Goal: Task Accomplishment & Management: Manage account settings

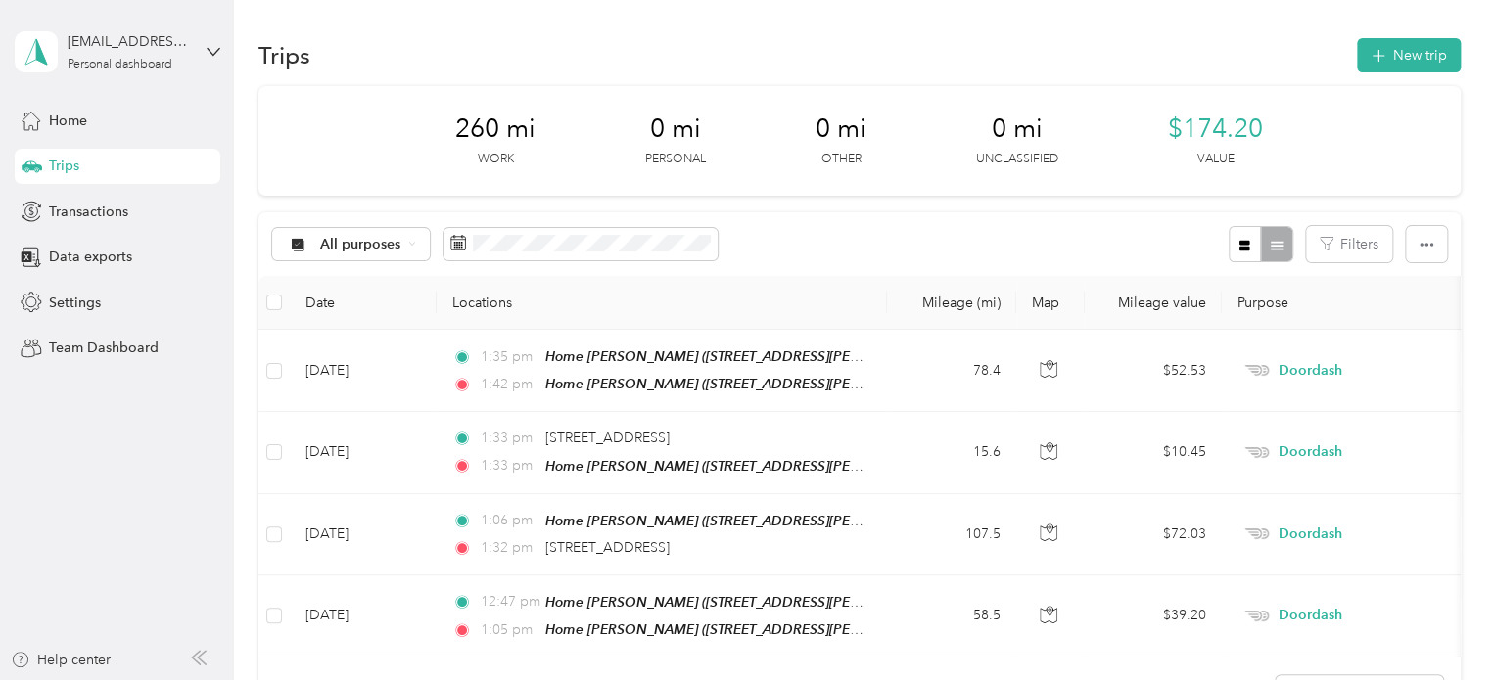
scroll to position [96, 0]
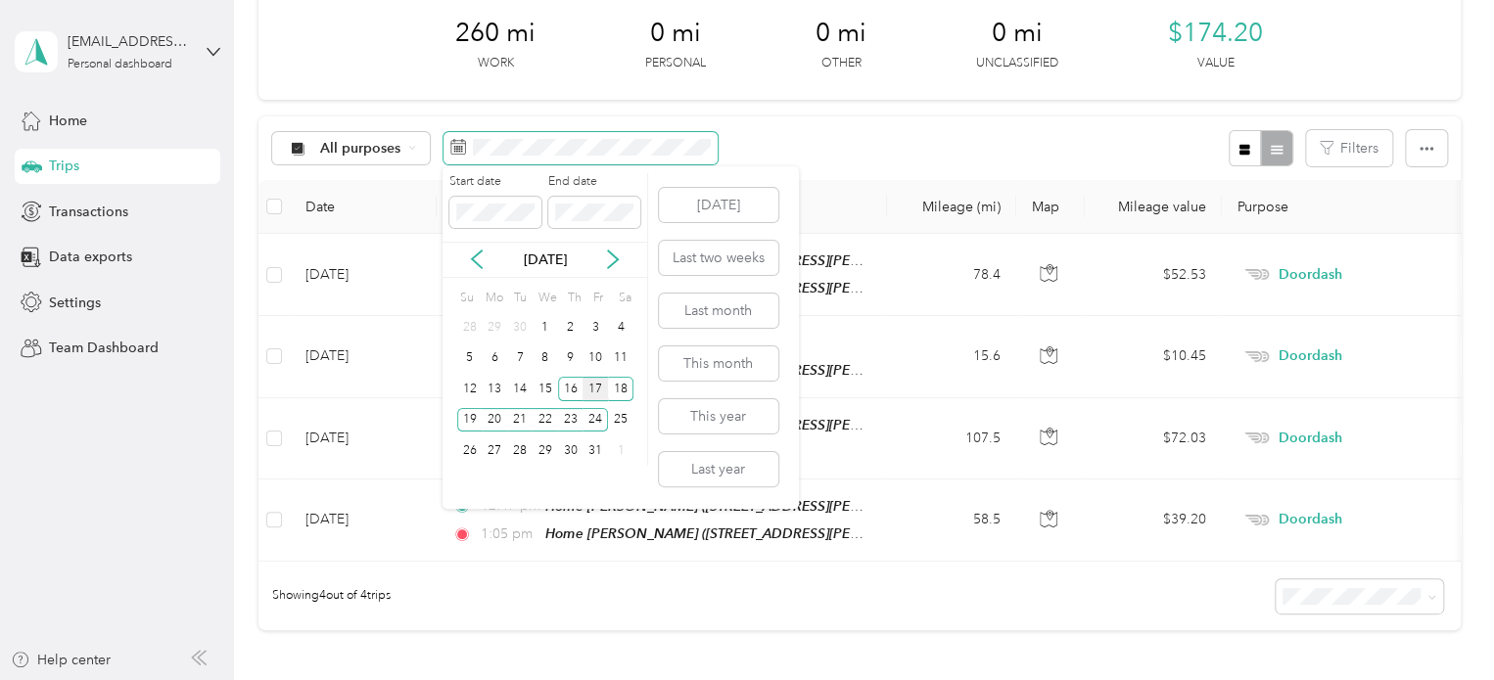
click at [481, 418] on div "19" at bounding box center [469, 420] width 25 height 24
click at [488, 411] on div "20" at bounding box center [494, 420] width 25 height 24
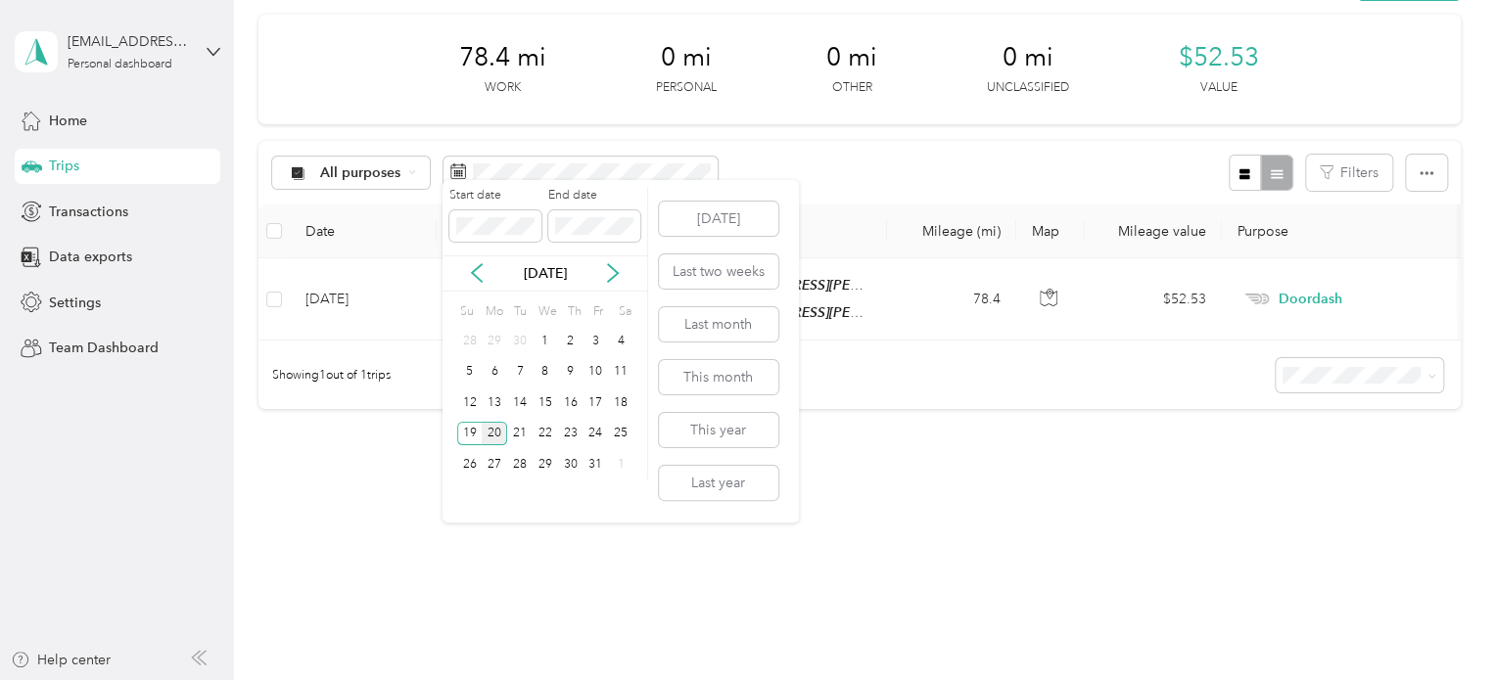
click at [495, 427] on div "20" at bounding box center [494, 434] width 25 height 24
click at [613, 426] on div "25" at bounding box center [620, 434] width 25 height 24
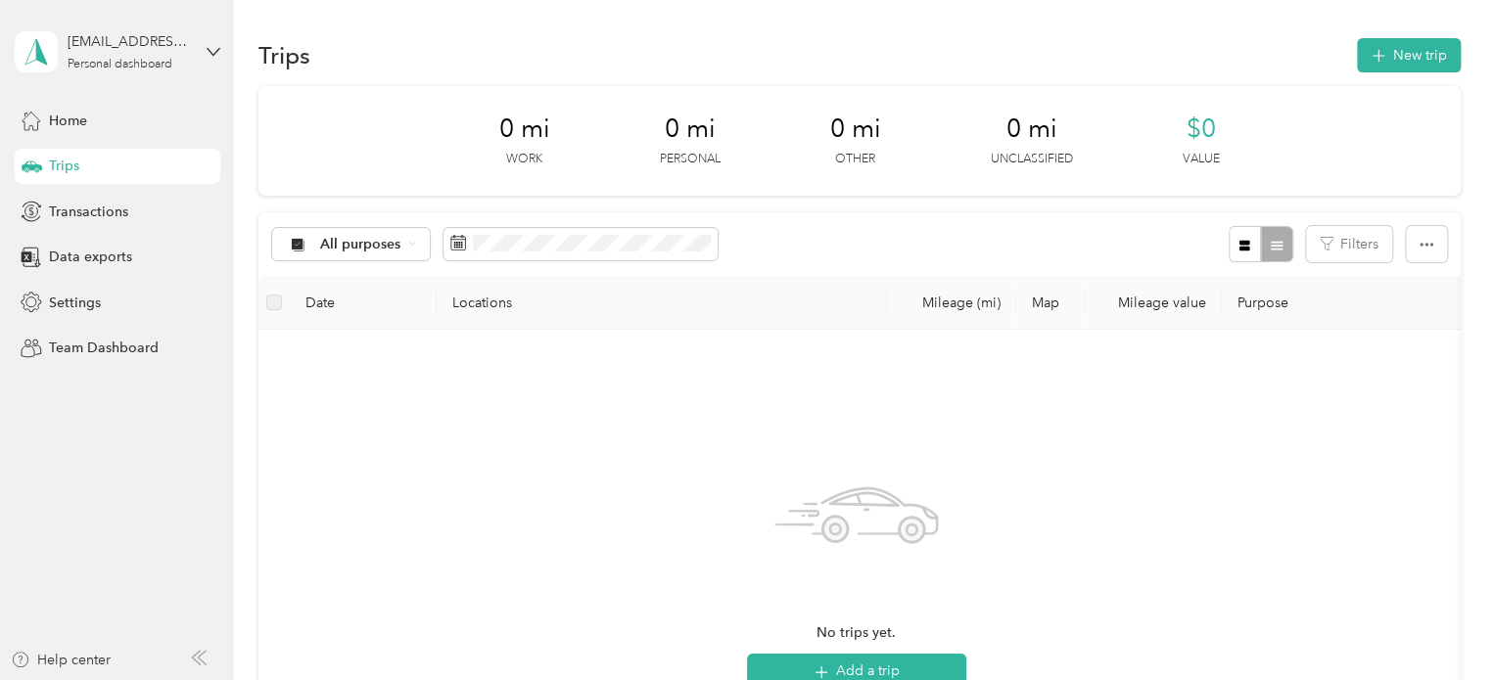
click at [1343, 66] on div "Trips New trip" at bounding box center [859, 54] width 1202 height 41
click at [1357, 65] on button "New trip" at bounding box center [1409, 55] width 104 height 34
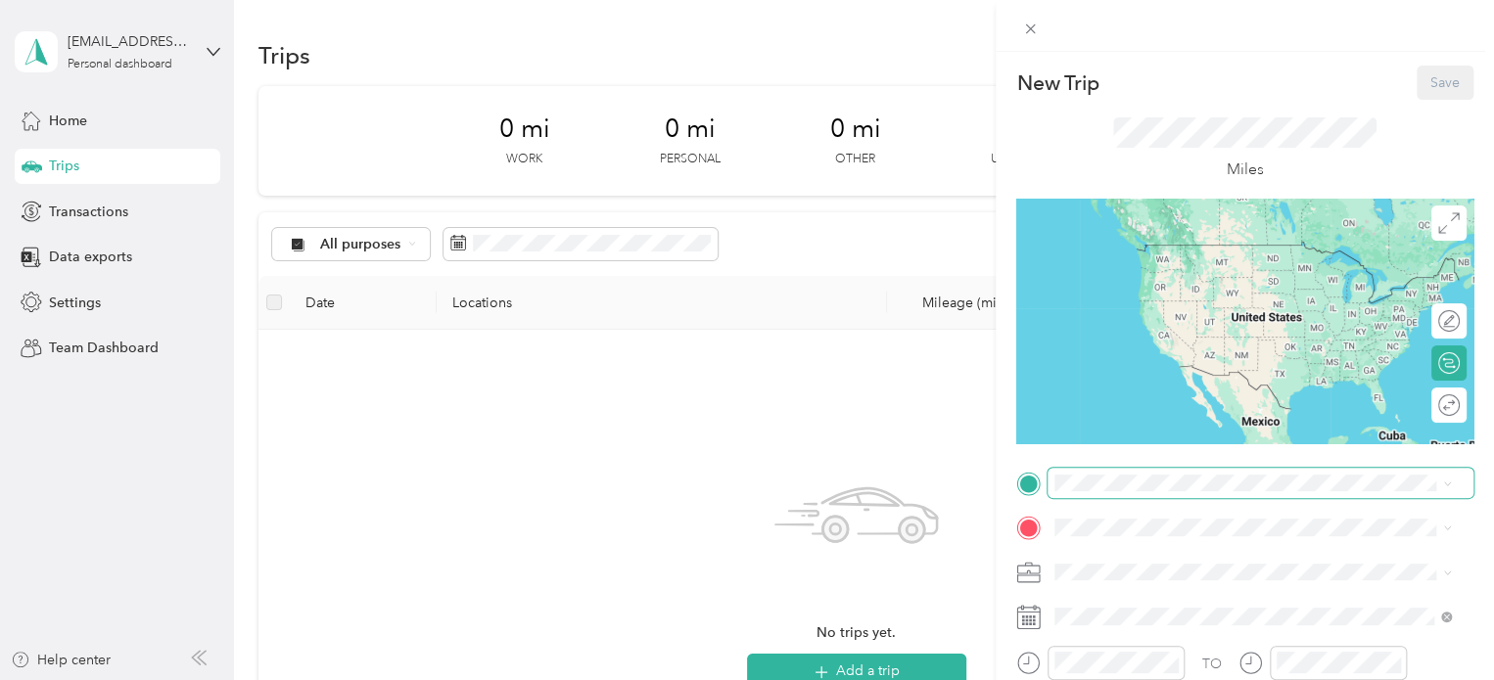
click at [1105, 468] on span at bounding box center [1260, 483] width 426 height 31
click at [1102, 473] on span at bounding box center [1260, 483] width 426 height 31
click at [1088, 488] on span at bounding box center [1260, 483] width 426 height 31
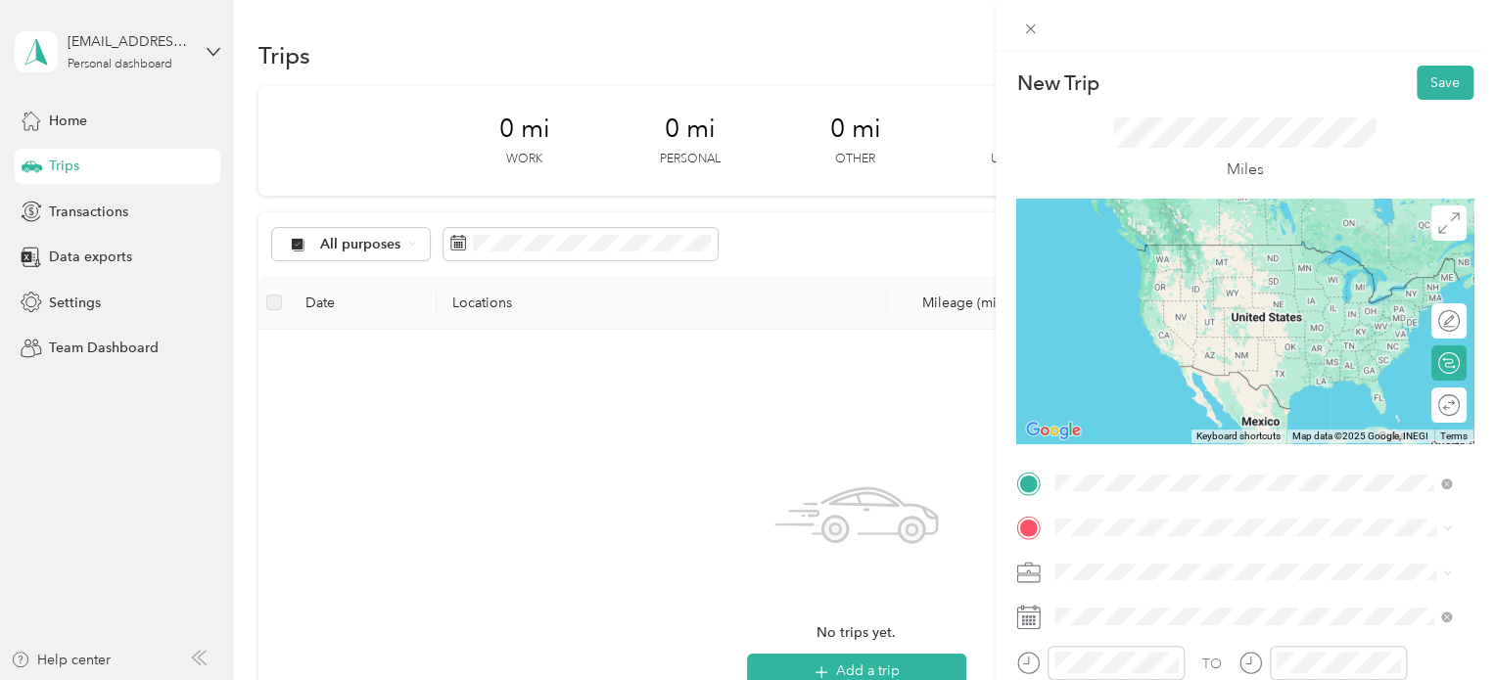
click at [1112, 393] on span "[STREET_ADDRESS][PERSON_NAME], [PERSON_NAME], [GEOGRAPHIC_DATA], [GEOGRAPHIC_DA…" at bounding box center [1222, 418] width 261 height 58
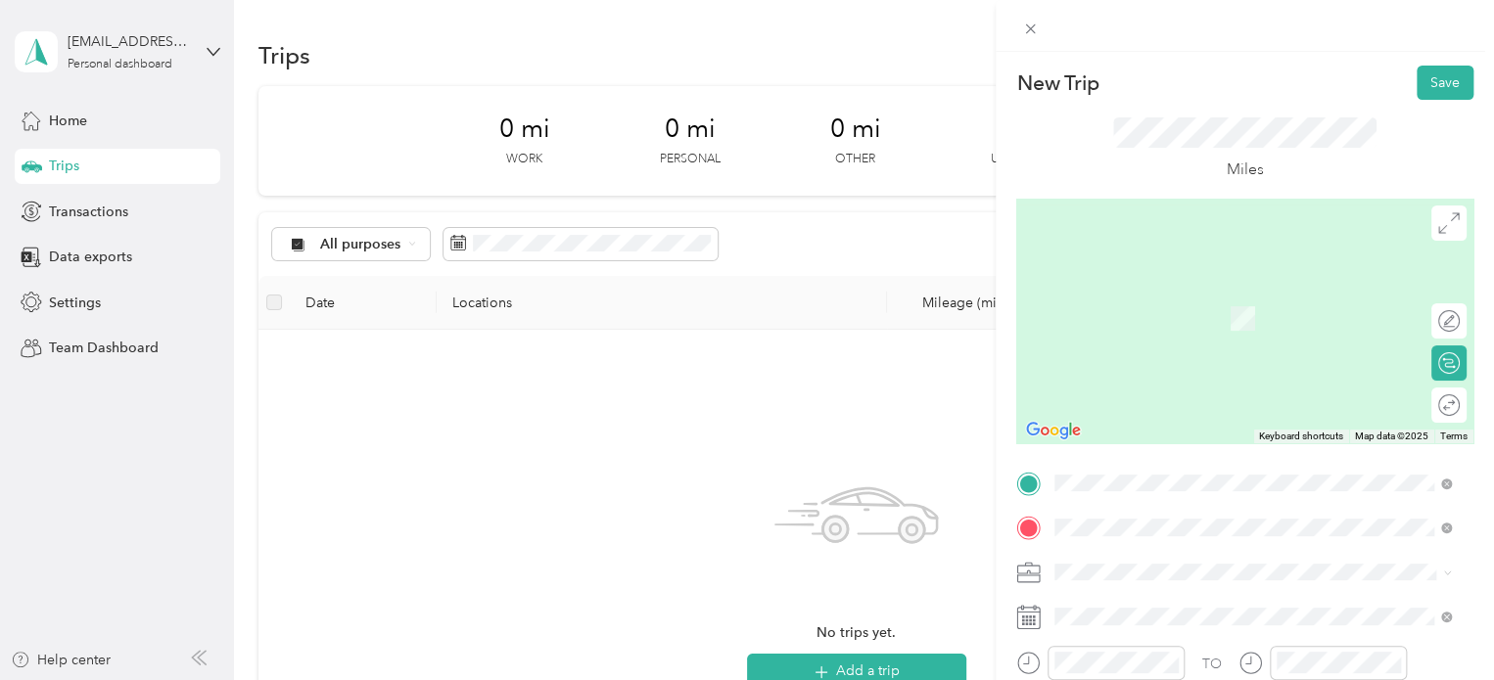
click at [1123, 419] on strong "Meijer Traverse City" at bounding box center [1155, 420] width 127 height 18
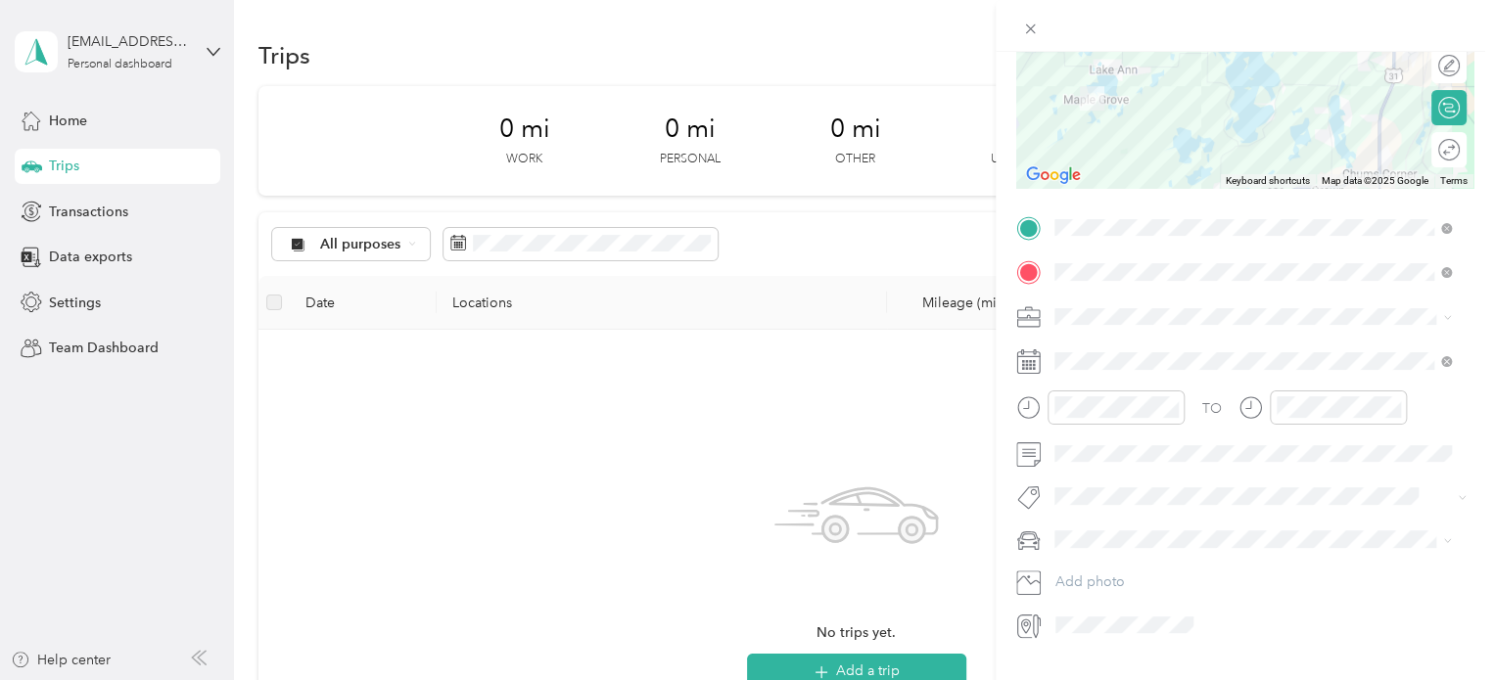
scroll to position [294, 0]
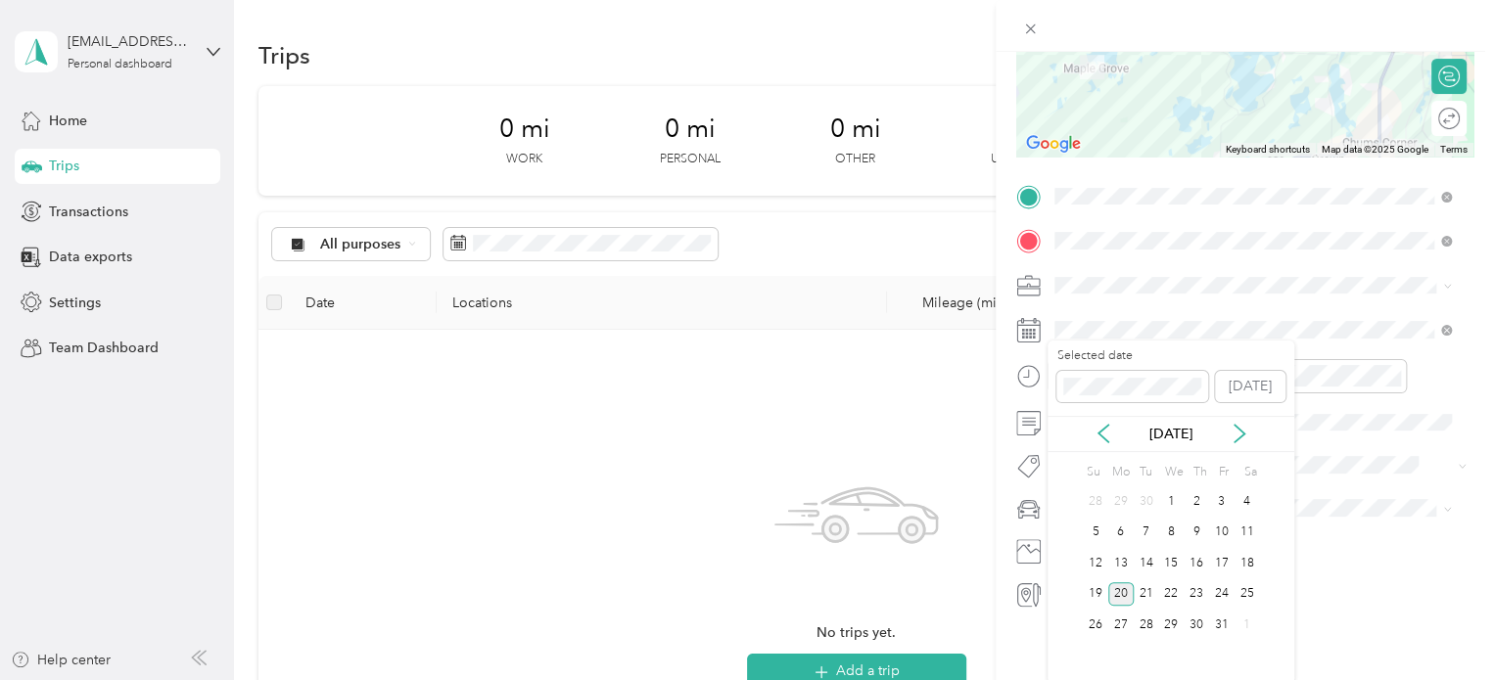
click at [1122, 584] on div "20" at bounding box center [1120, 594] width 25 height 24
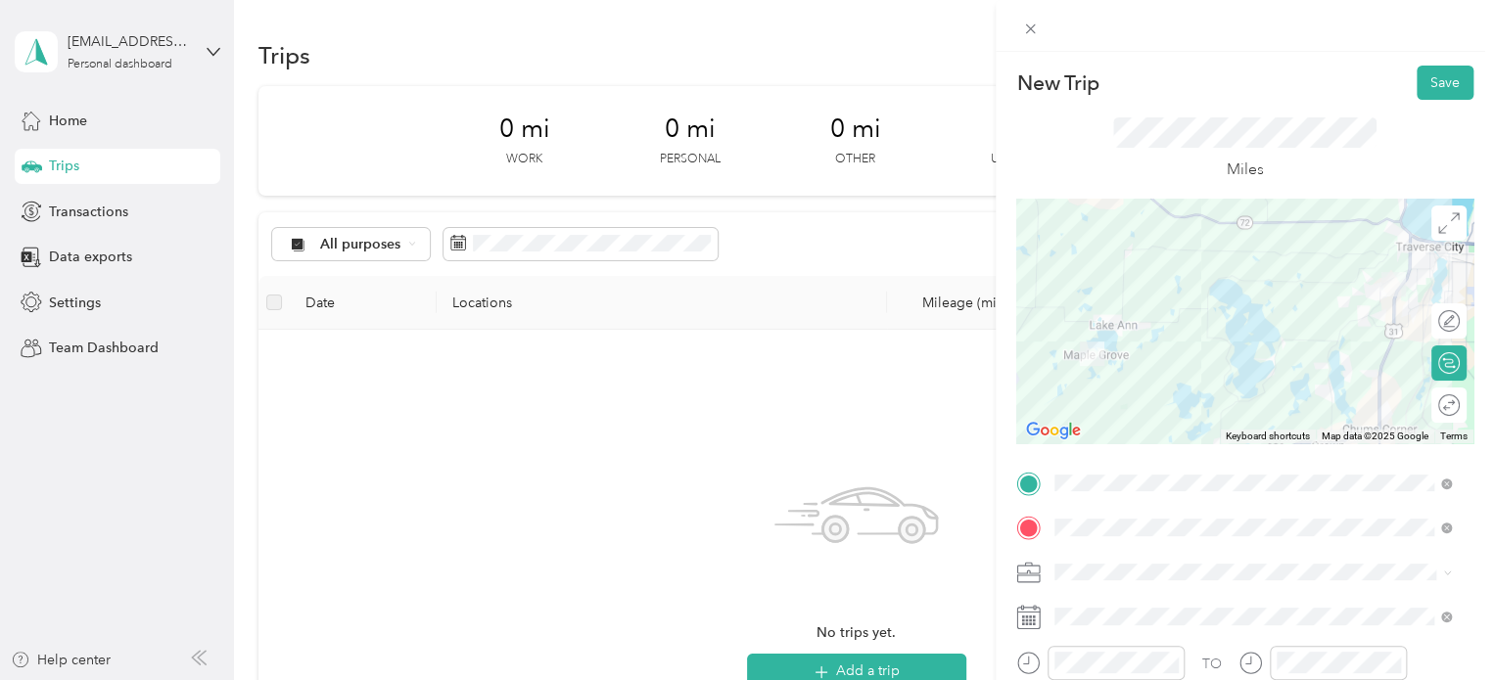
scroll to position [0, 0]
click at [1396, 102] on div "Miles" at bounding box center [1244, 149] width 457 height 99
click at [1417, 91] on button "Save" at bounding box center [1445, 83] width 57 height 34
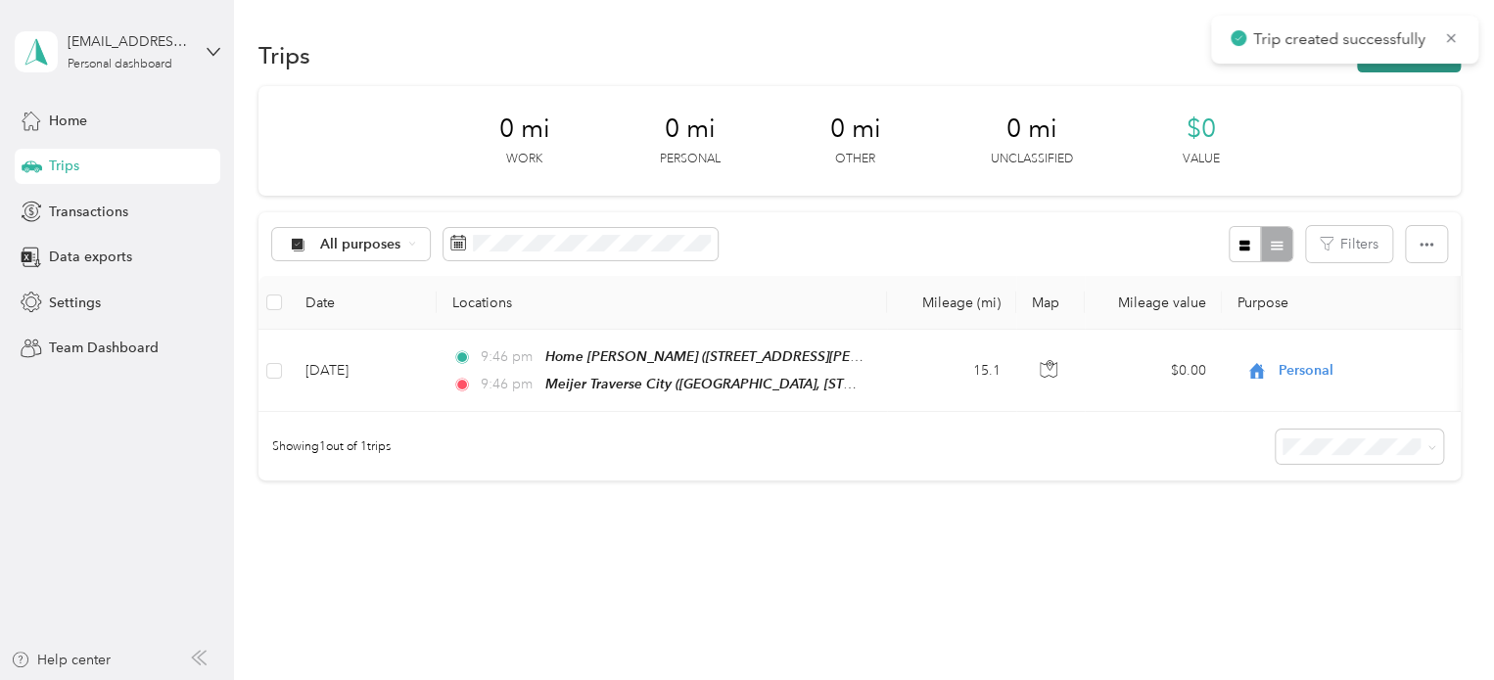
click at [1409, 68] on button "New trip" at bounding box center [1409, 55] width 104 height 34
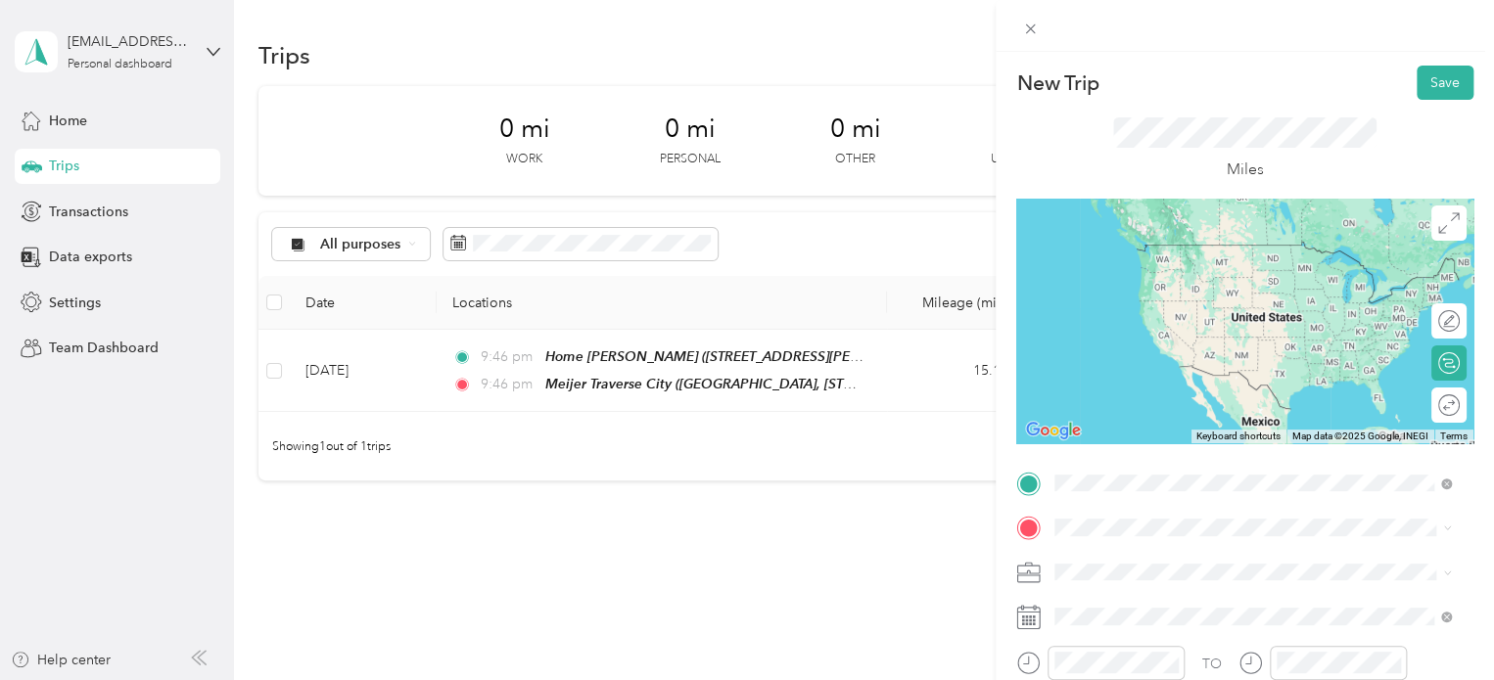
click at [1118, 400] on div "Home [PERSON_NAME] [STREET_ADDRESS][PERSON_NAME][PERSON_NAME] , [GEOGRAPHIC_DAT…" at bounding box center [1268, 407] width 353 height 82
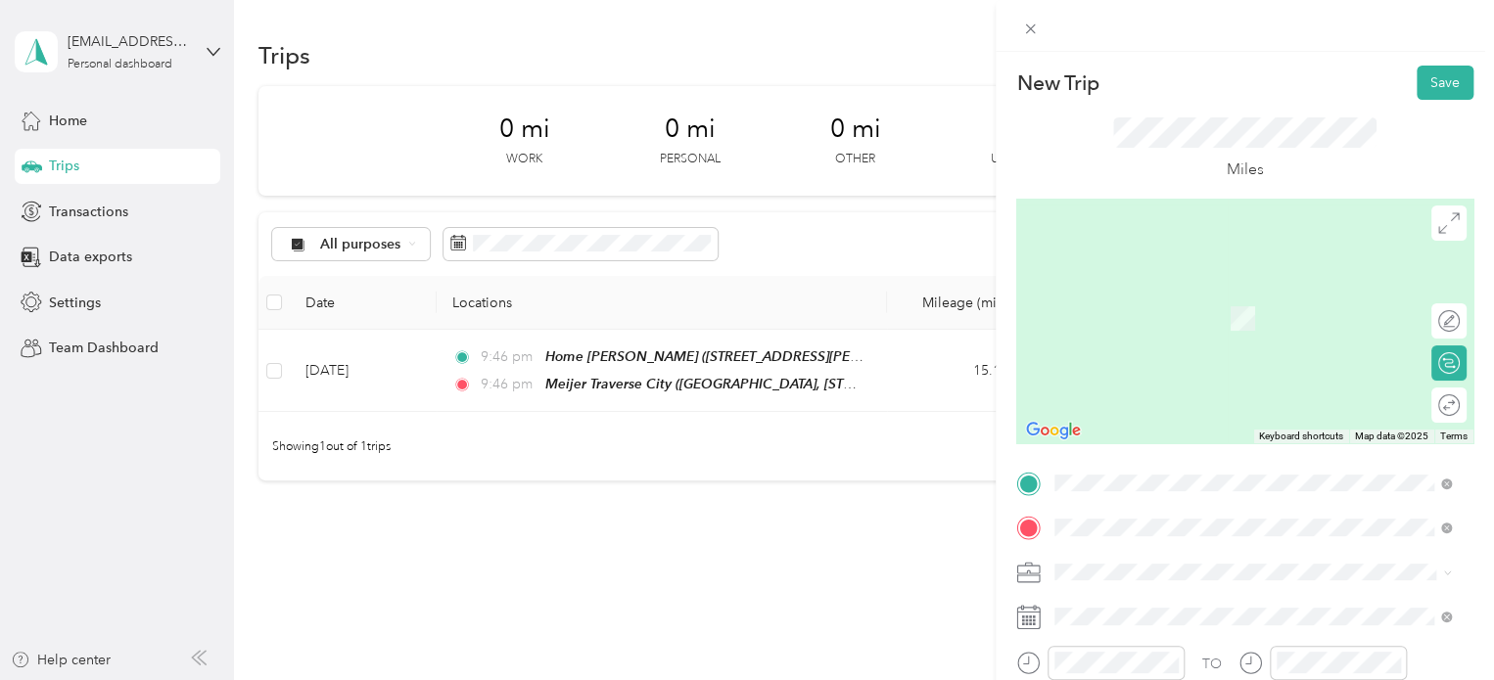
click at [1185, 285] on span "[STREET_ADDRESS][US_STATE]" at bounding box center [1190, 290] width 196 height 18
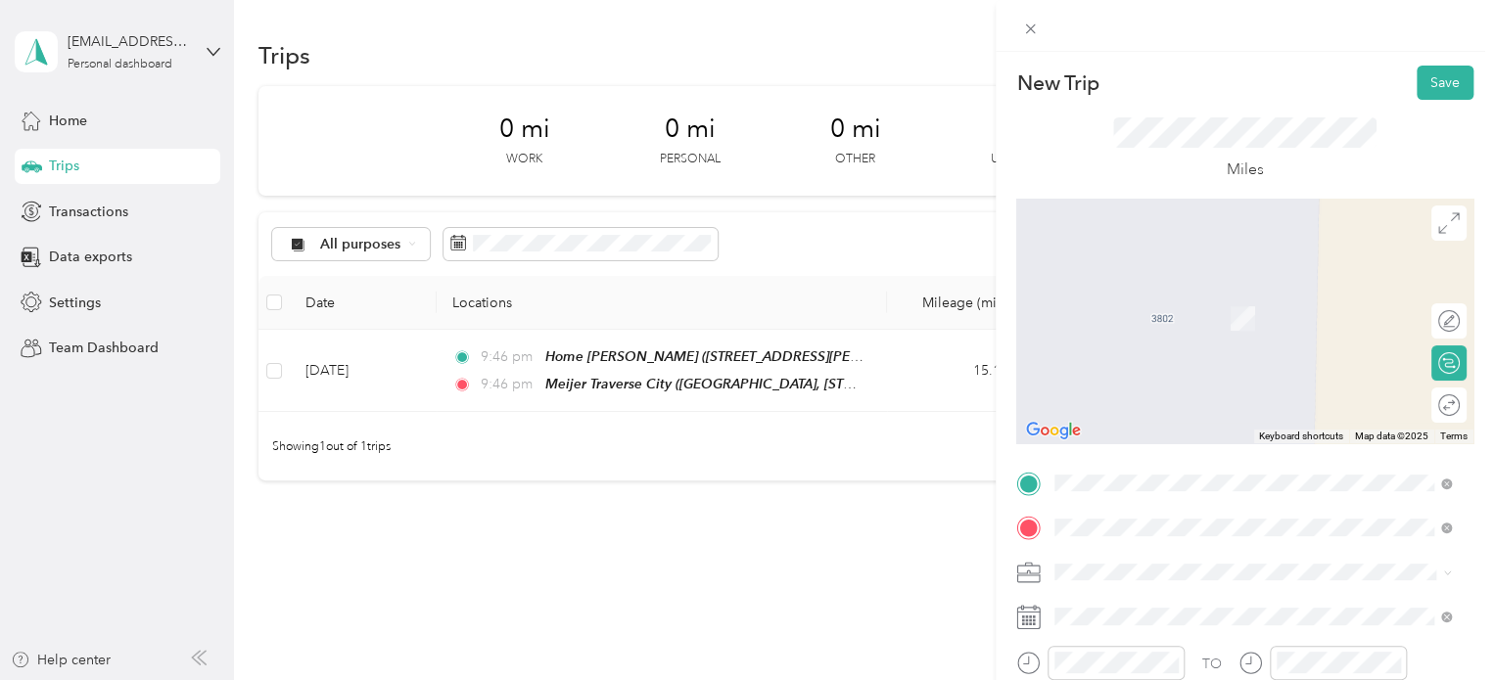
click at [1195, 391] on span "Meijer, [STREET_ADDRESS] , 49684, [GEOGRAPHIC_DATA], [GEOGRAPHIC_DATA], [GEOGRA…" at bounding box center [1239, 418] width 294 height 58
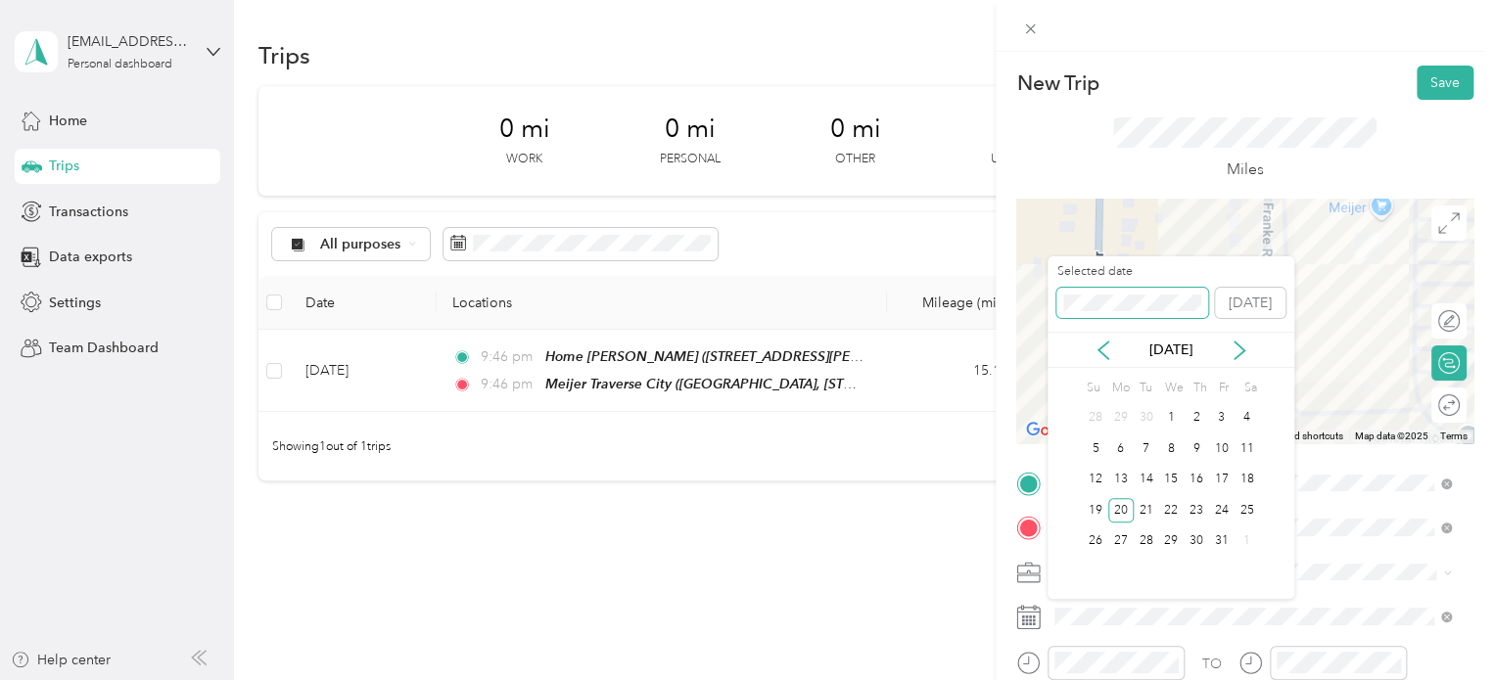
click at [999, 679] on div "New Trip Save This trip cannot be edited because it is either under review, app…" at bounding box center [742, 680] width 1484 height 0
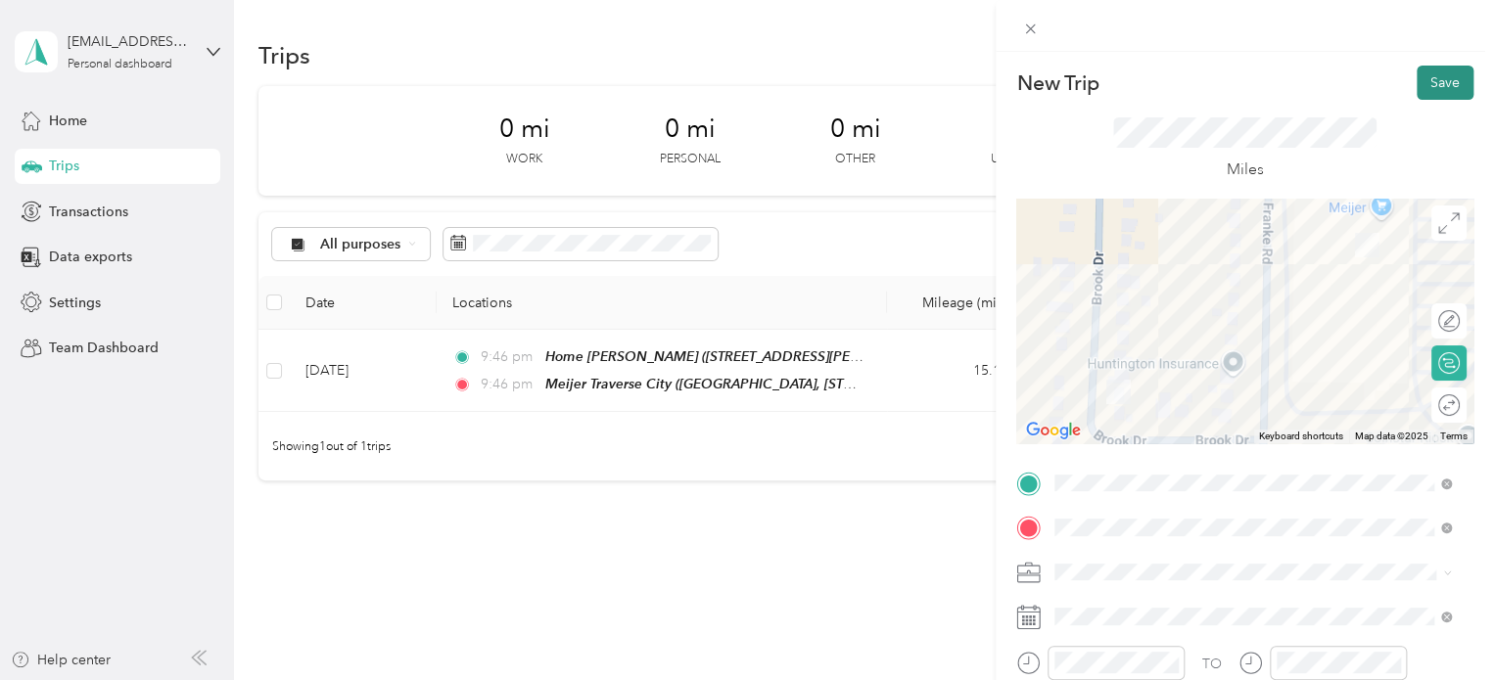
click at [1417, 79] on button "Save" at bounding box center [1445, 83] width 57 height 34
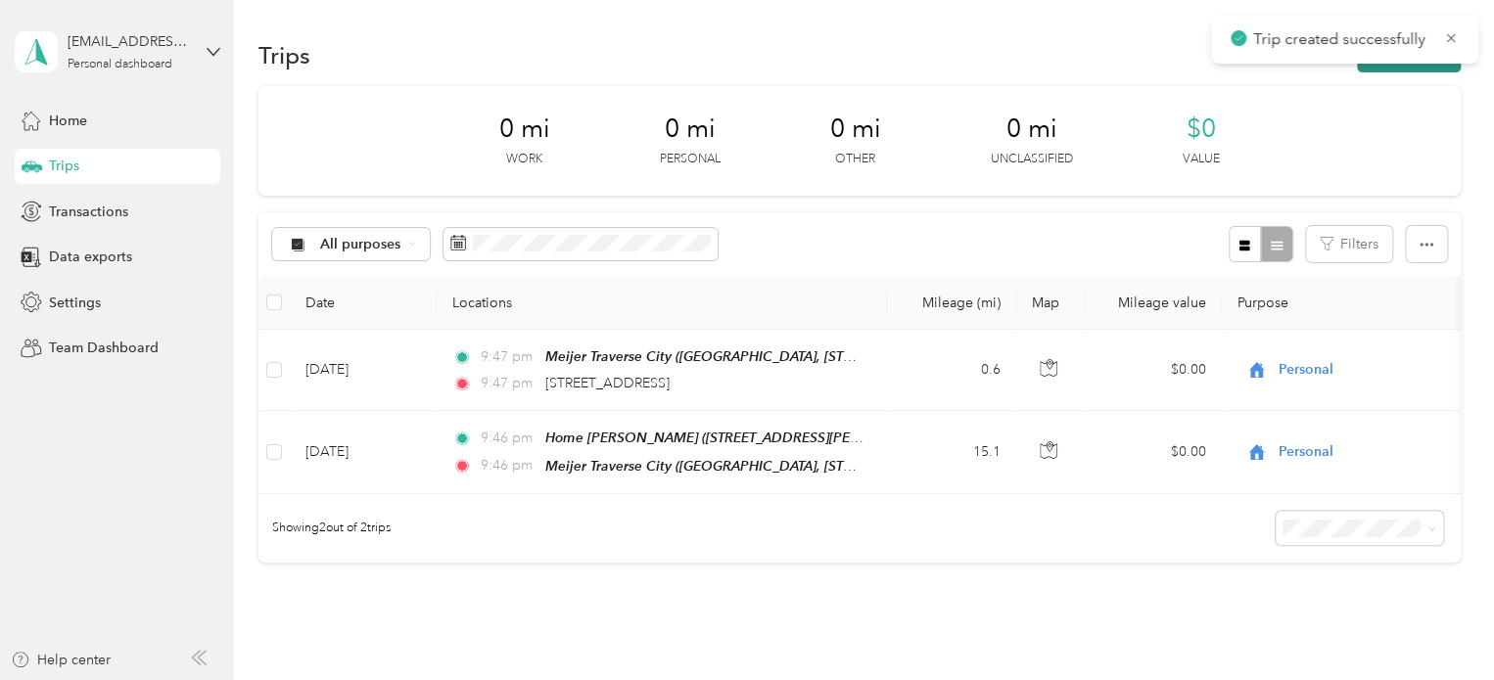
click at [1388, 70] on button "New trip" at bounding box center [1409, 55] width 104 height 34
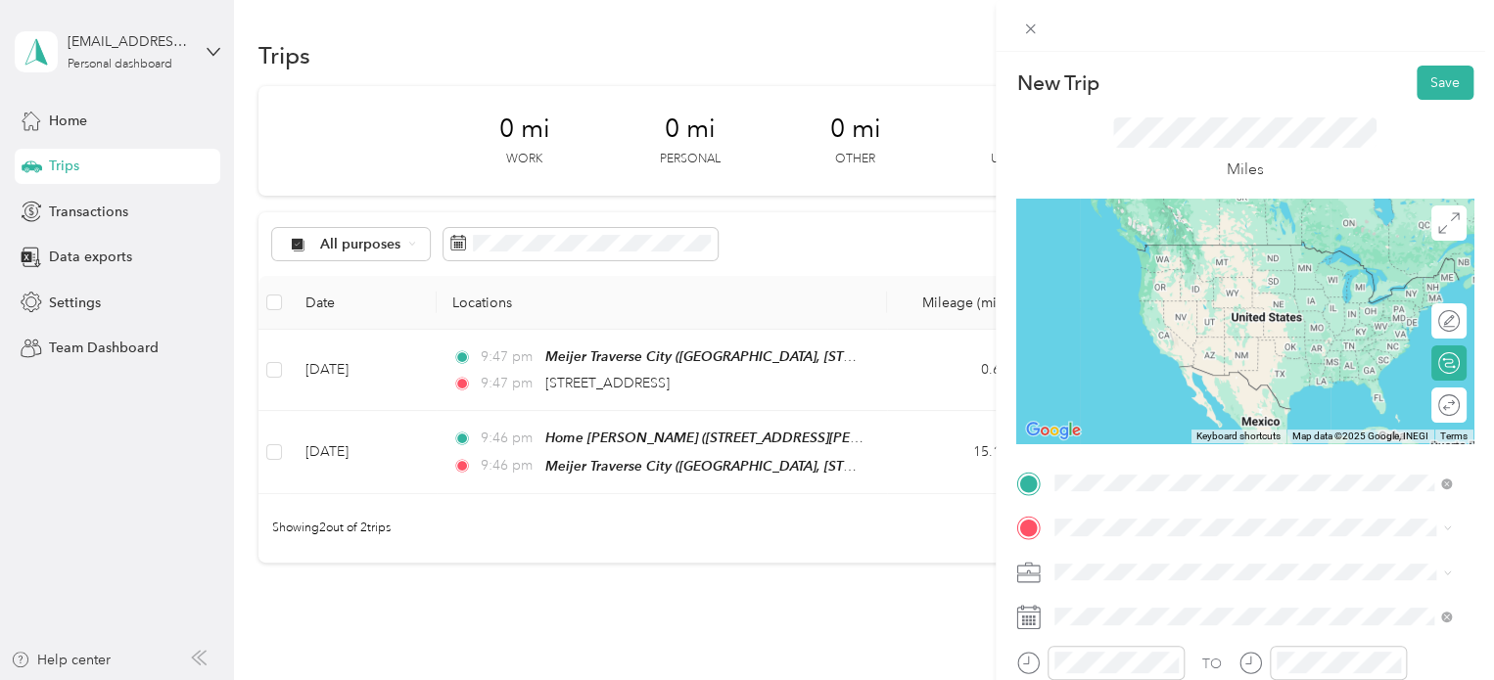
click at [1146, 238] on span "[STREET_ADDRESS][US_STATE]" at bounding box center [1190, 245] width 196 height 18
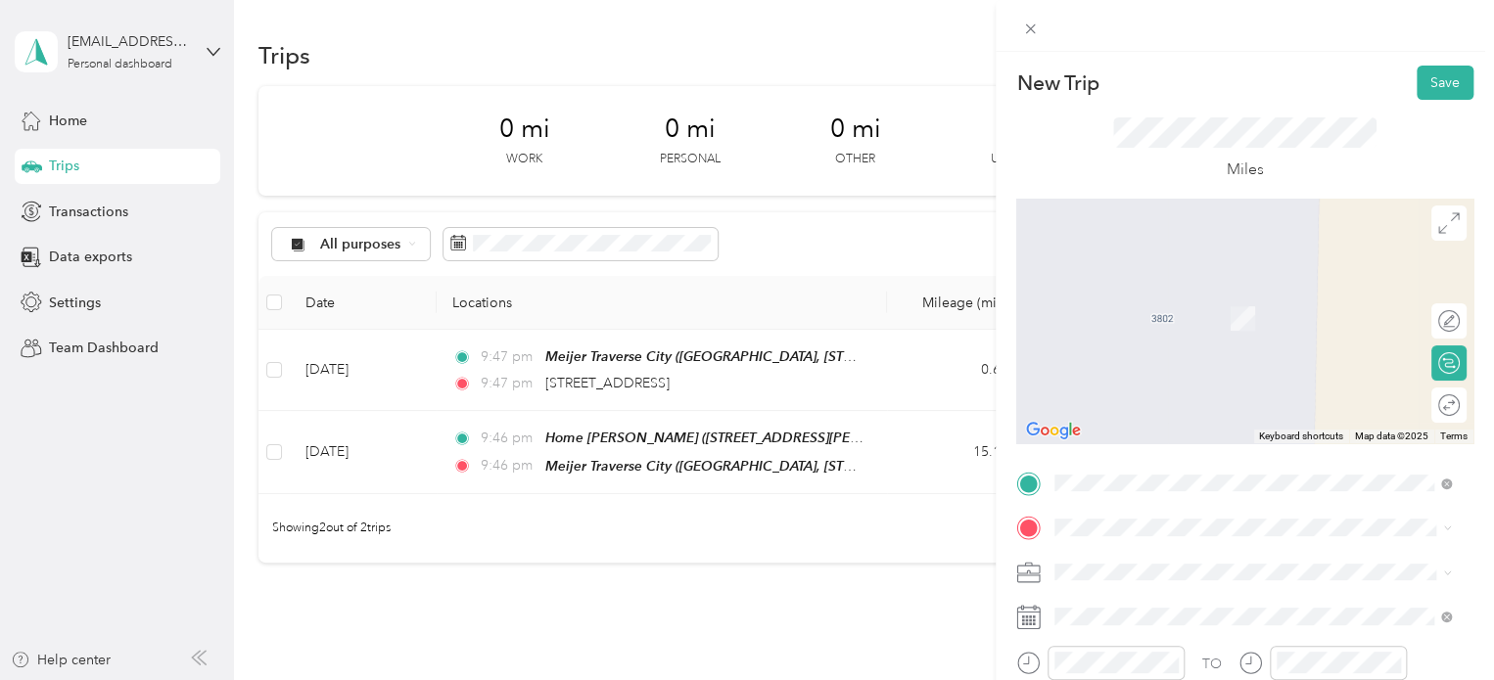
click at [1169, 449] on span "Meijer, [STREET_ADDRESS] , 49684, [GEOGRAPHIC_DATA], [GEOGRAPHIC_DATA], [GEOGRA…" at bounding box center [1239, 459] width 294 height 58
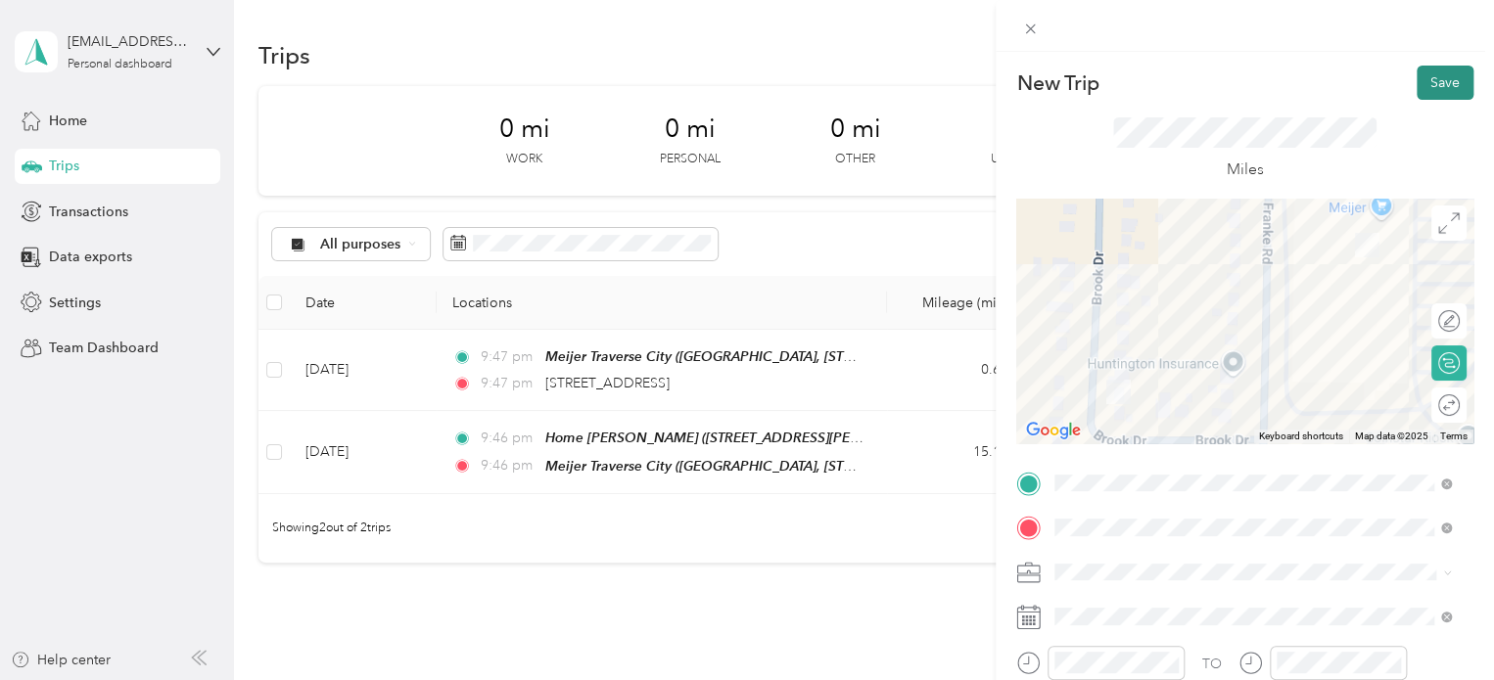
click at [1417, 81] on button "Save" at bounding box center [1445, 83] width 57 height 34
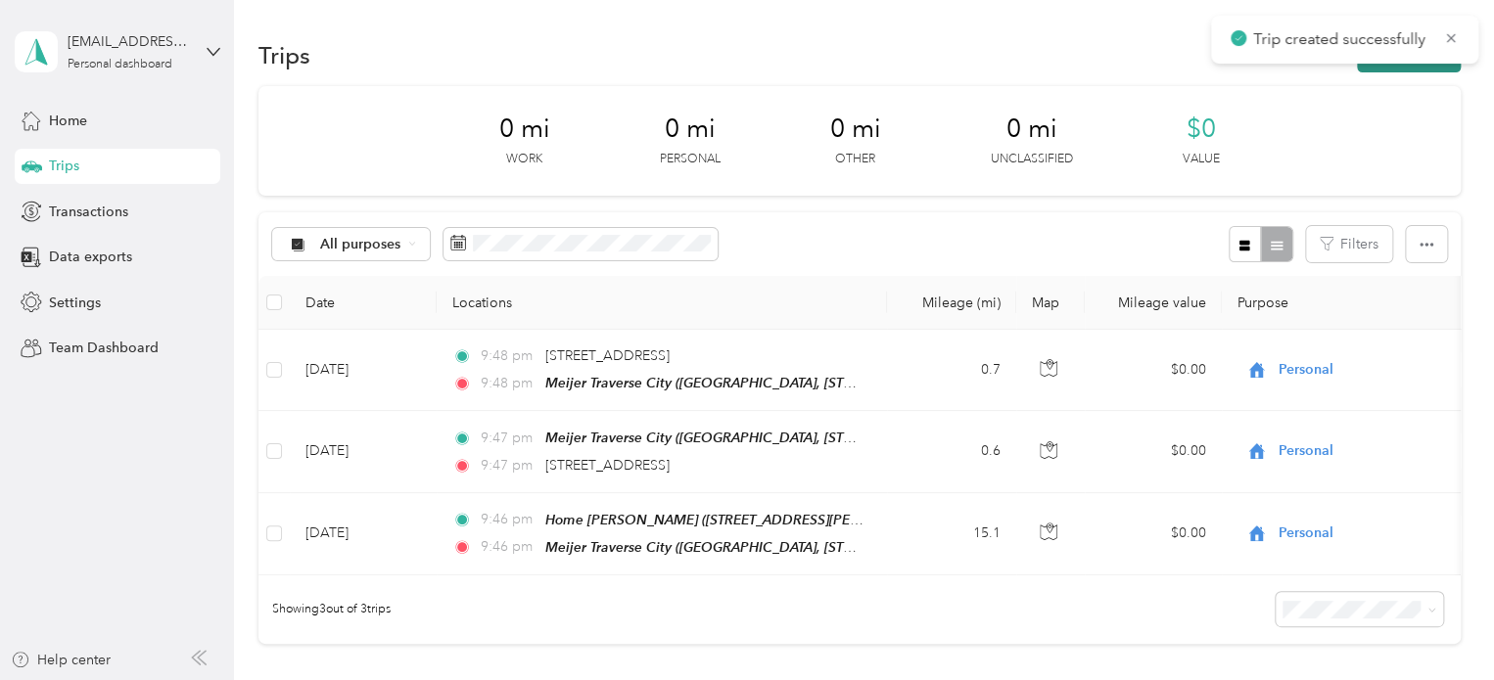
click at [1409, 71] on button "New trip" at bounding box center [1409, 55] width 104 height 34
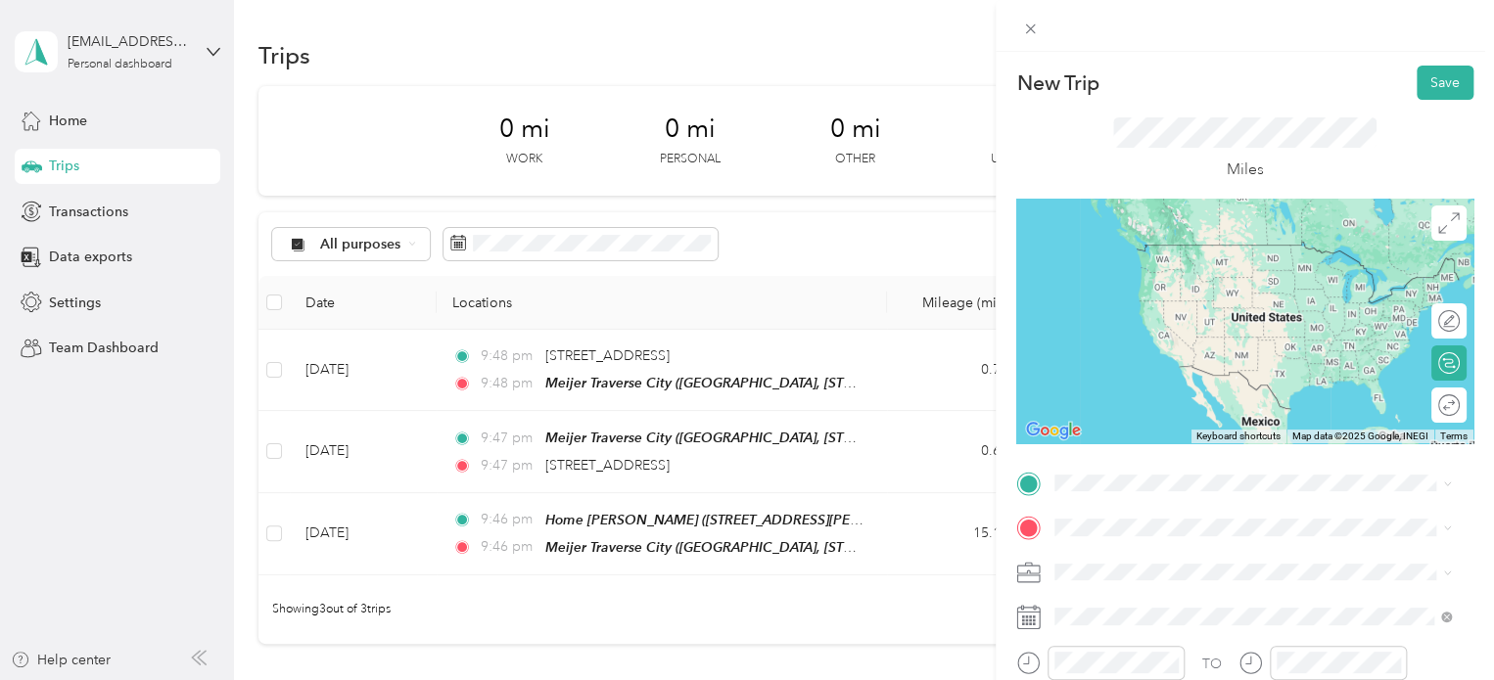
click at [1203, 406] on div "Meijer [GEOGRAPHIC_DATA], [STREET_ADDRESS] , 49684, [GEOGRAPHIC_DATA], [GEOGRAP…" at bounding box center [1268, 405] width 353 height 82
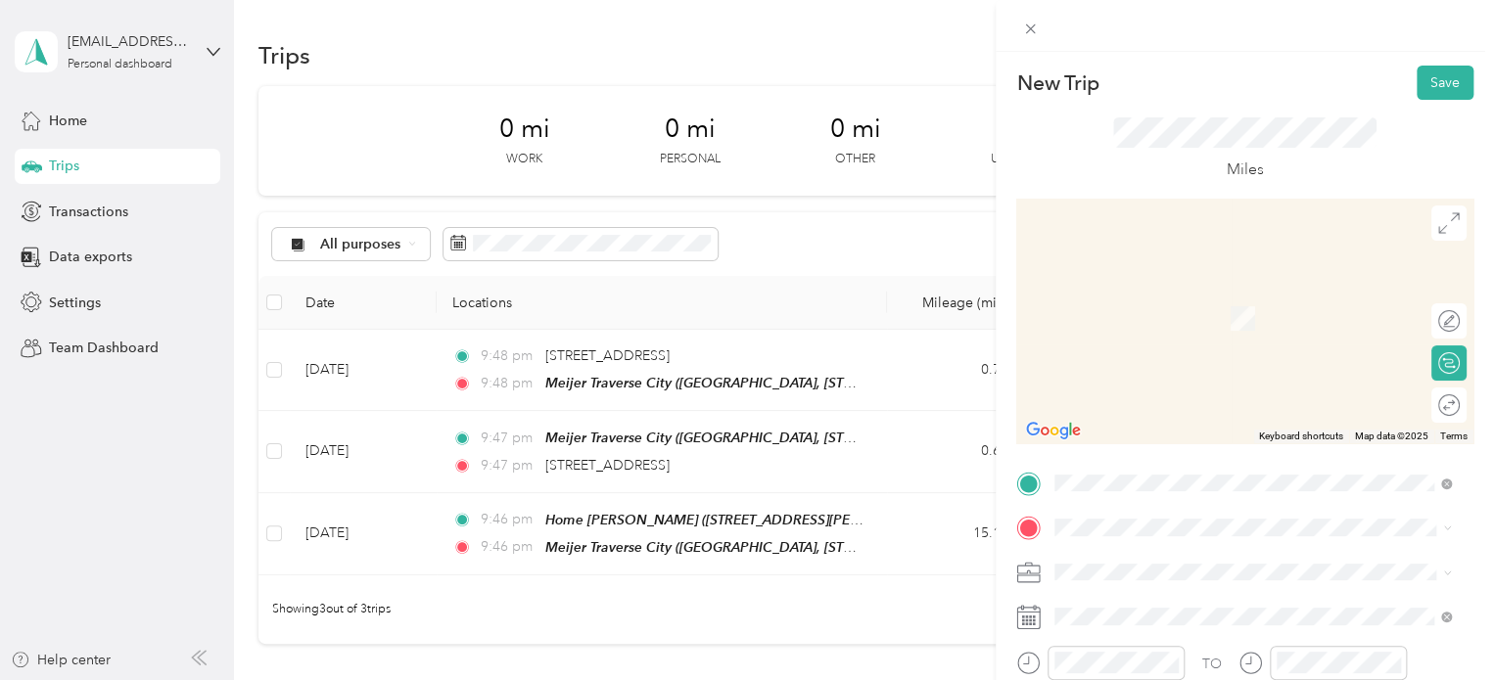
click at [1184, 279] on div "[STREET_ADDRESS][US_STATE]" at bounding box center [1252, 290] width 383 height 26
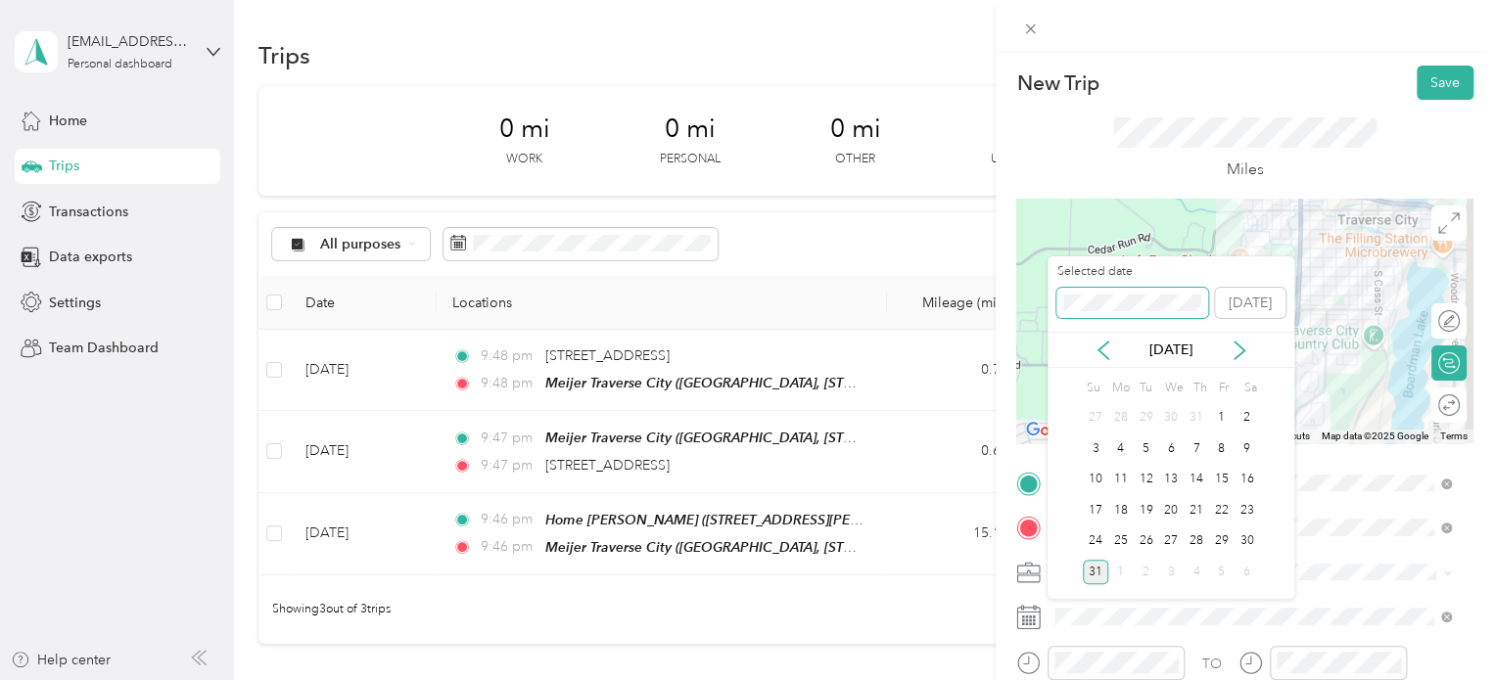
click at [1008, 679] on div "New Trip Save This trip cannot be edited because it is either under review, app…" at bounding box center [742, 680] width 1484 height 0
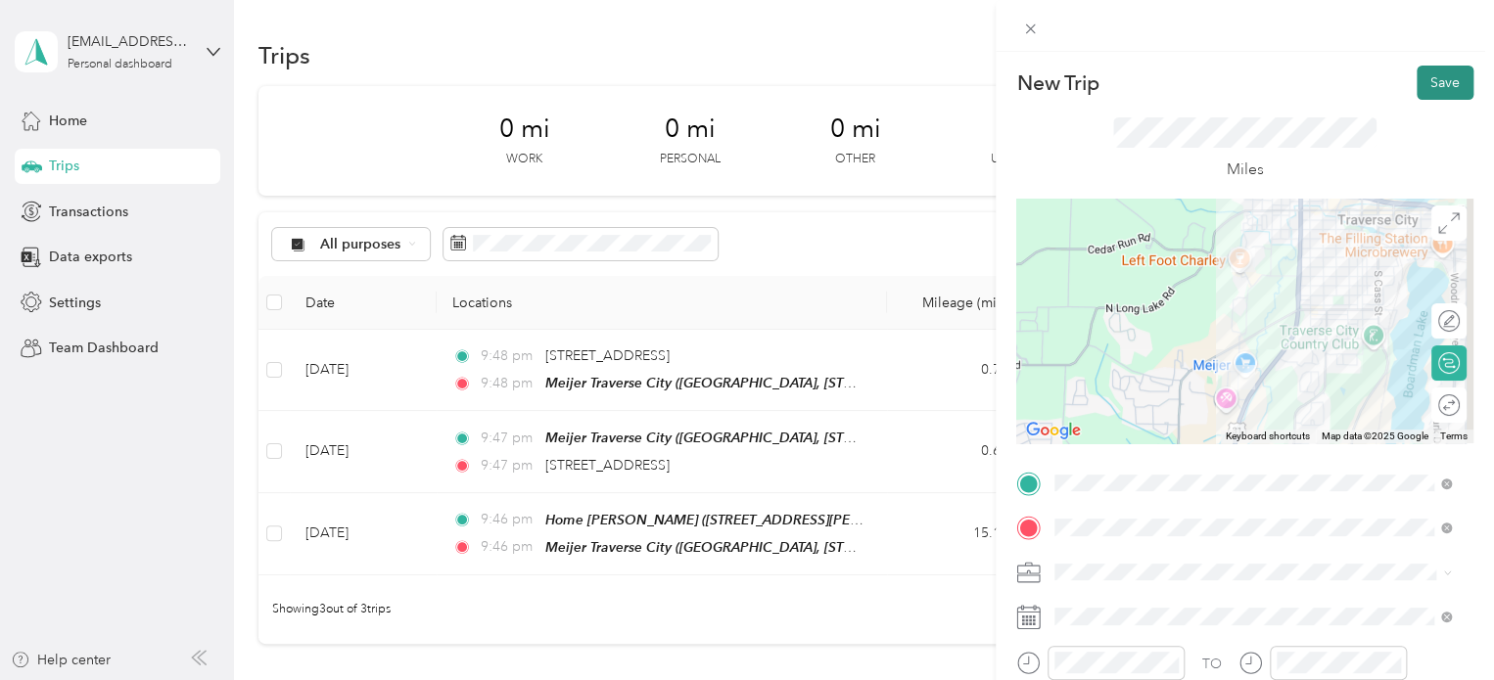
click at [1418, 85] on button "Save" at bounding box center [1445, 83] width 57 height 34
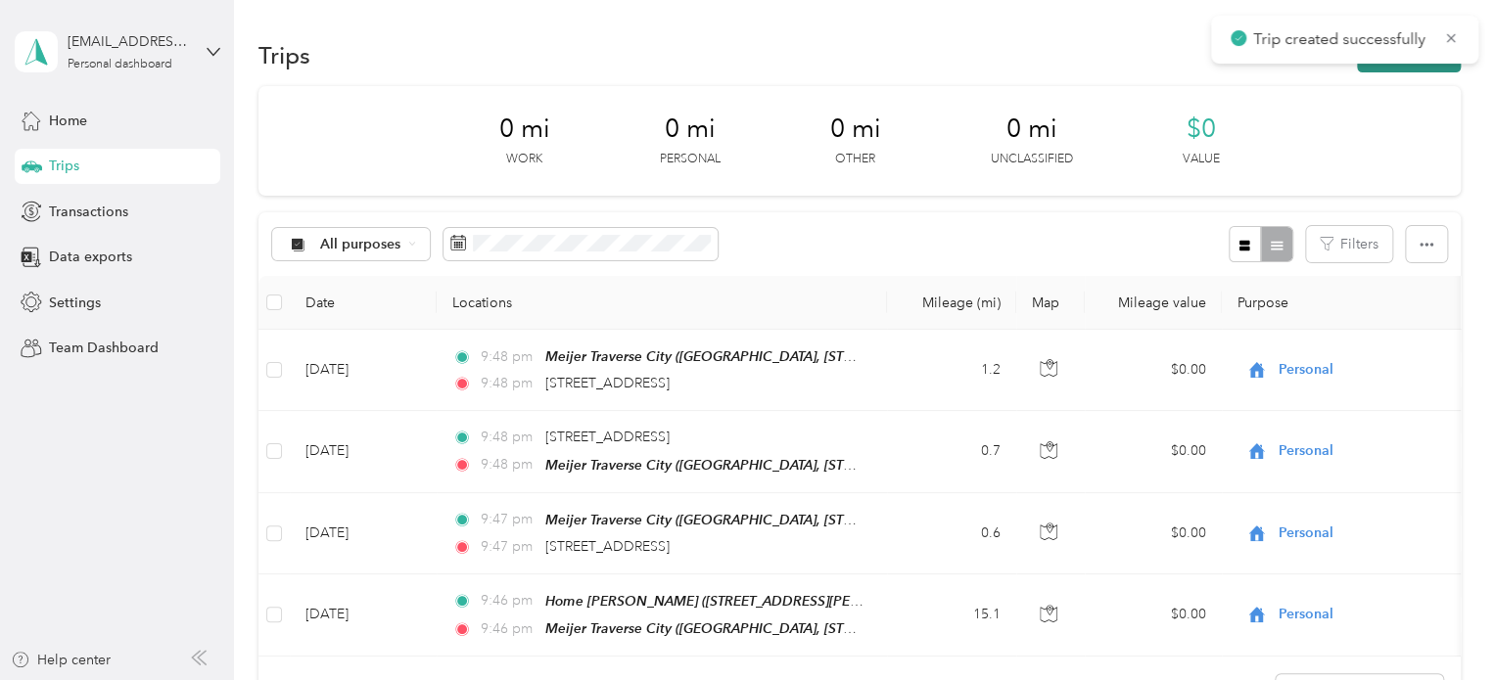
click at [1417, 65] on button "New trip" at bounding box center [1409, 55] width 104 height 34
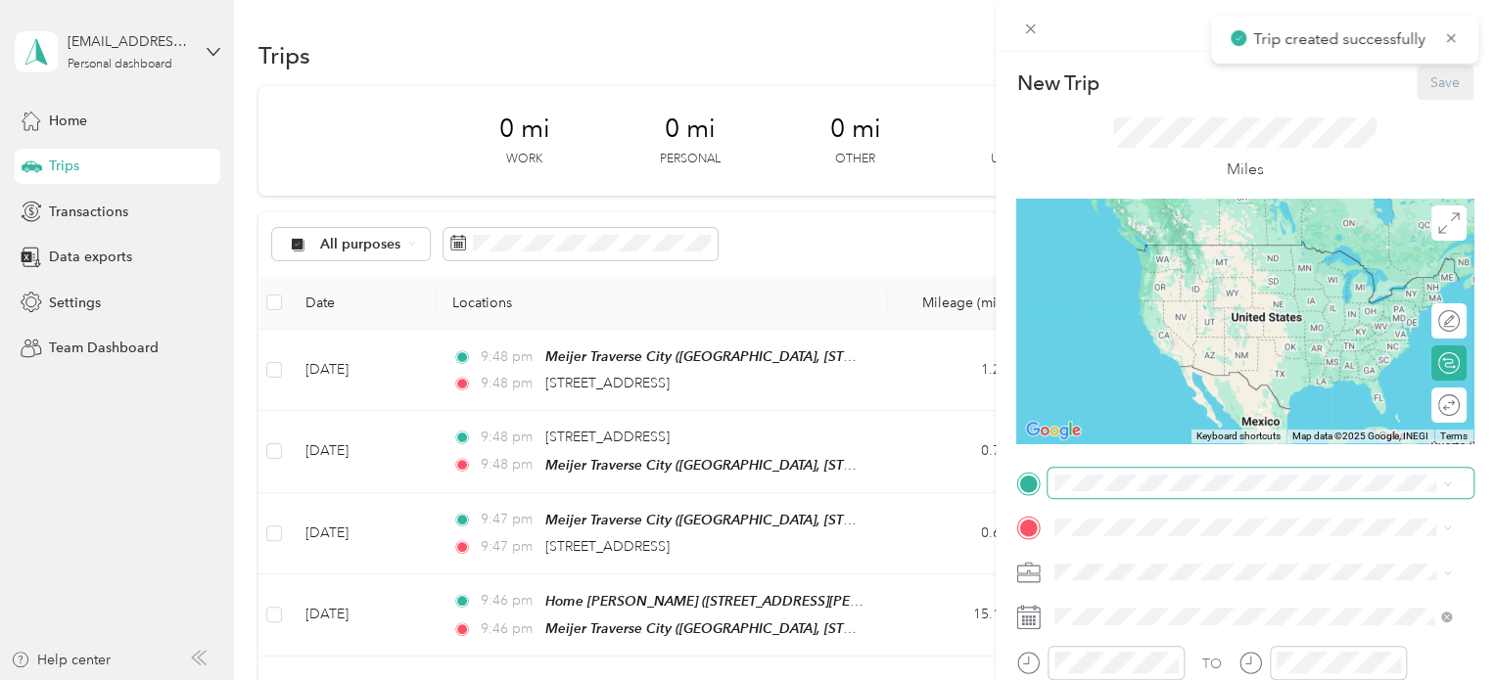
click at [1153, 473] on span at bounding box center [1260, 483] width 426 height 31
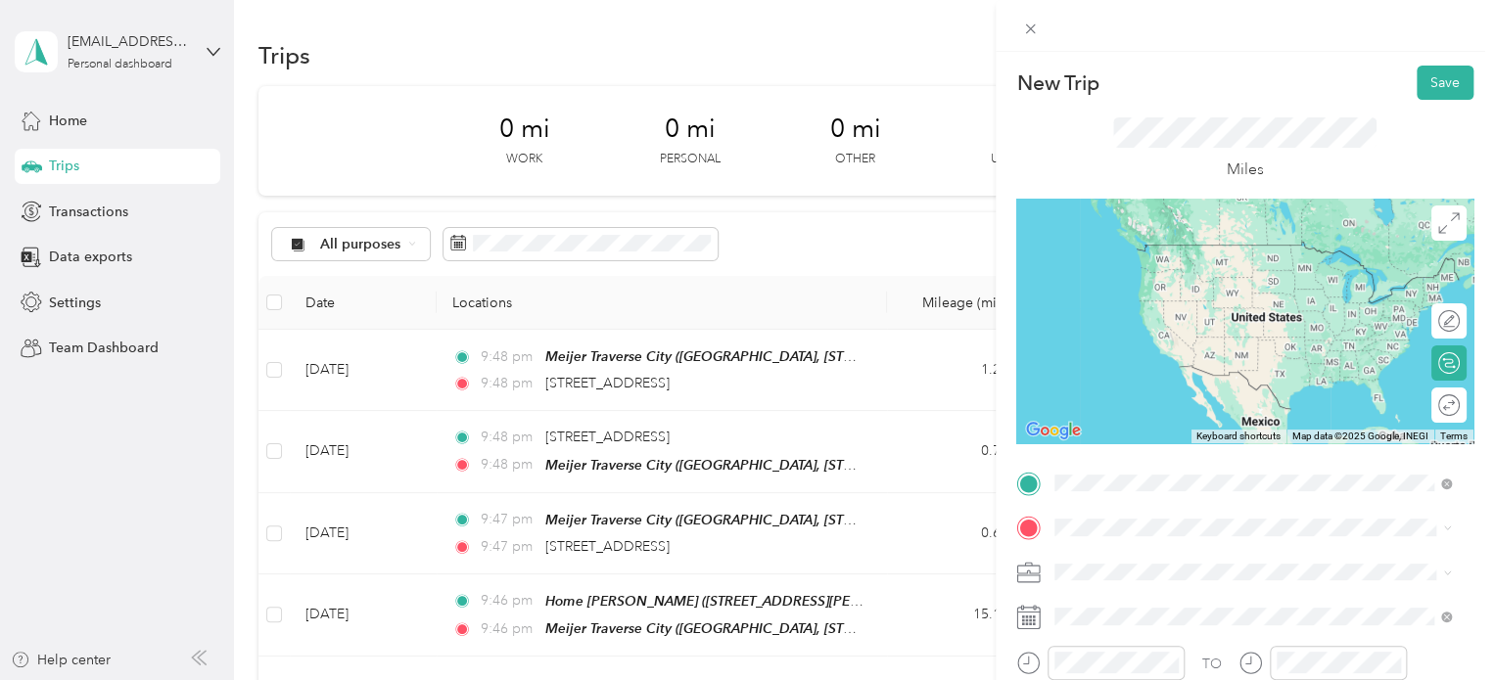
click at [1180, 254] on span "[STREET_ADDRESS][US_STATE]" at bounding box center [1190, 245] width 196 height 18
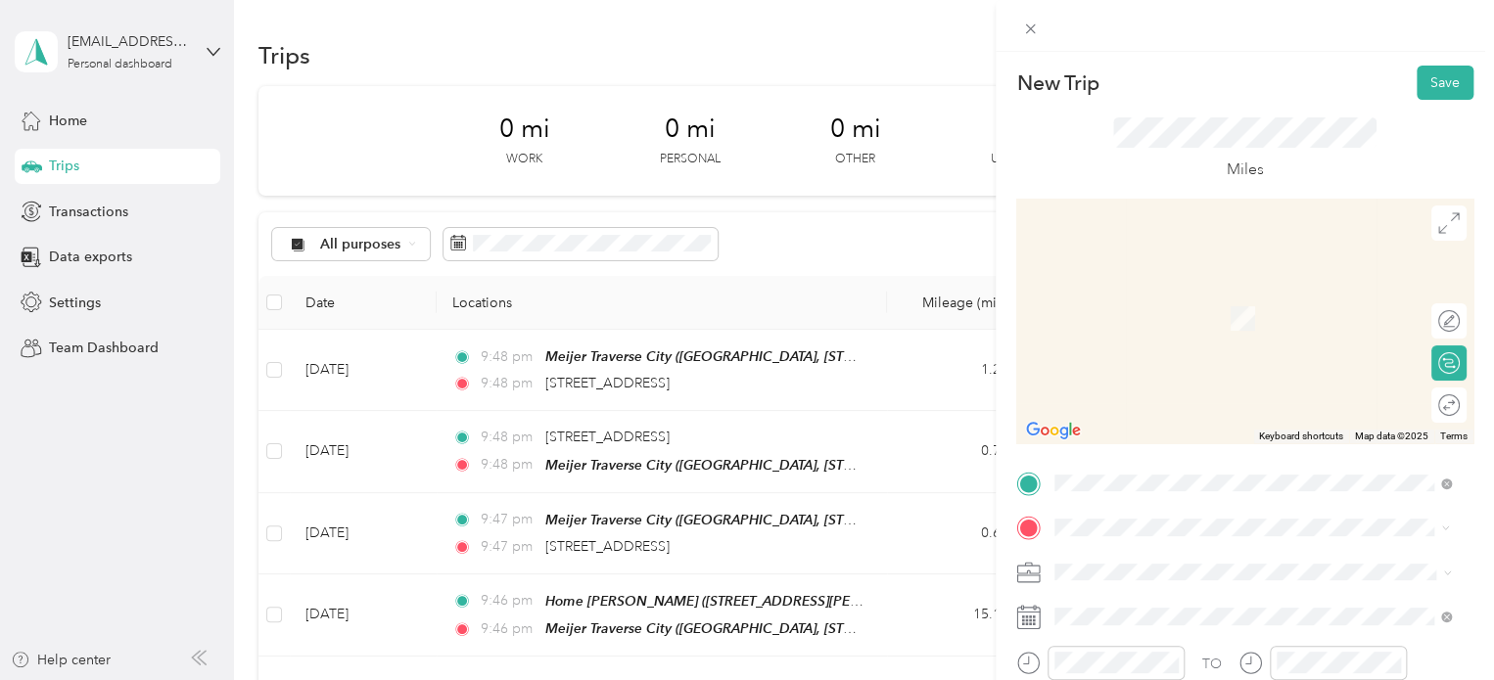
click at [1124, 320] on span "Outback Steakhouse, [STREET_ADDRESS] , 49684, [GEOGRAPHIC_DATA], [GEOGRAPHIC_DA…" at bounding box center [1249, 339] width 315 height 58
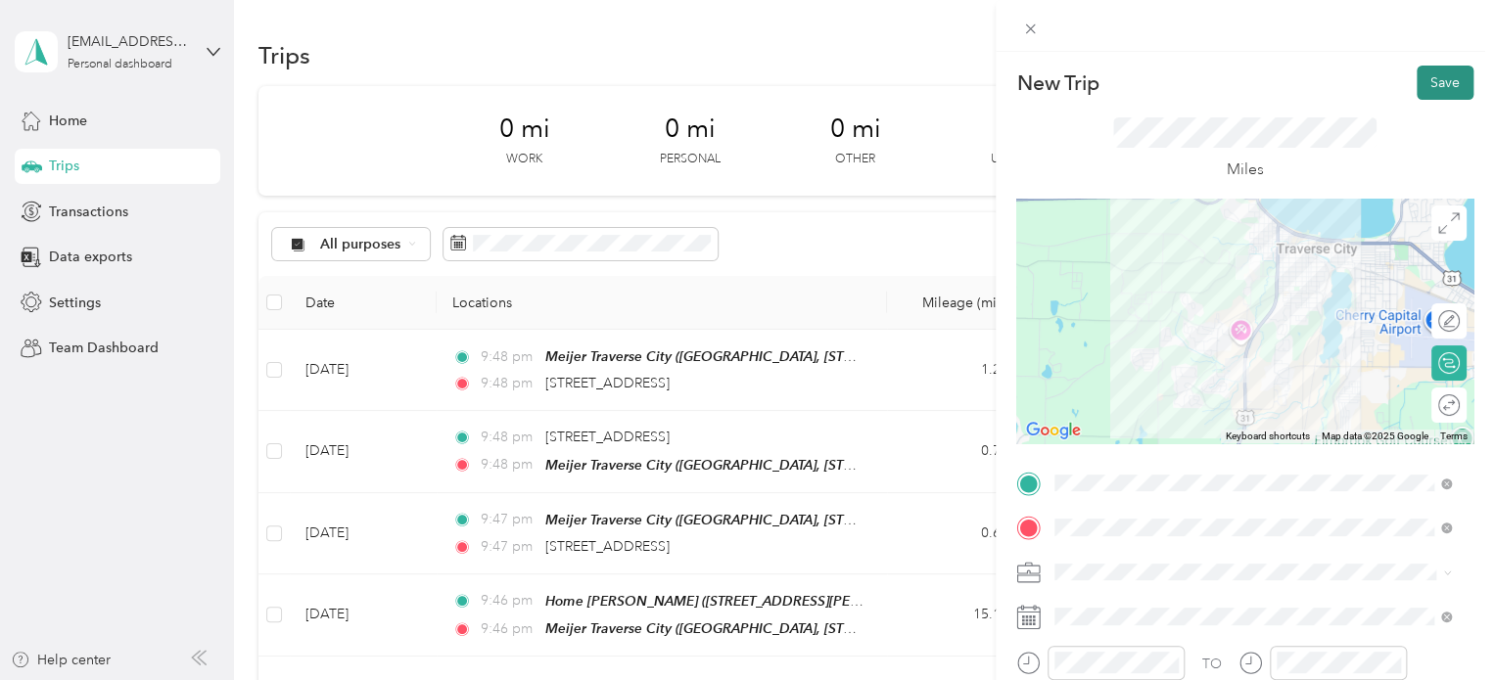
click at [1417, 76] on button "Save" at bounding box center [1445, 83] width 57 height 34
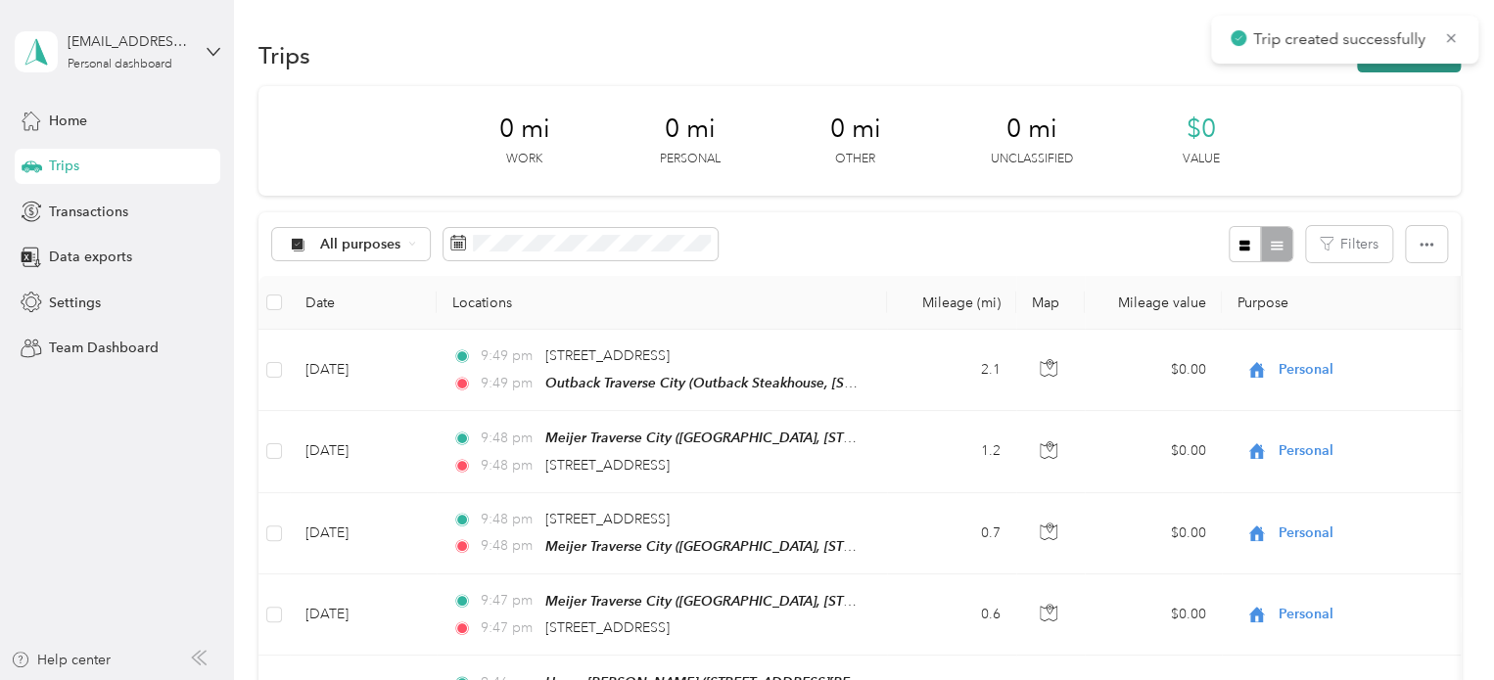
drag, startPoint x: 1378, startPoint y: 75, endPoint x: 1385, endPoint y: 64, distance: 13.6
click at [1385, 64] on section "Trips New trip 0 mi Work 0 mi Personal 0 mi Other 0 mi Unclassified $0 Value Al…" at bounding box center [859, 454] width 1202 height 841
click at [1385, 64] on button "New trip" at bounding box center [1409, 55] width 104 height 34
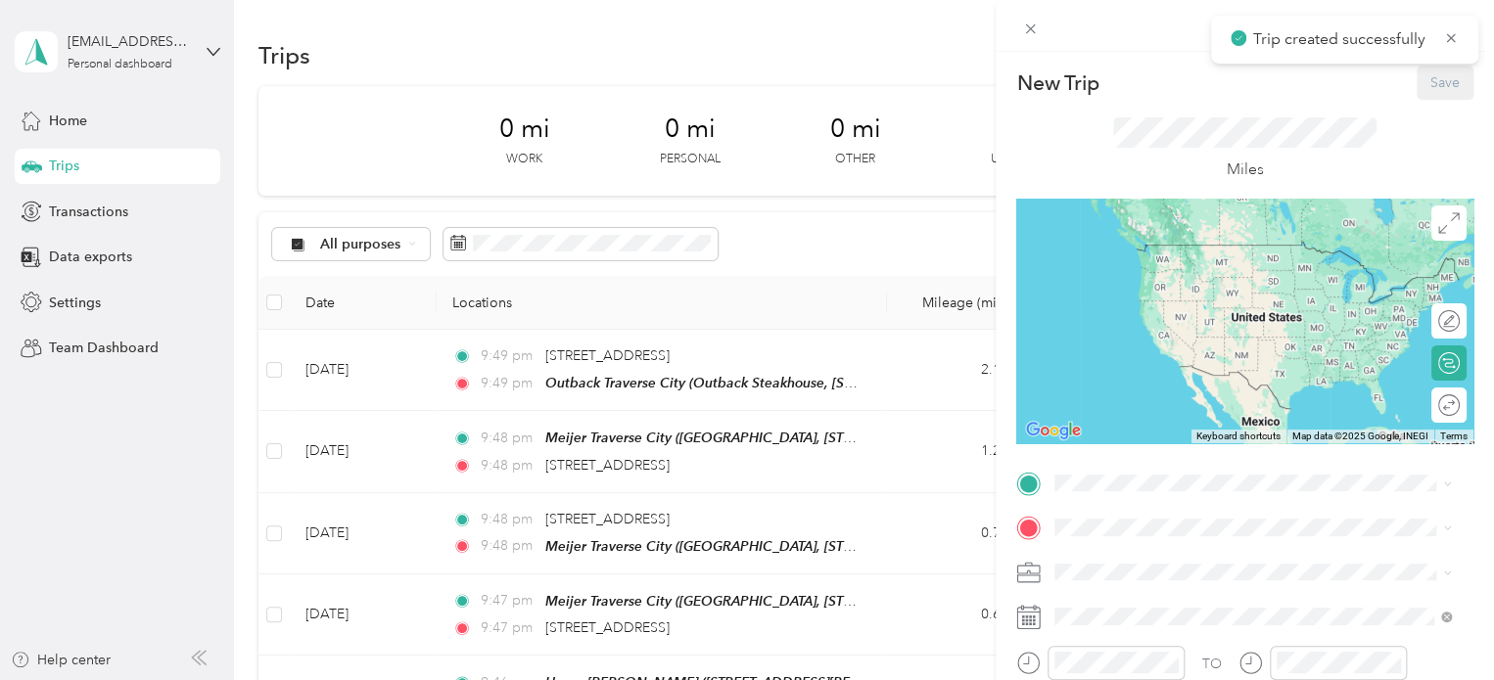
click at [1105, 471] on span at bounding box center [1260, 483] width 426 height 31
click at [1106, 471] on span at bounding box center [1260, 483] width 426 height 31
click at [1143, 262] on div "Outback Traverse City Outback Steakhouse, [STREET_ADDRESS] , 49684, [GEOGRAPHIC…" at bounding box center [1268, 284] width 353 height 82
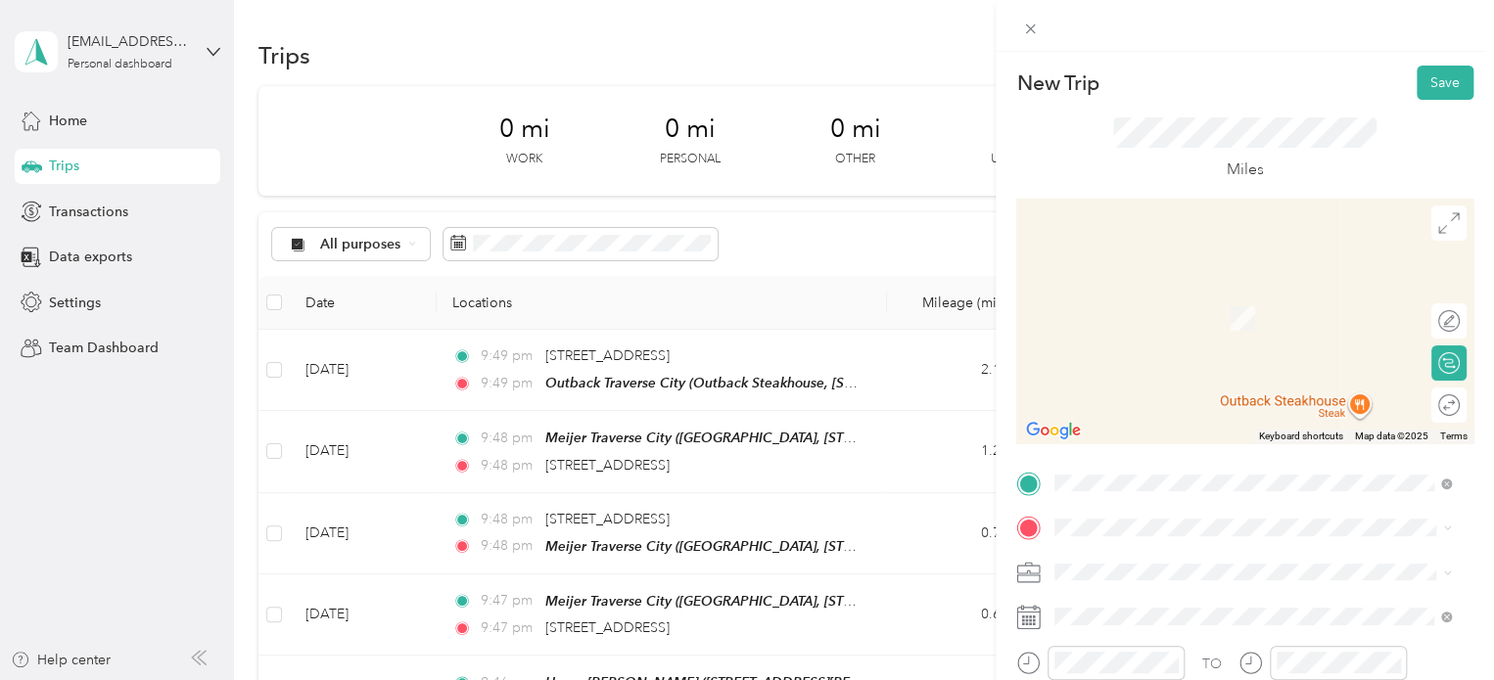
click at [1143, 339] on span "Outback Steakhouse, [STREET_ADDRESS] , 49684, [GEOGRAPHIC_DATA], [GEOGRAPHIC_DA…" at bounding box center [1249, 335] width 315 height 58
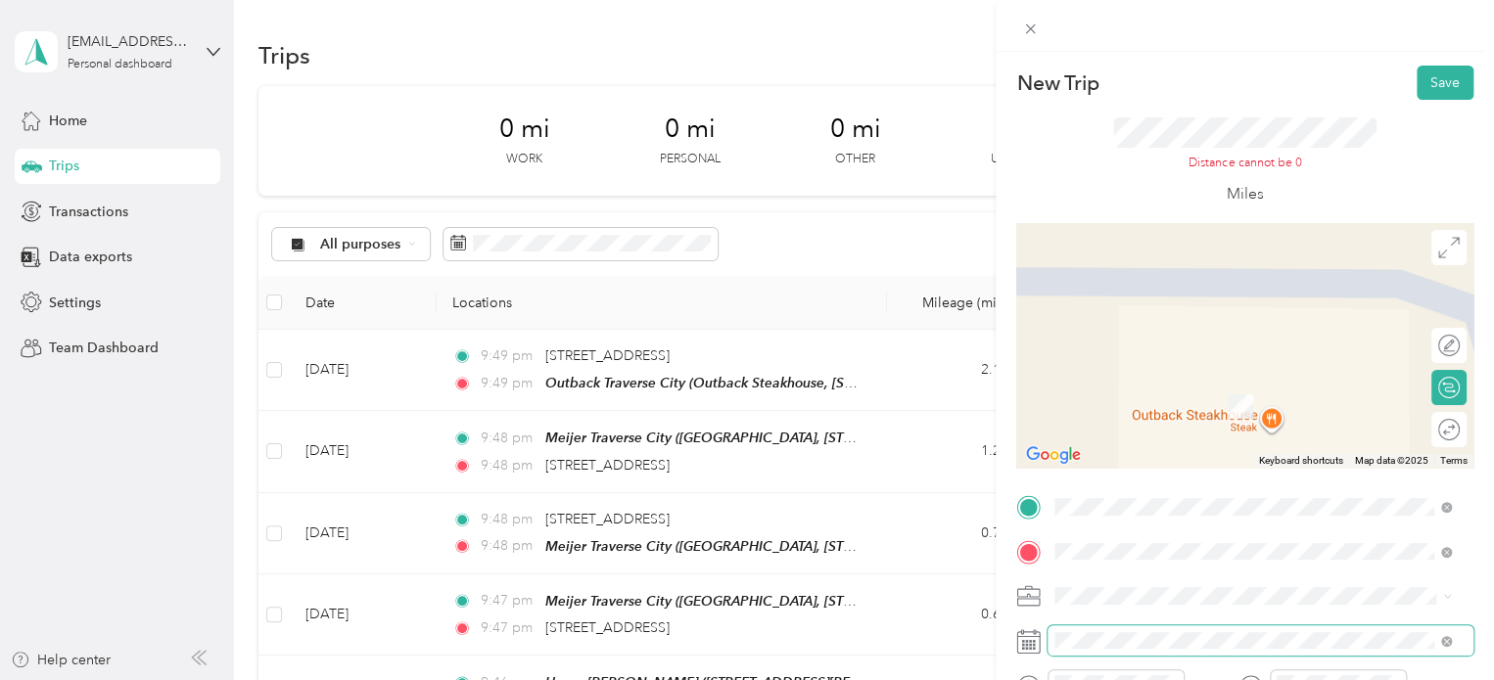
click at [1063, 630] on span at bounding box center [1260, 641] width 426 height 31
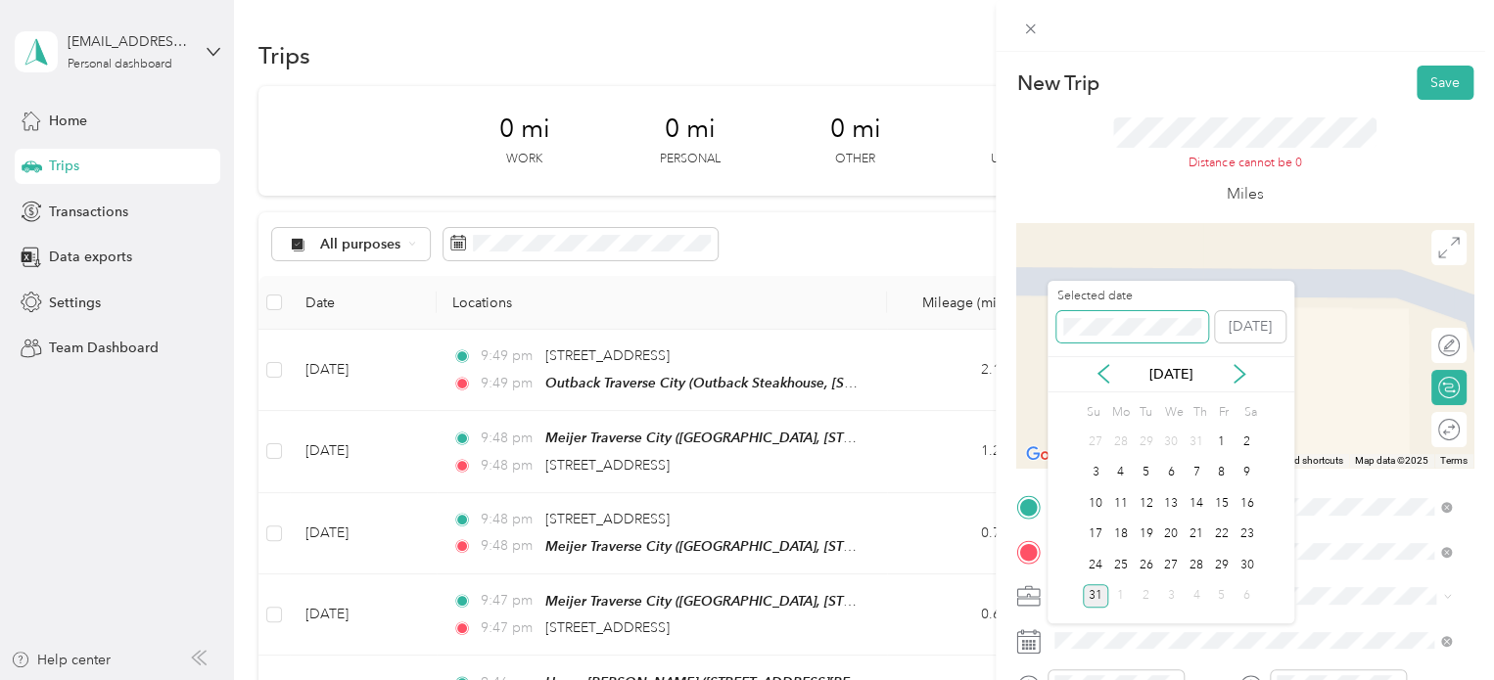
click at [840, 679] on div "New Trip Save This trip cannot be edited because it is either under review, app…" at bounding box center [742, 680] width 1484 height 0
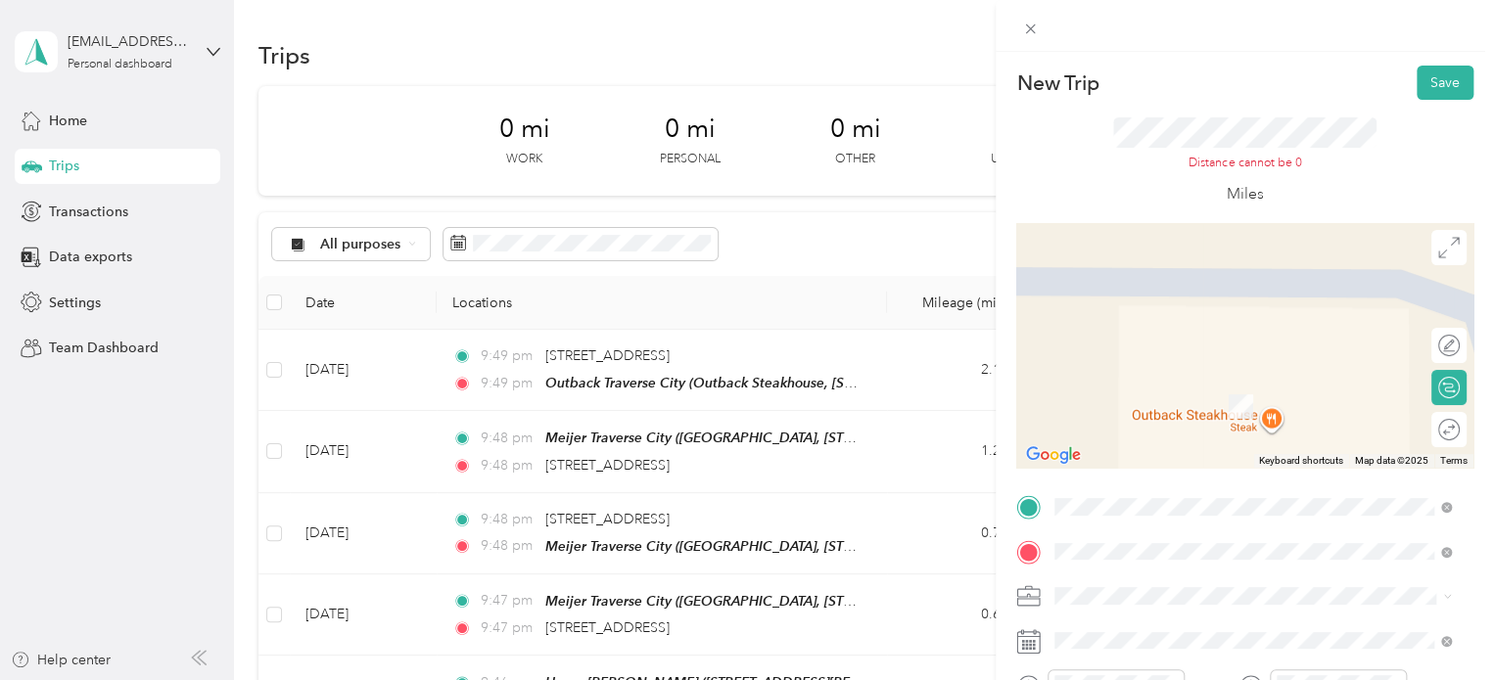
click at [1382, 76] on div "New Trip Save" at bounding box center [1244, 83] width 457 height 34
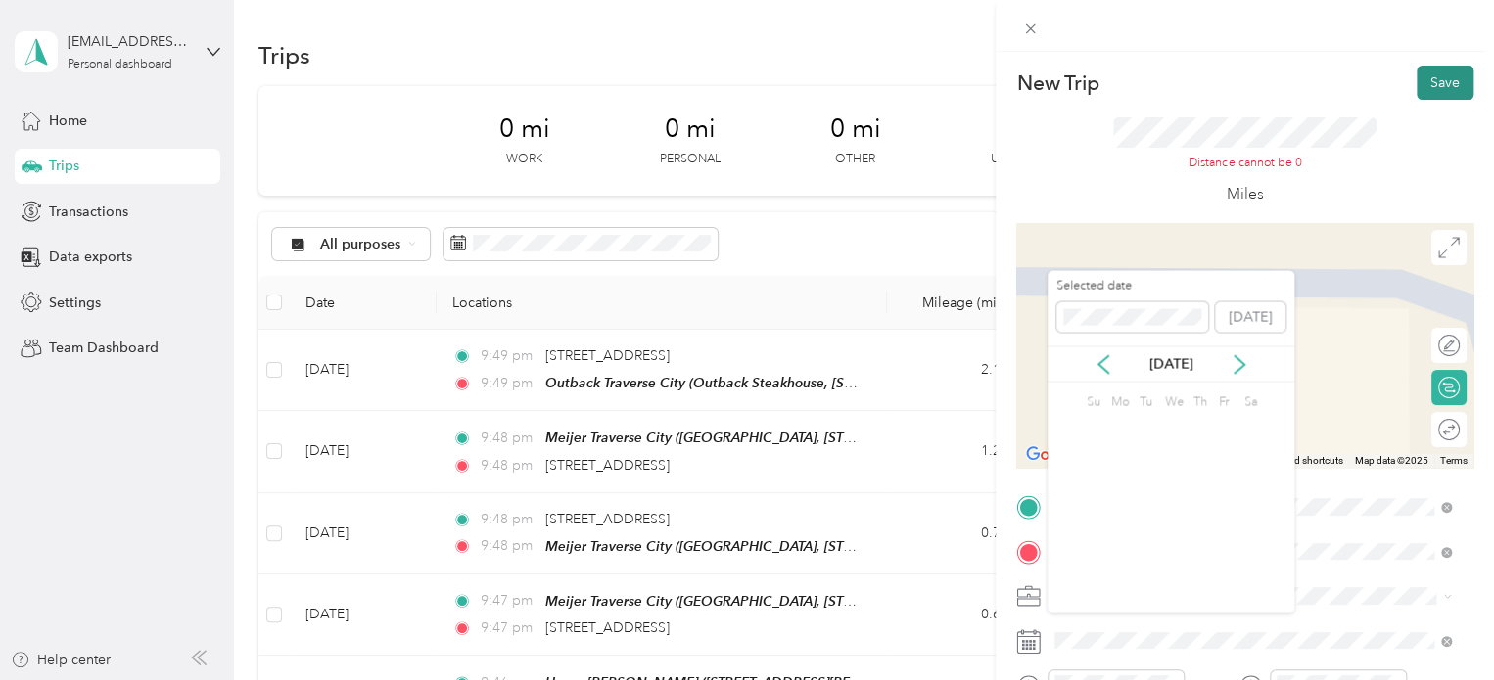
click at [1425, 81] on button "Save" at bounding box center [1445, 83] width 57 height 34
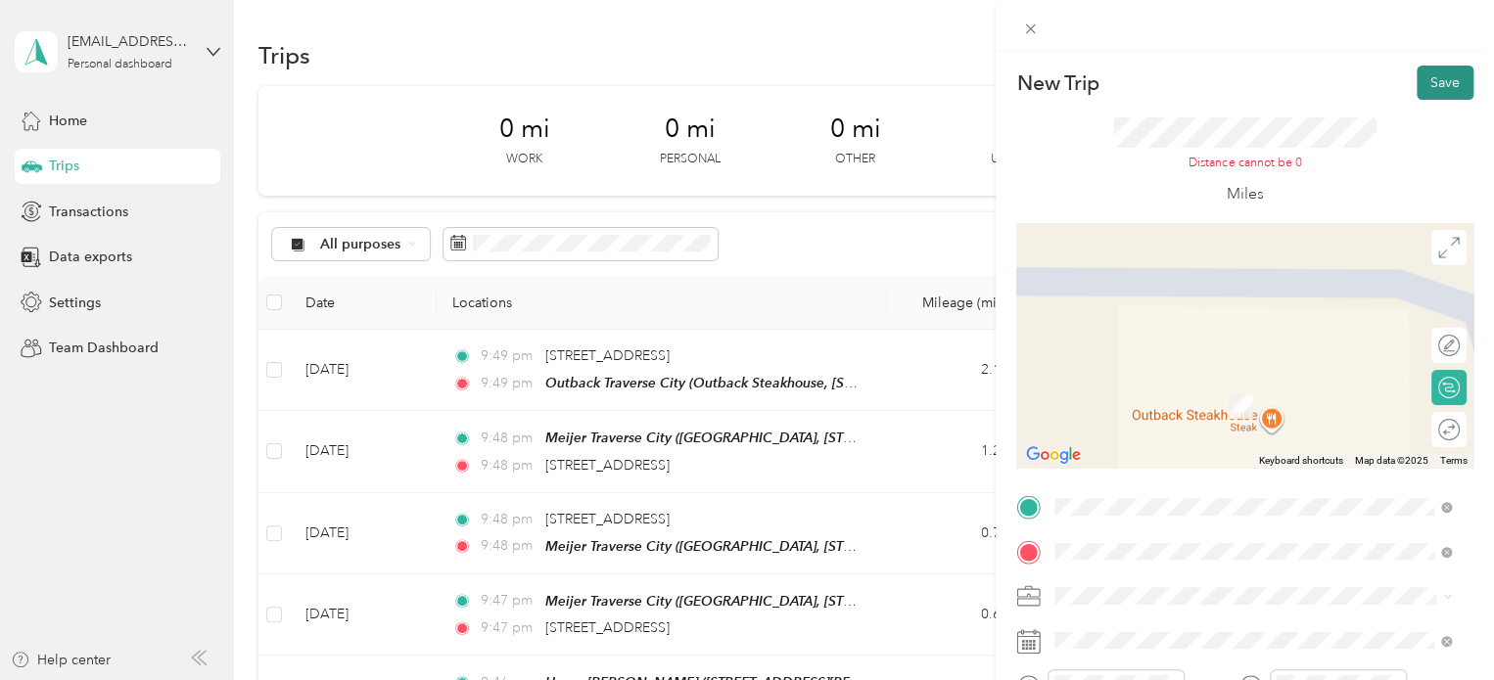
click at [1421, 90] on button "Save" at bounding box center [1445, 83] width 57 height 34
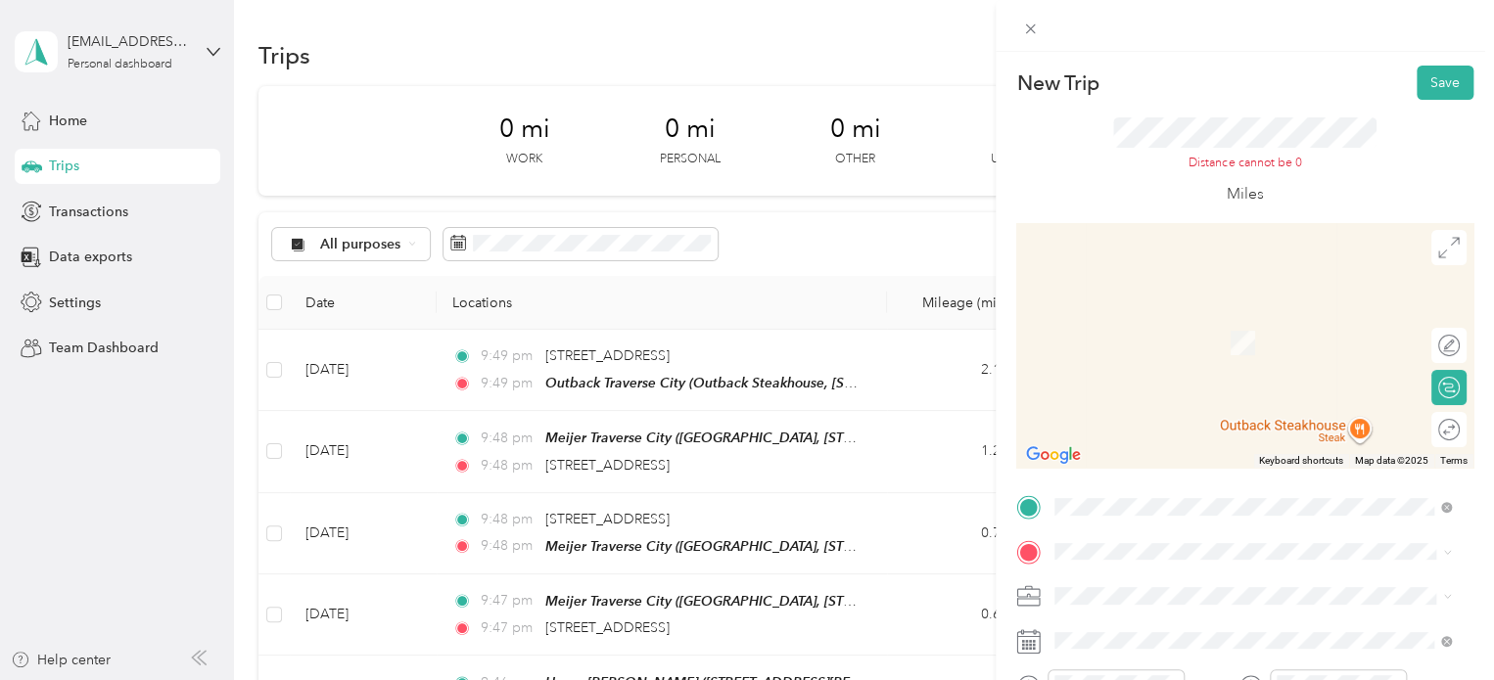
click at [1190, 454] on div "[STREET_ADDRESS][PERSON_NAME][US_STATE]" at bounding box center [1252, 441] width 383 height 26
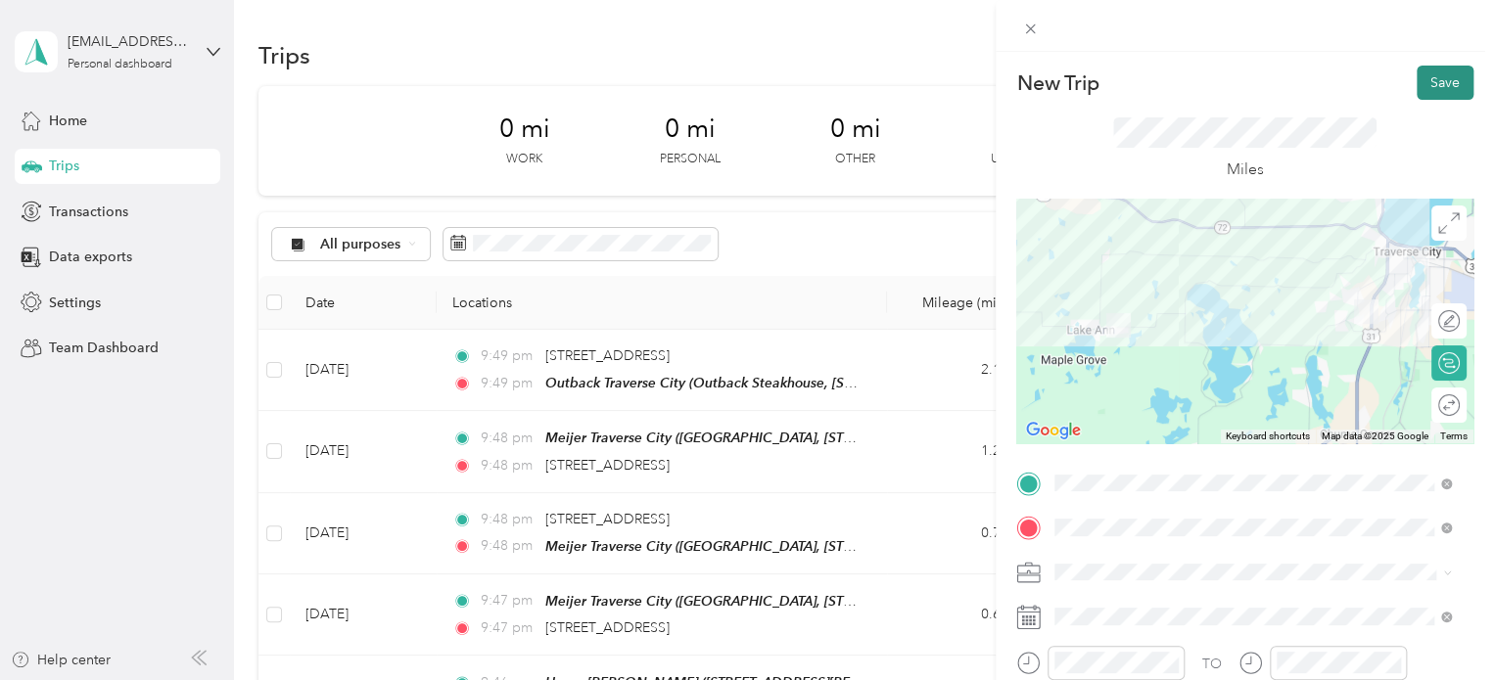
click at [1417, 79] on button "Save" at bounding box center [1445, 83] width 57 height 34
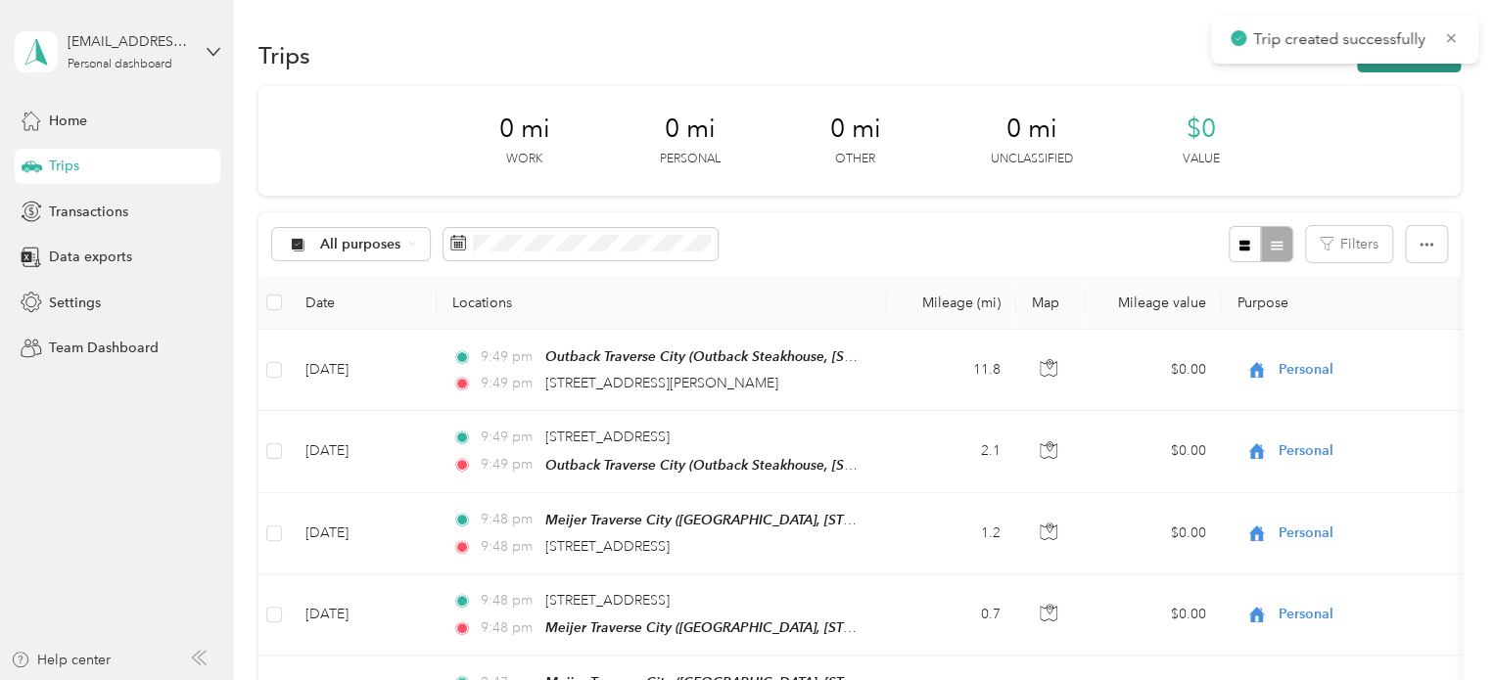
click at [1390, 70] on button "New trip" at bounding box center [1409, 55] width 104 height 34
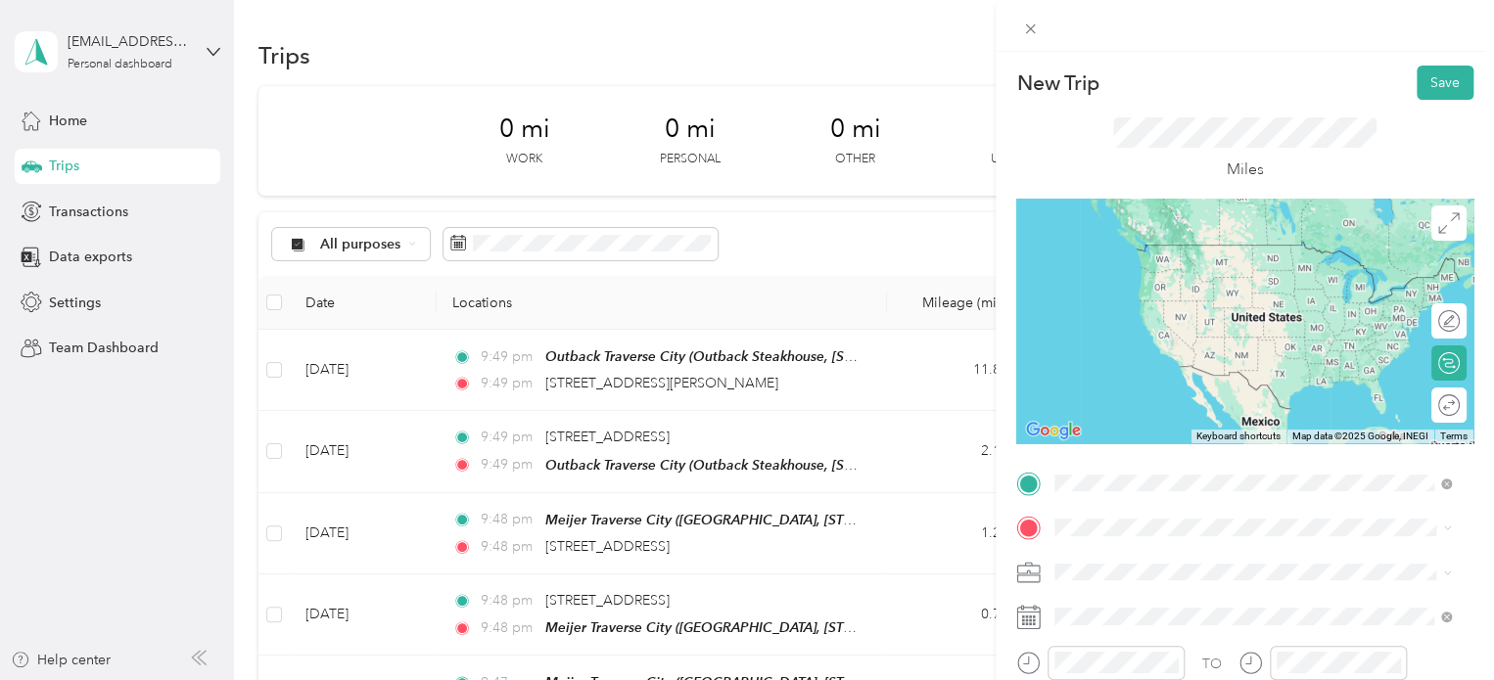
click at [1139, 552] on span "[STREET_ADDRESS][PERSON_NAME][US_STATE]" at bounding box center [1244, 554] width 304 height 18
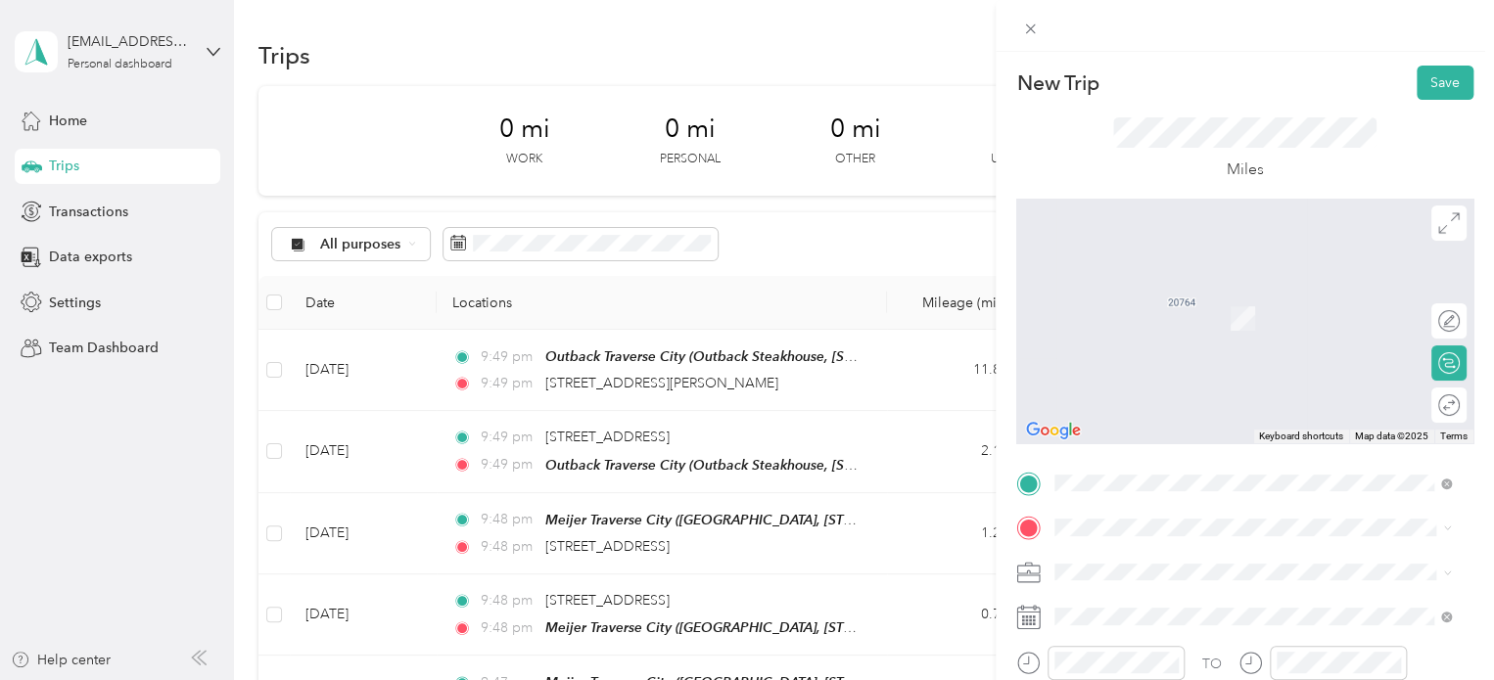
click at [1139, 427] on div "Home [PERSON_NAME] [STREET_ADDRESS][PERSON_NAME][PERSON_NAME] , [GEOGRAPHIC_DAT…" at bounding box center [1268, 450] width 353 height 82
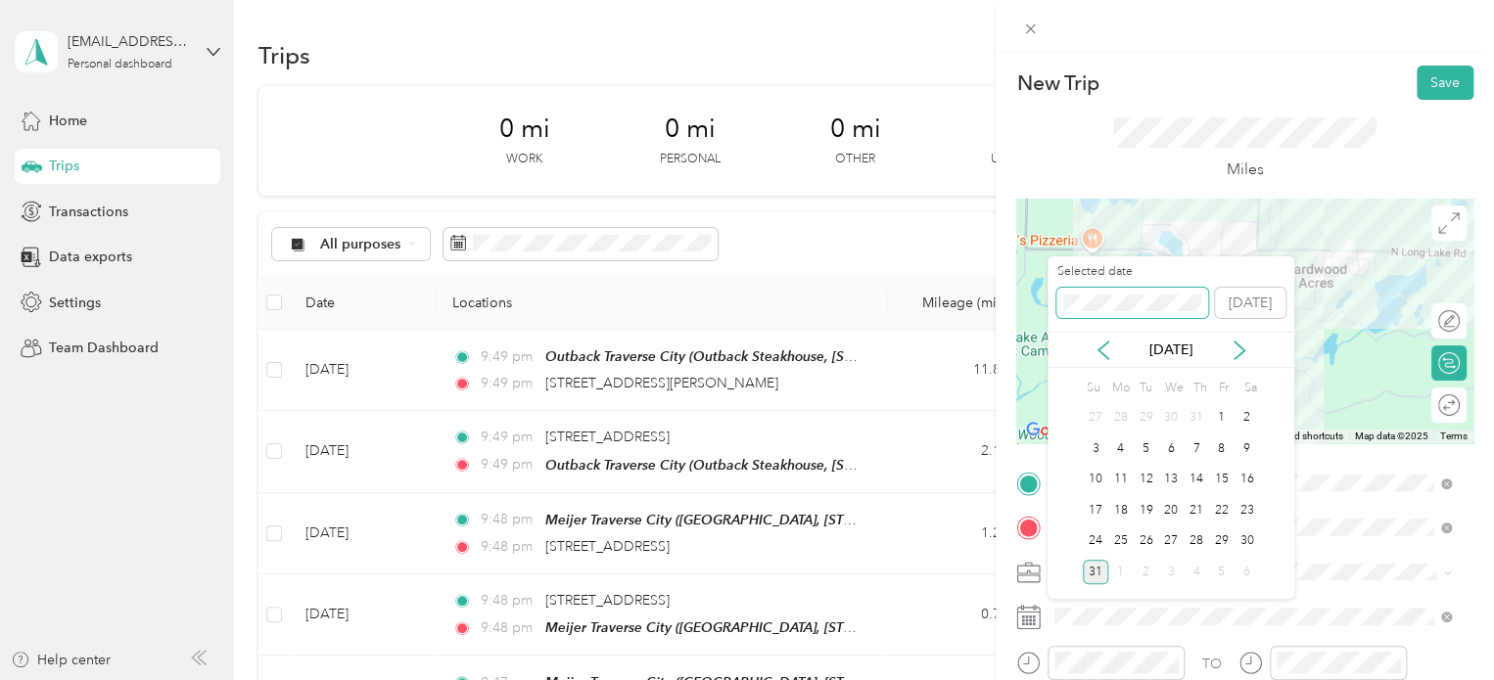
click at [1006, 679] on div "New Trip Save This trip cannot be edited because it is either under review, app…" at bounding box center [742, 680] width 1484 height 0
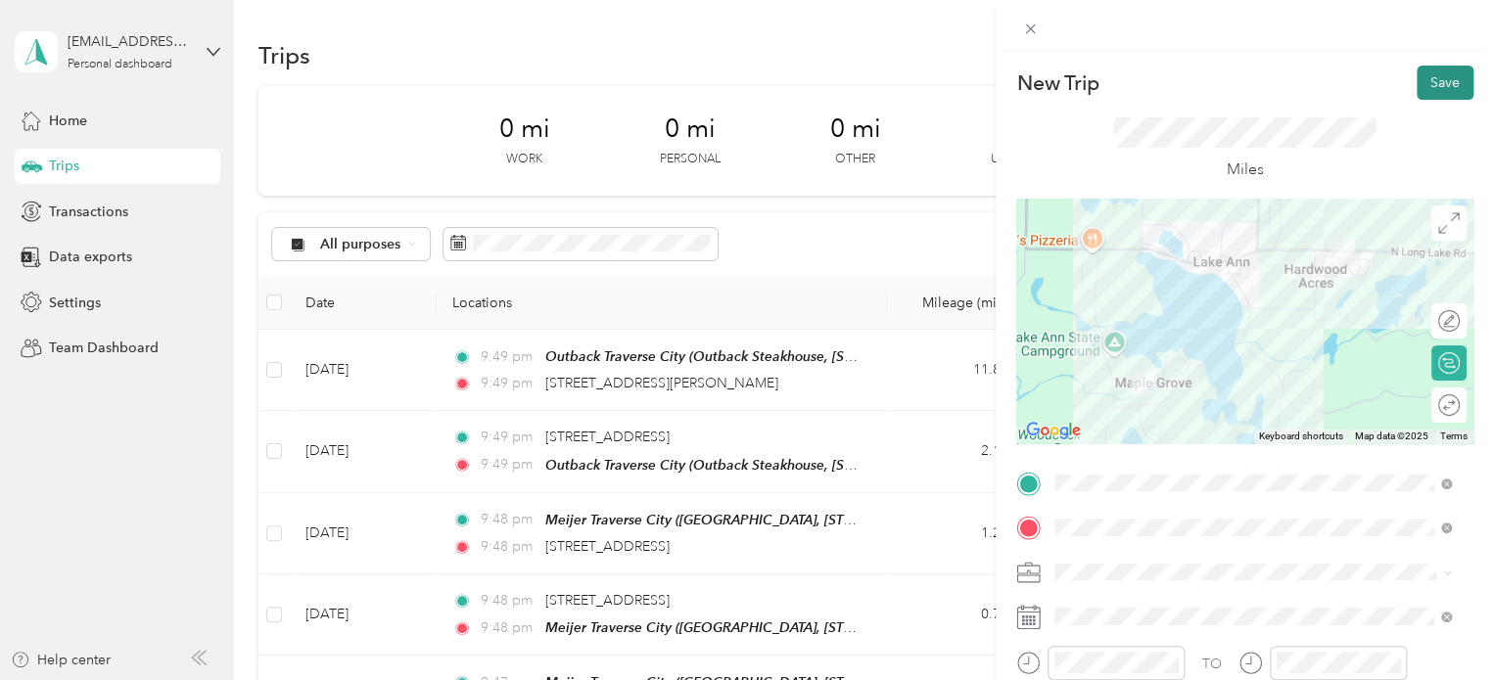
click at [1445, 77] on button "Save" at bounding box center [1445, 83] width 57 height 34
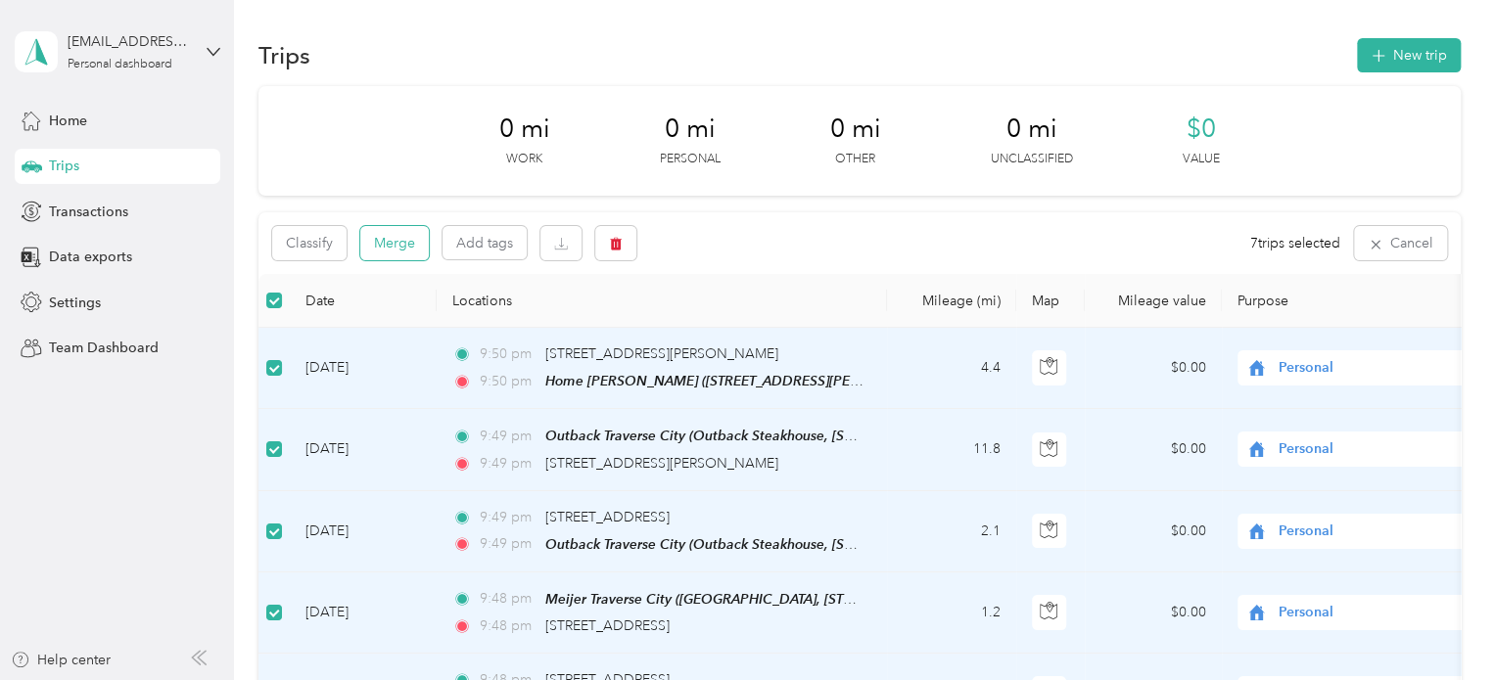
click at [401, 235] on button "Merge" at bounding box center [394, 243] width 69 height 34
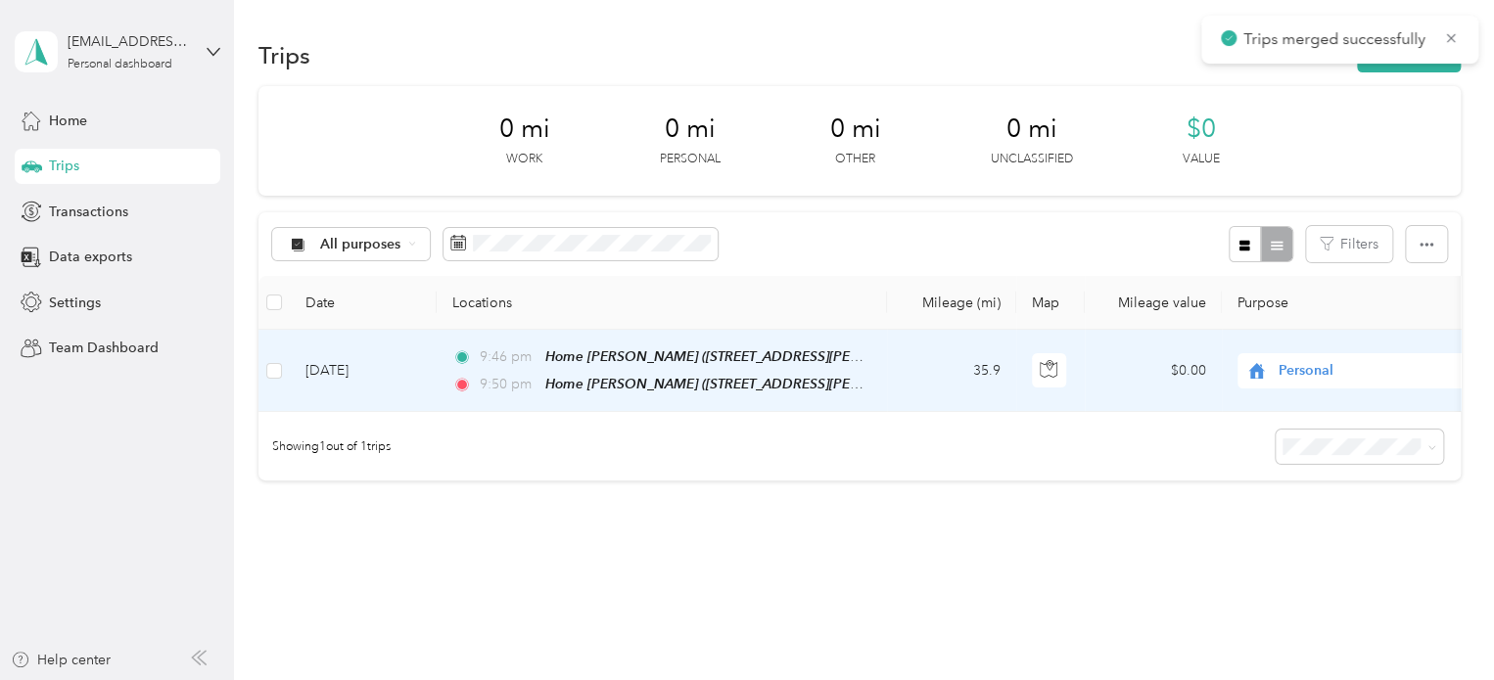
click at [1326, 371] on span "Personal" at bounding box center [1367, 371] width 179 height 22
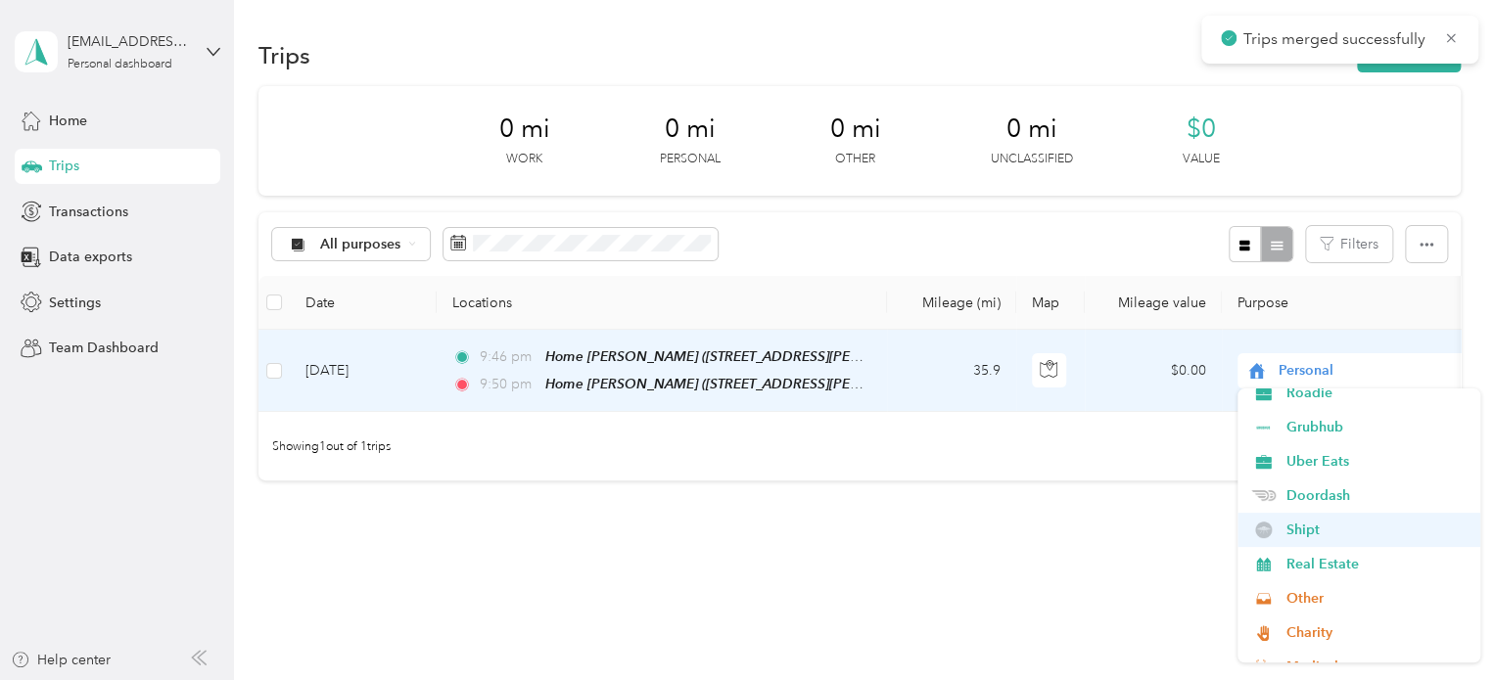
scroll to position [196, 0]
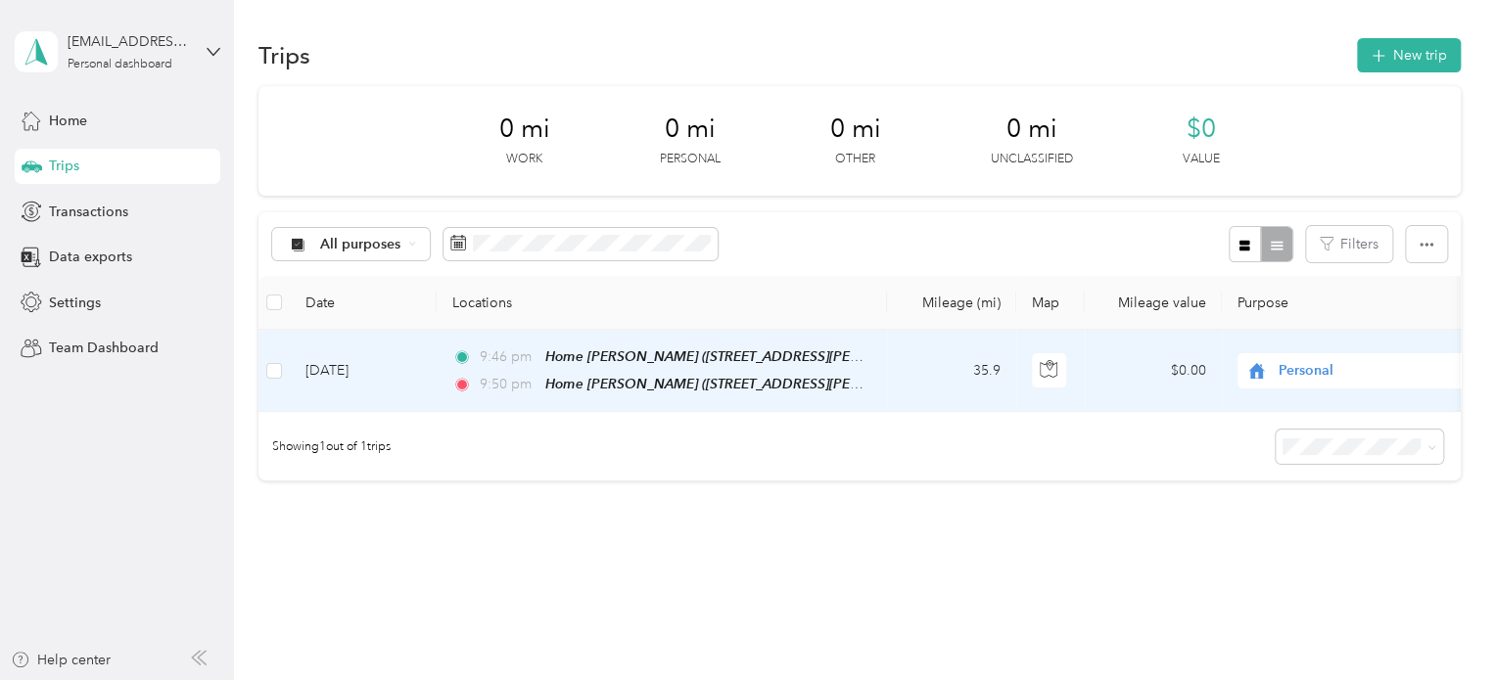
click at [1289, 515] on span "Shipt" at bounding box center [1375, 518] width 181 height 21
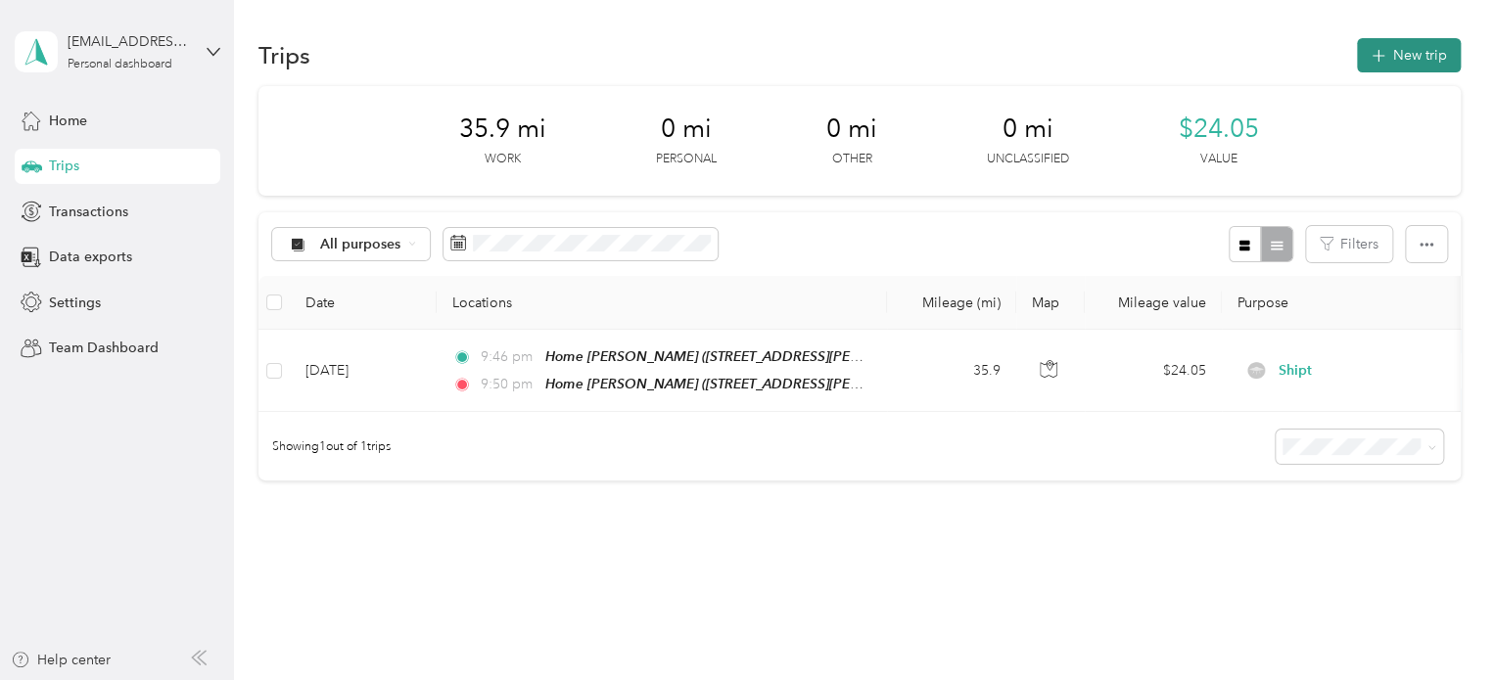
click at [1363, 47] on button "New trip" at bounding box center [1409, 55] width 104 height 34
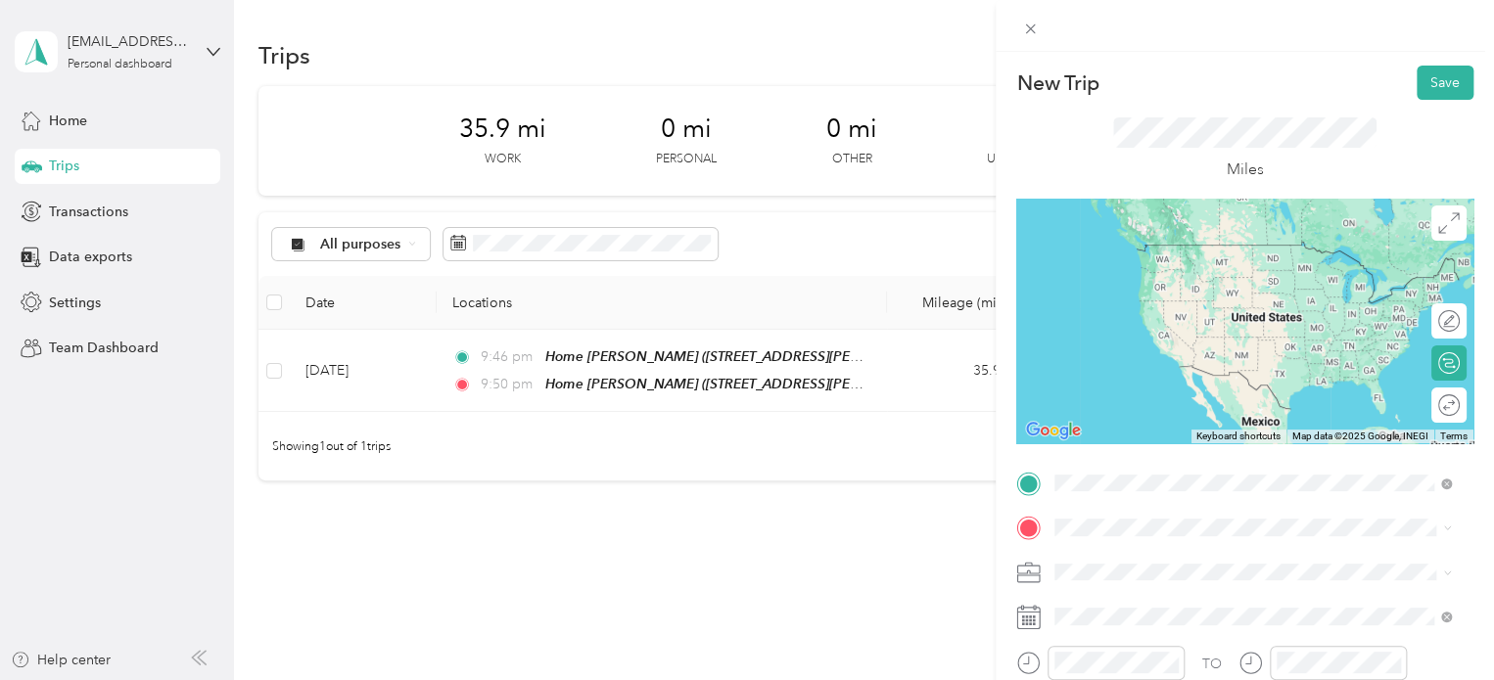
click at [1149, 391] on span "[STREET_ADDRESS][PERSON_NAME], [PERSON_NAME], [GEOGRAPHIC_DATA], [GEOGRAPHIC_DA…" at bounding box center [1222, 418] width 261 height 58
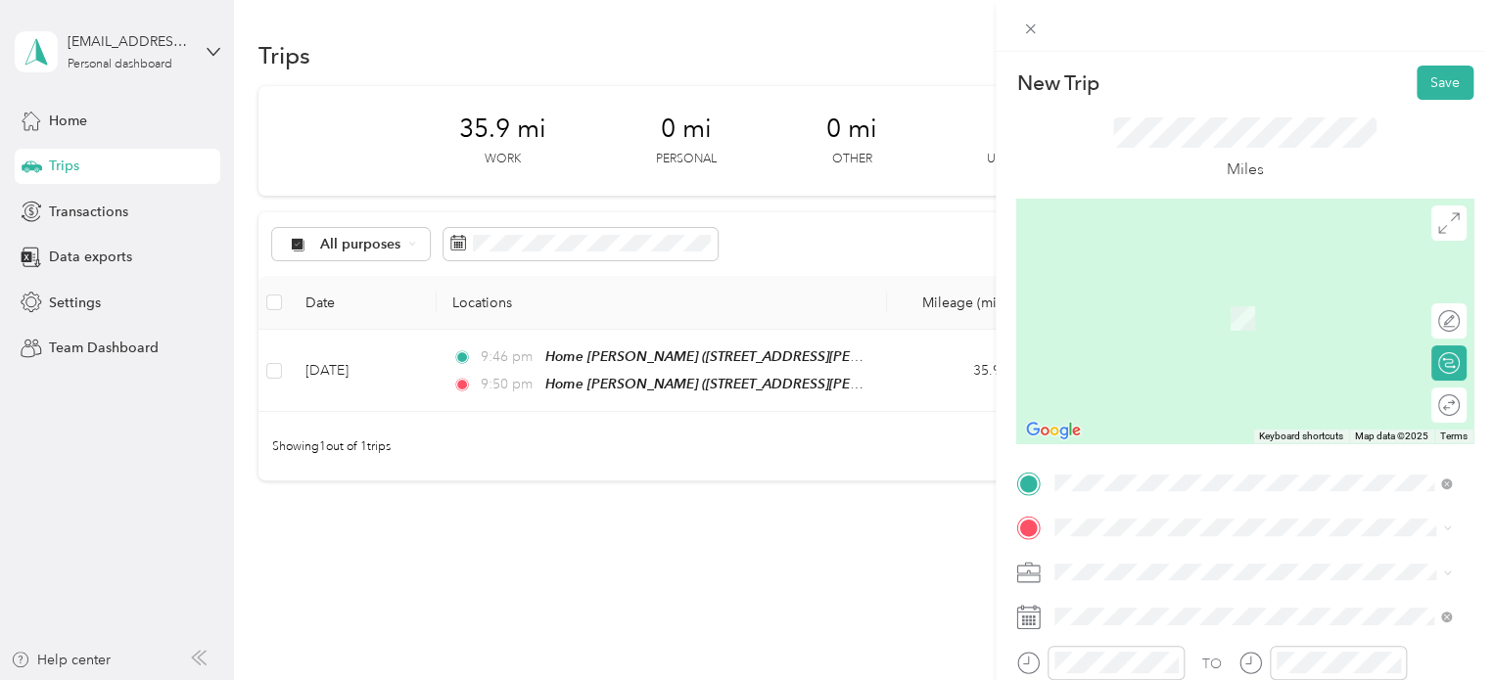
click at [1117, 427] on div "Meijer [GEOGRAPHIC_DATA], [STREET_ADDRESS] , 49684, [GEOGRAPHIC_DATA], [GEOGRAP…" at bounding box center [1268, 451] width 353 height 82
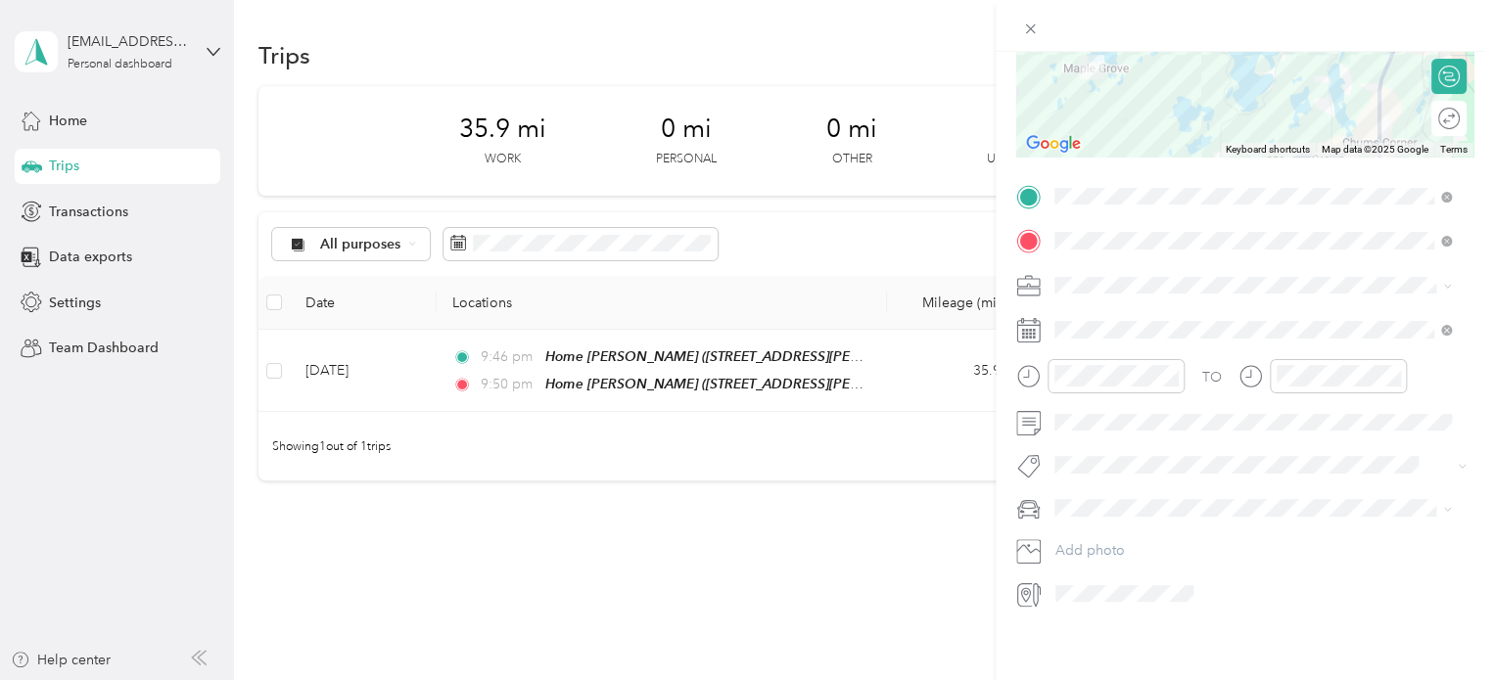
scroll to position [294, 0]
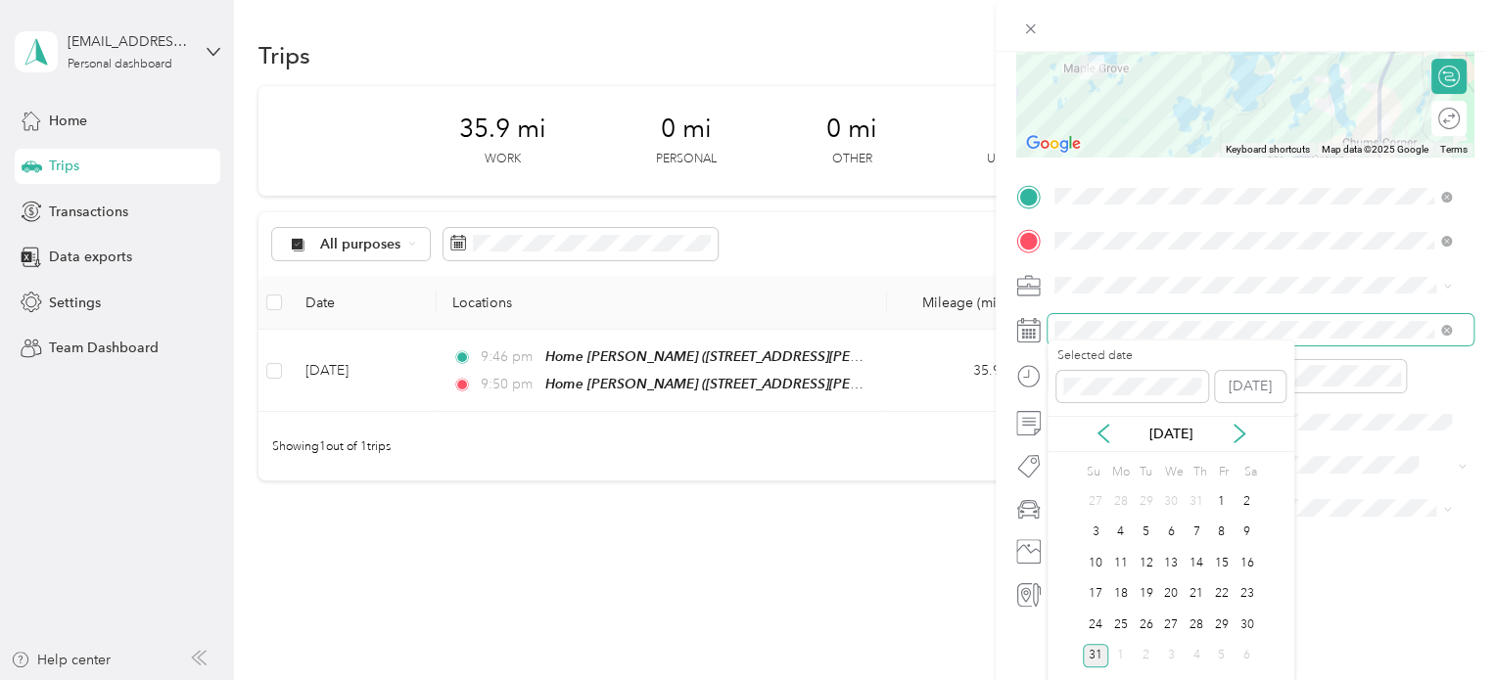
click at [975, 304] on div "New Trip Save This trip cannot be edited because it is either under review, app…" at bounding box center [747, 340] width 1494 height 680
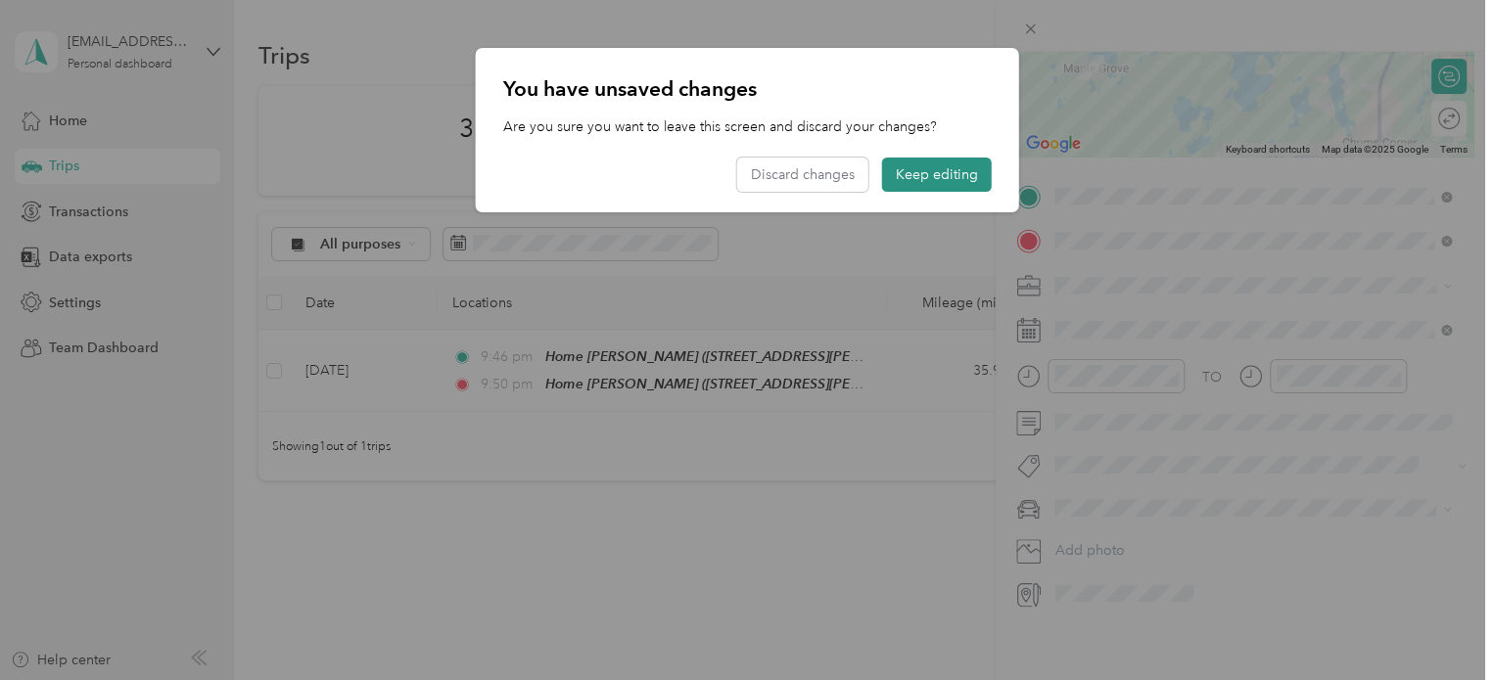
click at [943, 175] on button "Keep editing" at bounding box center [937, 175] width 110 height 34
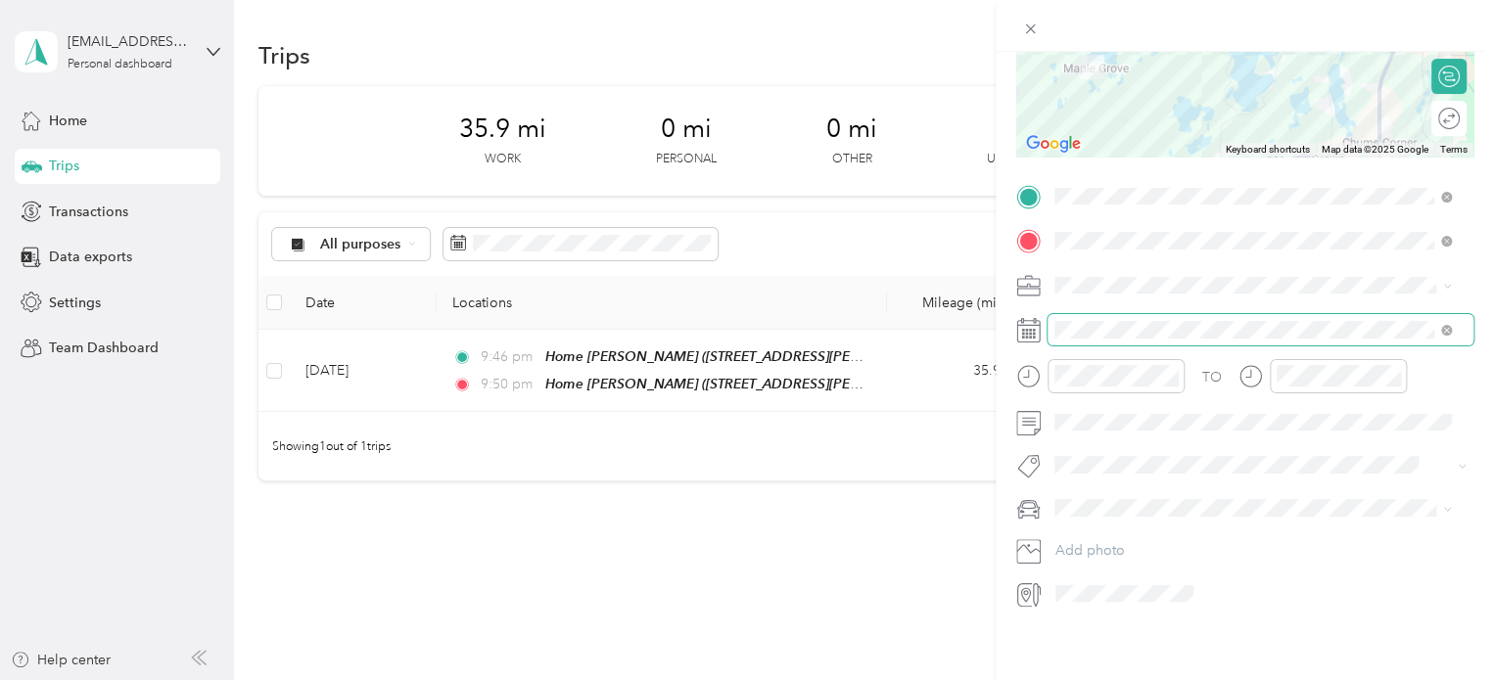
click at [1067, 314] on span at bounding box center [1260, 329] width 426 height 31
click at [1048, 315] on span at bounding box center [1260, 329] width 426 height 31
click at [1061, 321] on span at bounding box center [1260, 329] width 426 height 31
click at [1446, 328] on icon at bounding box center [1446, 330] width 11 height 11
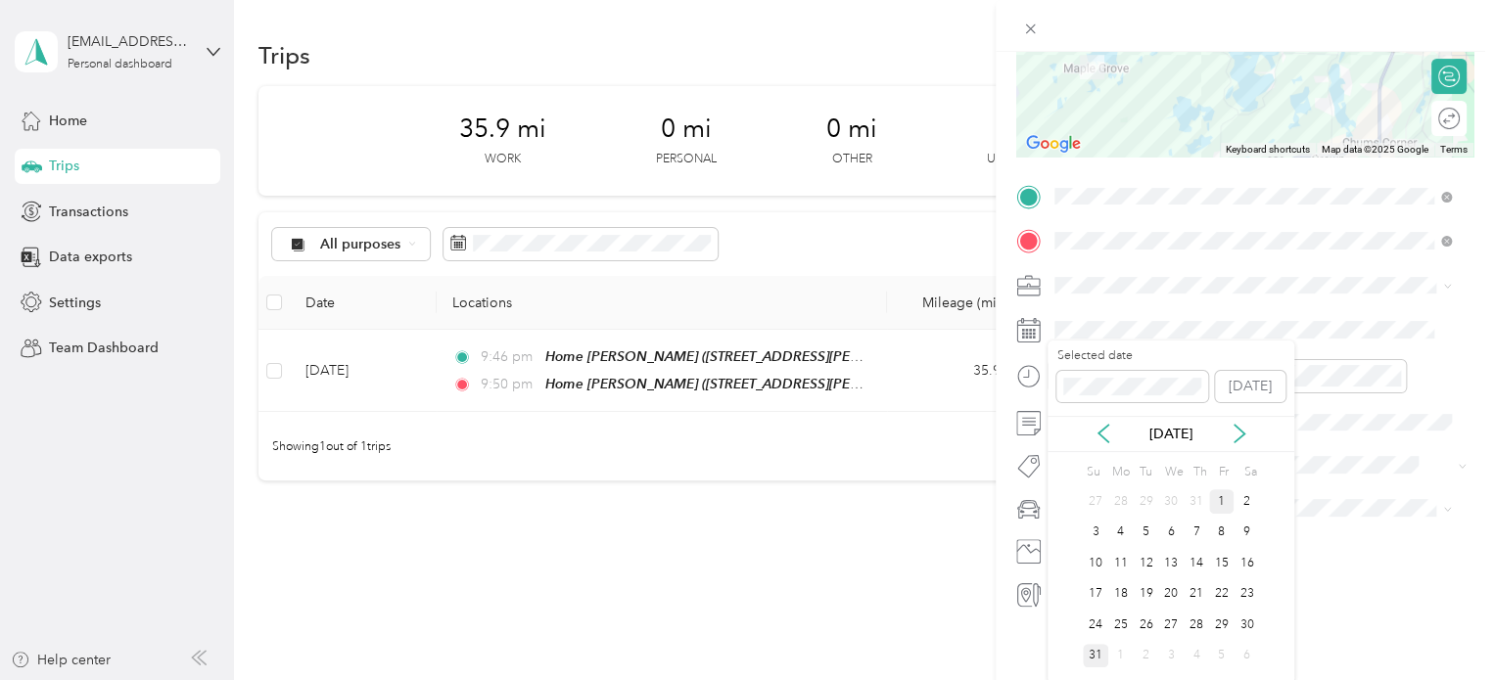
drag, startPoint x: 1231, startPoint y: 510, endPoint x: 1228, endPoint y: 492, distance: 18.1
click at [1231, 508] on div "1" at bounding box center [1221, 501] width 25 height 24
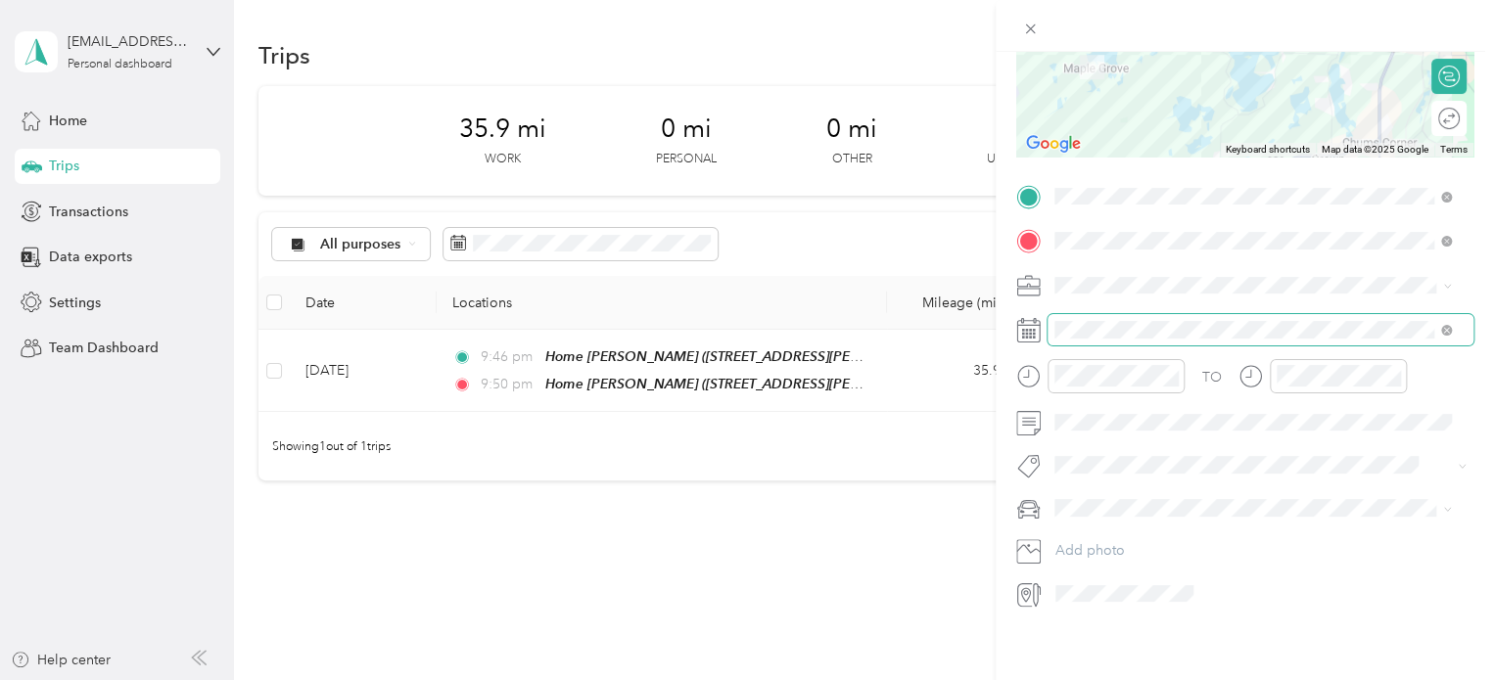
click at [1038, 323] on div at bounding box center [1244, 329] width 457 height 31
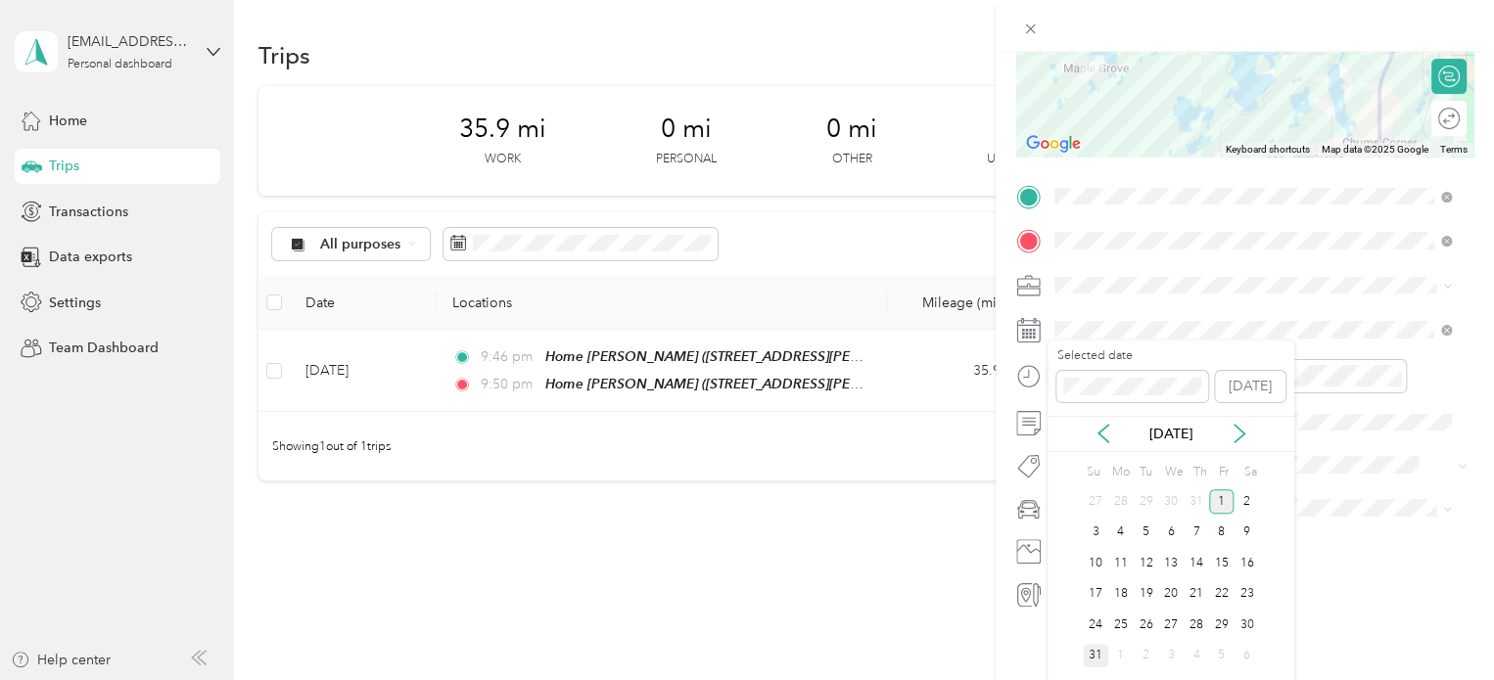
drag, startPoint x: 1211, startPoint y: 493, endPoint x: 1196, endPoint y: 465, distance: 32.0
click at [1211, 490] on div "1" at bounding box center [1221, 501] width 25 height 24
click at [1062, 383] on span at bounding box center [1132, 386] width 152 height 31
click at [1040, 679] on div "New Trip Save This trip cannot be edited because it is either under review, app…" at bounding box center [742, 680] width 1484 height 0
click at [1149, 593] on div "21" at bounding box center [1146, 594] width 25 height 24
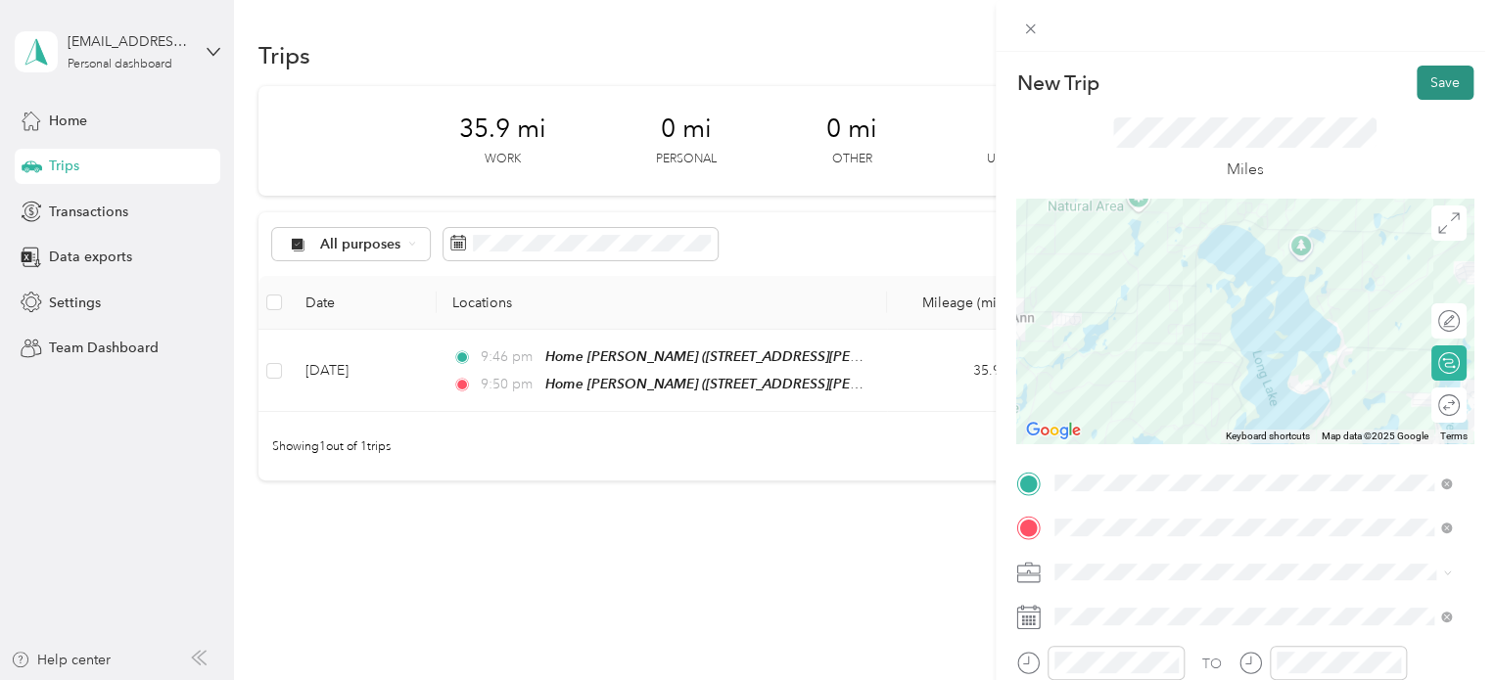
scroll to position [0, 0]
click at [1417, 70] on button "Save" at bounding box center [1445, 83] width 57 height 34
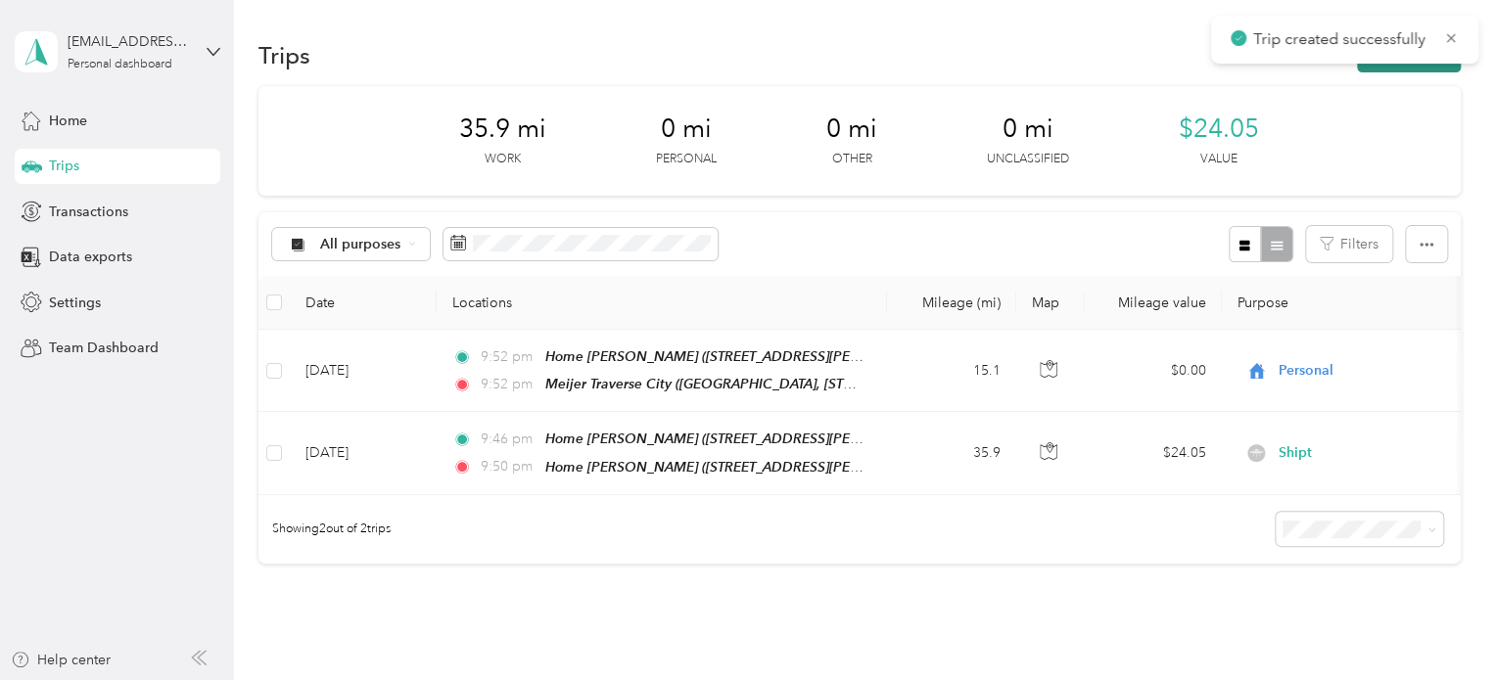
click at [1393, 71] on button "New trip" at bounding box center [1409, 55] width 104 height 34
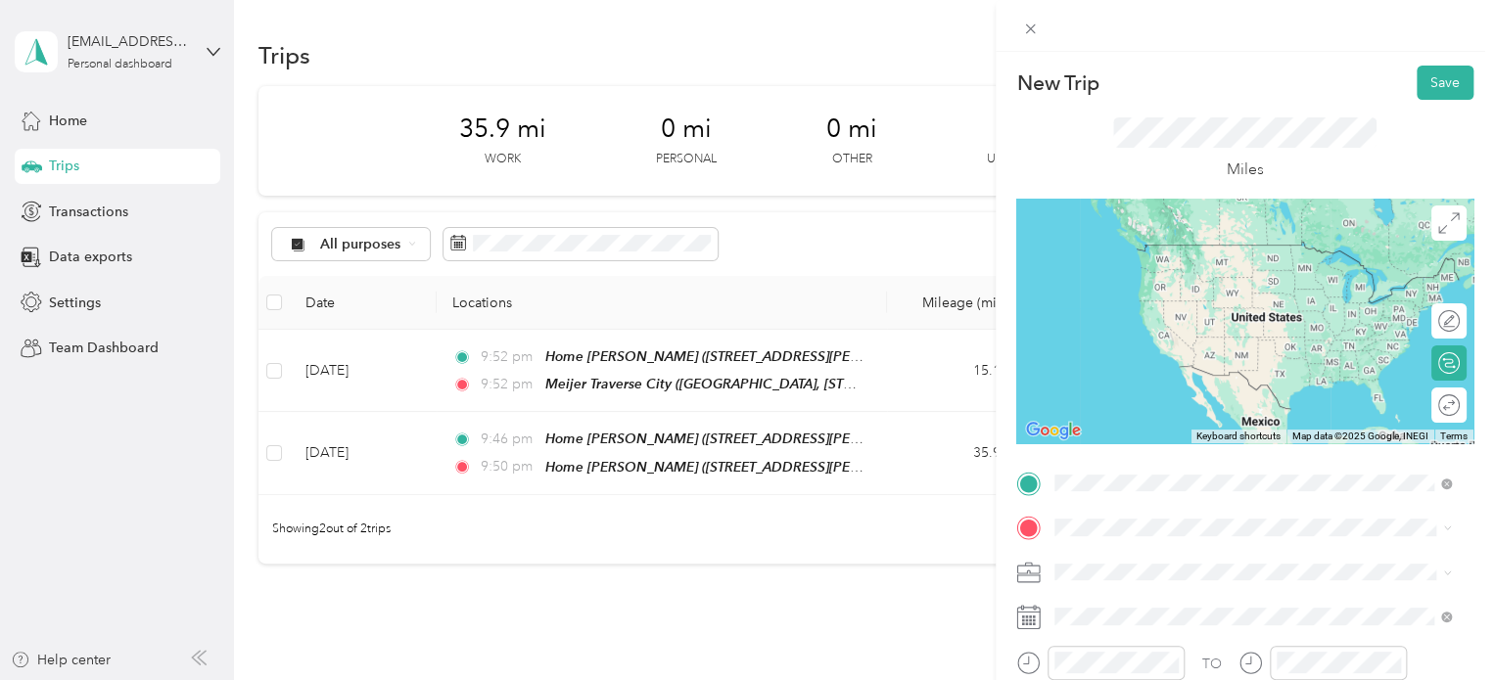
click at [1212, 406] on div "Meijer [GEOGRAPHIC_DATA], [STREET_ADDRESS] , 49684, [GEOGRAPHIC_DATA], [GEOGRAP…" at bounding box center [1268, 407] width 353 height 82
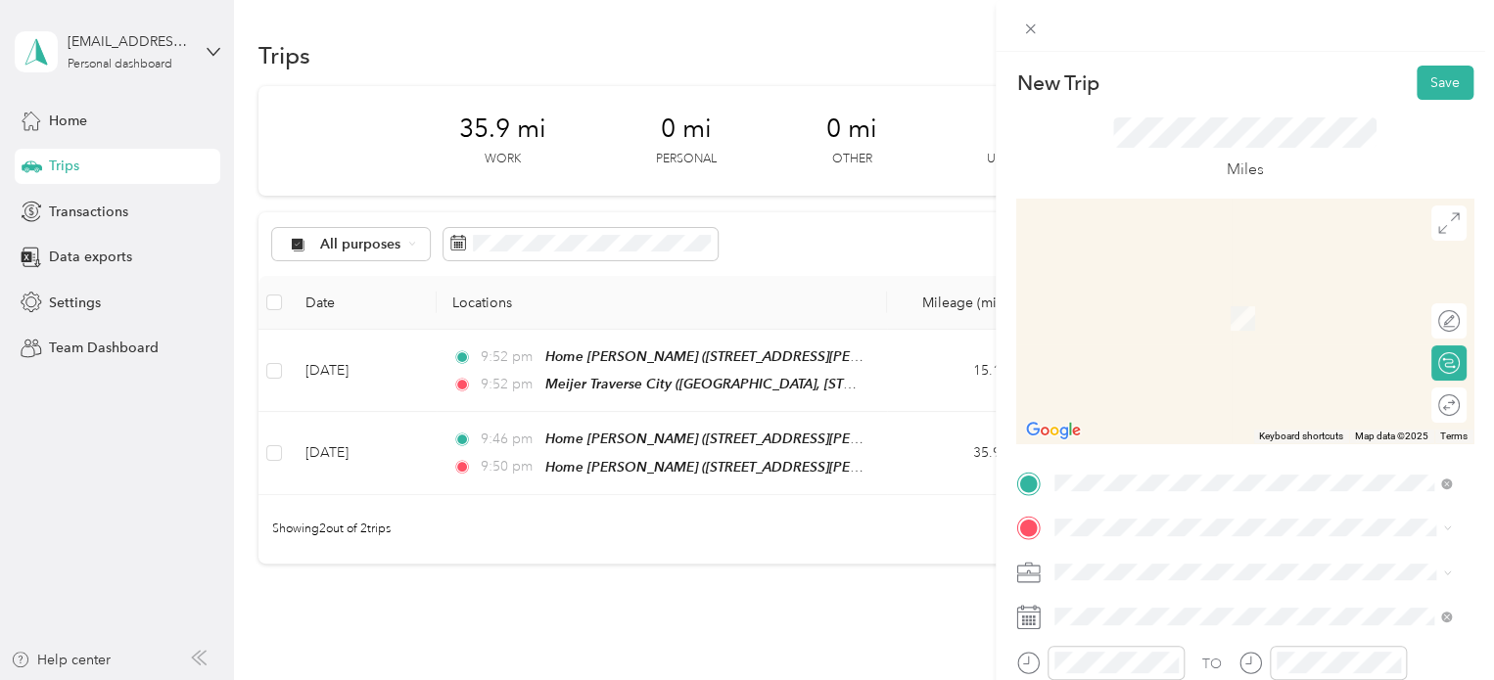
click at [1147, 298] on span "[STREET_ADDRESS][US_STATE]" at bounding box center [1190, 289] width 196 height 18
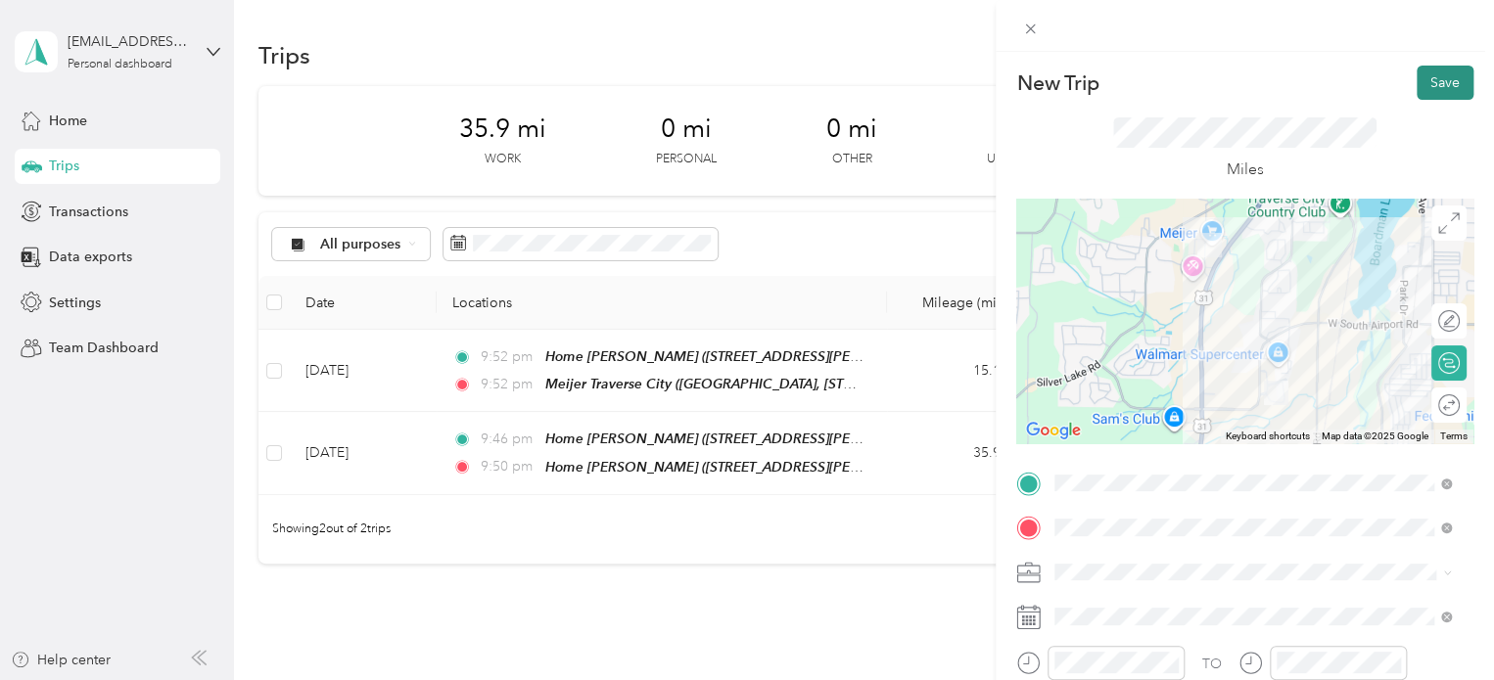
click at [1417, 95] on button "Save" at bounding box center [1445, 83] width 57 height 34
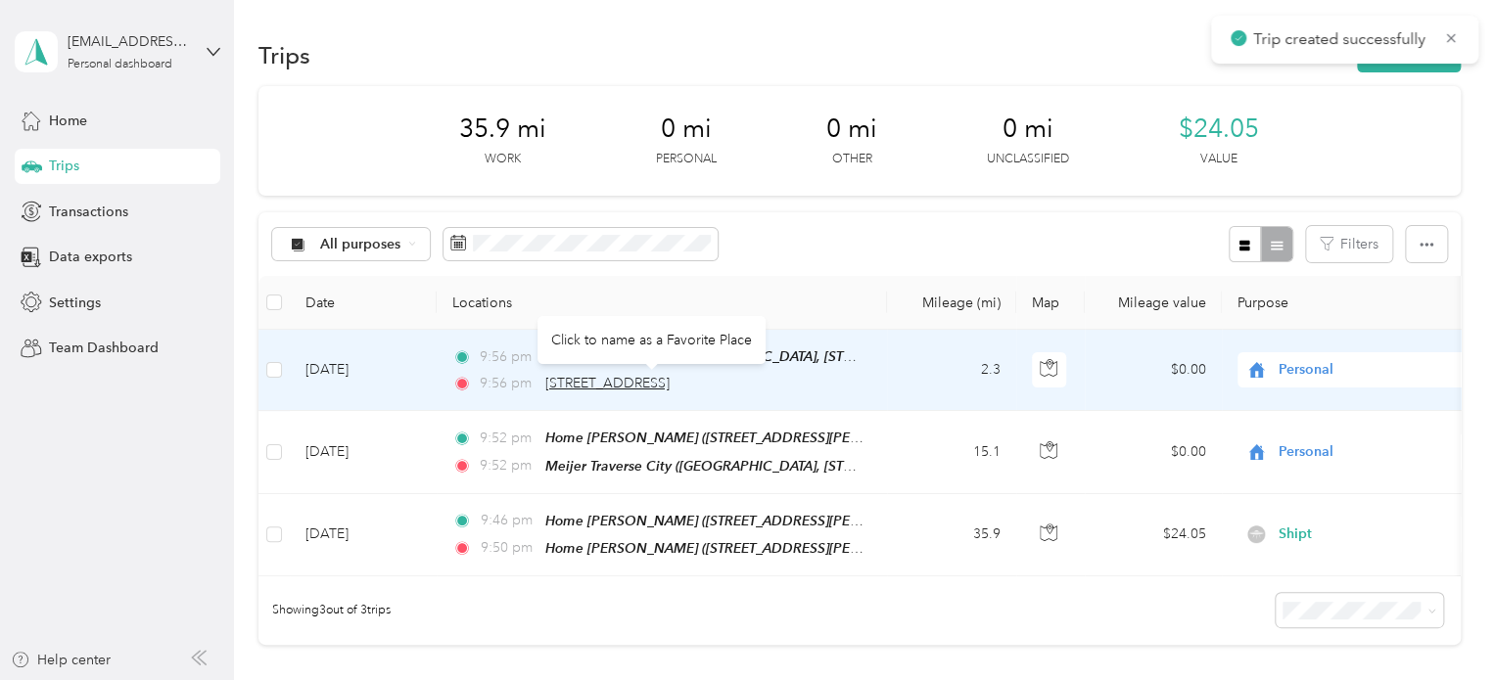
click at [614, 382] on span "[STREET_ADDRESS]" at bounding box center [607, 383] width 124 height 17
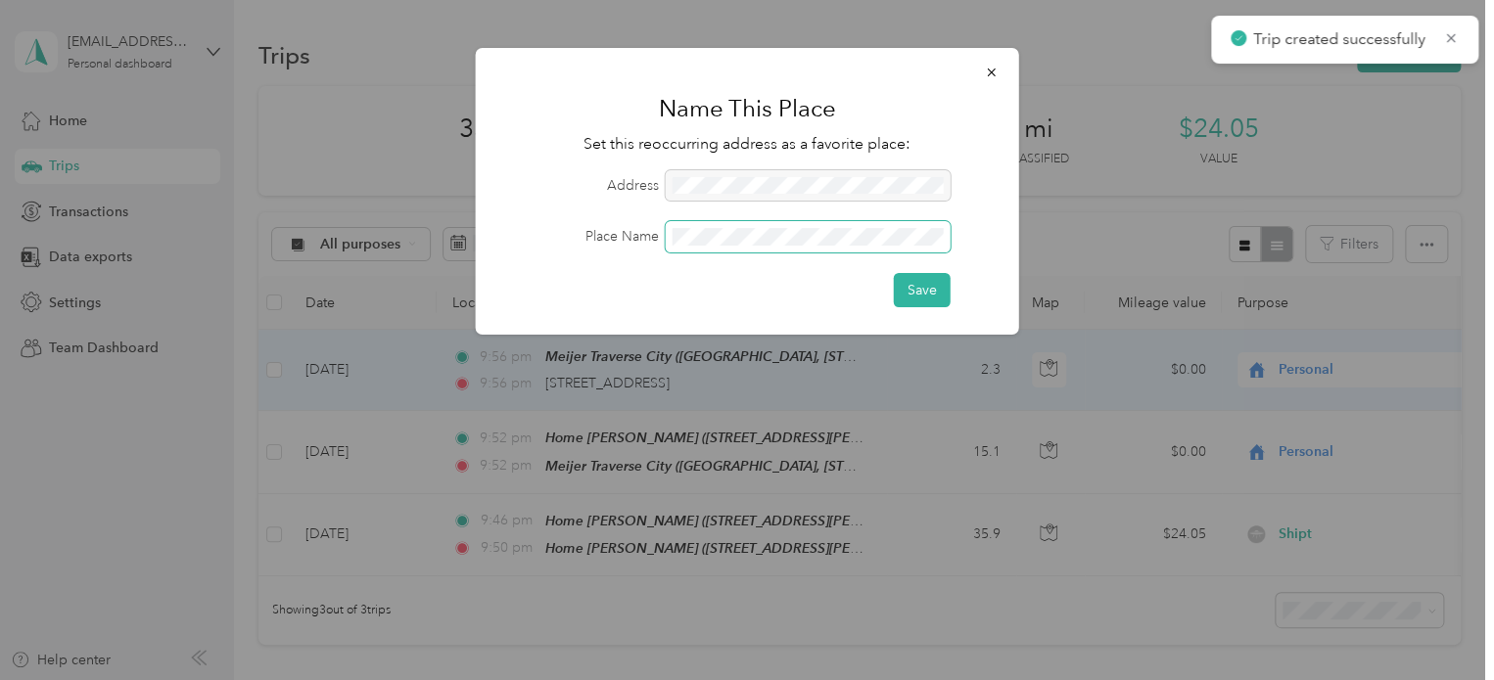
click at [697, 226] on span at bounding box center [808, 236] width 285 height 31
click at [702, 226] on span at bounding box center [808, 236] width 285 height 31
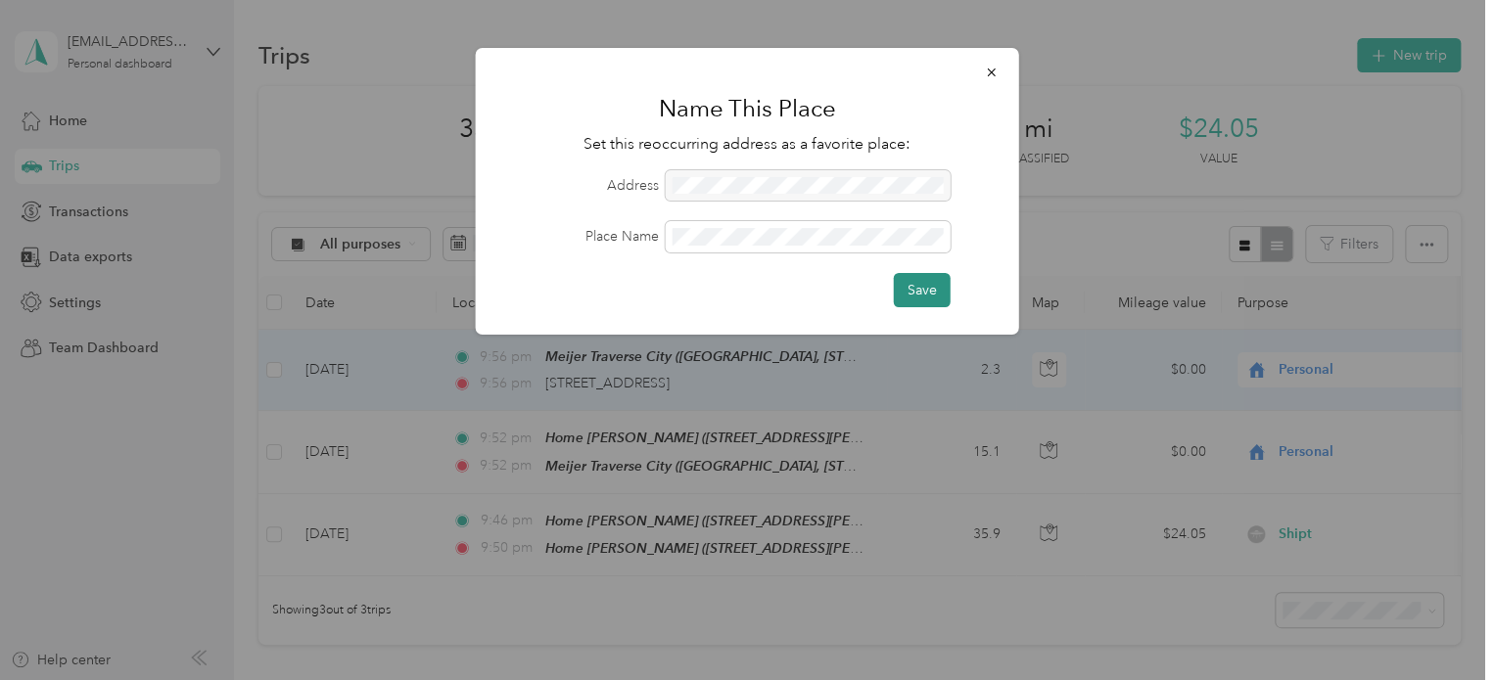
click at [928, 282] on button "Save" at bounding box center [922, 290] width 57 height 34
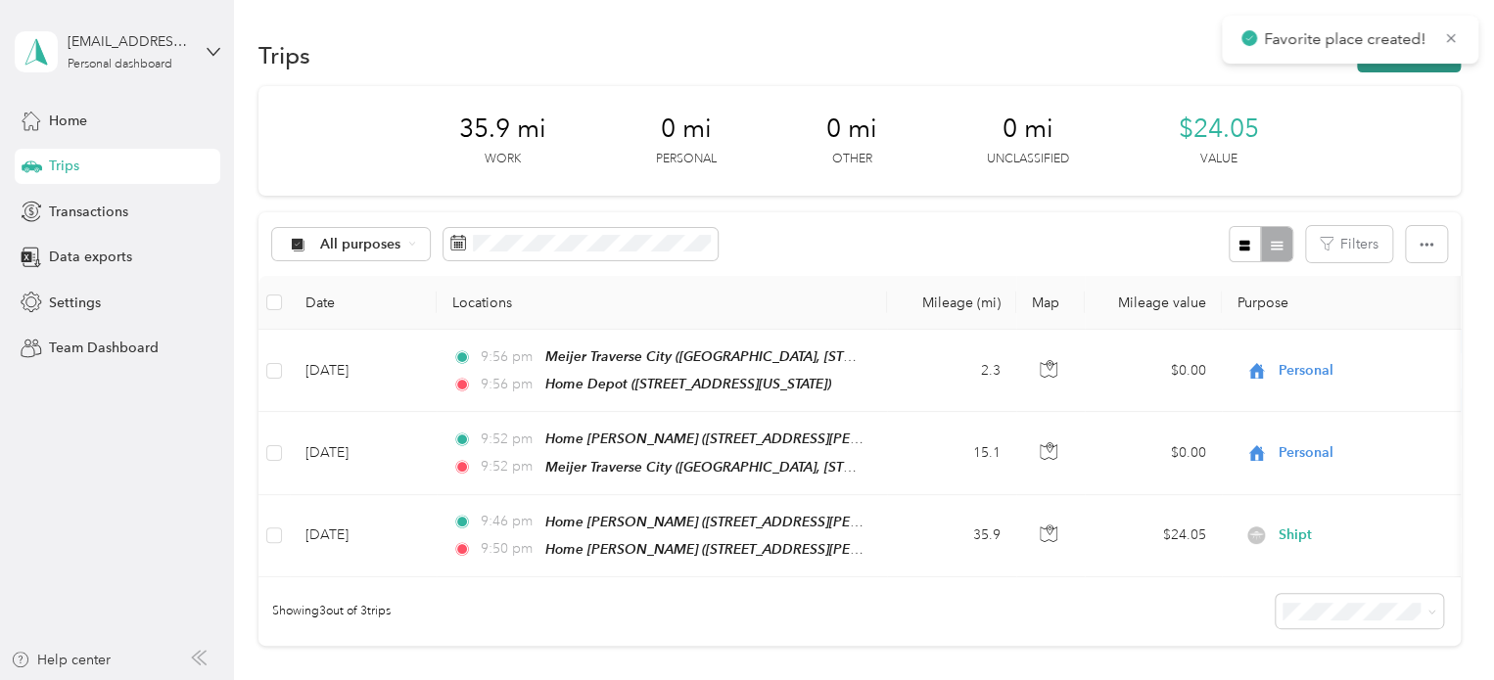
click at [1374, 70] on button "New trip" at bounding box center [1409, 55] width 104 height 34
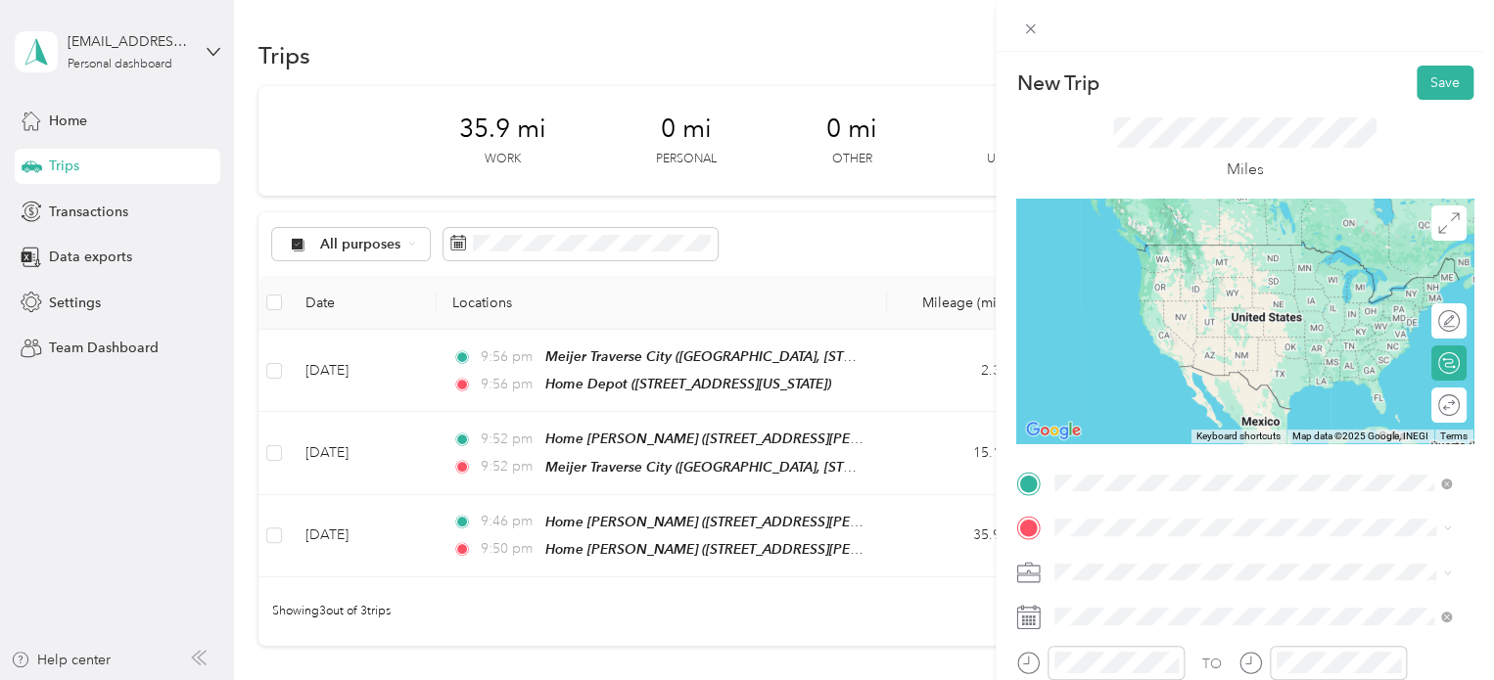
click at [1165, 288] on div "Home Depot [STREET_ADDRESS][US_STATE]" at bounding box center [1252, 264] width 383 height 48
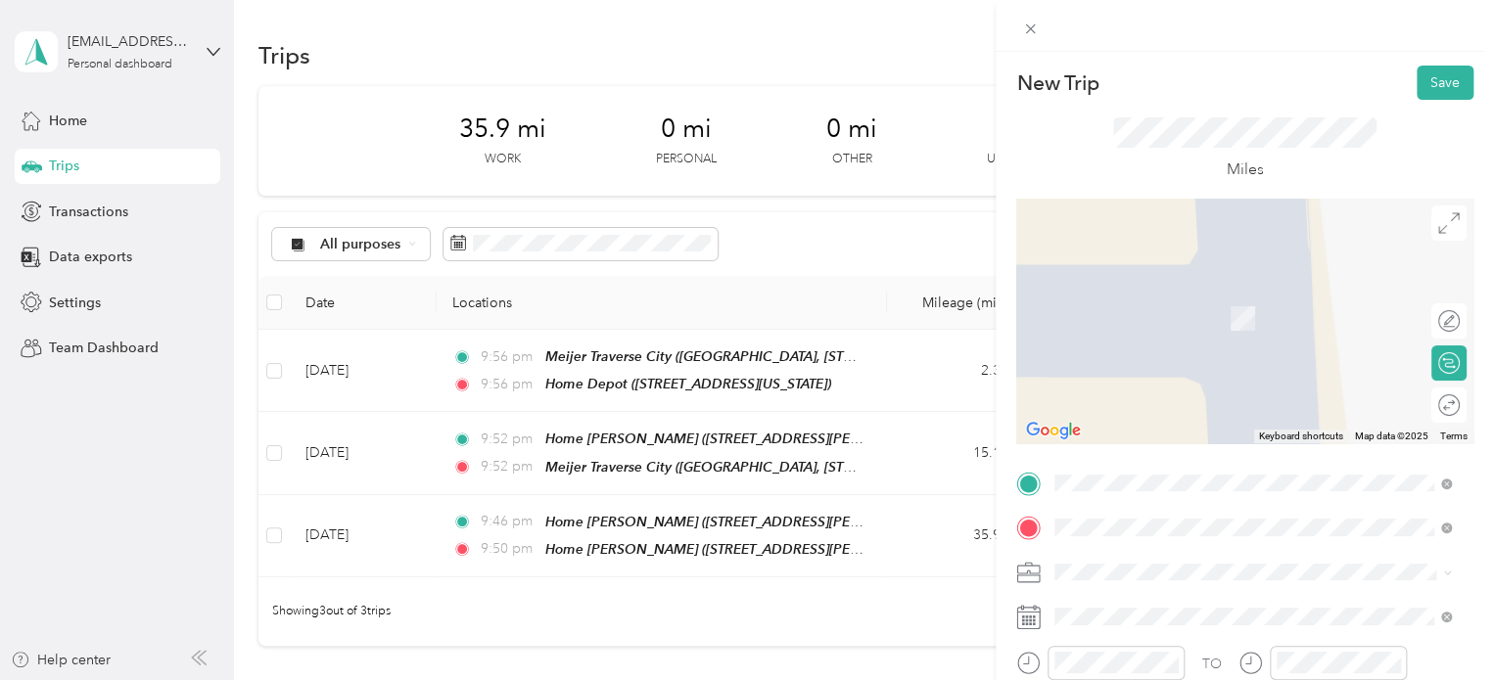
click at [1082, 297] on div "[STREET_ADDRESS][US_STATE]" at bounding box center [1252, 290] width 383 height 26
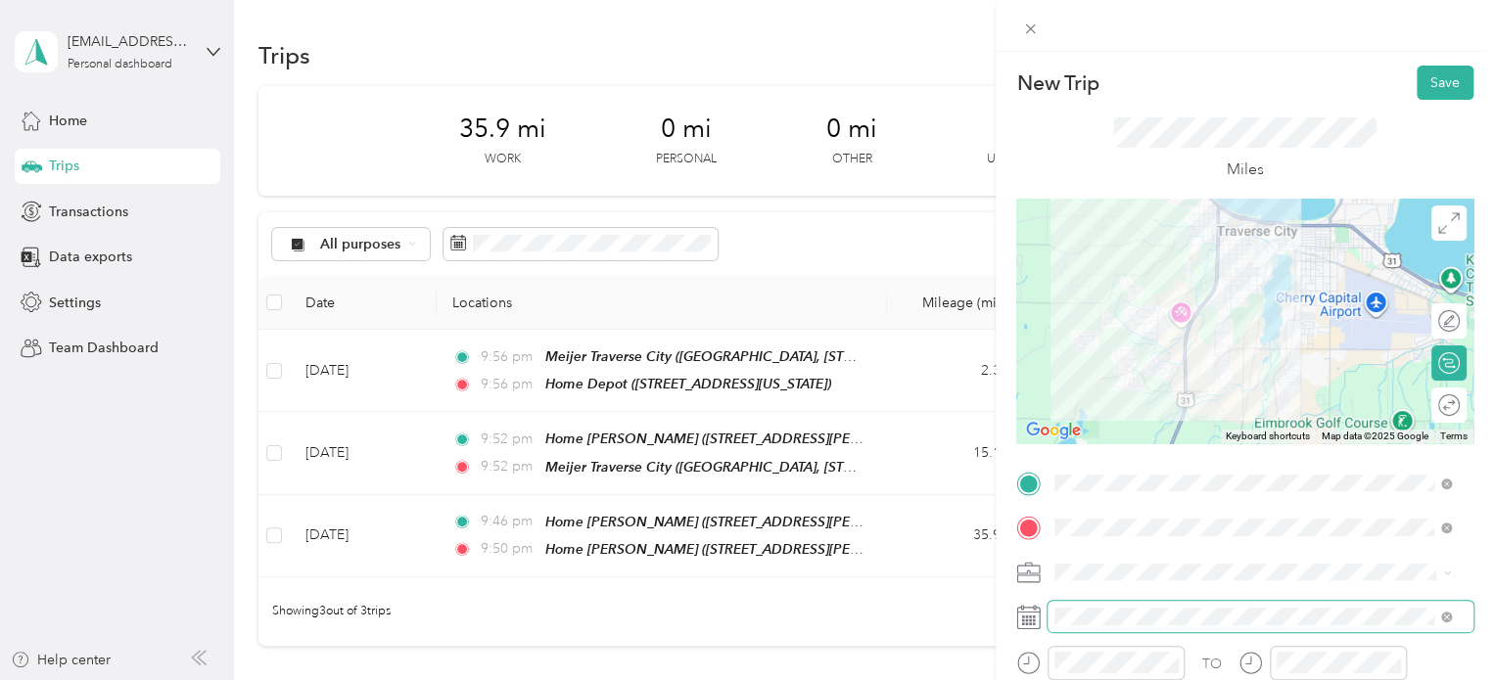
click at [1077, 628] on span at bounding box center [1260, 616] width 426 height 31
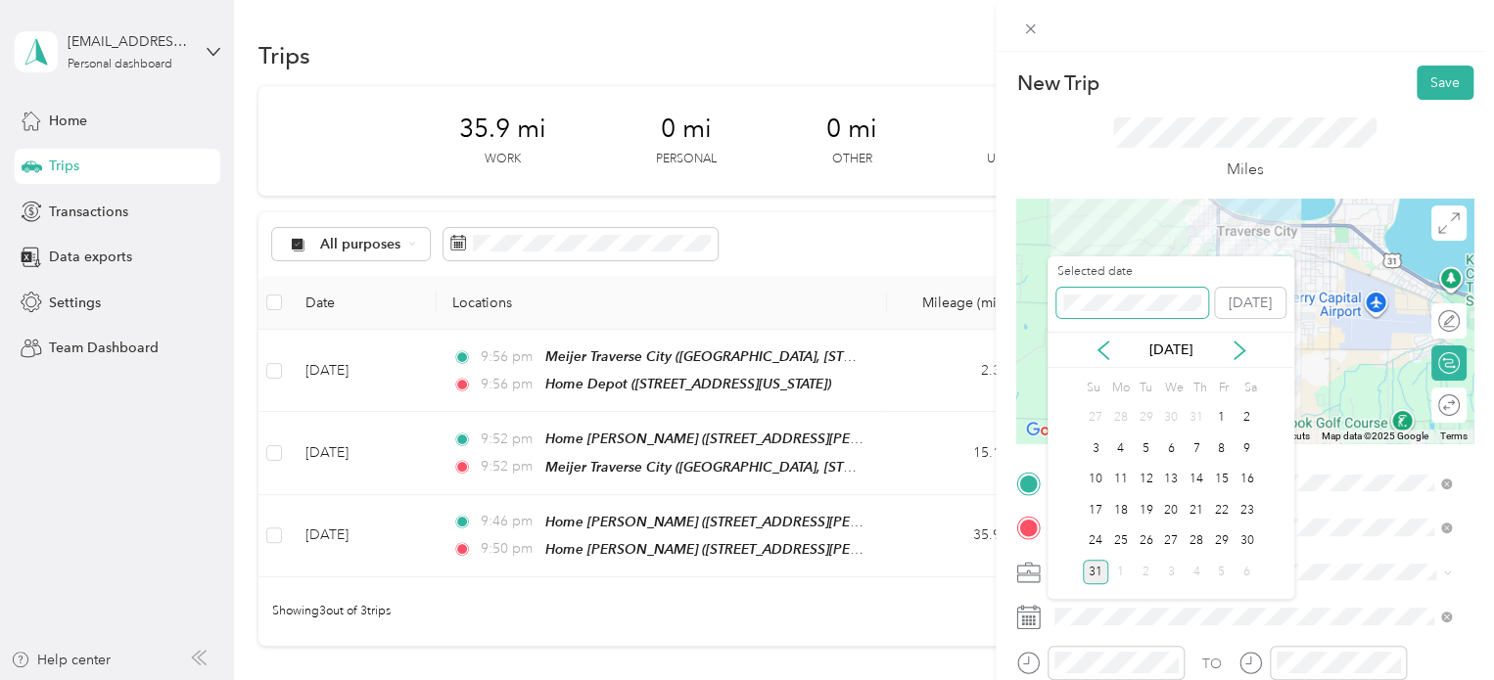
click at [976, 679] on div "New Trip Save This trip cannot be edited because it is either under review, app…" at bounding box center [742, 680] width 1484 height 0
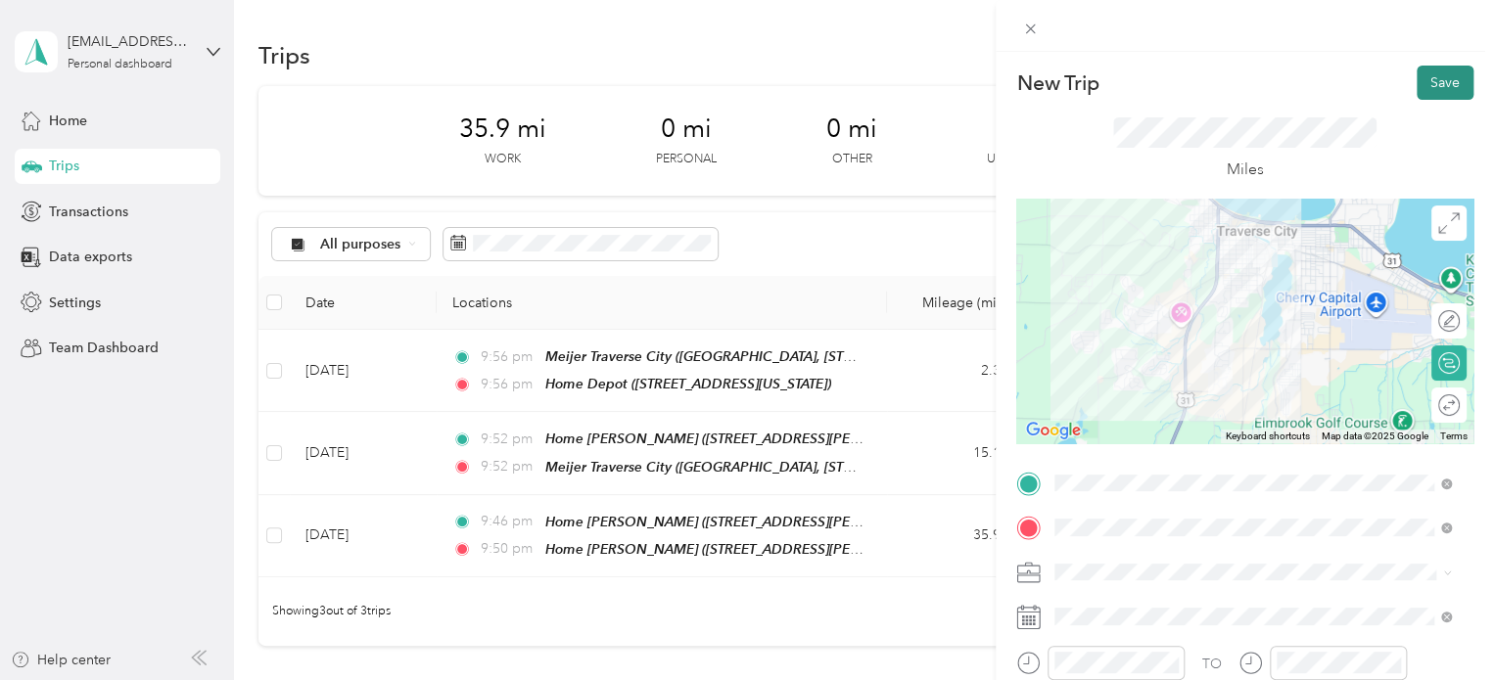
click at [1433, 78] on button "Save" at bounding box center [1445, 83] width 57 height 34
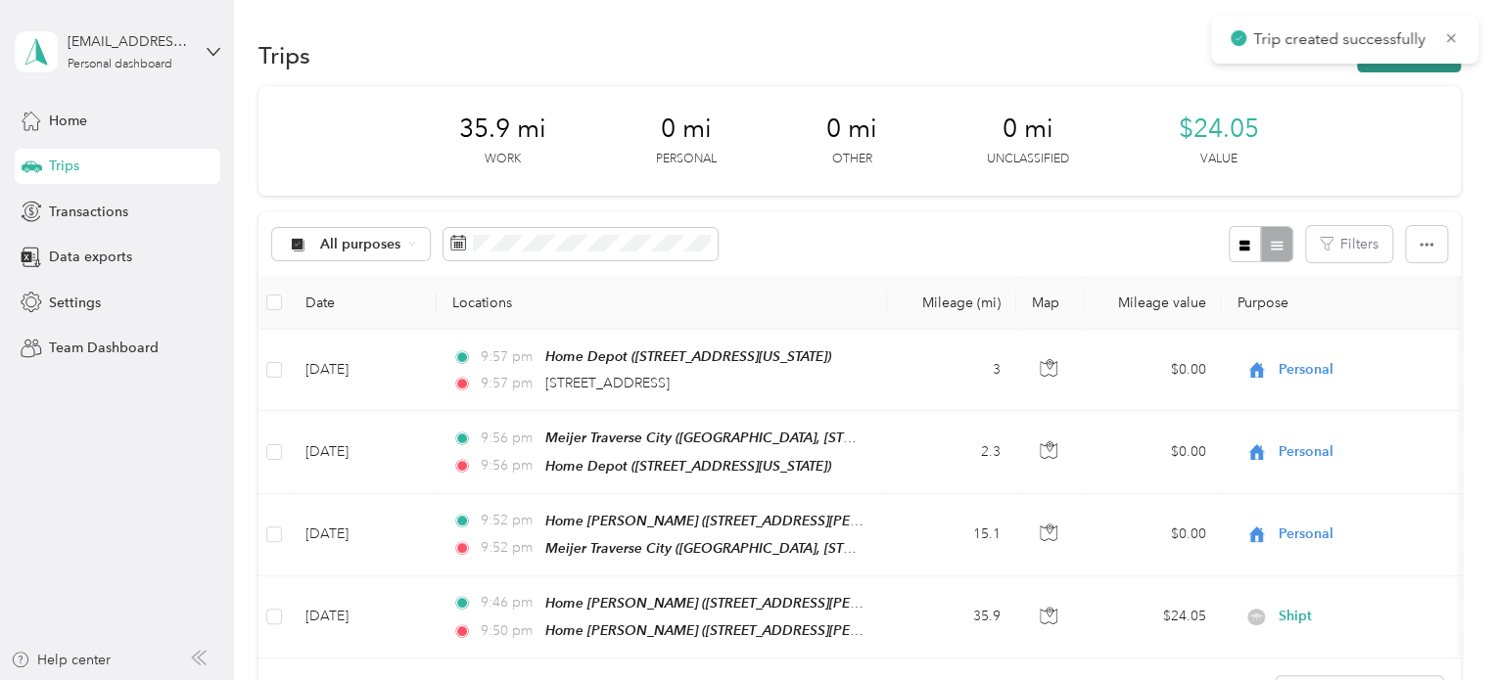
click at [1429, 67] on button "New trip" at bounding box center [1409, 55] width 104 height 34
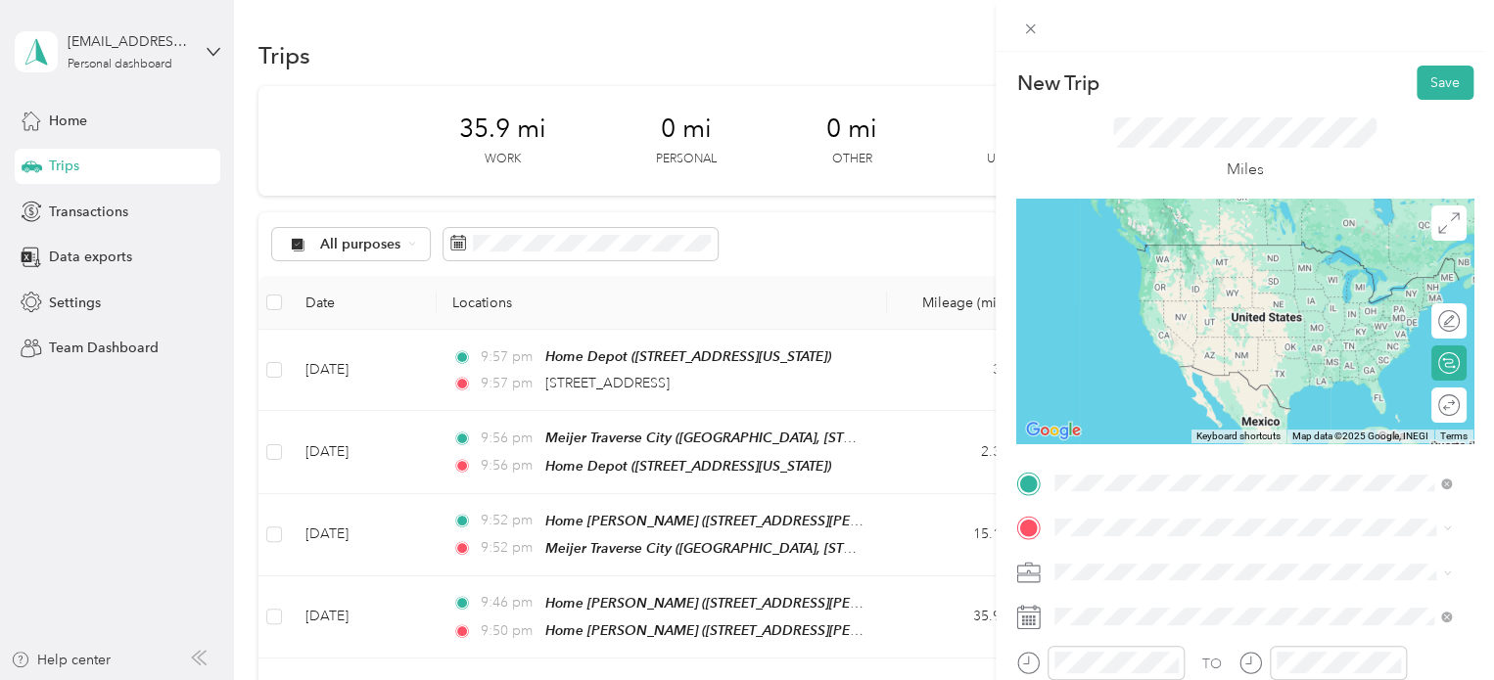
click at [1171, 254] on span "[STREET_ADDRESS][US_STATE]" at bounding box center [1190, 245] width 196 height 18
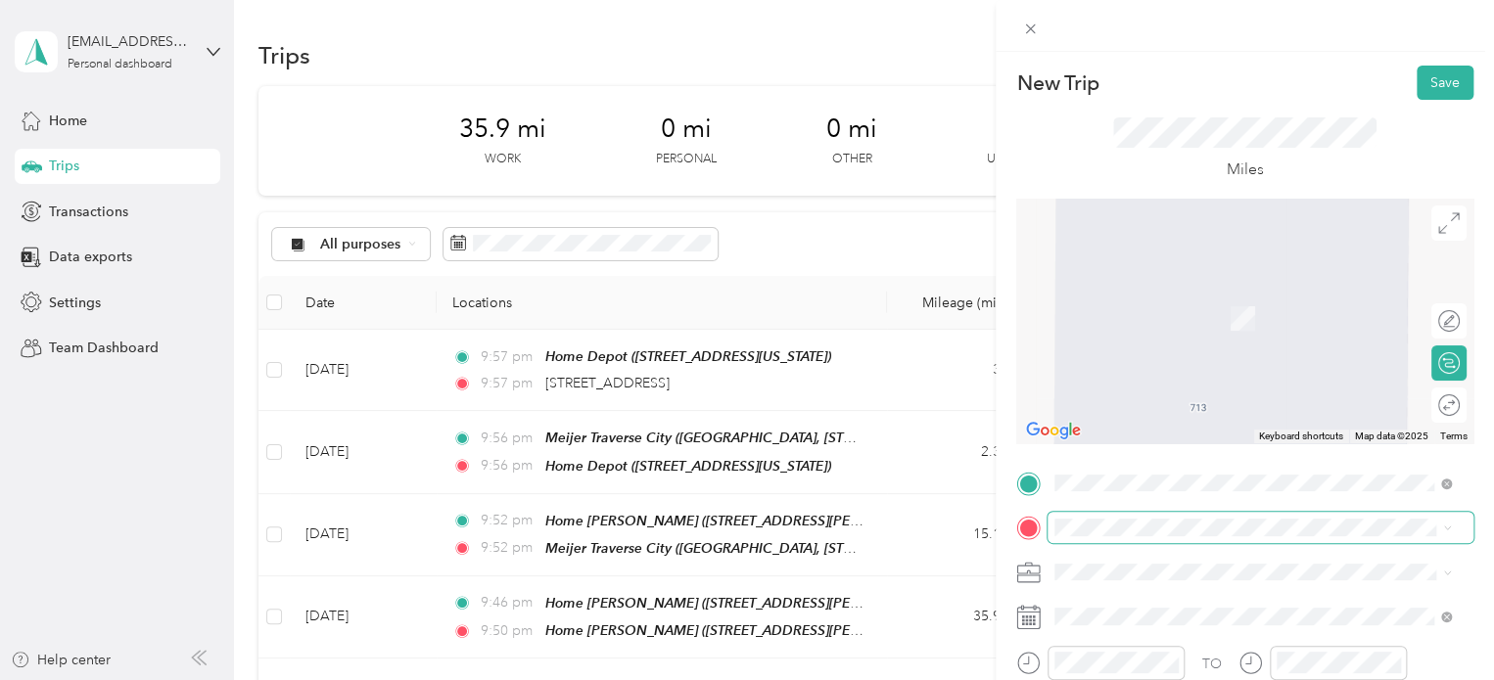
click at [1093, 539] on span at bounding box center [1260, 527] width 426 height 31
click at [1127, 326] on span "[STREET_ADDRESS][US_STATE]" at bounding box center [1190, 317] width 196 height 17
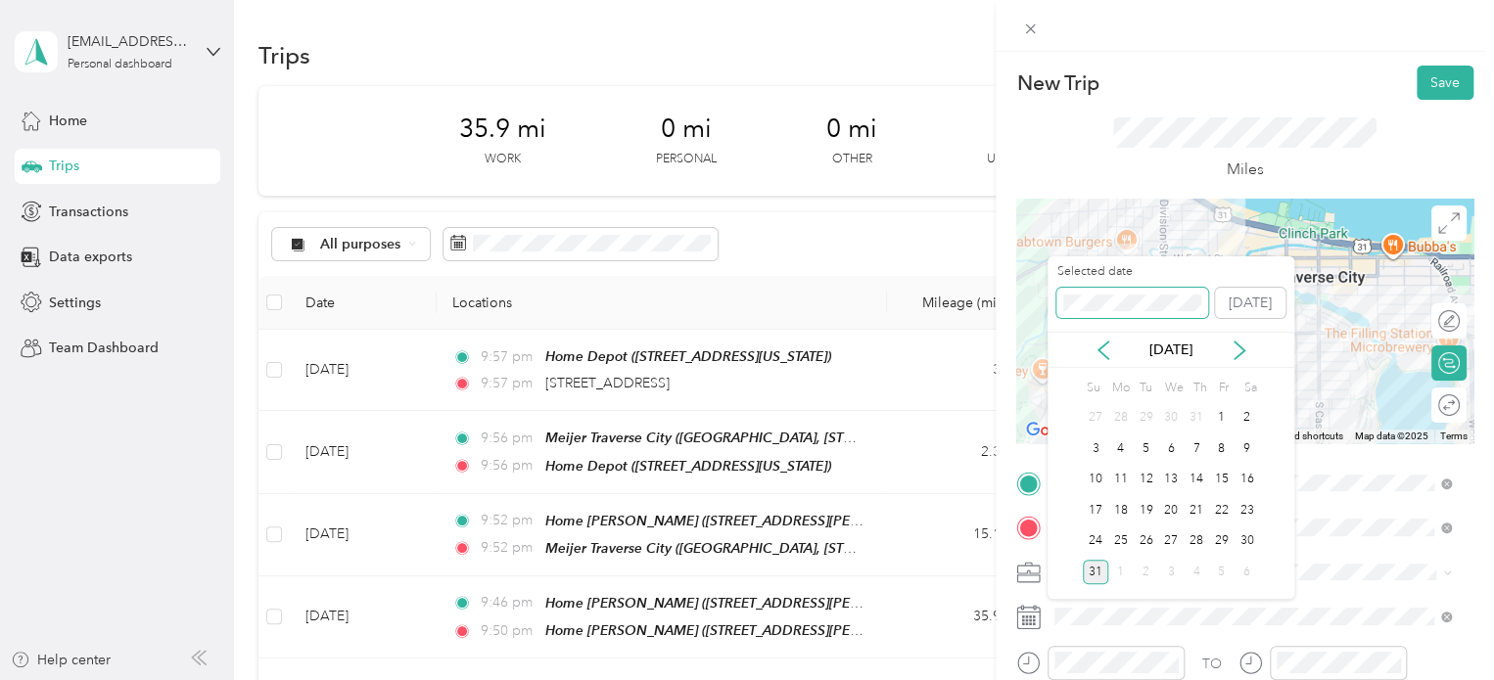
click at [1153, 313] on span at bounding box center [1132, 303] width 152 height 31
click at [971, 679] on div "New Trip Save This trip cannot be edited because it is either under review, app…" at bounding box center [742, 680] width 1484 height 0
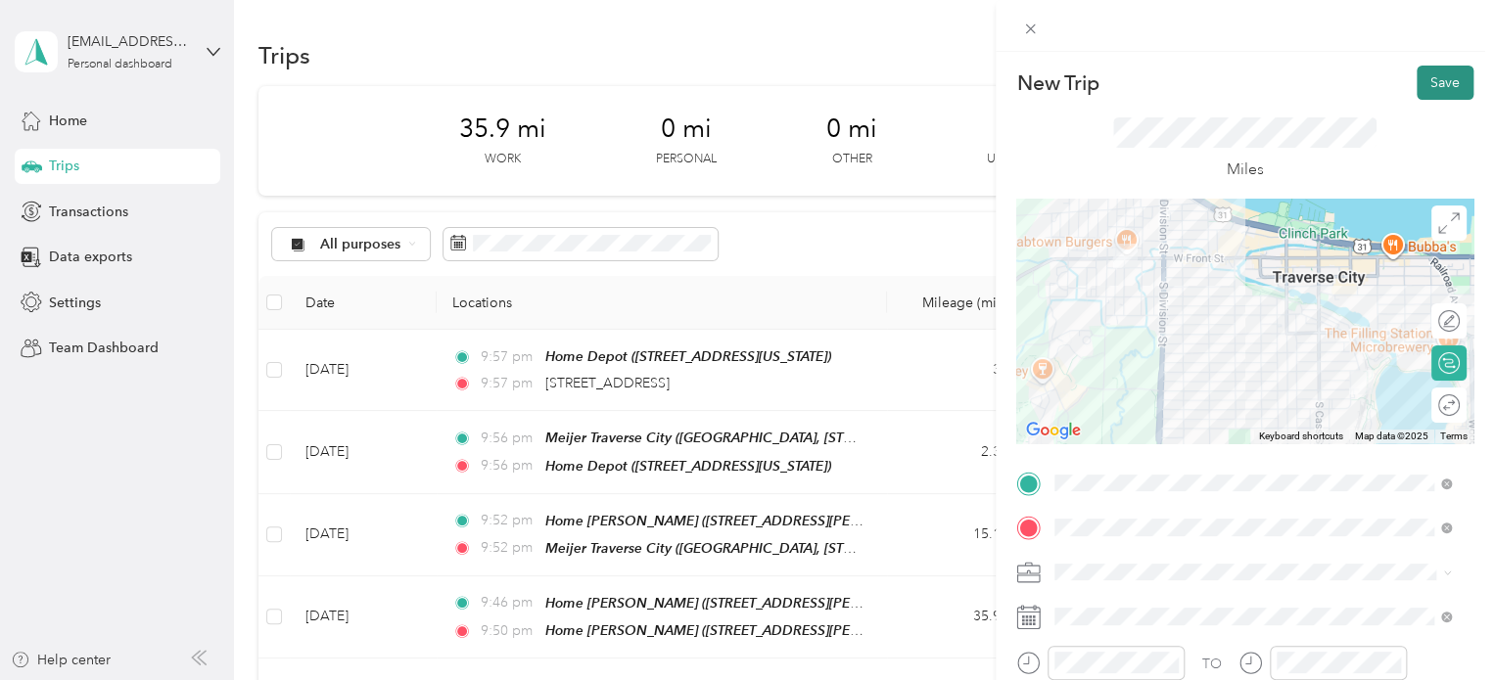
click at [1457, 93] on button "Save" at bounding box center [1445, 83] width 57 height 34
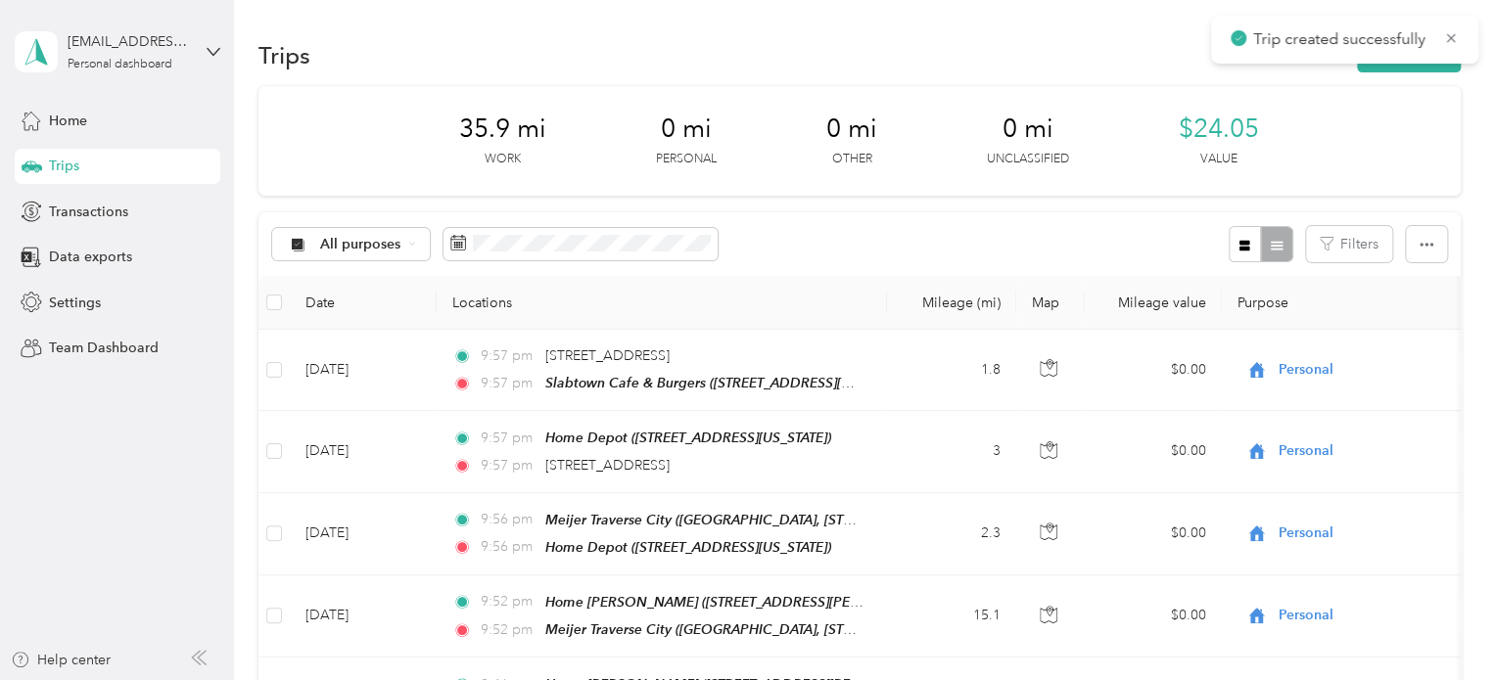
click at [1396, 73] on div "Trips New trip" at bounding box center [859, 54] width 1202 height 41
click at [1394, 68] on button "New trip" at bounding box center [1409, 55] width 104 height 34
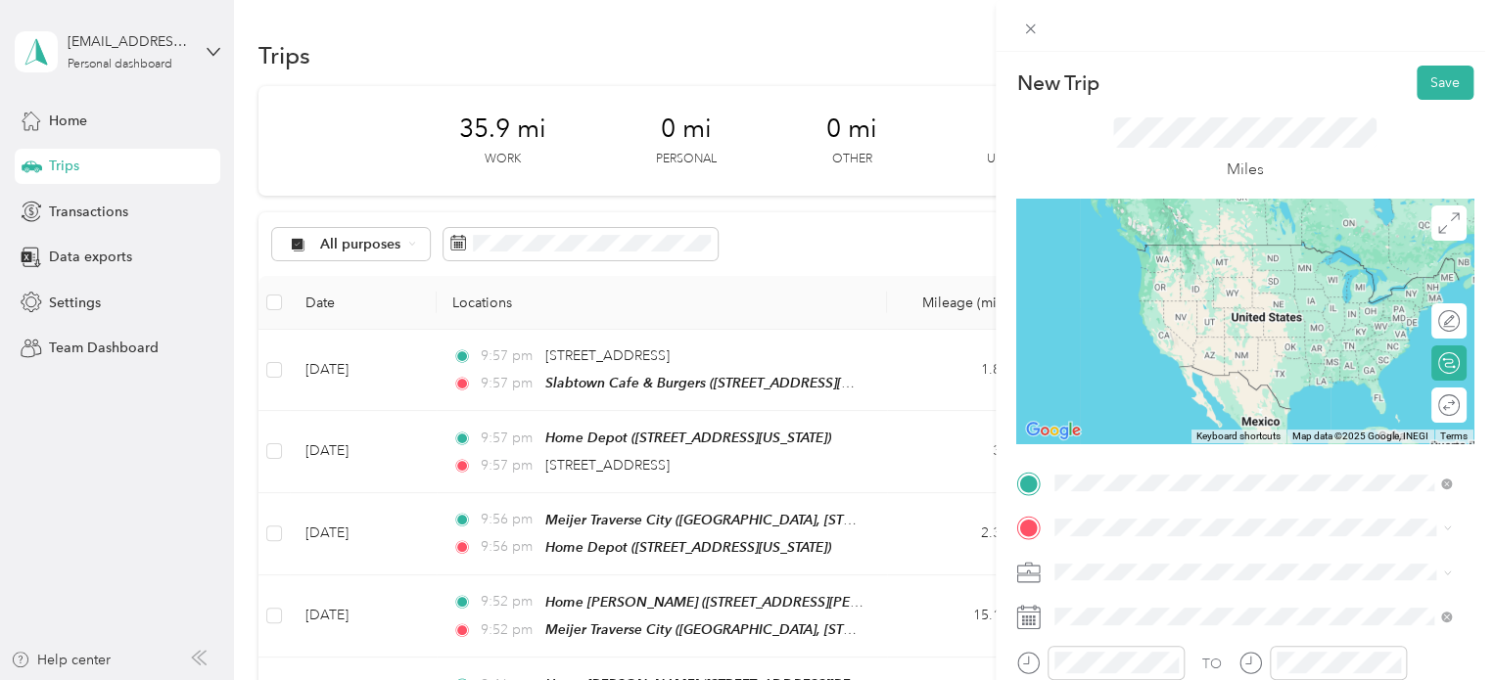
click at [1121, 284] on div "Slabtown Cafe & Burgers [STREET_ADDRESS][US_STATE]" at bounding box center [1190, 263] width 196 height 41
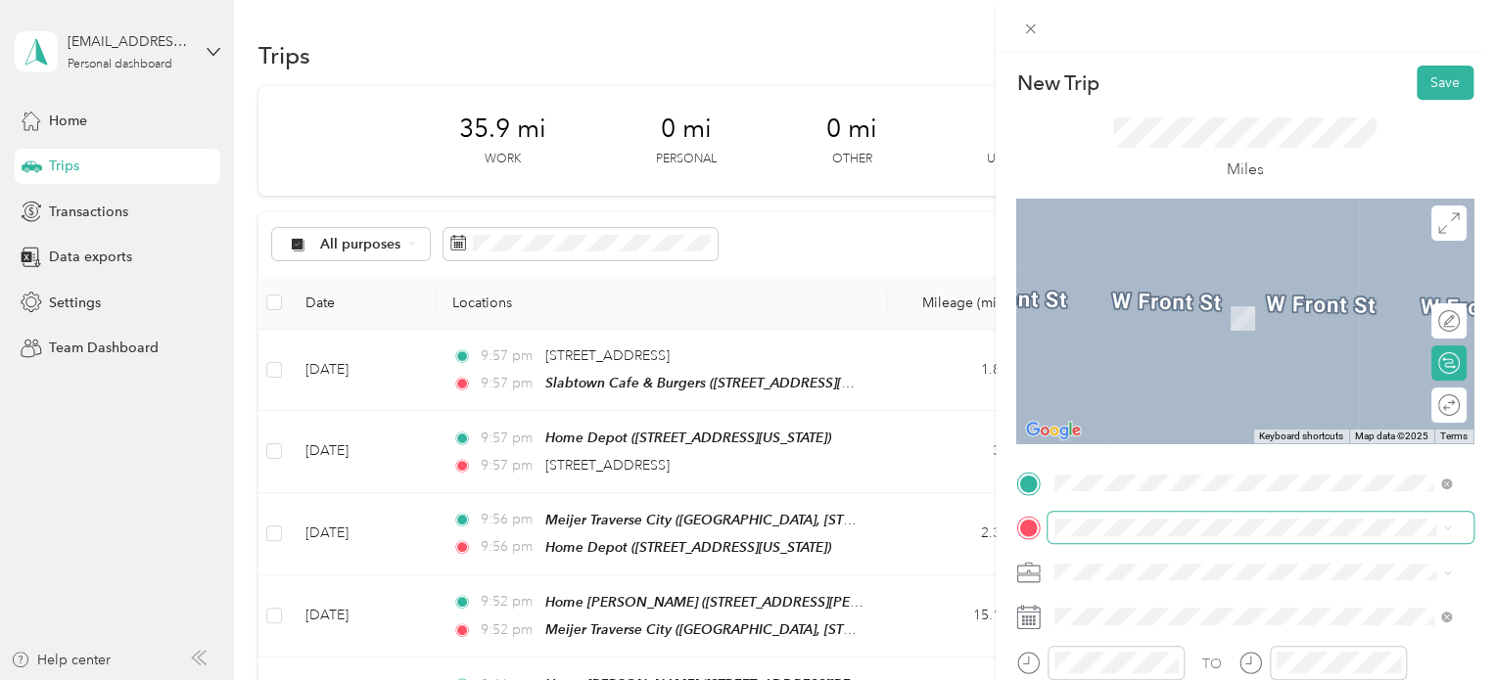
click at [1060, 515] on span at bounding box center [1260, 527] width 426 height 31
click at [1129, 283] on span "[STREET_ADDRESS][US_STATE]" at bounding box center [1190, 289] width 196 height 18
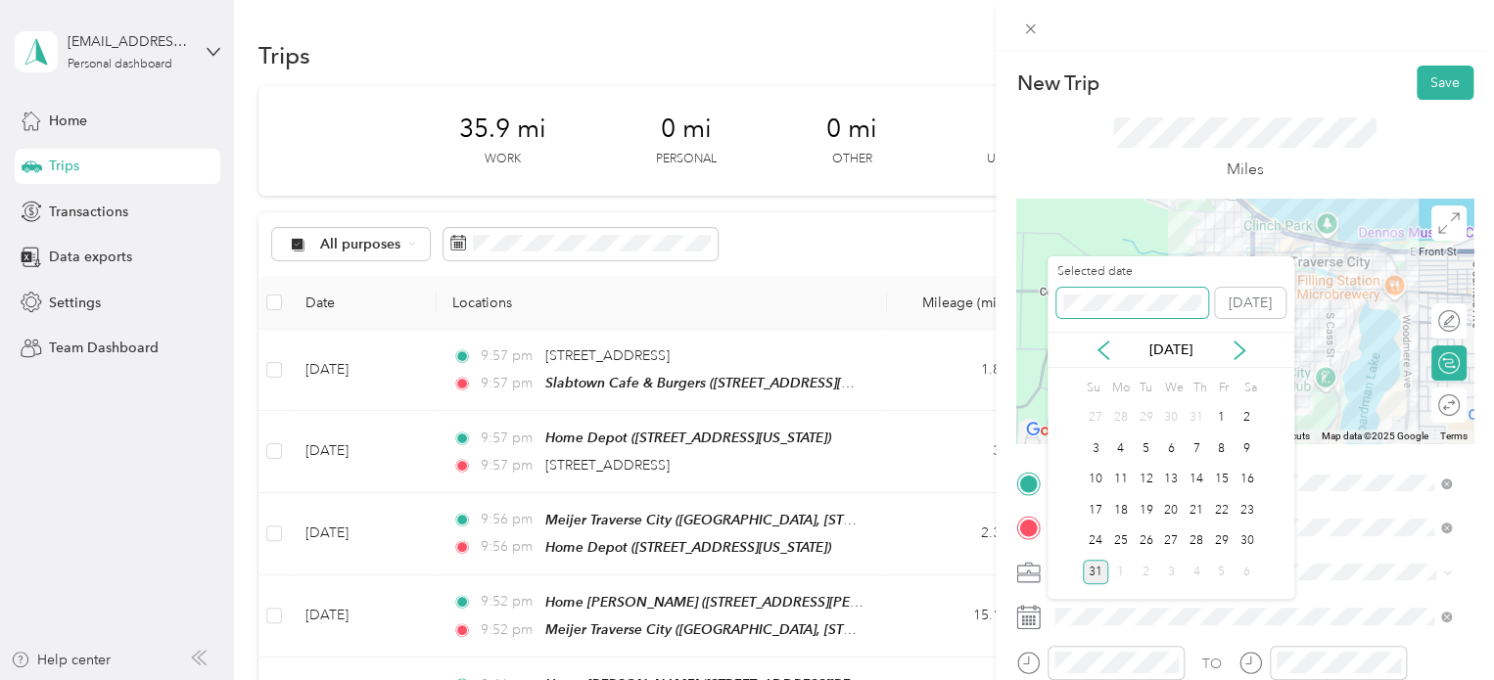
click at [1062, 310] on span at bounding box center [1132, 303] width 152 height 31
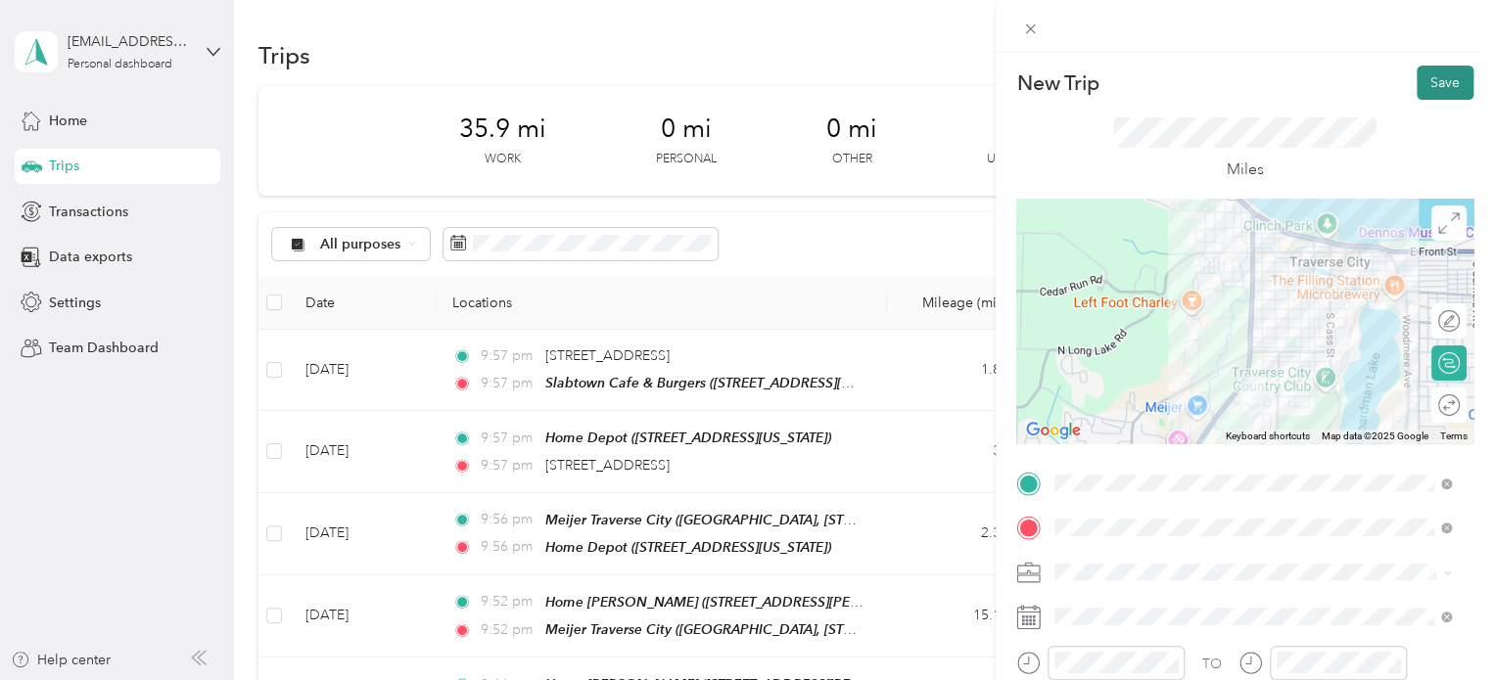
click at [1417, 73] on button "Save" at bounding box center [1445, 83] width 57 height 34
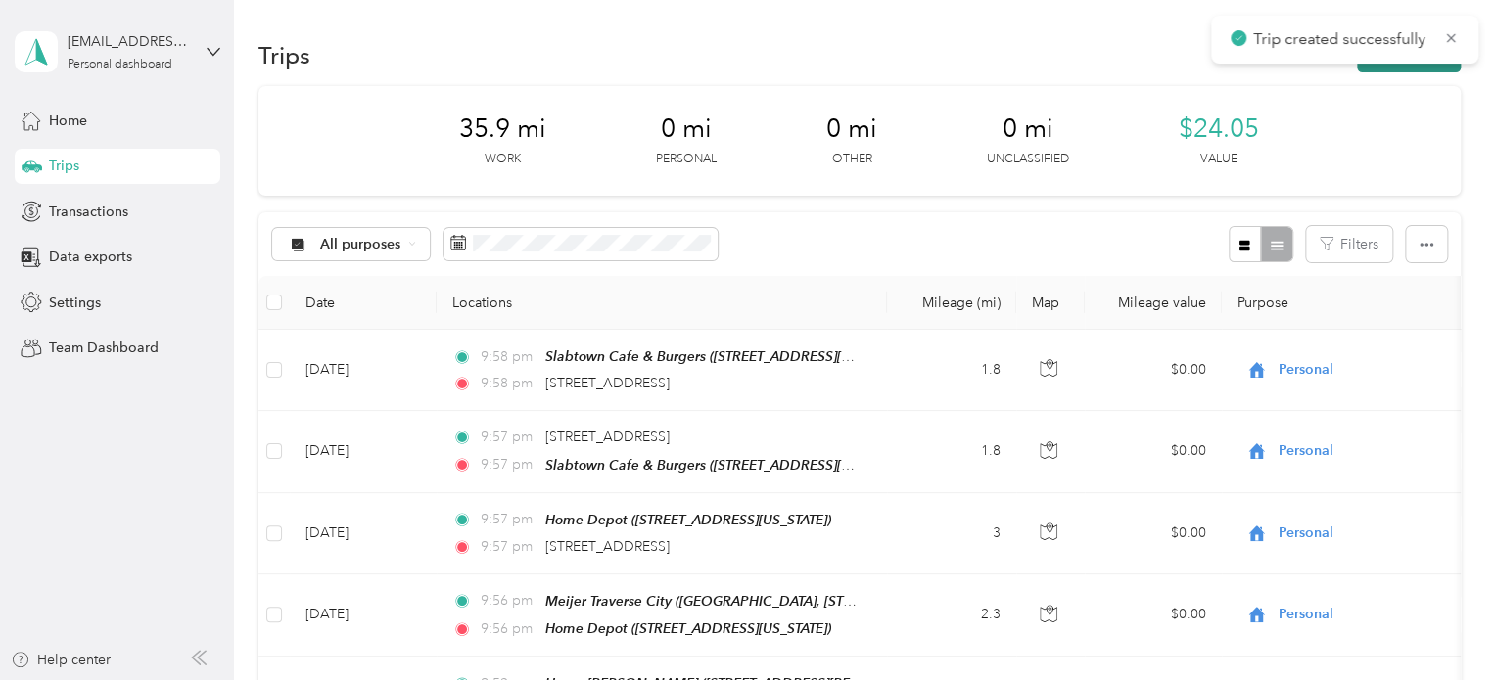
click at [1405, 67] on button "New trip" at bounding box center [1409, 55] width 104 height 34
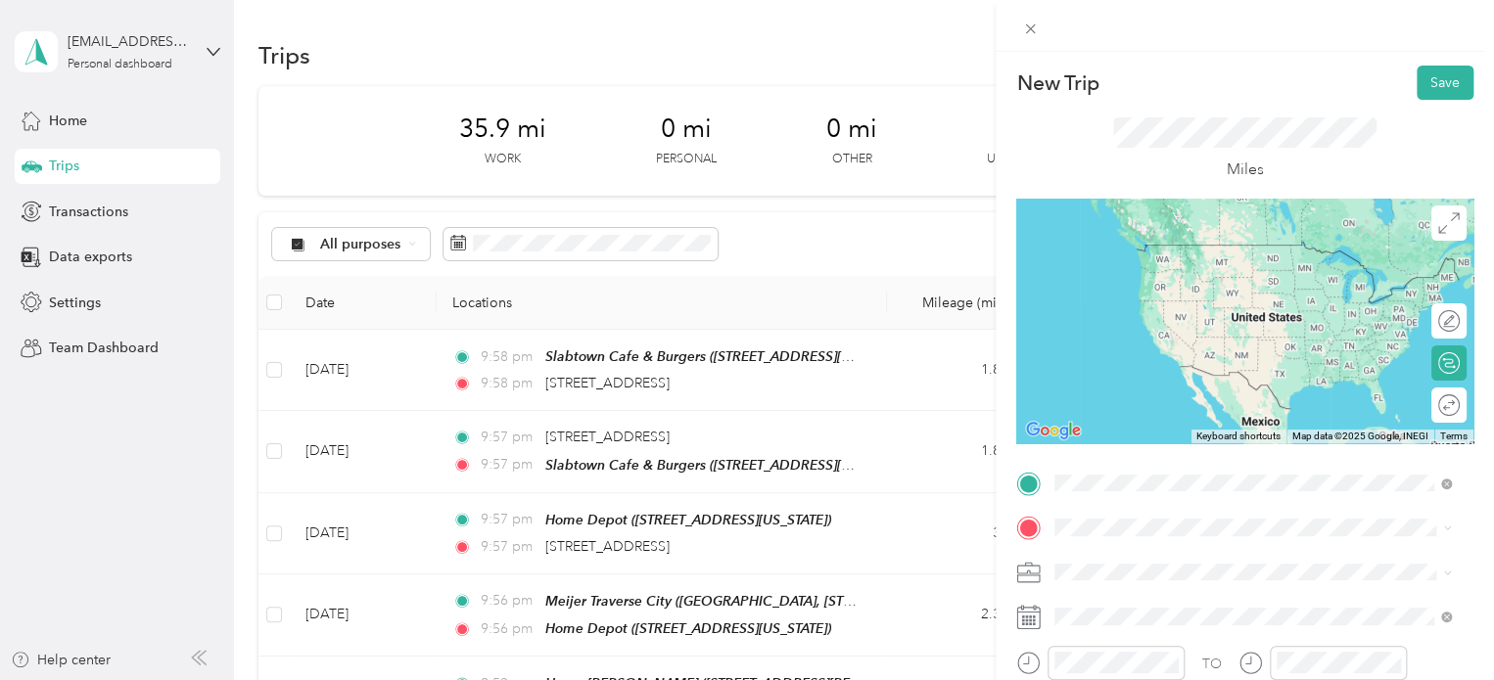
click at [1128, 234] on div "[STREET_ADDRESS][US_STATE]" at bounding box center [1252, 246] width 383 height 26
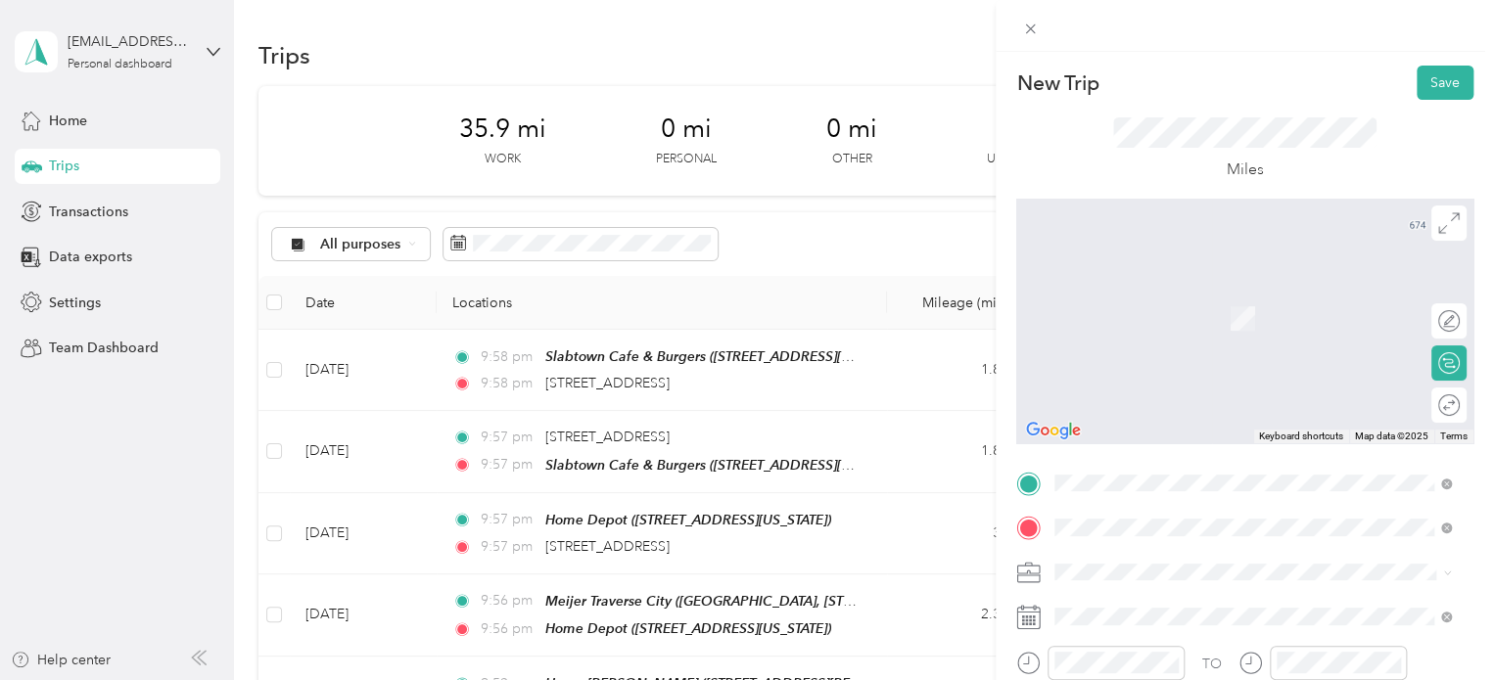
click at [1116, 441] on span "Meijer, [STREET_ADDRESS] , 49684, [GEOGRAPHIC_DATA], [GEOGRAPHIC_DATA], [GEOGRA…" at bounding box center [1239, 463] width 294 height 58
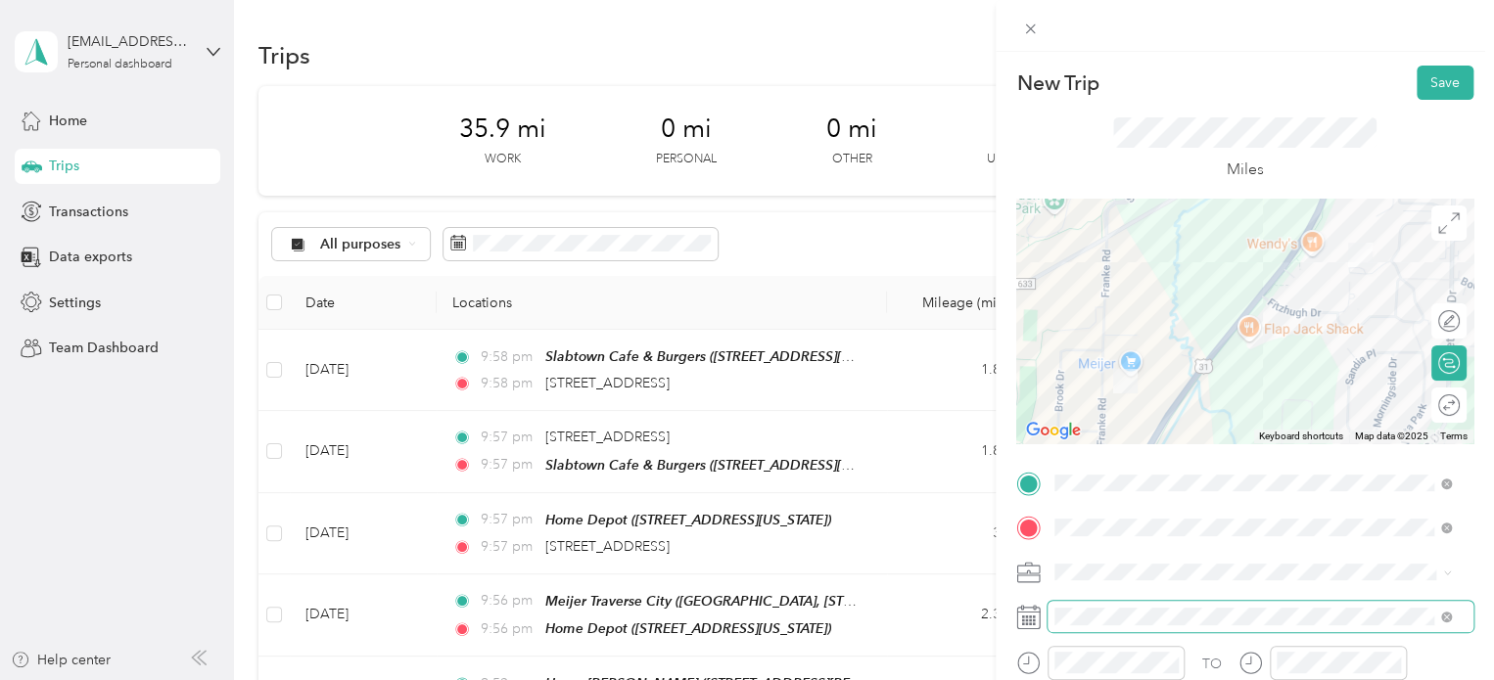
click at [1077, 605] on span at bounding box center [1260, 616] width 426 height 31
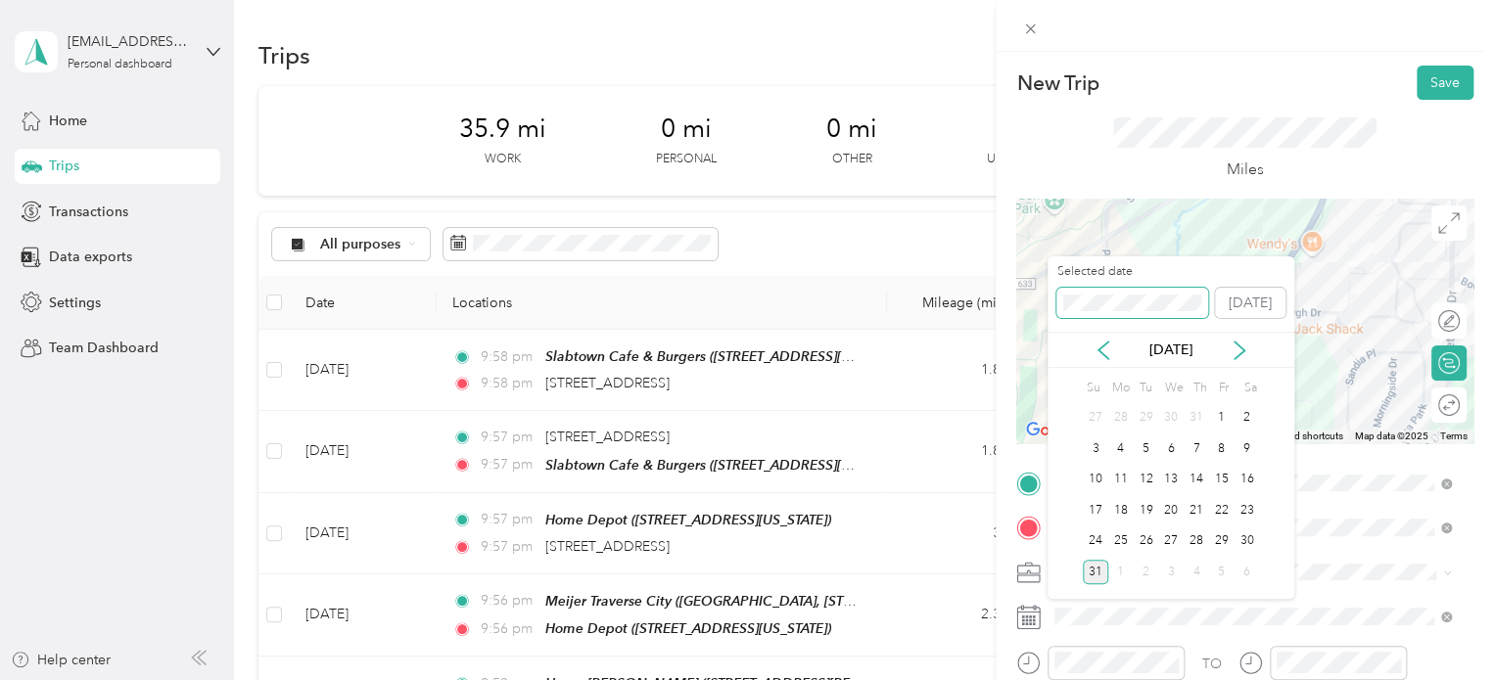
click at [1026, 679] on div "New Trip Save This trip cannot be edited because it is either under review, app…" at bounding box center [742, 680] width 1484 height 0
click at [1064, 310] on span at bounding box center [1132, 303] width 152 height 31
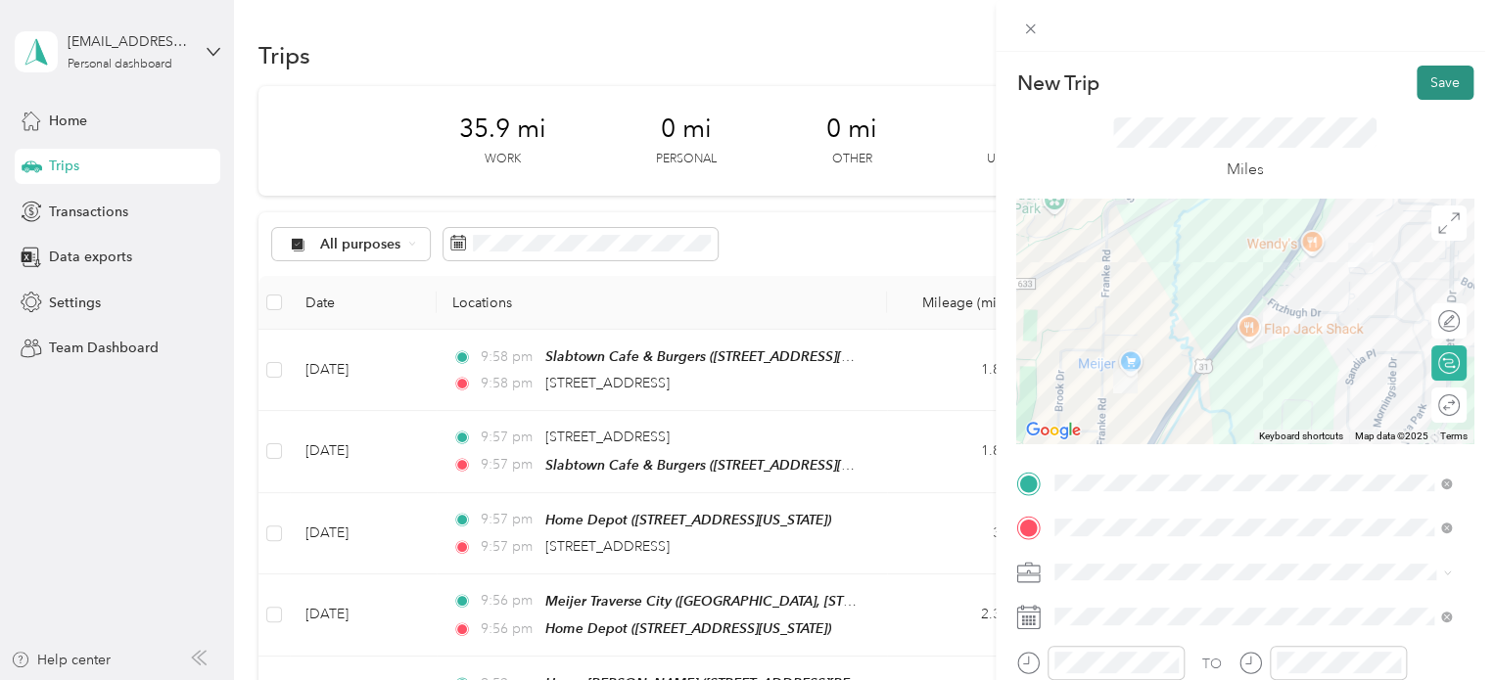
click at [1427, 89] on button "Save" at bounding box center [1445, 83] width 57 height 34
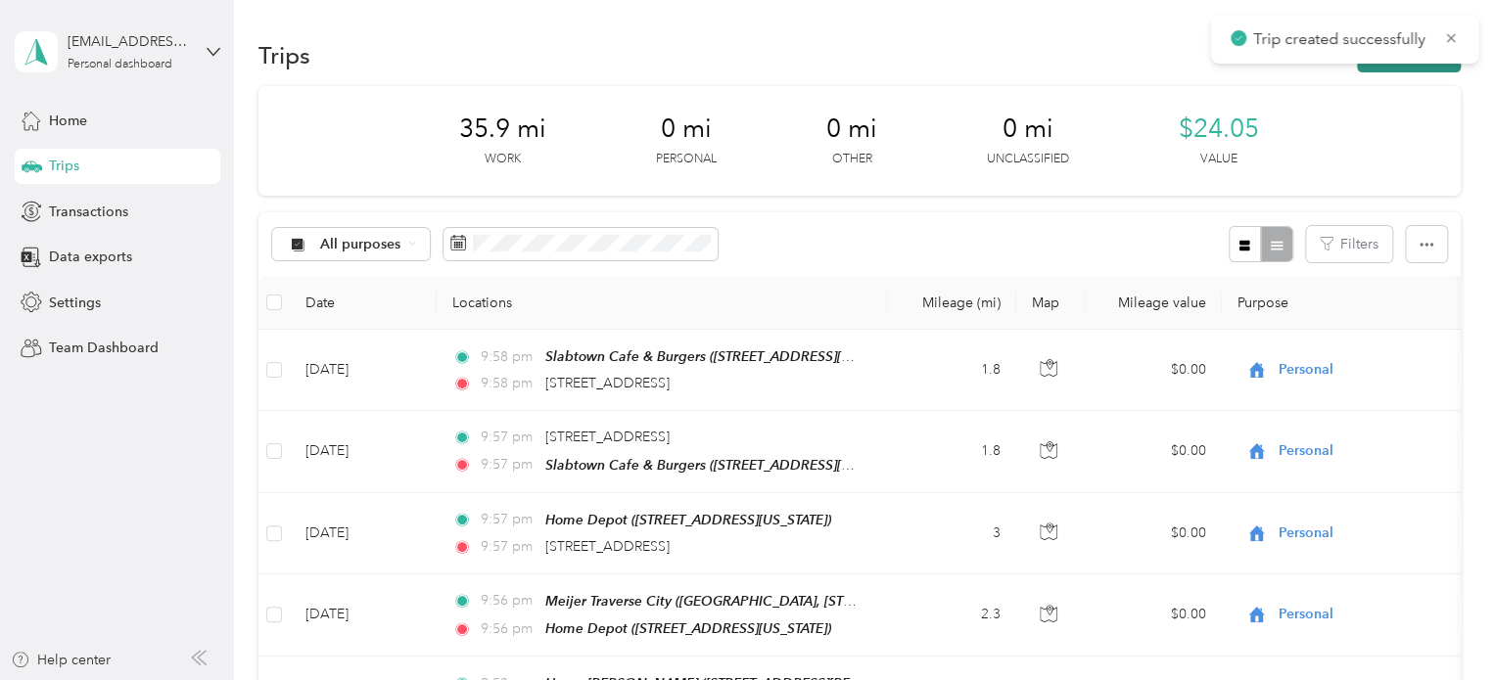
click at [1405, 64] on button "New trip" at bounding box center [1409, 55] width 104 height 34
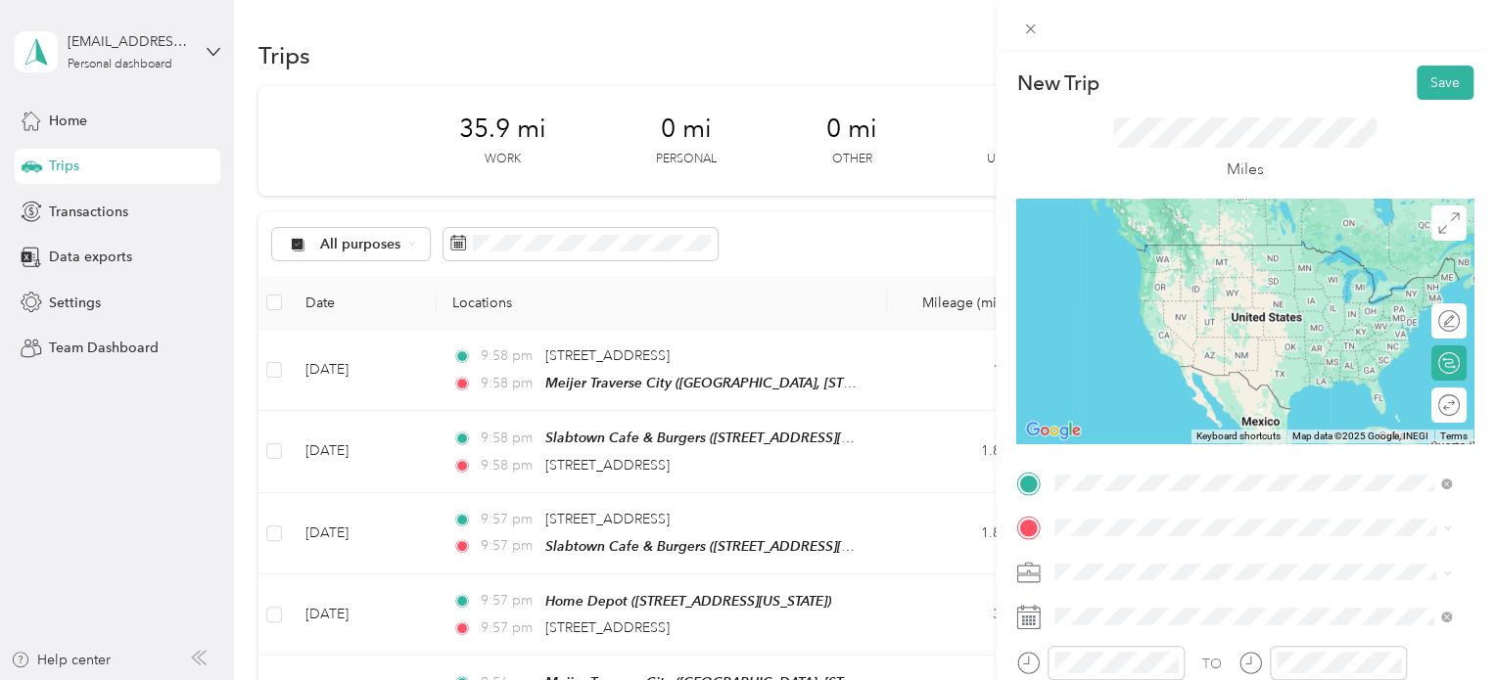
click at [1195, 392] on span "Meijer, [STREET_ADDRESS] , 49684, [GEOGRAPHIC_DATA], [GEOGRAPHIC_DATA], [GEOGRA…" at bounding box center [1239, 418] width 294 height 58
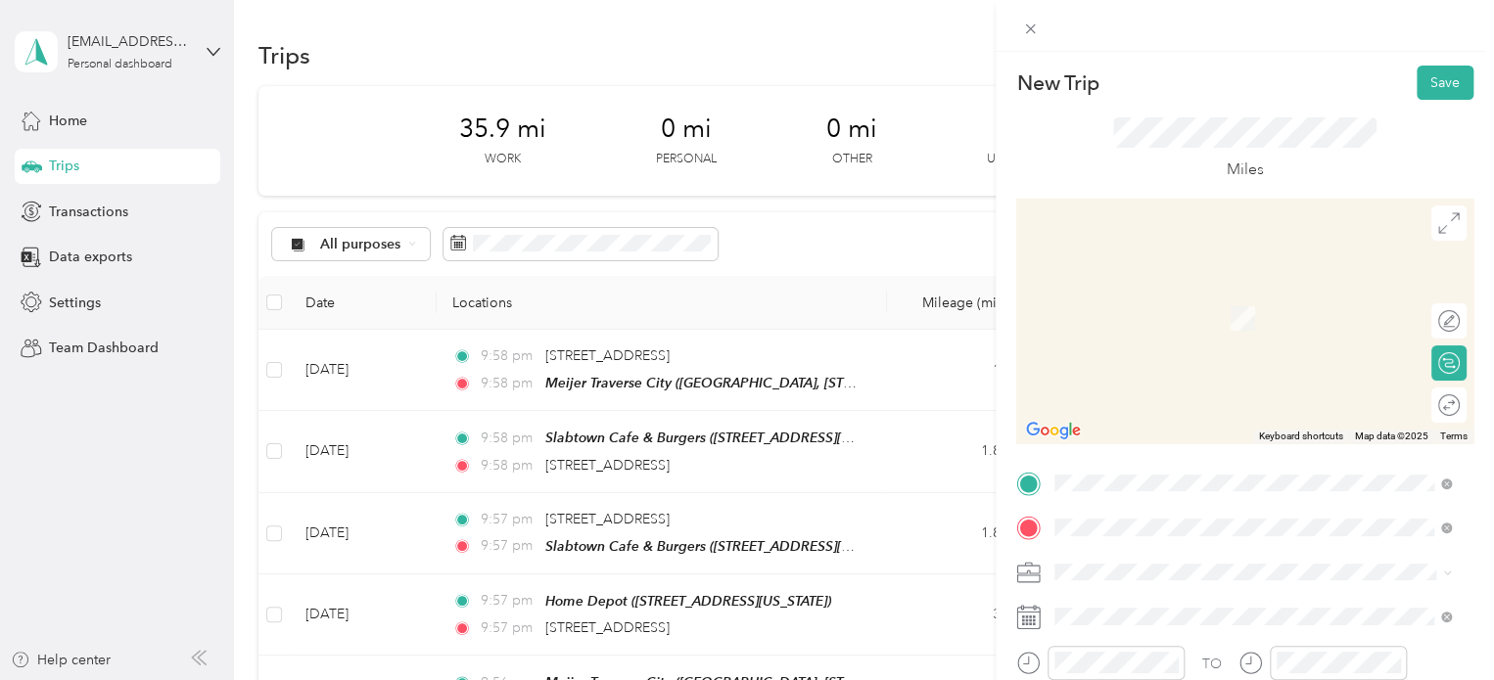
click at [1125, 312] on span "[STREET_ADDRESS][US_STATE]" at bounding box center [1190, 318] width 196 height 17
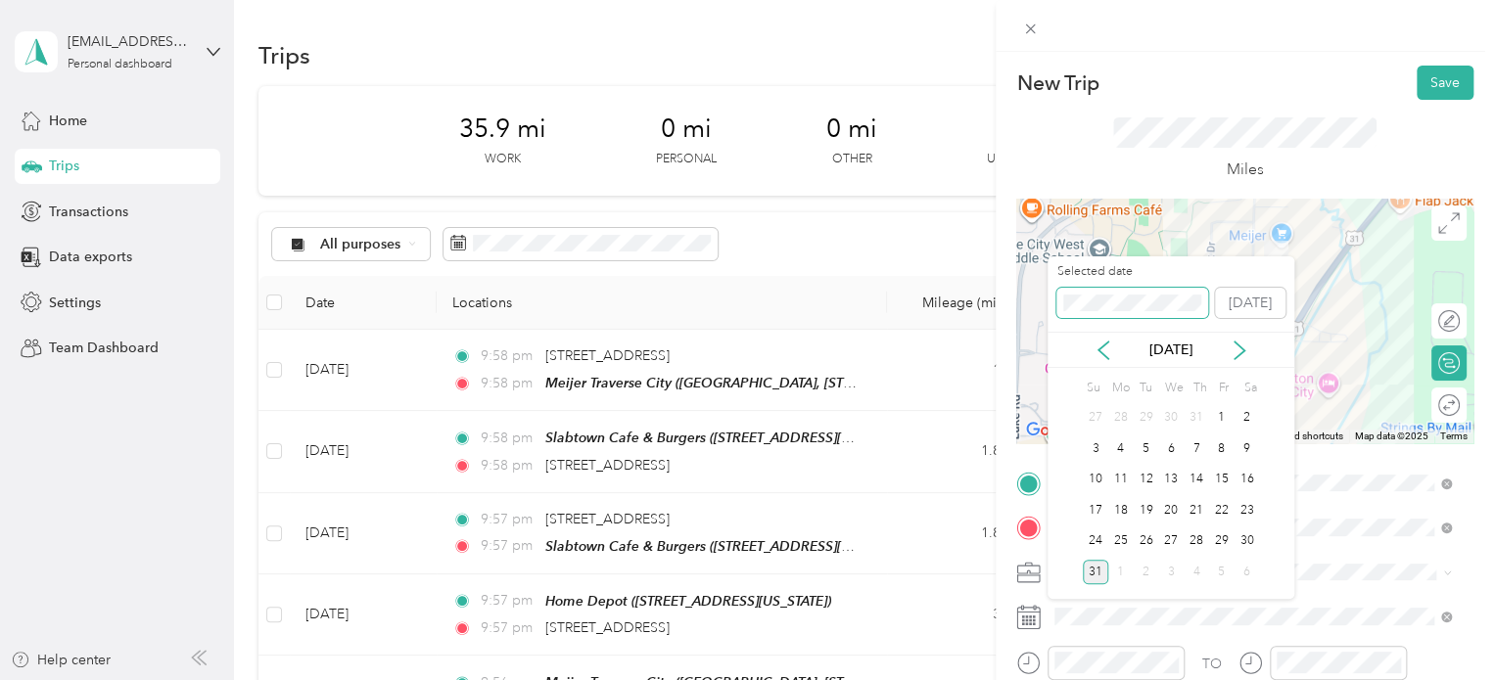
click at [967, 679] on div "New Trip Save This trip cannot be edited because it is either under review, app…" at bounding box center [742, 680] width 1484 height 0
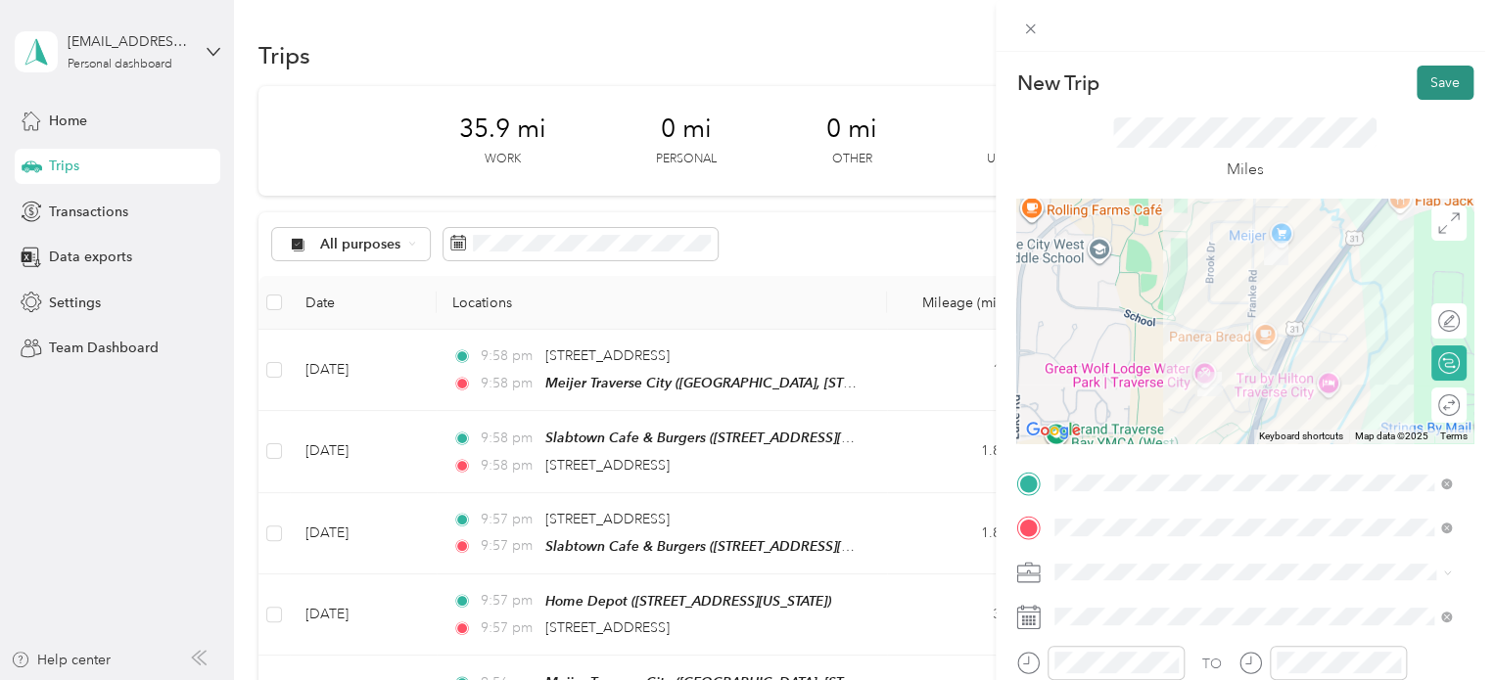
drag, startPoint x: 1389, startPoint y: 82, endPoint x: 1407, endPoint y: 81, distance: 17.6
click at [1390, 82] on div "New Trip Save" at bounding box center [1244, 83] width 457 height 34
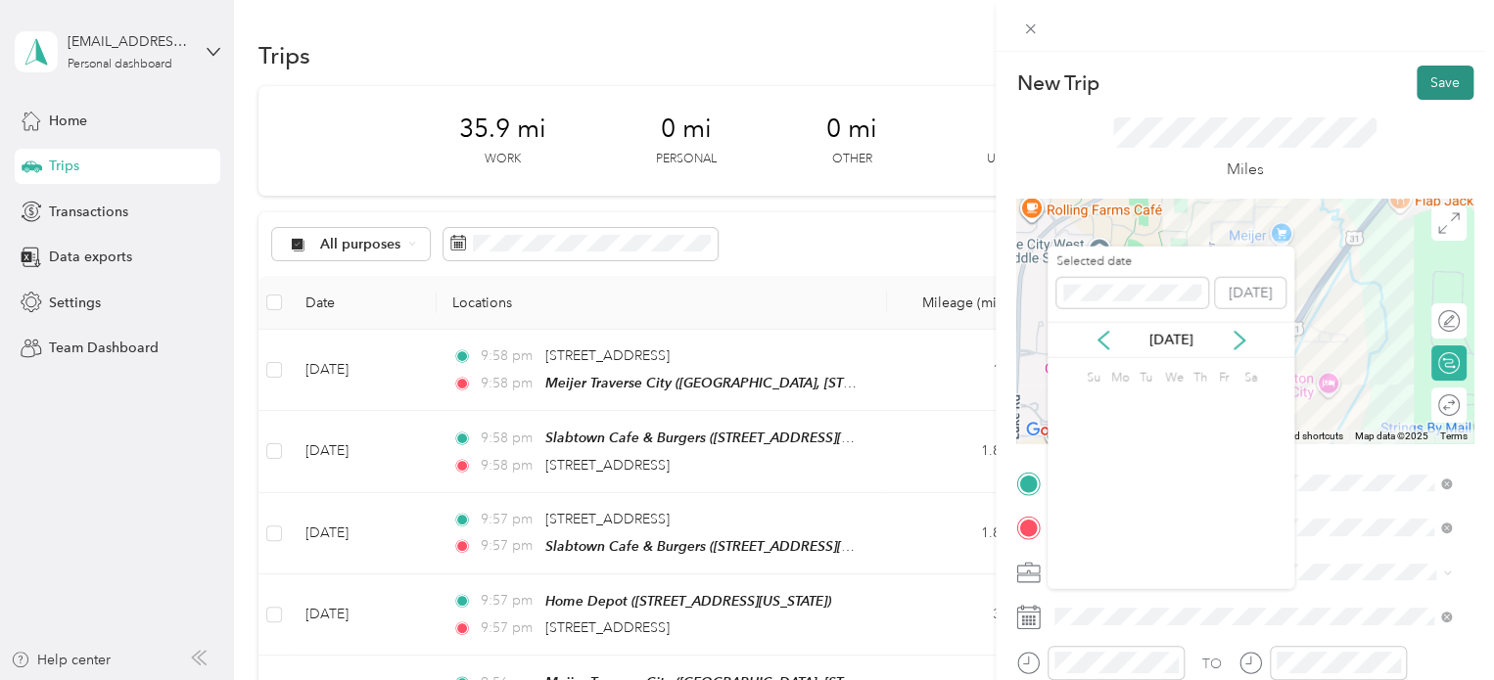
click at [1417, 81] on button "Save" at bounding box center [1445, 83] width 57 height 34
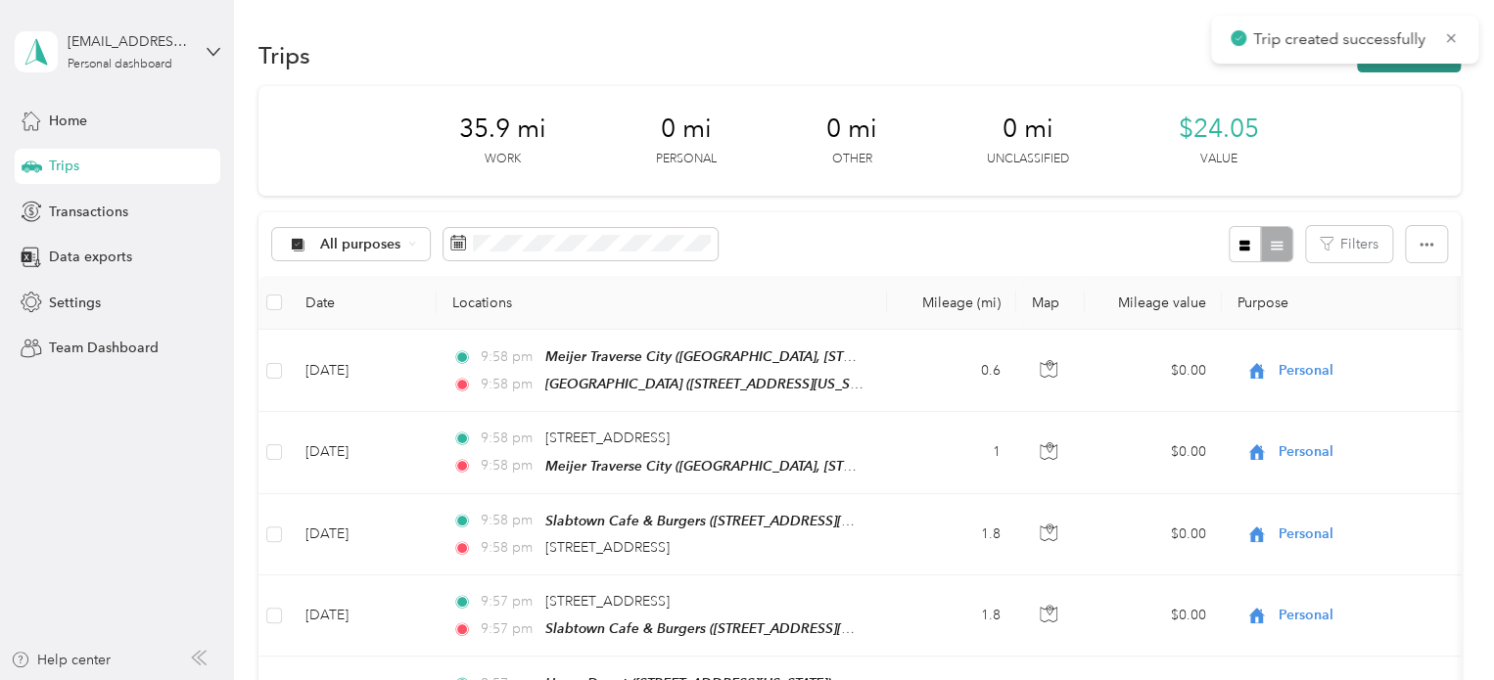
click at [1404, 67] on button "New trip" at bounding box center [1409, 55] width 104 height 34
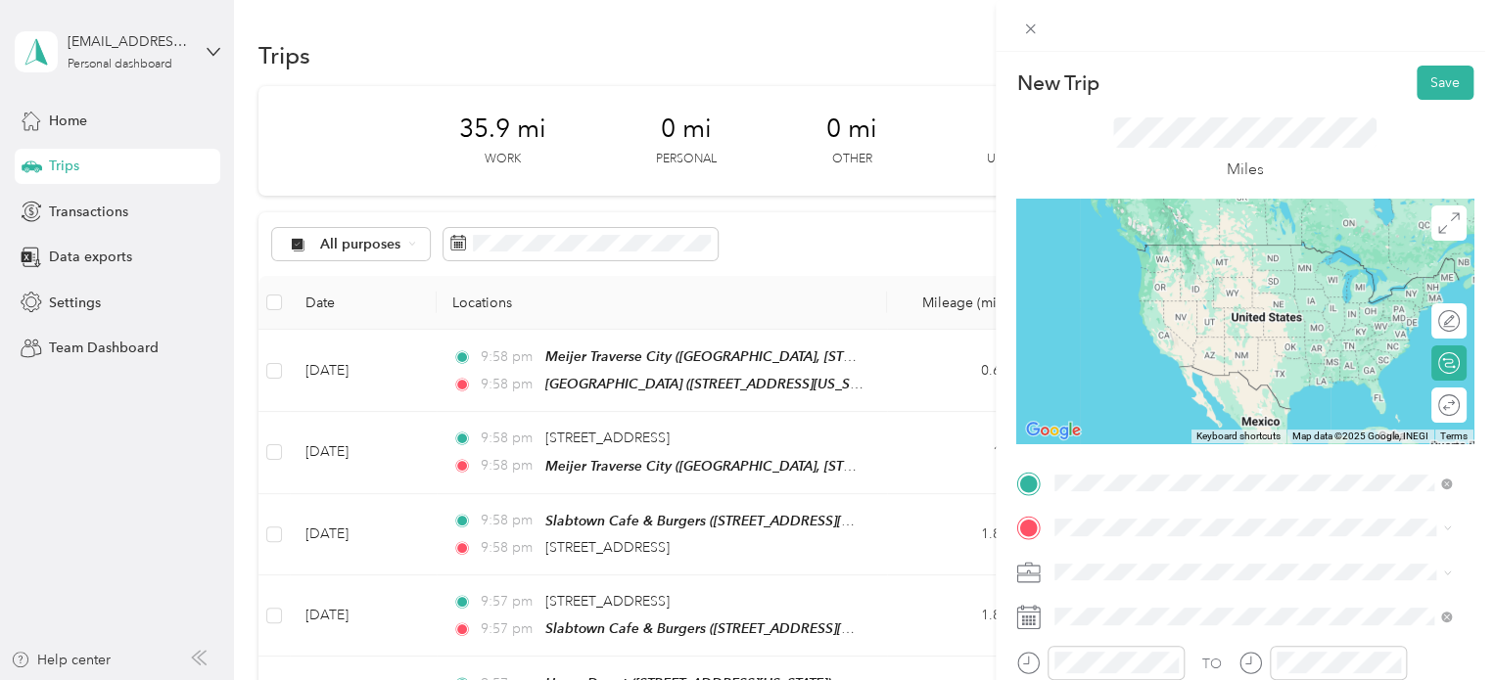
click at [1164, 269] on span "[STREET_ADDRESS][US_STATE]" at bounding box center [1190, 273] width 196 height 17
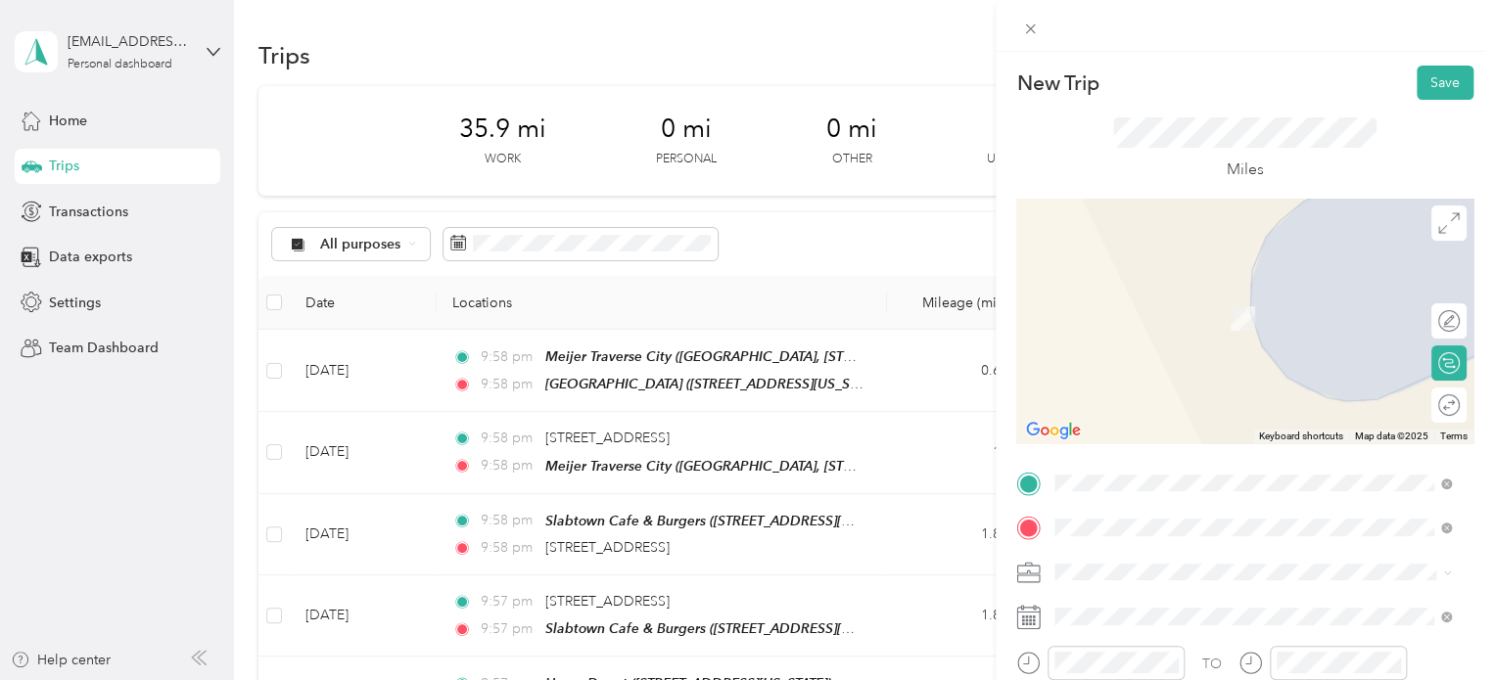
click at [1137, 313] on span "[STREET_ADDRESS][US_STATE]" at bounding box center [1190, 318] width 196 height 17
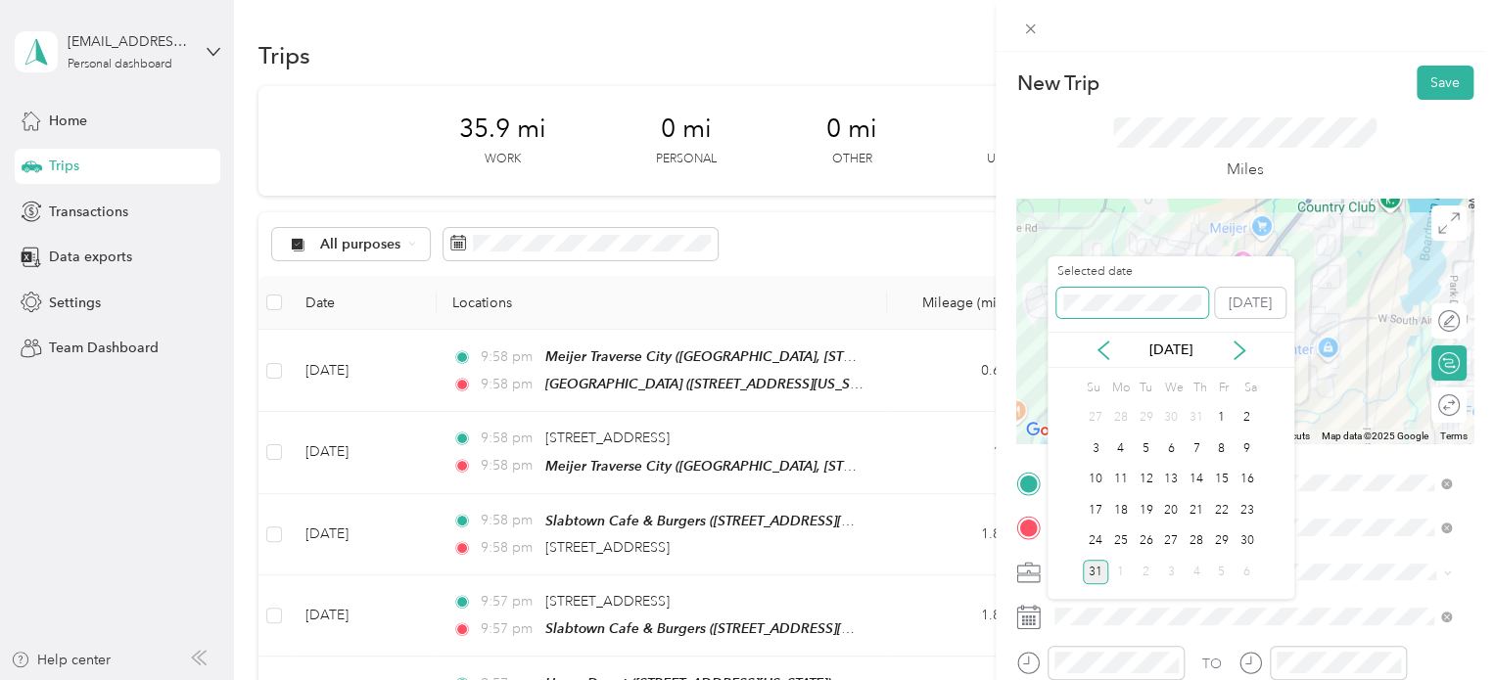
click at [995, 679] on div "New Trip Save This trip cannot be edited because it is either under review, app…" at bounding box center [742, 680] width 1484 height 0
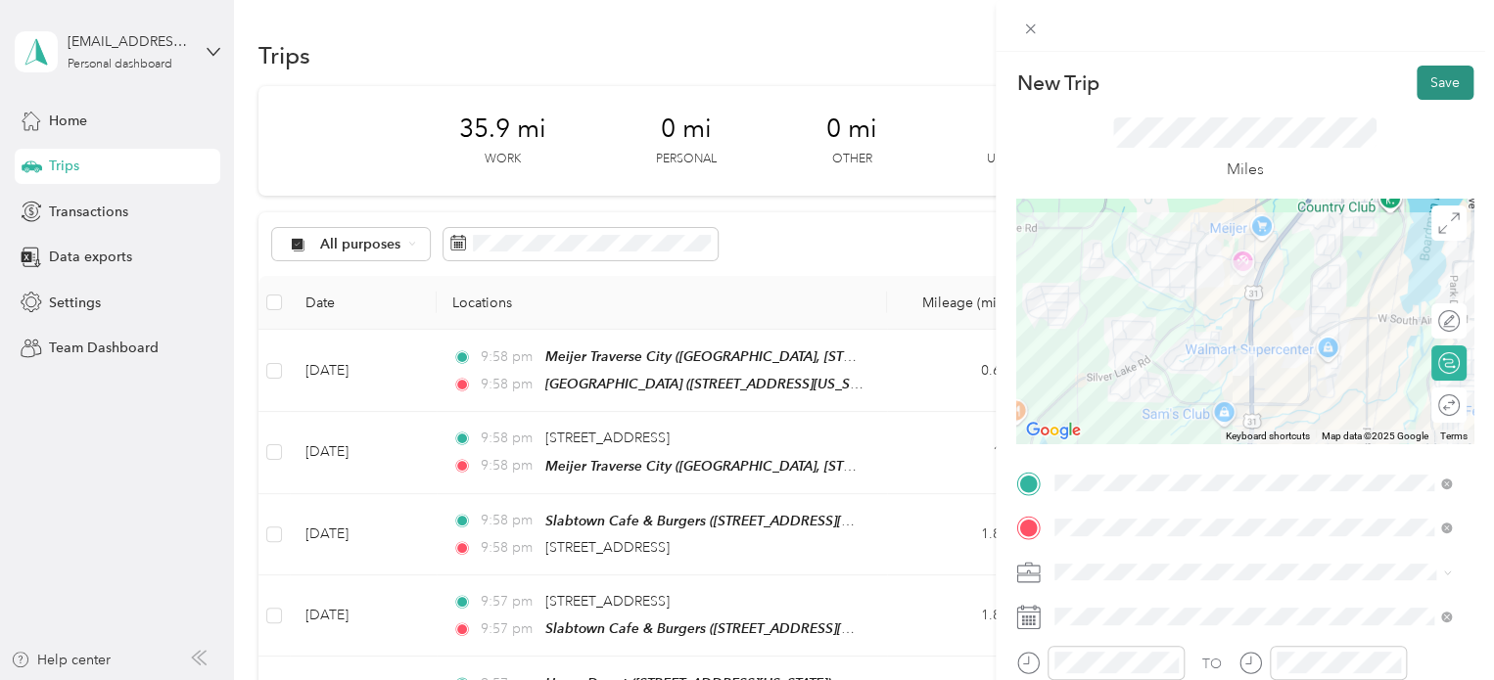
click at [1417, 95] on button "Save" at bounding box center [1445, 83] width 57 height 34
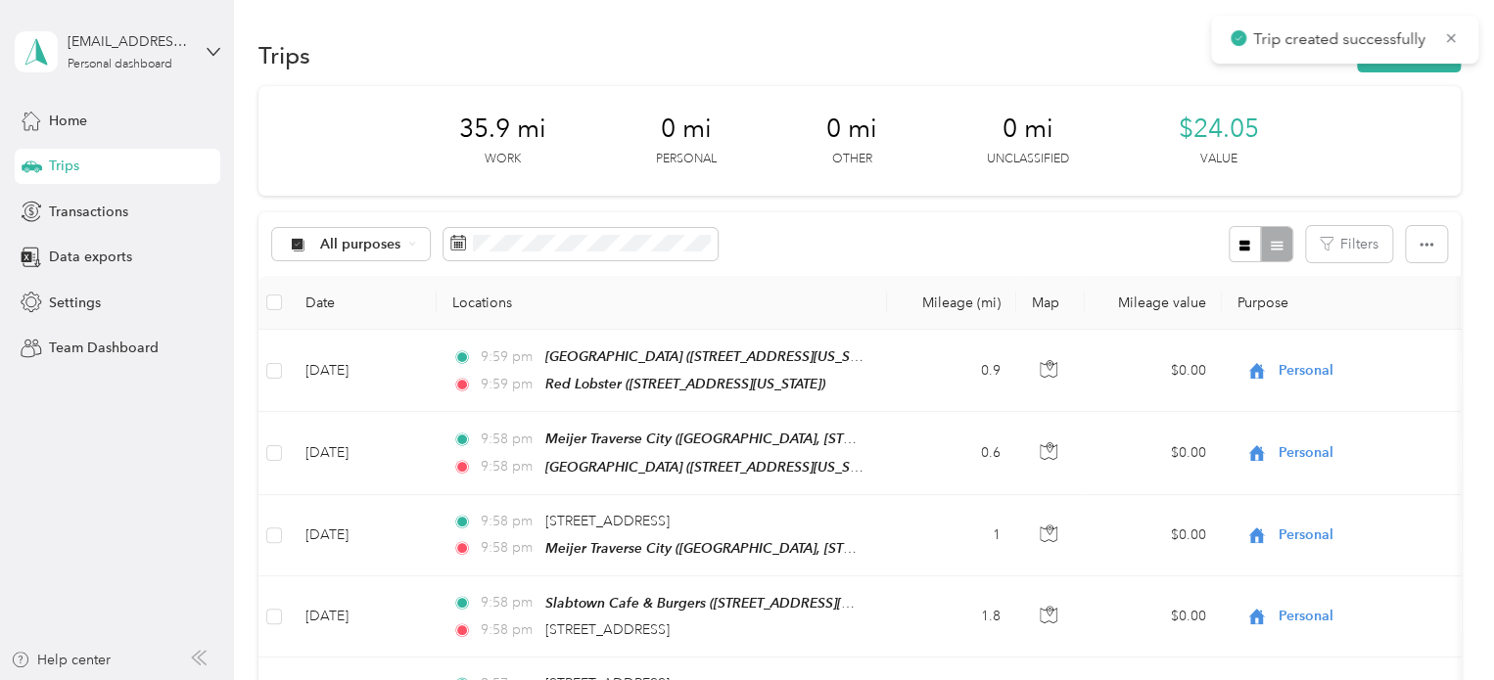
click at [1422, 72] on div "Trips New trip" at bounding box center [859, 54] width 1202 height 41
click at [1380, 50] on button "New trip" at bounding box center [1409, 55] width 104 height 34
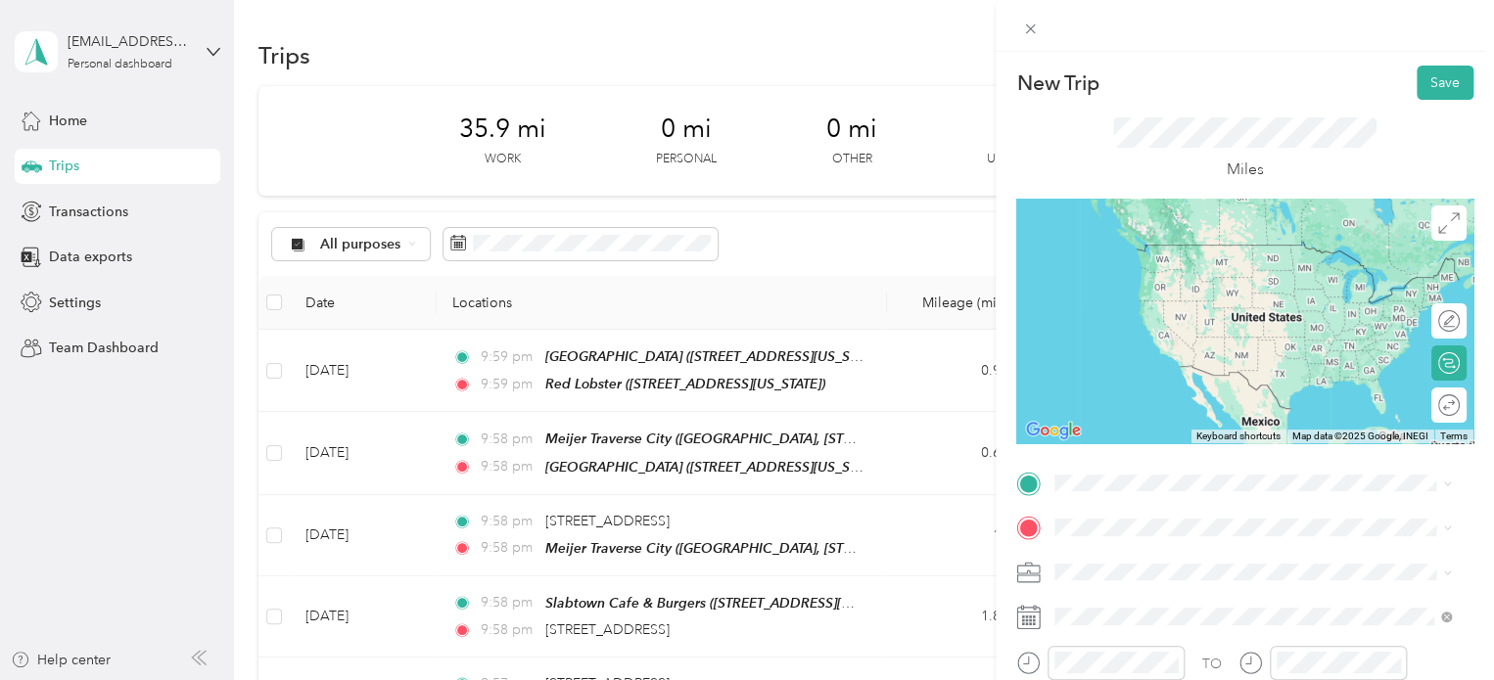
click at [1142, 281] on span "[STREET_ADDRESS][US_STATE]" at bounding box center [1190, 272] width 196 height 17
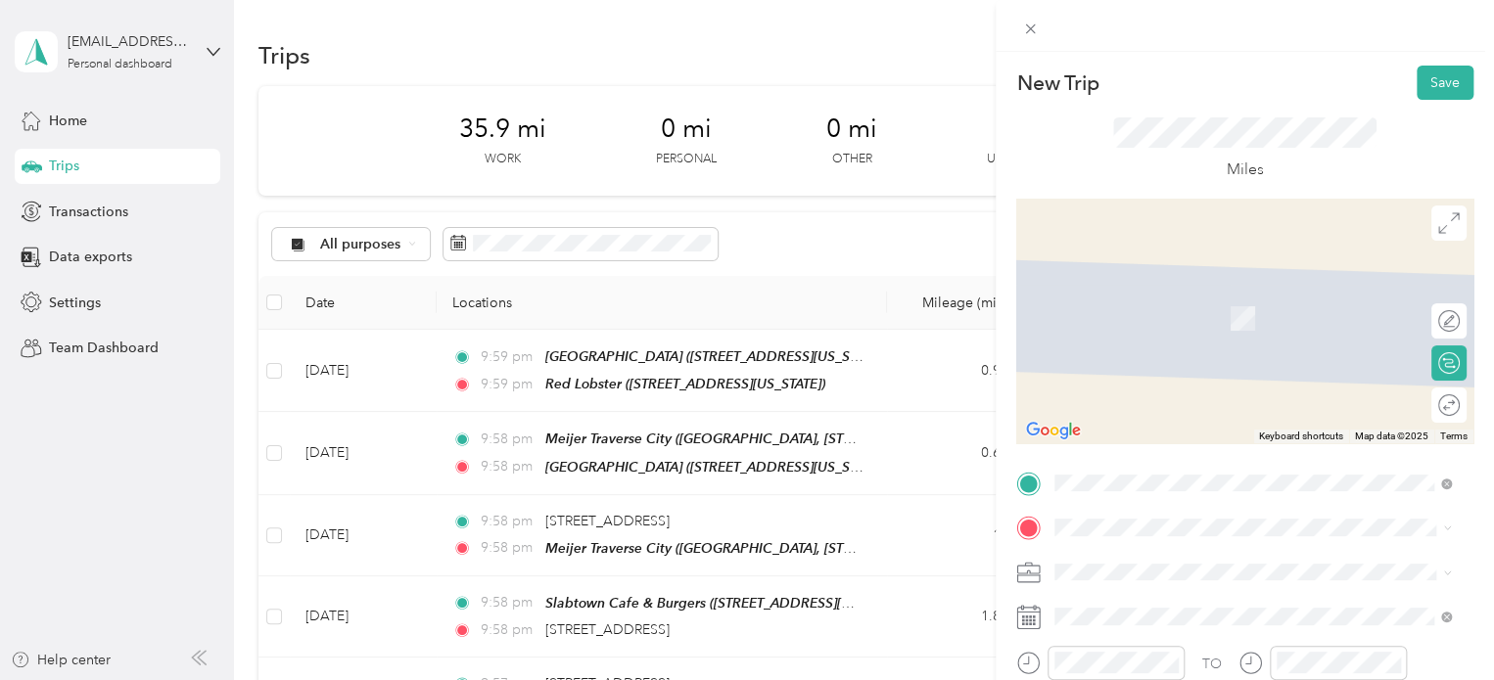
click at [1168, 298] on span "[STREET_ADDRESS][US_STATE]" at bounding box center [1190, 289] width 196 height 18
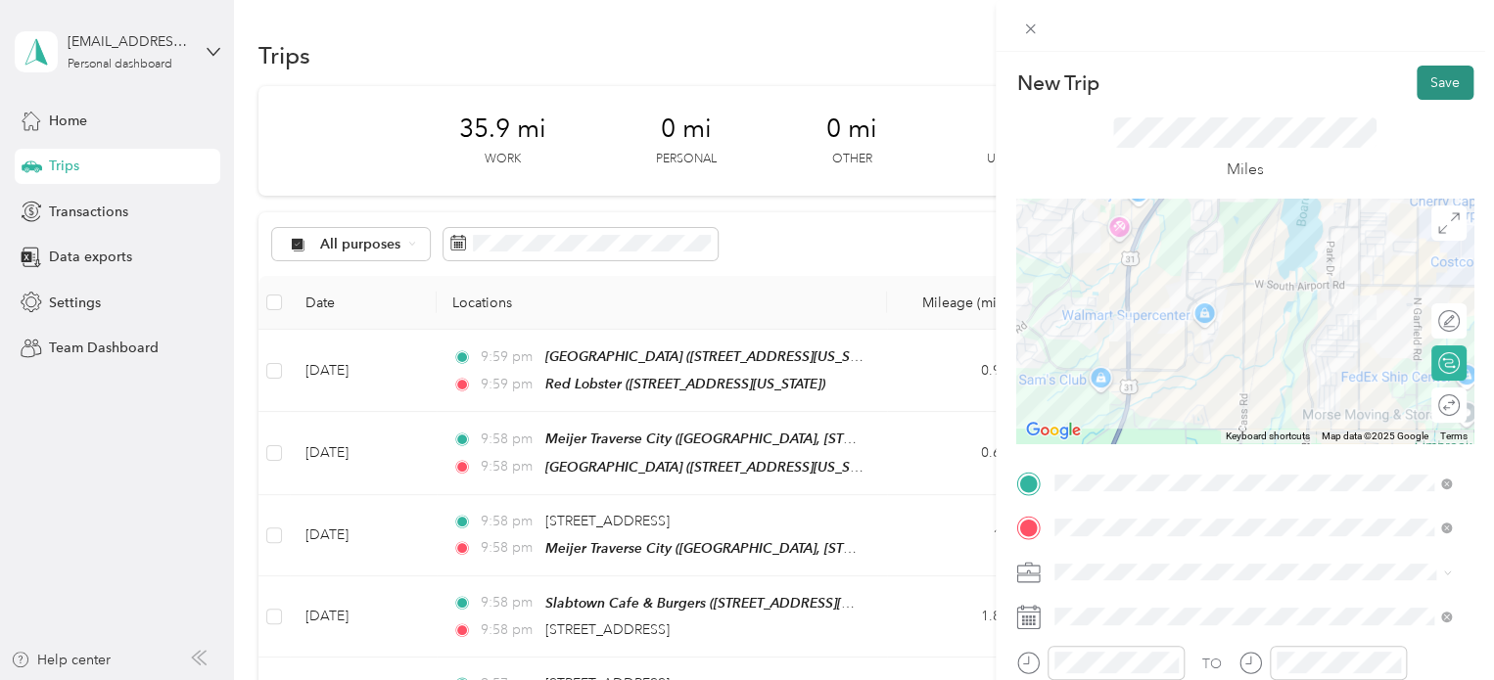
click at [1422, 74] on button "Save" at bounding box center [1445, 83] width 57 height 34
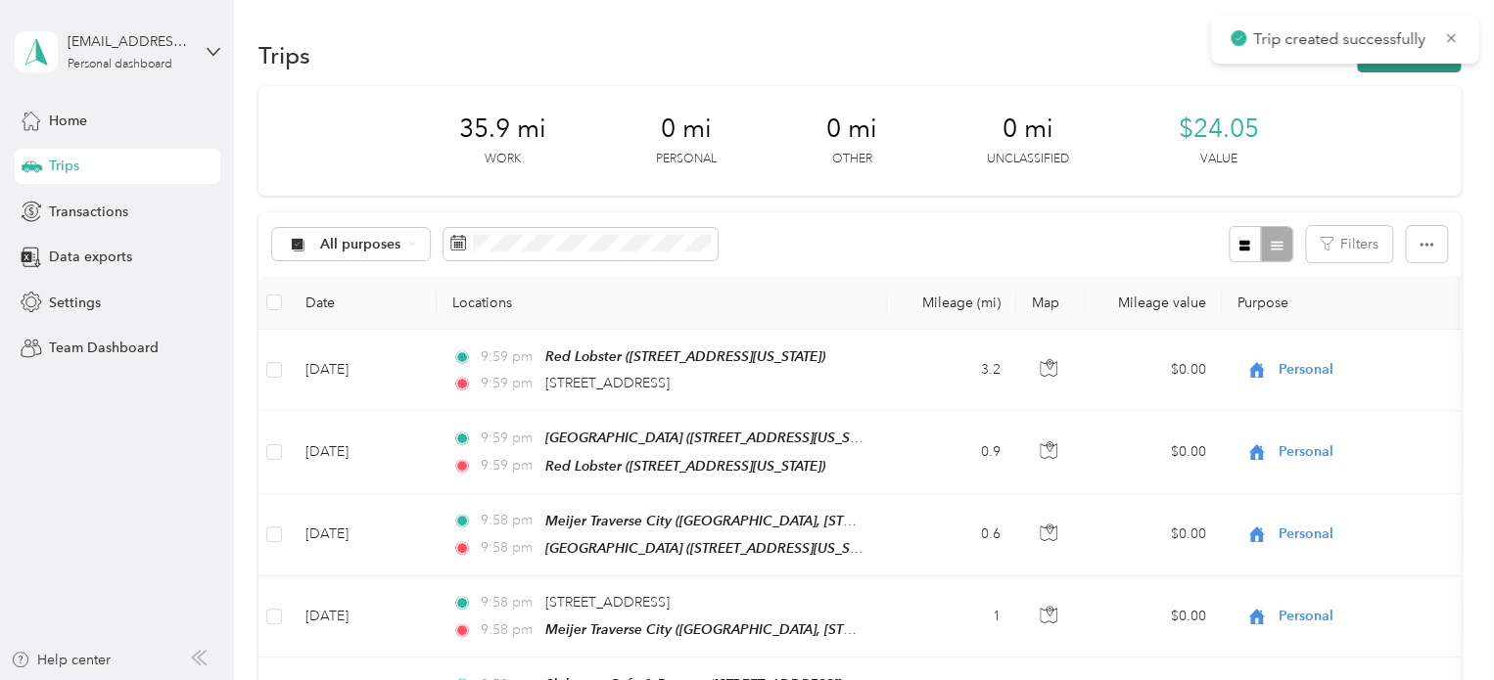
click at [1406, 67] on button "New trip" at bounding box center [1409, 55] width 104 height 34
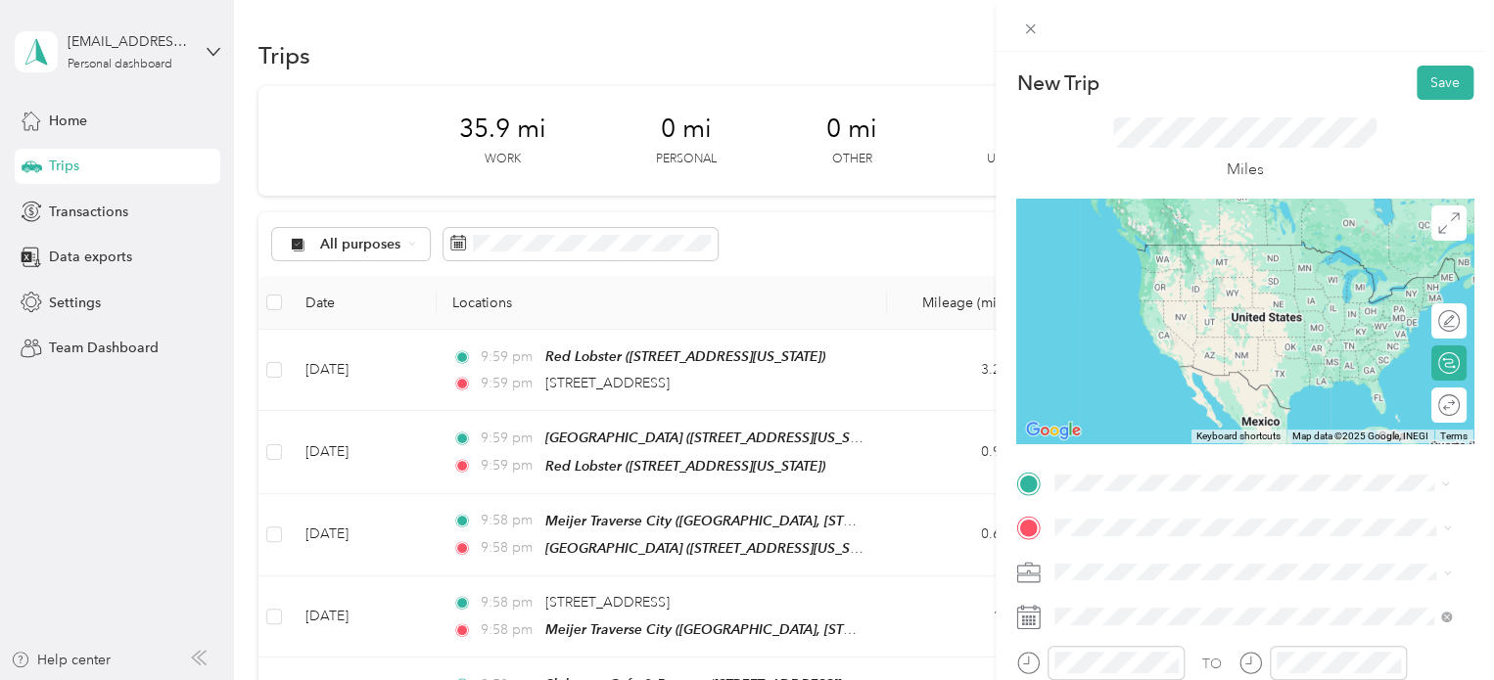
click at [1112, 231] on li "[STREET_ADDRESS][US_STATE]" at bounding box center [1252, 246] width 410 height 40
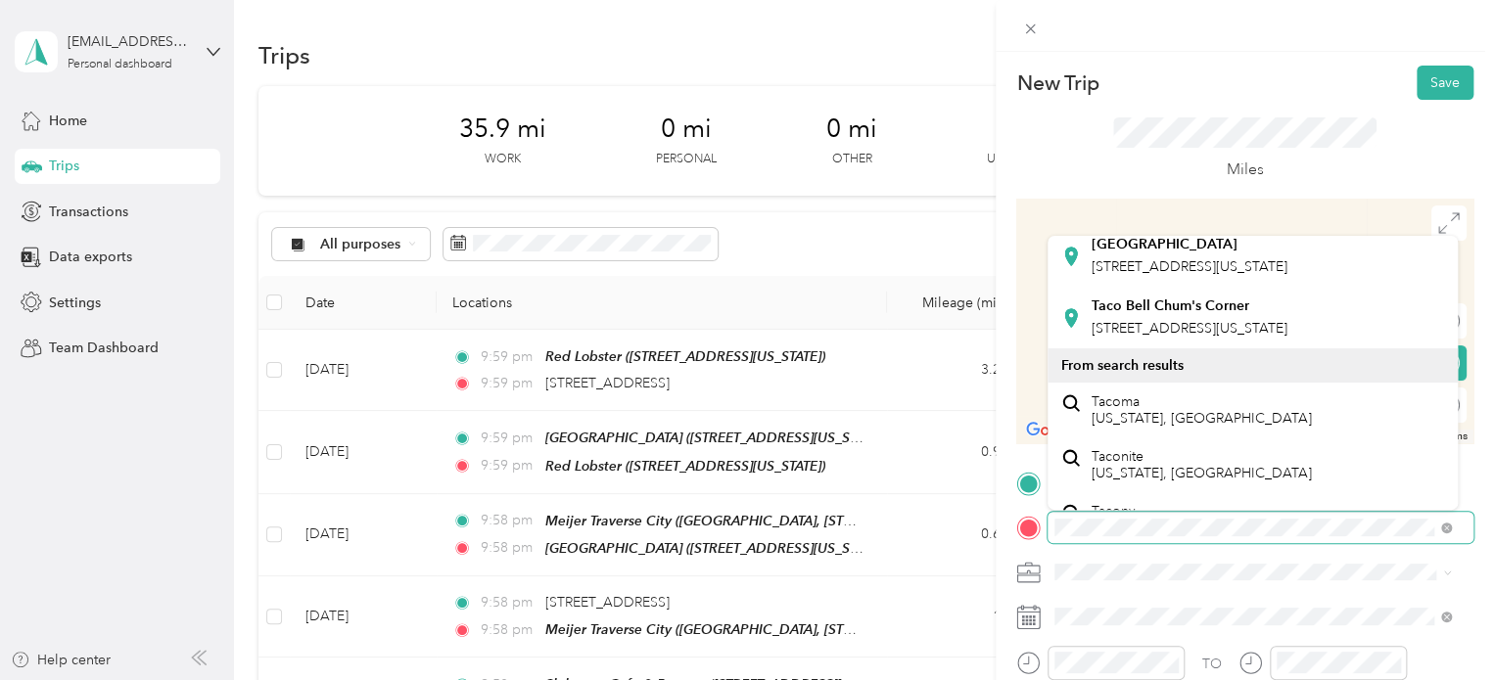
scroll to position [196, 0]
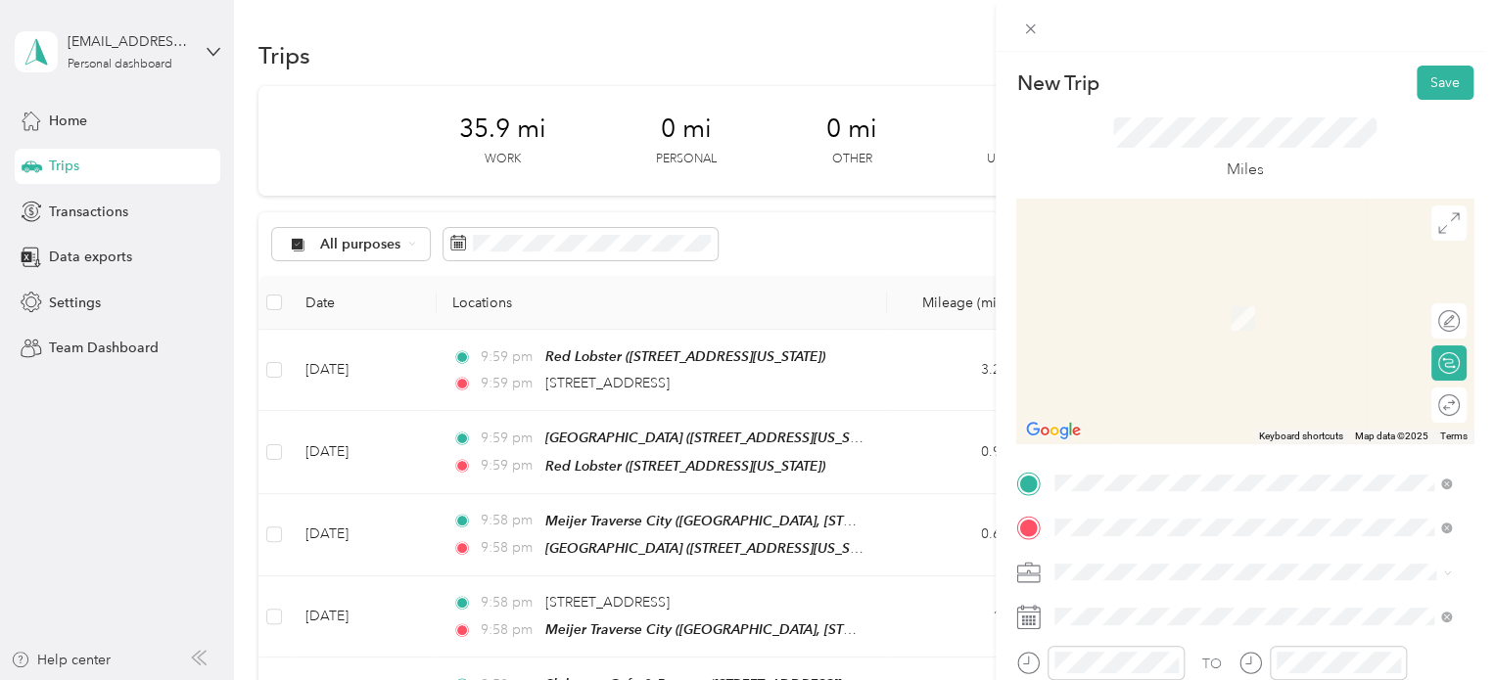
click at [1143, 318] on div "Taco Bell Chum's Corner [STREET_ADDRESS][US_STATE]" at bounding box center [1190, 297] width 196 height 41
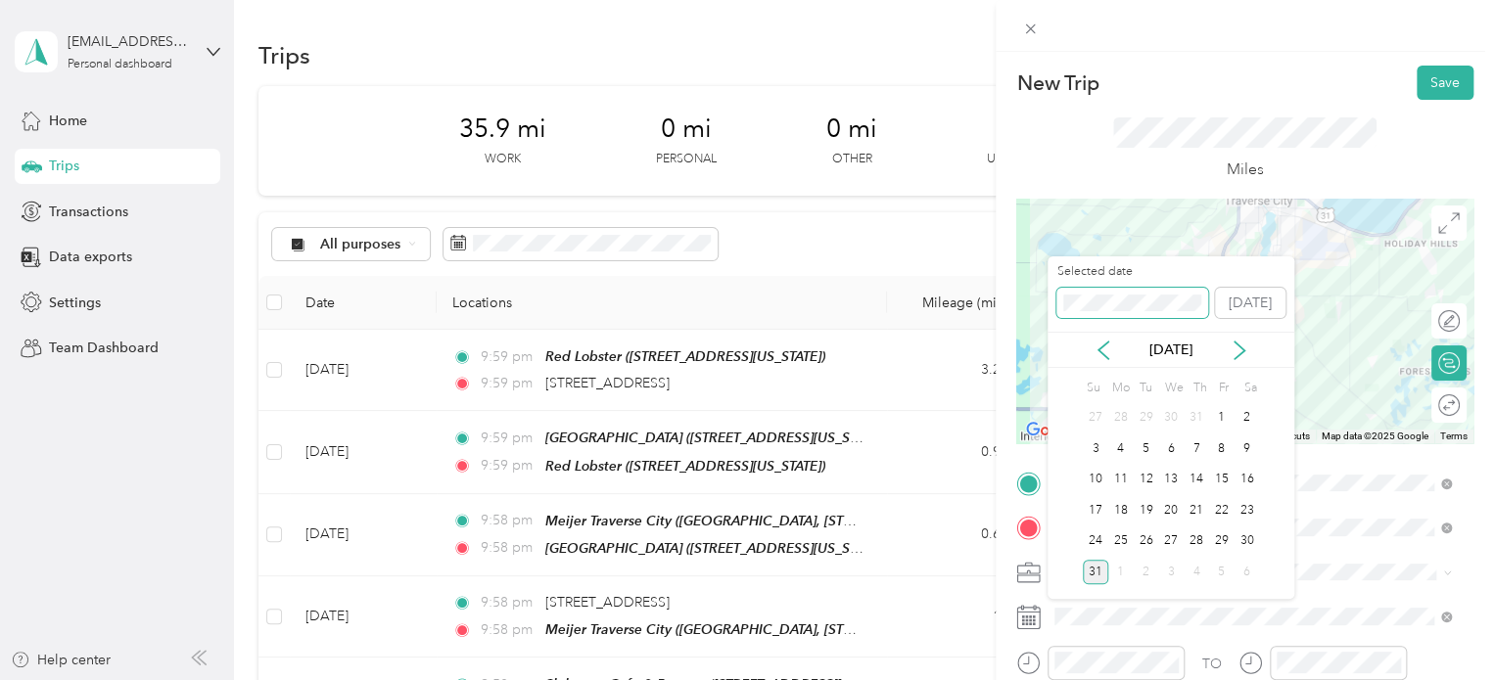
click at [1036, 679] on div "New Trip Save This trip cannot be edited because it is either under review, app…" at bounding box center [742, 680] width 1484 height 0
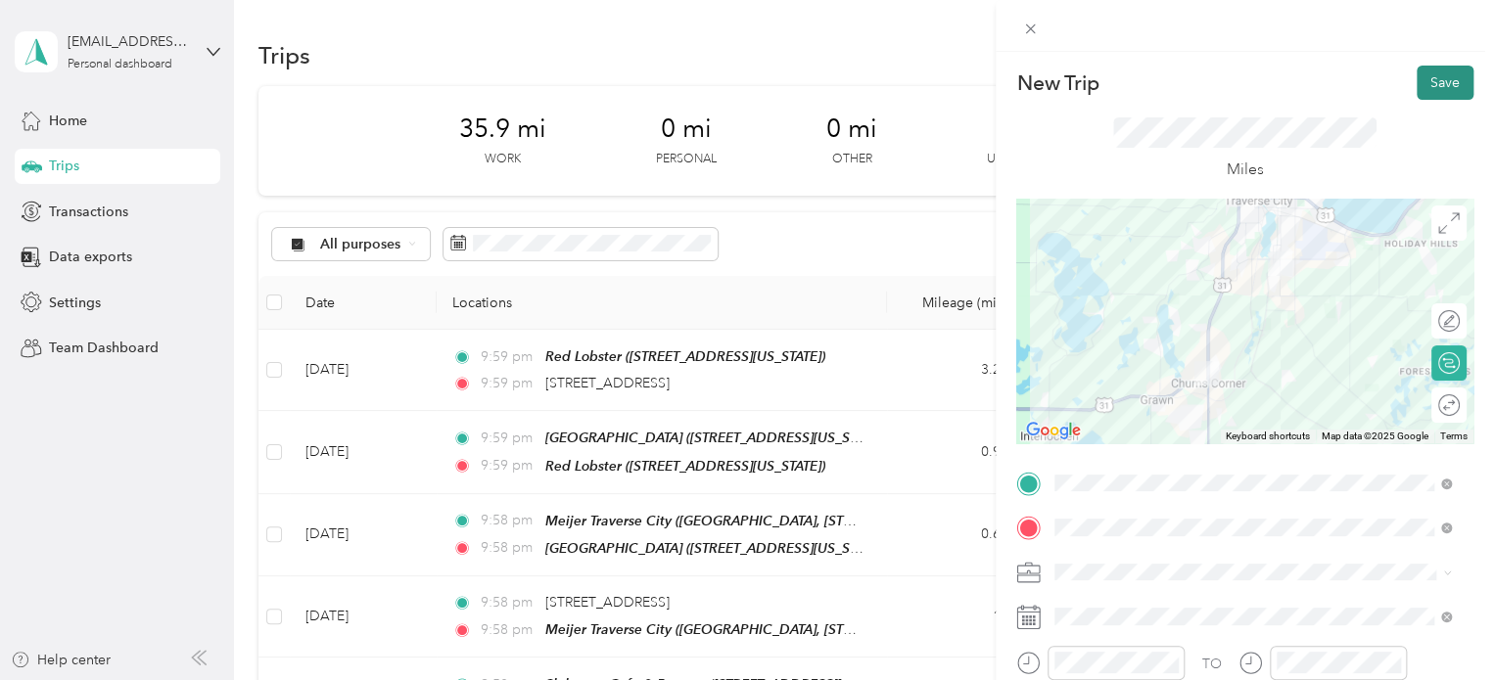
click at [1437, 76] on button "Save" at bounding box center [1445, 83] width 57 height 34
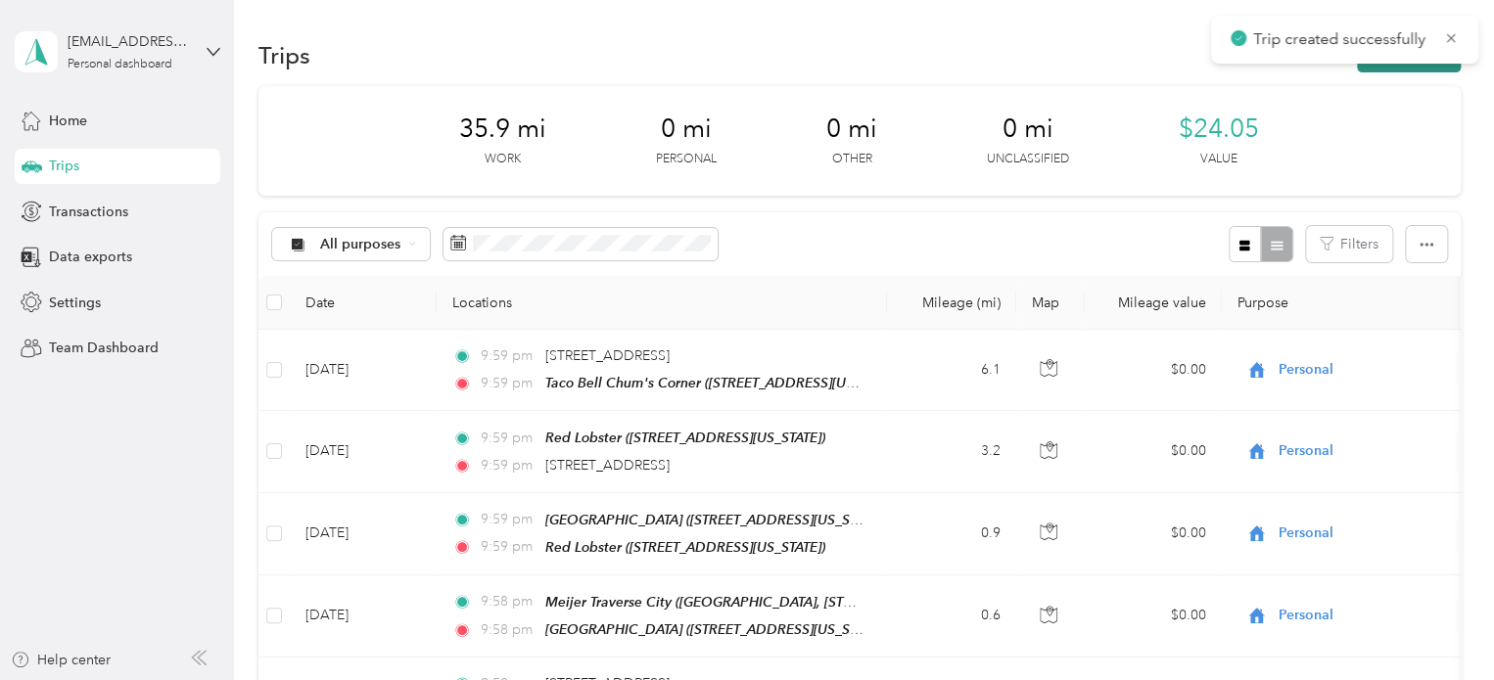
click at [1410, 69] on button "New trip" at bounding box center [1409, 55] width 104 height 34
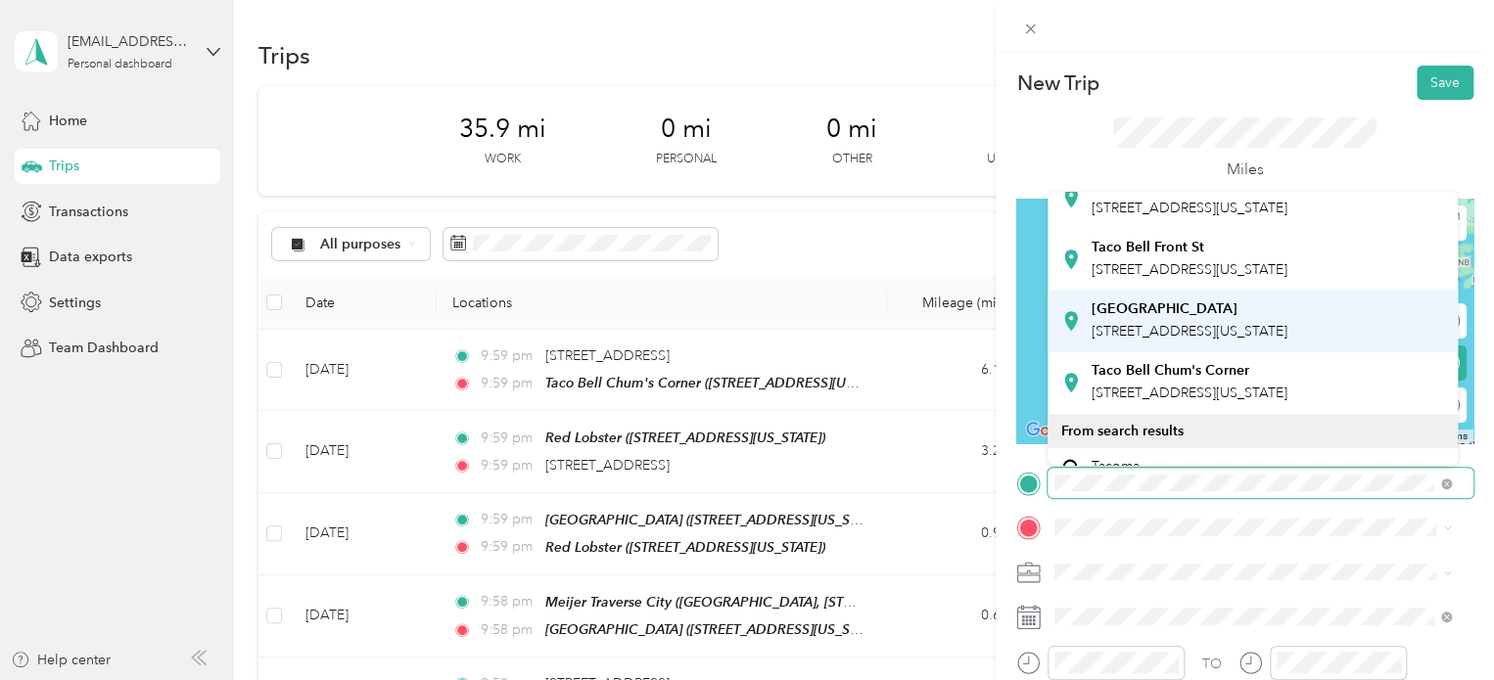
scroll to position [98, 0]
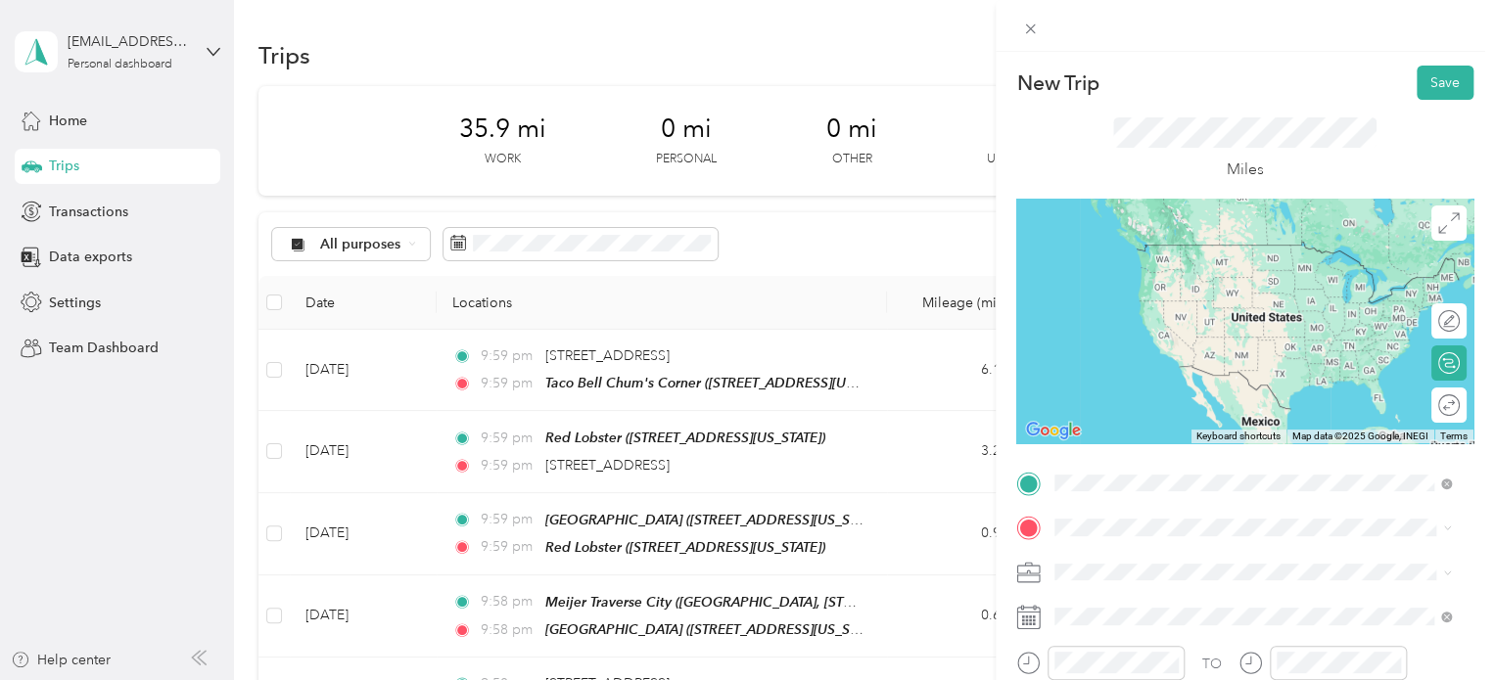
click at [1143, 348] on strong "Taco Bell Chum's Corner" at bounding box center [1171, 339] width 158 height 18
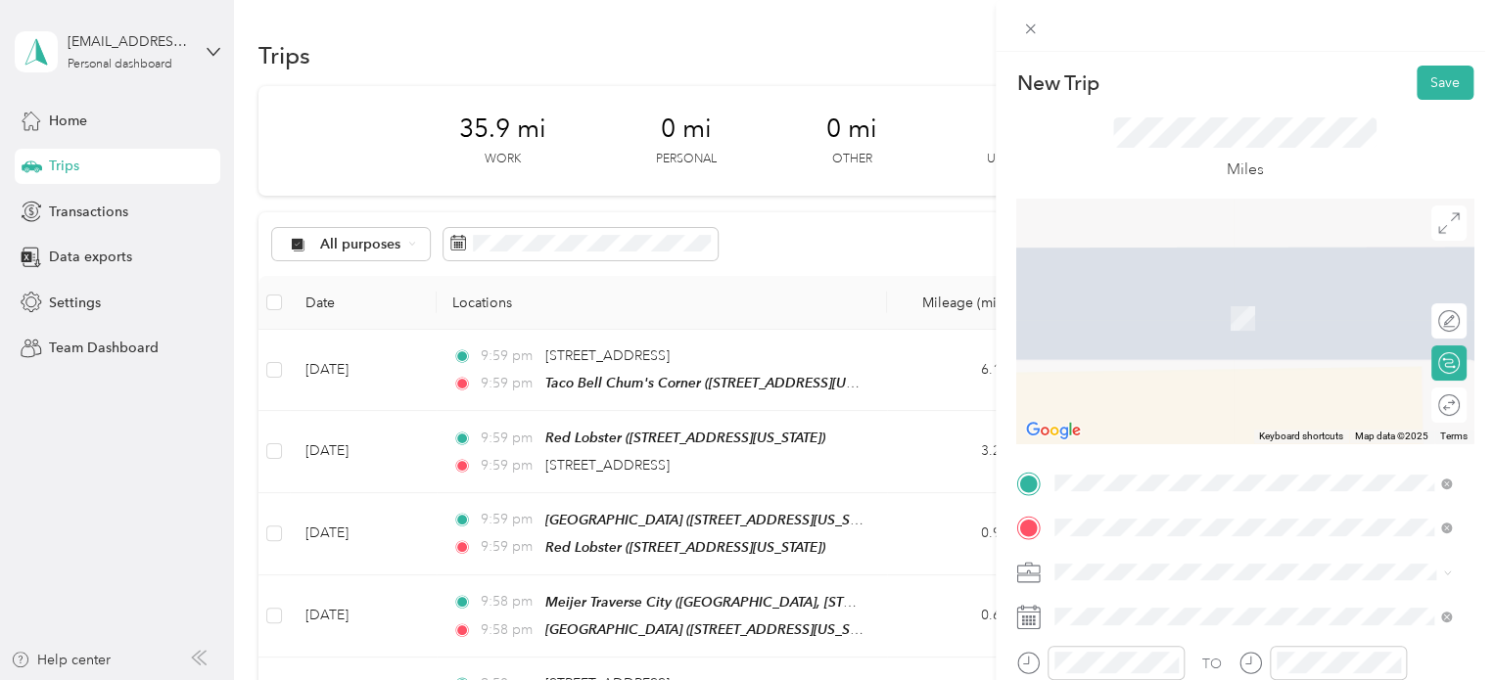
click at [1151, 313] on span "4000 M 137, 49643, [GEOGRAPHIC_DATA], [US_STATE], [GEOGRAPHIC_DATA]" at bounding box center [1229, 328] width 274 height 37
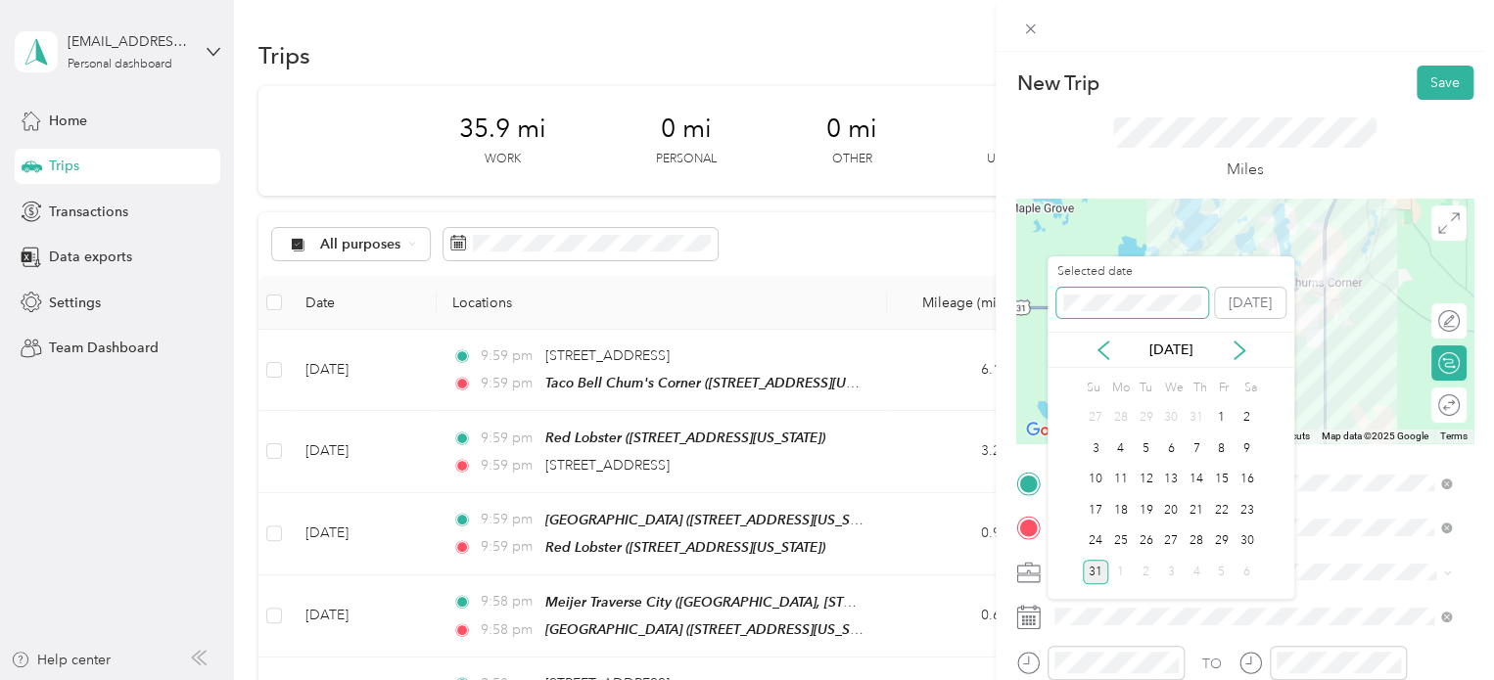
click at [979, 679] on div "New Trip Save This trip cannot be edited because it is either under review, app…" at bounding box center [742, 680] width 1484 height 0
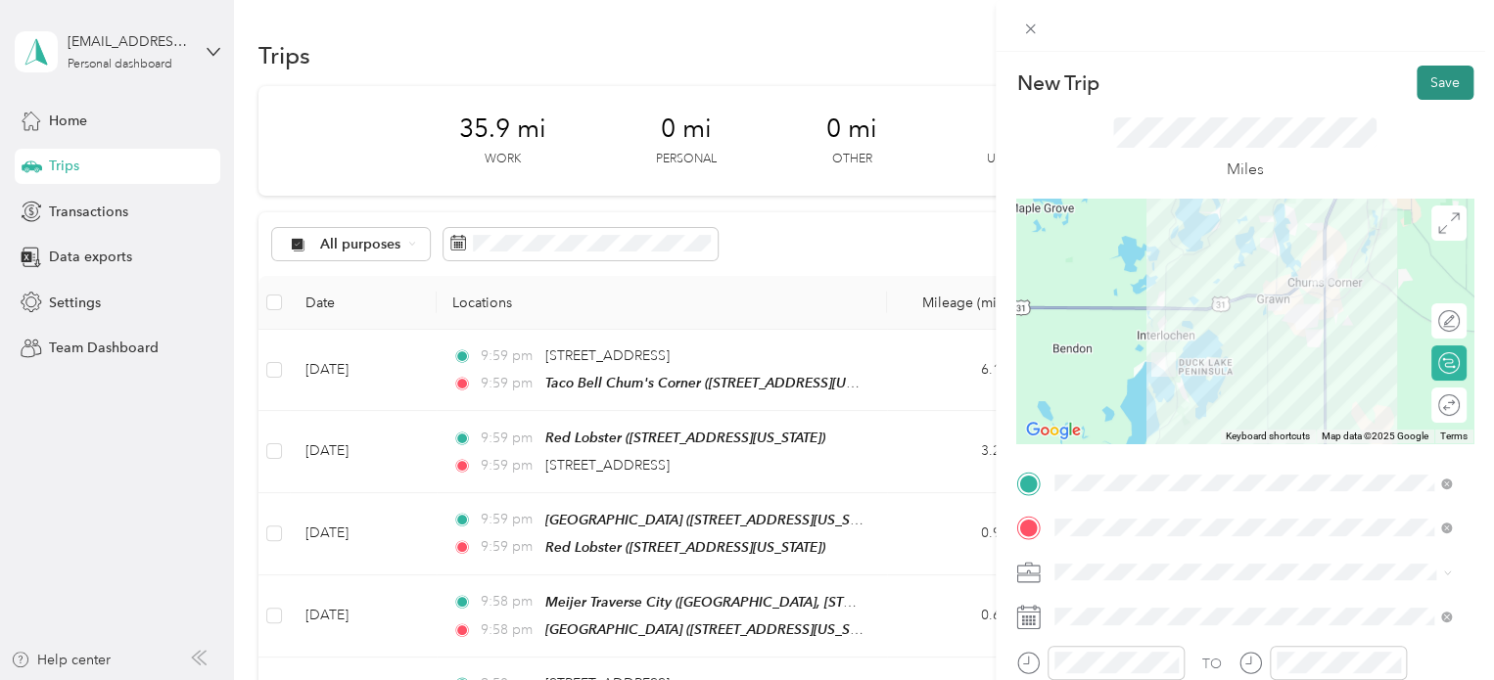
click at [1417, 97] on button "Save" at bounding box center [1445, 83] width 57 height 34
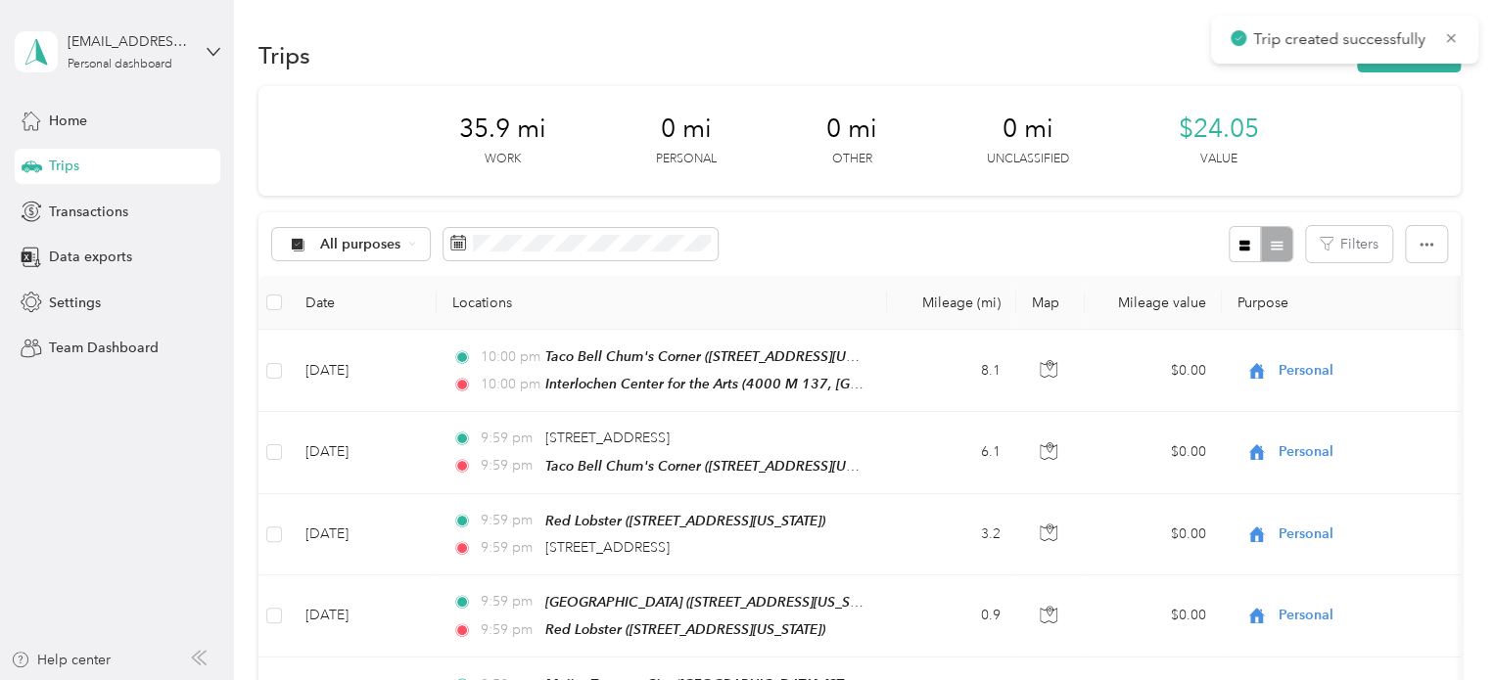
click at [1382, 73] on div "Trips New trip" at bounding box center [859, 54] width 1202 height 41
click at [1382, 69] on button "New trip" at bounding box center [1409, 55] width 104 height 34
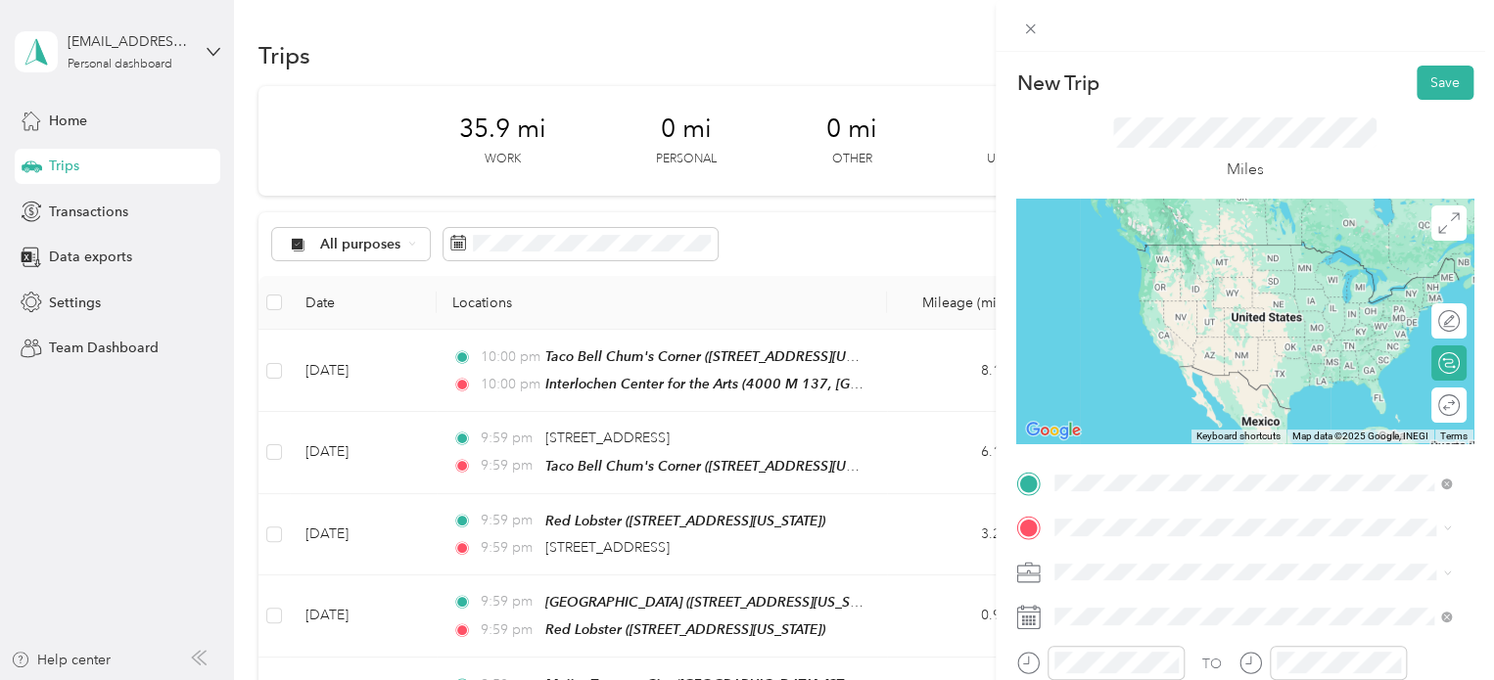
click at [1199, 281] on div "Interlochen Center for the Arts 4000 M 137, 49643, [GEOGRAPHIC_DATA], [US_STATE…" at bounding box center [1268, 274] width 353 height 62
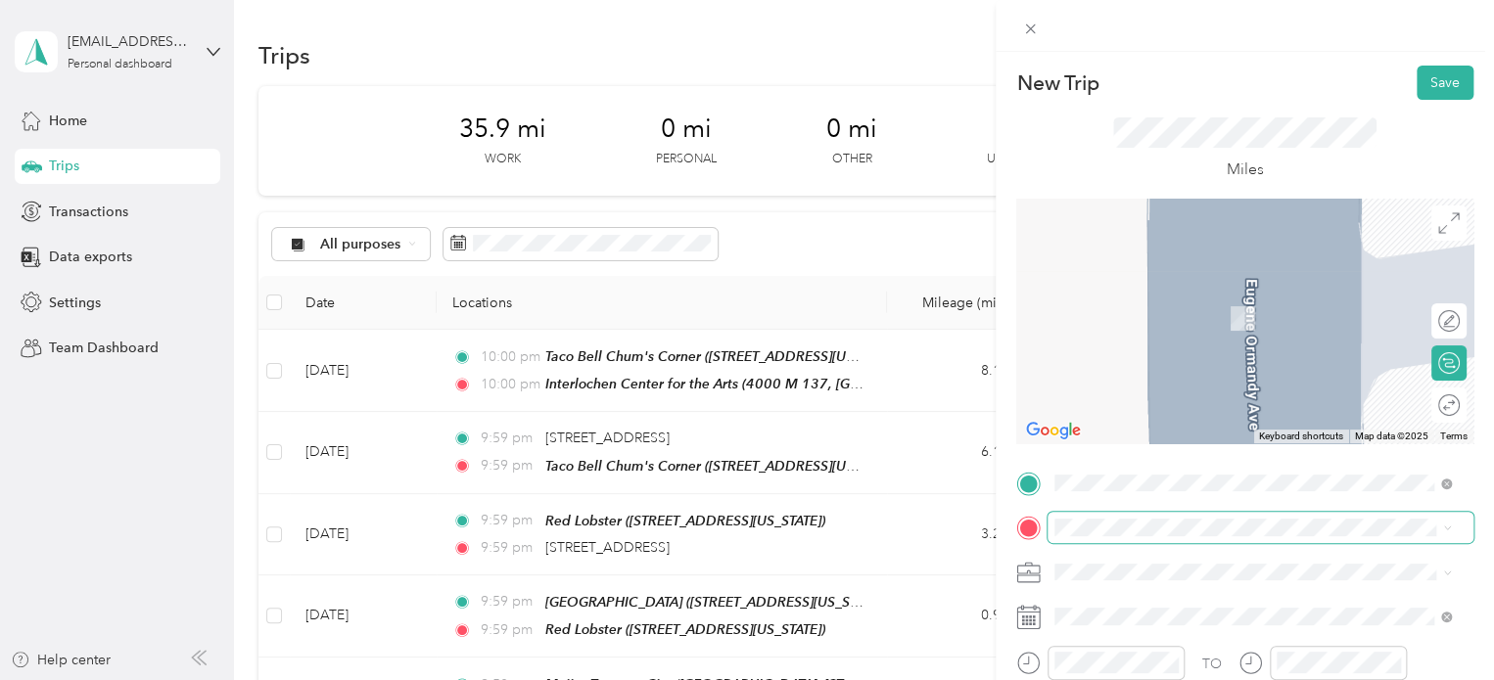
click at [1119, 516] on span at bounding box center [1260, 527] width 426 height 31
click at [1135, 406] on li "Home [PERSON_NAME] [STREET_ADDRESS][PERSON_NAME][PERSON_NAME] , [GEOGRAPHIC_DAT…" at bounding box center [1252, 449] width 410 height 103
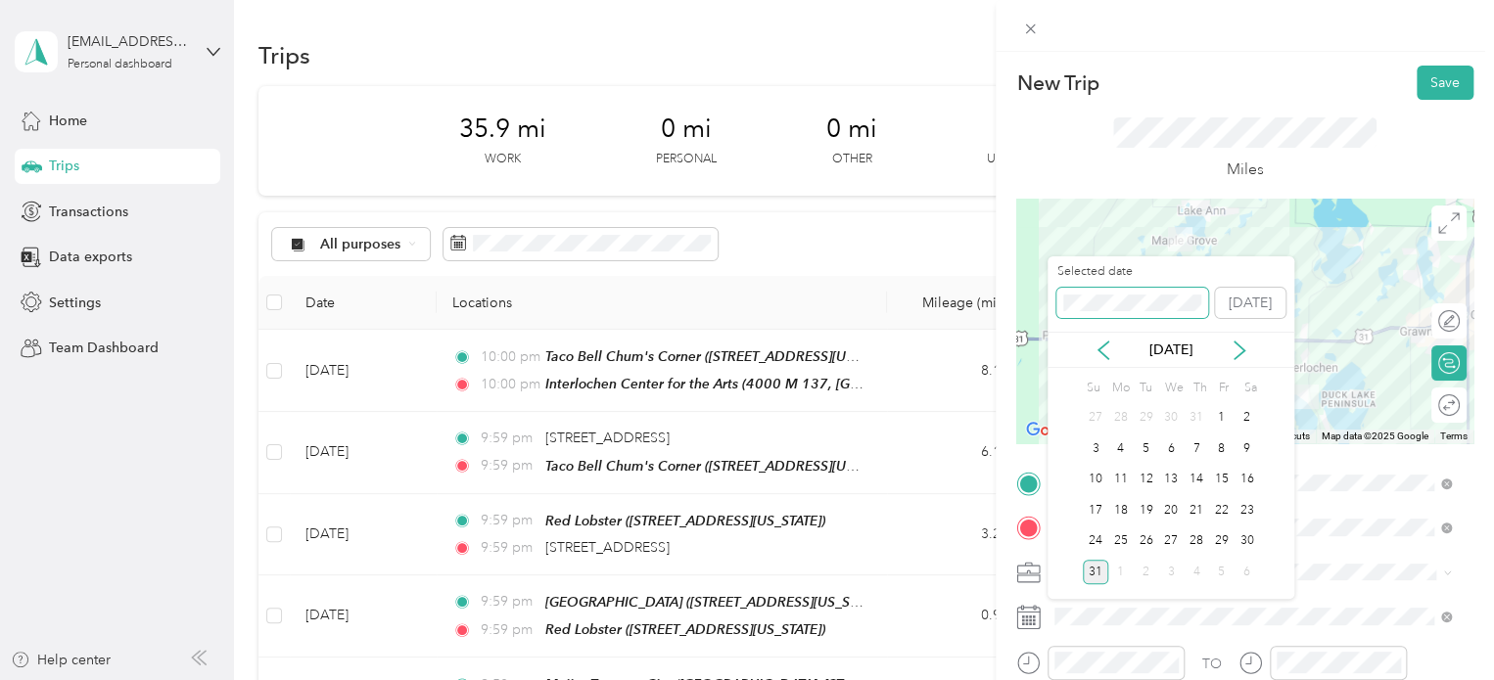
click at [1049, 305] on div "Selected date [DATE]" at bounding box center [1170, 297] width 247 height 69
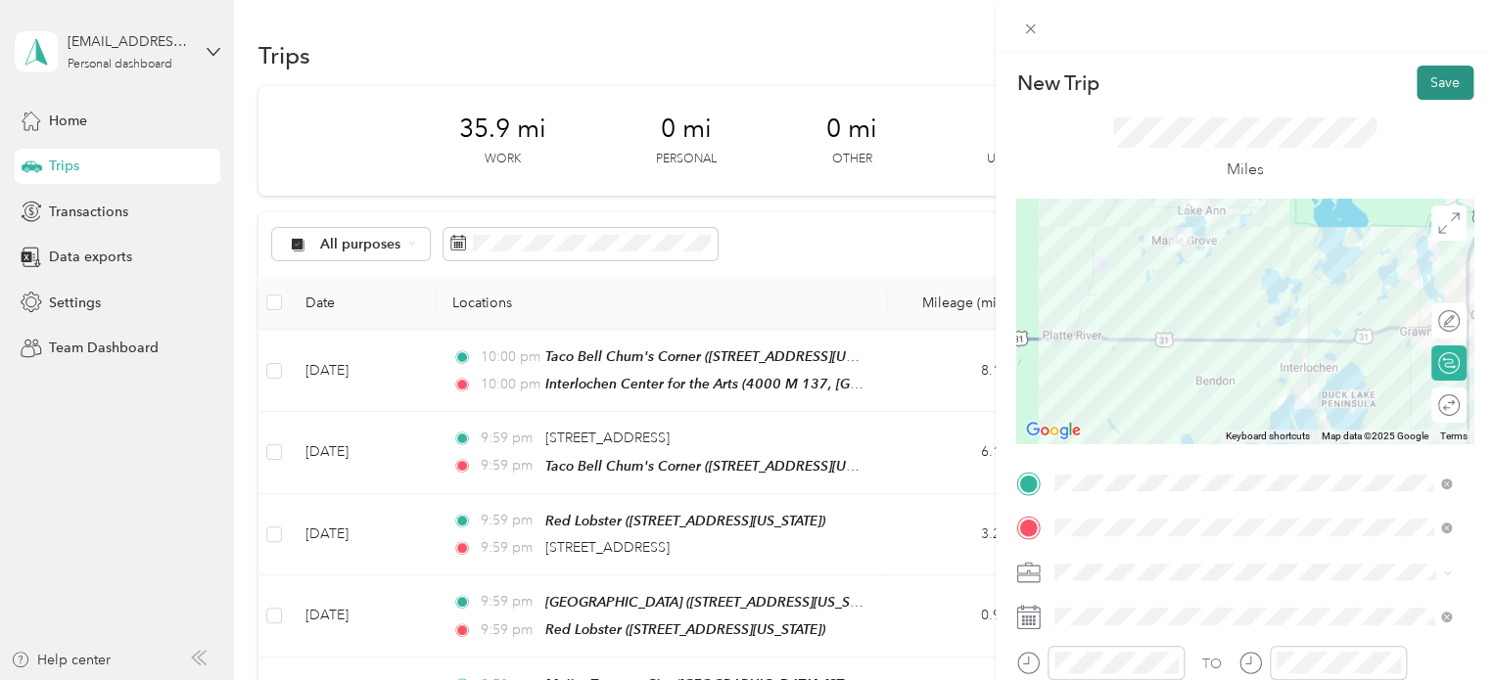
click at [1434, 81] on button "Save" at bounding box center [1445, 83] width 57 height 34
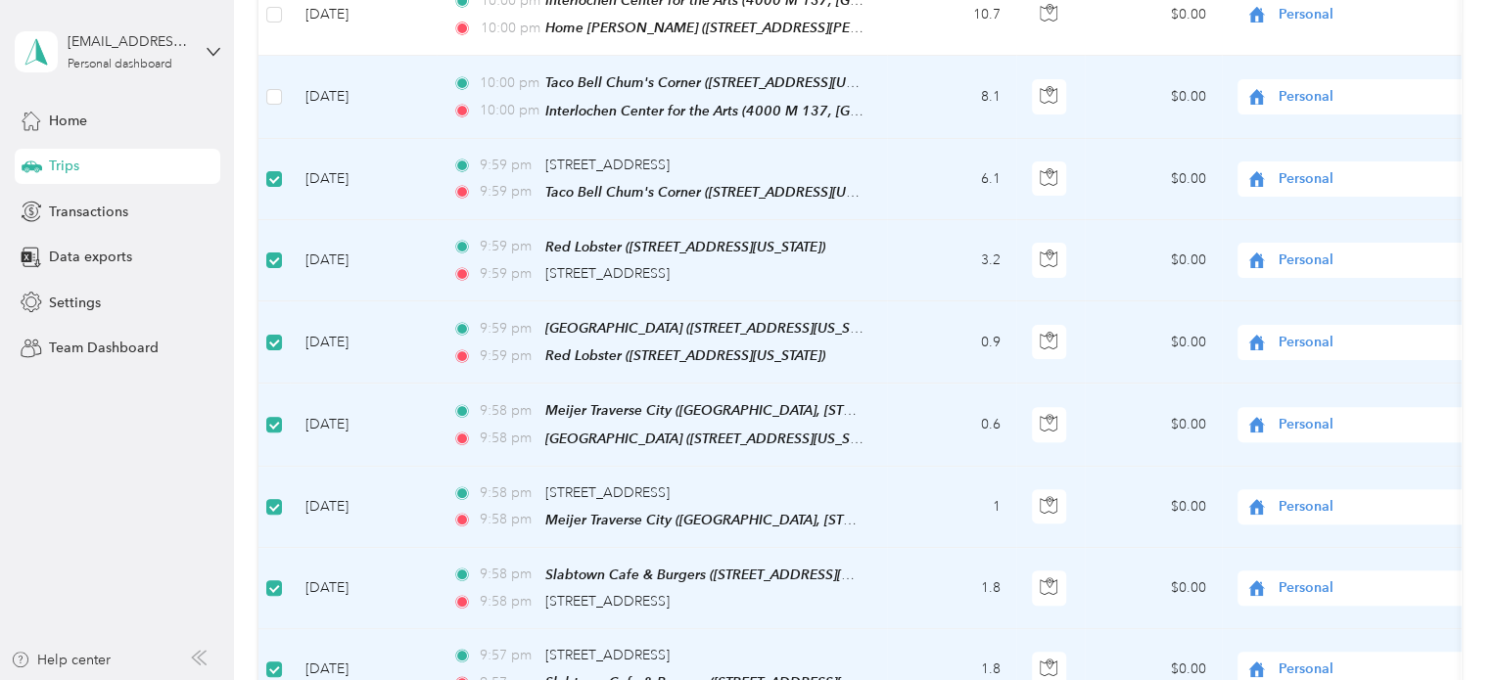
scroll to position [194, 0]
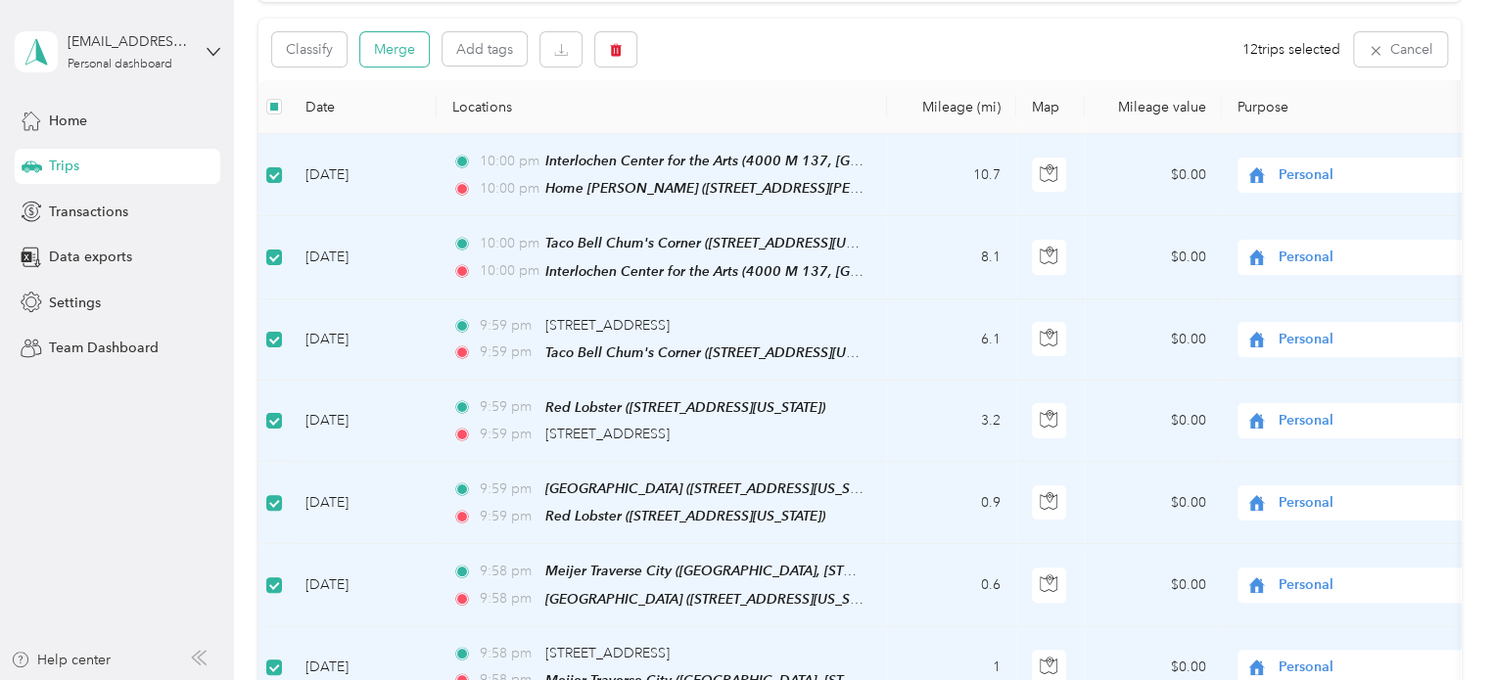
click at [372, 63] on button "Merge" at bounding box center [394, 49] width 69 height 34
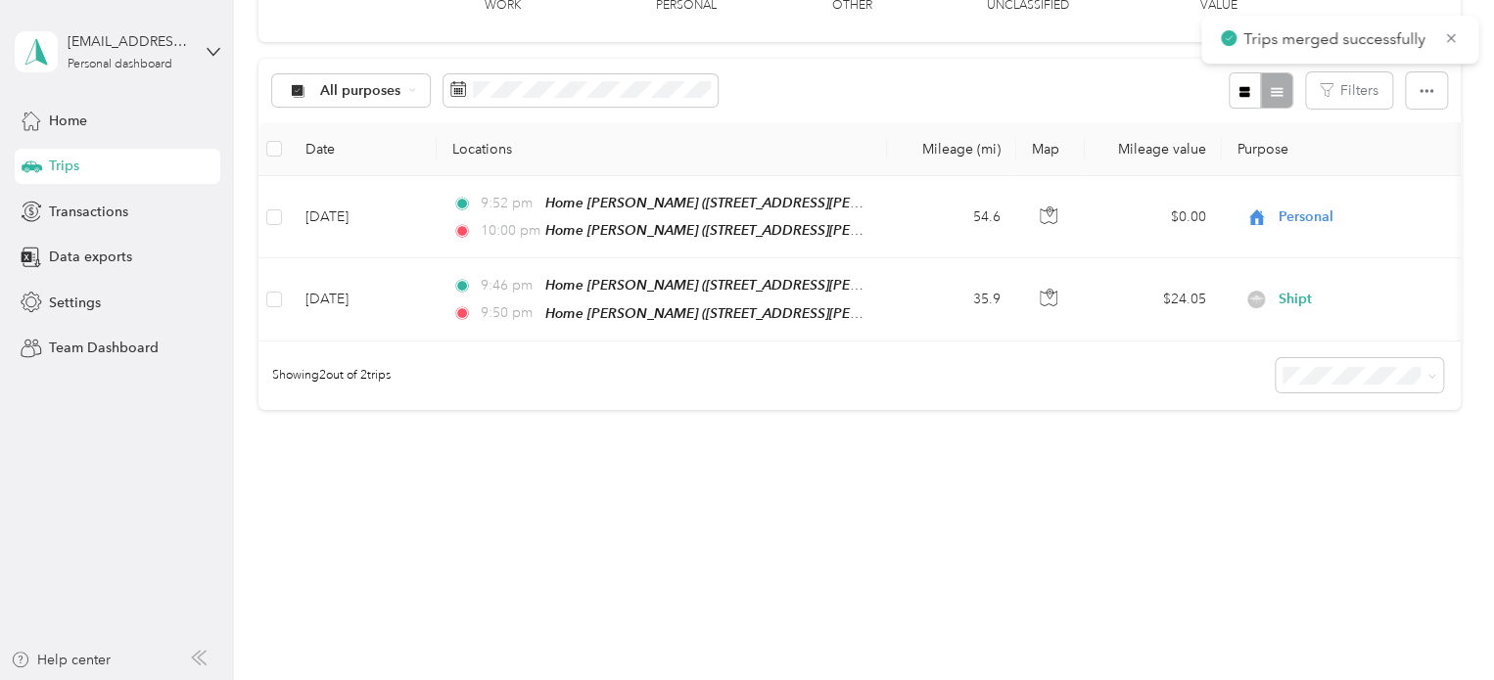
scroll to position [163, 0]
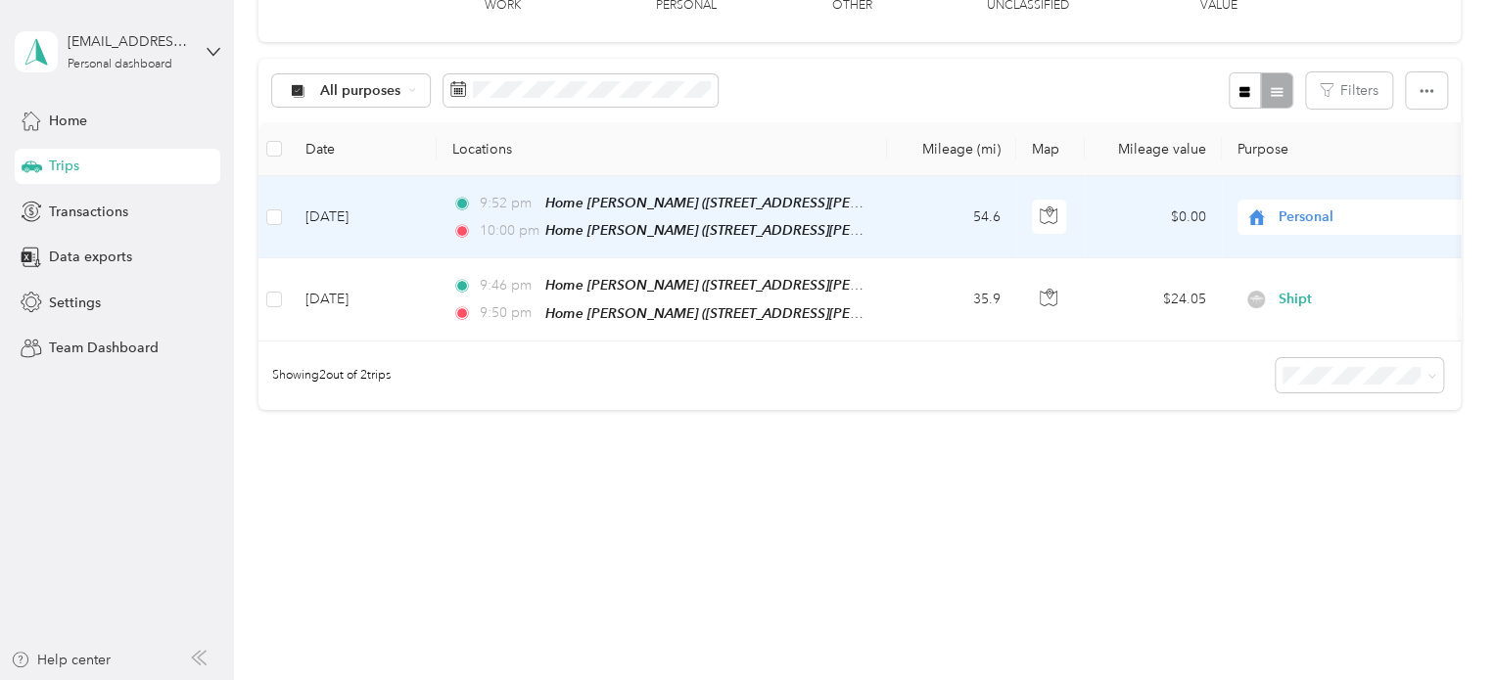
click at [310, 200] on td "[DATE]" at bounding box center [363, 217] width 147 height 82
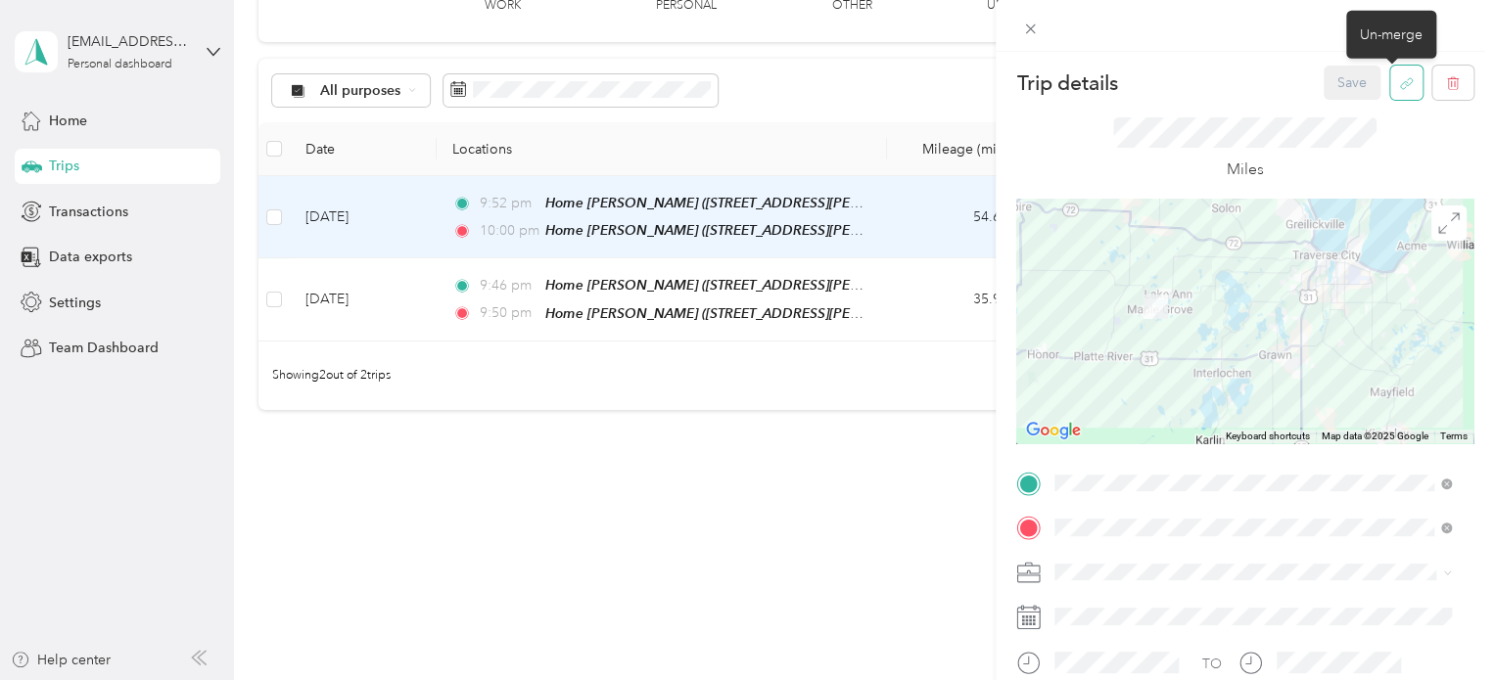
click at [1399, 79] on icon "button" at bounding box center [1406, 83] width 15 height 15
click at [1345, 99] on button "Yes" at bounding box center [1338, 96] width 38 height 31
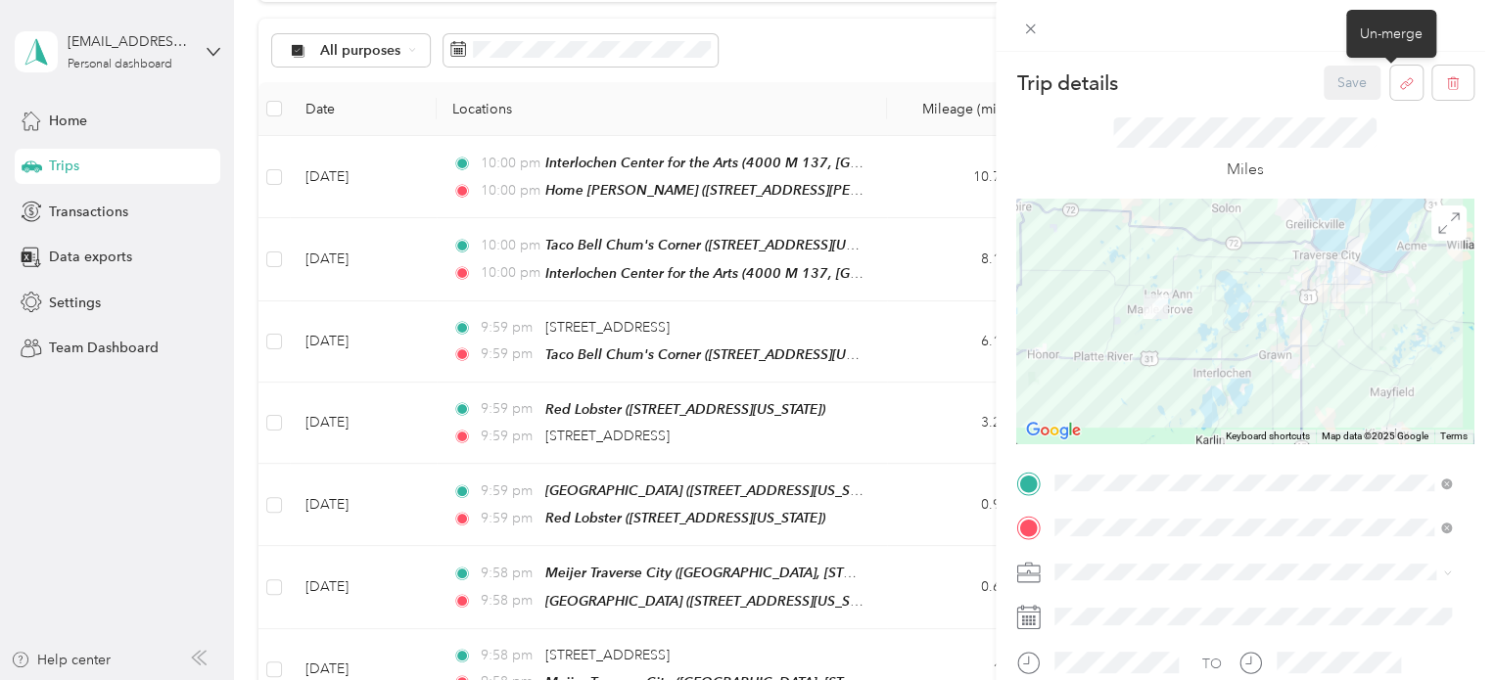
click at [364, 175] on div "Trip details Save This trip cannot be edited because it is either under review,…" at bounding box center [747, 340] width 1494 height 680
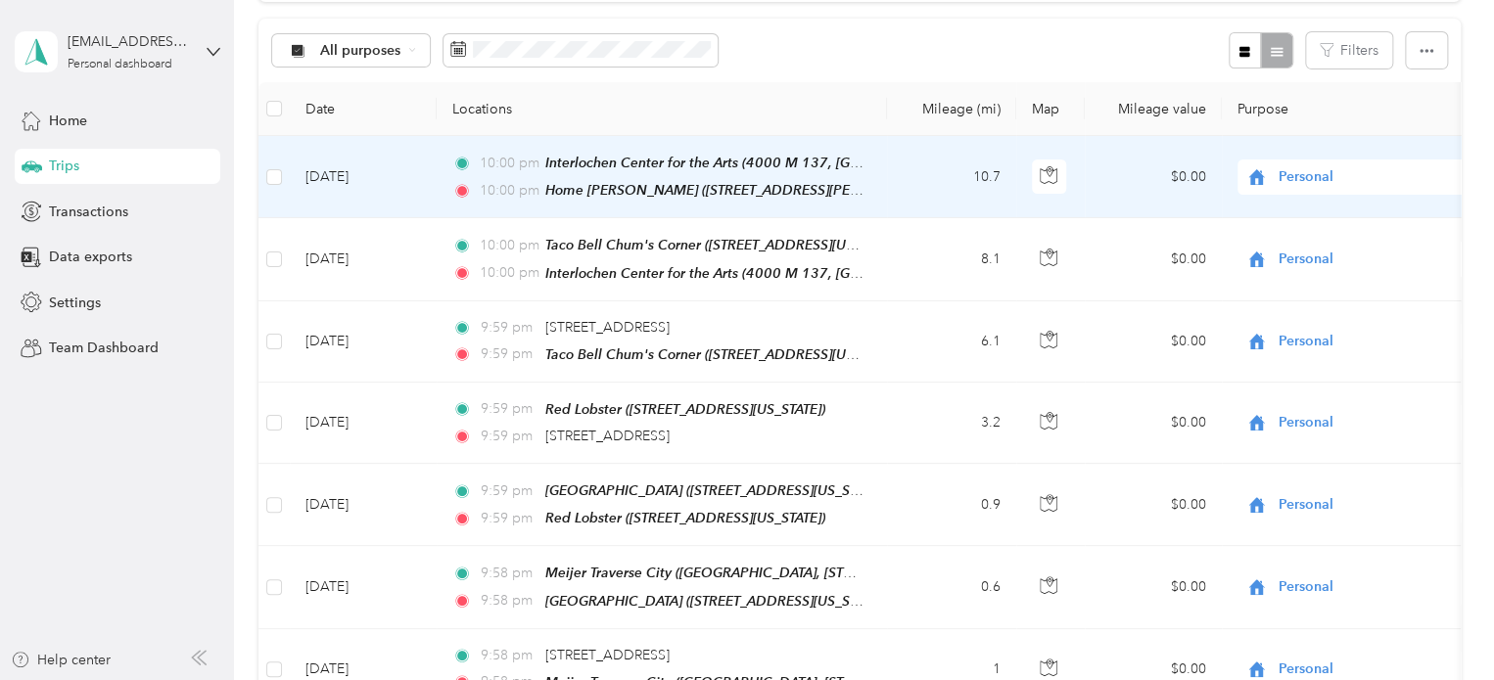
click at [372, 173] on td "[DATE]" at bounding box center [363, 177] width 147 height 82
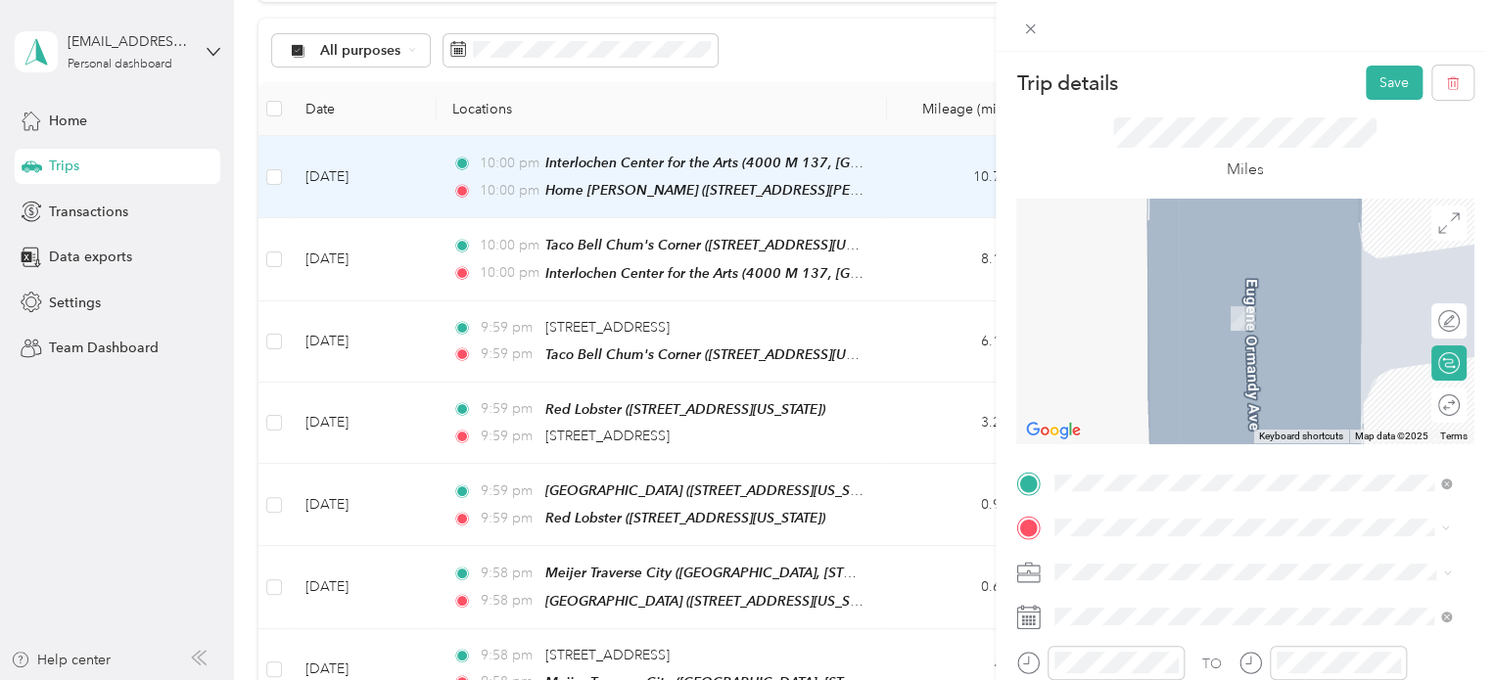
click at [1257, 321] on div "[PERSON_NAME]'s Food Markets [STREET_ADDRESS][US_STATE]" at bounding box center [1201, 308] width 218 height 41
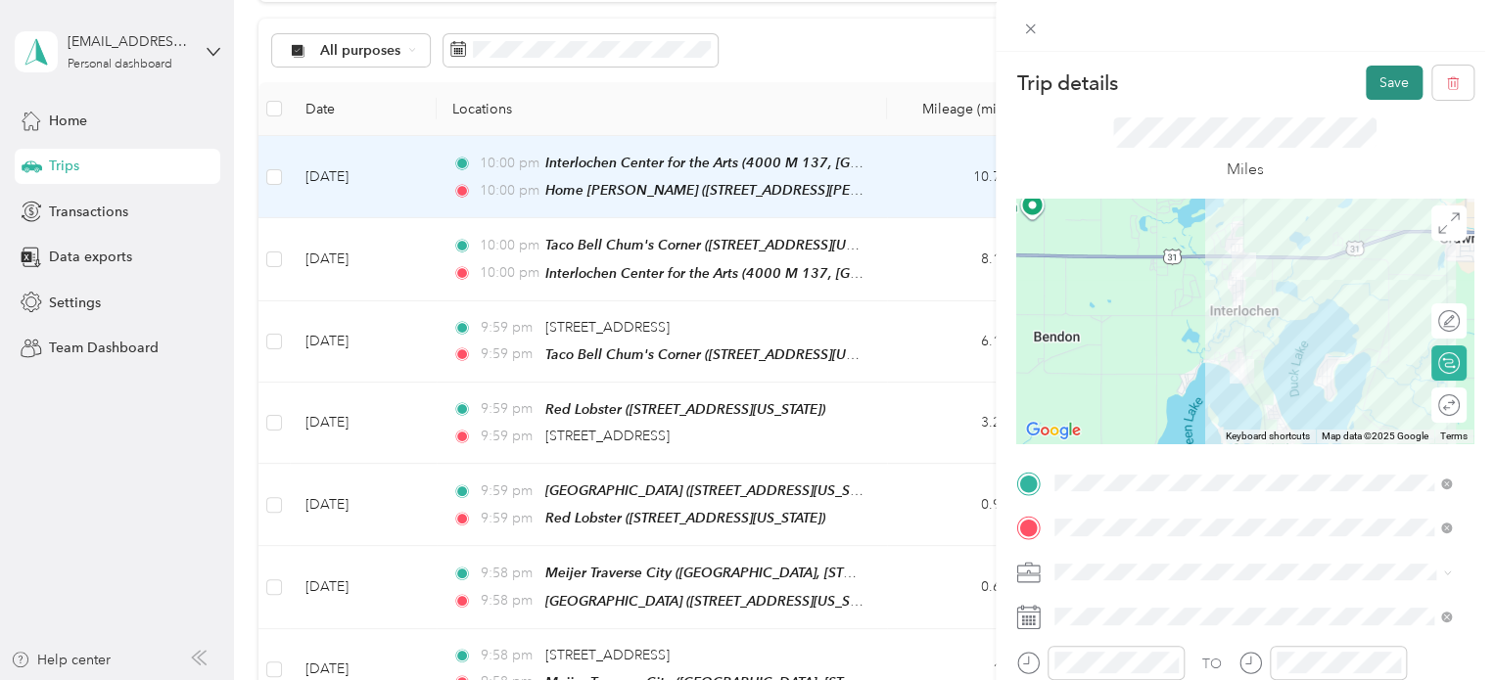
click at [1370, 84] on button "Save" at bounding box center [1394, 83] width 57 height 34
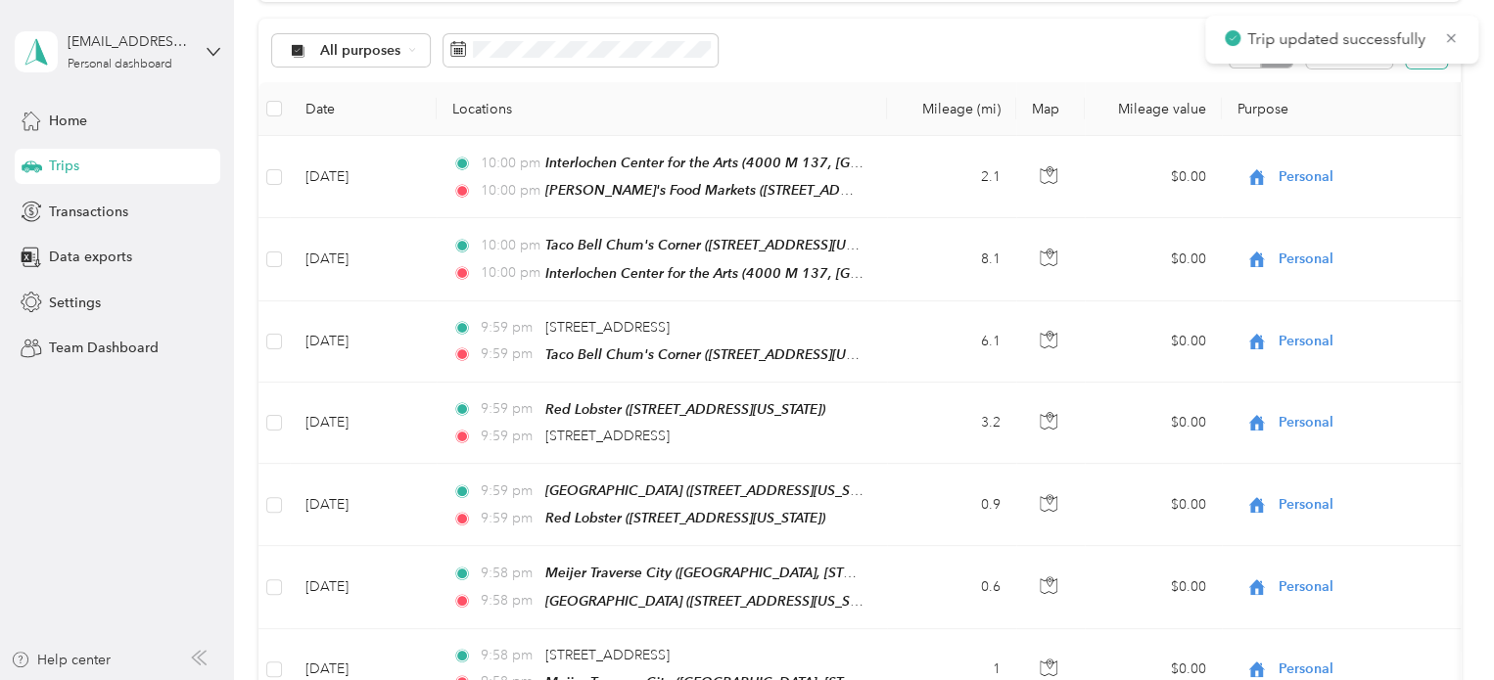
click at [1408, 65] on button "button" at bounding box center [1426, 50] width 41 height 36
click at [1336, 93] on th "Purpose" at bounding box center [1359, 109] width 274 height 54
click at [1137, 61] on div "All purposes Filters" at bounding box center [859, 51] width 1202 height 64
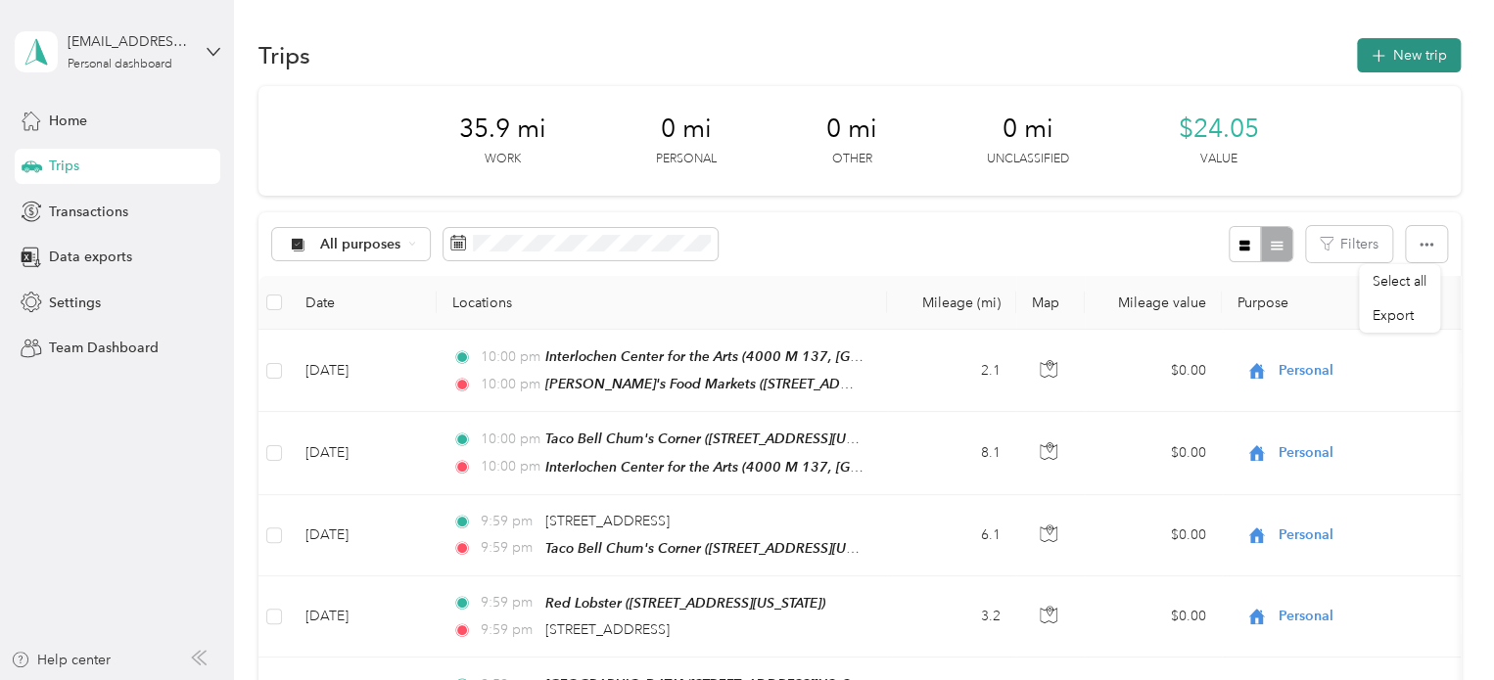
click at [1391, 62] on button "New trip" at bounding box center [1409, 55] width 104 height 34
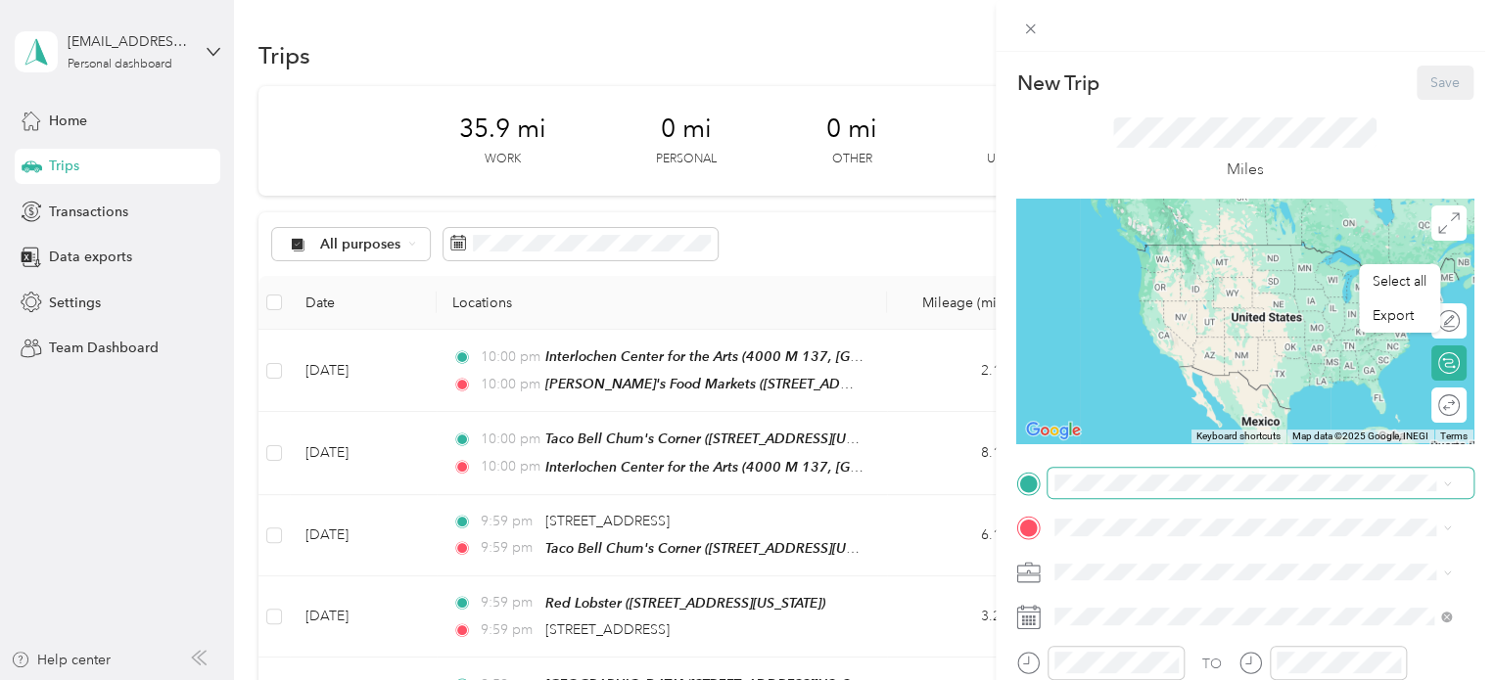
click at [1128, 492] on span at bounding box center [1260, 483] width 426 height 31
click at [1194, 344] on span "[STREET_ADDRESS][US_STATE]" at bounding box center [1190, 335] width 196 height 17
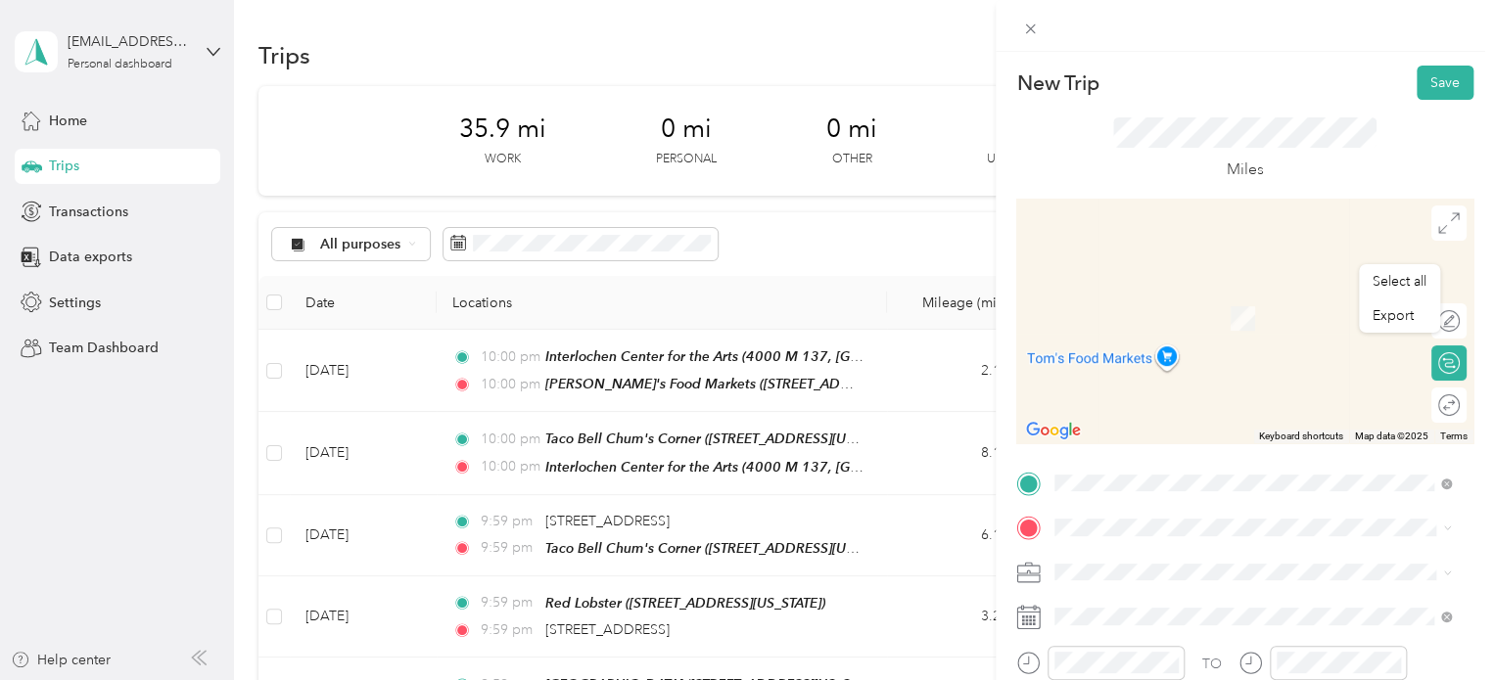
click at [1081, 505] on div "TO Add photo" at bounding box center [1244, 682] width 457 height 429
click at [1077, 514] on span at bounding box center [1260, 527] width 426 height 31
click at [1174, 321] on div "Interlochen Center for the Arts 4000 M 137, 49643, [GEOGRAPHIC_DATA], [US_STATE…" at bounding box center [1268, 317] width 353 height 62
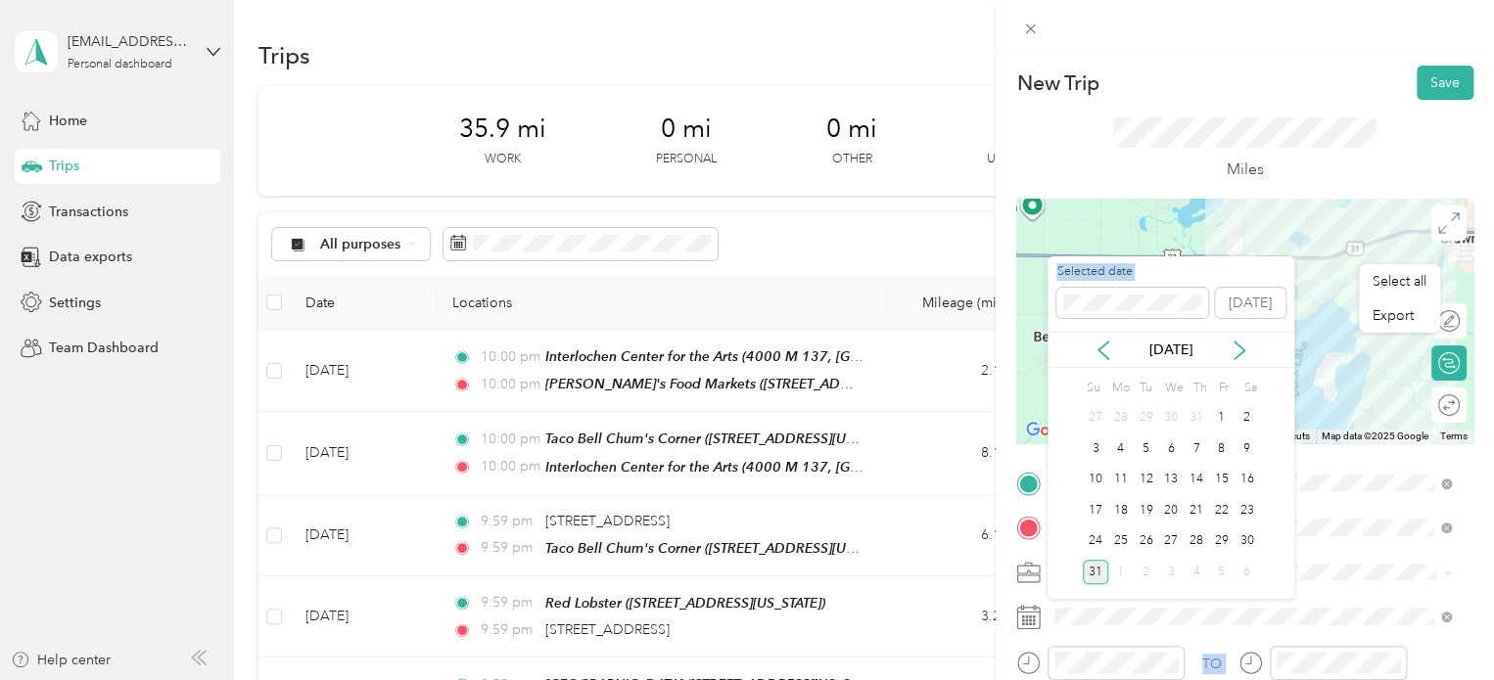
drag, startPoint x: 1162, startPoint y: 293, endPoint x: 1023, endPoint y: 296, distance: 139.0
click at [1023, 679] on div "Select all Export New Trip Save This trip cannot be edited because it is either…" at bounding box center [742, 680] width 1484 height 0
click at [1022, 679] on div "Select all Export New Trip Save This trip cannot be edited because it is either…" at bounding box center [742, 680] width 1484 height 0
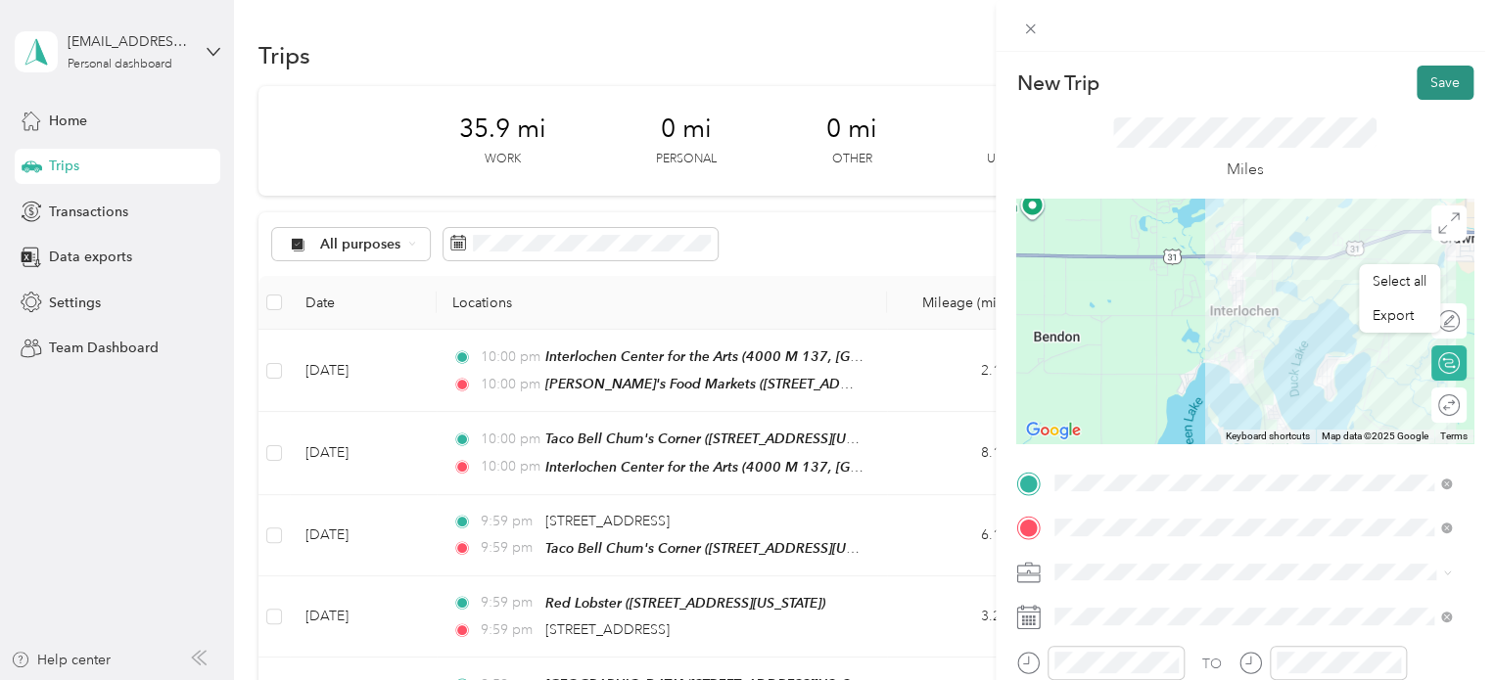
click at [1419, 76] on button "Save" at bounding box center [1445, 83] width 57 height 34
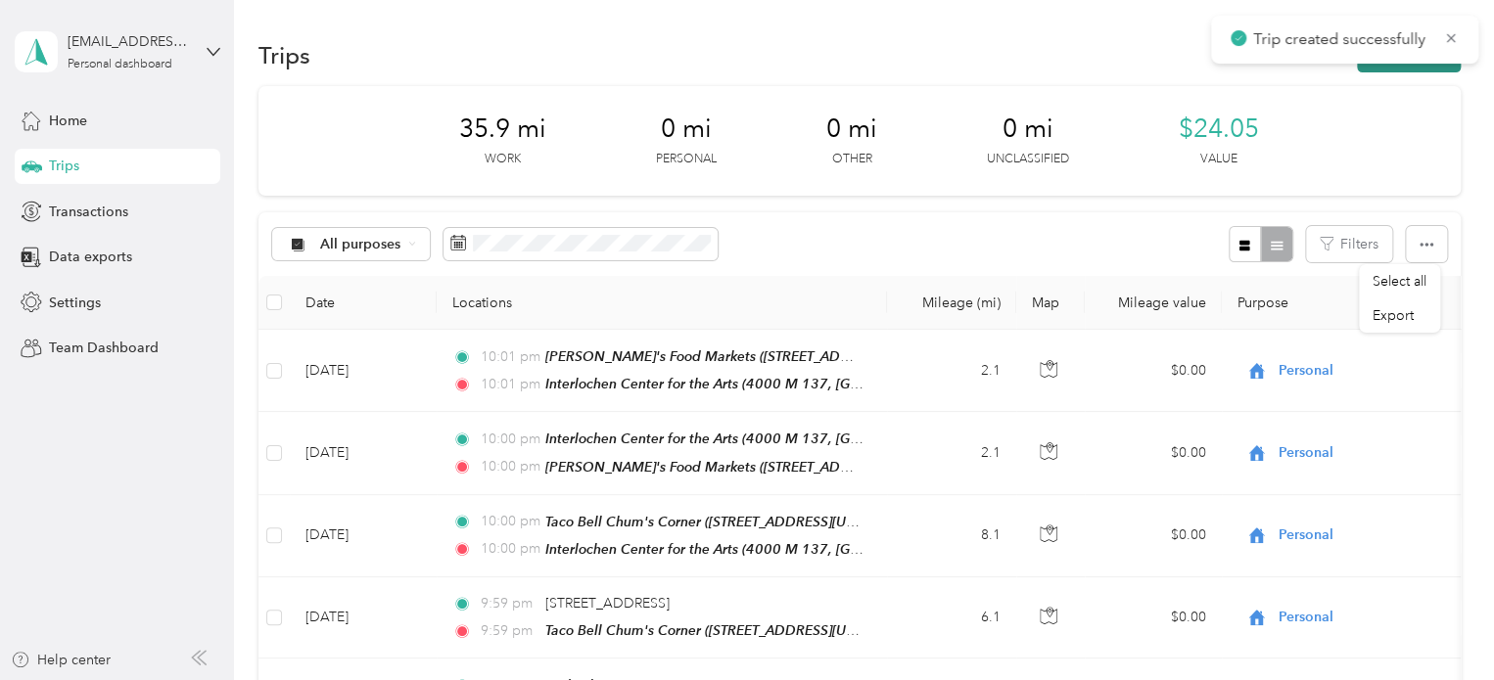
click at [1382, 68] on button "New trip" at bounding box center [1409, 55] width 104 height 34
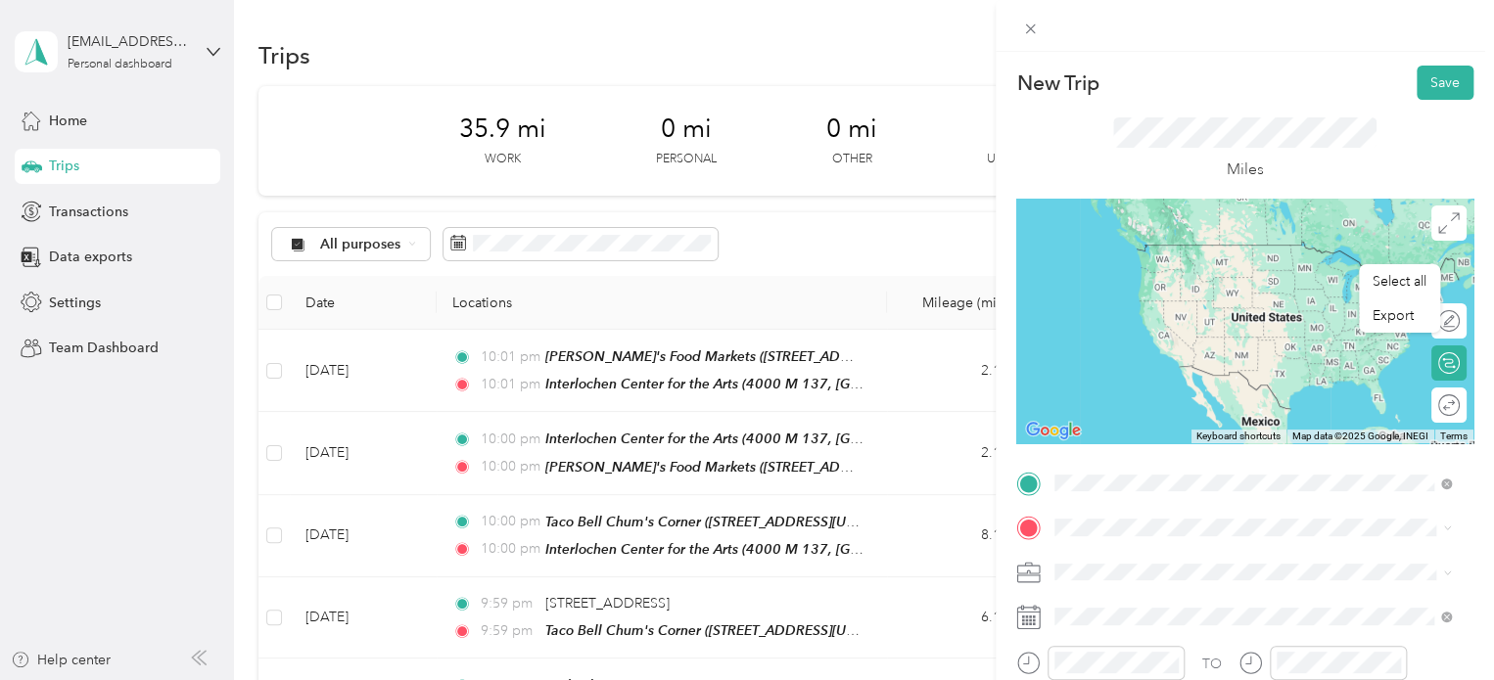
click at [1138, 269] on span "4000 M 137, 49643, [GEOGRAPHIC_DATA], [US_STATE], [GEOGRAPHIC_DATA]" at bounding box center [1229, 283] width 274 height 37
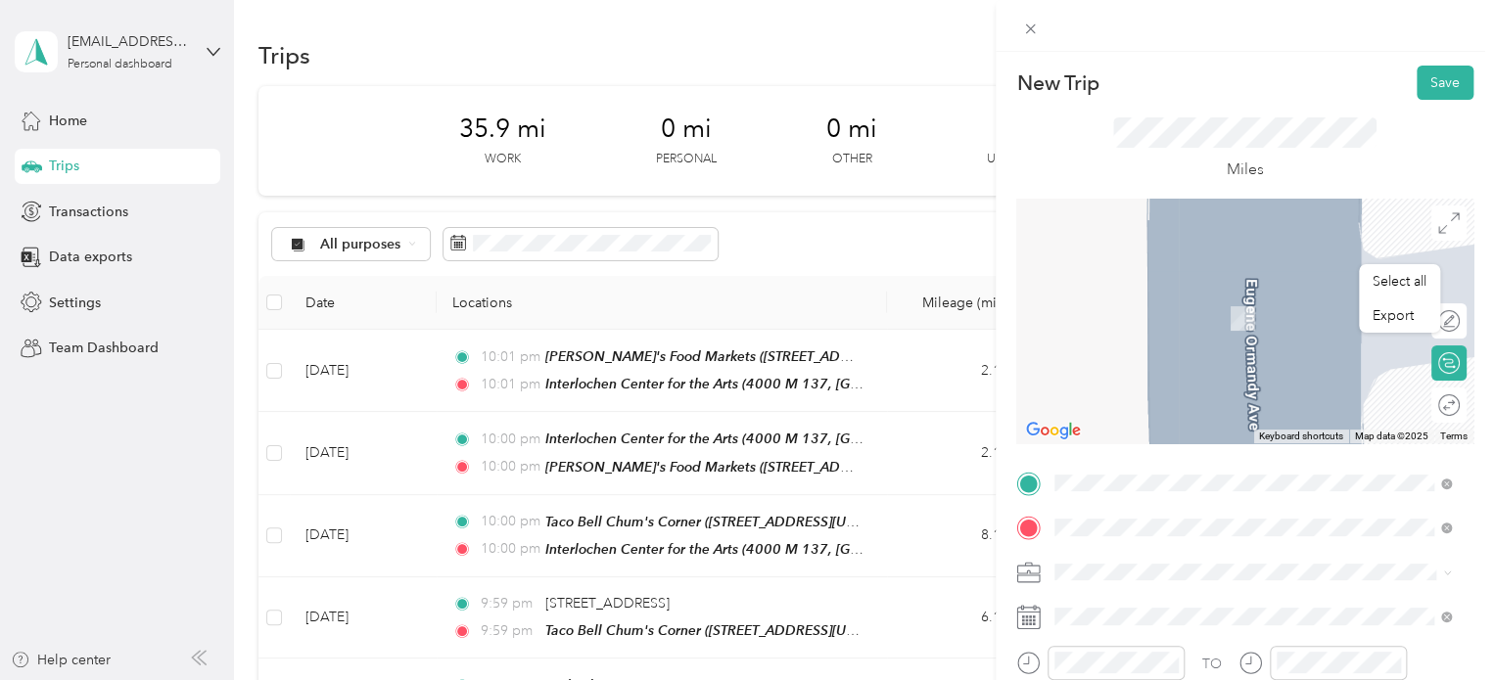
click at [1140, 299] on span "[STREET_ADDRESS][US_STATE]" at bounding box center [1190, 290] width 196 height 18
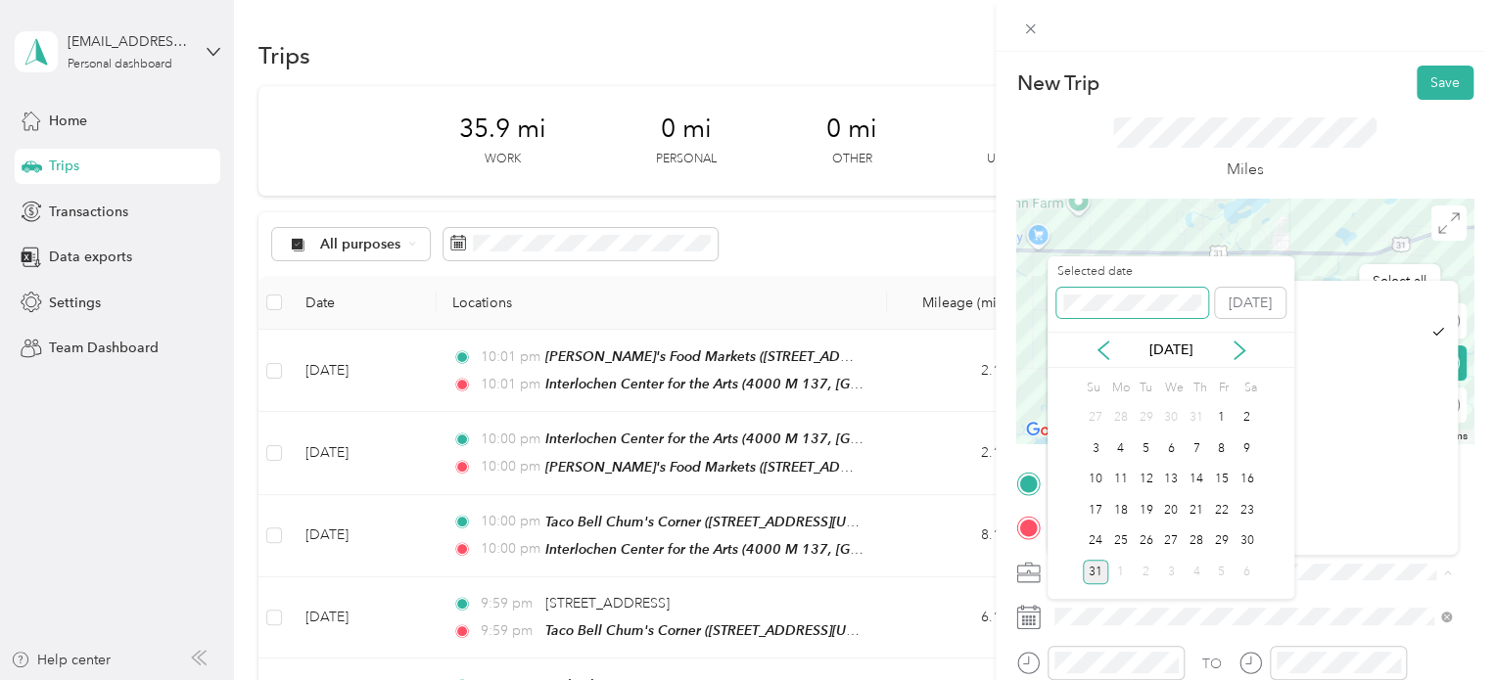
click at [979, 679] on div "Select all Export New Trip Save This trip cannot be edited because it is either…" at bounding box center [742, 680] width 1484 height 0
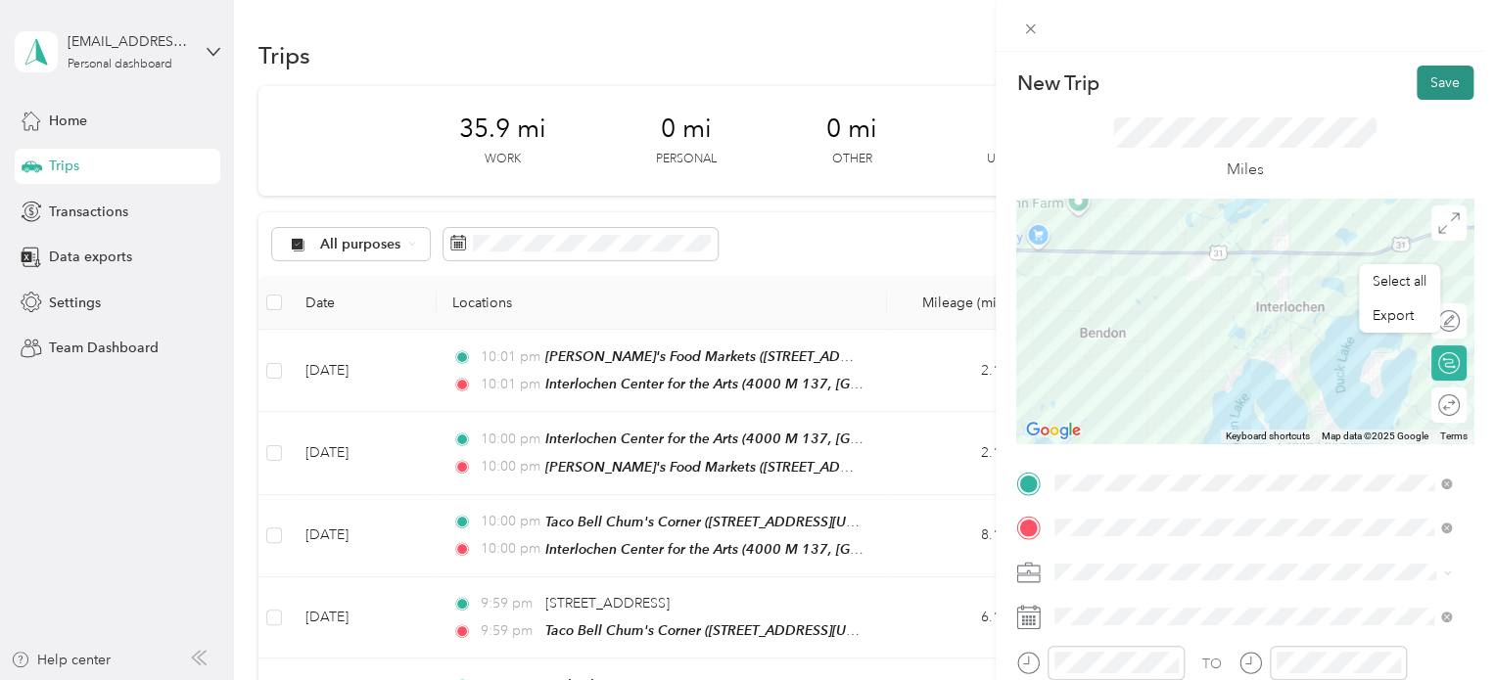
click at [1436, 93] on button "Save" at bounding box center [1445, 83] width 57 height 34
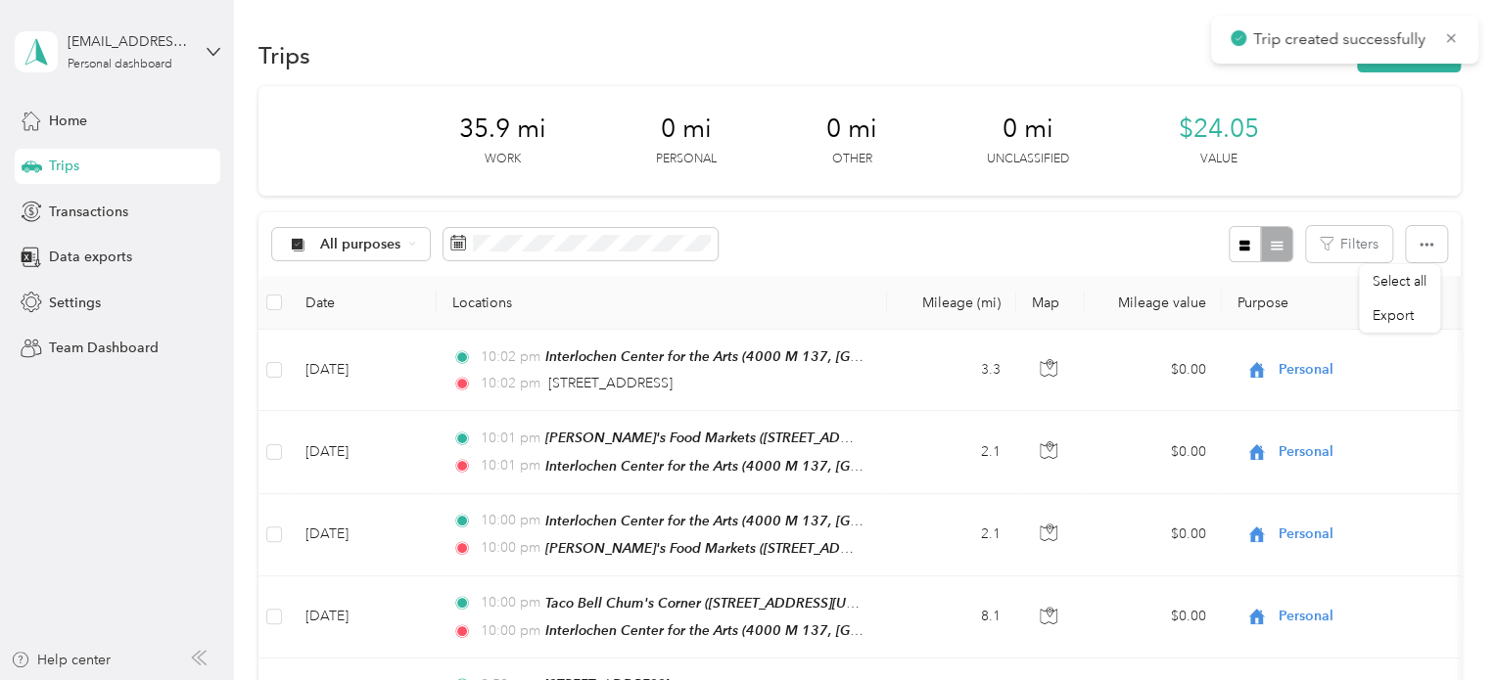
click at [1394, 72] on div "Trips New trip" at bounding box center [859, 54] width 1202 height 41
click at [1390, 69] on button "New trip" at bounding box center [1409, 55] width 104 height 34
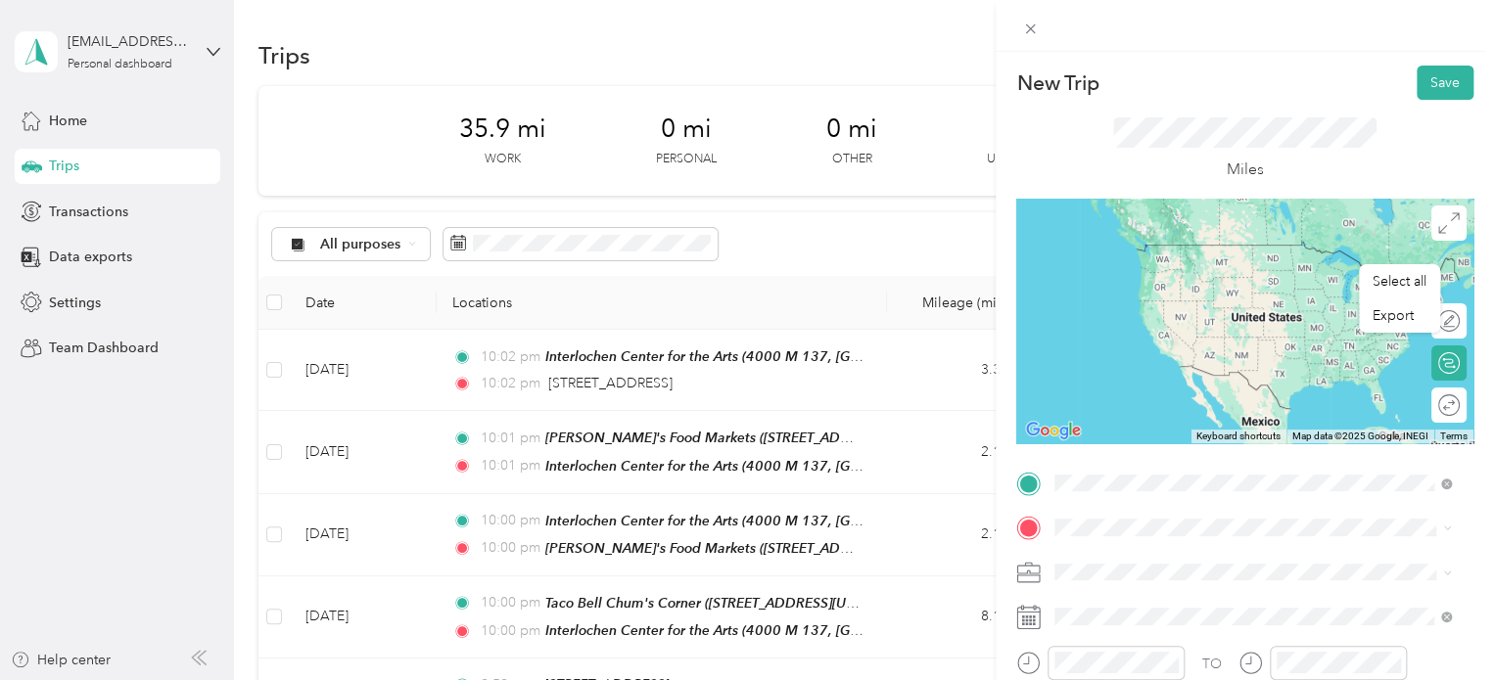
click at [1157, 251] on span "[STREET_ADDRESS][US_STATE]" at bounding box center [1190, 245] width 196 height 18
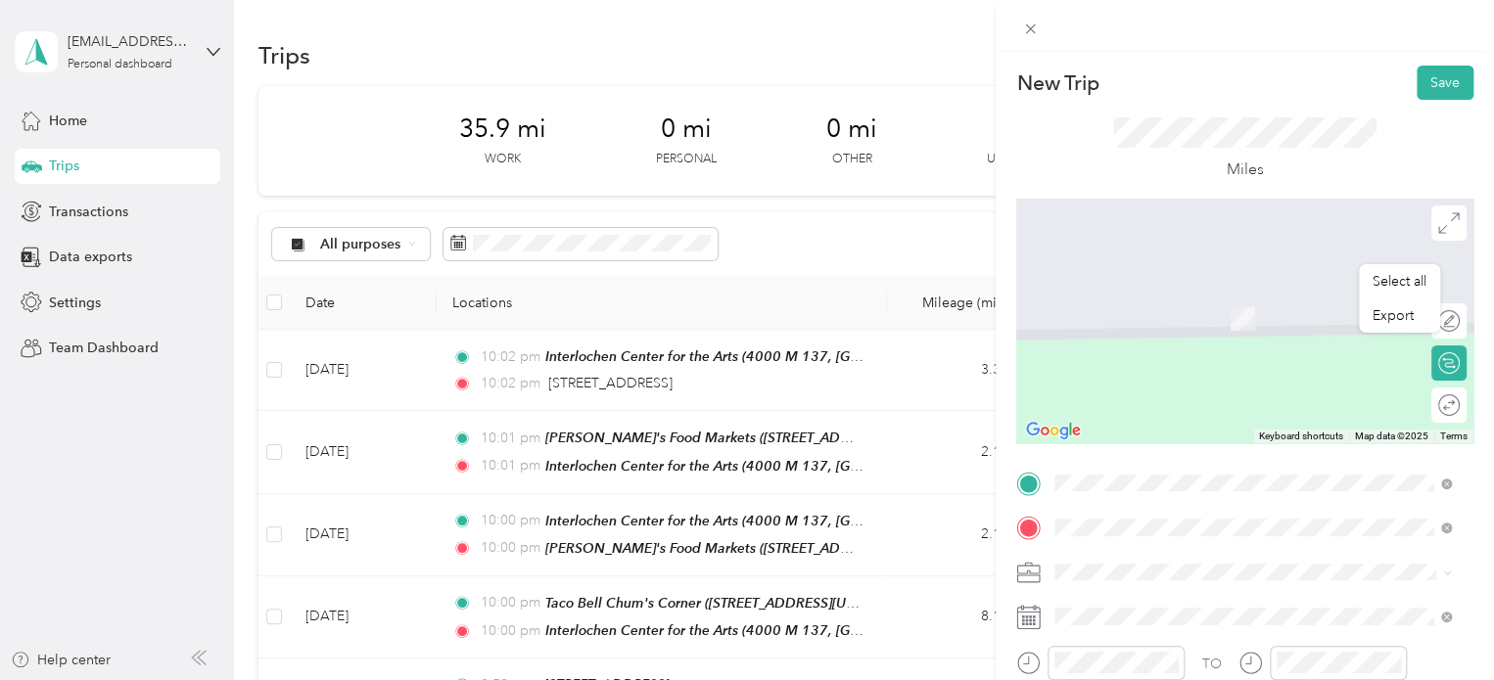
click at [1139, 440] on span "[STREET_ADDRESS][PERSON_NAME], [PERSON_NAME], [GEOGRAPHIC_DATA], [GEOGRAPHIC_DA…" at bounding box center [1222, 463] width 261 height 58
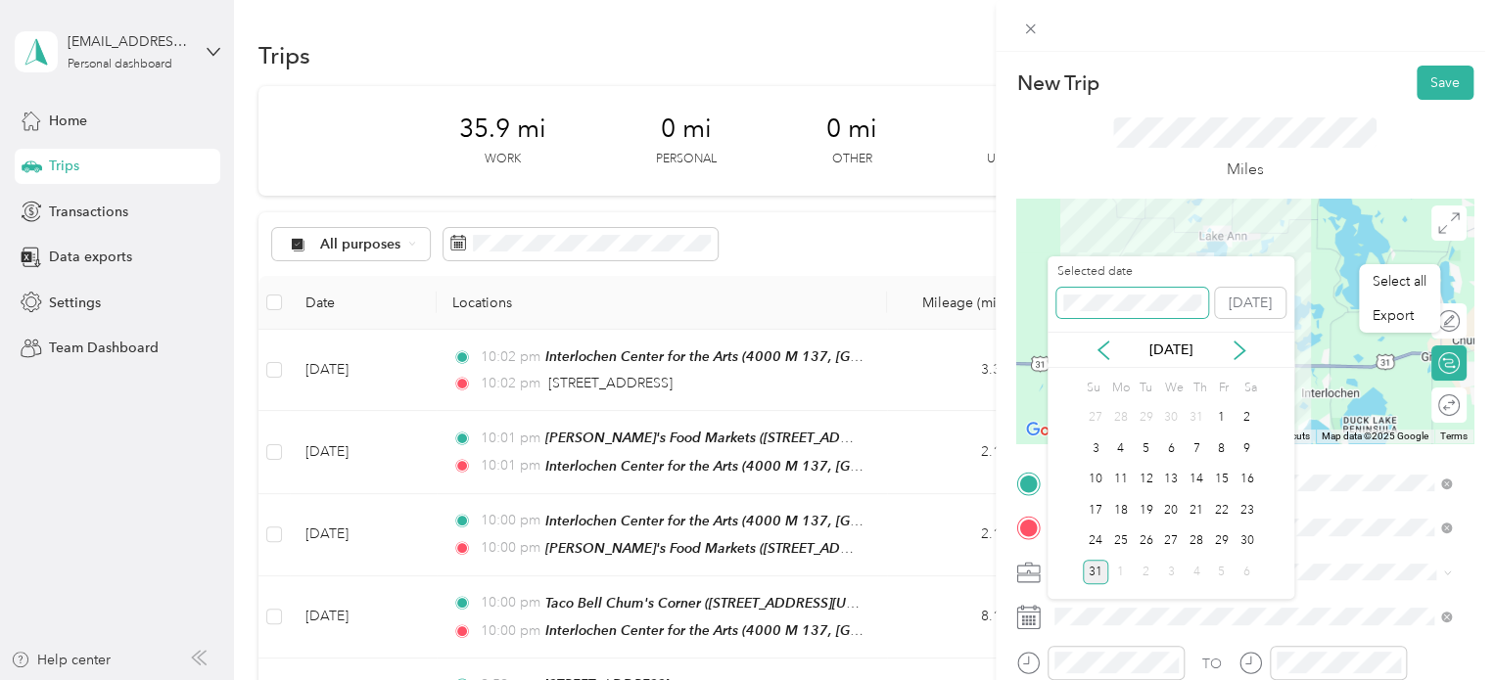
click at [1045, 679] on div "Select all Export New Trip Save This trip cannot be edited because it is either…" at bounding box center [742, 680] width 1484 height 0
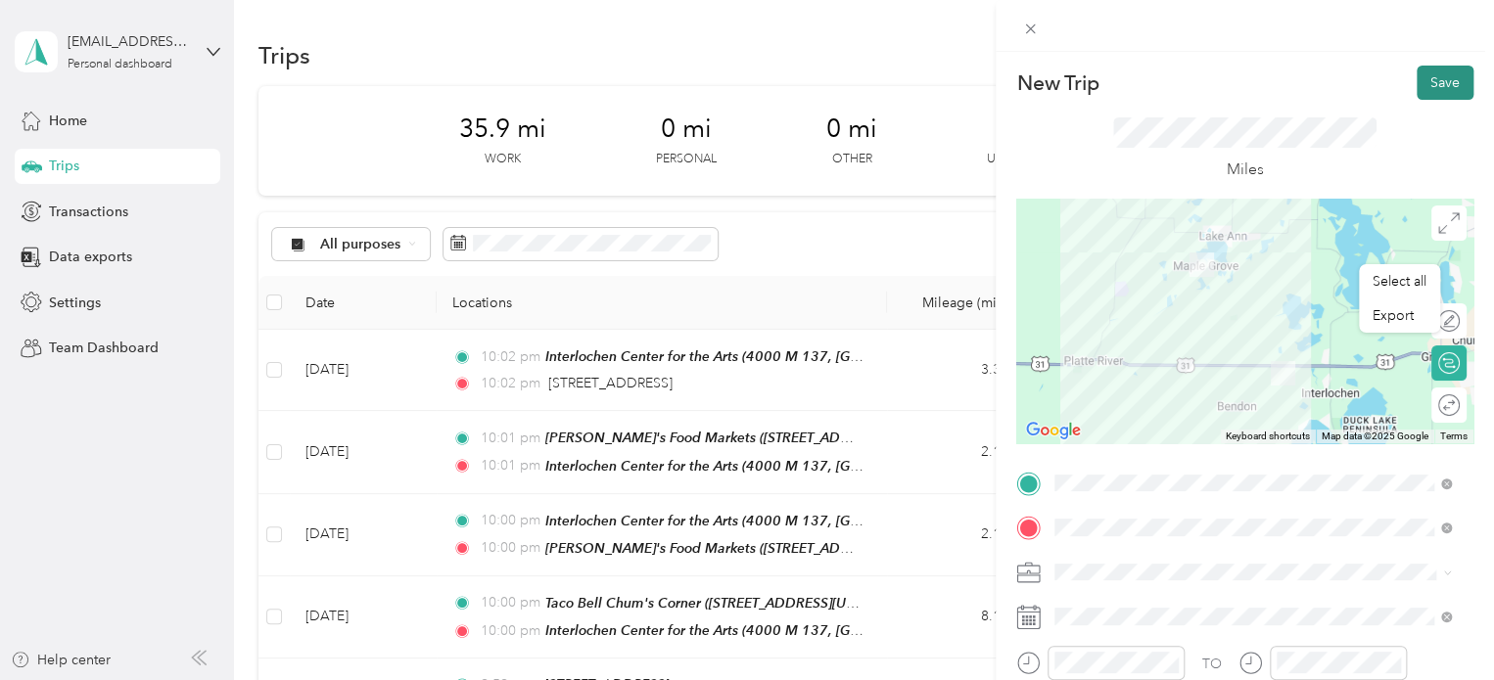
click at [1429, 89] on button "Save" at bounding box center [1445, 83] width 57 height 34
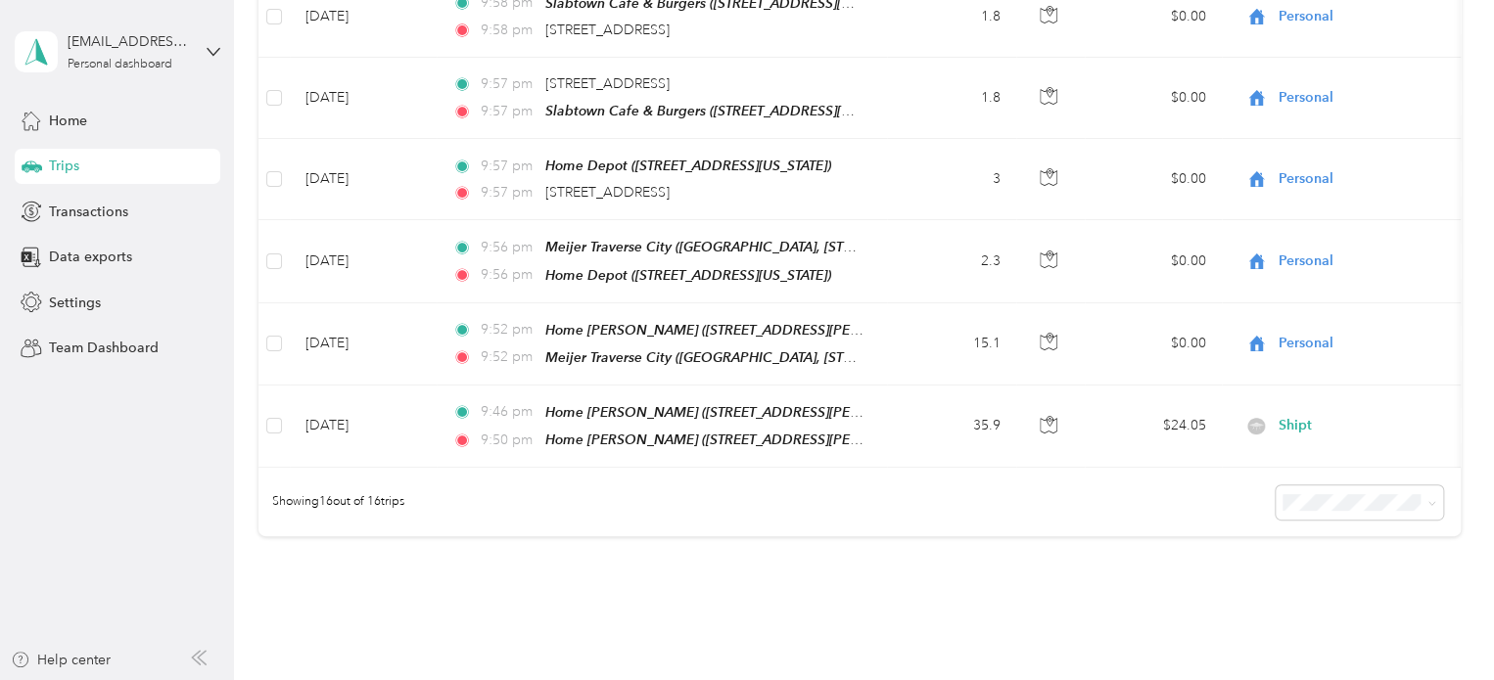
scroll to position [1175, 0]
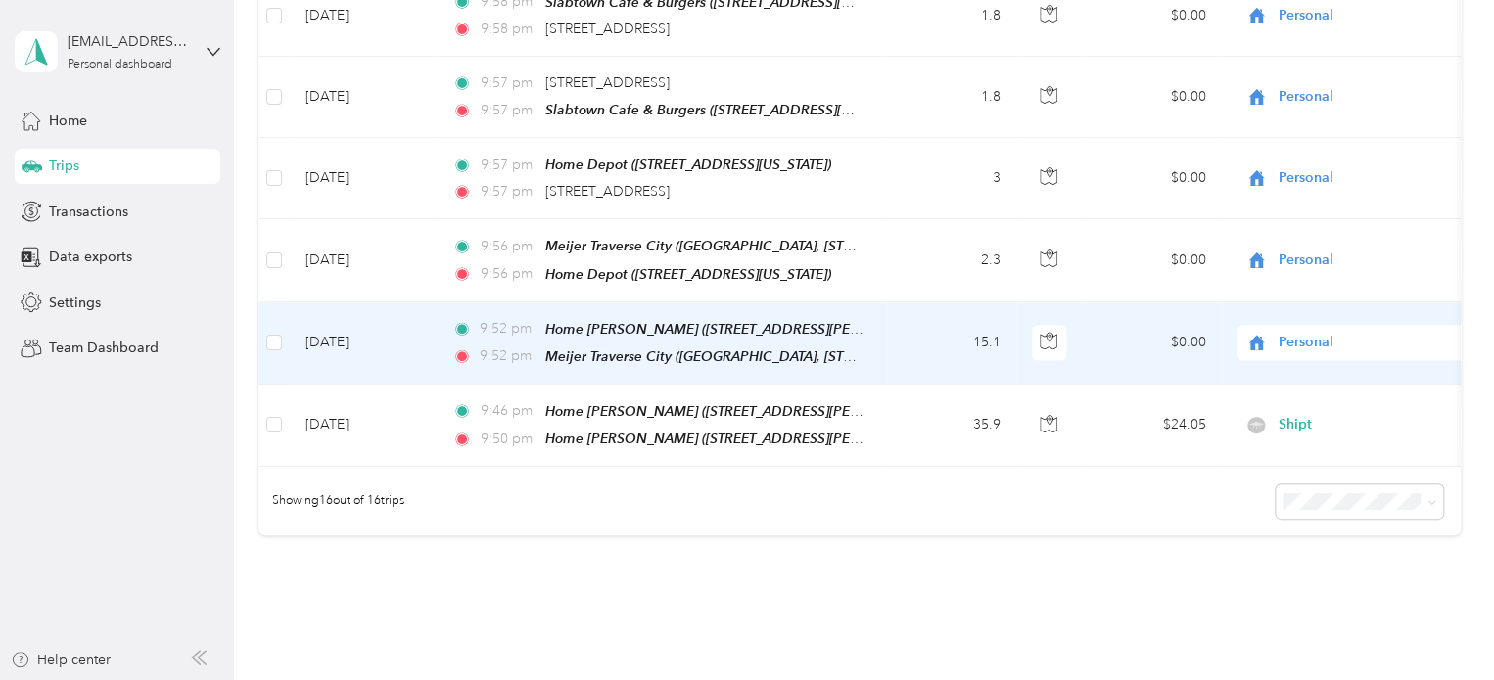
click at [352, 322] on td "[DATE]" at bounding box center [363, 343] width 147 height 82
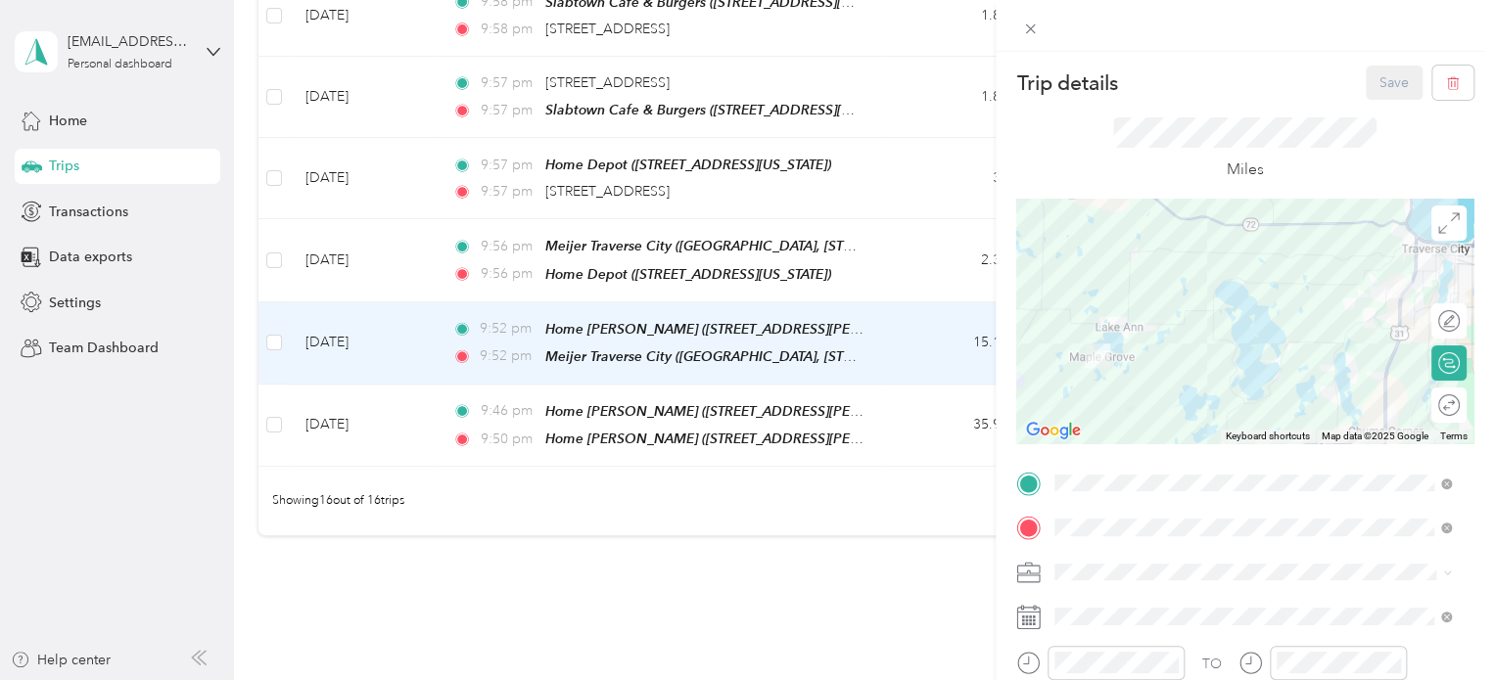
scroll to position [196, 0]
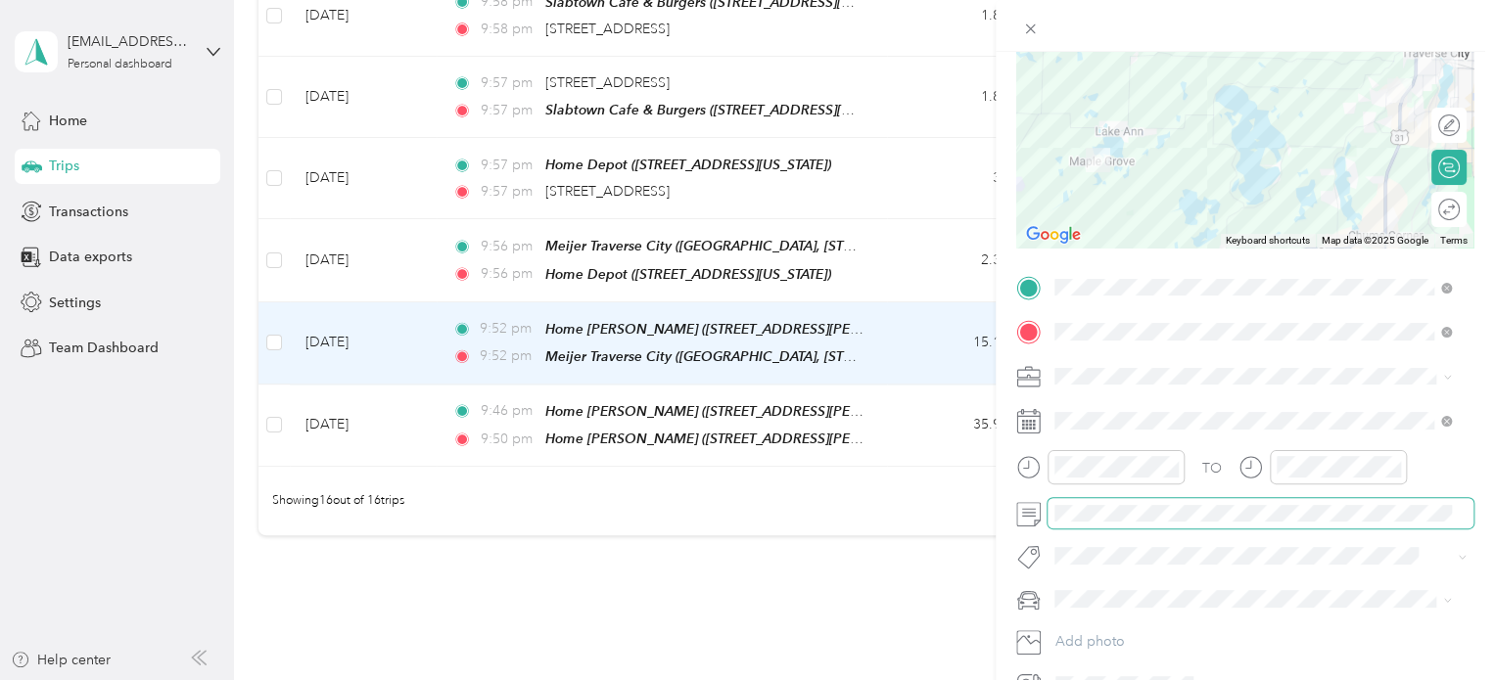
click at [1255, 502] on span at bounding box center [1260, 513] width 426 height 31
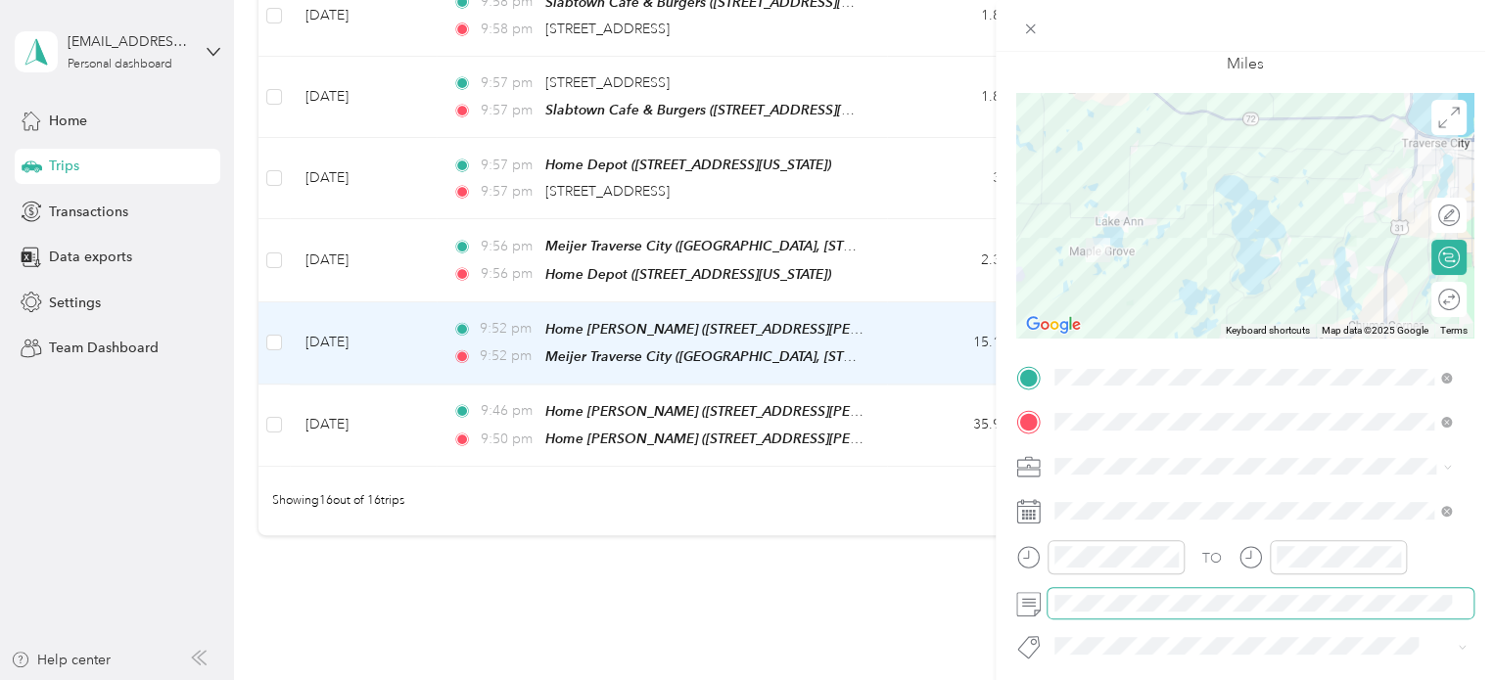
scroll to position [0, 0]
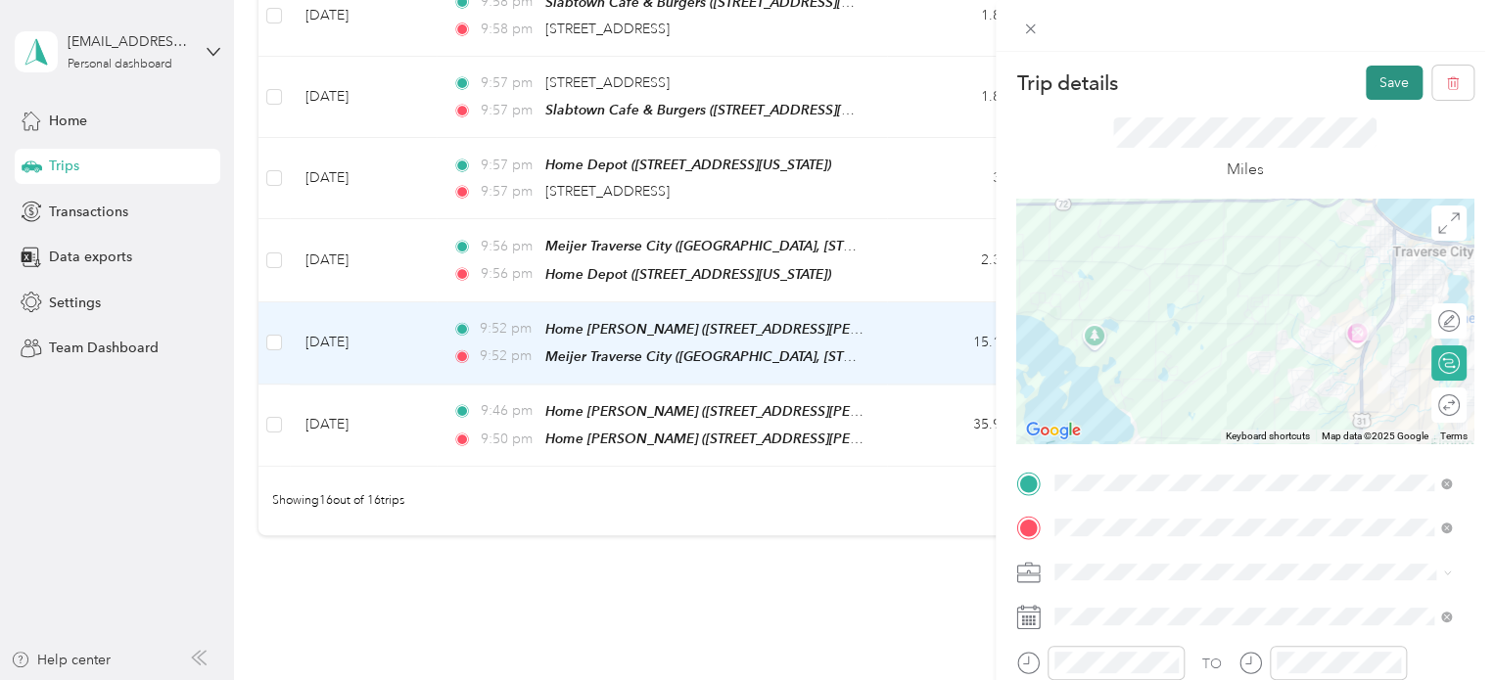
click at [1386, 90] on button "Save" at bounding box center [1394, 83] width 57 height 34
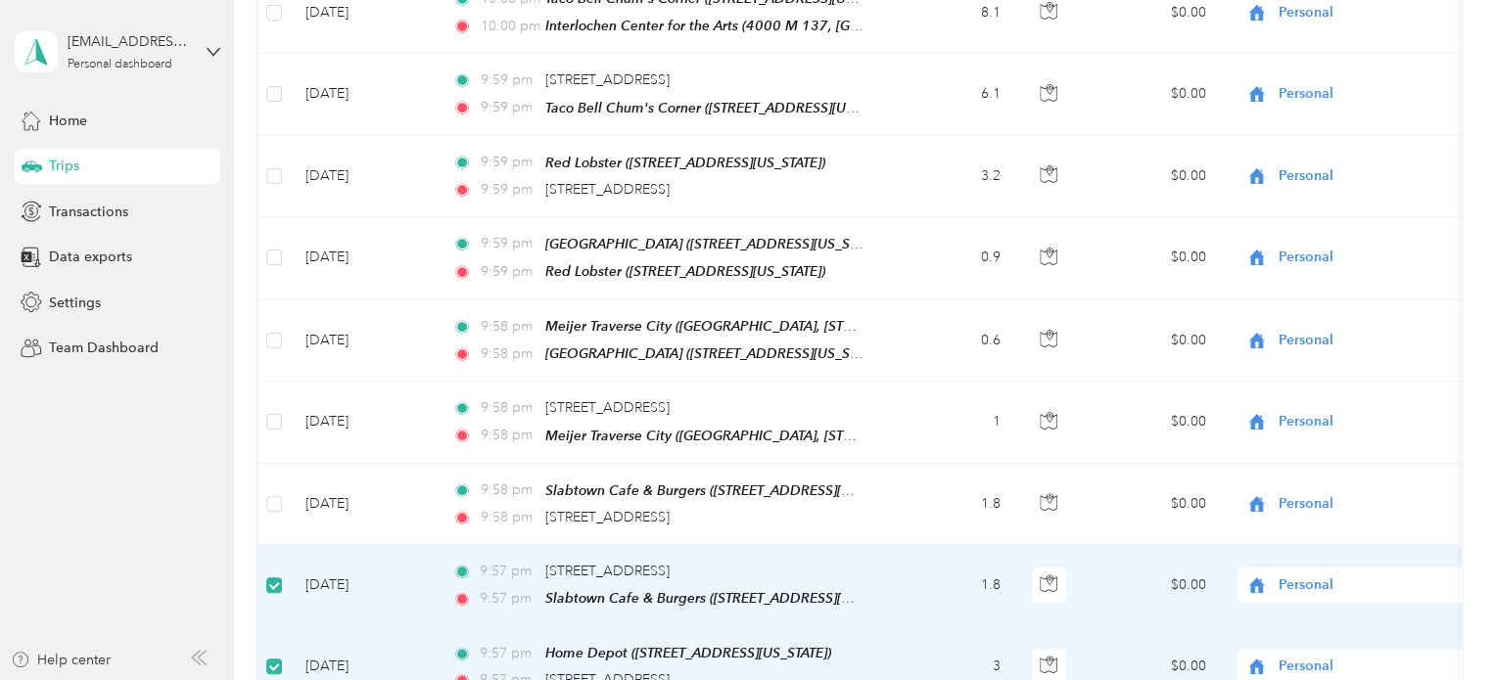
scroll to position [683, 0]
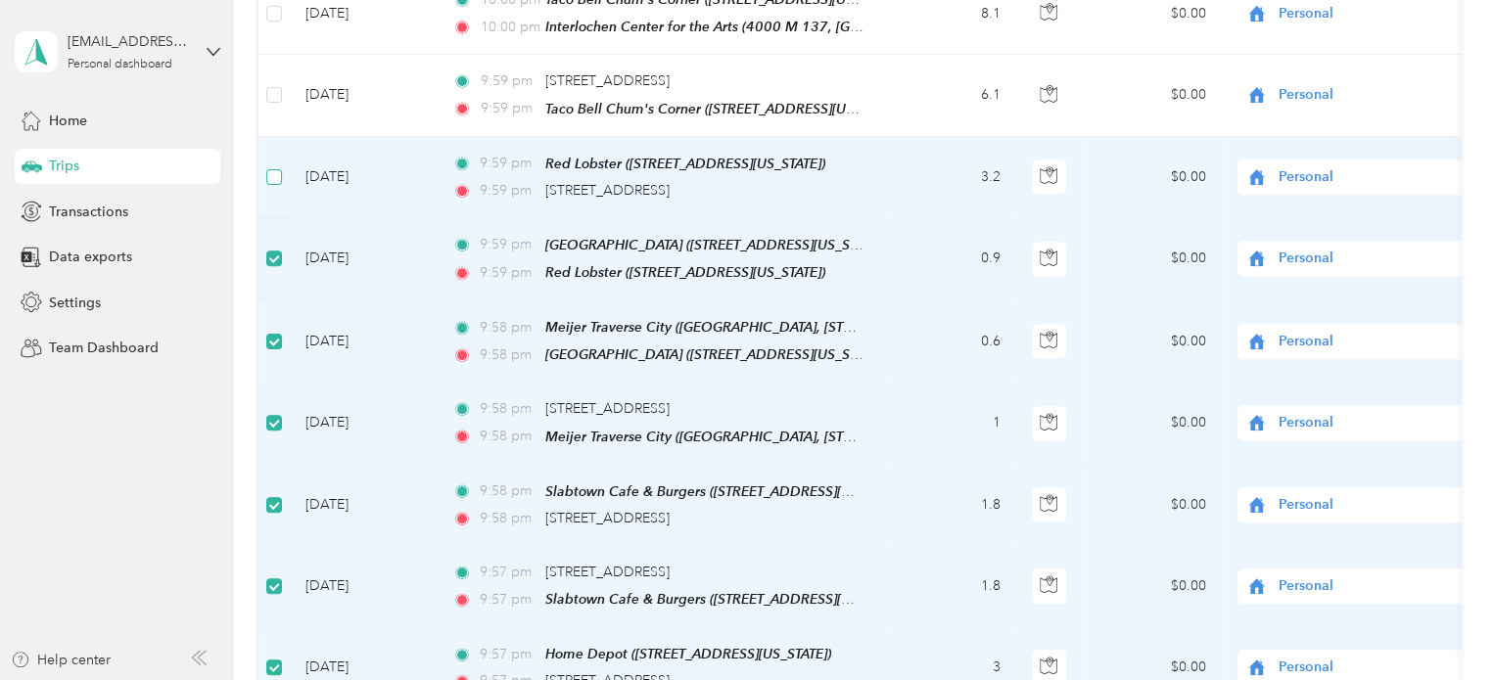
click at [272, 170] on label at bounding box center [274, 177] width 16 height 22
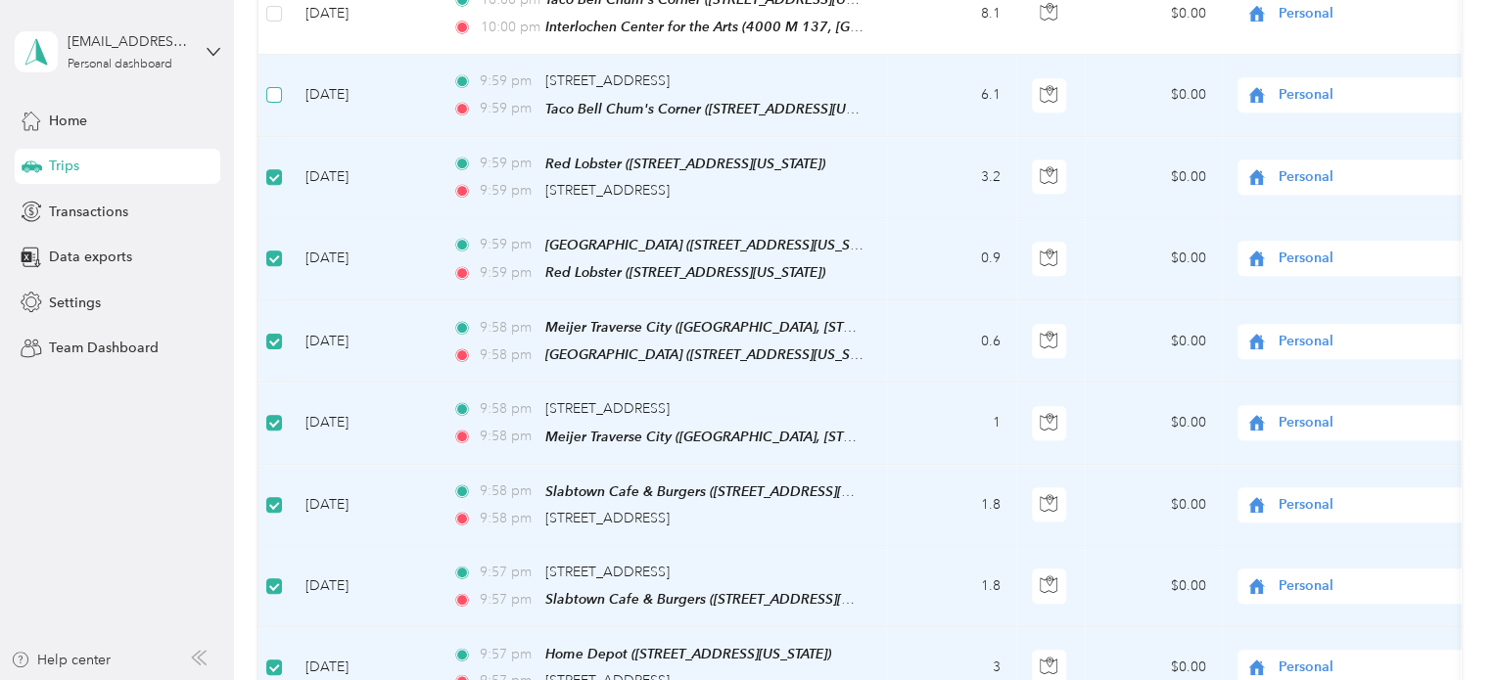
click at [272, 92] on label at bounding box center [274, 95] width 16 height 22
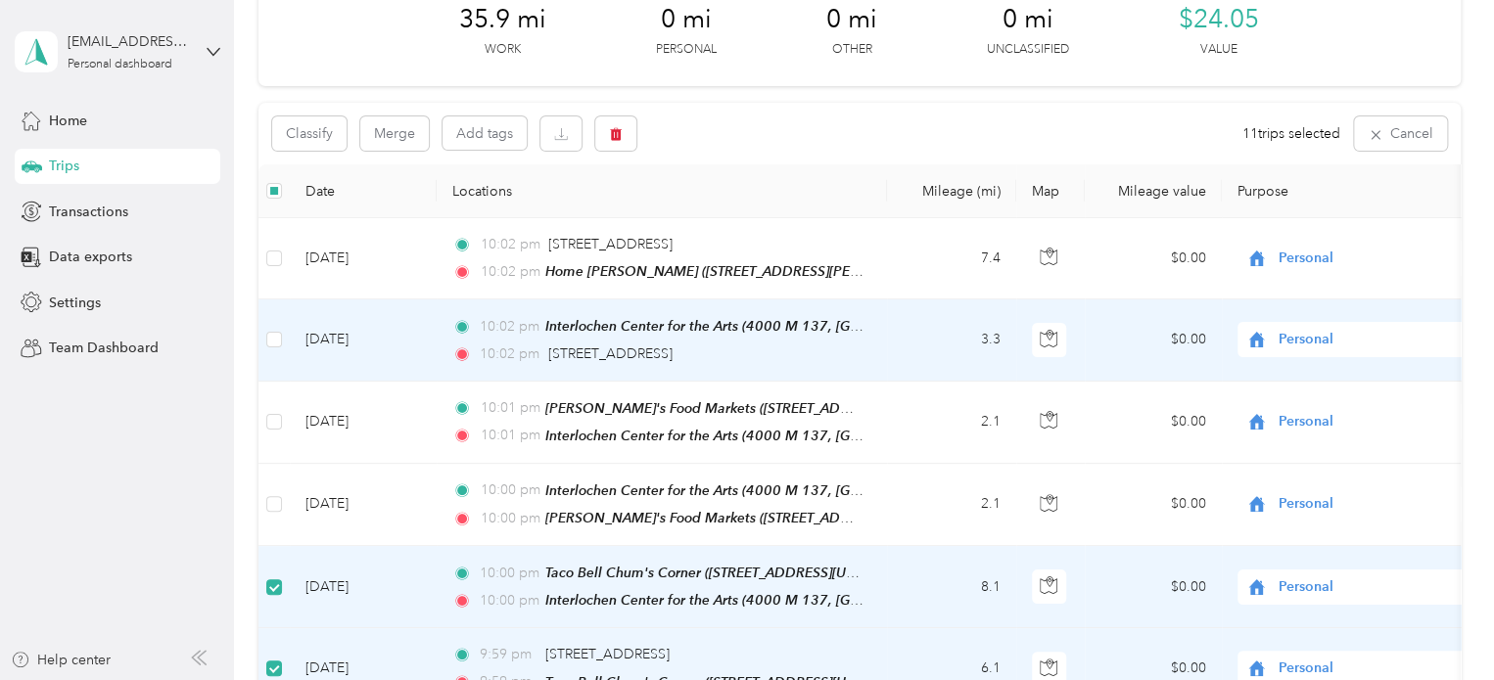
scroll to position [96, 0]
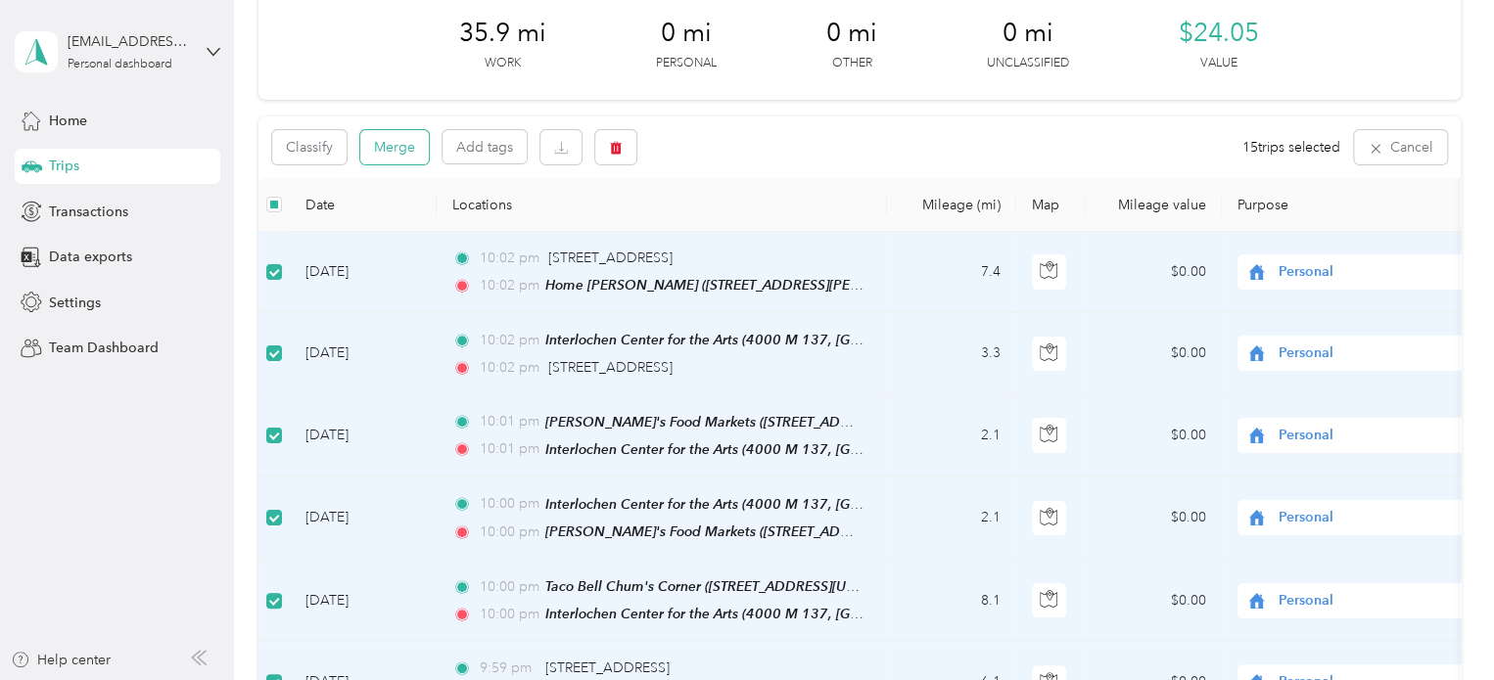
click at [372, 151] on button "Merge" at bounding box center [394, 147] width 69 height 34
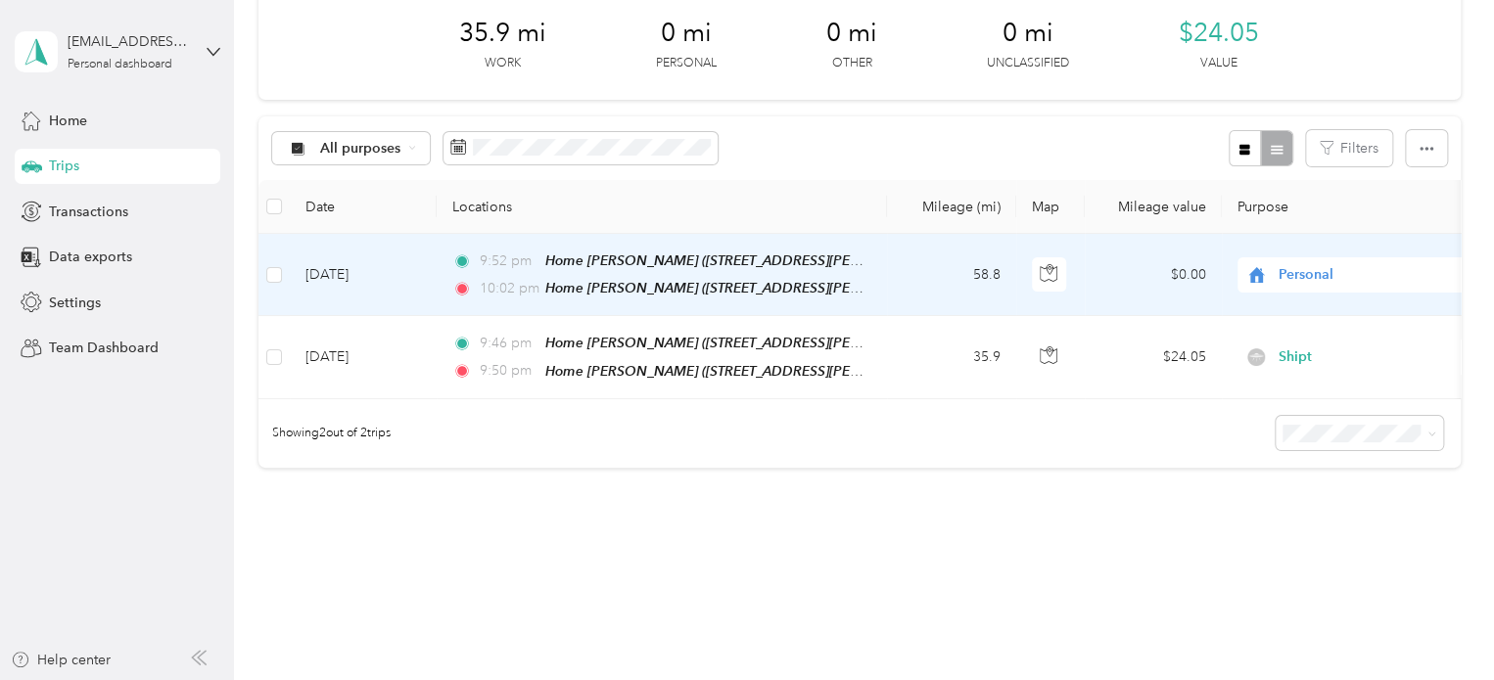
click at [1288, 285] on div "Personal" at bounding box center [1358, 274] width 243 height 35
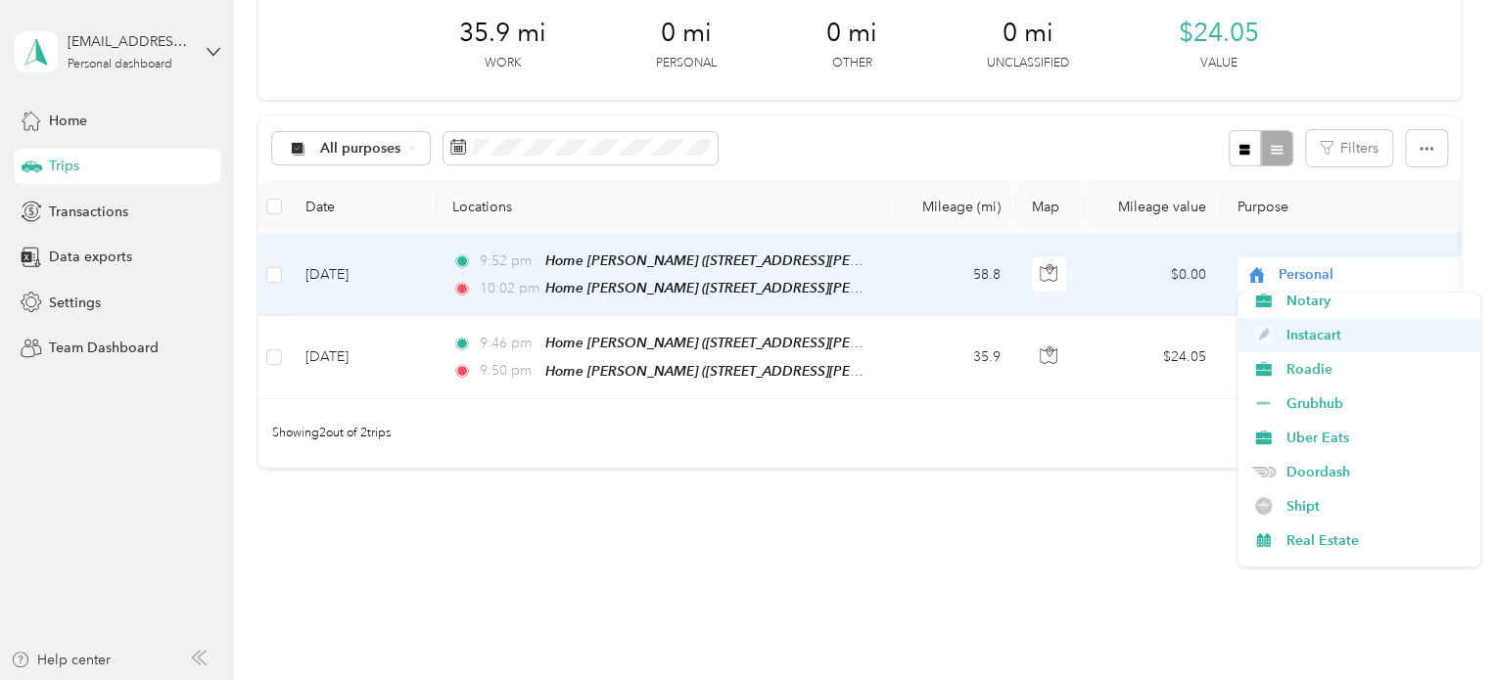
scroll to position [196, 0]
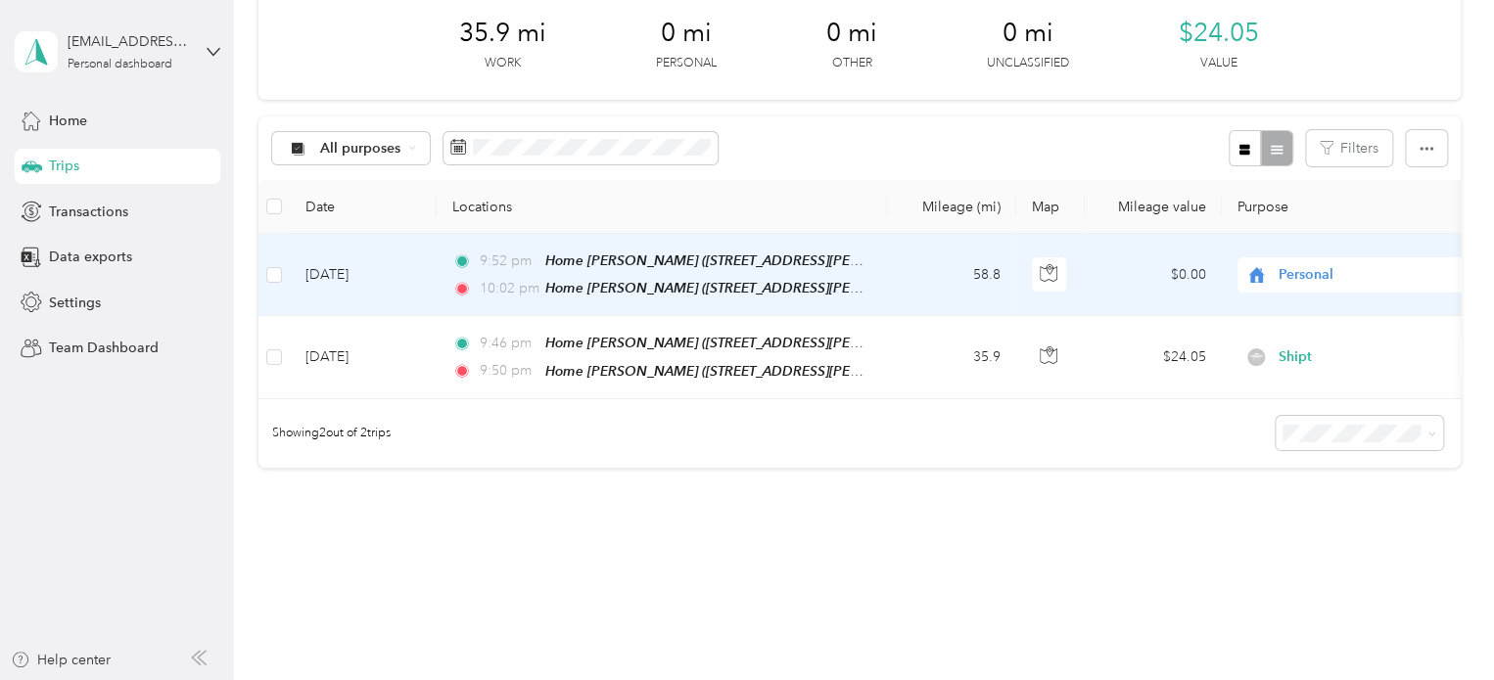
click at [1305, 391] on li "Doordash" at bounding box center [1358, 388] width 243 height 34
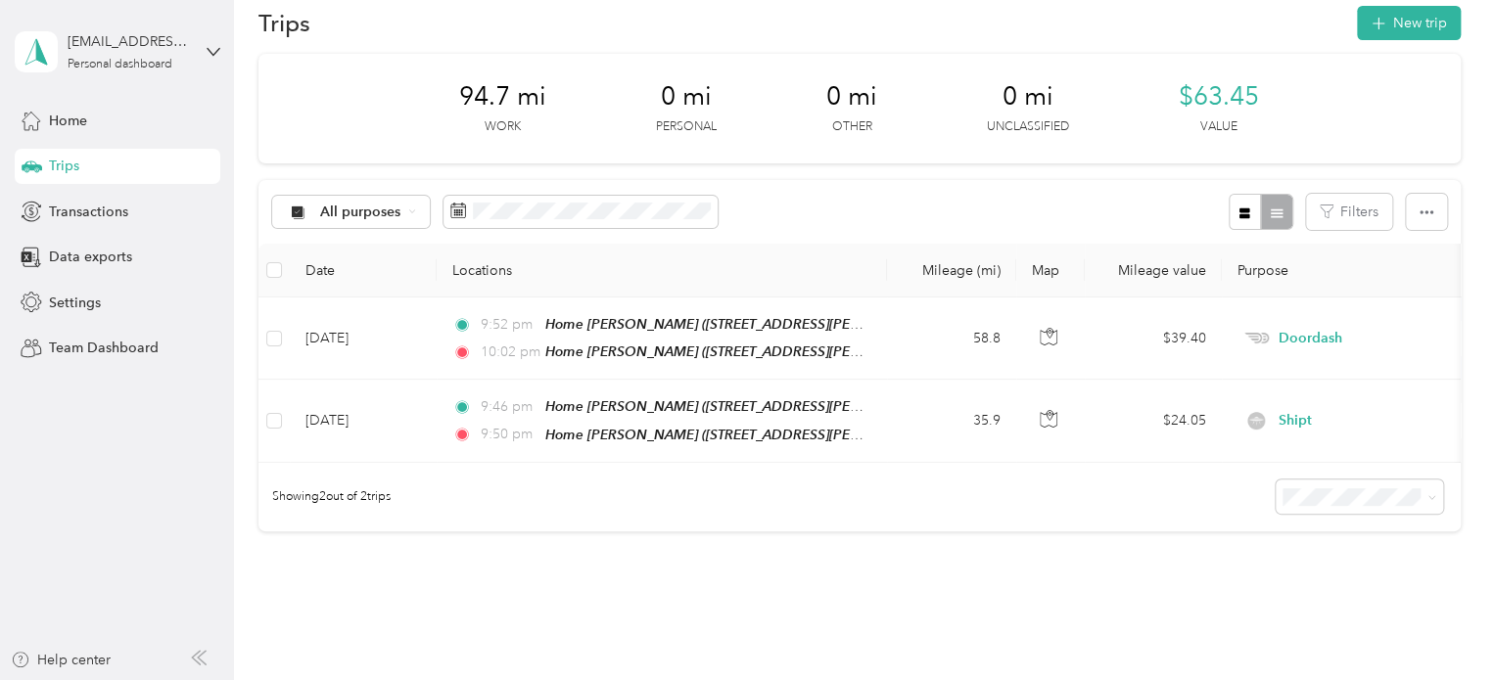
scroll to position [0, 0]
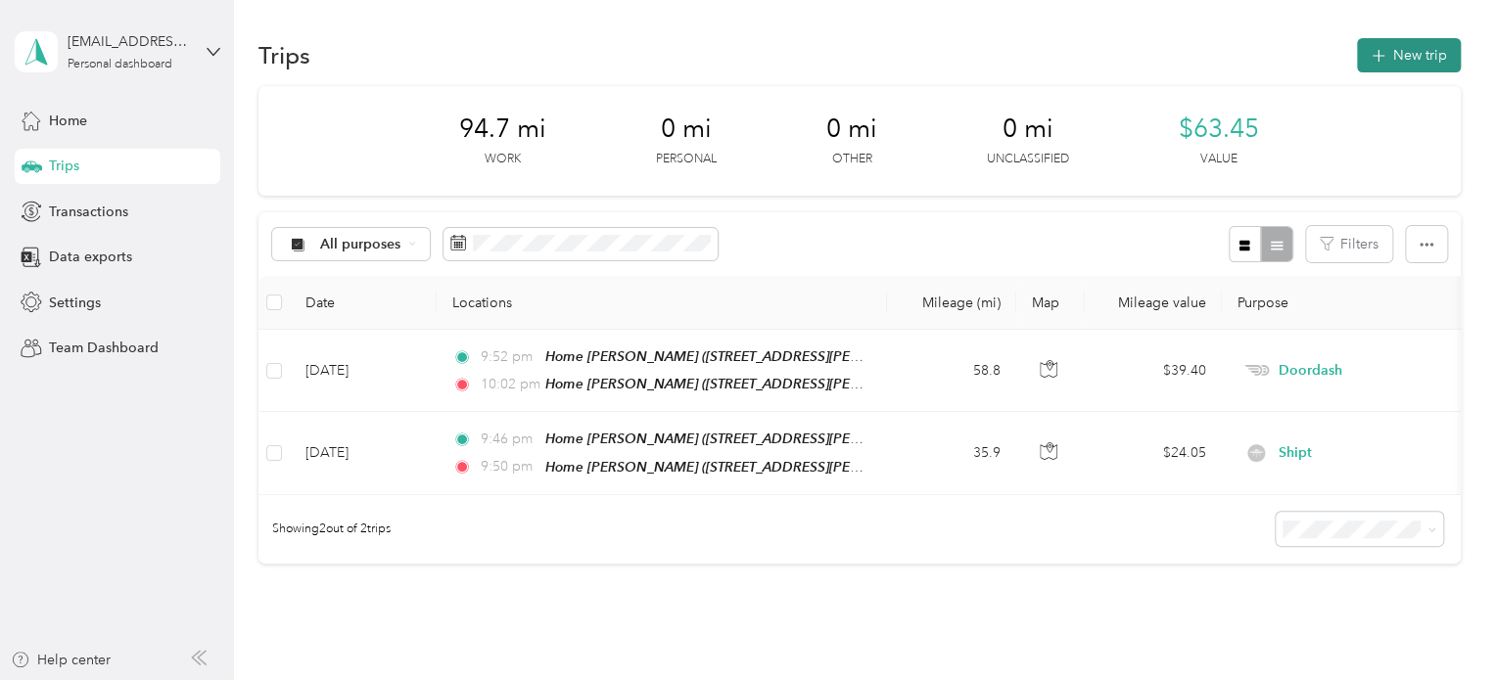
click at [1359, 54] on button "New trip" at bounding box center [1409, 55] width 104 height 34
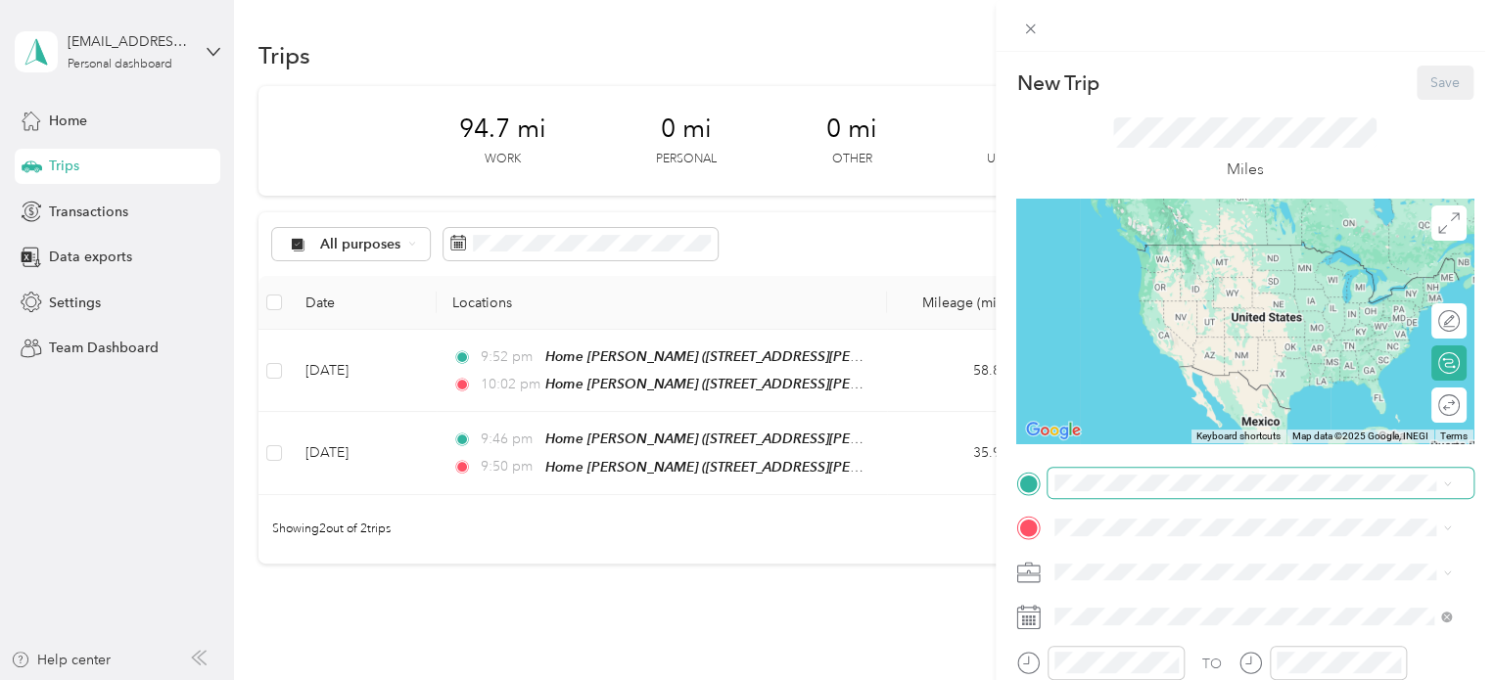
click at [1088, 492] on span at bounding box center [1260, 483] width 426 height 31
click at [1157, 395] on span "[STREET_ADDRESS][PERSON_NAME], [PERSON_NAME], [GEOGRAPHIC_DATA], [GEOGRAPHIC_DA…" at bounding box center [1222, 418] width 261 height 58
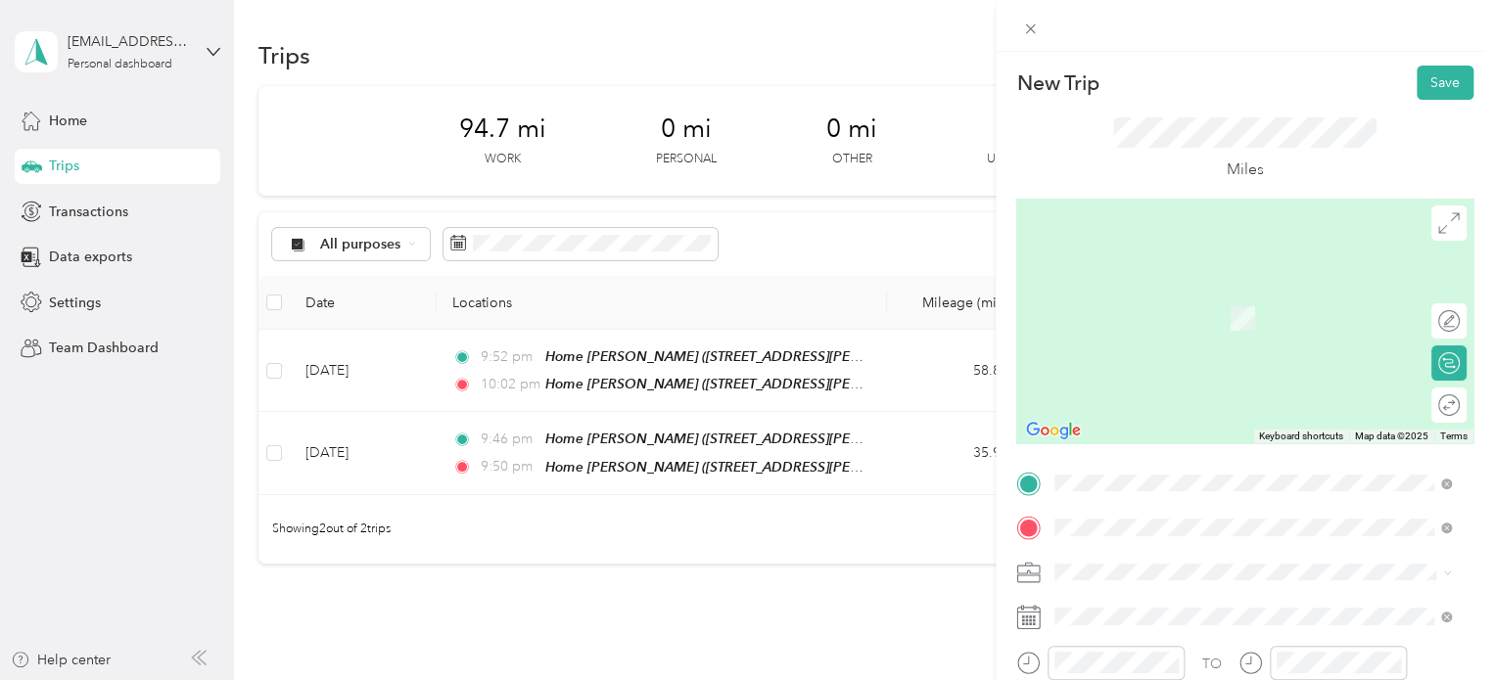
click at [1123, 430] on div "Meijer [GEOGRAPHIC_DATA], [STREET_ADDRESS] , 49684, [GEOGRAPHIC_DATA], [GEOGRAP…" at bounding box center [1268, 452] width 353 height 82
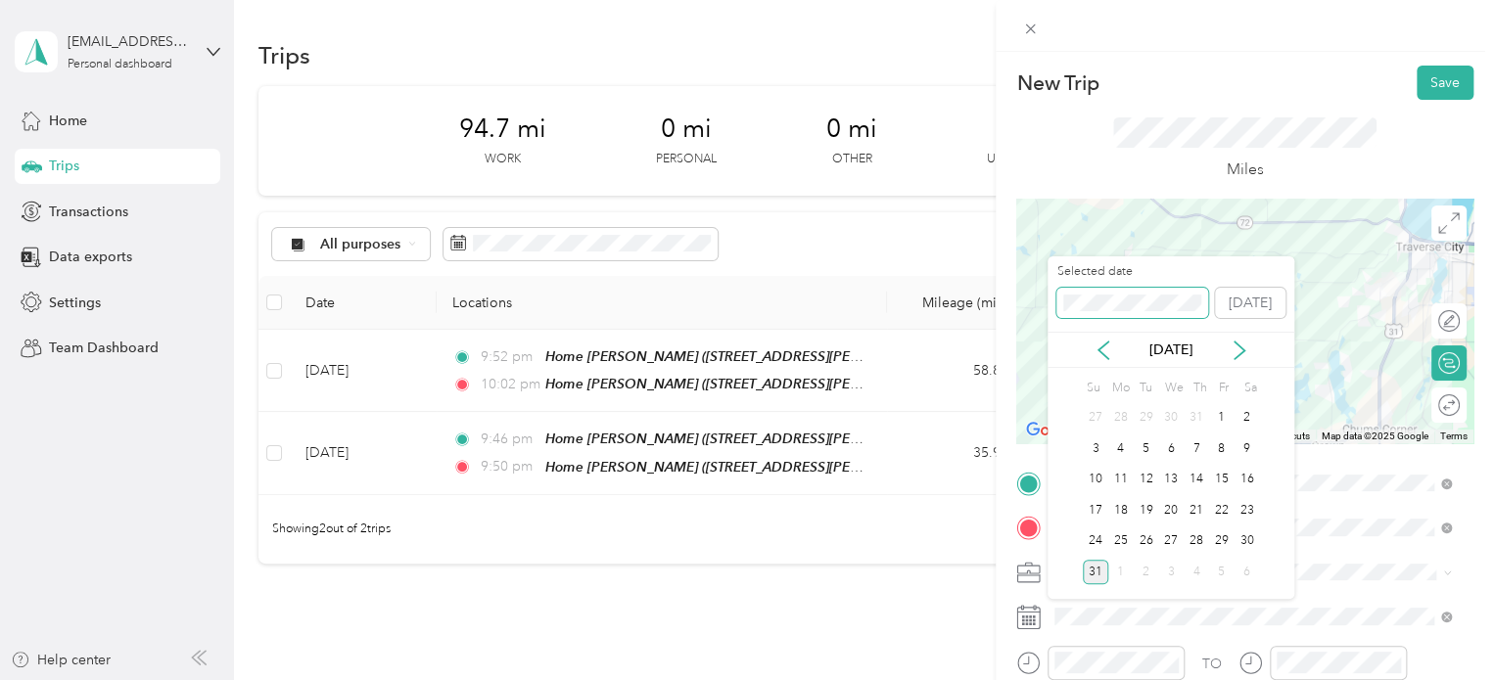
click at [952, 679] on div "New Trip Save This trip cannot be edited because it is either under review, app…" at bounding box center [742, 680] width 1484 height 0
click at [1061, 304] on span at bounding box center [1132, 303] width 152 height 31
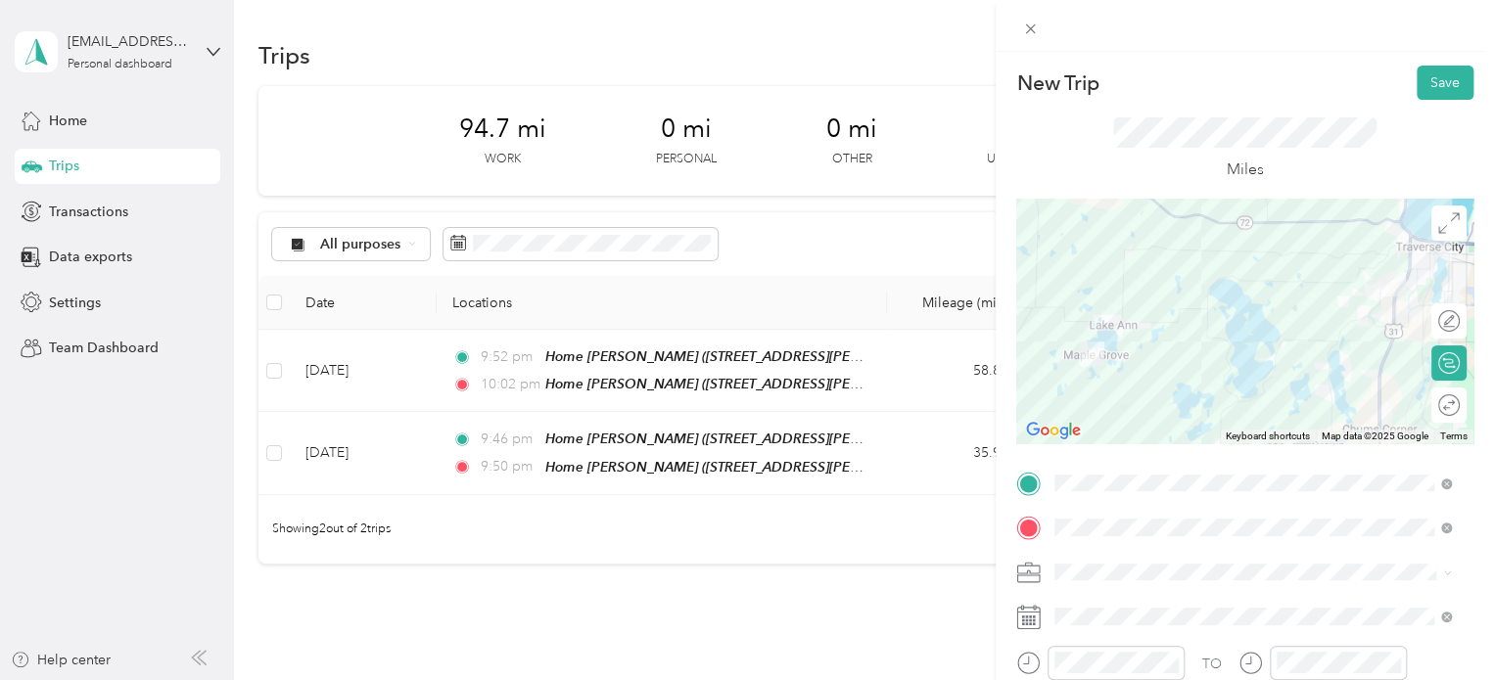
click at [885, 598] on div "New Trip Save This trip cannot be edited because it is either under review, app…" at bounding box center [747, 340] width 1494 height 680
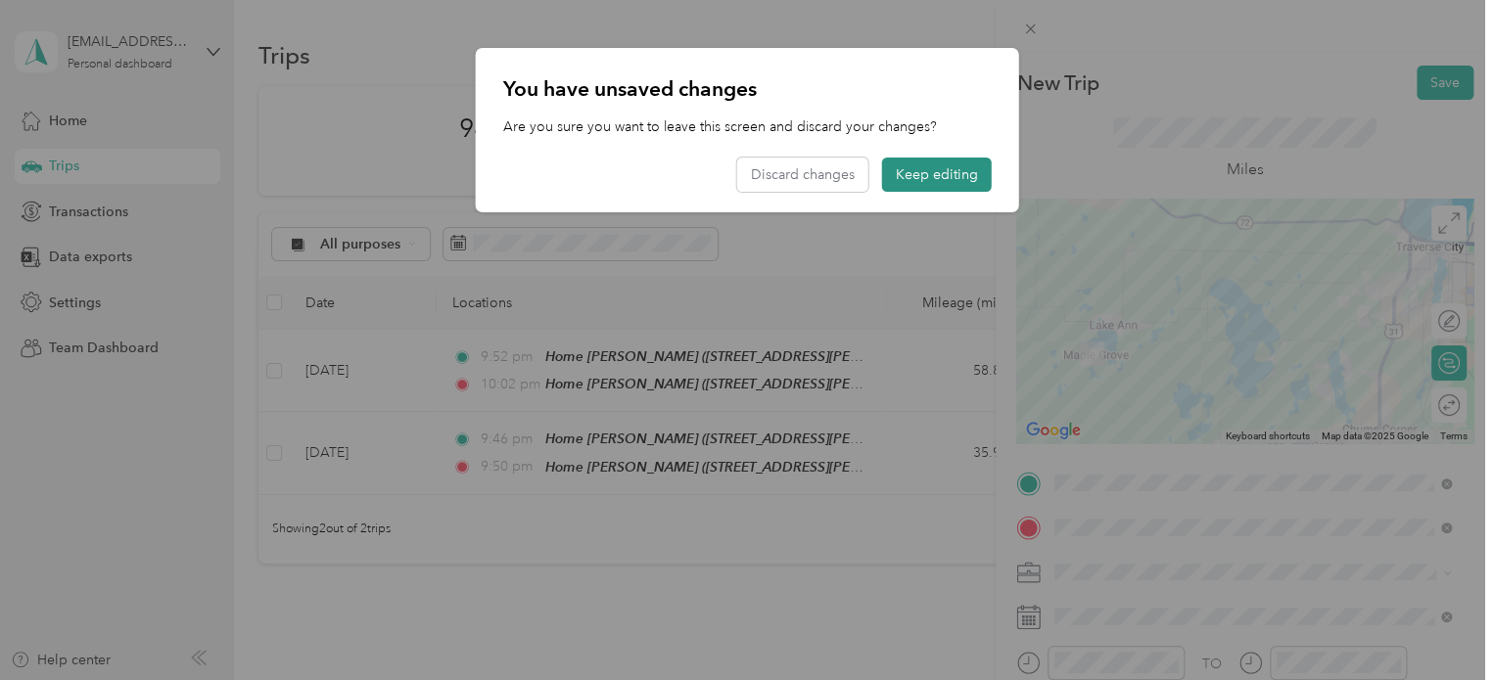
click at [903, 188] on button "Keep editing" at bounding box center [937, 175] width 110 height 34
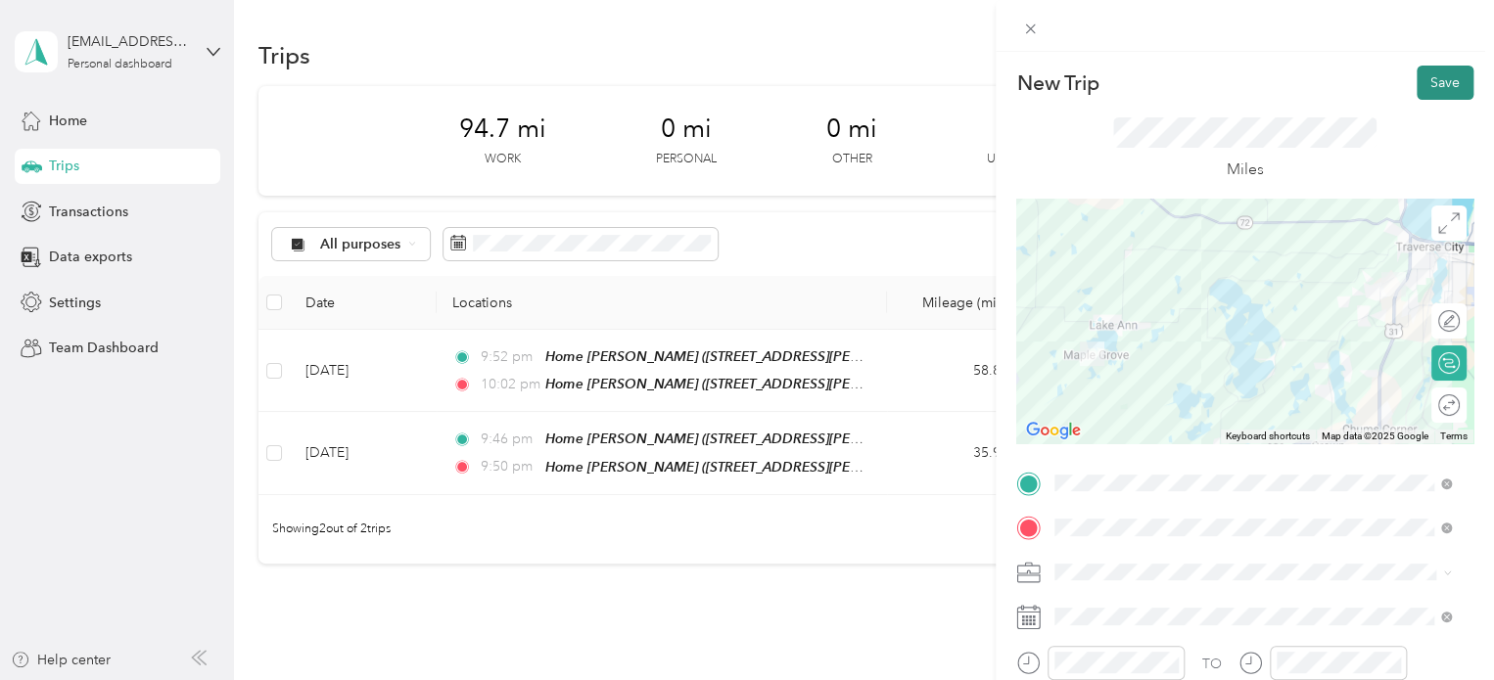
click at [1417, 87] on button "Save" at bounding box center [1445, 83] width 57 height 34
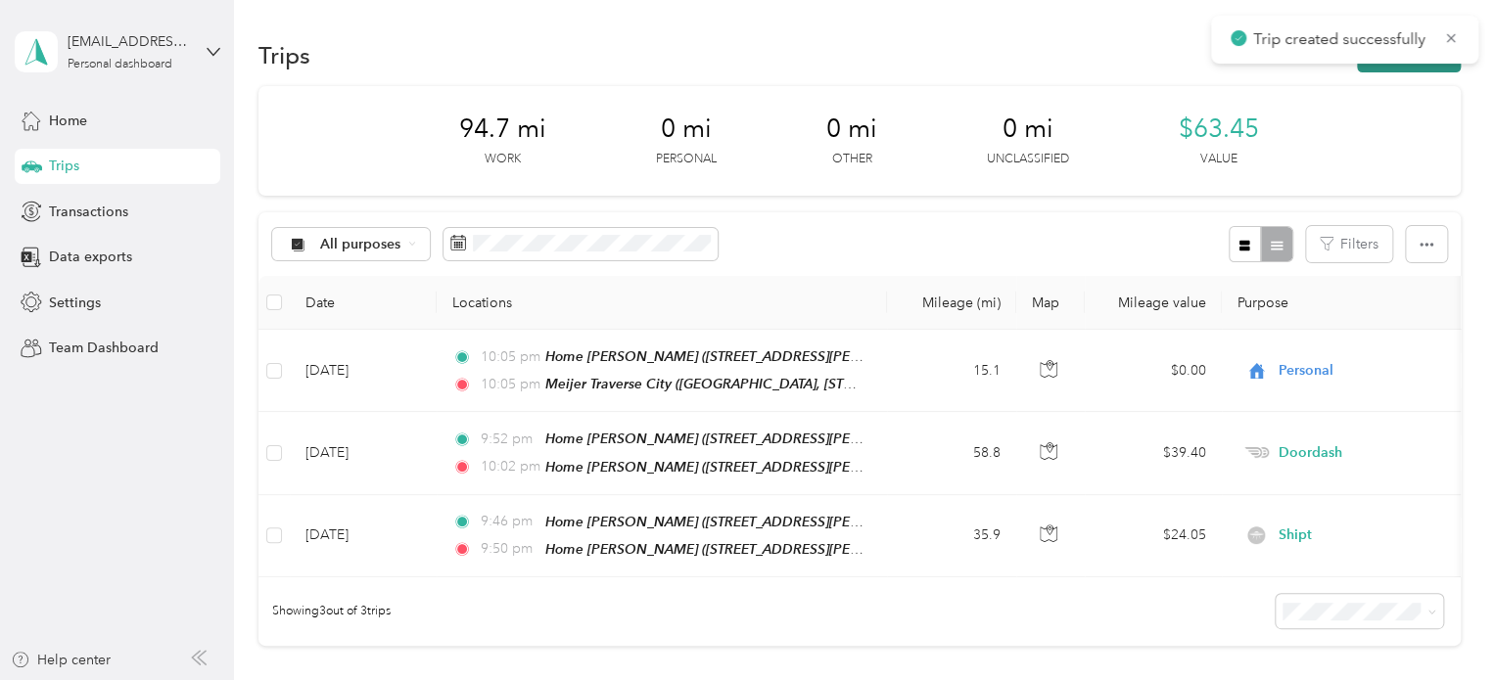
click at [1374, 70] on button "New trip" at bounding box center [1409, 55] width 104 height 34
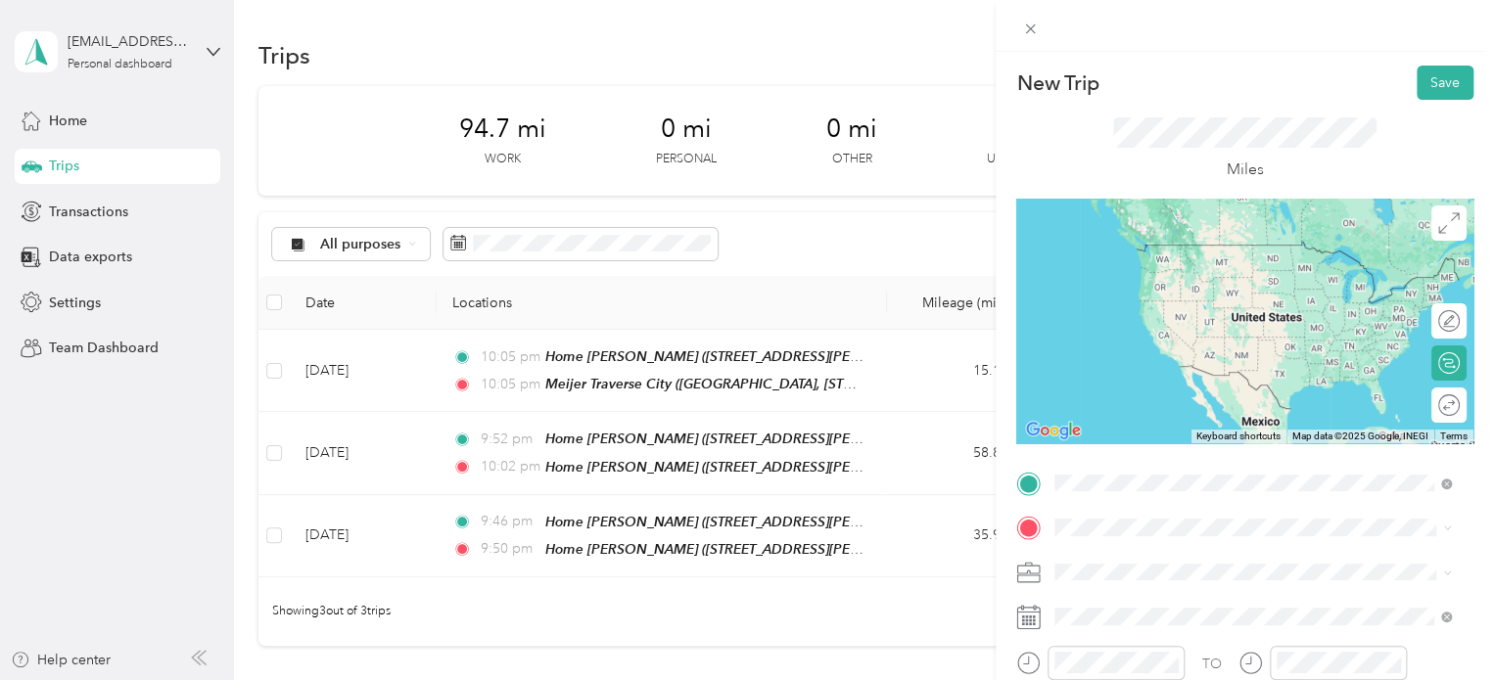
click at [1168, 381] on strong "Meijer Traverse City" at bounding box center [1155, 375] width 127 height 18
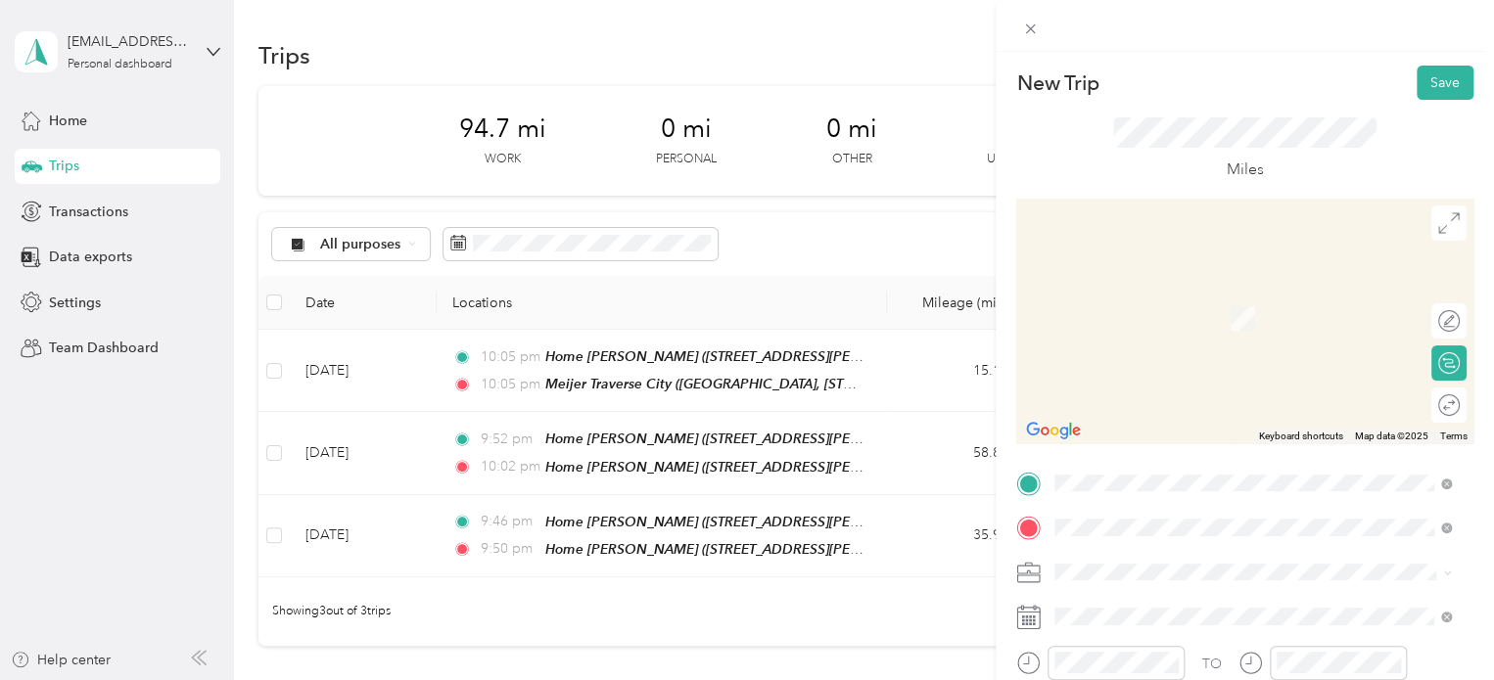
click at [1151, 297] on span "[STREET_ADDRESS][US_STATE]" at bounding box center [1190, 290] width 196 height 18
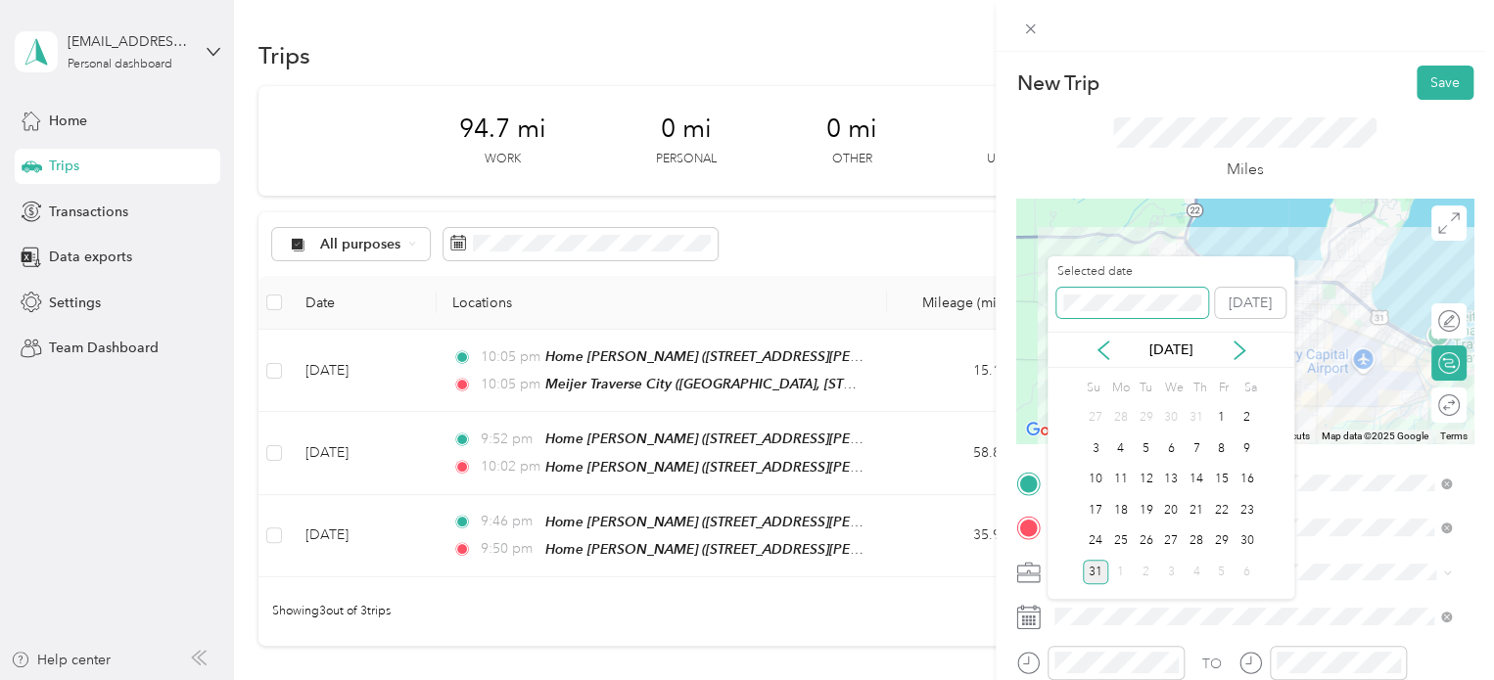
click at [999, 679] on div "New Trip Save This trip cannot be edited because it is either under review, app…" at bounding box center [742, 680] width 1484 height 0
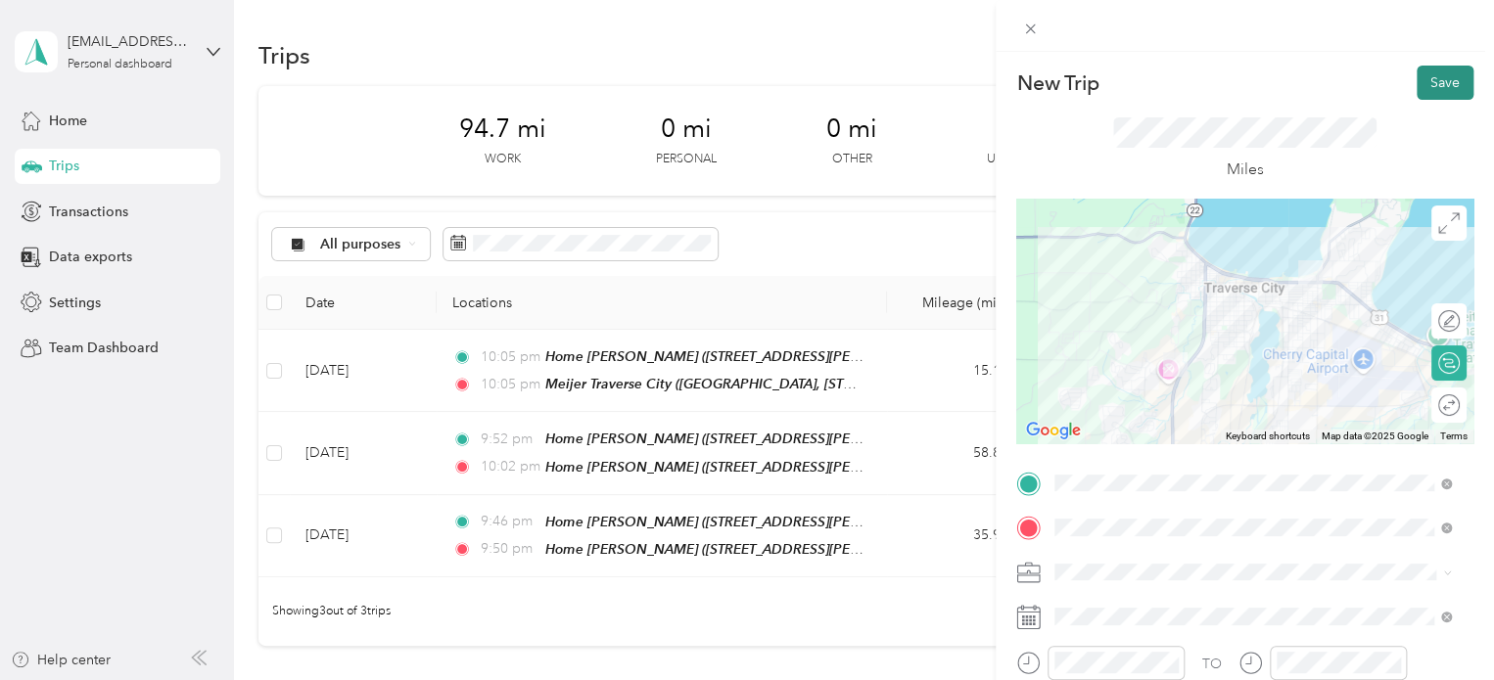
click at [1438, 76] on button "Save" at bounding box center [1445, 83] width 57 height 34
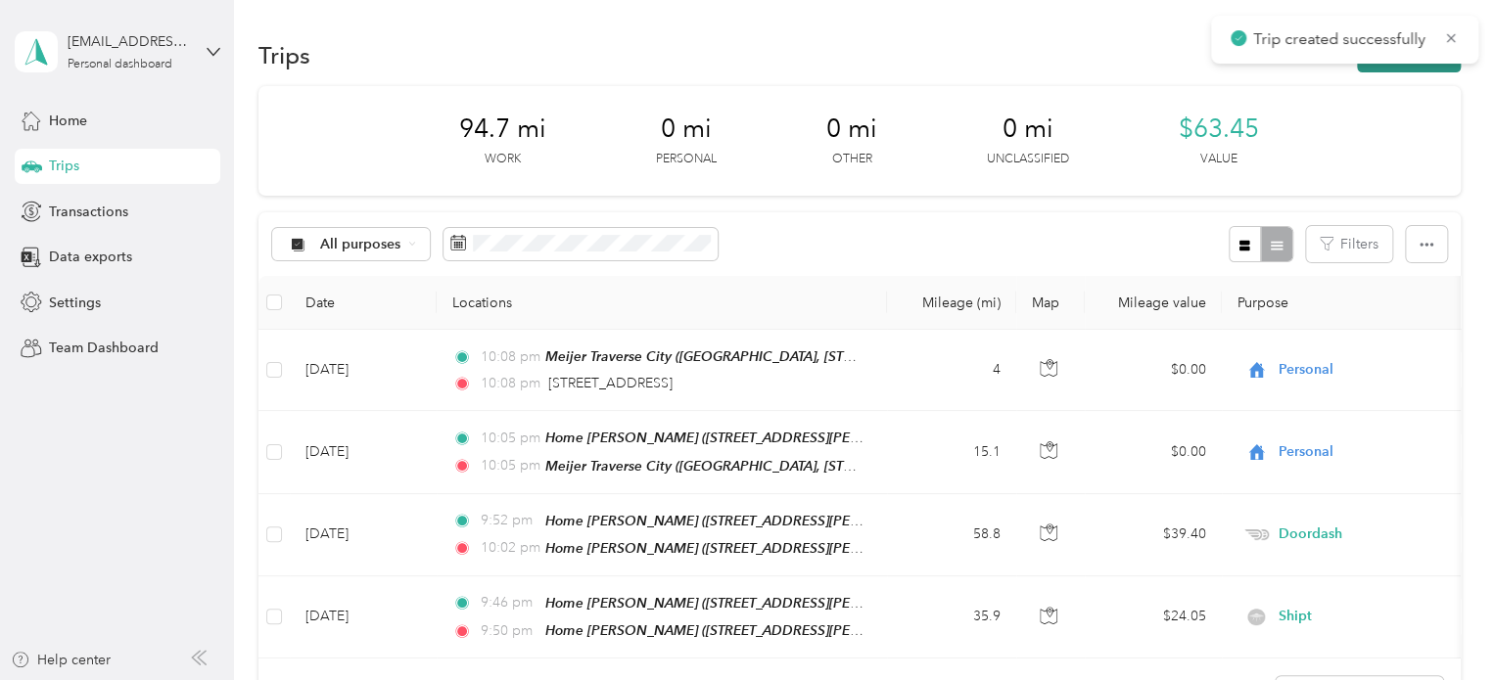
click at [1413, 70] on button "New trip" at bounding box center [1409, 55] width 104 height 34
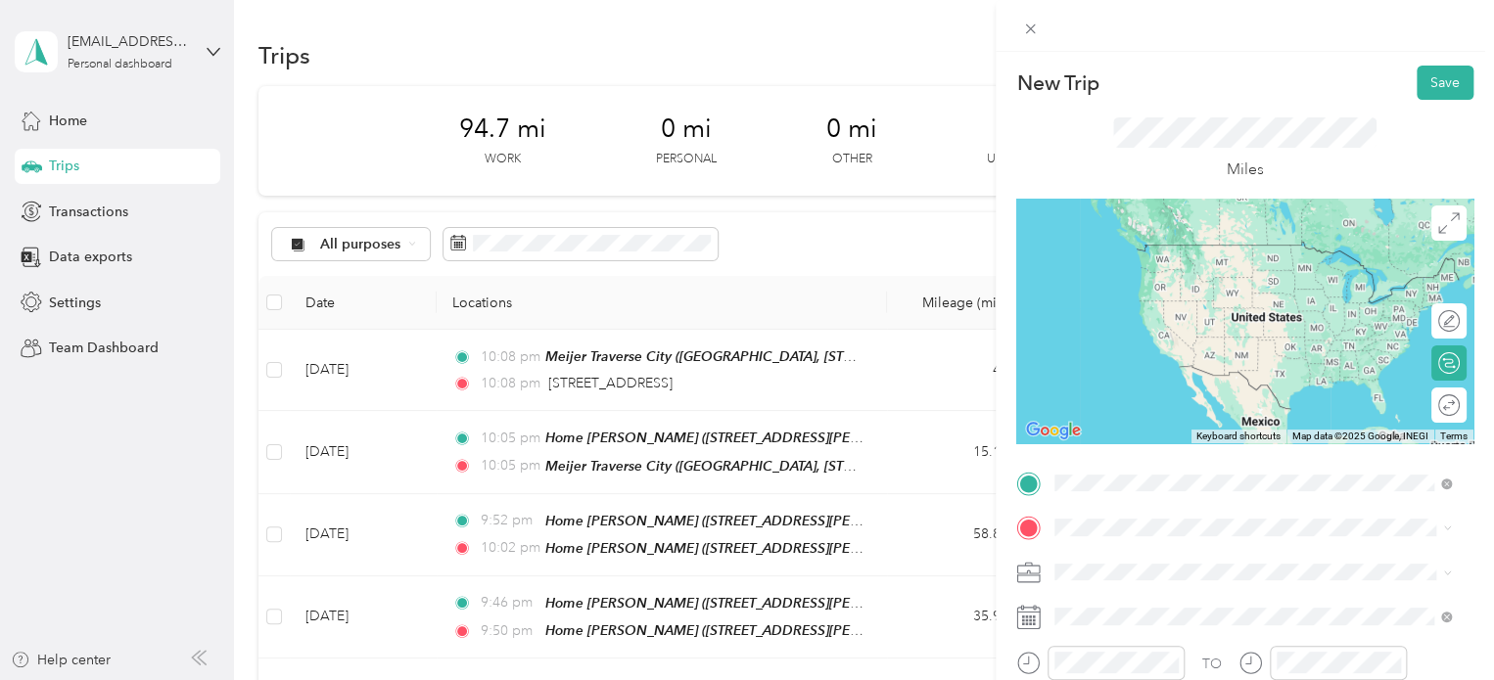
click at [1108, 254] on span "[STREET_ADDRESS][US_STATE]" at bounding box center [1190, 245] width 196 height 18
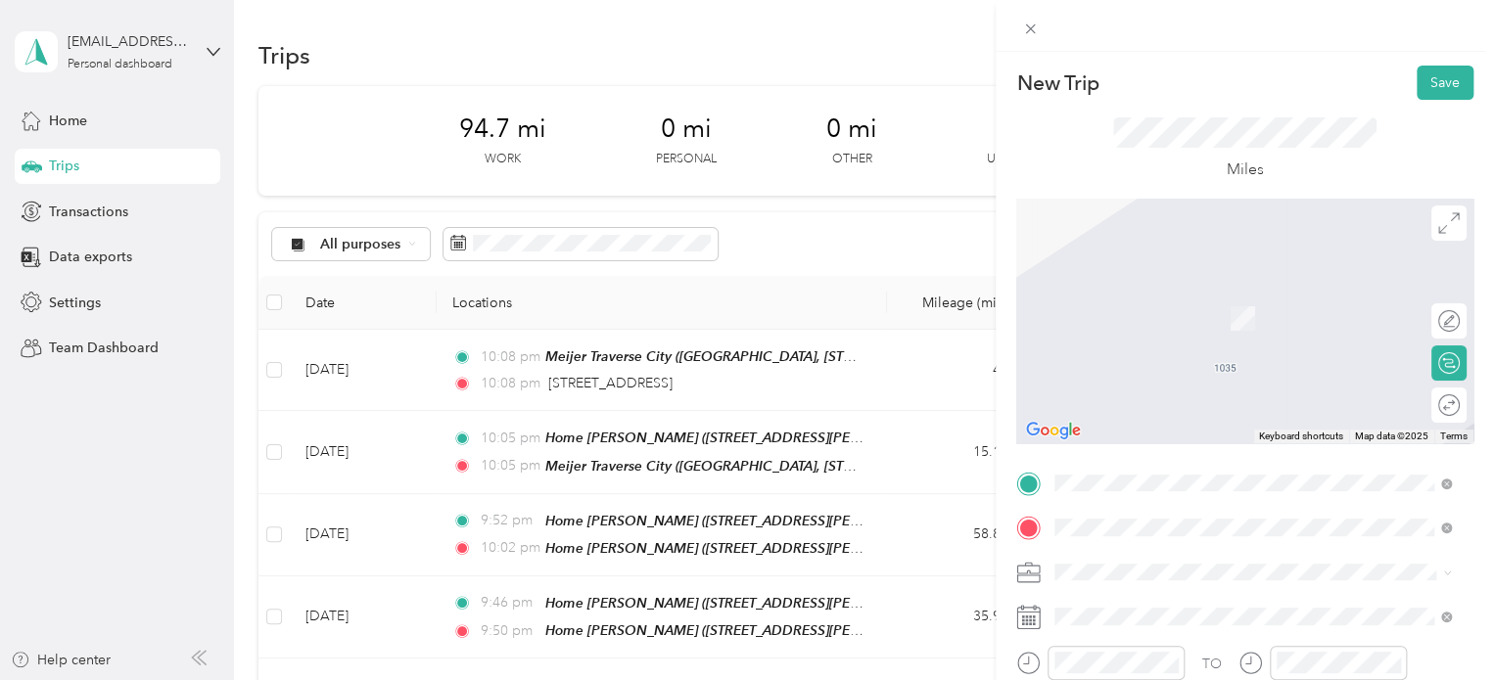
click at [1129, 327] on span "[STREET_ADDRESS][US_STATE]" at bounding box center [1190, 318] width 196 height 17
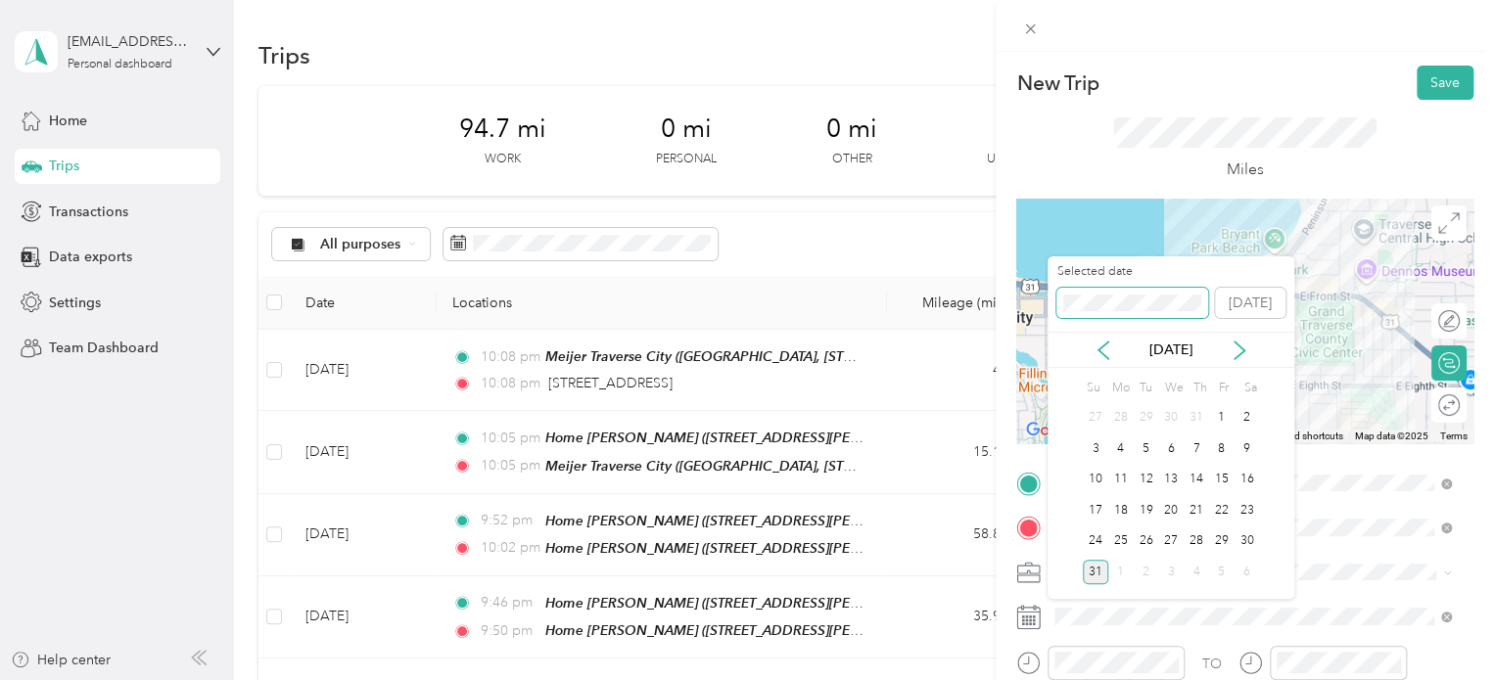
click at [991, 679] on div "New Trip Save This trip cannot be edited because it is either under review, app…" at bounding box center [742, 680] width 1484 height 0
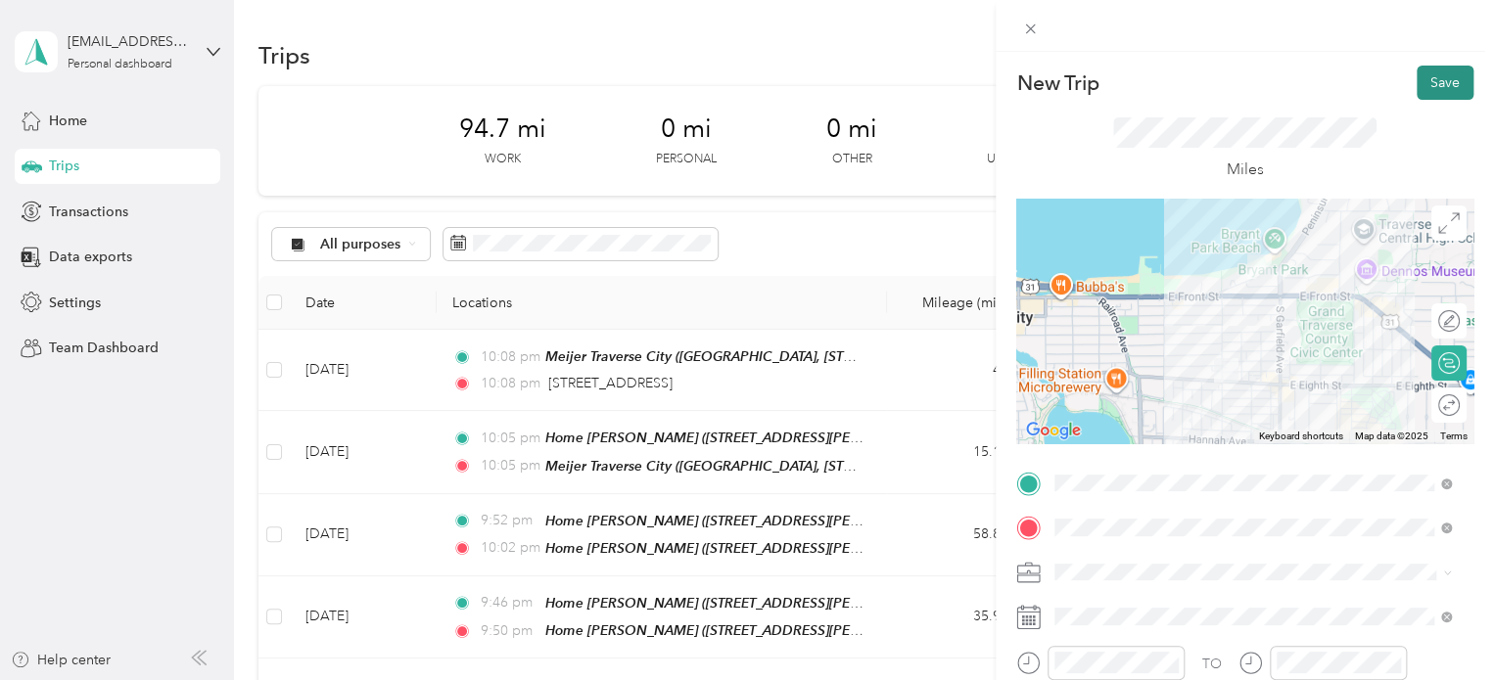
click at [1418, 92] on button "Save" at bounding box center [1445, 83] width 57 height 34
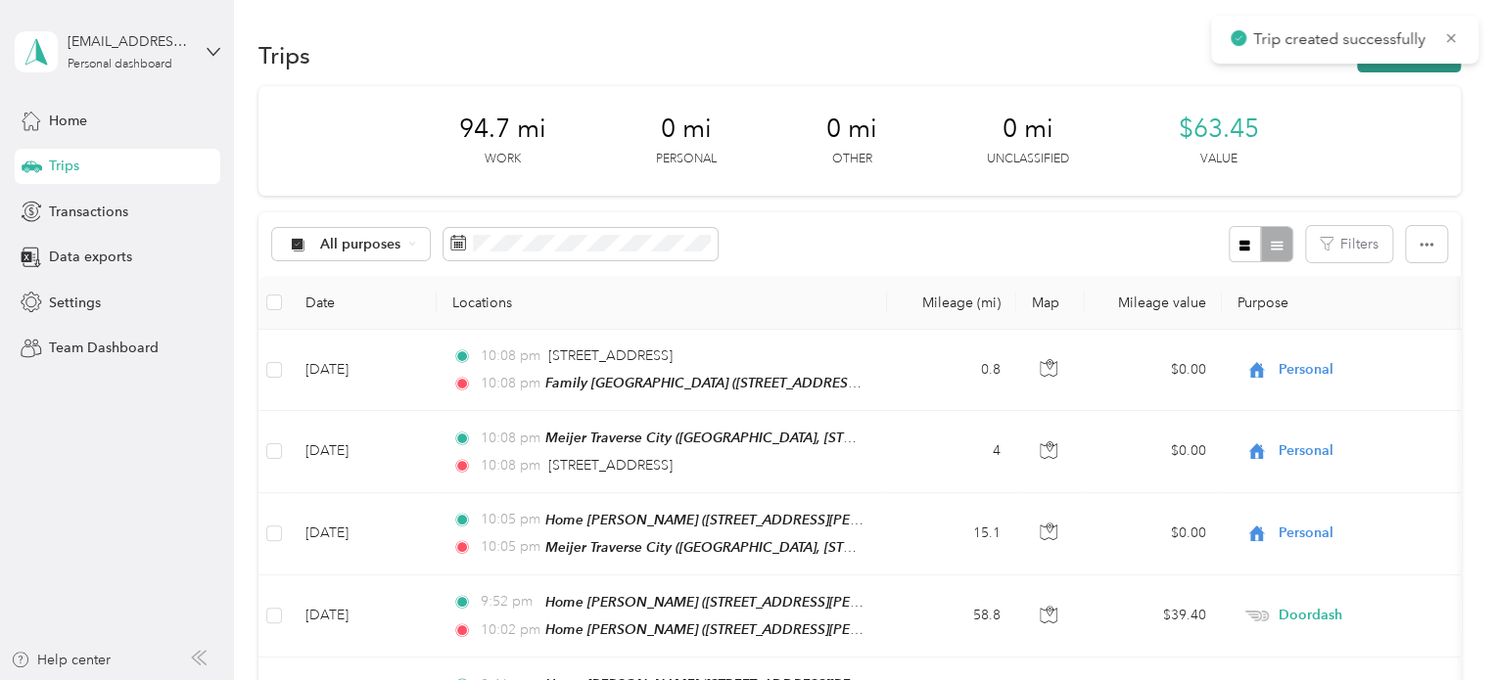
click at [1418, 70] on button "New trip" at bounding box center [1409, 55] width 104 height 34
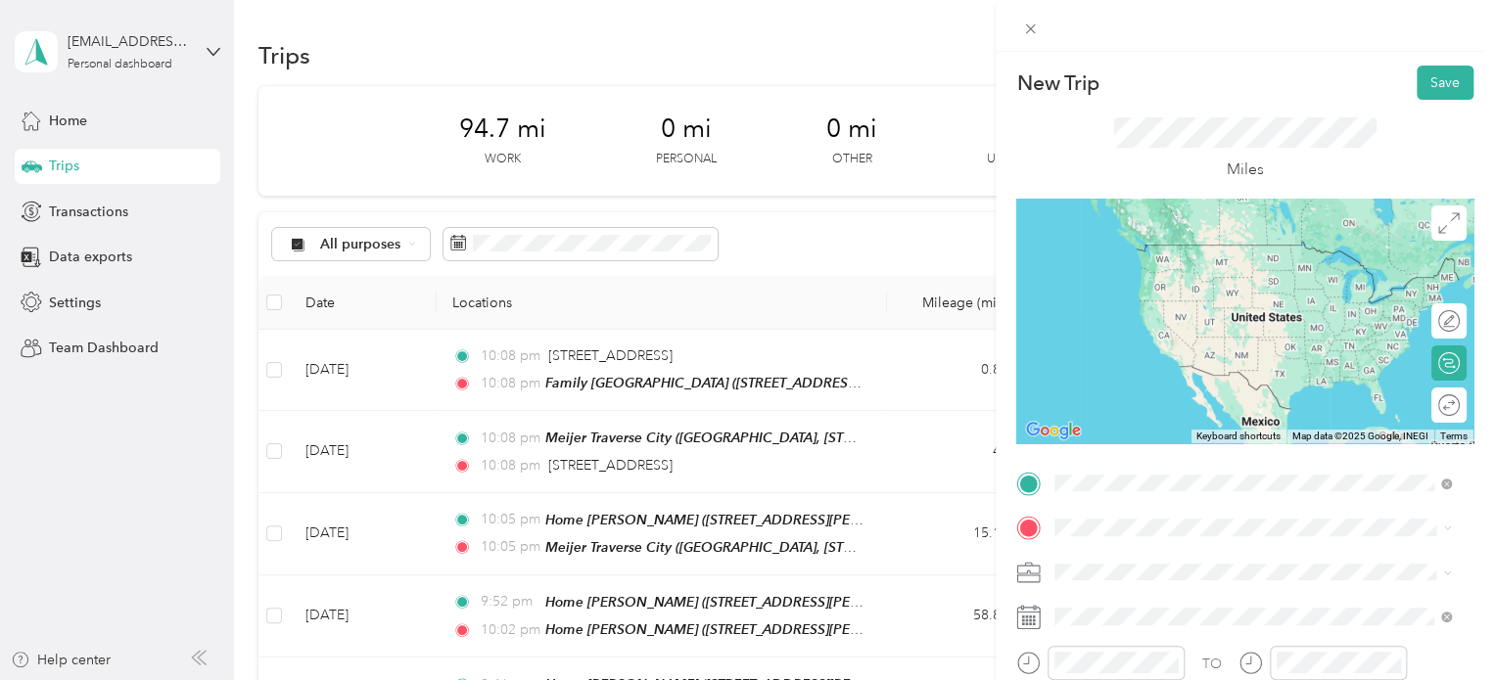
click at [1185, 274] on span "[STREET_ADDRESS][US_STATE]" at bounding box center [1190, 273] width 196 height 17
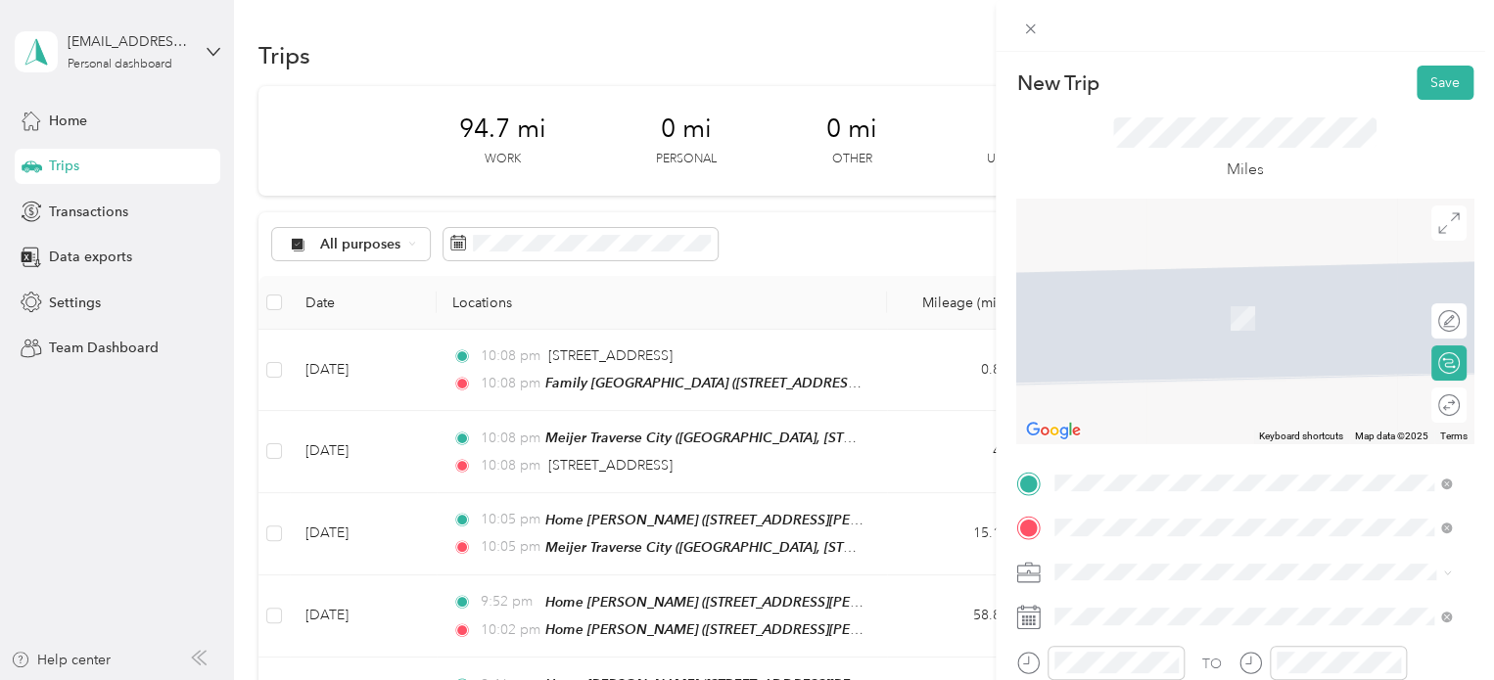
click at [1104, 299] on span "[STREET_ADDRESS][PERSON_NAME][US_STATE]" at bounding box center [1244, 290] width 304 height 18
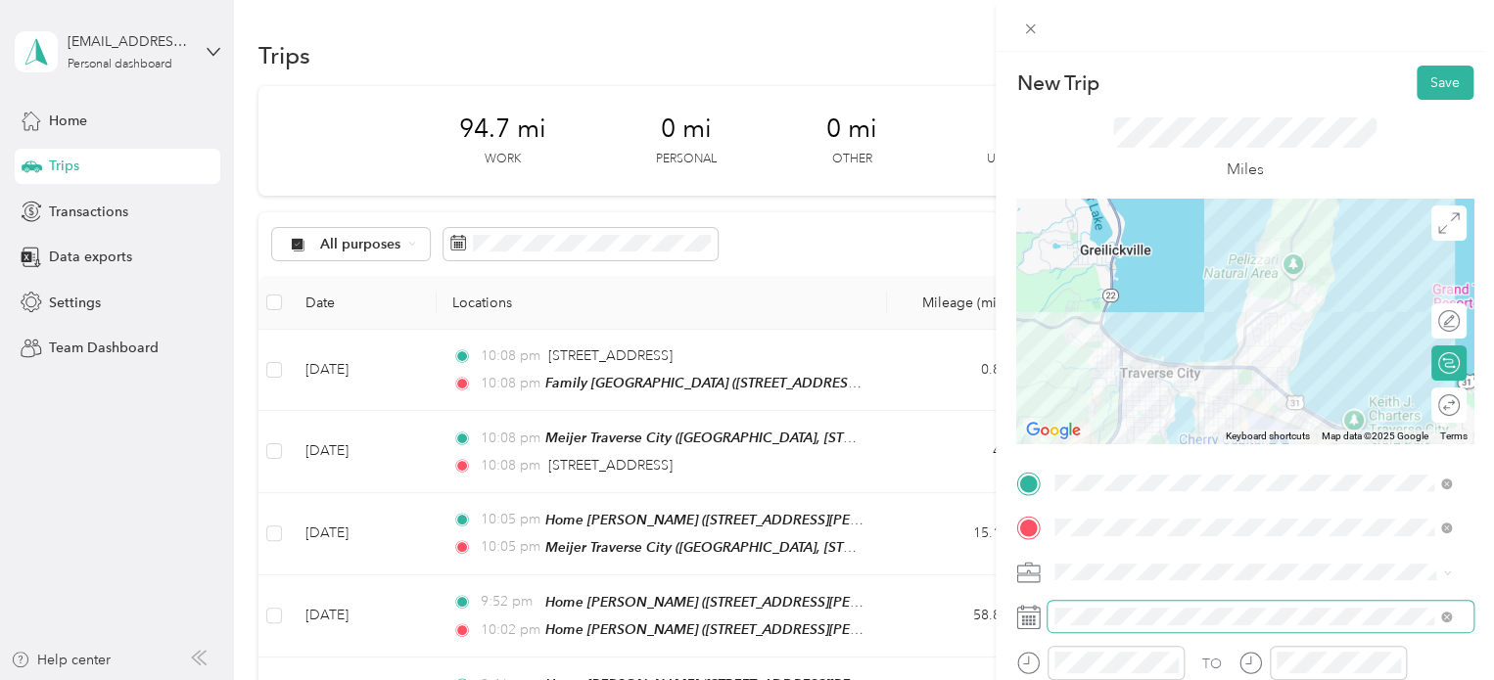
click at [1092, 606] on span at bounding box center [1260, 616] width 426 height 31
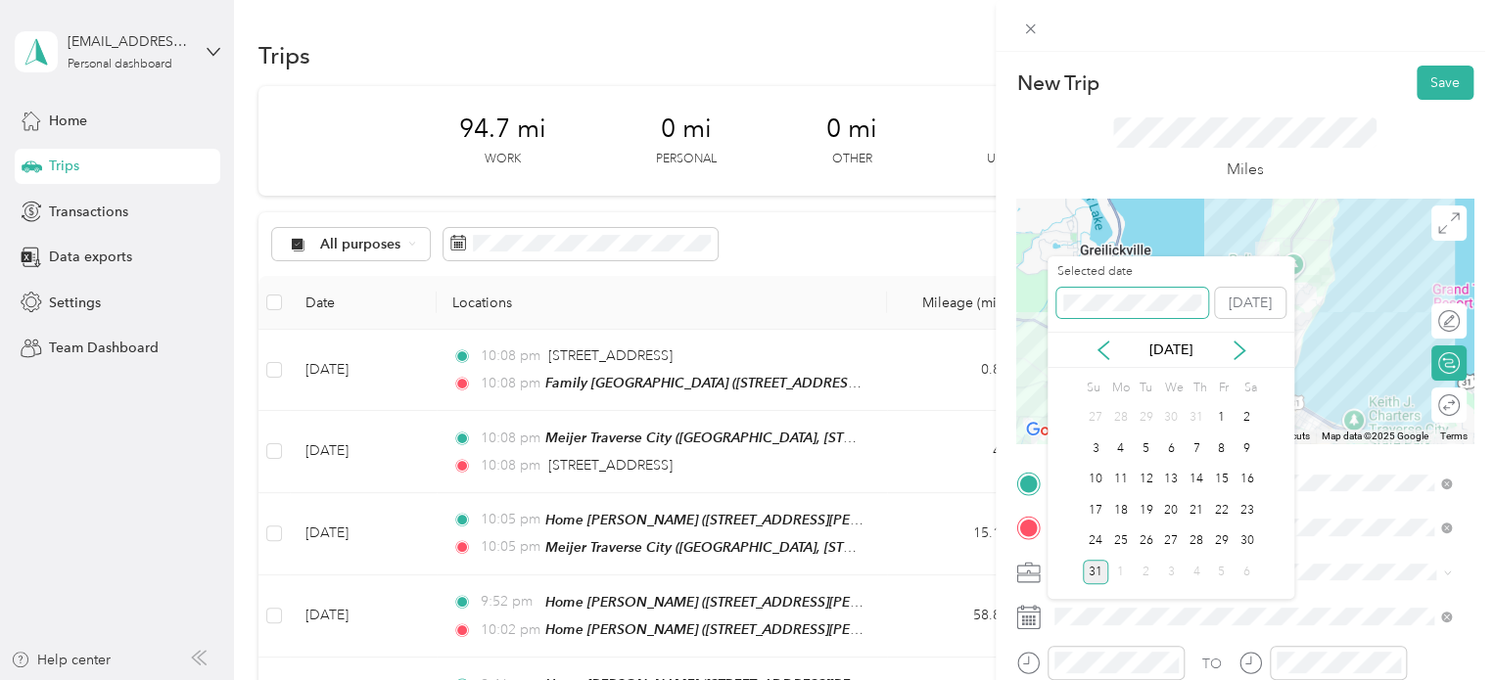
click at [983, 679] on div "New Trip Save This trip cannot be edited because it is either under review, app…" at bounding box center [742, 680] width 1484 height 0
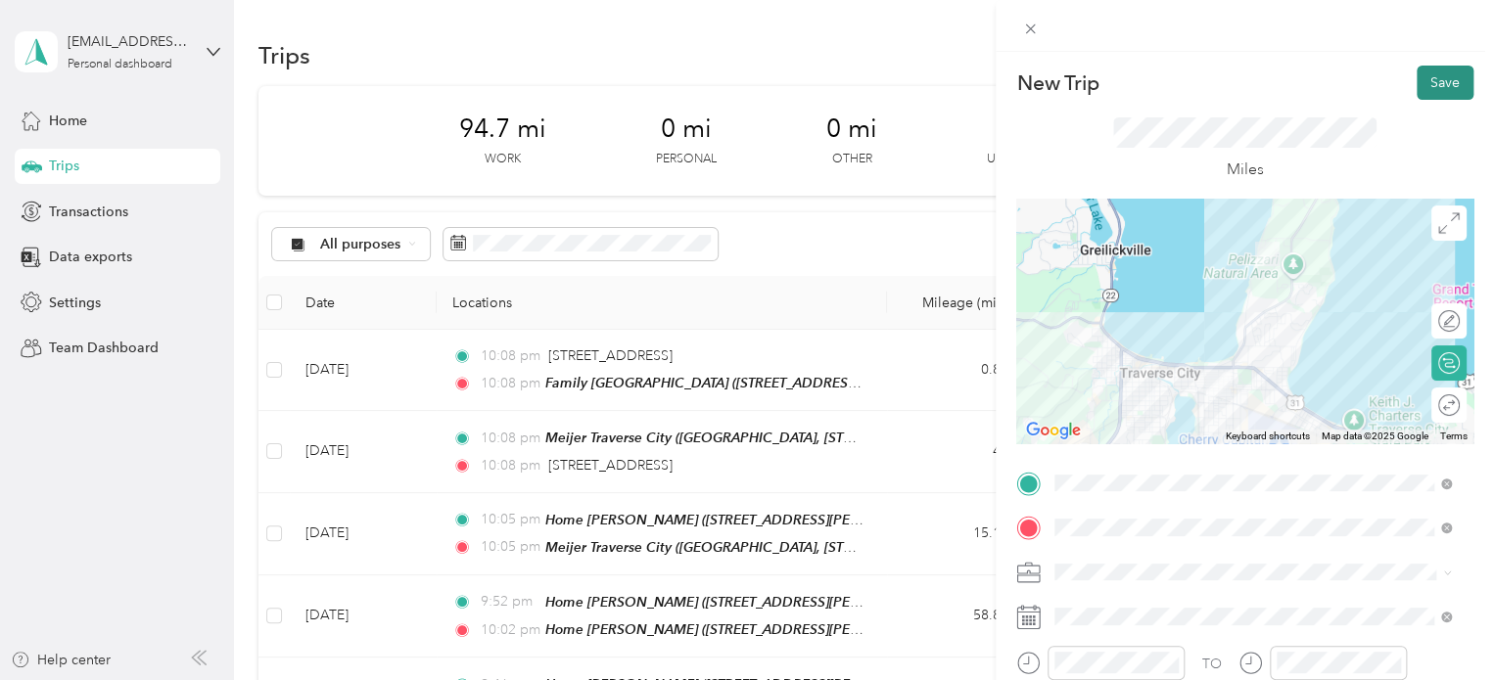
click at [1423, 85] on button "Save" at bounding box center [1445, 83] width 57 height 34
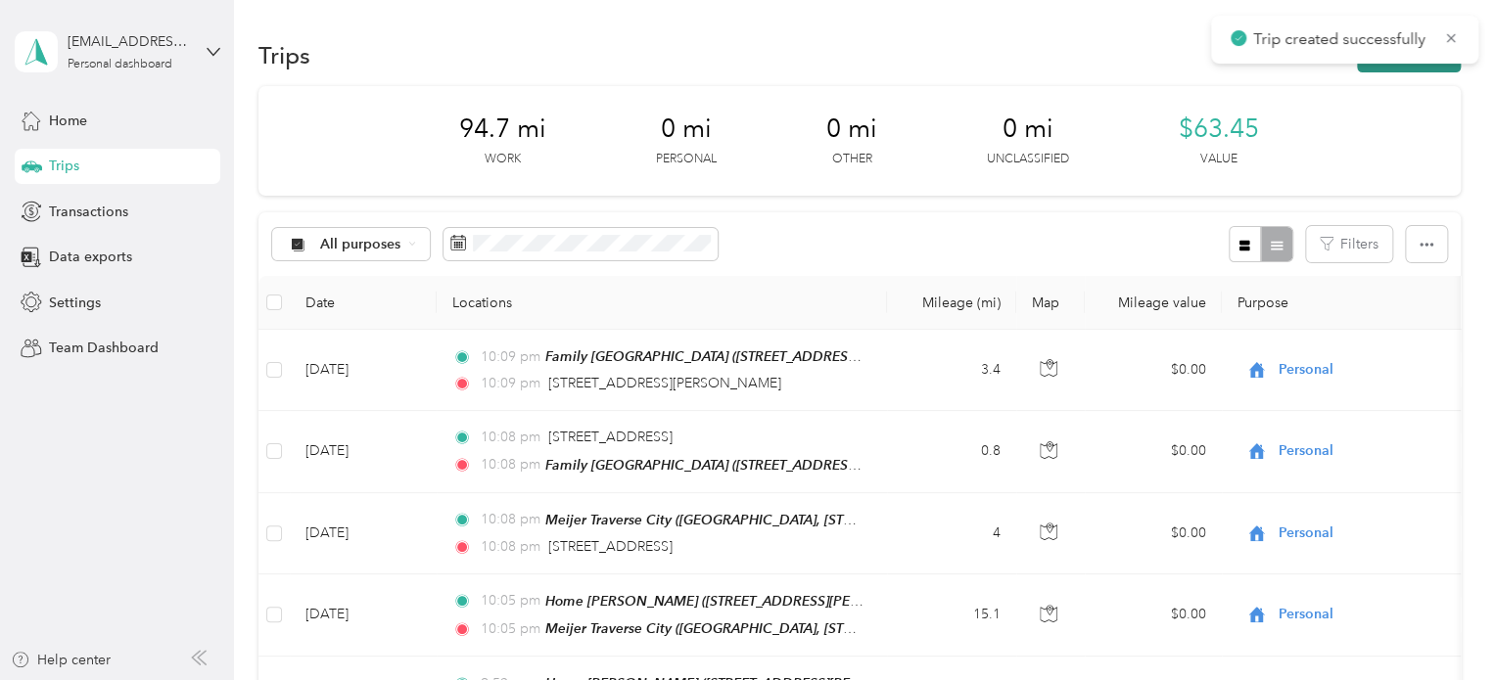
click at [1421, 69] on button "New trip" at bounding box center [1409, 55] width 104 height 34
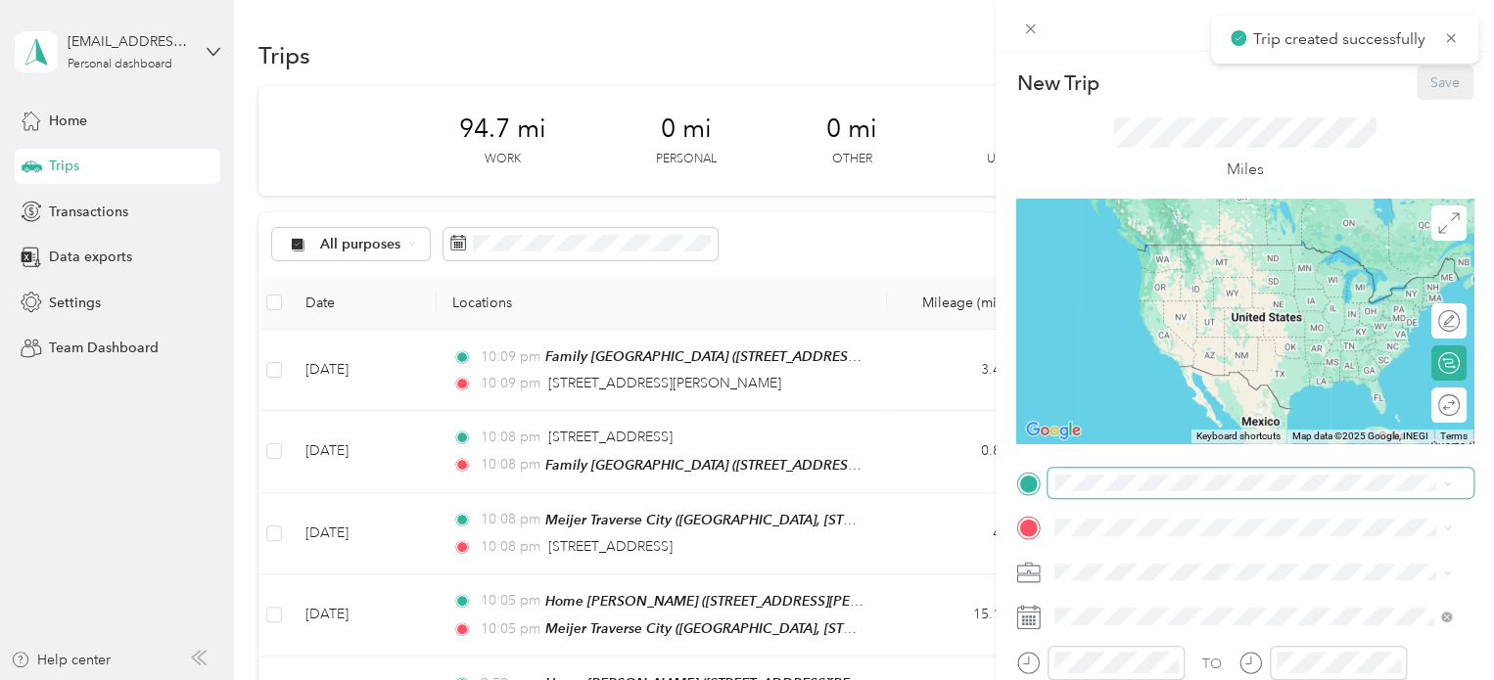
click at [1196, 492] on span at bounding box center [1260, 483] width 426 height 31
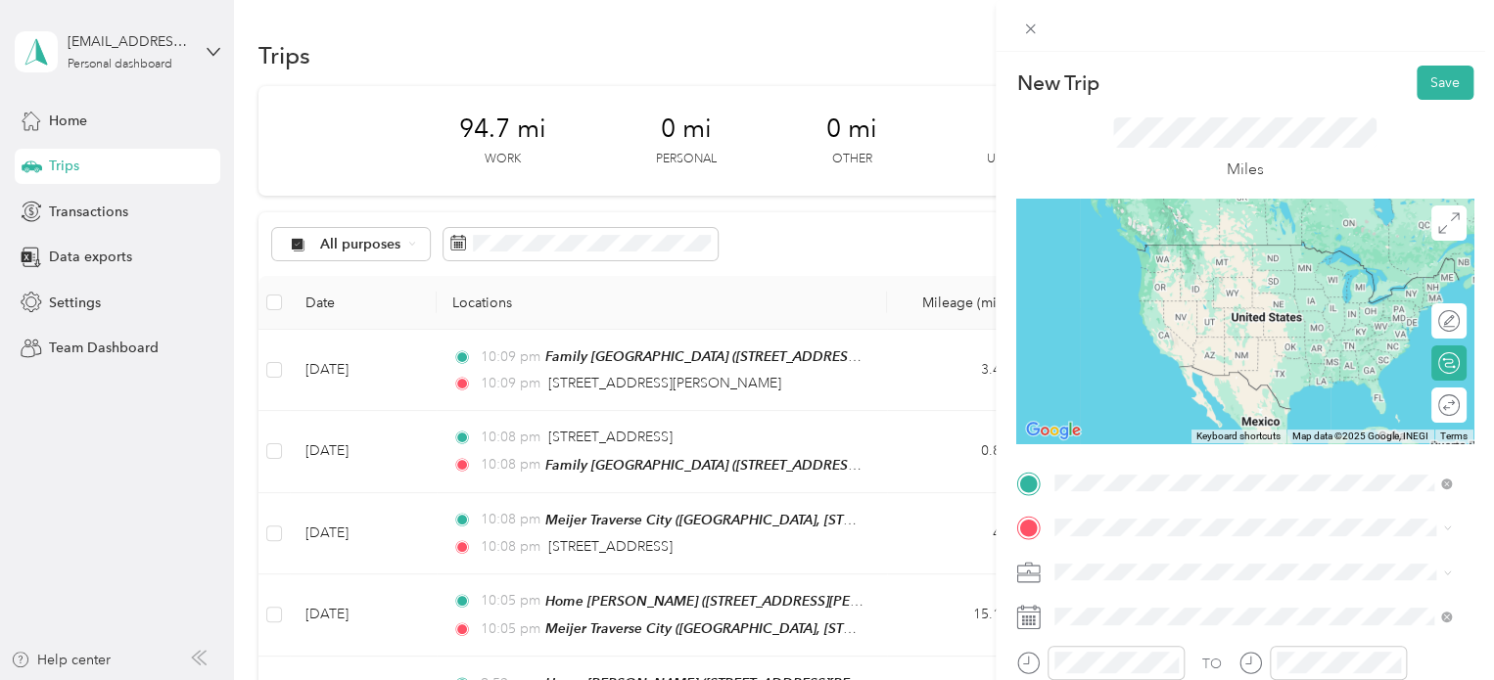
click at [1230, 254] on span "[STREET_ADDRESS][PERSON_NAME][US_STATE]" at bounding box center [1244, 245] width 304 height 18
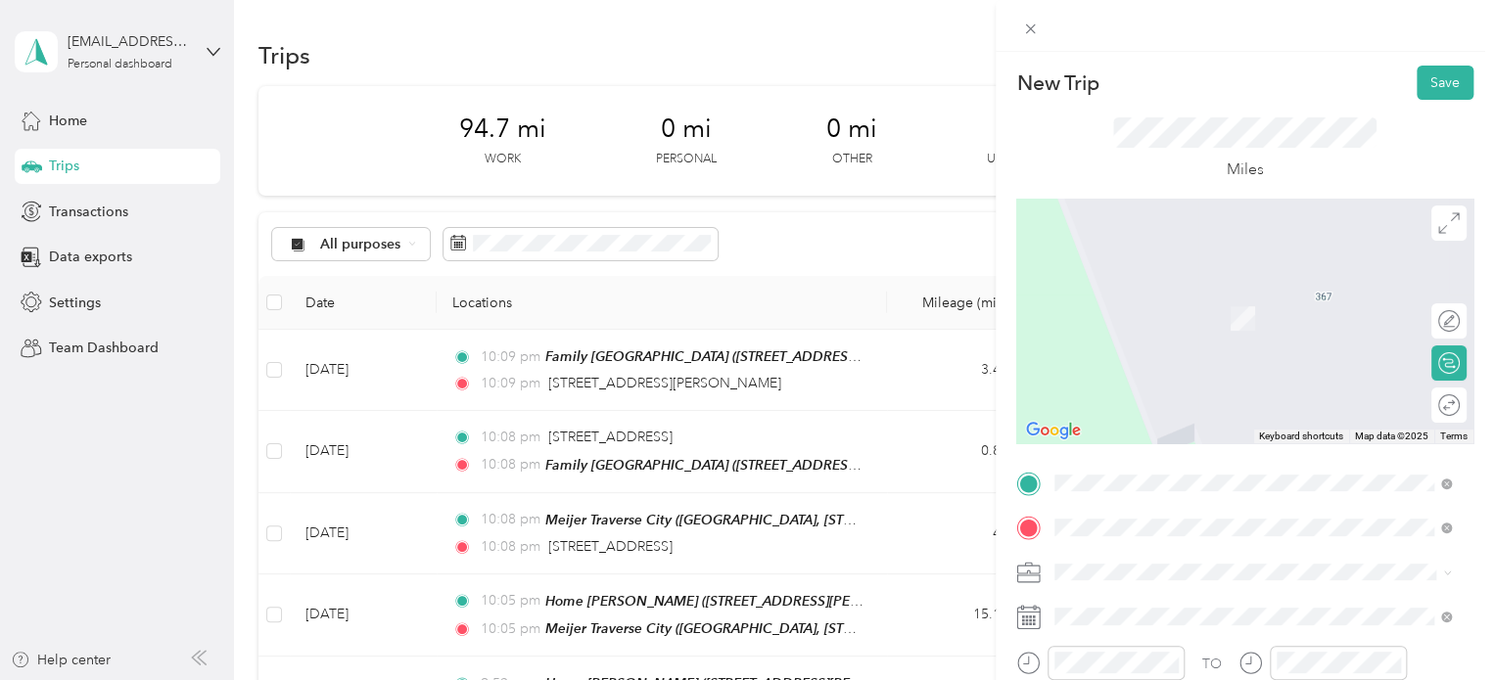
click at [1149, 332] on span "Walmart Supercenter, [STREET_ADDRESS] , 49684, [GEOGRAPHIC_DATA], [GEOGRAPHIC_D…" at bounding box center [1250, 339] width 316 height 58
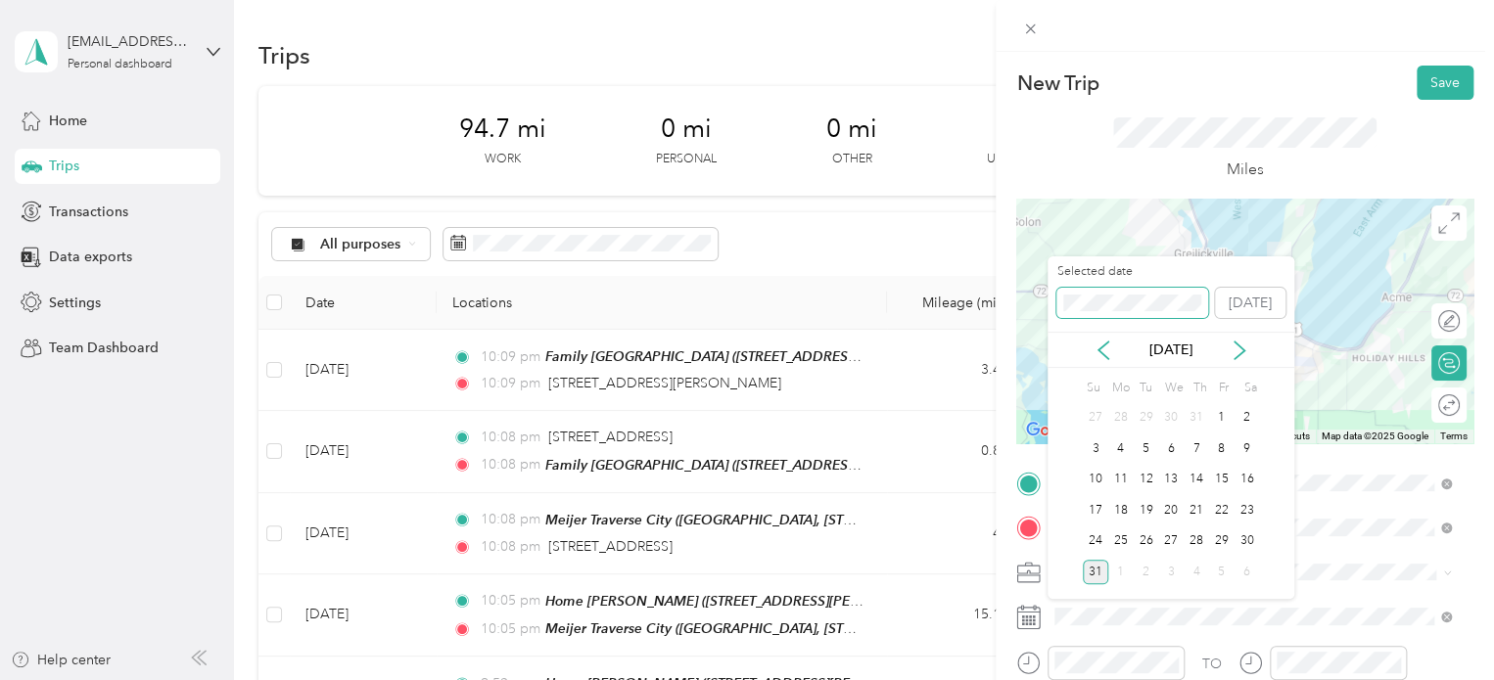
click at [1059, 297] on span at bounding box center [1132, 303] width 152 height 31
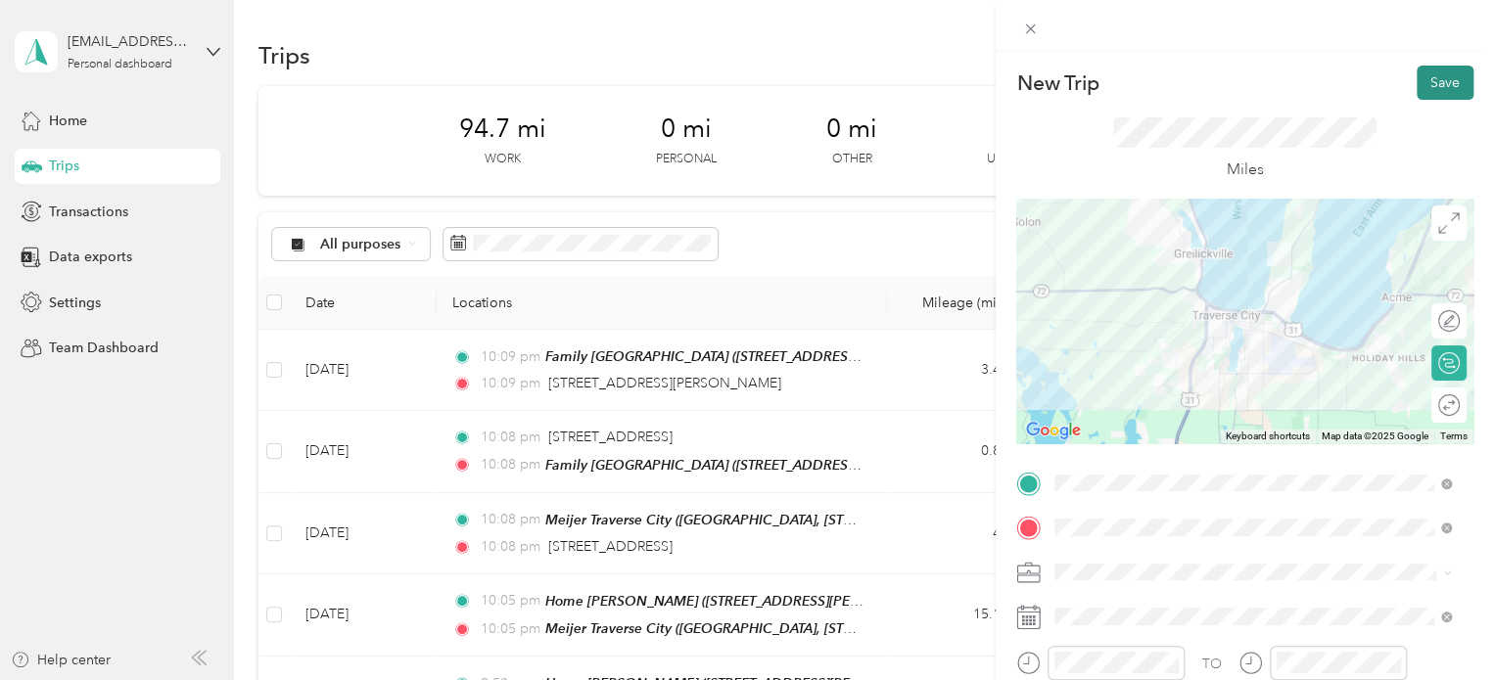
click at [1418, 83] on button "Save" at bounding box center [1445, 83] width 57 height 34
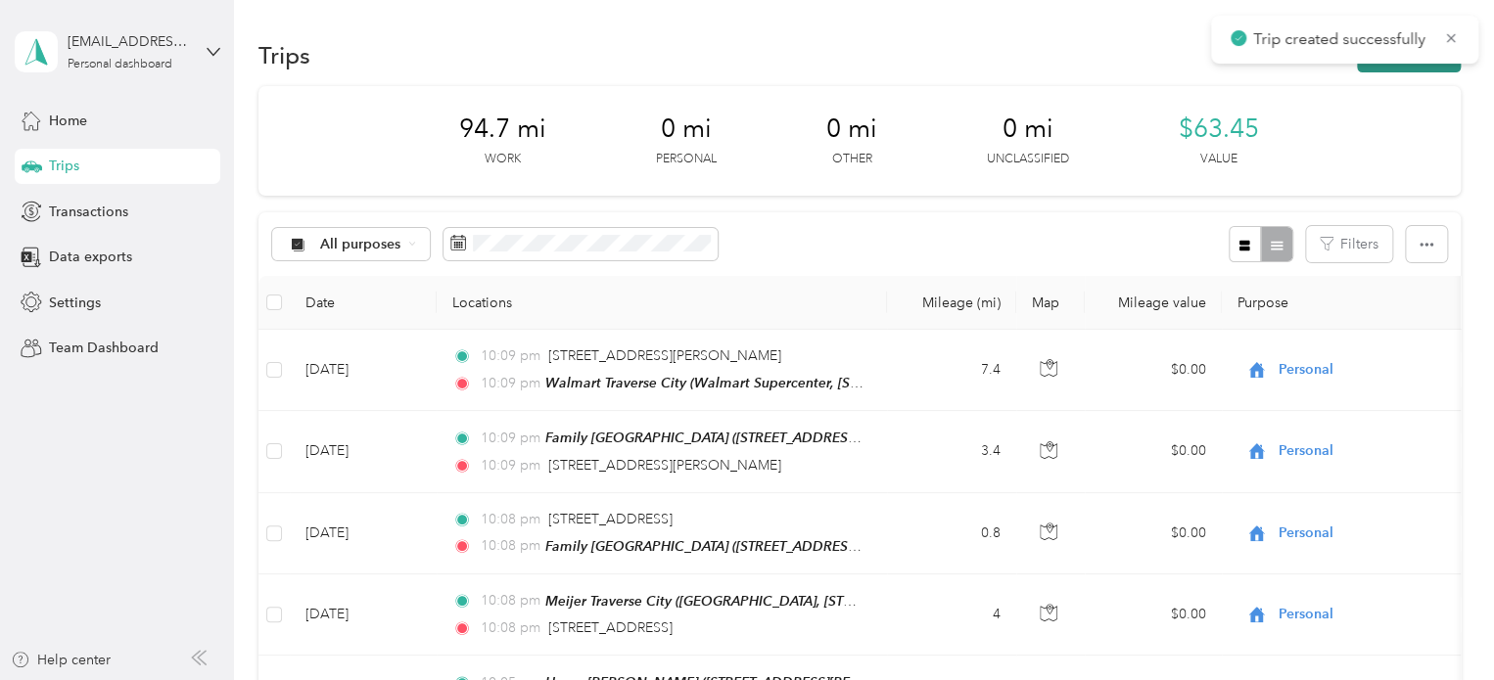
click at [1421, 68] on button "New trip" at bounding box center [1409, 55] width 104 height 34
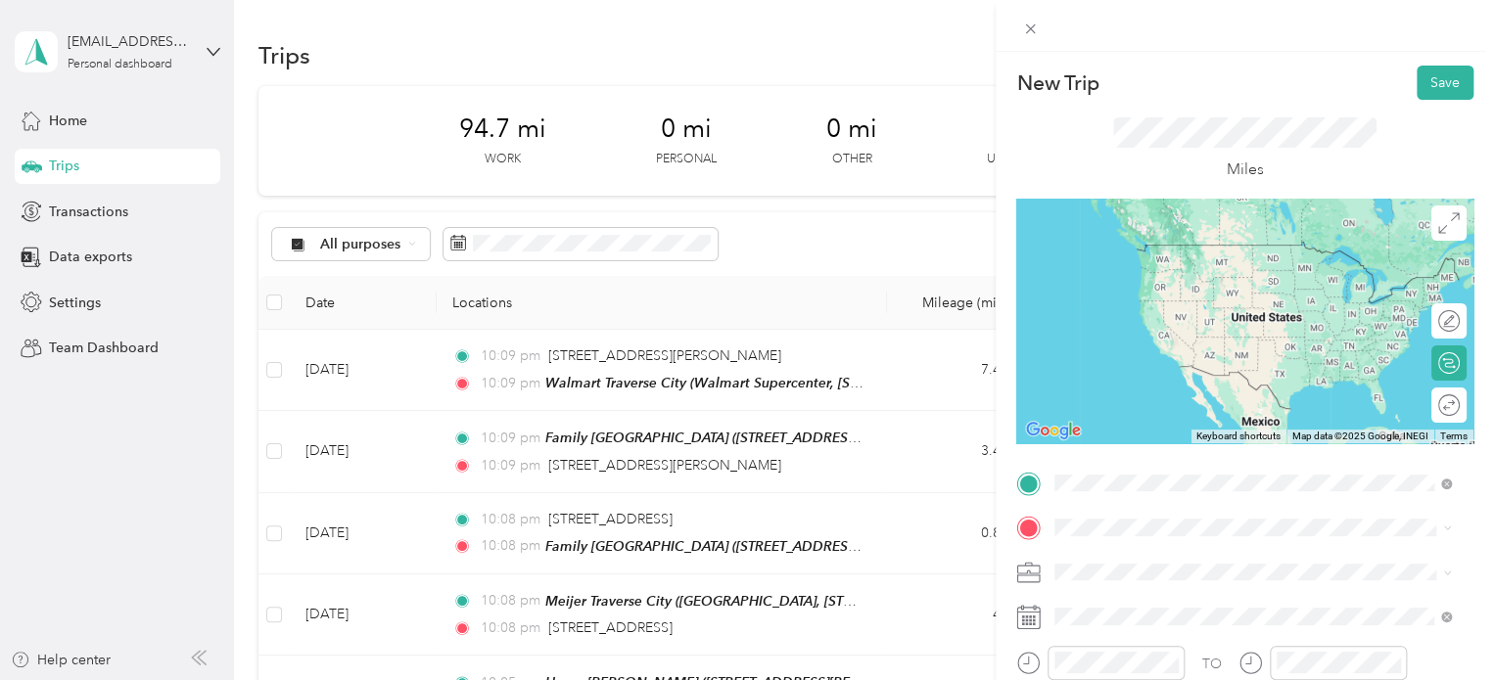
click at [1175, 272] on span "Walmart Supercenter, [STREET_ADDRESS] , 49684, [GEOGRAPHIC_DATA], [GEOGRAPHIC_D…" at bounding box center [1250, 294] width 316 height 58
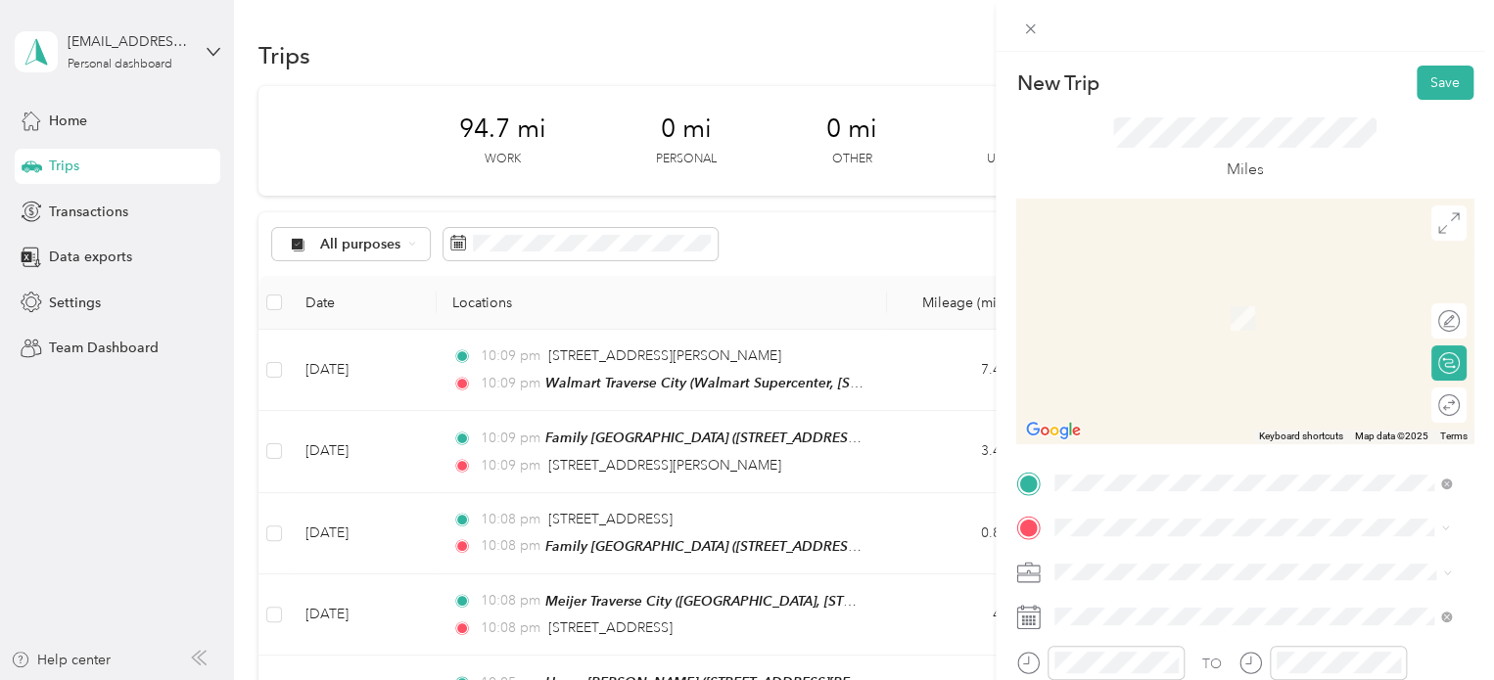
click at [1145, 292] on span "[STREET_ADDRESS][US_STATE]" at bounding box center [1190, 290] width 196 height 18
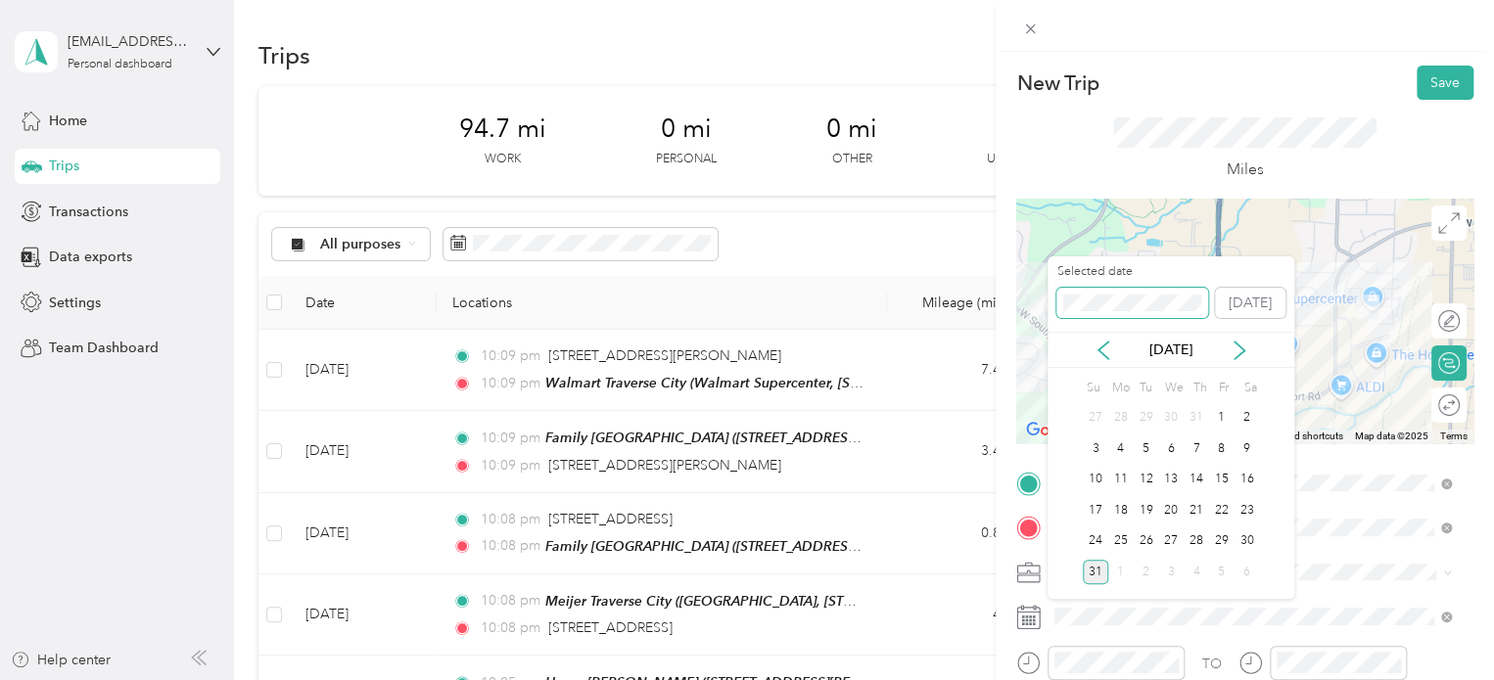
click at [979, 679] on div "New Trip Save This trip cannot be edited because it is either under review, app…" at bounding box center [742, 680] width 1484 height 0
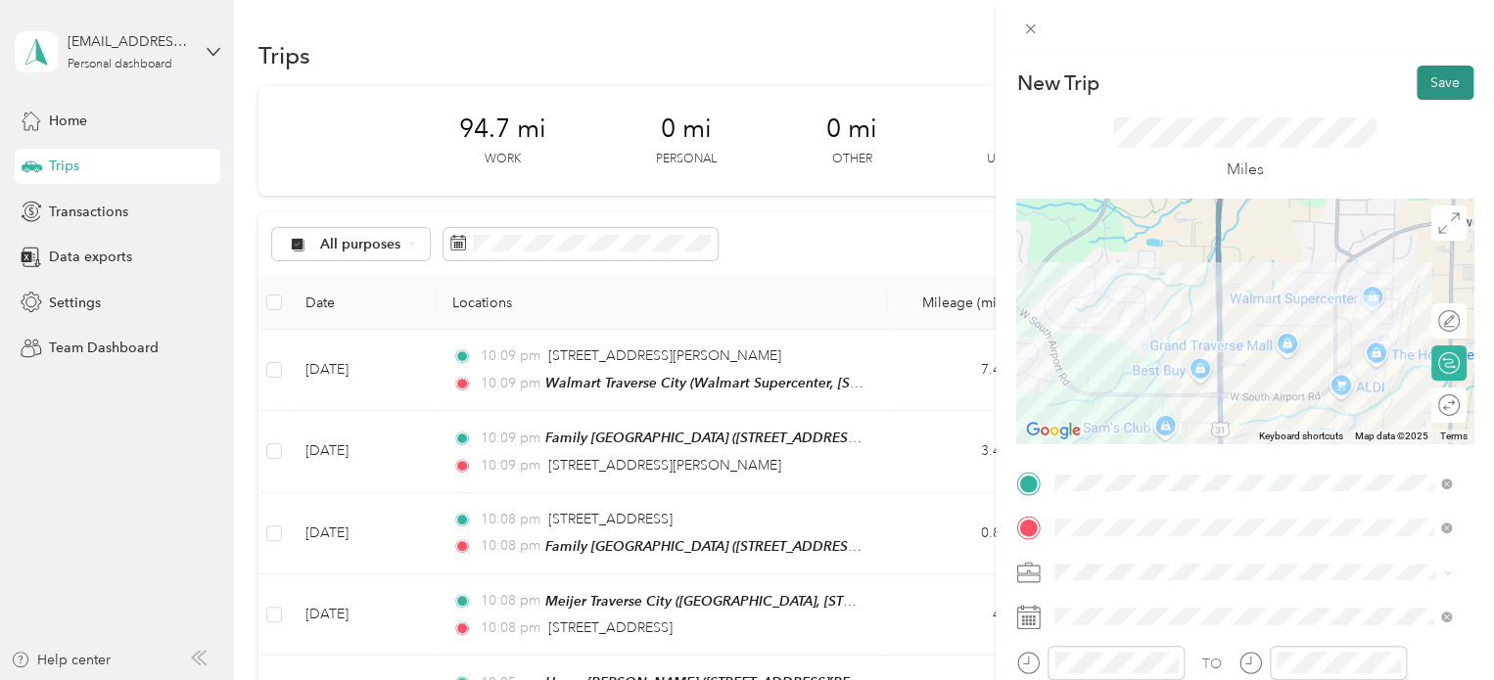
click at [1421, 89] on button "Save" at bounding box center [1445, 83] width 57 height 34
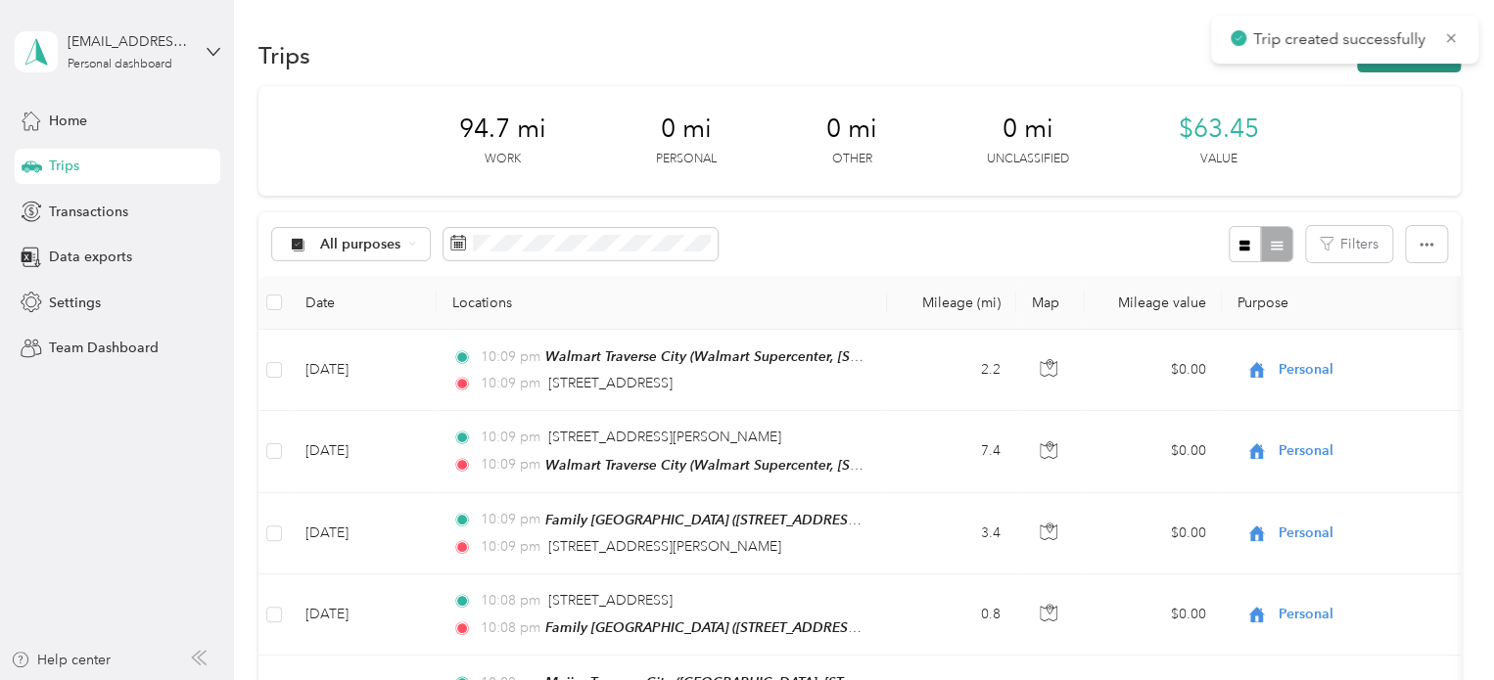
click at [1389, 64] on button "New trip" at bounding box center [1409, 55] width 104 height 34
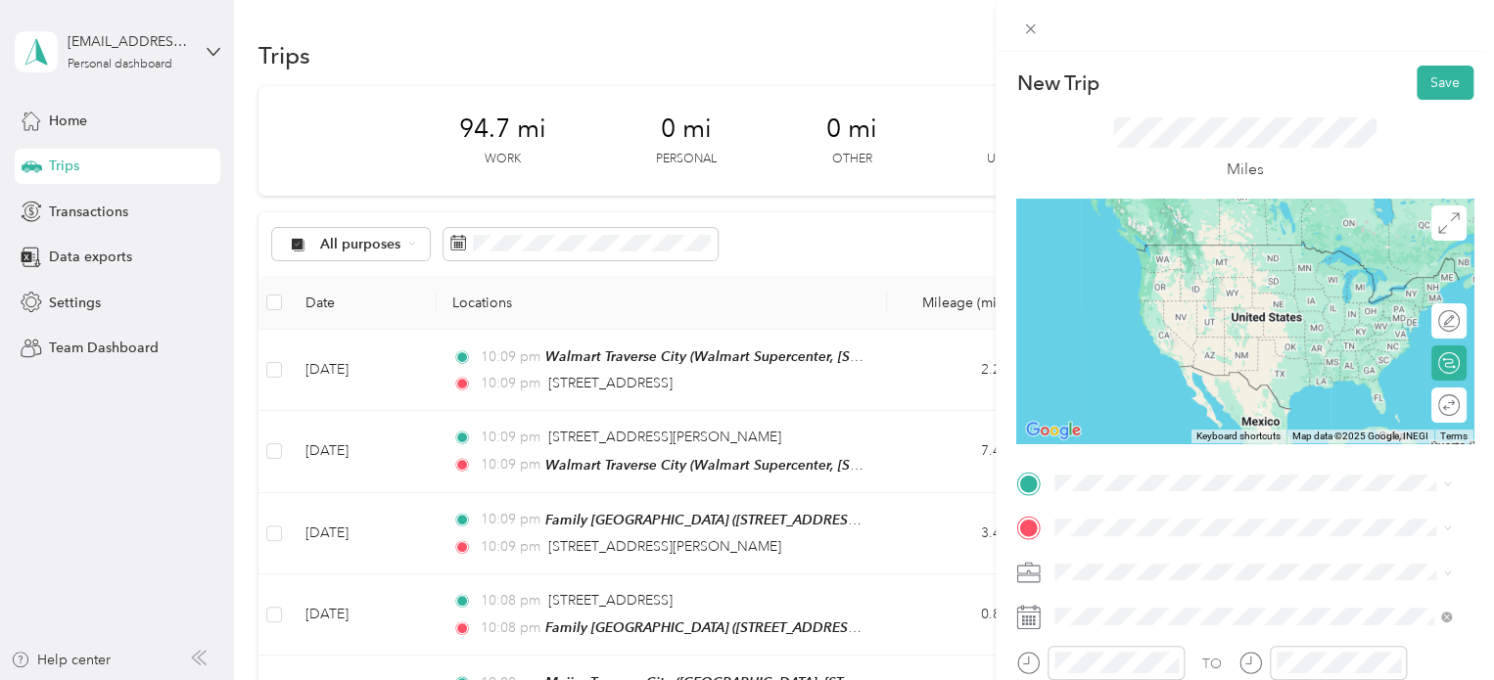
click at [1155, 245] on span "[STREET_ADDRESS][US_STATE]" at bounding box center [1190, 239] width 196 height 18
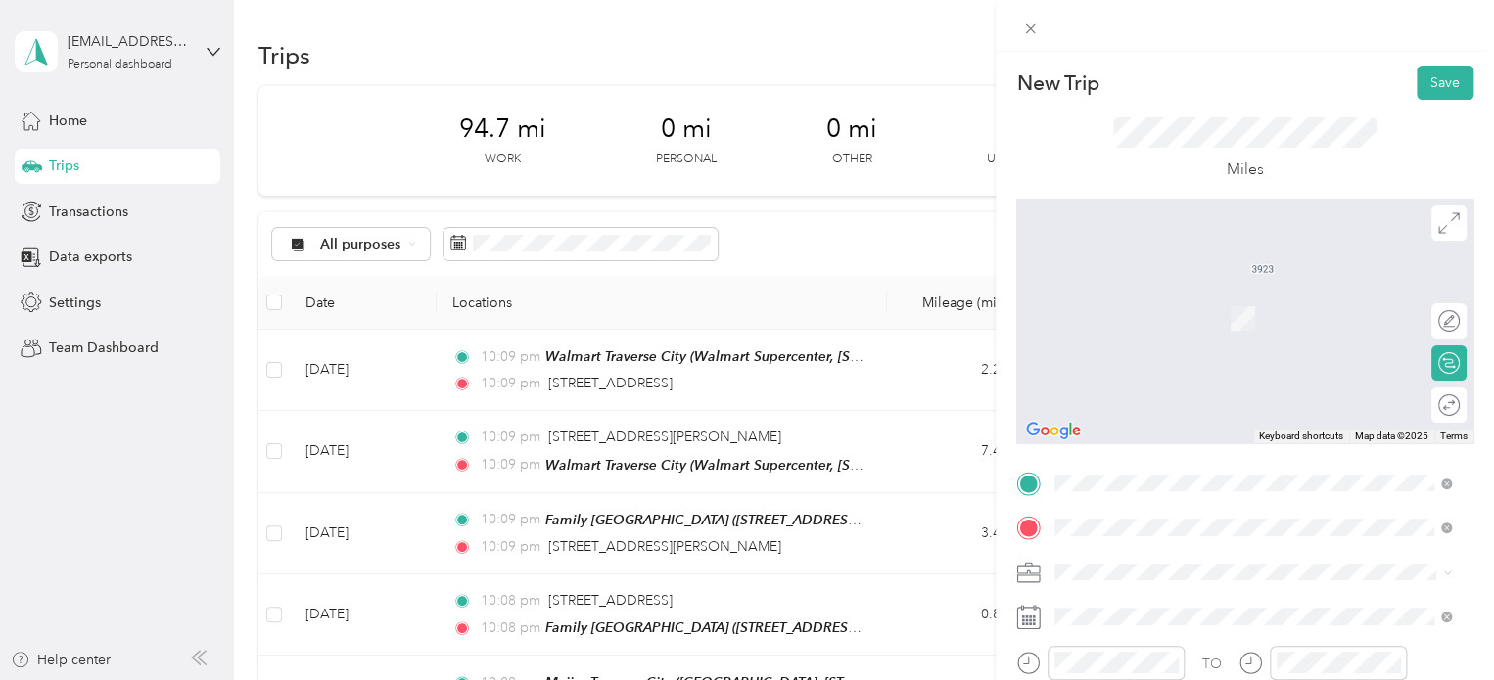
click at [1152, 314] on span "Walmart Supercenter, [STREET_ADDRESS] , 49684, [GEOGRAPHIC_DATA], [GEOGRAPHIC_D…" at bounding box center [1250, 339] width 316 height 58
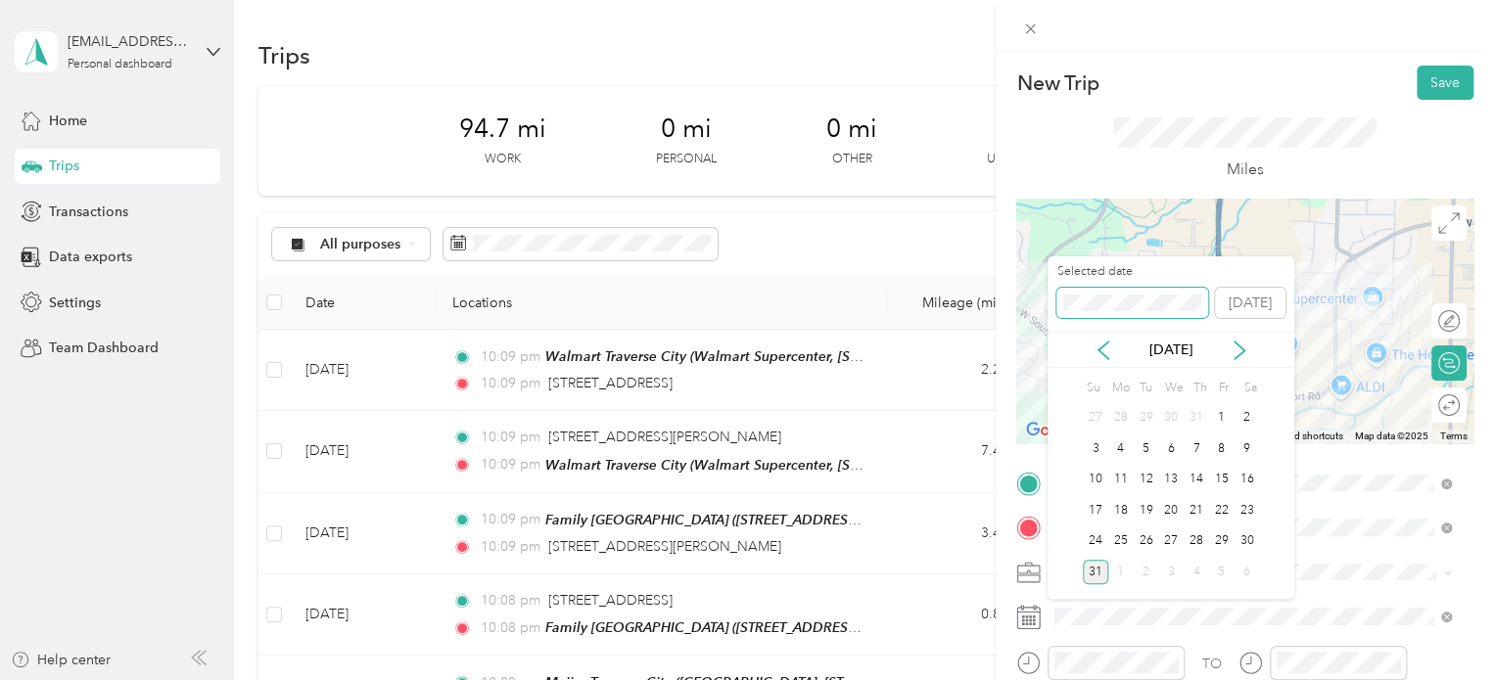
click at [1045, 679] on div "New Trip Save This trip cannot be edited because it is either under review, app…" at bounding box center [742, 680] width 1484 height 0
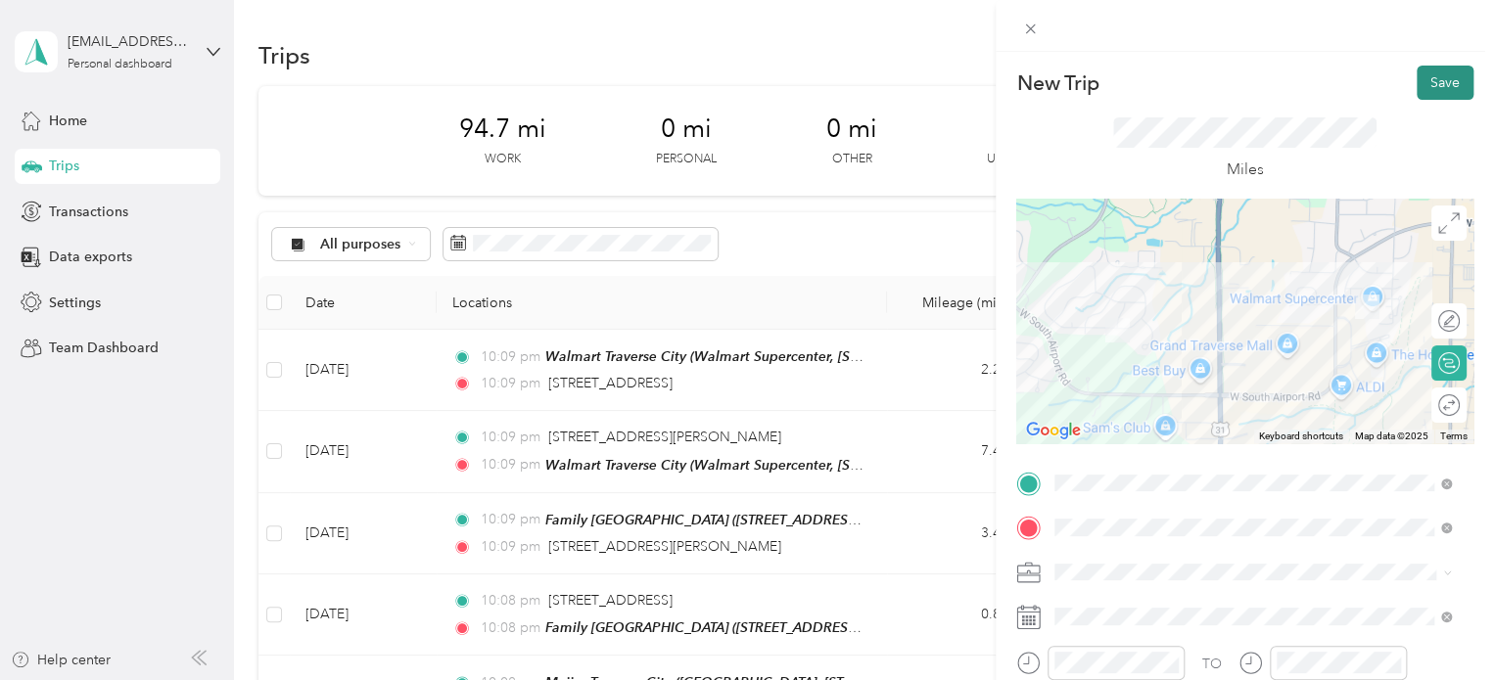
click at [1421, 93] on button "Save" at bounding box center [1445, 83] width 57 height 34
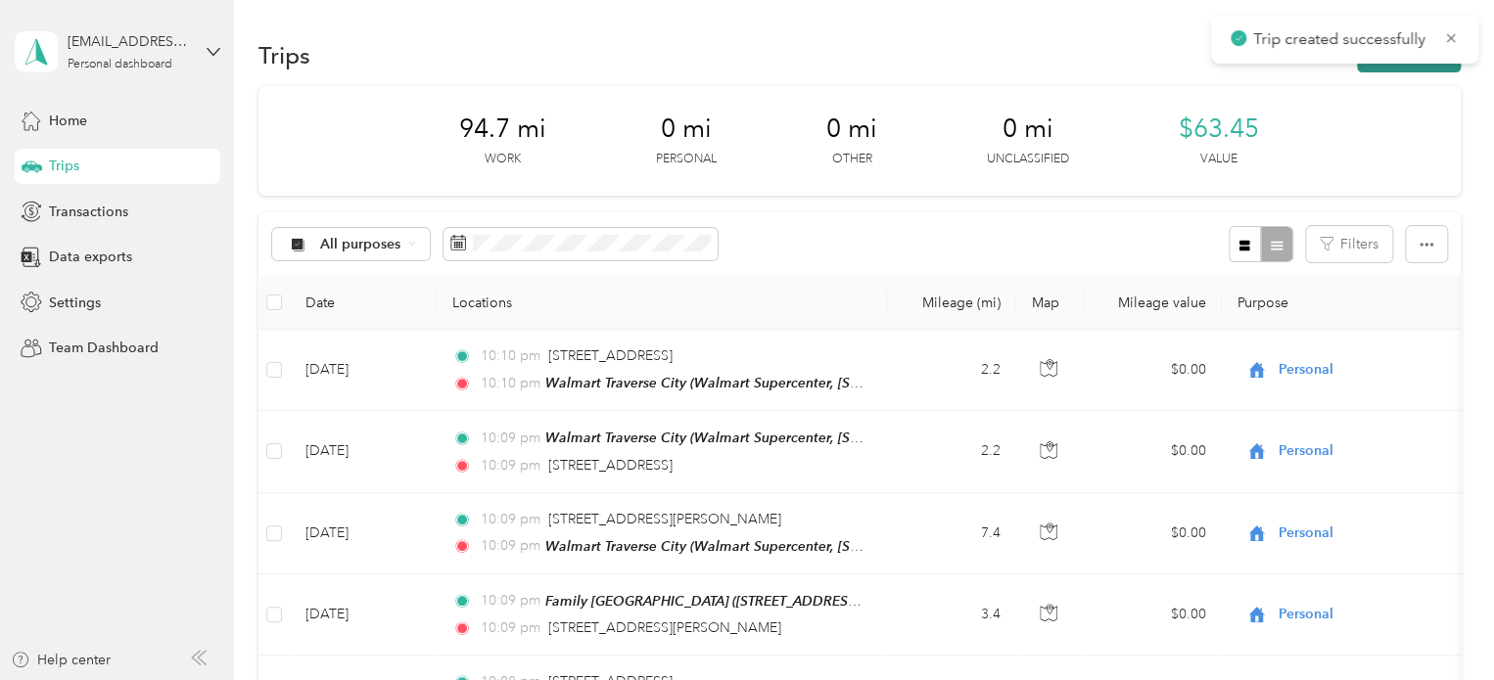
click at [1421, 68] on button "New trip" at bounding box center [1409, 55] width 104 height 34
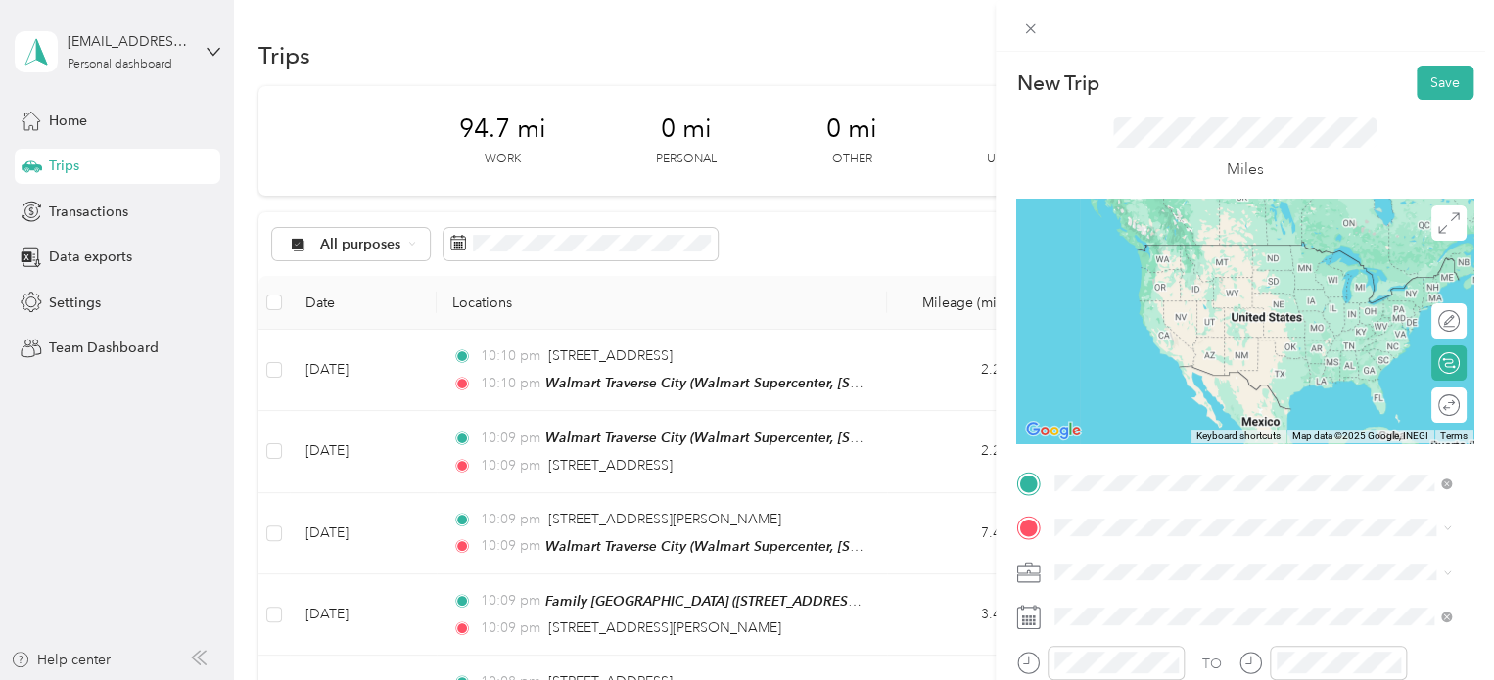
click at [1171, 304] on div "Walmart Traverse City Walmart Supercenter, [STREET_ADDRESS] , 49684, [GEOGRAPHI…" at bounding box center [1268, 284] width 353 height 82
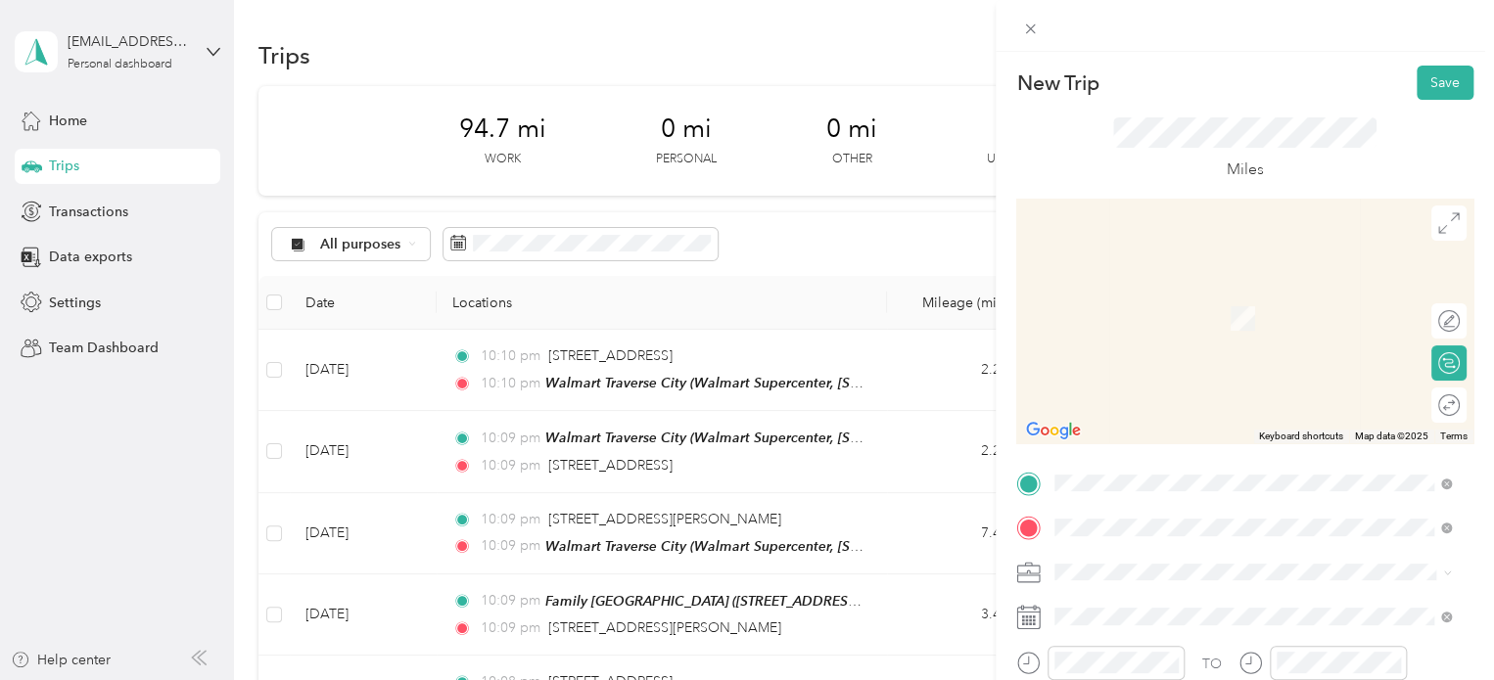
click at [1205, 303] on div "[STREET_ADDRESS][US_STATE]" at bounding box center [1252, 290] width 383 height 26
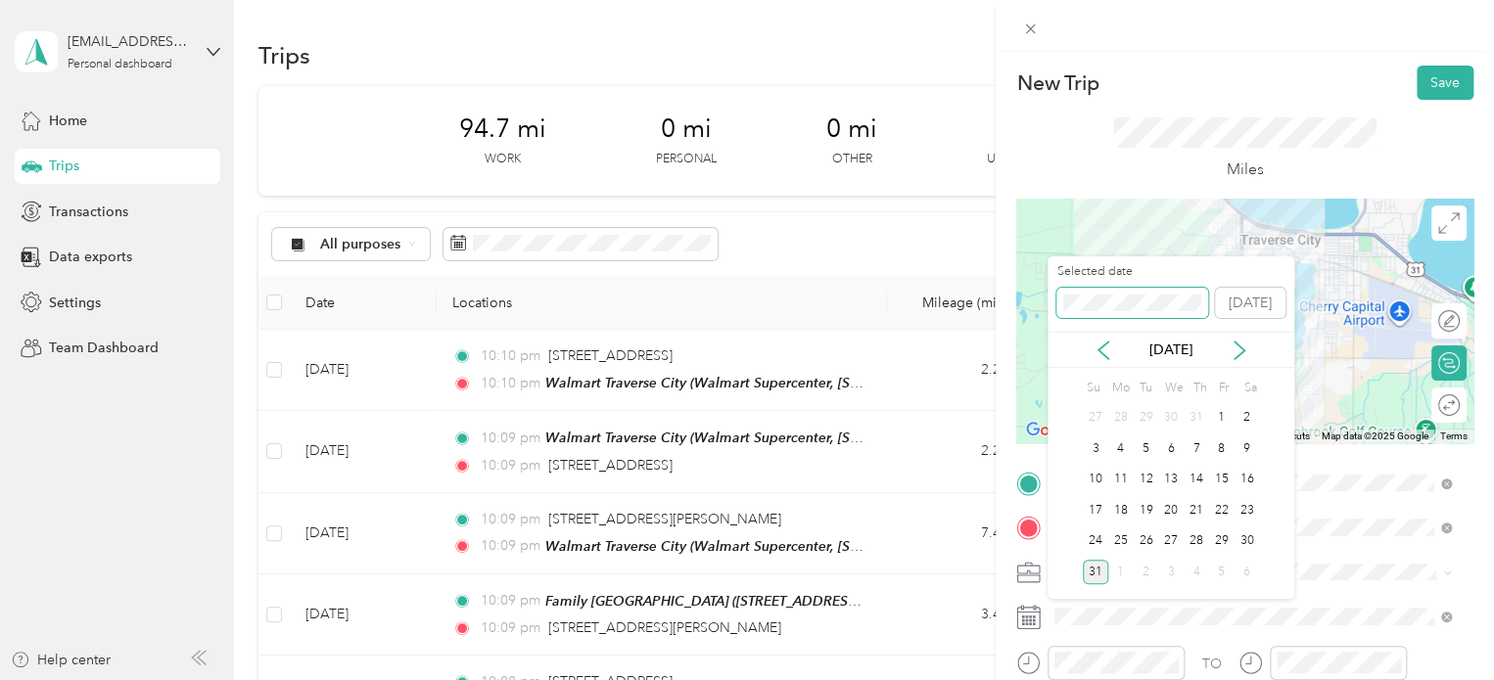
click at [1048, 301] on div "Selected date [DATE]" at bounding box center [1170, 297] width 247 height 69
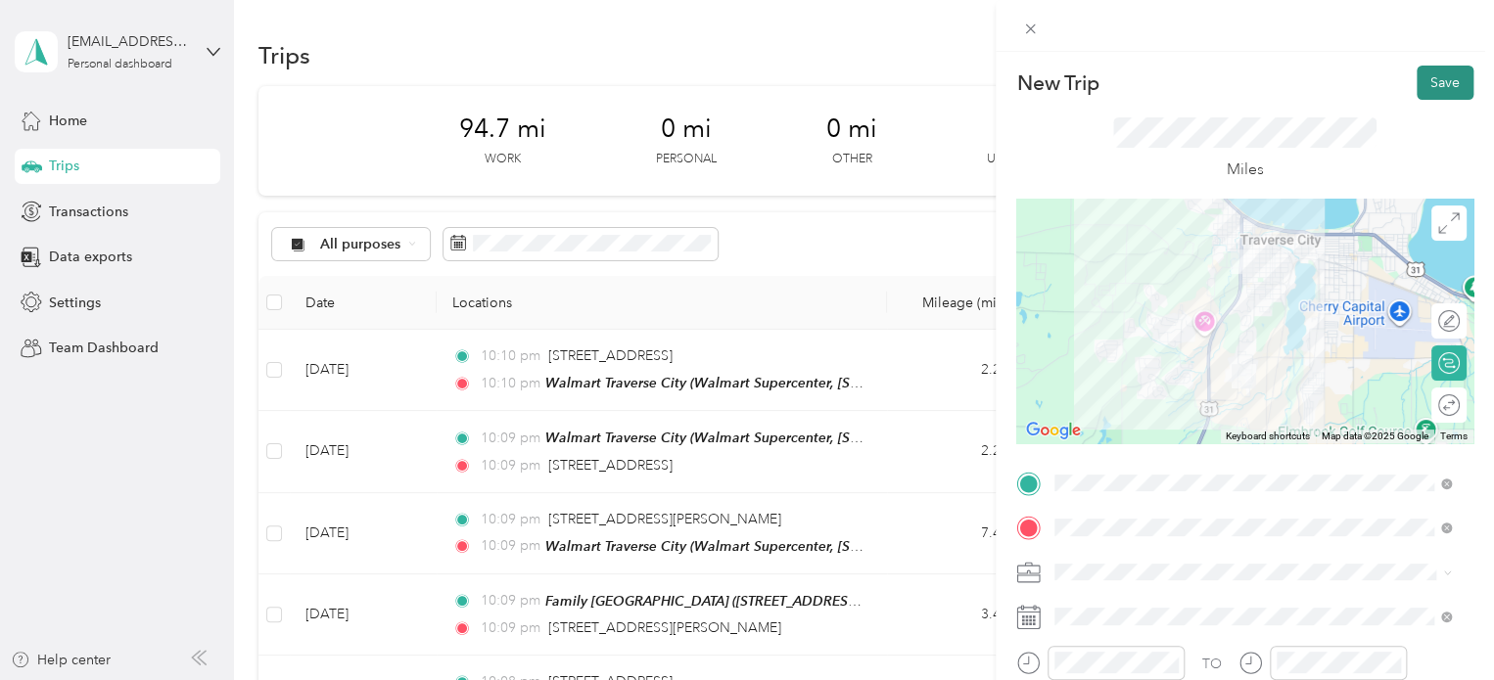
click at [1433, 85] on button "Save" at bounding box center [1445, 83] width 57 height 34
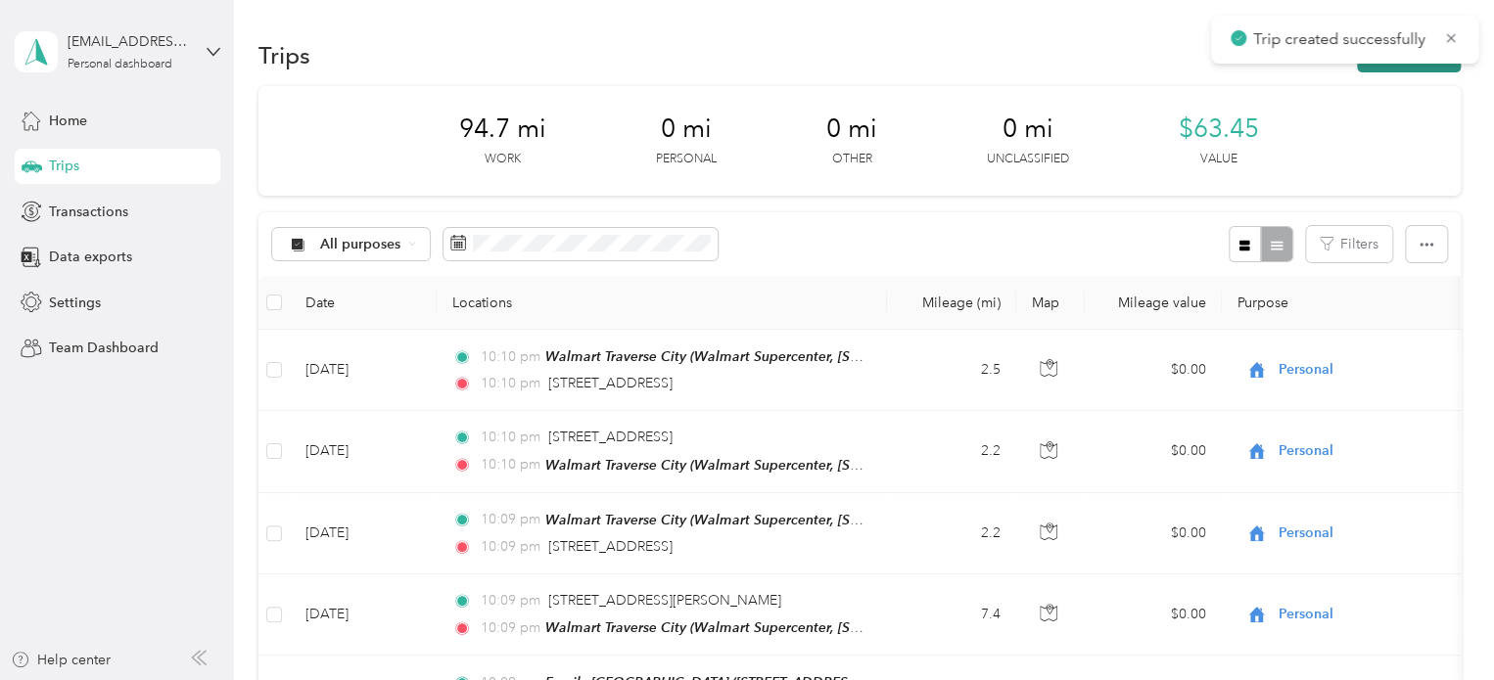
click at [1412, 70] on button "New trip" at bounding box center [1409, 55] width 104 height 34
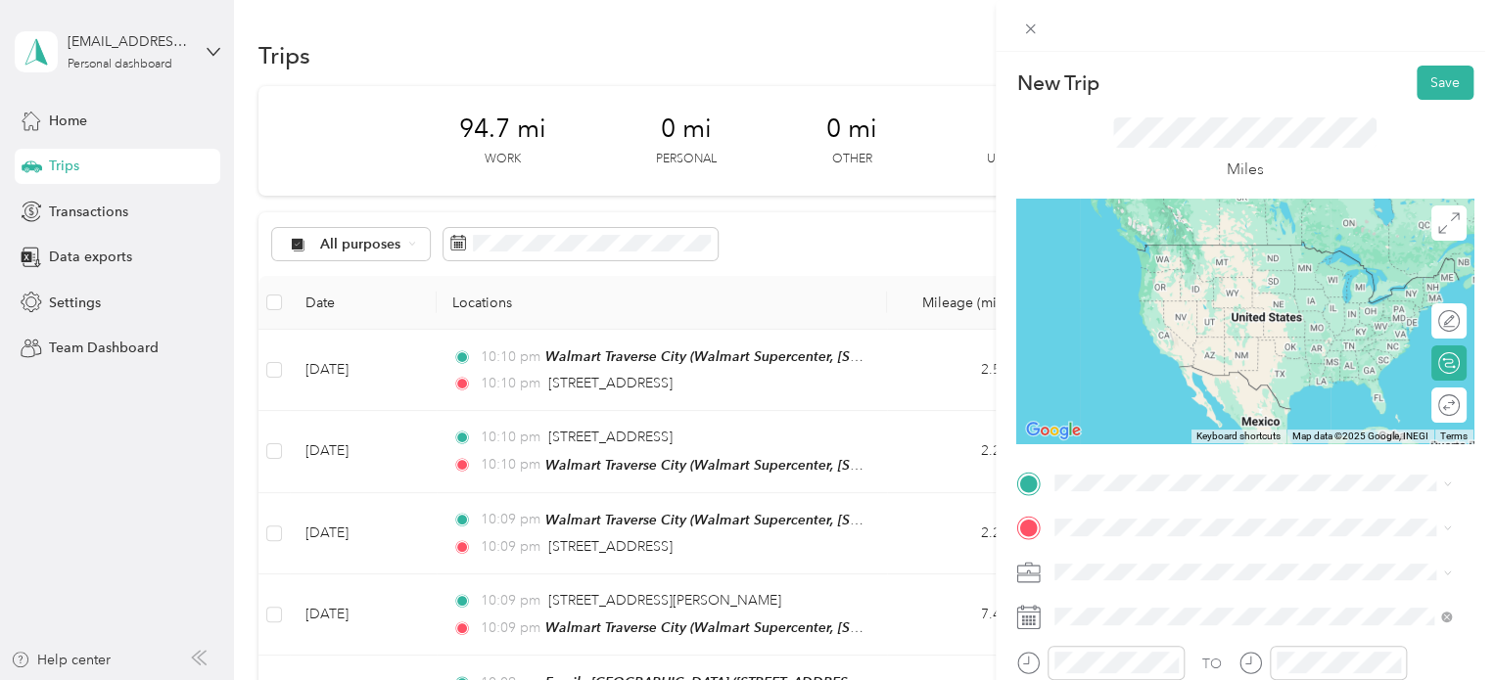
click at [1231, 242] on span "[STREET_ADDRESS][US_STATE]" at bounding box center [1190, 243] width 196 height 18
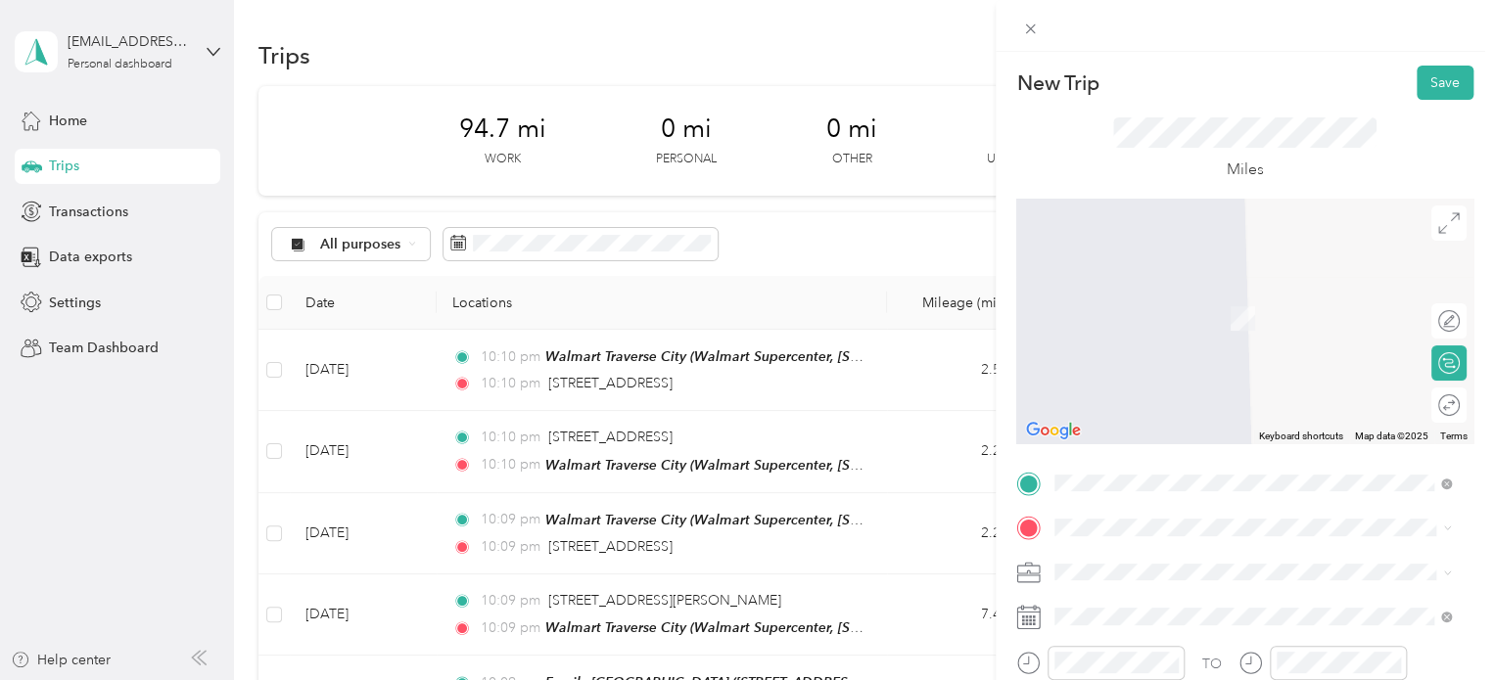
click at [1166, 413] on strong "Home [PERSON_NAME]" at bounding box center [1171, 414] width 158 height 18
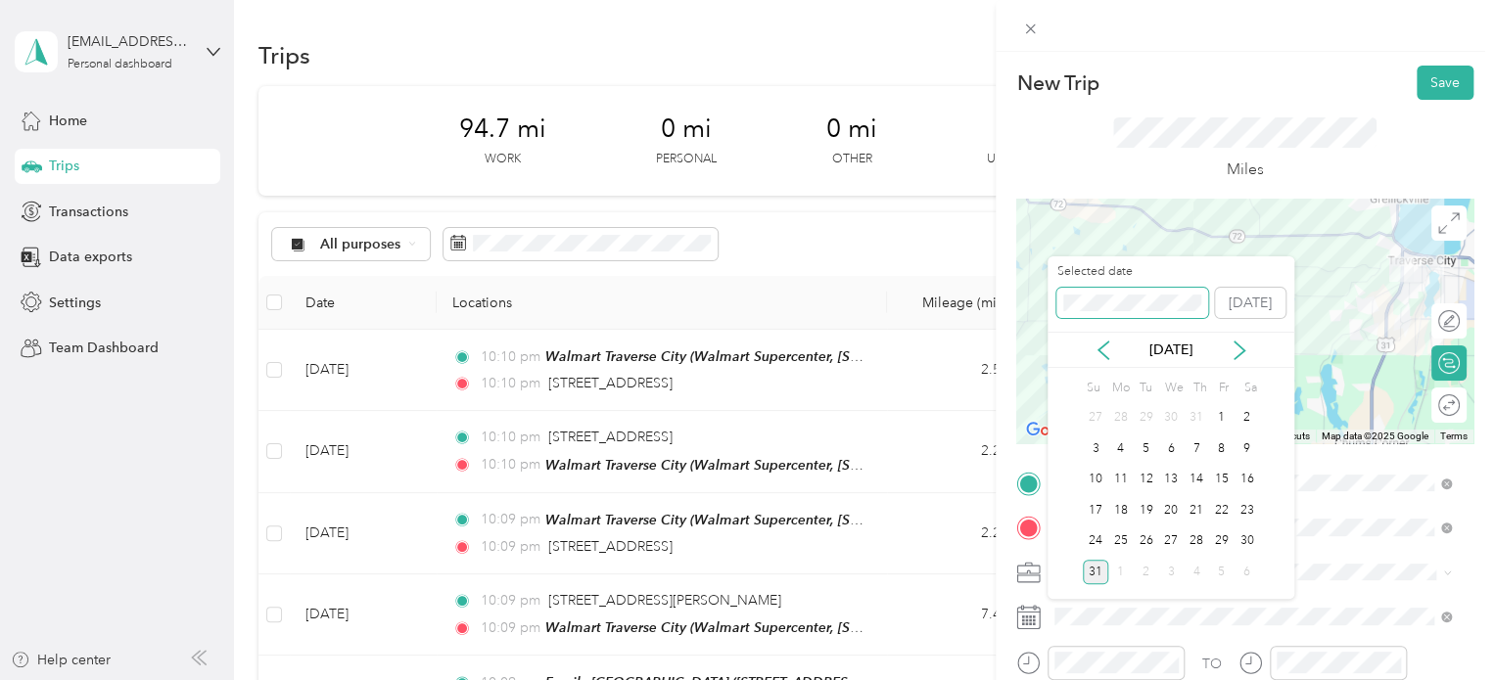
click at [1007, 679] on div "New Trip Save This trip cannot be edited because it is either under review, app…" at bounding box center [742, 680] width 1484 height 0
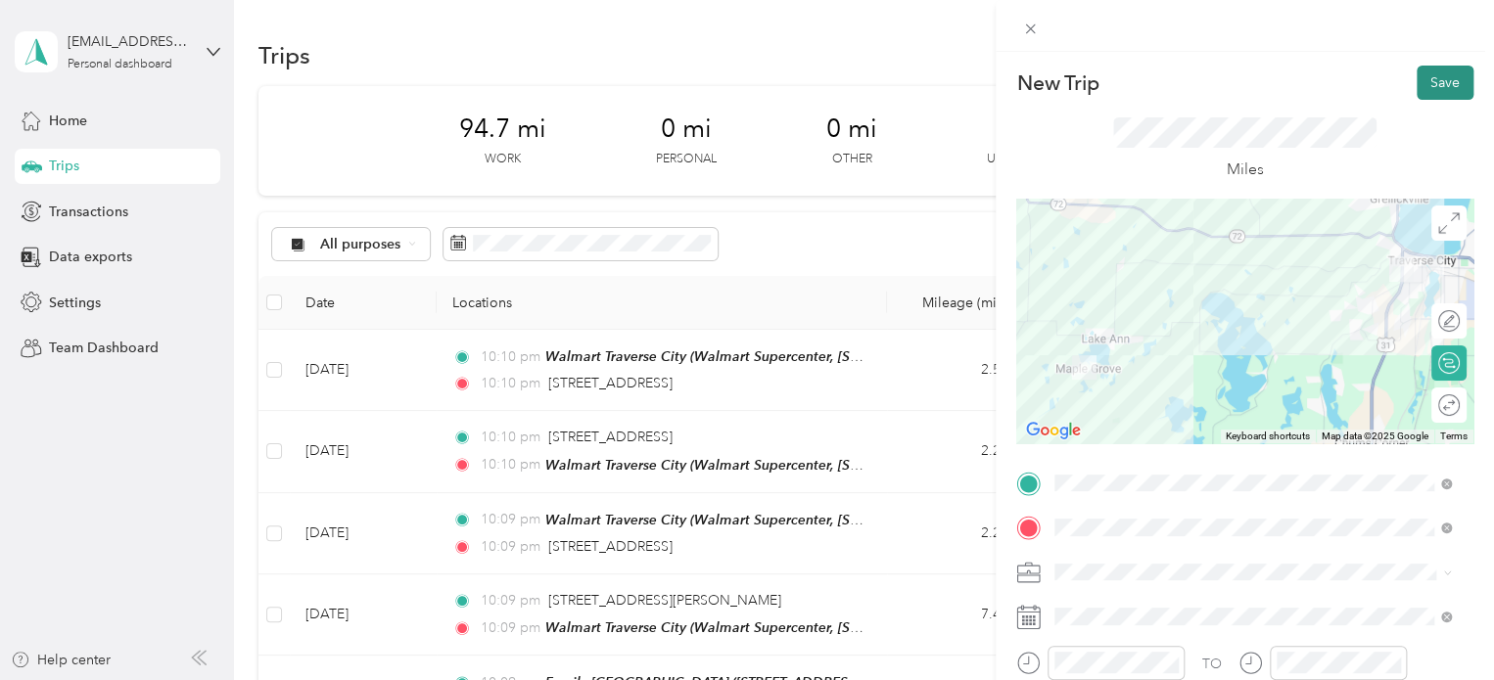
click at [1417, 73] on button "Save" at bounding box center [1445, 83] width 57 height 34
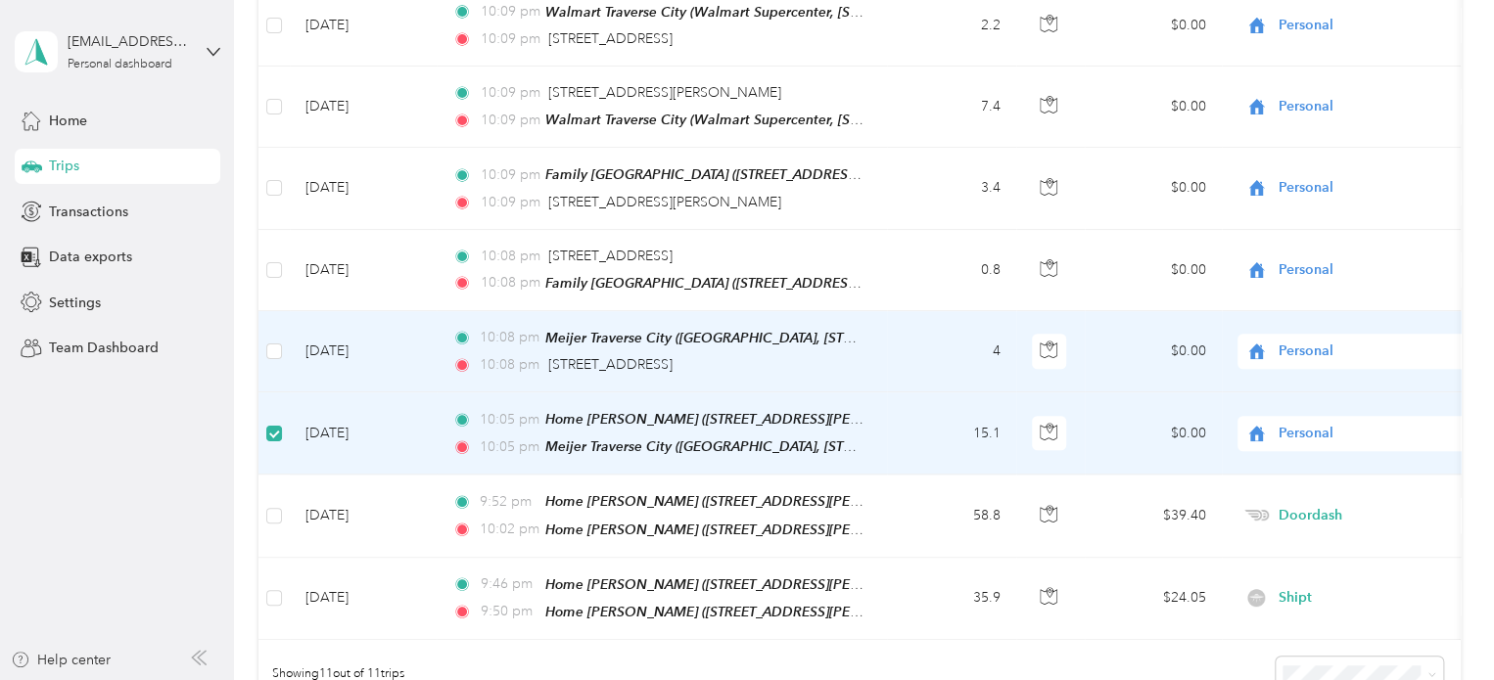
scroll to position [585, 0]
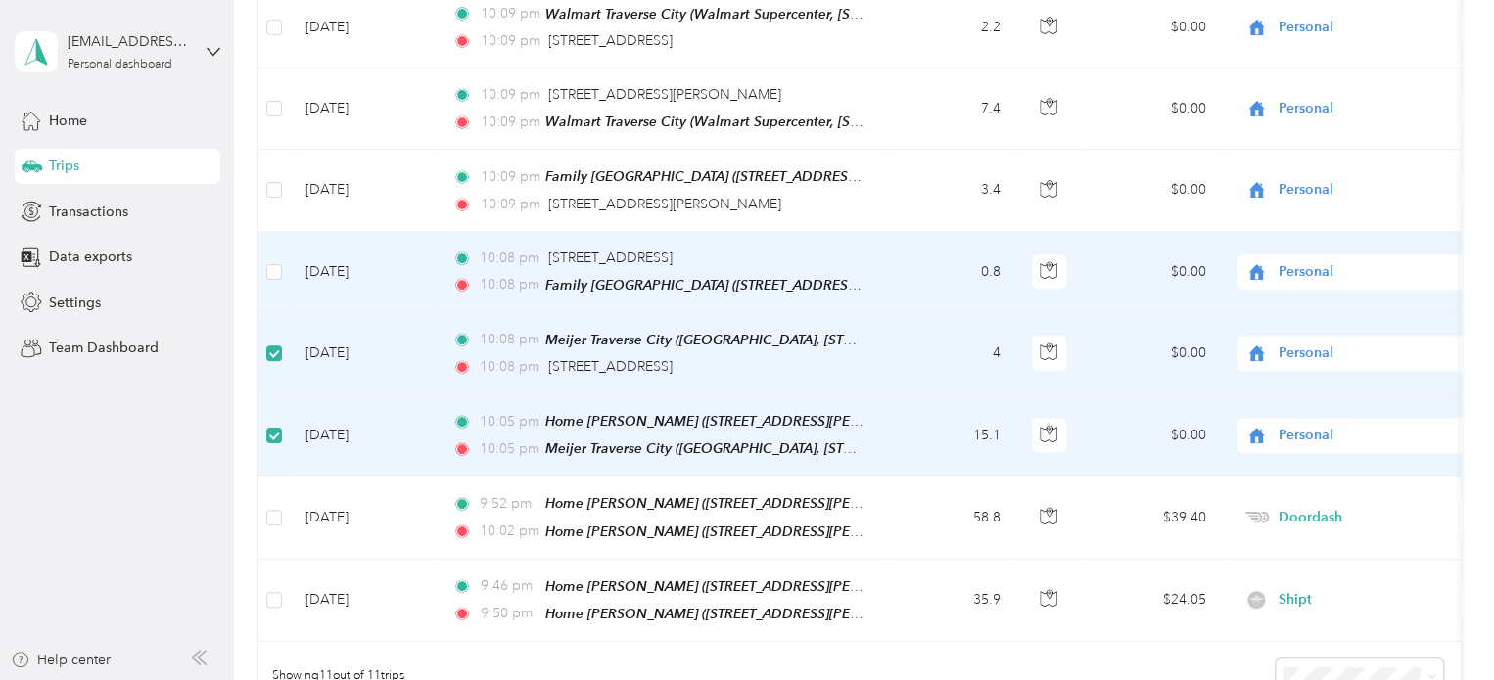
click at [263, 267] on td at bounding box center [273, 272] width 31 height 81
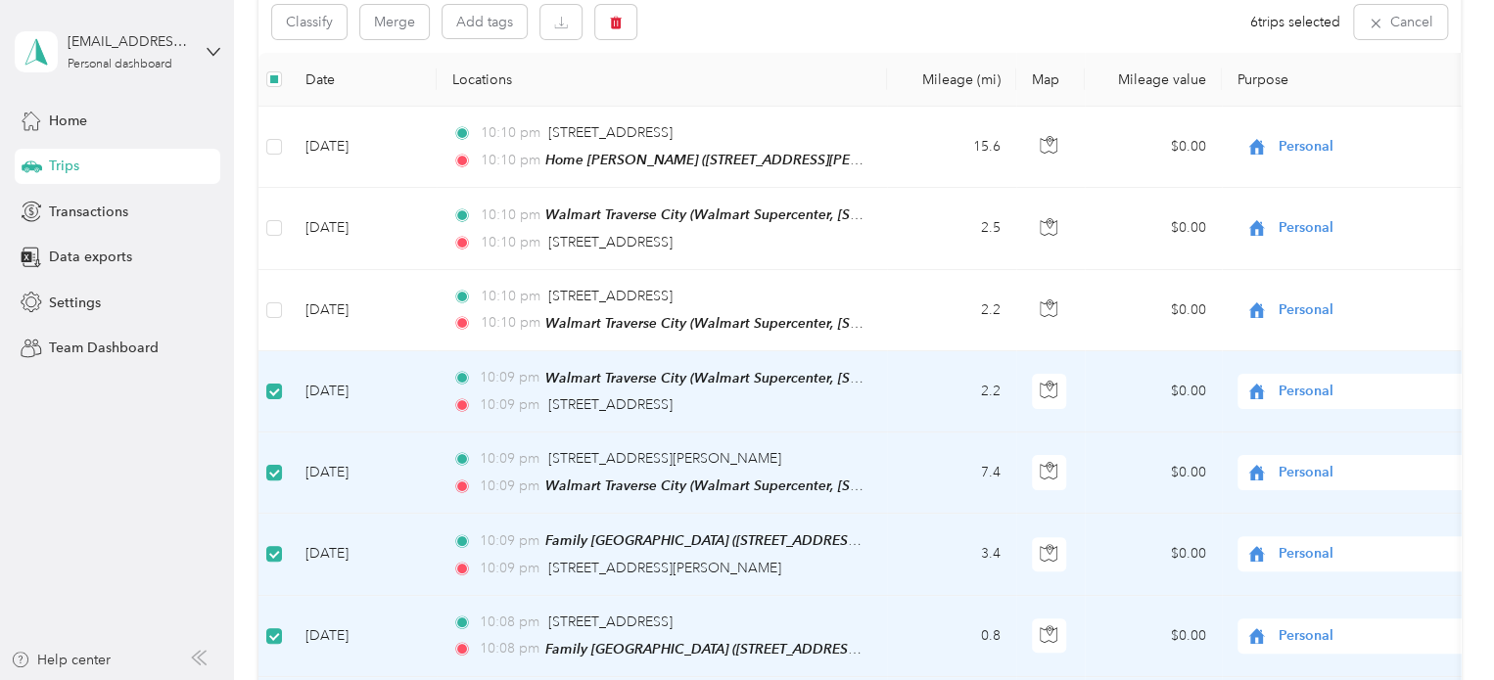
scroll to position [96, 0]
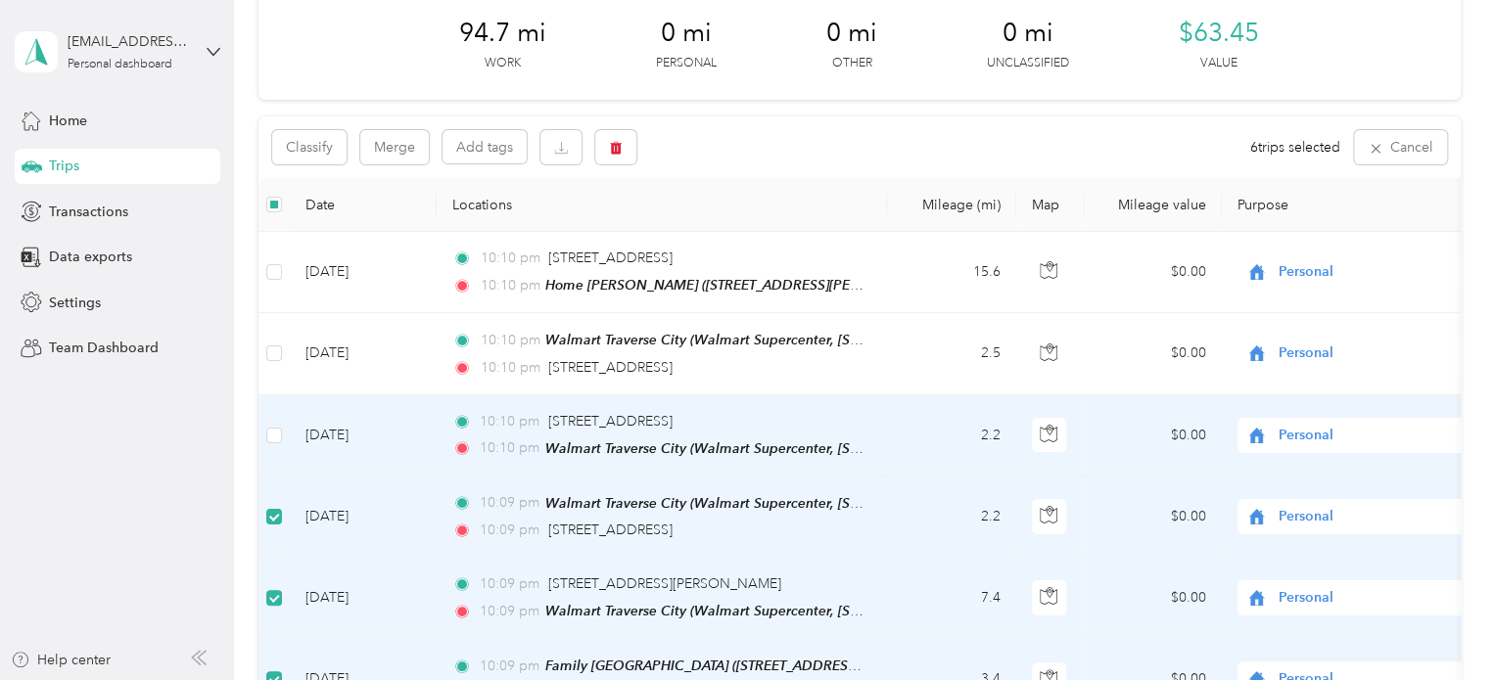
click at [282, 438] on td at bounding box center [273, 435] width 31 height 81
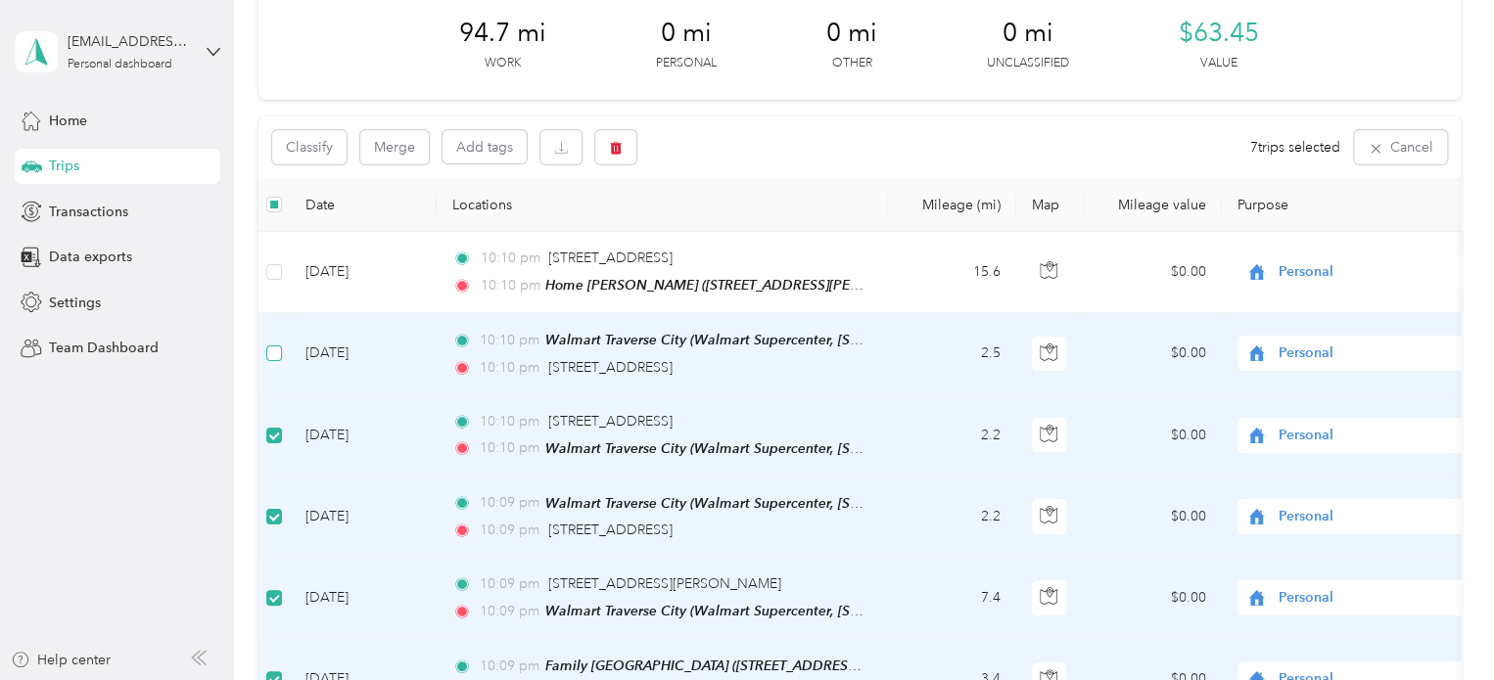
click at [275, 343] on label at bounding box center [274, 354] width 16 height 22
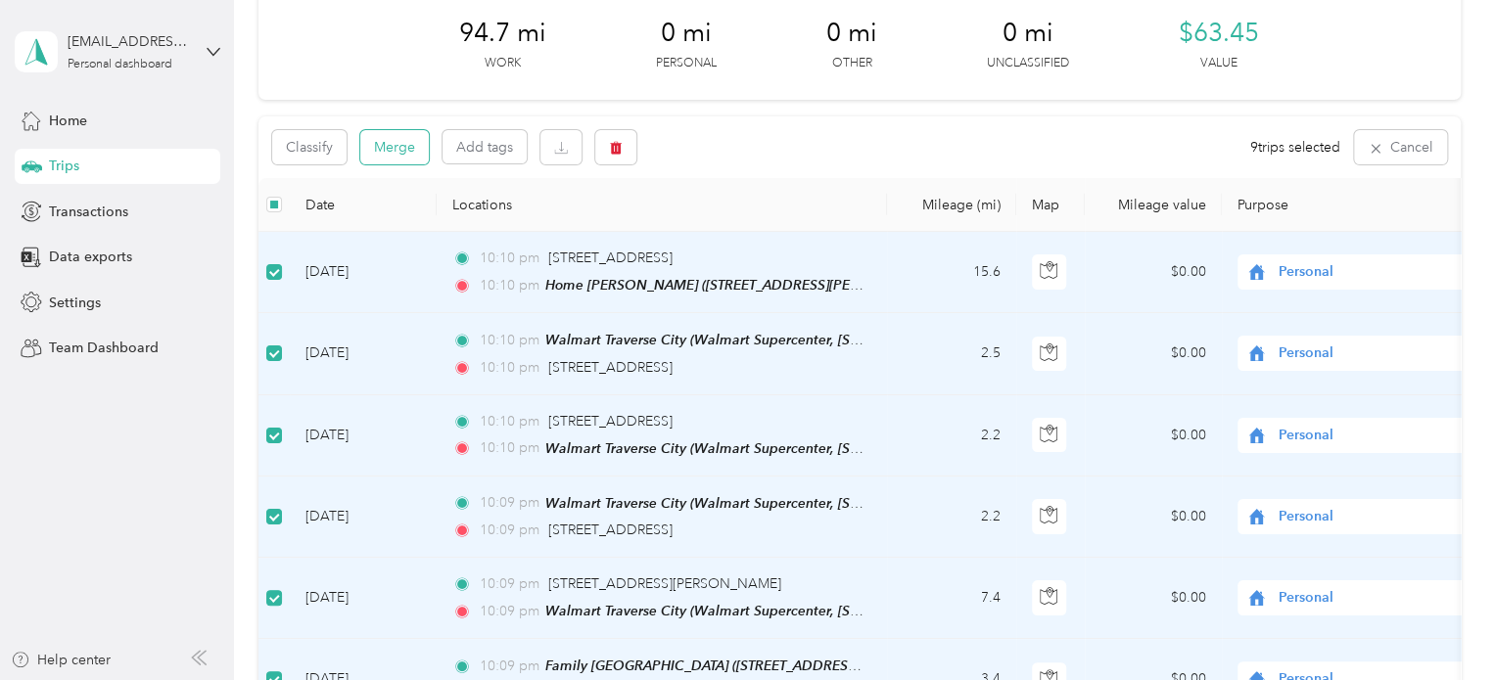
click at [371, 147] on button "Merge" at bounding box center [394, 147] width 69 height 34
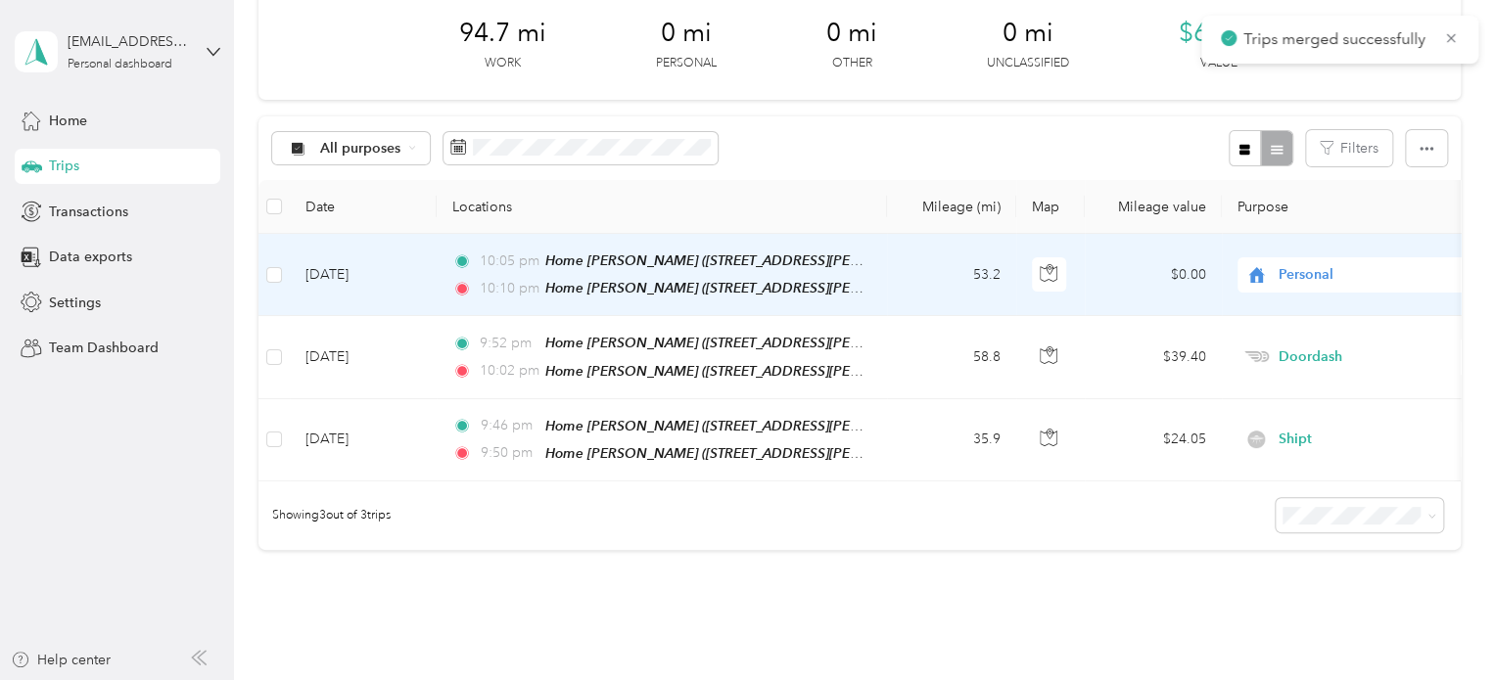
click at [1307, 277] on span "Personal" at bounding box center [1367, 275] width 179 height 22
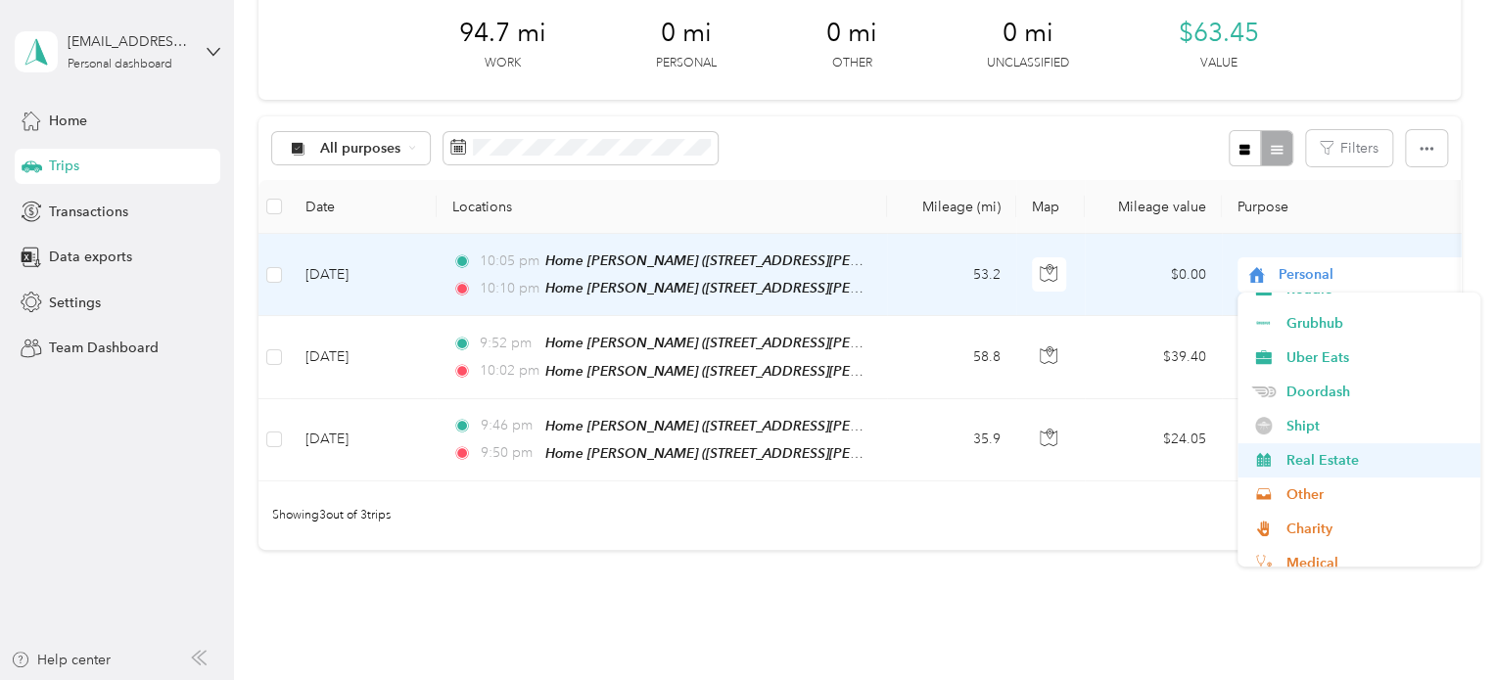
scroll to position [196, 0]
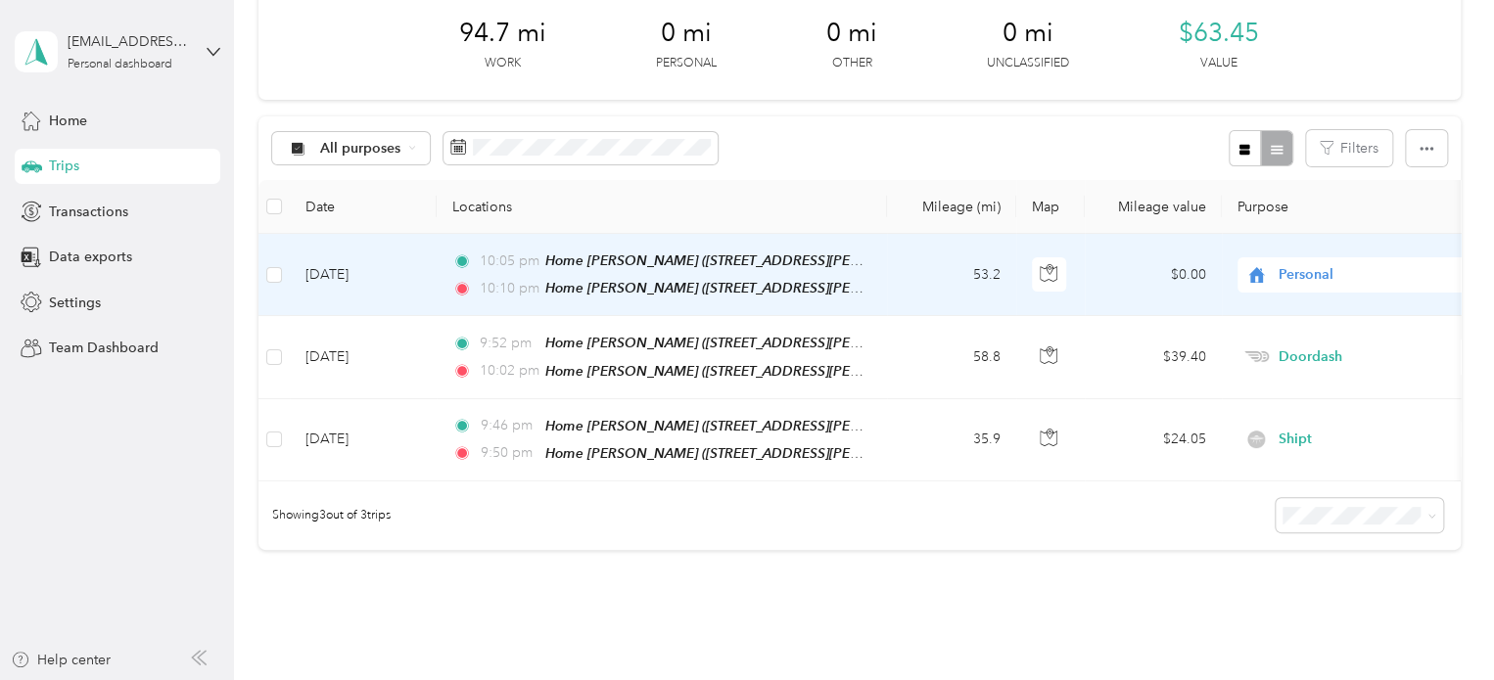
click at [1316, 429] on li "Shipt" at bounding box center [1358, 422] width 243 height 34
click at [1292, 267] on span "Shipt" at bounding box center [1367, 275] width 179 height 22
click at [1285, 437] on span "Instacart" at bounding box center [1375, 447] width 181 height 21
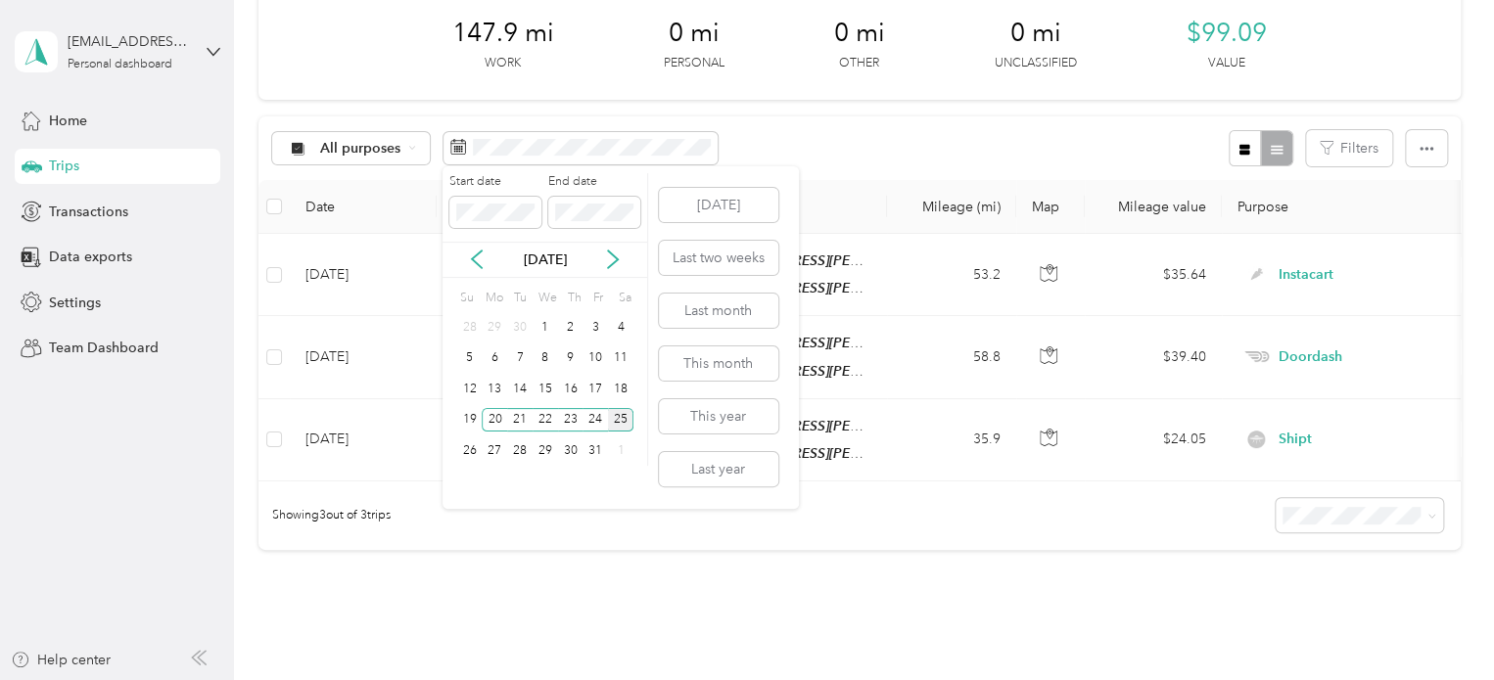
click at [613, 414] on div "25" at bounding box center [620, 420] width 25 height 24
click at [587, 444] on div "31" at bounding box center [594, 451] width 25 height 24
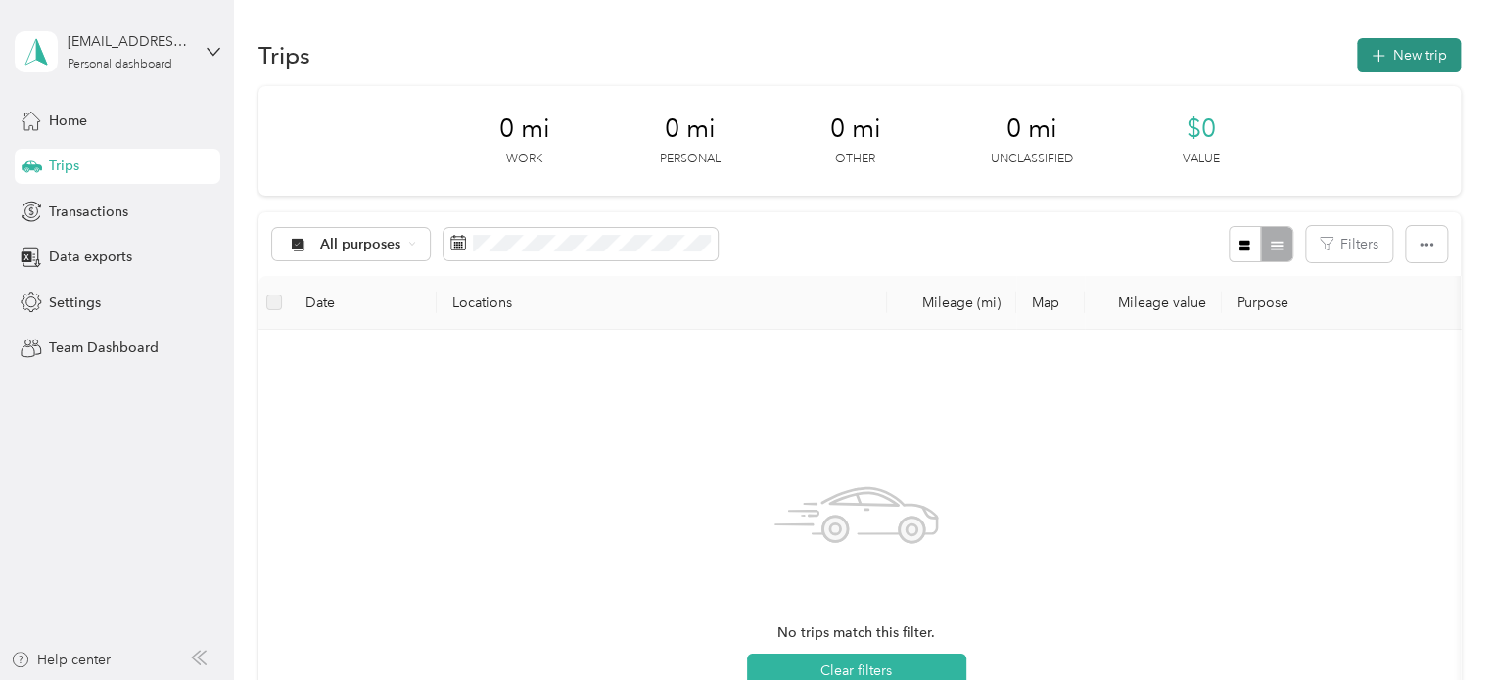
click at [1377, 62] on icon "button" at bounding box center [1378, 56] width 23 height 23
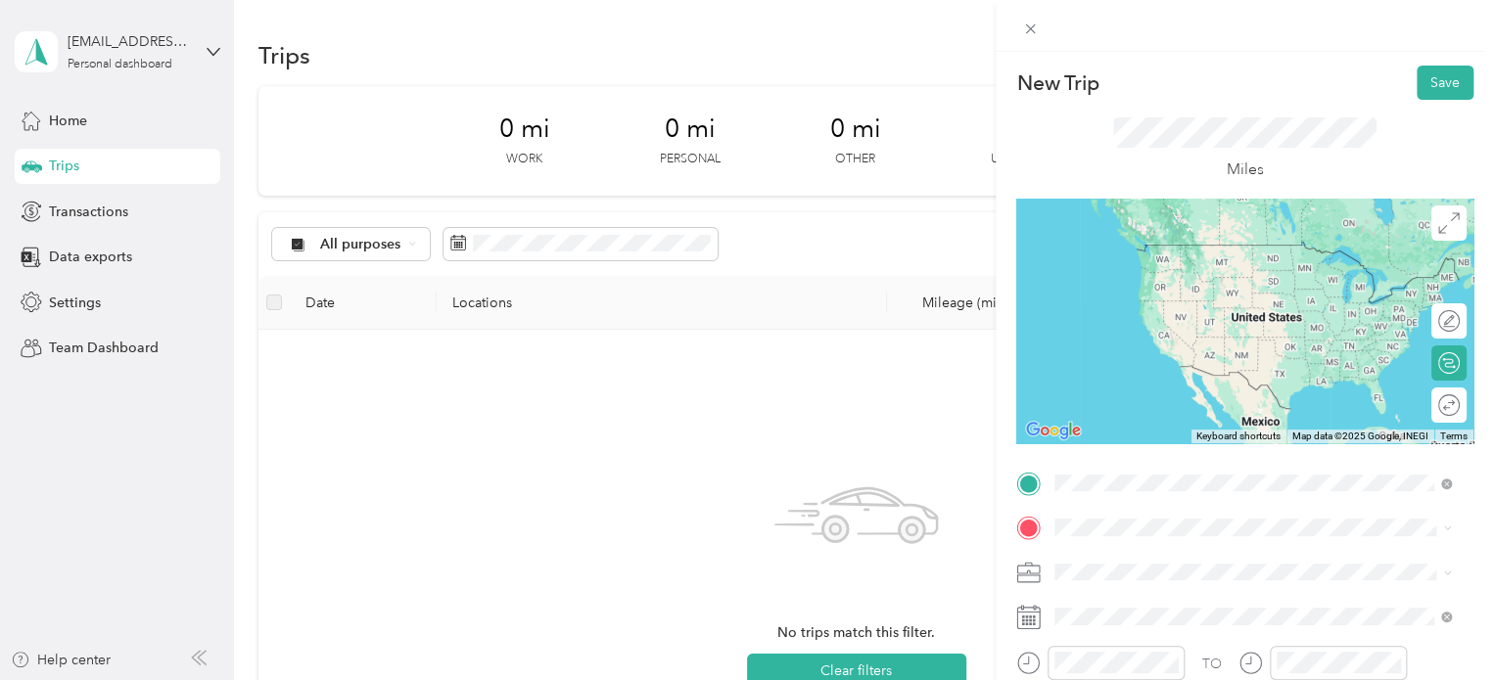
click at [1184, 368] on strong "Home [PERSON_NAME]" at bounding box center [1171, 375] width 158 height 18
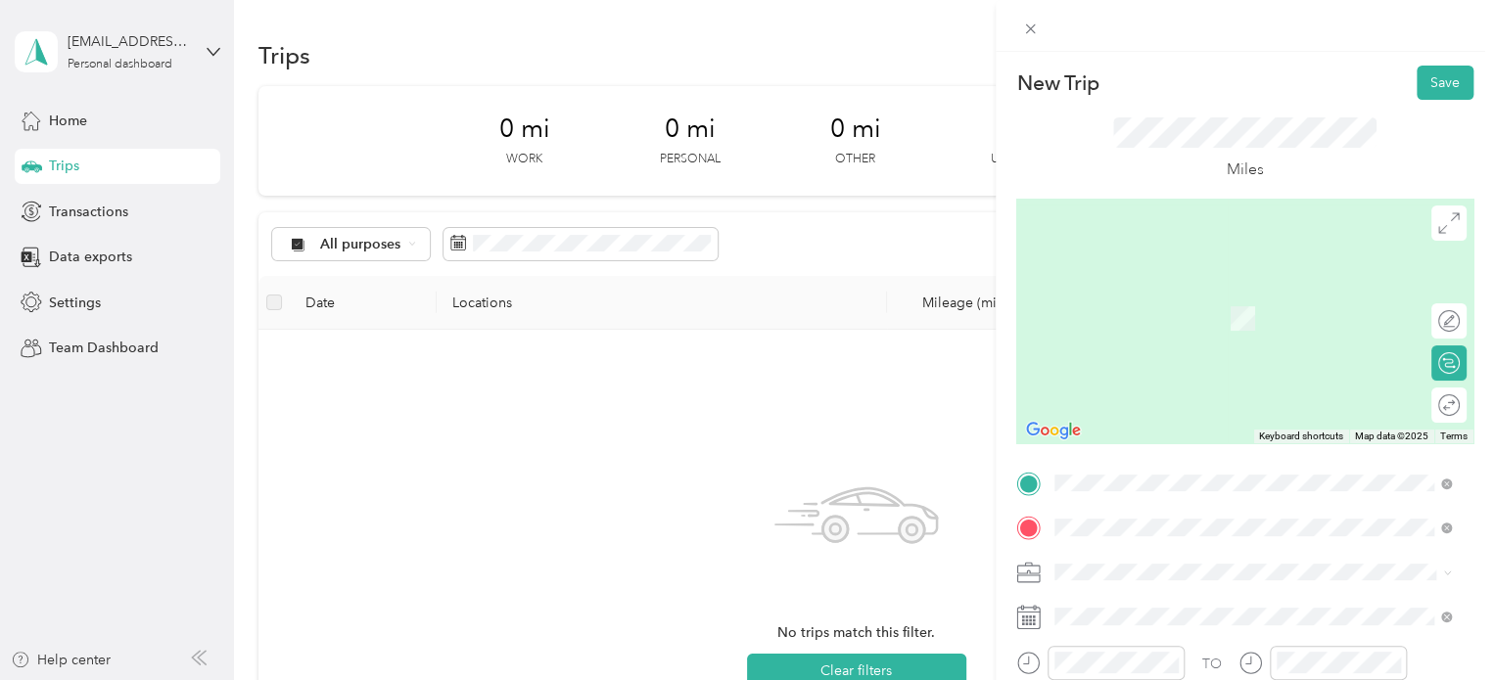
click at [1159, 329] on span "Walmart Supercenter, [STREET_ADDRESS] , 49684, [GEOGRAPHIC_DATA], [GEOGRAPHIC_D…" at bounding box center [1250, 339] width 316 height 58
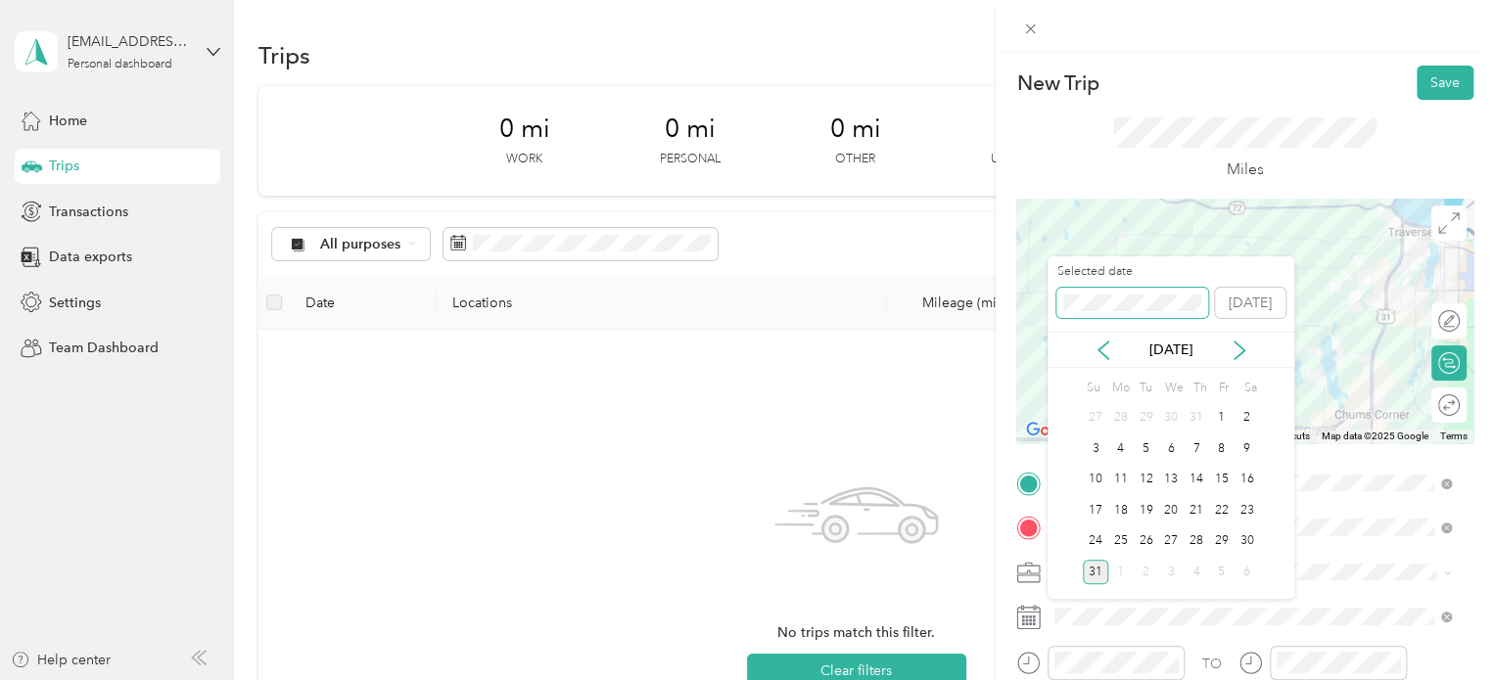
click at [1021, 679] on div "New Trip Save This trip cannot be edited because it is either under review, app…" at bounding box center [742, 680] width 1484 height 0
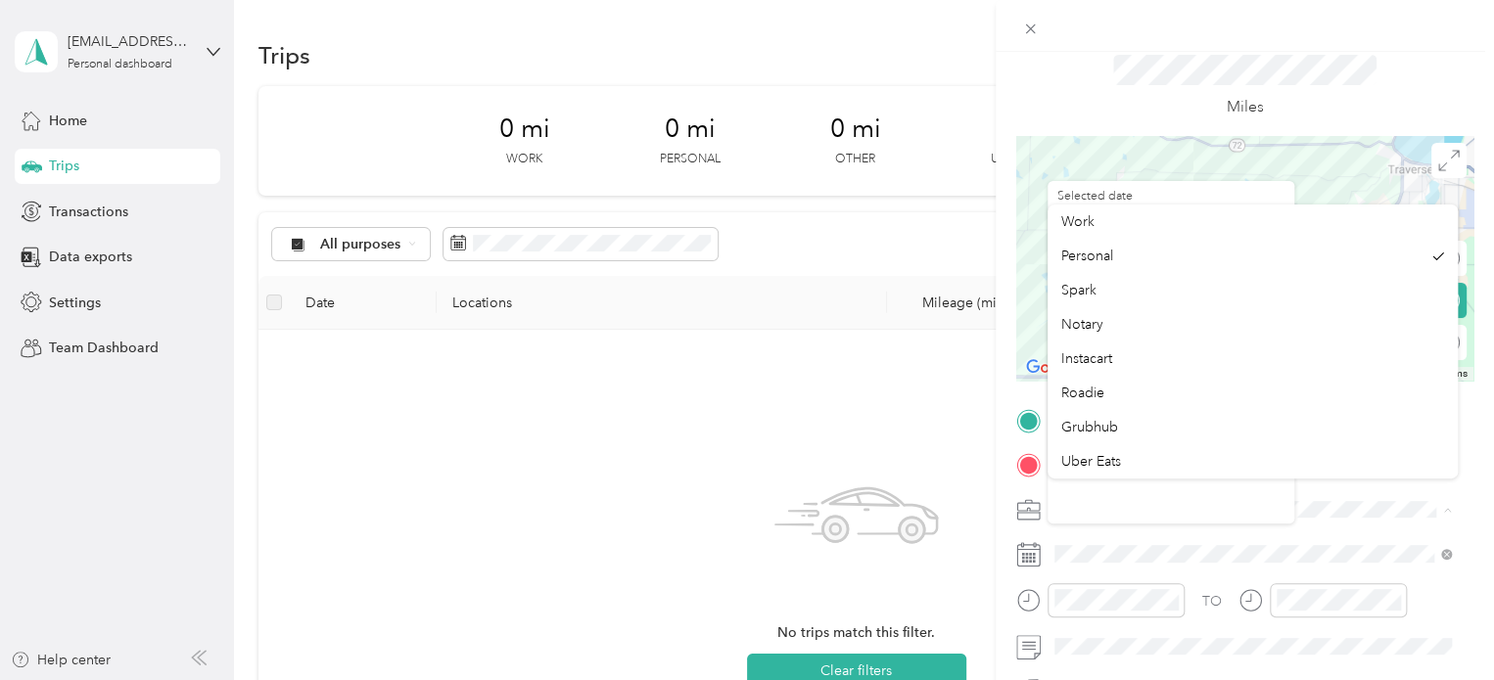
scroll to position [98, 0]
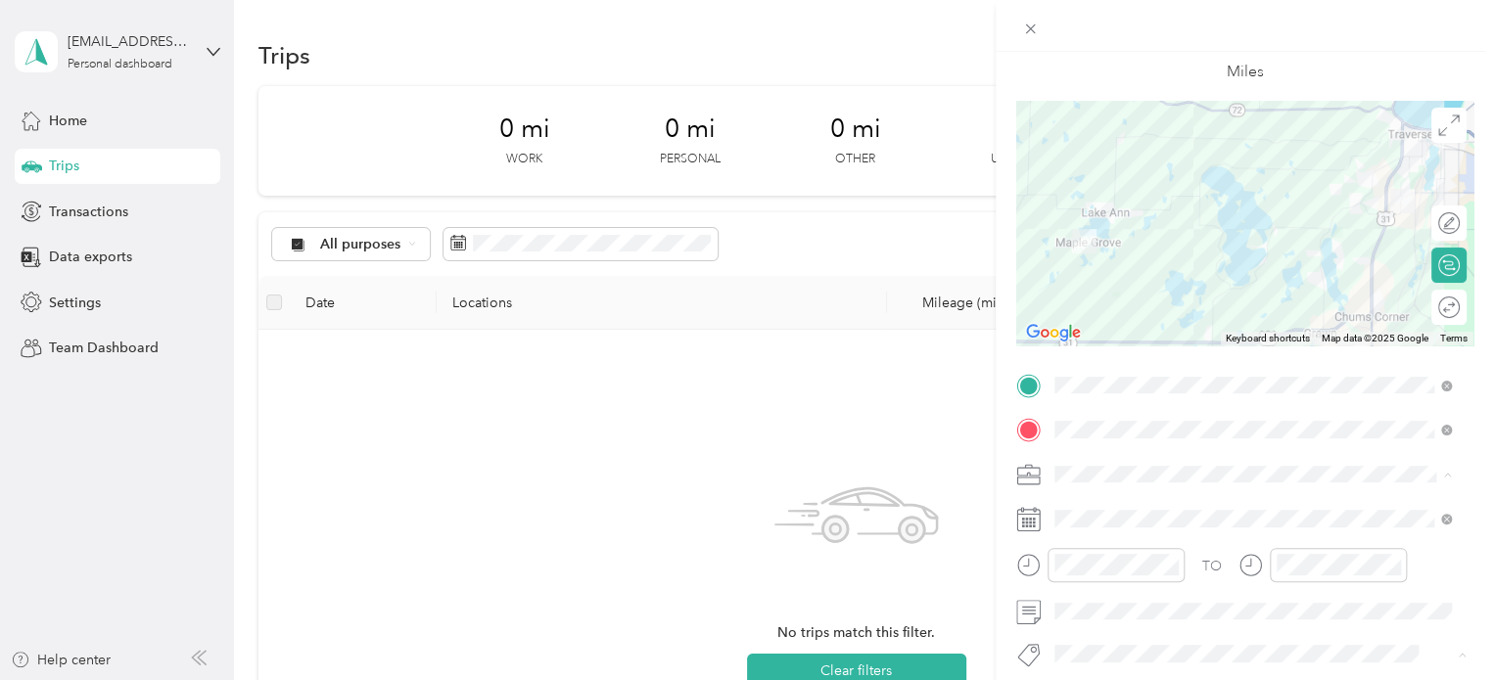
click at [1028, 618] on icon at bounding box center [1028, 612] width 24 height 24
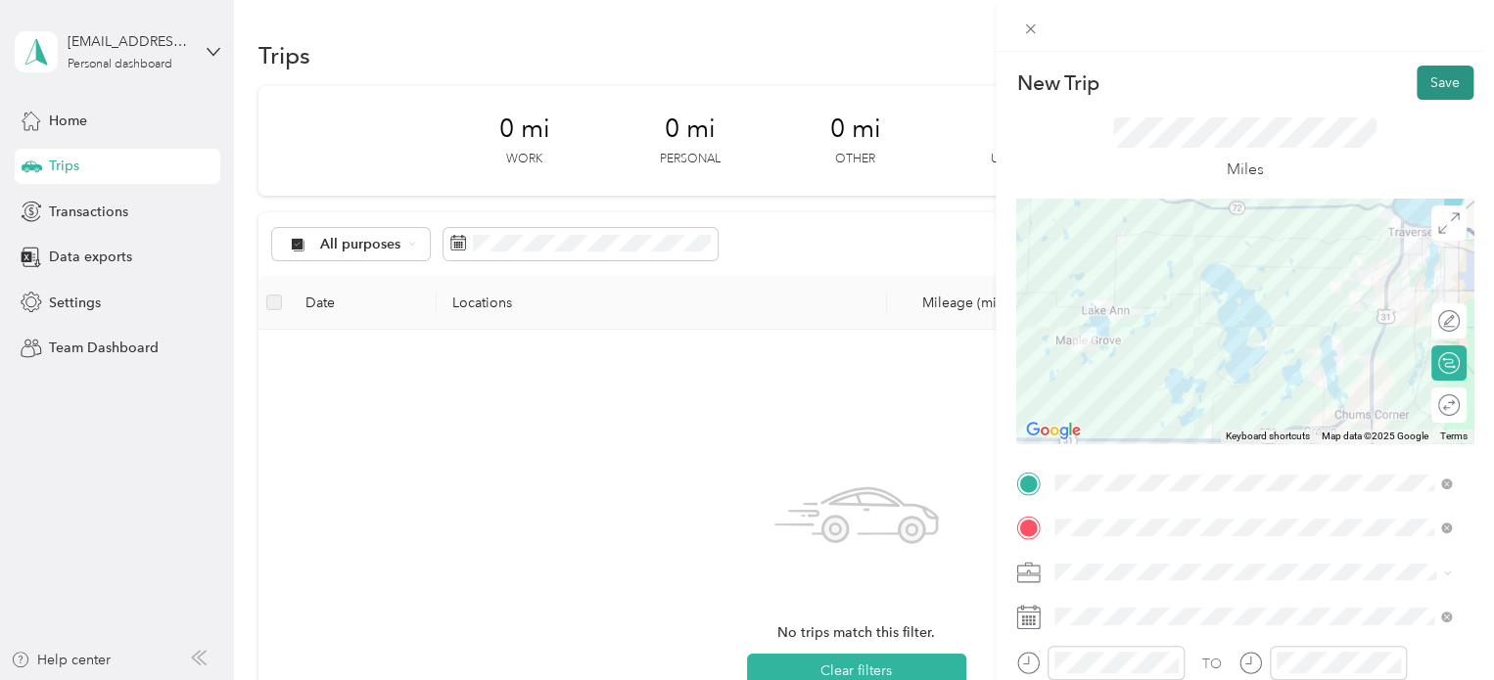
scroll to position [0, 0]
click at [1417, 88] on button "Save" at bounding box center [1445, 83] width 57 height 34
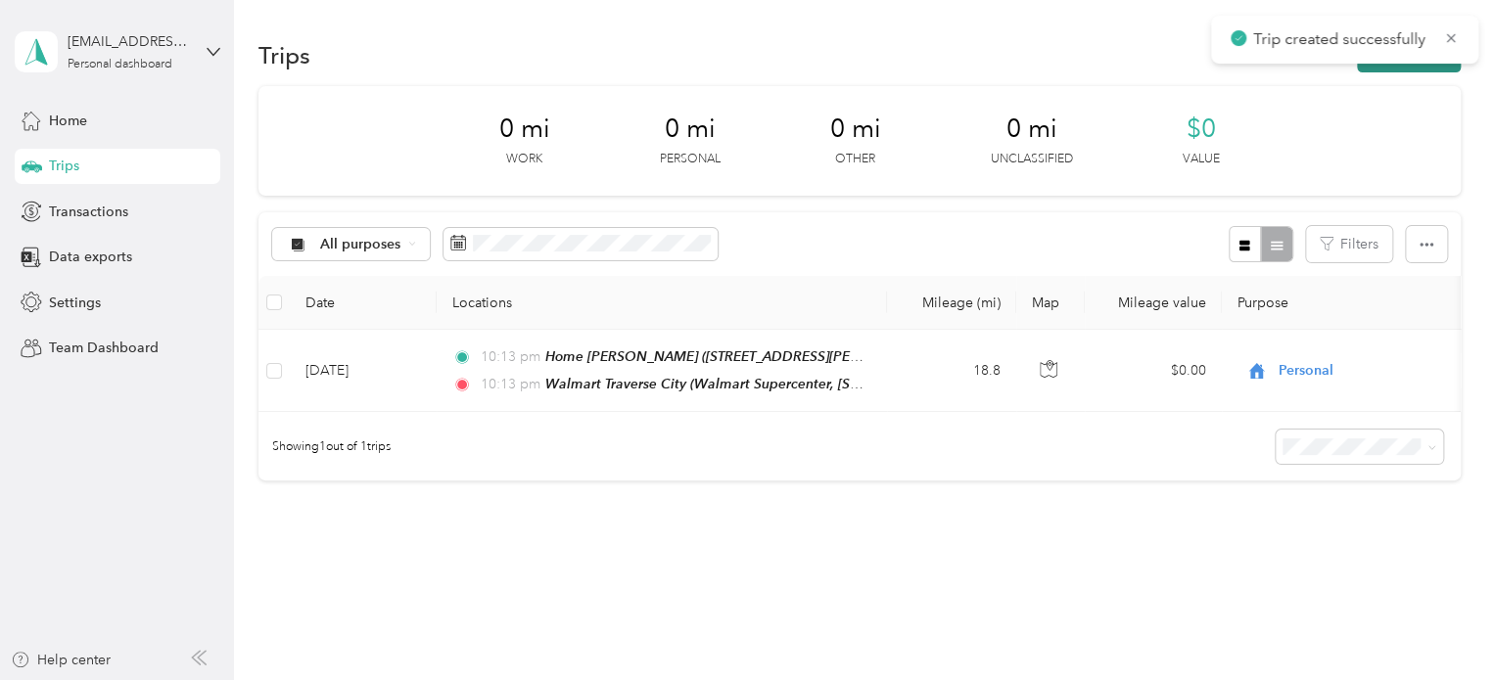
click at [1379, 70] on button "New trip" at bounding box center [1409, 55] width 104 height 34
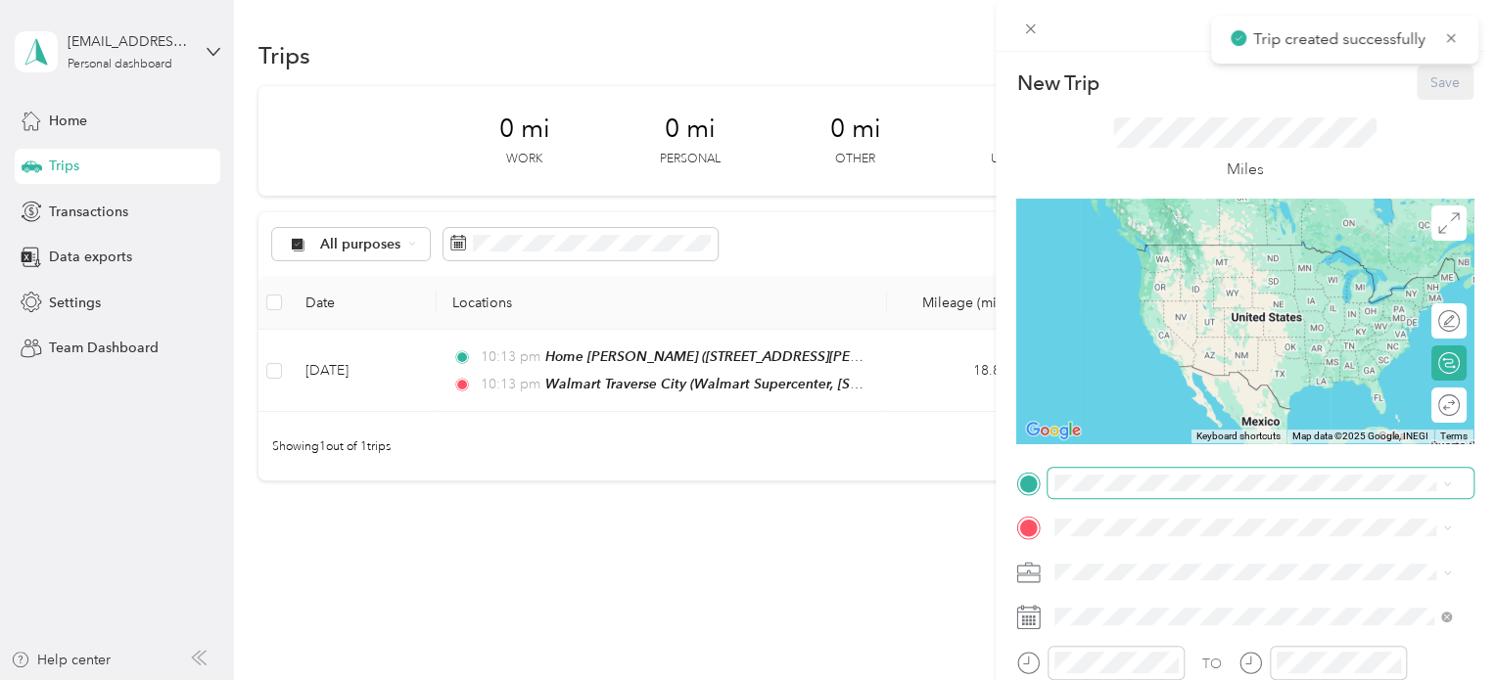
click at [1087, 498] on div "TO Add photo" at bounding box center [1244, 682] width 457 height 429
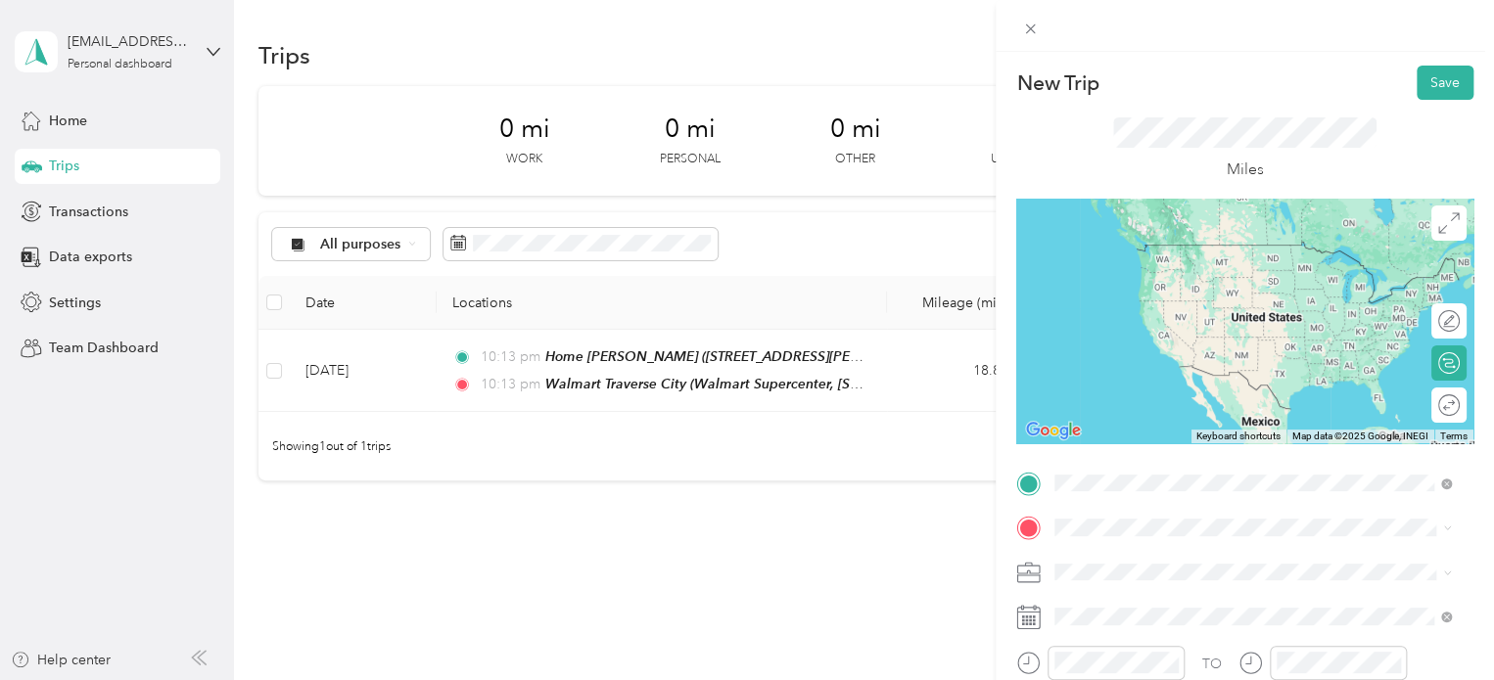
click at [1140, 210] on span "From your Favorite places" at bounding box center [1143, 213] width 165 height 18
click at [1147, 265] on span "Walmart Supercenter, [STREET_ADDRESS] , 49684, [GEOGRAPHIC_DATA], [GEOGRAPHIC_D…" at bounding box center [1250, 294] width 316 height 58
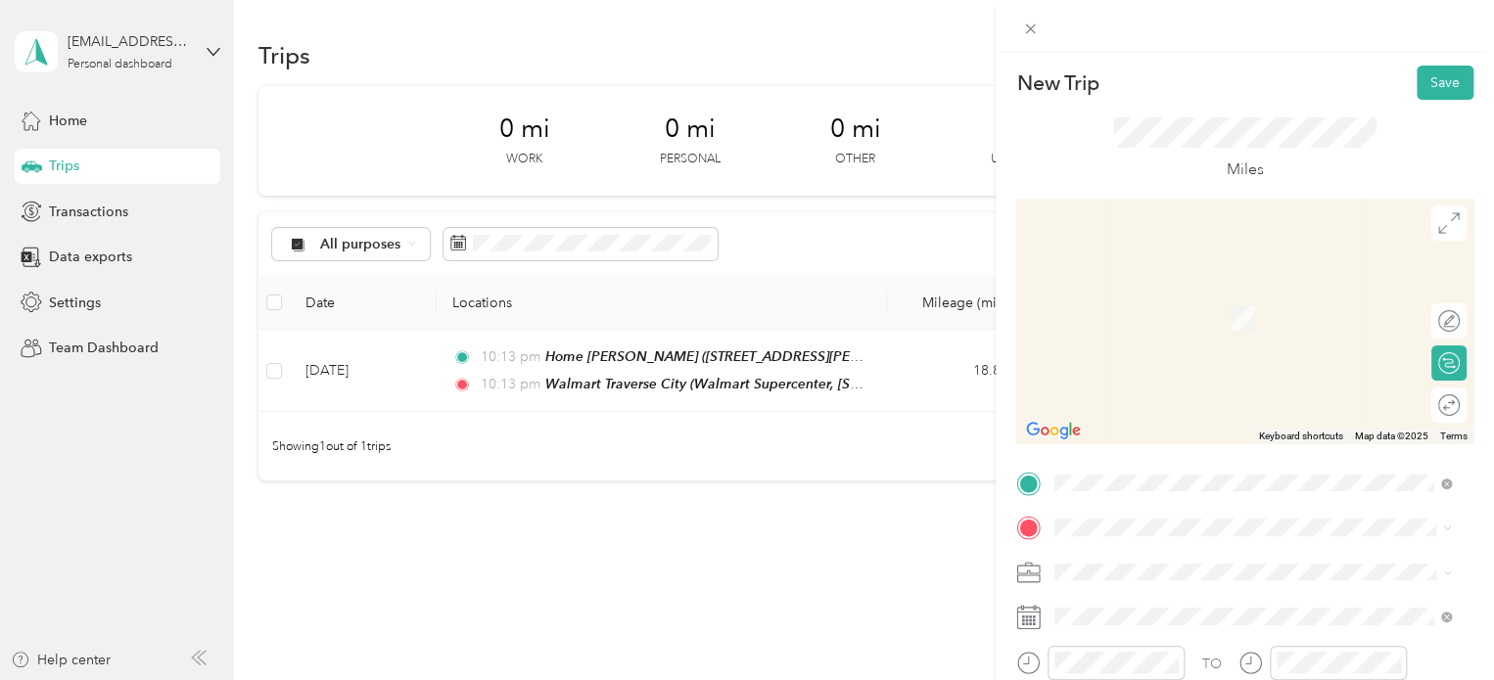
click at [1216, 297] on span "[STREET_ADDRESS][PERSON_NAME][US_STATE]" at bounding box center [1244, 288] width 304 height 18
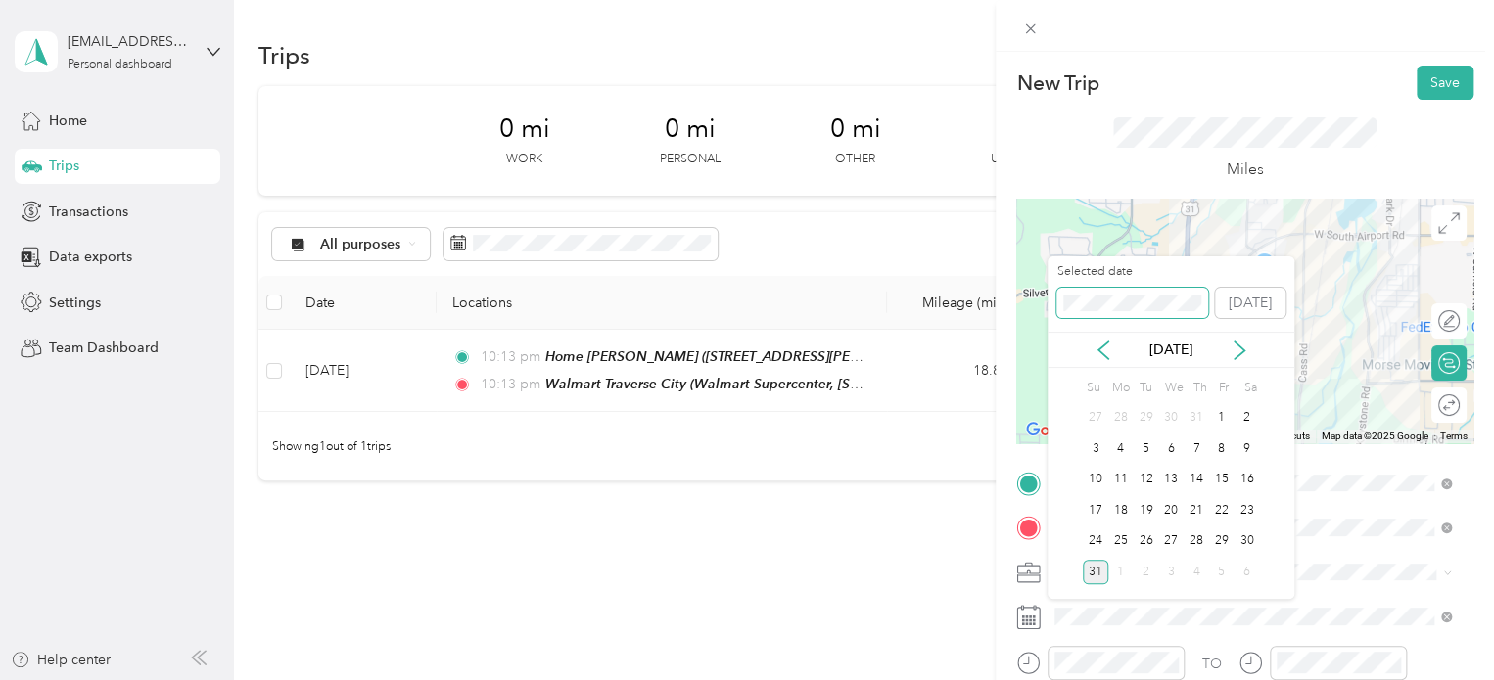
click at [1033, 679] on div "New Trip Save This trip cannot be edited because it is either under review, app…" at bounding box center [742, 680] width 1484 height 0
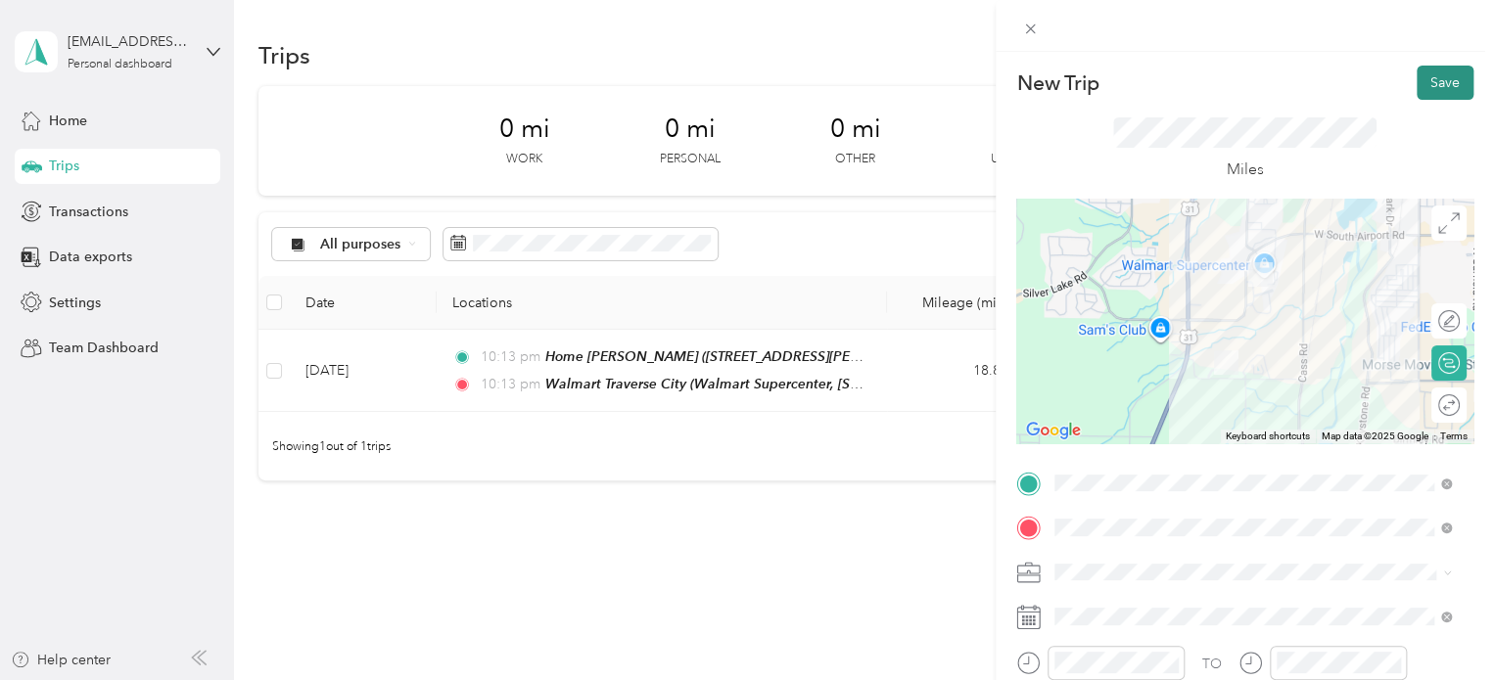
click at [1420, 84] on button "Save" at bounding box center [1445, 83] width 57 height 34
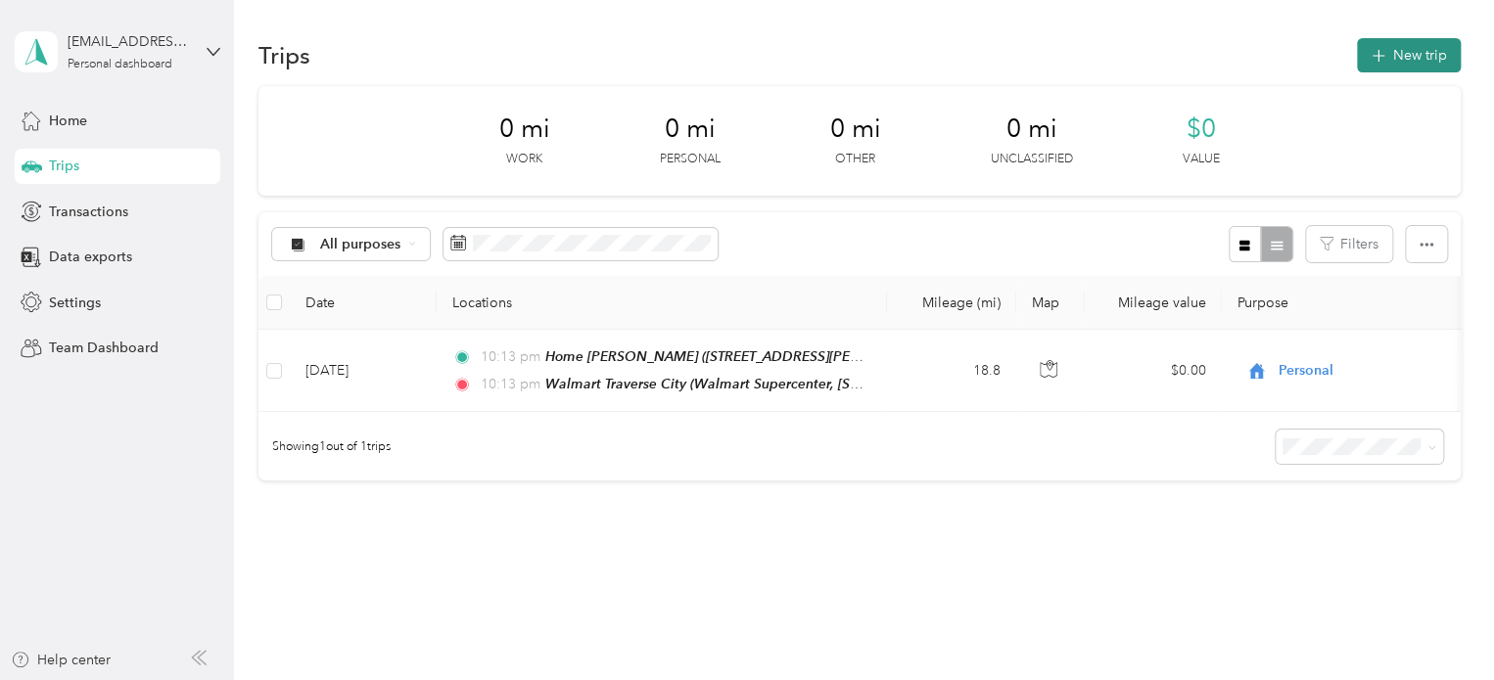
click at [1382, 53] on button "New trip" at bounding box center [1409, 55] width 104 height 34
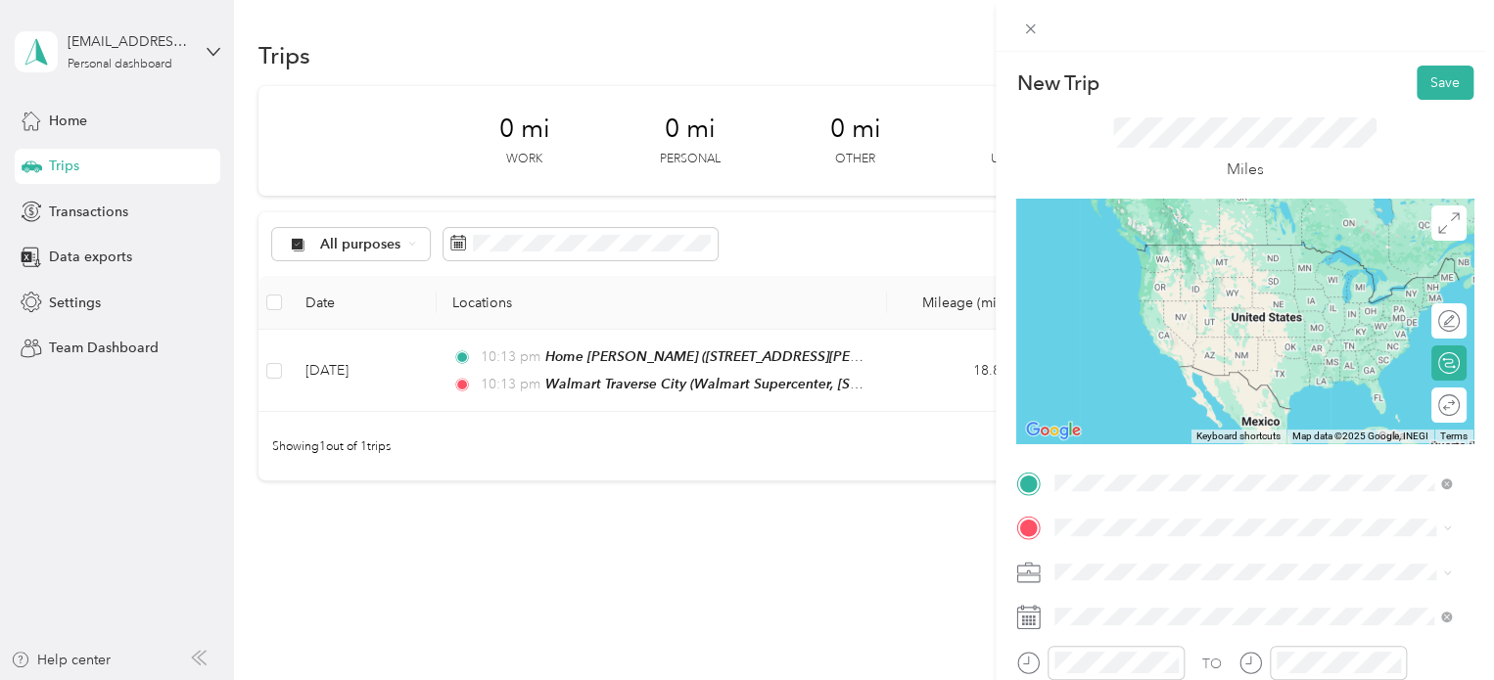
click at [1175, 269] on span "Walmart Supercenter, [STREET_ADDRESS] , 49684, [GEOGRAPHIC_DATA], [GEOGRAPHIC_D…" at bounding box center [1250, 294] width 316 height 58
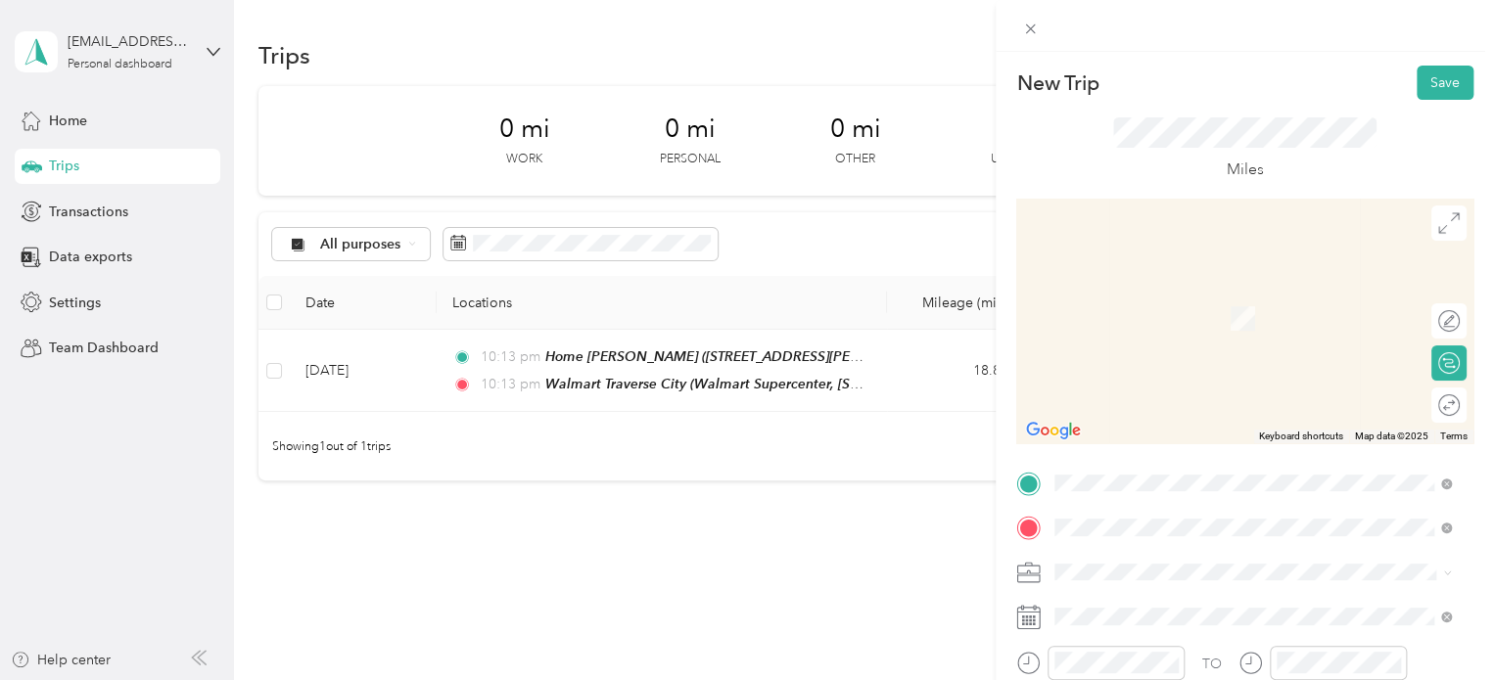
click at [1103, 297] on span "[STREET_ADDRESS][PERSON_NAME][US_STATE]" at bounding box center [1244, 290] width 304 height 18
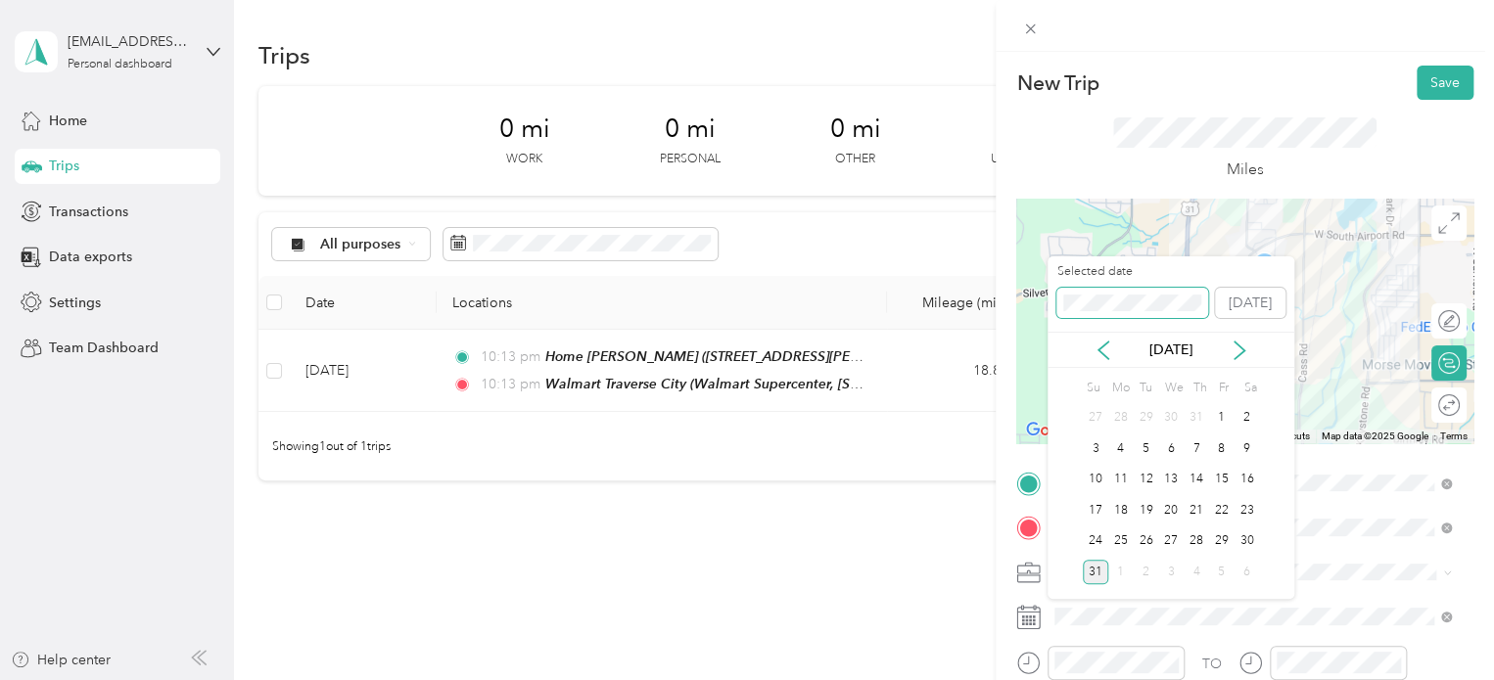
click at [978, 679] on div "New Trip Save This trip cannot be edited because it is either under review, app…" at bounding box center [742, 680] width 1484 height 0
click at [1212, 504] on div "24" at bounding box center [1221, 510] width 25 height 24
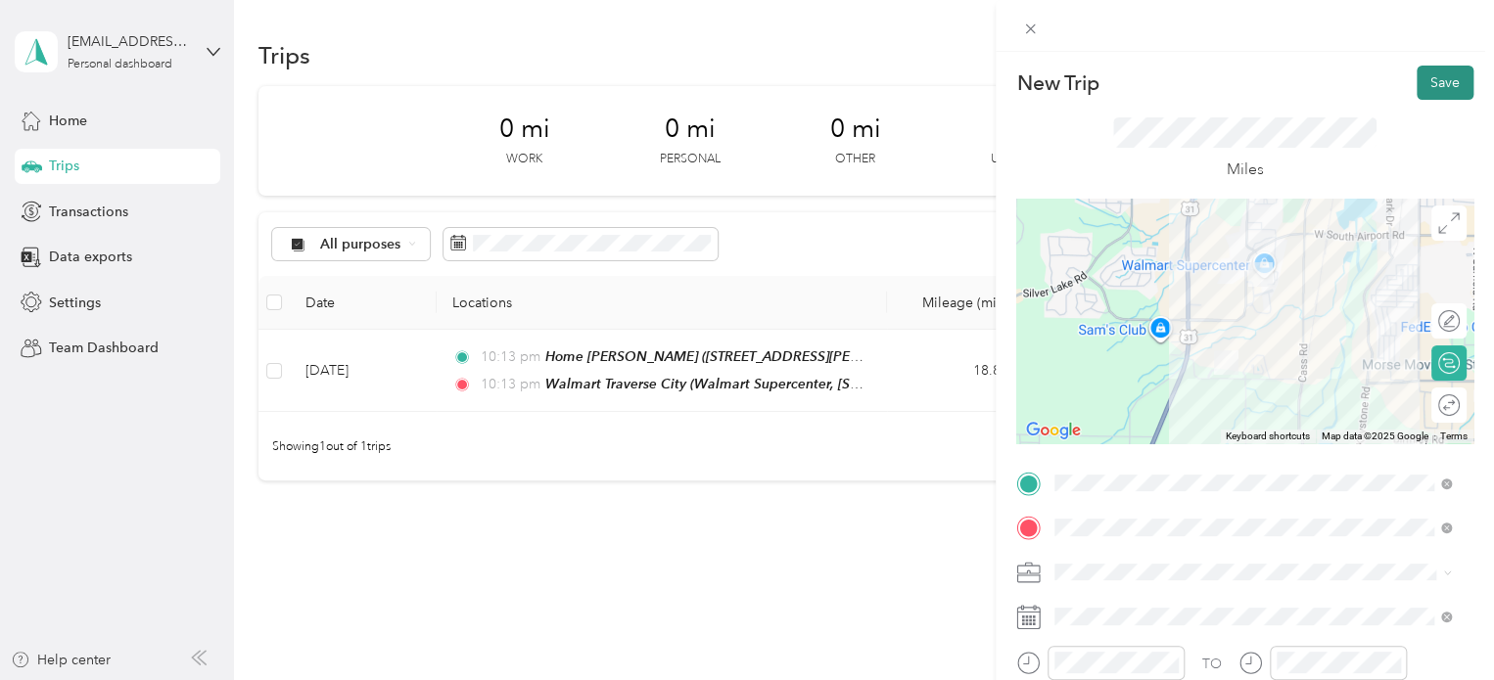
click at [1418, 74] on button "Save" at bounding box center [1445, 83] width 57 height 34
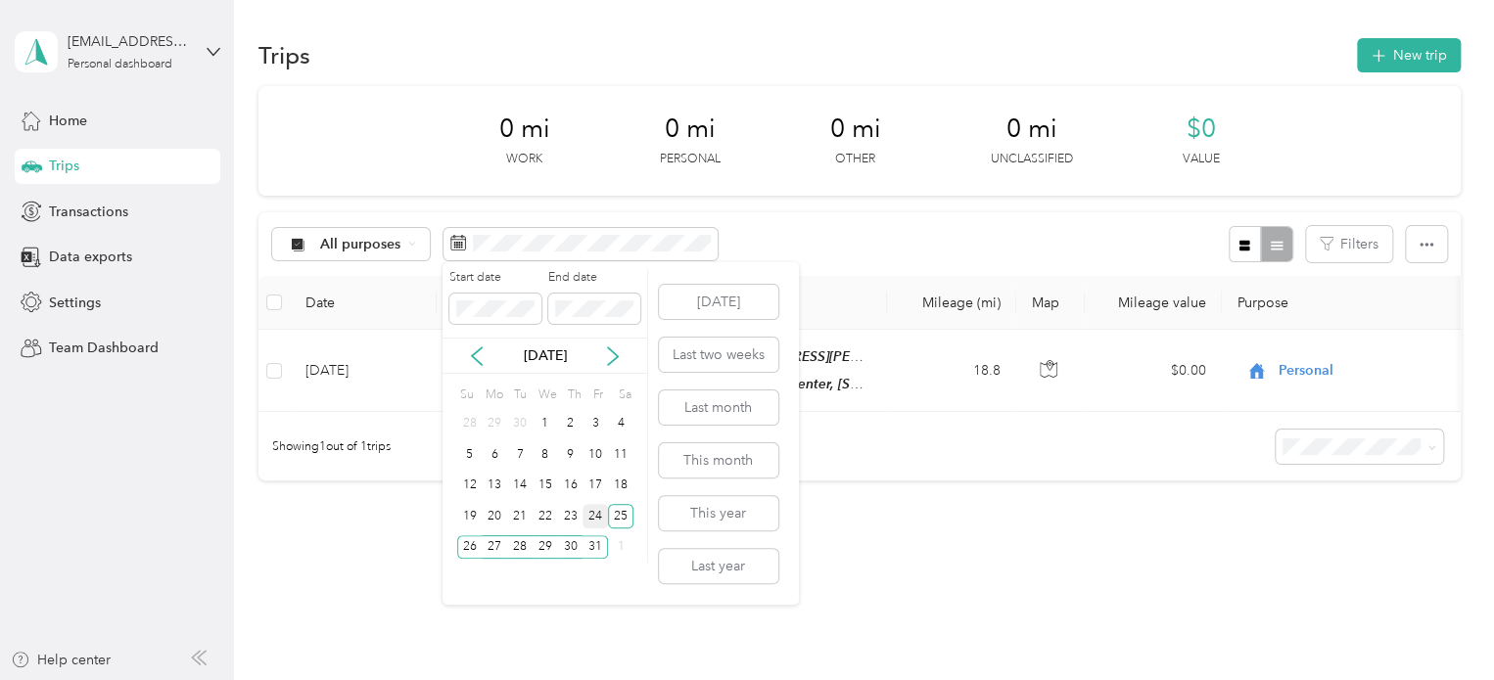
click at [585, 509] on div "24" at bounding box center [594, 516] width 25 height 24
click at [595, 534] on div "31" at bounding box center [594, 547] width 25 height 31
click at [592, 548] on div "31" at bounding box center [594, 547] width 25 height 24
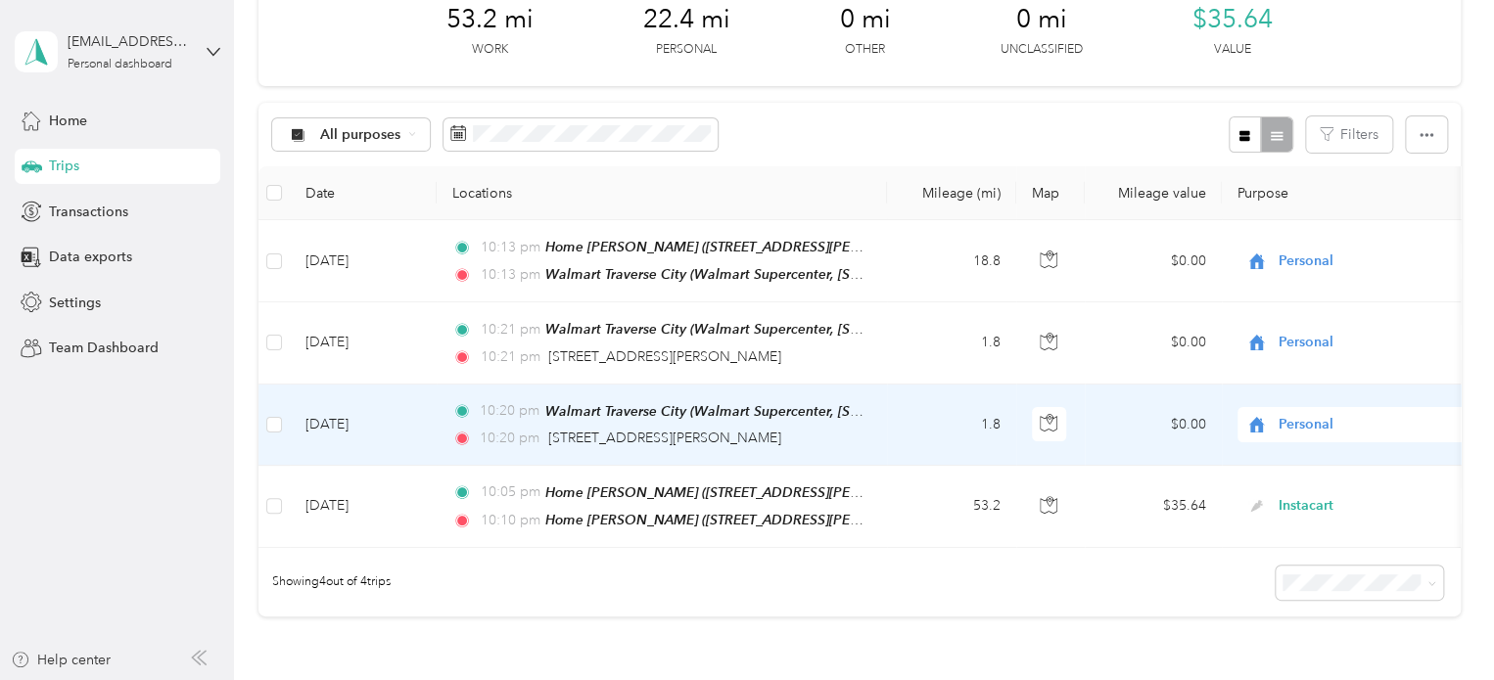
scroll to position [98, 0]
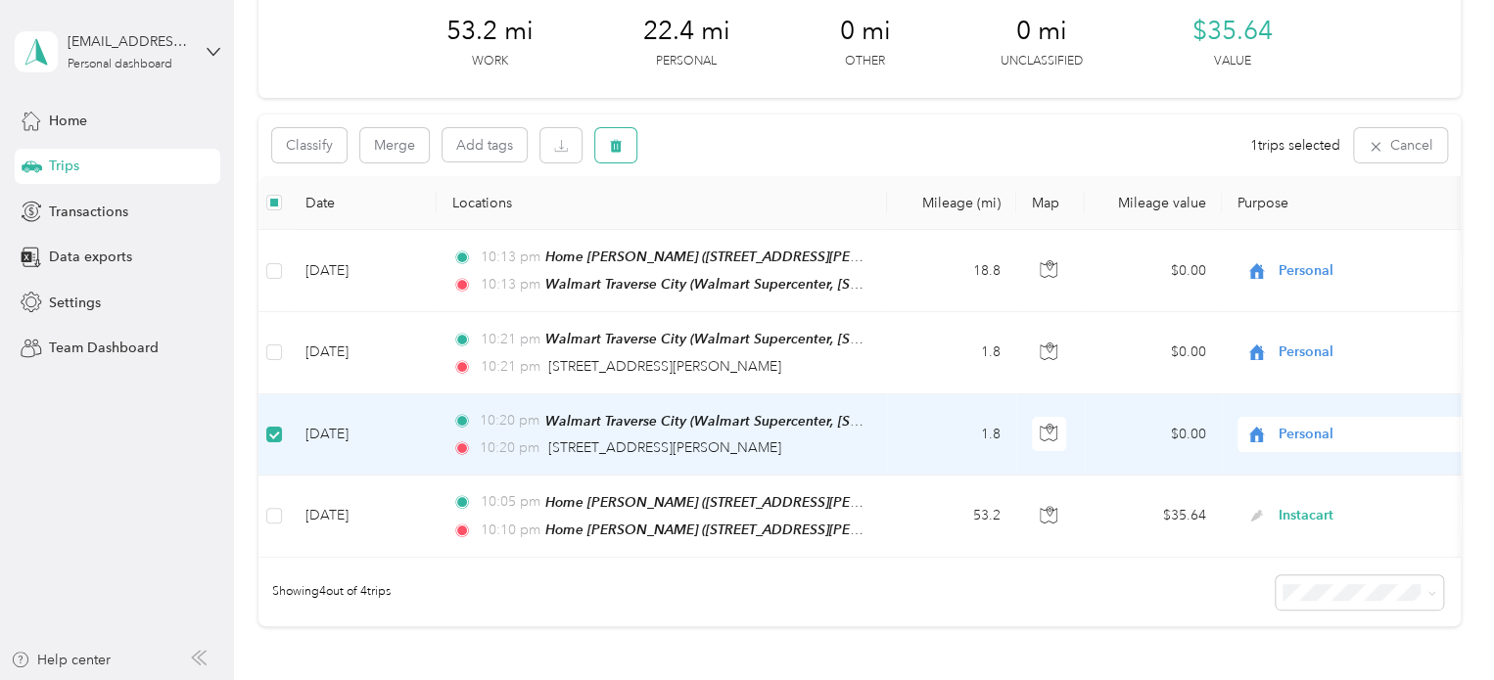
click at [618, 143] on icon "button" at bounding box center [616, 146] width 12 height 13
click at [763, 224] on button "Yes" at bounding box center [761, 226] width 38 height 31
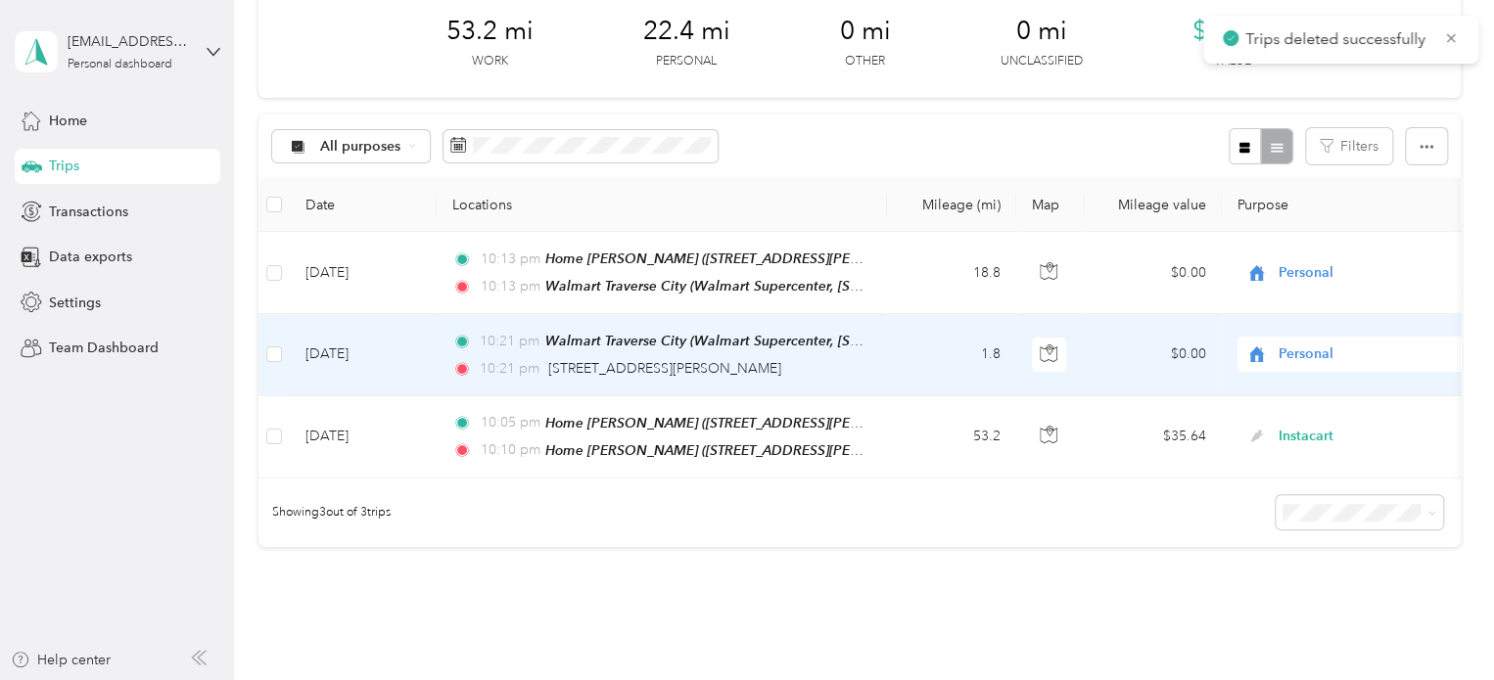
click at [377, 355] on td "[DATE]" at bounding box center [363, 354] width 147 height 81
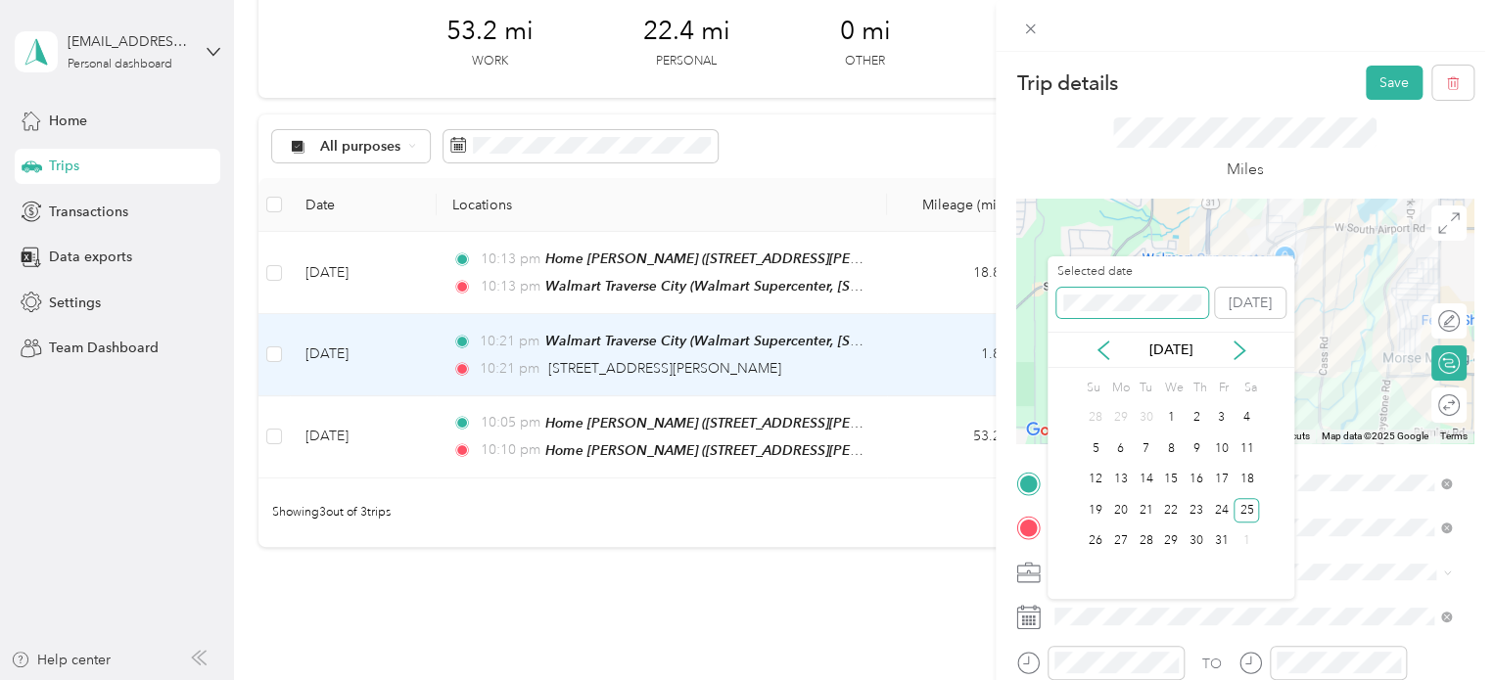
click at [1056, 311] on div "Selected date [DATE]" at bounding box center [1170, 297] width 247 height 69
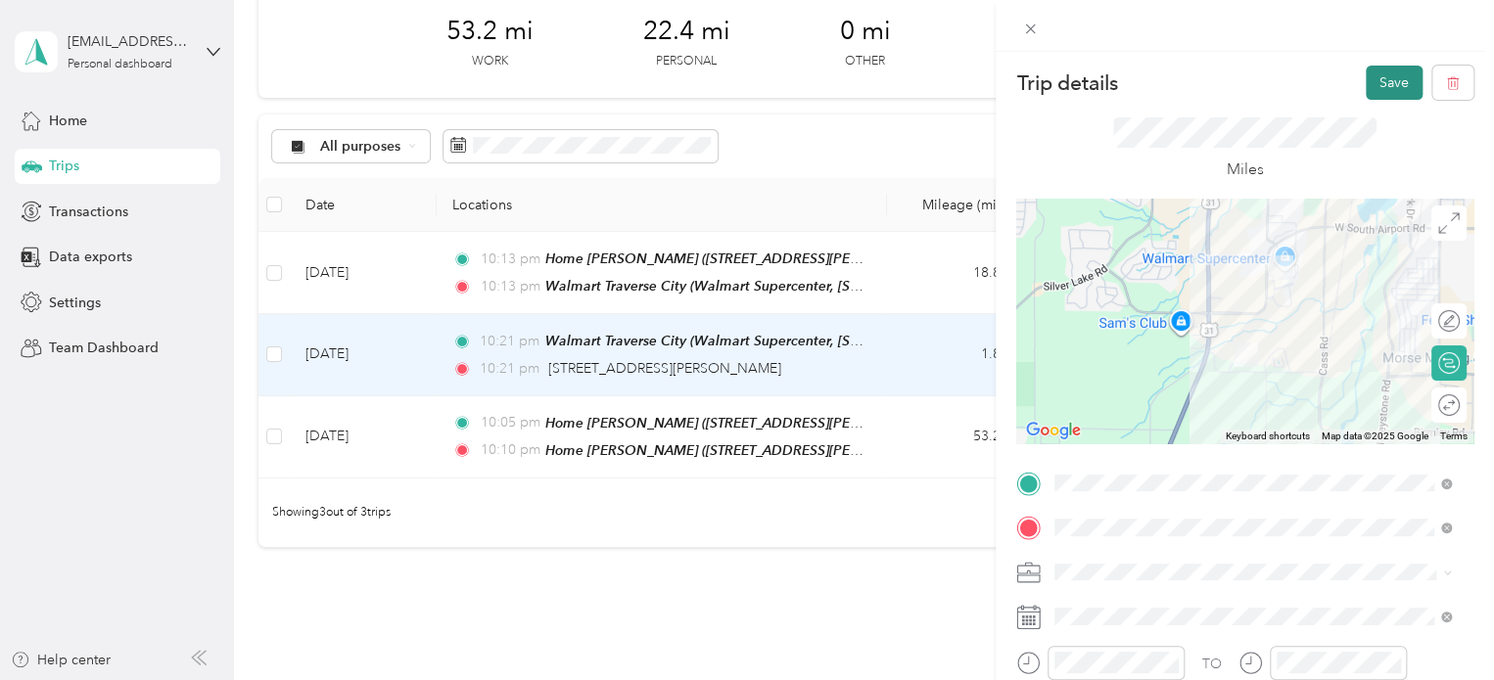
click at [1370, 80] on button "Save" at bounding box center [1394, 83] width 57 height 34
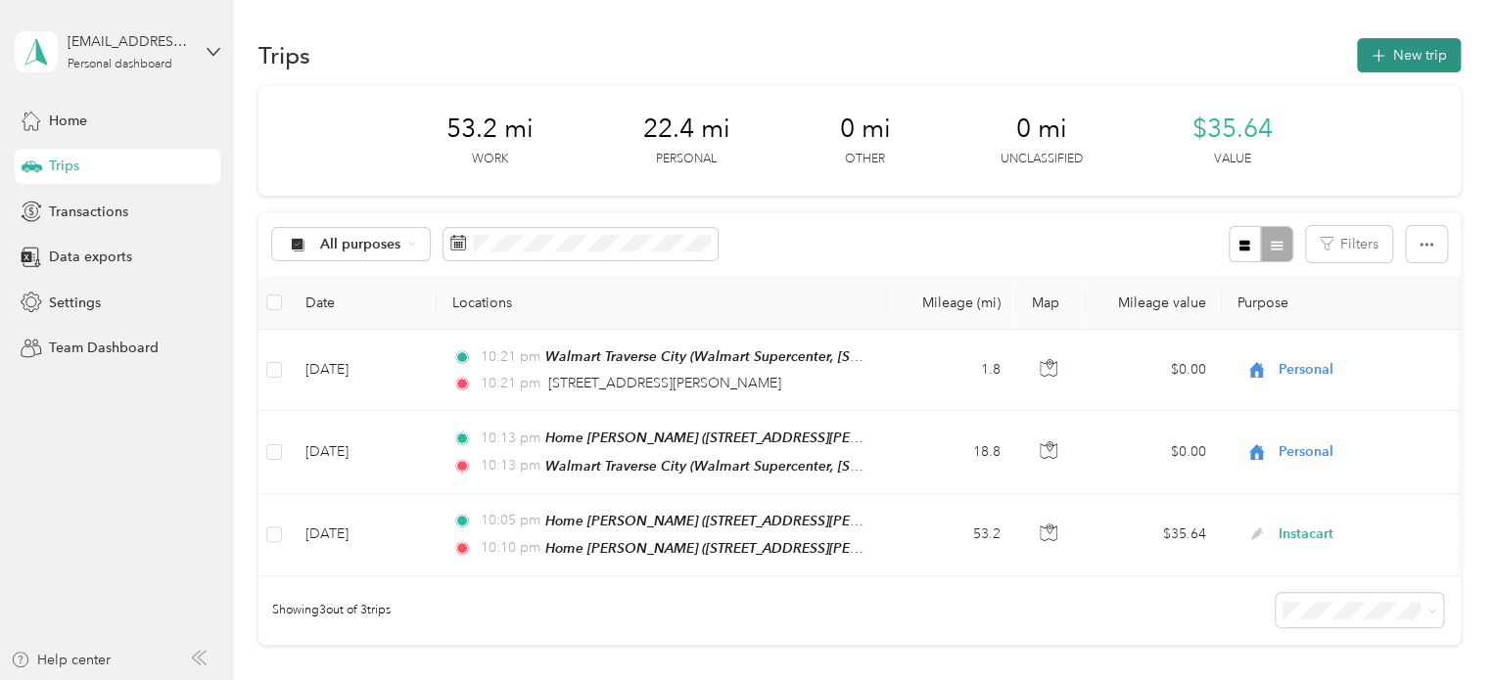
click at [1389, 70] on button "New trip" at bounding box center [1409, 55] width 104 height 34
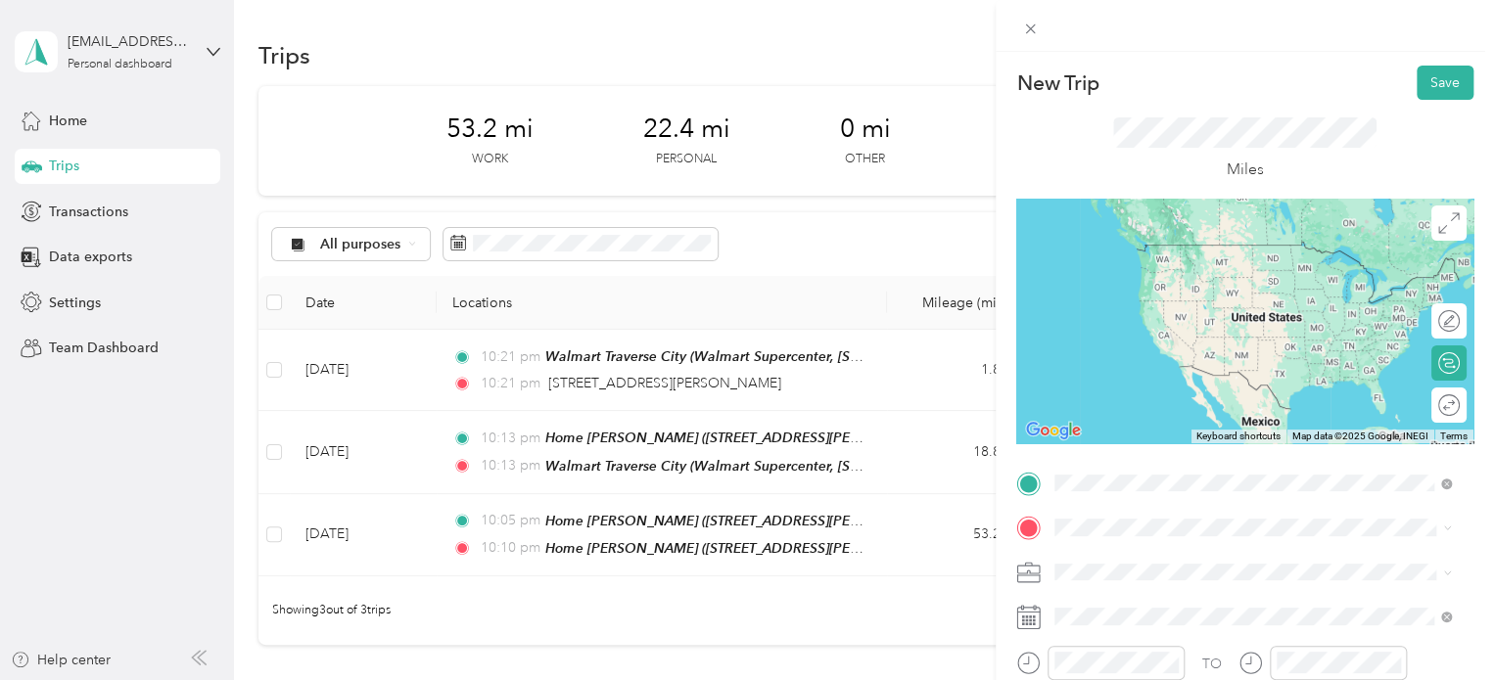
click at [1128, 254] on span "[STREET_ADDRESS][PERSON_NAME][US_STATE]" at bounding box center [1244, 245] width 304 height 18
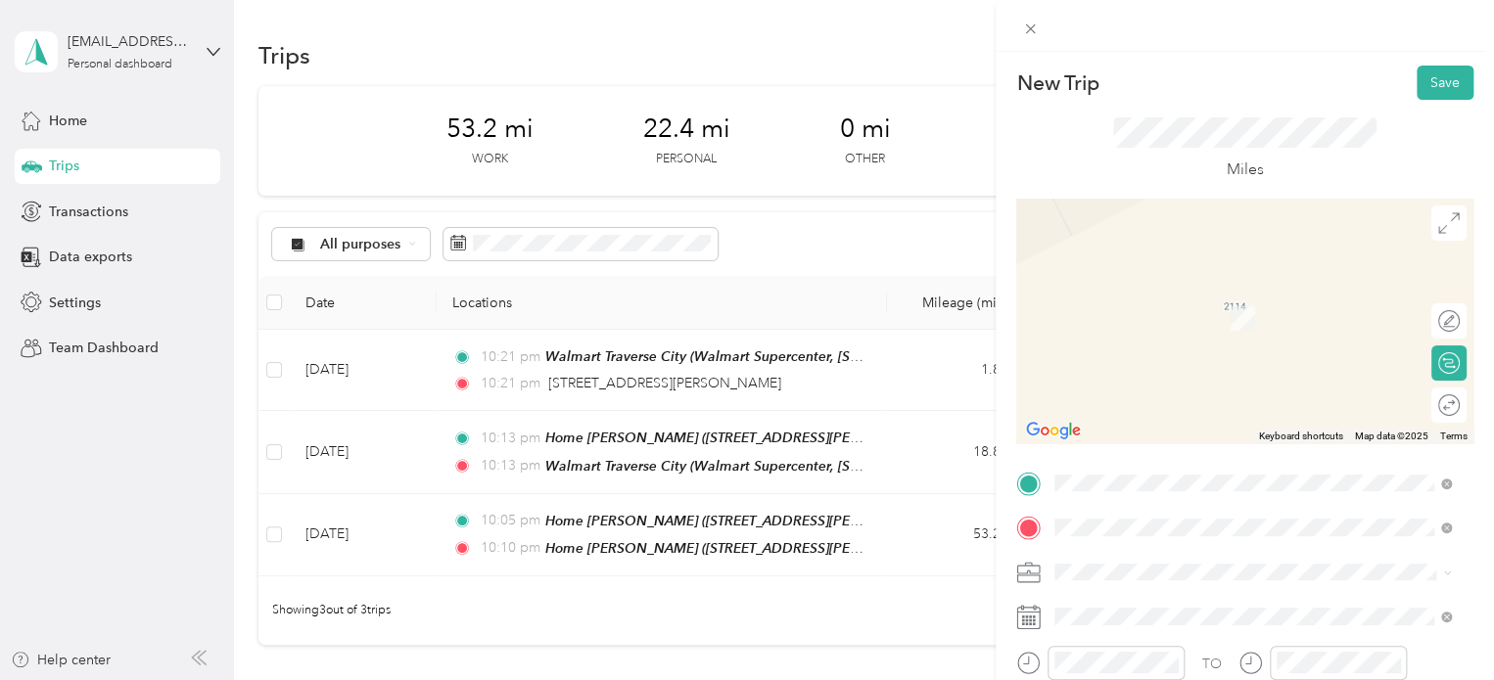
click at [1110, 412] on span "[STREET_ADDRESS][US_STATE]" at bounding box center [1190, 420] width 196 height 18
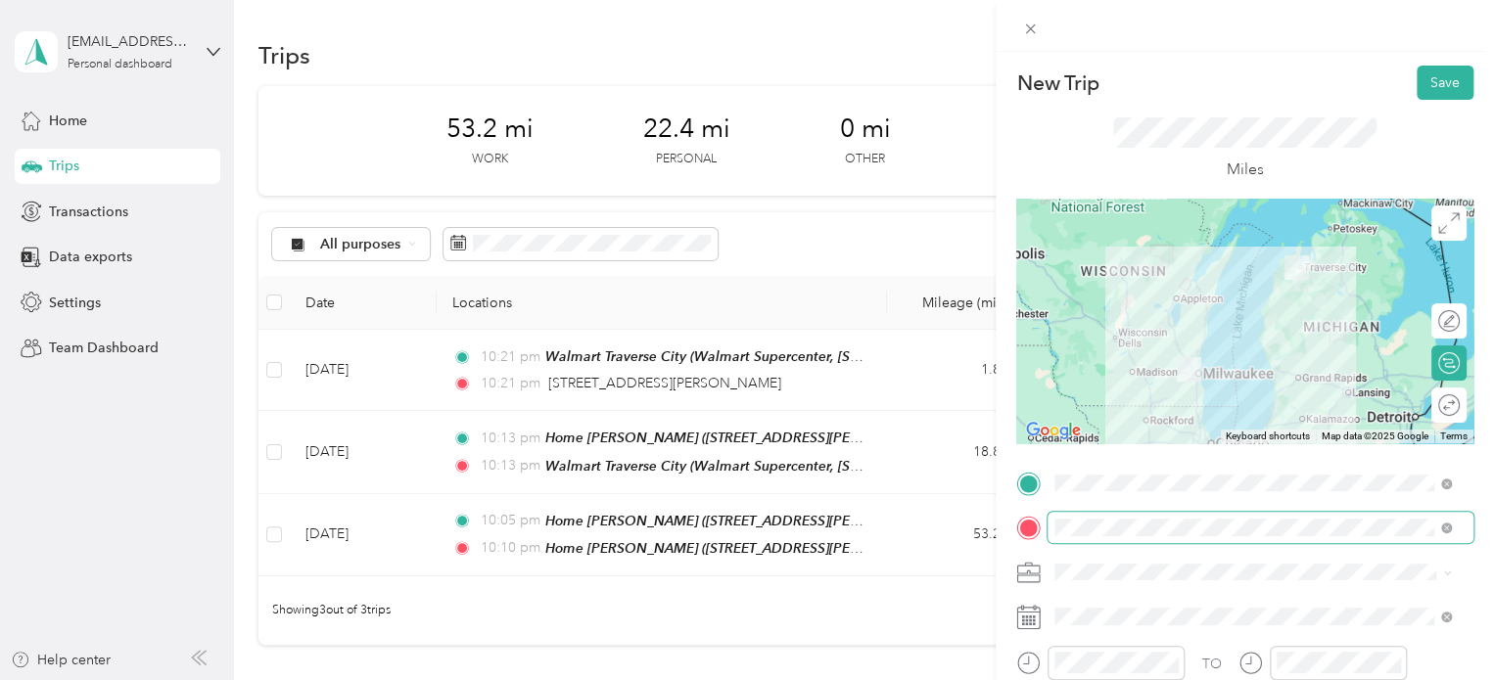
click at [1175, 518] on span at bounding box center [1260, 527] width 426 height 31
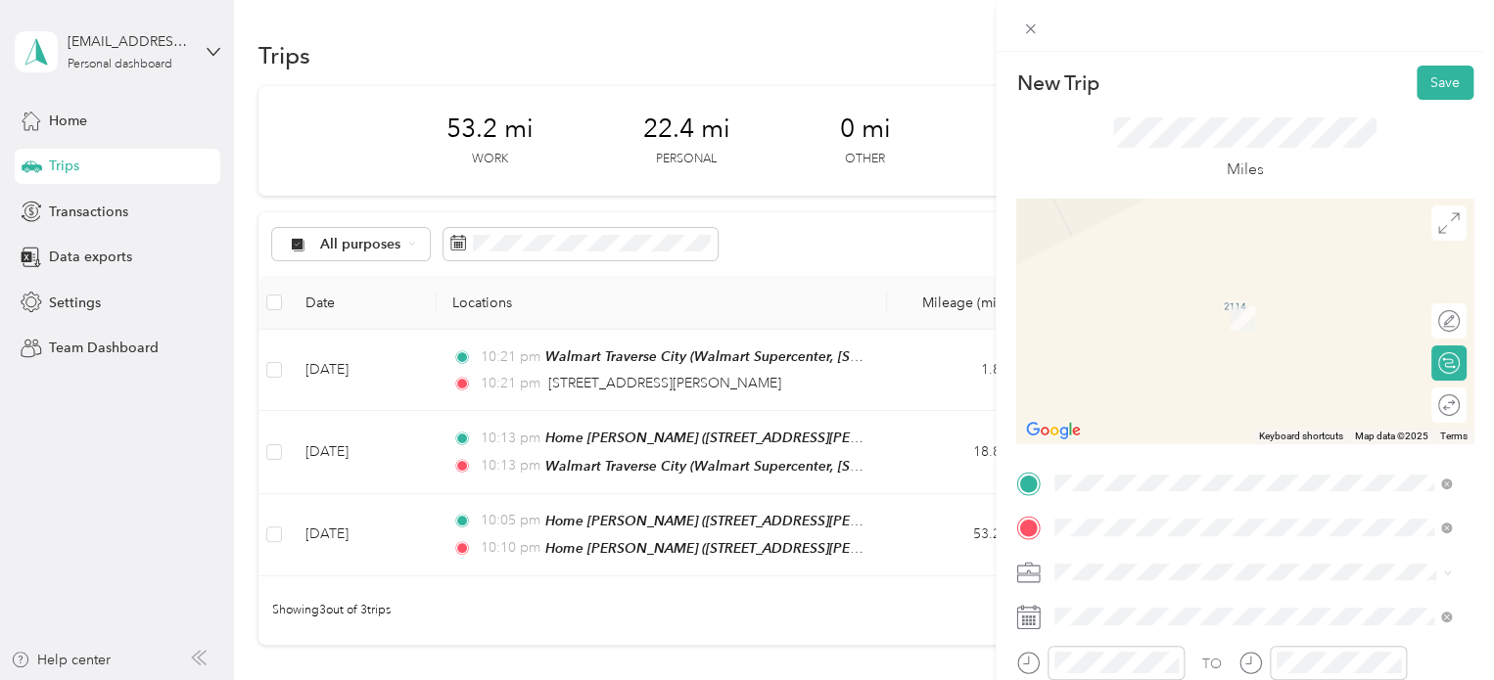
click at [1182, 427] on span "[STREET_ADDRESS][US_STATE]" at bounding box center [1190, 420] width 196 height 18
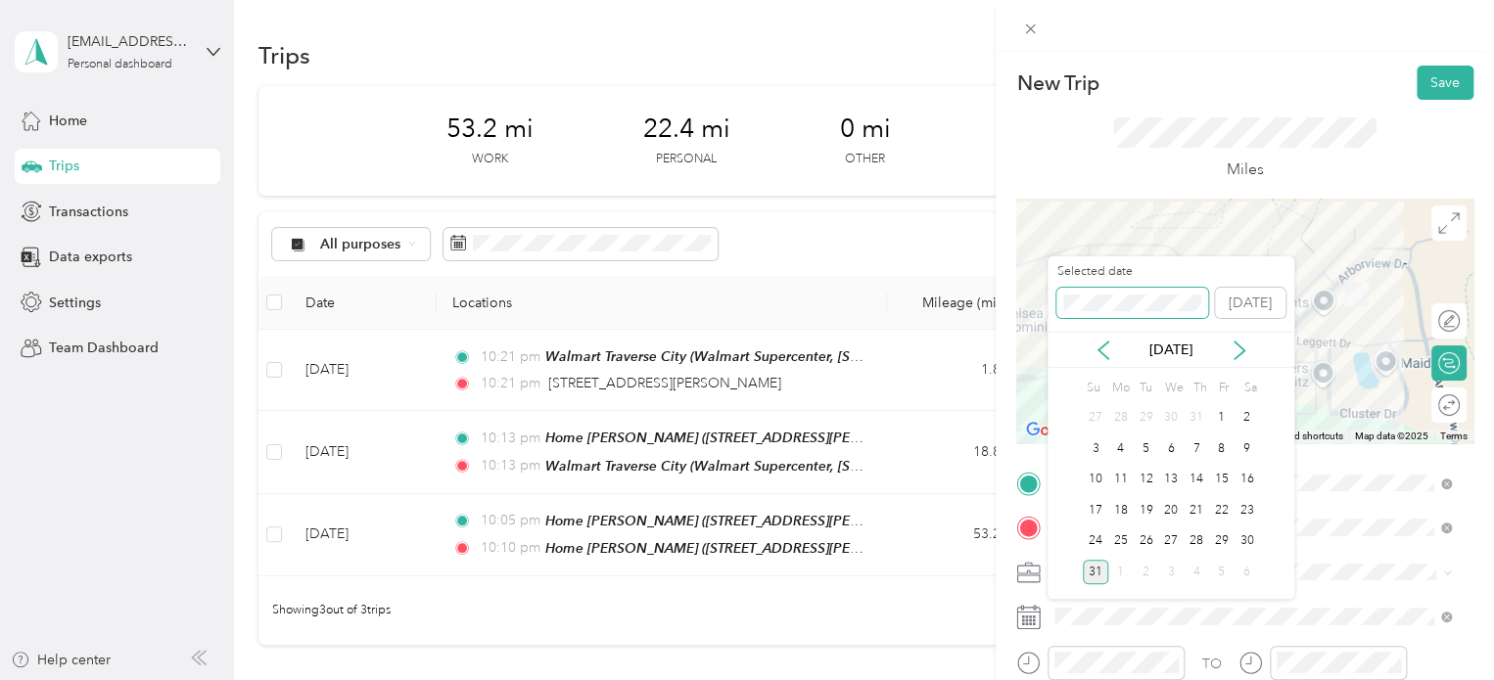
click at [928, 679] on div "New Trip Save This trip cannot be edited because it is either under review, app…" at bounding box center [742, 680] width 1484 height 0
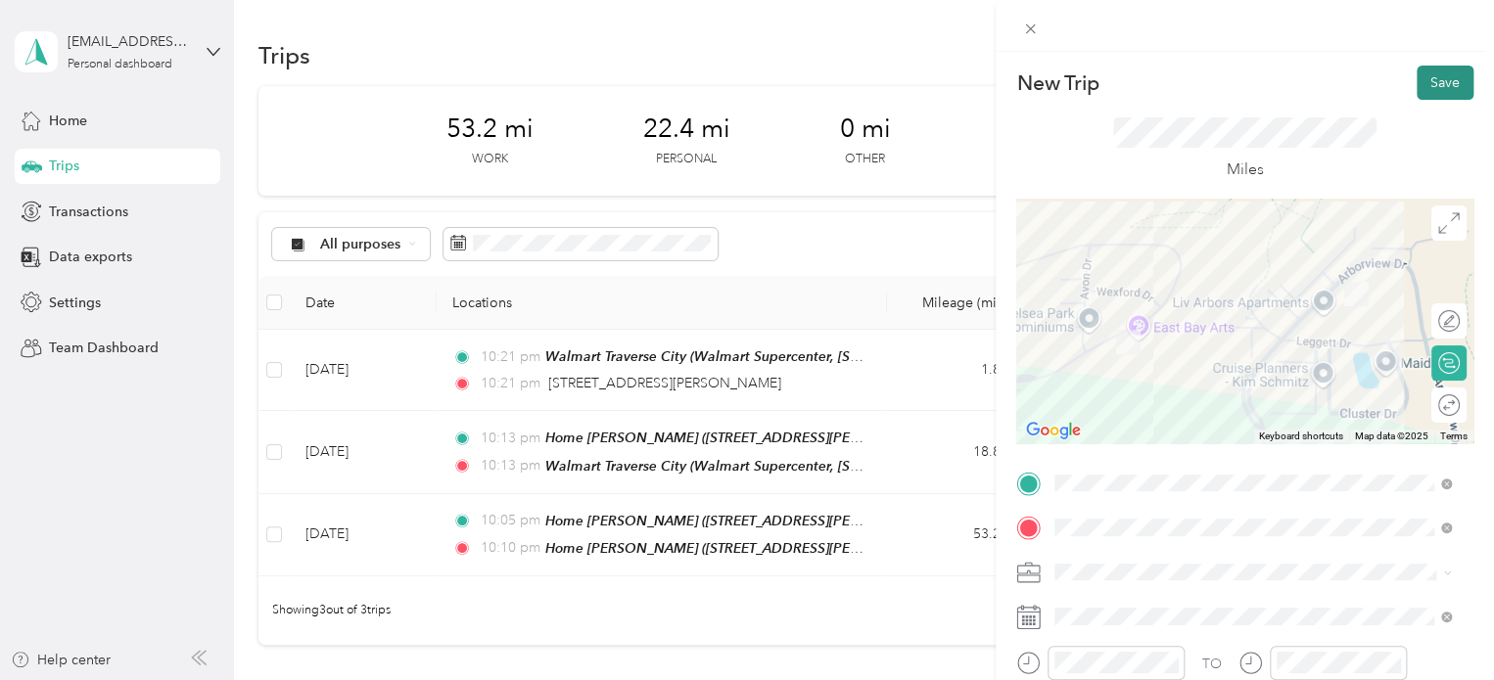
click at [1417, 91] on button "Save" at bounding box center [1445, 83] width 57 height 34
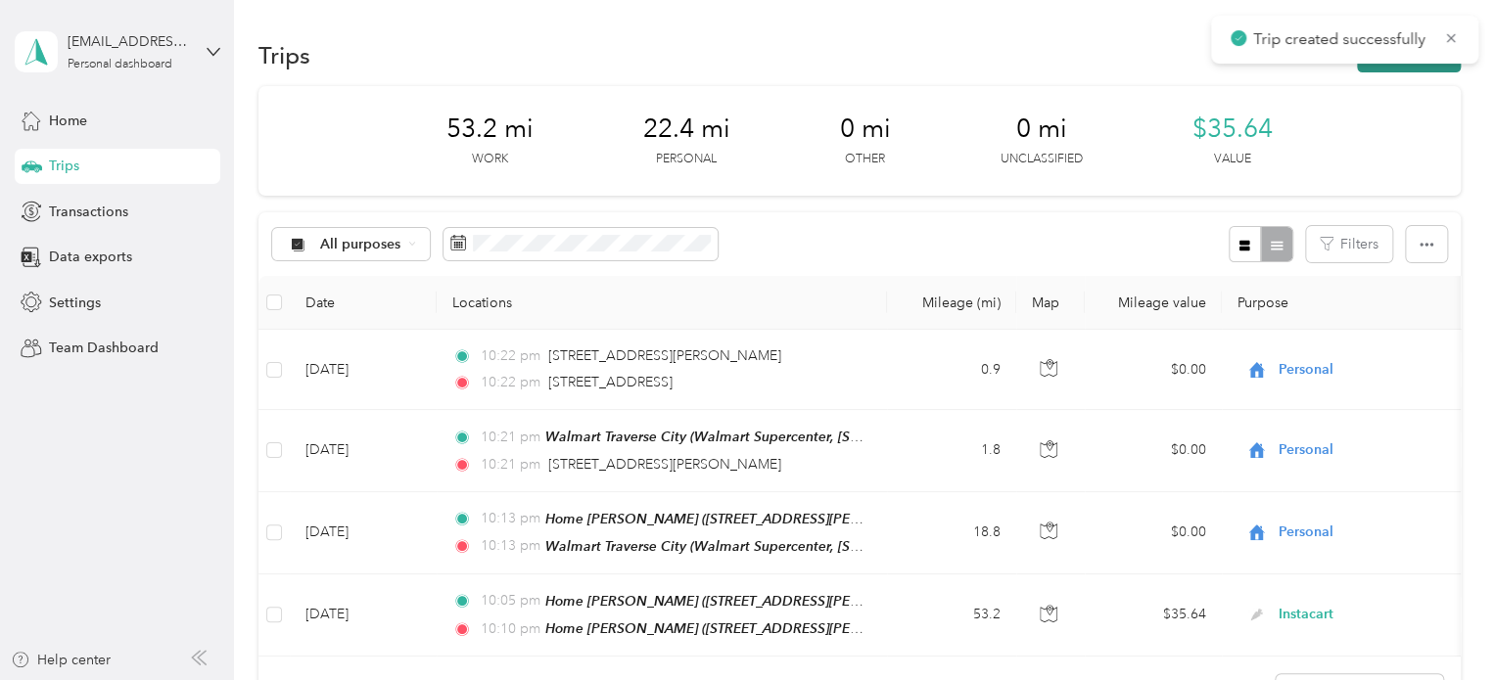
click at [1395, 70] on button "New trip" at bounding box center [1409, 55] width 104 height 34
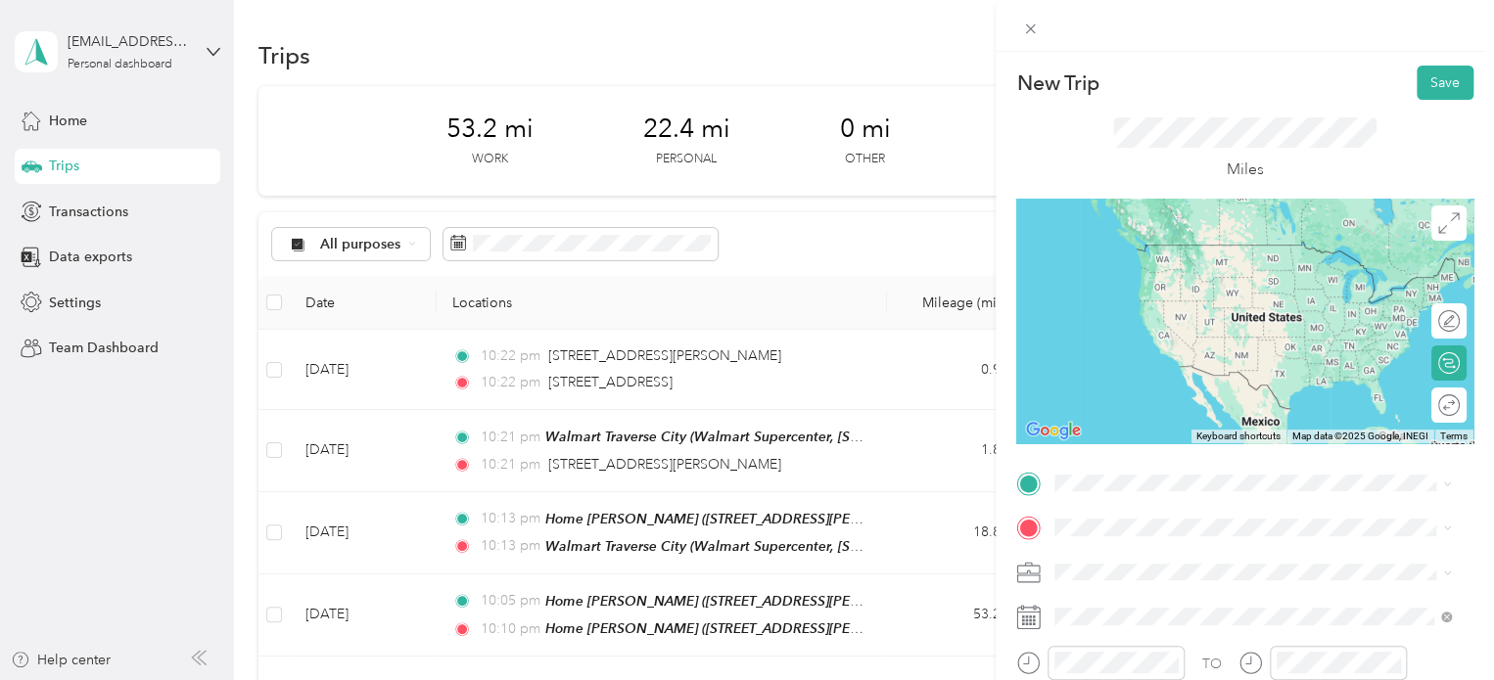
click at [1171, 247] on span "[STREET_ADDRESS][US_STATE]" at bounding box center [1190, 241] width 196 height 18
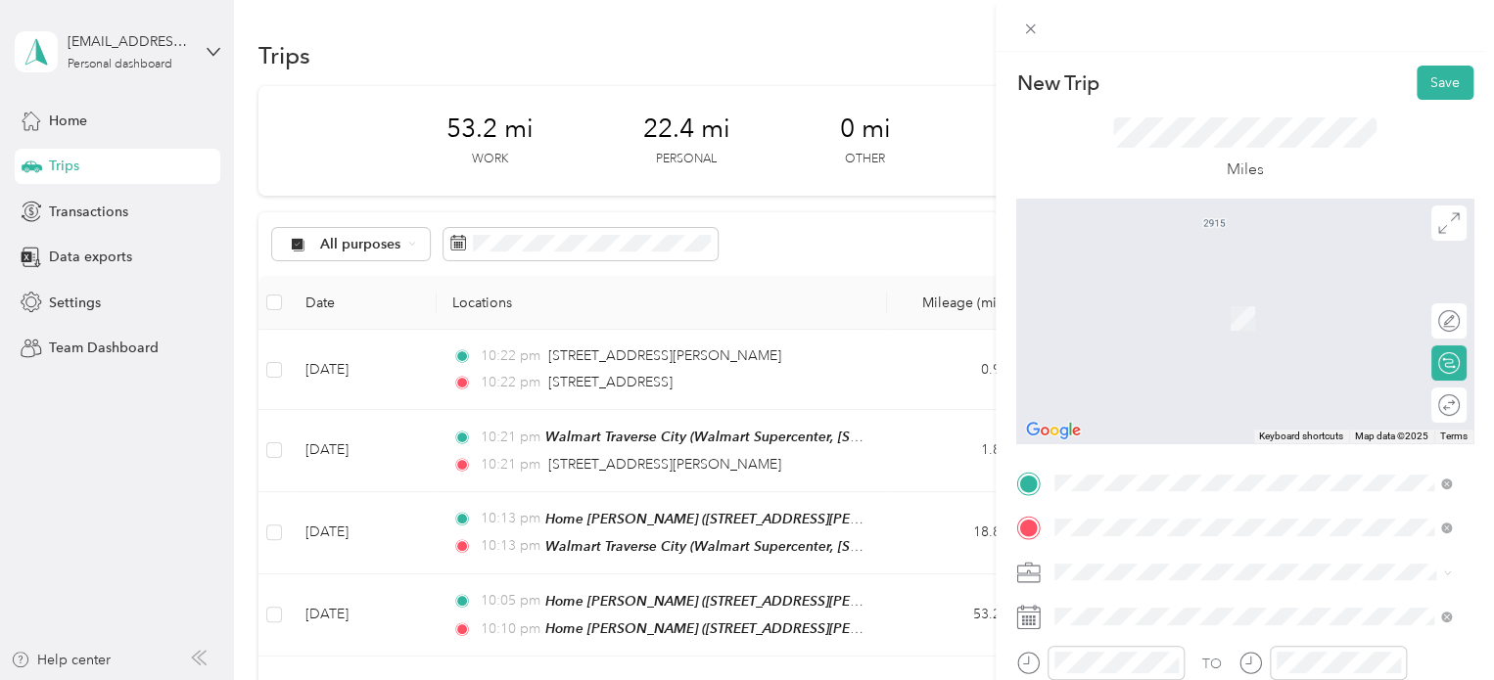
drag, startPoint x: 1186, startPoint y: 283, endPoint x: 1183, endPoint y: 297, distance: 14.3
click at [1186, 285] on span "[STREET_ADDRESS][PERSON_NAME][US_STATE]" at bounding box center [1244, 290] width 304 height 18
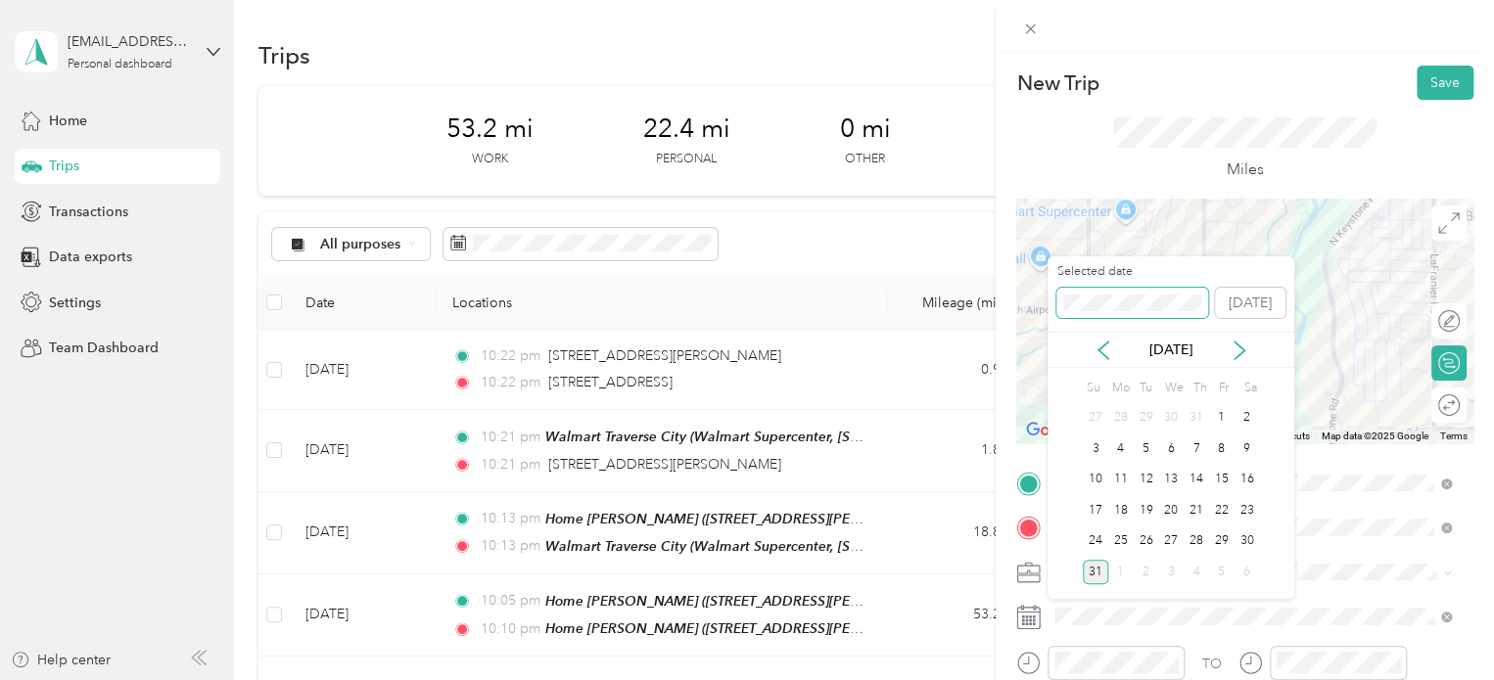
click at [1045, 679] on div "New Trip Save This trip cannot be edited because it is either under review, app…" at bounding box center [742, 680] width 1484 height 0
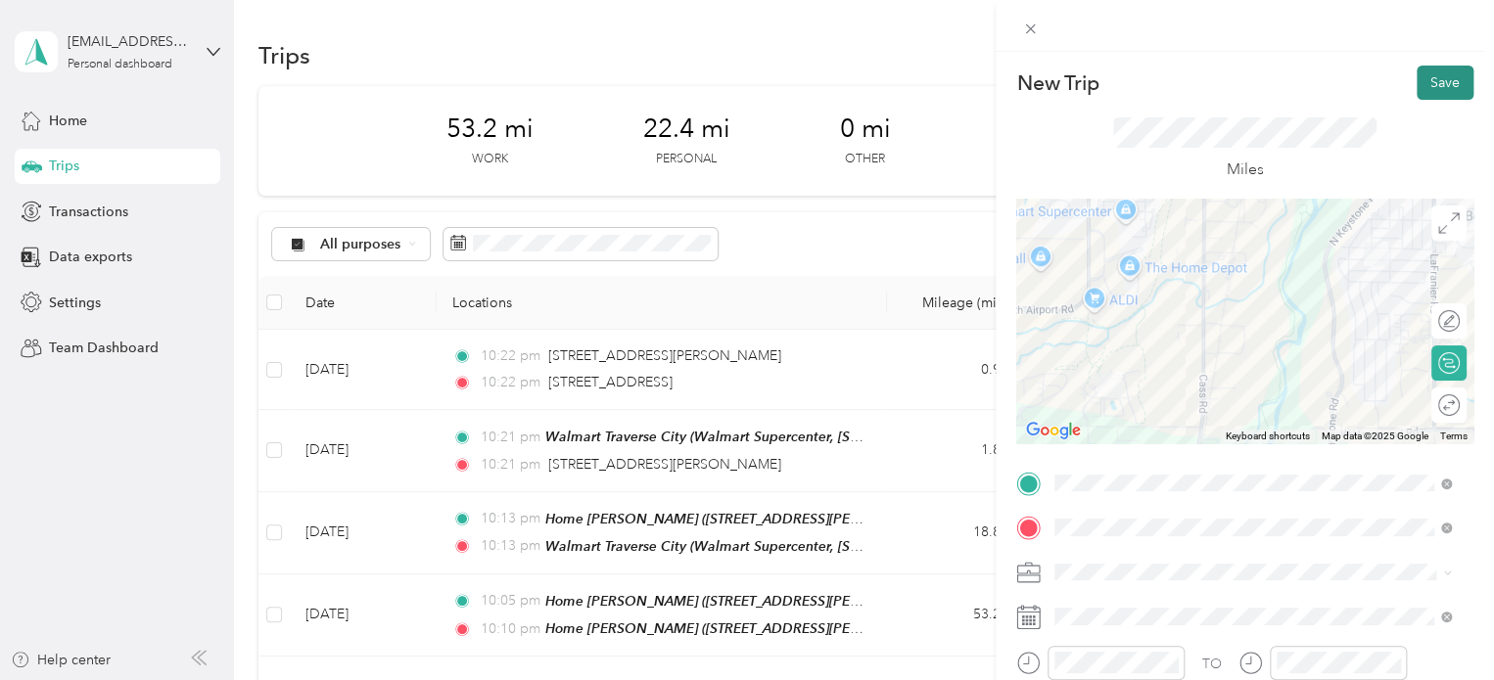
click at [1417, 89] on button "Save" at bounding box center [1445, 83] width 57 height 34
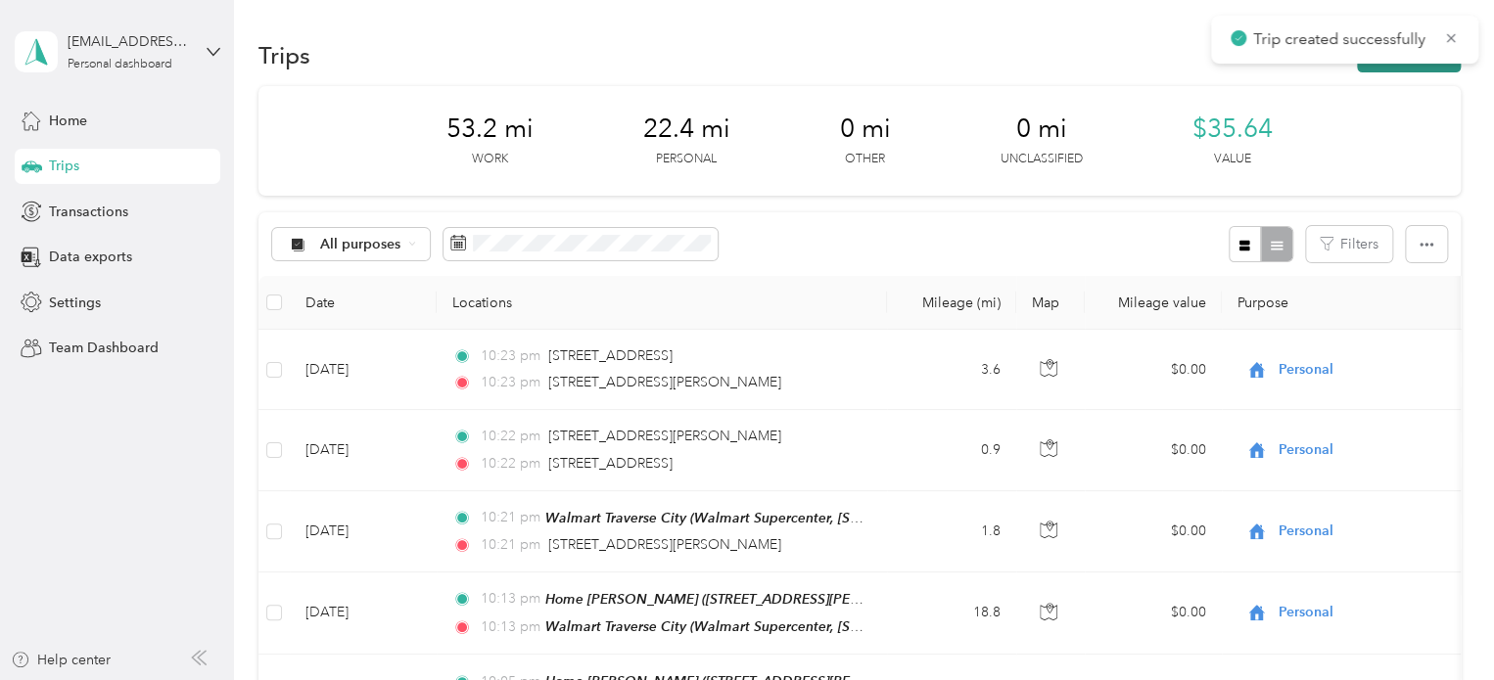
click at [1409, 66] on button "New trip" at bounding box center [1409, 55] width 104 height 34
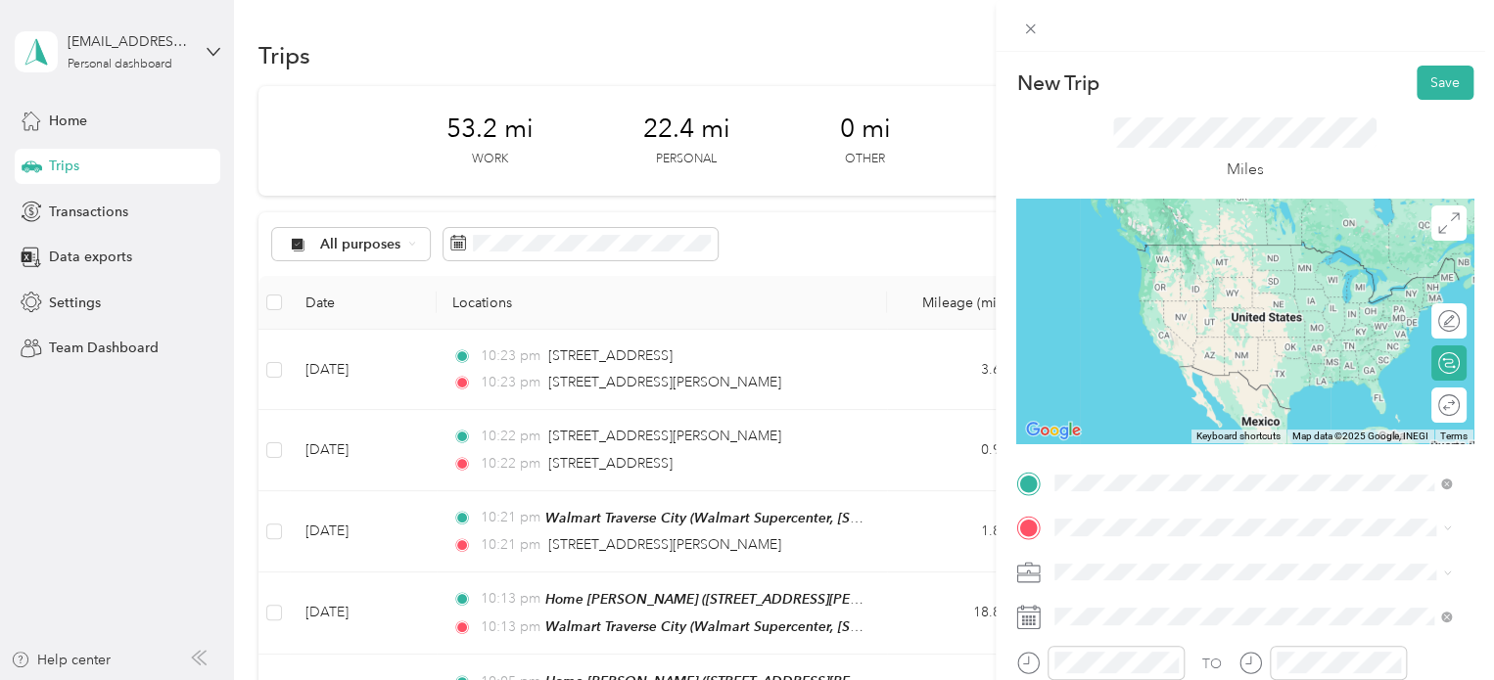
click at [1179, 247] on span "[STREET_ADDRESS][PERSON_NAME][US_STATE]" at bounding box center [1244, 245] width 304 height 18
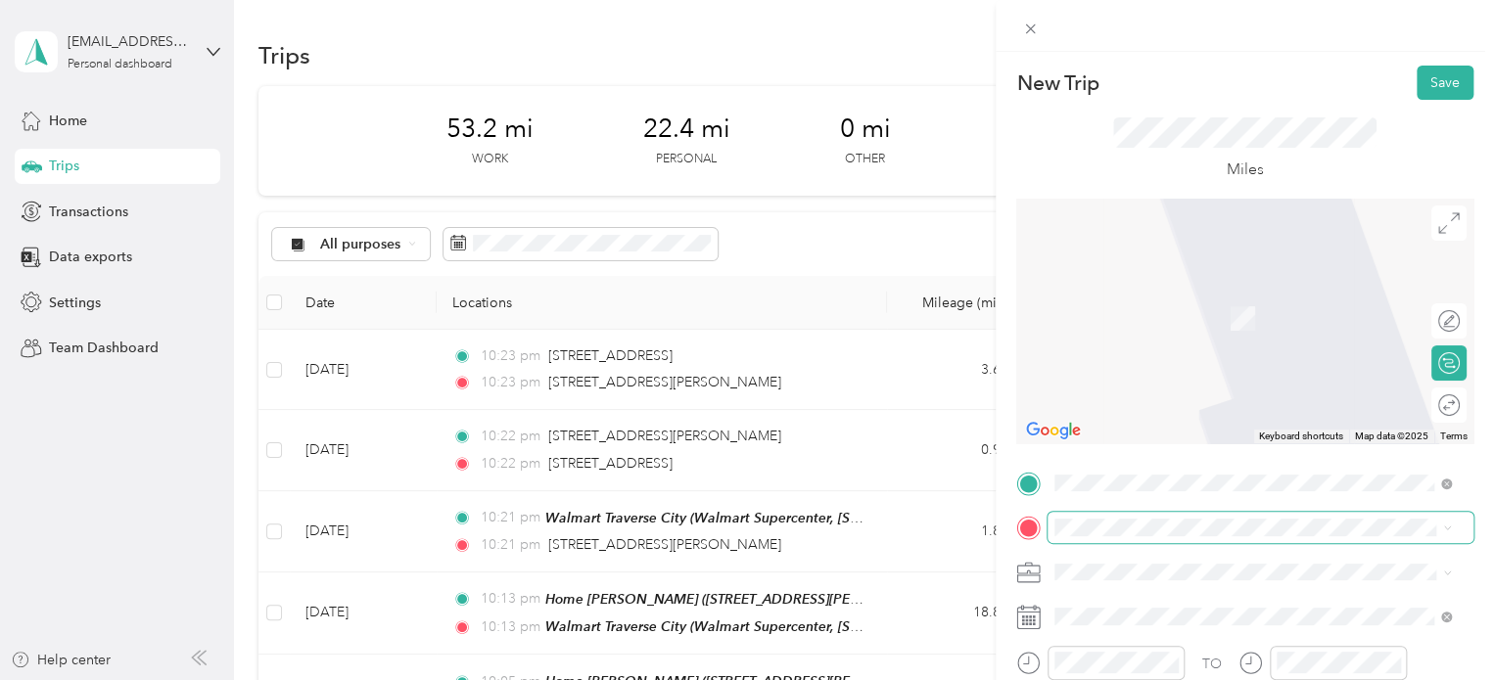
click at [1057, 515] on span at bounding box center [1260, 527] width 426 height 31
click at [1217, 325] on span "Walmart Supercenter, [STREET_ADDRESS] , 49684, [GEOGRAPHIC_DATA], [GEOGRAPHIC_D…" at bounding box center [1250, 339] width 316 height 58
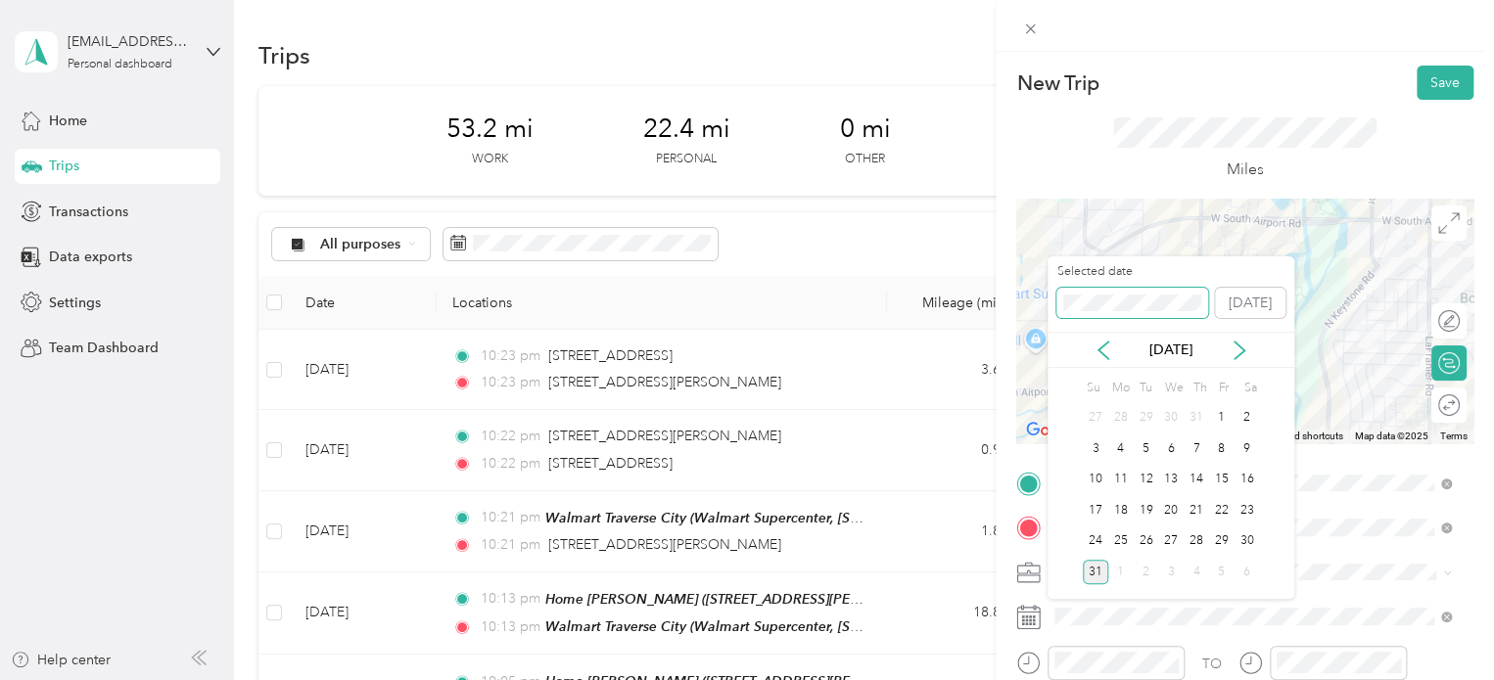
click at [1021, 679] on div "New Trip Save This trip cannot be edited because it is either under review, app…" at bounding box center [742, 680] width 1484 height 0
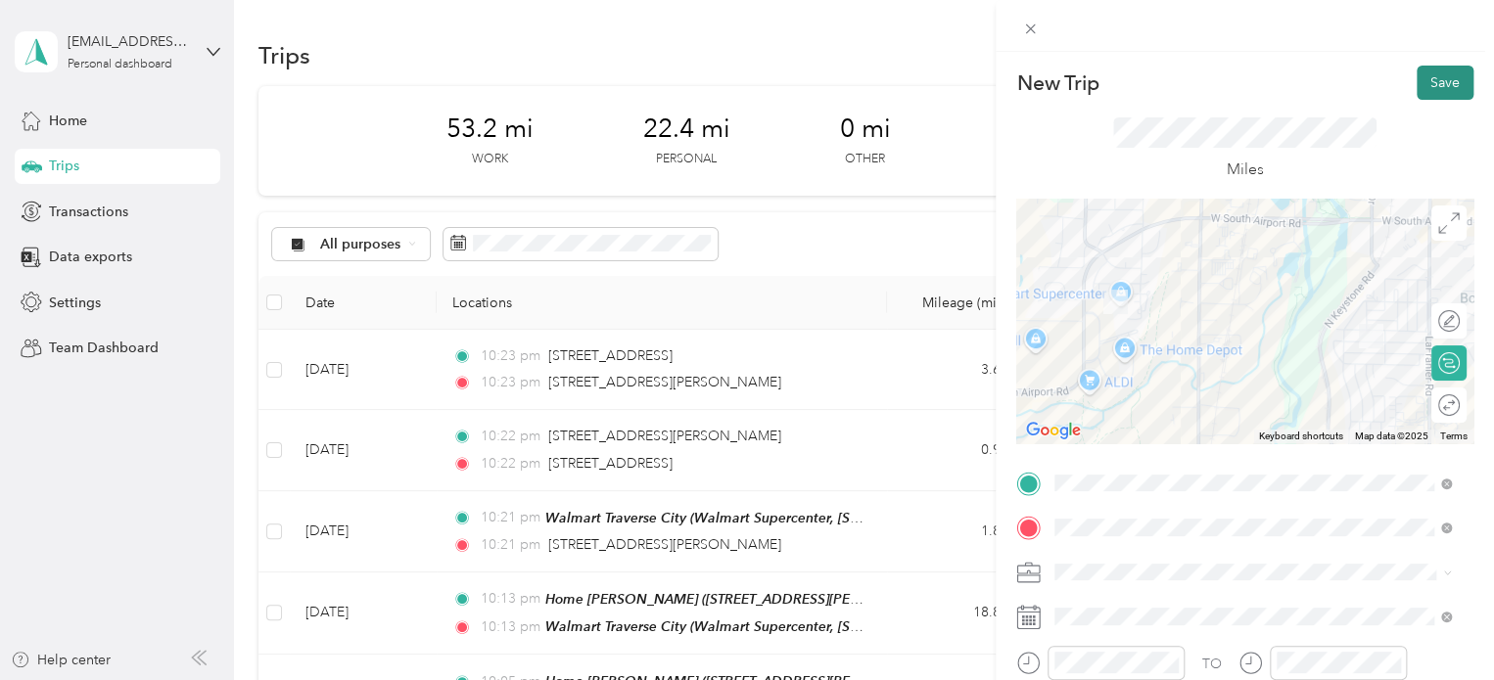
click at [1421, 78] on button "Save" at bounding box center [1445, 83] width 57 height 34
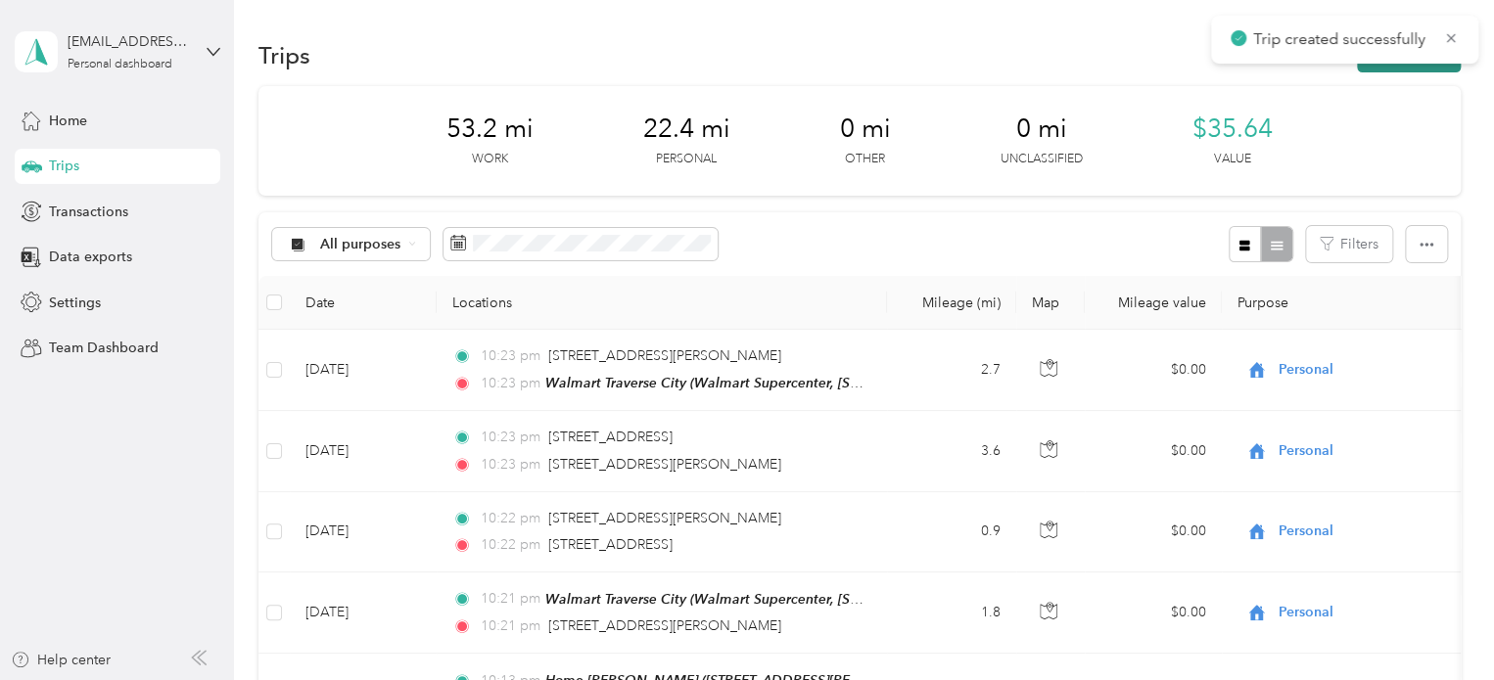
click at [1417, 66] on button "New trip" at bounding box center [1409, 55] width 104 height 34
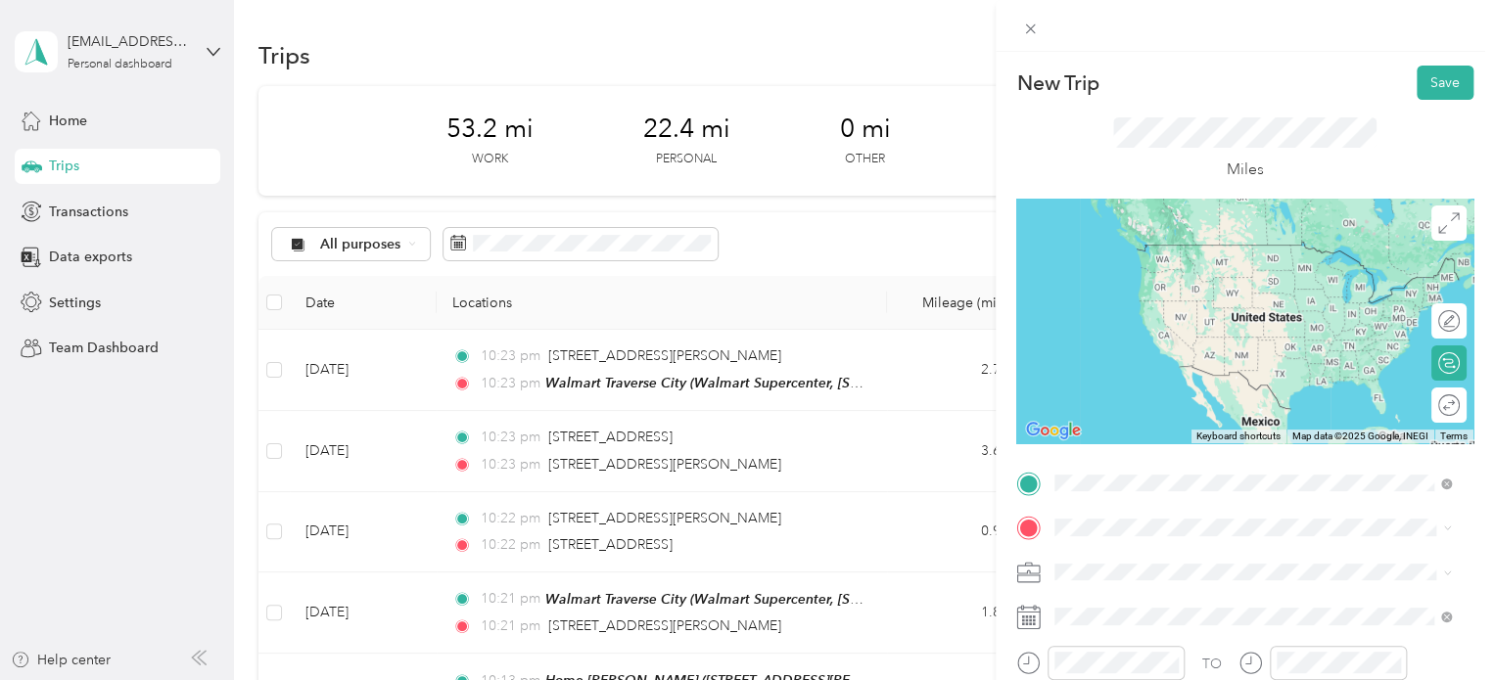
click at [1137, 289] on span "Walmart Supercenter, [STREET_ADDRESS] , 49684, [GEOGRAPHIC_DATA], [GEOGRAPHIC_D…" at bounding box center [1250, 294] width 316 height 58
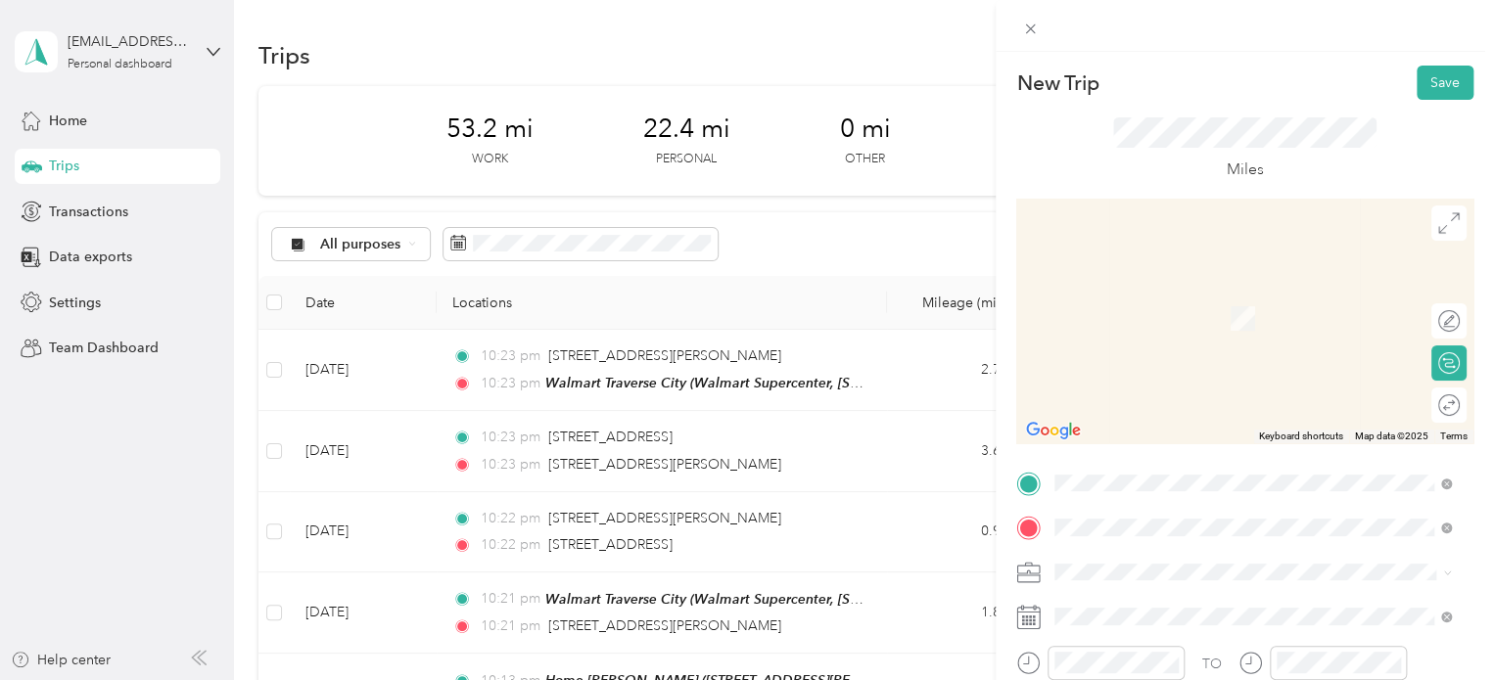
click at [1128, 271] on li "1675 Maylane [GEOGRAPHIC_DATA], [US_STATE][GEOGRAPHIC_DATA], [GEOGRAPHIC_DATA]" at bounding box center [1252, 306] width 410 height 72
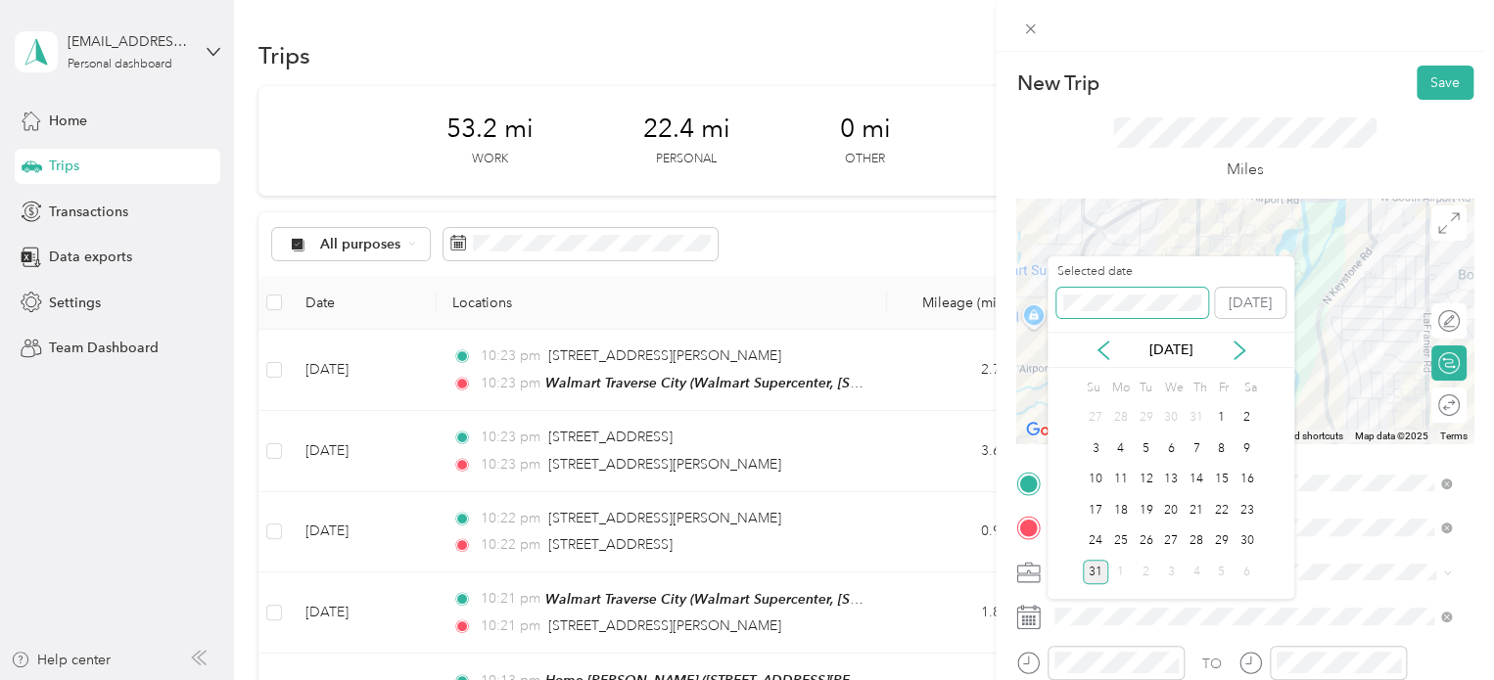
click at [988, 679] on div "New Trip Save This trip cannot be edited because it is either under review, app…" at bounding box center [742, 680] width 1484 height 0
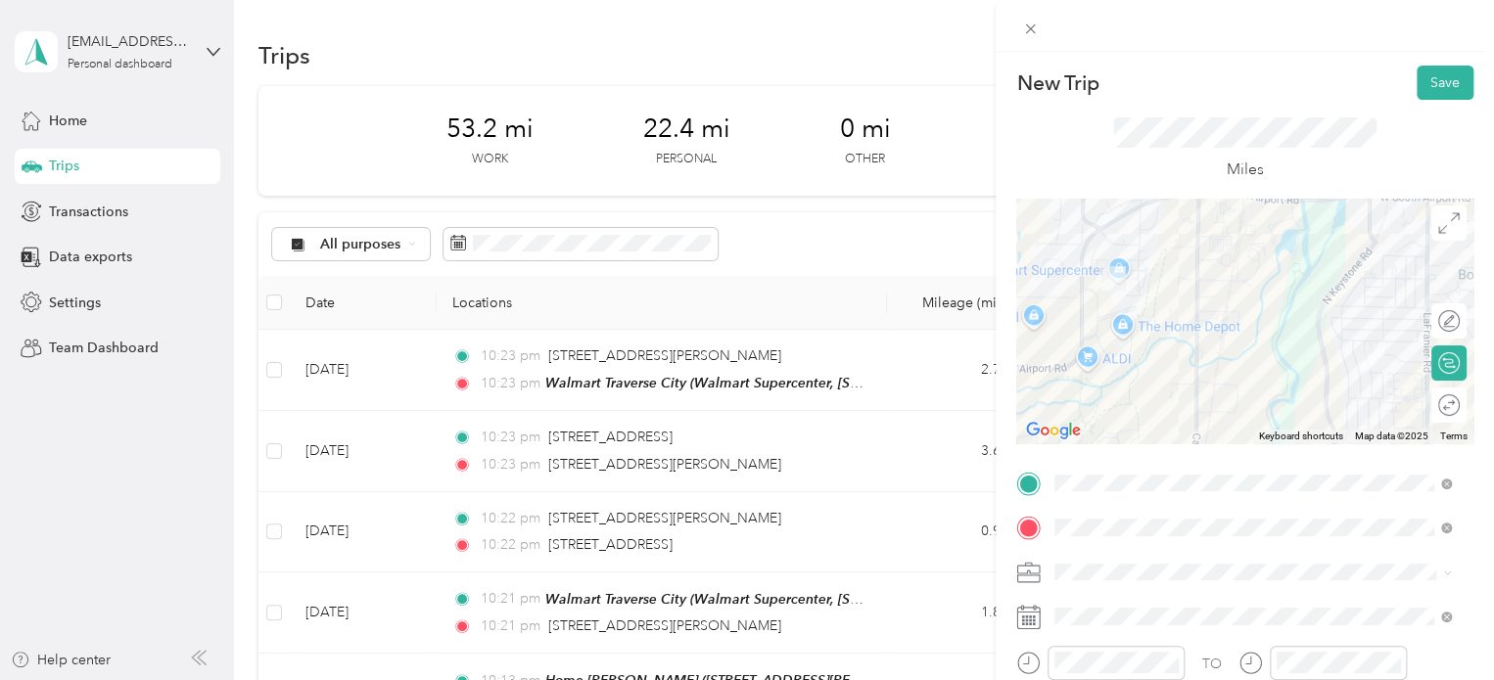
click at [1395, 87] on div "New Trip Save" at bounding box center [1244, 83] width 457 height 34
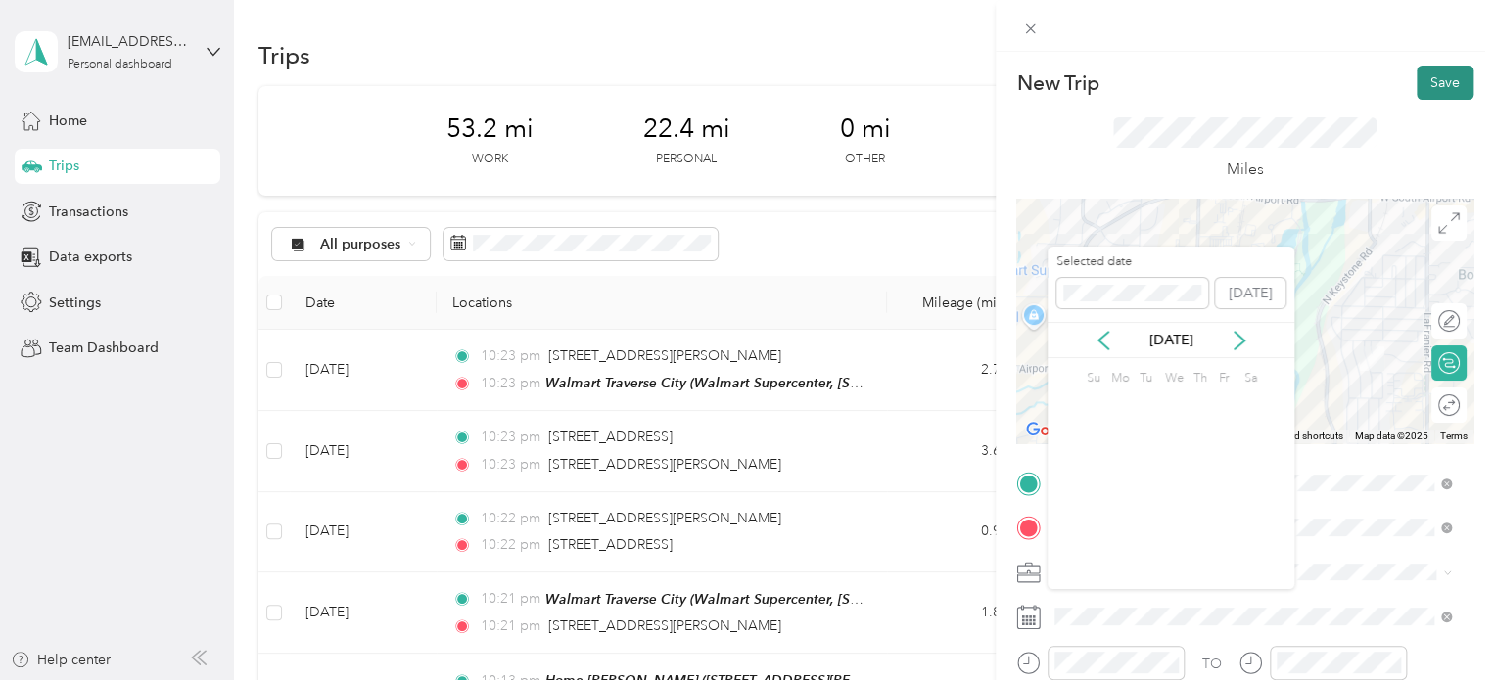
click at [1417, 82] on button "Save" at bounding box center [1445, 83] width 57 height 34
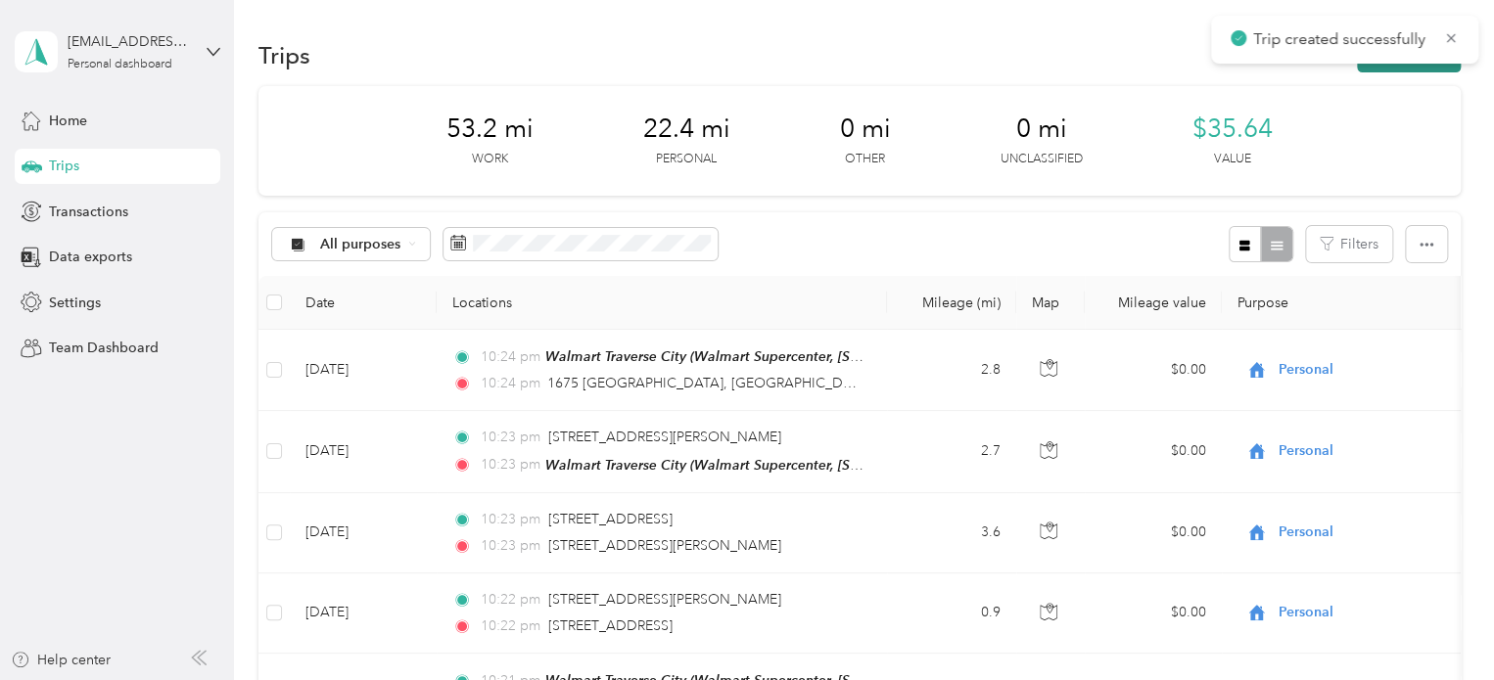
click at [1404, 70] on button "New trip" at bounding box center [1409, 55] width 104 height 34
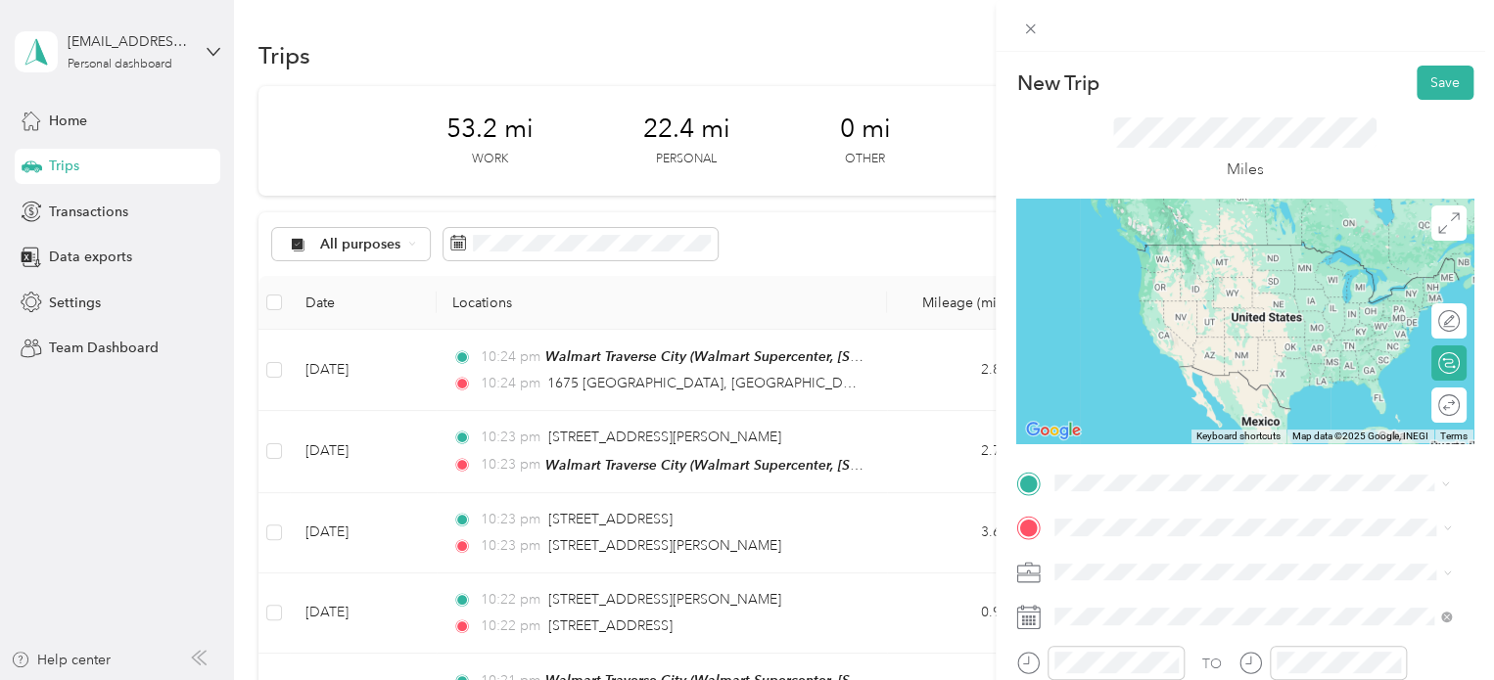
click at [1172, 257] on span "1675 Maylane [GEOGRAPHIC_DATA], [US_STATE][GEOGRAPHIC_DATA], [GEOGRAPHIC_DATA]" at bounding box center [1268, 262] width 353 height 52
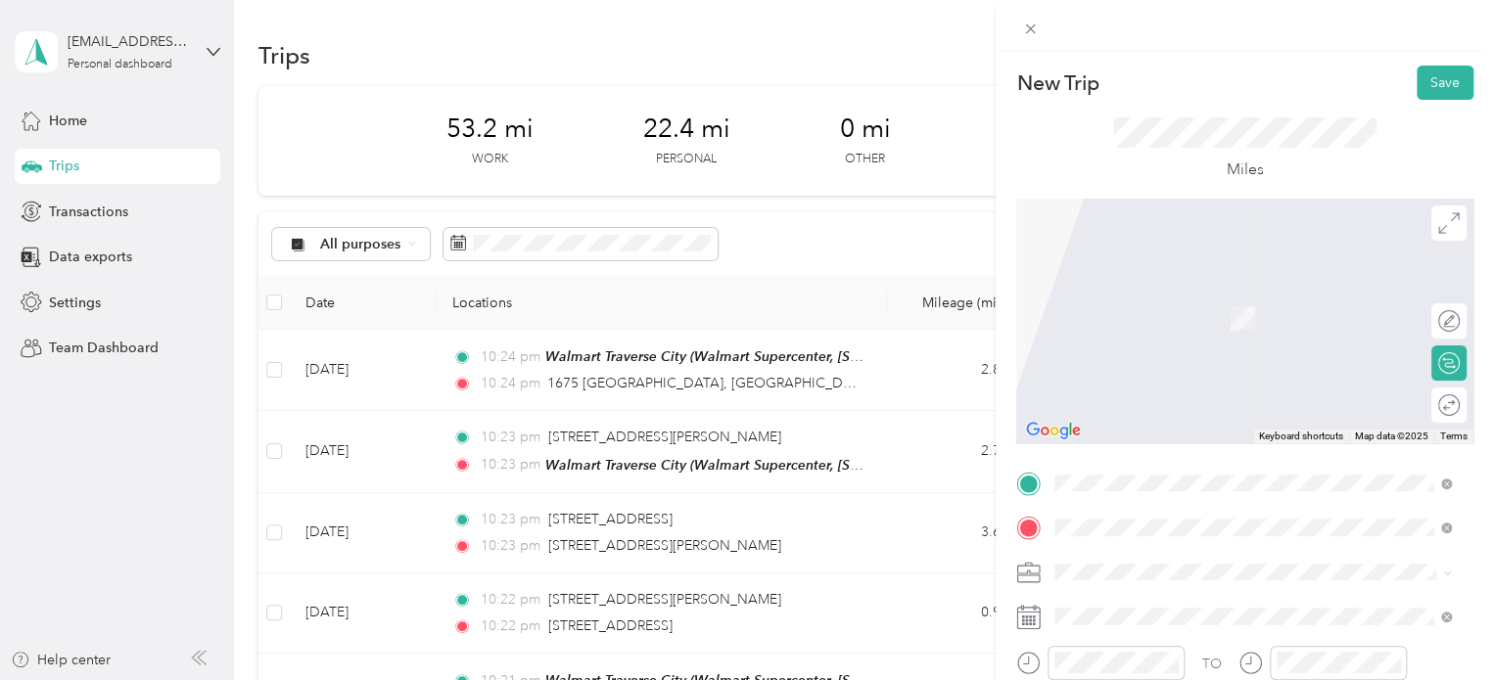
click at [1153, 419] on strong "Meijer Traverse City" at bounding box center [1155, 420] width 127 height 18
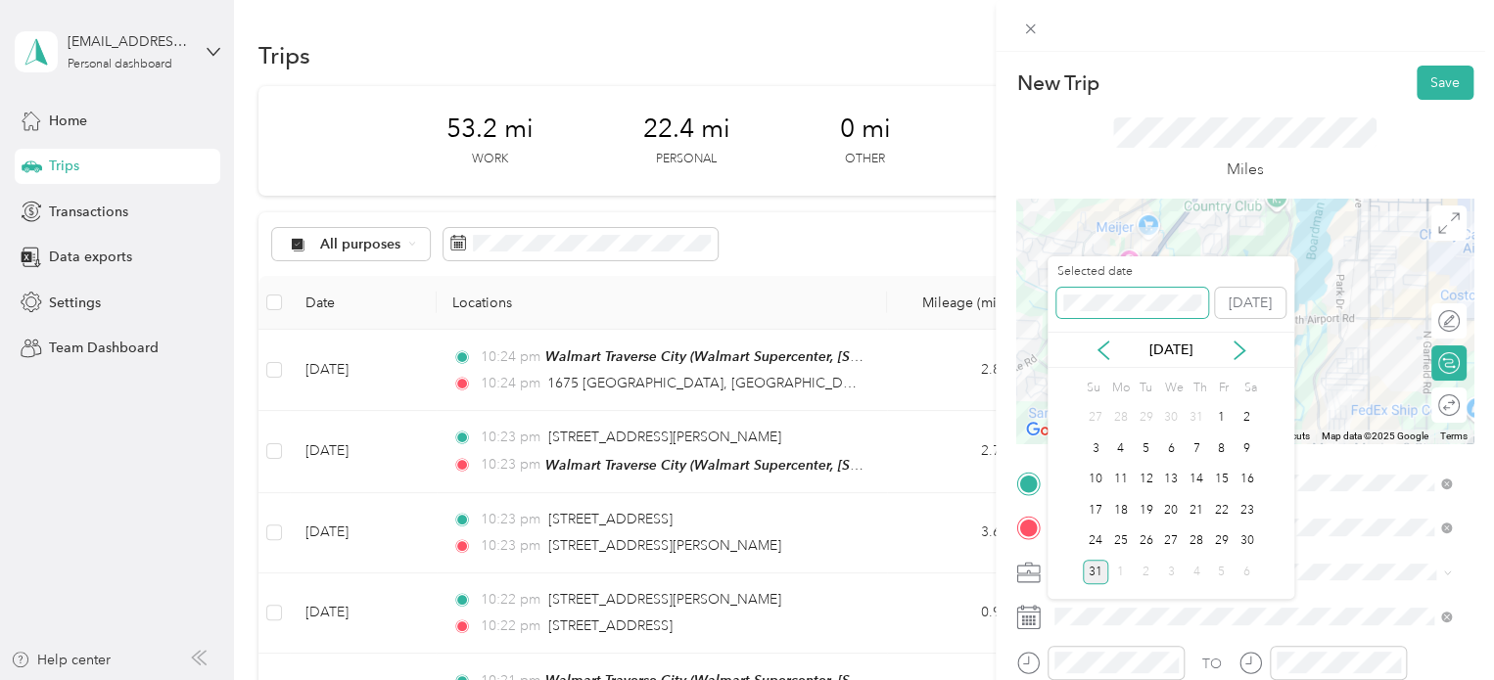
click at [1037, 679] on div "New Trip Save This trip cannot be edited because it is either under review, app…" at bounding box center [742, 680] width 1484 height 0
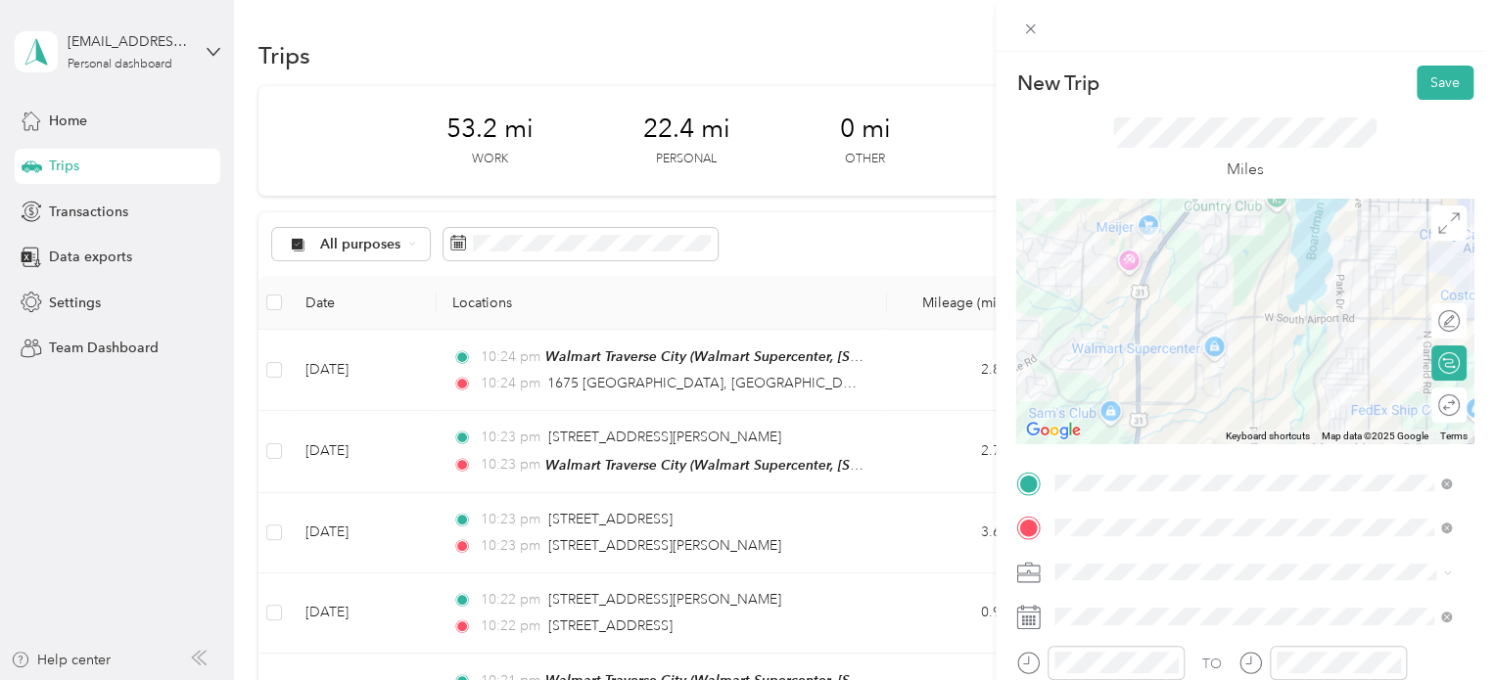
click at [1402, 101] on div "New Trip Save This trip cannot be edited because it is either under review, app…" at bounding box center [1244, 481] width 457 height 830
click at [1417, 85] on button "Save" at bounding box center [1445, 83] width 57 height 34
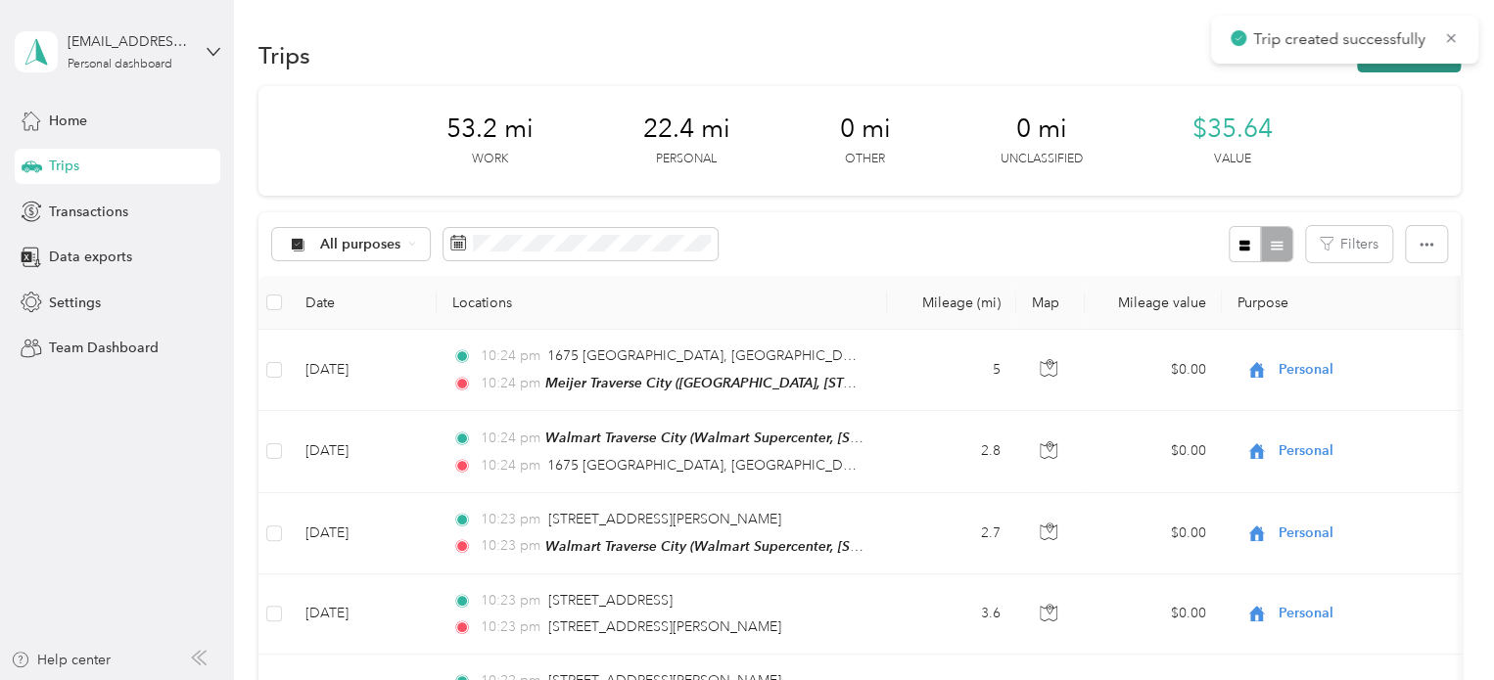
click at [1408, 68] on button "New trip" at bounding box center [1409, 55] width 104 height 34
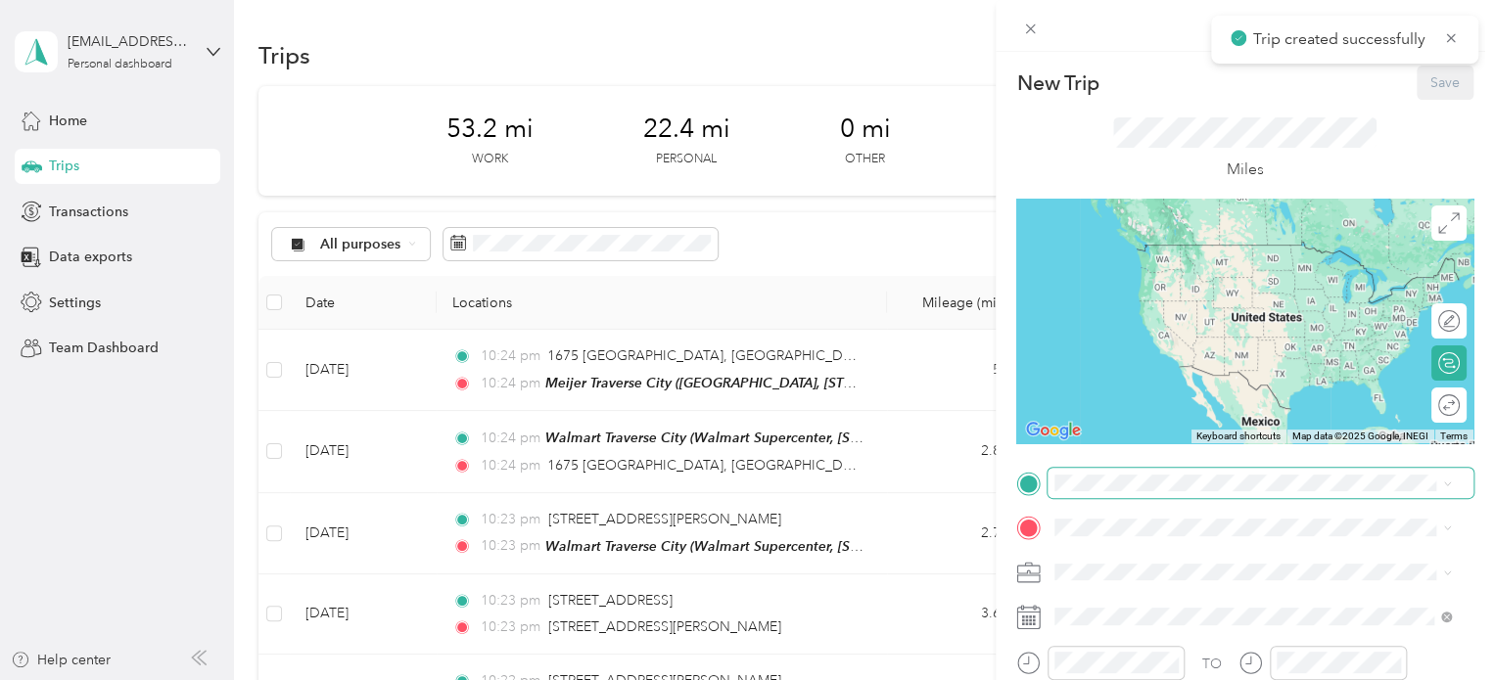
click at [1156, 474] on div "New Trip Save This trip cannot be edited because it is either under review, app…" at bounding box center [1244, 481] width 457 height 830
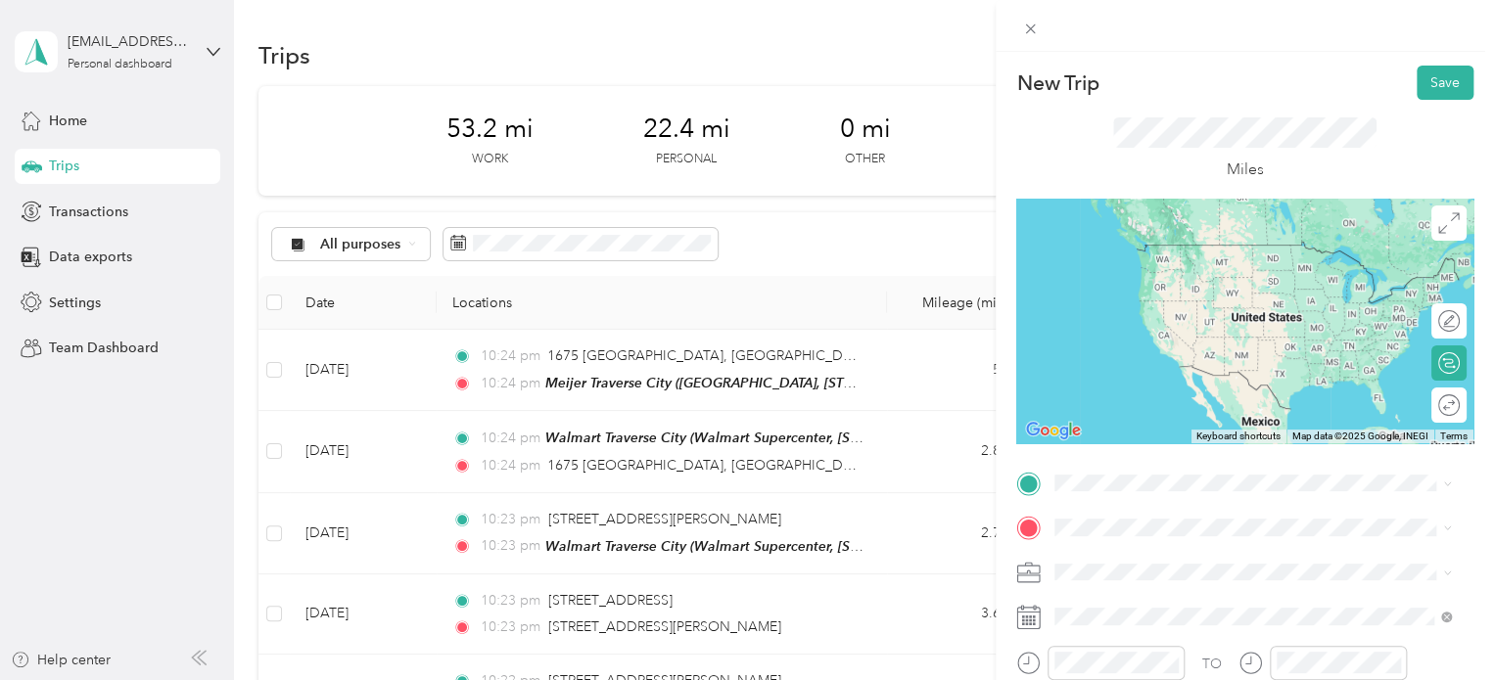
drag, startPoint x: 1241, startPoint y: 381, endPoint x: 1218, endPoint y: 396, distance: 28.2
click at [1241, 380] on div "Meijer [GEOGRAPHIC_DATA], [STREET_ADDRESS] , 49684, [GEOGRAPHIC_DATA], [GEOGRAP…" at bounding box center [1268, 405] width 353 height 82
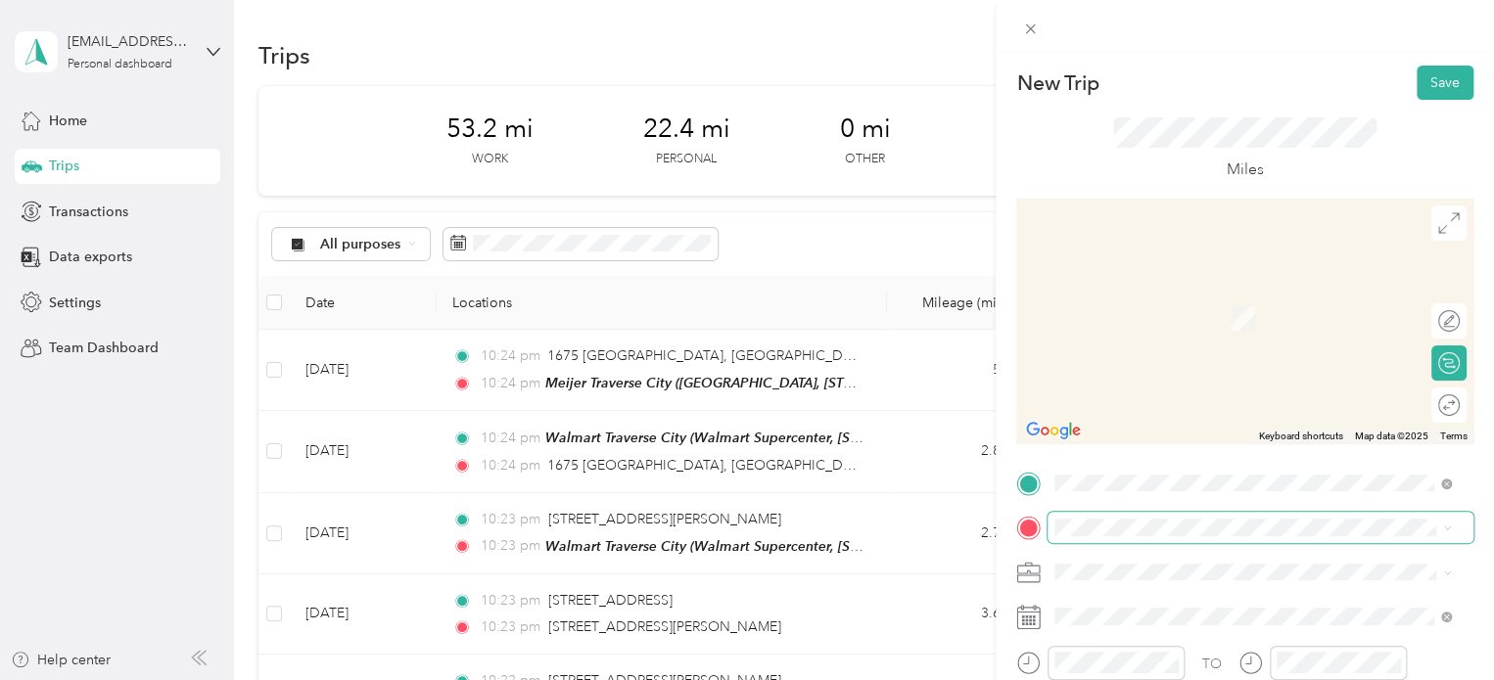
click at [1105, 516] on span at bounding box center [1260, 527] width 426 height 31
click at [1210, 310] on li "[STREET_ADDRESS][PERSON_NAME][US_STATE]" at bounding box center [1252, 290] width 410 height 40
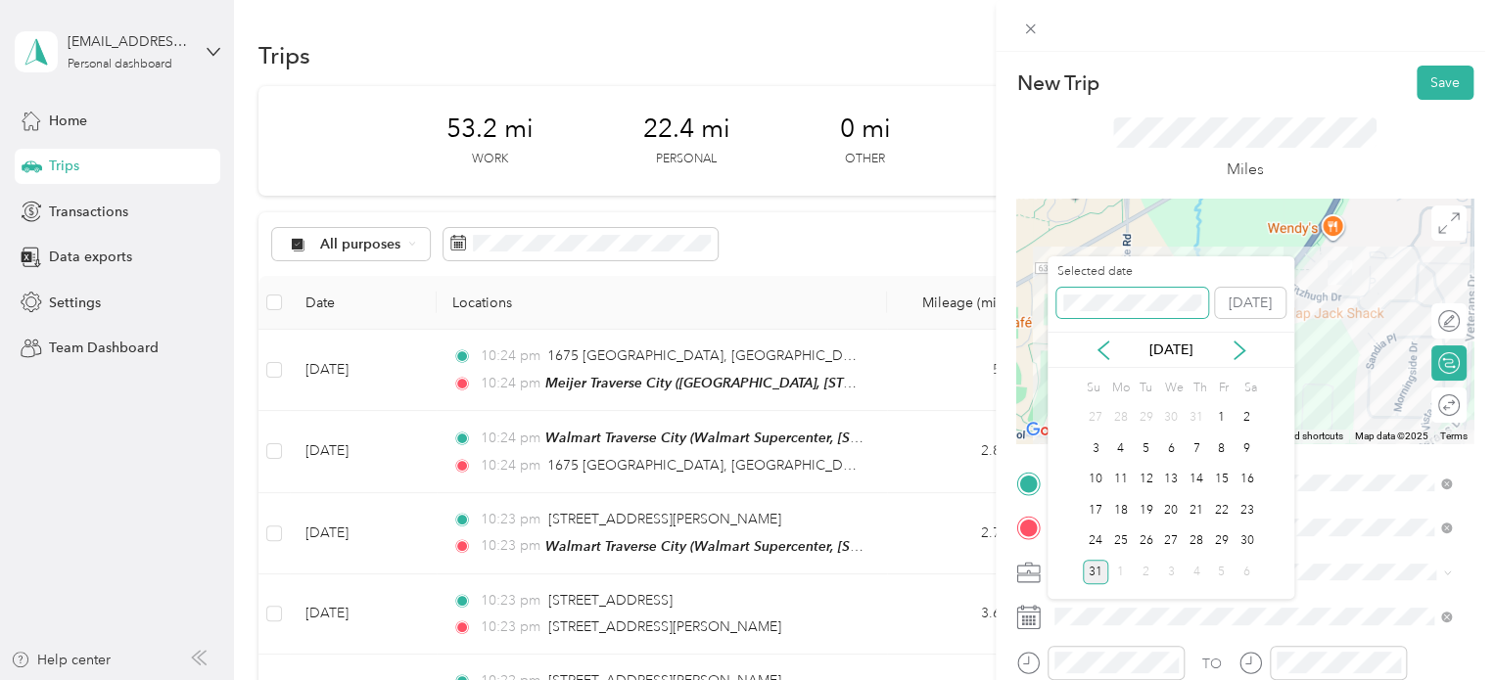
click at [1052, 301] on div "Selected date [DATE]" at bounding box center [1170, 297] width 247 height 69
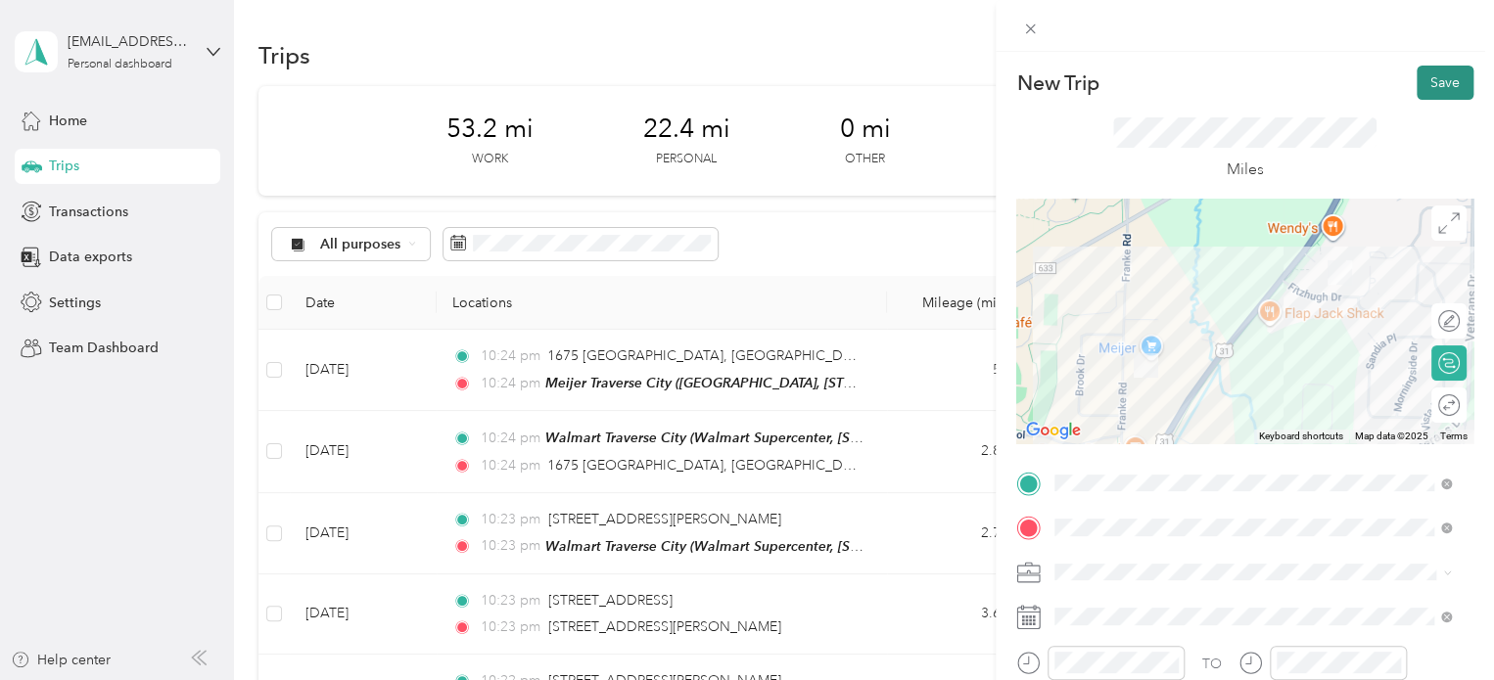
click at [1417, 78] on button "Save" at bounding box center [1445, 83] width 57 height 34
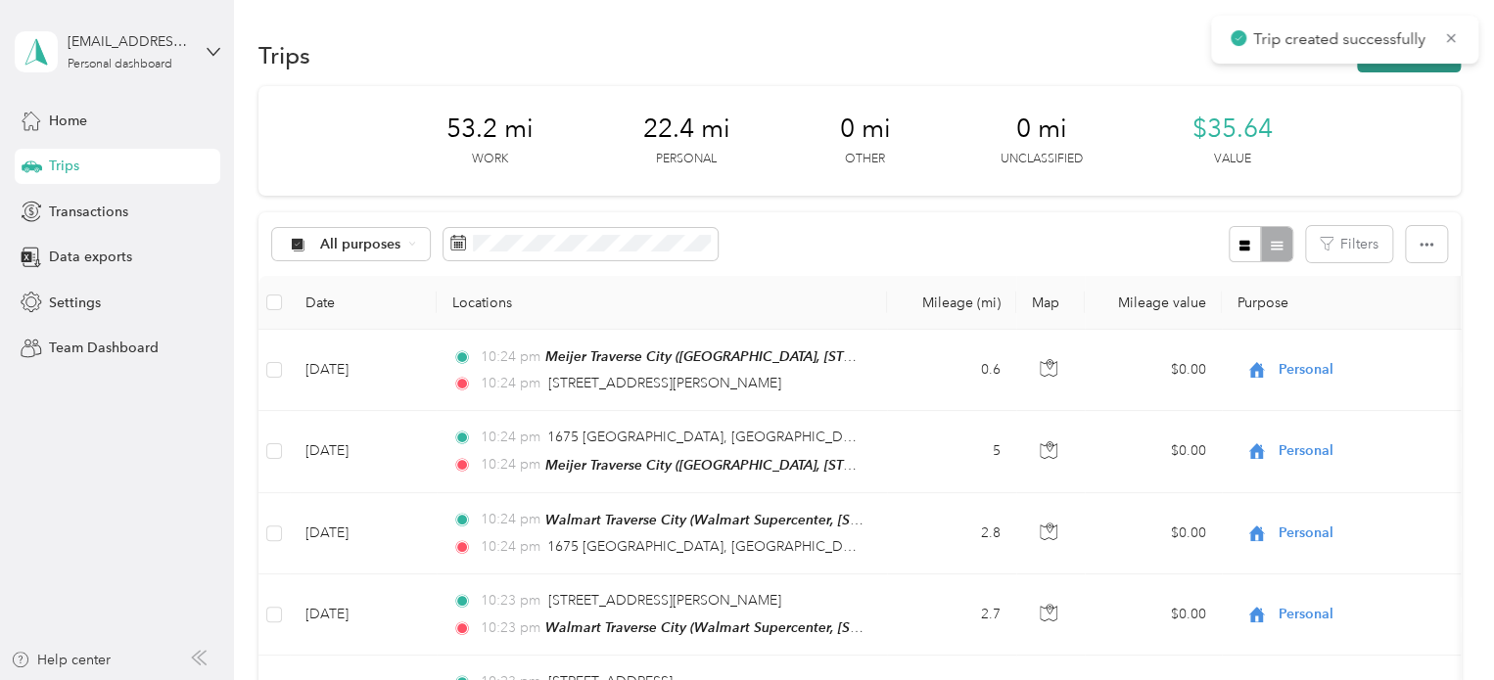
click at [1407, 67] on button "New trip" at bounding box center [1409, 55] width 104 height 34
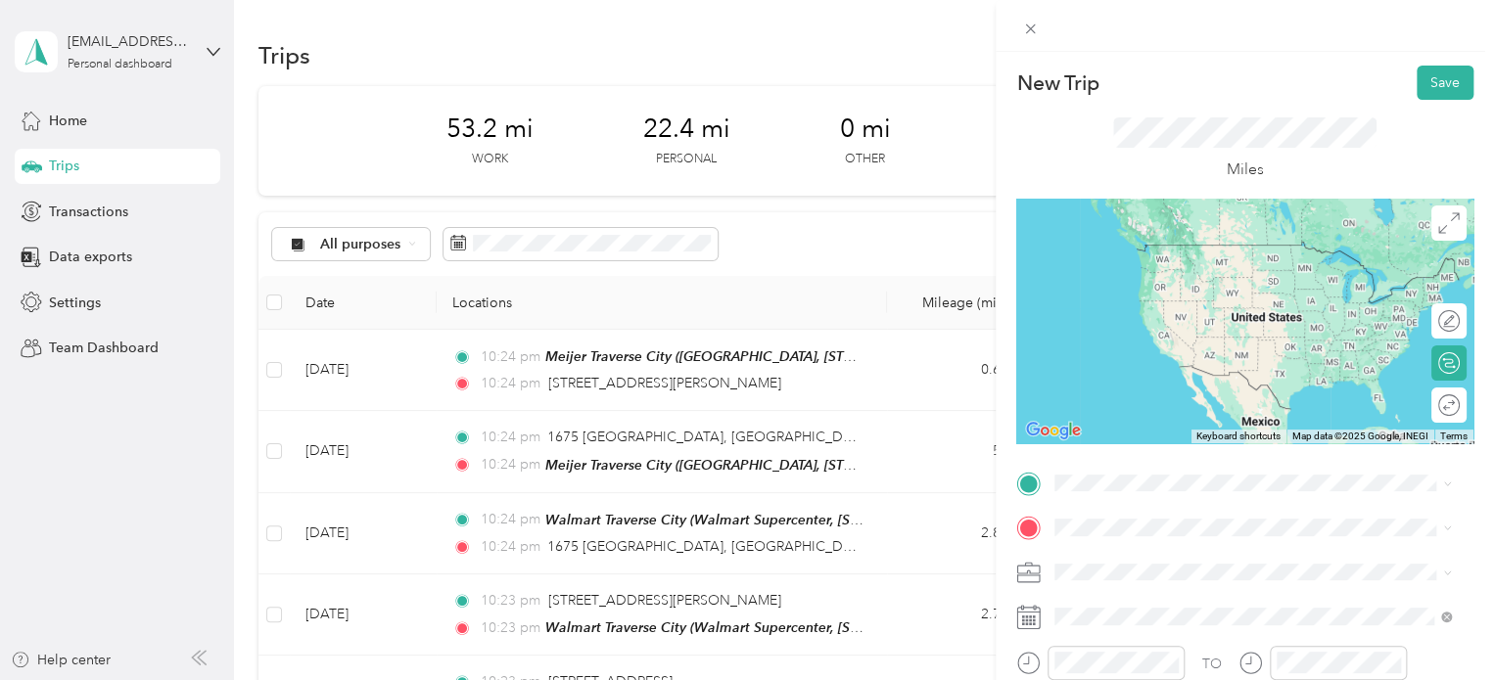
click at [1171, 239] on span "[STREET_ADDRESS][PERSON_NAME][US_STATE]" at bounding box center [1244, 245] width 304 height 18
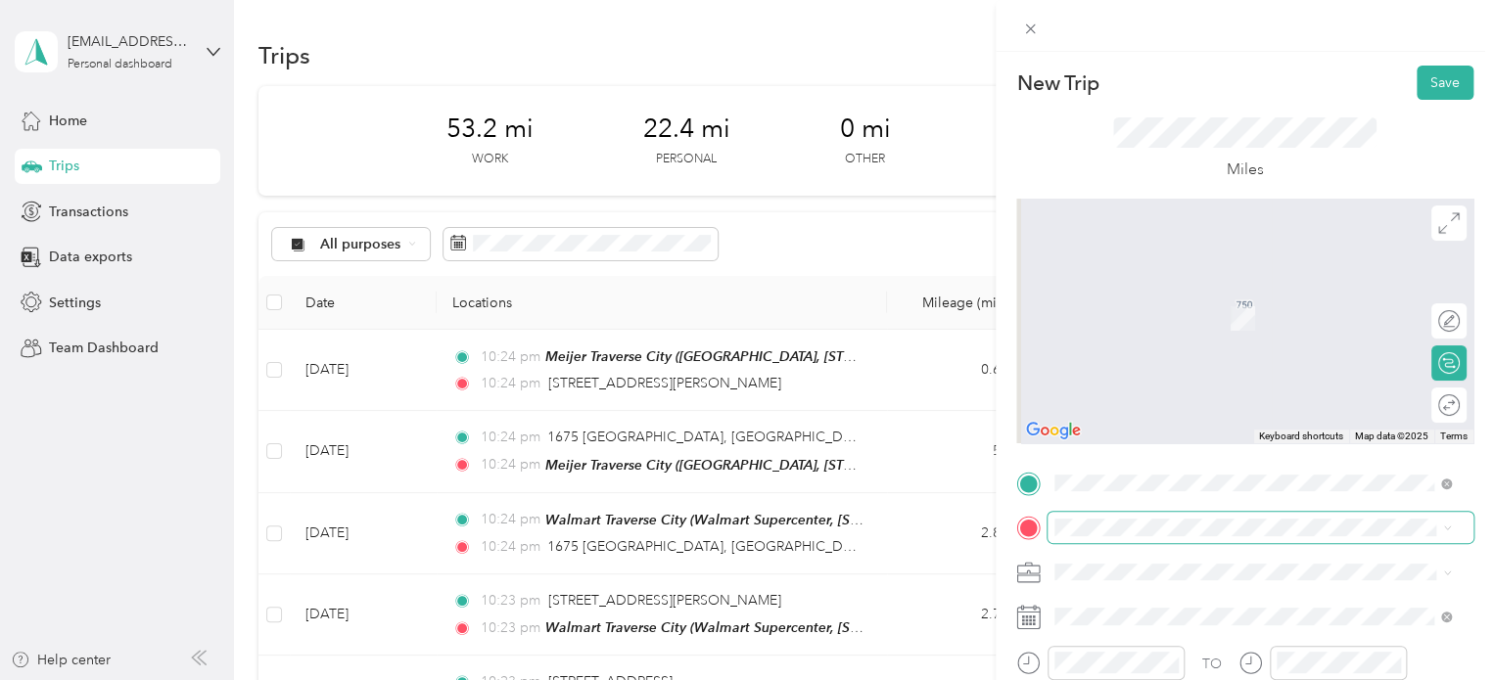
click at [1049, 524] on span at bounding box center [1260, 527] width 426 height 31
click at [1173, 291] on span "[STREET_ADDRESS][US_STATE]" at bounding box center [1190, 282] width 196 height 18
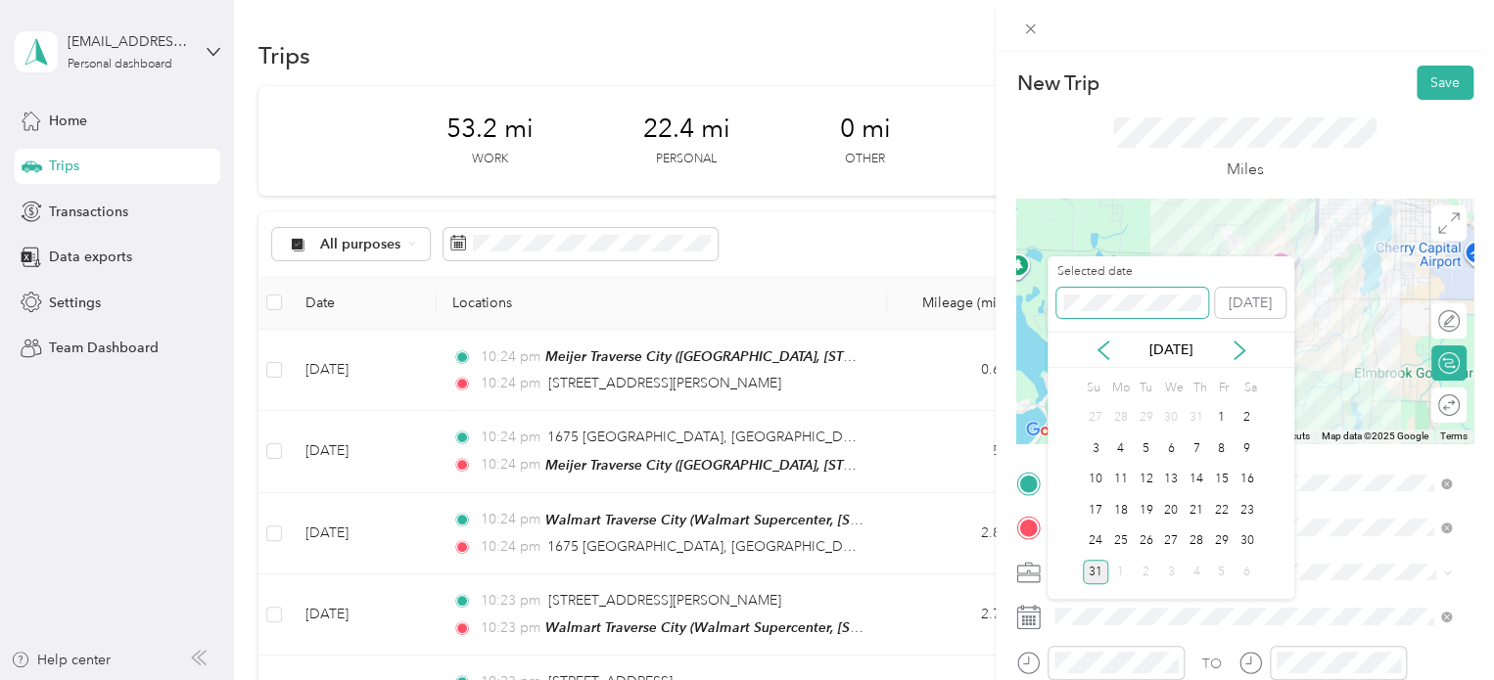
click at [1048, 302] on div "Selected date [DATE]" at bounding box center [1170, 297] width 247 height 69
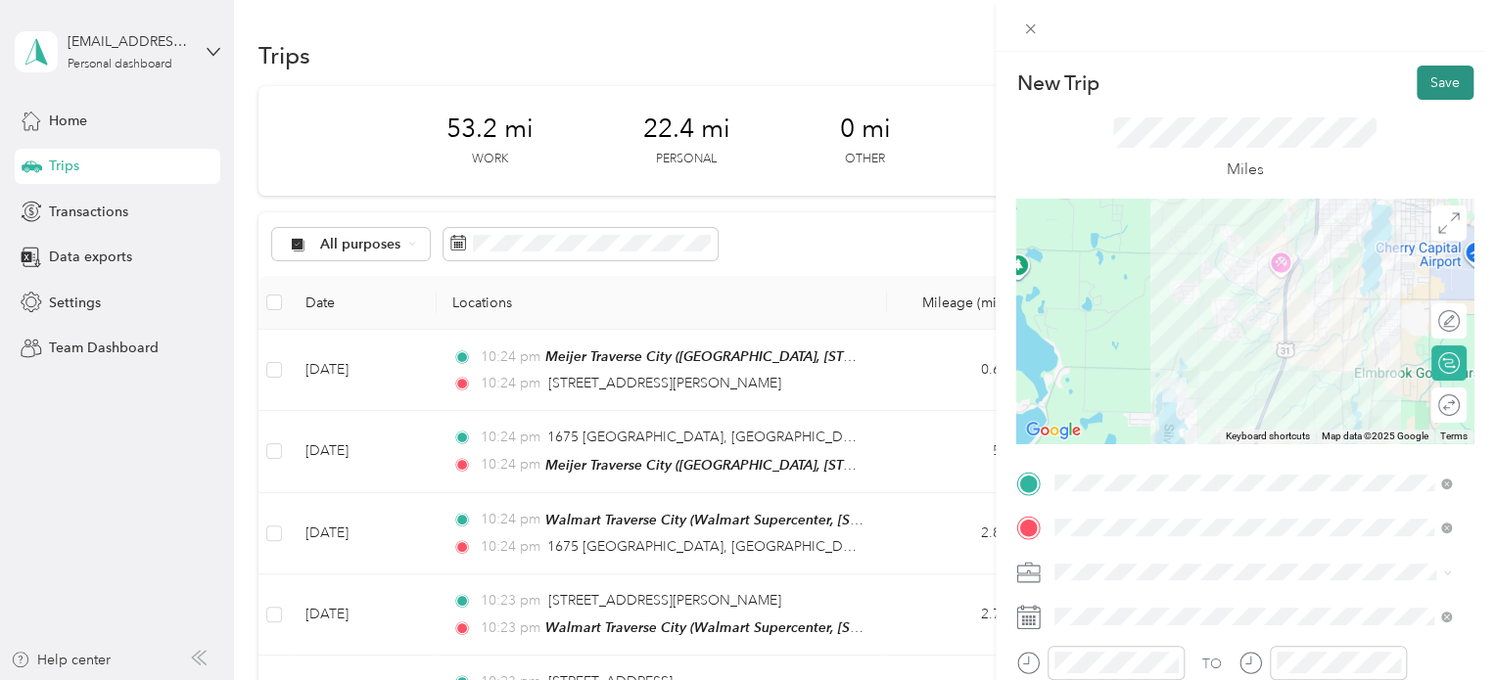
click at [1417, 85] on button "Save" at bounding box center [1445, 83] width 57 height 34
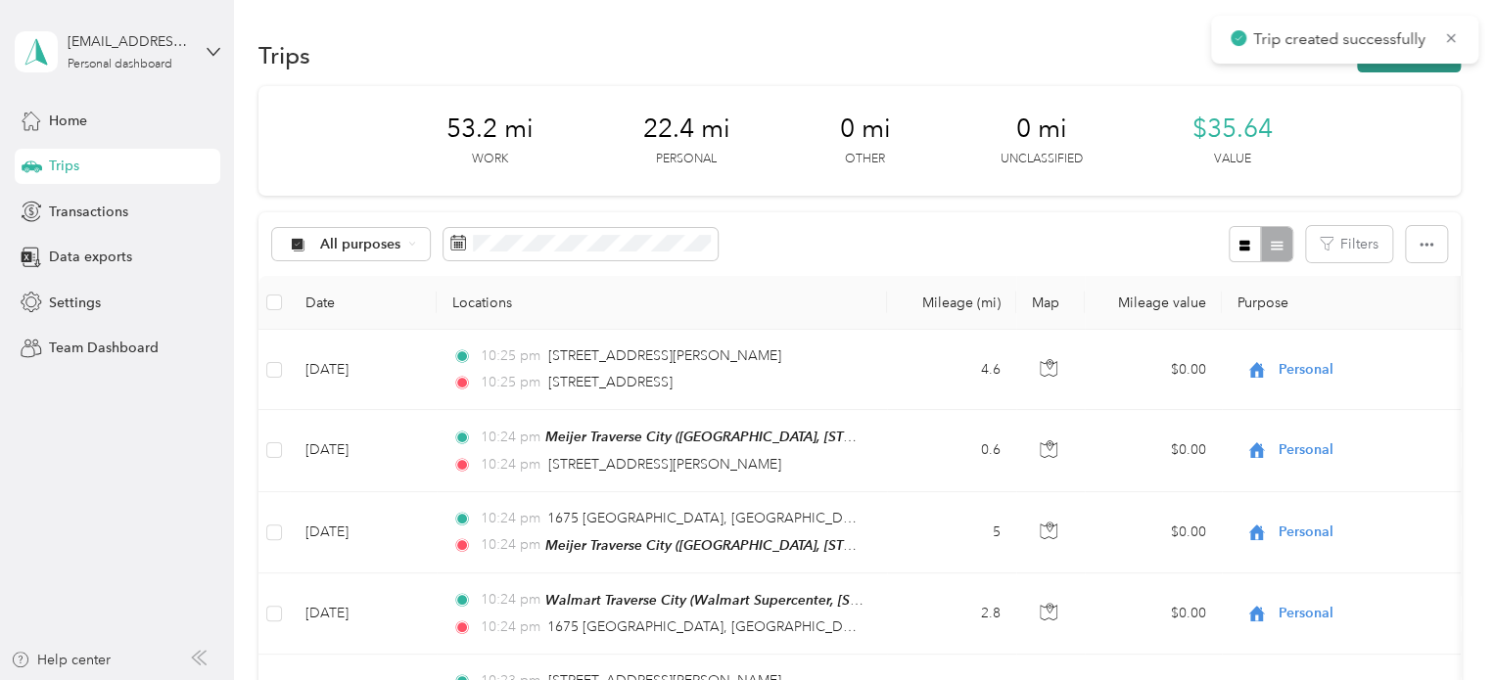
click at [1417, 70] on button "New trip" at bounding box center [1409, 55] width 104 height 34
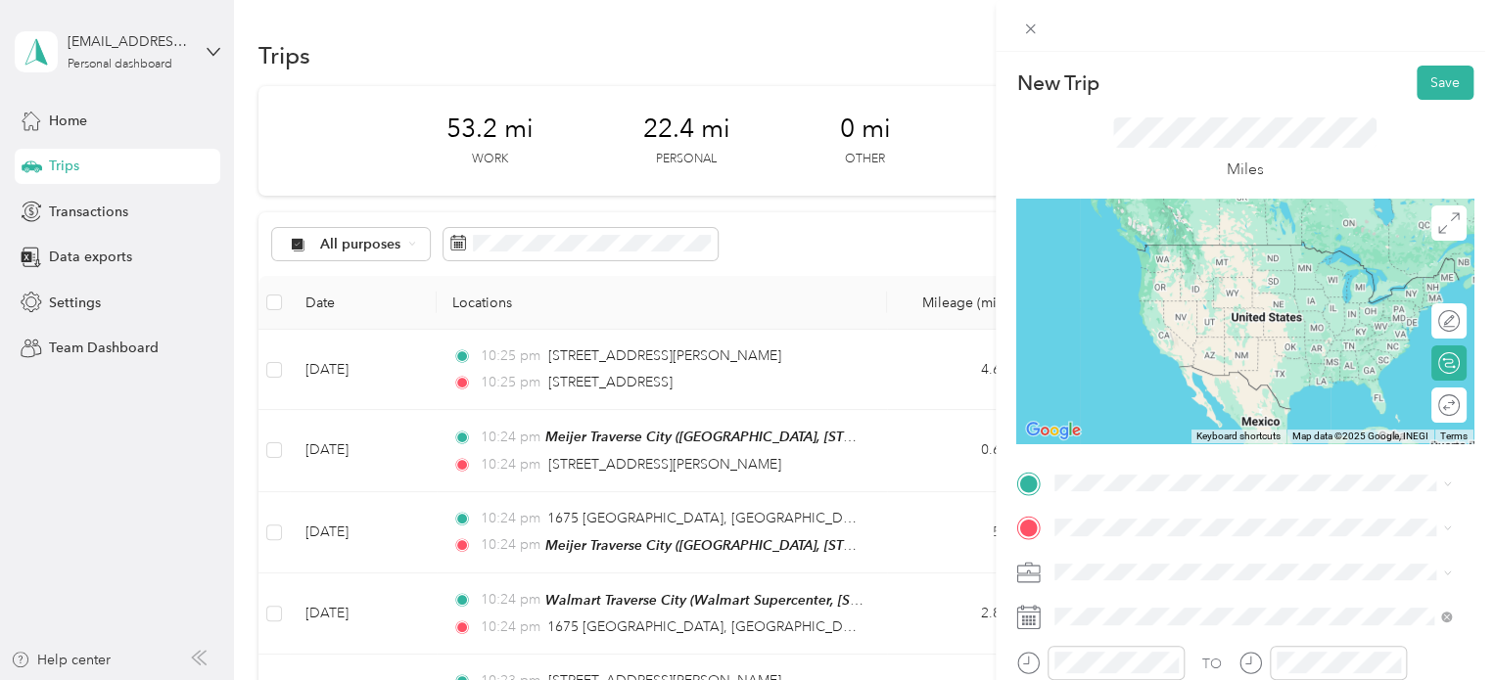
click at [1156, 246] on span "[STREET_ADDRESS][US_STATE]" at bounding box center [1190, 243] width 196 height 18
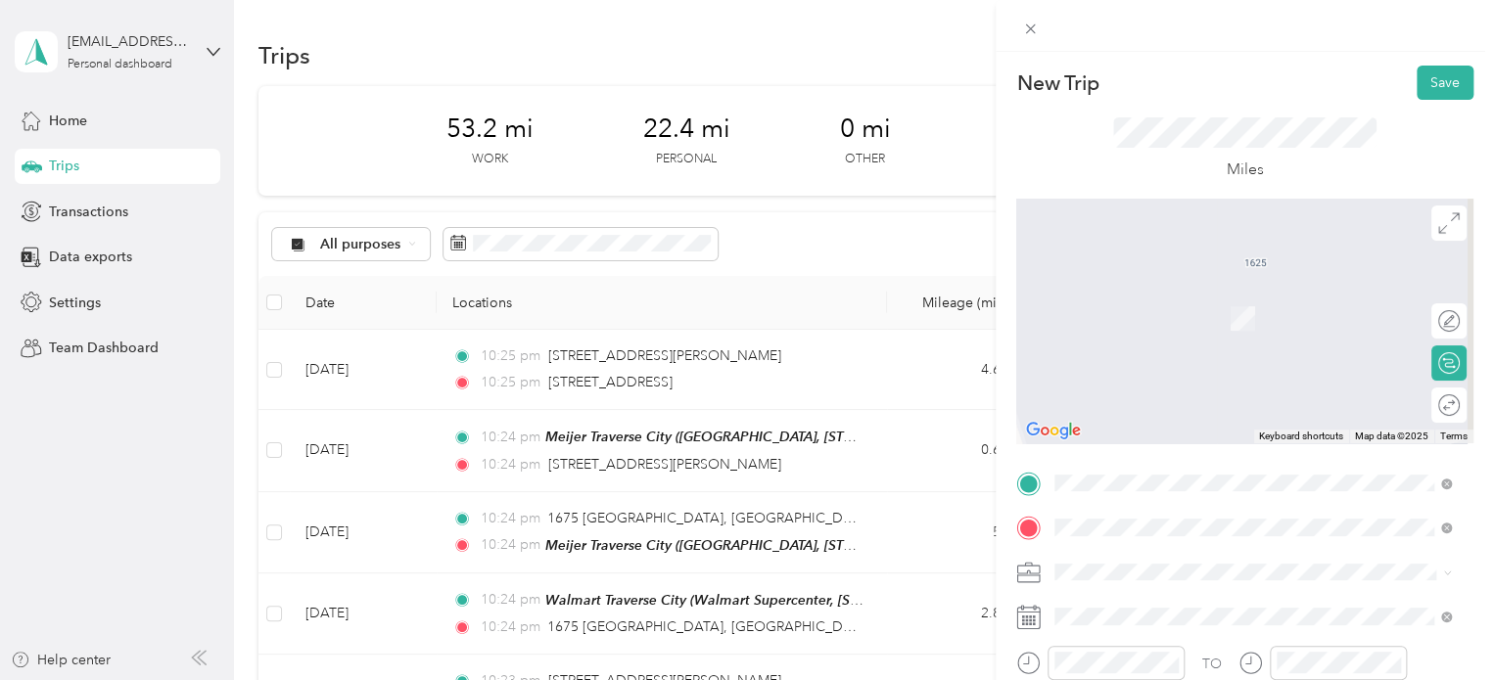
click at [1131, 415] on strong "Meijer Traverse City" at bounding box center [1155, 420] width 127 height 18
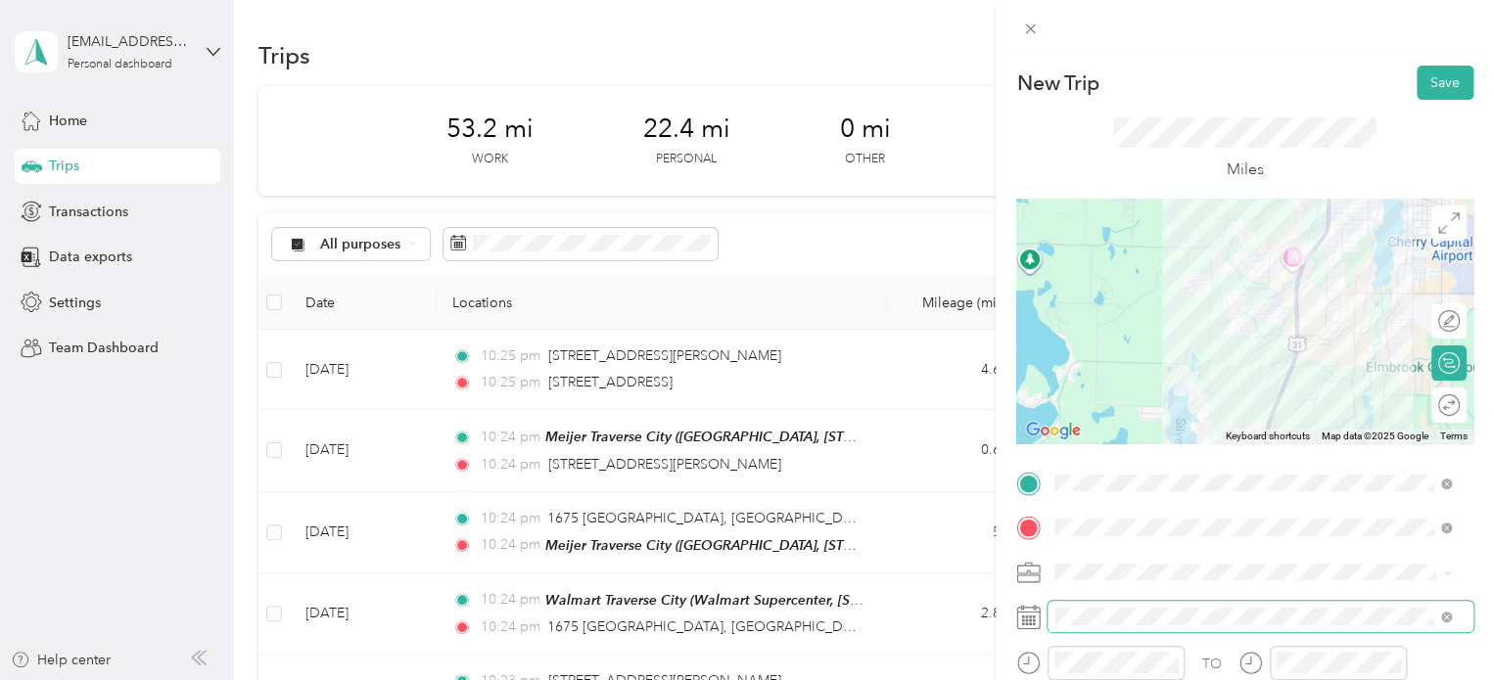
click at [1052, 624] on span at bounding box center [1260, 616] width 426 height 31
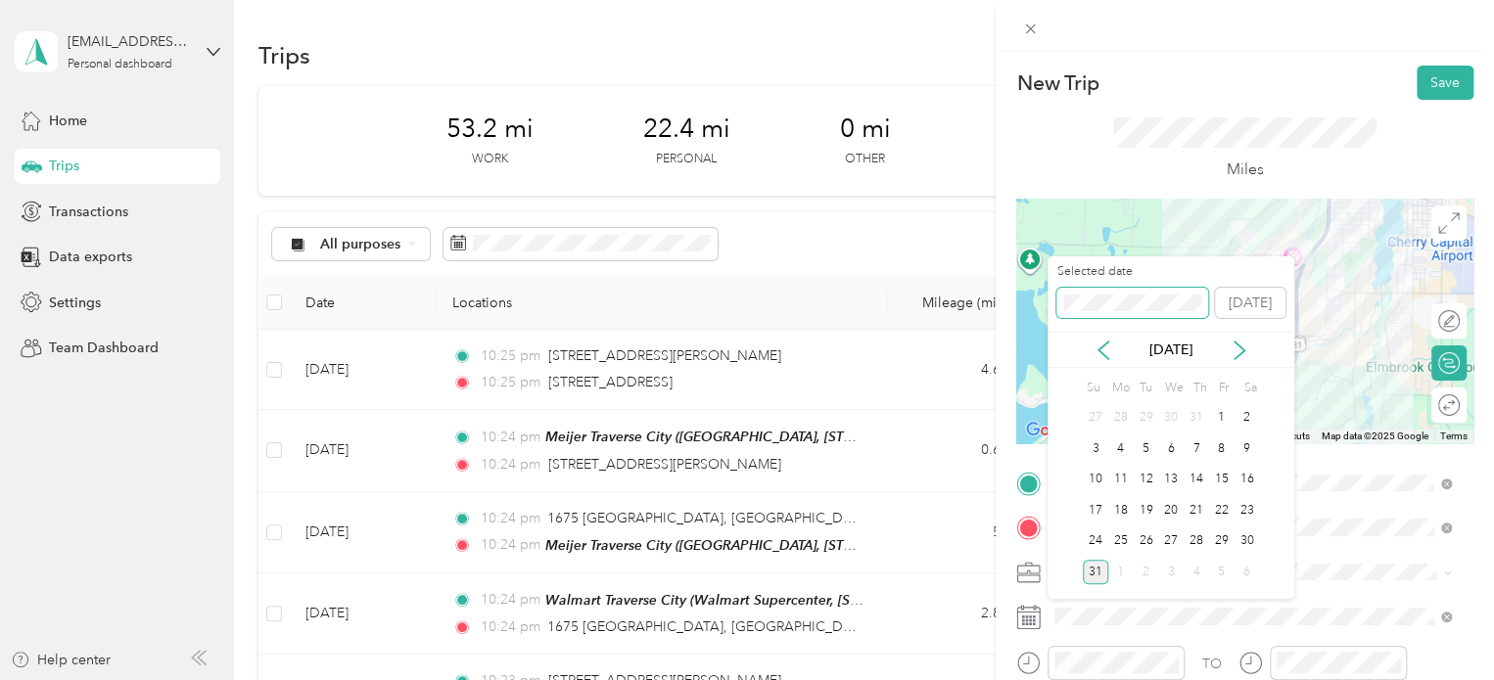
click at [979, 679] on div "New Trip Save This trip cannot be edited because it is either under review, app…" at bounding box center [742, 680] width 1484 height 0
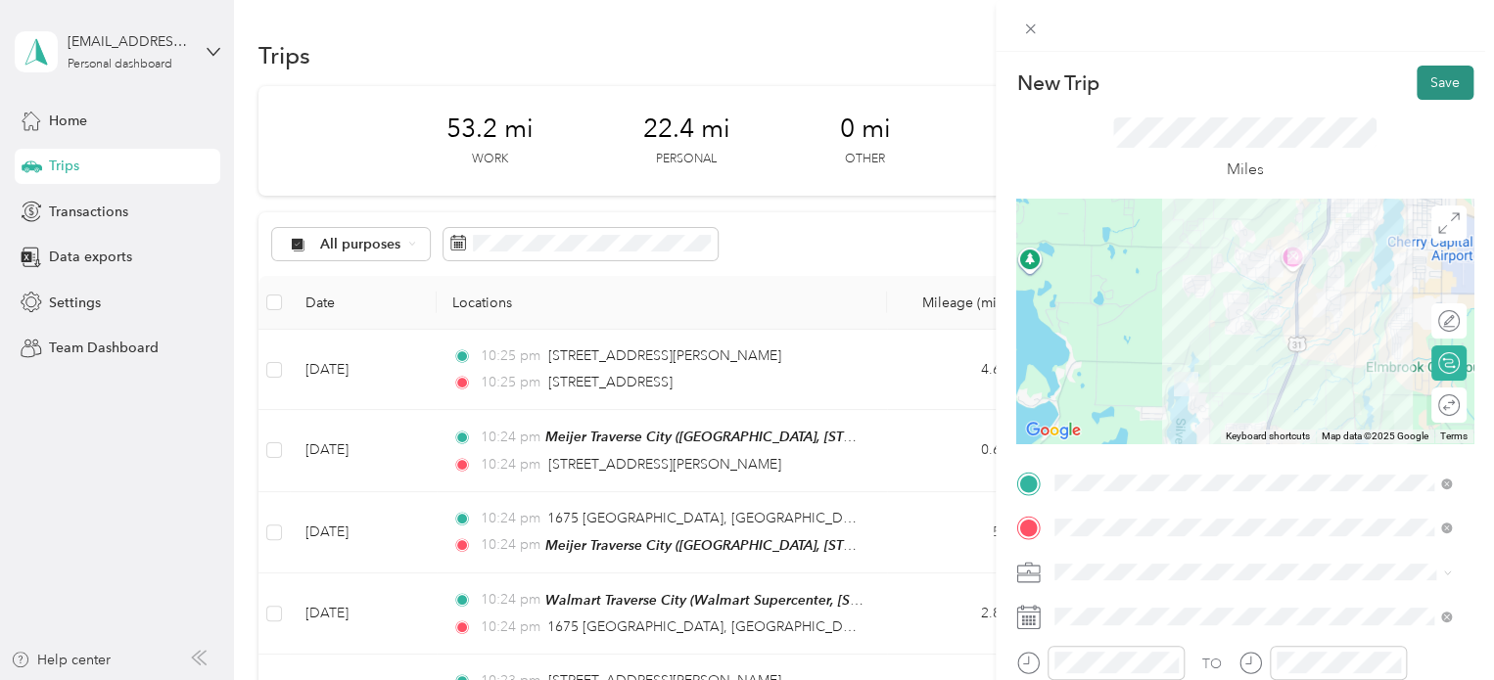
click at [1436, 93] on button "Save" at bounding box center [1445, 83] width 57 height 34
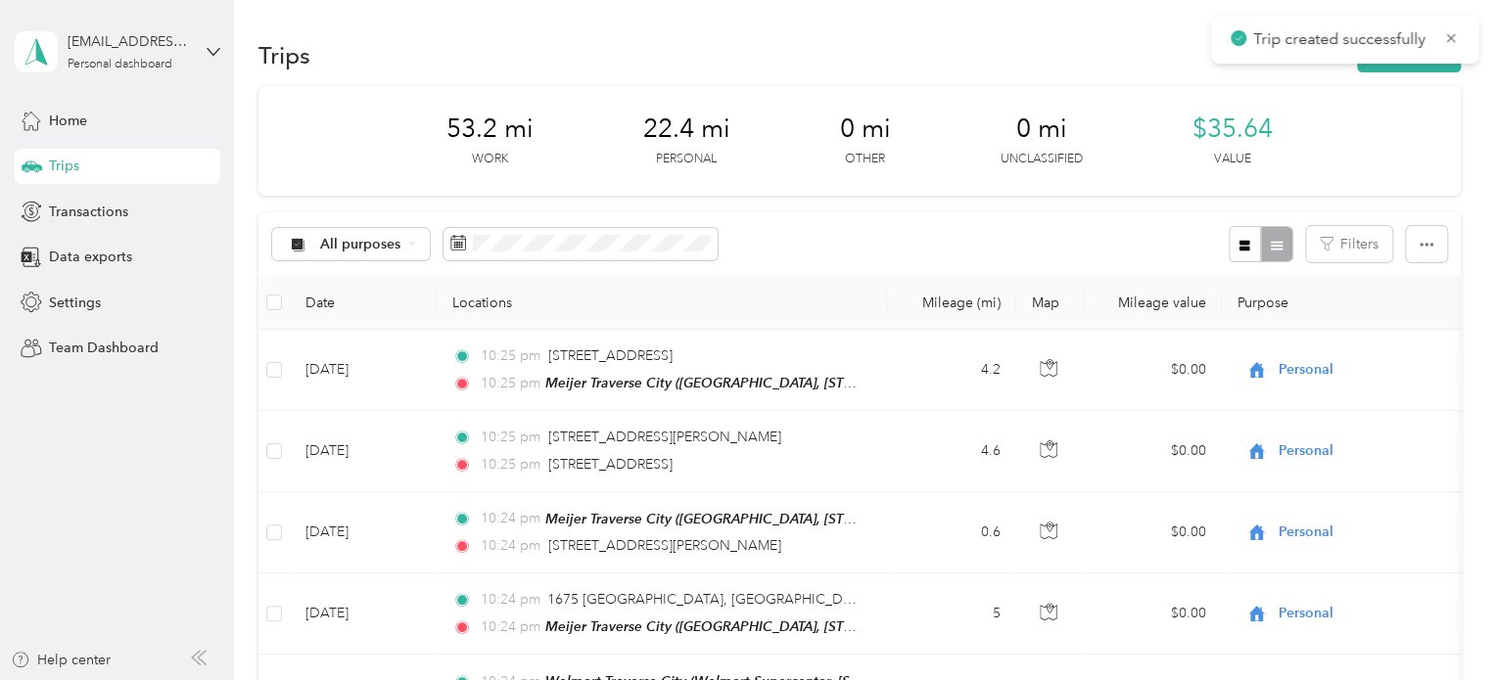
click at [1405, 72] on div "Trips New trip" at bounding box center [859, 54] width 1202 height 41
click at [1405, 68] on button "New trip" at bounding box center [1409, 55] width 104 height 34
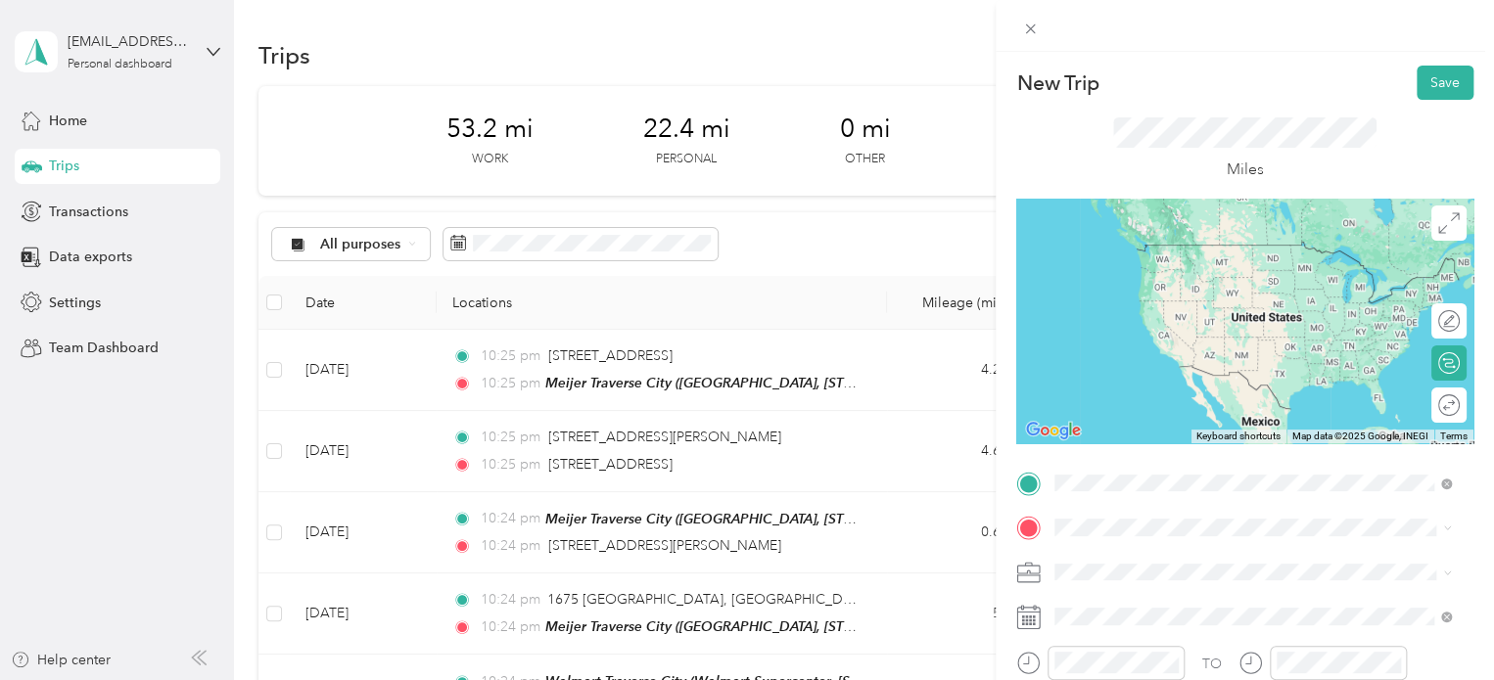
click at [1158, 402] on span "Meijer, [STREET_ADDRESS] , 49684, [GEOGRAPHIC_DATA], [GEOGRAPHIC_DATA], [GEOGRA…" at bounding box center [1239, 418] width 294 height 58
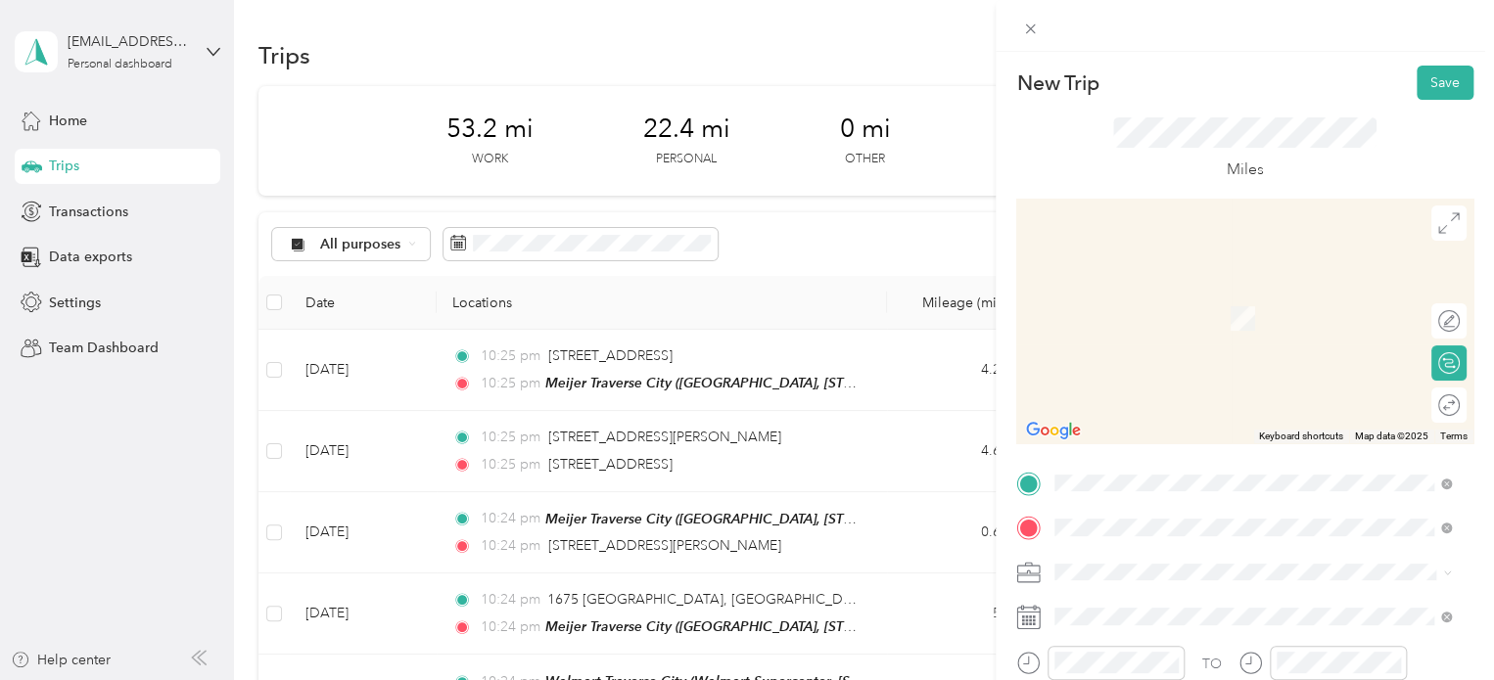
click at [1132, 297] on span "[STREET_ADDRESS][US_STATE]" at bounding box center [1190, 290] width 196 height 18
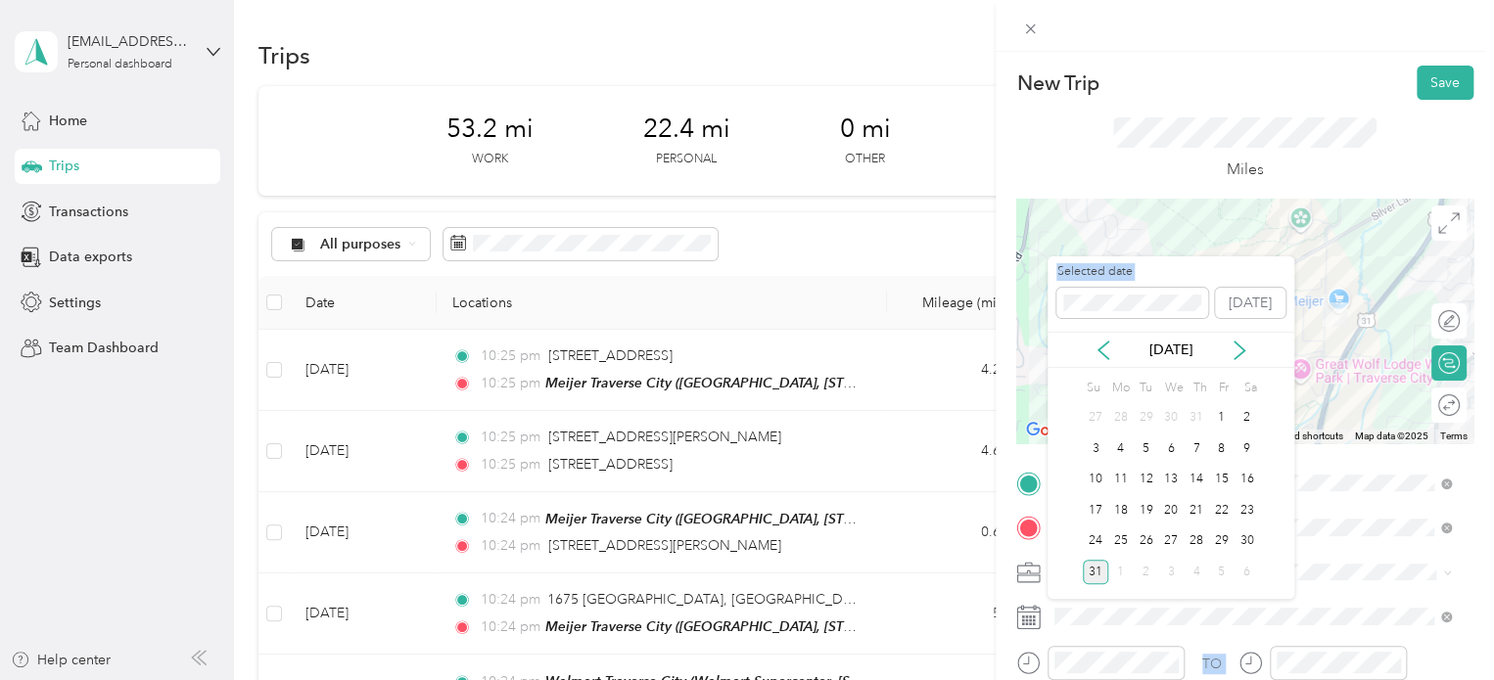
drag, startPoint x: 1135, startPoint y: 293, endPoint x: 1036, endPoint y: 289, distance: 98.9
click at [1036, 679] on div "New Trip Save This trip cannot be edited because it is either under review, app…" at bounding box center [742, 680] width 1484 height 0
click at [1042, 679] on div "New Trip Save This trip cannot be edited because it is either under review, app…" at bounding box center [742, 680] width 1484 height 0
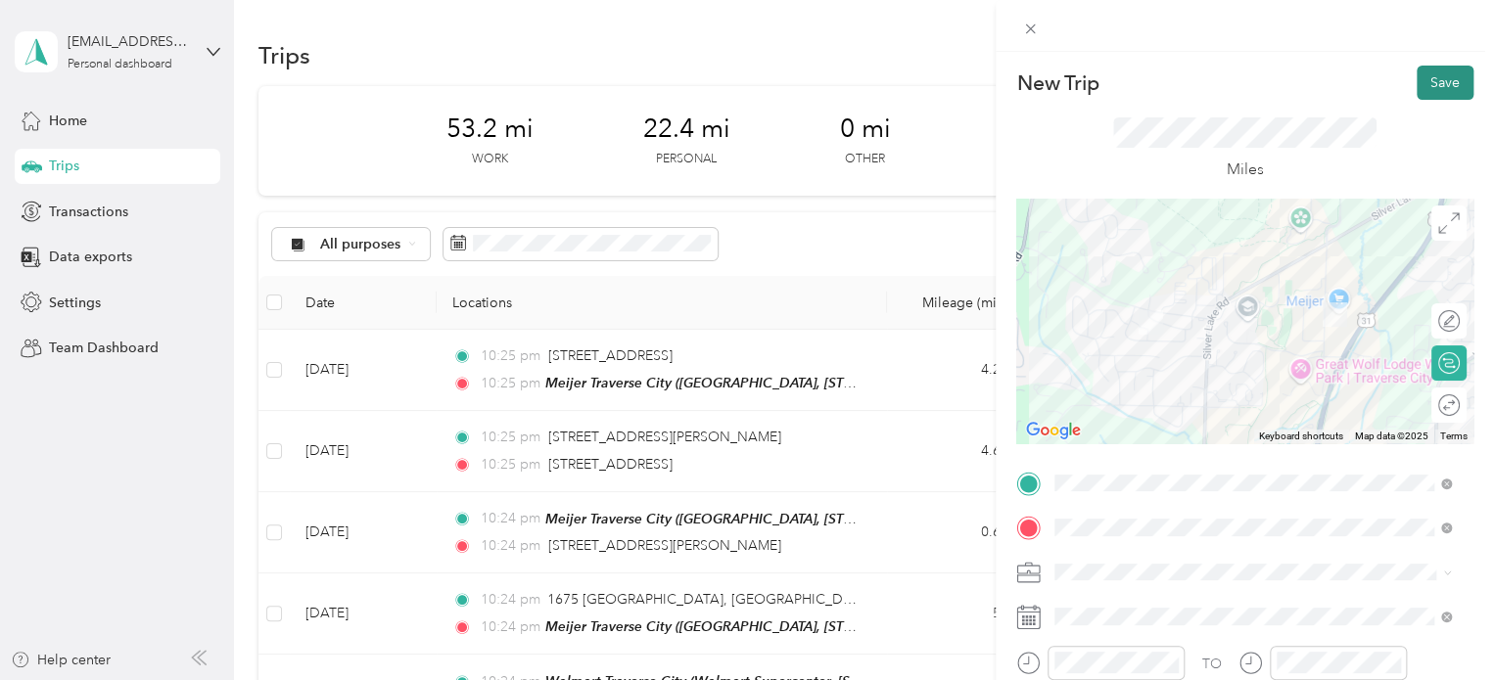
click at [1417, 87] on button "Save" at bounding box center [1445, 83] width 57 height 34
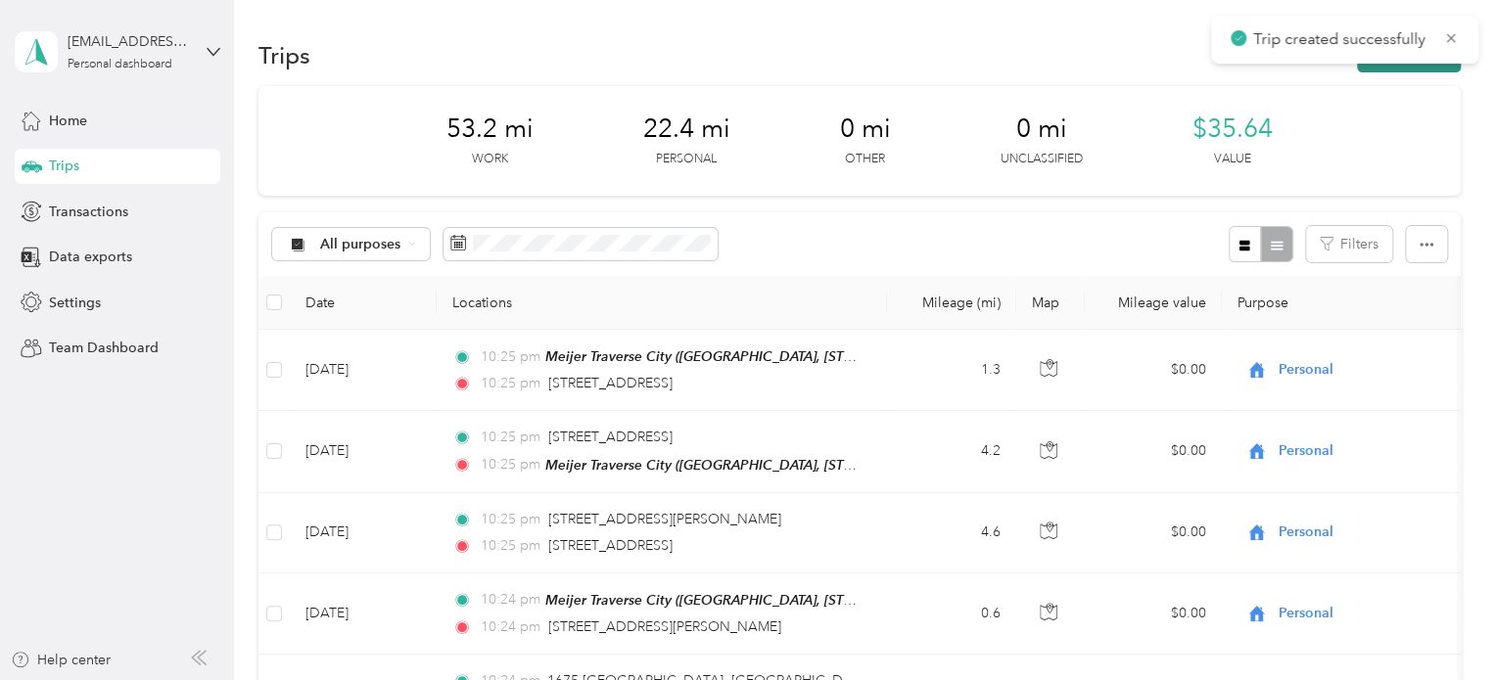
click at [1408, 70] on button "New trip" at bounding box center [1409, 55] width 104 height 34
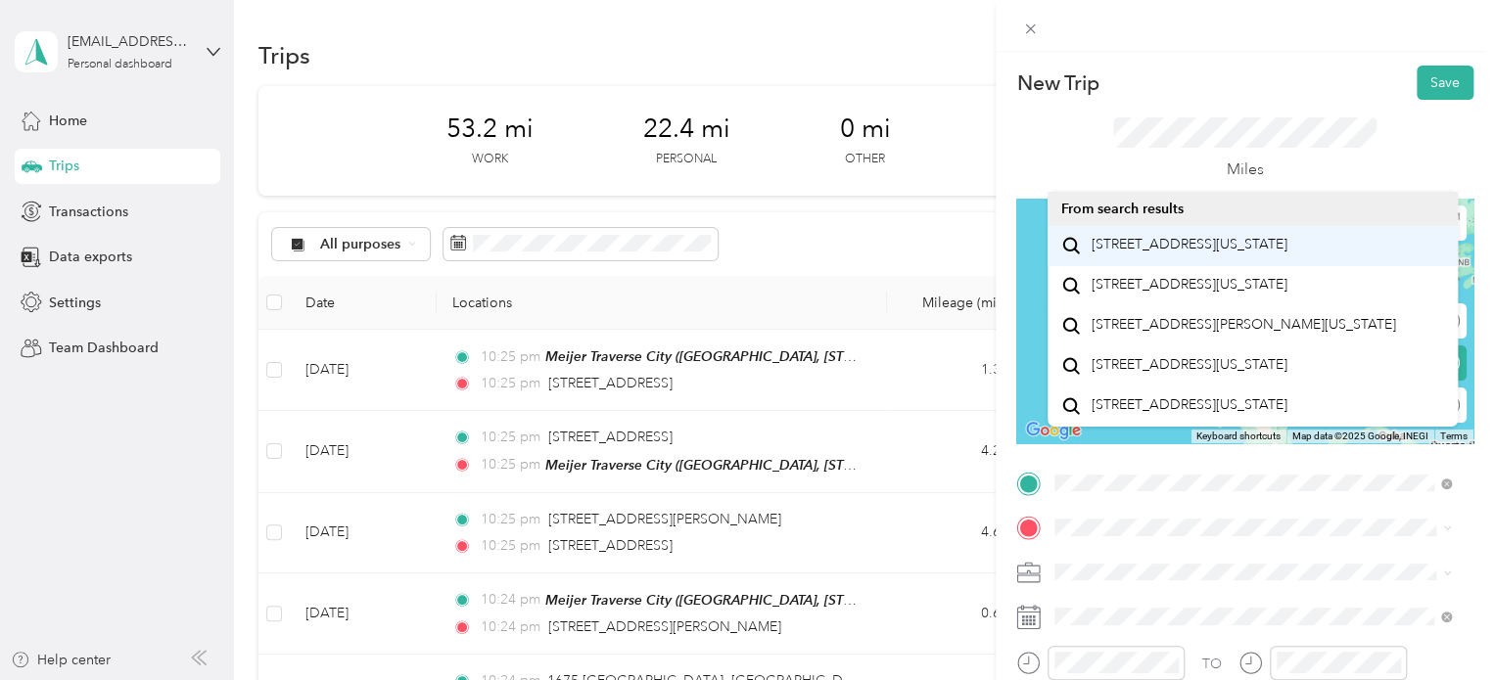
click at [1139, 252] on span "[STREET_ADDRESS][US_STATE]" at bounding box center [1190, 245] width 196 height 18
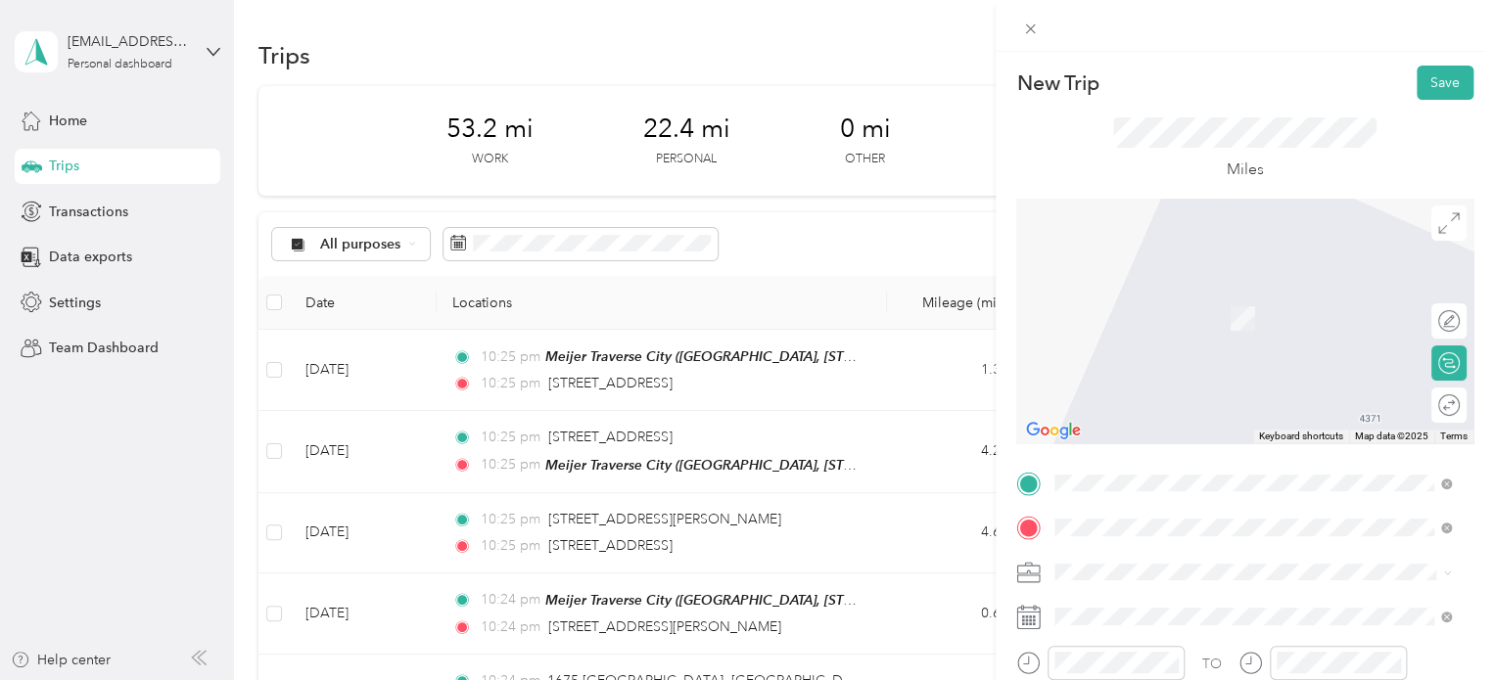
click at [1124, 328] on div "Walmart Traverse City Walmart Supercenter, [STREET_ADDRESS] , 49684, [GEOGRAPHI…" at bounding box center [1268, 329] width 353 height 82
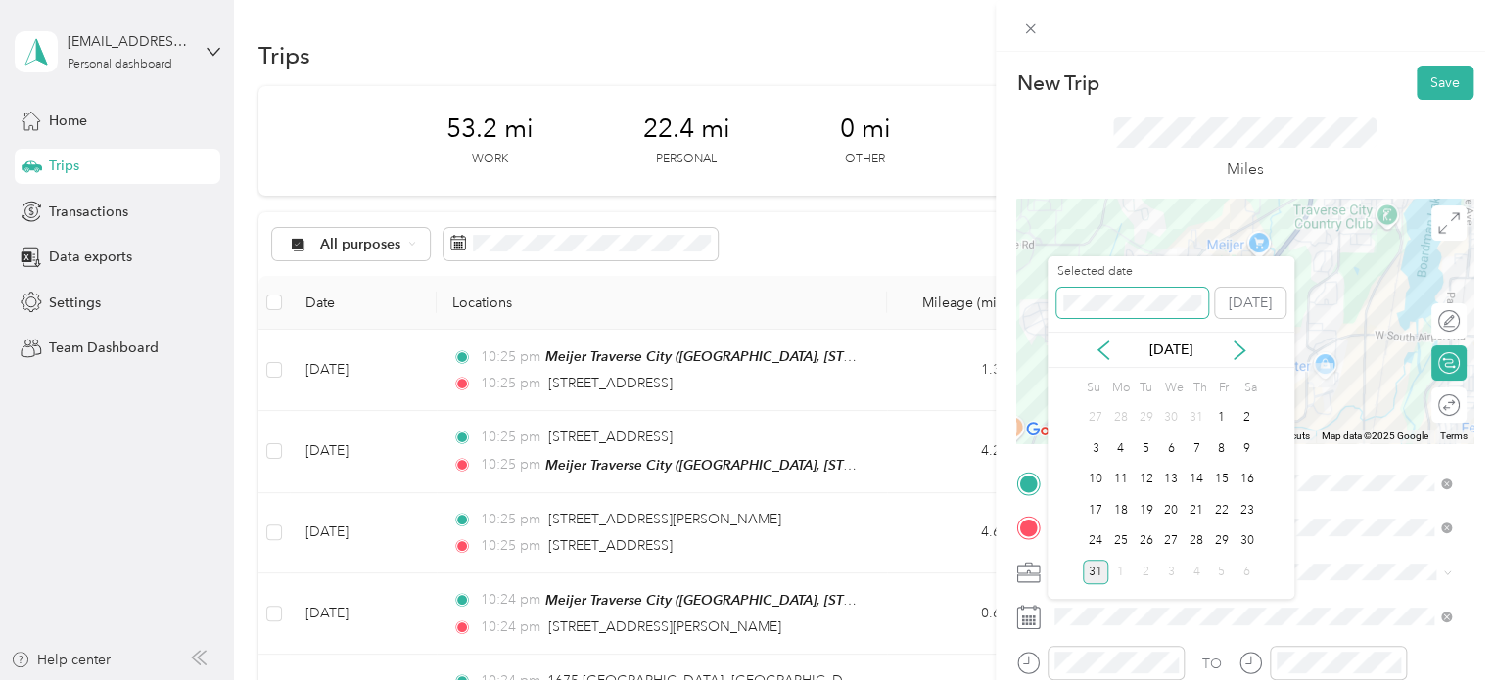
click at [972, 679] on div "New Trip Save This trip cannot be edited because it is either under review, app…" at bounding box center [742, 680] width 1484 height 0
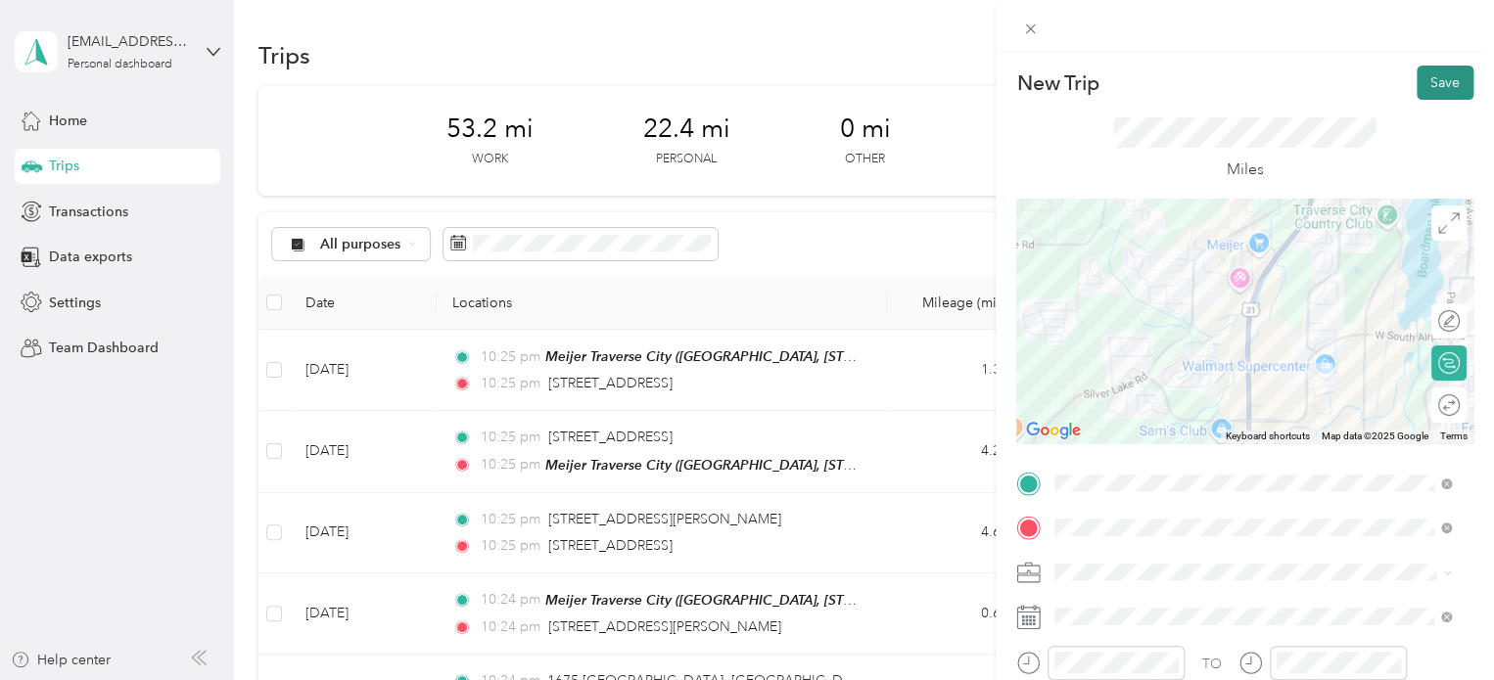
click at [1426, 89] on button "Save" at bounding box center [1445, 83] width 57 height 34
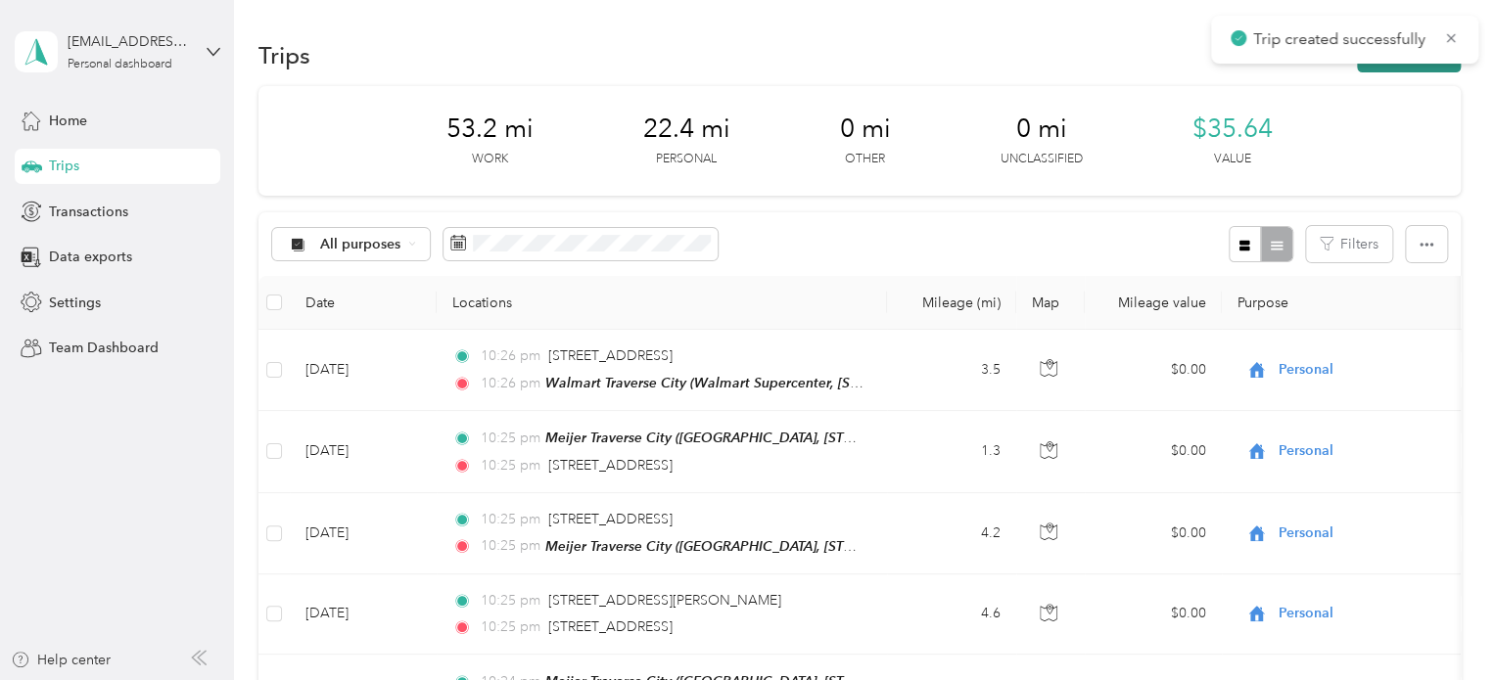
click at [1406, 68] on button "New trip" at bounding box center [1409, 55] width 104 height 34
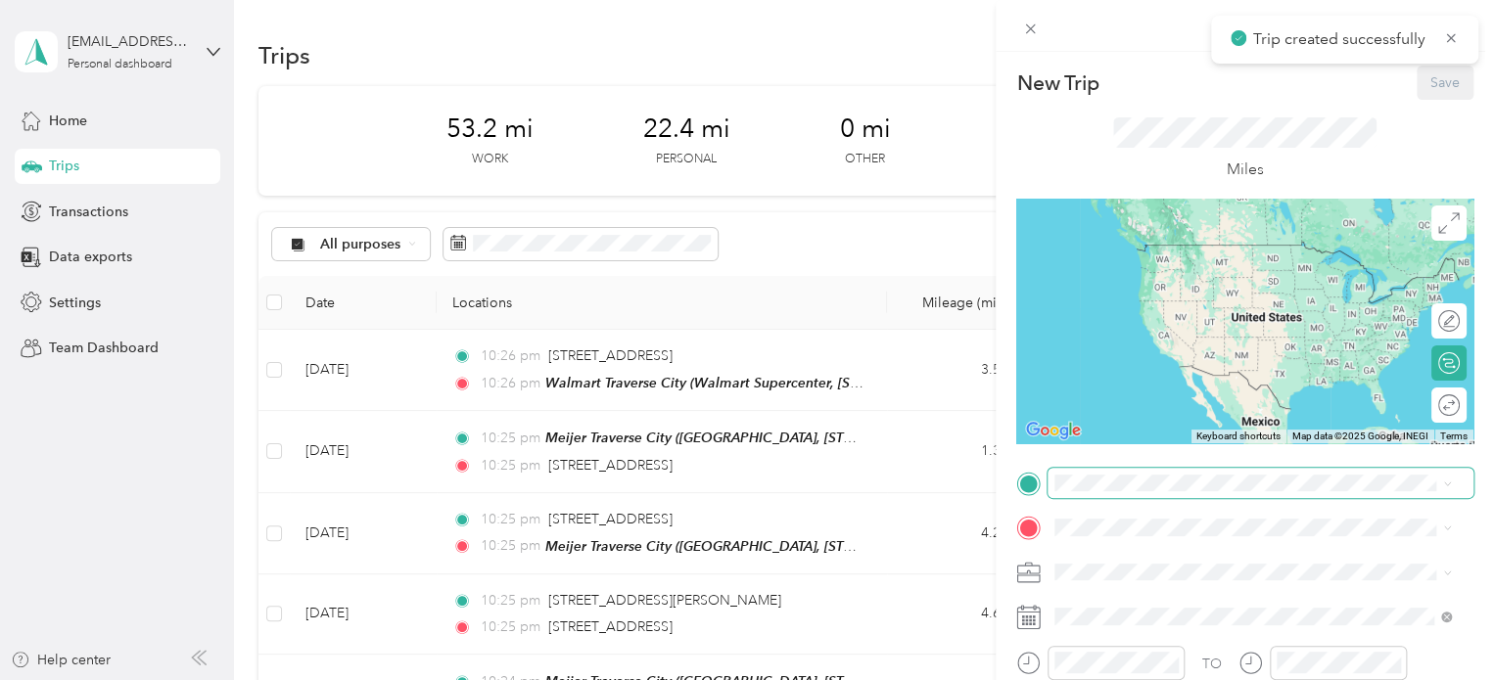
click at [1116, 472] on span at bounding box center [1260, 483] width 426 height 31
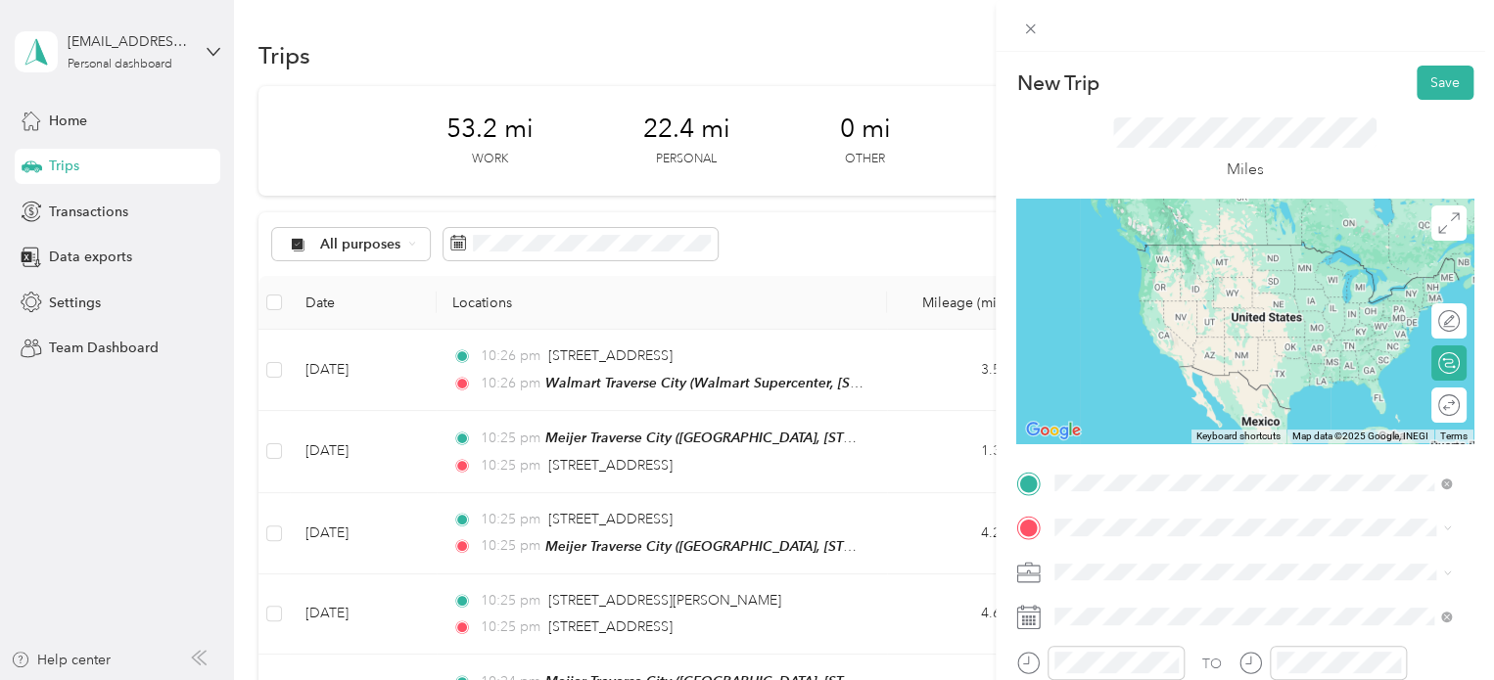
click at [1163, 281] on span "Walmart Supercenter, [STREET_ADDRESS] , 49684, [GEOGRAPHIC_DATA], [GEOGRAPHIC_D…" at bounding box center [1250, 294] width 316 height 58
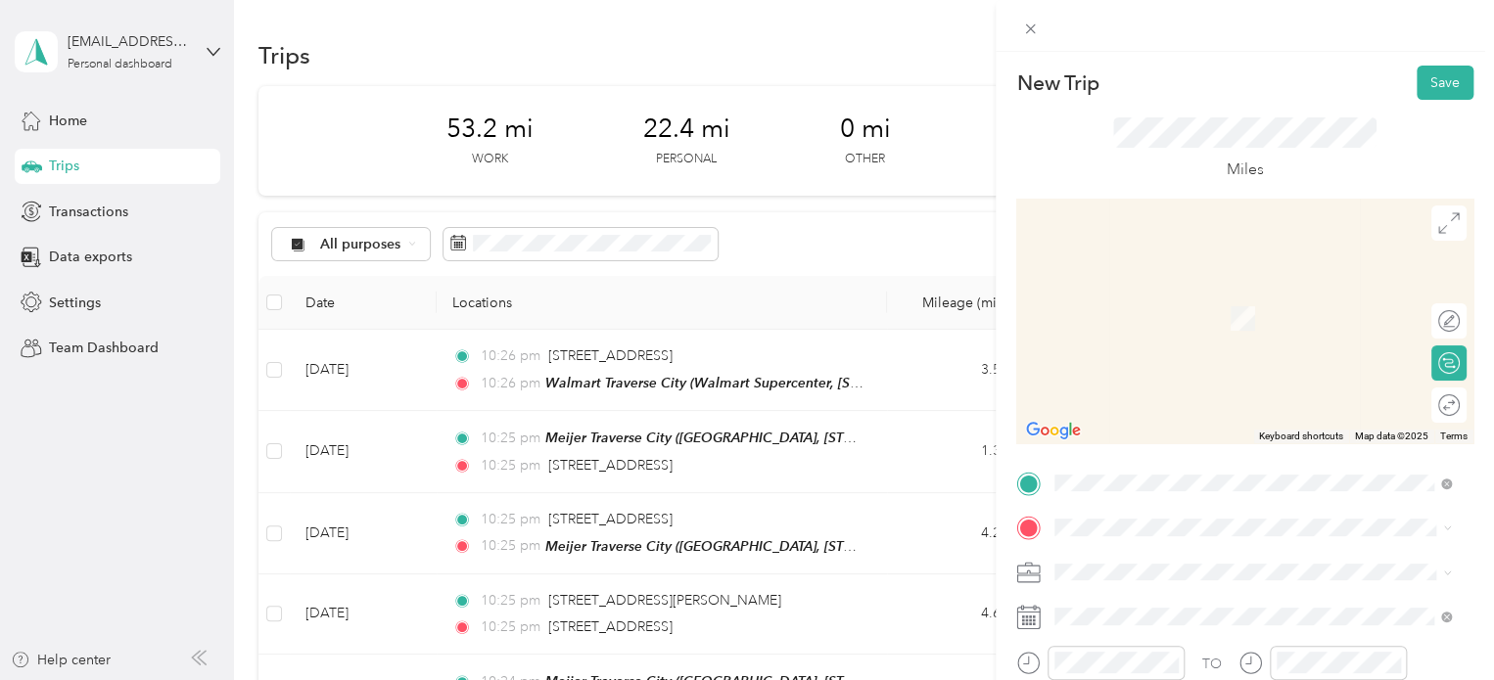
click at [1153, 295] on span "[STREET_ADDRESS][US_STATE]" at bounding box center [1190, 286] width 196 height 18
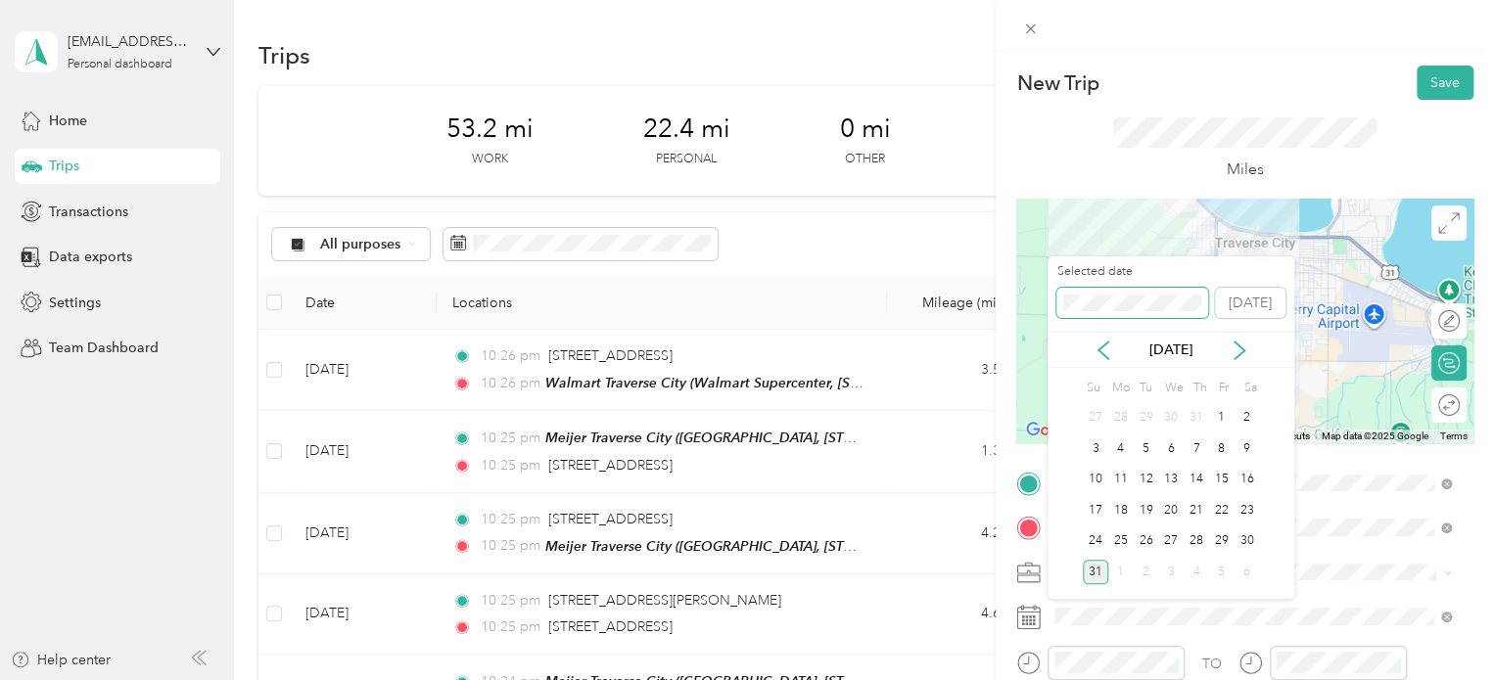
click at [1029, 679] on div "New Trip Save This trip cannot be edited because it is either under review, app…" at bounding box center [742, 680] width 1484 height 0
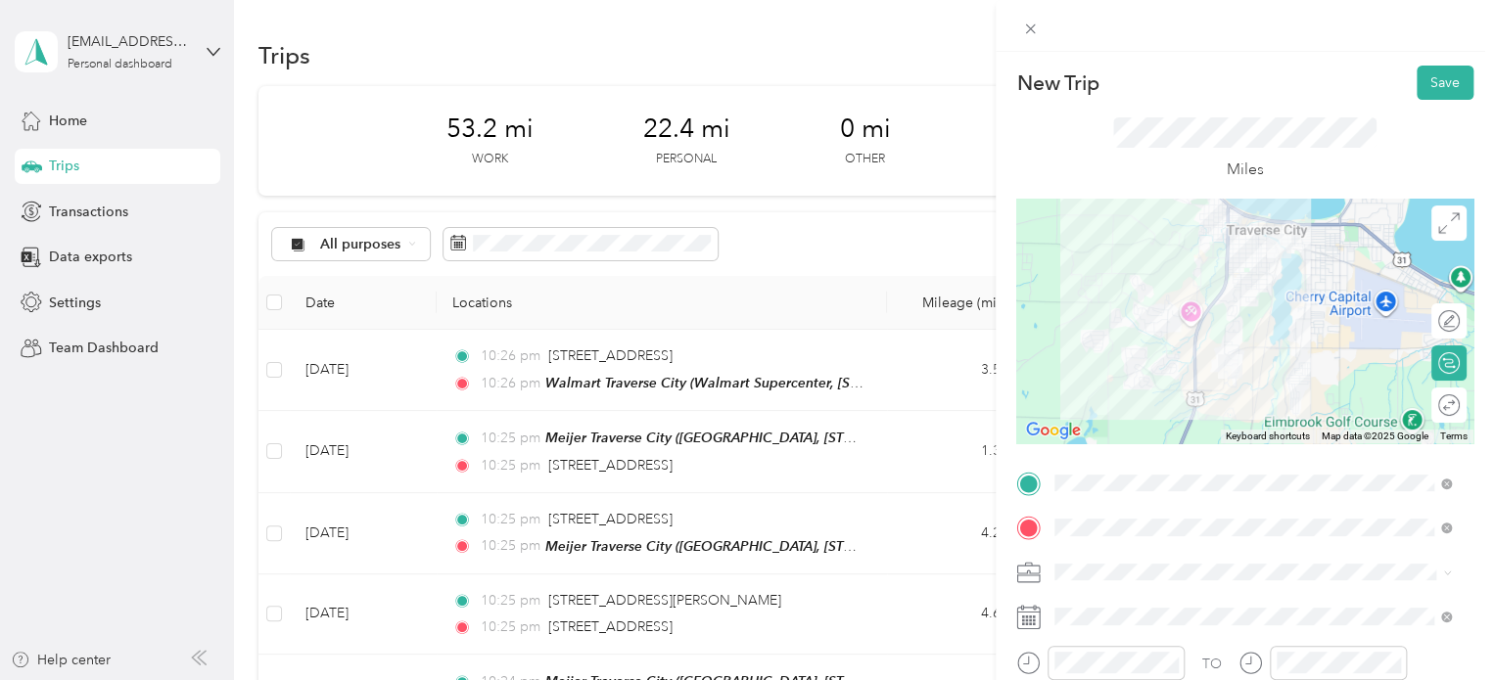
drag, startPoint x: 1024, startPoint y: 295, endPoint x: 1085, endPoint y: 249, distance: 76.2
click at [1081, 679] on div "New Trip Save This trip cannot be edited because it is either under review, app…" at bounding box center [742, 680] width 1484 height 0
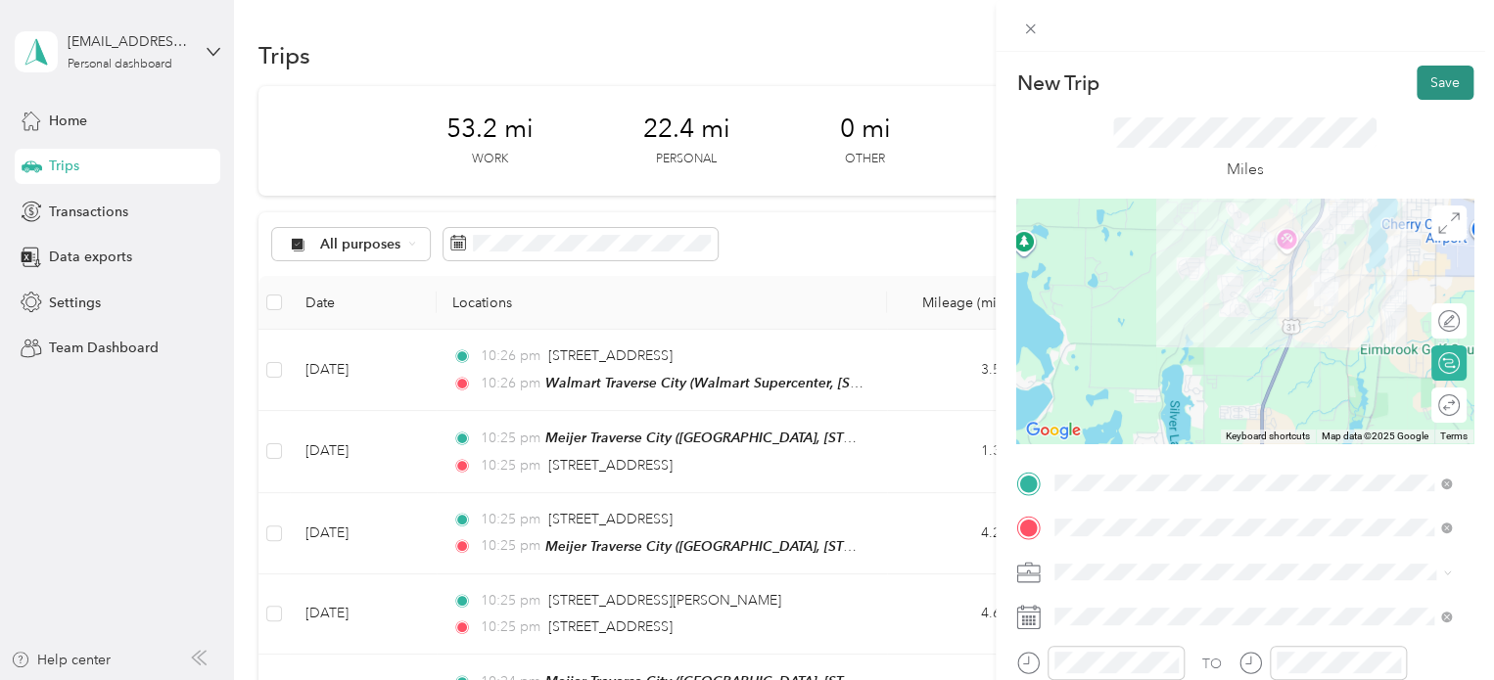
click at [1417, 87] on button "Save" at bounding box center [1445, 83] width 57 height 34
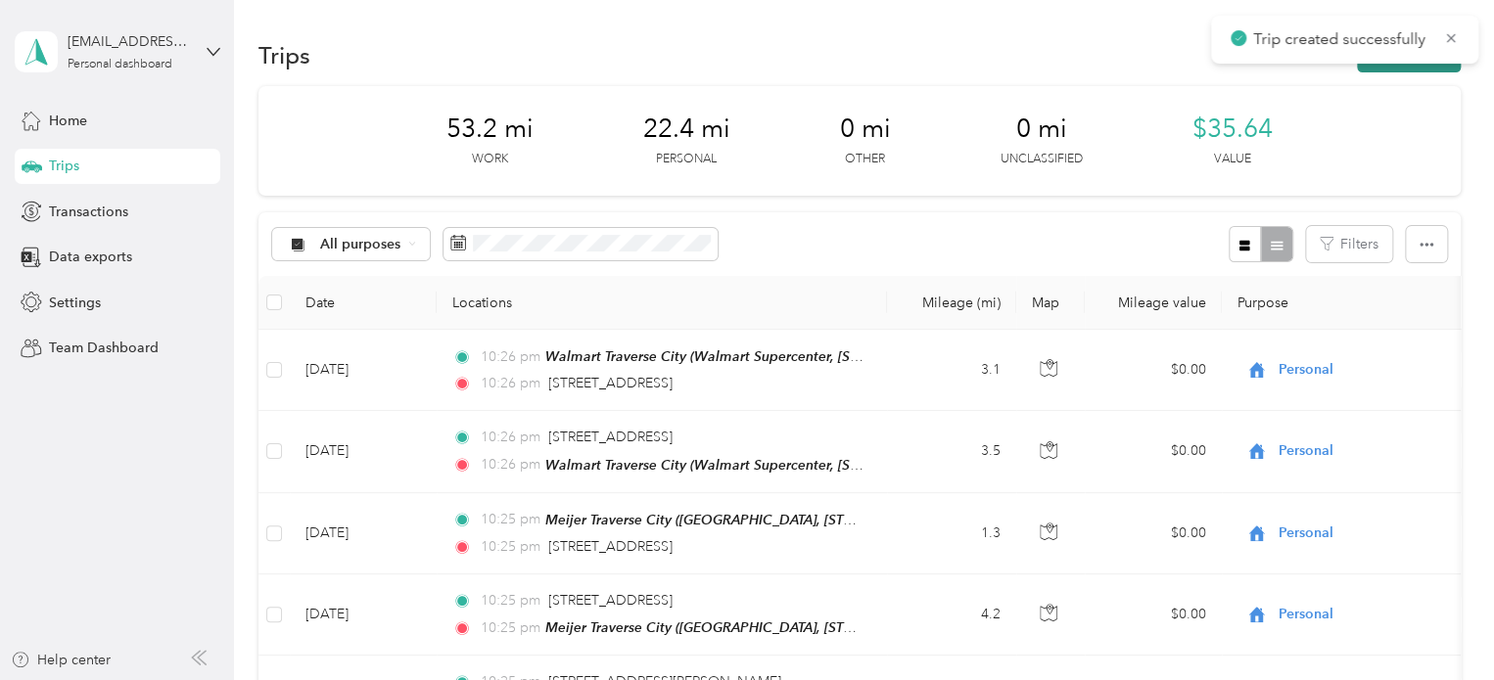
click at [1381, 66] on button "New trip" at bounding box center [1409, 55] width 104 height 34
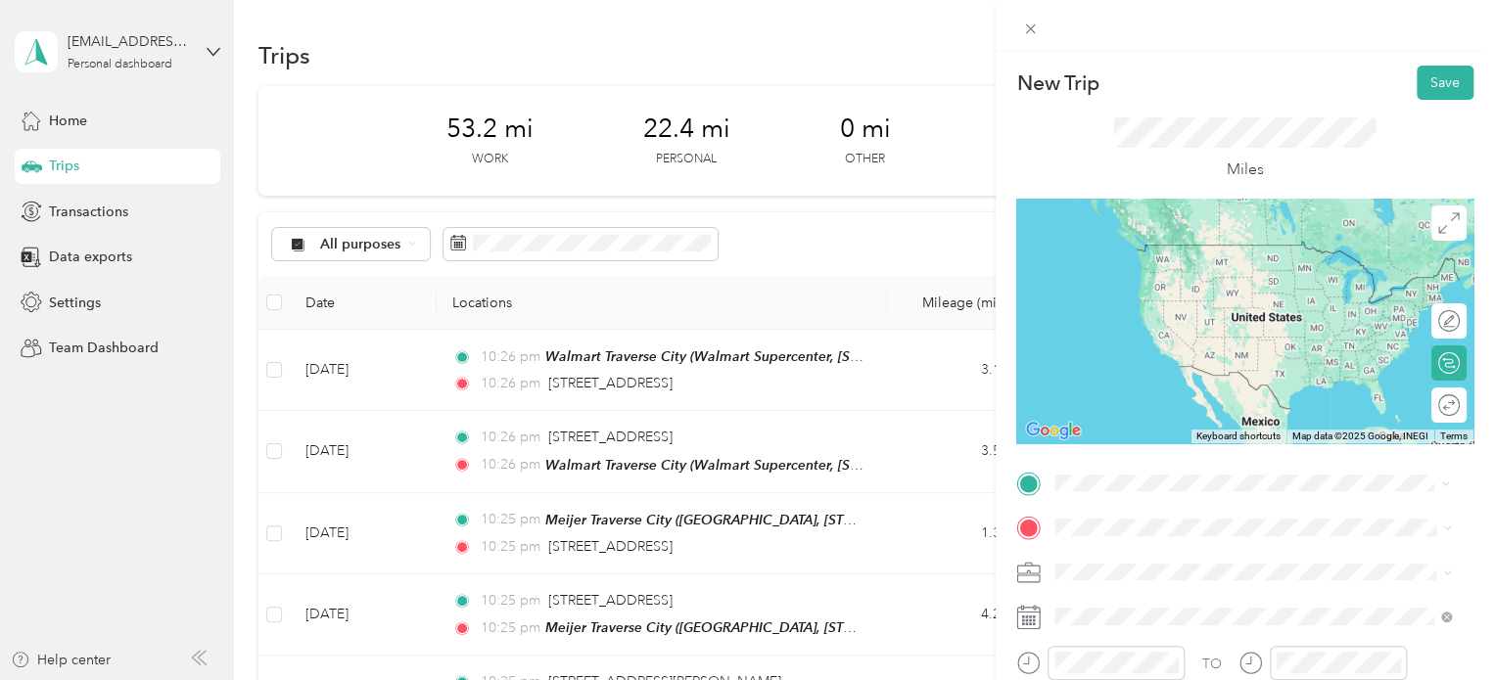
click at [1108, 252] on span "[STREET_ADDRESS][US_STATE]" at bounding box center [1190, 245] width 196 height 18
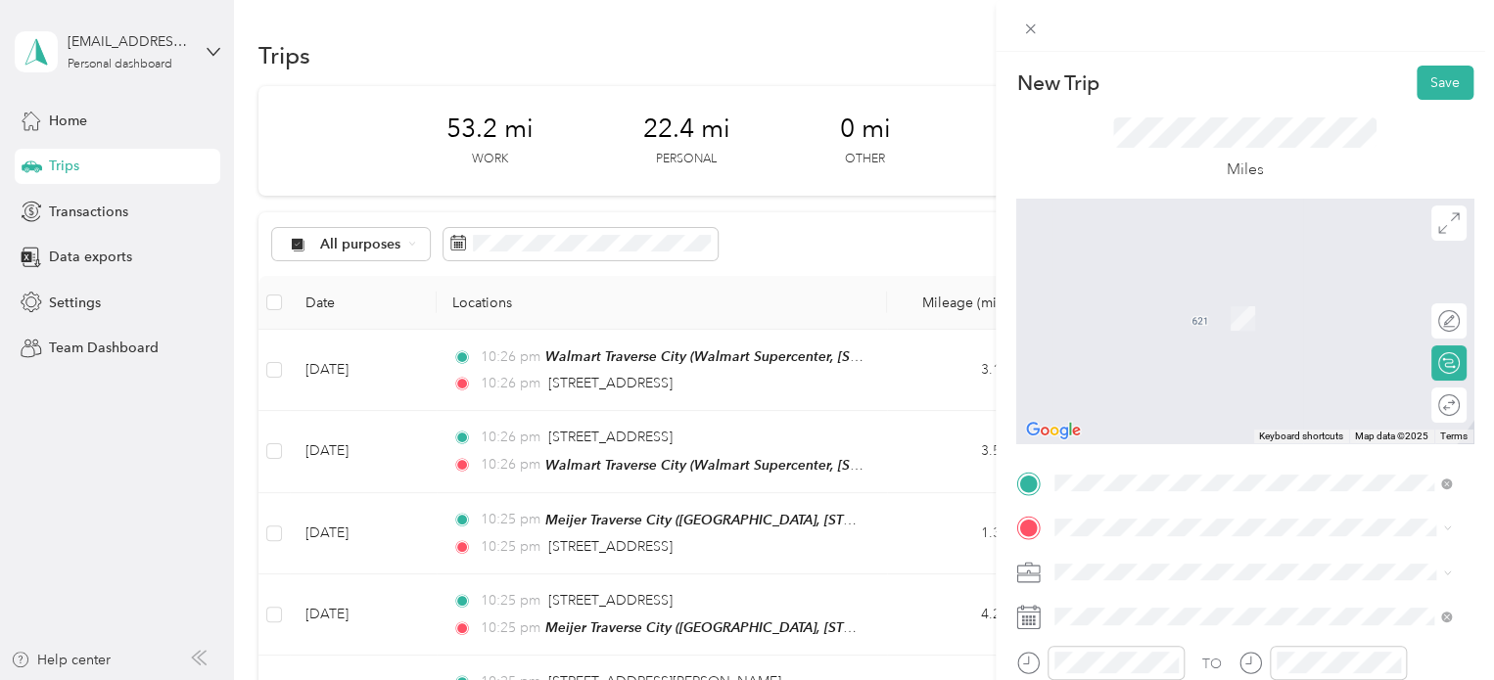
click at [1184, 310] on span "Walmart Supercenter, [STREET_ADDRESS] , 49684, [GEOGRAPHIC_DATA], [GEOGRAPHIC_D…" at bounding box center [1250, 335] width 316 height 58
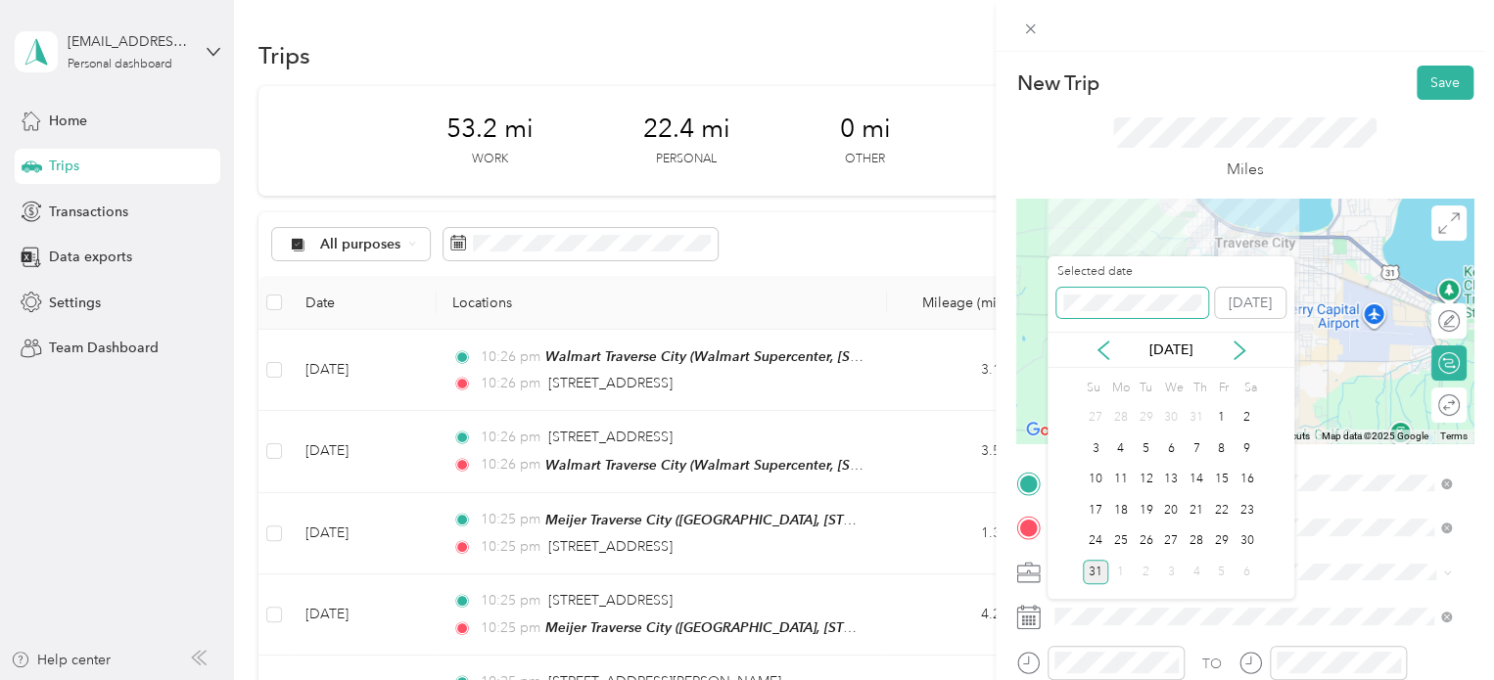
click at [1019, 679] on div "New Trip Save This trip cannot be edited because it is either under review, app…" at bounding box center [742, 680] width 1484 height 0
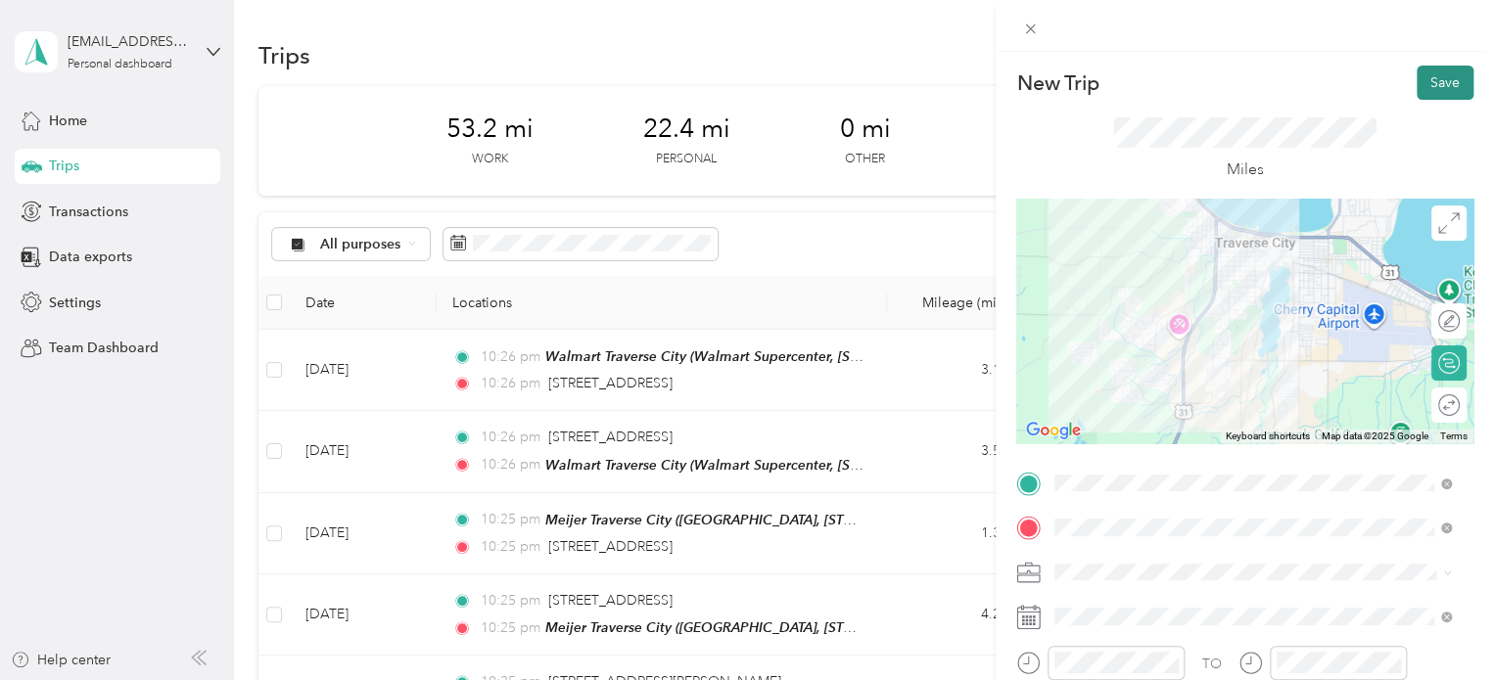
click at [1440, 85] on button "Save" at bounding box center [1445, 83] width 57 height 34
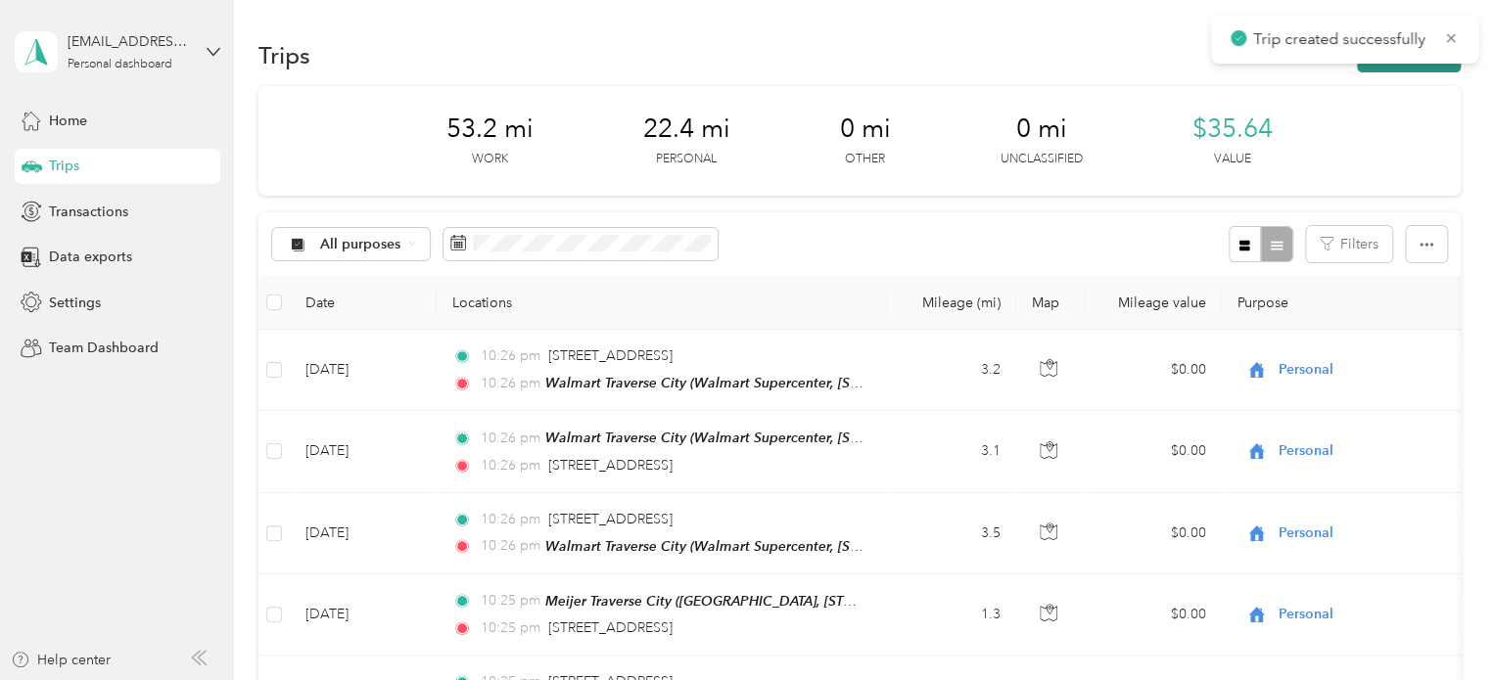
click at [1417, 70] on button "New trip" at bounding box center [1409, 55] width 104 height 34
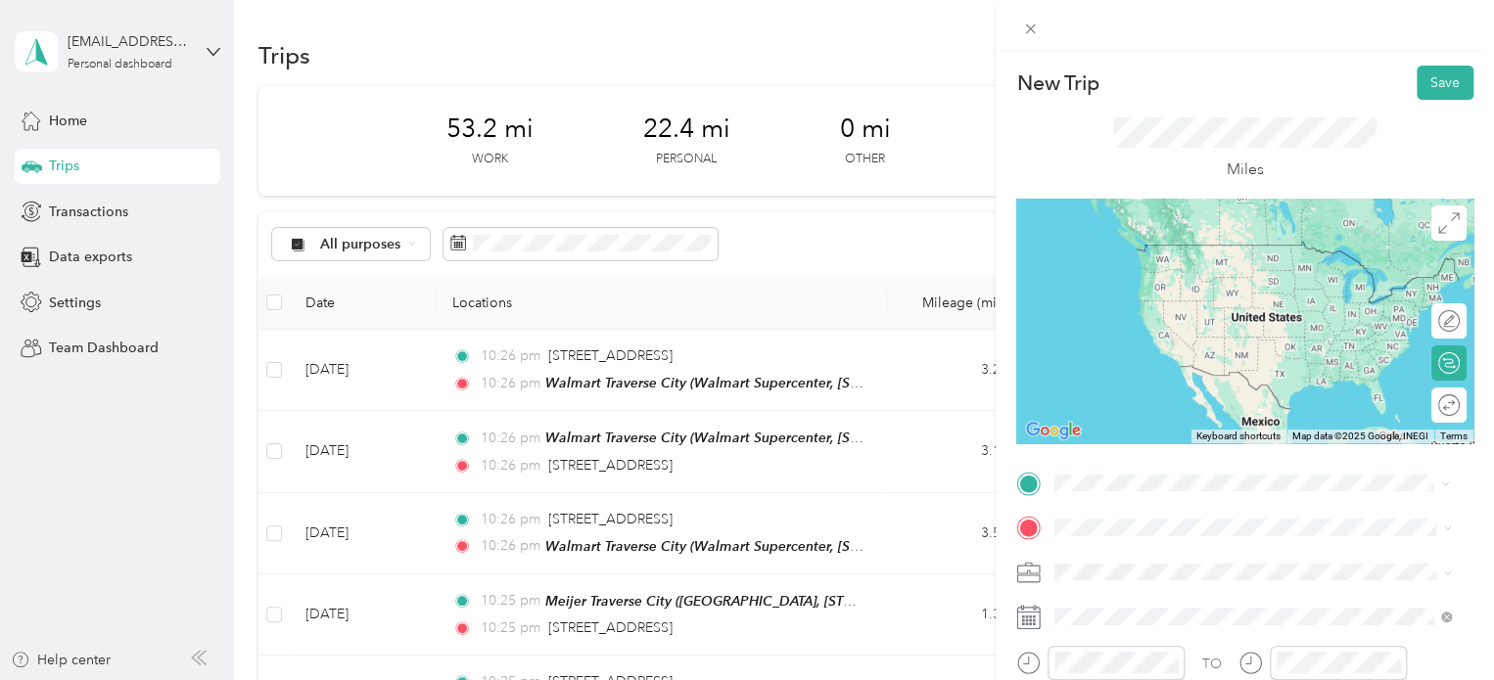
click at [1154, 308] on span "Walmart Supercenter, [STREET_ADDRESS] , 49684, [GEOGRAPHIC_DATA], [GEOGRAPHIC_D…" at bounding box center [1250, 294] width 316 height 58
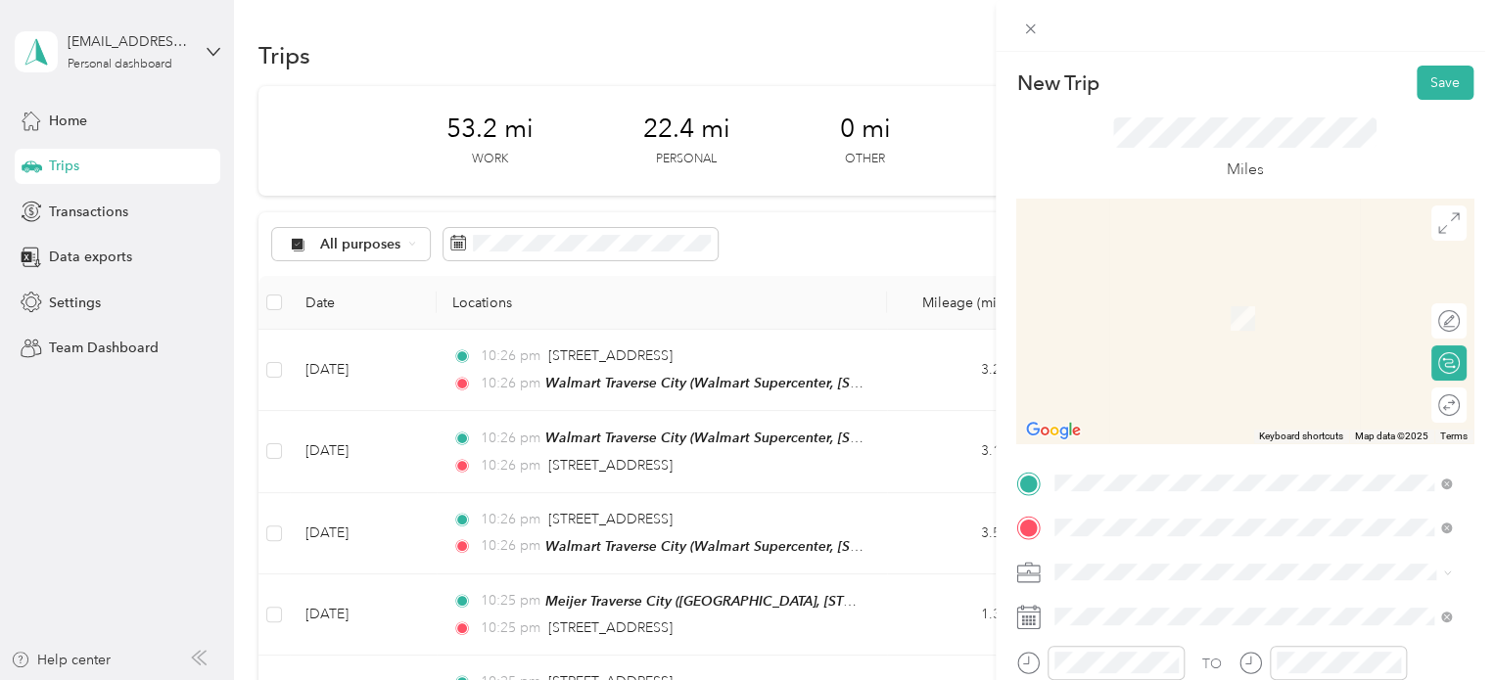
click at [1162, 288] on span "[STREET_ADDRESS][US_STATE]" at bounding box center [1190, 290] width 196 height 18
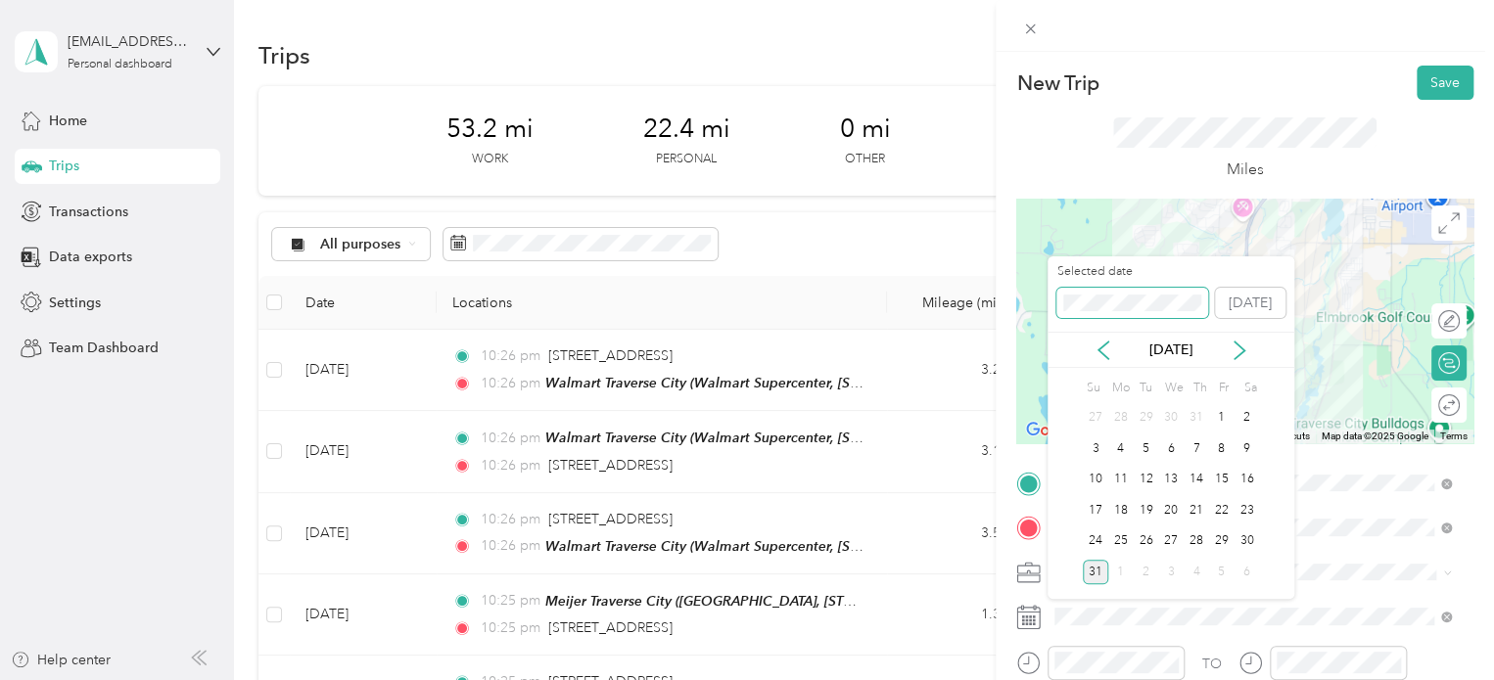
click at [1058, 306] on span at bounding box center [1132, 303] width 152 height 31
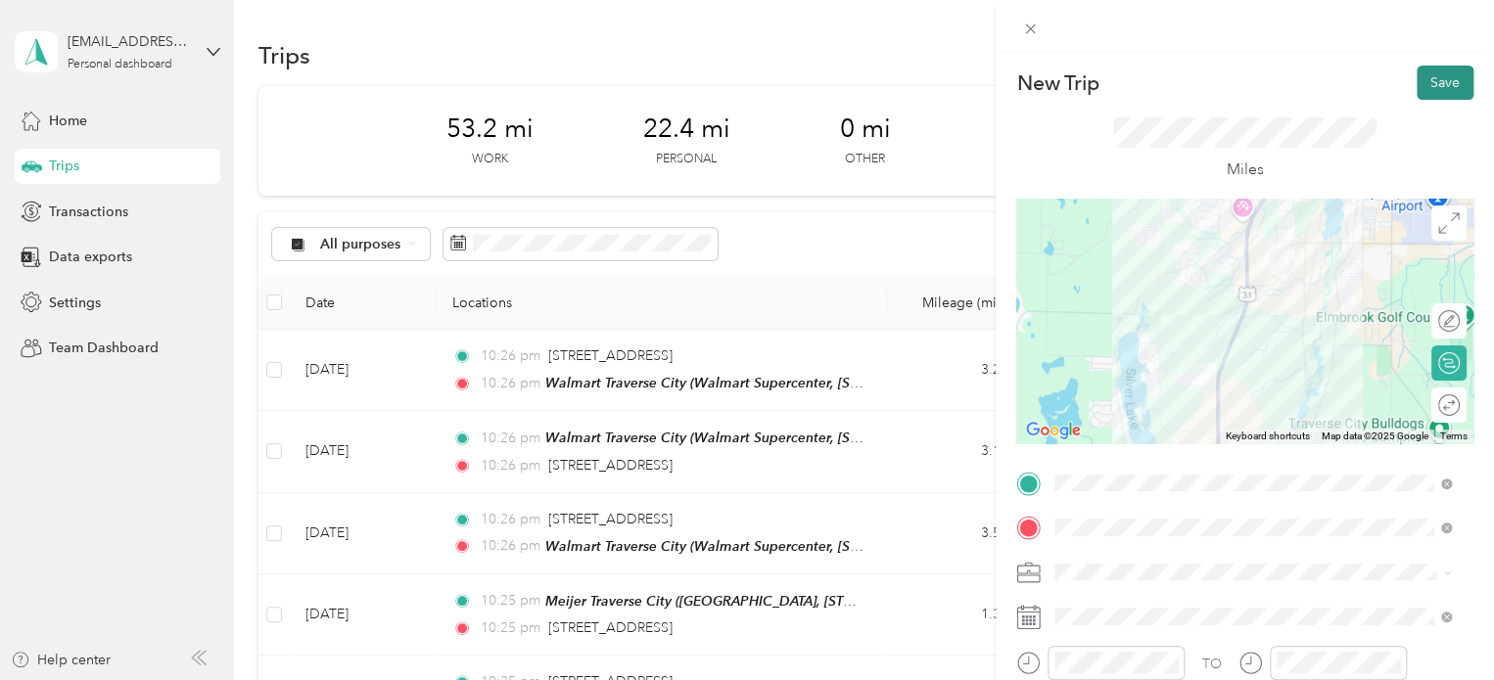
click at [1417, 90] on button "Save" at bounding box center [1445, 83] width 57 height 34
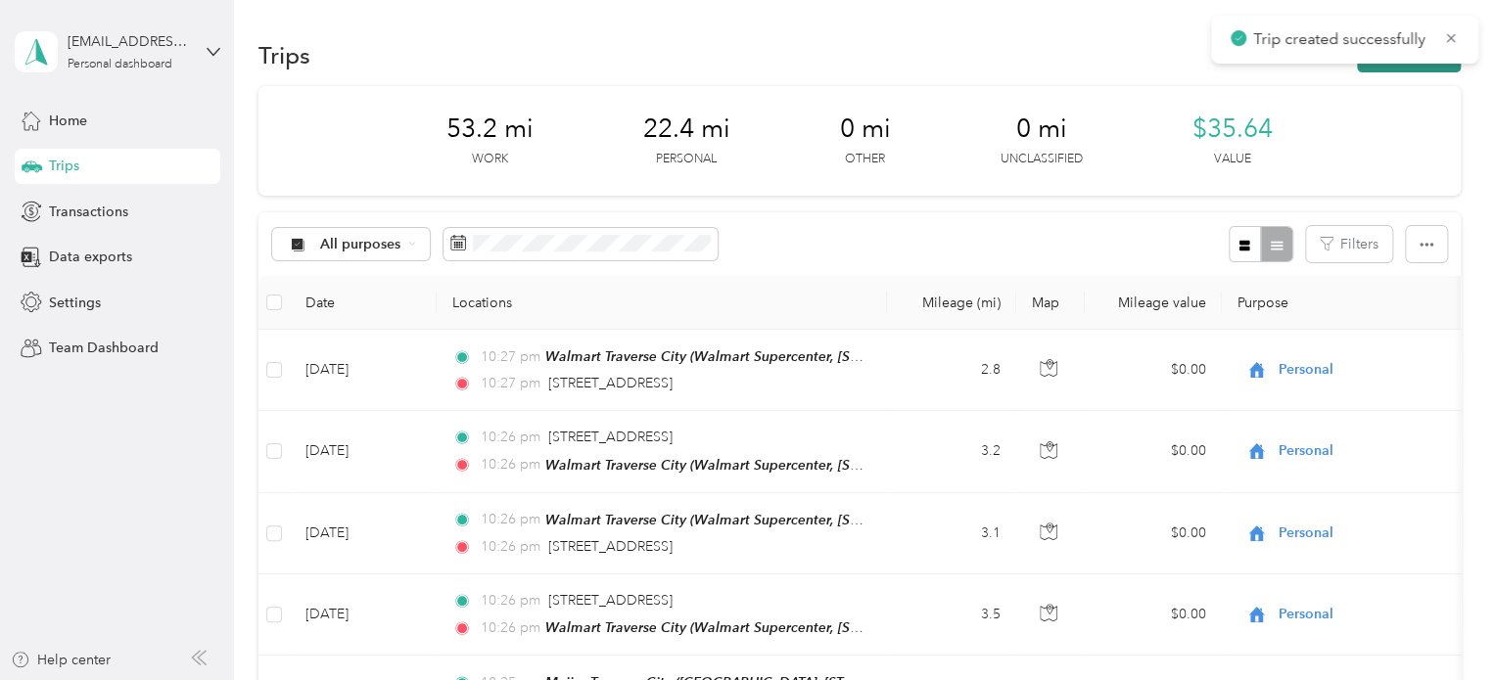
click at [1412, 68] on button "New trip" at bounding box center [1409, 55] width 104 height 34
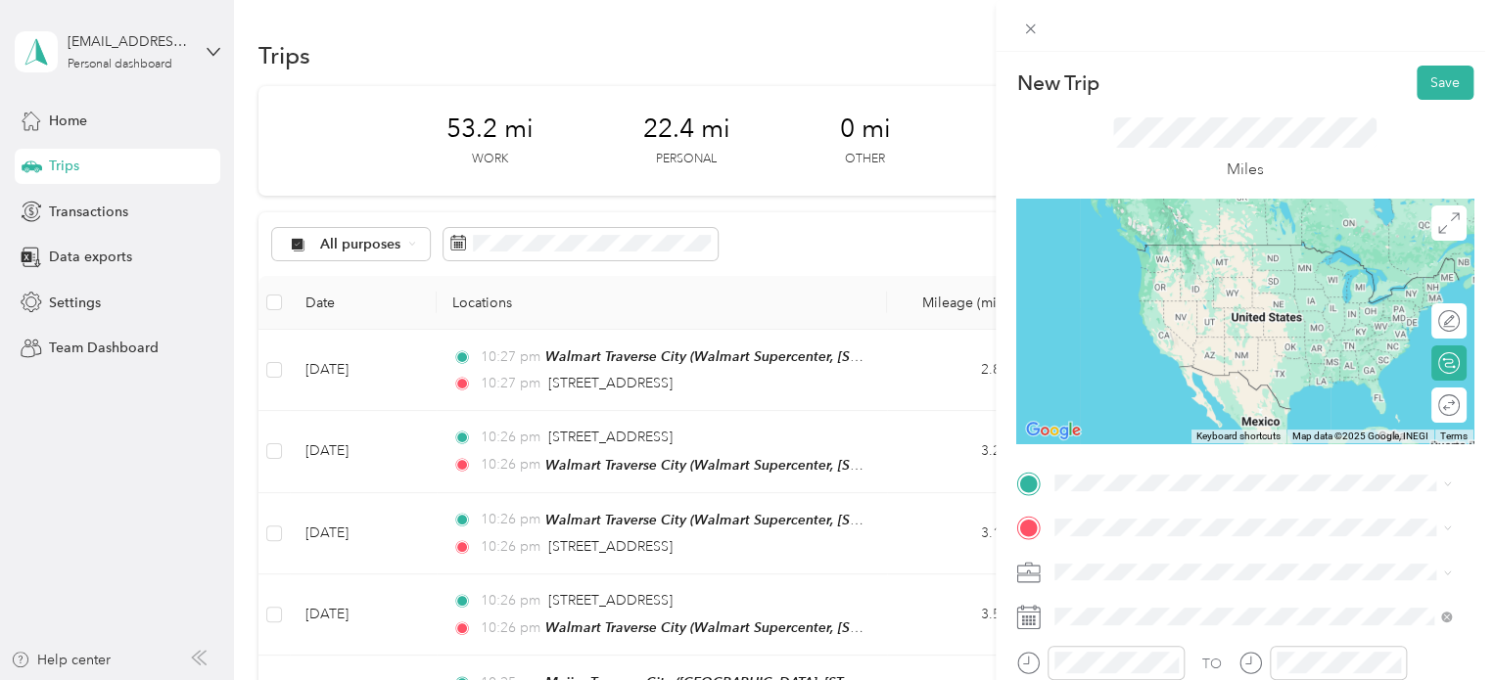
click at [1119, 250] on span "[STREET_ADDRESS][US_STATE]" at bounding box center [1190, 241] width 196 height 18
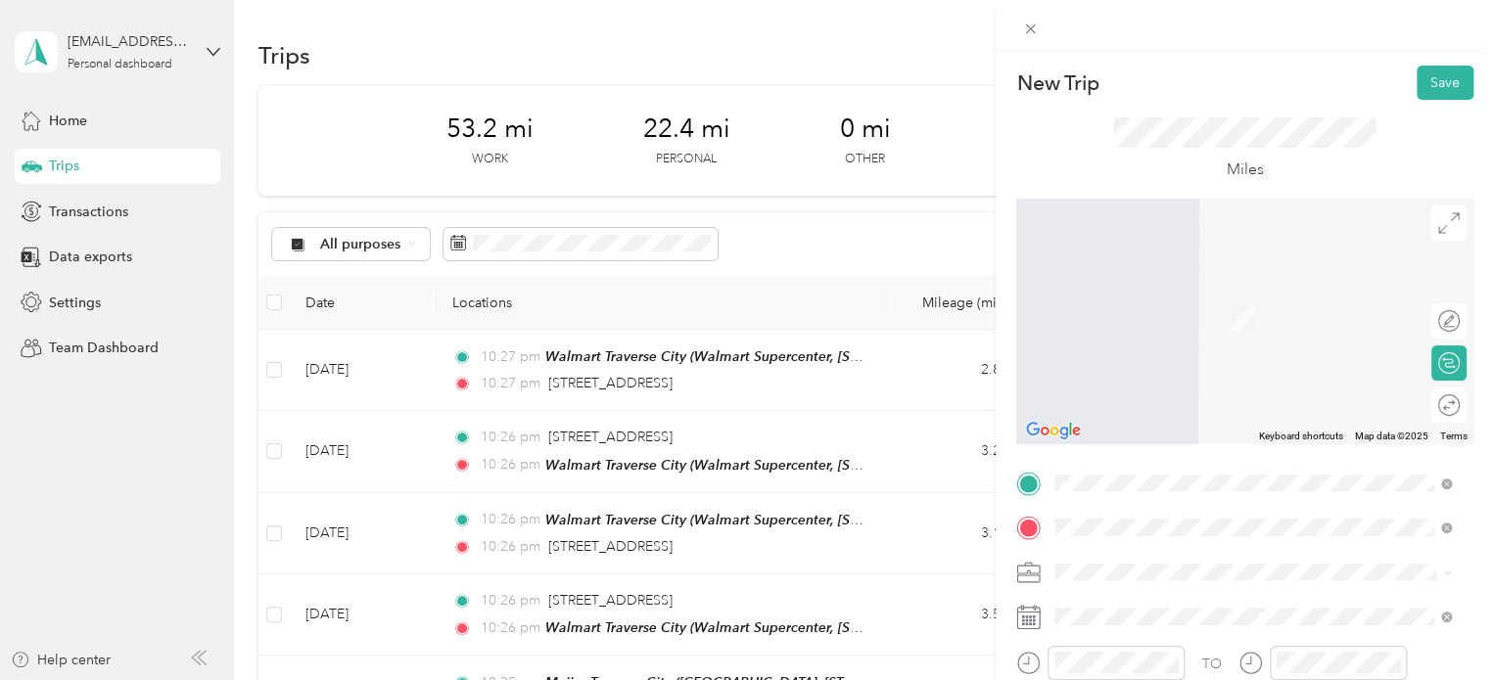
click at [1230, 330] on span "Walmart Supercenter, [STREET_ADDRESS] , 49684, [GEOGRAPHIC_DATA], [GEOGRAPHIC_D…" at bounding box center [1250, 339] width 316 height 58
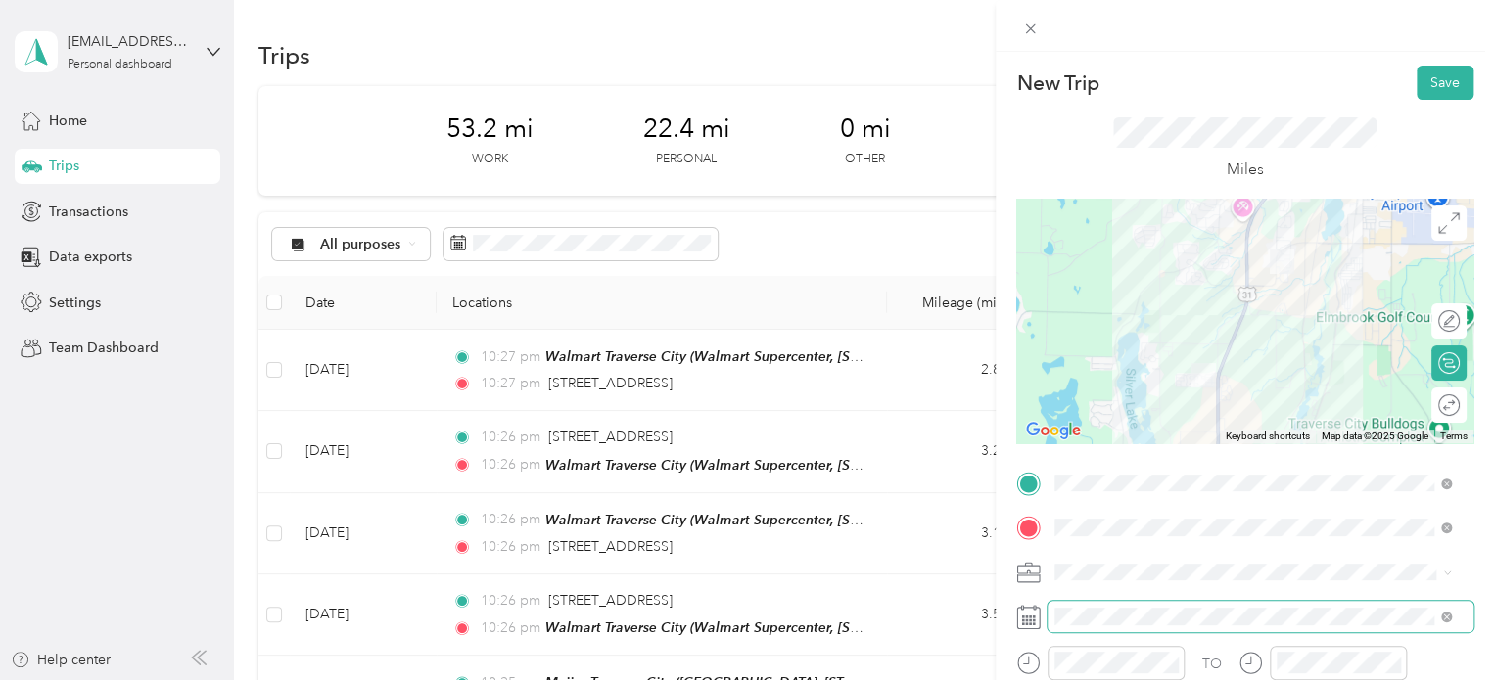
click at [1108, 628] on span at bounding box center [1260, 616] width 426 height 31
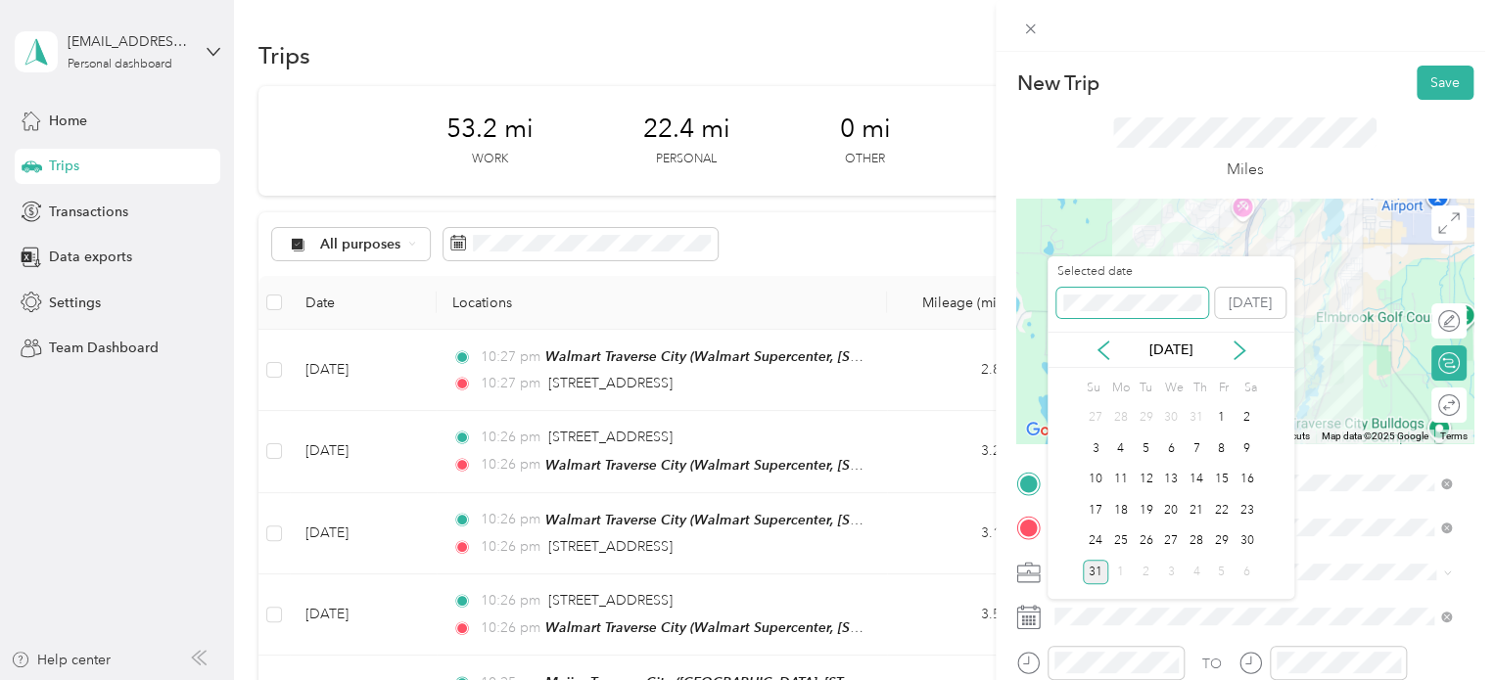
click at [1045, 679] on div "New Trip Save This trip cannot be edited because it is either under review, app…" at bounding box center [742, 680] width 1484 height 0
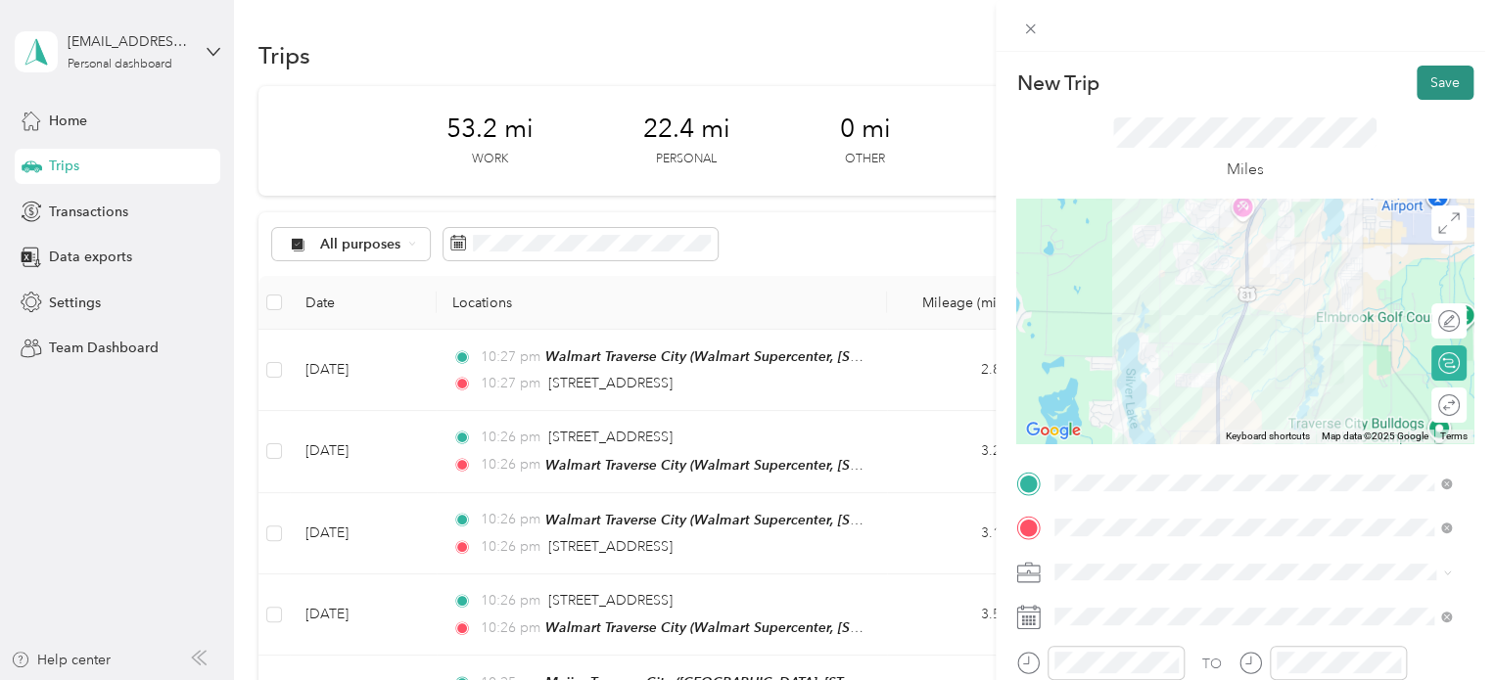
click at [1426, 97] on button "Save" at bounding box center [1445, 83] width 57 height 34
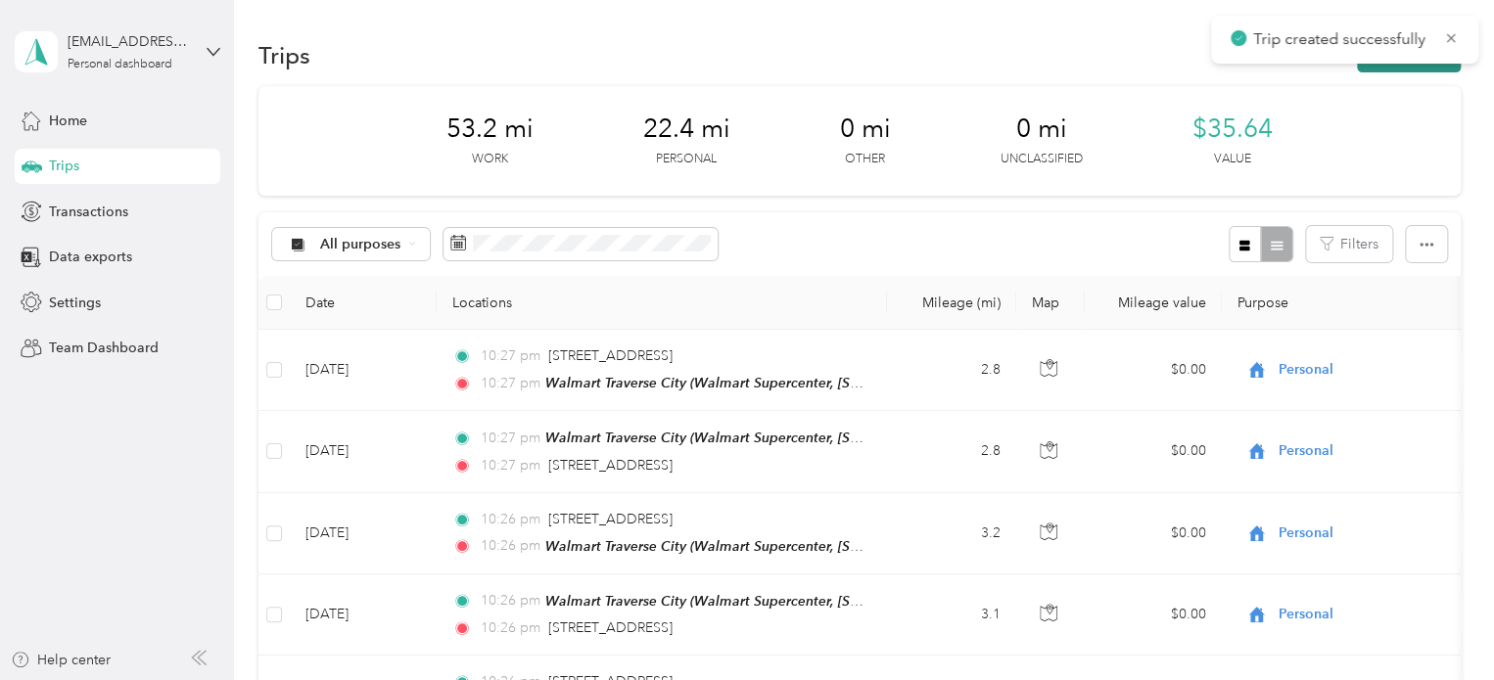
click at [1385, 69] on button "New trip" at bounding box center [1409, 55] width 104 height 34
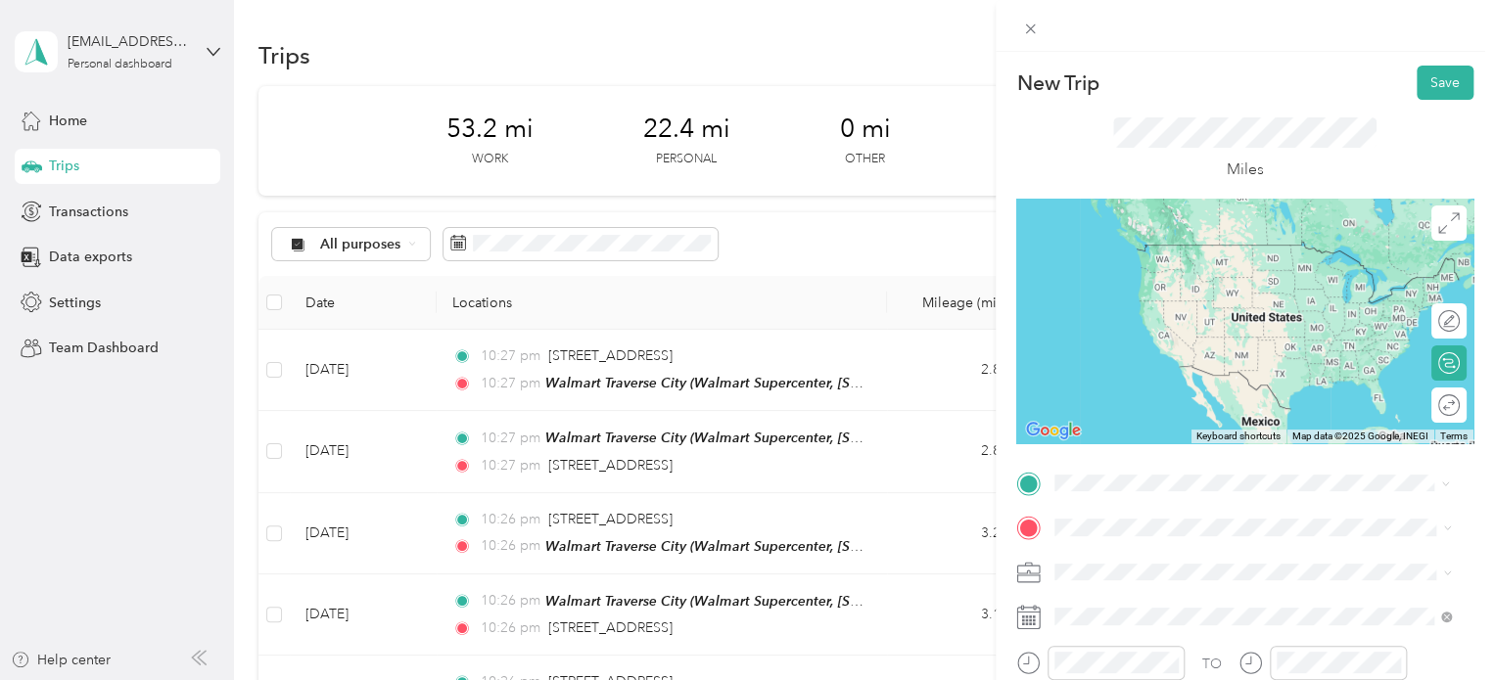
click at [1125, 287] on span "Walmart Supercenter, [STREET_ADDRESS] , 49684, [GEOGRAPHIC_DATA], [GEOGRAPHIC_D…" at bounding box center [1250, 294] width 316 height 58
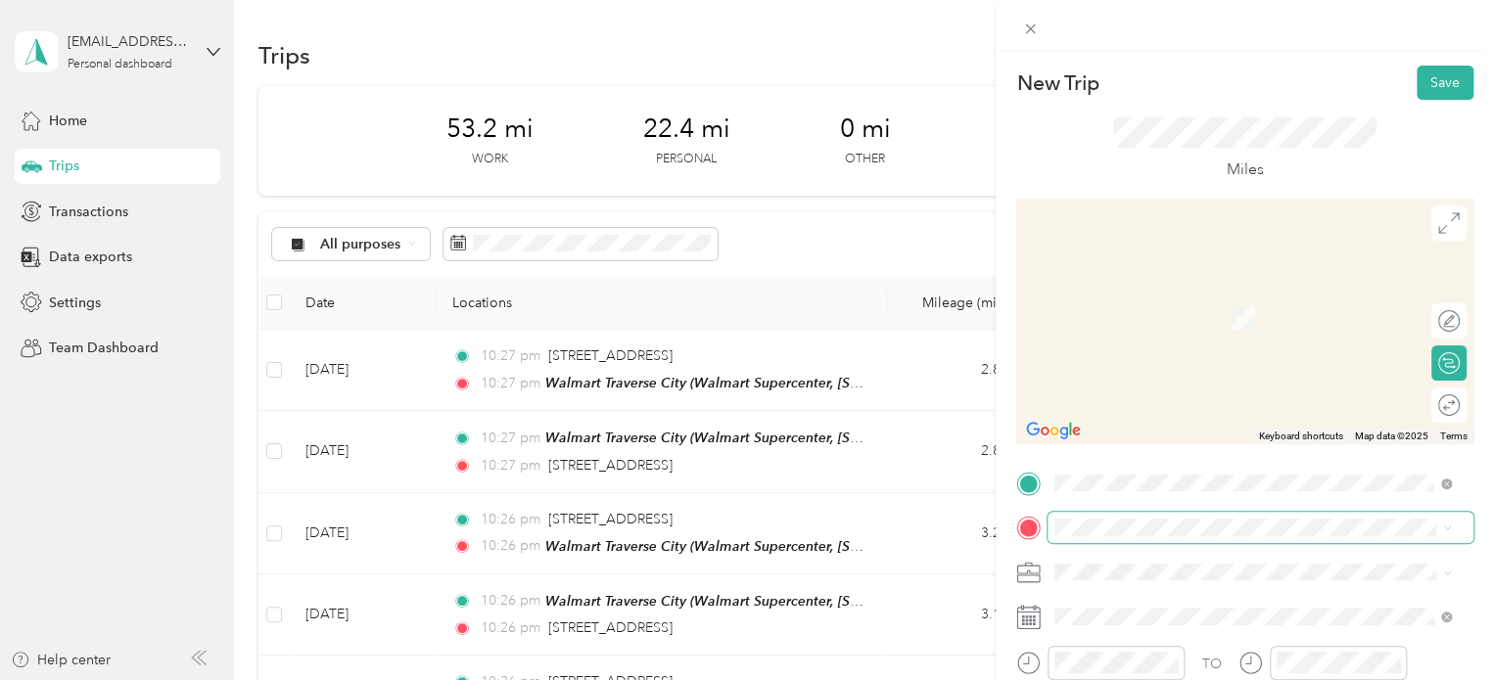
click at [1057, 517] on span at bounding box center [1260, 527] width 426 height 31
click at [1057, 519] on span at bounding box center [1260, 527] width 426 height 31
click at [1168, 299] on span "[STREET_ADDRESS][US_STATE]" at bounding box center [1190, 290] width 196 height 18
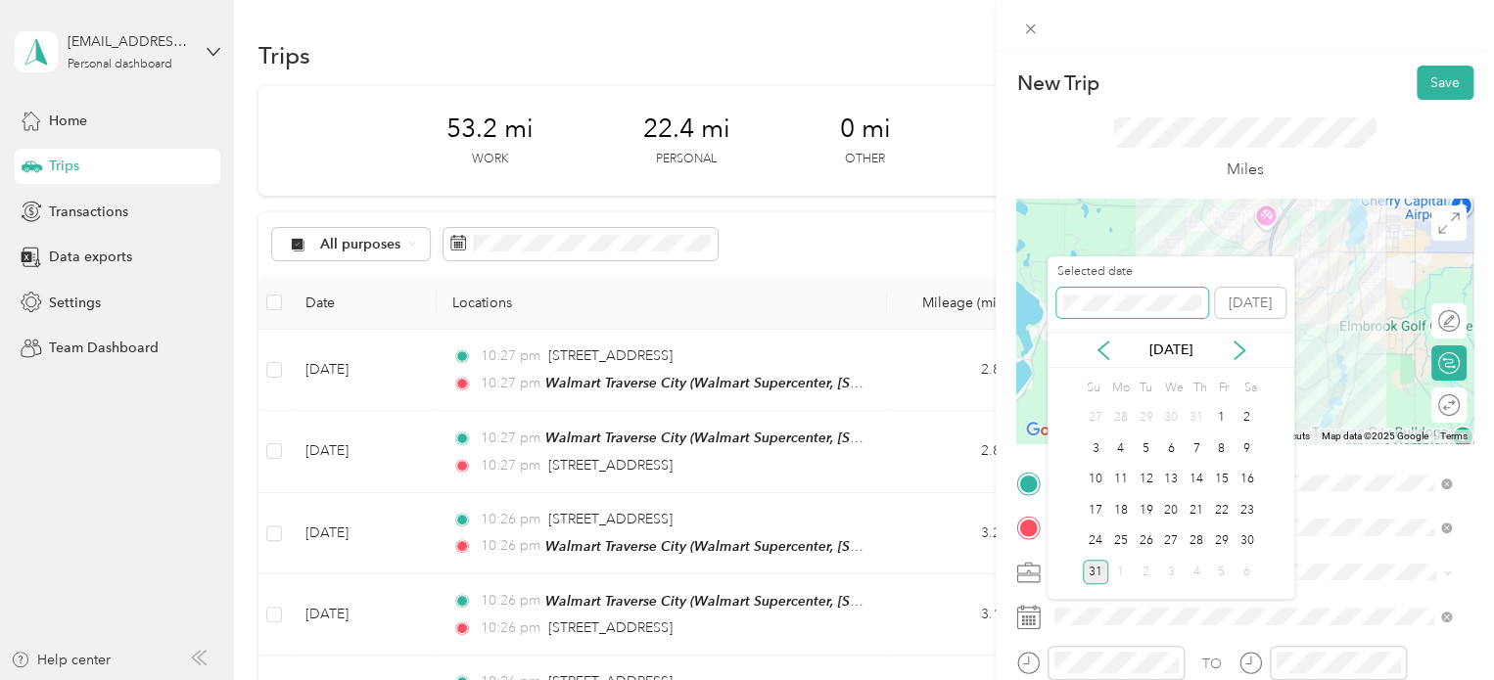
click at [1026, 679] on div "New Trip Save This trip cannot be edited because it is either under review, app…" at bounding box center [742, 680] width 1484 height 0
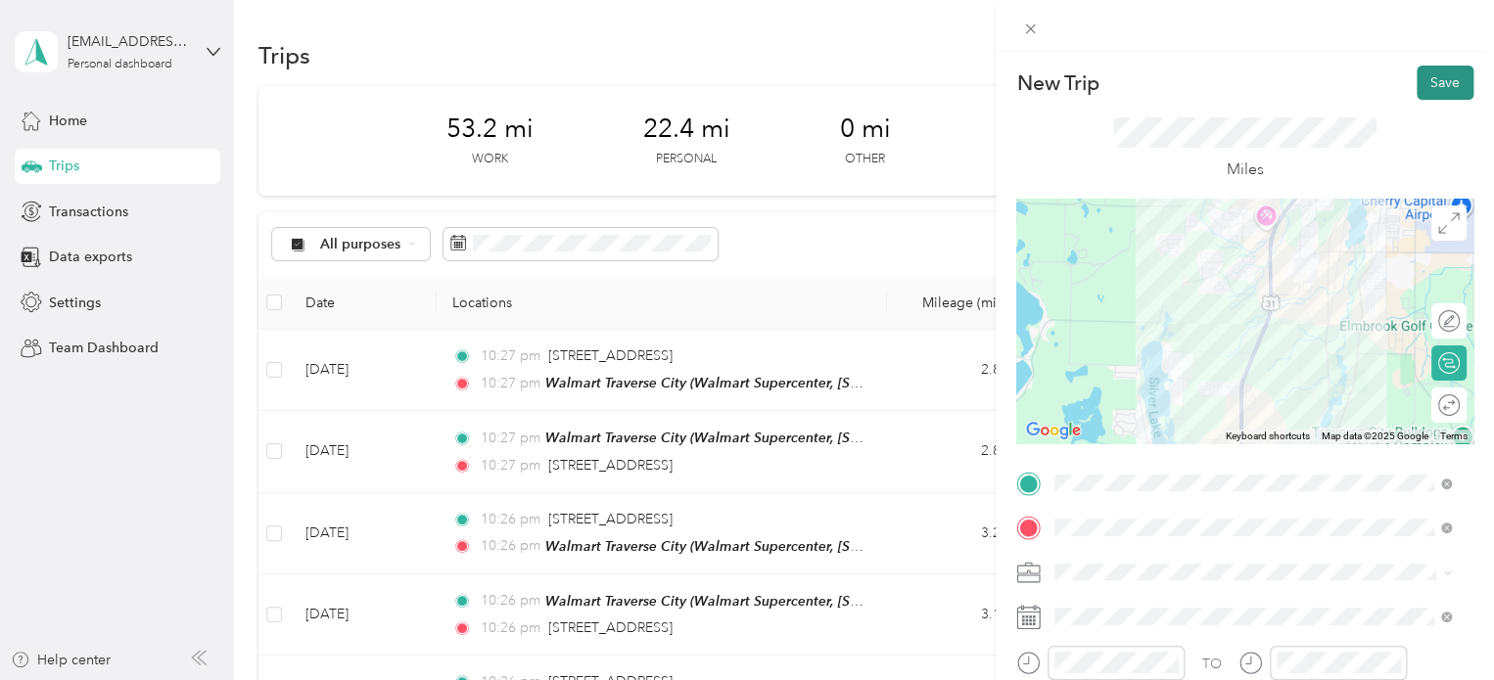
click at [1417, 76] on button "Save" at bounding box center [1445, 83] width 57 height 34
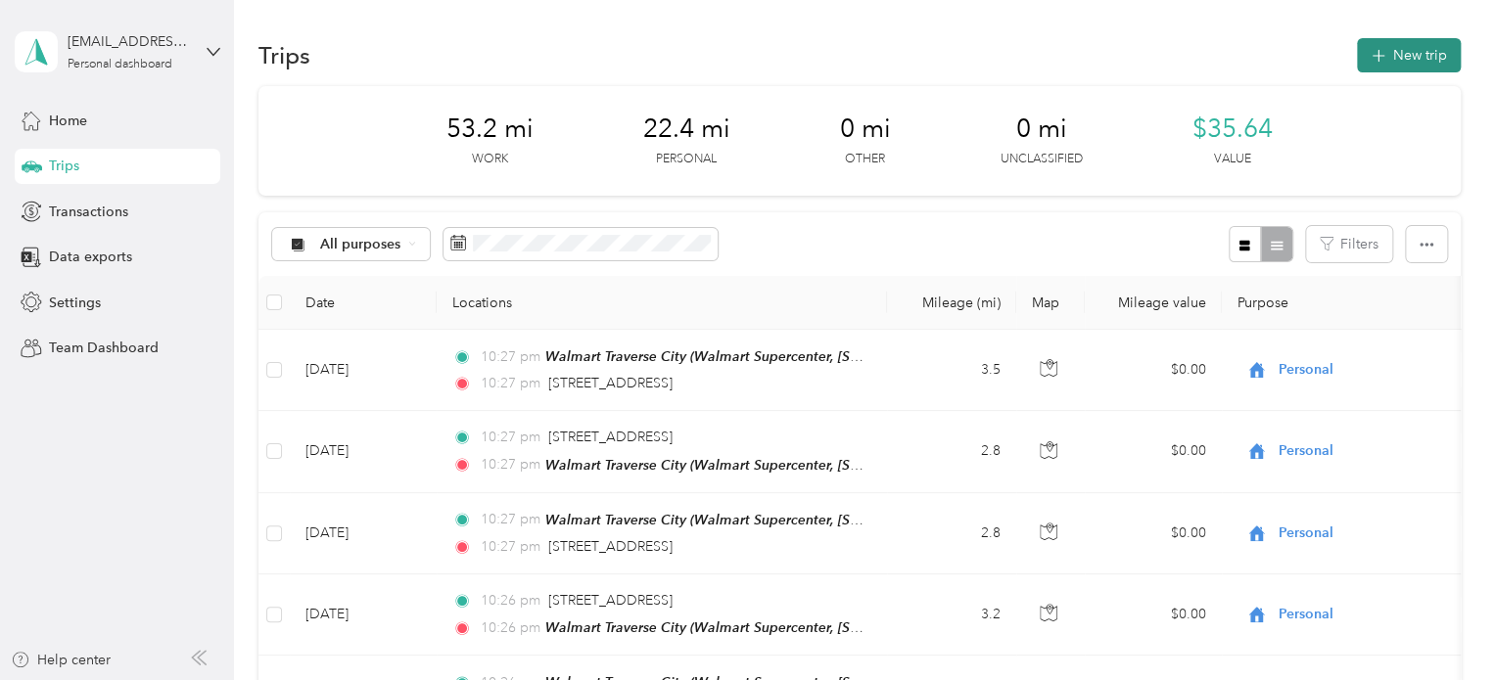
click at [1377, 68] on button "New trip" at bounding box center [1409, 55] width 104 height 34
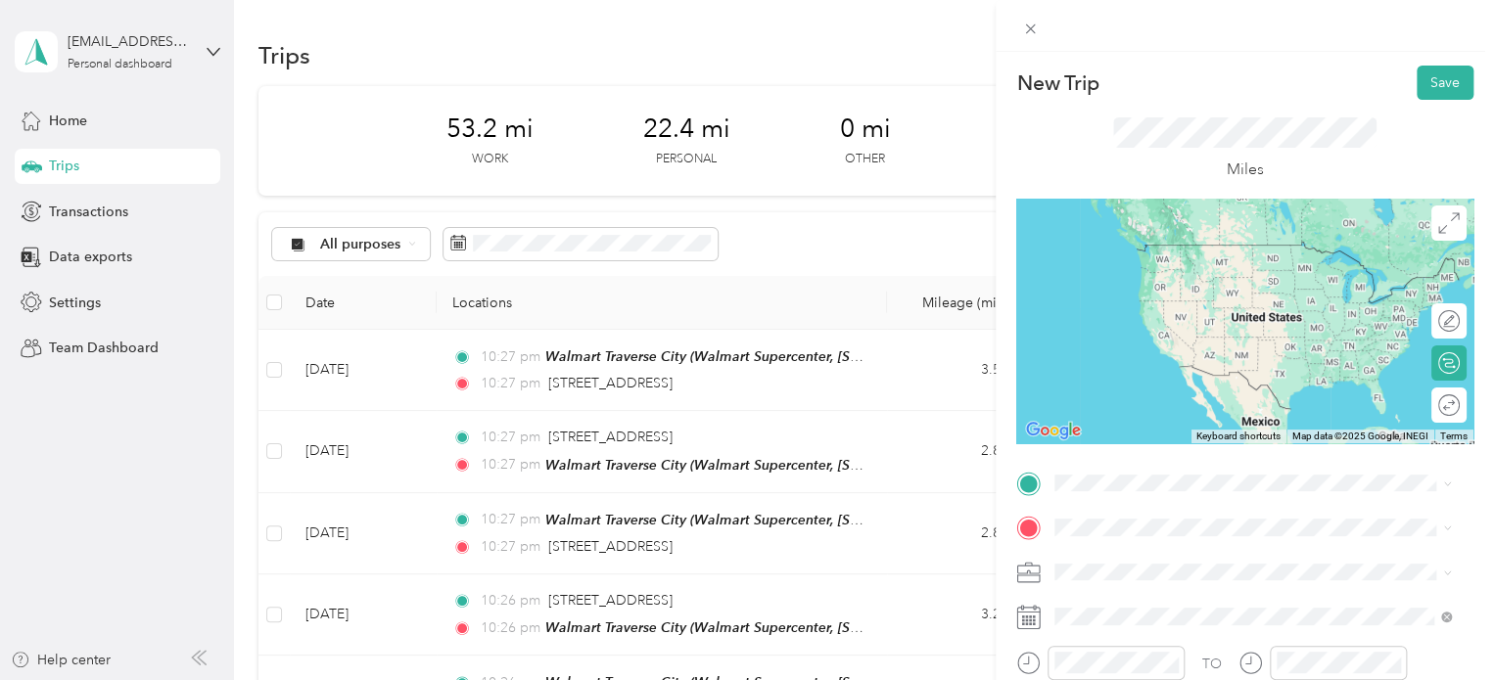
click at [1159, 250] on span "[STREET_ADDRESS][US_STATE]" at bounding box center [1190, 241] width 196 height 18
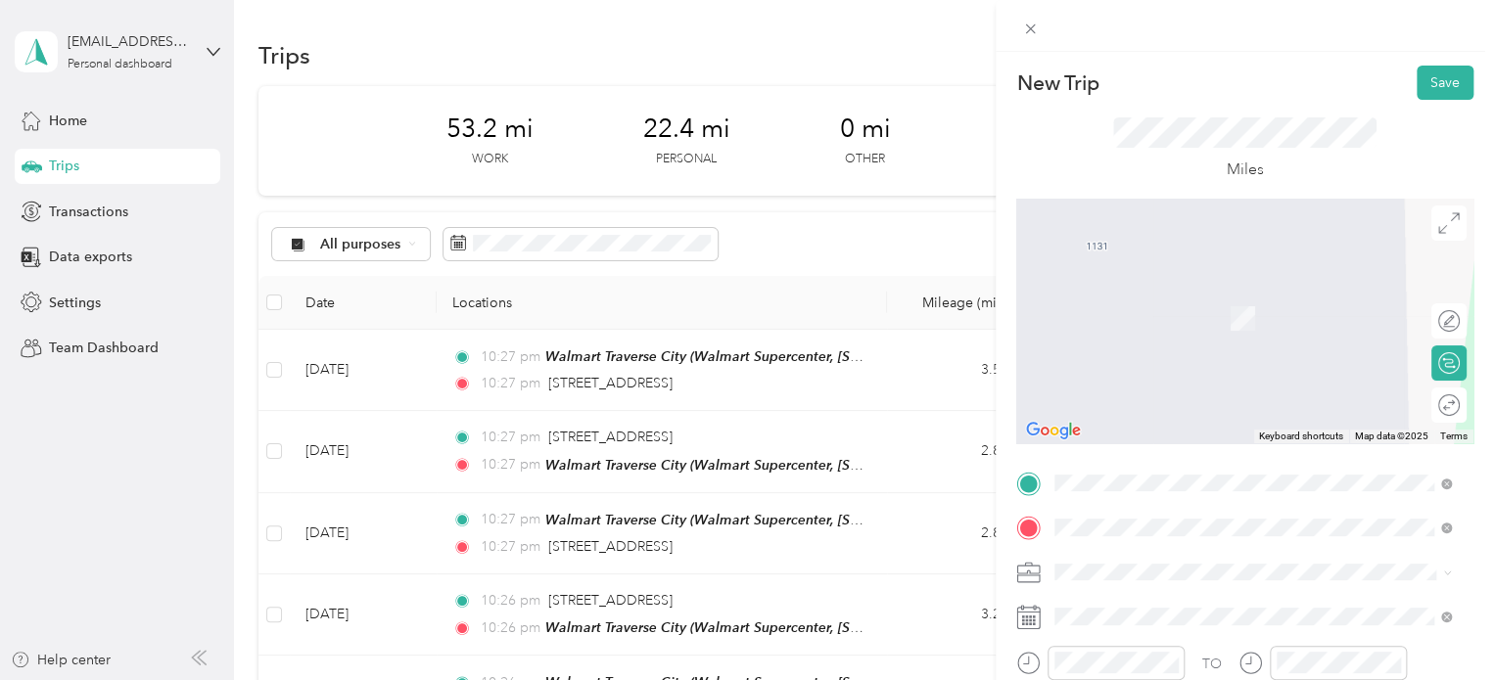
click at [1124, 426] on div "Home [PERSON_NAME] [STREET_ADDRESS][PERSON_NAME][PERSON_NAME] , [GEOGRAPHIC_DAT…" at bounding box center [1268, 452] width 353 height 82
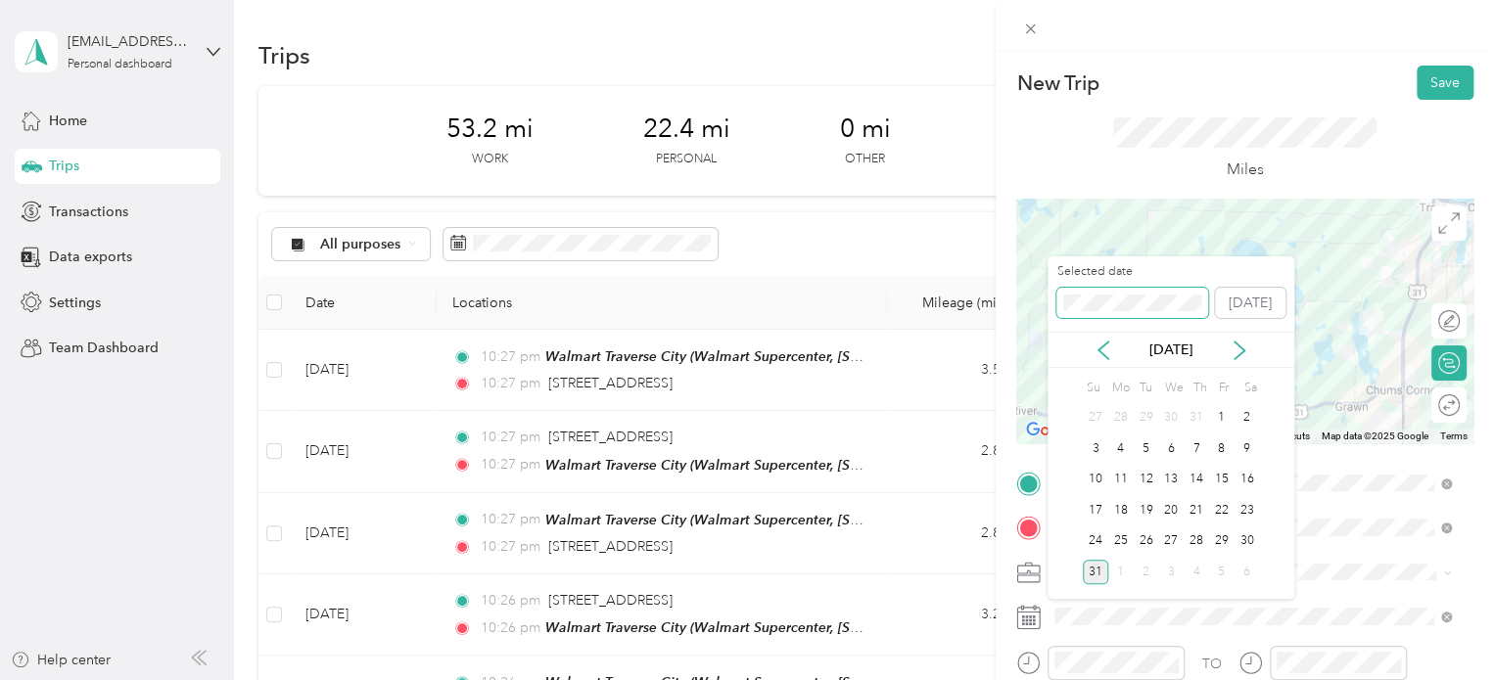
click at [1038, 679] on div "New Trip Save This trip cannot be edited because it is either under review, app…" at bounding box center [742, 680] width 1484 height 0
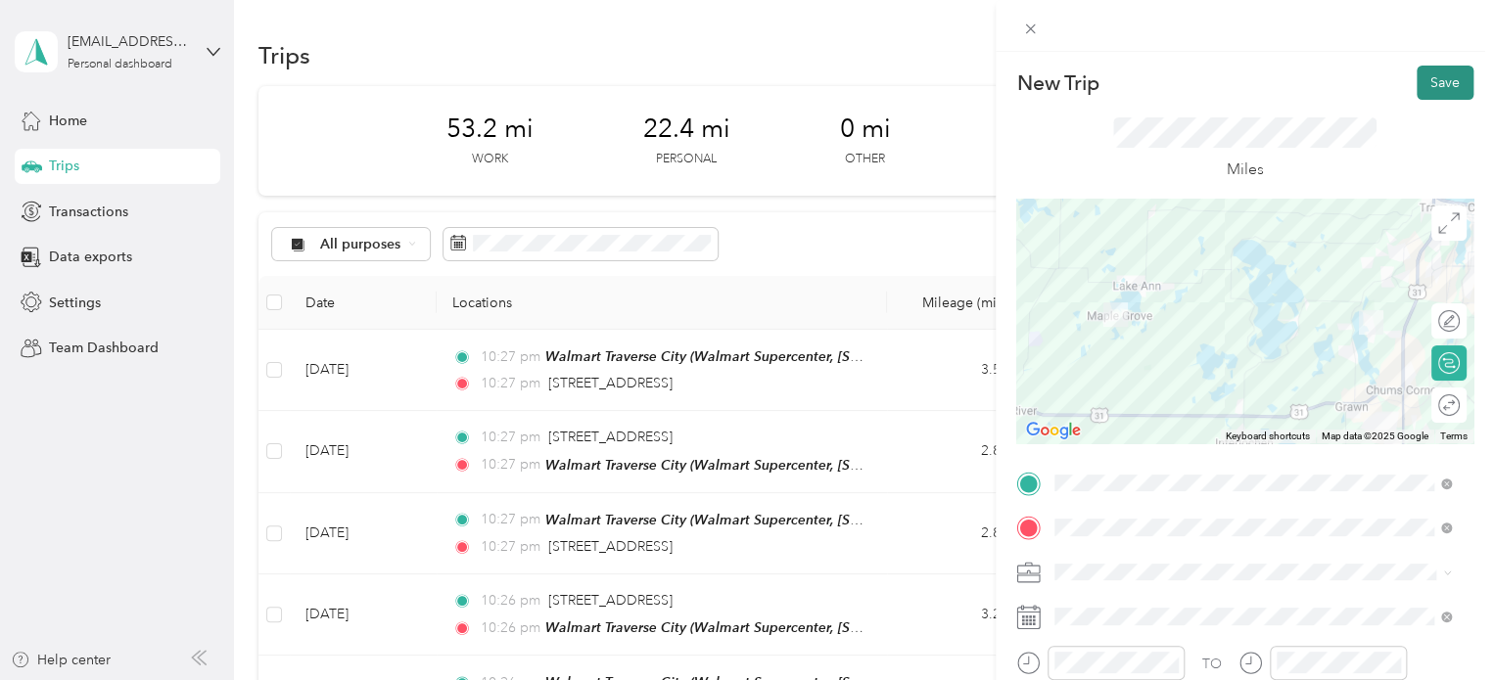
click at [1433, 88] on button "Save" at bounding box center [1445, 83] width 57 height 34
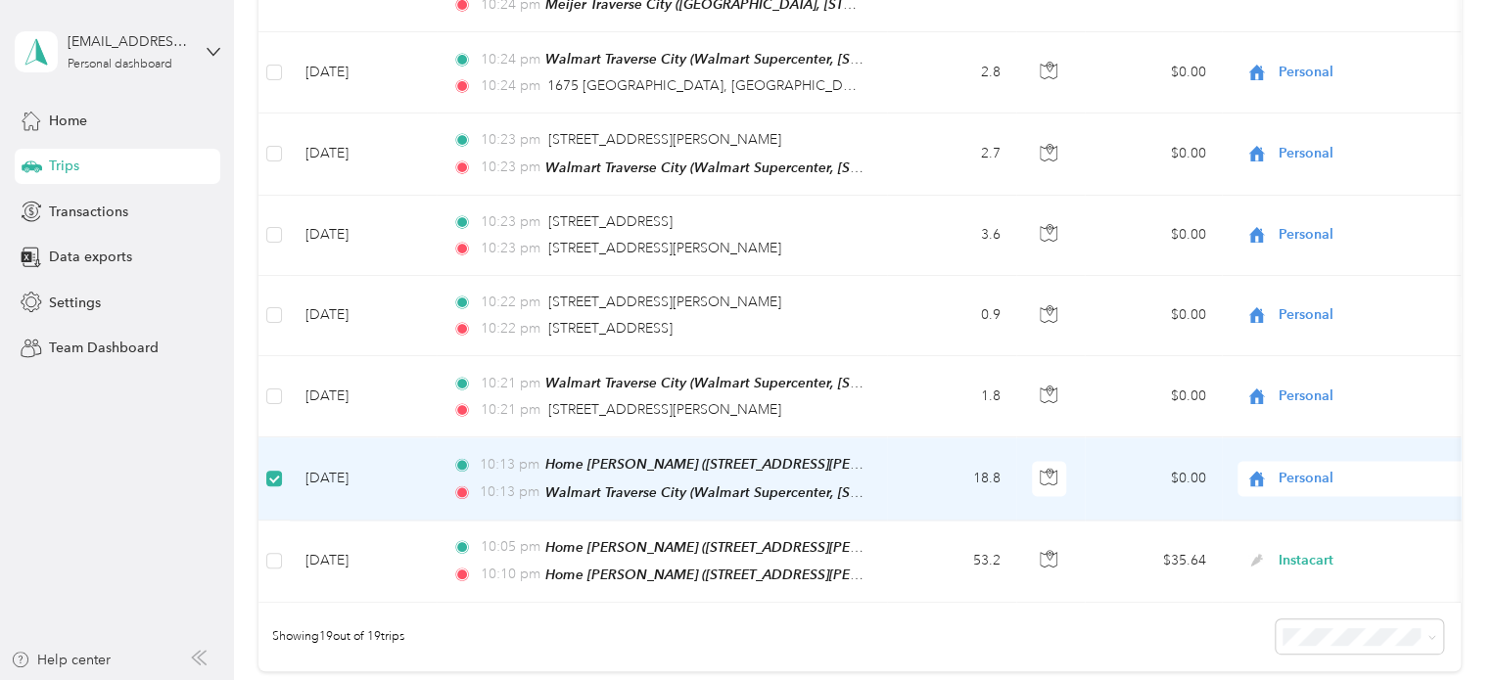
scroll to position [1271, 0]
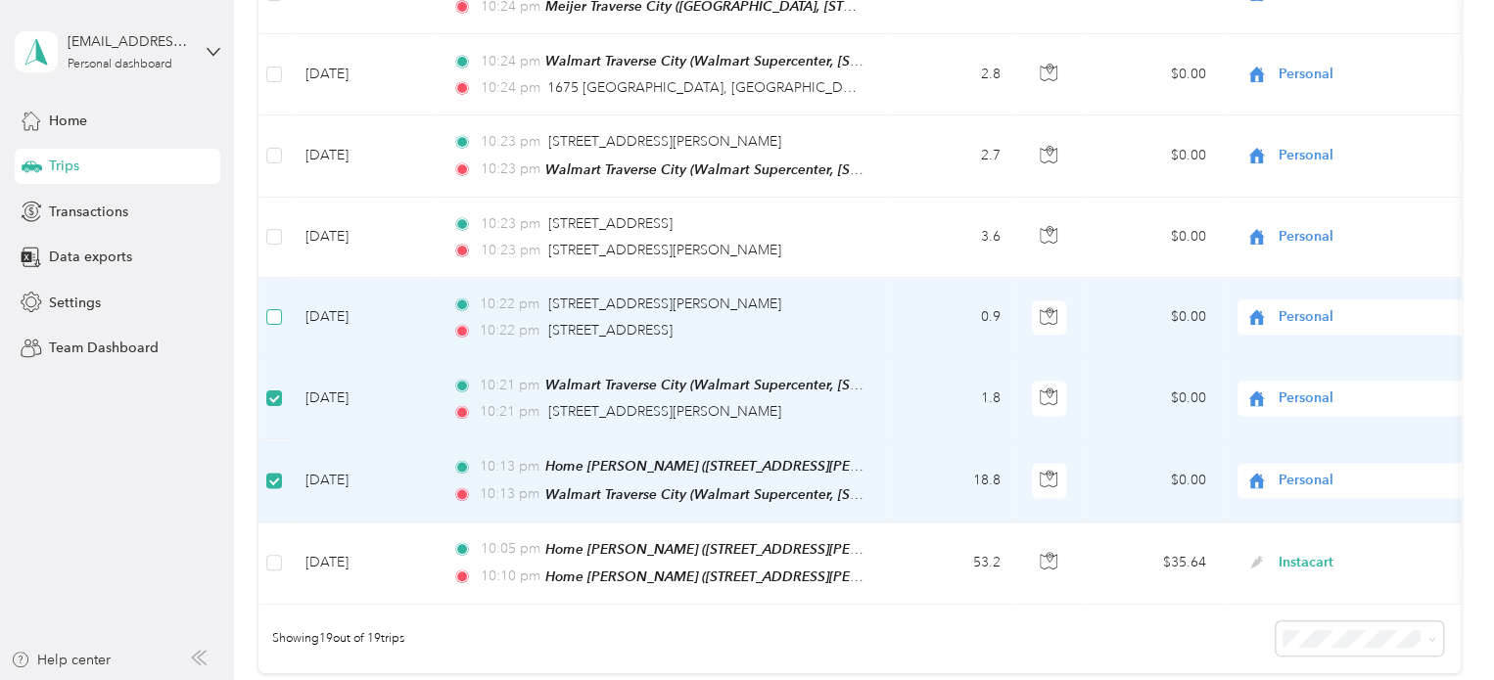
click at [266, 306] on label at bounding box center [274, 317] width 16 height 22
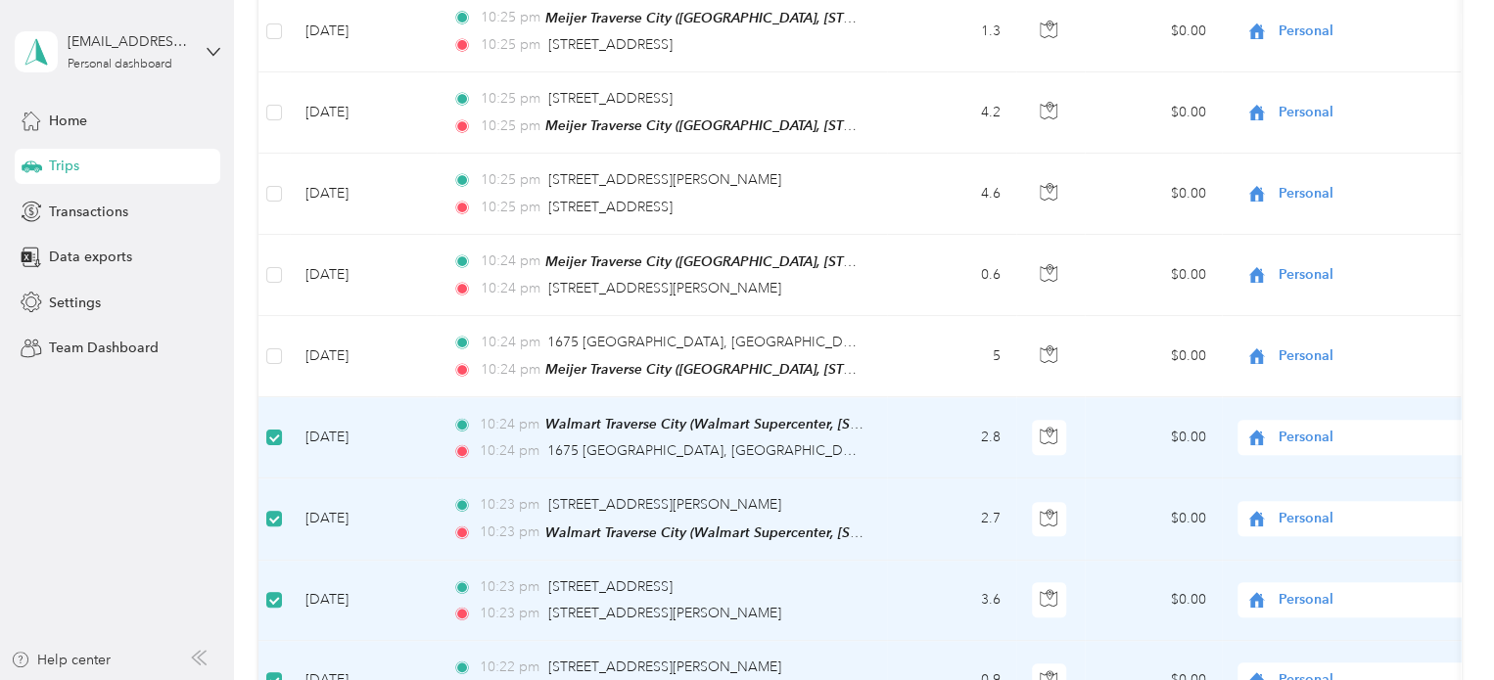
scroll to position [879, 0]
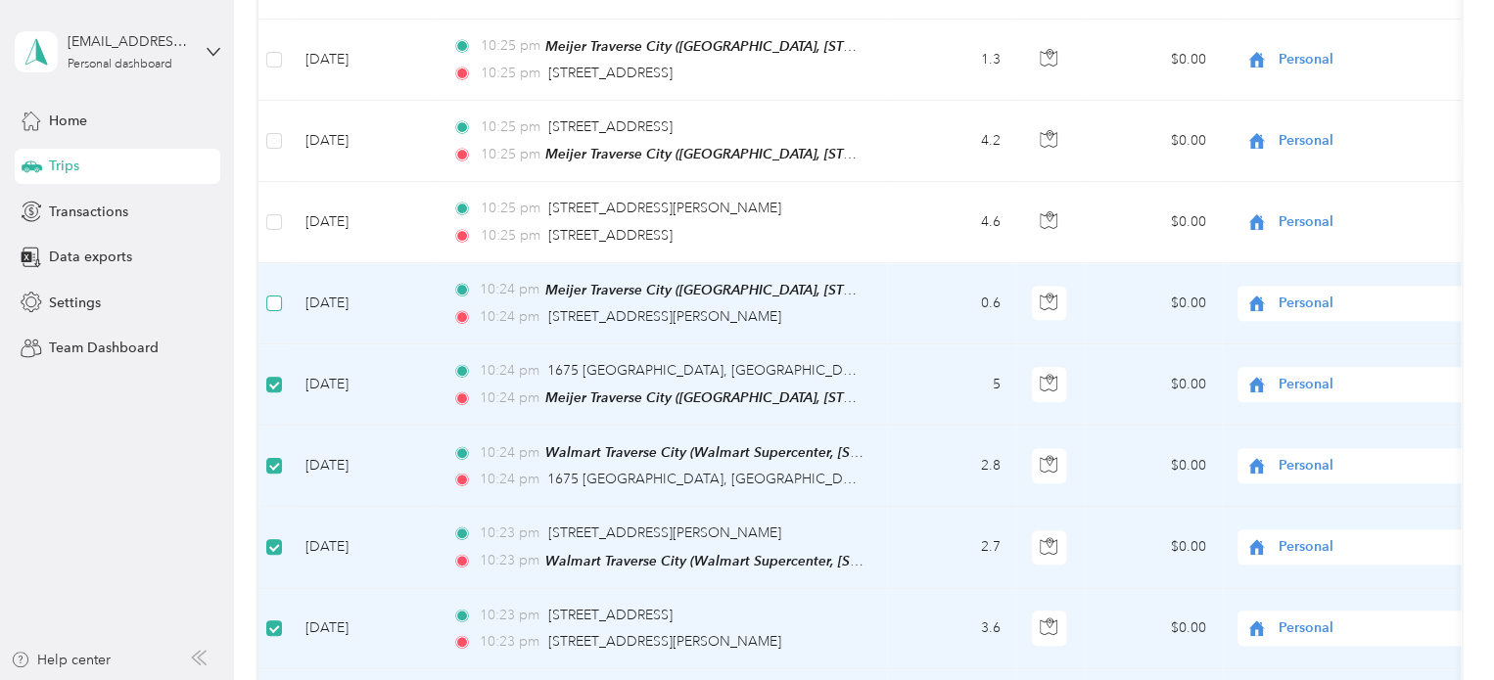
click at [274, 293] on label at bounding box center [274, 304] width 16 height 22
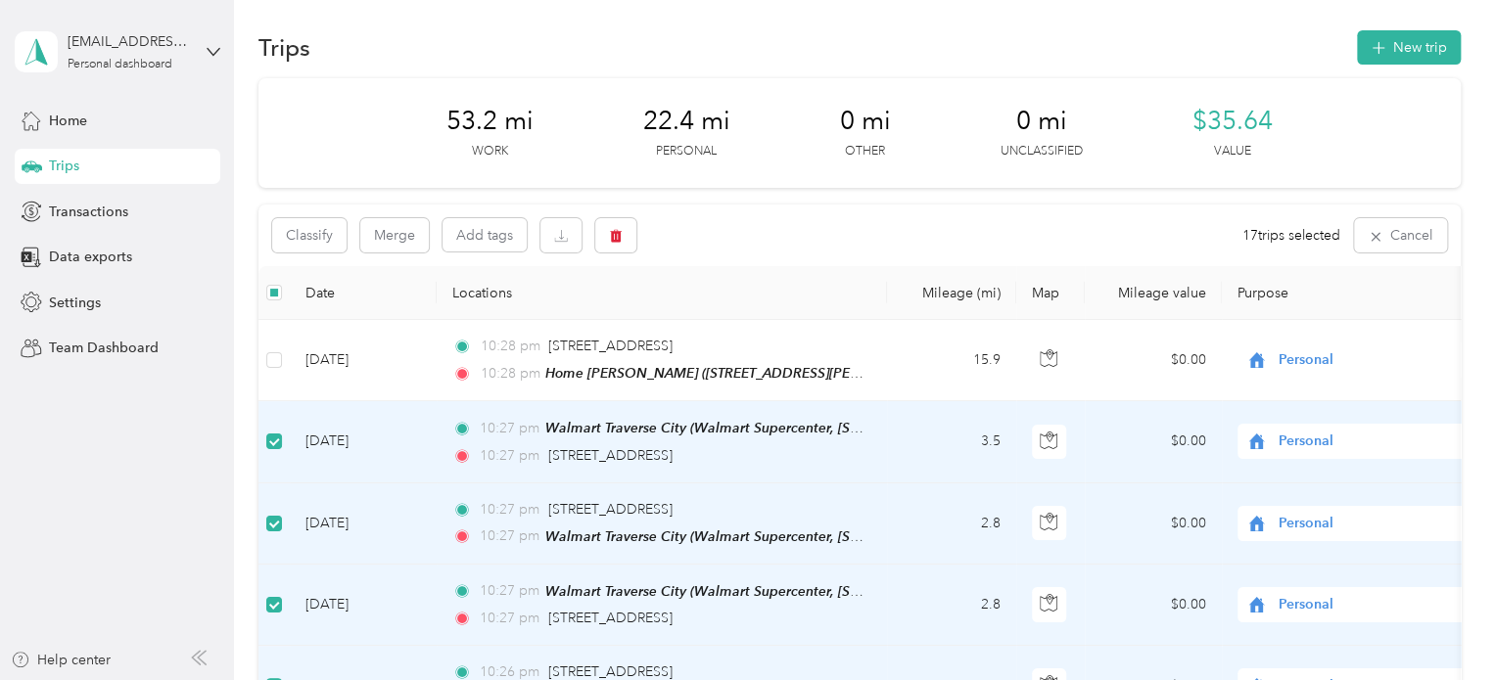
scroll to position [0, 0]
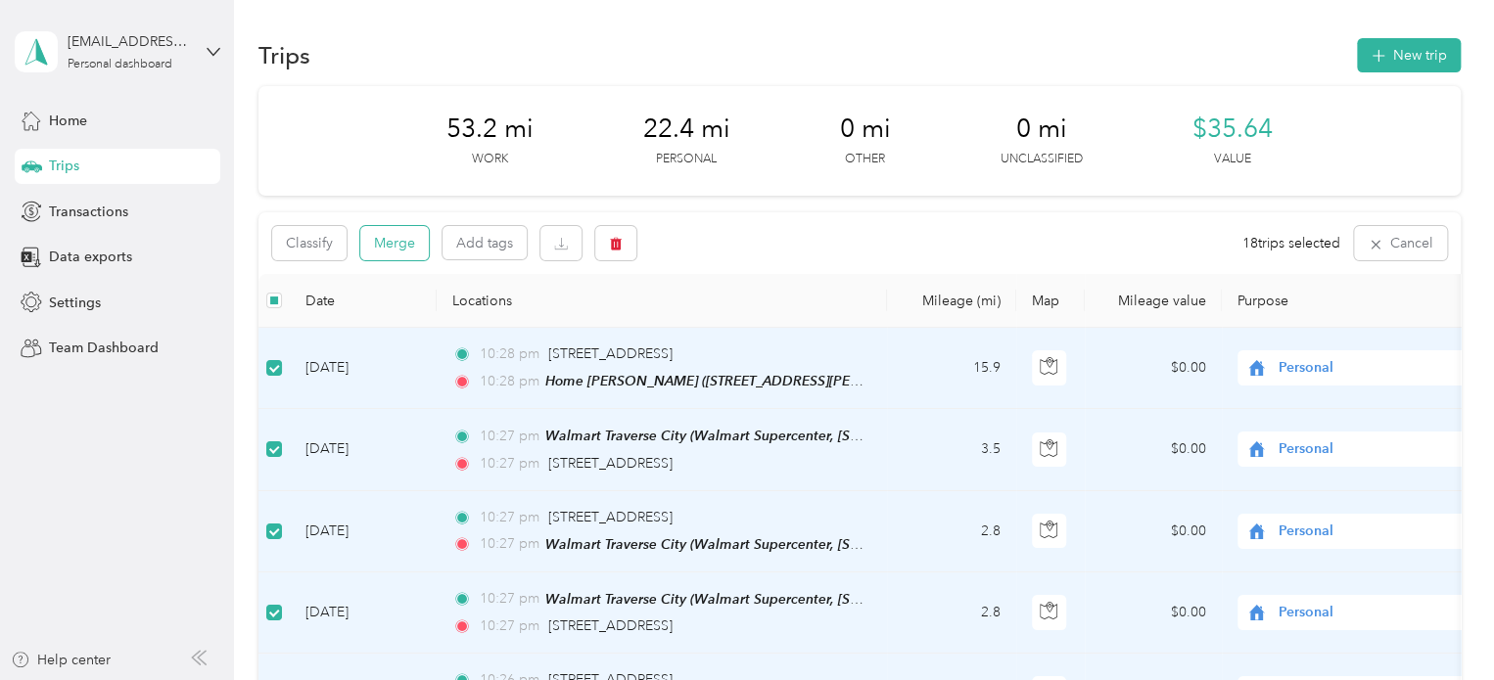
click at [380, 226] on button "Merge" at bounding box center [394, 243] width 69 height 34
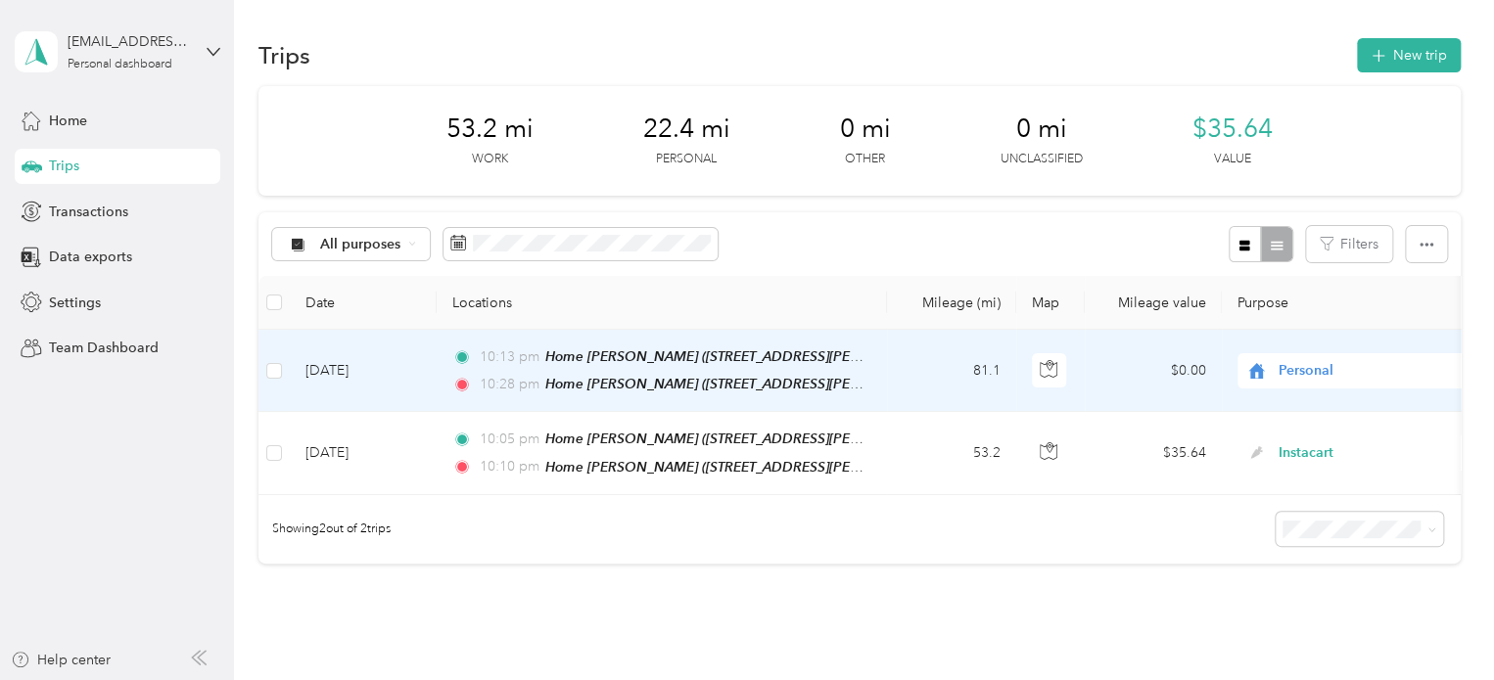
click at [1300, 355] on div "Personal" at bounding box center [1358, 370] width 243 height 35
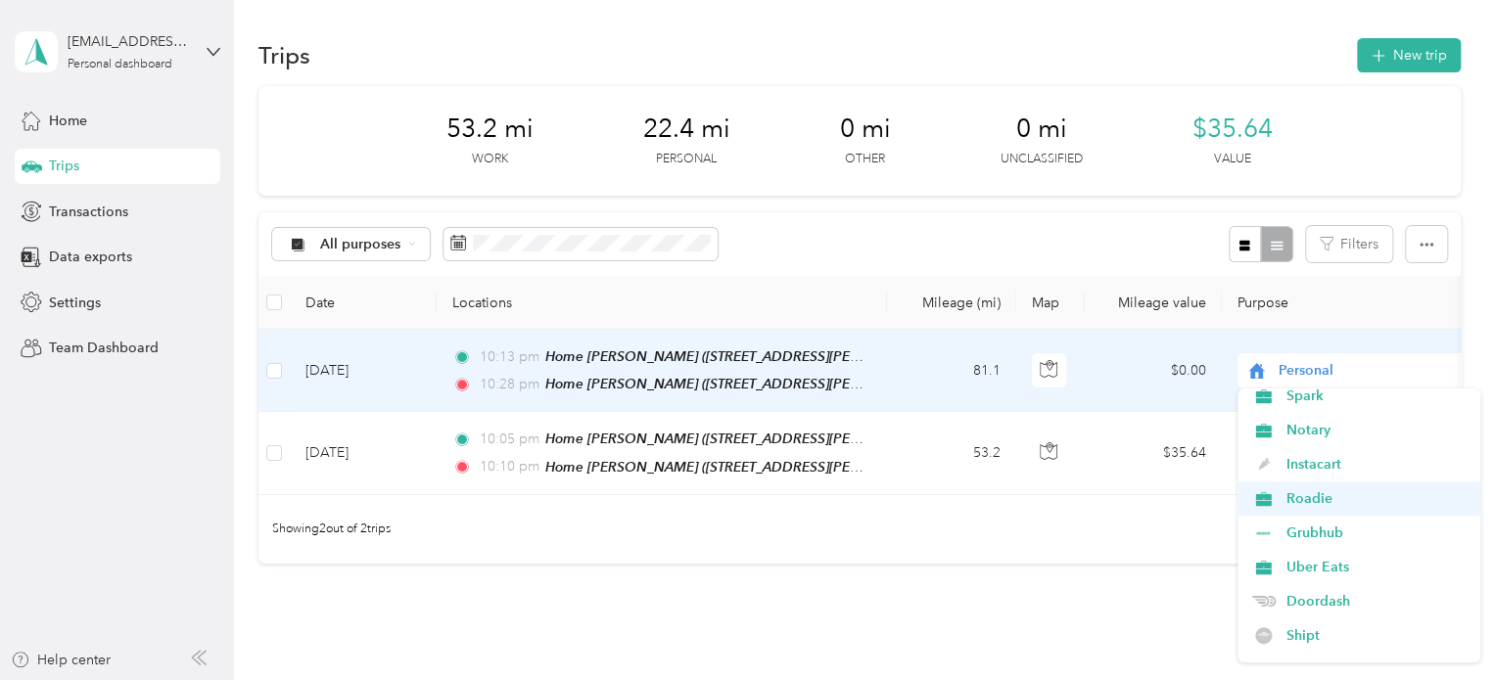
scroll to position [78, 0]
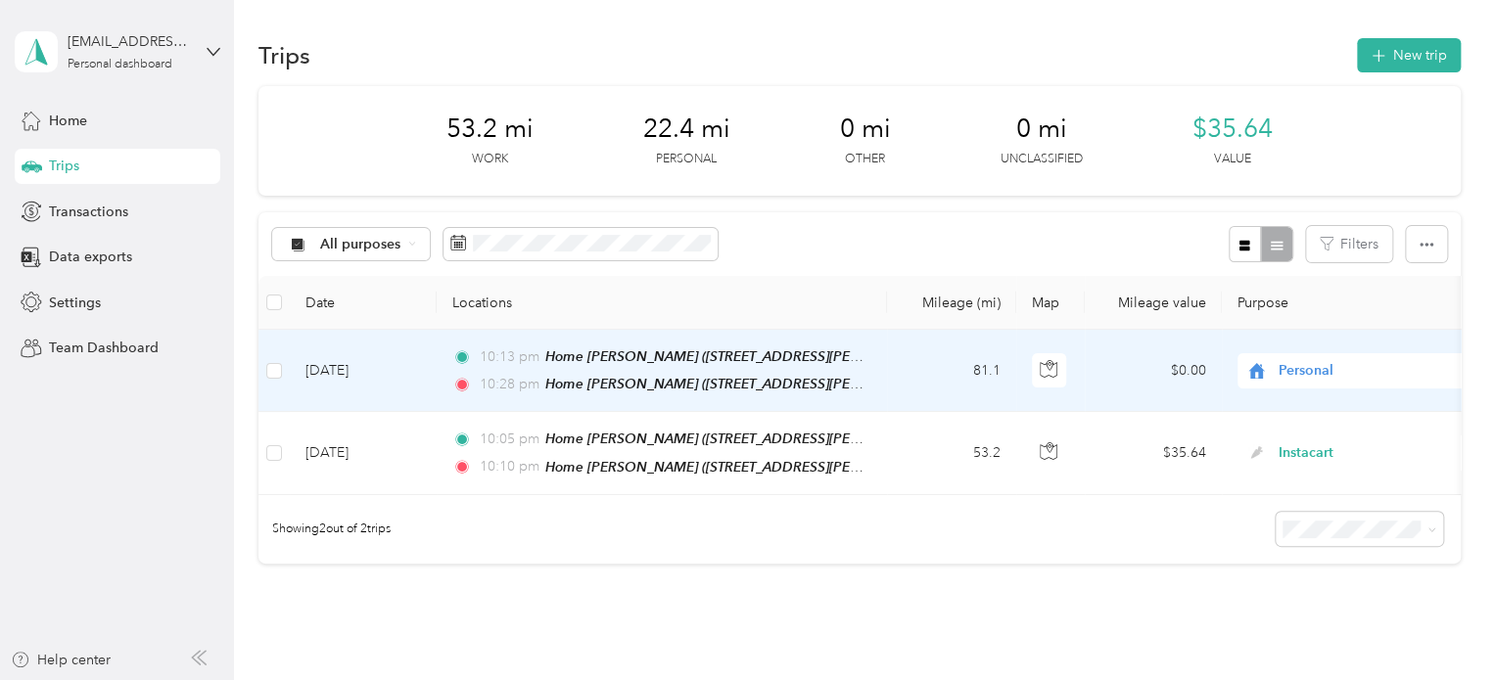
click at [1312, 400] on li "Spark" at bounding box center [1358, 396] width 243 height 34
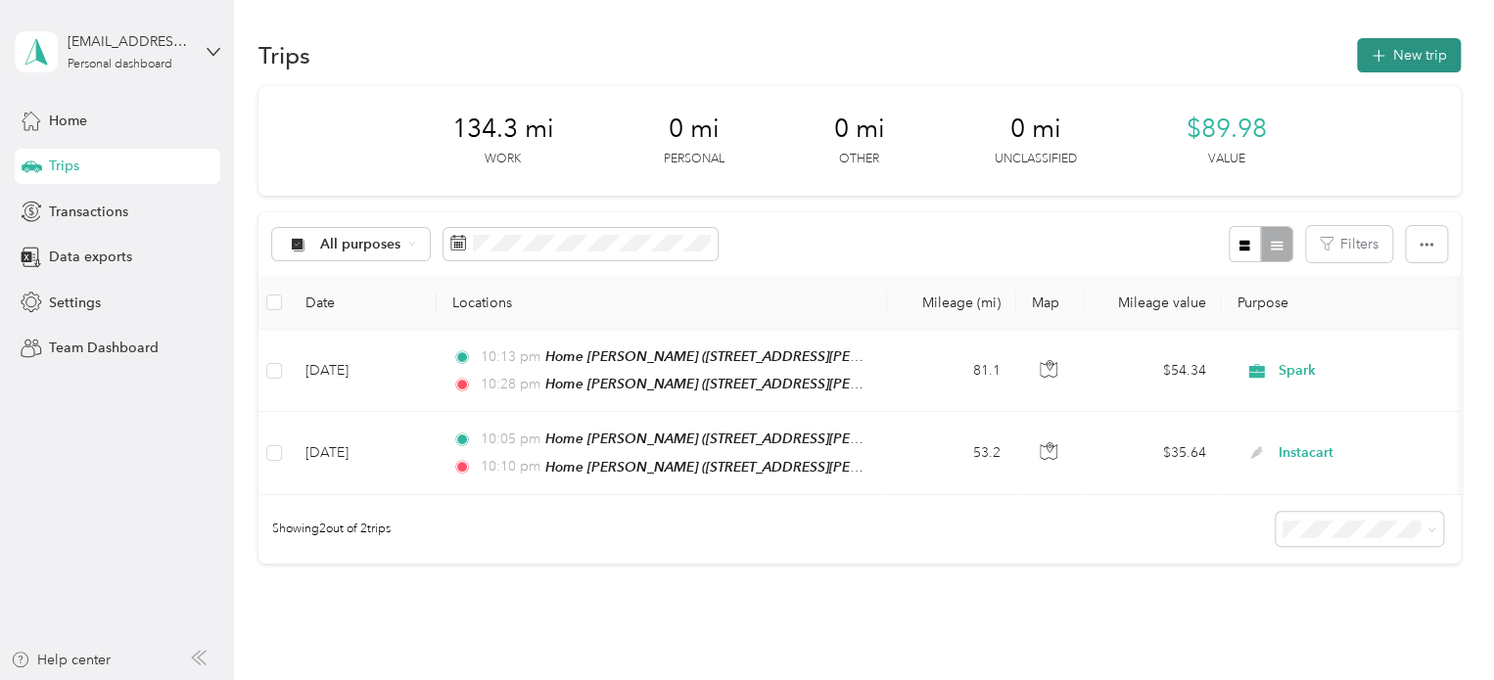
click at [1392, 68] on button "New trip" at bounding box center [1409, 55] width 104 height 34
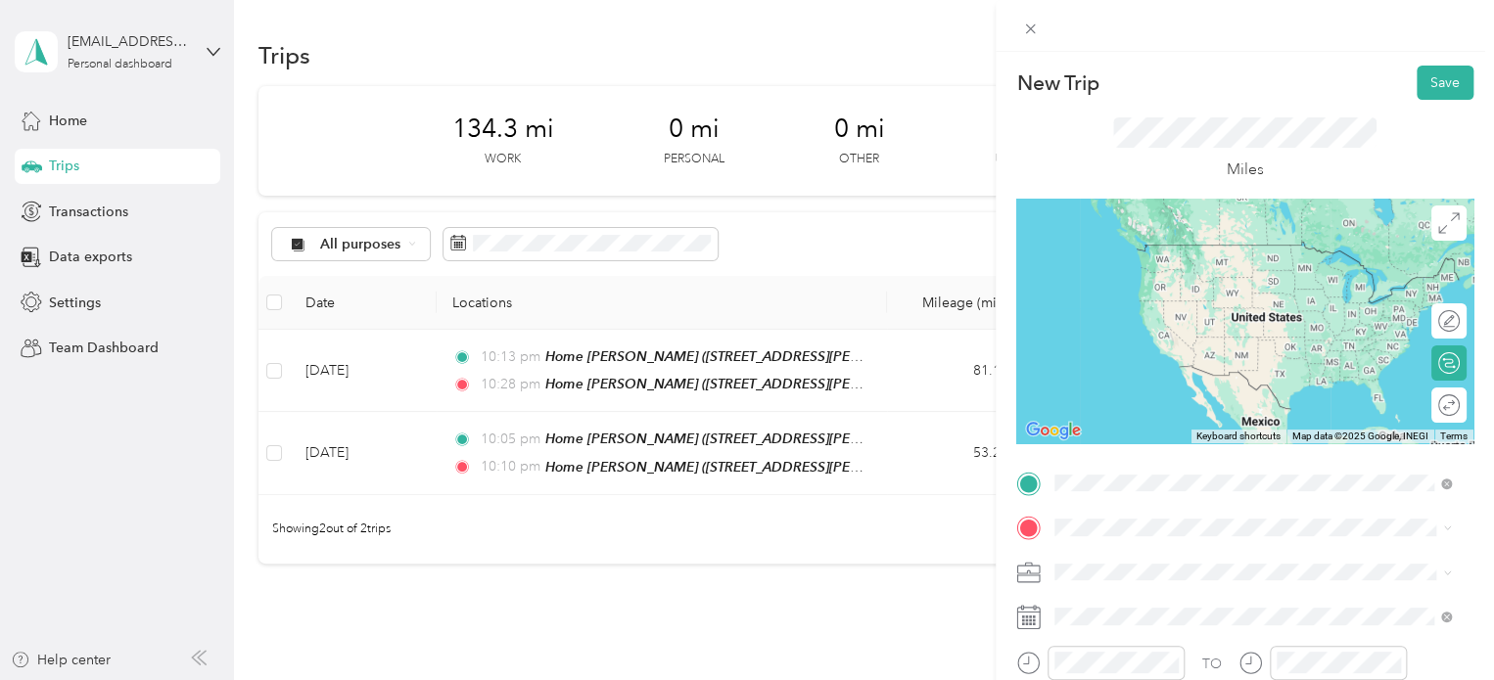
click at [1111, 389] on span "[STREET_ADDRESS][PERSON_NAME], [PERSON_NAME], [GEOGRAPHIC_DATA], [GEOGRAPHIC_DA…" at bounding box center [1222, 418] width 261 height 58
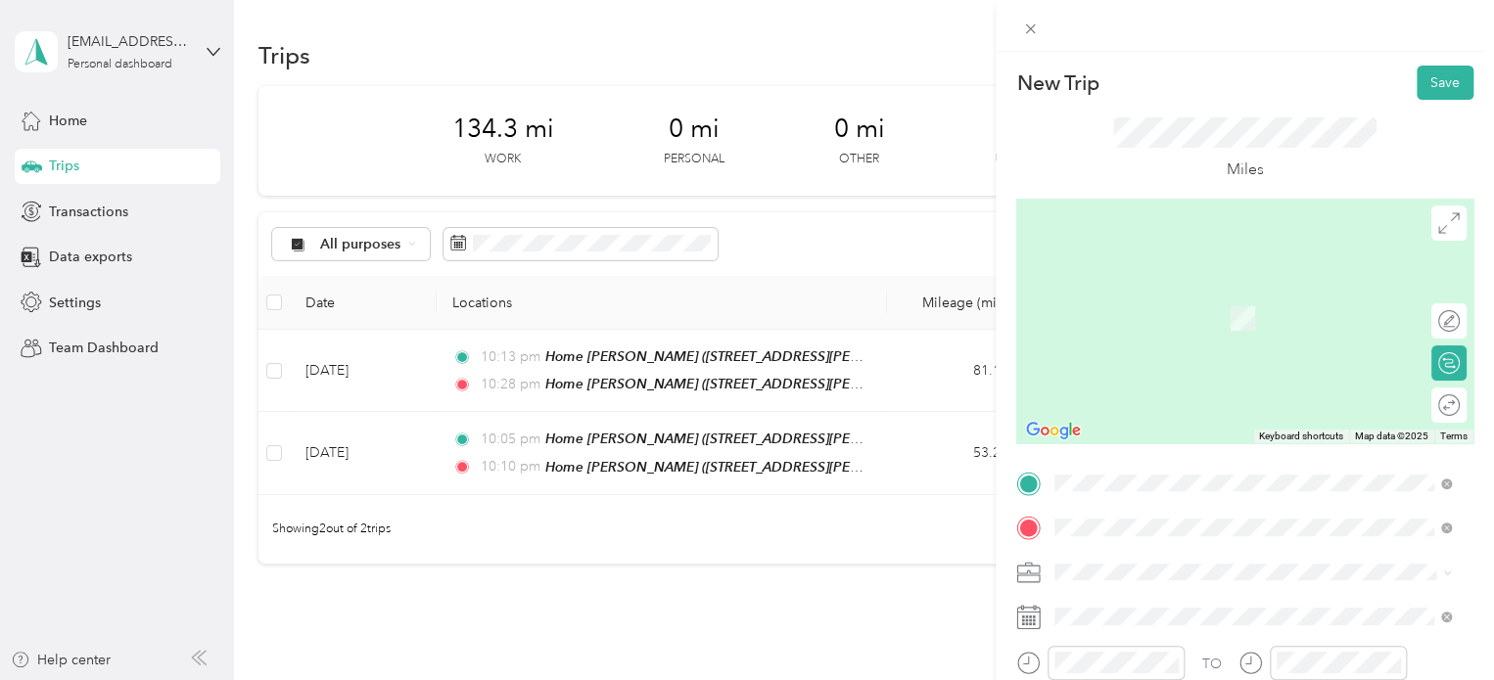
click at [1138, 327] on div "Mcd's US 31 [STREET_ADDRESS][US_STATE]" at bounding box center [1190, 308] width 196 height 41
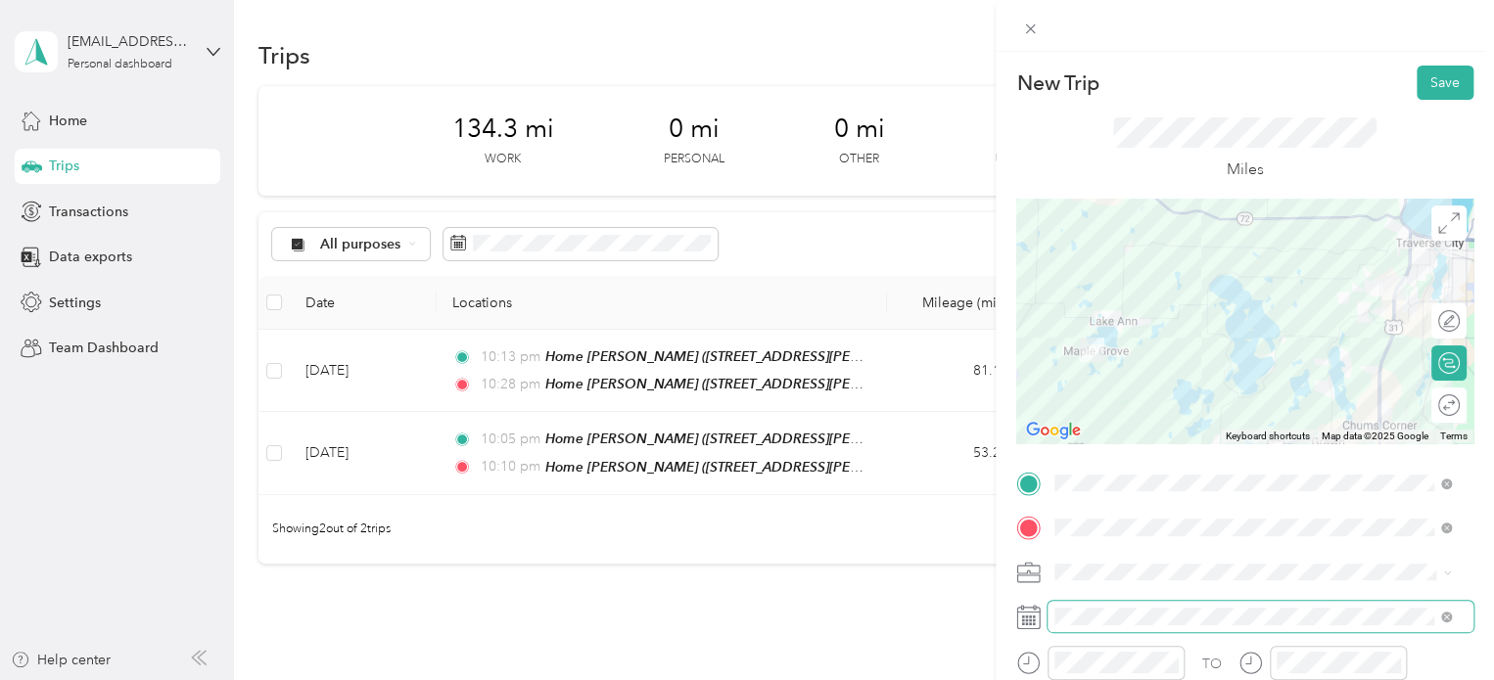
click at [1106, 626] on span at bounding box center [1260, 616] width 426 height 31
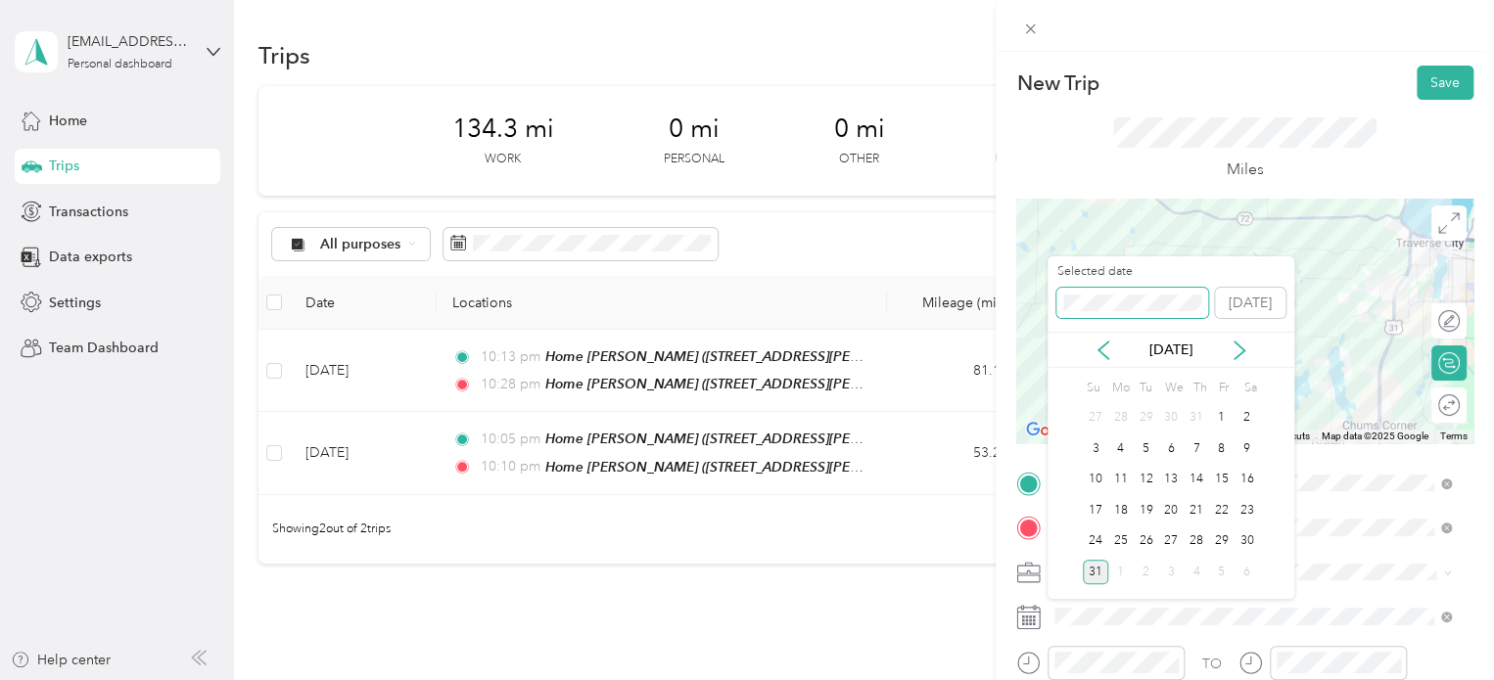
click at [1038, 679] on div "New Trip Save This trip cannot be edited because it is either under review, app…" at bounding box center [742, 680] width 1484 height 0
click at [1047, 309] on div "Selected date [DATE]" at bounding box center [1170, 297] width 247 height 69
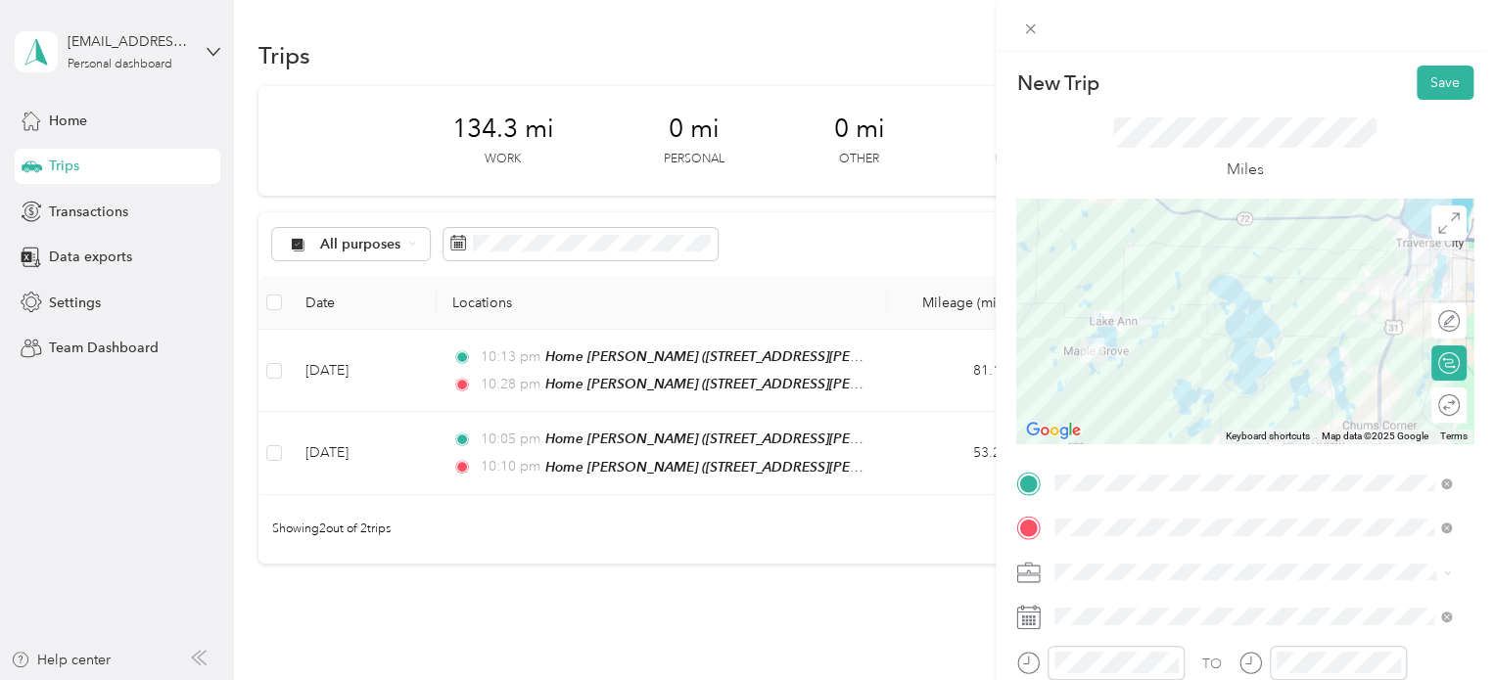
click at [1082, 326] on span "Personal" at bounding box center [1087, 332] width 52 height 17
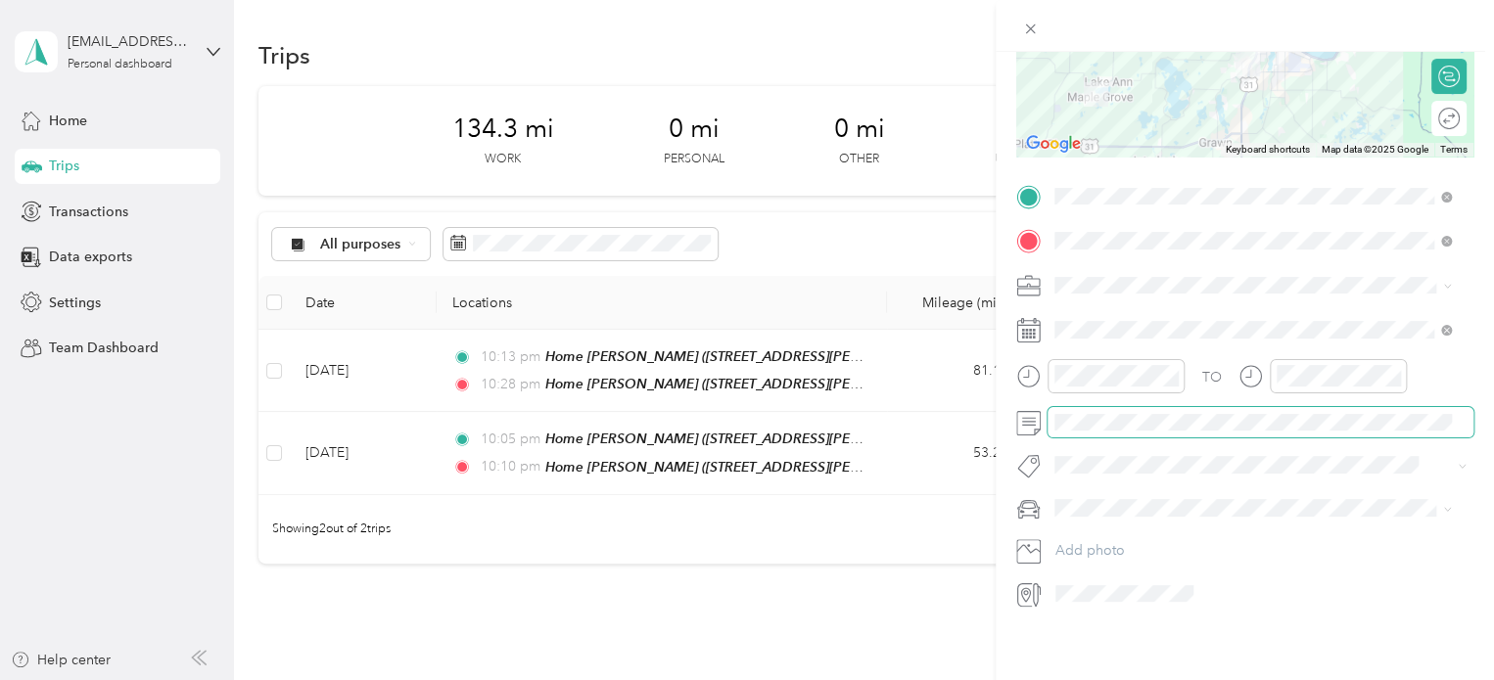
scroll to position [0, 1770]
click at [1449, 407] on span at bounding box center [1260, 422] width 426 height 31
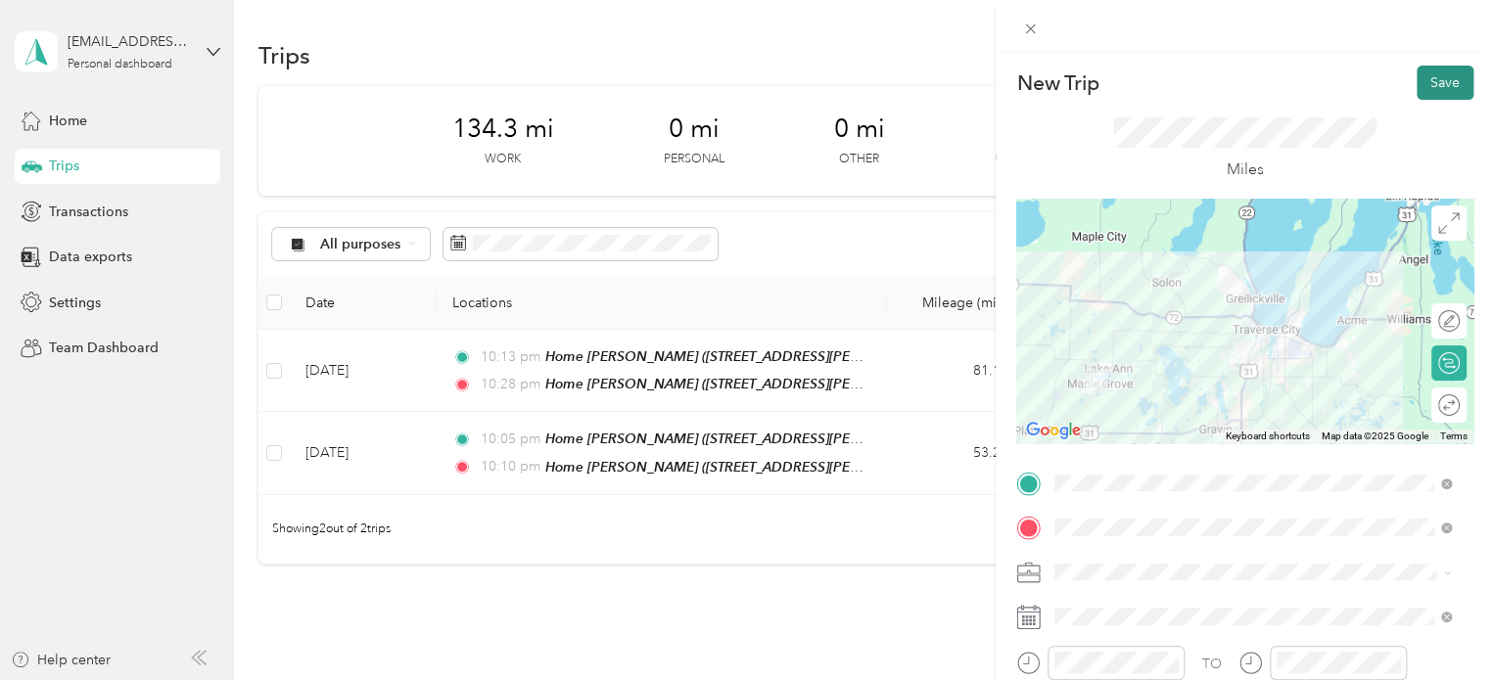
scroll to position [0, 0]
click at [1424, 90] on button "Save" at bounding box center [1445, 83] width 57 height 34
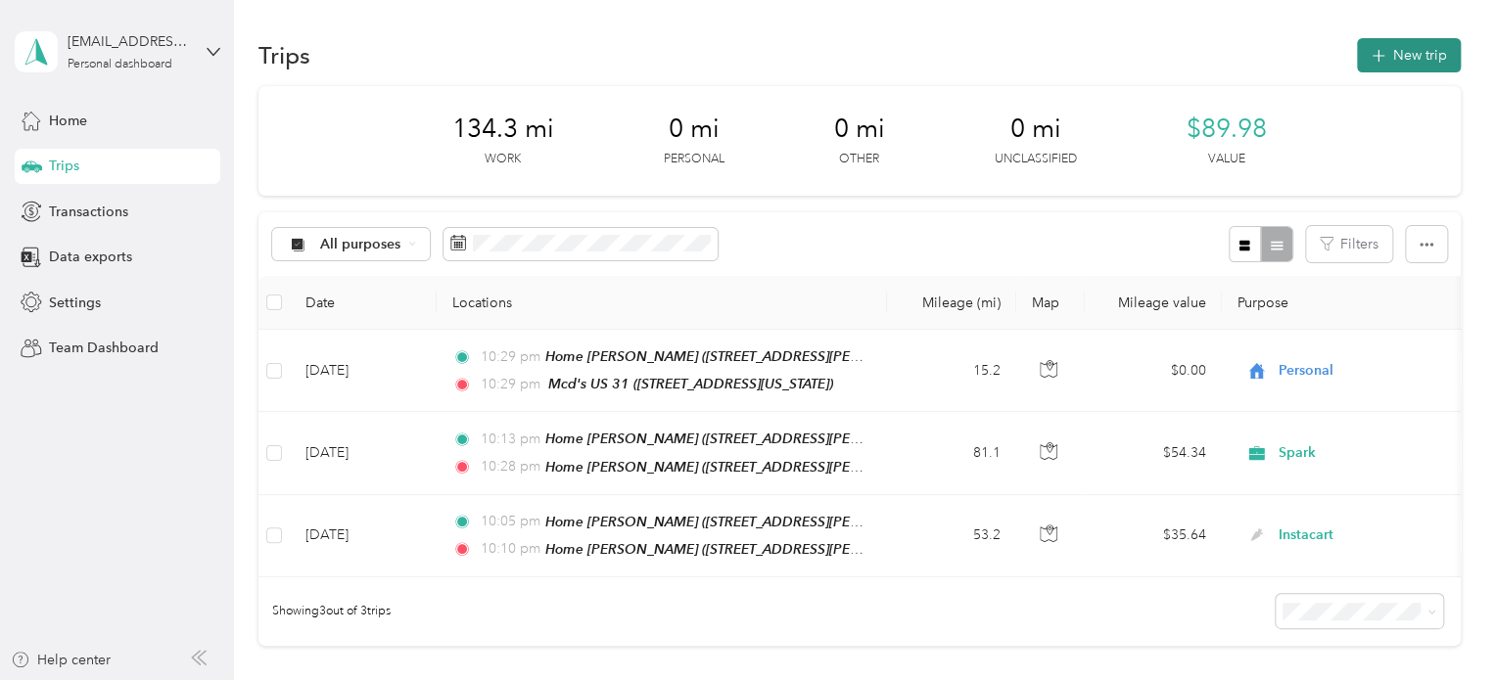
click at [1376, 66] on button "New trip" at bounding box center [1409, 55] width 104 height 34
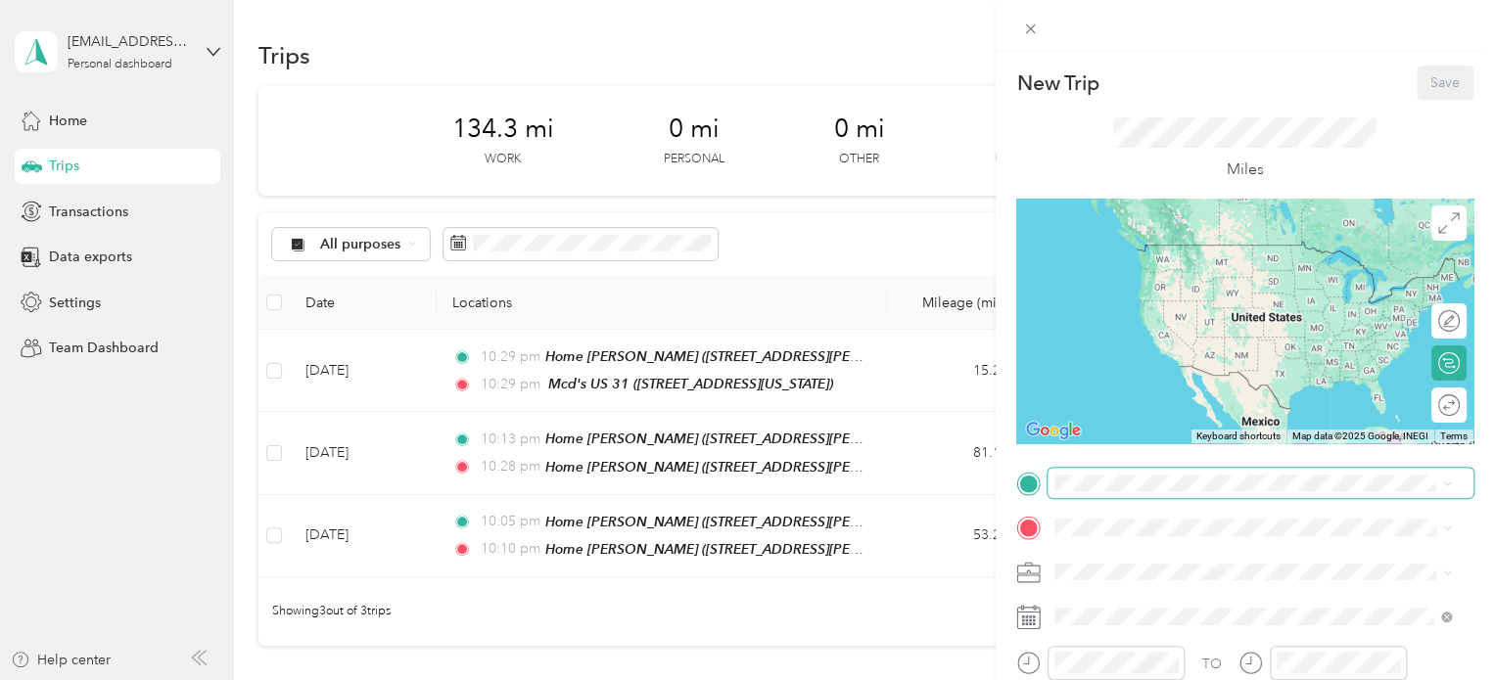
click at [1101, 488] on span at bounding box center [1260, 483] width 426 height 31
click at [1106, 473] on span at bounding box center [1260, 483] width 426 height 31
click at [1121, 344] on span "[STREET_ADDRESS][US_STATE]" at bounding box center [1190, 335] width 196 height 17
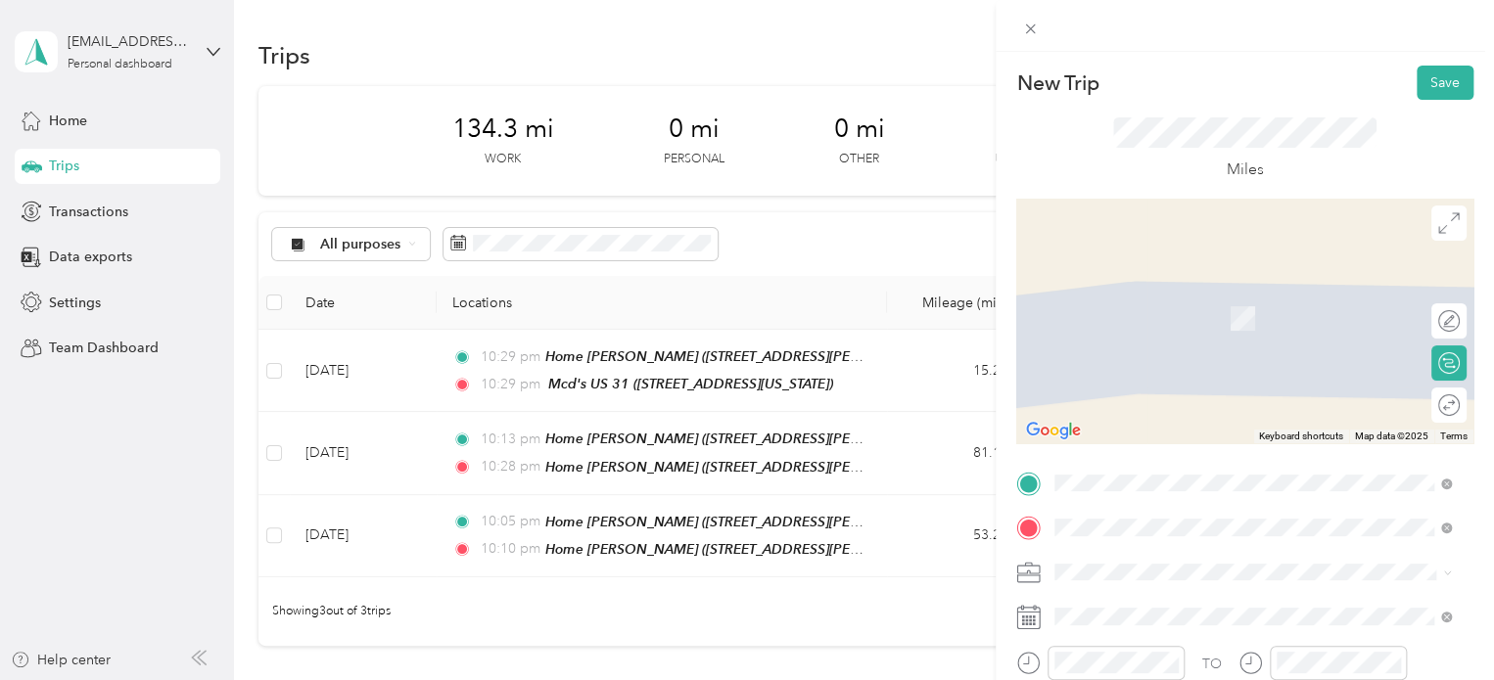
click at [1149, 299] on span "[STREET_ADDRESS][US_STATE]" at bounding box center [1190, 290] width 196 height 18
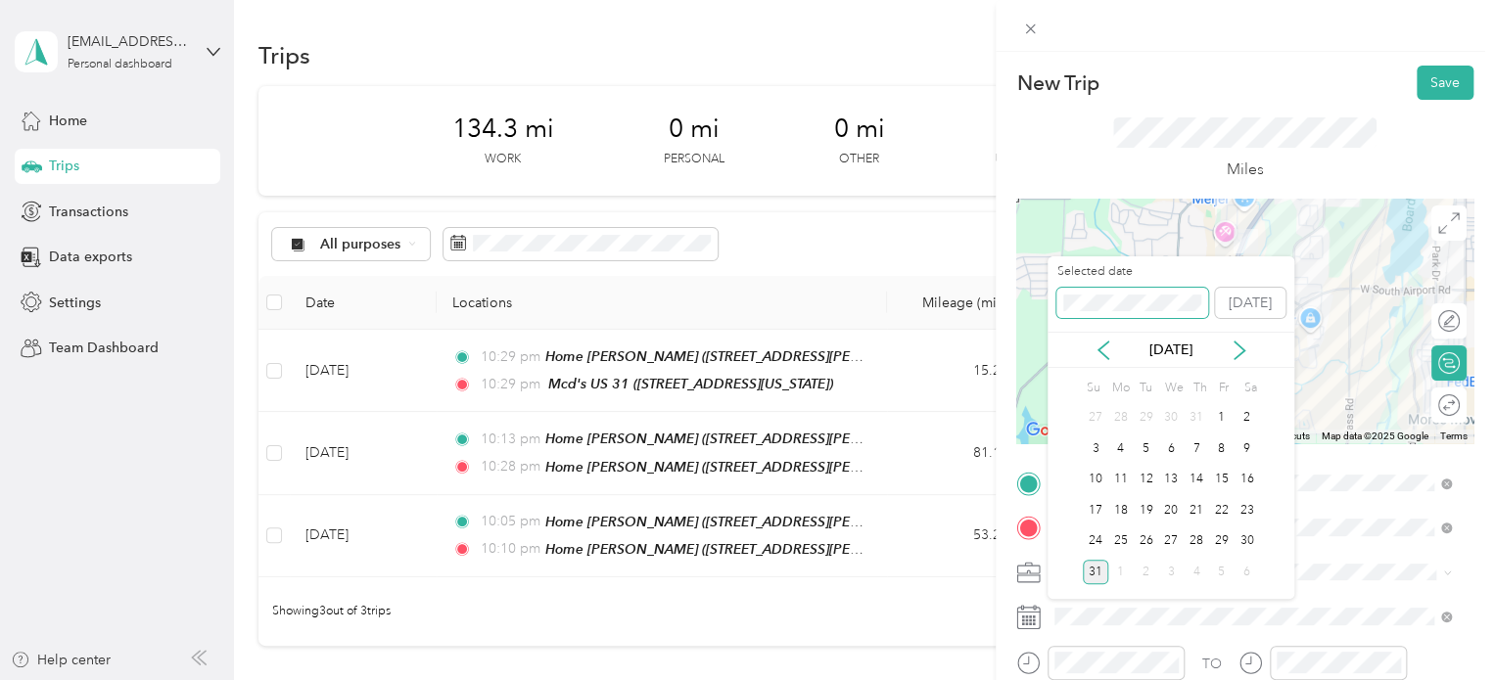
click at [1044, 679] on div "New Trip Save This trip cannot be edited because it is either under review, app…" at bounding box center [742, 680] width 1484 height 0
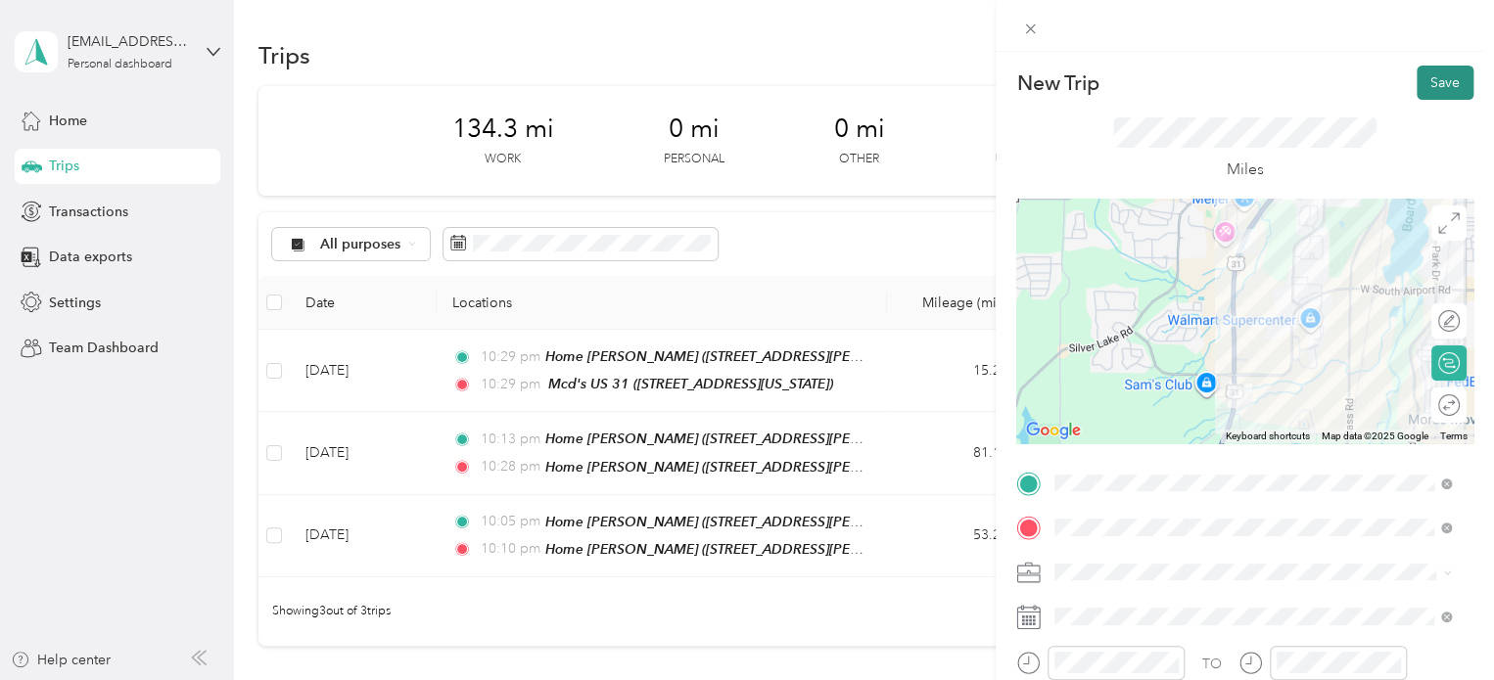
click at [1429, 80] on button "Save" at bounding box center [1445, 83] width 57 height 34
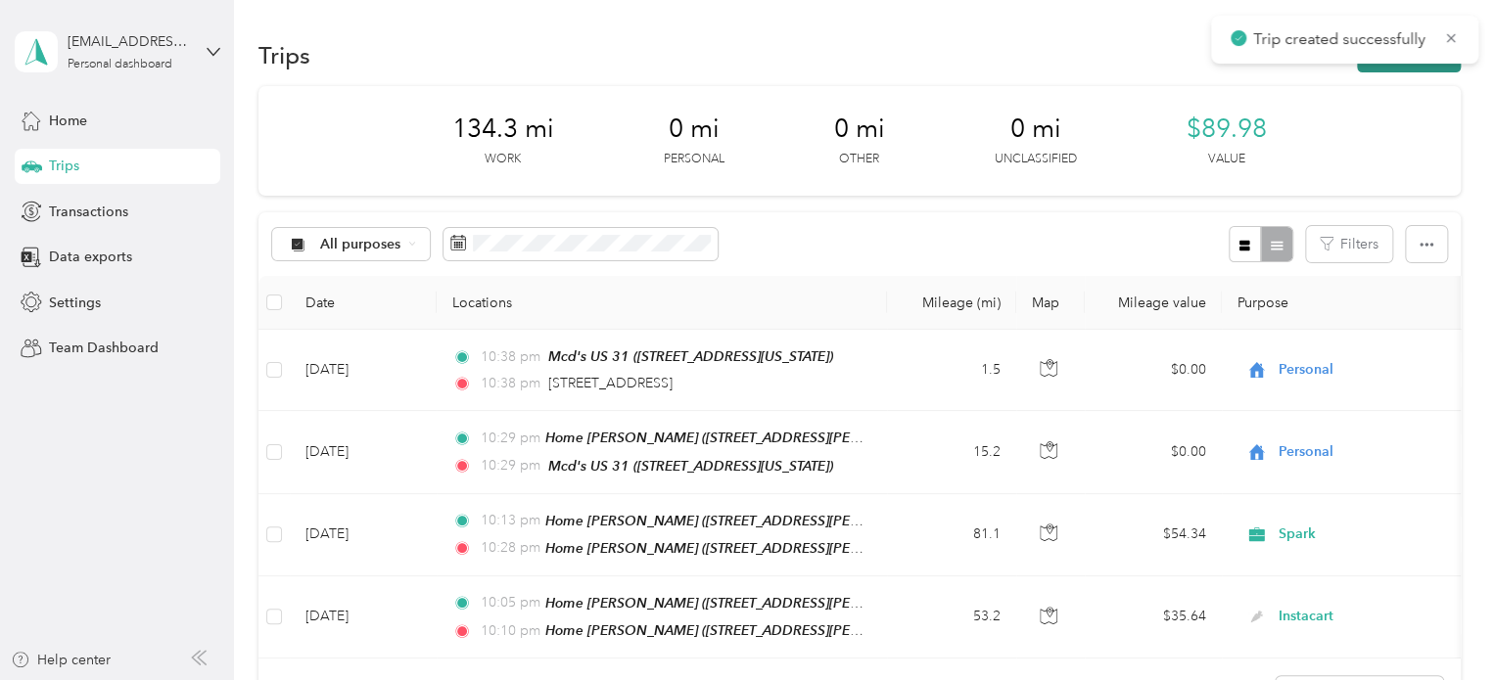
click at [1363, 69] on button "New trip" at bounding box center [1409, 55] width 104 height 34
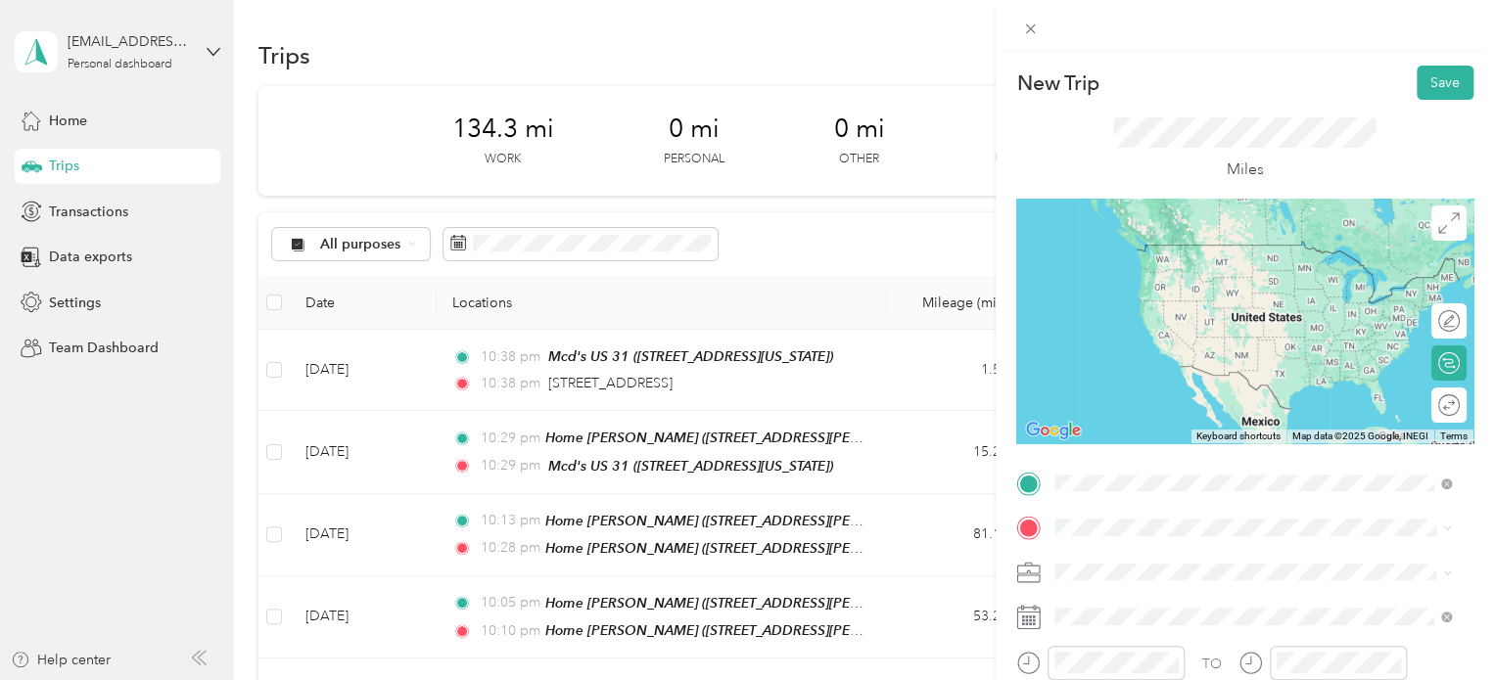
click at [1108, 254] on span "[STREET_ADDRESS][US_STATE]" at bounding box center [1190, 245] width 196 height 18
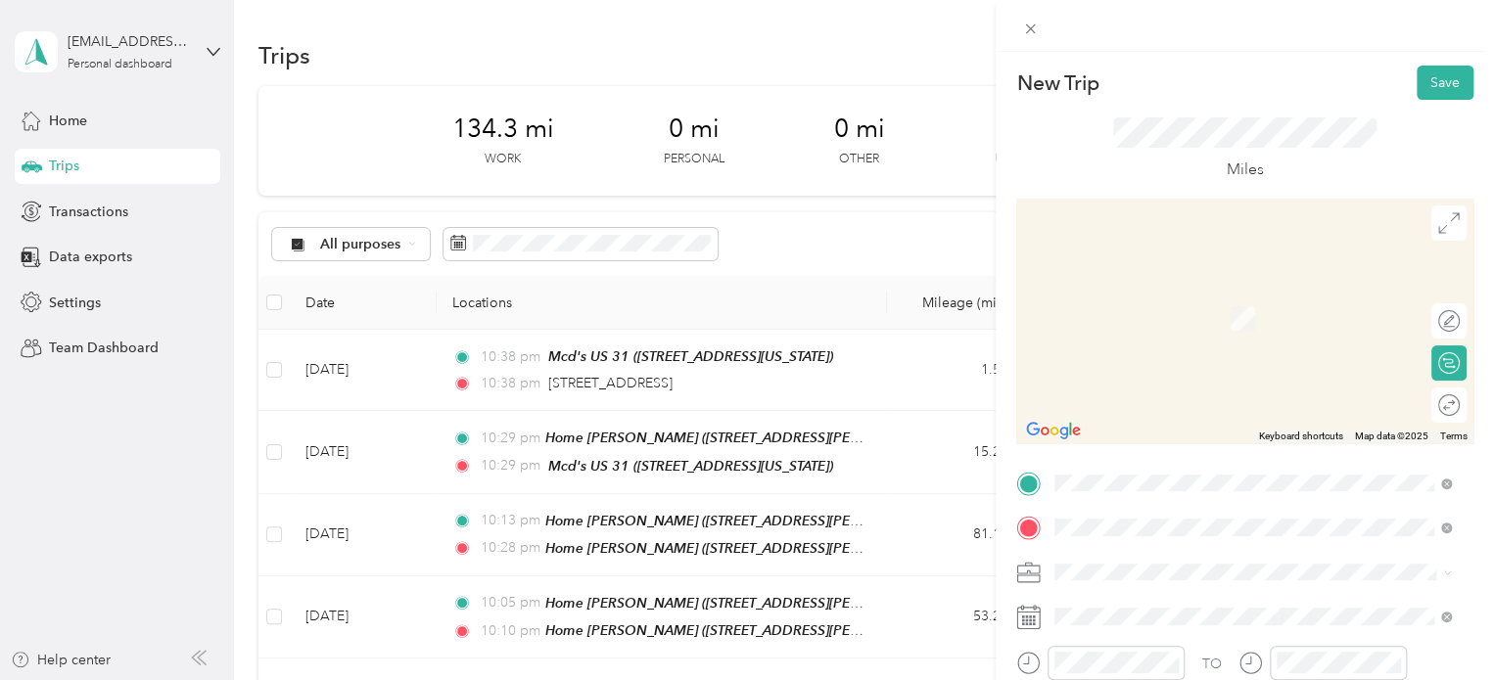
click at [1112, 388] on div "[GEOGRAPHIC_DATA] [STREET_ADDRESS][US_STATE]" at bounding box center [1190, 369] width 196 height 41
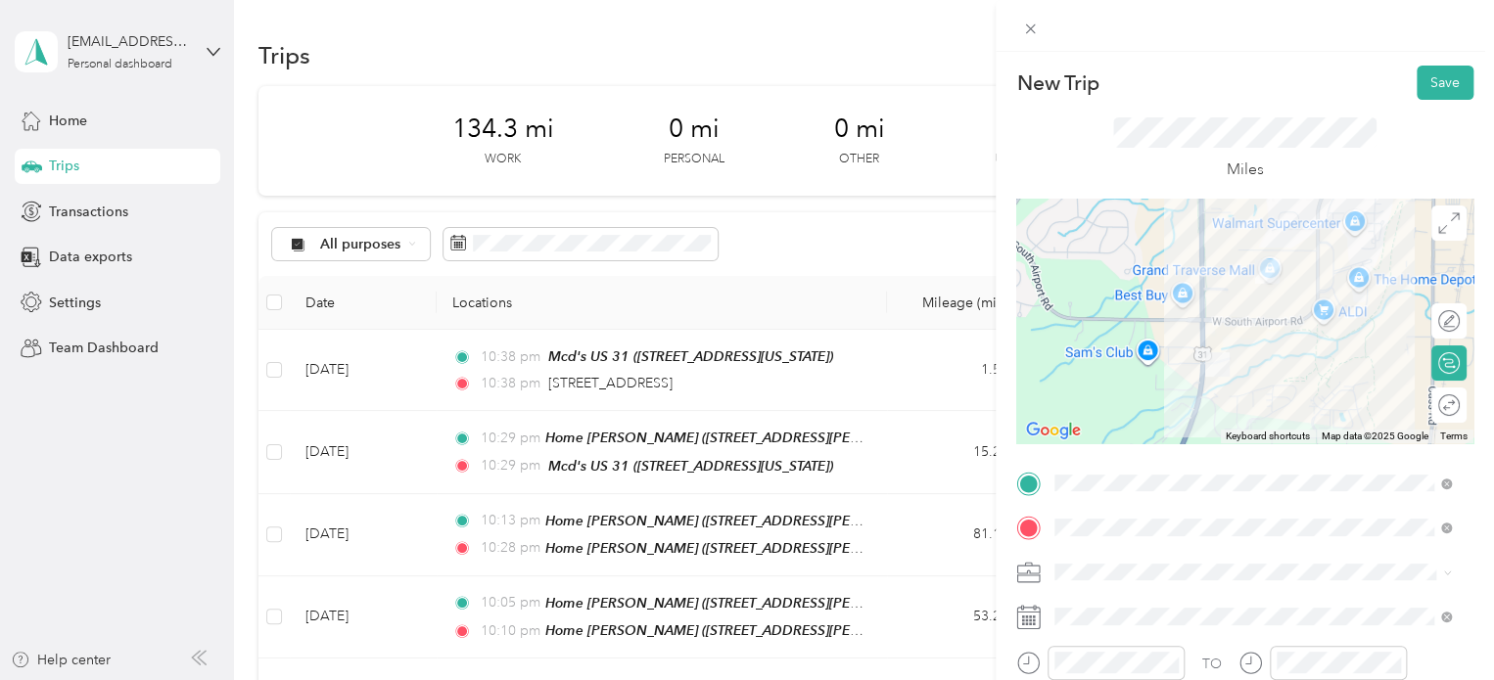
click at [1428, 101] on div "New Trip Save This trip cannot be edited because it is either under review, app…" at bounding box center [1244, 481] width 457 height 830
click at [1427, 91] on button "Save" at bounding box center [1445, 83] width 57 height 34
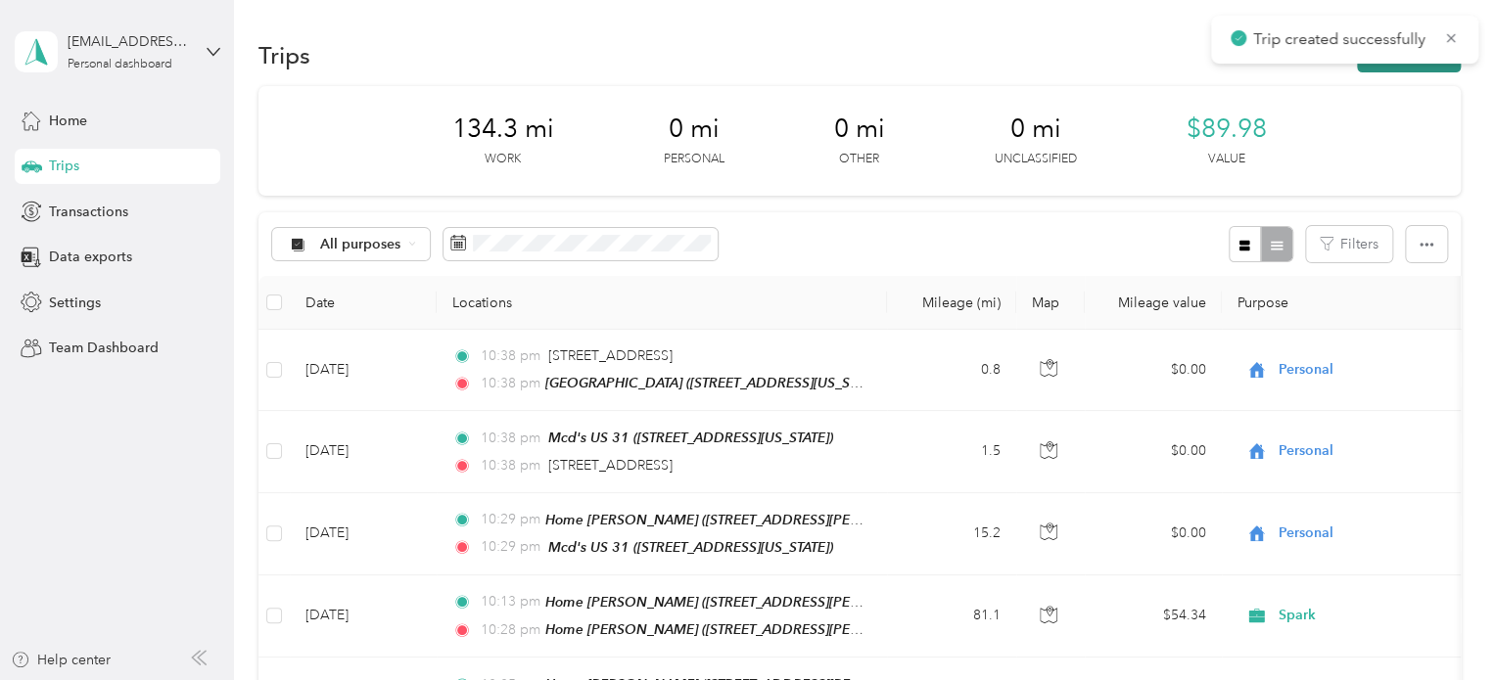
click at [1420, 69] on button "New trip" at bounding box center [1409, 55] width 104 height 34
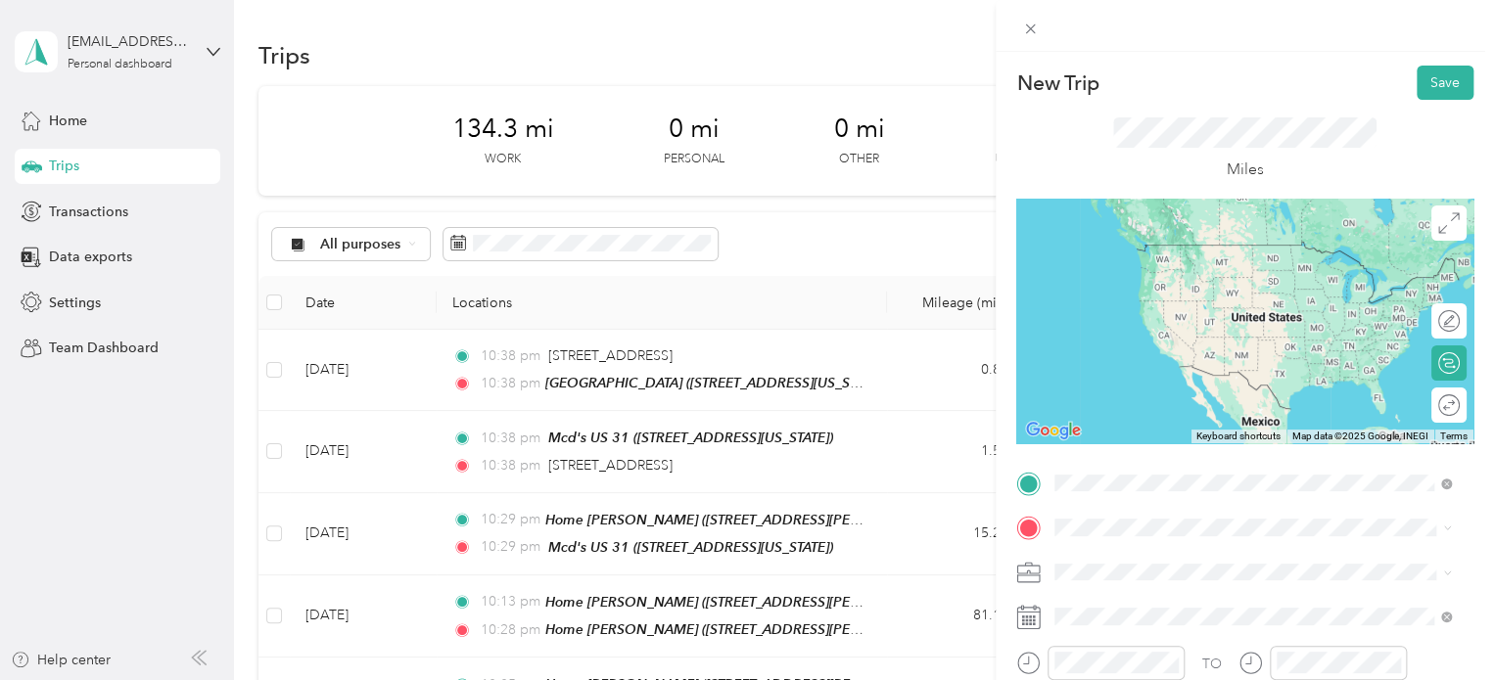
click at [1128, 270] on span "[STREET_ADDRESS][US_STATE]" at bounding box center [1190, 273] width 196 height 17
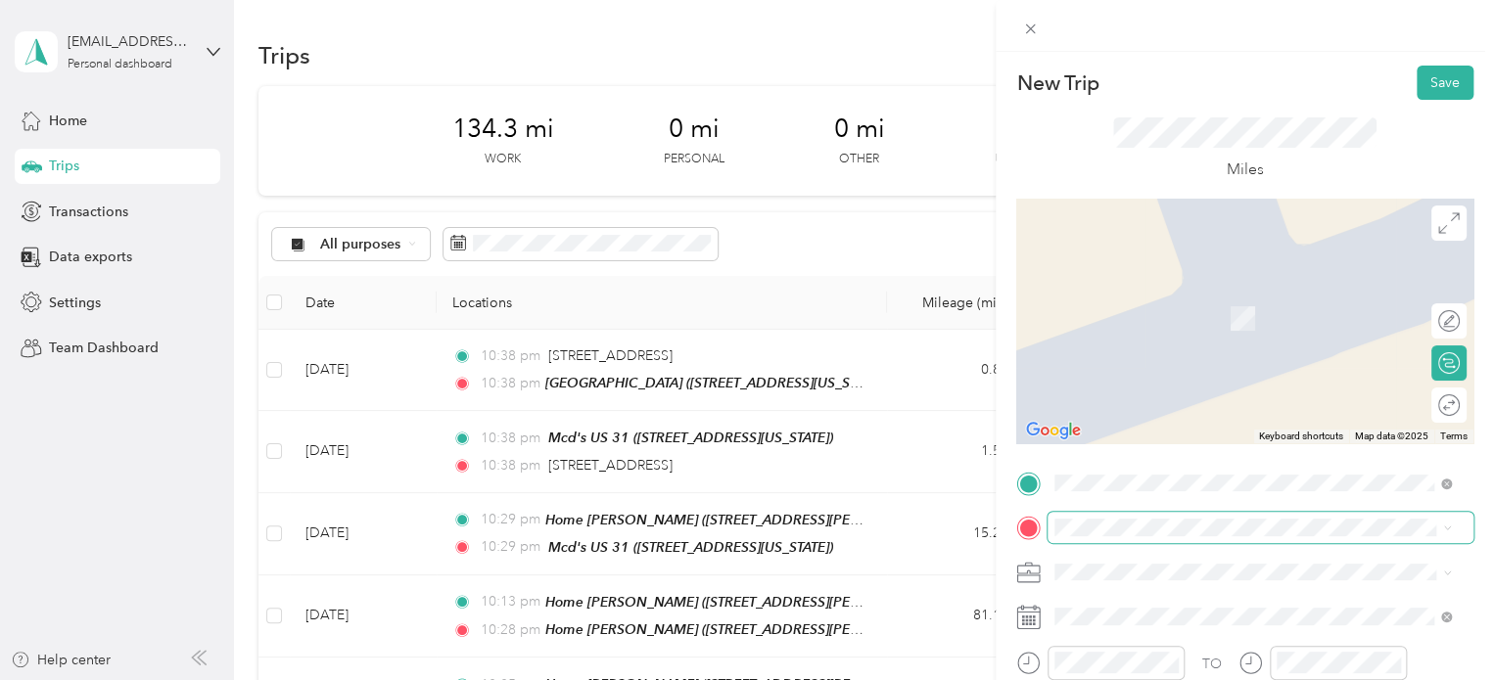
click at [1061, 516] on span at bounding box center [1260, 527] width 426 height 31
click at [1100, 299] on span "[STREET_ADDRESS][US_STATE]" at bounding box center [1190, 290] width 196 height 18
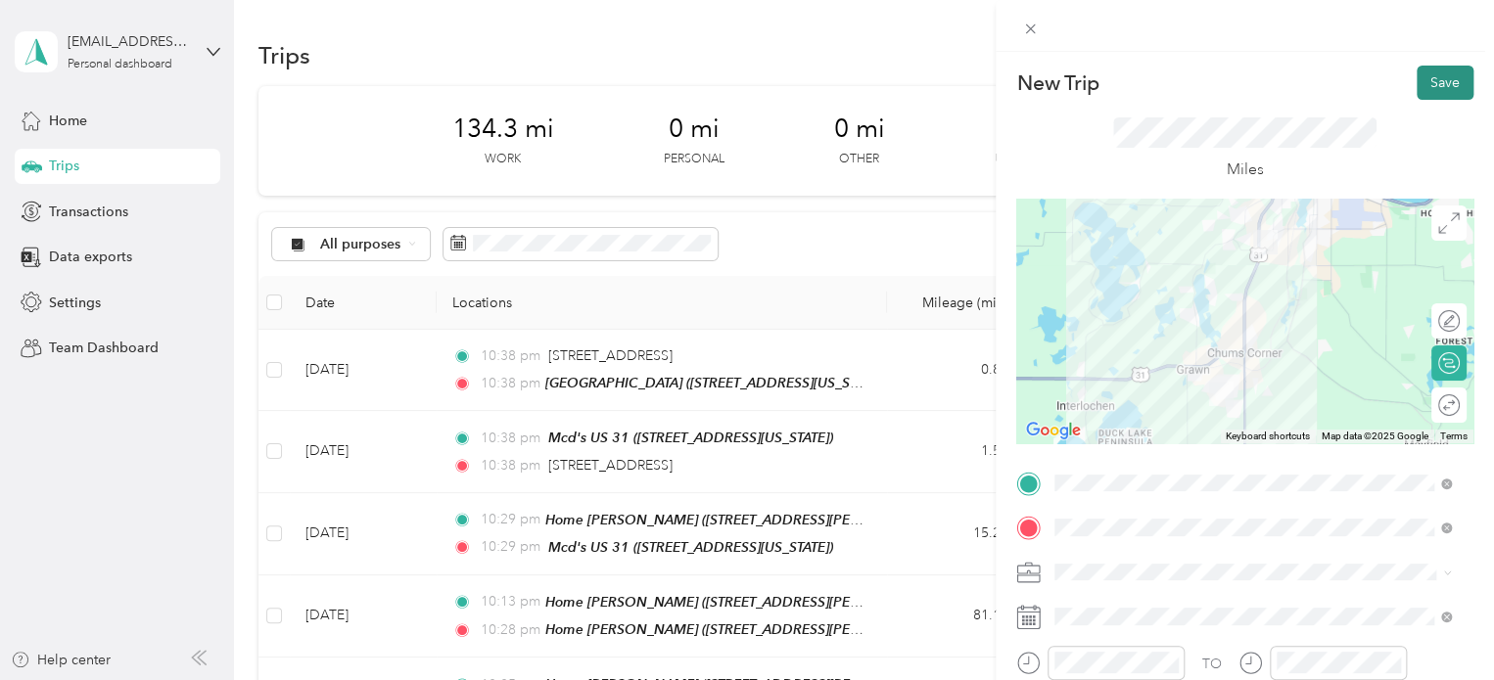
click at [1434, 93] on button "Save" at bounding box center [1445, 83] width 57 height 34
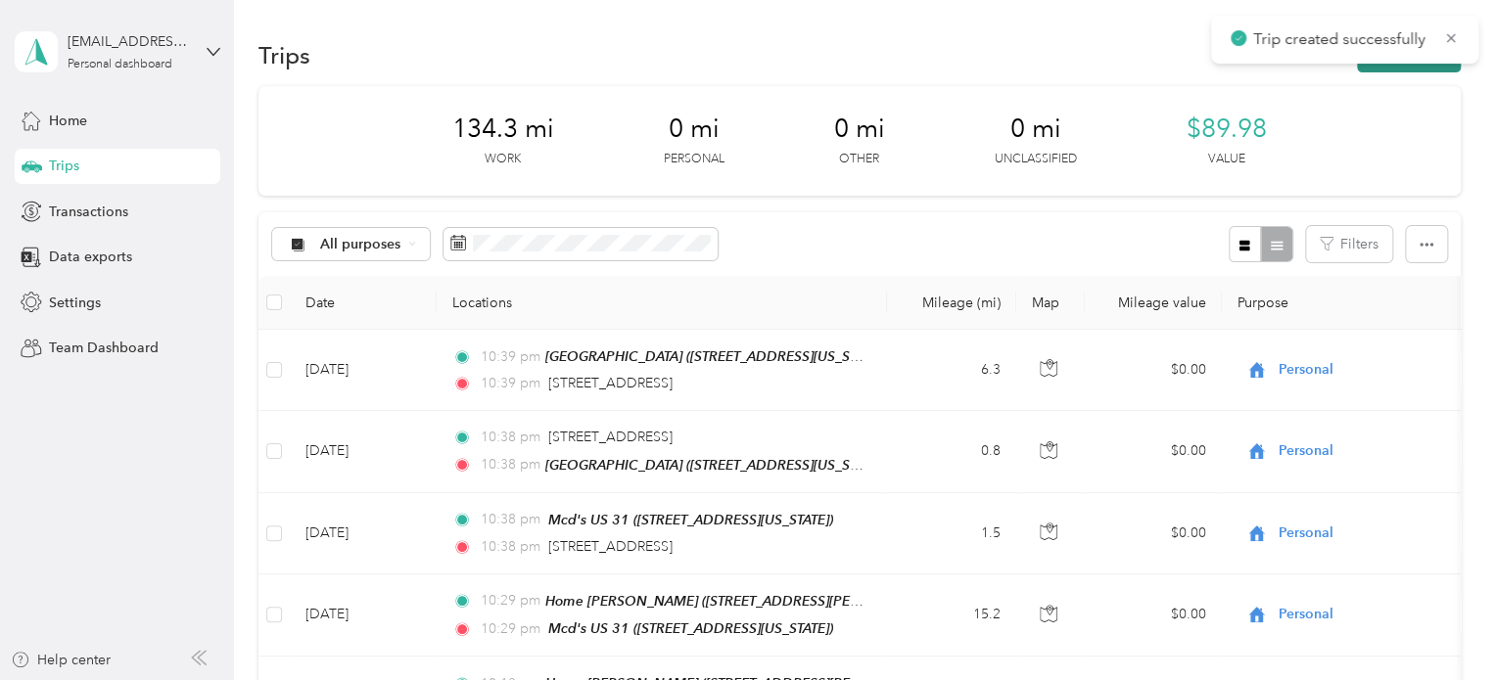
click at [1398, 70] on button "New trip" at bounding box center [1409, 55] width 104 height 34
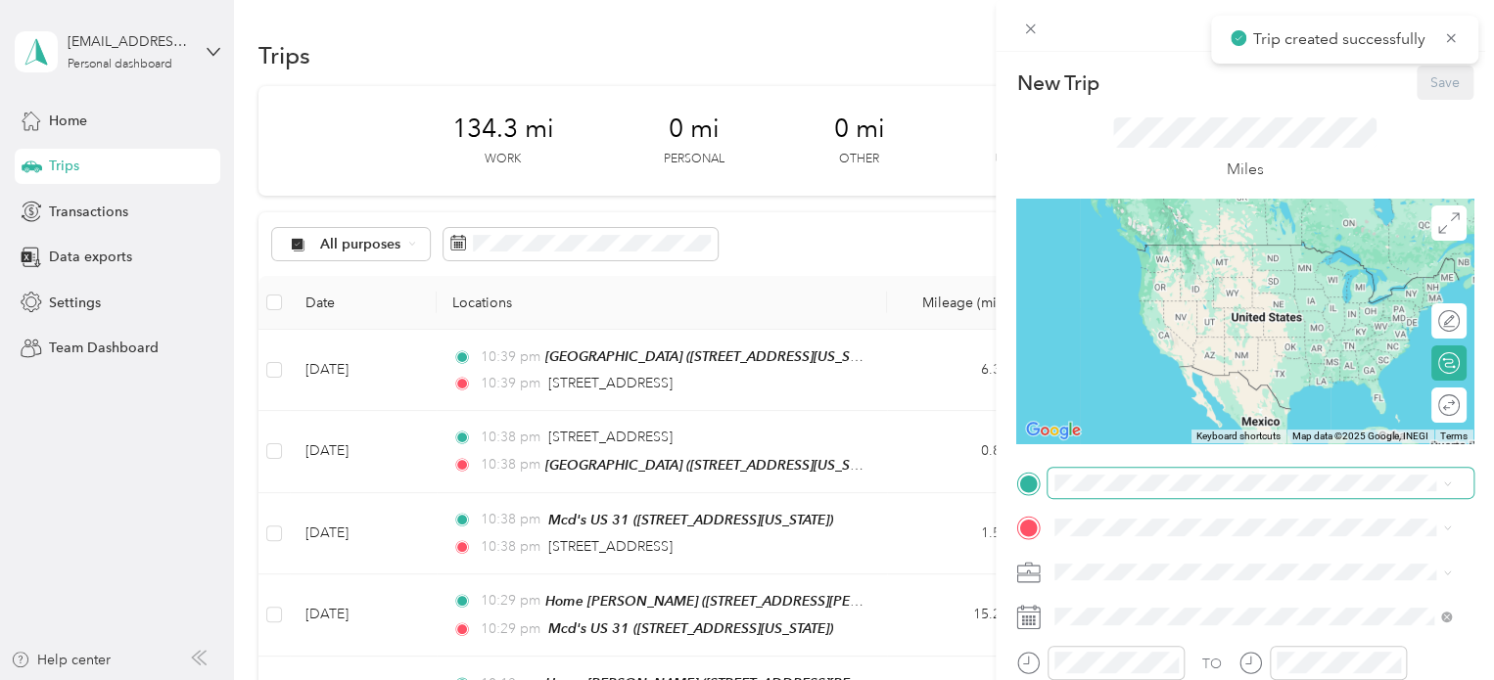
click at [1139, 470] on span at bounding box center [1260, 483] width 426 height 31
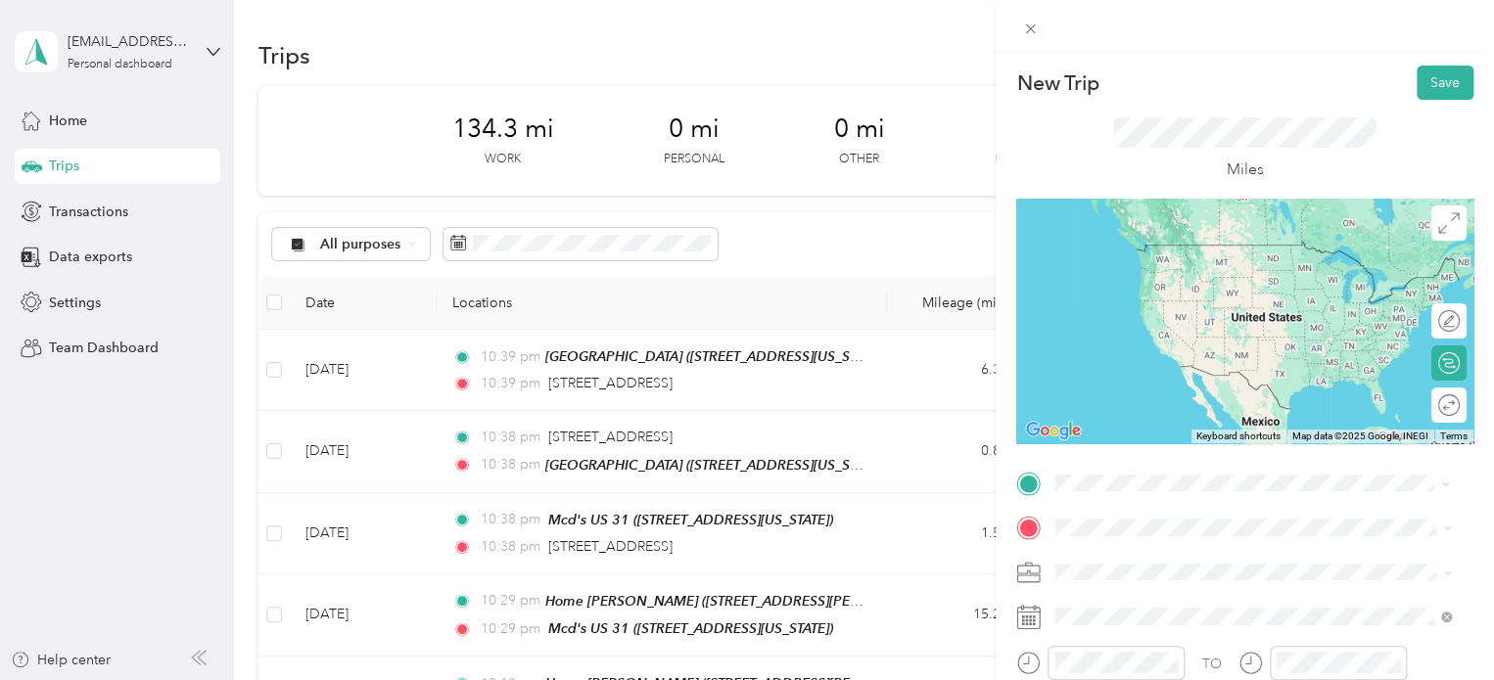
click at [1116, 243] on span "[STREET_ADDRESS][US_STATE]" at bounding box center [1190, 244] width 196 height 17
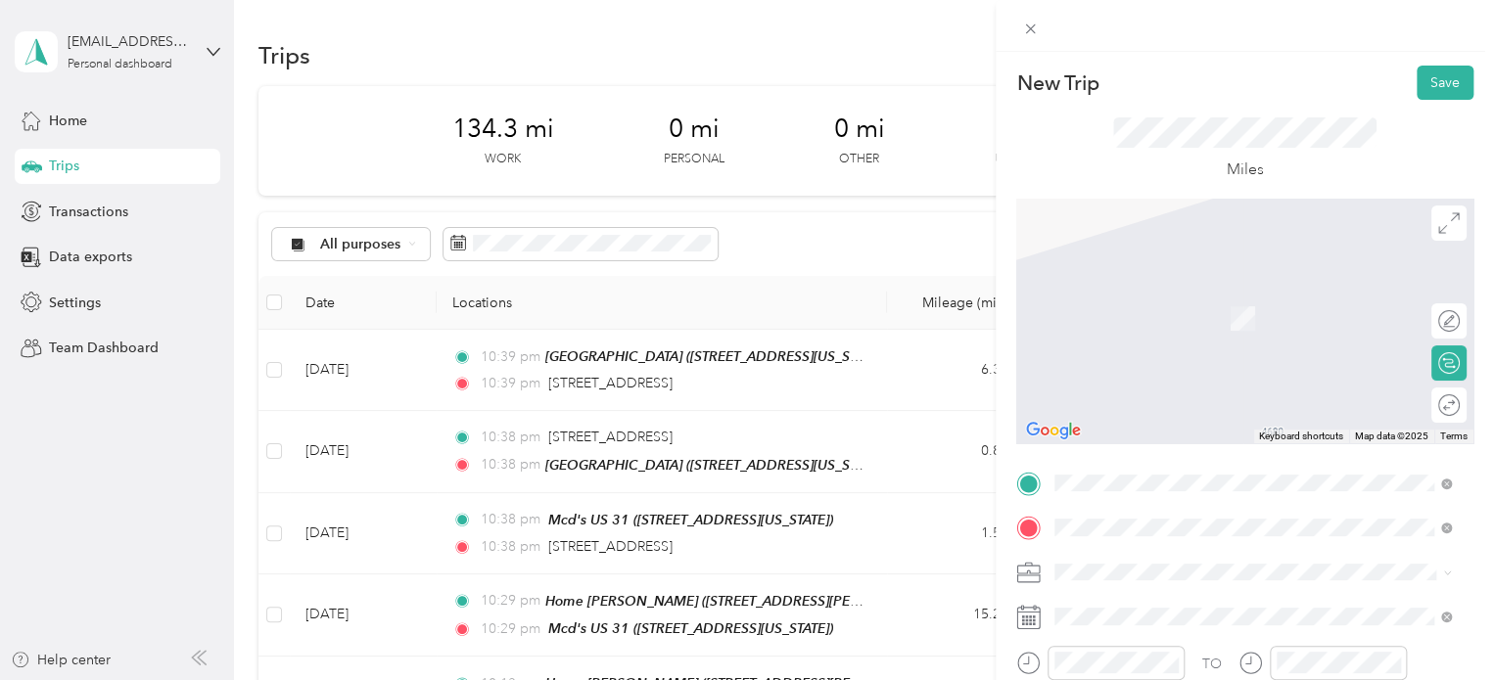
click at [1171, 343] on span "Walmart Supercenter, [STREET_ADDRESS] , 49684, [GEOGRAPHIC_DATA], [GEOGRAPHIC_D…" at bounding box center [1250, 339] width 316 height 58
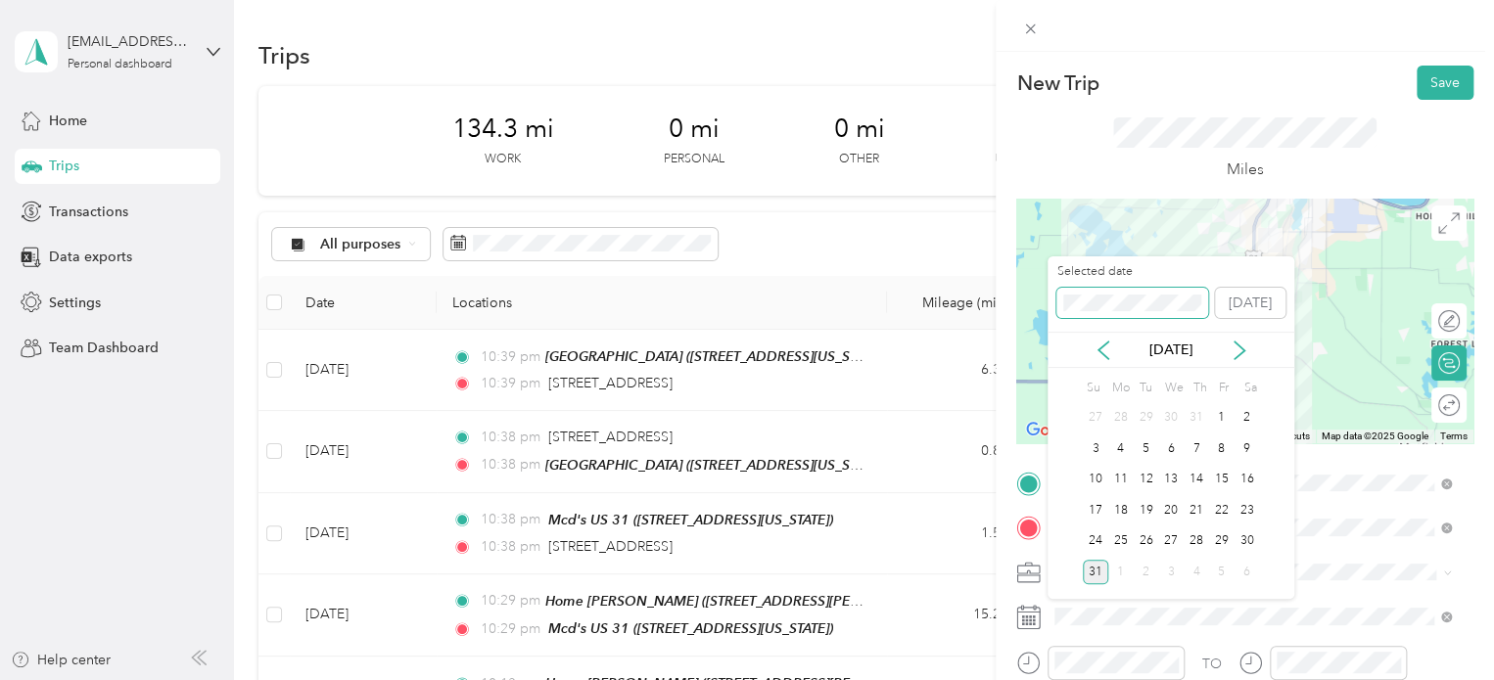
click at [1026, 679] on div "New Trip Save This trip cannot be edited because it is either under review, app…" at bounding box center [742, 680] width 1484 height 0
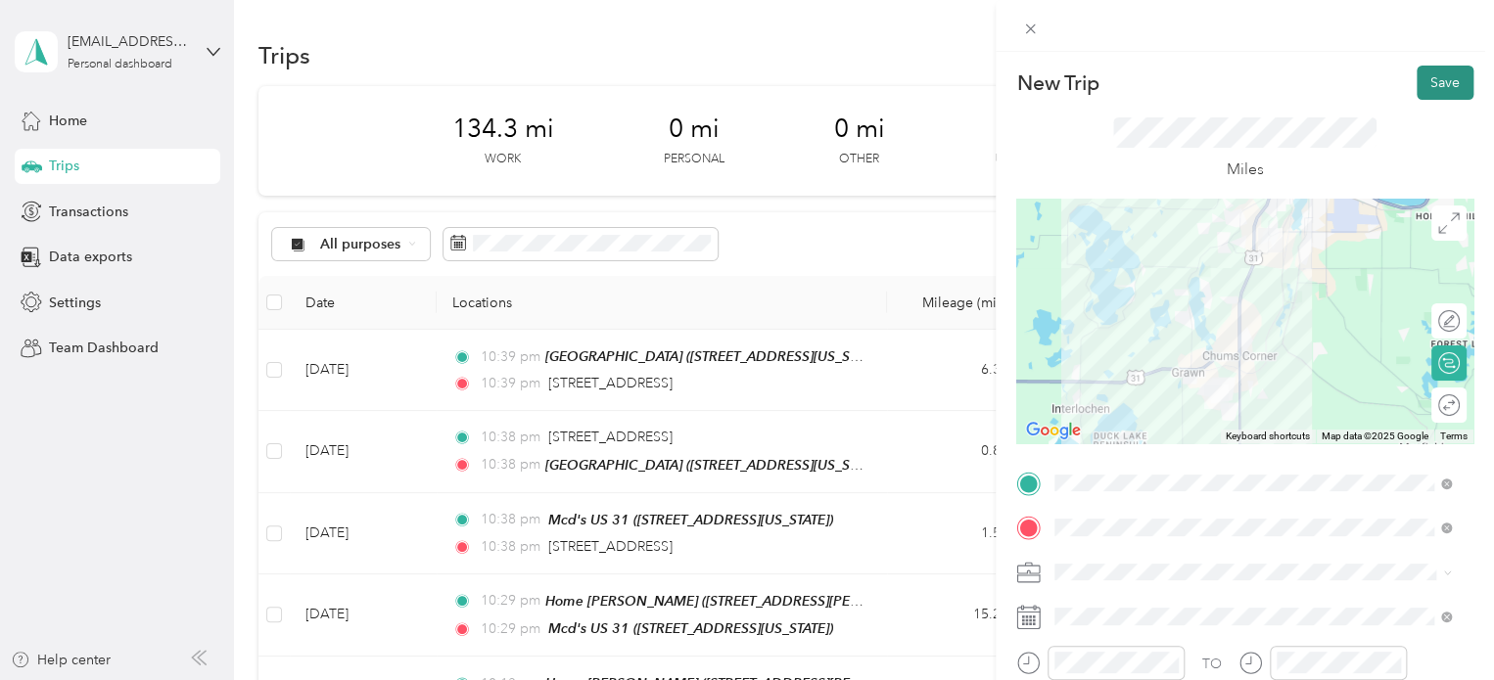
click at [1426, 86] on button "Save" at bounding box center [1445, 83] width 57 height 34
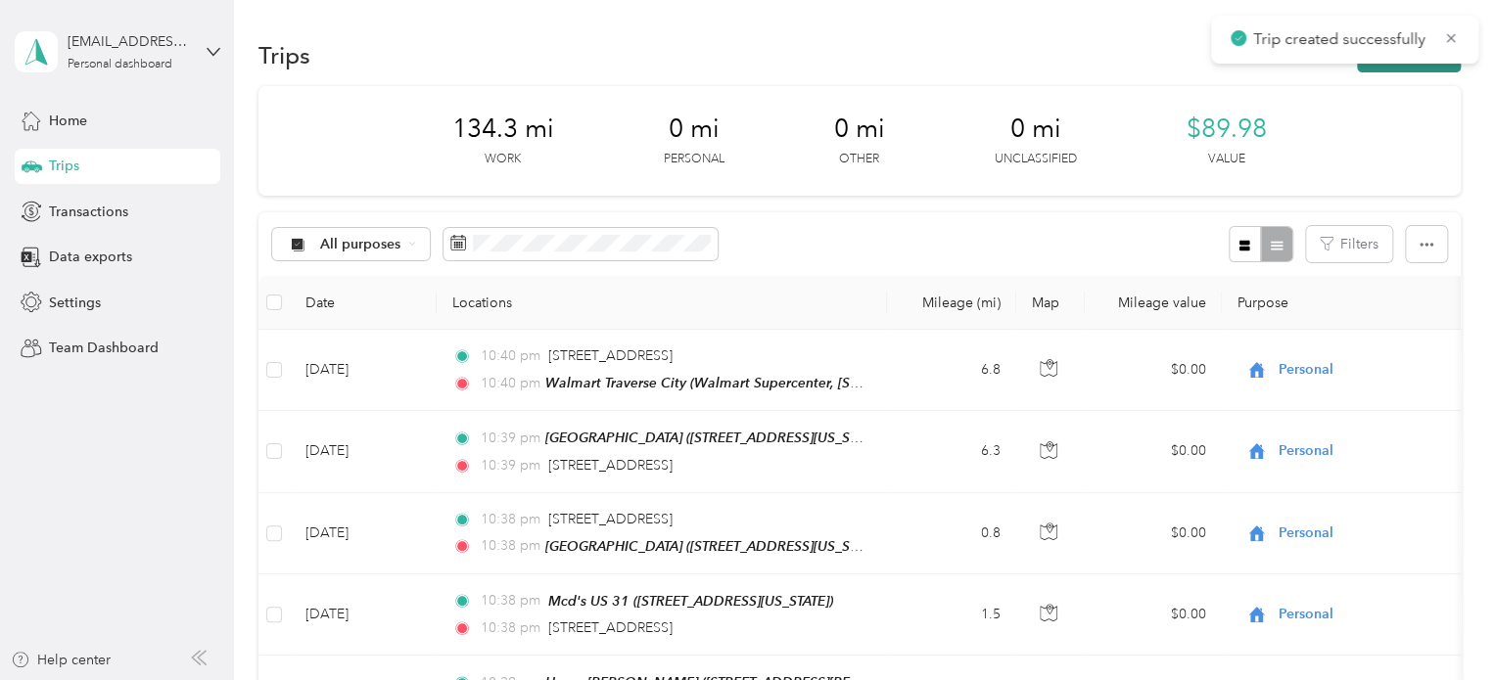
click at [1386, 68] on button "New trip" at bounding box center [1409, 55] width 104 height 34
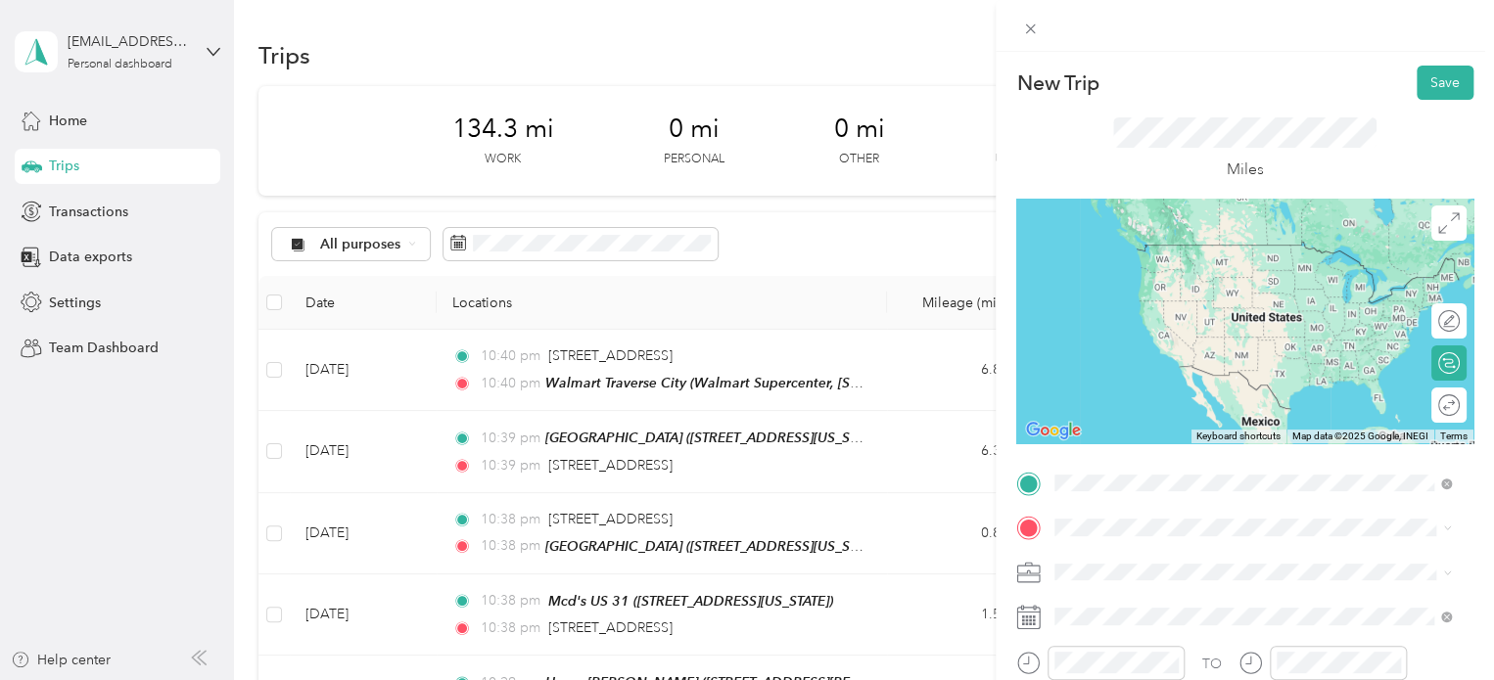
click at [1105, 281] on span "Walmart Supercenter, [STREET_ADDRESS] , 49684, [GEOGRAPHIC_DATA], [GEOGRAPHIC_D…" at bounding box center [1250, 294] width 316 height 58
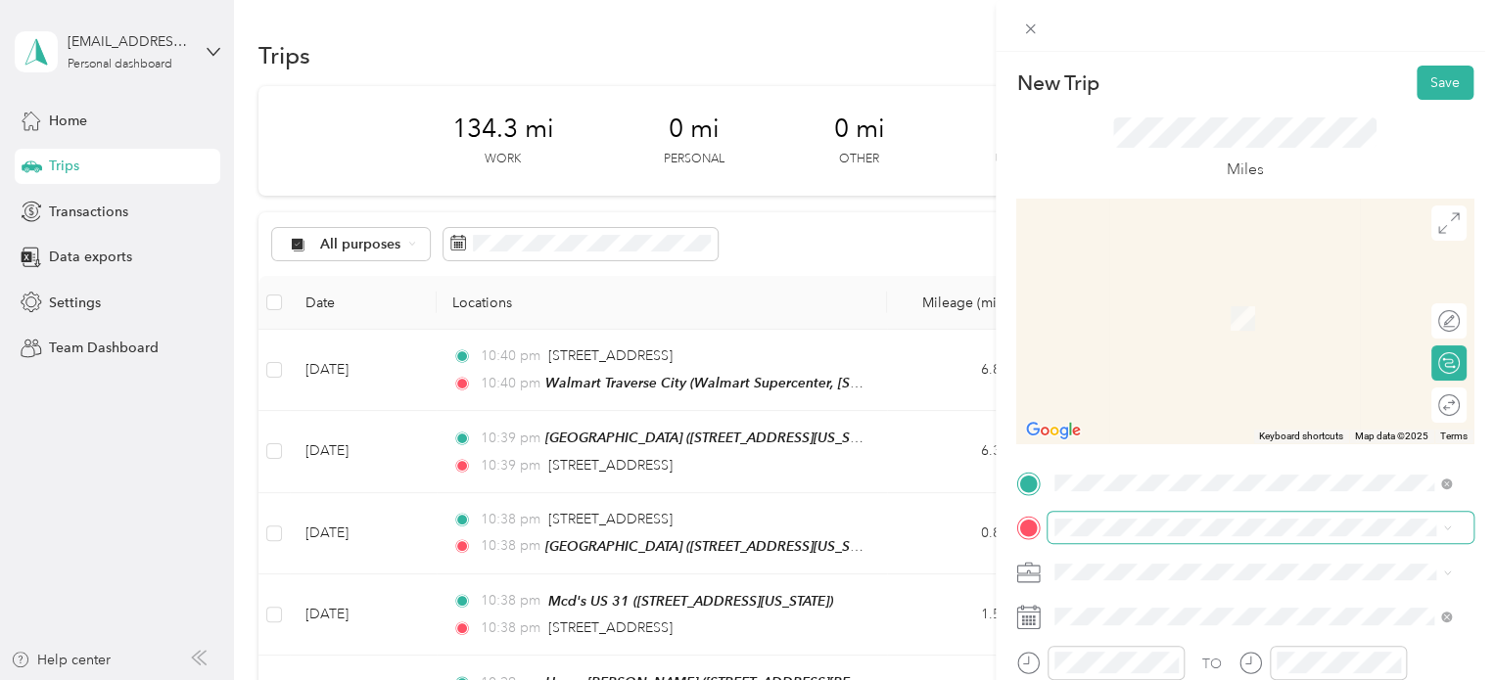
drag, startPoint x: 1061, startPoint y: 518, endPoint x: 1061, endPoint y: 535, distance: 17.6
click at [1061, 535] on span at bounding box center [1260, 527] width 426 height 31
click at [1132, 292] on span "[STREET_ADDRESS][US_STATE]" at bounding box center [1190, 290] width 196 height 18
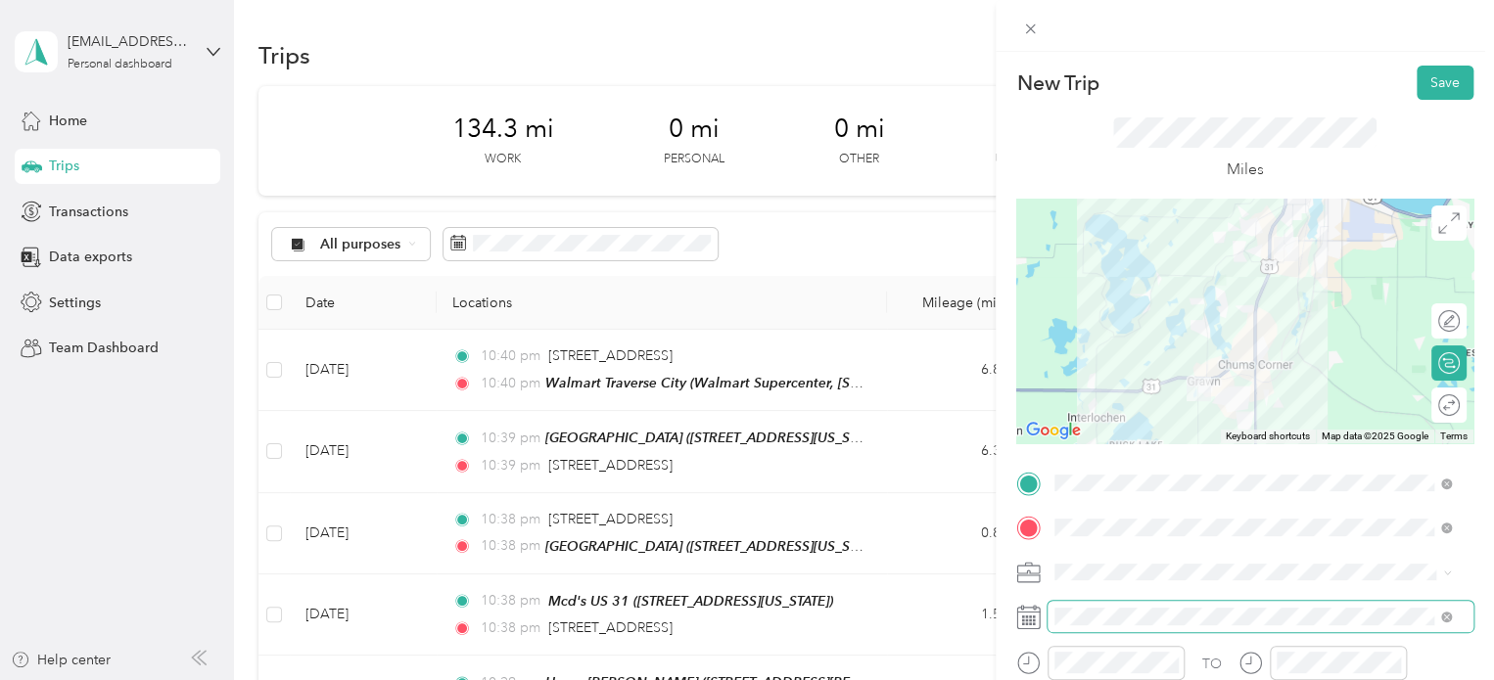
click at [1077, 626] on span at bounding box center [1260, 616] width 426 height 31
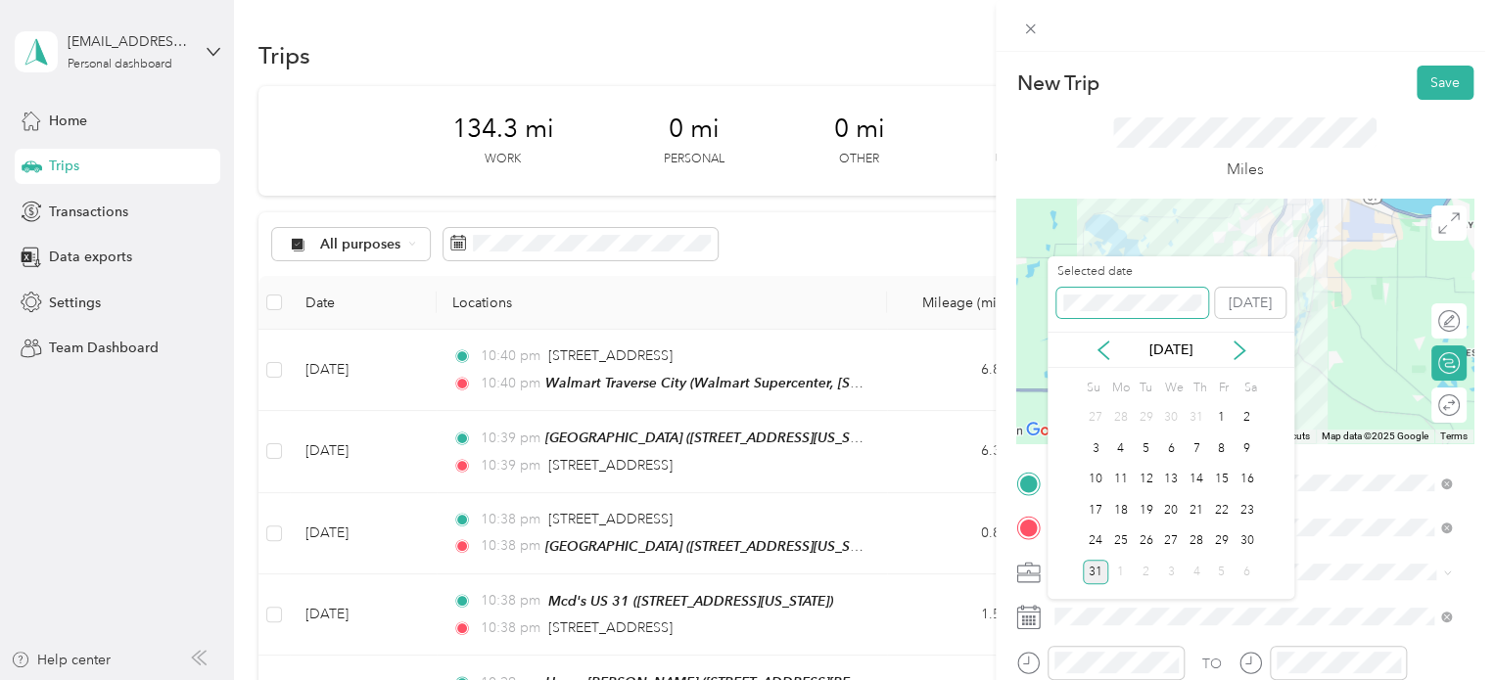
click at [1004, 679] on div "New Trip Save This trip cannot be edited because it is either under review, app…" at bounding box center [742, 680] width 1484 height 0
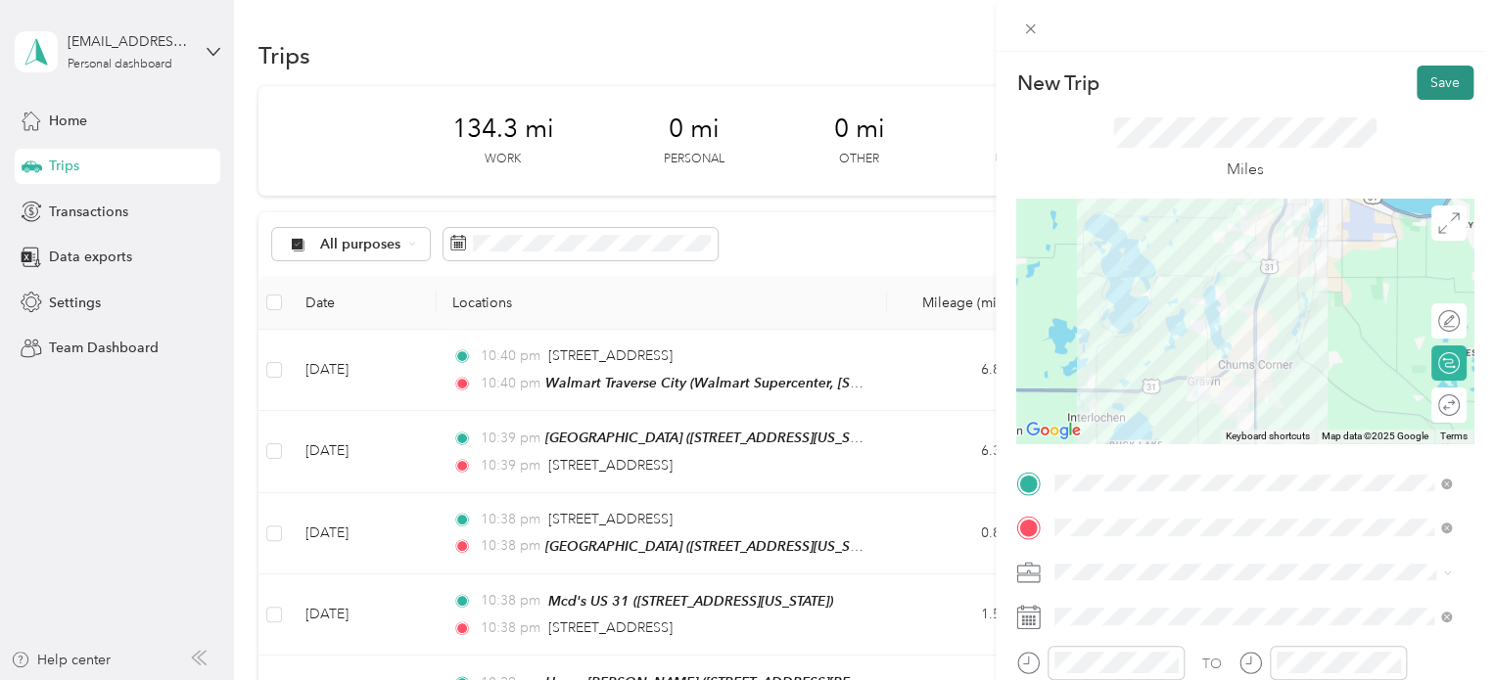
click at [1417, 91] on button "Save" at bounding box center [1445, 83] width 57 height 34
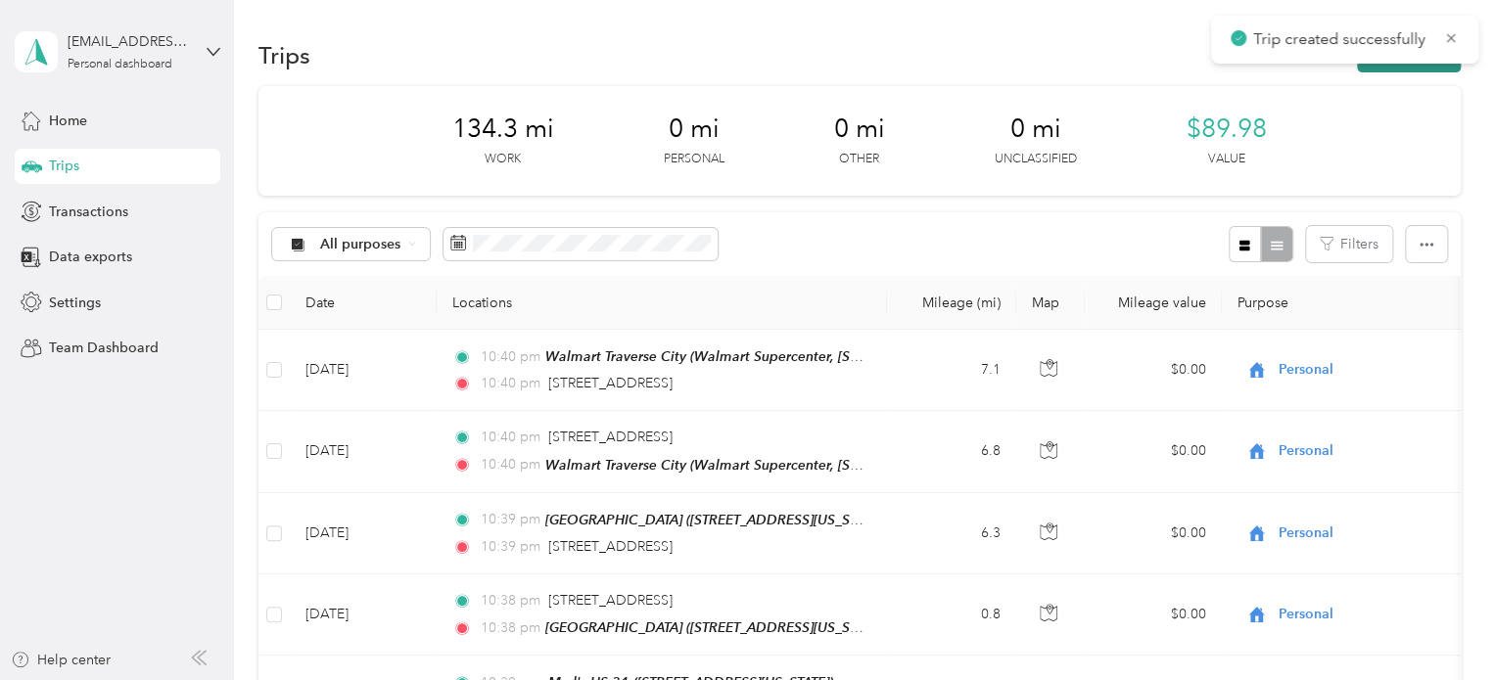
click at [1409, 70] on button "New trip" at bounding box center [1409, 55] width 104 height 34
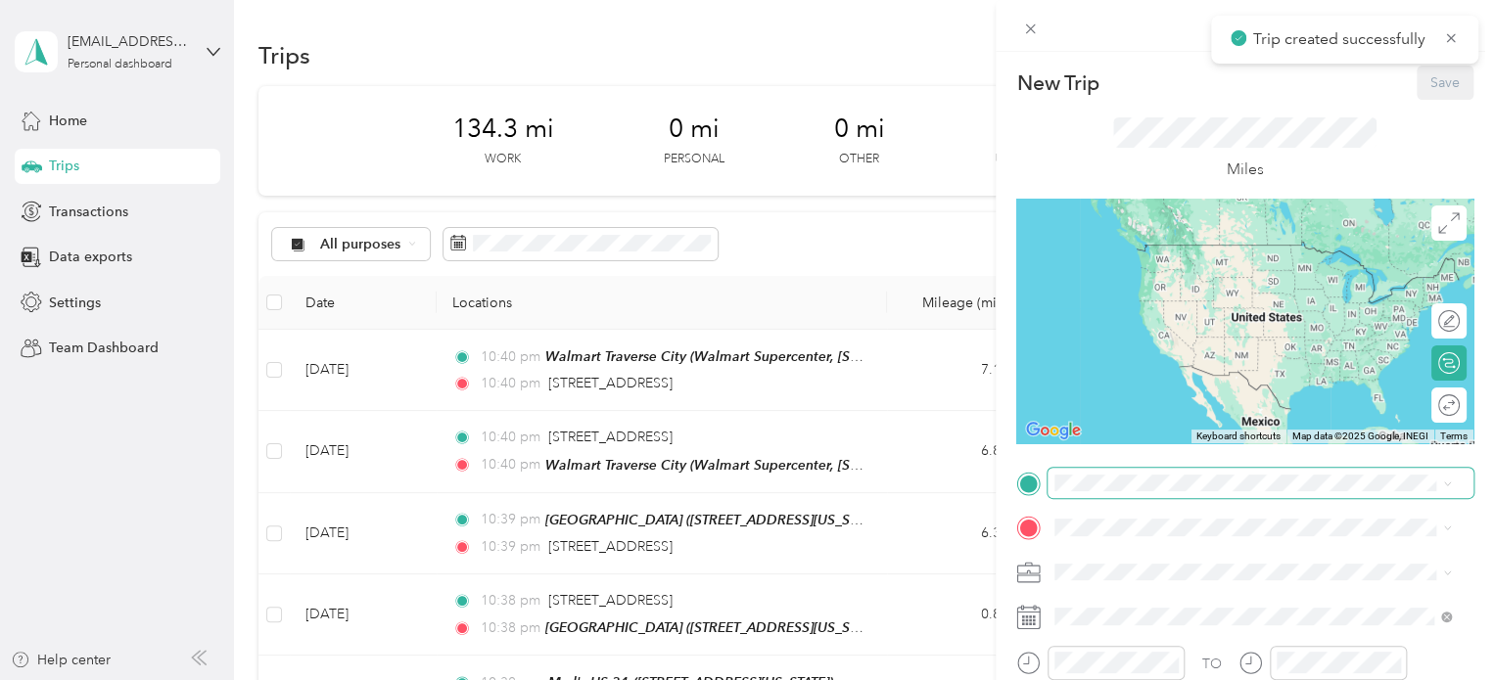
click at [1134, 473] on span at bounding box center [1260, 483] width 426 height 31
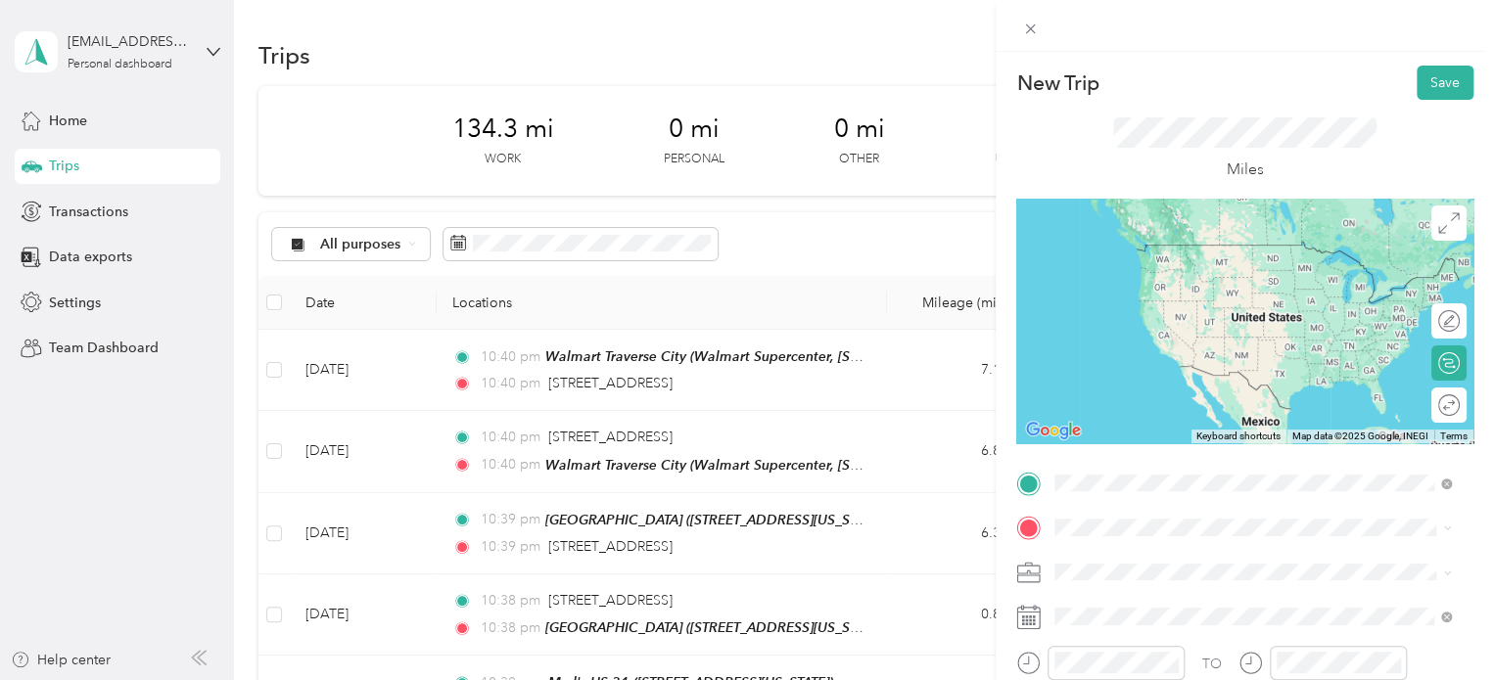
click at [1171, 246] on span "[STREET_ADDRESS][US_STATE]" at bounding box center [1190, 245] width 196 height 18
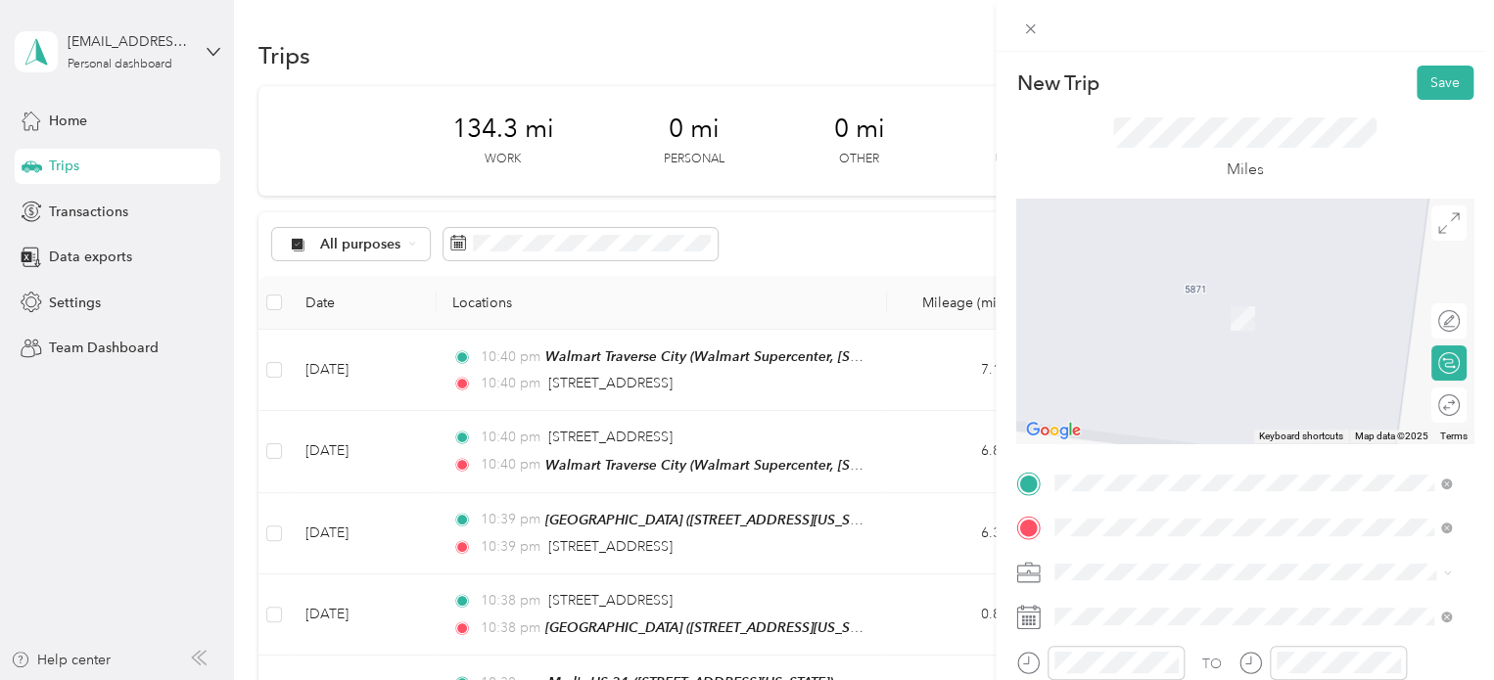
click at [1141, 312] on span "[STREET_ADDRESS][US_STATE]" at bounding box center [1190, 318] width 196 height 17
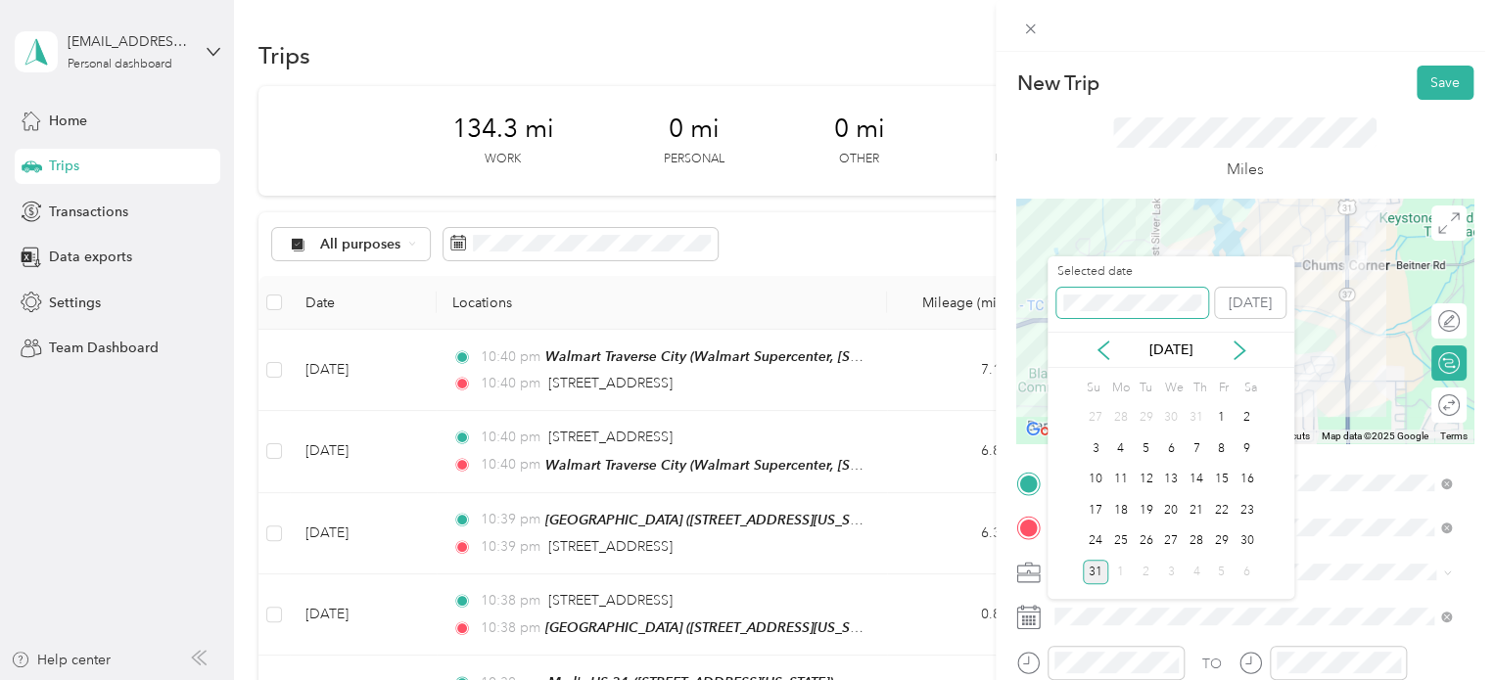
click at [1056, 312] on div "Selected date [DATE]" at bounding box center [1170, 297] width 247 height 69
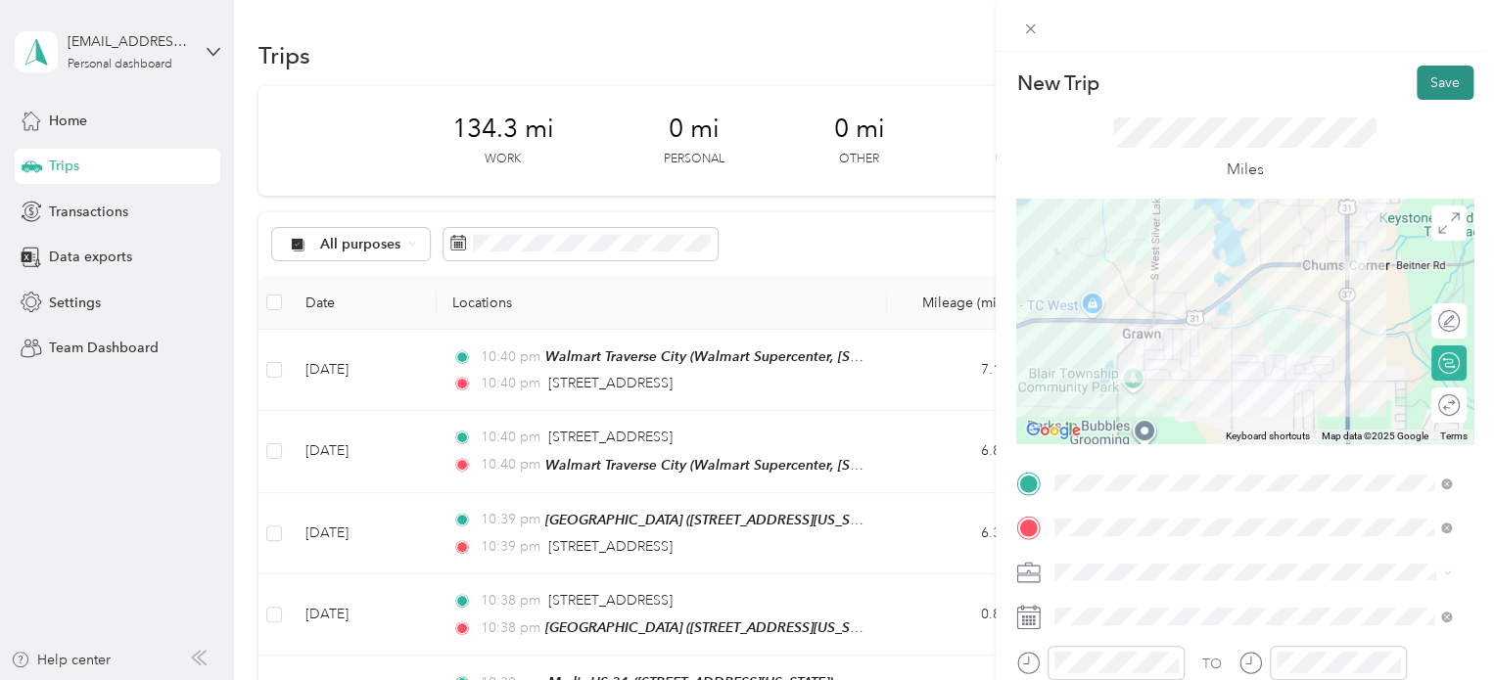
click at [1421, 78] on button "Save" at bounding box center [1445, 83] width 57 height 34
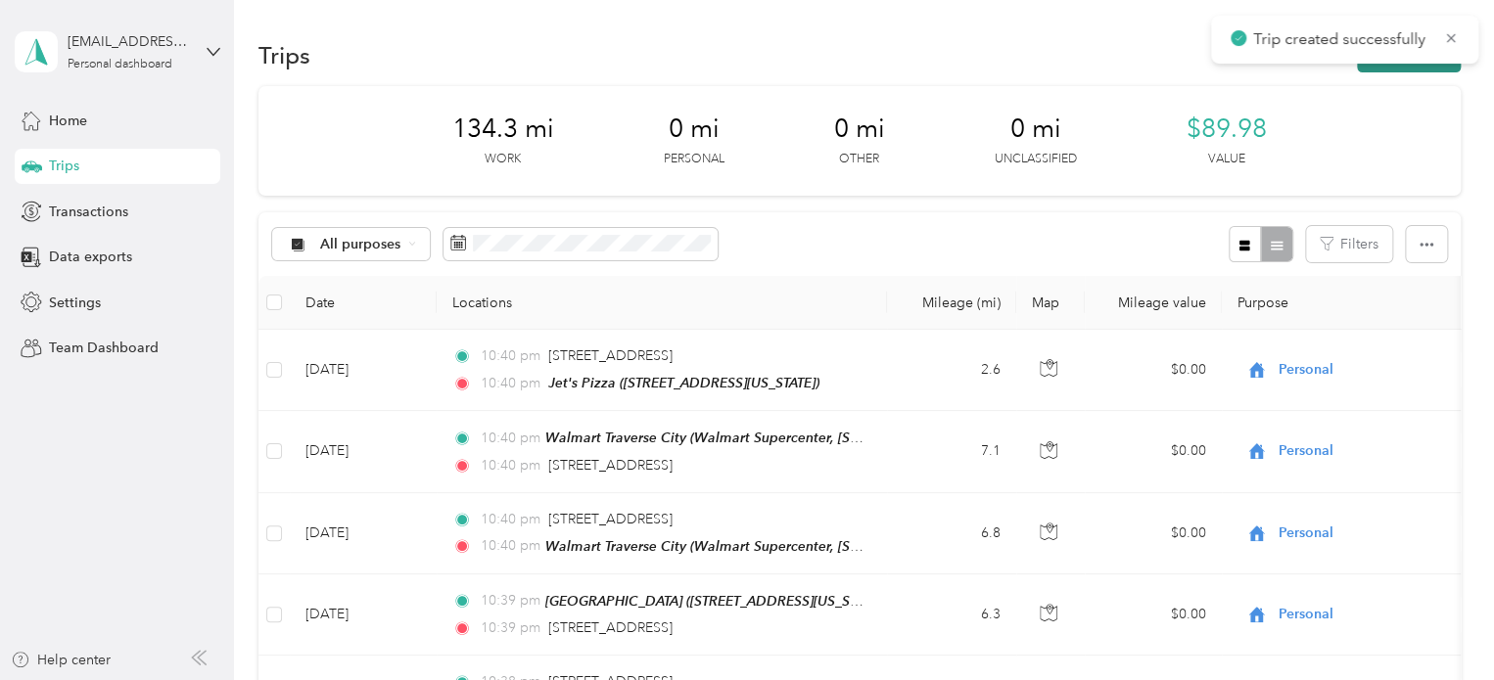
click at [1407, 68] on button "New trip" at bounding box center [1409, 55] width 104 height 34
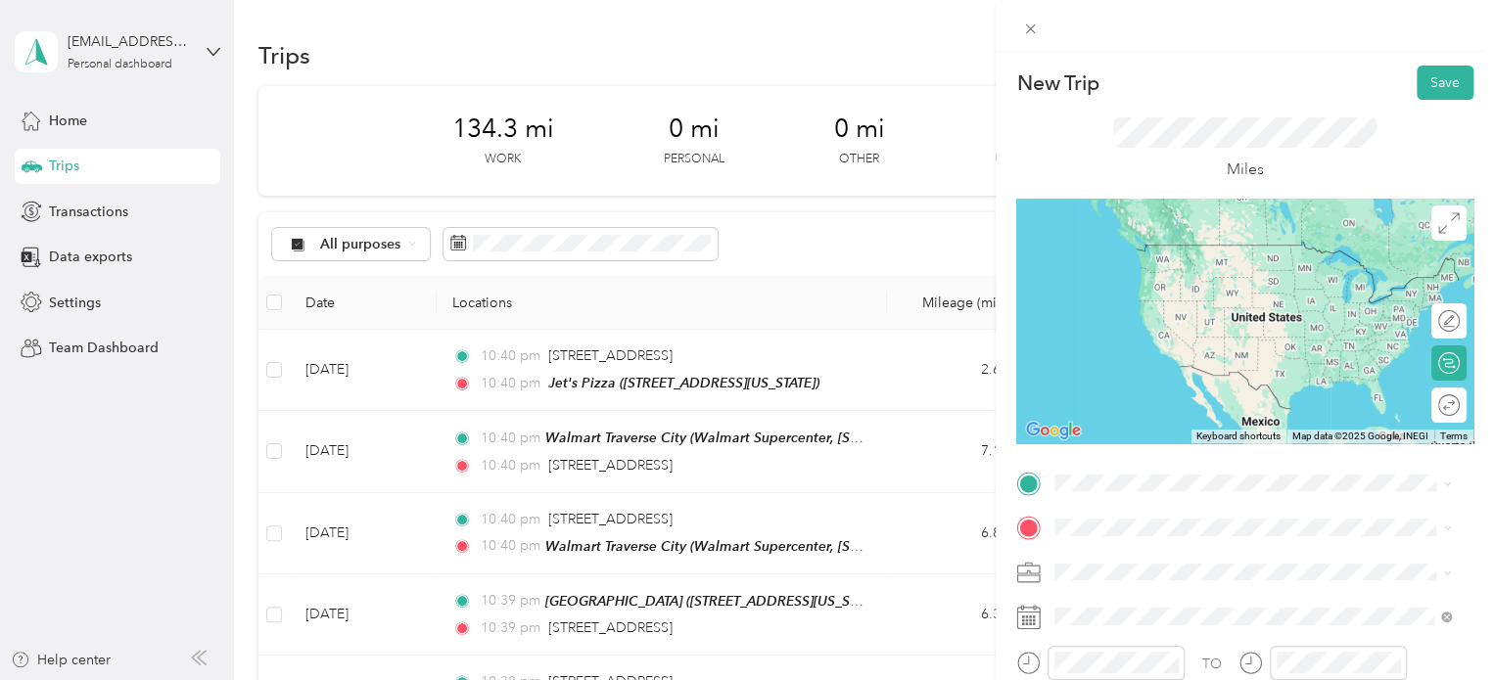
click at [1183, 259] on div "Jet's Pizza [STREET_ADDRESS][US_STATE]" at bounding box center [1190, 261] width 196 height 41
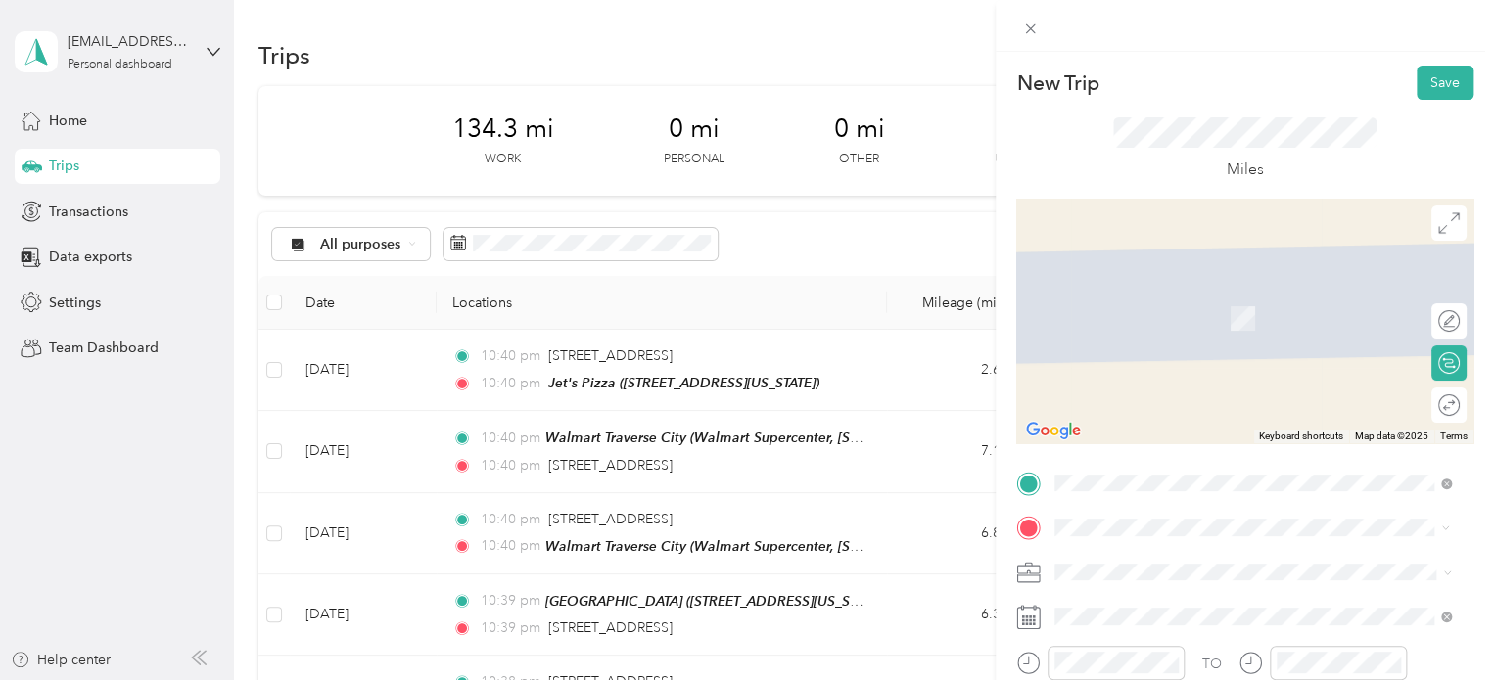
click at [1153, 287] on span "[STREET_ADDRESS][US_STATE]" at bounding box center [1190, 290] width 196 height 18
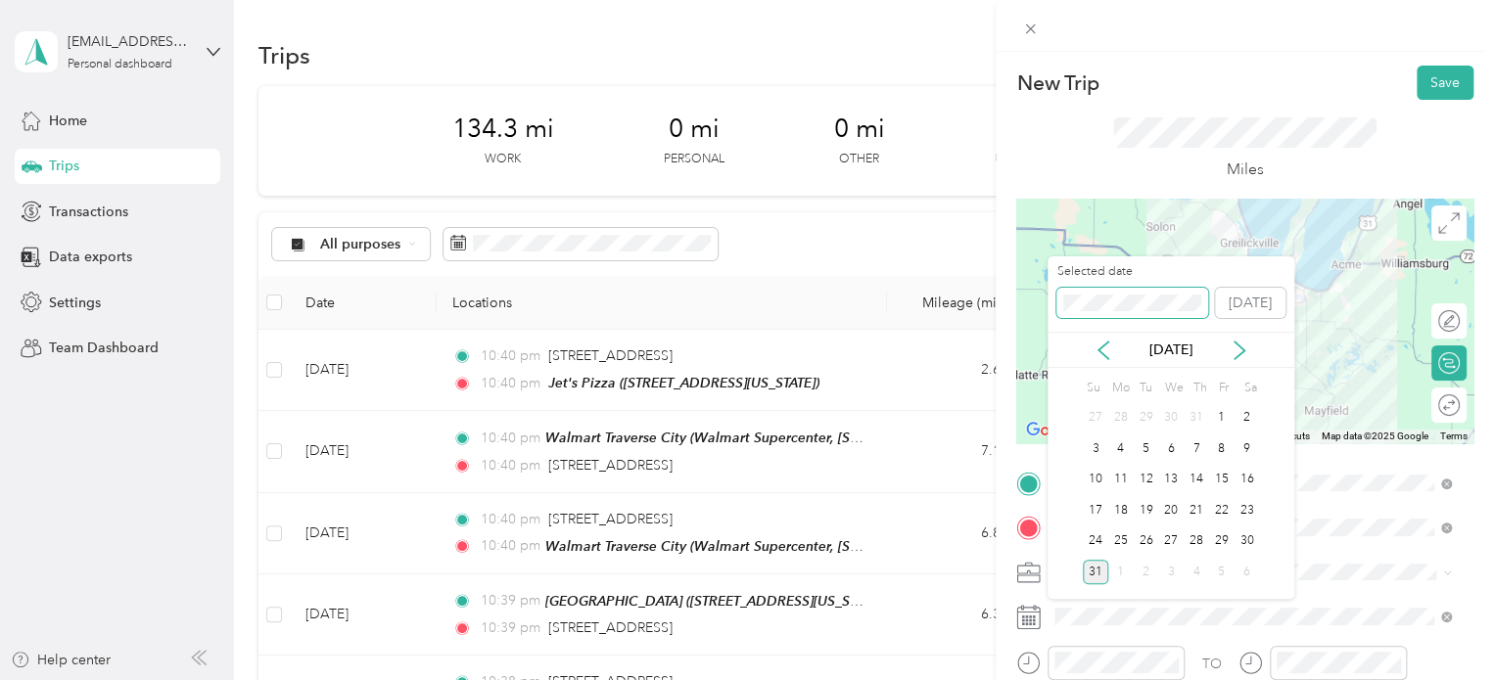
click at [1029, 679] on div "New Trip Save This trip cannot be edited because it is either under review, app…" at bounding box center [742, 680] width 1484 height 0
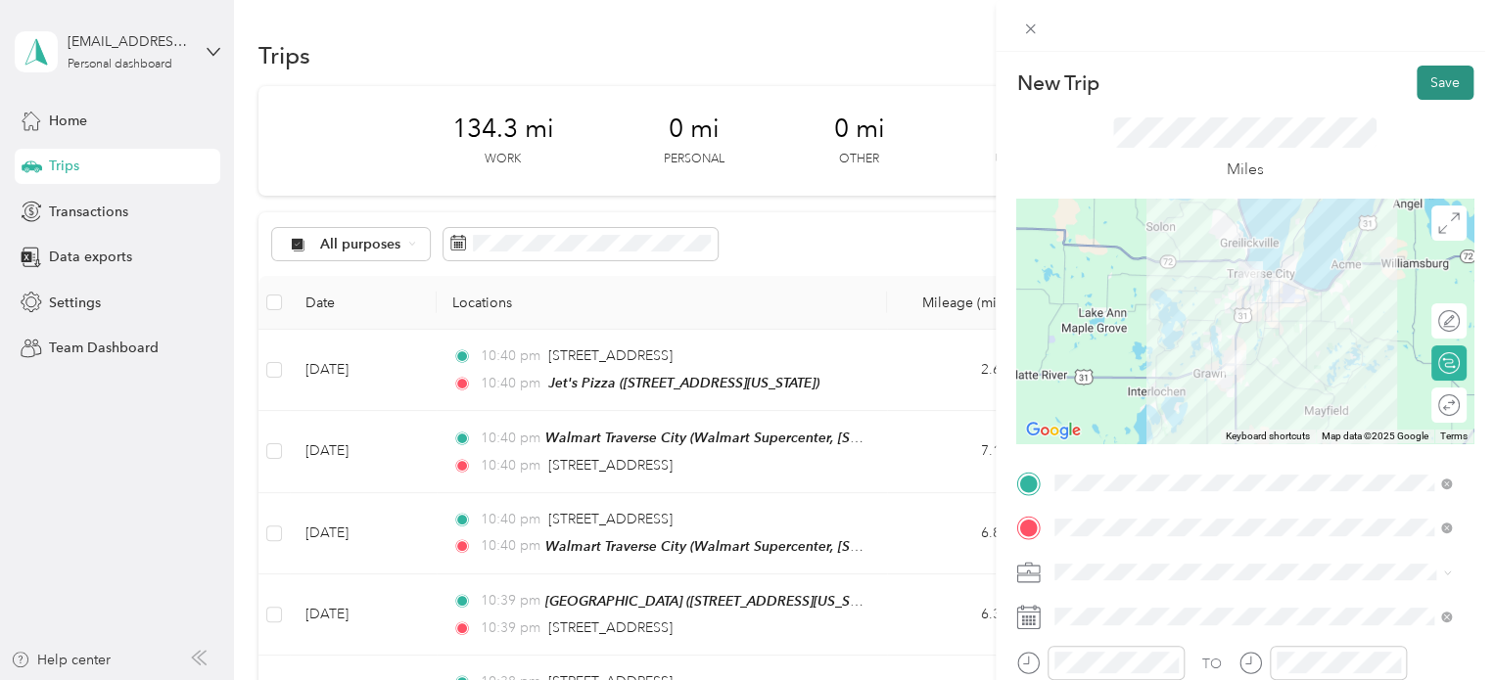
click at [1419, 86] on button "Save" at bounding box center [1445, 83] width 57 height 34
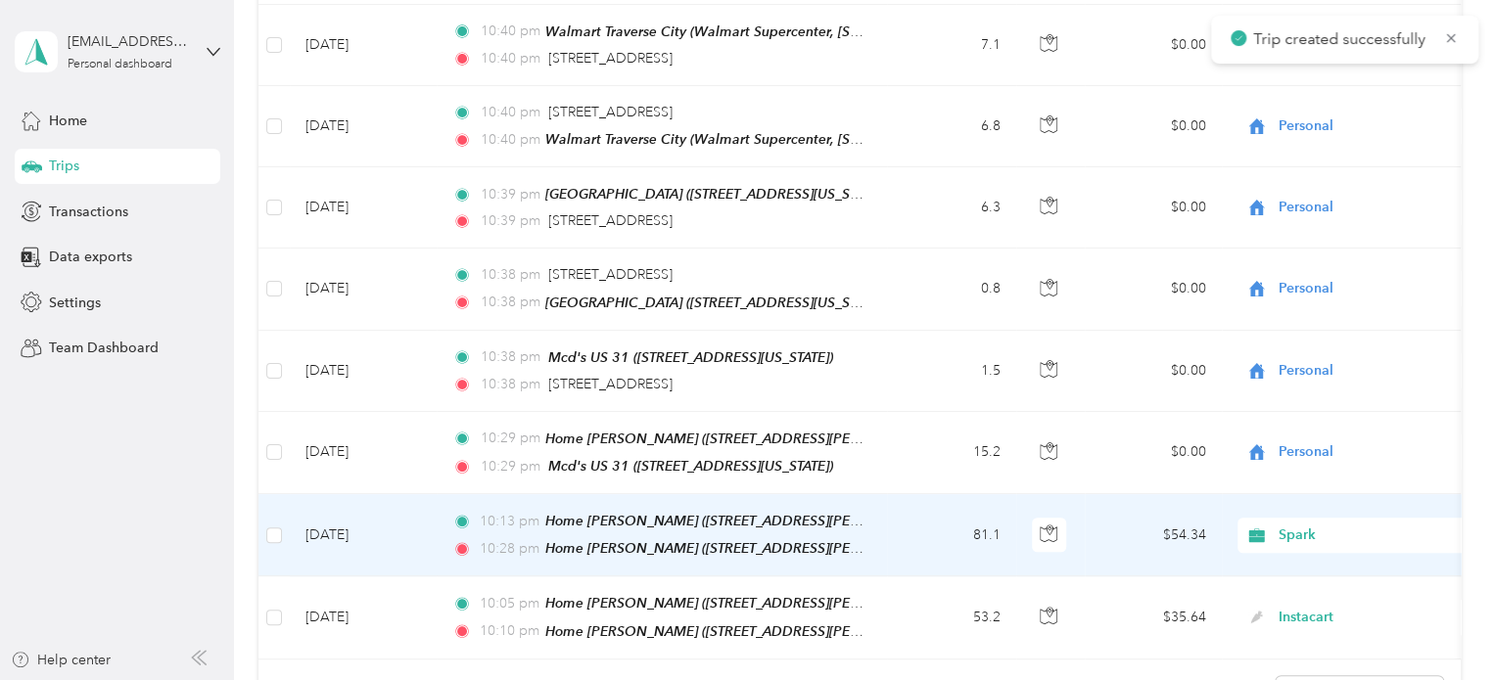
scroll to position [489, 0]
click at [329, 518] on td "[DATE]" at bounding box center [363, 534] width 147 height 82
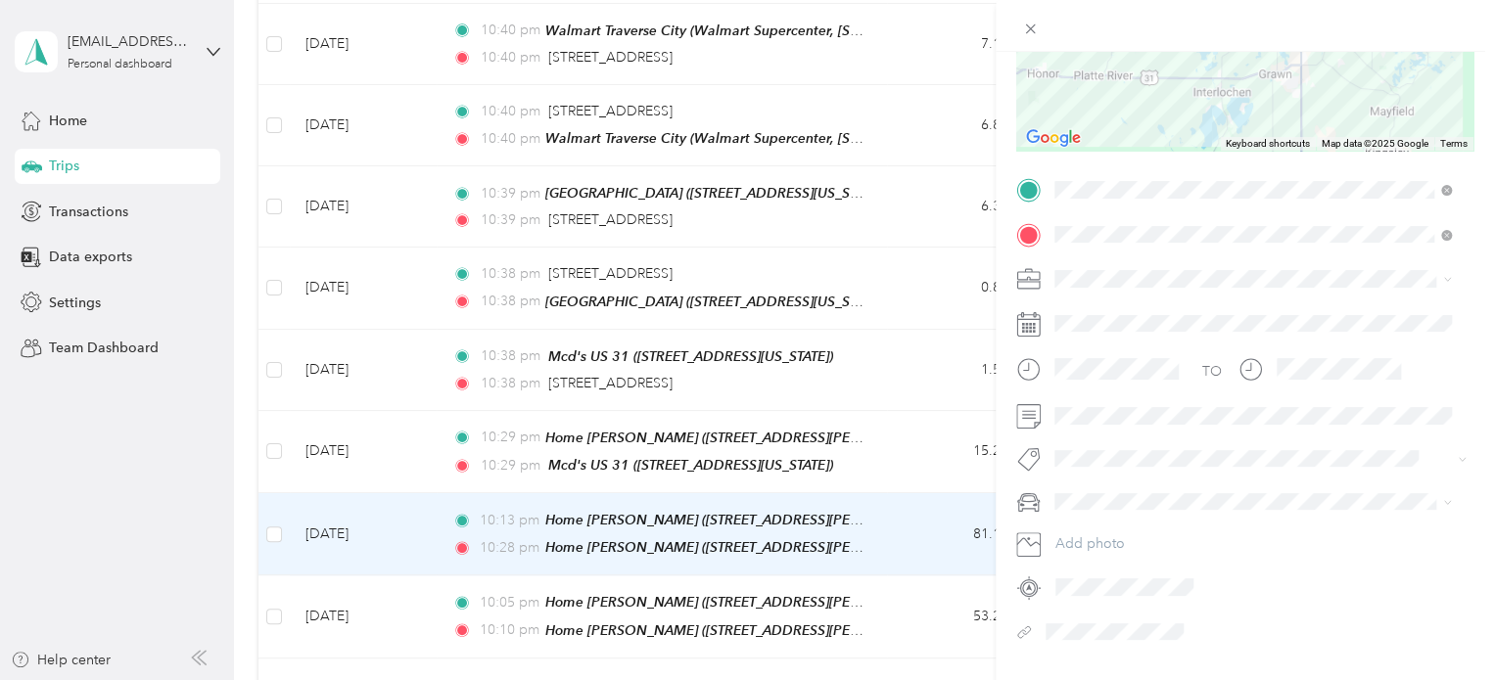
click at [118, 460] on div "Trip details Save This trip cannot be edited because it is either under review,…" at bounding box center [747, 340] width 1494 height 680
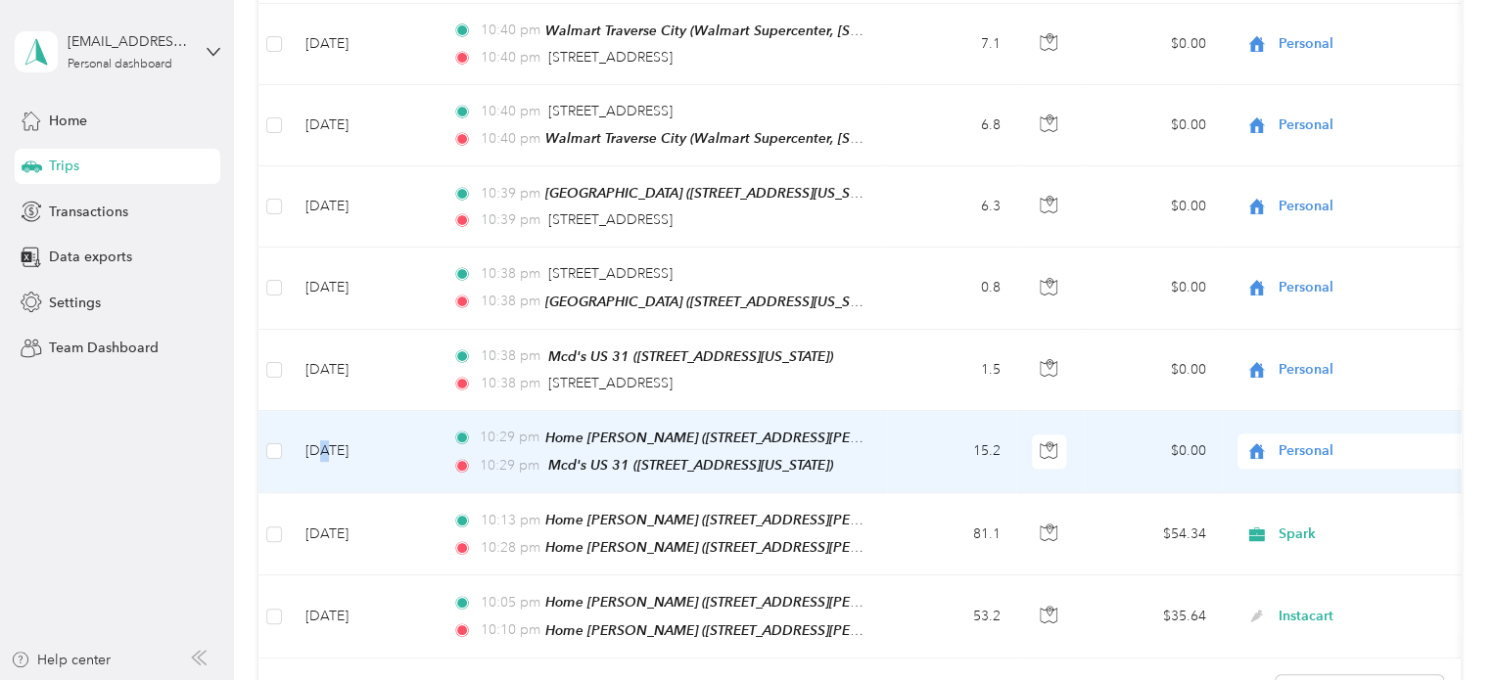
click at [328, 433] on td "[DATE]" at bounding box center [363, 452] width 147 height 82
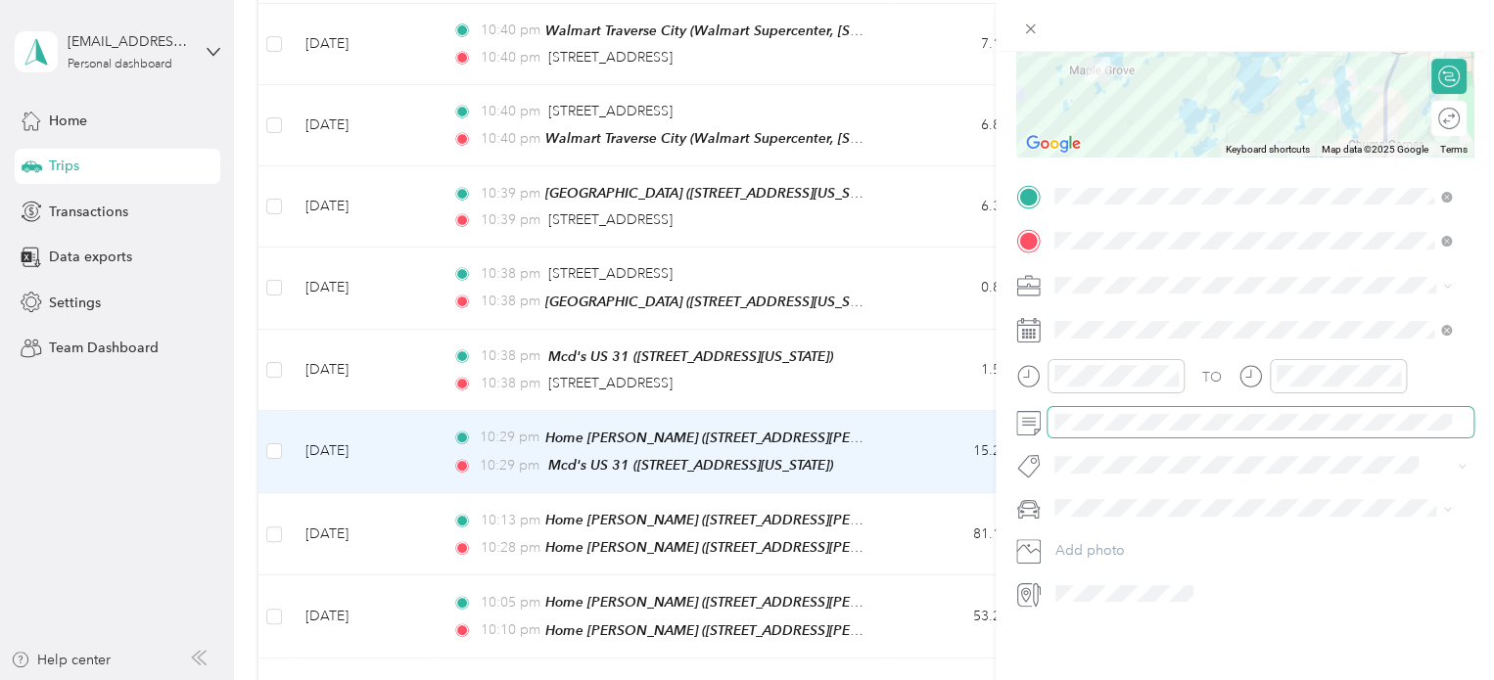
scroll to position [0, 480]
drag, startPoint x: 117, startPoint y: 481, endPoint x: 153, endPoint y: 468, distance: 37.5
click at [118, 478] on div "Trip details Save This trip cannot be edited because it is either under review,…" at bounding box center [747, 340] width 1494 height 680
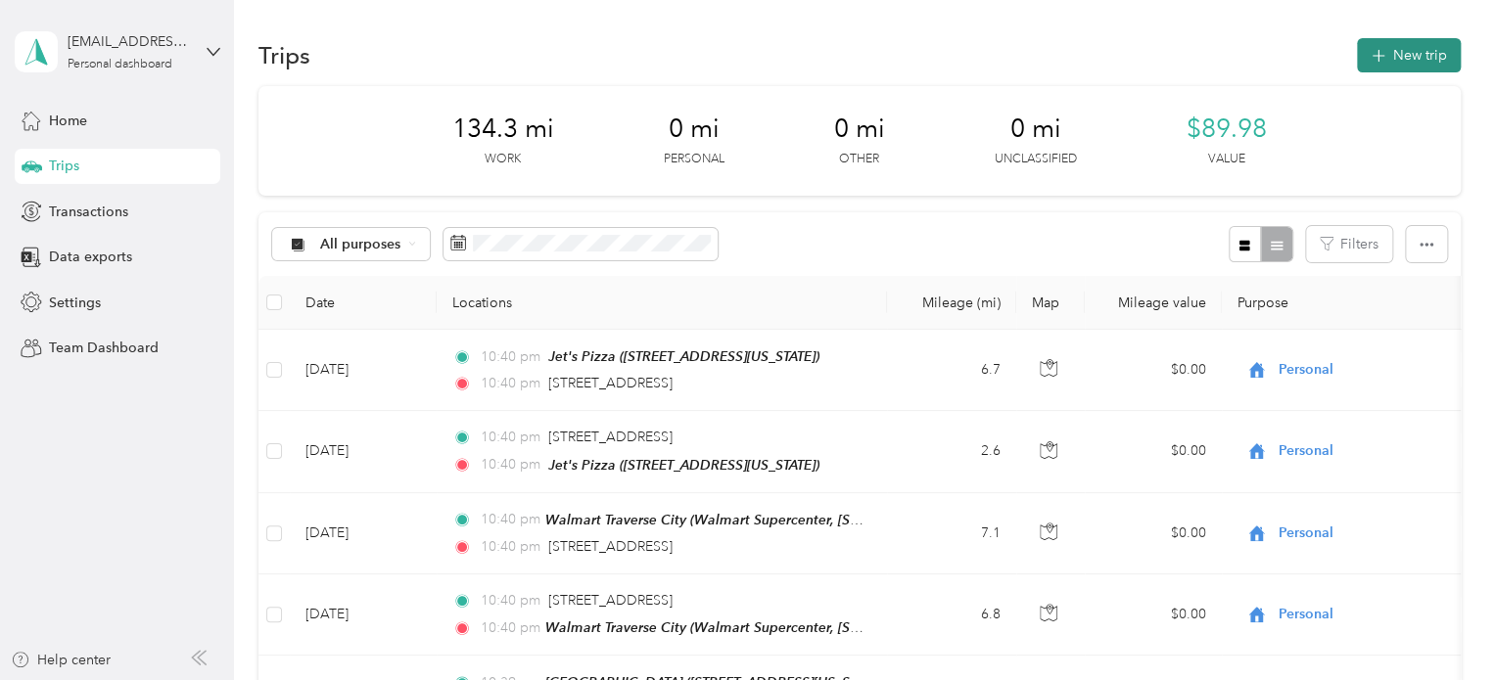
click at [1404, 46] on button "New trip" at bounding box center [1409, 55] width 104 height 34
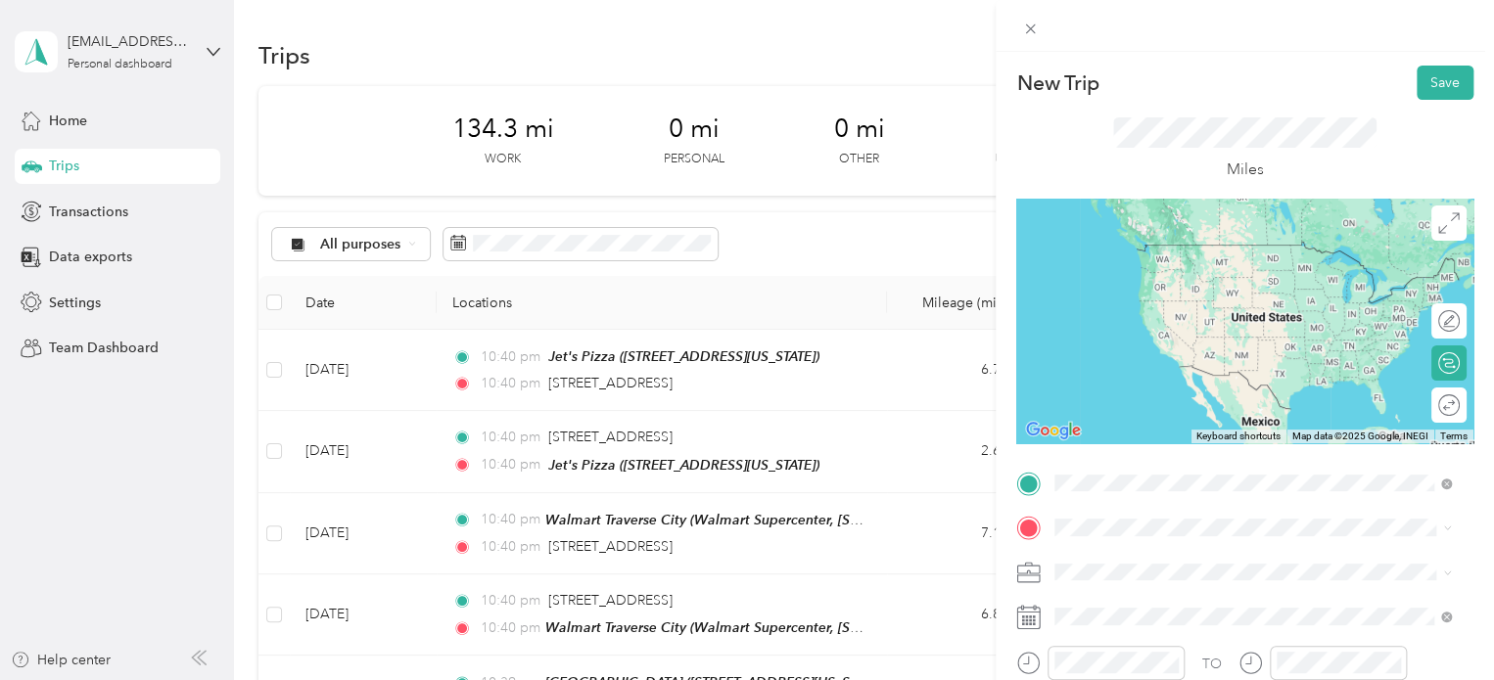
drag, startPoint x: 1165, startPoint y: 255, endPoint x: 1151, endPoint y: 269, distance: 19.4
click at [1165, 254] on span "[STREET_ADDRESS][US_STATE]" at bounding box center [1190, 245] width 196 height 18
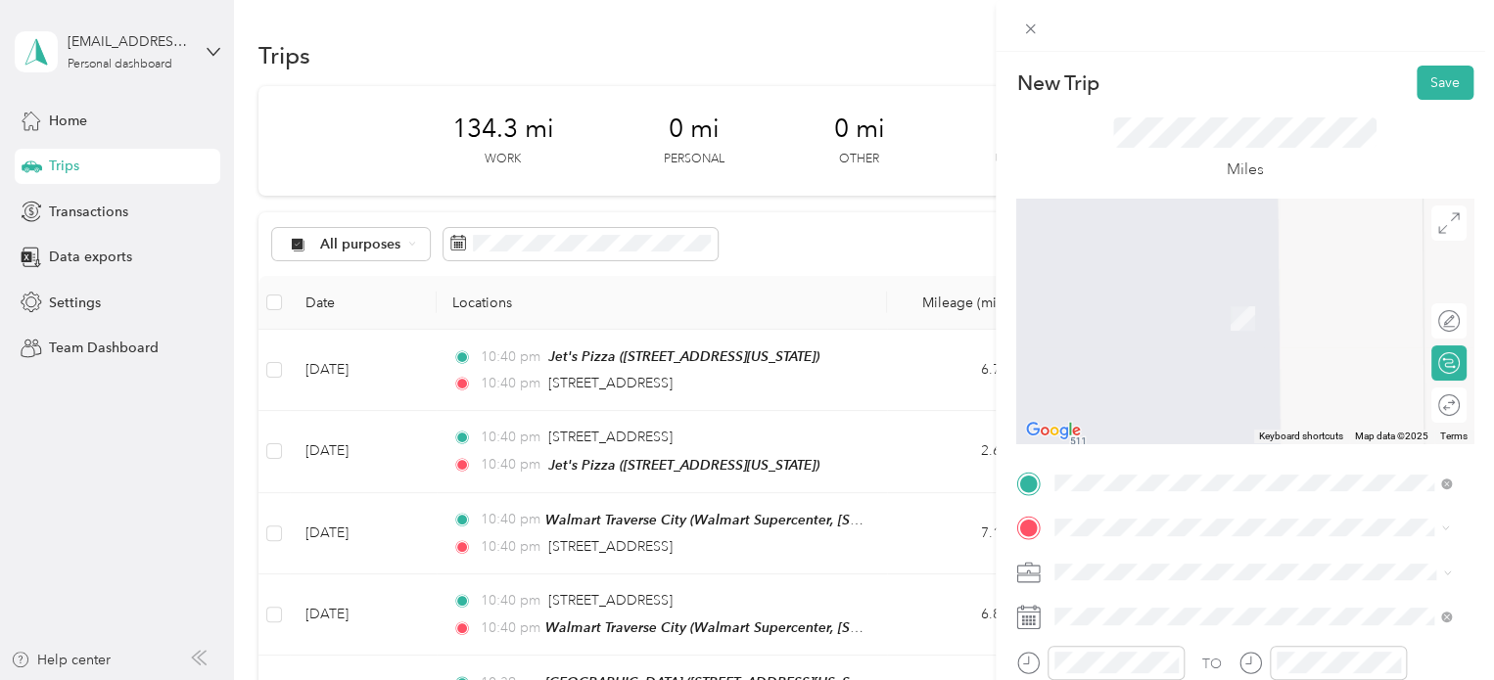
click at [1117, 327] on span "[STREET_ADDRESS][US_STATE]" at bounding box center [1190, 318] width 196 height 17
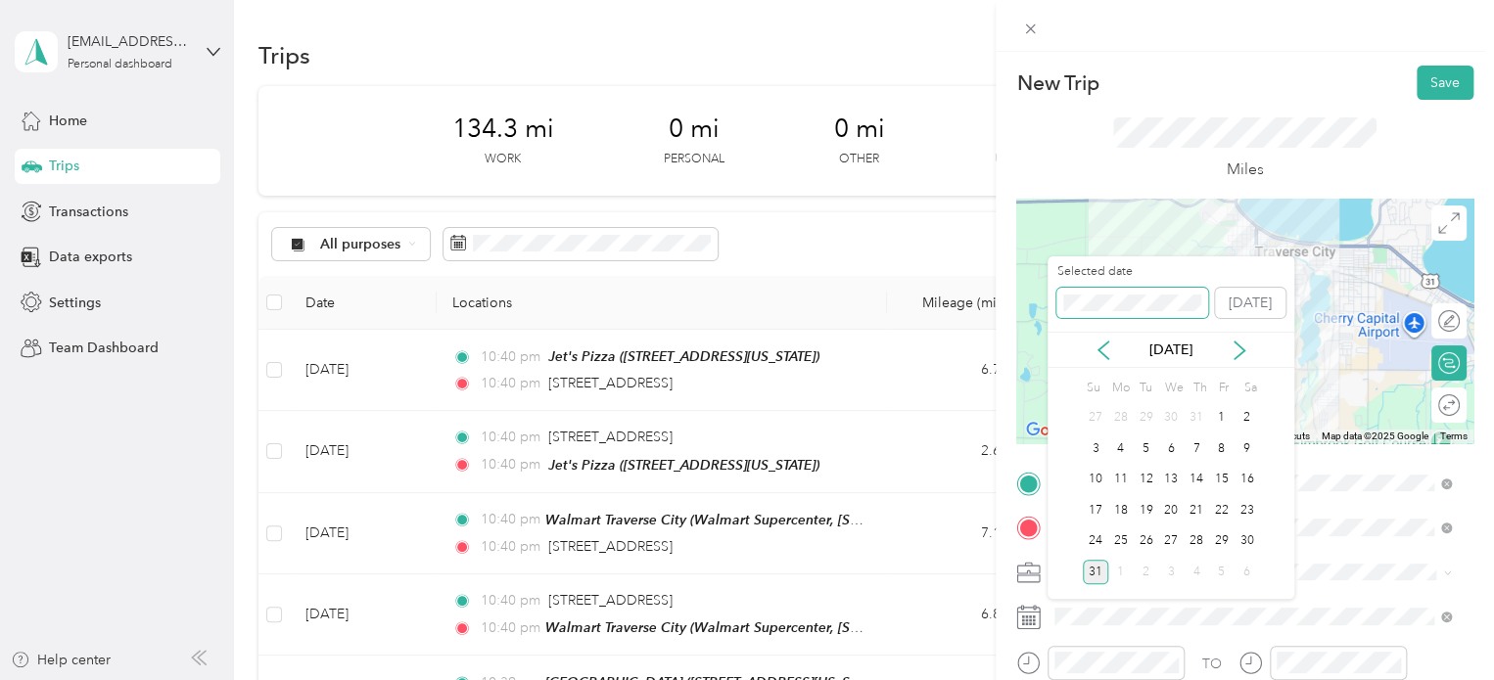
click at [980, 679] on div "New Trip Save This trip cannot be edited because it is either under review, app…" at bounding box center [742, 680] width 1484 height 0
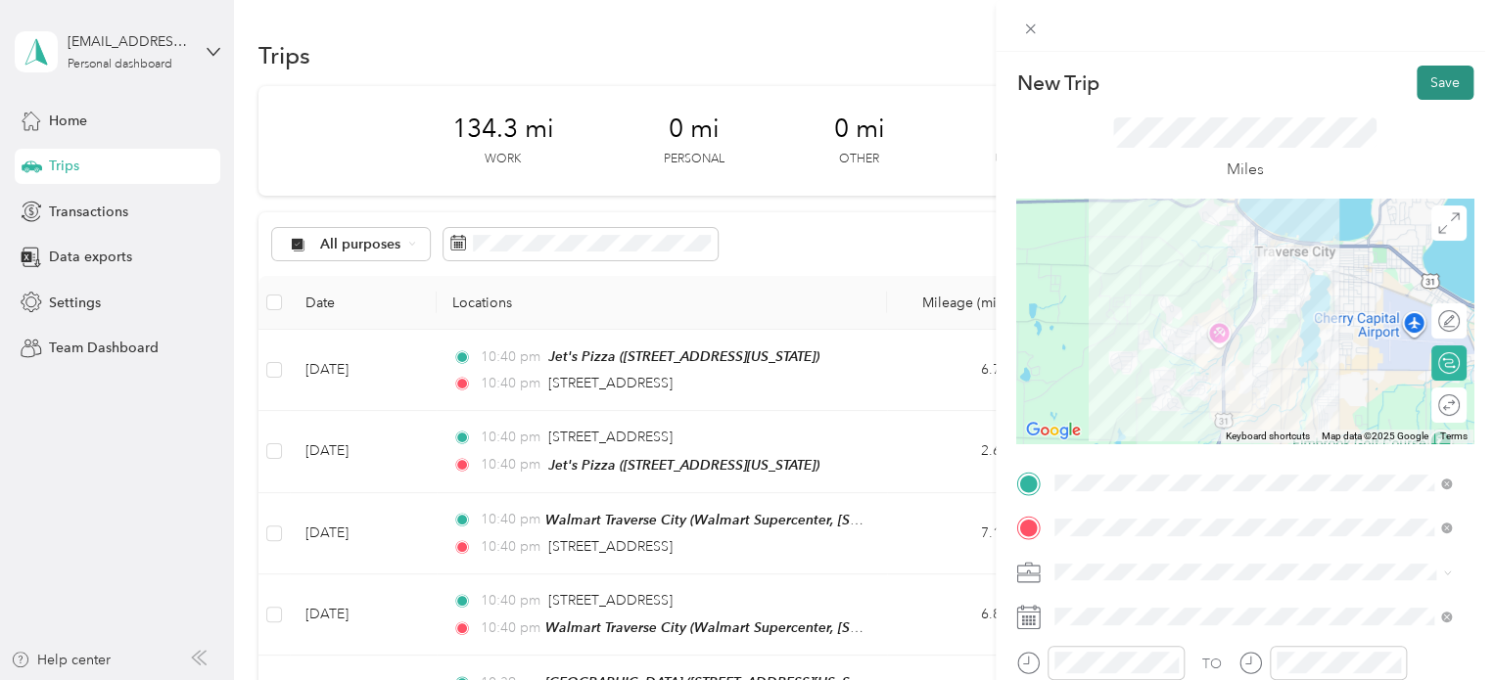
click at [1417, 92] on button "Save" at bounding box center [1445, 83] width 57 height 34
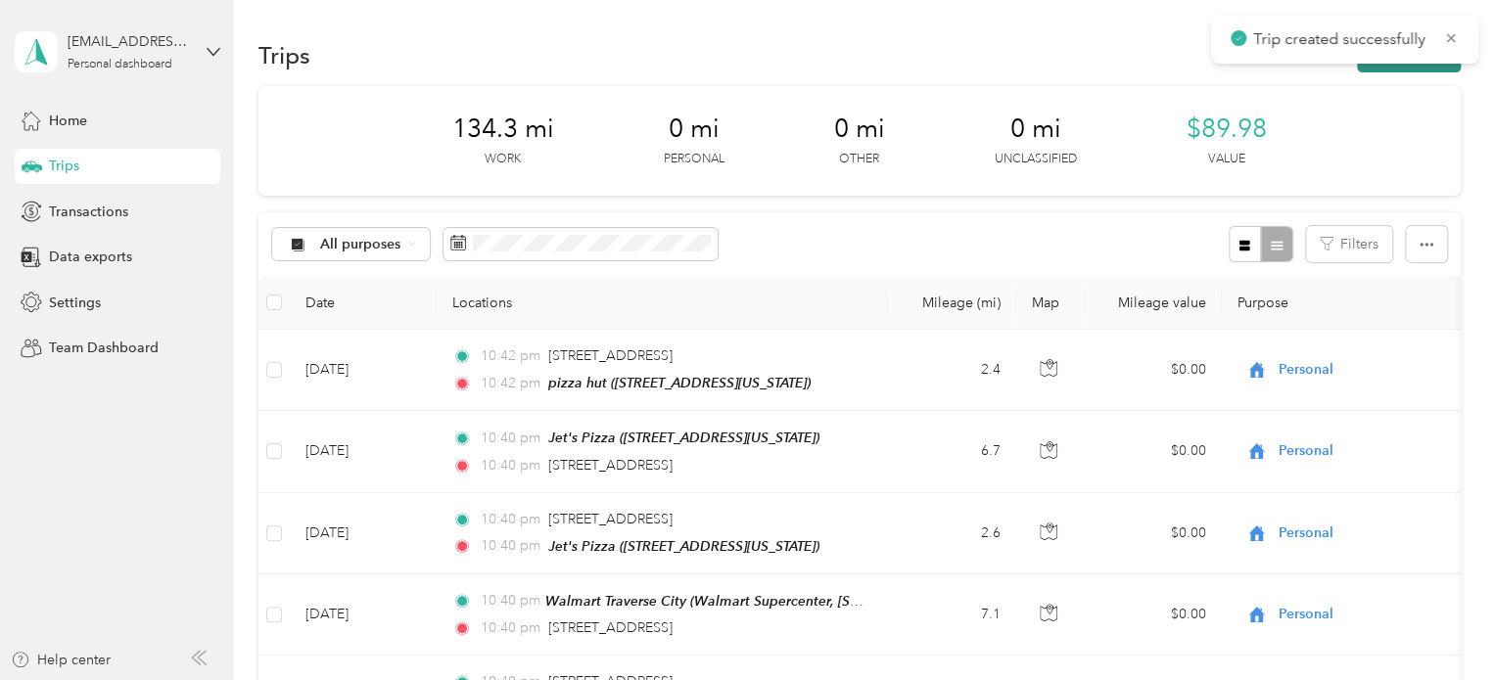
click at [1386, 70] on button "New trip" at bounding box center [1409, 55] width 104 height 34
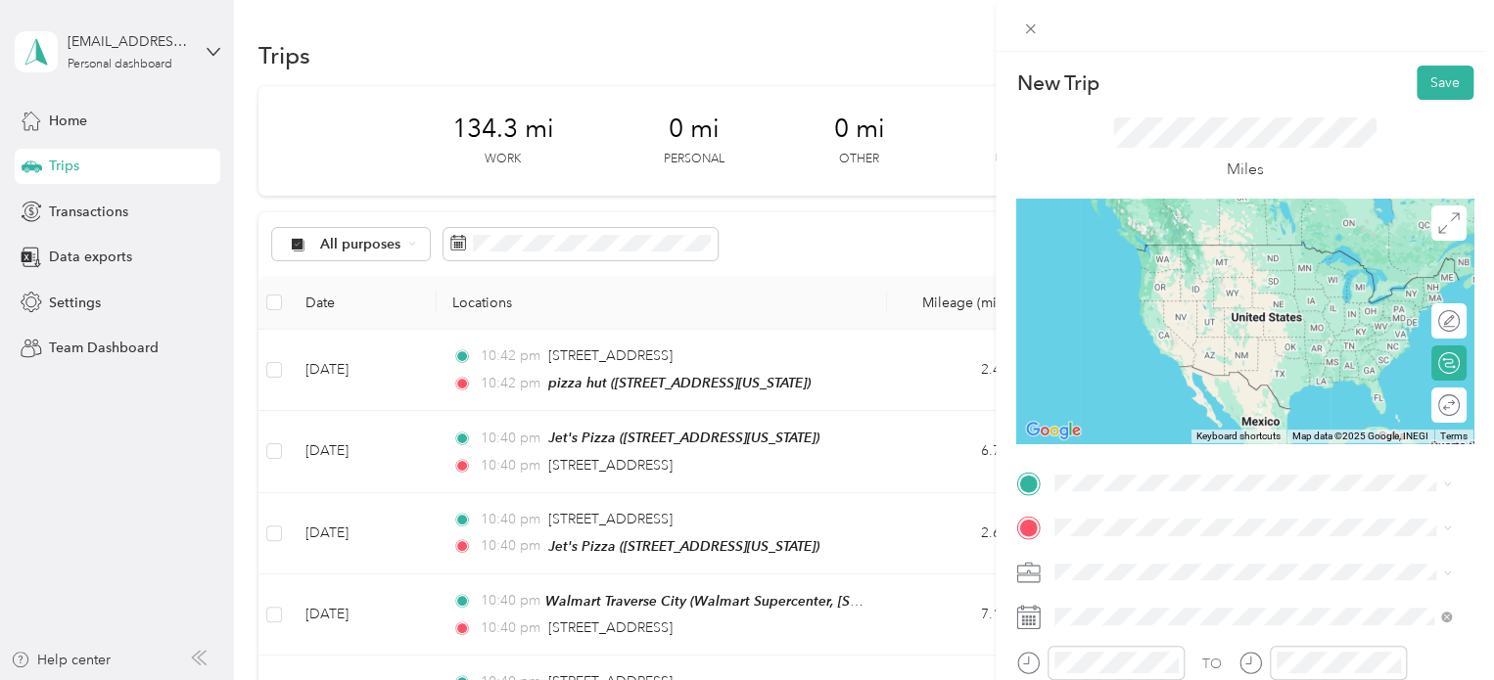
click at [1167, 254] on div "pizza hut [STREET_ADDRESS][US_STATE]" at bounding box center [1190, 257] width 196 height 41
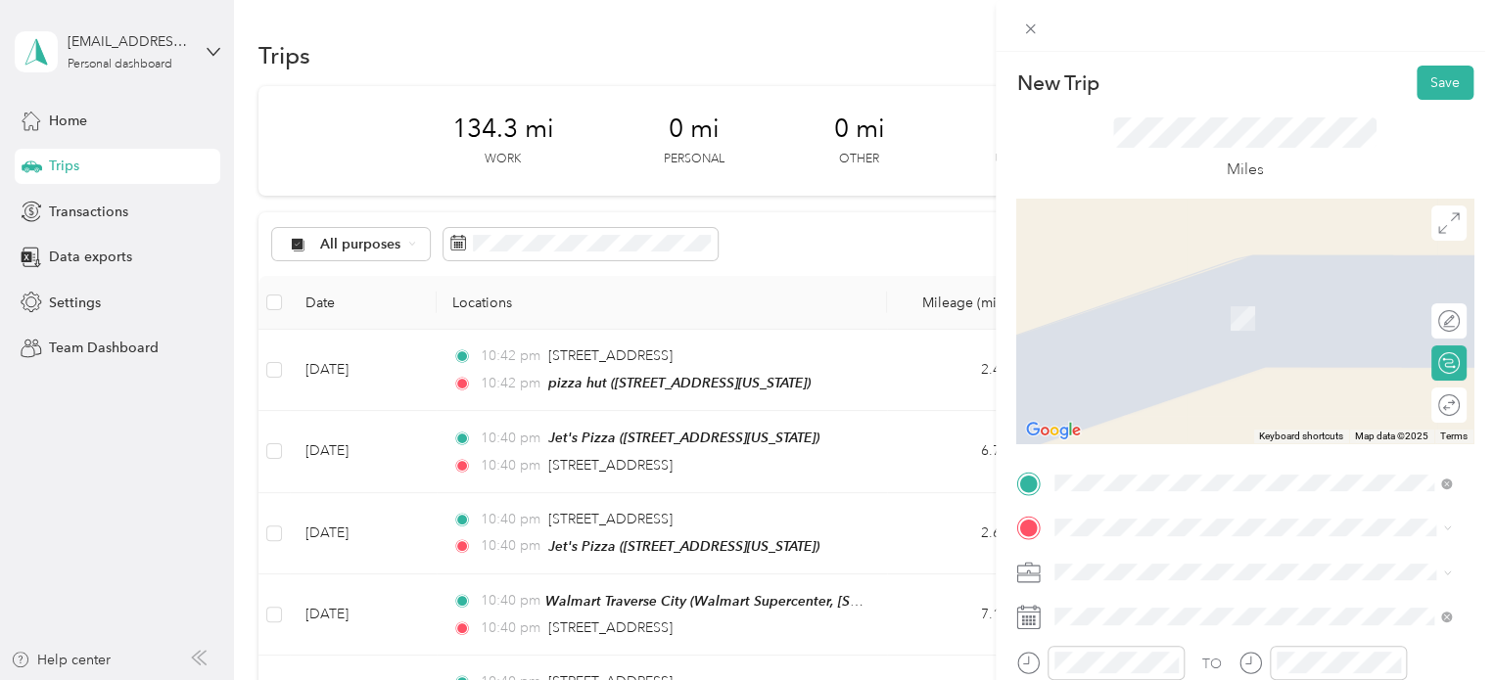
click at [1098, 284] on span "[STREET_ADDRESS][US_STATE]" at bounding box center [1190, 288] width 196 height 18
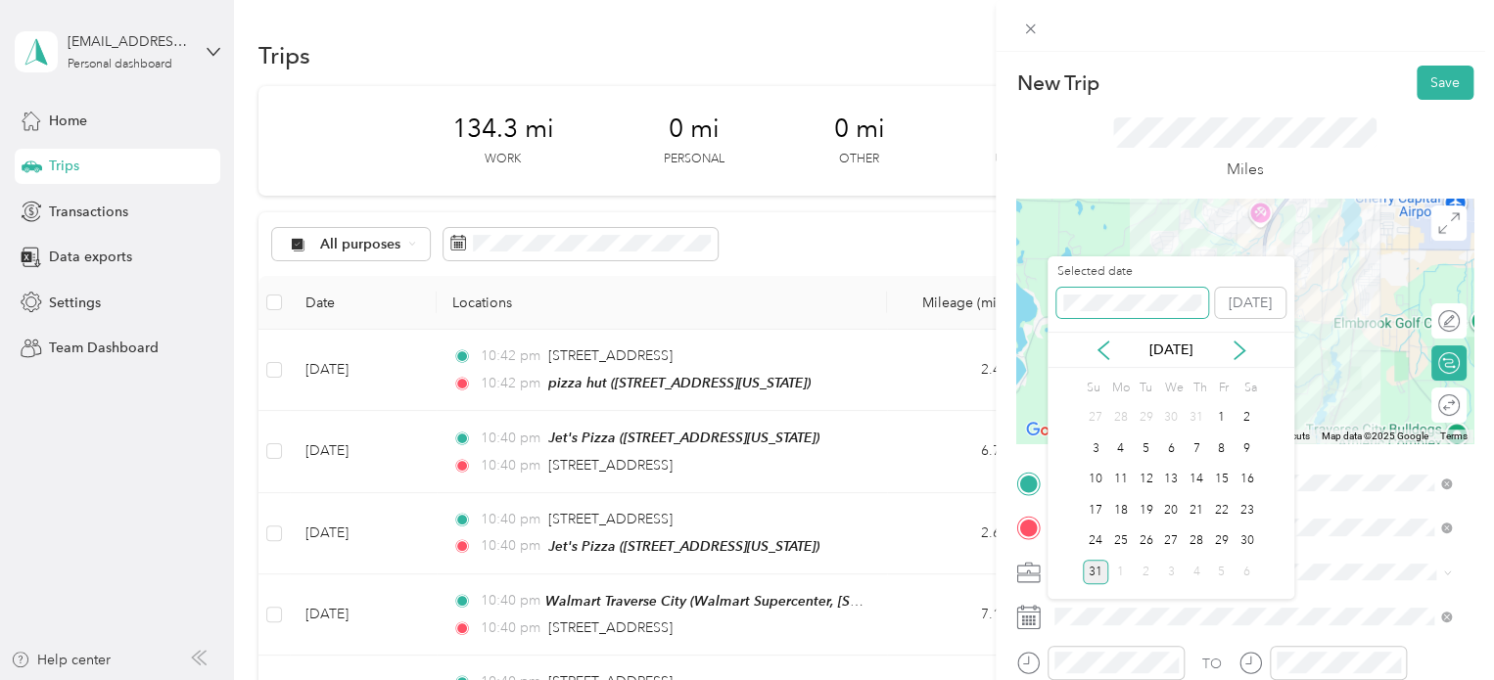
click at [956, 679] on div "New Trip Save This trip cannot be edited because it is either under review, app…" at bounding box center [742, 680] width 1484 height 0
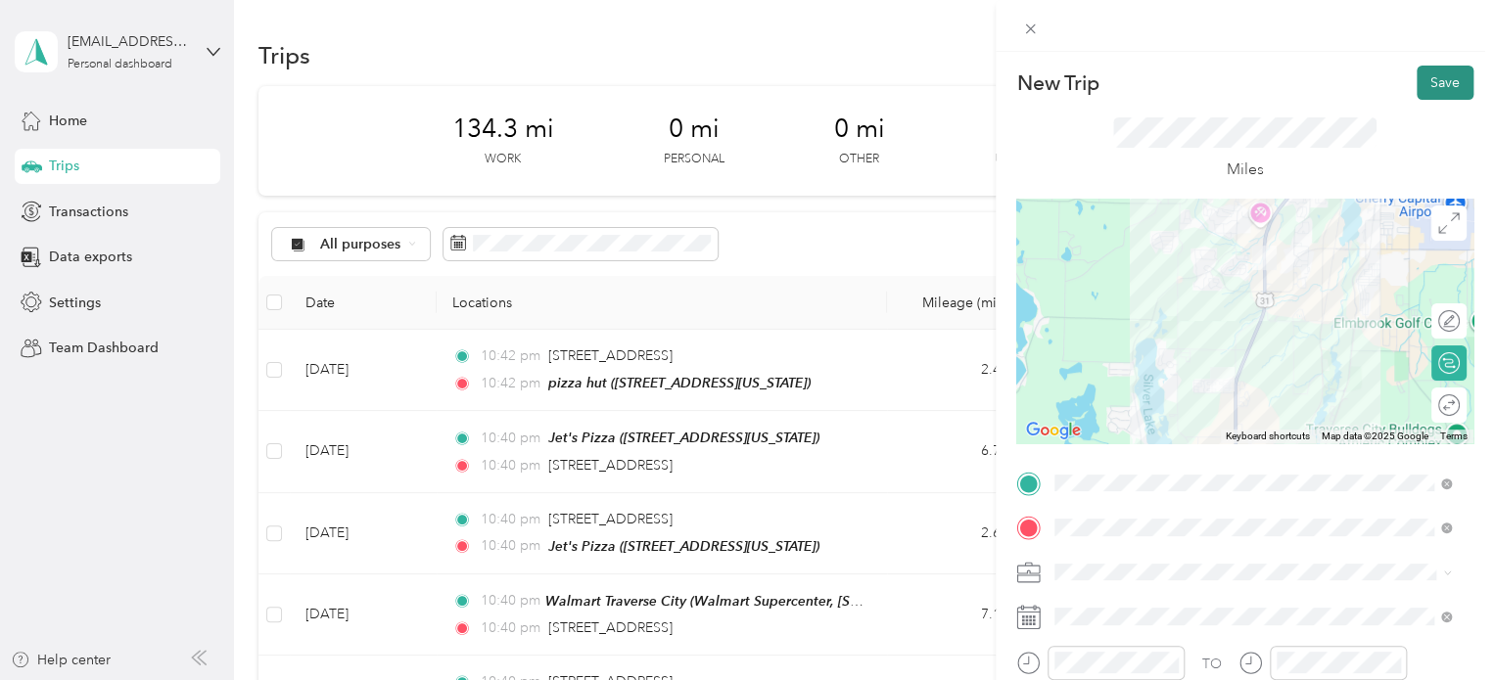
click at [1441, 93] on button "Save" at bounding box center [1445, 83] width 57 height 34
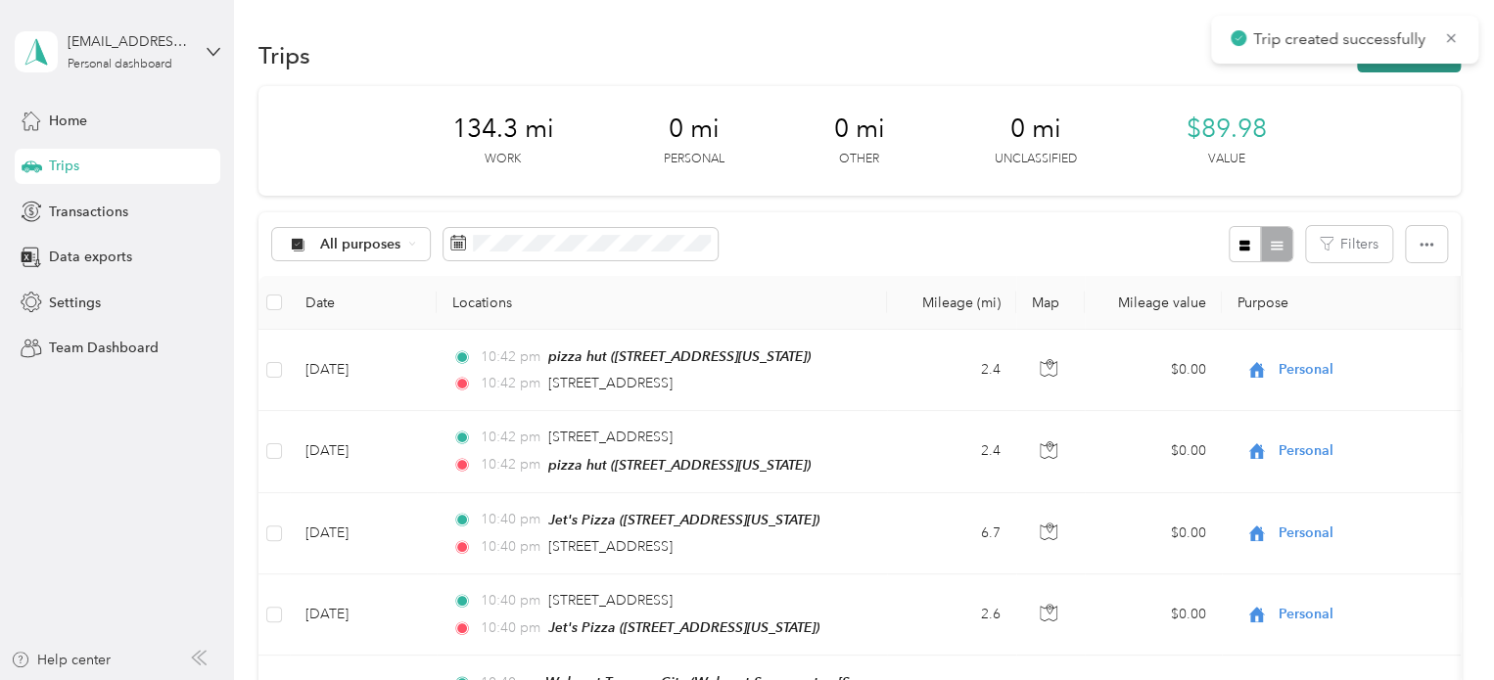
click at [1414, 69] on button "New trip" at bounding box center [1409, 55] width 104 height 34
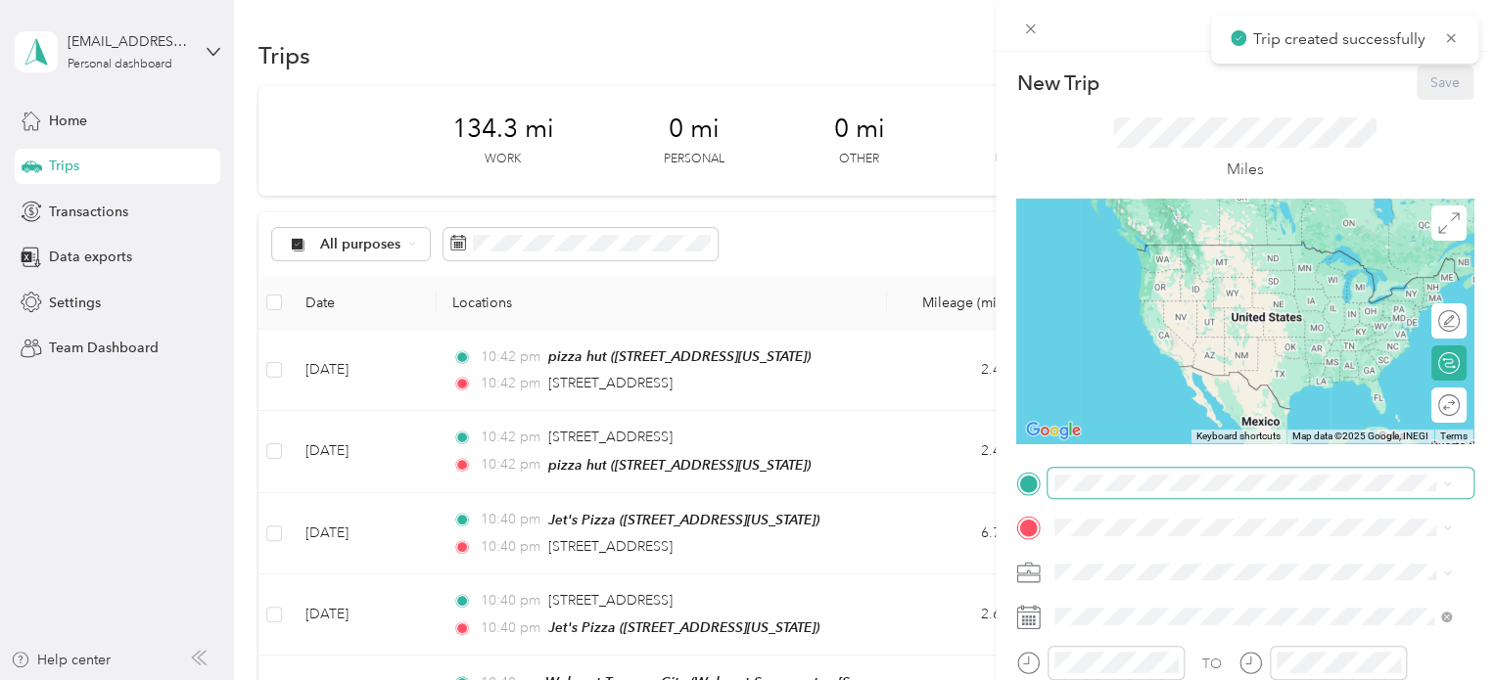
click at [1159, 472] on span at bounding box center [1260, 483] width 426 height 31
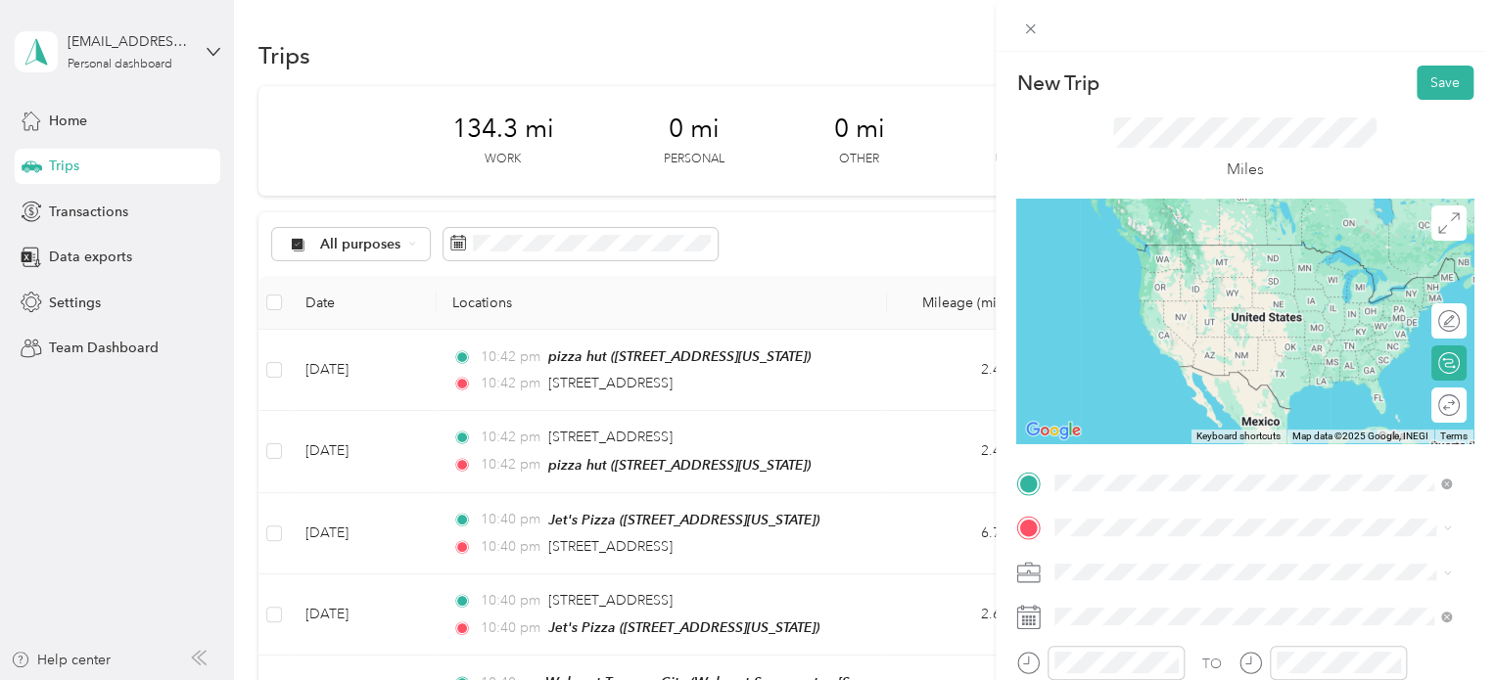
click at [1157, 254] on span "[STREET_ADDRESS][US_STATE]" at bounding box center [1190, 245] width 196 height 18
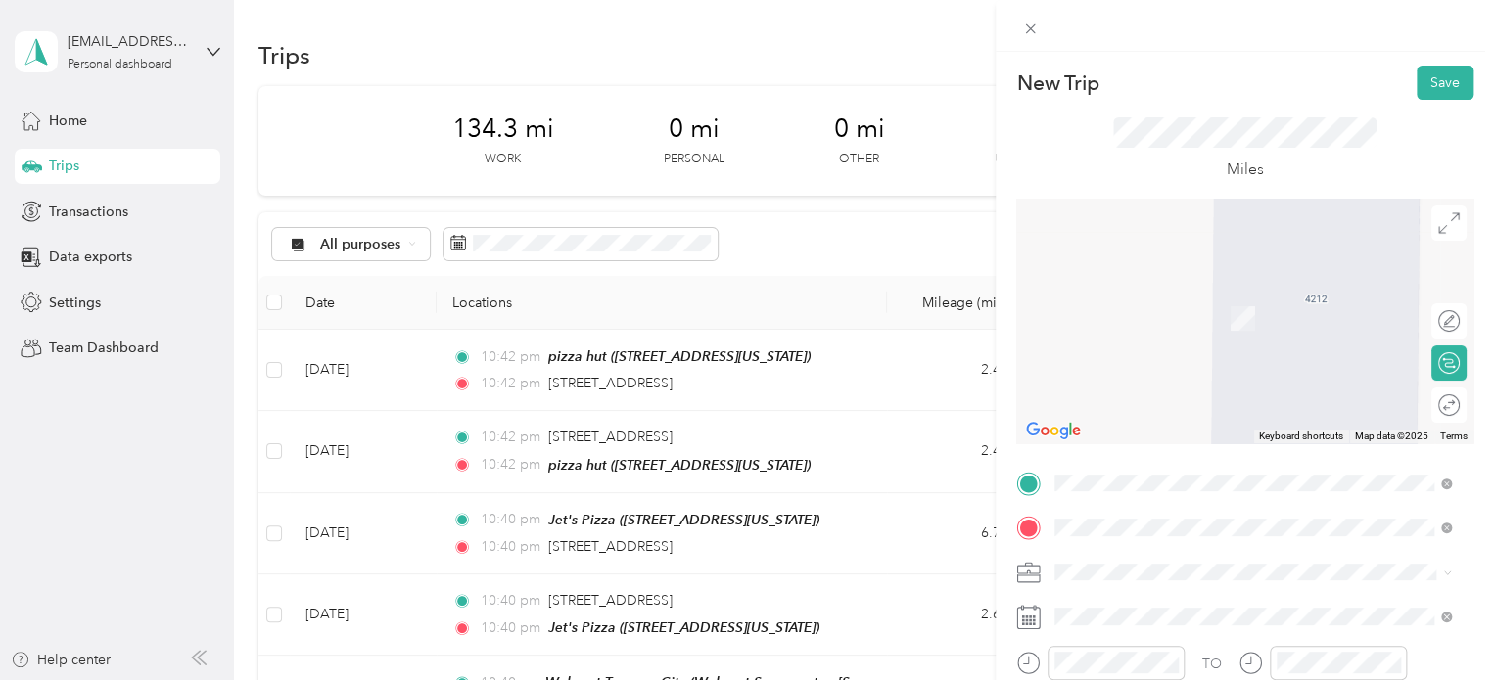
click at [1113, 452] on div "[PERSON_NAME]'s Division [STREET_ADDRESS][US_STATE]" at bounding box center [1190, 431] width 196 height 41
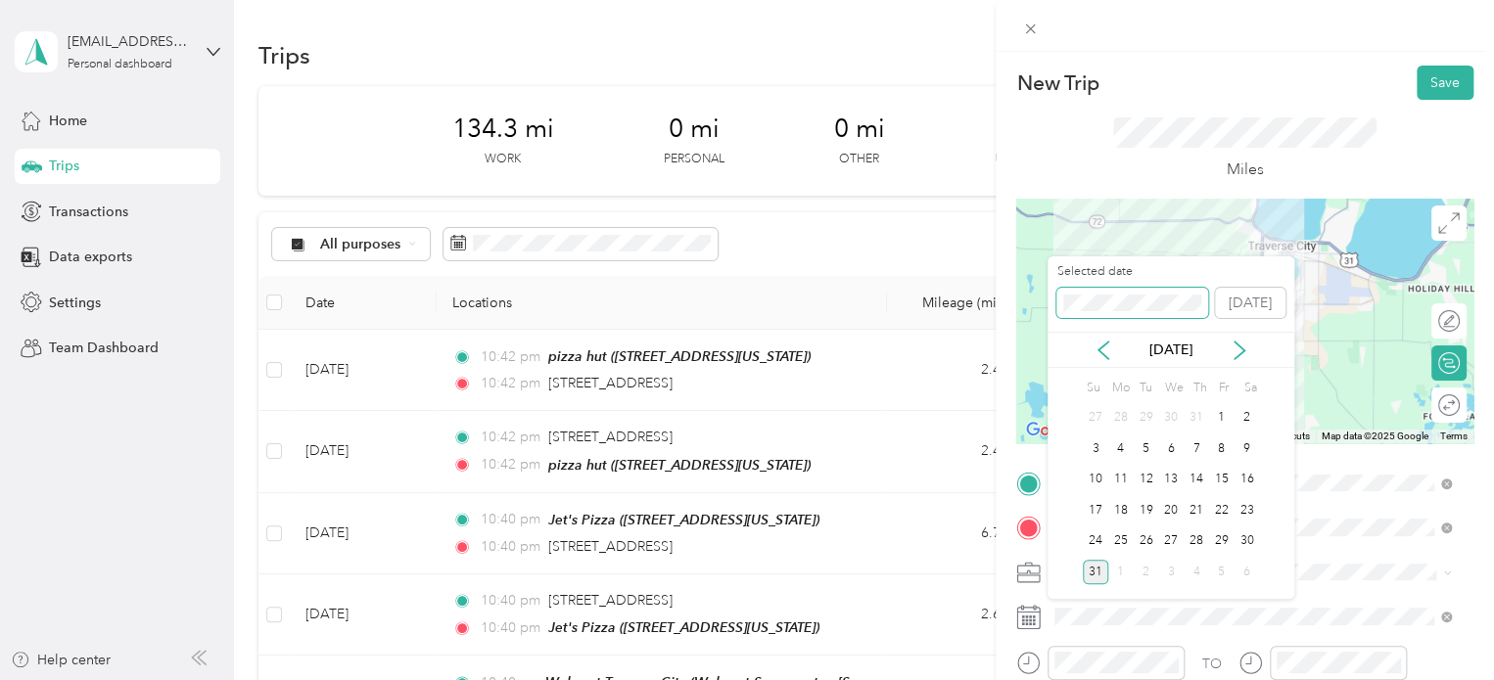
click at [1025, 679] on div "New Trip Save This trip cannot be edited because it is either under review, app…" at bounding box center [742, 680] width 1484 height 0
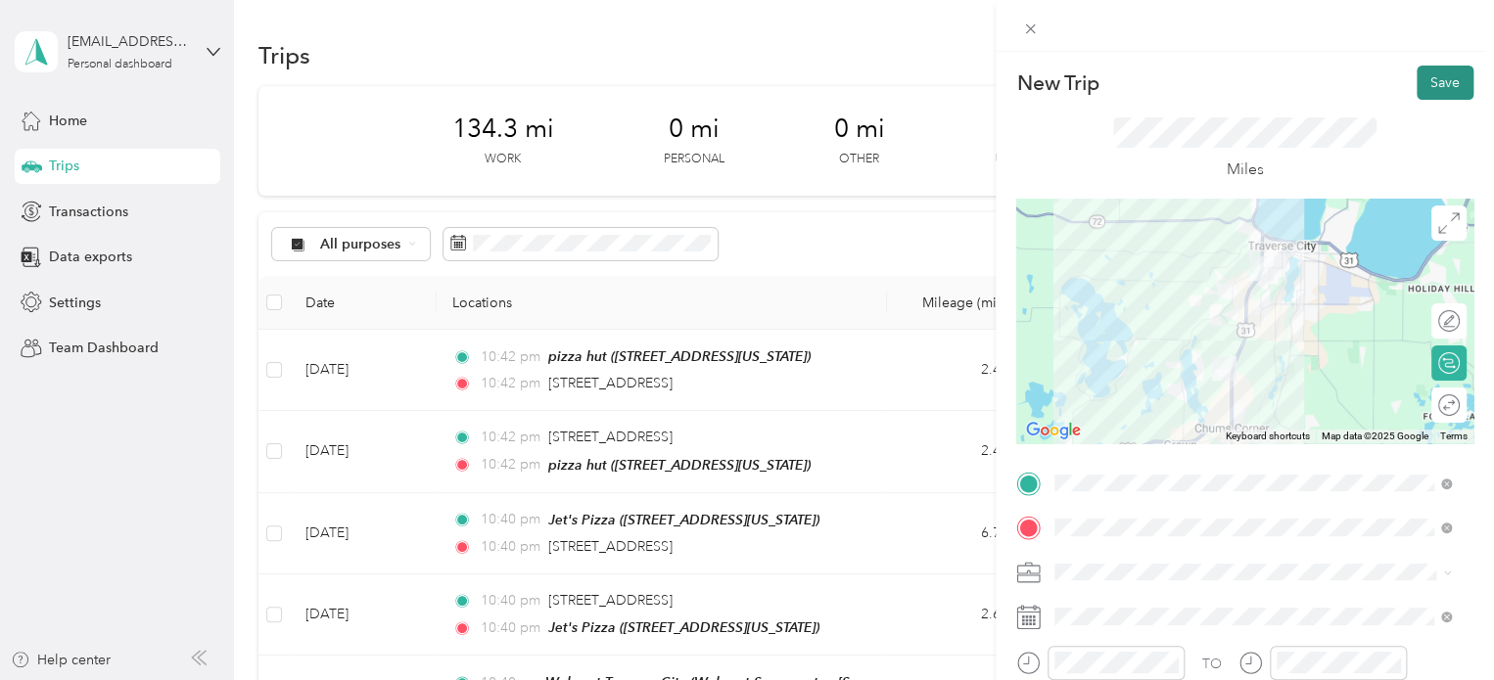
click at [1417, 87] on button "Save" at bounding box center [1445, 83] width 57 height 34
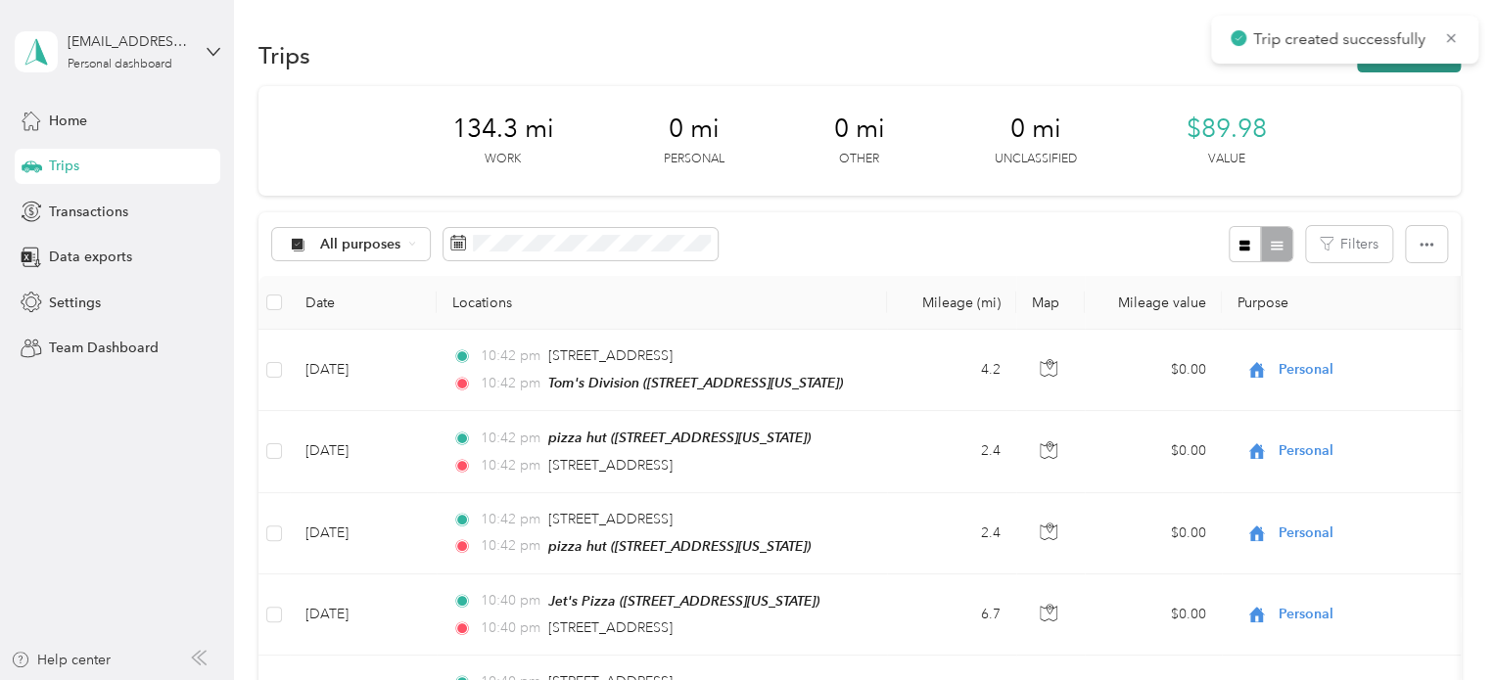
click at [1374, 70] on button "New trip" at bounding box center [1409, 55] width 104 height 34
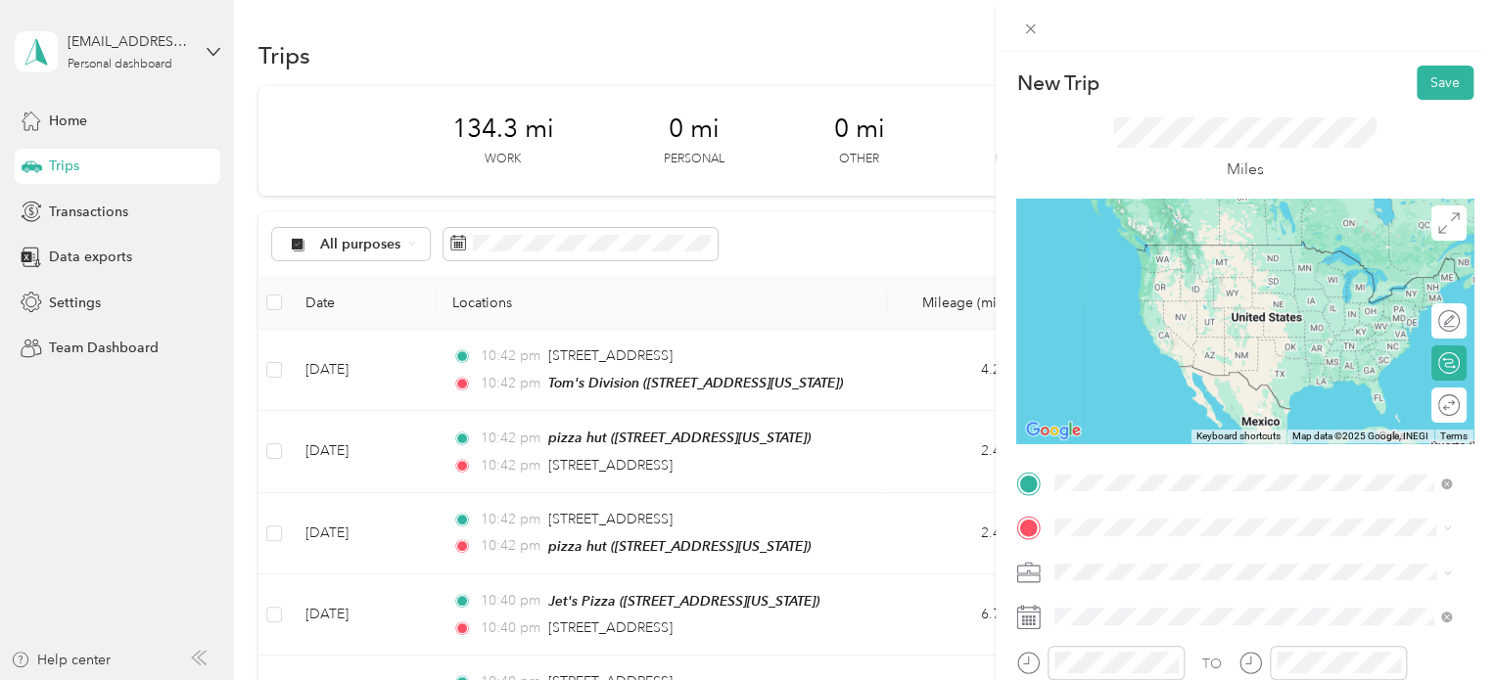
click at [1164, 405] on span "[STREET_ADDRESS][US_STATE]" at bounding box center [1190, 397] width 196 height 17
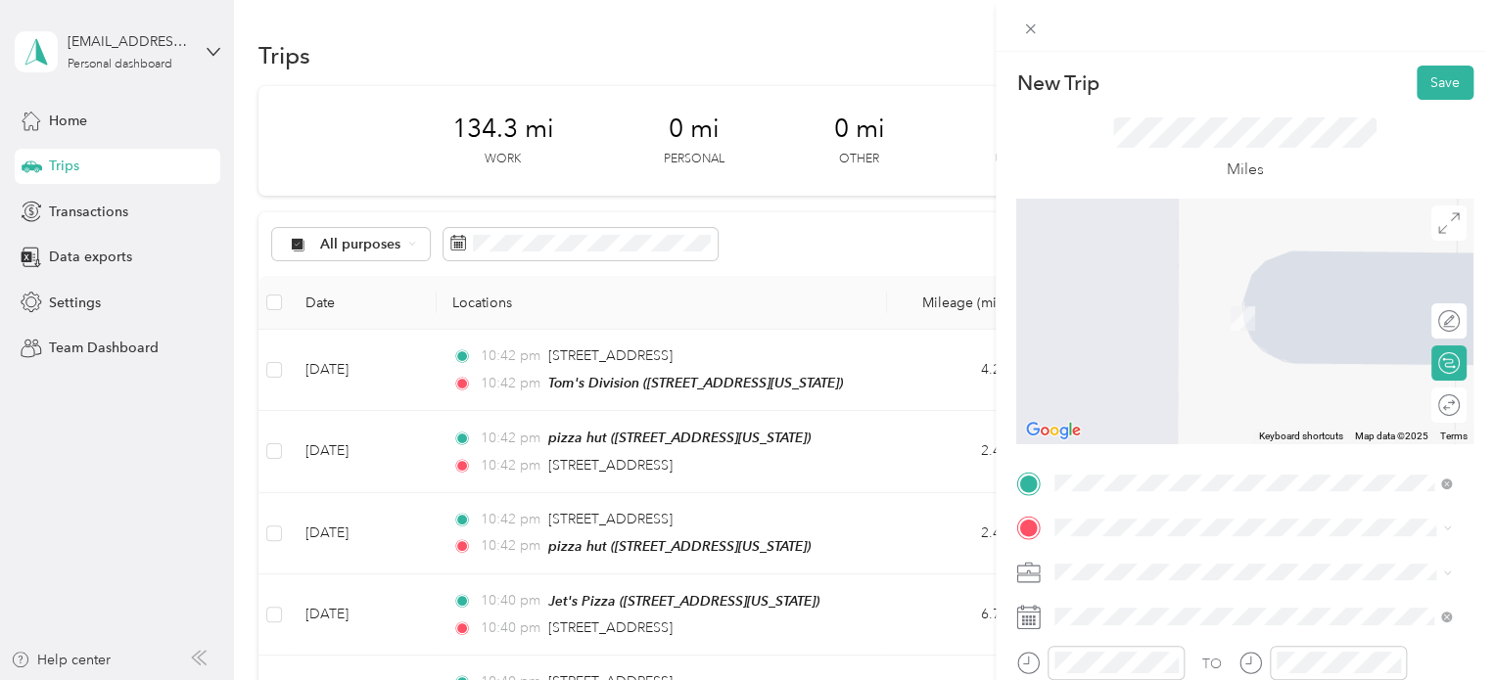
click at [1199, 297] on span "[STREET_ADDRESS][US_STATE]" at bounding box center [1190, 288] width 196 height 18
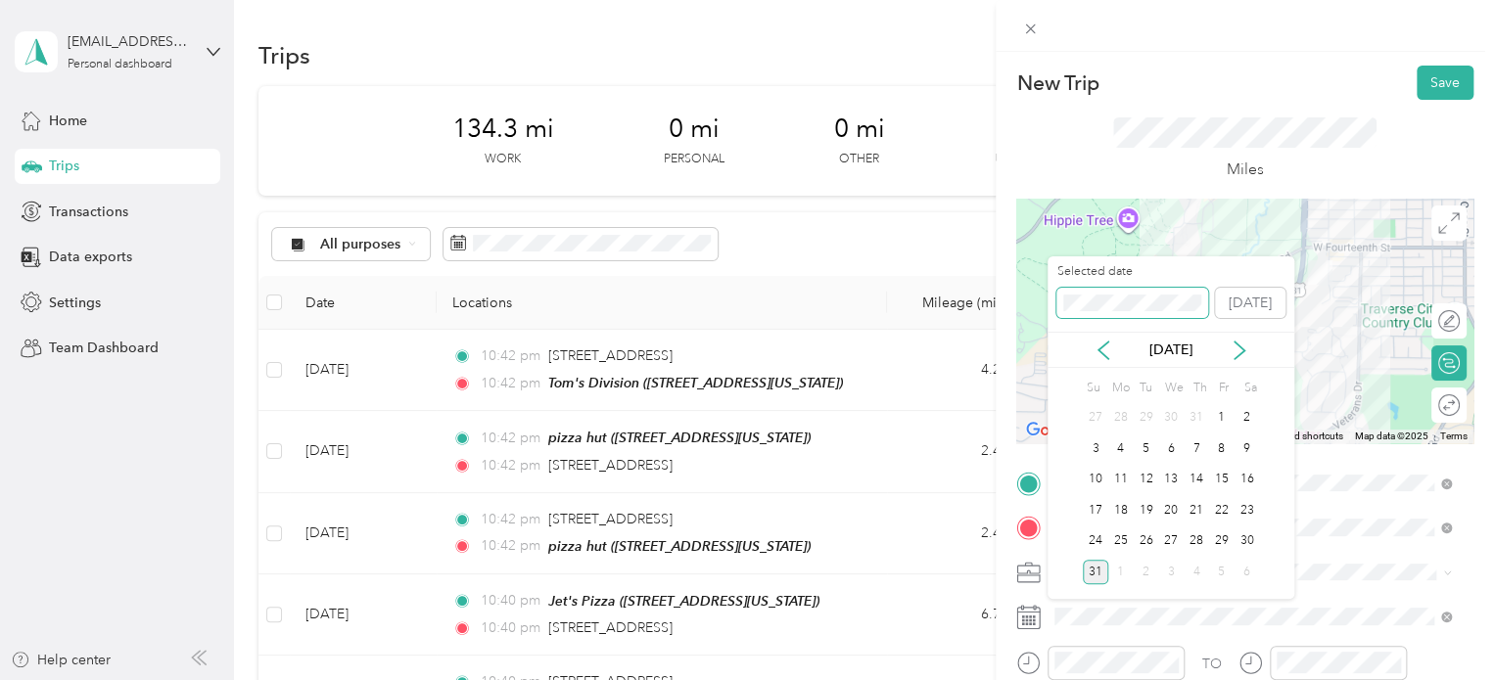
click at [1013, 679] on div "New Trip Save This trip cannot be edited because it is either under review, app…" at bounding box center [742, 680] width 1484 height 0
click at [1002, 679] on div "New Trip Save This trip cannot be edited because it is either under review, app…" at bounding box center [742, 680] width 1484 height 0
click at [1045, 679] on div "New Trip Save This trip cannot be edited because it is either under review, app…" at bounding box center [742, 680] width 1484 height 0
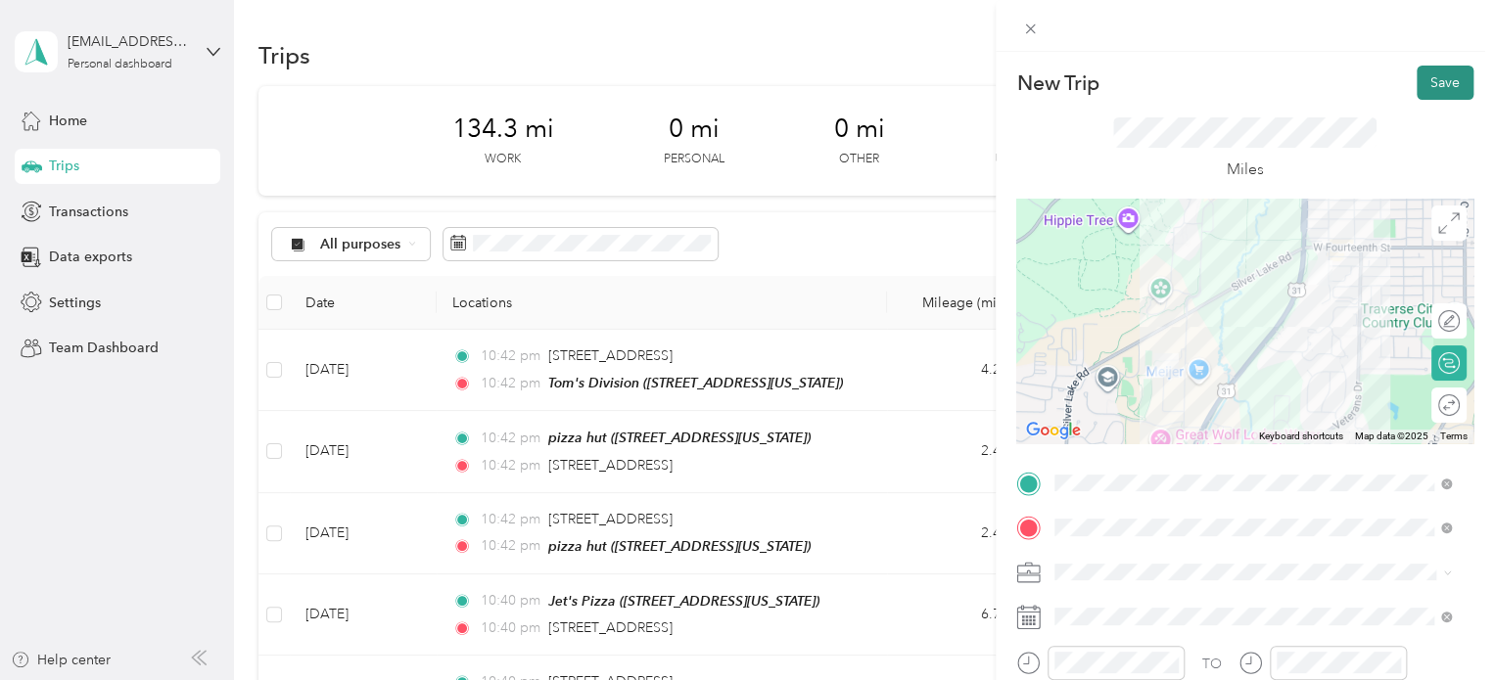
click at [1417, 89] on button "Save" at bounding box center [1445, 83] width 57 height 34
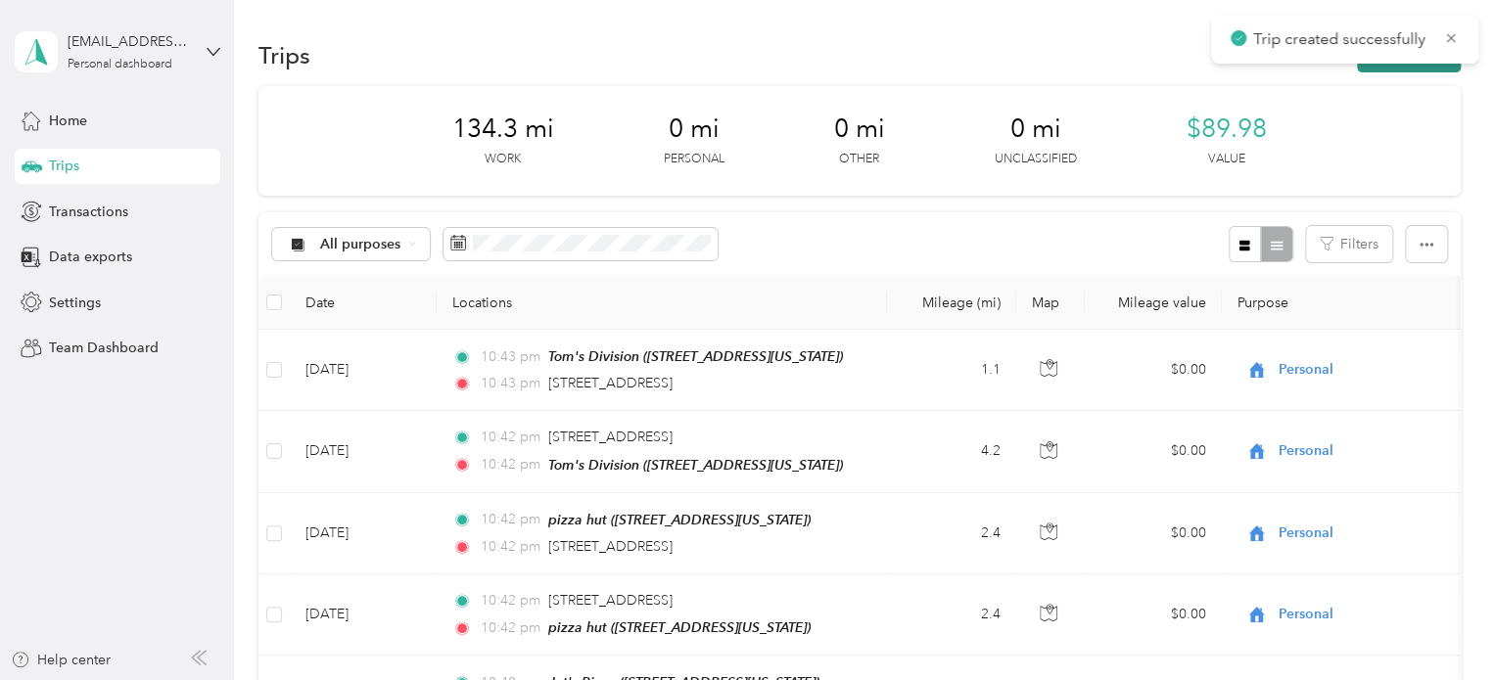
click at [1394, 64] on button "New trip" at bounding box center [1409, 55] width 104 height 34
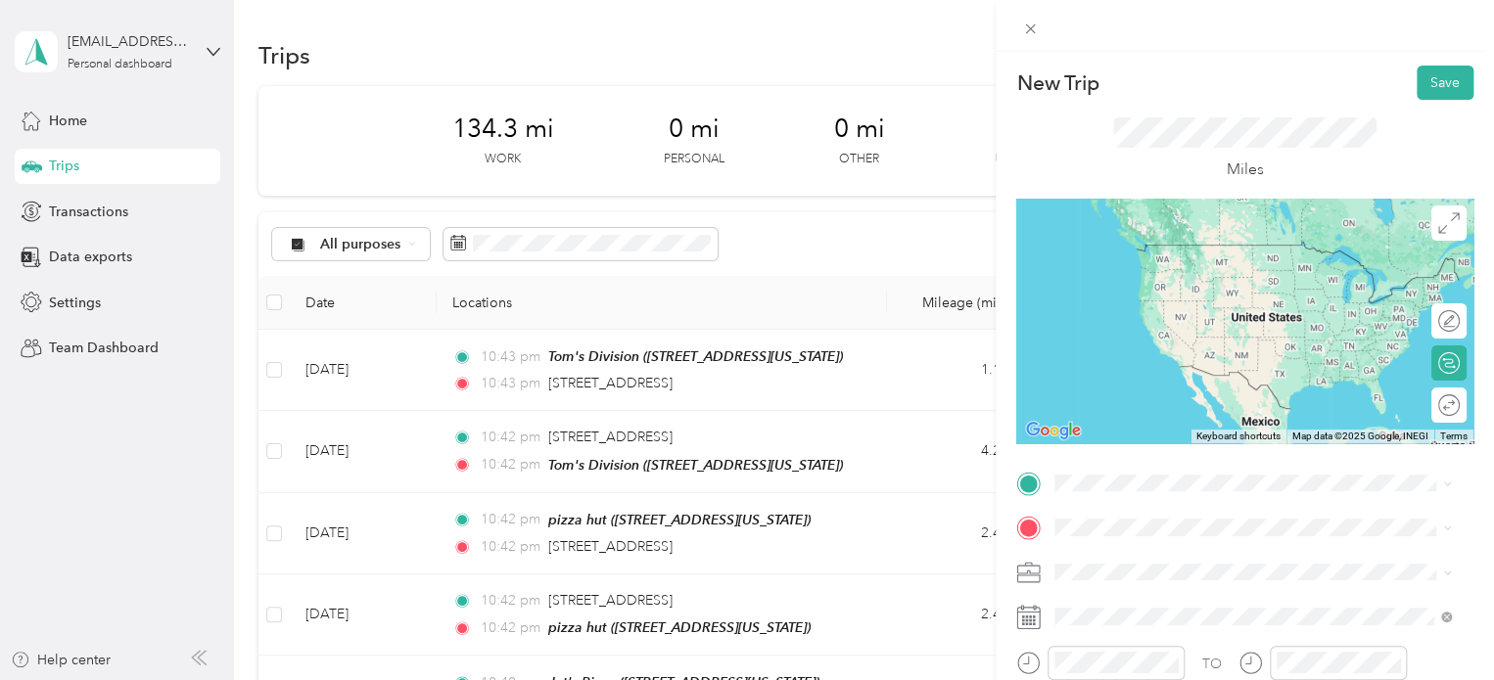
click at [1132, 255] on div "[STREET_ADDRESS][US_STATE]" at bounding box center [1252, 242] width 383 height 26
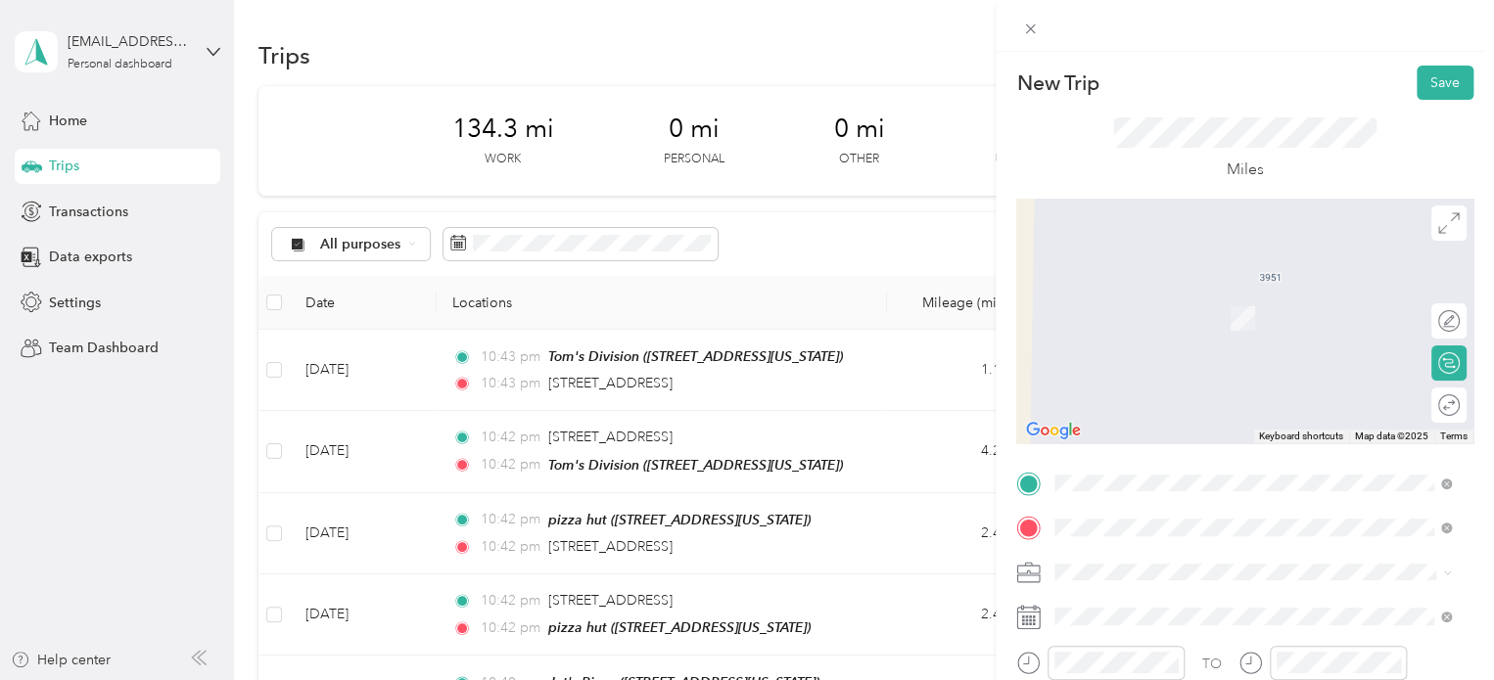
click at [1154, 325] on span "Walmart Supercenter, [STREET_ADDRESS] , 49684, [GEOGRAPHIC_DATA], [GEOGRAPHIC_D…" at bounding box center [1250, 339] width 316 height 58
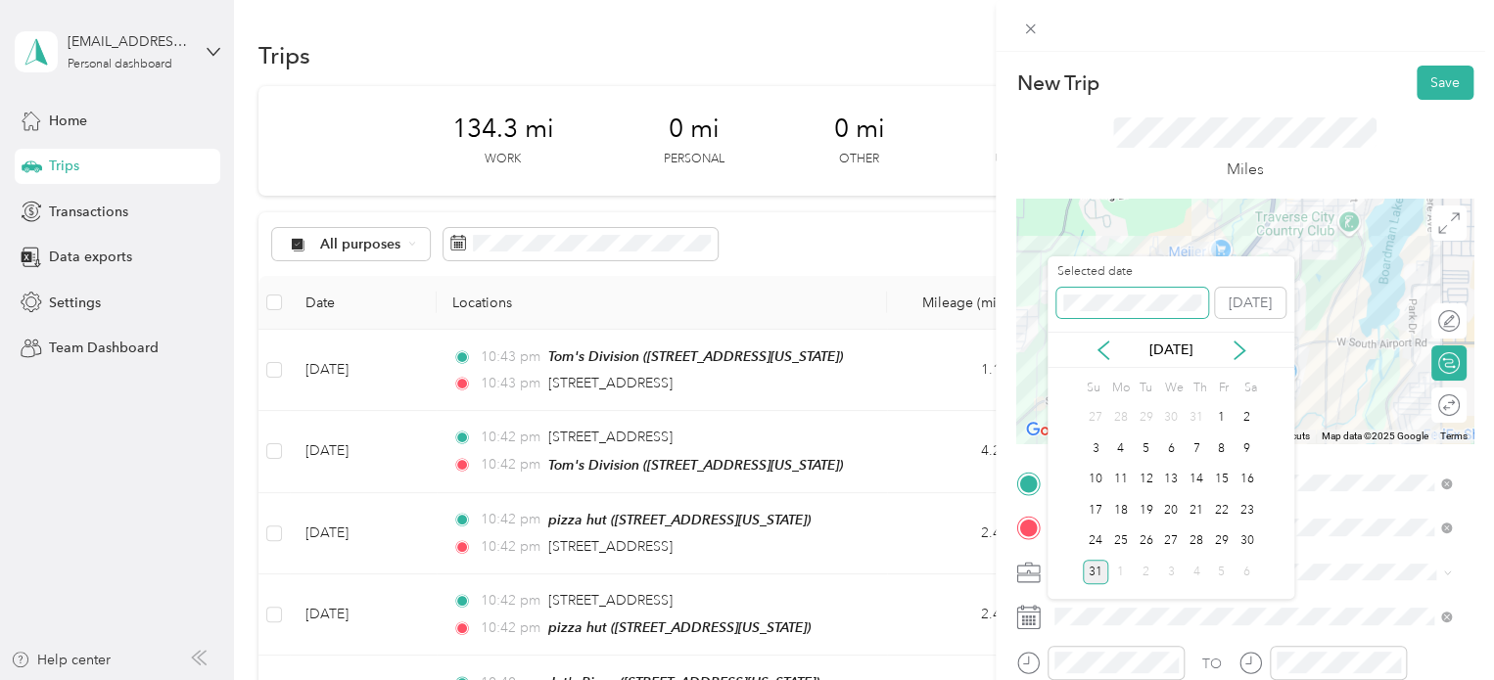
click at [1020, 679] on div "New Trip Save This trip cannot be edited because it is either under review, app…" at bounding box center [742, 680] width 1484 height 0
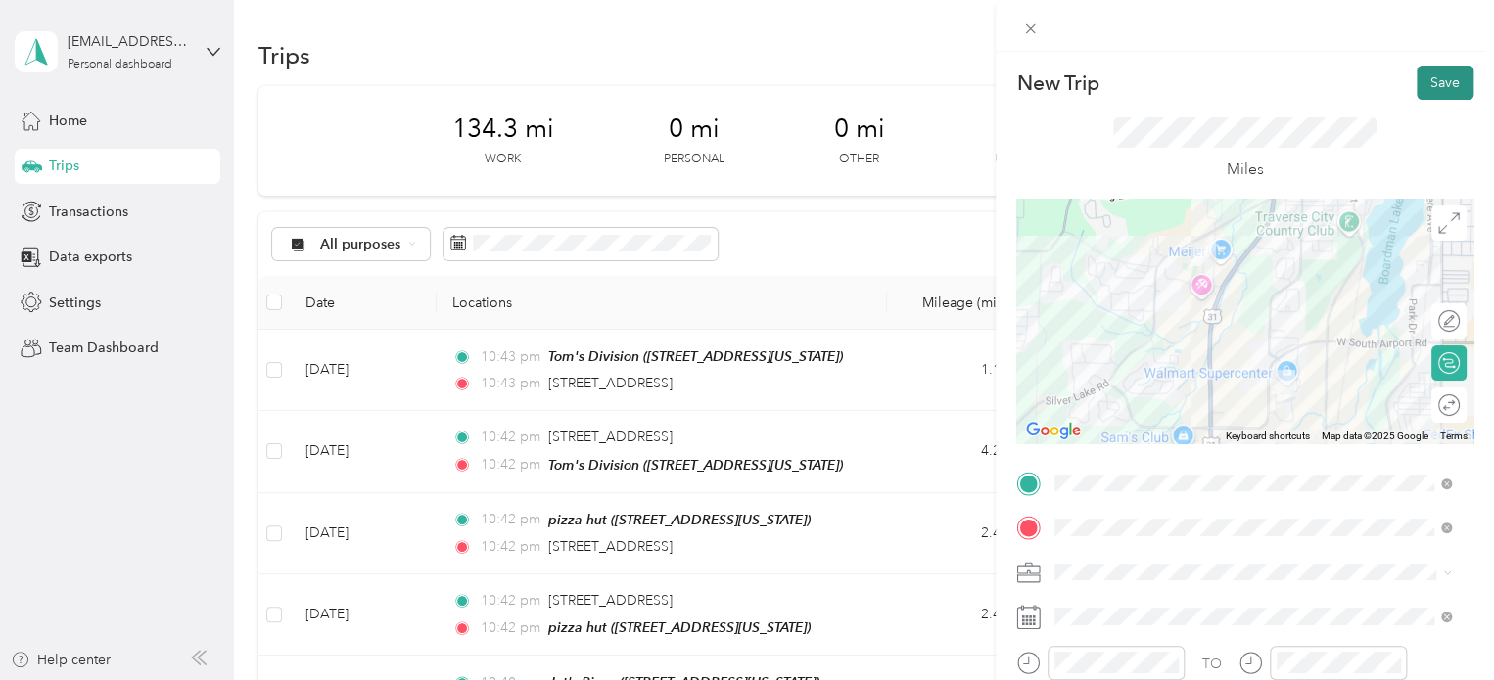
click at [1426, 99] on button "Save" at bounding box center [1445, 83] width 57 height 34
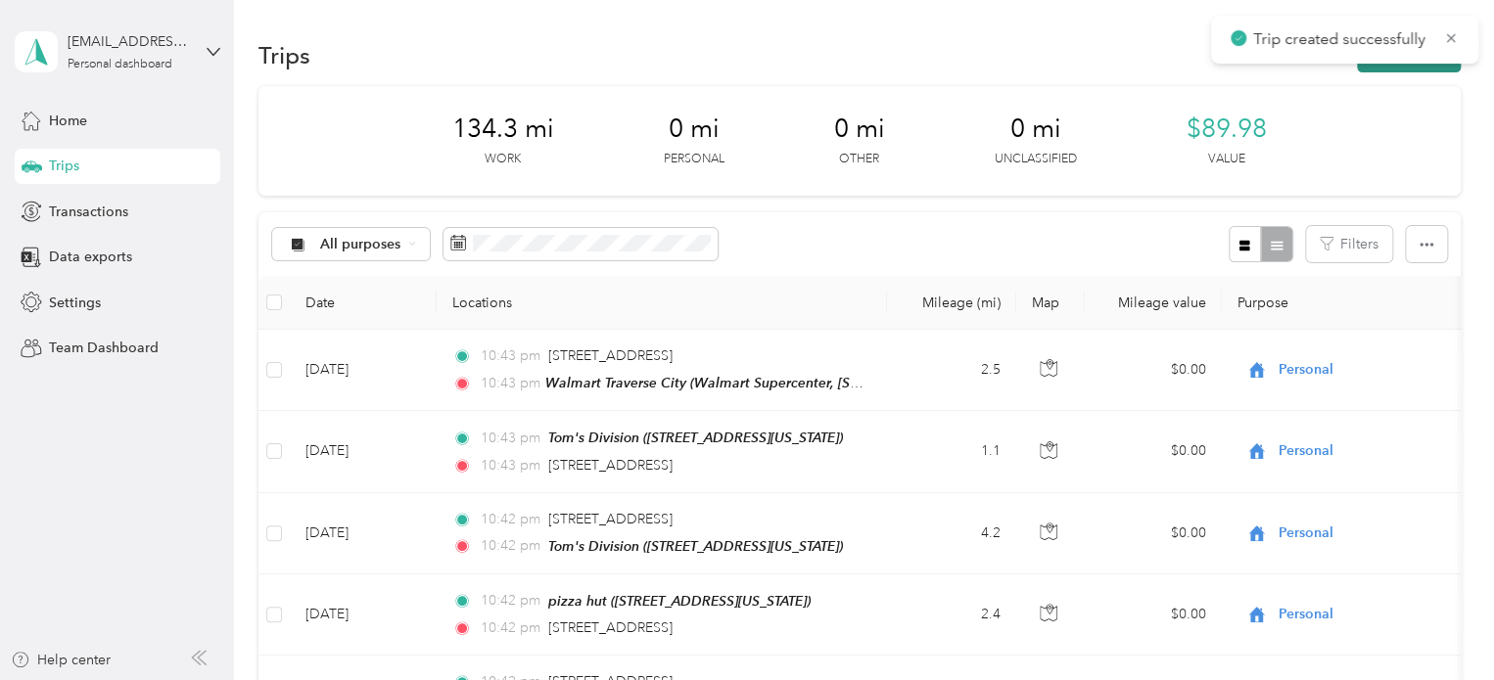
click at [1363, 70] on button "New trip" at bounding box center [1409, 55] width 104 height 34
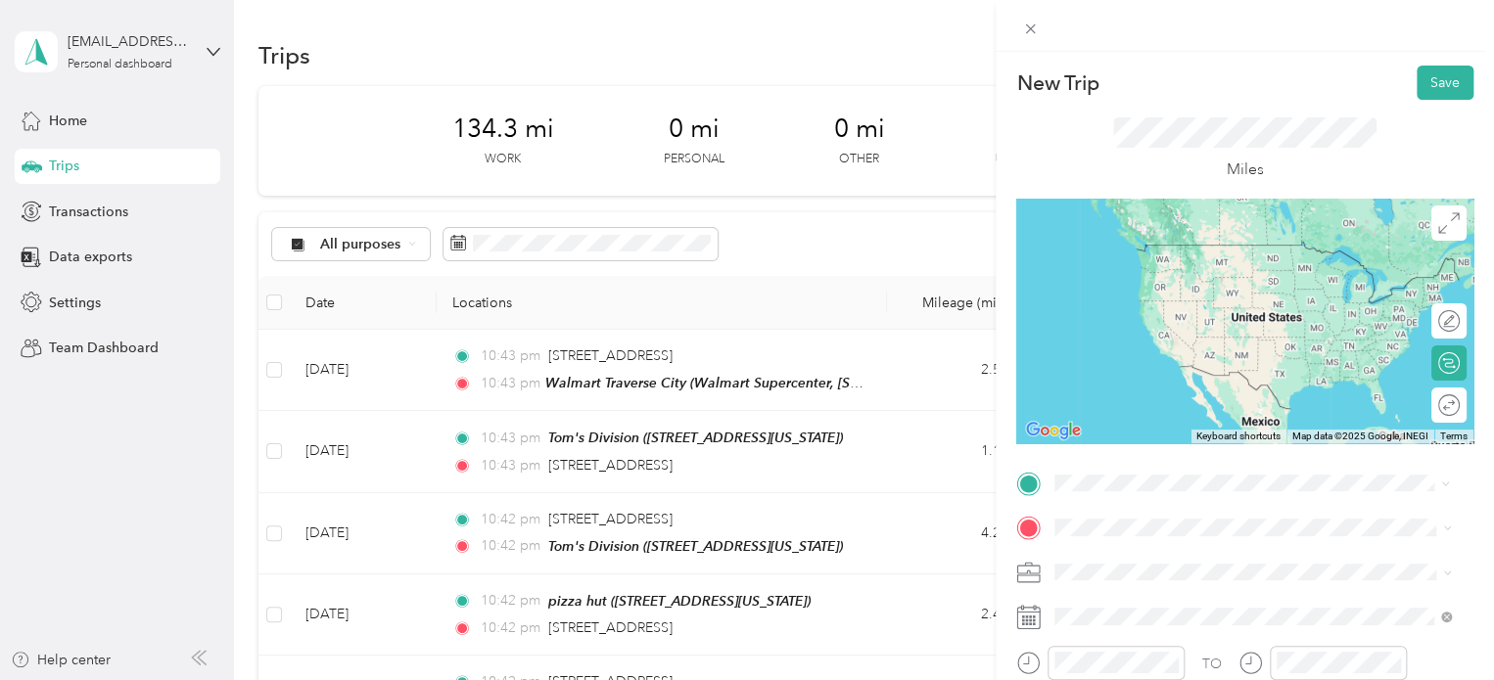
drag, startPoint x: 1127, startPoint y: 280, endPoint x: 1109, endPoint y: 311, distance: 35.9
click at [1127, 279] on div "Walmart Traverse City Walmart Supercenter, [STREET_ADDRESS] , 49684, [GEOGRAPHI…" at bounding box center [1268, 284] width 353 height 82
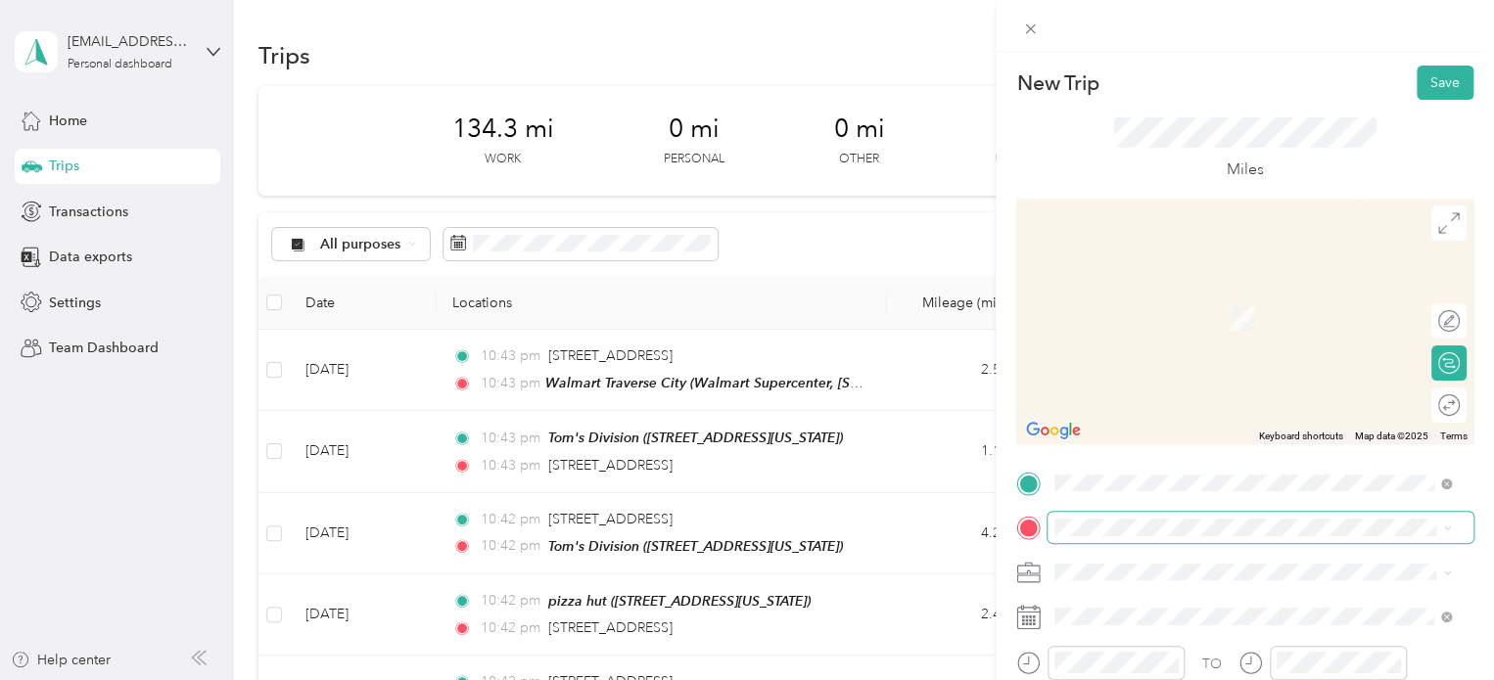
click at [1052, 529] on span at bounding box center [1260, 527] width 426 height 31
click at [1163, 299] on span "2779 Ray Boulevard Traverse City, Michigan 49686, United States" at bounding box center [1190, 290] width 196 height 18
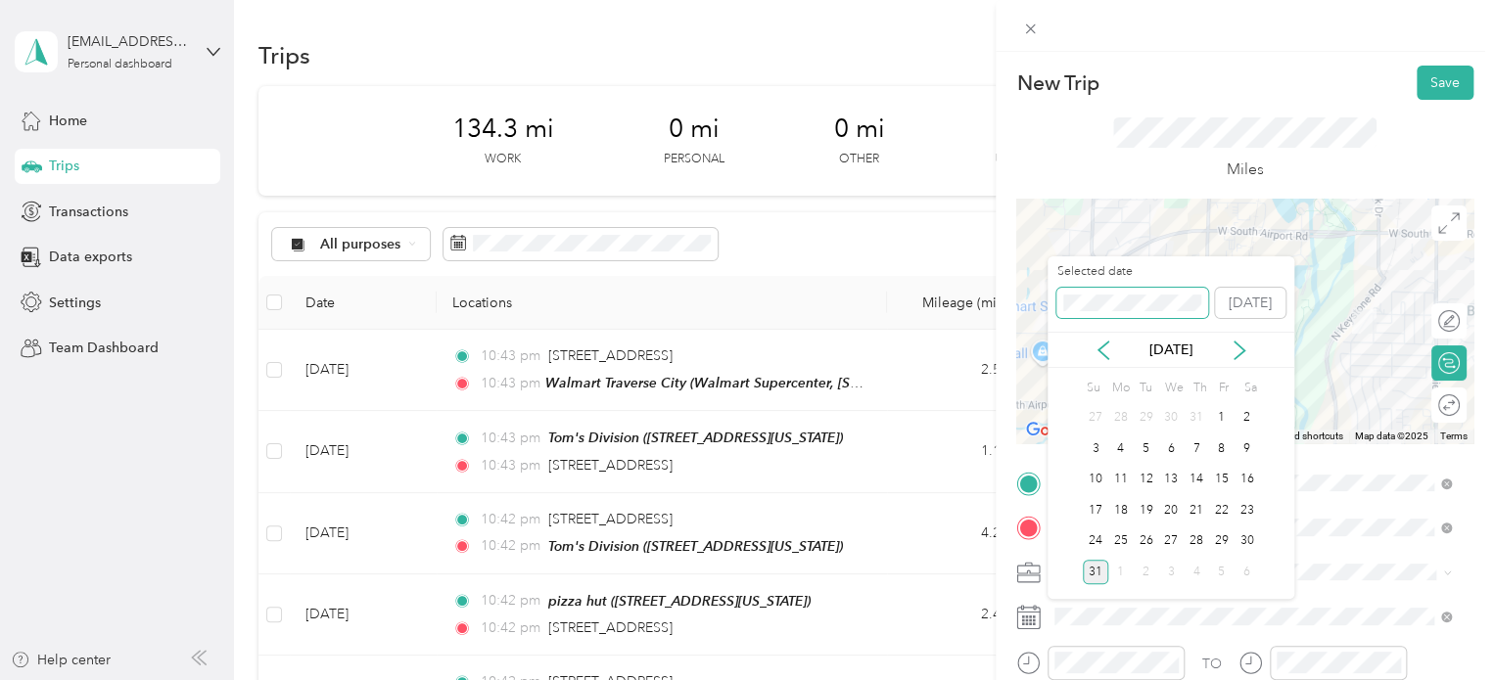
click at [987, 679] on div "New Trip Save This trip cannot be edited because it is either under review, app…" at bounding box center [742, 680] width 1484 height 0
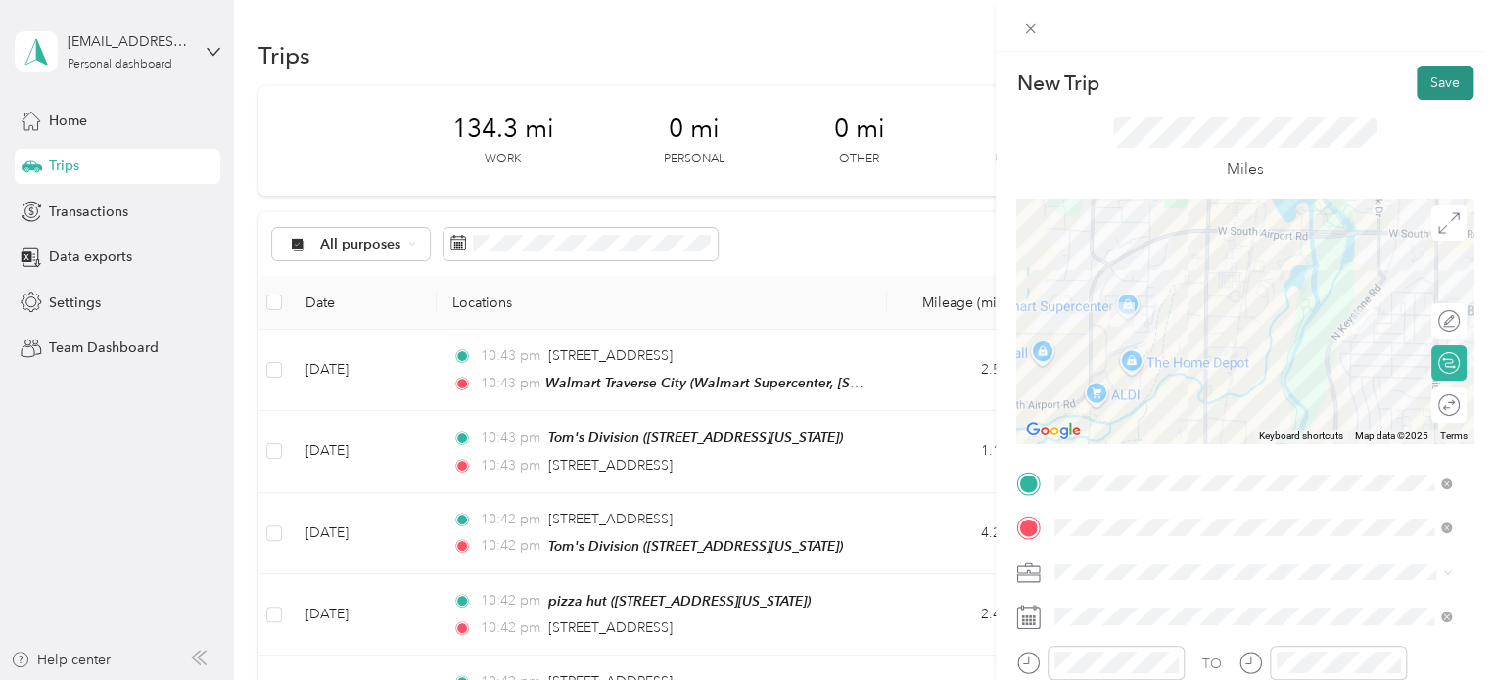
click at [1420, 95] on button "Save" at bounding box center [1445, 83] width 57 height 34
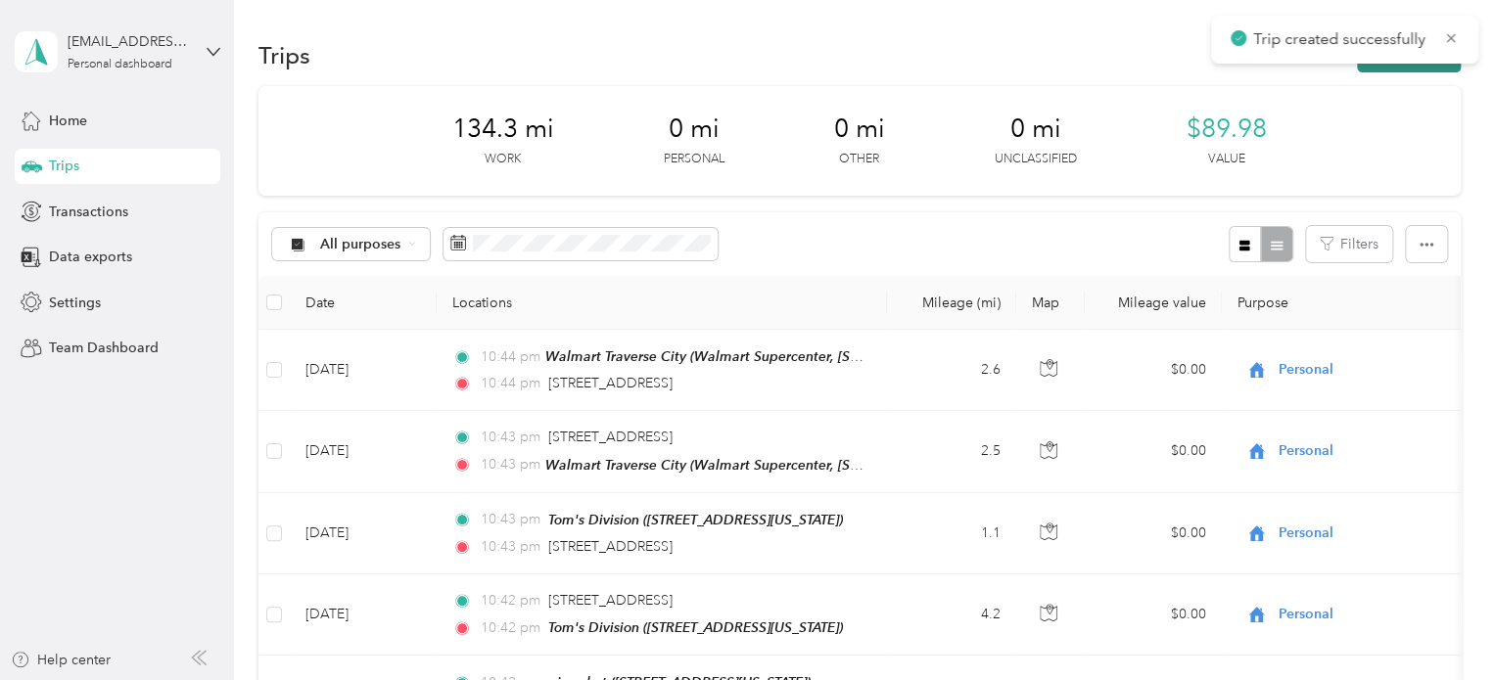
click at [1412, 70] on button "New trip" at bounding box center [1409, 55] width 104 height 34
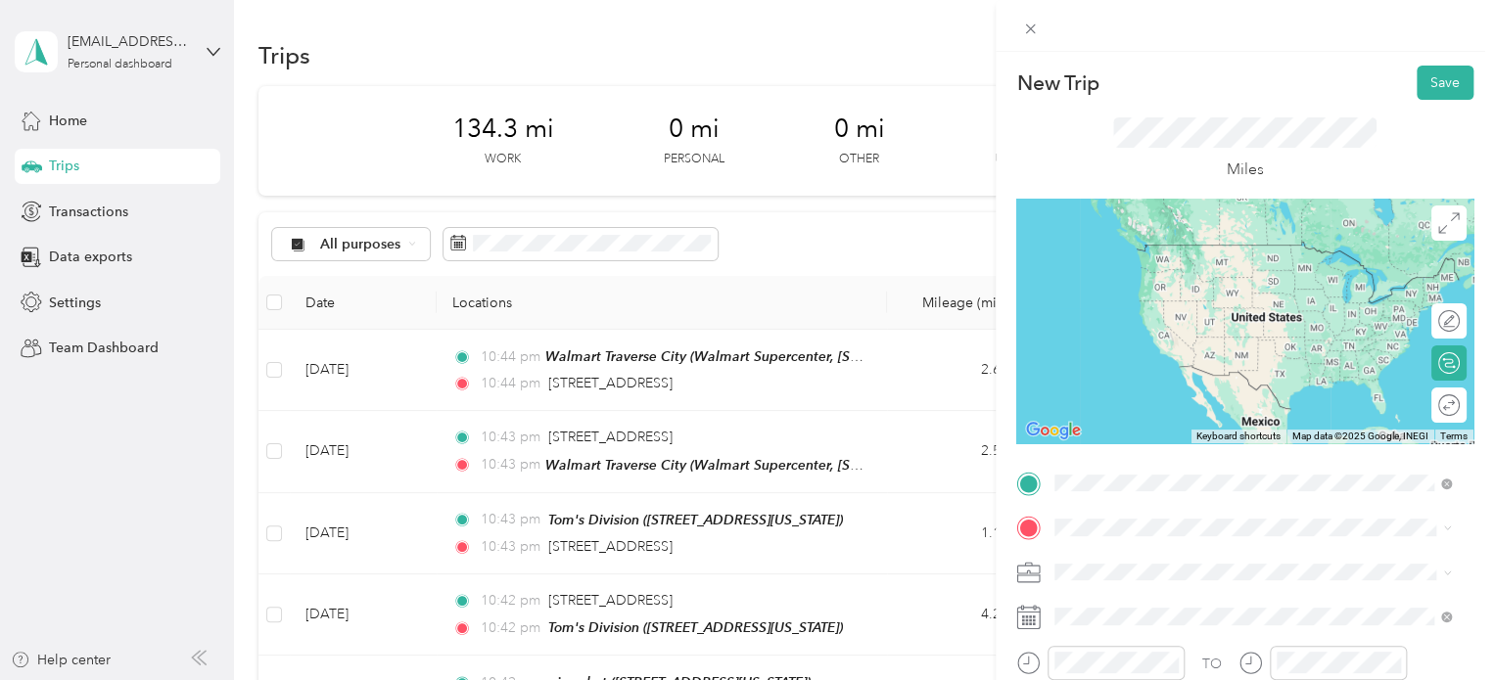
click at [1143, 247] on span "2779 Ray Boulevard Traverse City, Michigan 49686, United States" at bounding box center [1190, 245] width 196 height 18
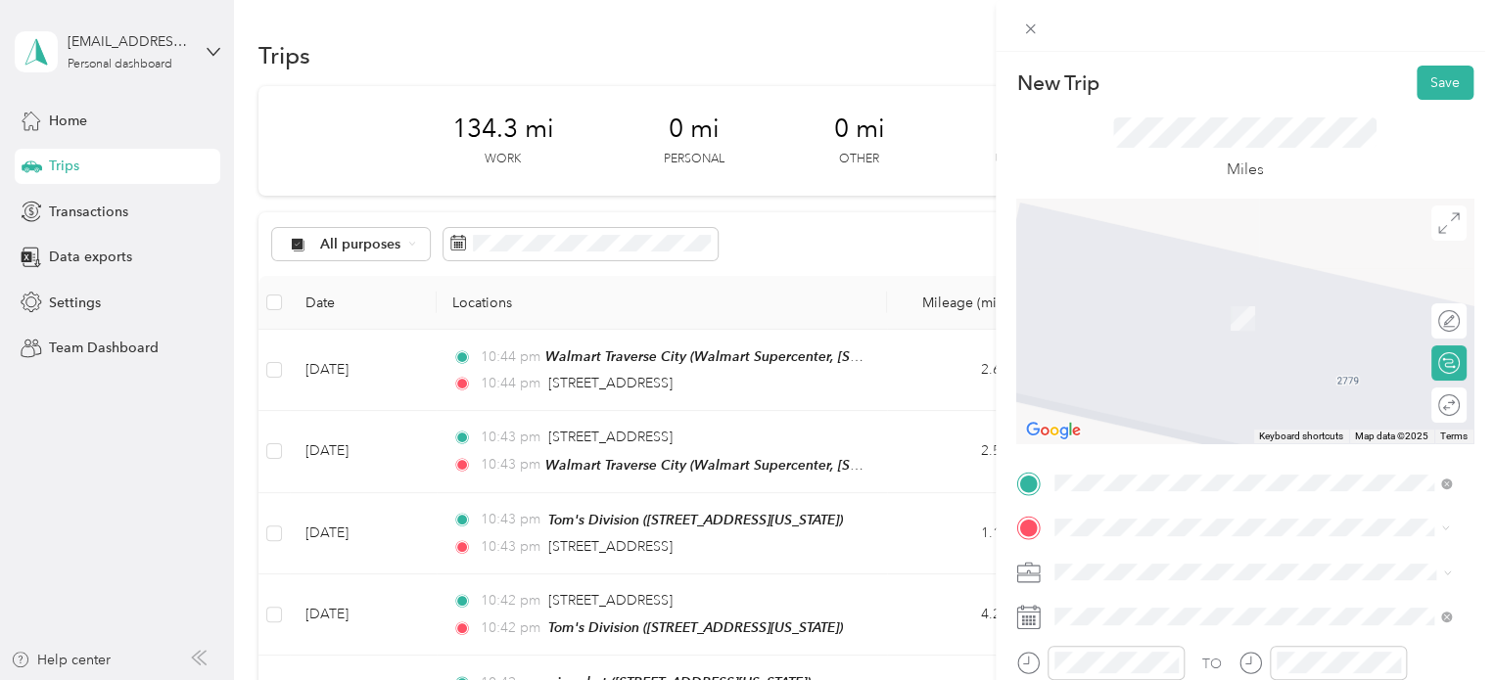
click at [1132, 388] on div "7-Eleven Barlow St 1795 Barlow Street, Traverse City, 49686, Traverse City, Mic…" at bounding box center [1244, 369] width 304 height 41
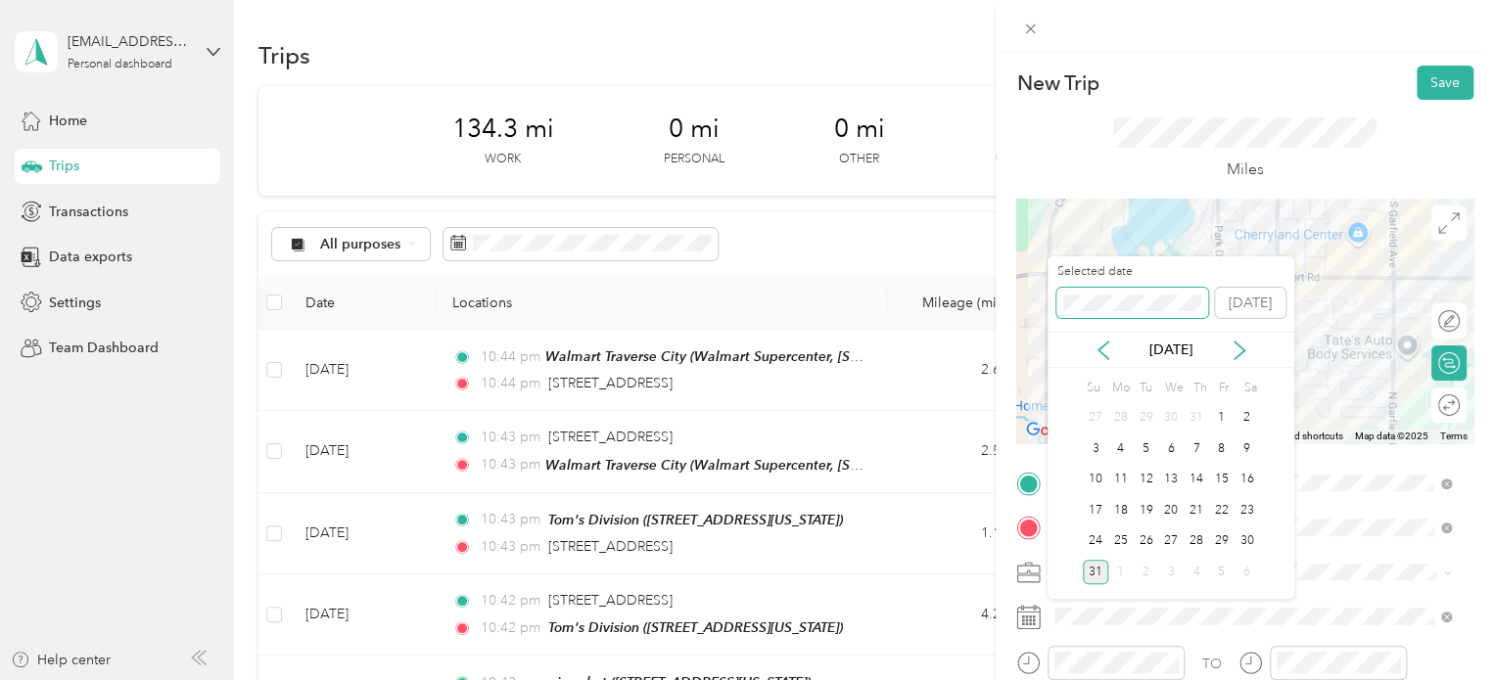
click at [1042, 679] on div "New Trip Save This trip cannot be edited because it is either under review, app…" at bounding box center [742, 680] width 1484 height 0
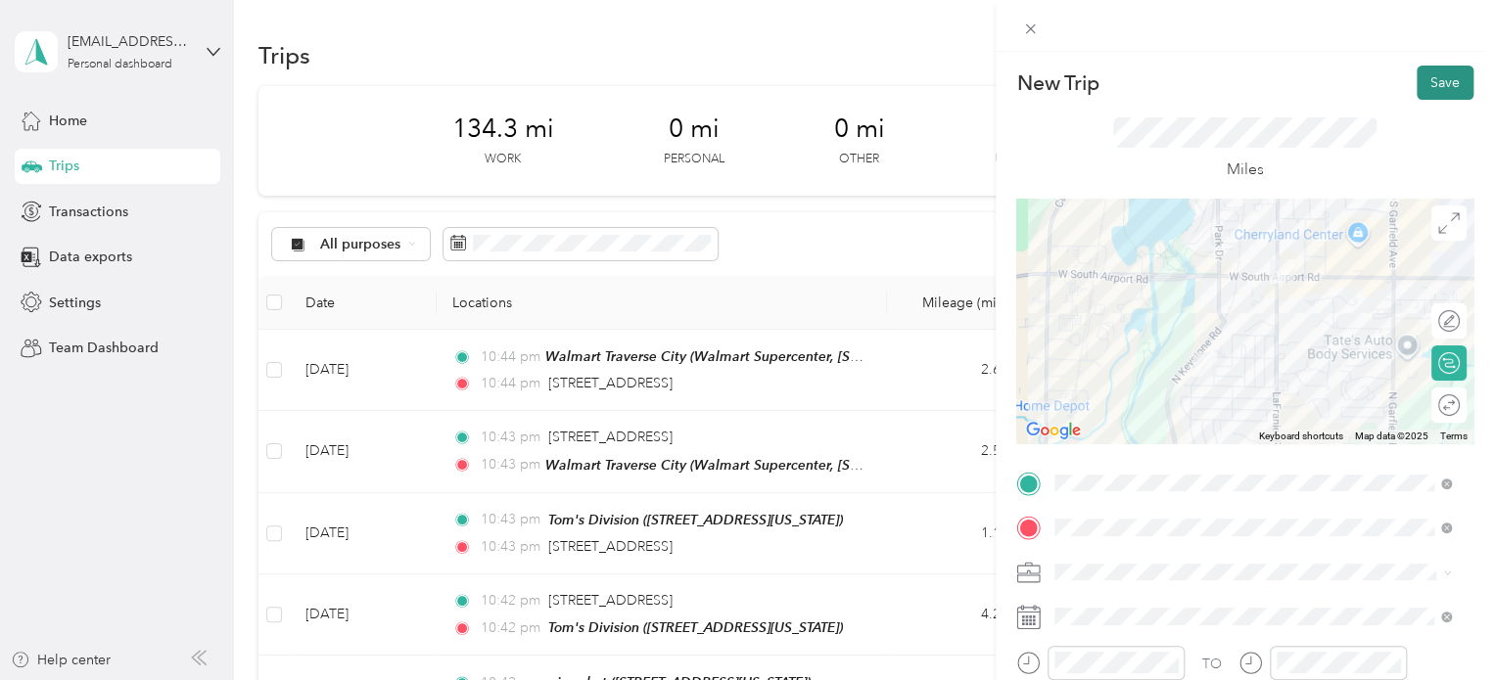
click at [1421, 83] on button "Save" at bounding box center [1445, 83] width 57 height 34
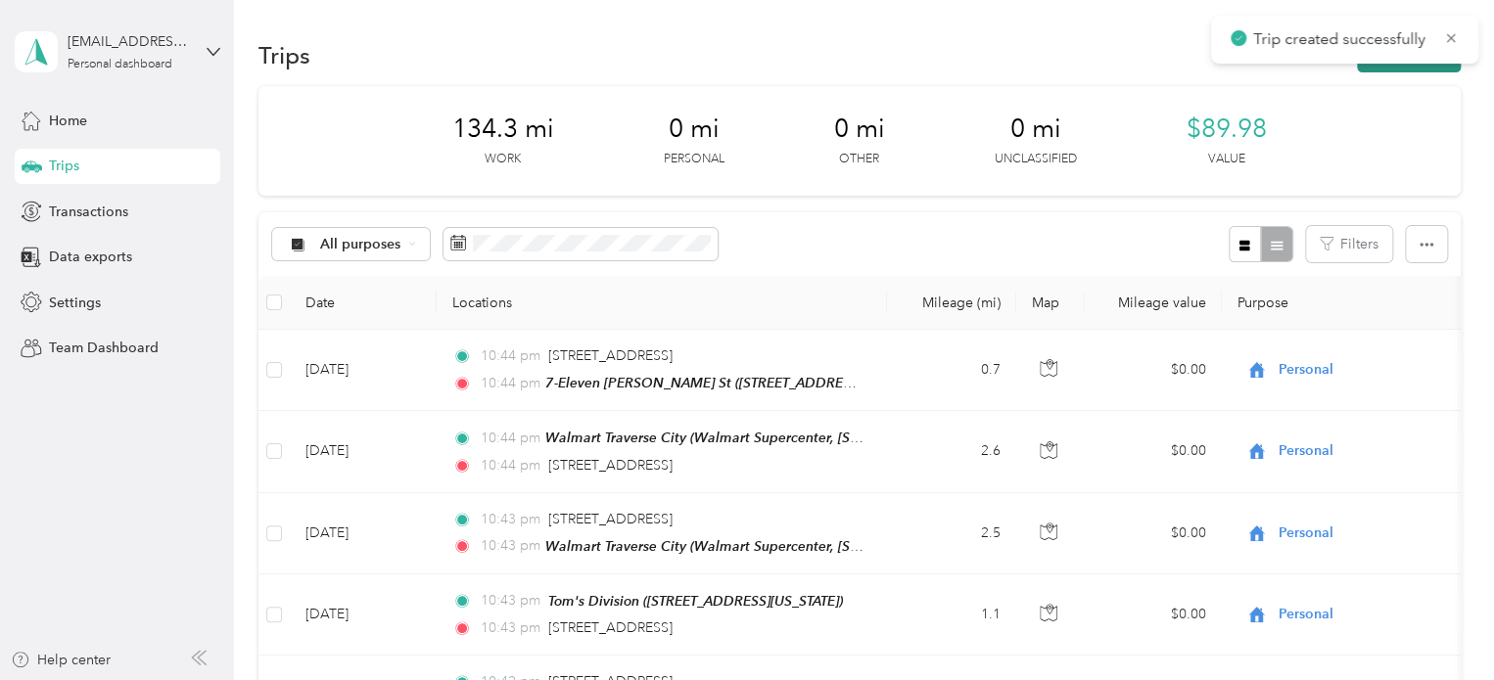
click at [1385, 70] on button "New trip" at bounding box center [1409, 55] width 104 height 34
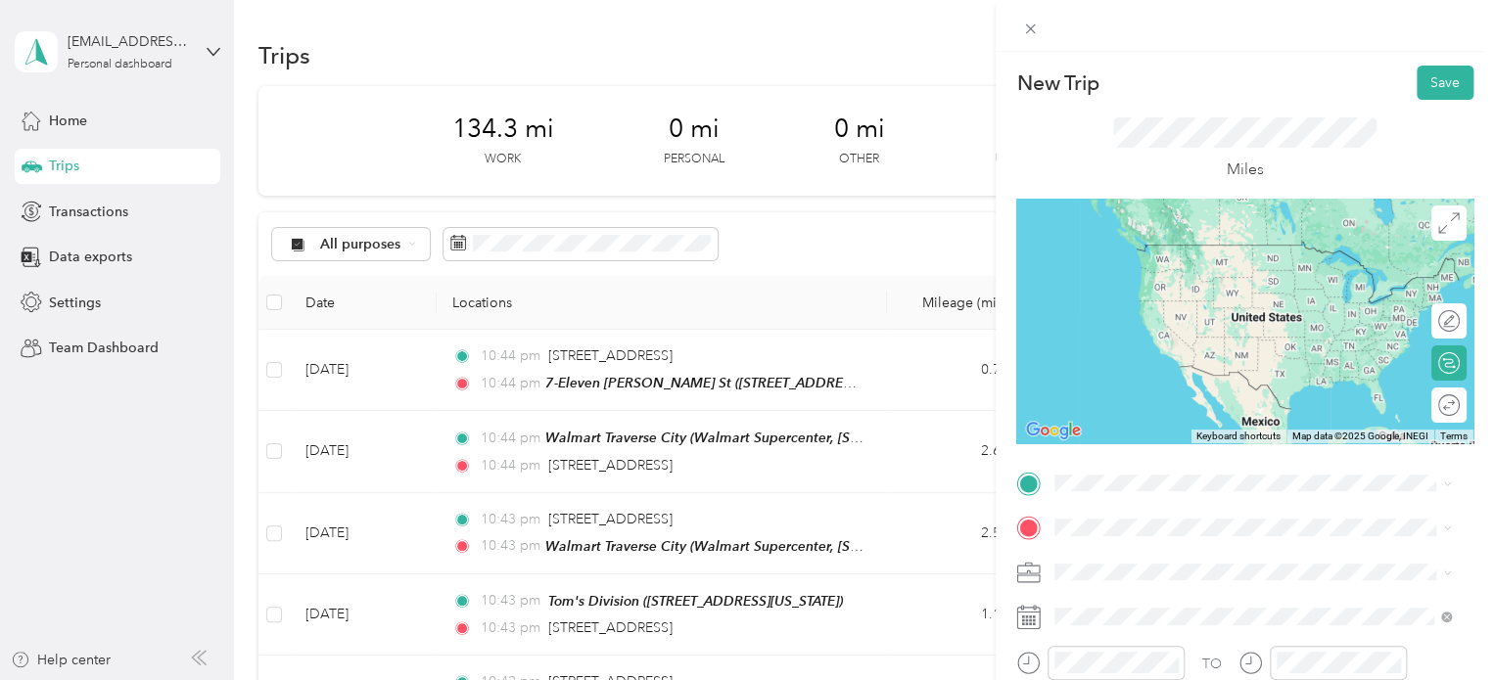
click at [1135, 339] on div "7-Eleven Barlow St 1795 Barlow Street, Traverse City, 49686, Traverse City, Mic…" at bounding box center [1244, 318] width 304 height 41
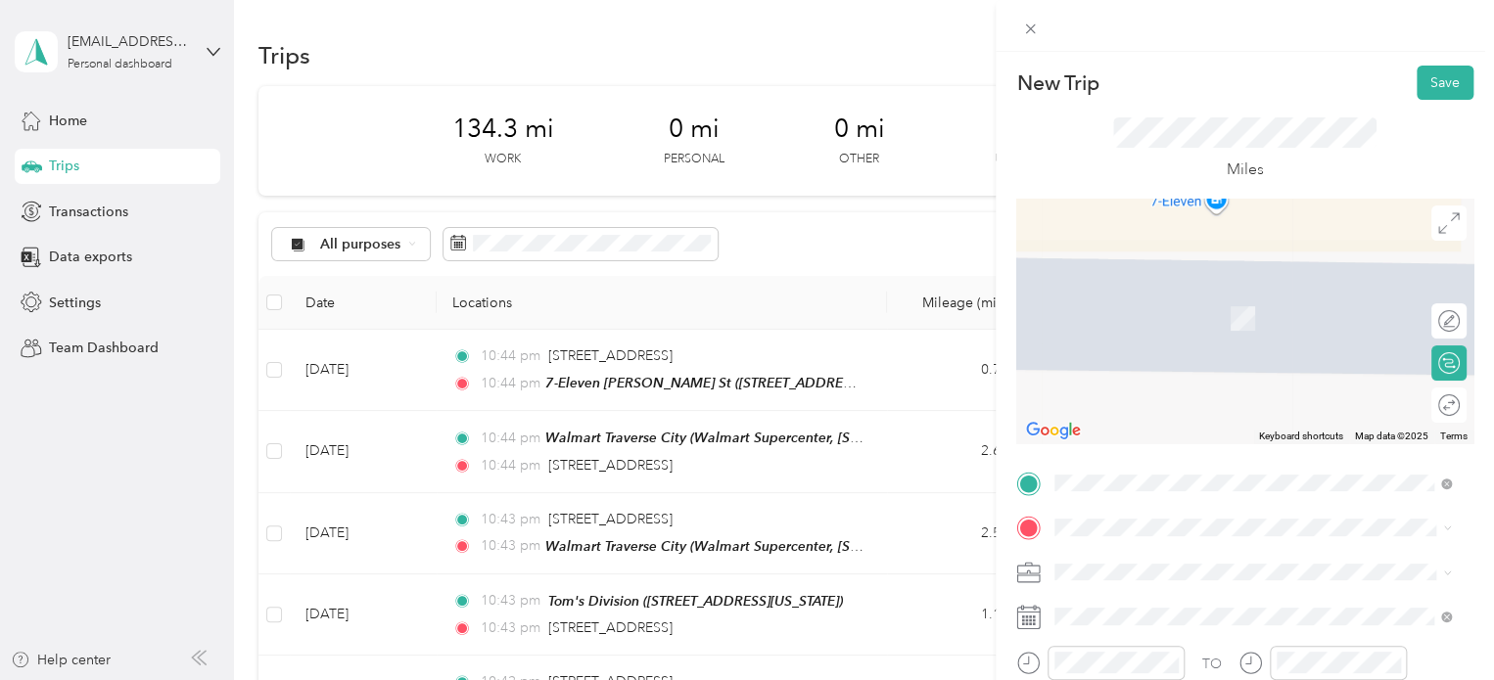
click at [1116, 293] on span "905 West Forestlane Drive Traverse City, Michigan 49686, United States" at bounding box center [1190, 284] width 196 height 18
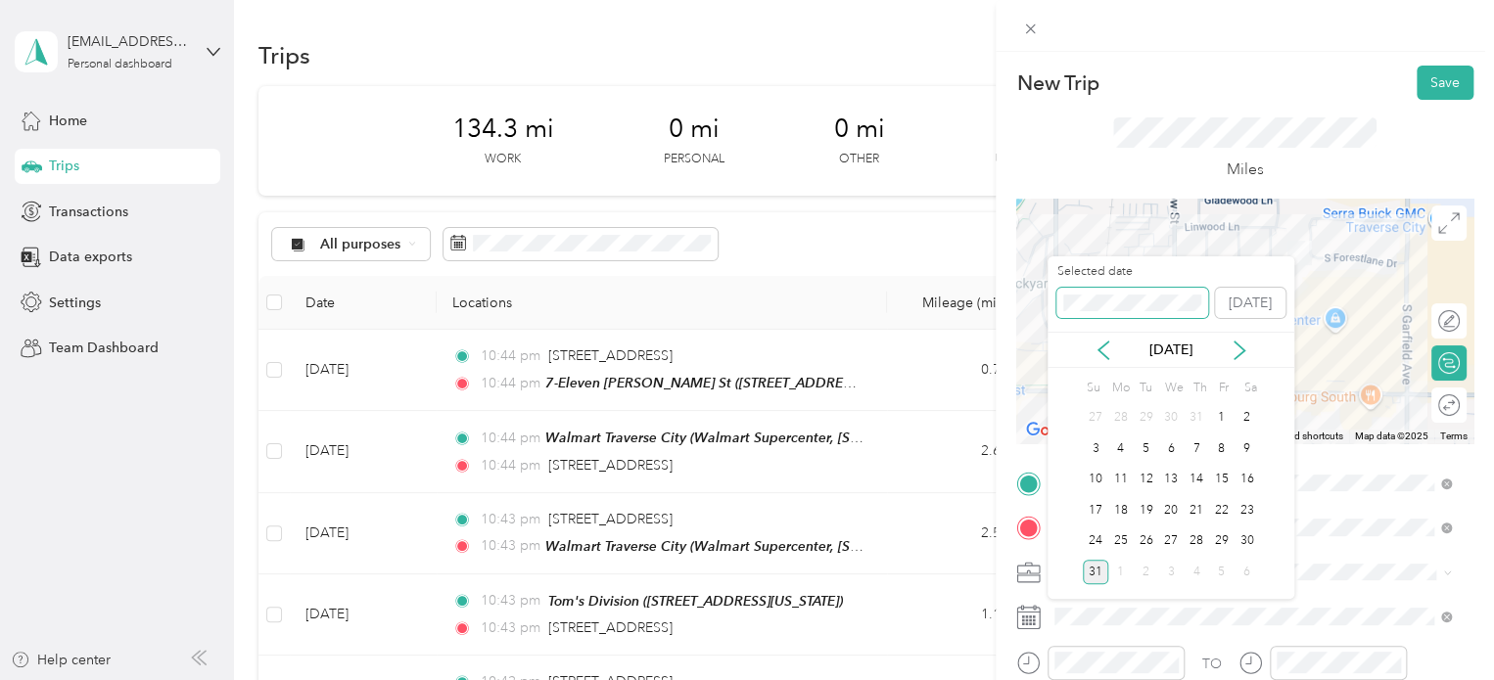
click at [1042, 679] on div "New Trip Save This trip cannot be edited because it is either under review, app…" at bounding box center [742, 680] width 1484 height 0
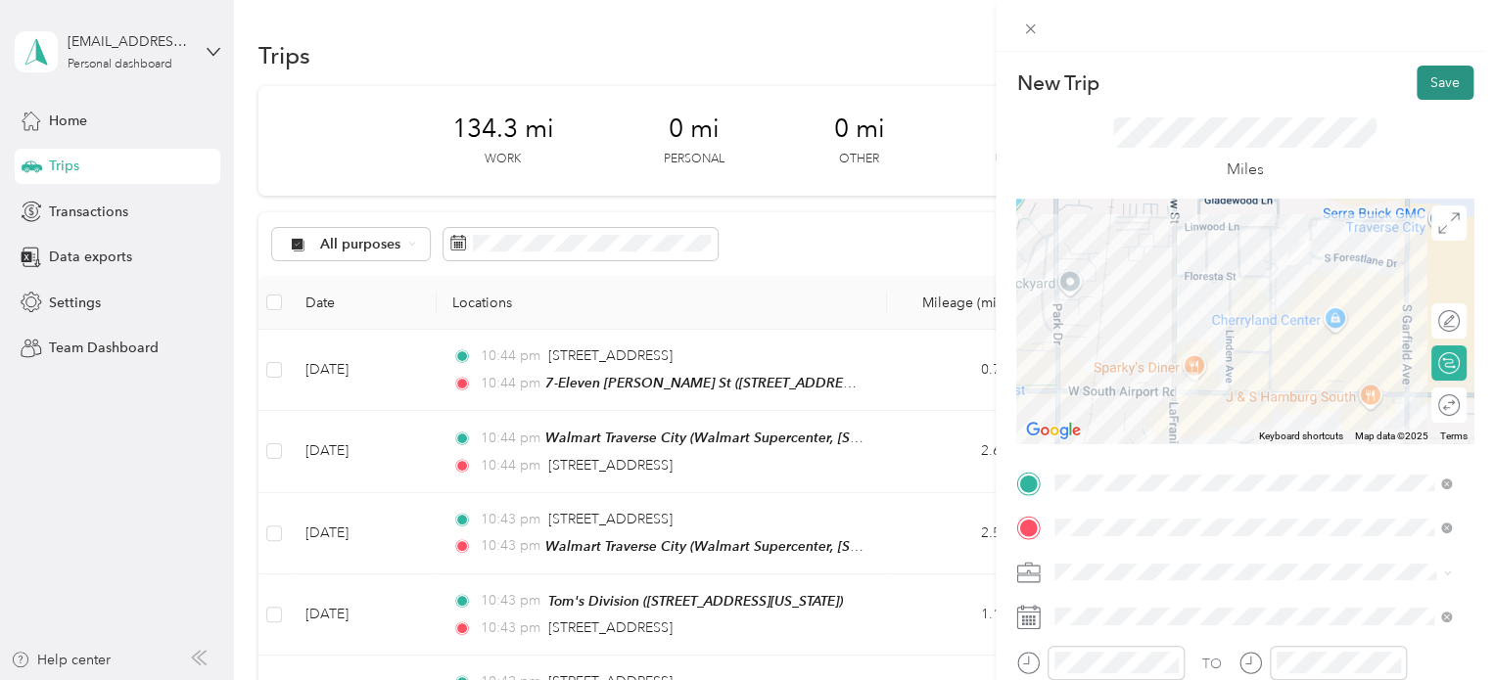
click at [1429, 71] on button "Save" at bounding box center [1445, 83] width 57 height 34
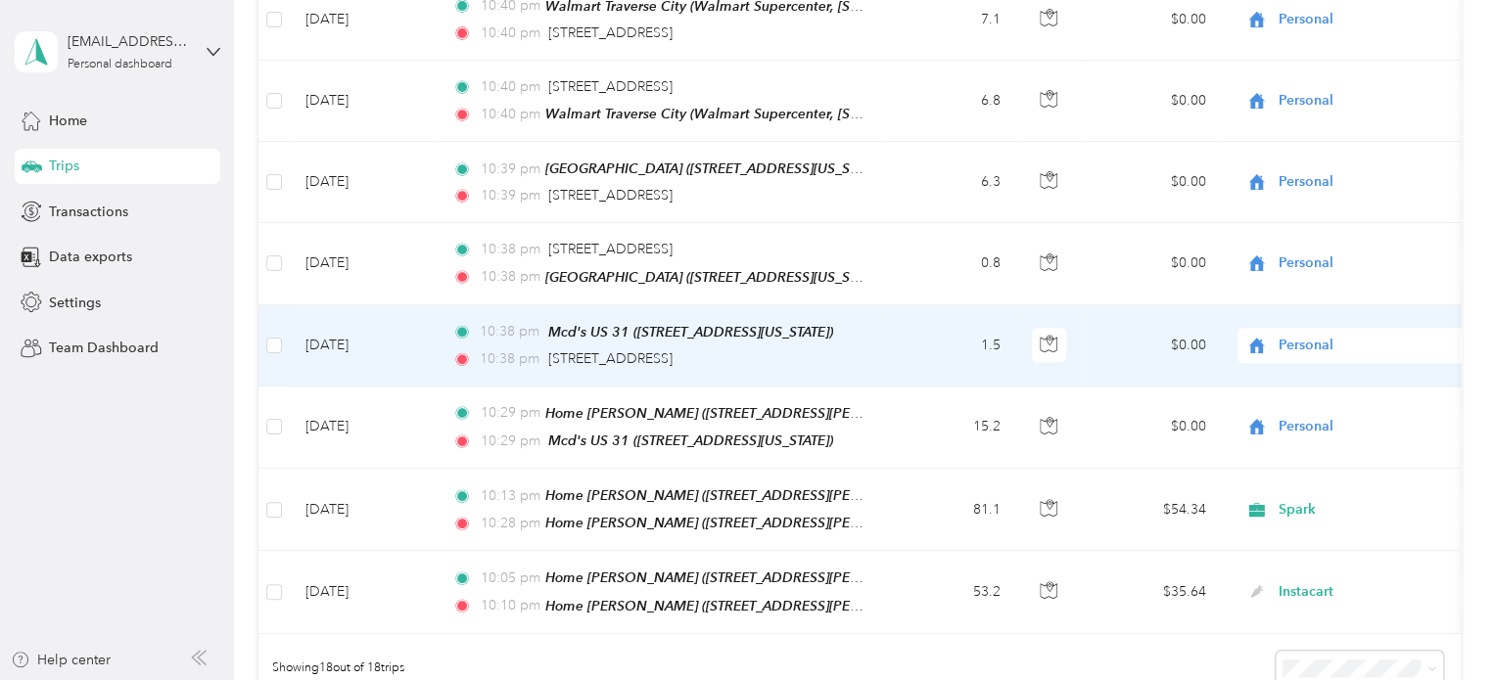
scroll to position [1175, 0]
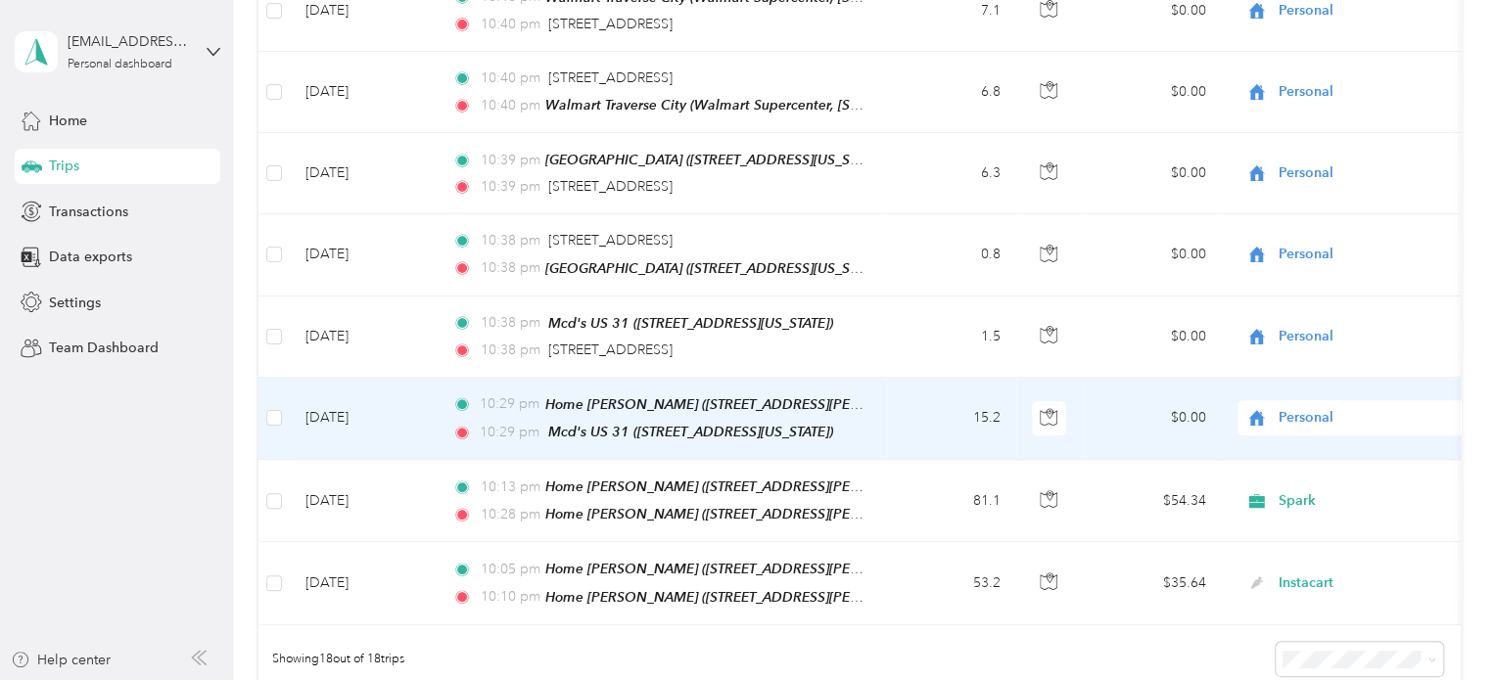
click at [350, 399] on td "[DATE]" at bounding box center [363, 419] width 147 height 82
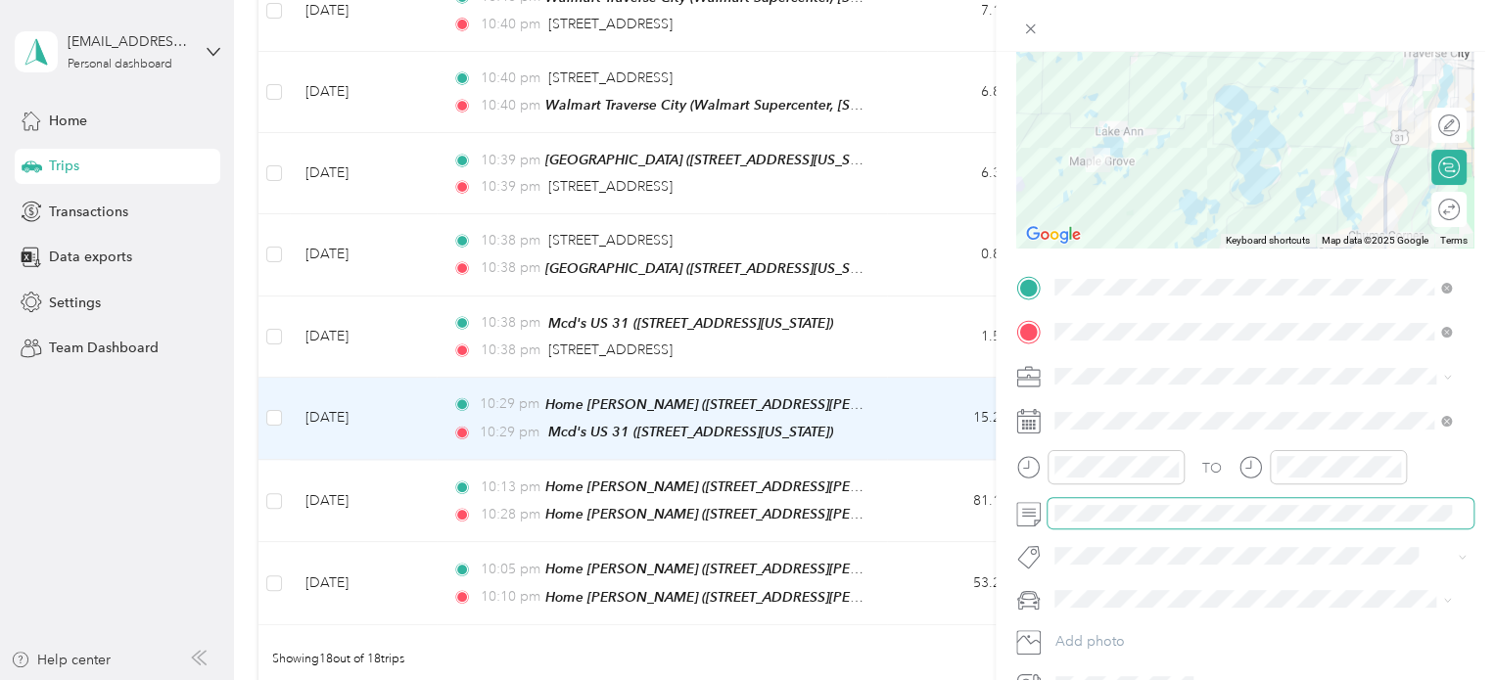
scroll to position [0, 1270]
click at [153, 488] on div "Trip details Save This trip cannot be edited because it is either under review,…" at bounding box center [747, 340] width 1494 height 680
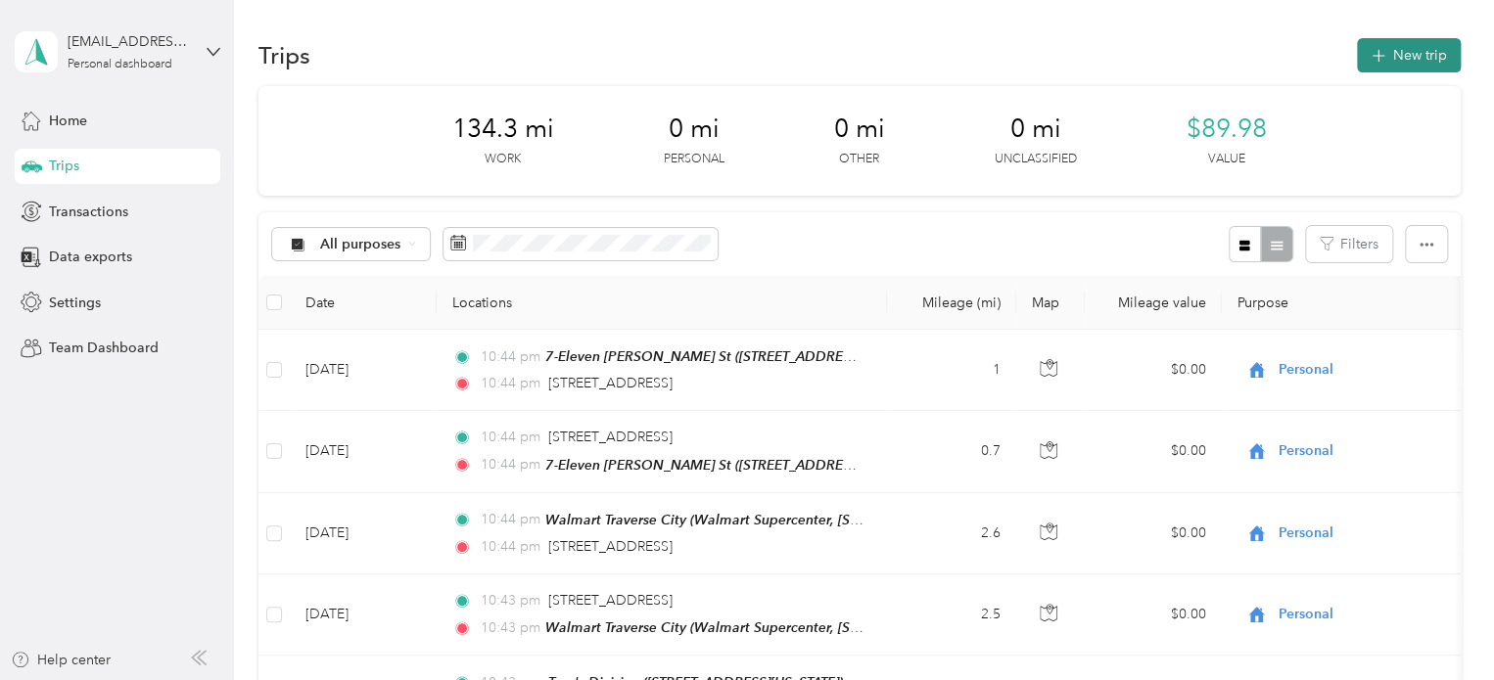
click at [1369, 63] on icon "button" at bounding box center [1378, 56] width 23 height 23
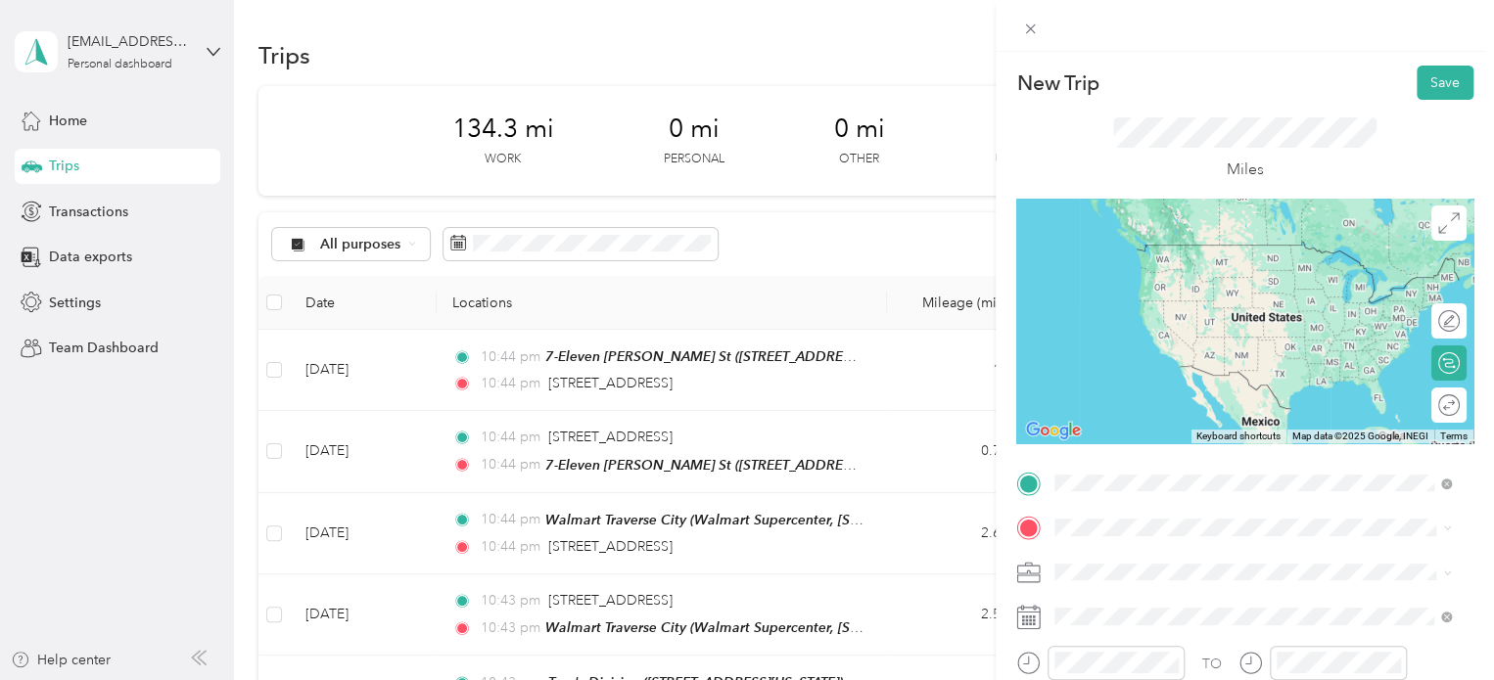
click at [1154, 259] on div "905 West Forestlane Drive Traverse City, Michigan 49686, United States" at bounding box center [1252, 246] width 383 height 26
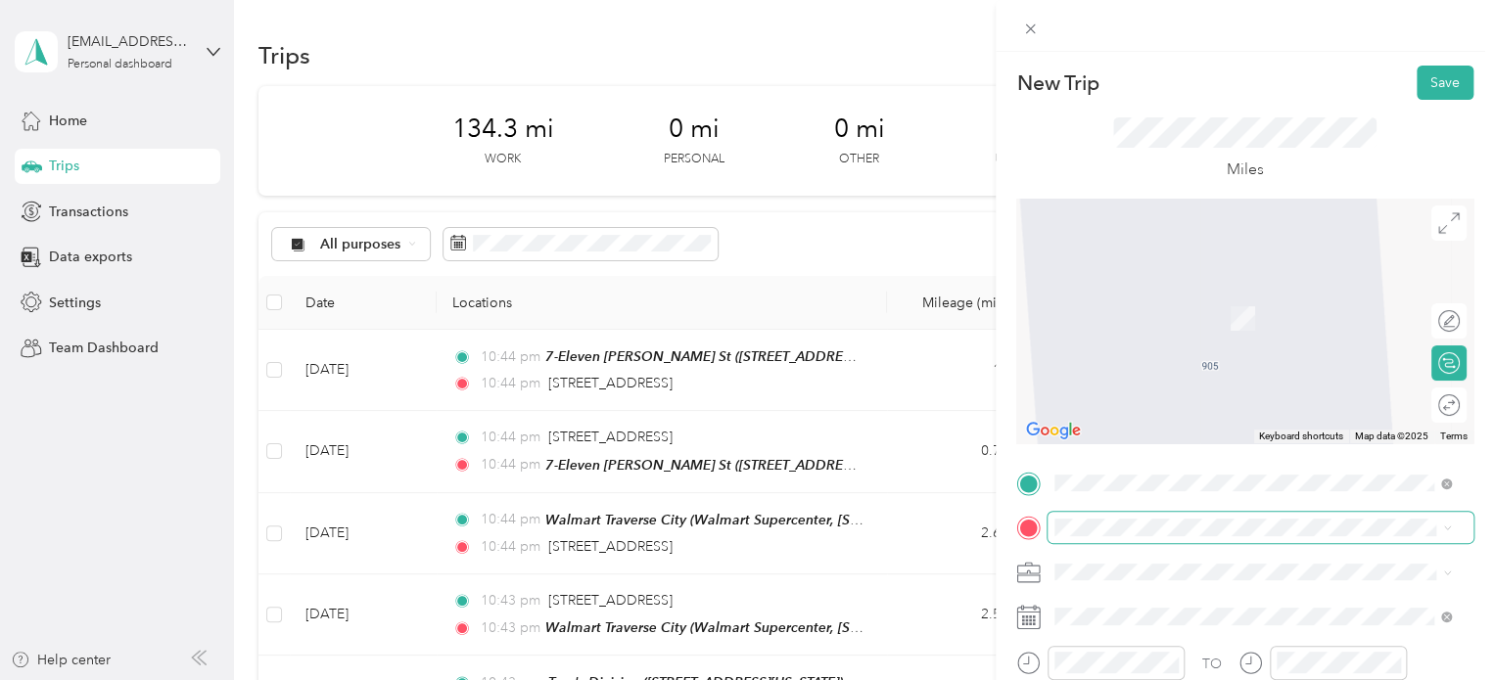
click at [1109, 512] on span at bounding box center [1260, 527] width 426 height 31
click at [1122, 431] on div "Walgreens M37 1029 South M 37, Traverse City, 49685, Traverse City, Michigan, U…" at bounding box center [1252, 407] width 383 height 48
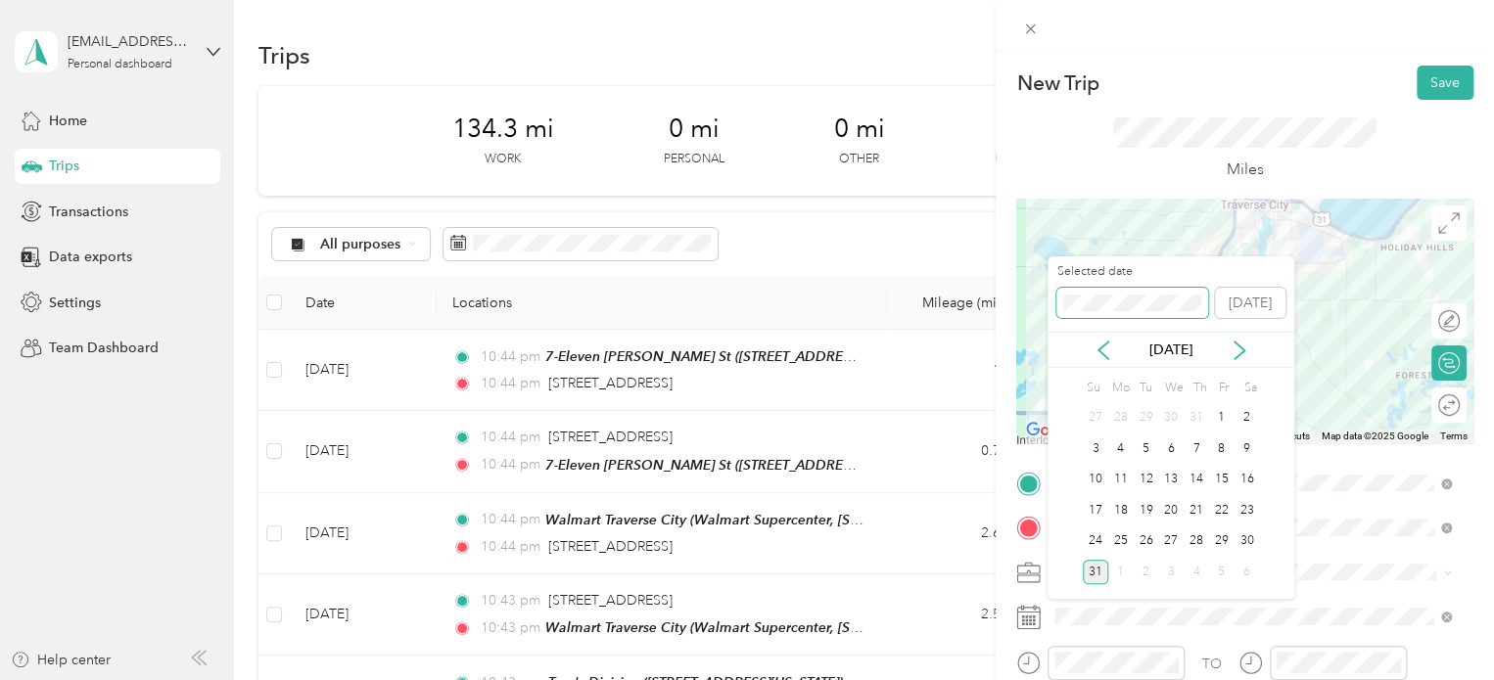
click at [977, 679] on div "New Trip Save This trip cannot be edited because it is either under review, app…" at bounding box center [742, 680] width 1484 height 0
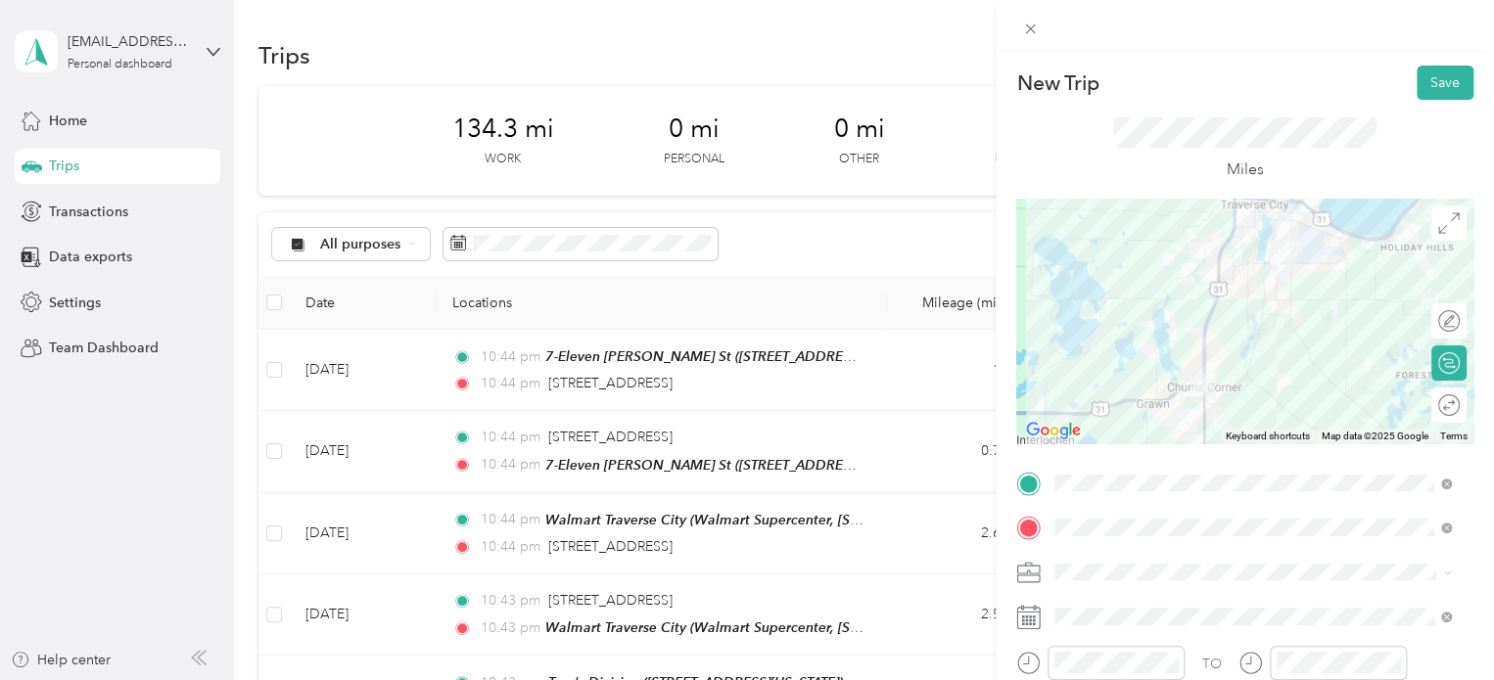
click at [1459, 92] on form "New Trip Save This trip cannot be edited because it is either under review, app…" at bounding box center [1245, 481] width 498 height 830
click at [1451, 89] on button "Save" at bounding box center [1445, 83] width 57 height 34
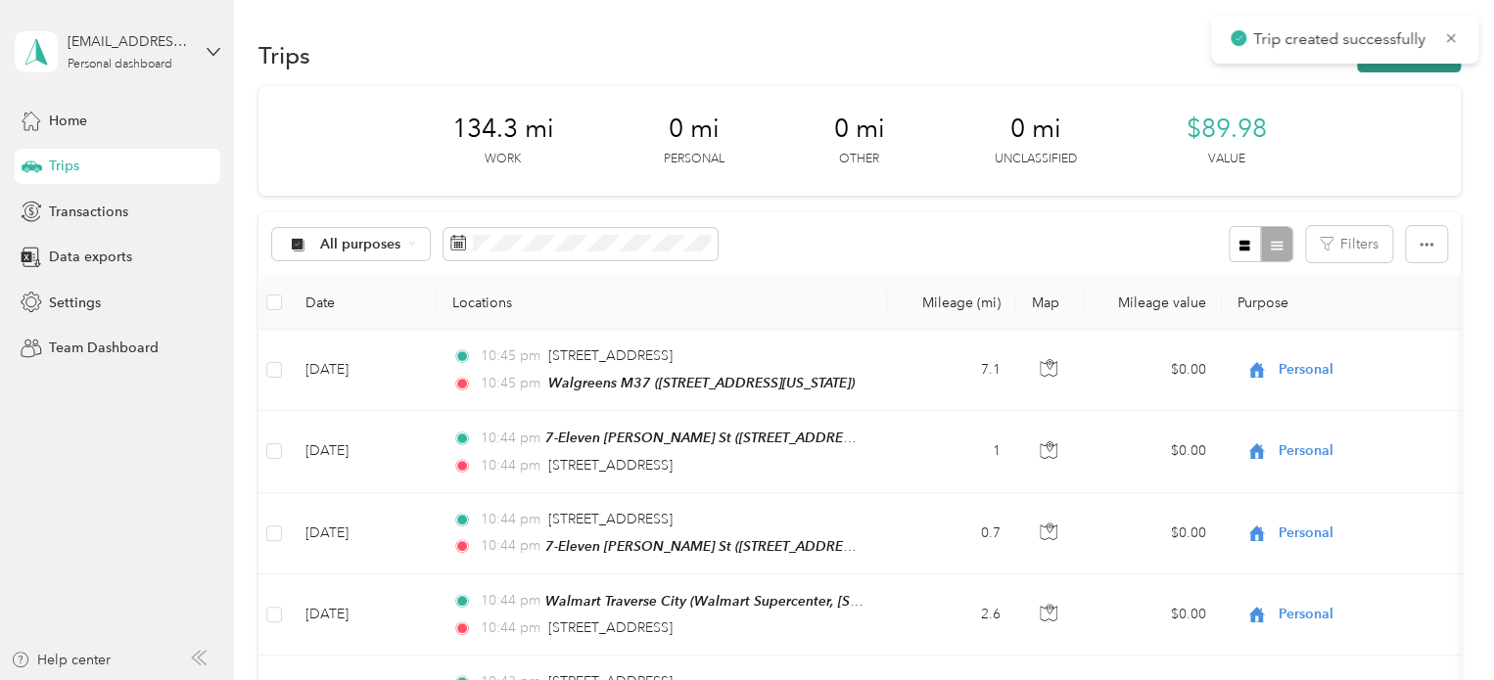
click at [1376, 70] on button "New trip" at bounding box center [1409, 55] width 104 height 34
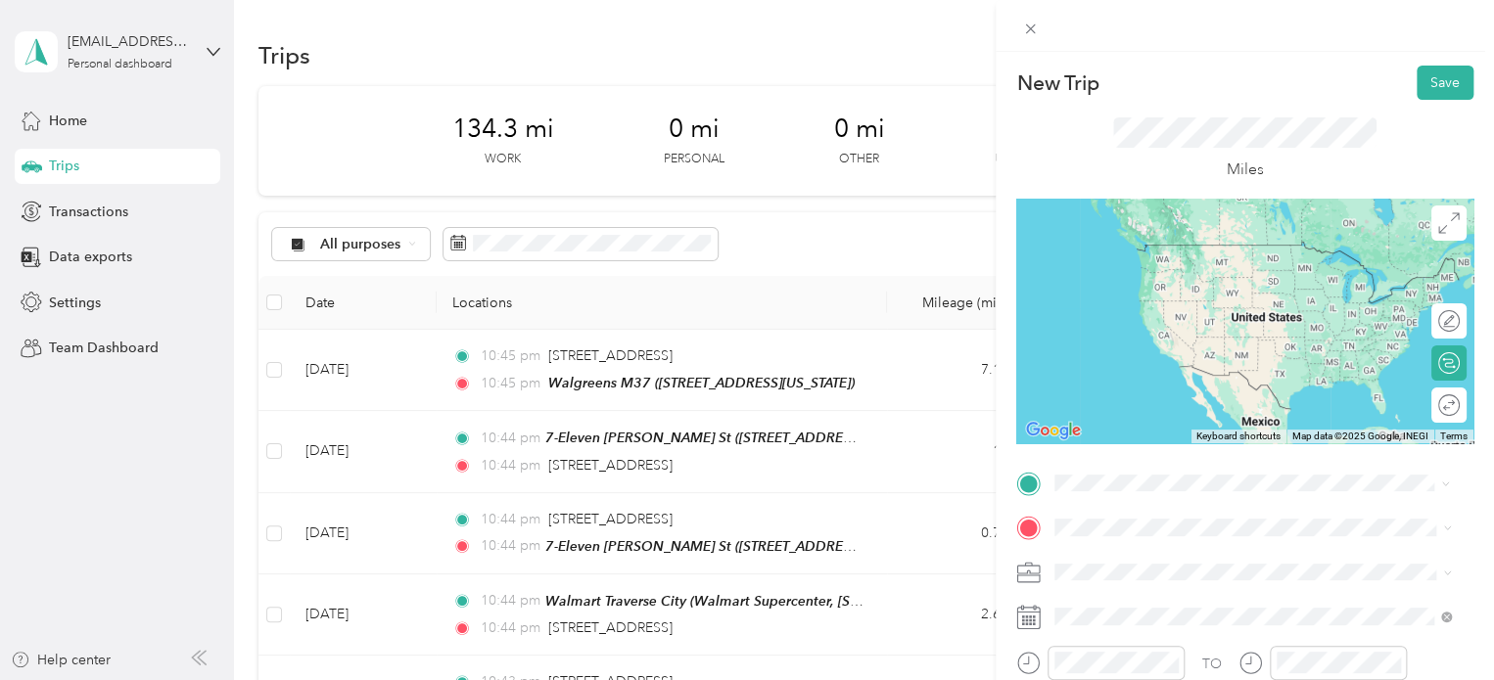
click at [1112, 364] on div "Walgreens M37 1029 South M 37, Traverse City, 49685, Traverse City, Michigan, U…" at bounding box center [1190, 366] width 196 height 41
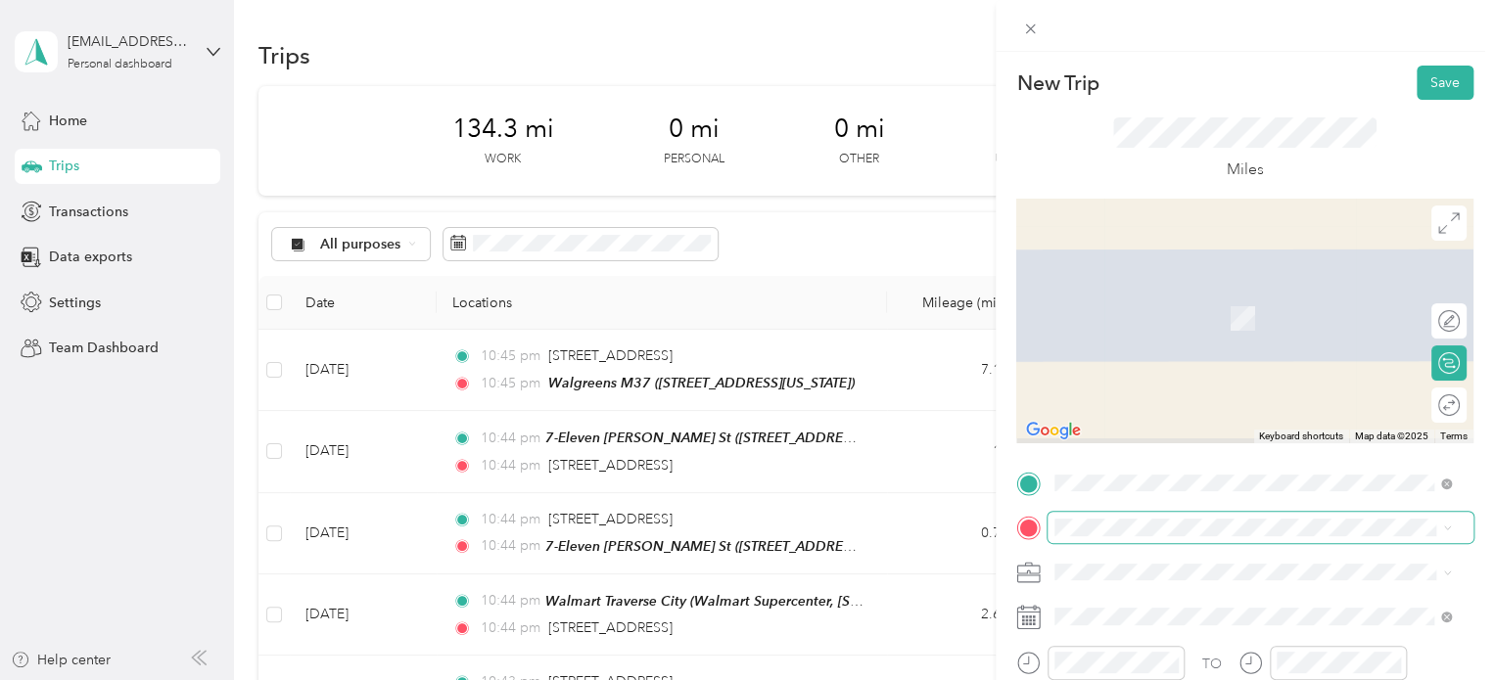
click at [1066, 536] on span at bounding box center [1260, 527] width 426 height 31
click at [1088, 422] on div "4942 Meadowlark Lane Traverse City, Michigan 49685, United States" at bounding box center [1252, 420] width 383 height 26
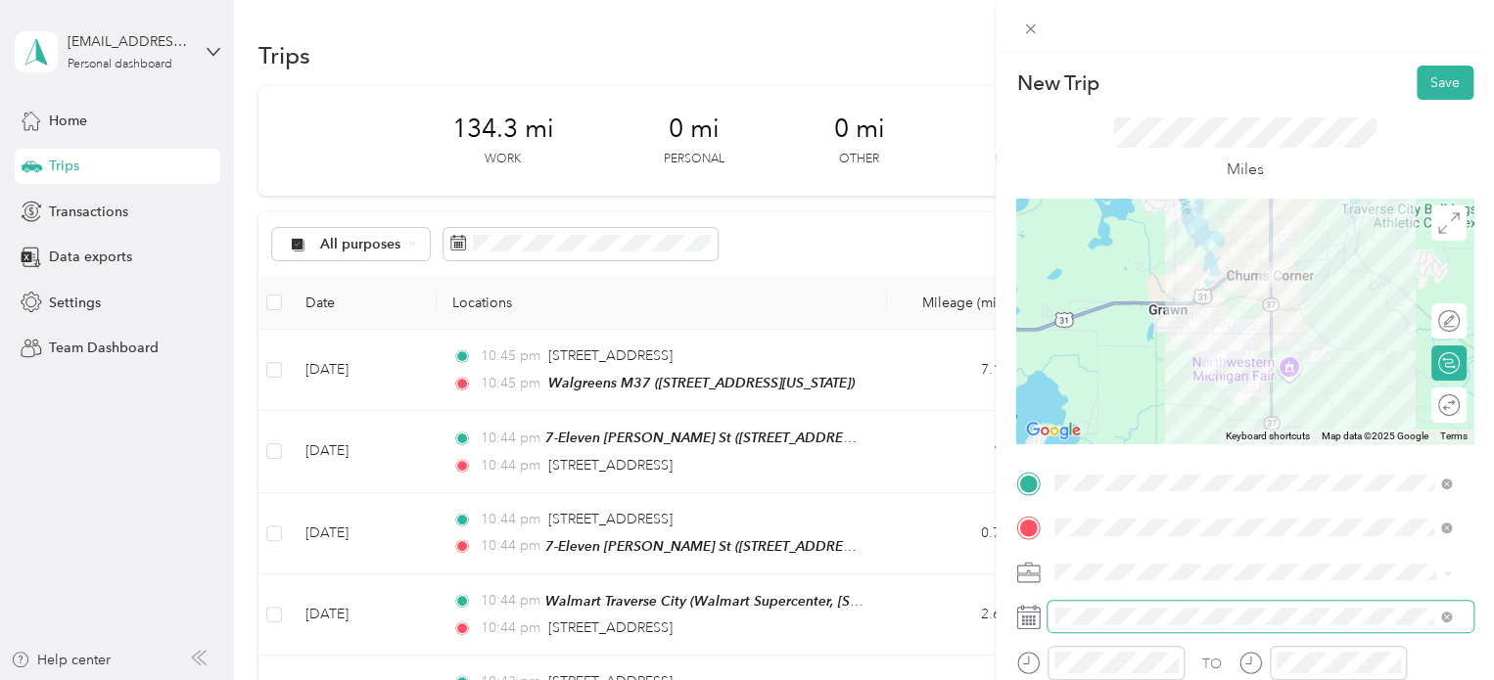
click at [1065, 629] on span at bounding box center [1260, 616] width 426 height 31
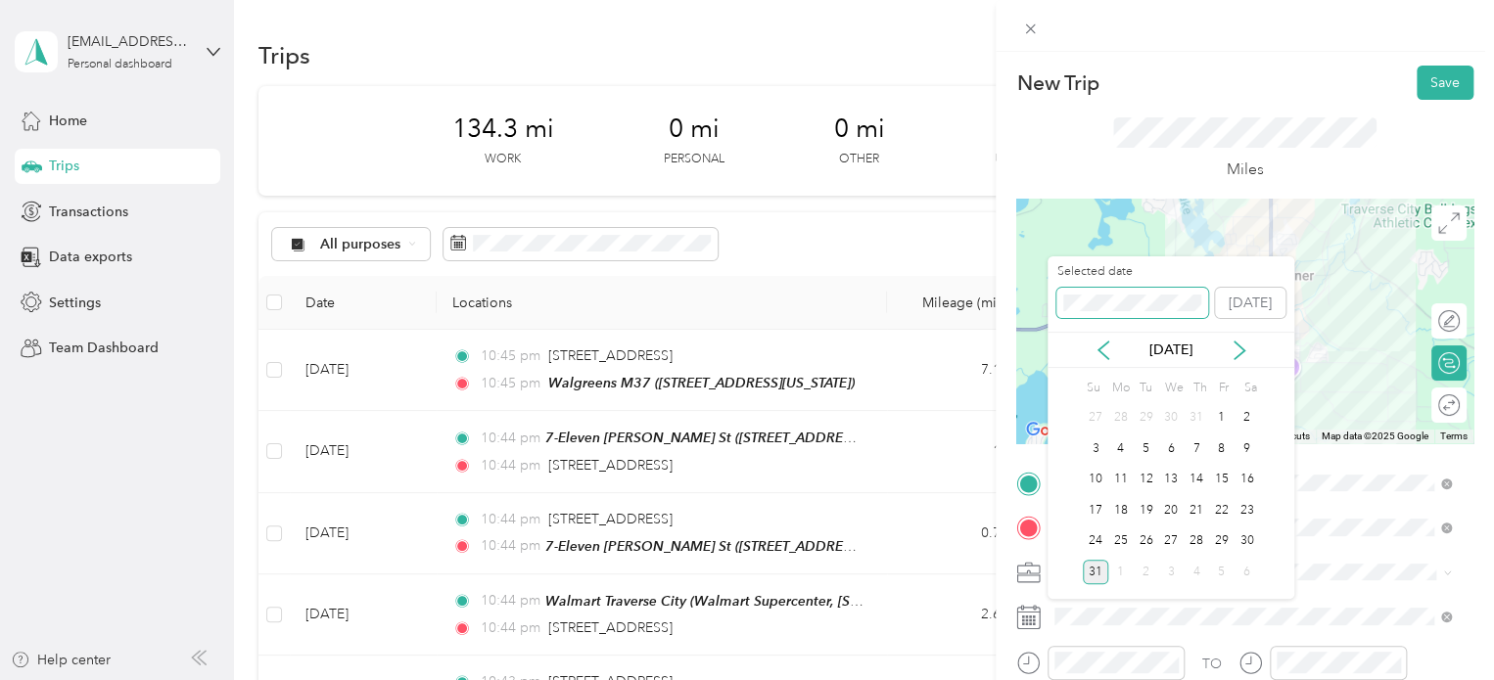
click at [1014, 679] on div "New Trip Save This trip cannot be edited because it is either under review, app…" at bounding box center [742, 680] width 1484 height 0
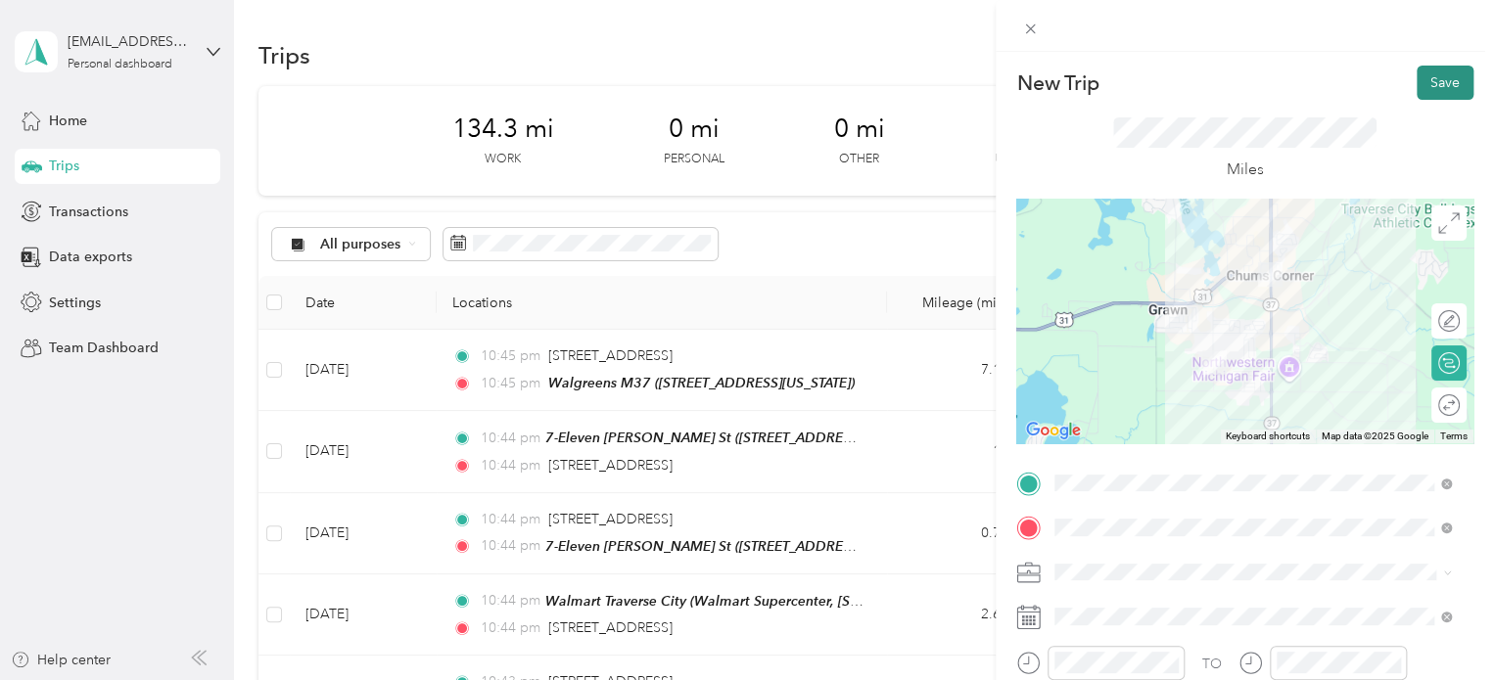
click at [1425, 76] on button "Save" at bounding box center [1445, 83] width 57 height 34
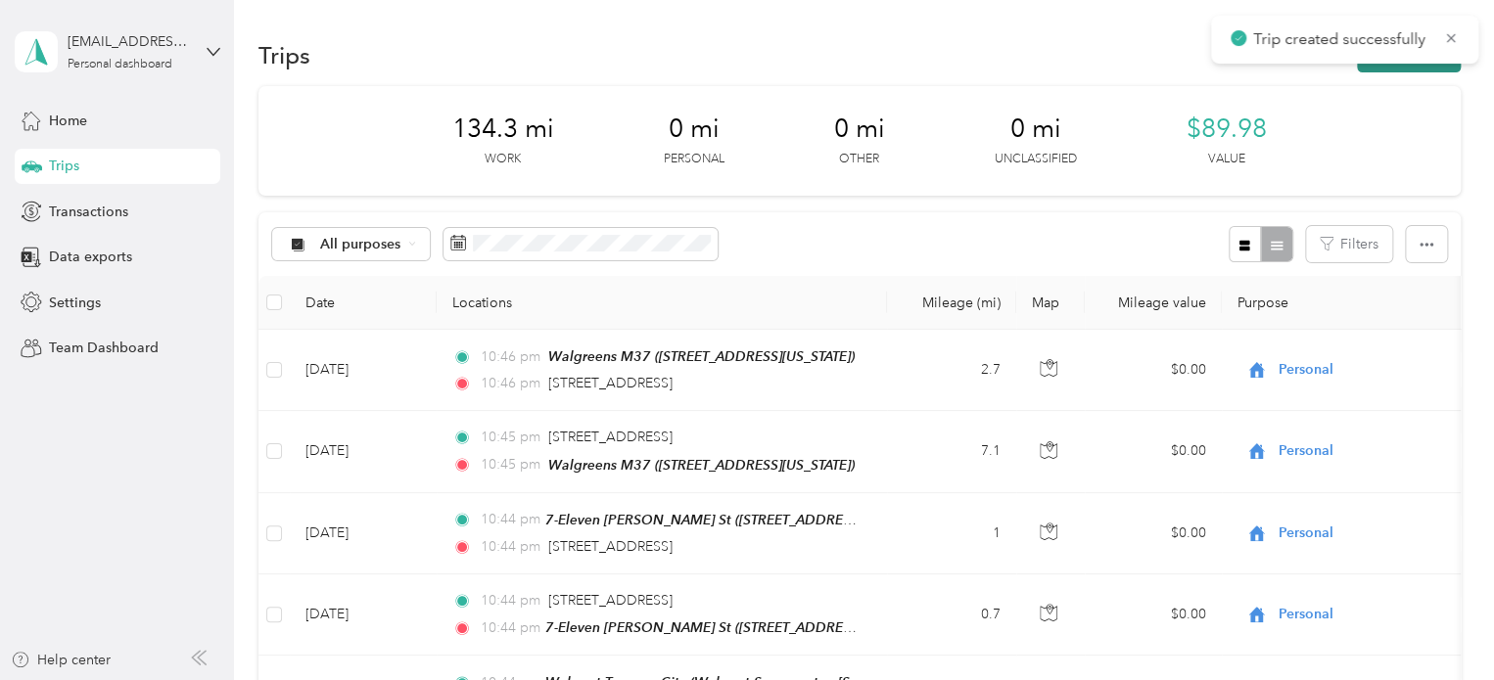
click at [1373, 66] on icon "button" at bounding box center [1378, 56] width 23 height 23
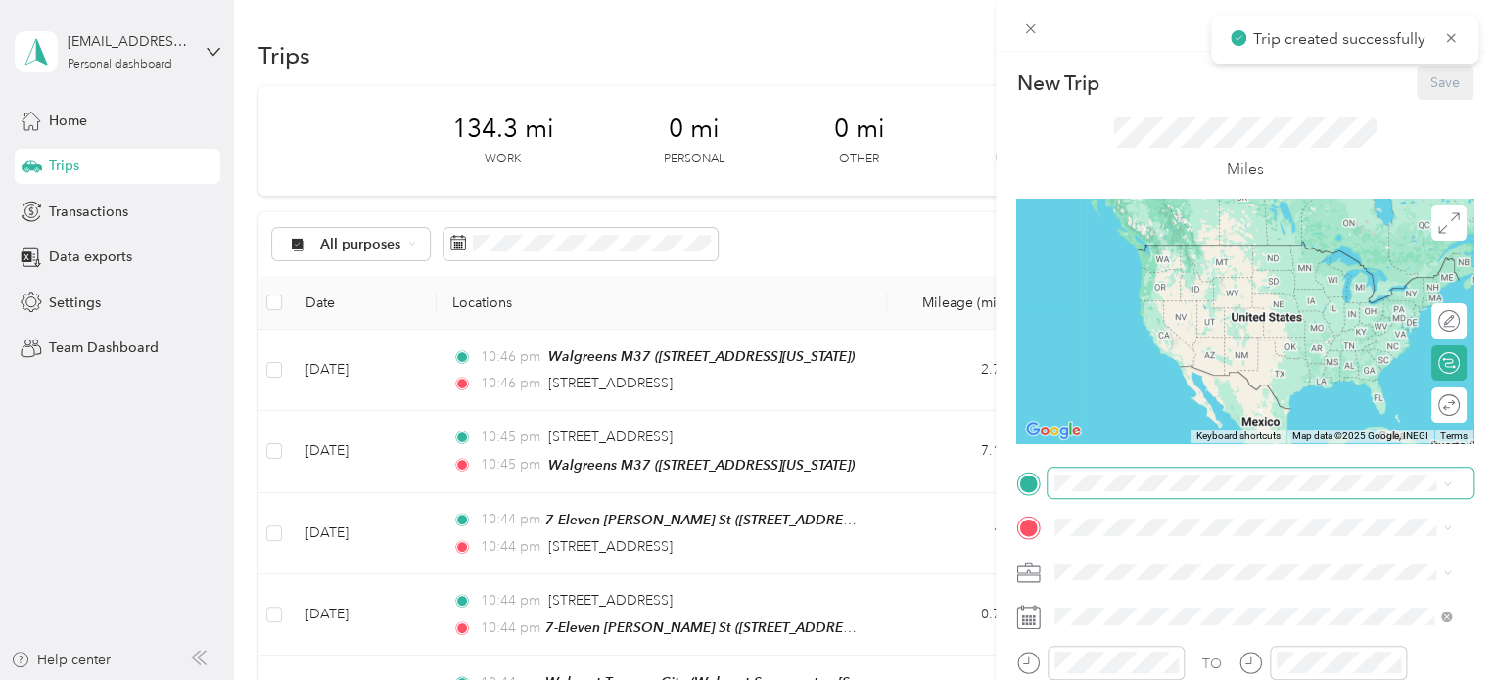
click at [1081, 492] on span at bounding box center [1260, 483] width 426 height 31
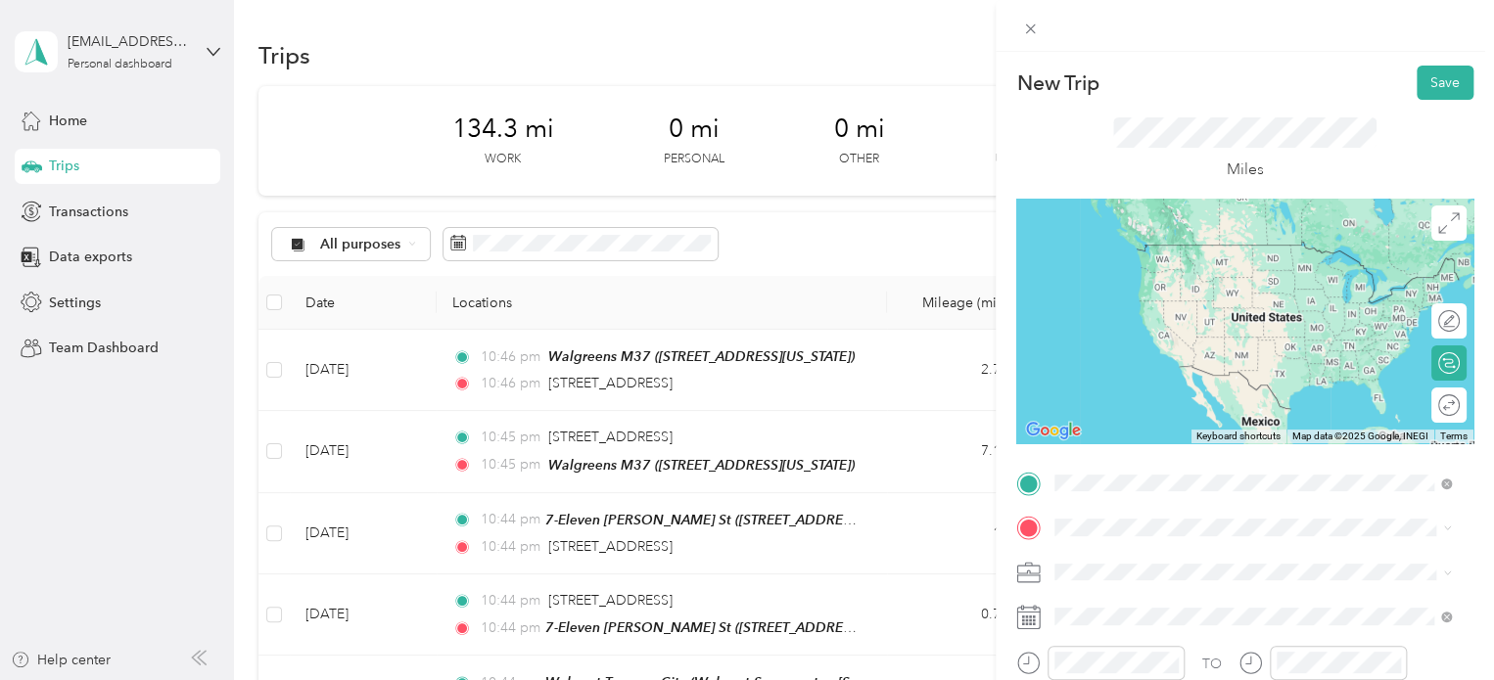
click at [1125, 554] on span "4942 Meadowlark Lane Traverse City, Michigan 49685, United States" at bounding box center [1190, 554] width 196 height 18
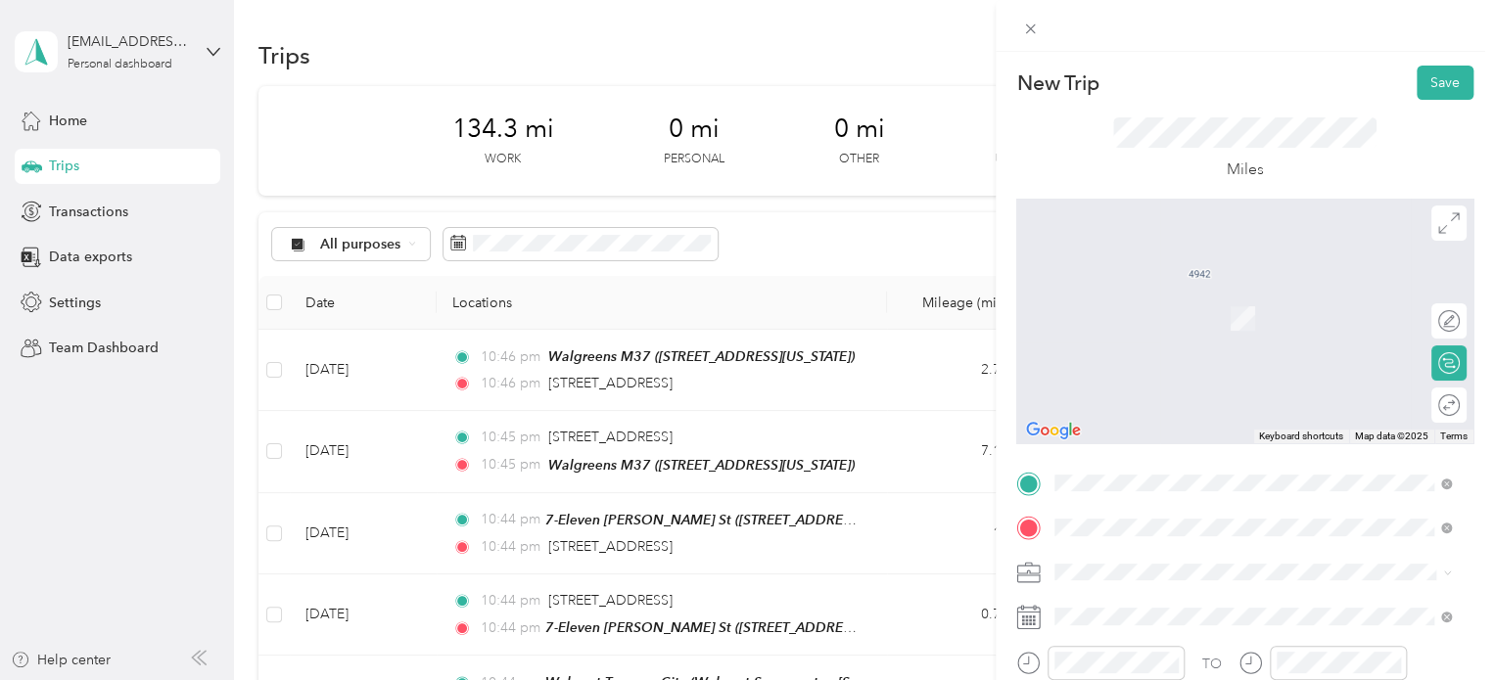
click at [1125, 447] on span "[STREET_ADDRESS][PERSON_NAME], [PERSON_NAME], [GEOGRAPHIC_DATA], [GEOGRAPHIC_DA…" at bounding box center [1222, 463] width 261 height 58
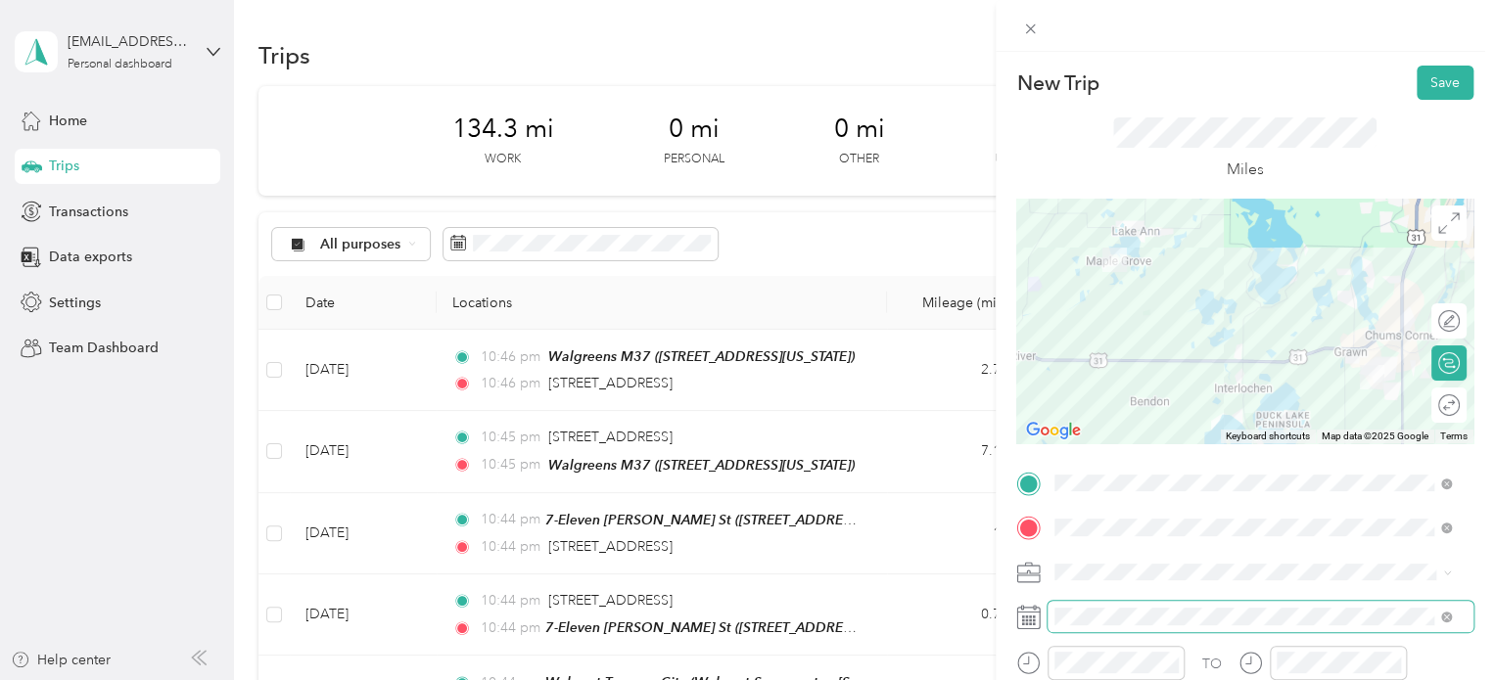
click at [1145, 606] on span at bounding box center [1260, 616] width 426 height 31
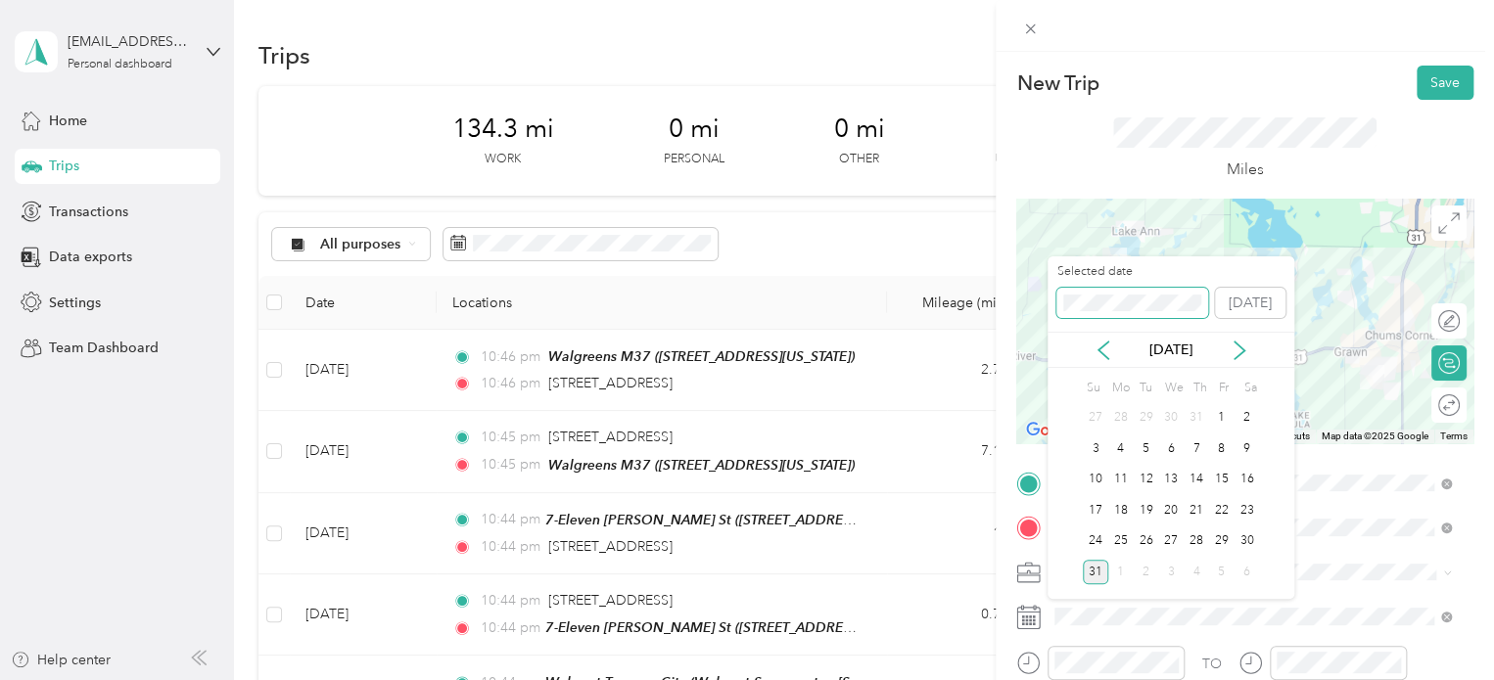
click at [1019, 679] on div "New Trip Save This trip cannot be edited because it is either under review, app…" at bounding box center [742, 680] width 1484 height 0
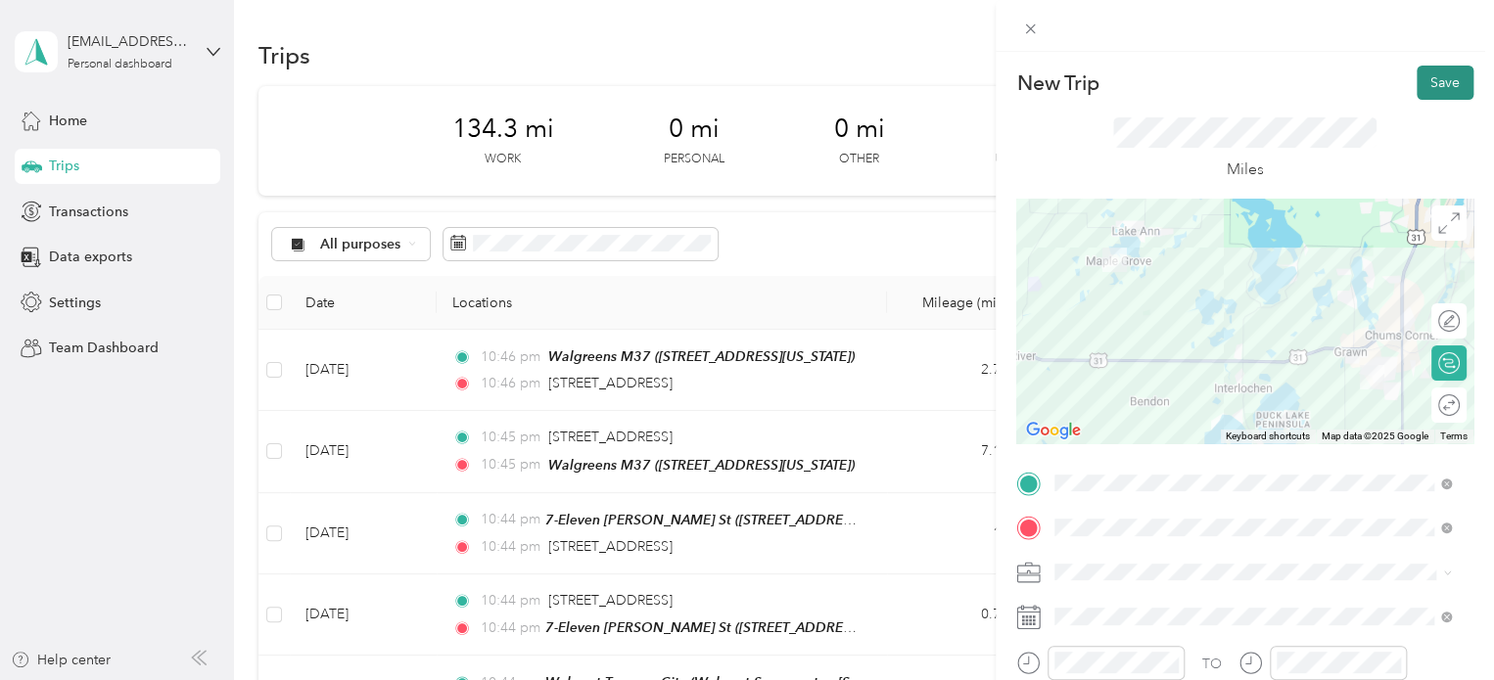
click at [1427, 77] on button "Save" at bounding box center [1445, 83] width 57 height 34
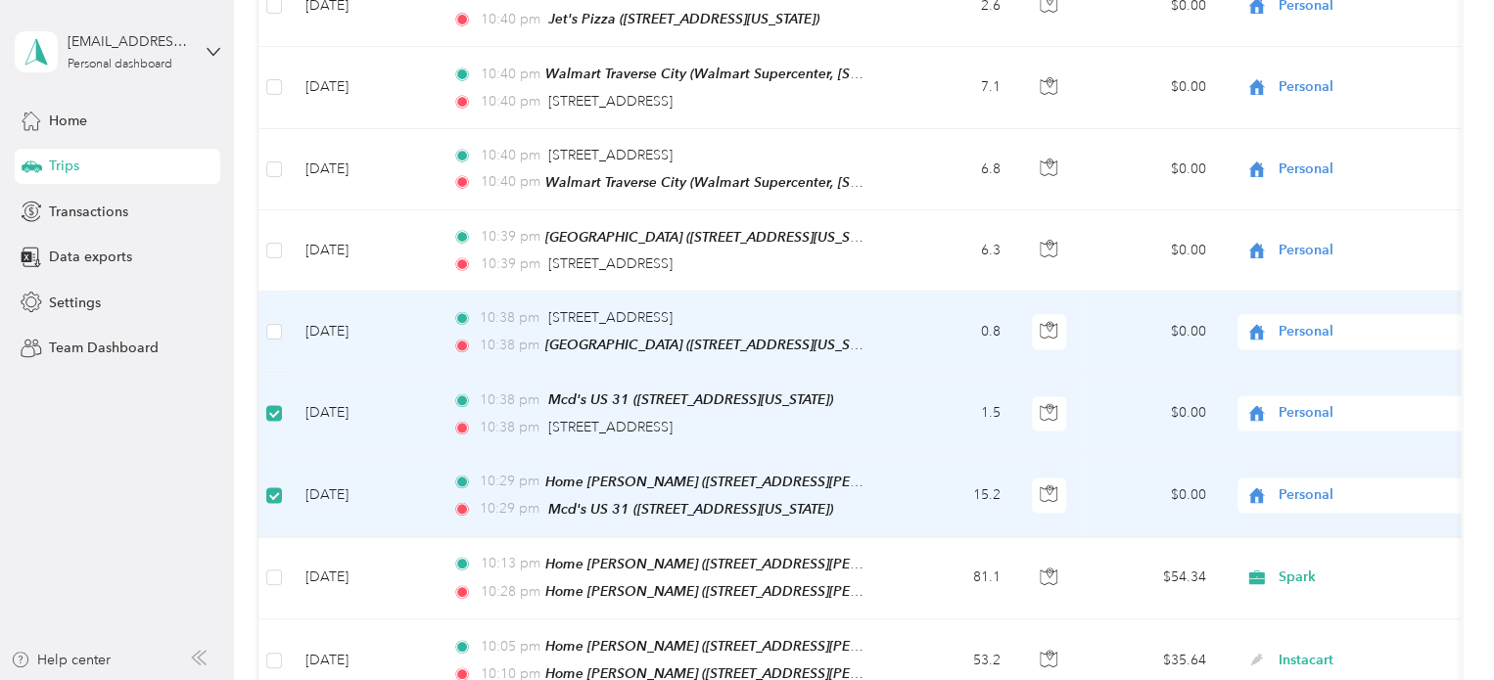
scroll to position [1369, 0]
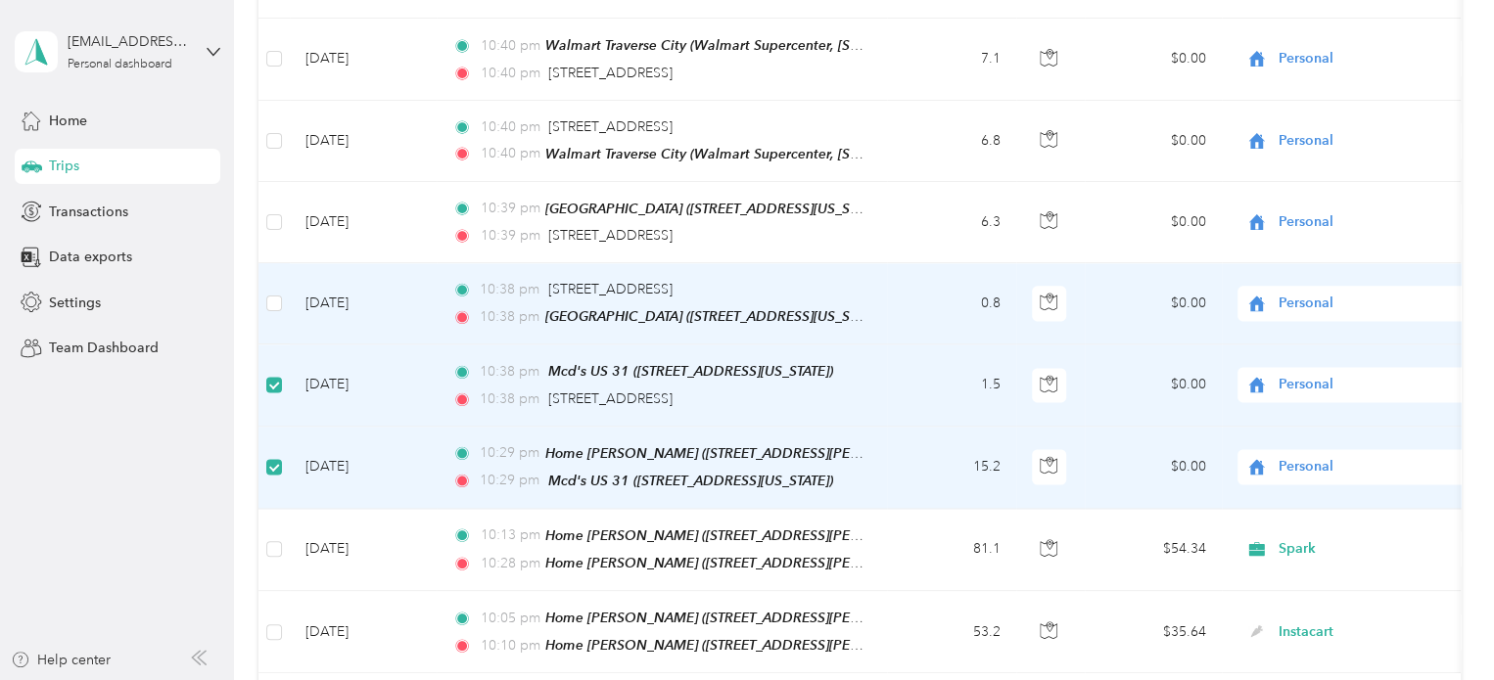
click at [283, 289] on td at bounding box center [273, 303] width 31 height 81
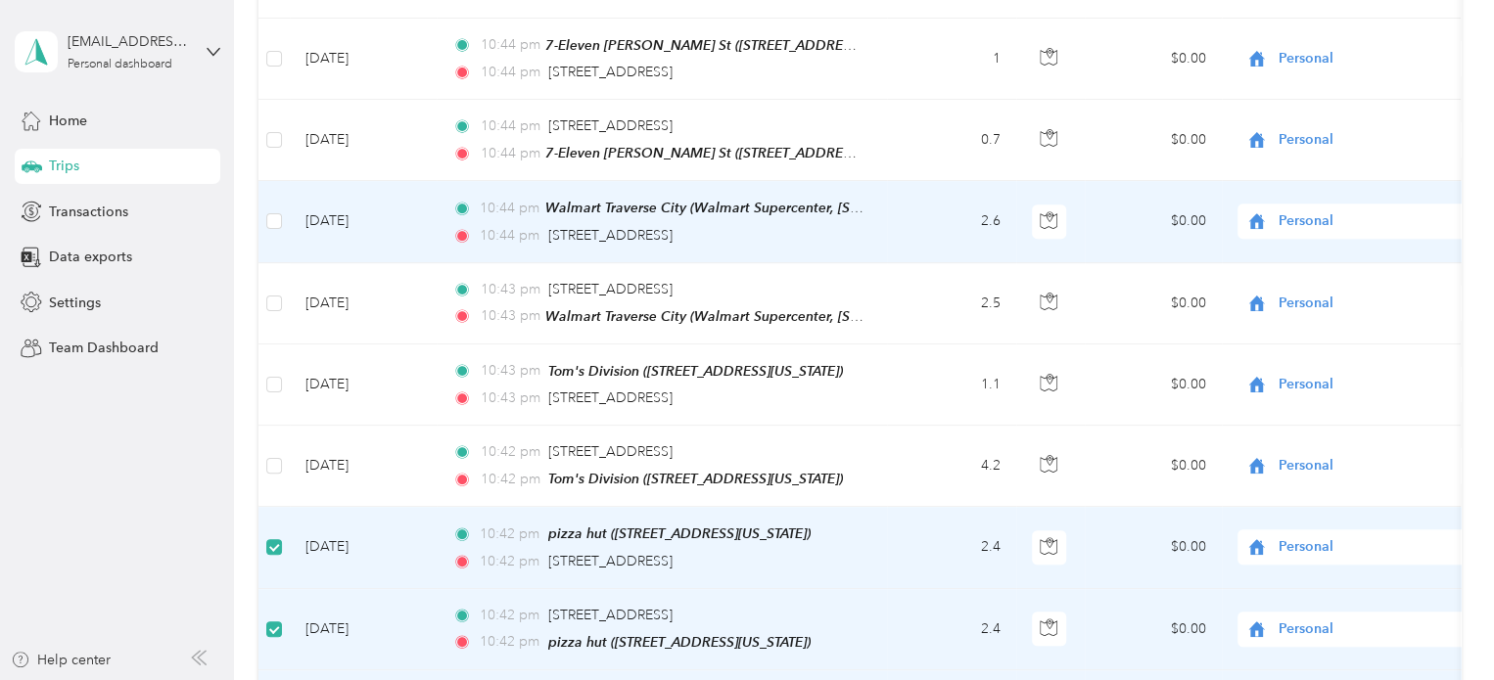
scroll to position [488, 0]
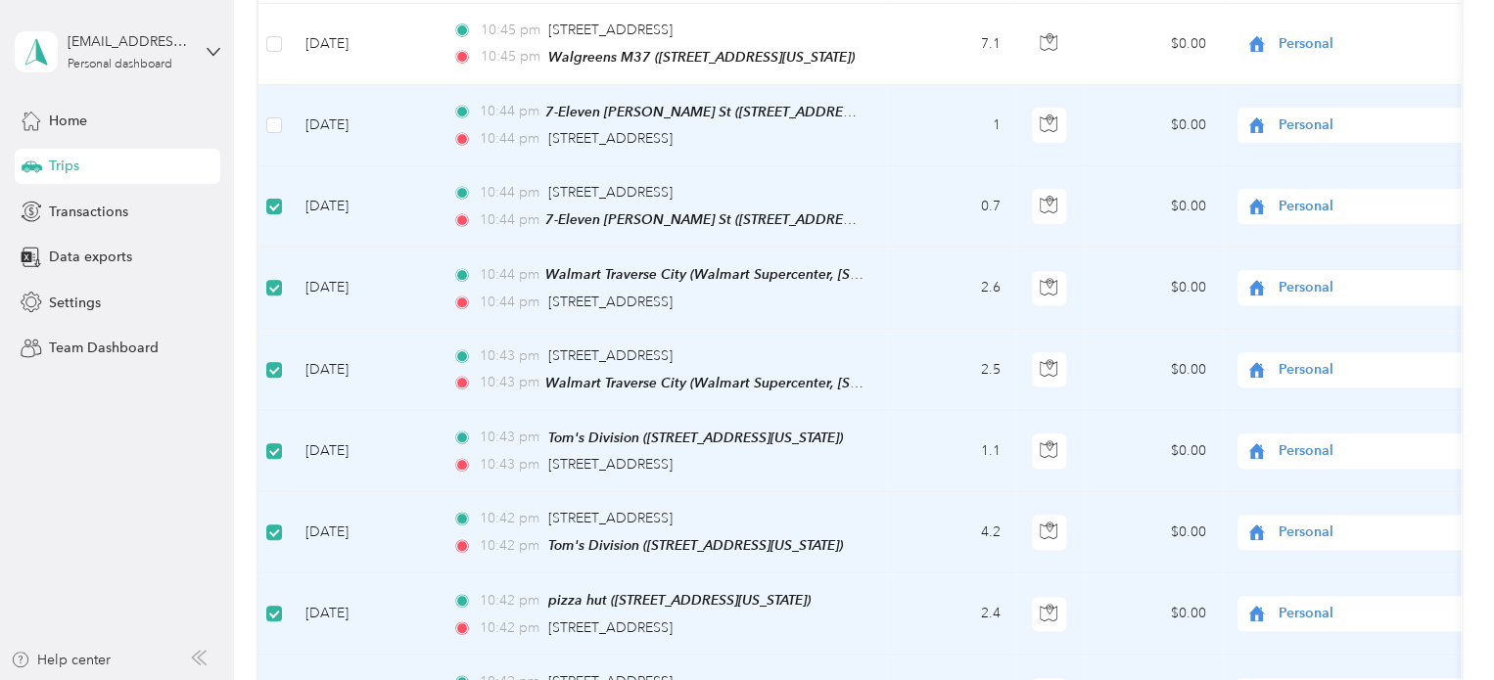
click at [274, 109] on td at bounding box center [273, 125] width 31 height 81
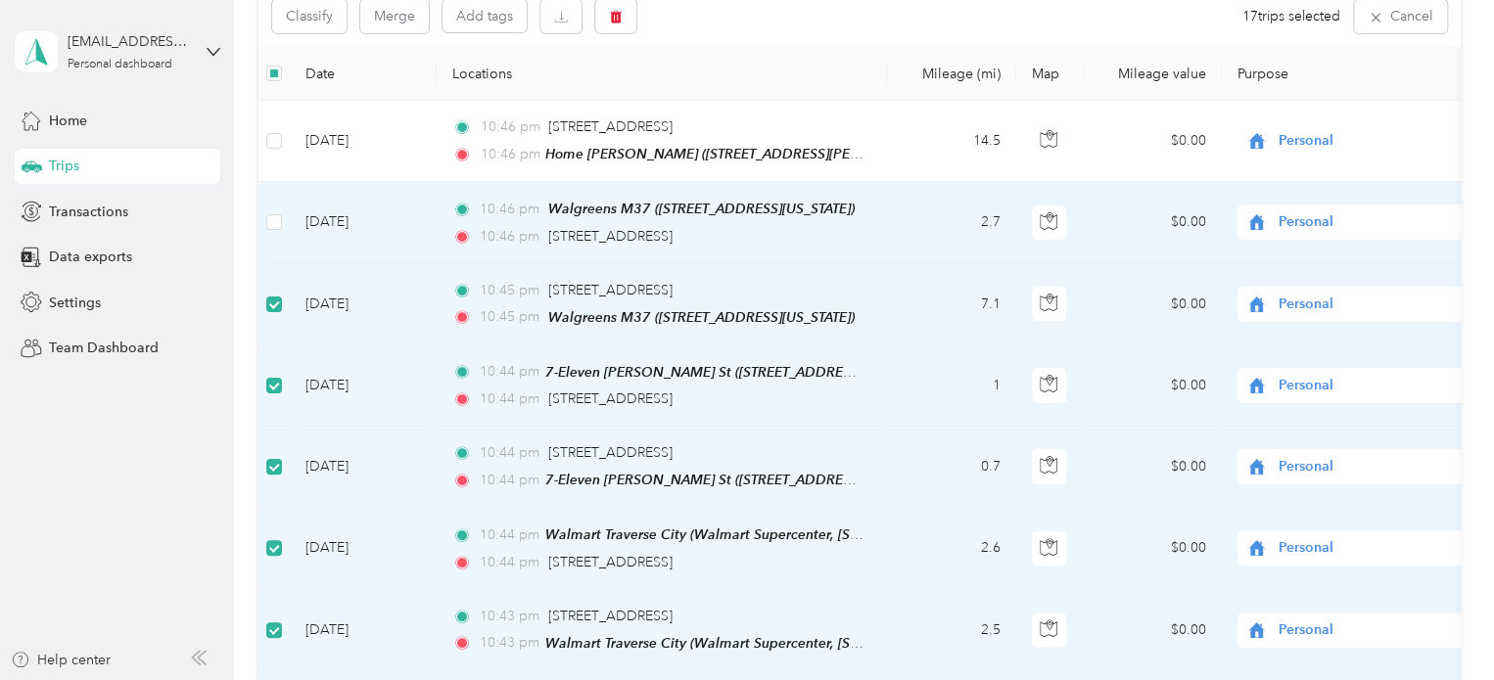
scroll to position [194, 0]
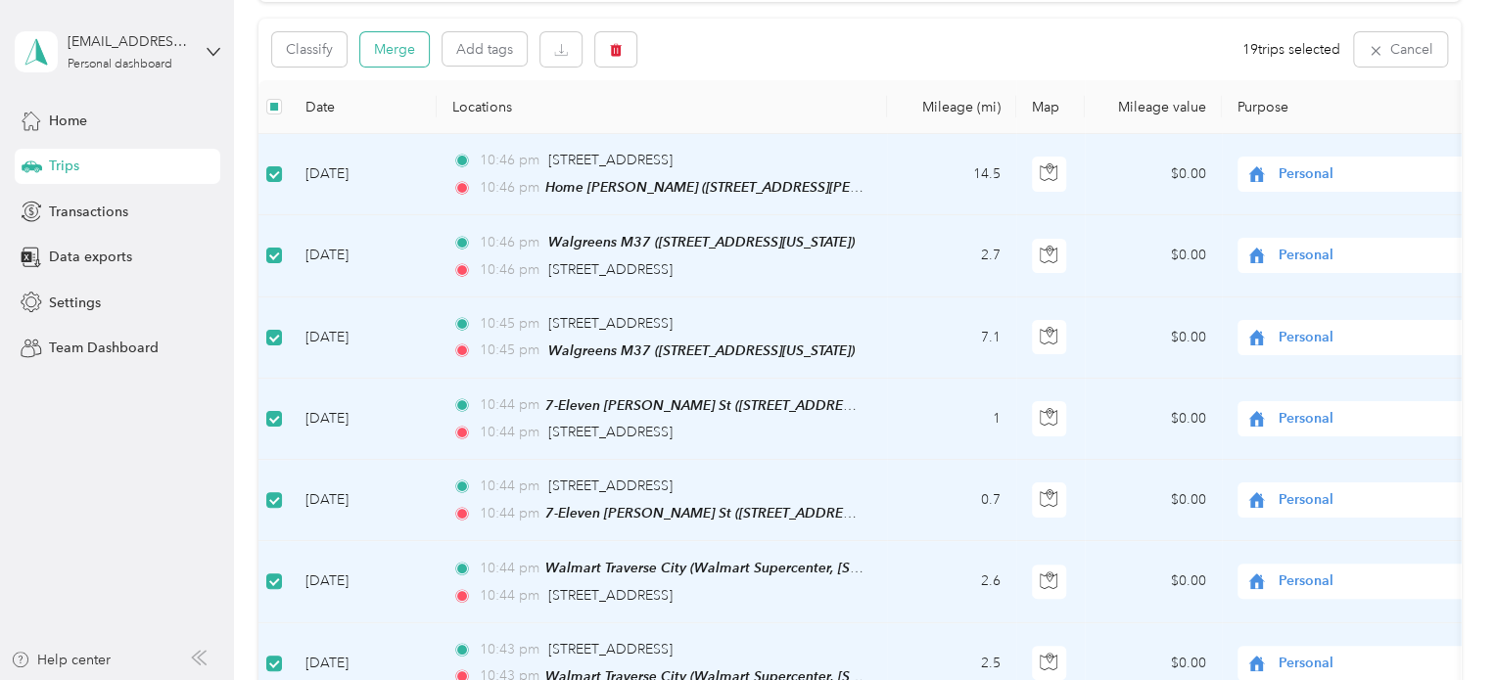
click at [382, 54] on button "Merge" at bounding box center [394, 49] width 69 height 34
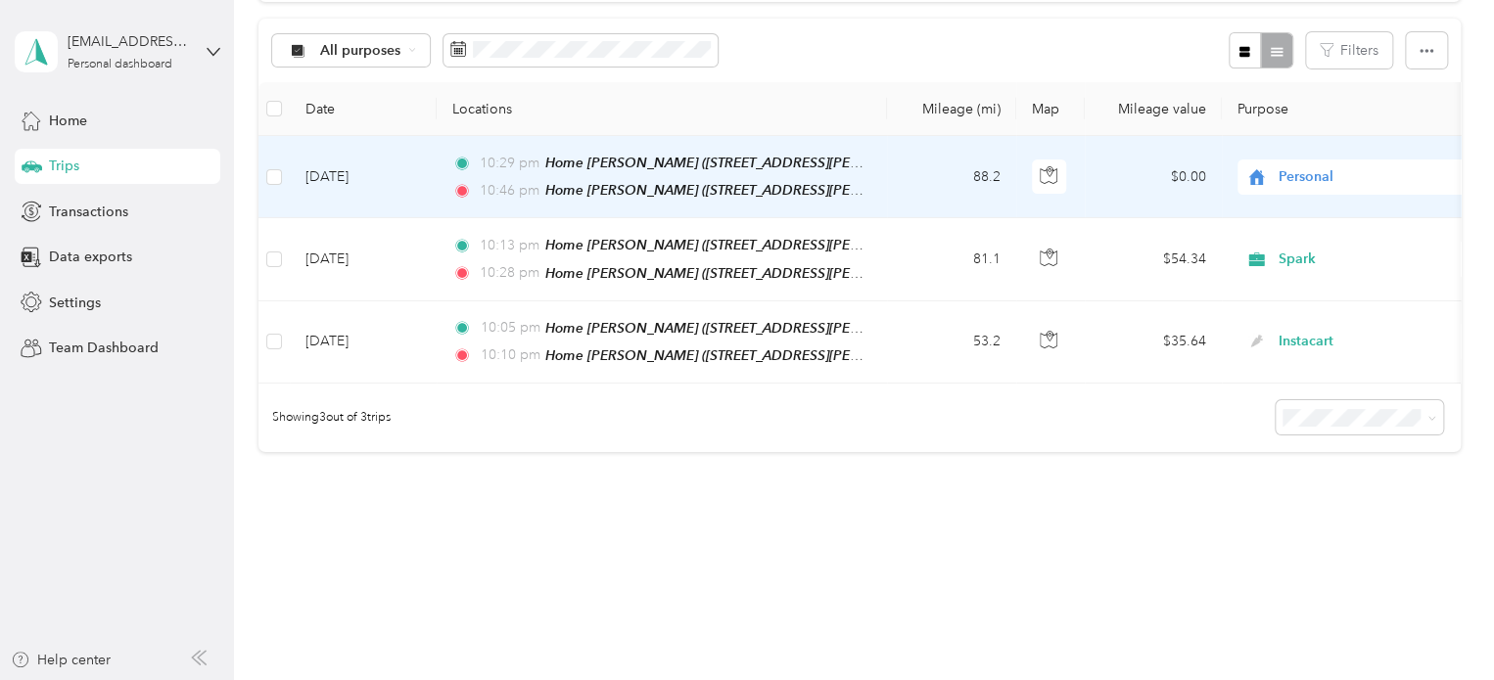
click at [1292, 178] on span "Personal" at bounding box center [1367, 177] width 179 height 22
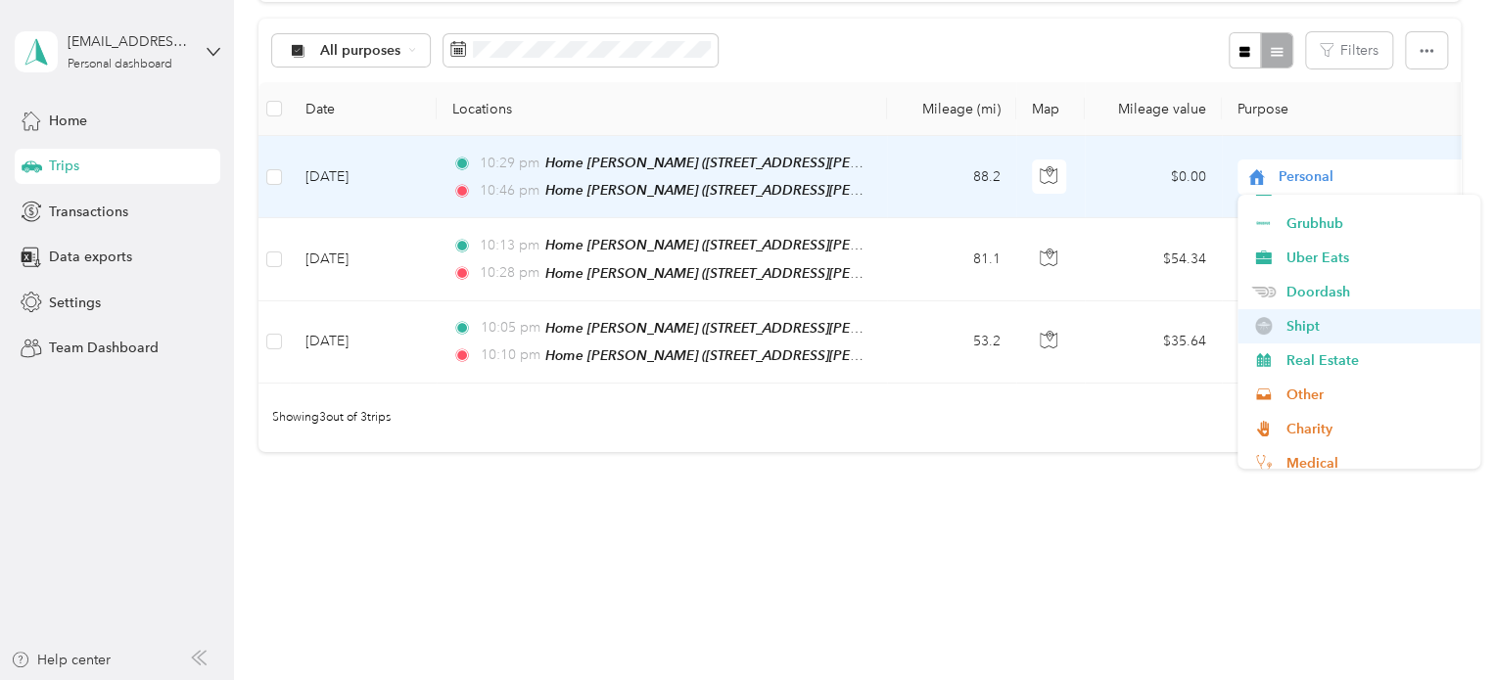
scroll to position [196, 0]
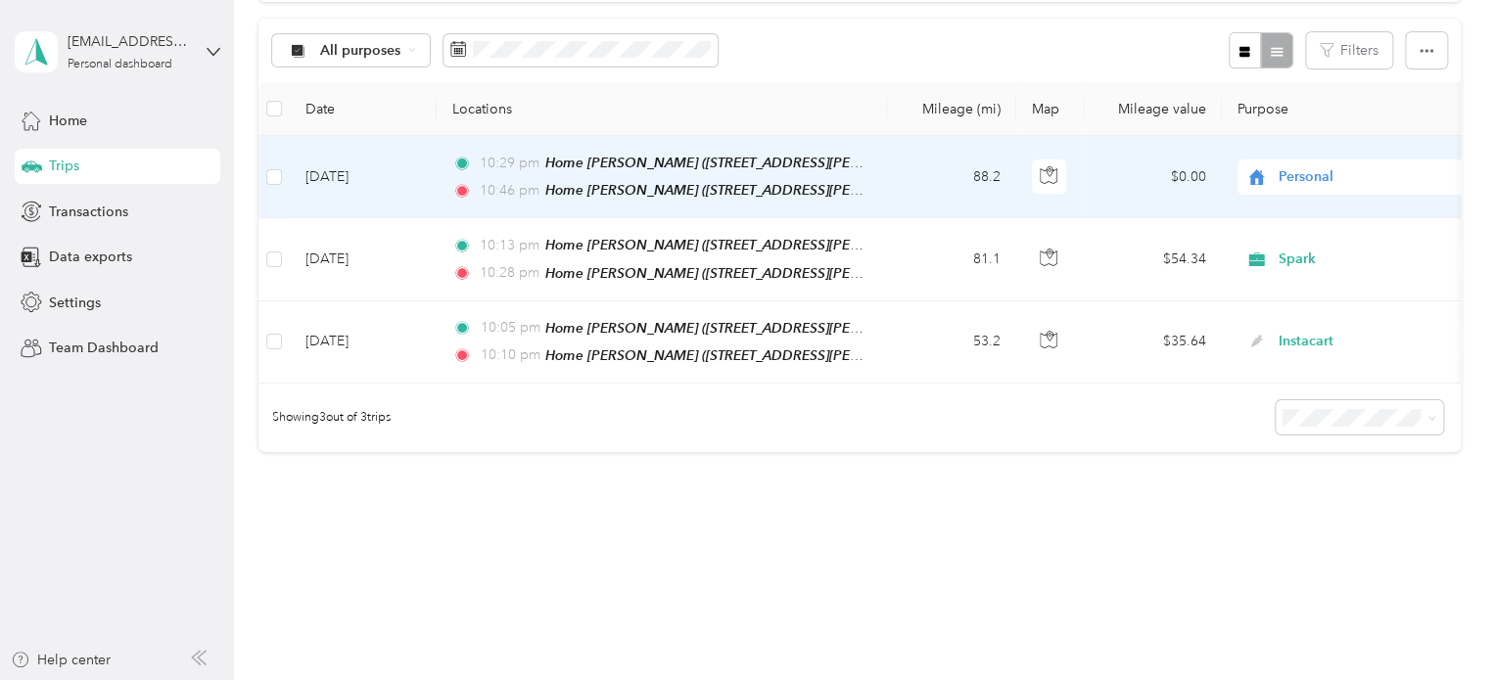
click at [1314, 292] on li "Doordash" at bounding box center [1358, 290] width 243 height 34
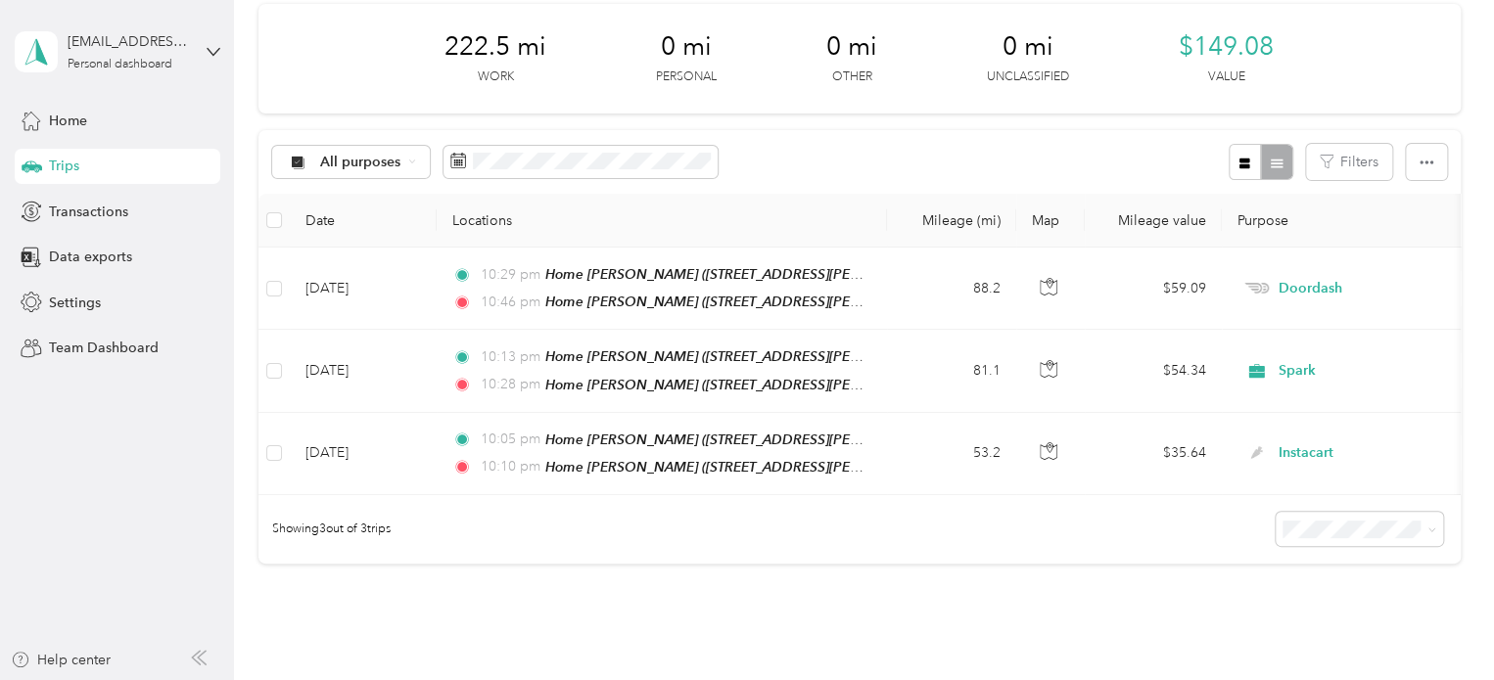
scroll to position [0, 0]
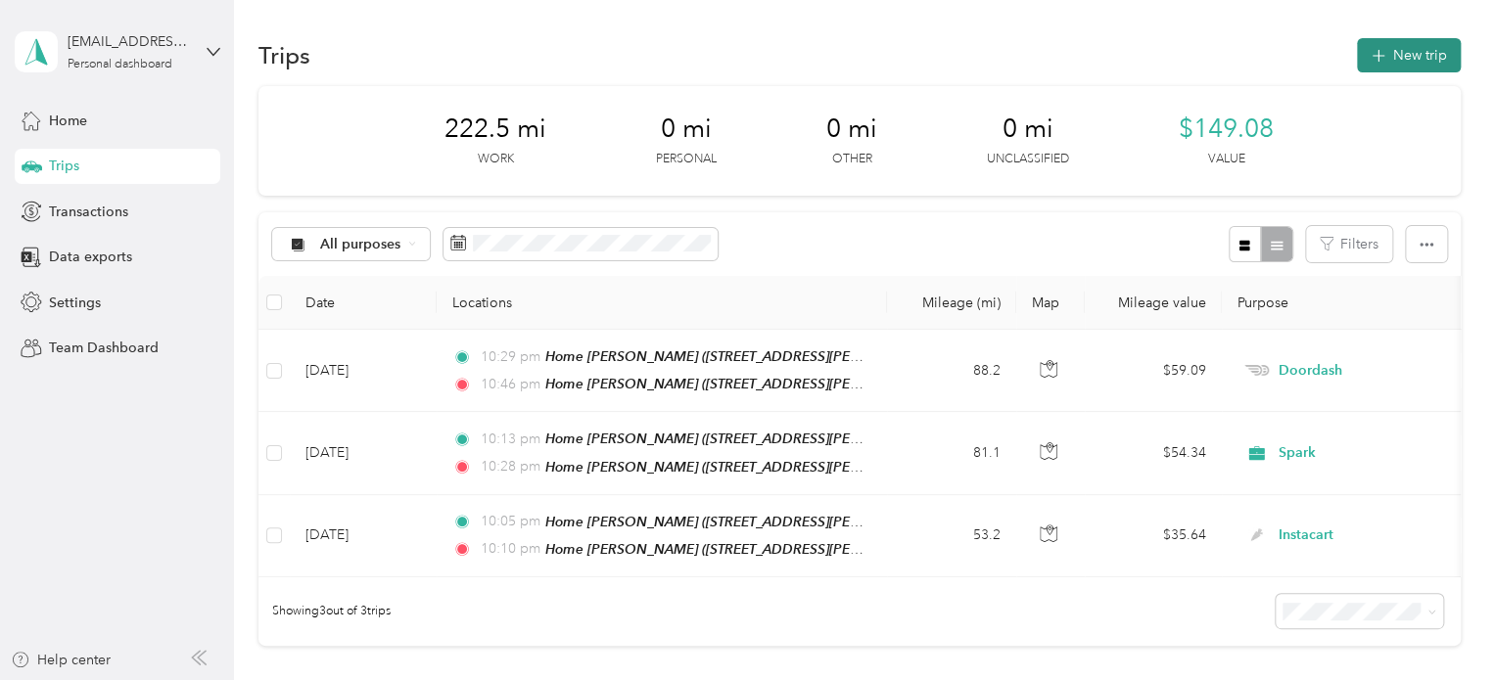
click at [1367, 59] on icon "button" at bounding box center [1378, 56] width 23 height 23
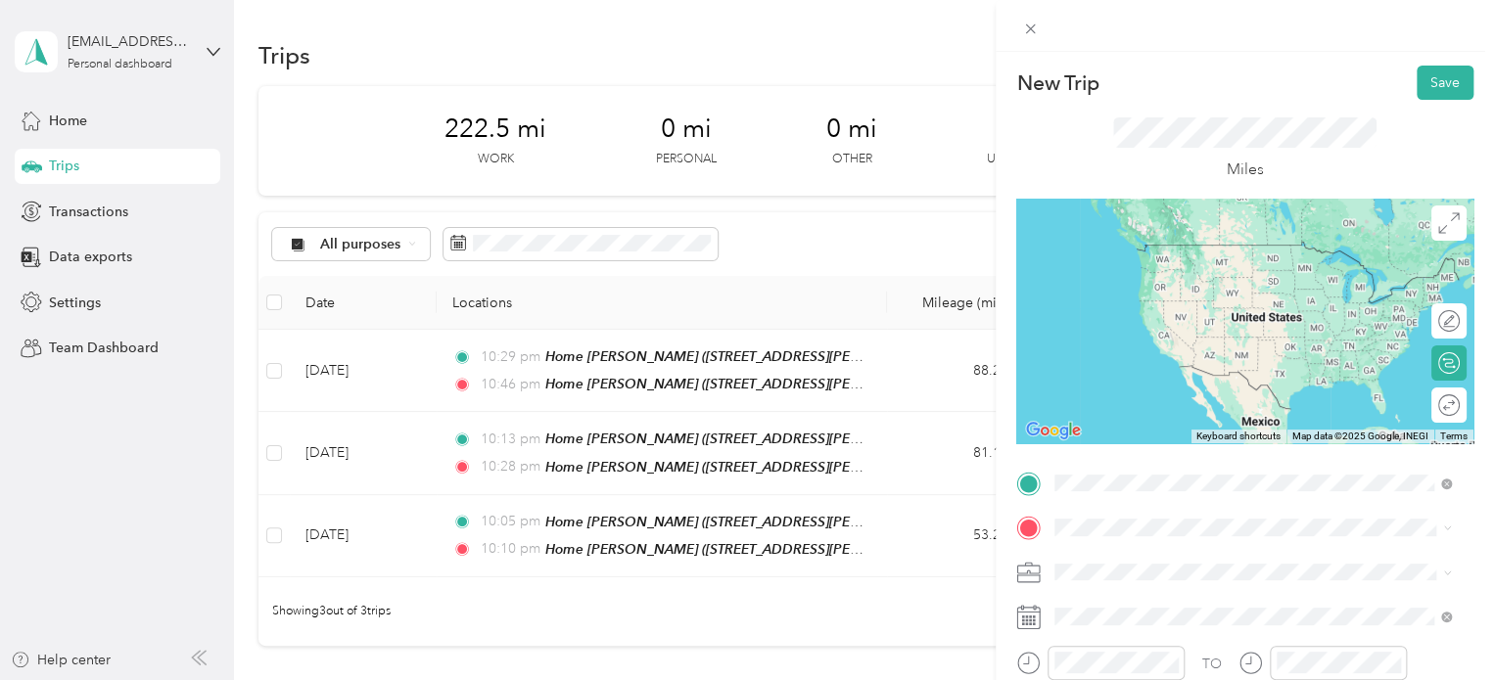
click at [1144, 406] on div "Home [PERSON_NAME] [STREET_ADDRESS][PERSON_NAME][PERSON_NAME] , [GEOGRAPHIC_DAT…" at bounding box center [1268, 407] width 353 height 82
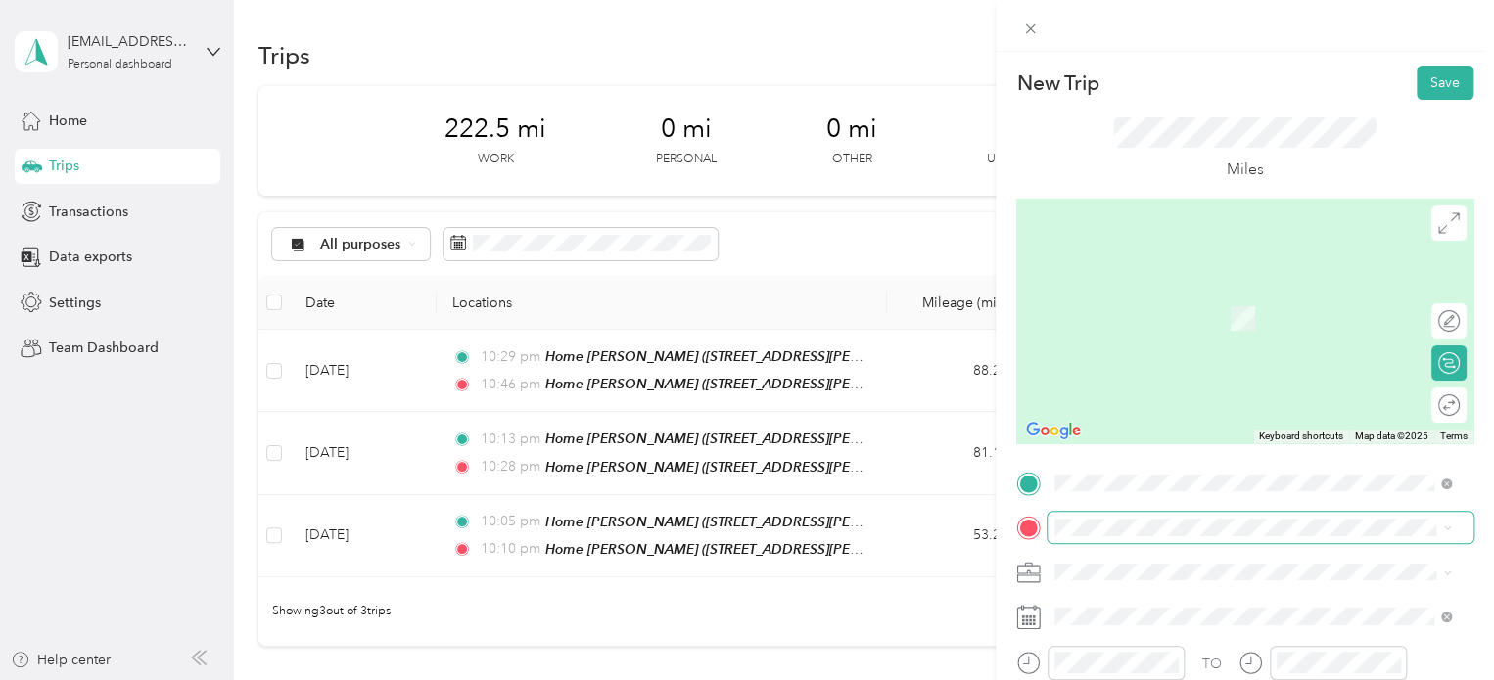
click at [1104, 518] on span at bounding box center [1260, 527] width 426 height 31
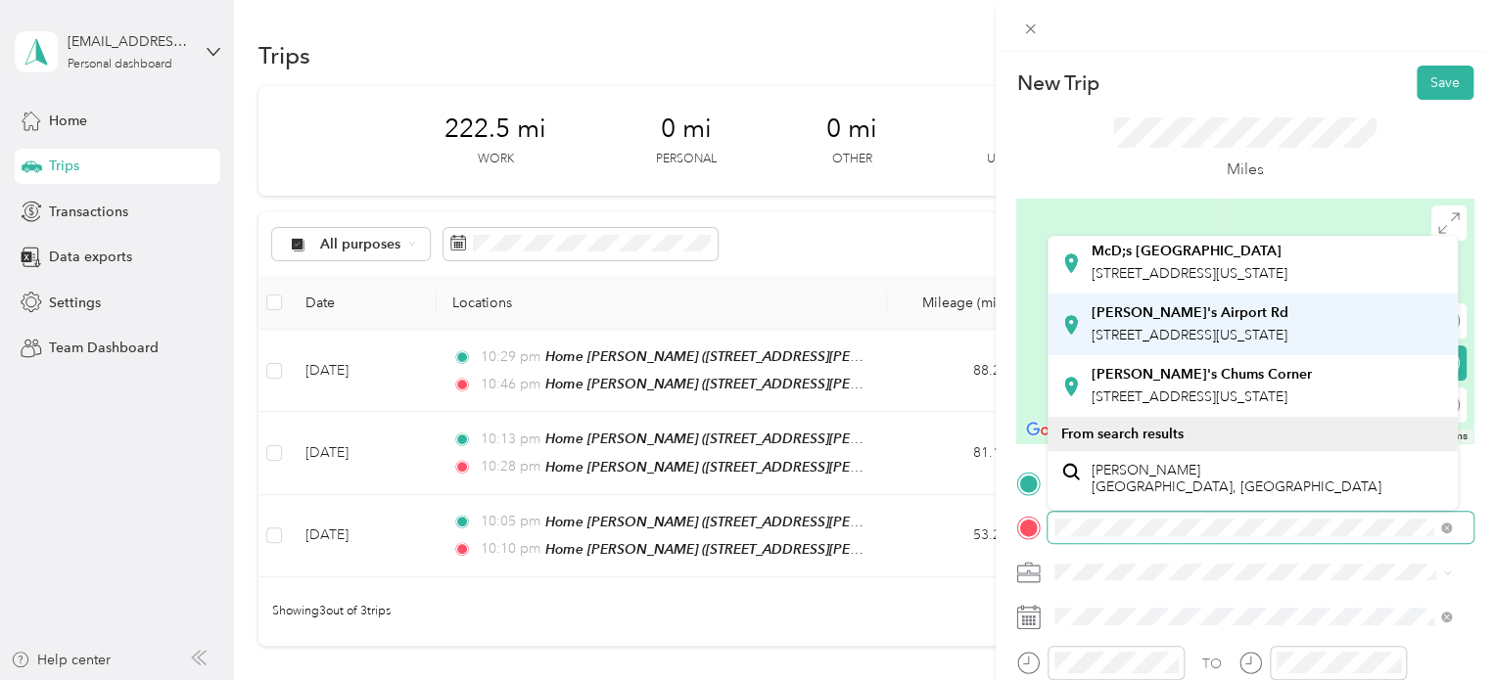
scroll to position [196, 0]
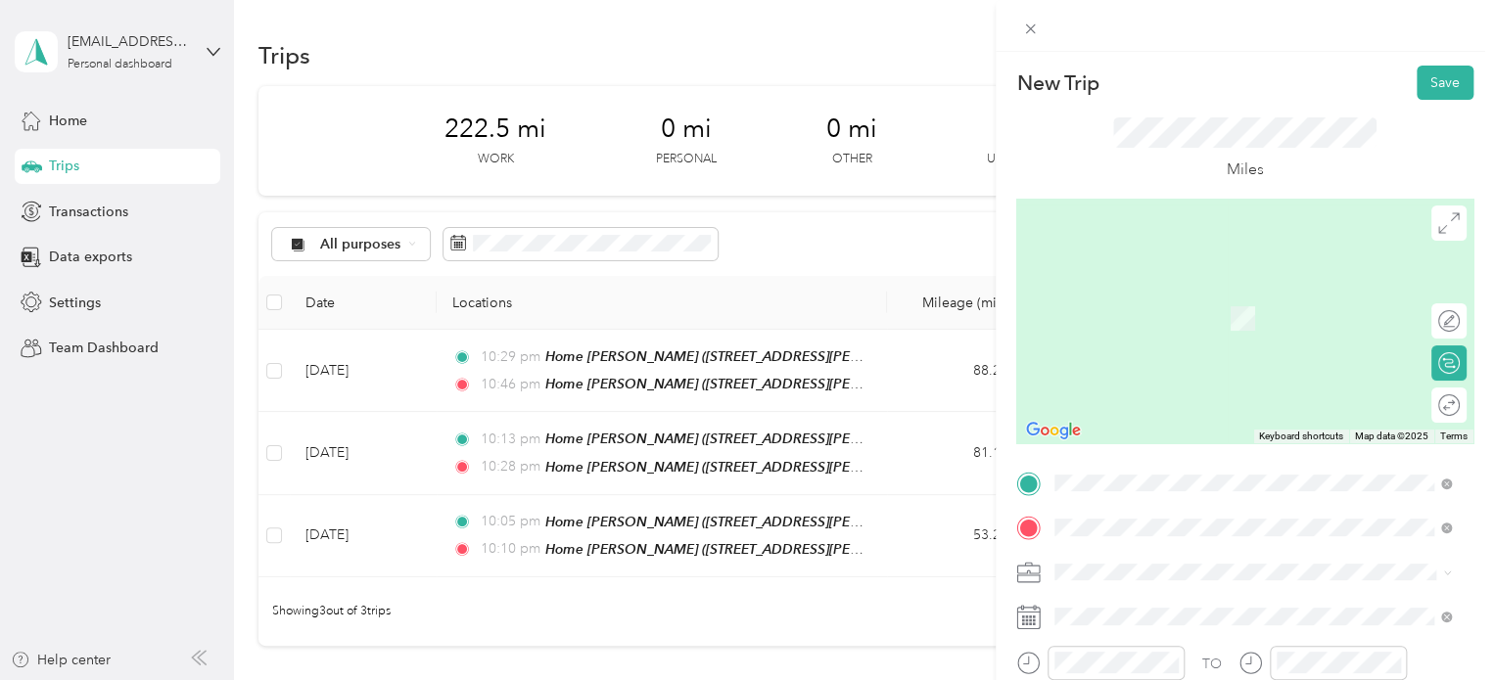
click at [1113, 378] on span "[STREET_ADDRESS][US_STATE]" at bounding box center [1190, 369] width 196 height 17
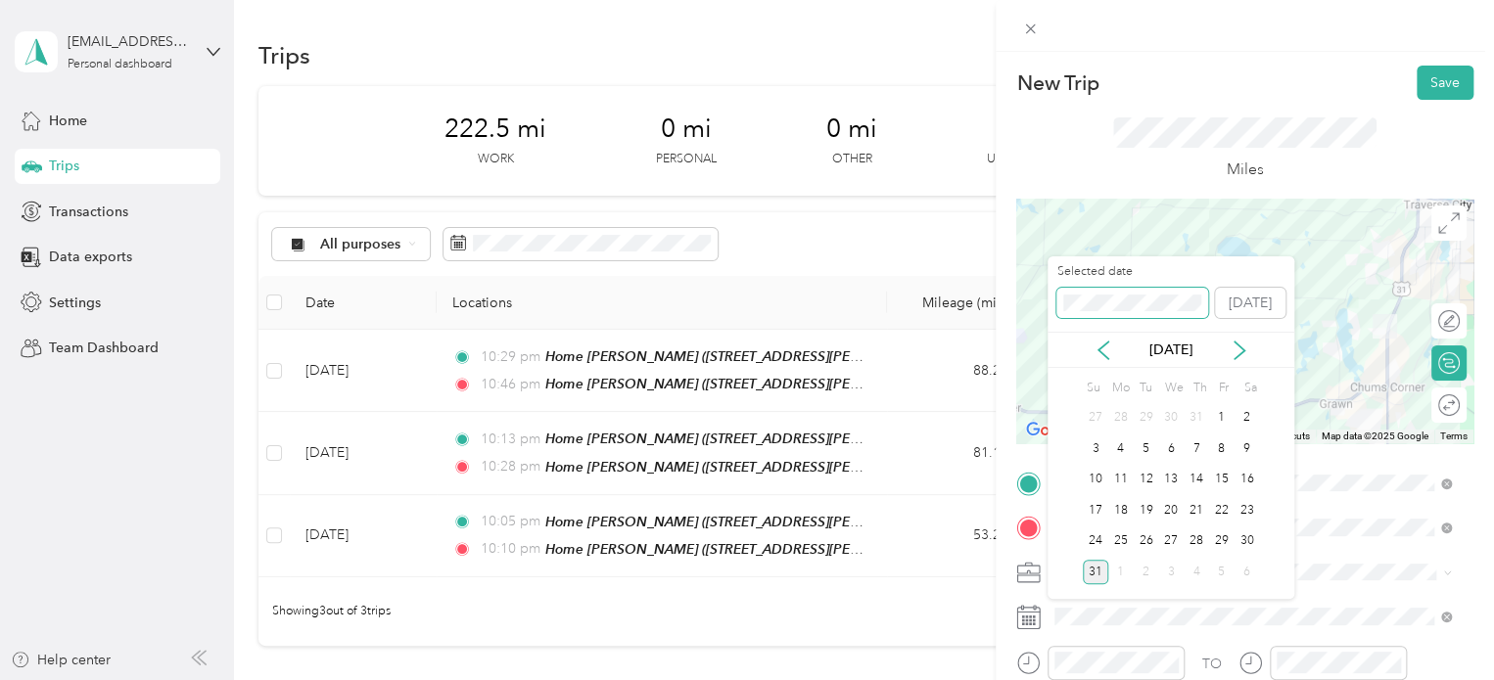
click at [1044, 679] on div "New Trip Save This trip cannot be edited because it is either under review, app…" at bounding box center [742, 680] width 1484 height 0
click at [1056, 304] on div "Selected date [DATE]" at bounding box center [1170, 297] width 247 height 69
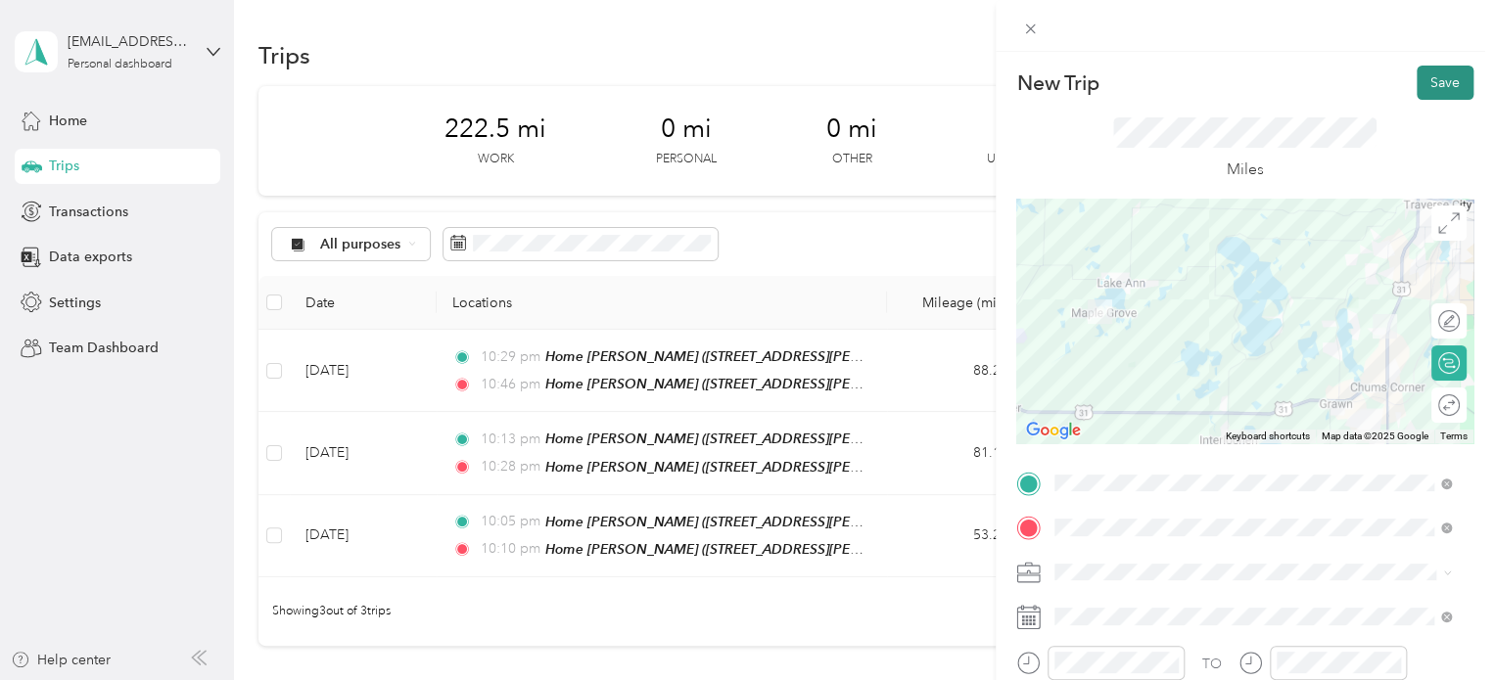
click at [1420, 79] on button "Save" at bounding box center [1445, 83] width 57 height 34
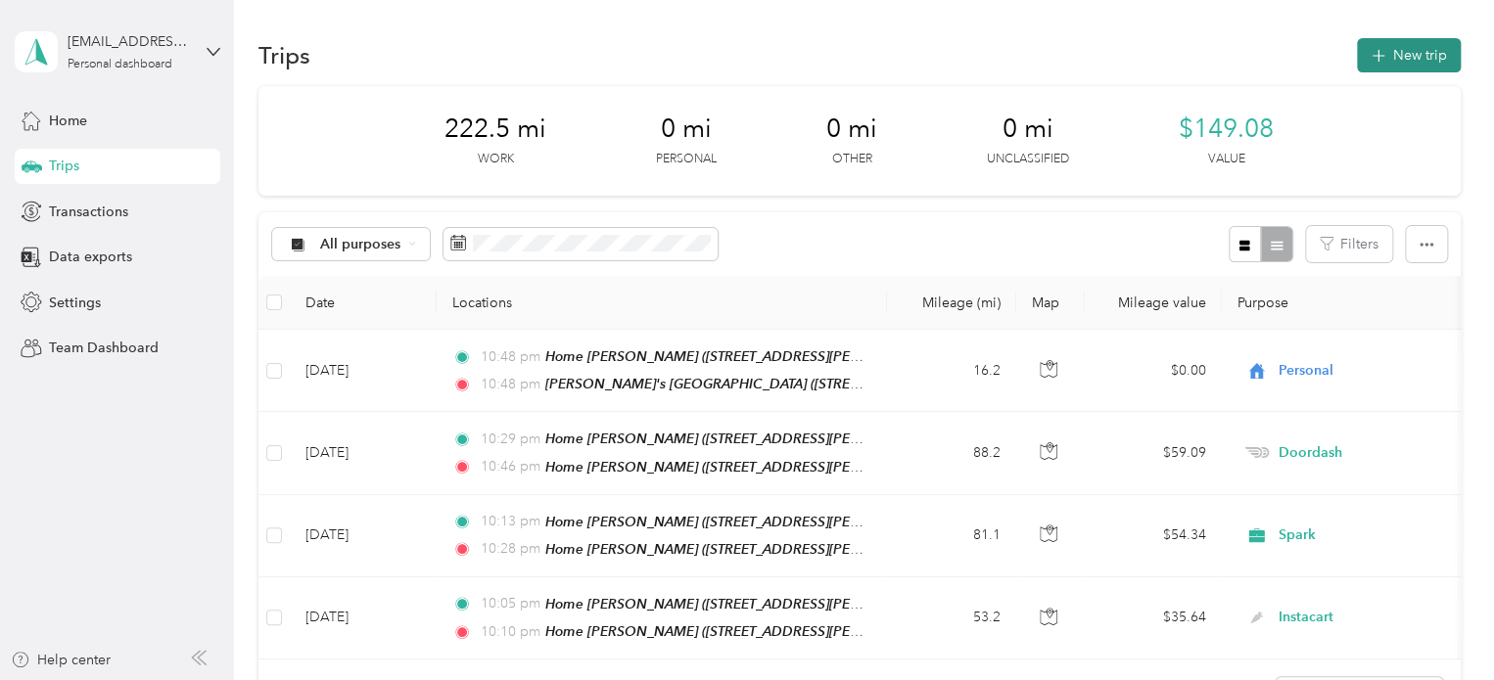
click at [1410, 66] on button "New trip" at bounding box center [1409, 55] width 104 height 34
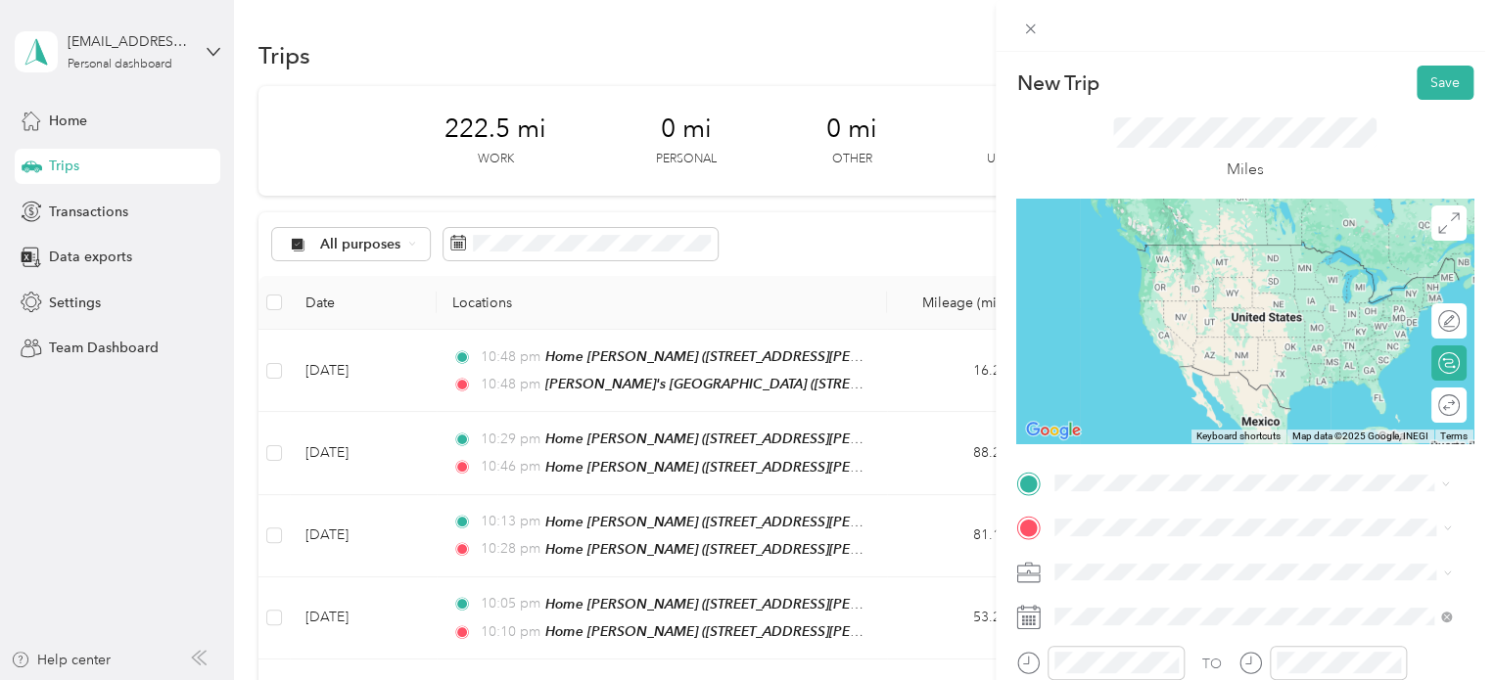
click at [1124, 333] on span "[STREET_ADDRESS][US_STATE]" at bounding box center [1190, 324] width 196 height 17
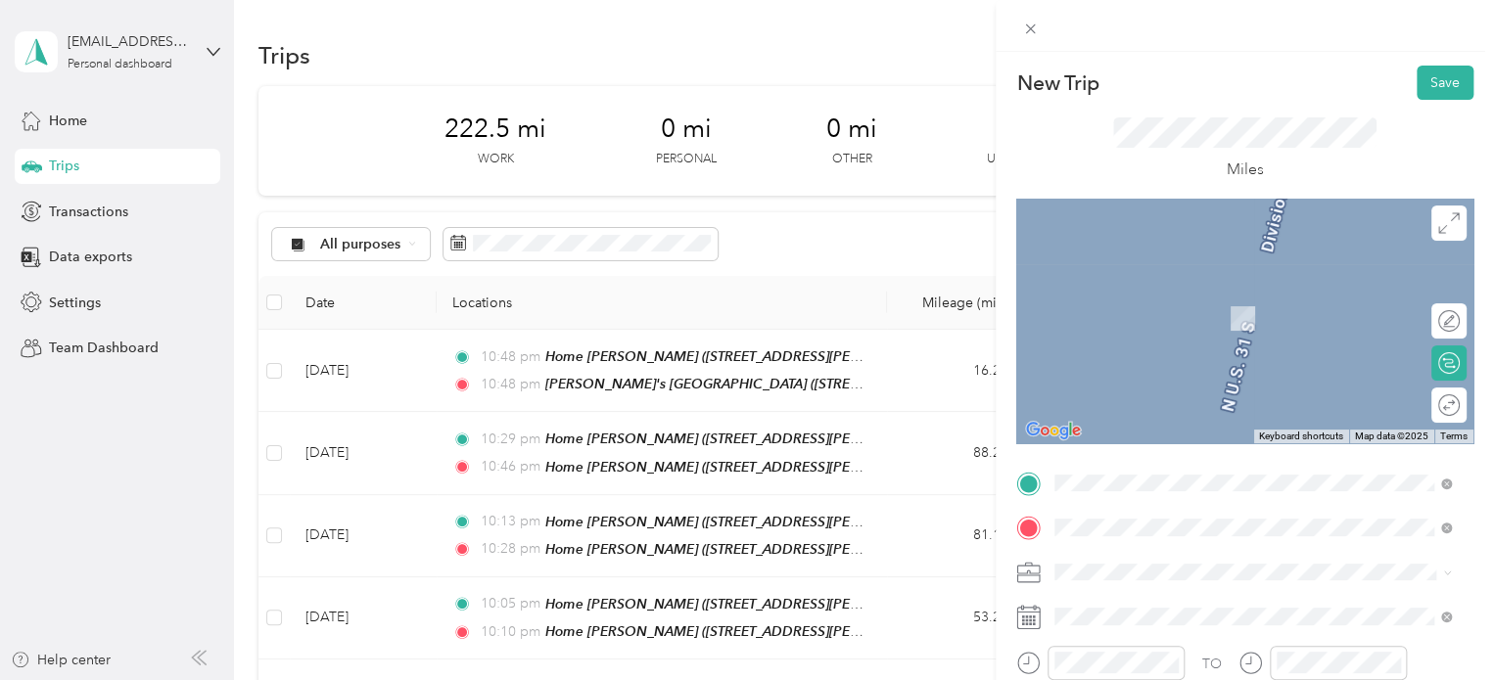
click at [1190, 296] on span "784 Calla Lilly Lane Traverse City, Michigan 49685, United States" at bounding box center [1268, 298] width 353 height 34
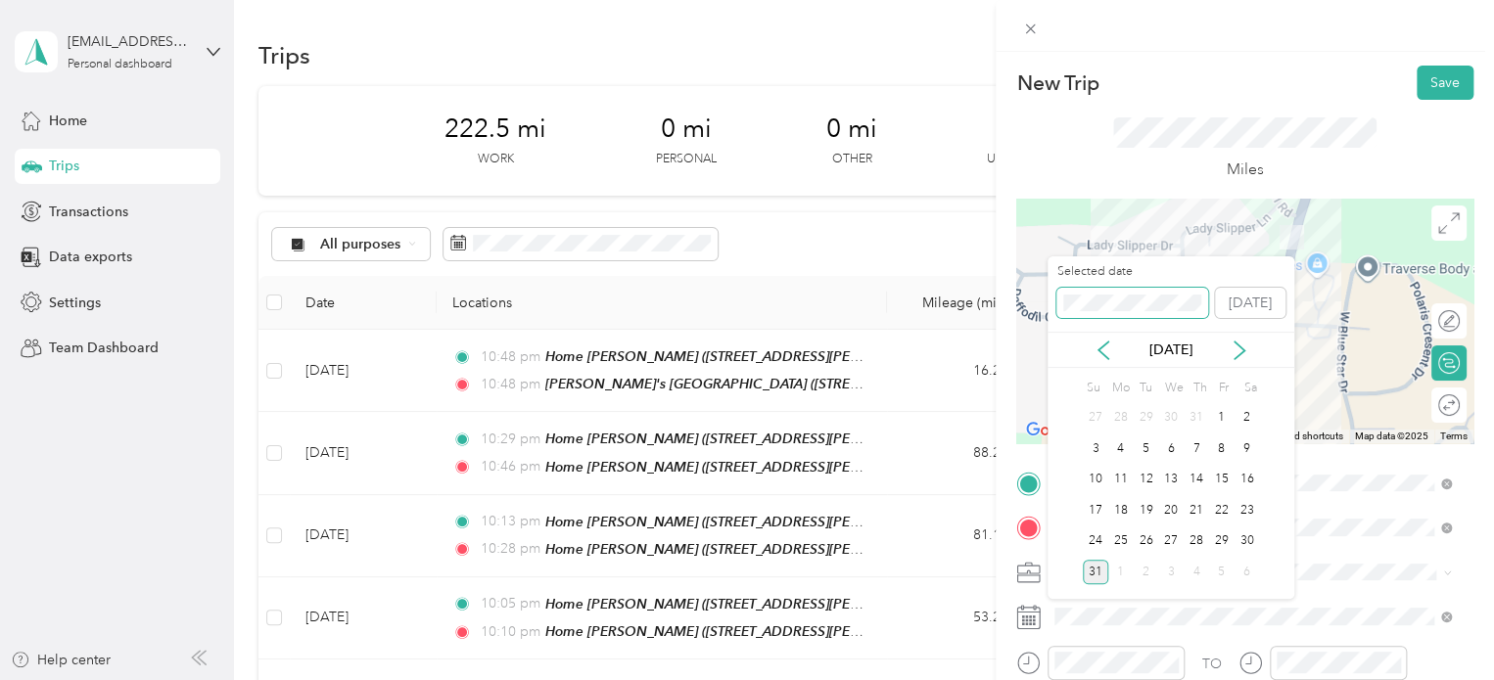
click at [1049, 307] on div "Selected date [DATE]" at bounding box center [1170, 297] width 247 height 69
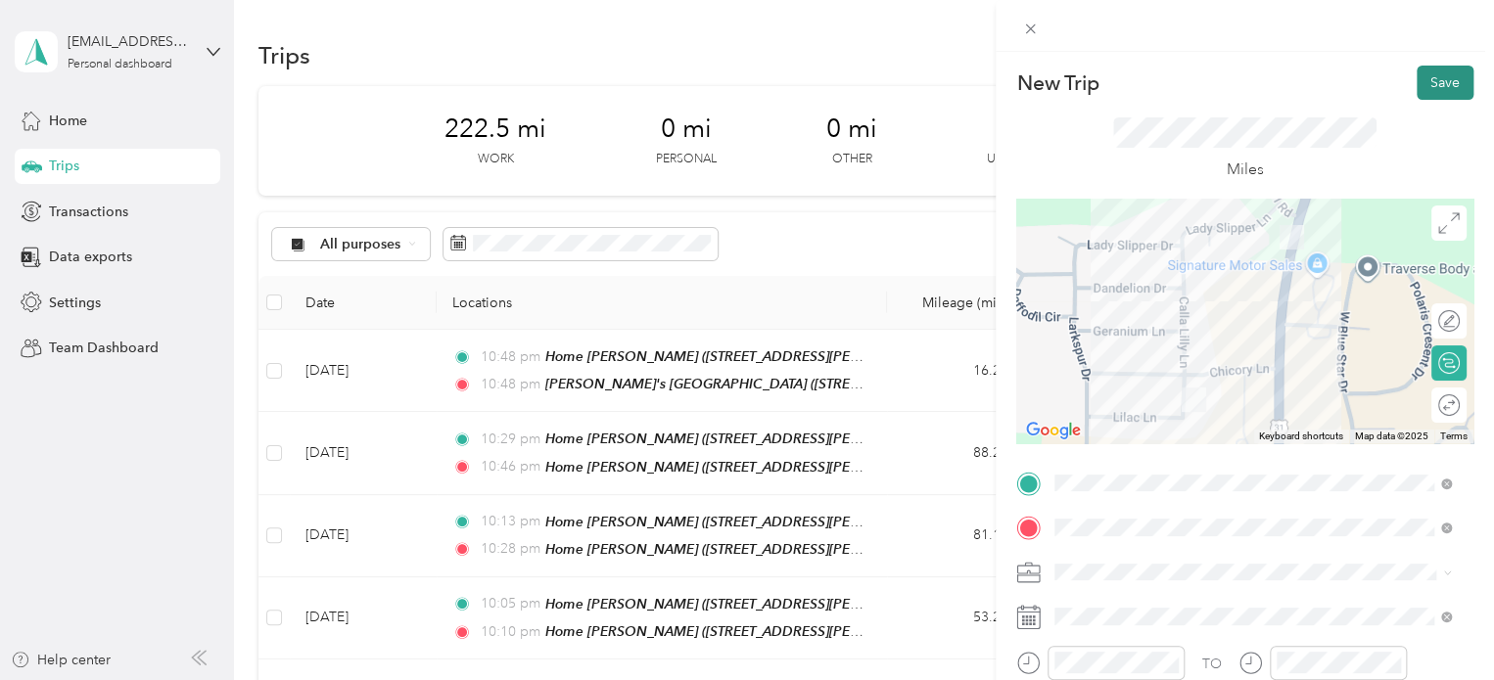
click at [1423, 85] on button "Save" at bounding box center [1445, 83] width 57 height 34
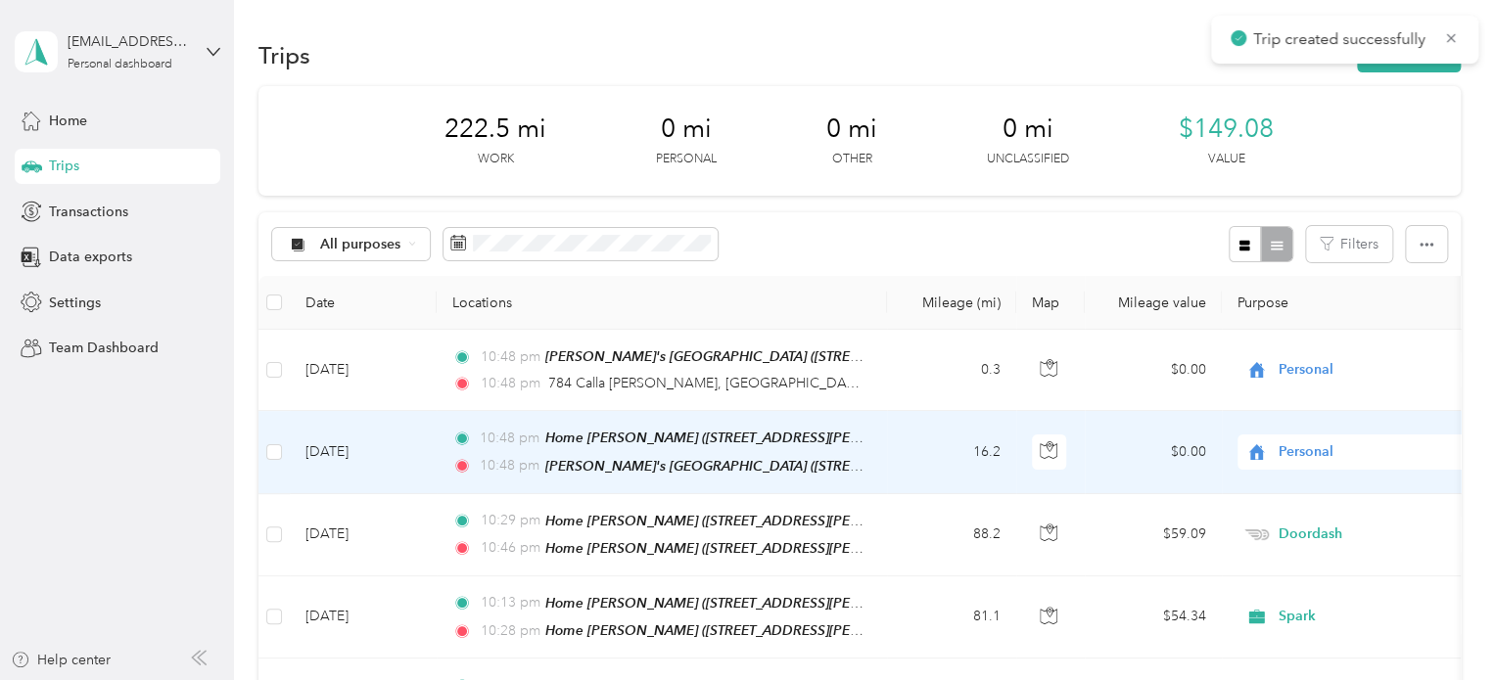
click at [341, 454] on td "May 27, 2024" at bounding box center [363, 452] width 147 height 82
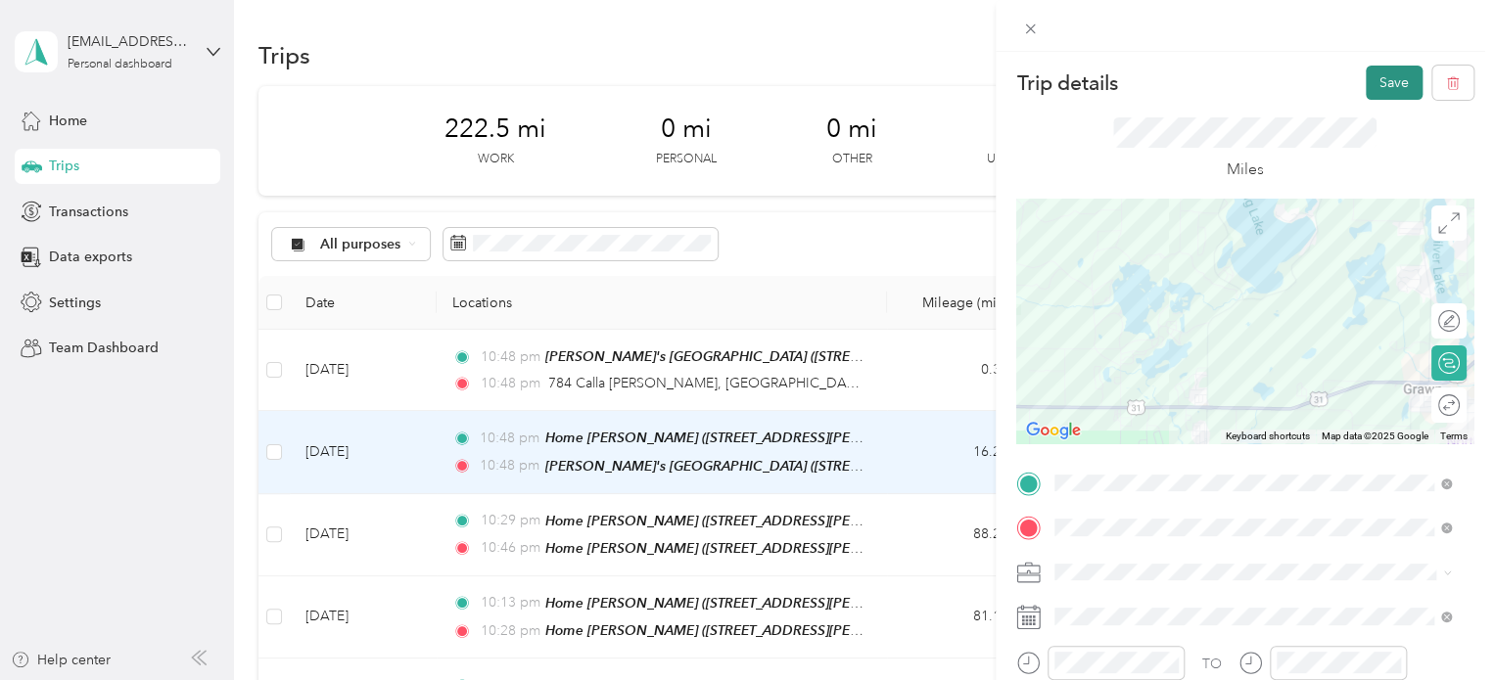
click at [1366, 77] on button "Save" at bounding box center [1394, 83] width 57 height 34
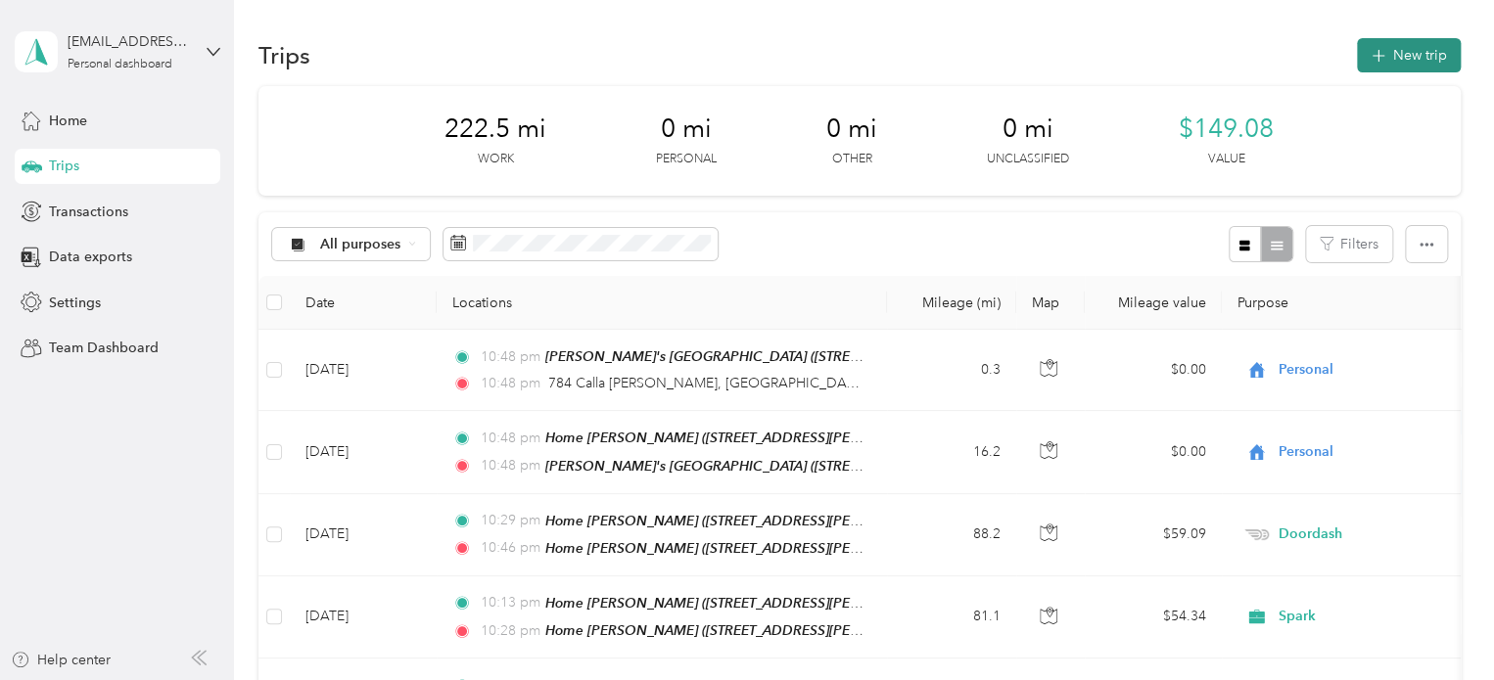
click at [1359, 66] on button "New trip" at bounding box center [1409, 55] width 104 height 34
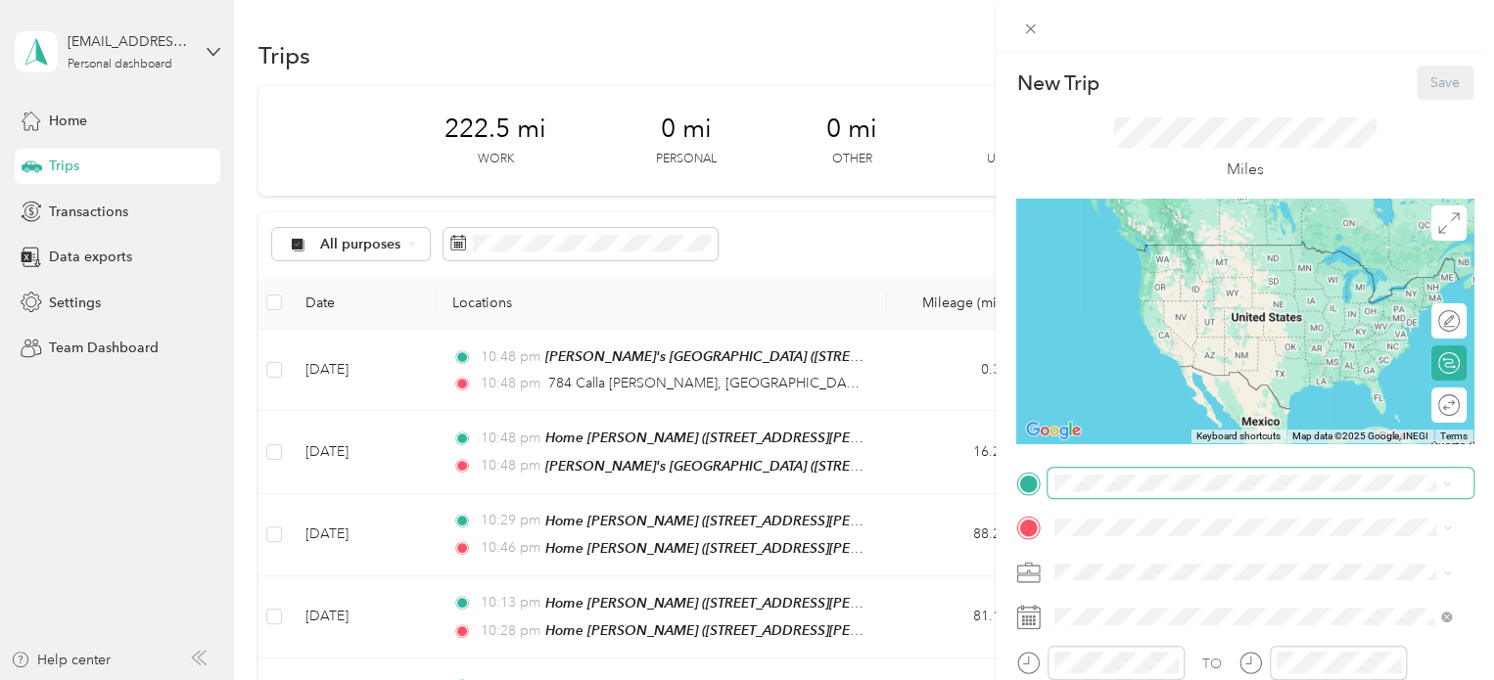
click at [1181, 473] on span at bounding box center [1260, 483] width 426 height 31
click at [1197, 250] on span "784 Calla Lilly Lane Traverse City, Michigan 49685, United States" at bounding box center [1268, 253] width 353 height 34
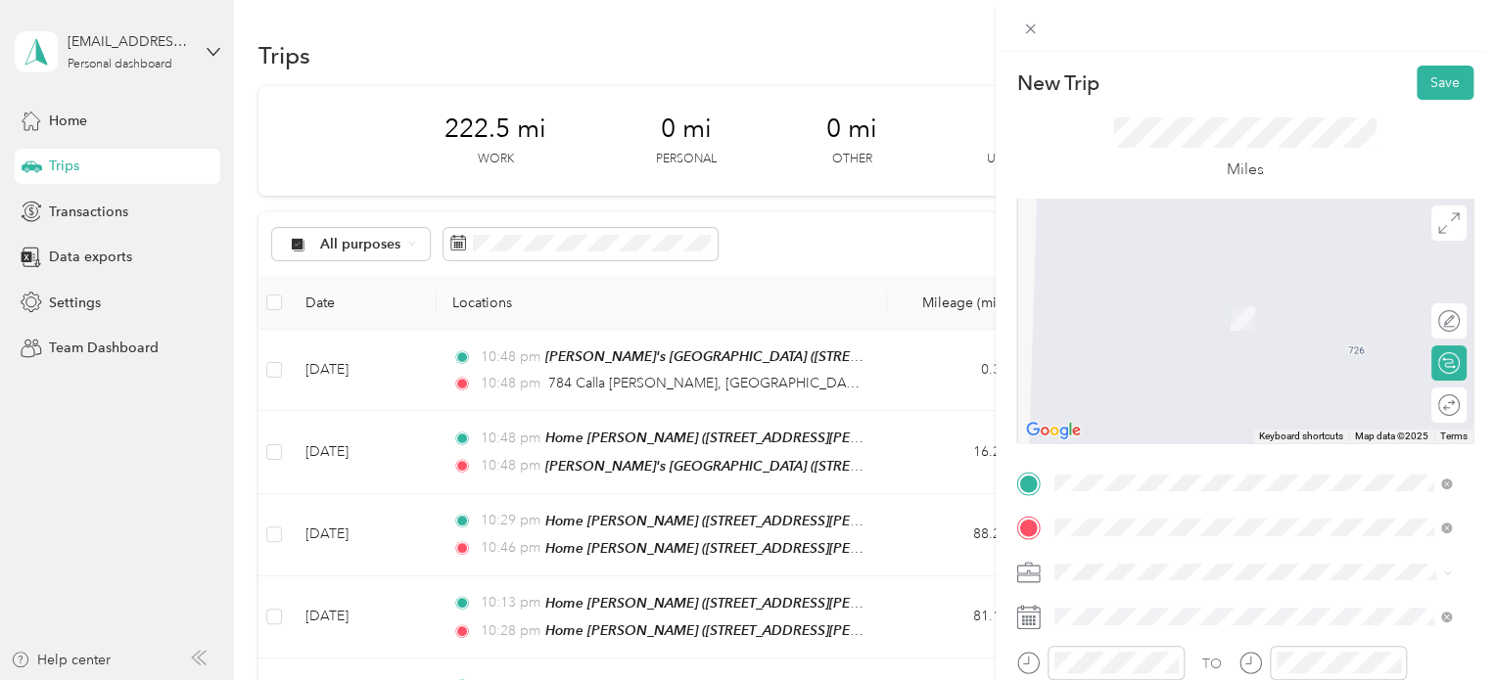
click at [1115, 327] on div "Qdoba Marketplace 3500 Marketplace Circle, Traverse City, 49684, Traverse City,…" at bounding box center [1190, 308] width 196 height 41
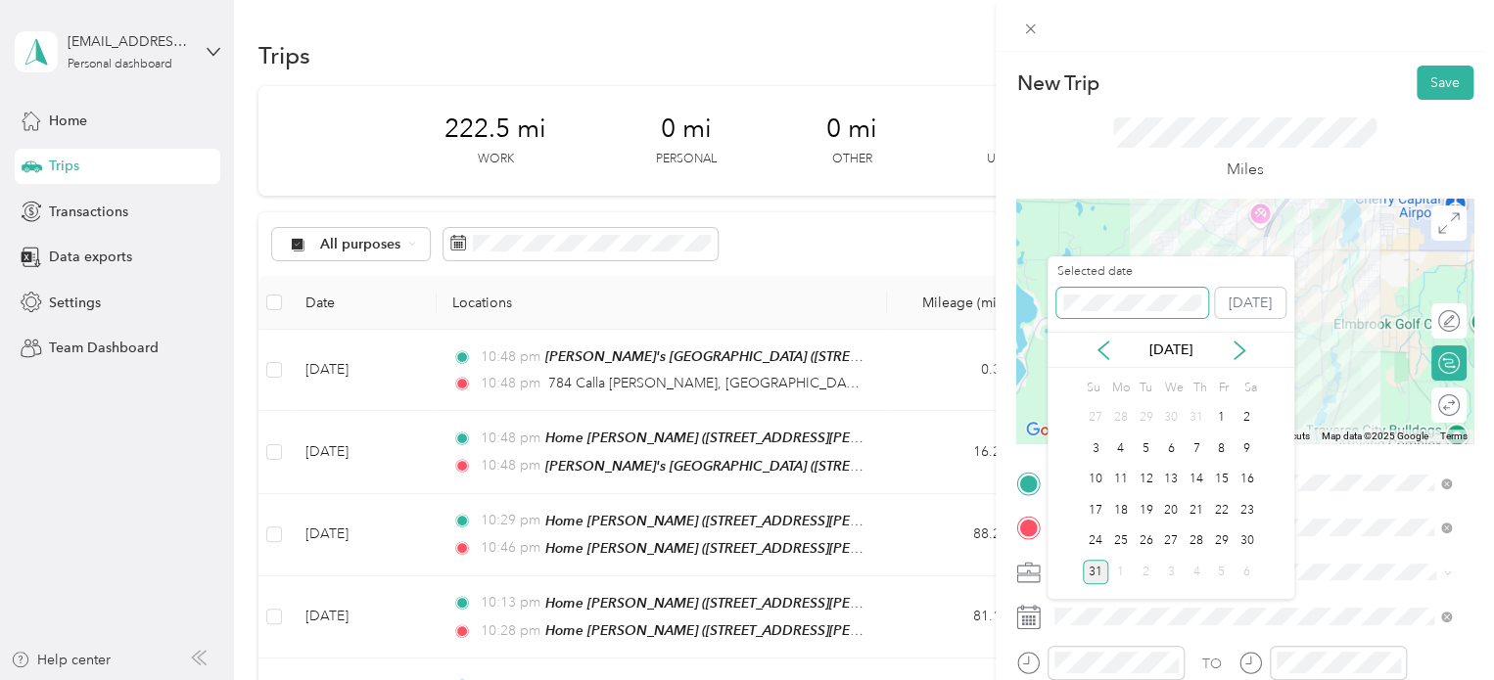
click at [967, 679] on div "New Trip Save This trip cannot be edited because it is either under review, app…" at bounding box center [742, 680] width 1484 height 0
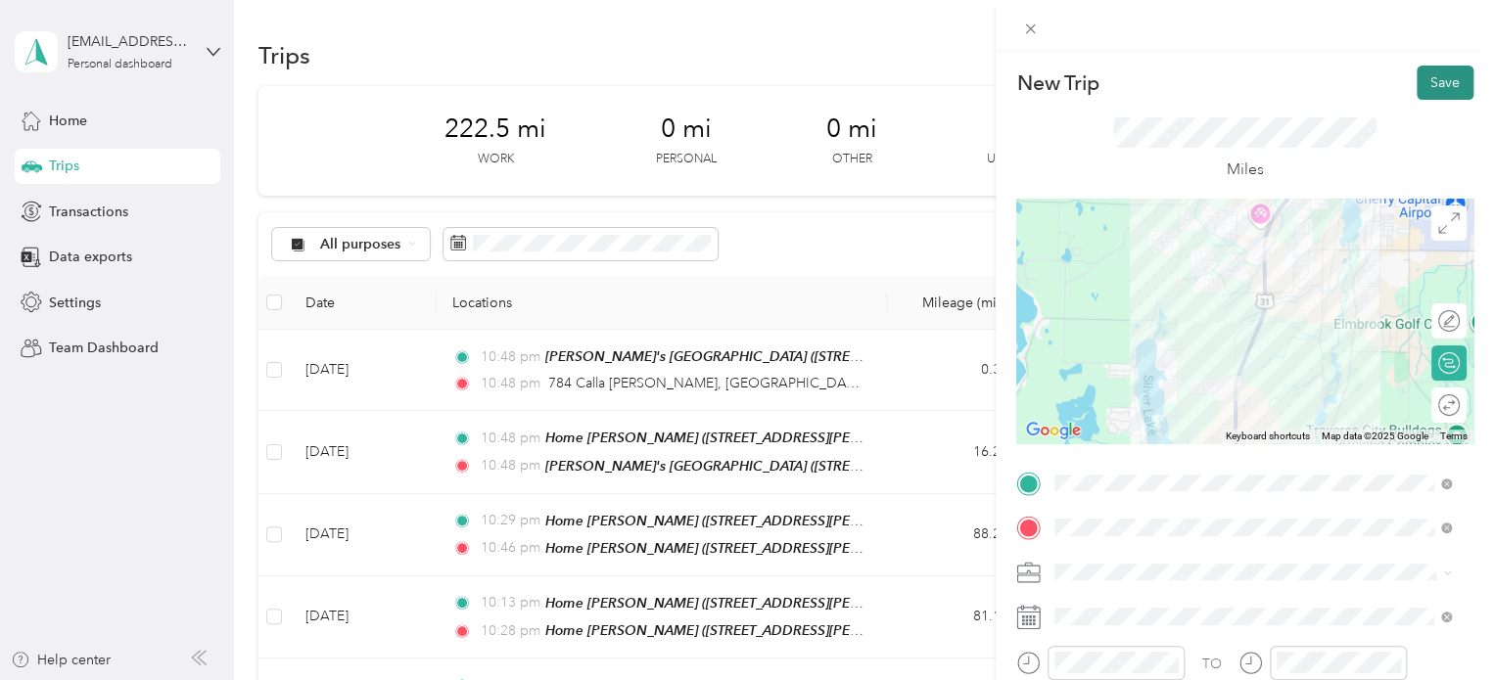
click at [1417, 93] on button "Save" at bounding box center [1445, 83] width 57 height 34
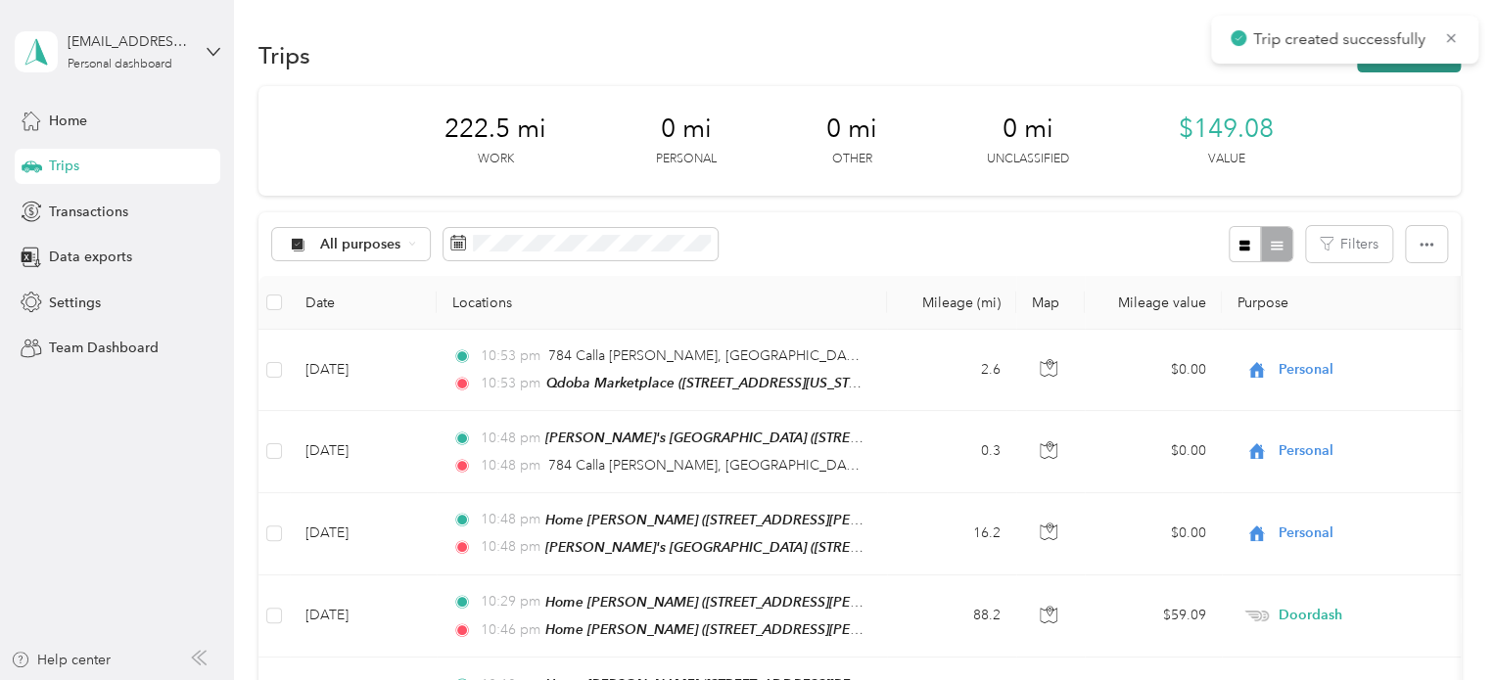
click at [1411, 69] on button "New trip" at bounding box center [1409, 55] width 104 height 34
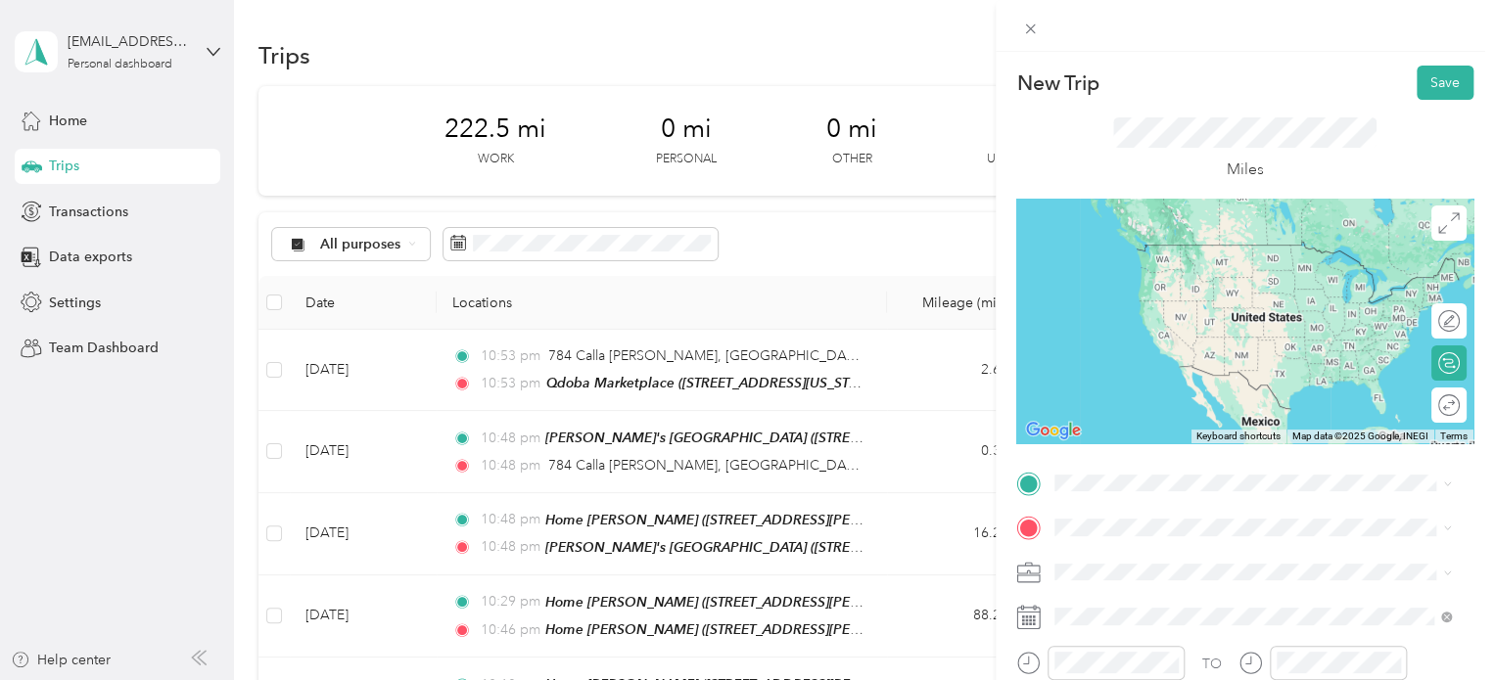
click at [1168, 279] on span "3500 Marketplace Circle, Traverse City, 49684, Traverse City, Michigan, United …" at bounding box center [1190, 271] width 196 height 17
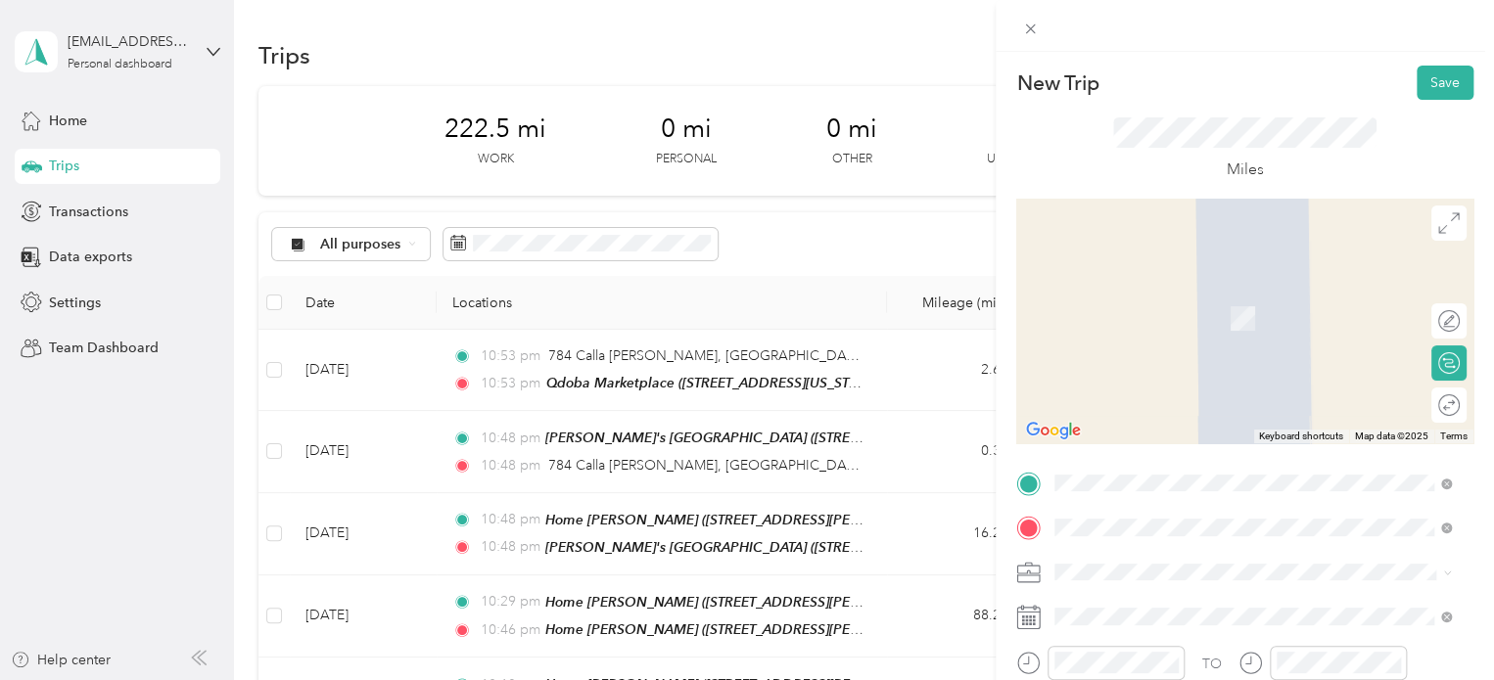
click at [1109, 287] on span "214 North Division Street Traverse City, Michigan 49684, United States" at bounding box center [1190, 290] width 196 height 18
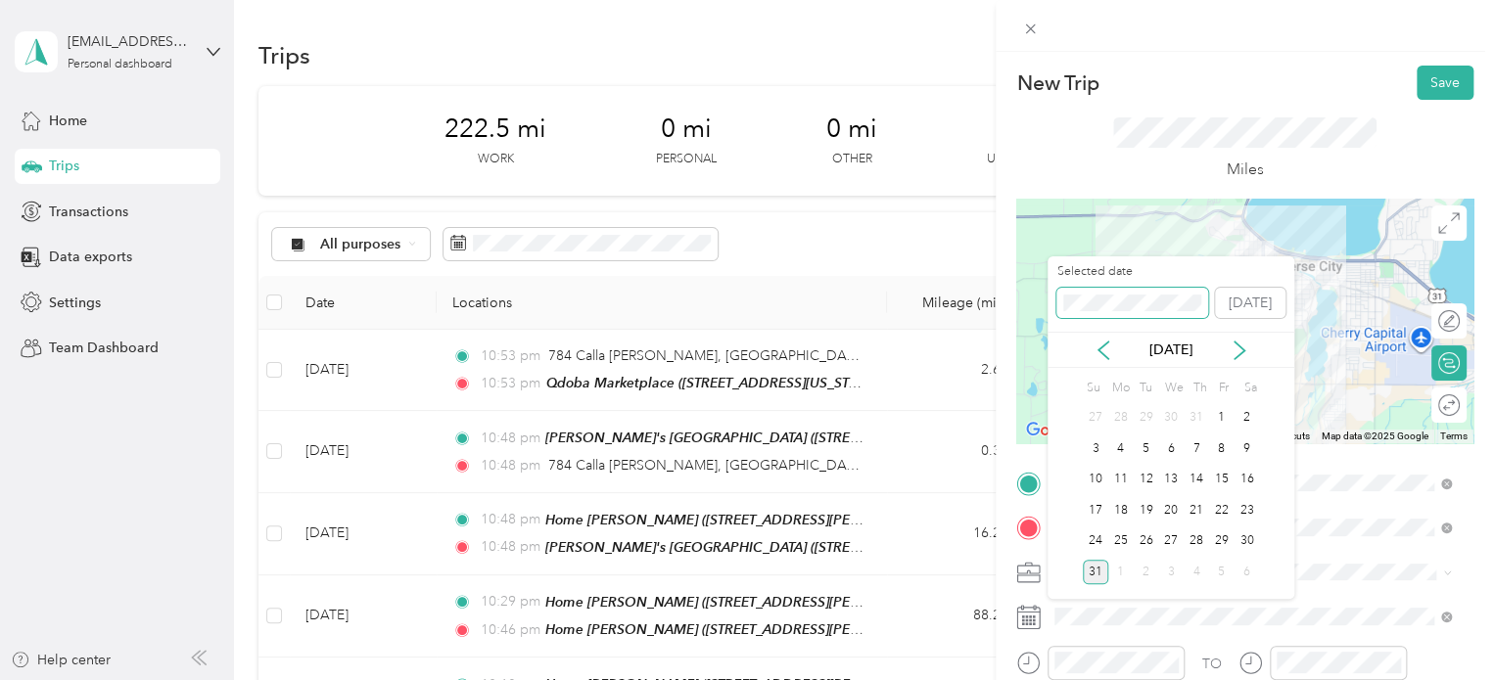
click at [975, 679] on div "New Trip Save This trip cannot be edited because it is either under review, app…" at bounding box center [742, 680] width 1484 height 0
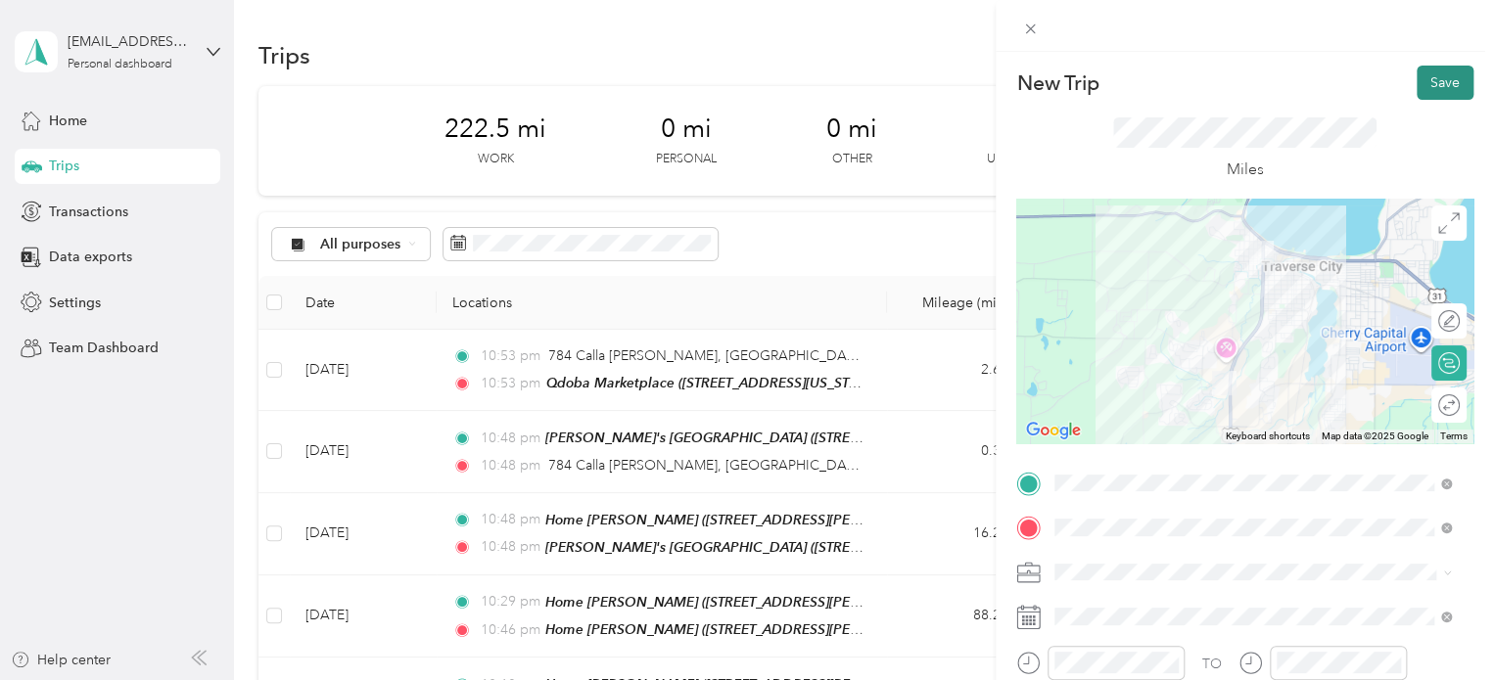
click at [1418, 86] on button "Save" at bounding box center [1445, 83] width 57 height 34
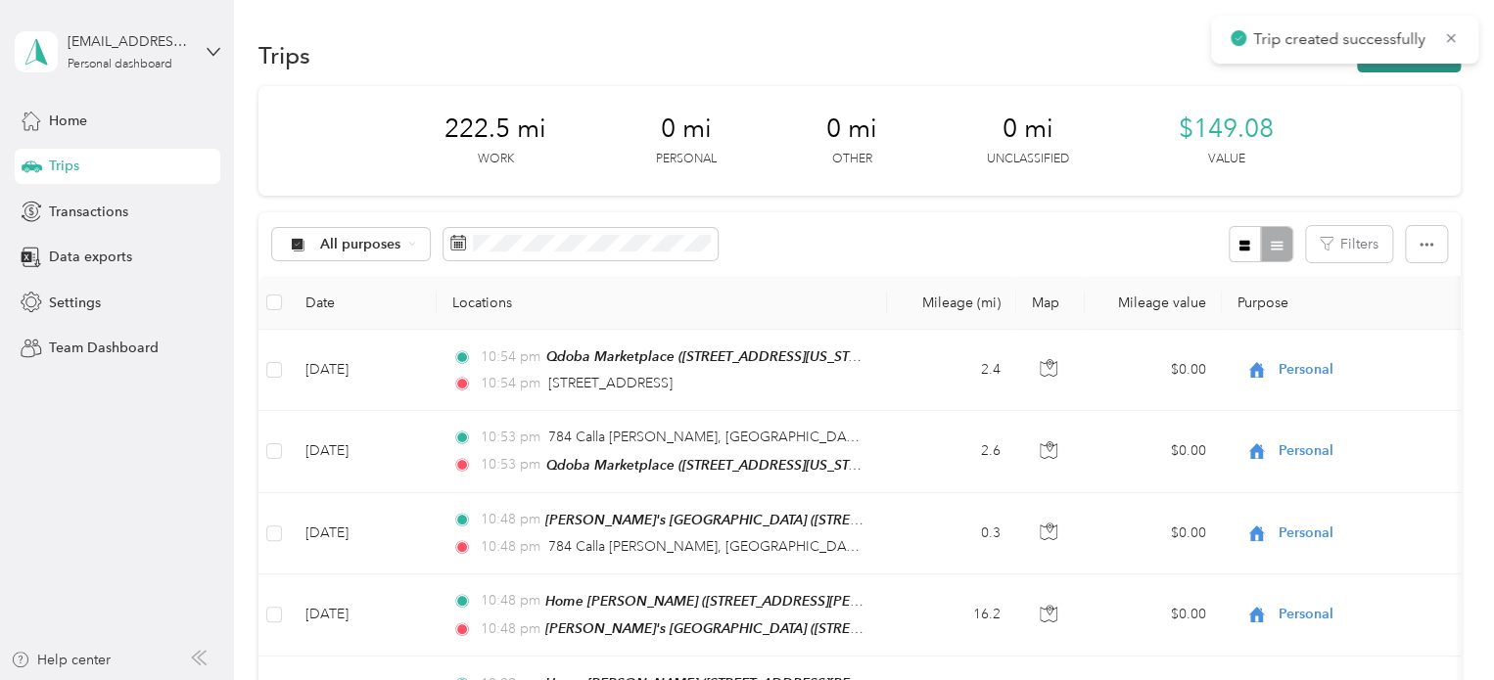
click at [1410, 70] on button "New trip" at bounding box center [1409, 55] width 104 height 34
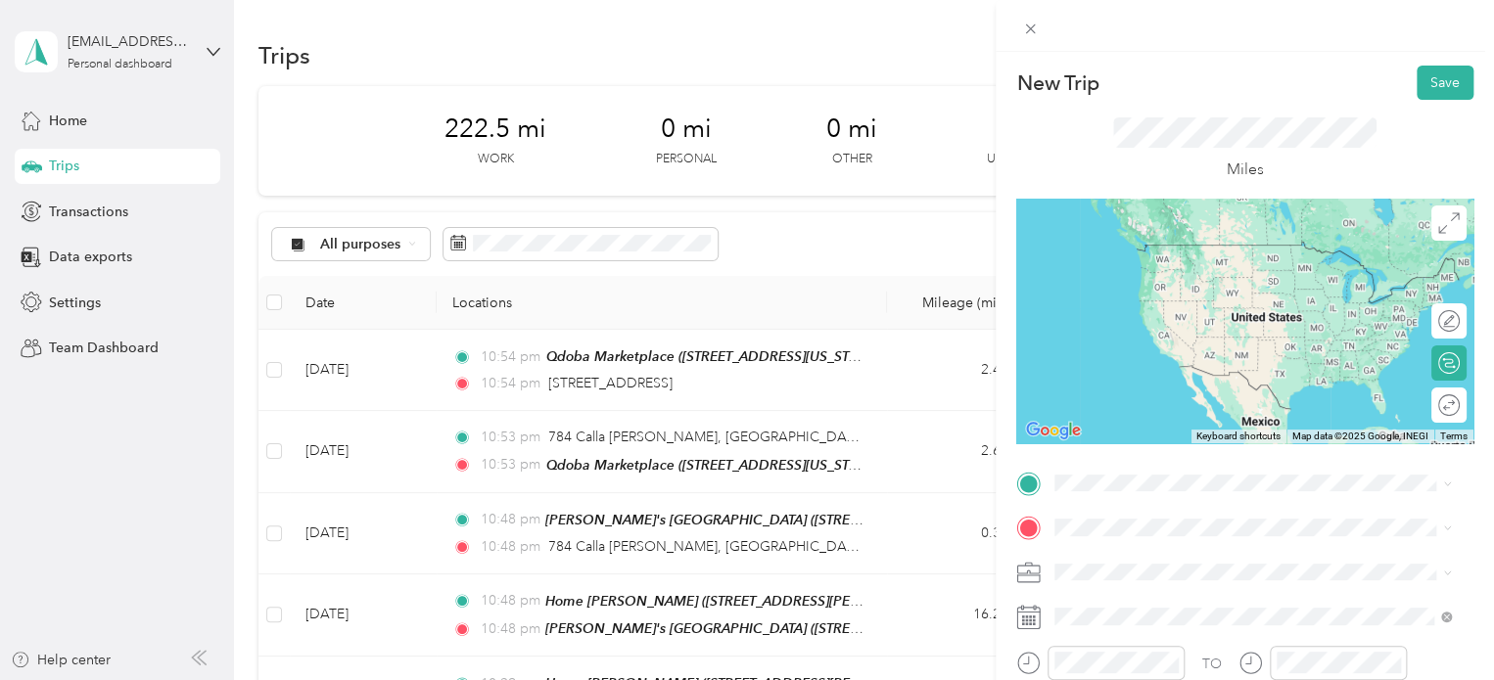
click at [1219, 252] on span "214 North Division Street Traverse City, Michigan 49684, United States" at bounding box center [1190, 243] width 196 height 18
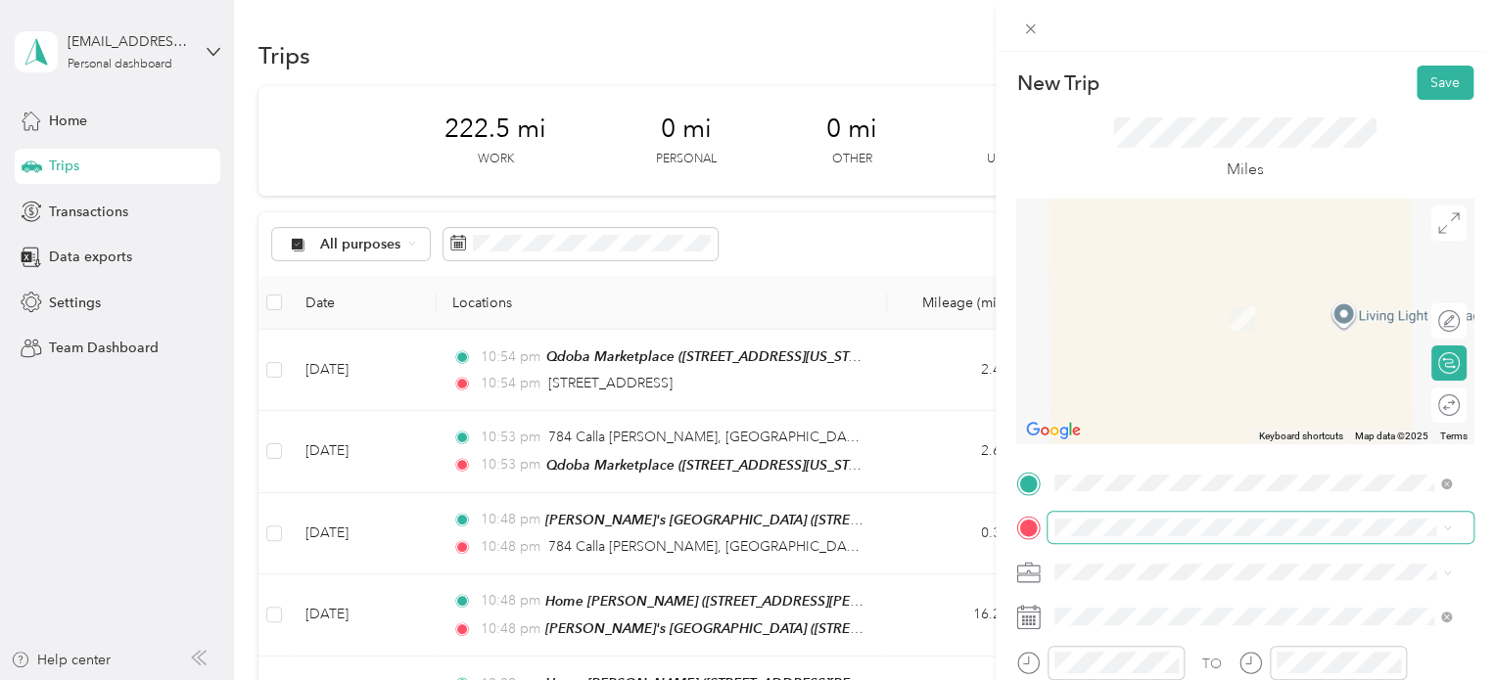
click at [1099, 514] on span at bounding box center [1260, 527] width 426 height 31
click at [1170, 322] on div "Walmart Traverse City Walmart Supercenter, [STREET_ADDRESS] , 49684, [GEOGRAPHI…" at bounding box center [1268, 329] width 353 height 82
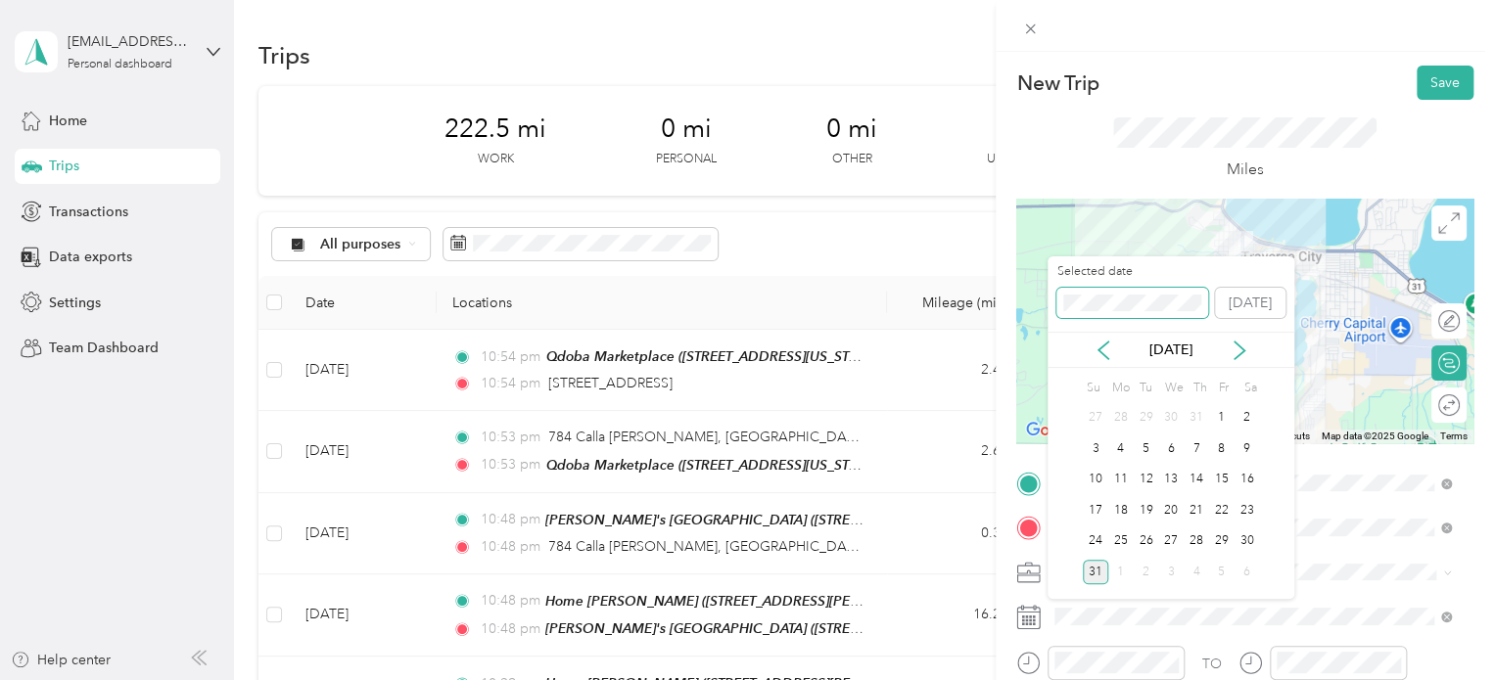
click at [927, 679] on div "New Trip Save This trip cannot be edited because it is either under review, app…" at bounding box center [742, 680] width 1484 height 0
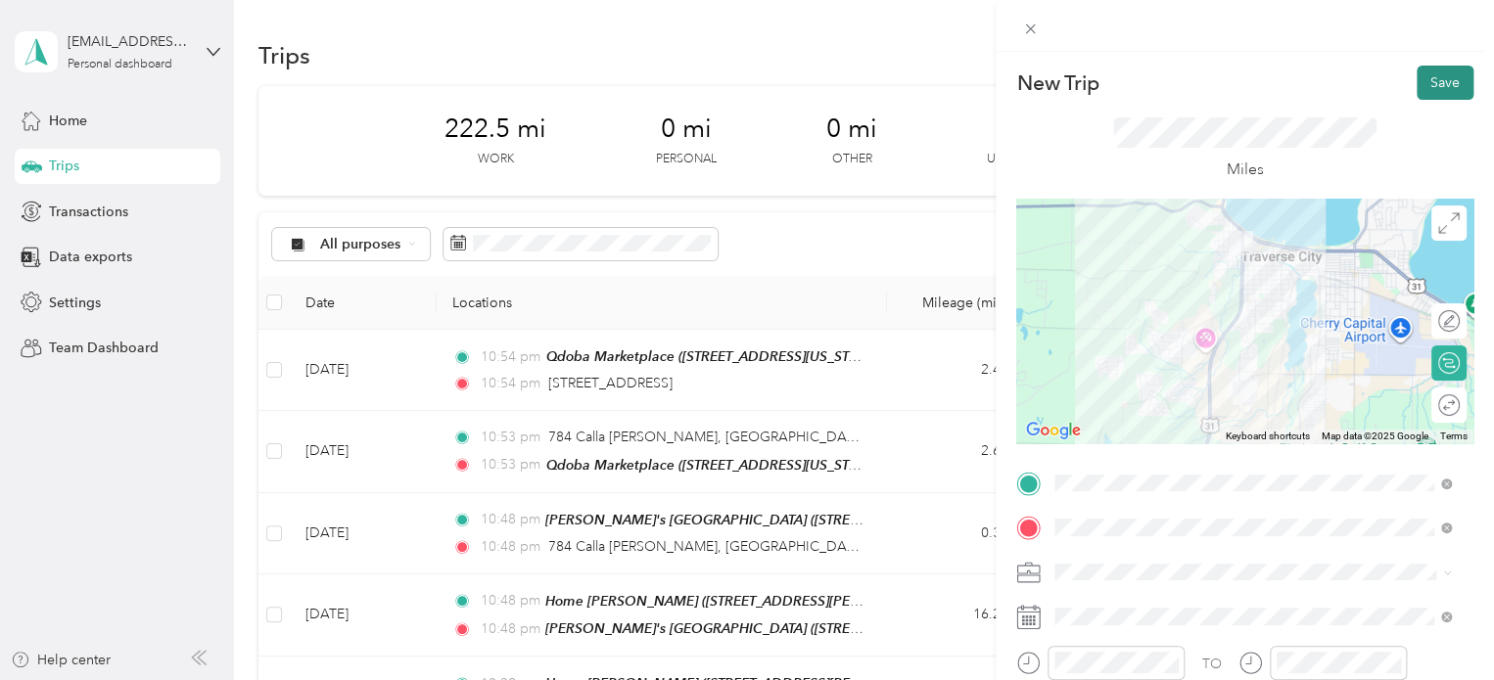
click at [1417, 87] on button "Save" at bounding box center [1445, 83] width 57 height 34
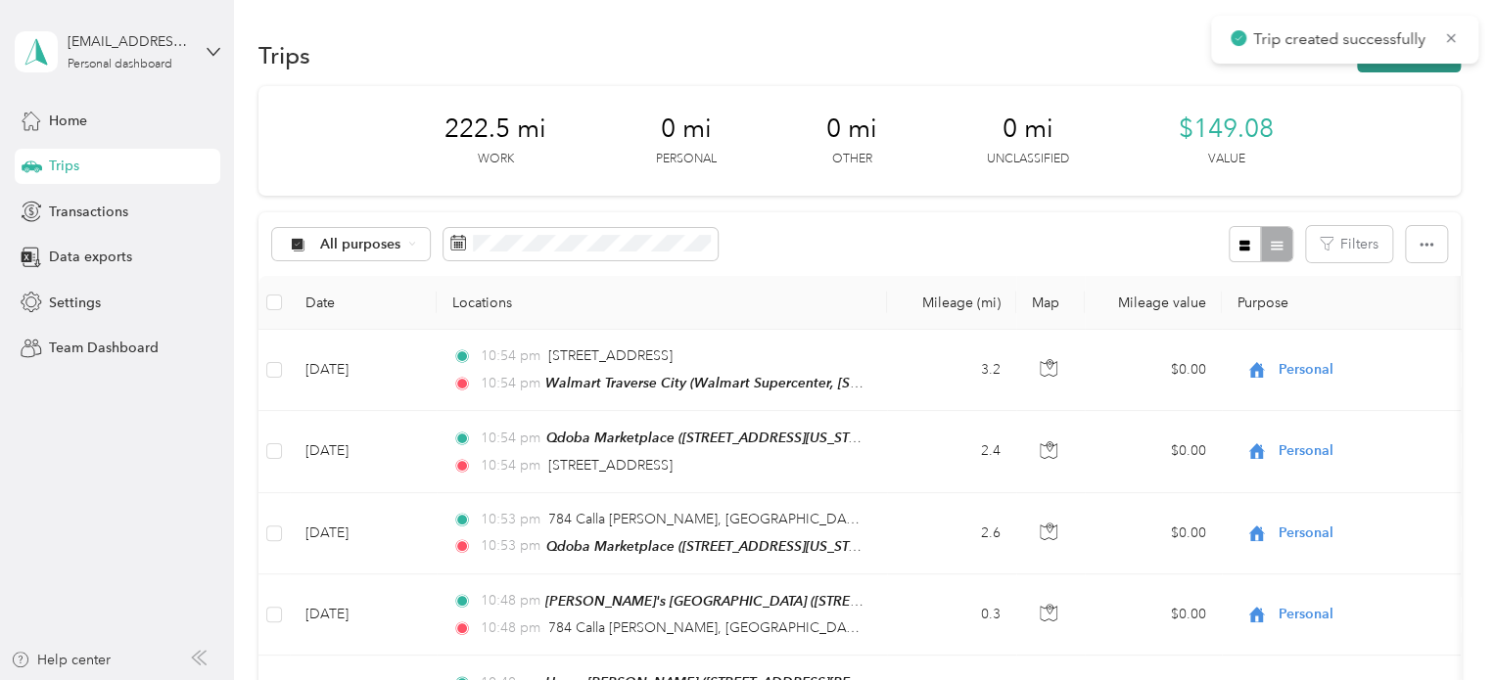
click at [1363, 66] on button "New trip" at bounding box center [1409, 55] width 104 height 34
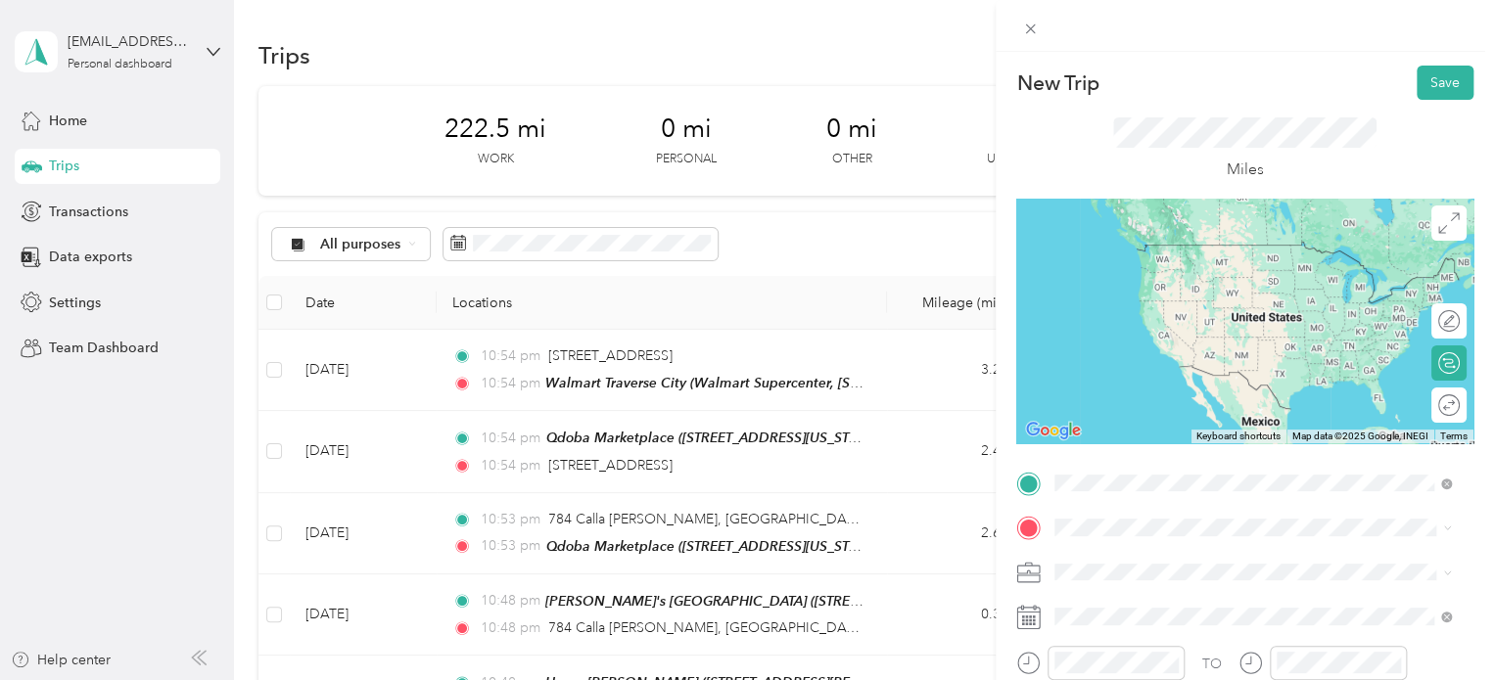
click at [1145, 280] on span "Walmart Supercenter, [STREET_ADDRESS] , 49684, [GEOGRAPHIC_DATA], [GEOGRAPHIC_D…" at bounding box center [1250, 294] width 316 height 58
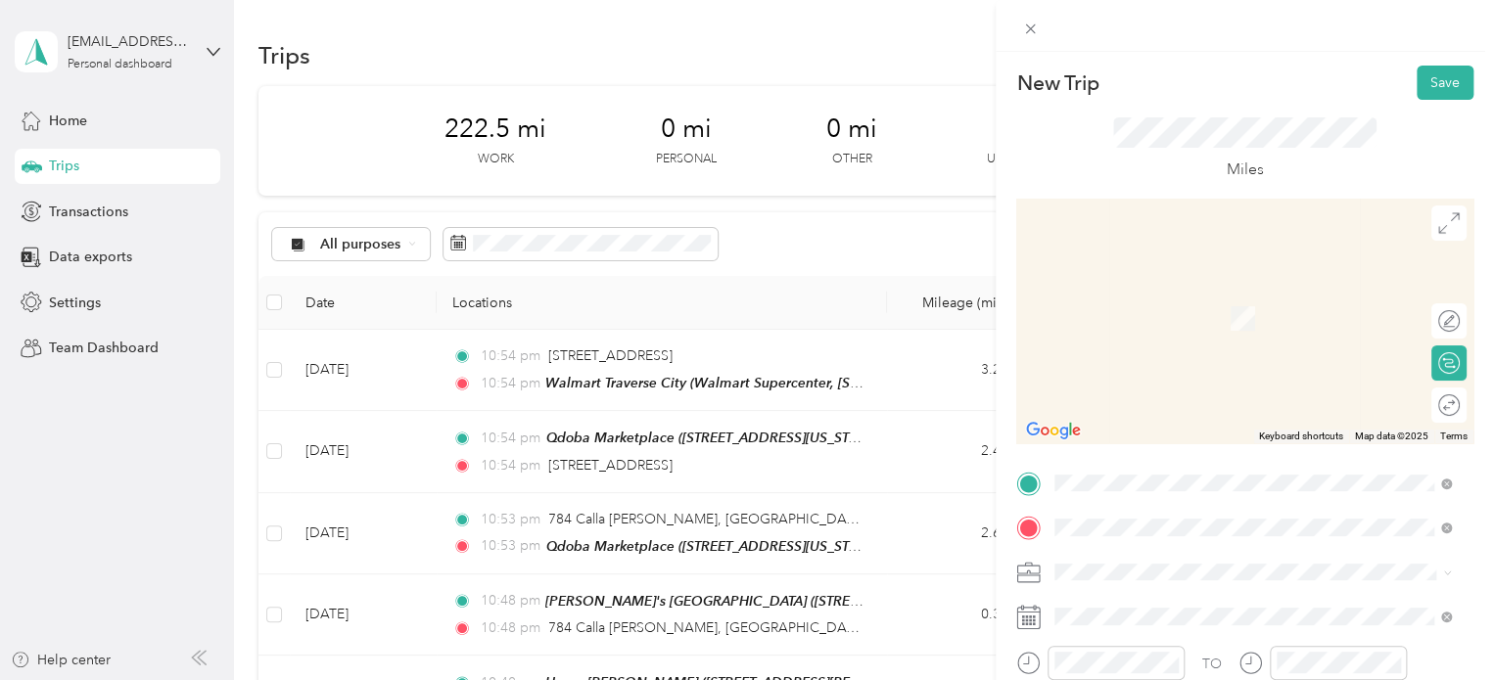
click at [1157, 299] on span "3220 Fern Creek Lane Traverse City, Michigan 49686, United States" at bounding box center [1190, 290] width 196 height 18
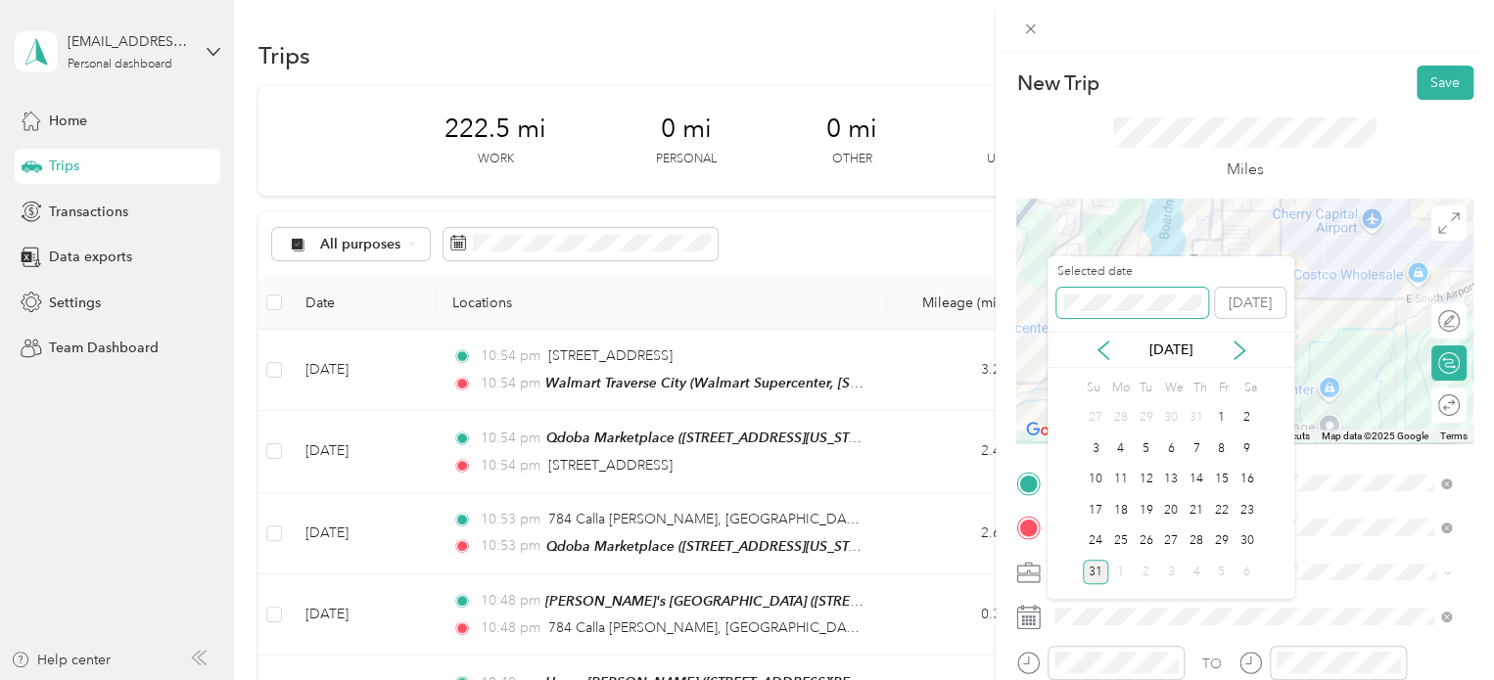
click at [928, 679] on div "New Trip Save This trip cannot be edited because it is either under review, app…" at bounding box center [742, 680] width 1484 height 0
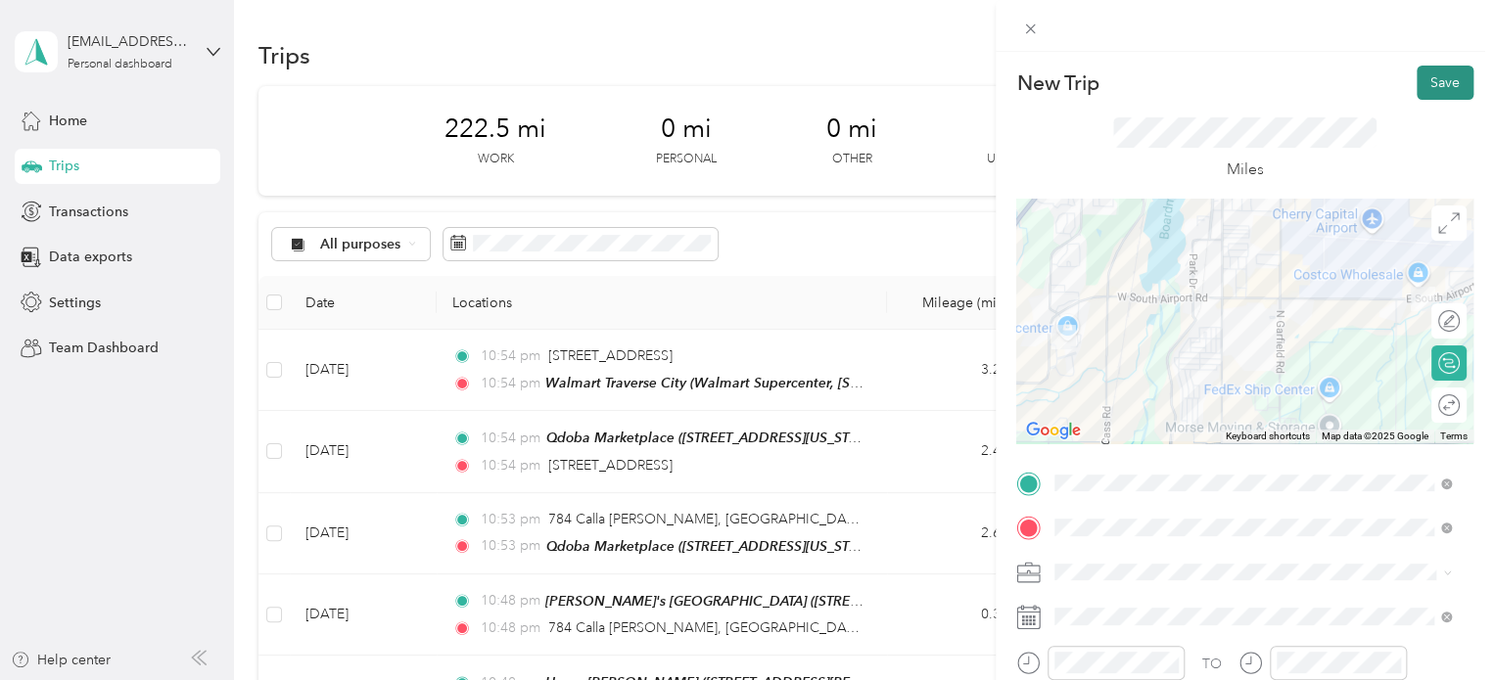
click at [1417, 93] on button "Save" at bounding box center [1445, 83] width 57 height 34
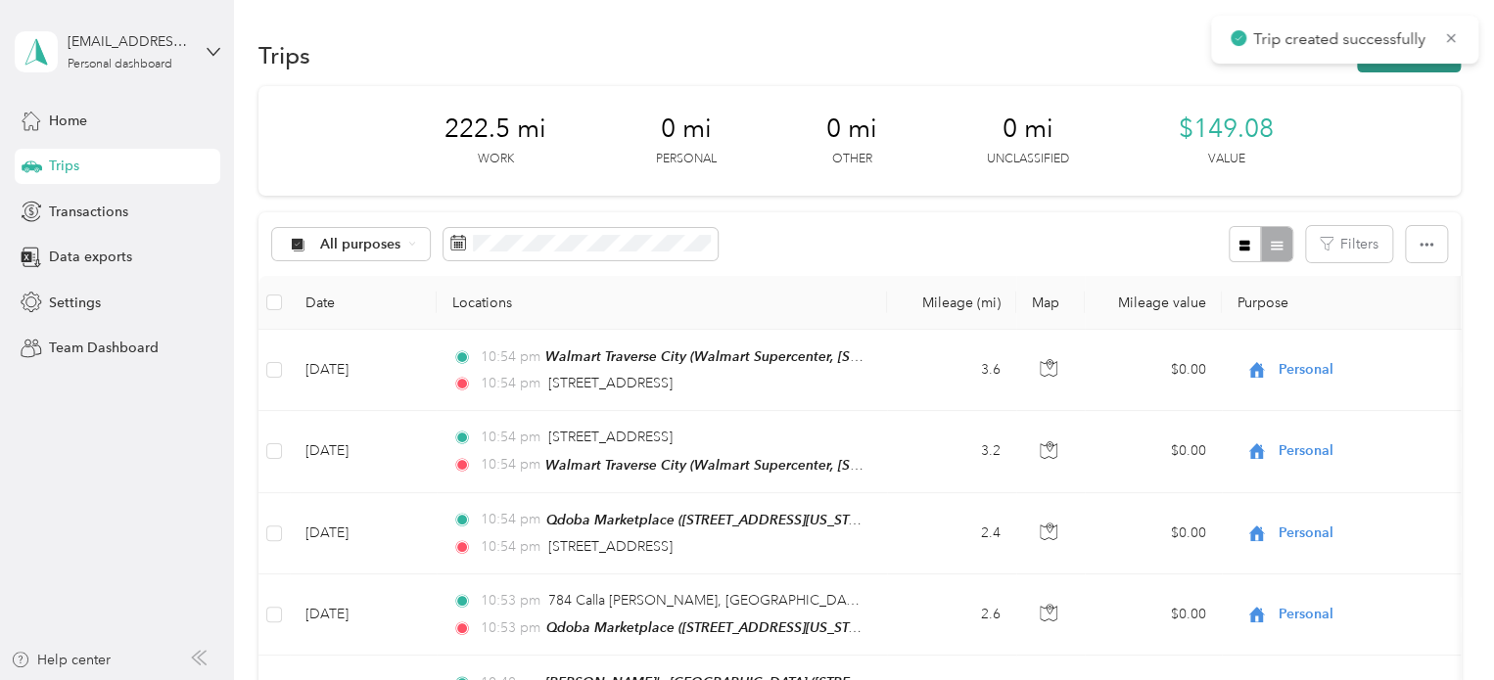
click at [1398, 70] on button "New trip" at bounding box center [1409, 55] width 104 height 34
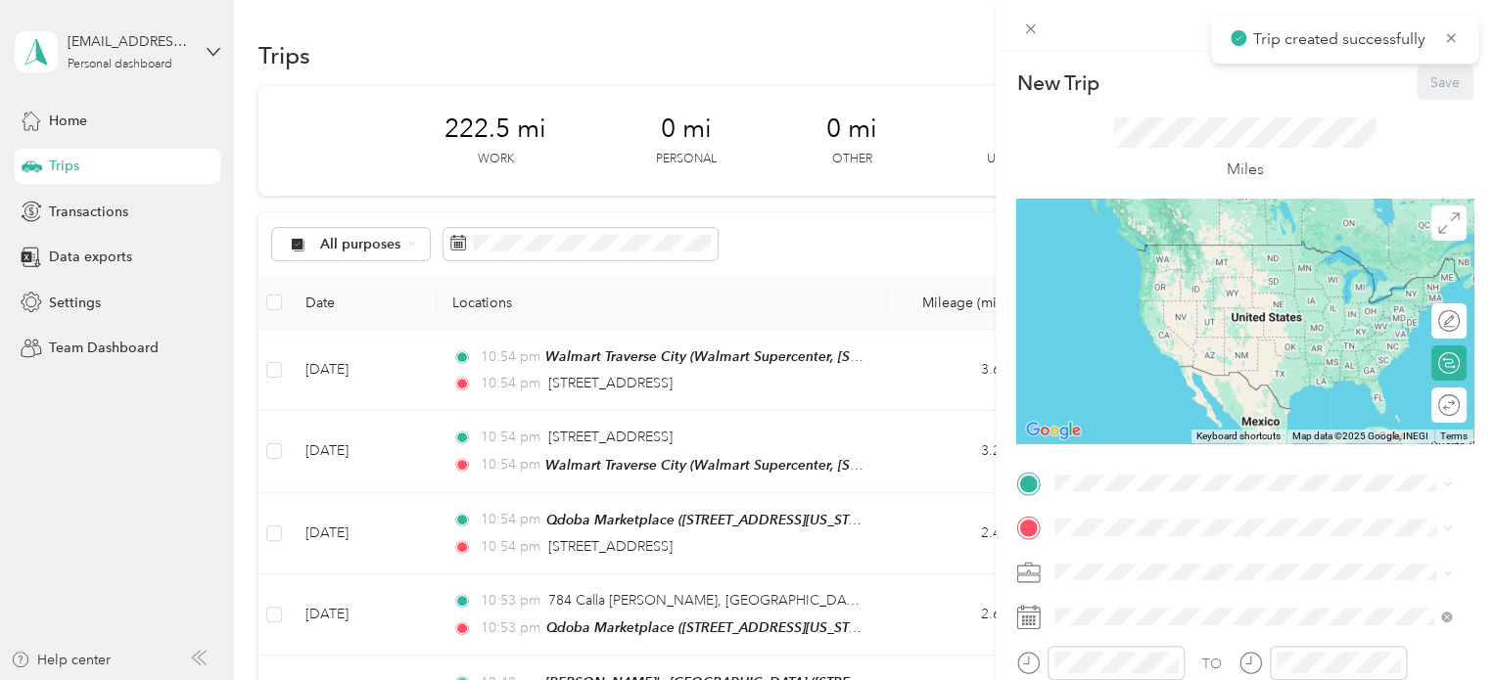
click at [1145, 466] on div "New Trip Save This trip cannot be edited because it is either under review, app…" at bounding box center [1244, 481] width 457 height 830
click at [1184, 259] on div "3220 Fern Creek Lane Traverse City, Michigan 49686, United States" at bounding box center [1252, 246] width 383 height 26
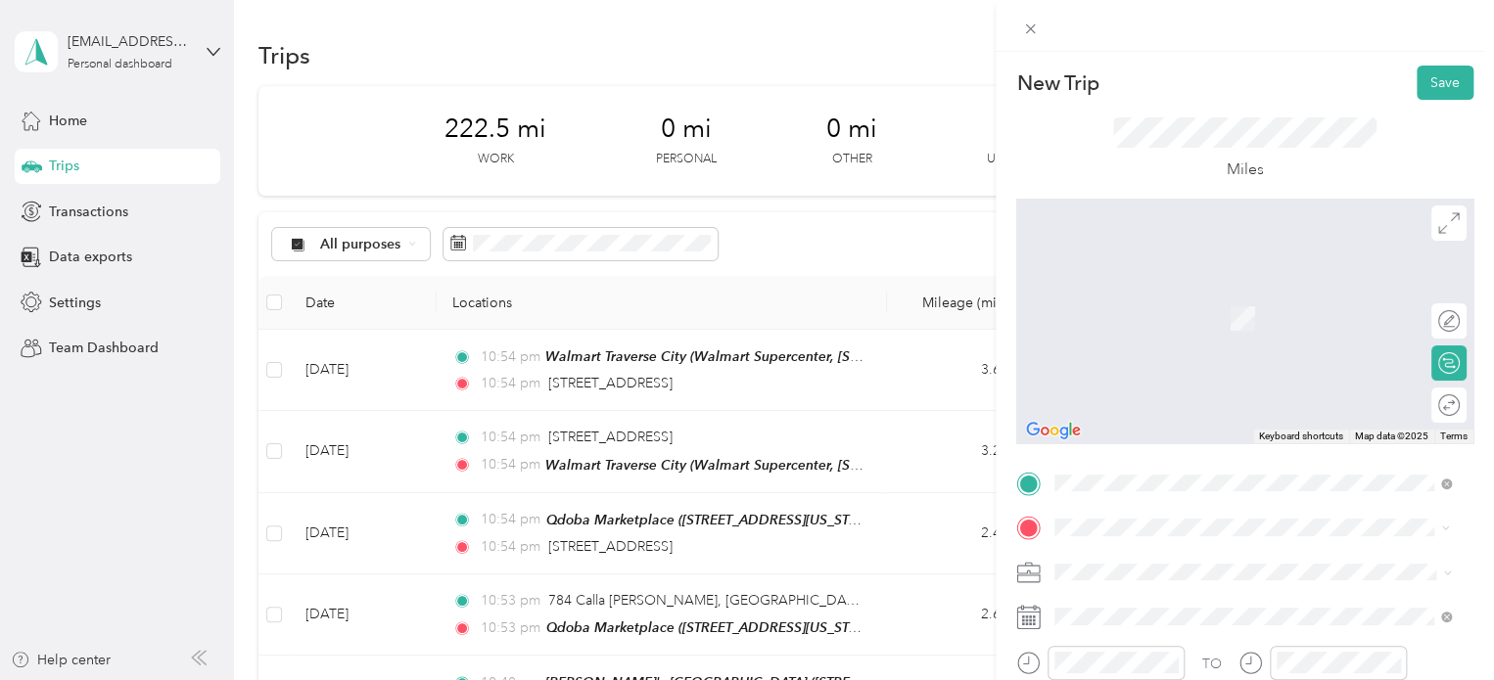
click at [1124, 332] on span "Walmart Supercenter, [STREET_ADDRESS] , 49684, [GEOGRAPHIC_DATA], [GEOGRAPHIC_D…" at bounding box center [1250, 339] width 316 height 58
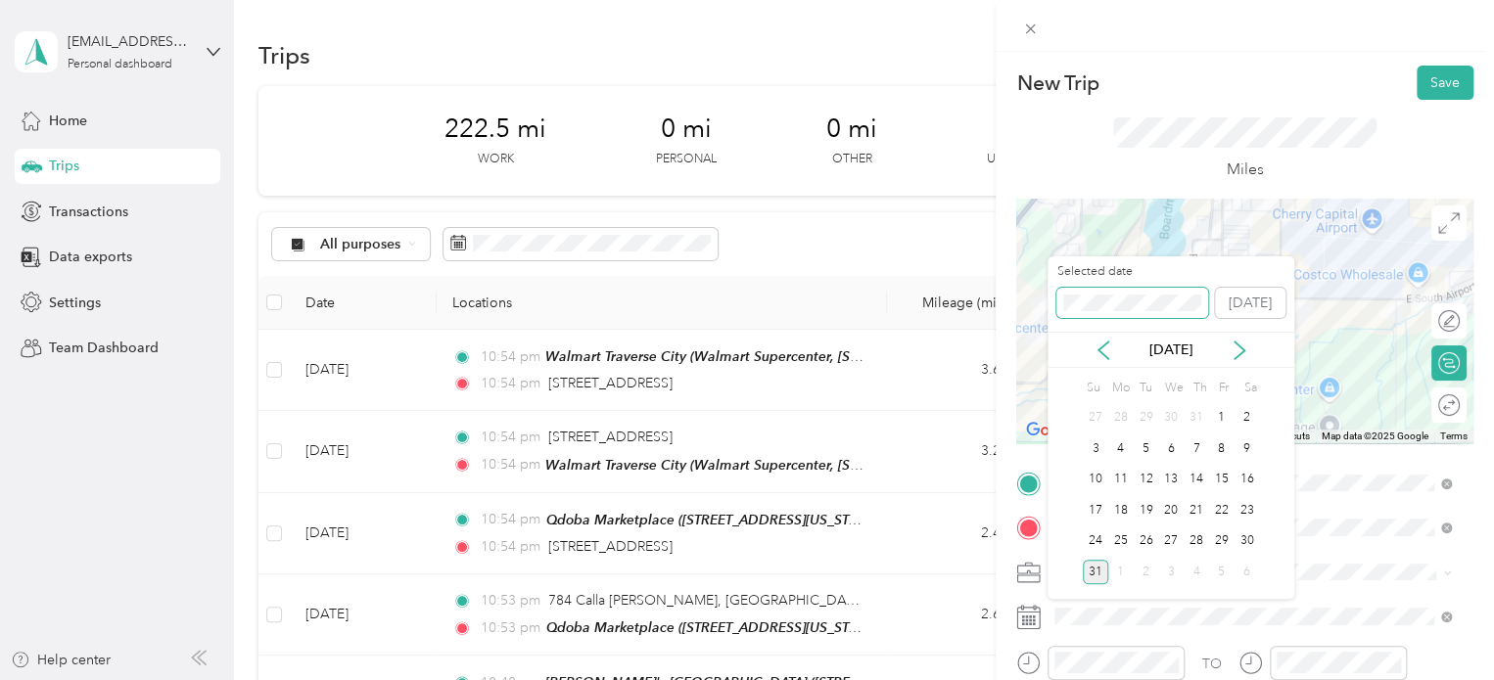
click at [1033, 679] on div "New Trip Save This trip cannot be edited because it is either under review, app…" at bounding box center [742, 680] width 1484 height 0
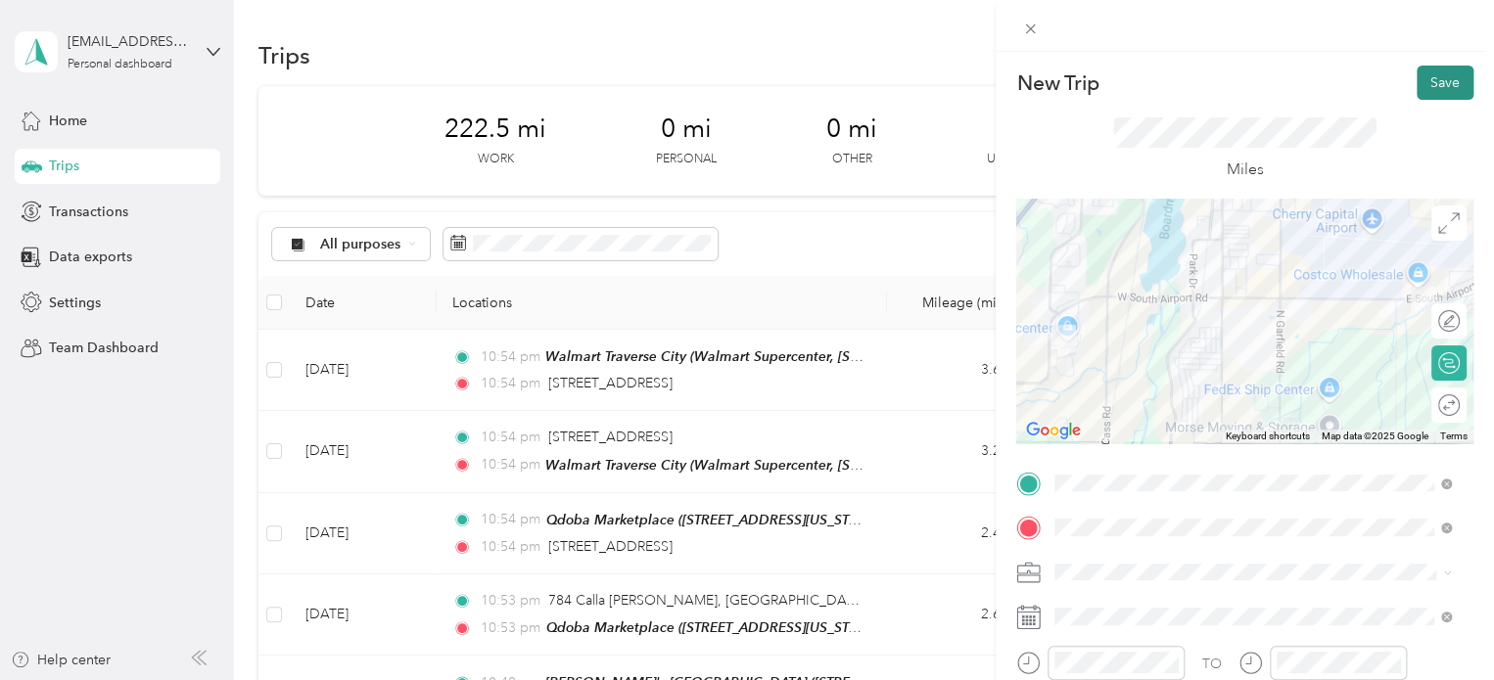
click at [1417, 89] on button "Save" at bounding box center [1445, 83] width 57 height 34
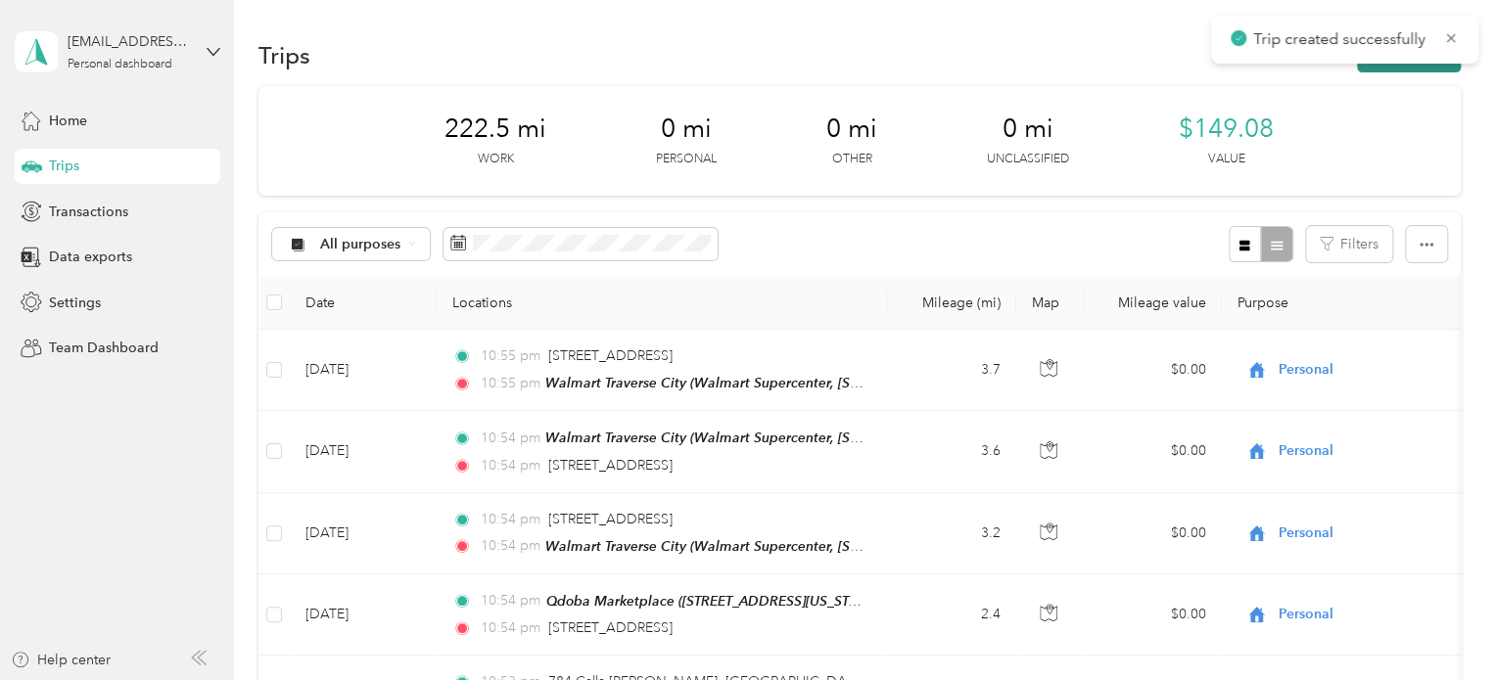
click at [1407, 71] on button "New trip" at bounding box center [1409, 55] width 104 height 34
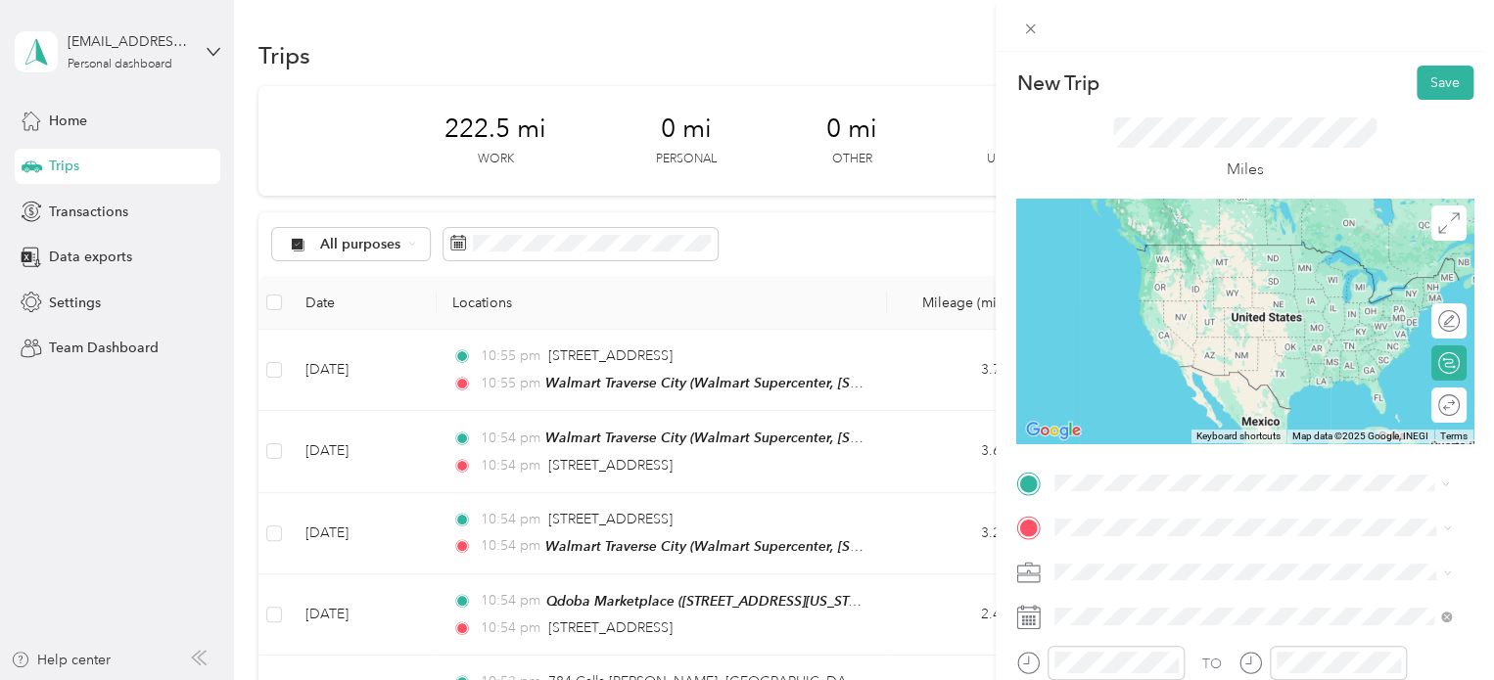
click at [1112, 275] on span "Walmart Supercenter, [STREET_ADDRESS] , 49684, [GEOGRAPHIC_DATA], [GEOGRAPHIC_D…" at bounding box center [1250, 294] width 316 height 58
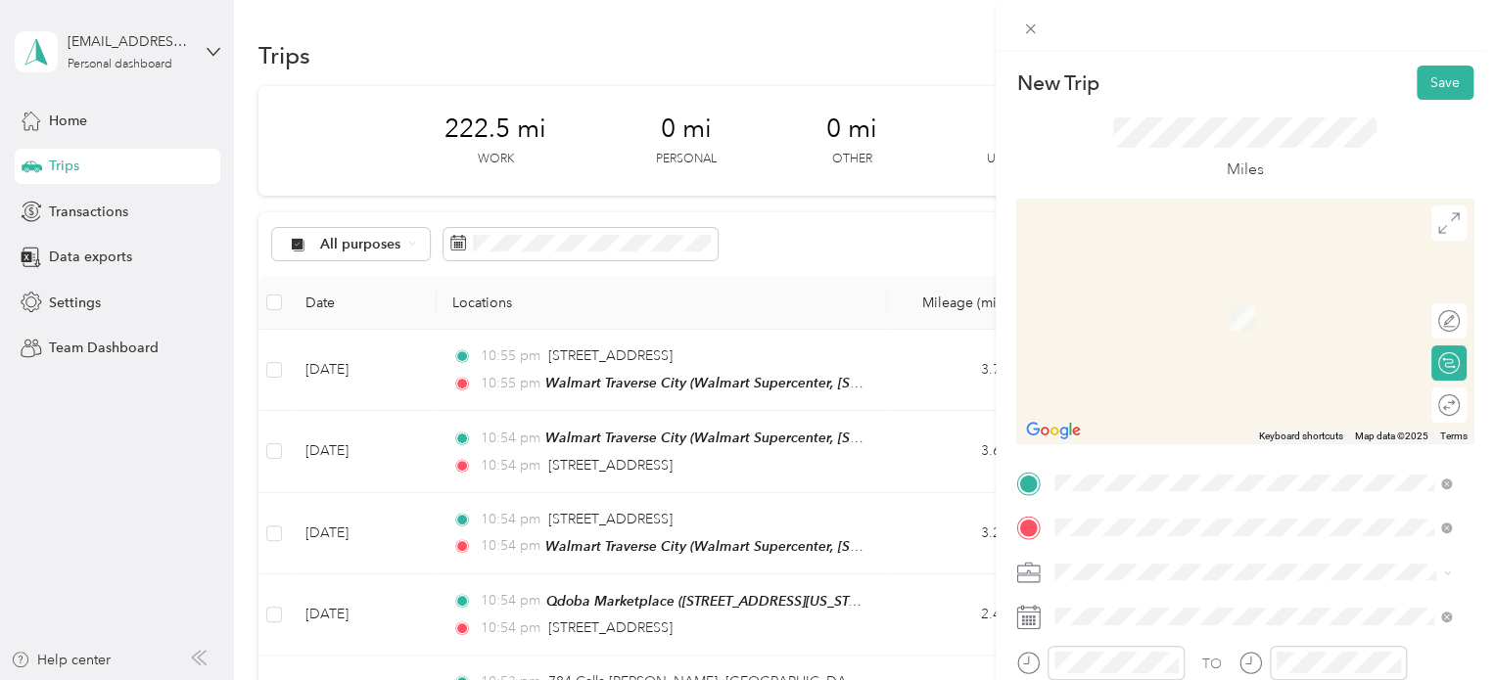
click at [1250, 284] on span "2796 Harbor Hill Drive Traverse City, Michigan 49686, United States" at bounding box center [1190, 290] width 196 height 18
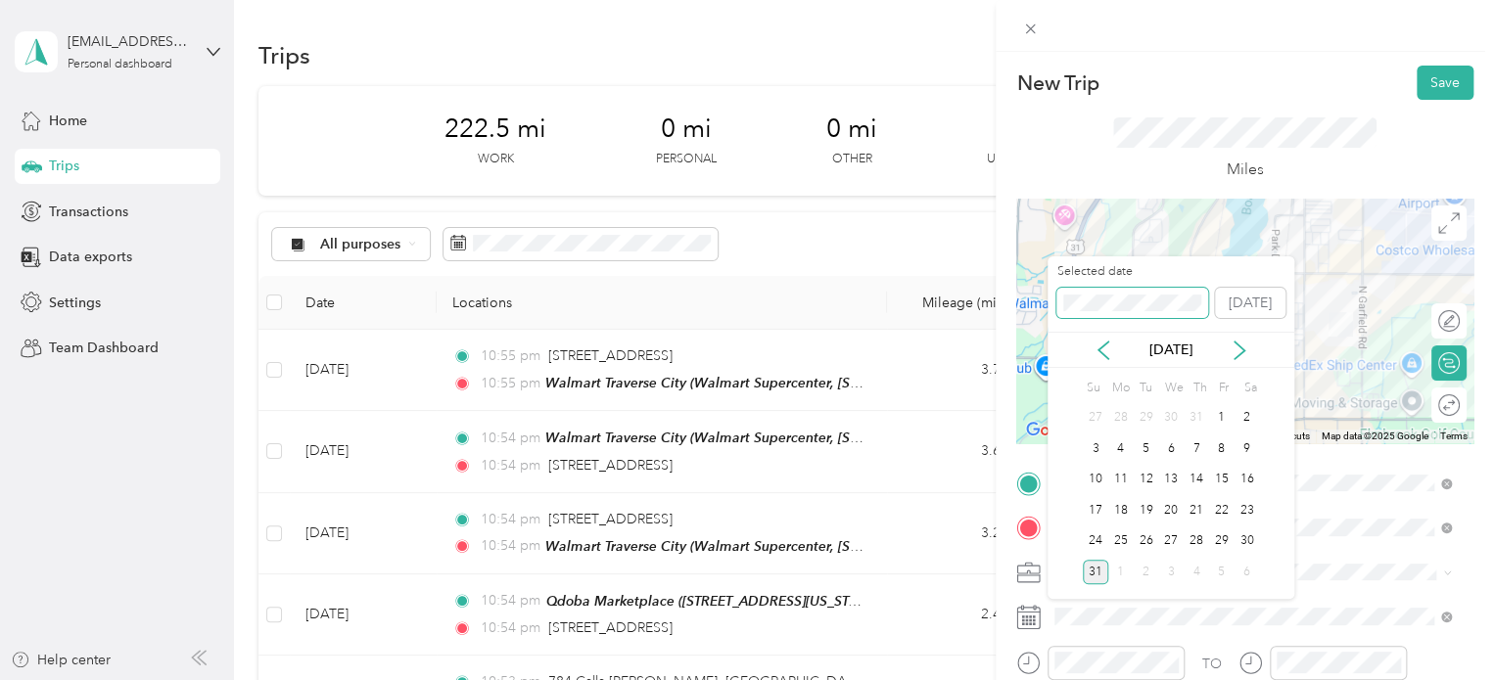
click at [1010, 679] on div "New Trip Save This trip cannot be edited because it is either under review, app…" at bounding box center [742, 680] width 1484 height 0
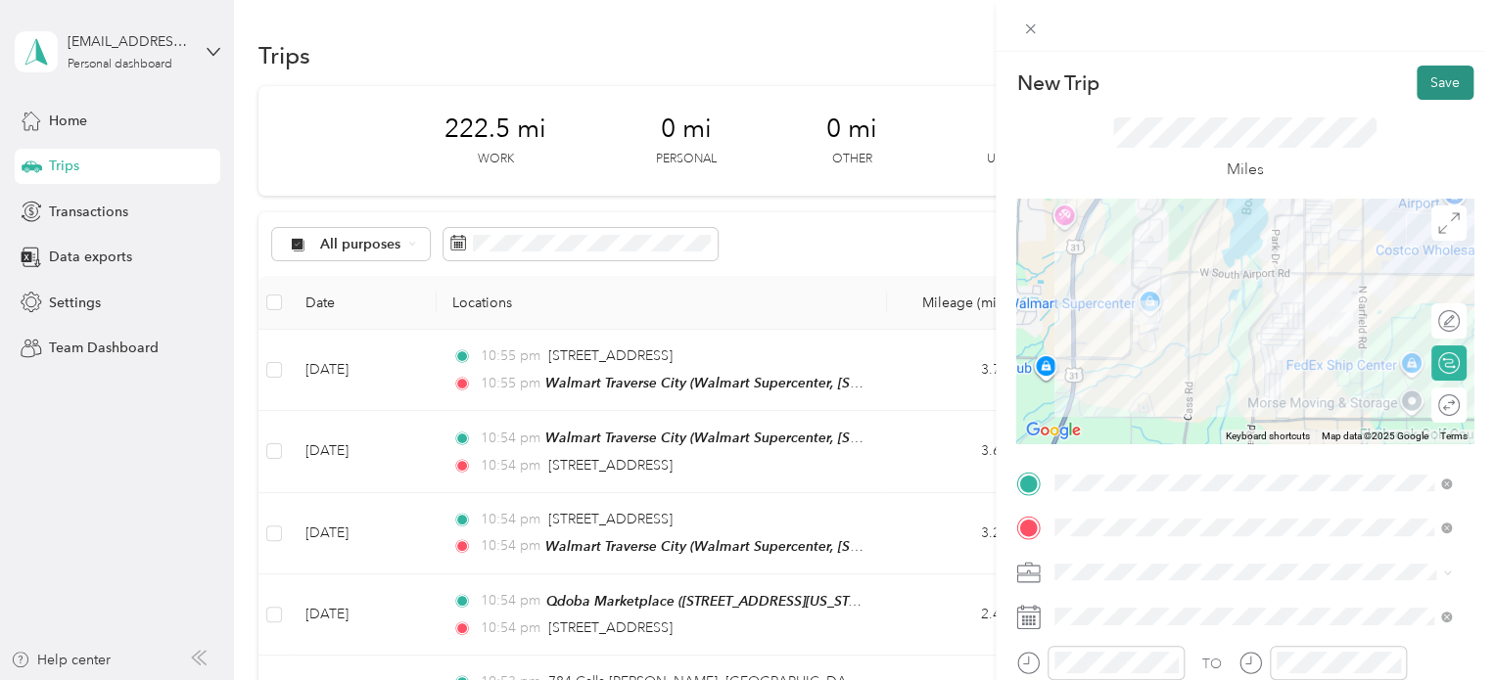
click at [1457, 76] on button "Save" at bounding box center [1445, 83] width 57 height 34
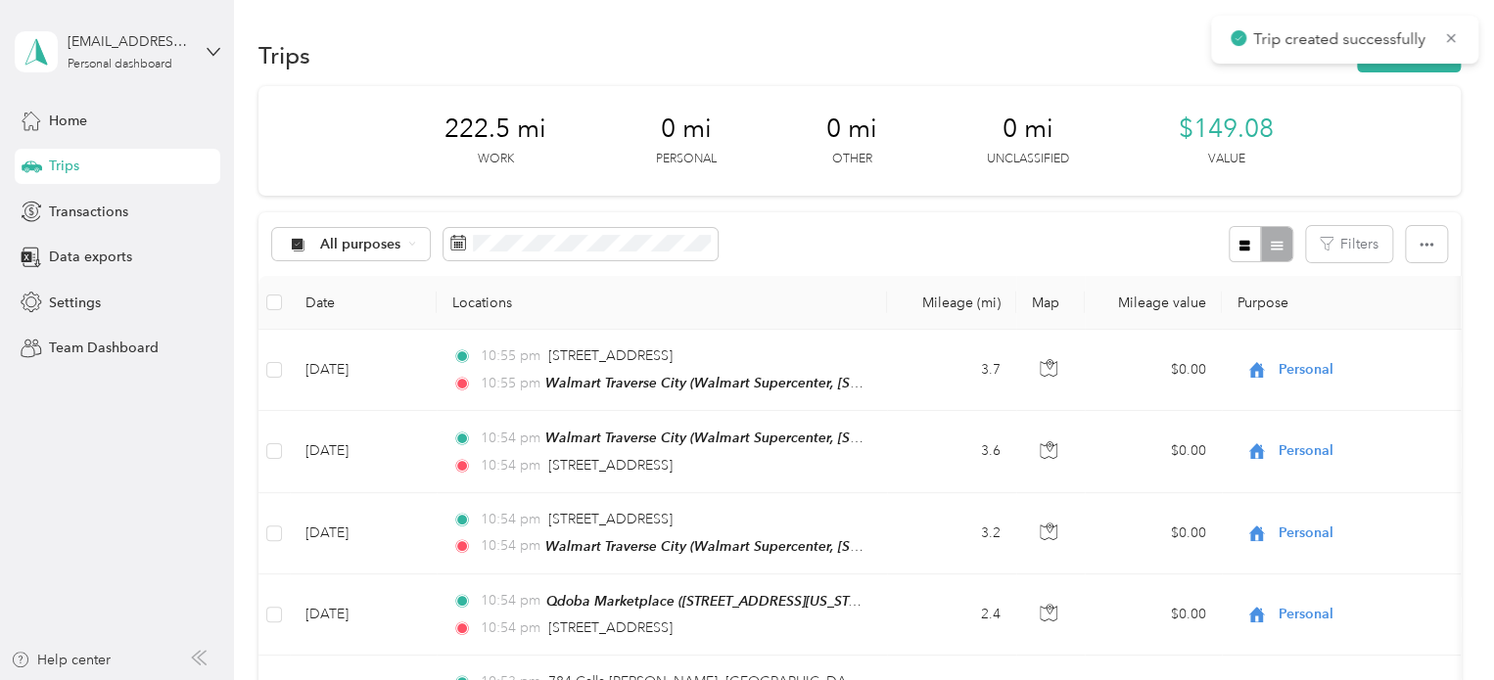
click at [1445, 679] on div "New Trip Save This trip cannot be edited because it is either under review, app…" at bounding box center [742, 680] width 1484 height 0
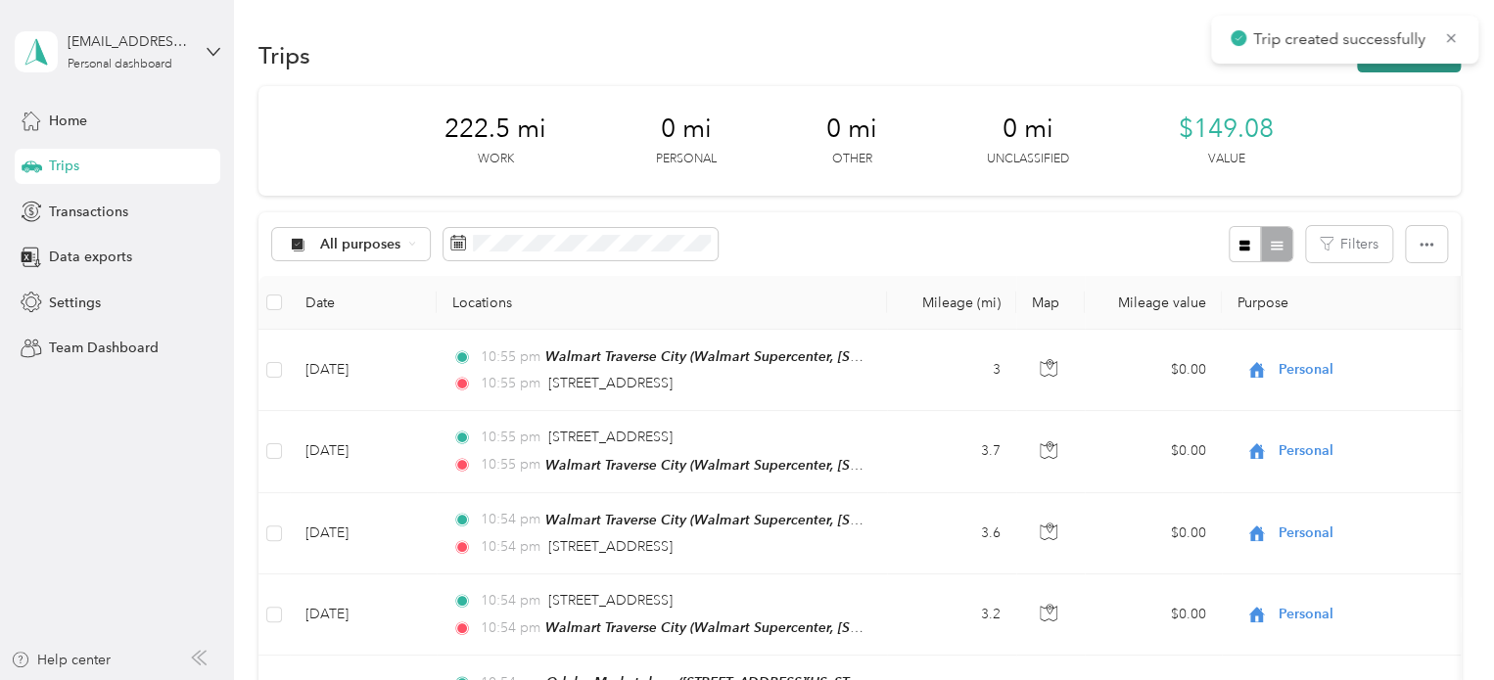
click at [1409, 70] on button "New trip" at bounding box center [1409, 55] width 104 height 34
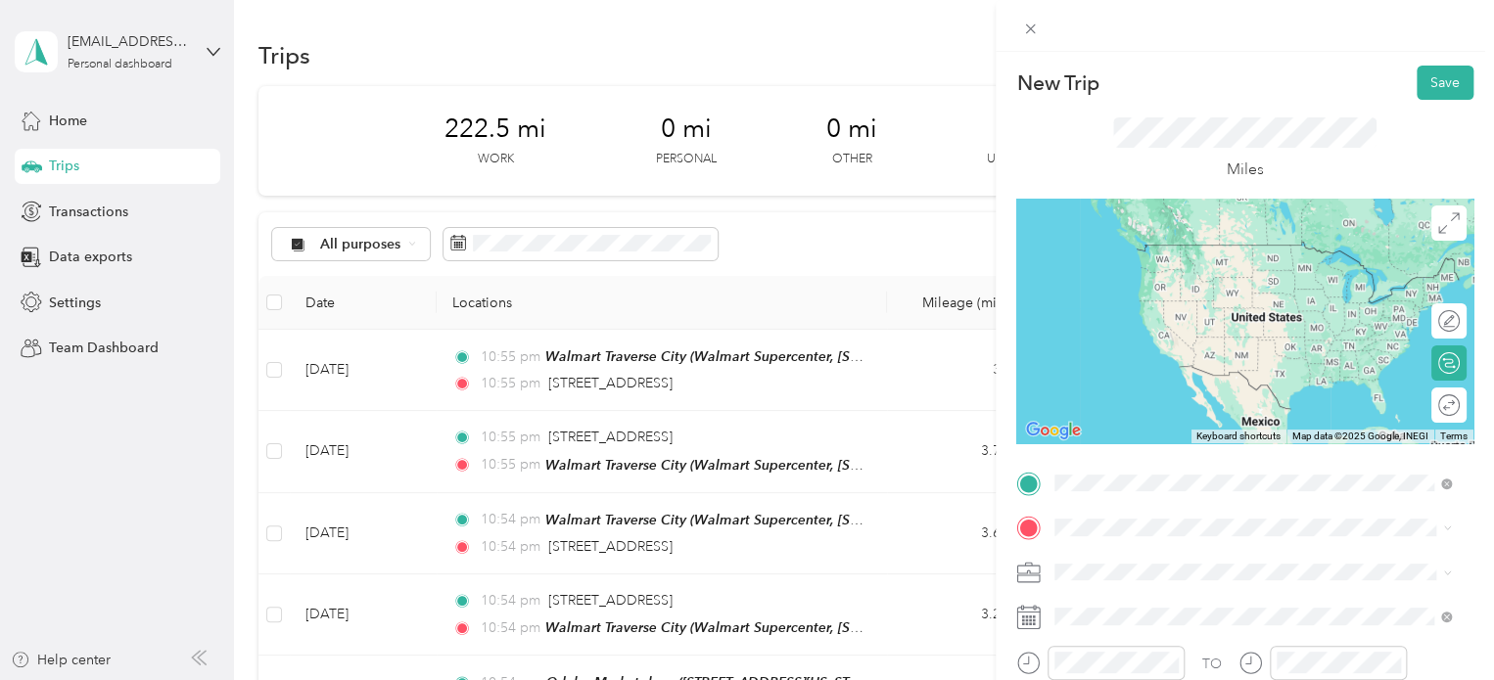
click at [1138, 243] on span "2796 Harbor Hill Drive Traverse City, Michigan 49686, United States" at bounding box center [1190, 245] width 196 height 18
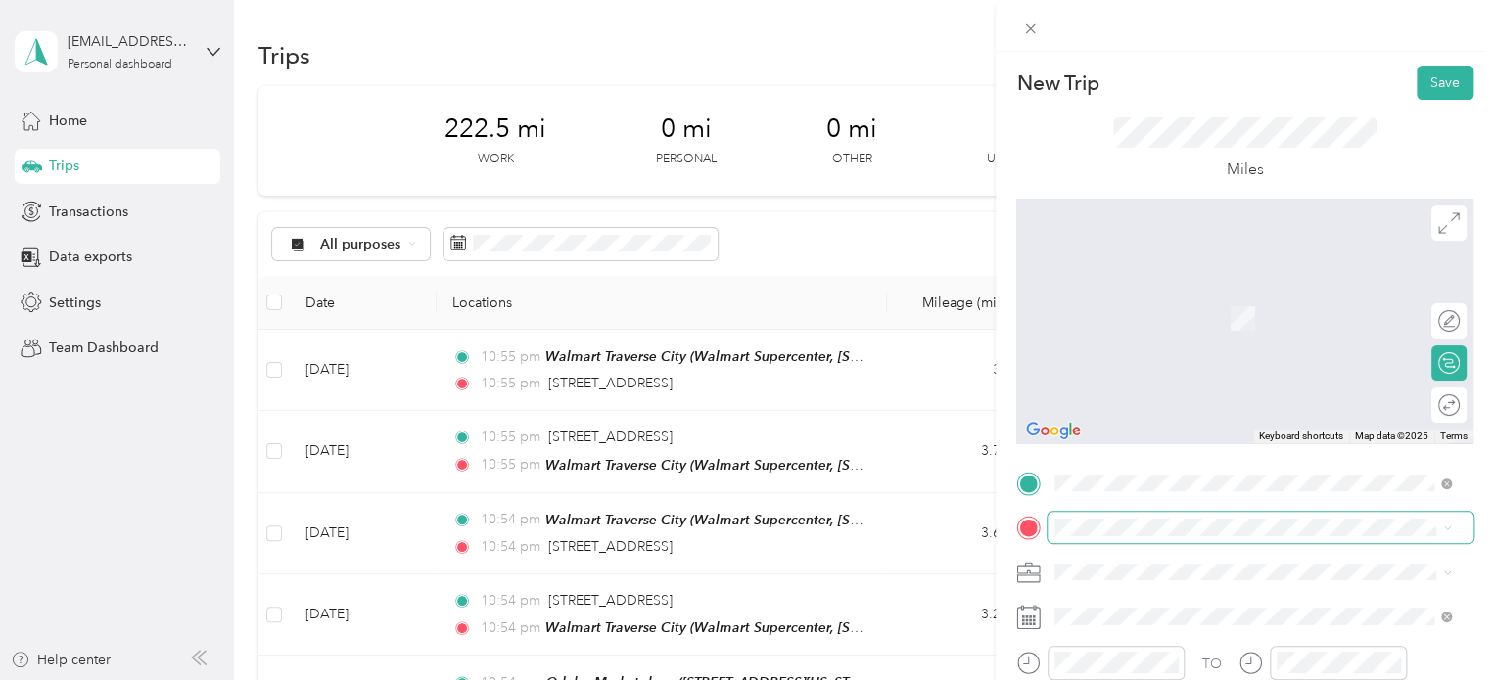
click at [1070, 516] on span at bounding box center [1260, 527] width 426 height 31
click at [1136, 334] on span "Walmart Supercenter, [STREET_ADDRESS] , 49684, [GEOGRAPHIC_DATA], [GEOGRAPHIC_D…" at bounding box center [1250, 333] width 316 height 58
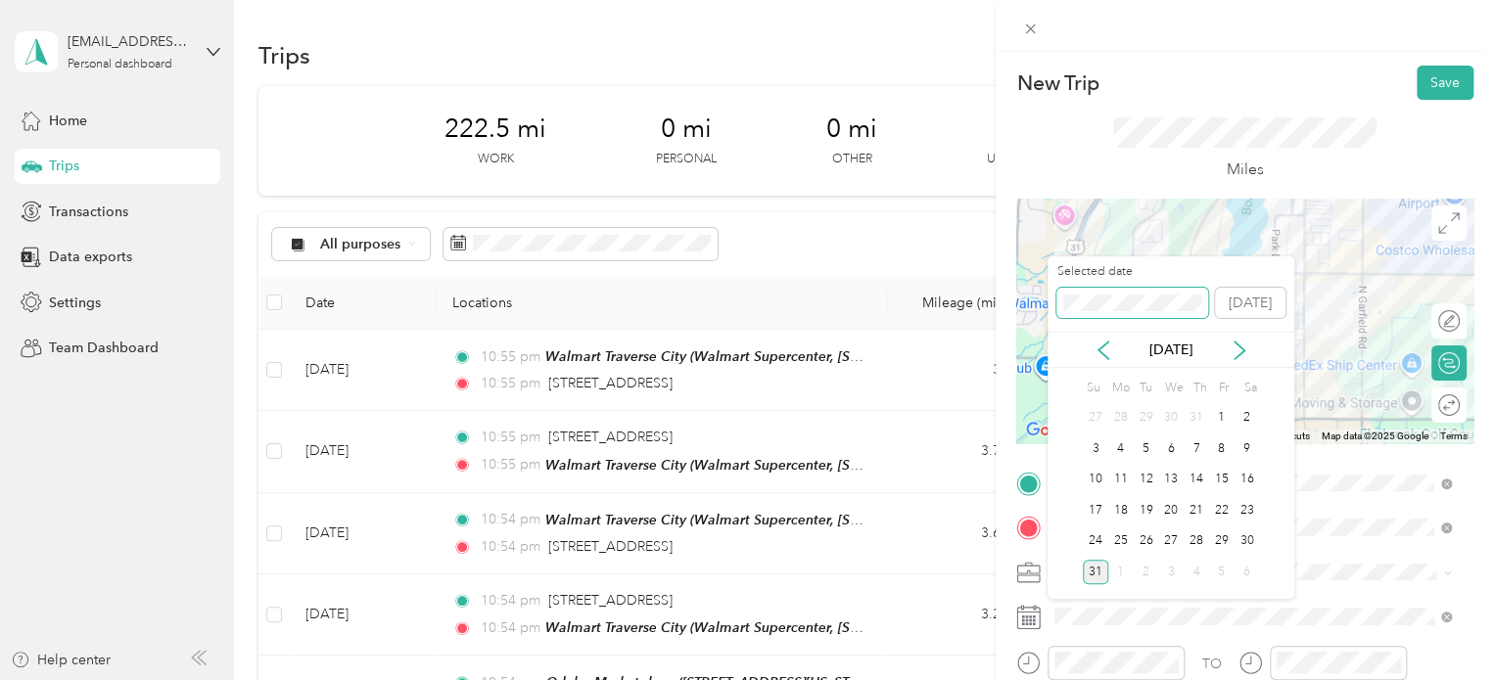
click at [1119, 305] on span at bounding box center [1132, 303] width 152 height 31
drag, startPoint x: 1136, startPoint y: 312, endPoint x: 942, endPoint y: 265, distance: 199.4
click at [942, 679] on div "New Trip Save This trip cannot be edited because it is either under review, app…" at bounding box center [742, 680] width 1484 height 0
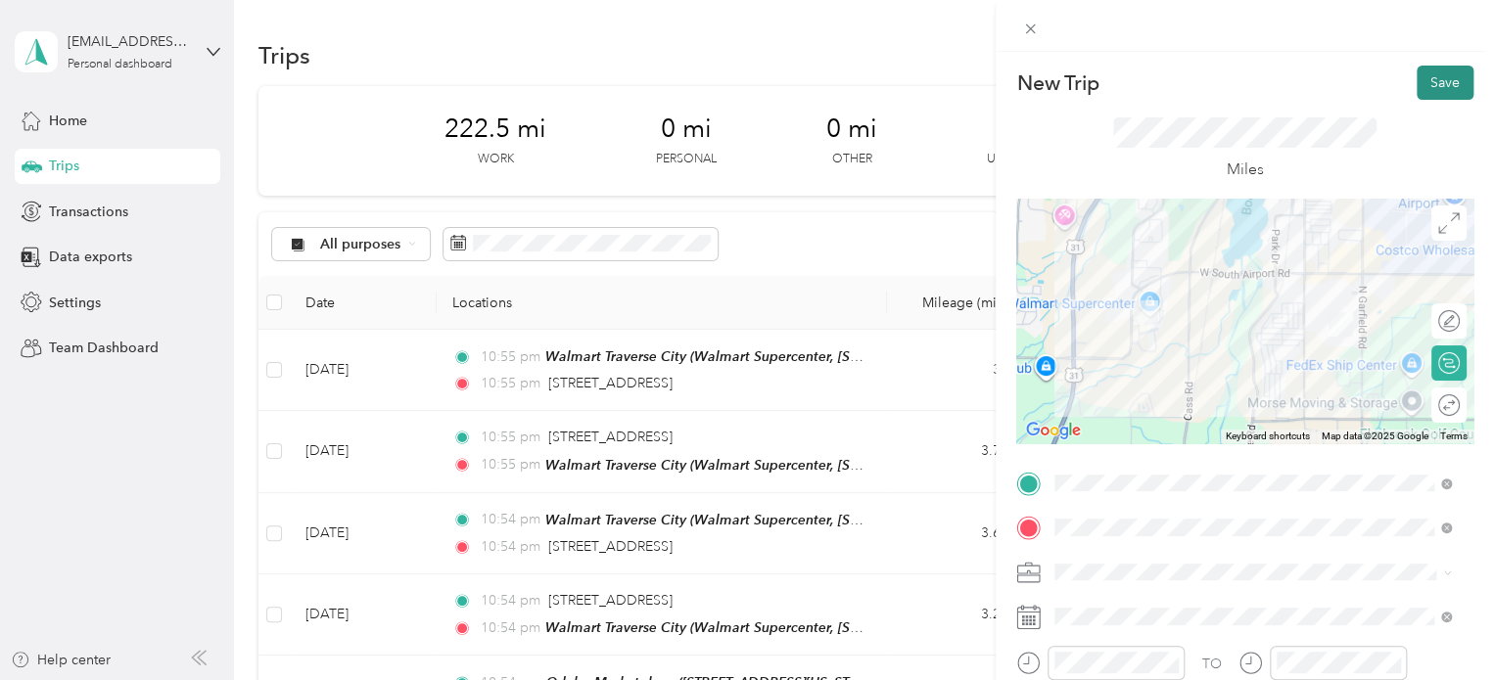
click at [1446, 83] on button "Save" at bounding box center [1445, 83] width 57 height 34
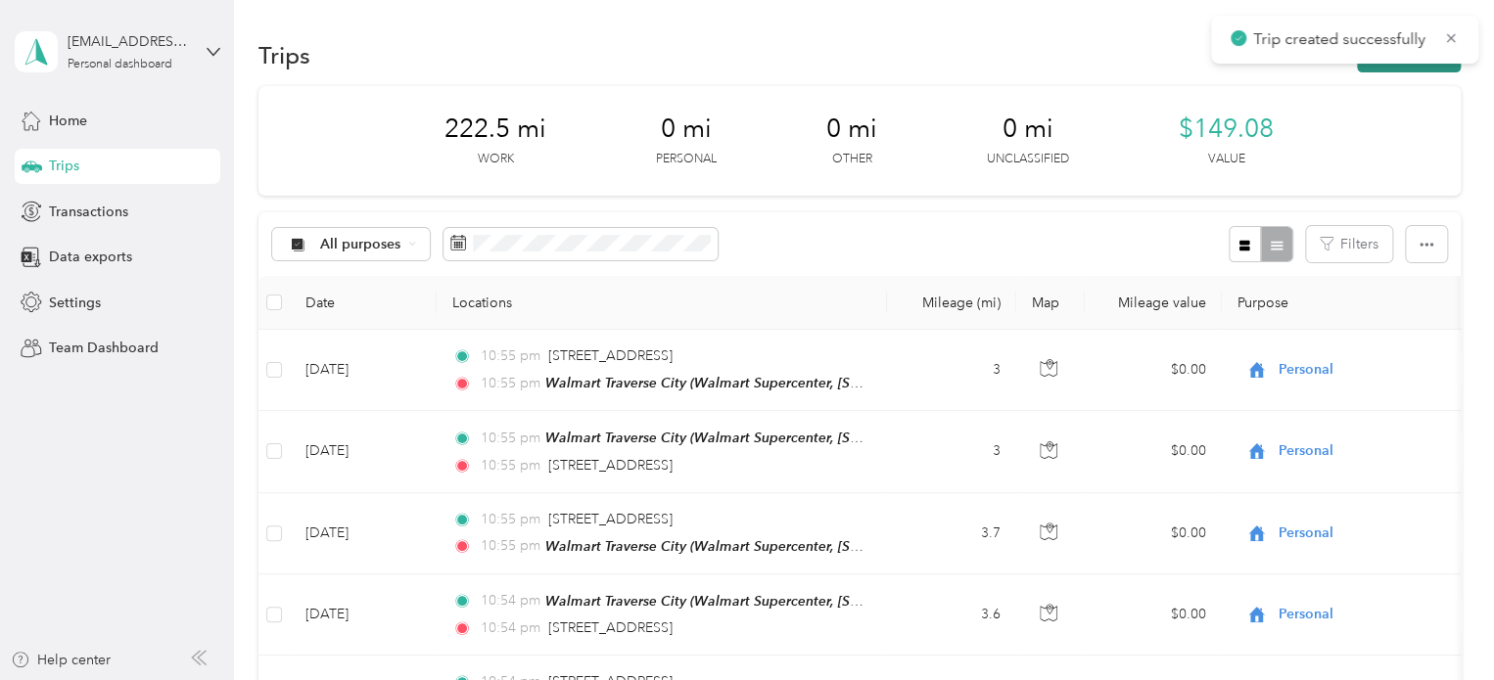
click at [1400, 67] on button "New trip" at bounding box center [1409, 55] width 104 height 34
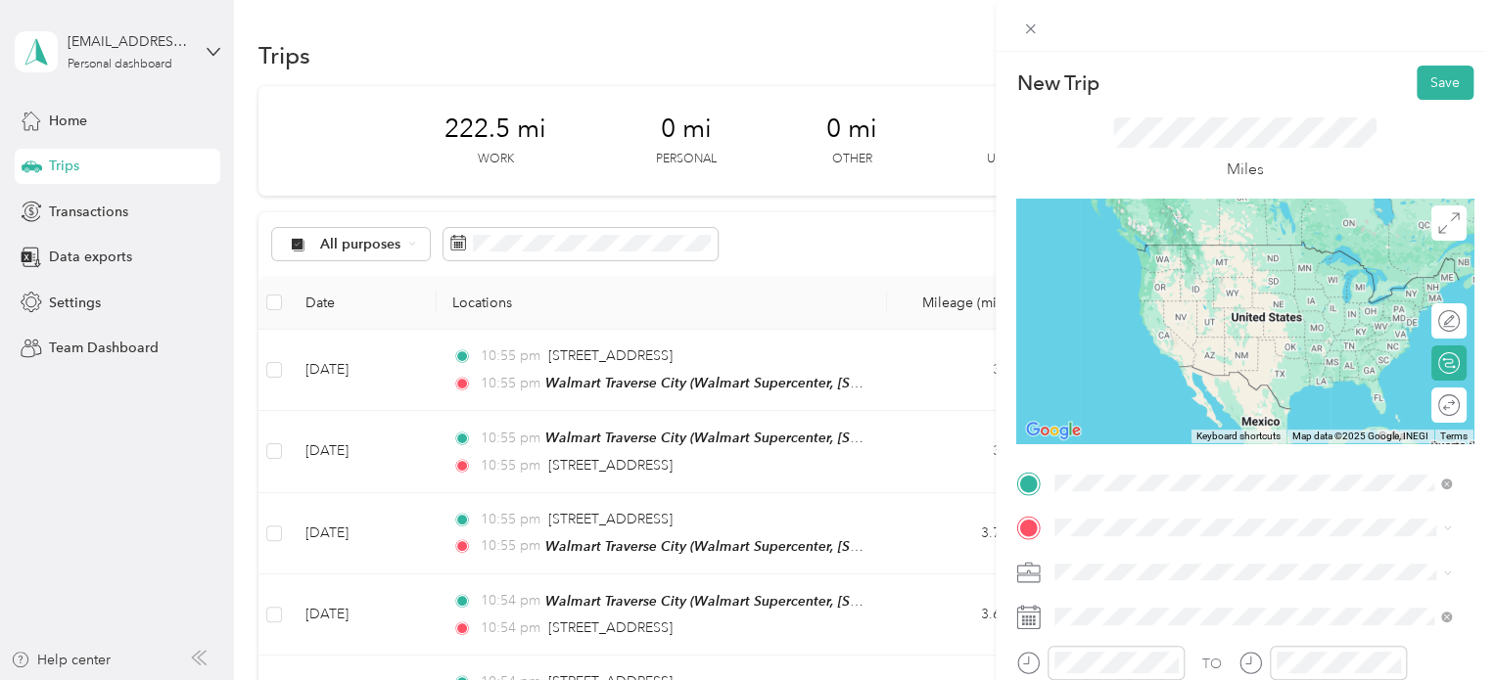
click at [1154, 265] on span "Walmart Supercenter, [STREET_ADDRESS] , 49684, [GEOGRAPHIC_DATA], [GEOGRAPHIC_D…" at bounding box center [1250, 294] width 316 height 58
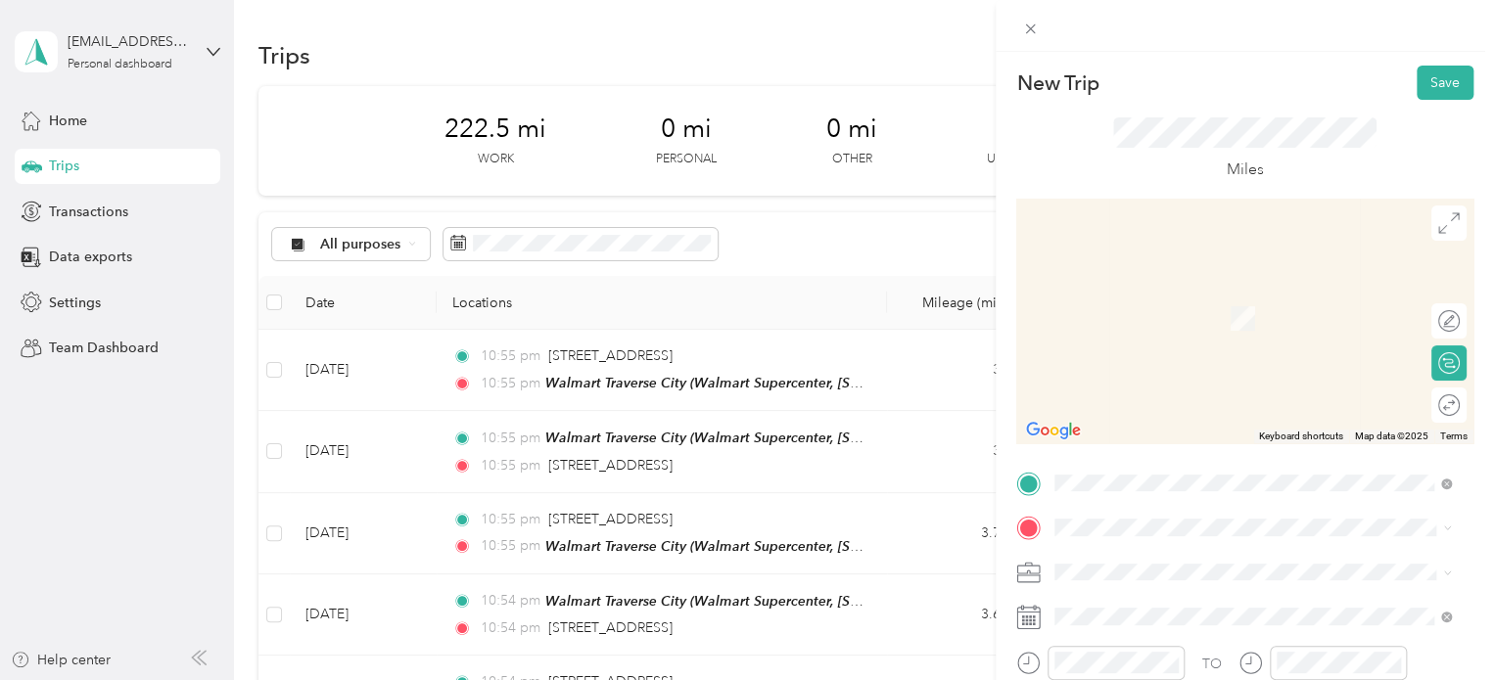
click at [1103, 297] on span "840 Shady Lane Traverse City, Michigan 49686, United States" at bounding box center [1190, 288] width 196 height 18
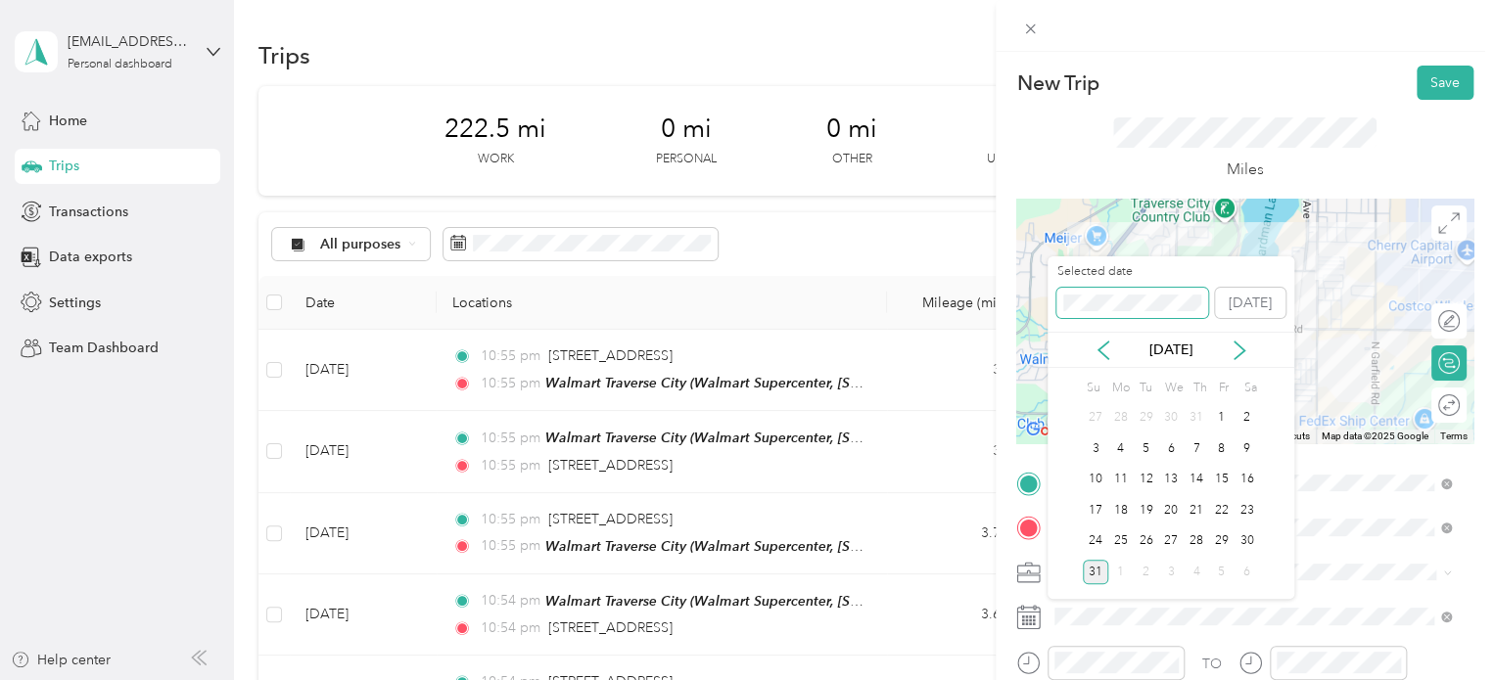
click at [995, 679] on div "New Trip Save This trip cannot be edited because it is either under review, app…" at bounding box center [742, 680] width 1484 height 0
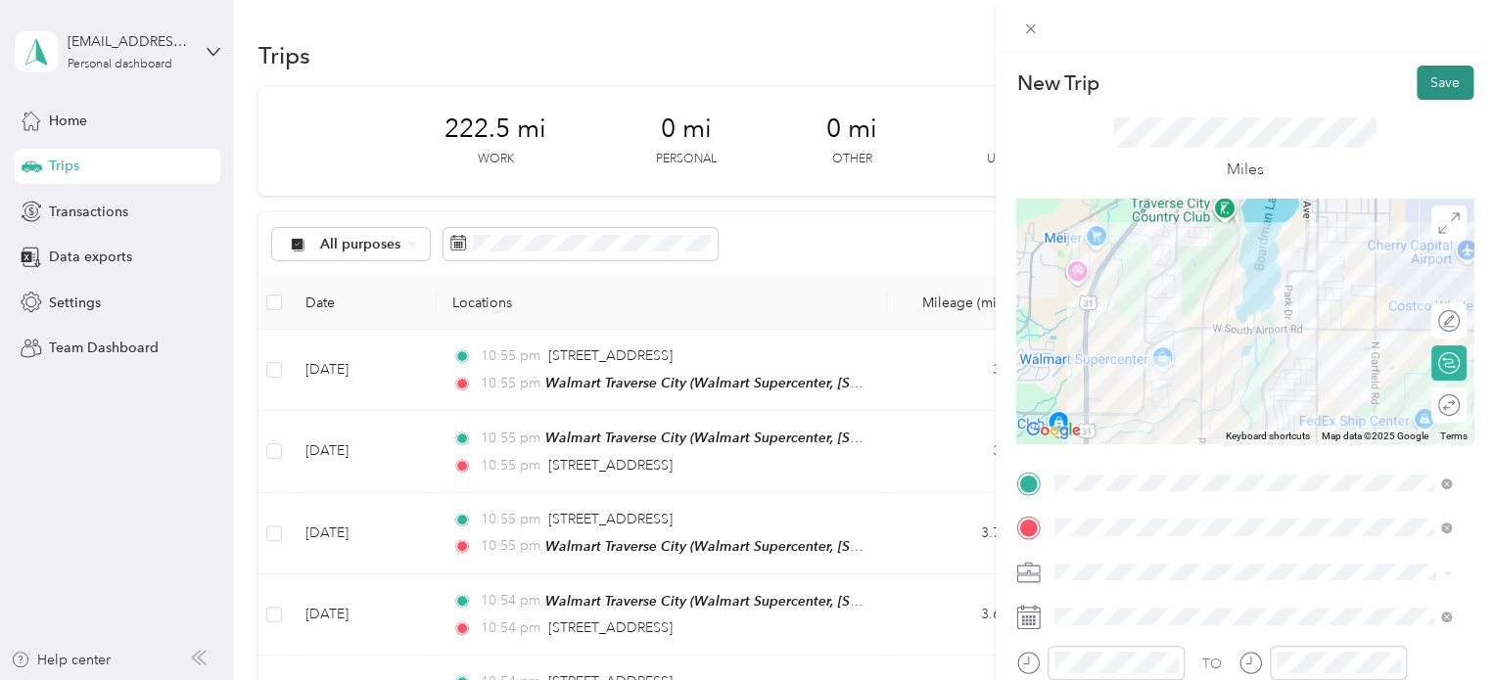
click at [1417, 75] on button "Save" at bounding box center [1445, 83] width 57 height 34
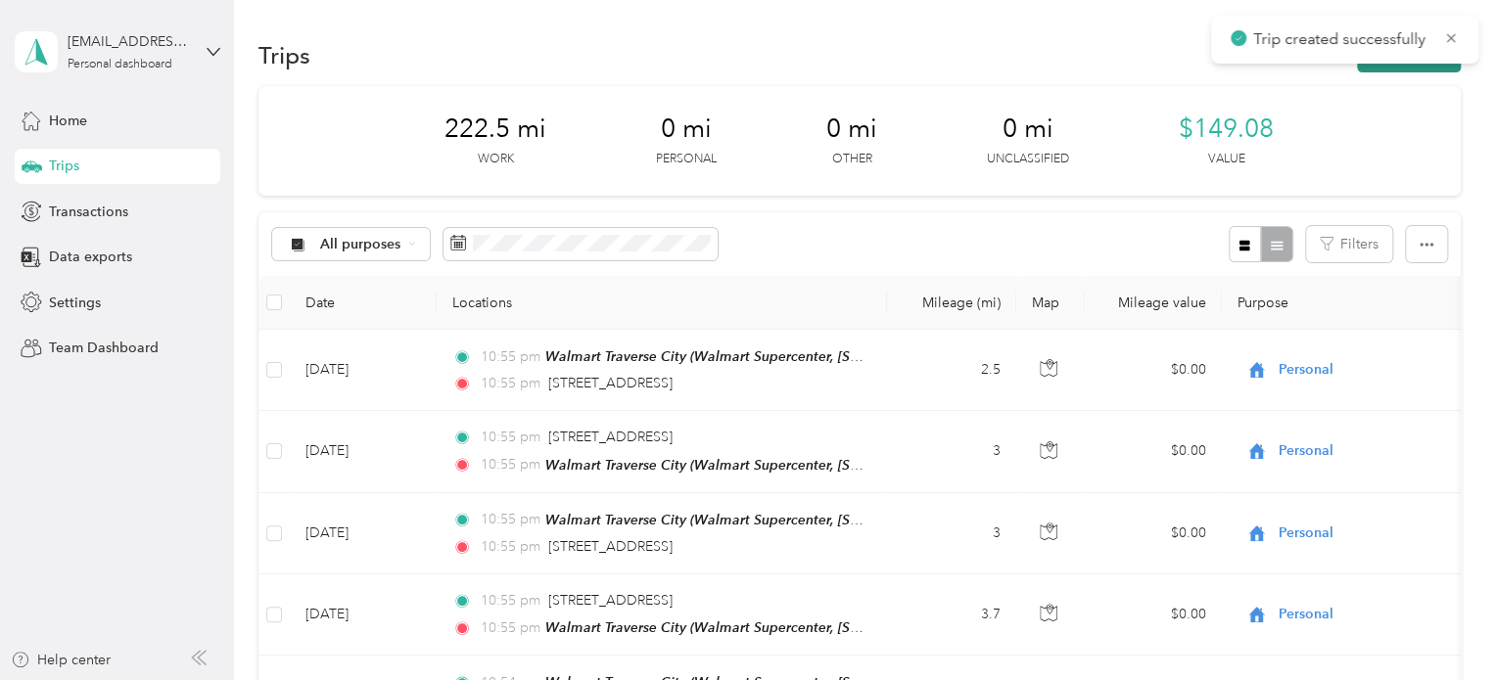
click at [1375, 68] on button "New trip" at bounding box center [1409, 55] width 104 height 34
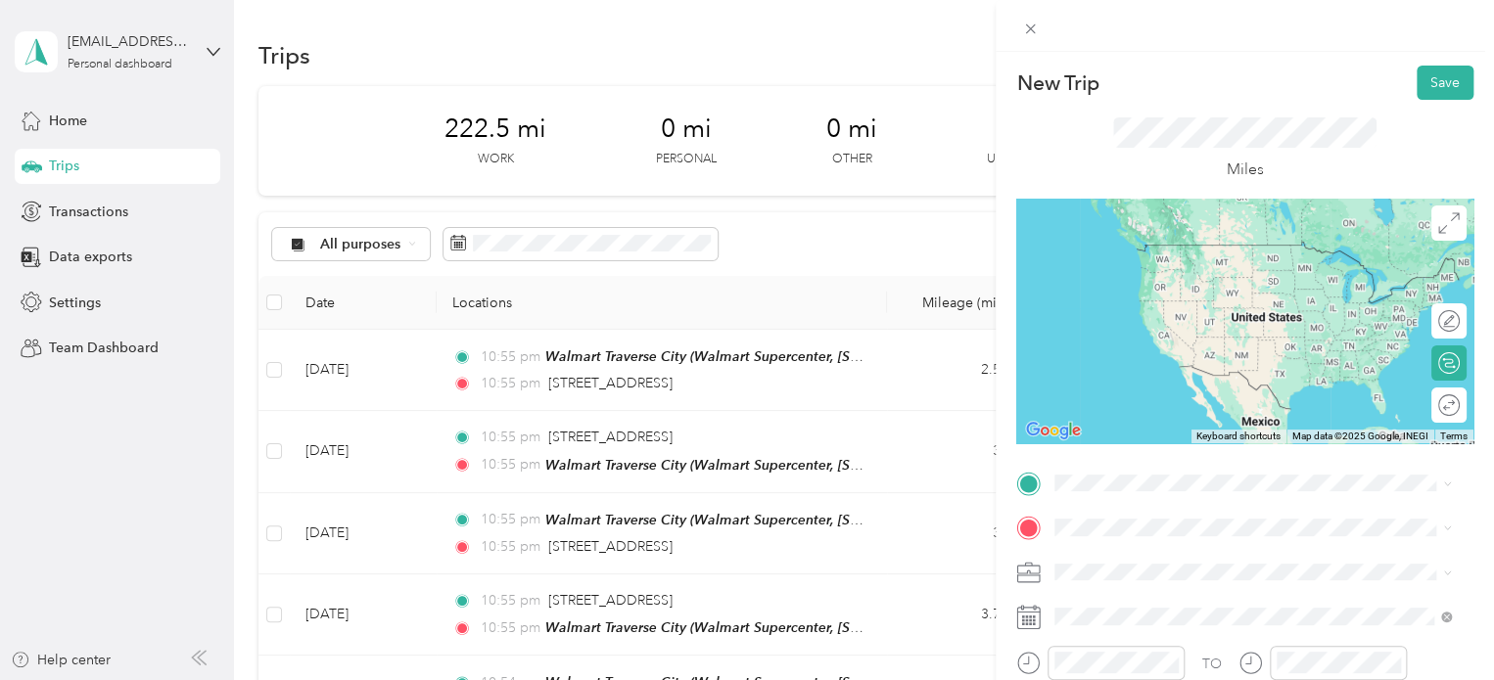
click at [1194, 249] on span "840 Shady Lane Traverse City, Michigan 49686, United States" at bounding box center [1190, 241] width 196 height 18
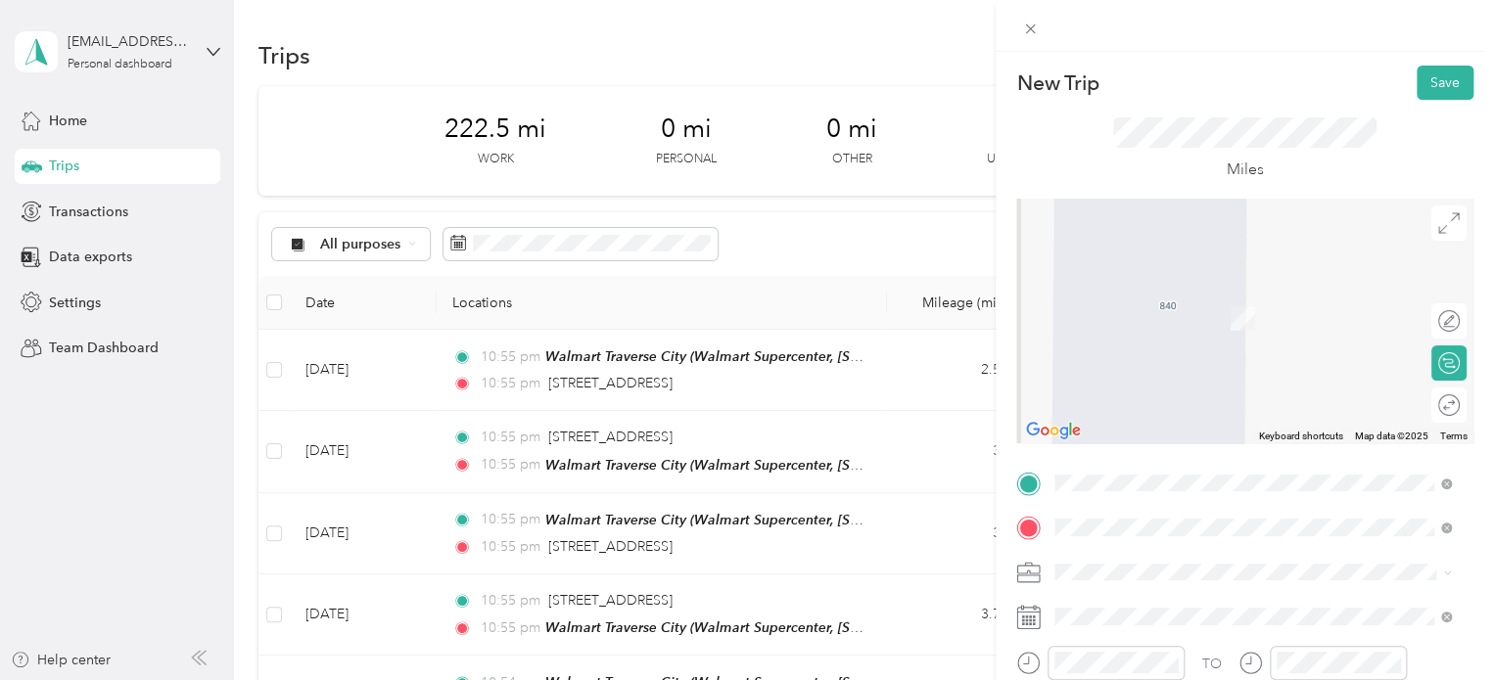
click at [1132, 293] on strong "Walmart [GEOGRAPHIC_DATA]" at bounding box center [1194, 297] width 204 height 18
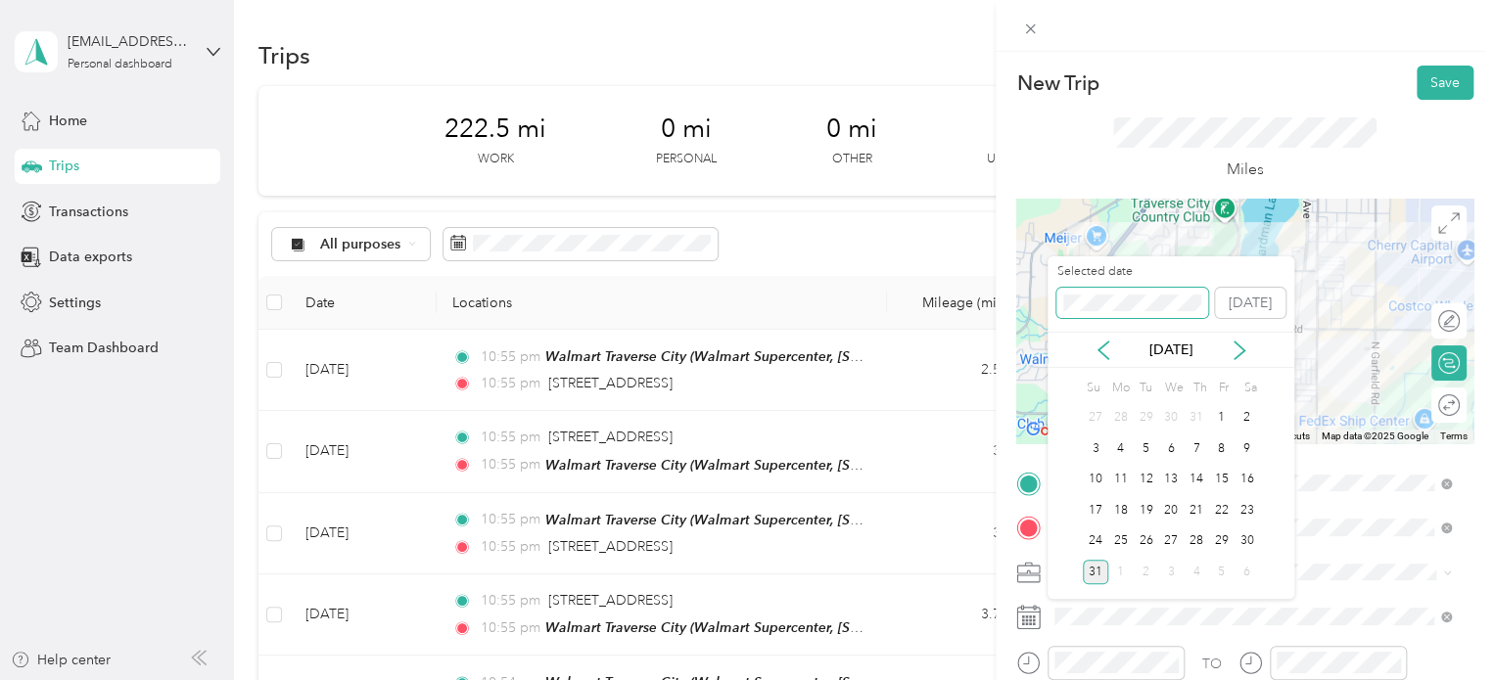
click at [1053, 297] on div "Selected date [DATE]" at bounding box center [1170, 297] width 247 height 69
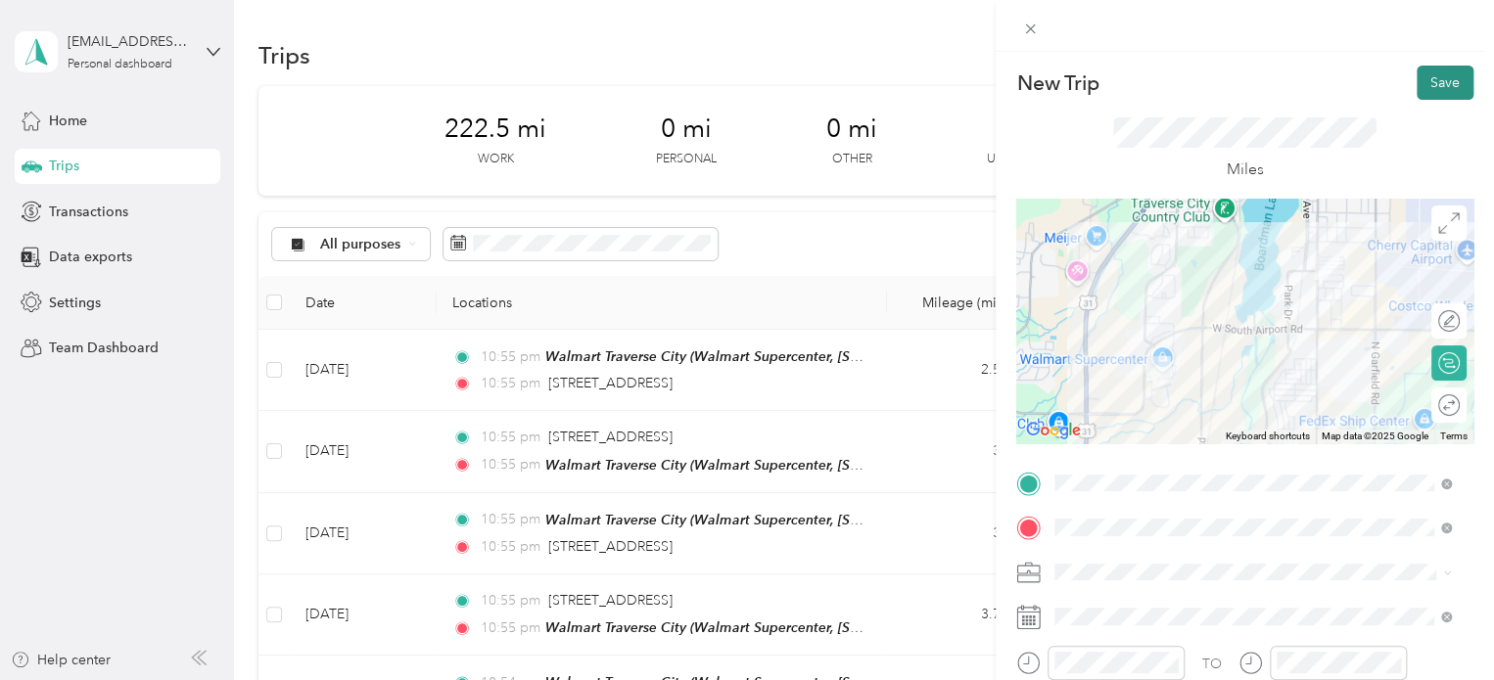
click at [1417, 81] on button "Save" at bounding box center [1445, 83] width 57 height 34
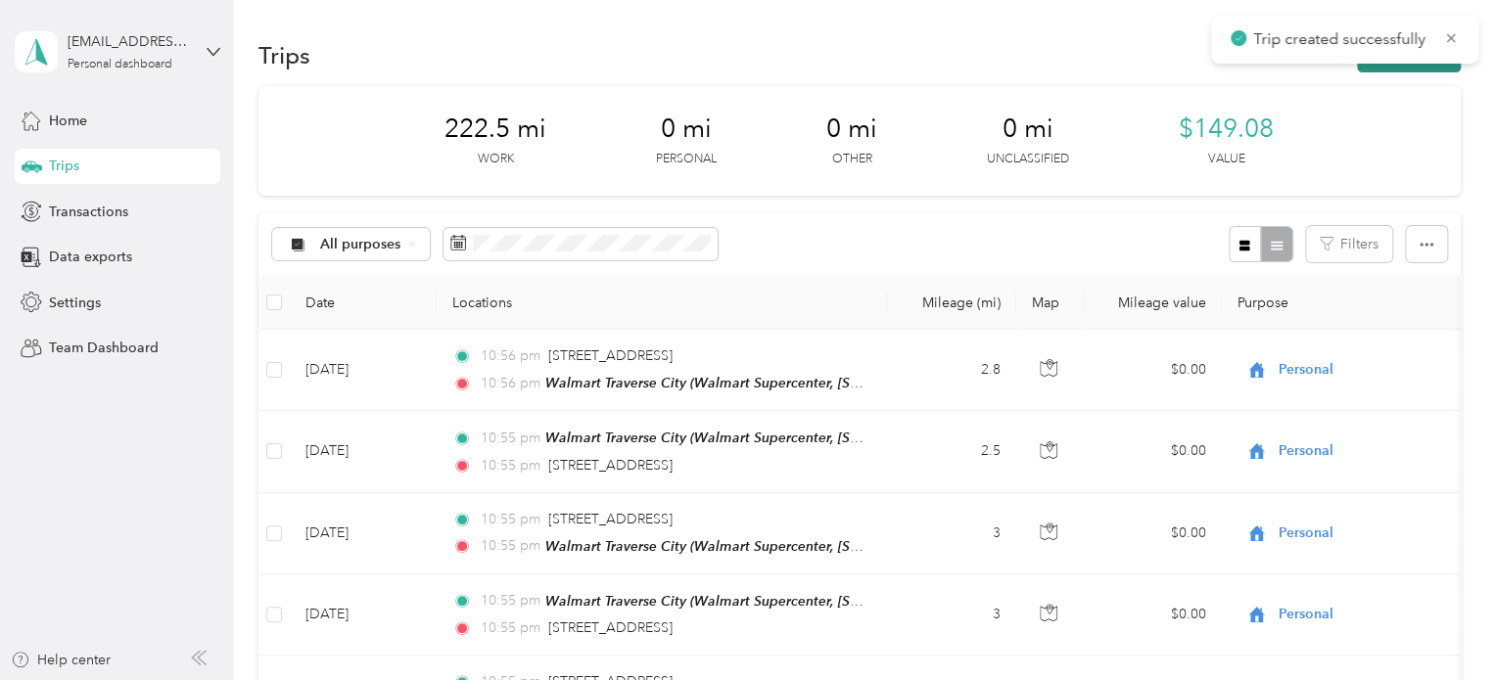
click at [1363, 66] on button "New trip" at bounding box center [1409, 55] width 104 height 34
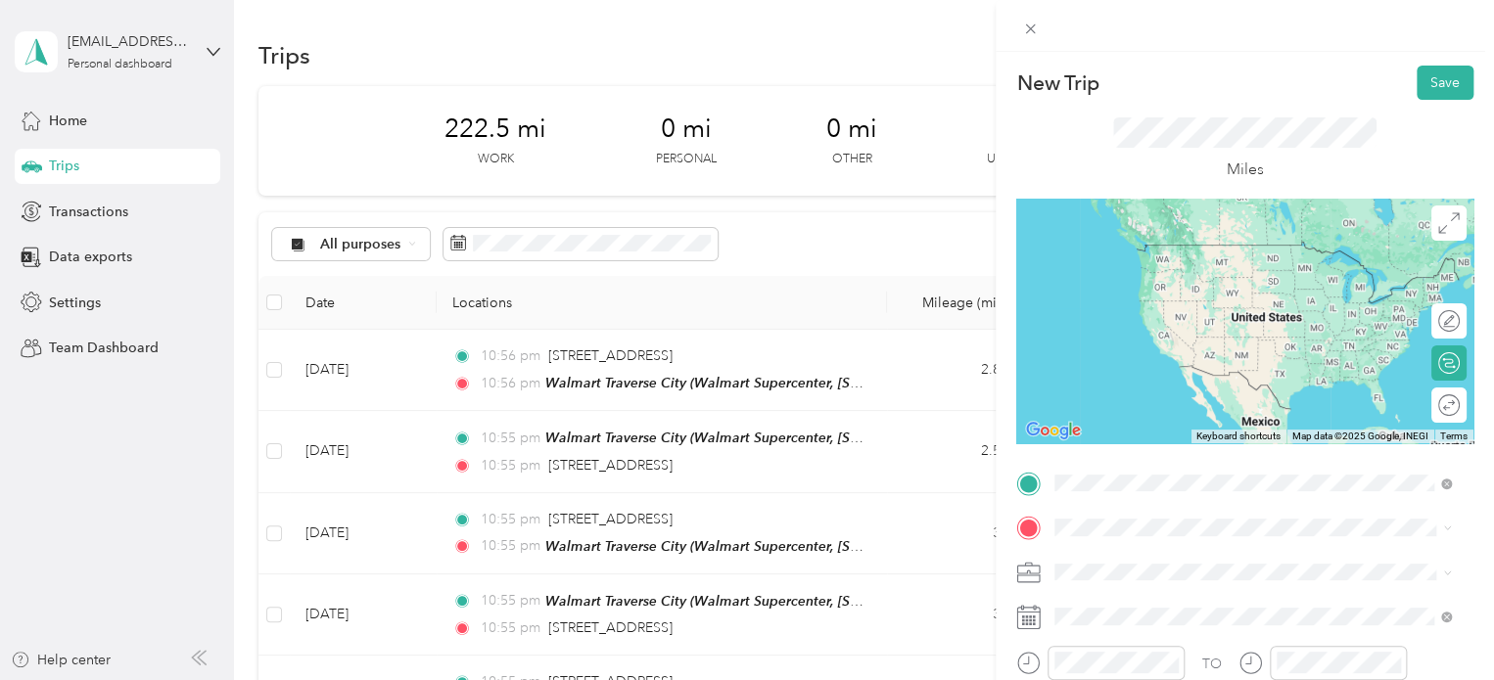
click at [1164, 279] on div "Walmart Traverse City Walmart Supercenter, [STREET_ADDRESS] , 49684, [GEOGRAPHI…" at bounding box center [1268, 284] width 353 height 82
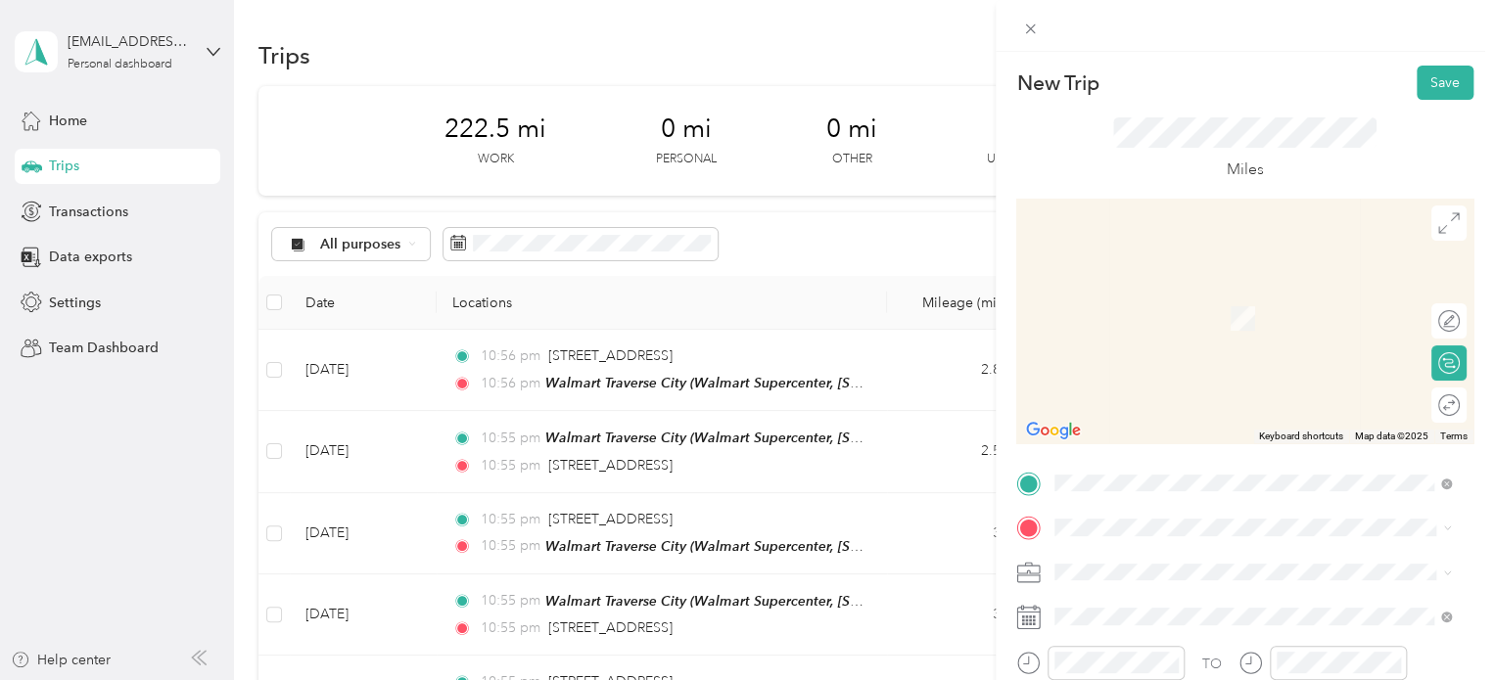
click at [1129, 285] on span "208 East Front Street Traverse City, Michigan 49684, United States" at bounding box center [1190, 286] width 196 height 18
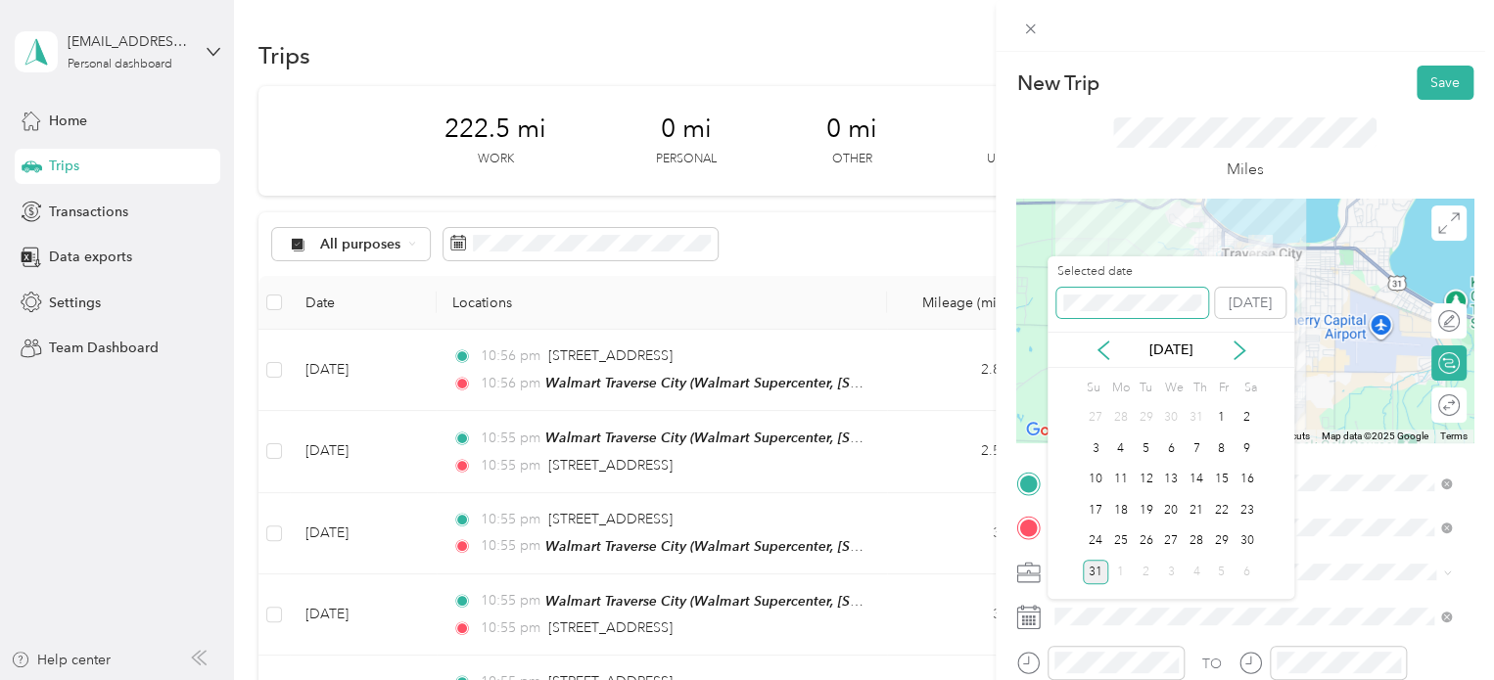
click at [1064, 304] on span at bounding box center [1132, 303] width 152 height 31
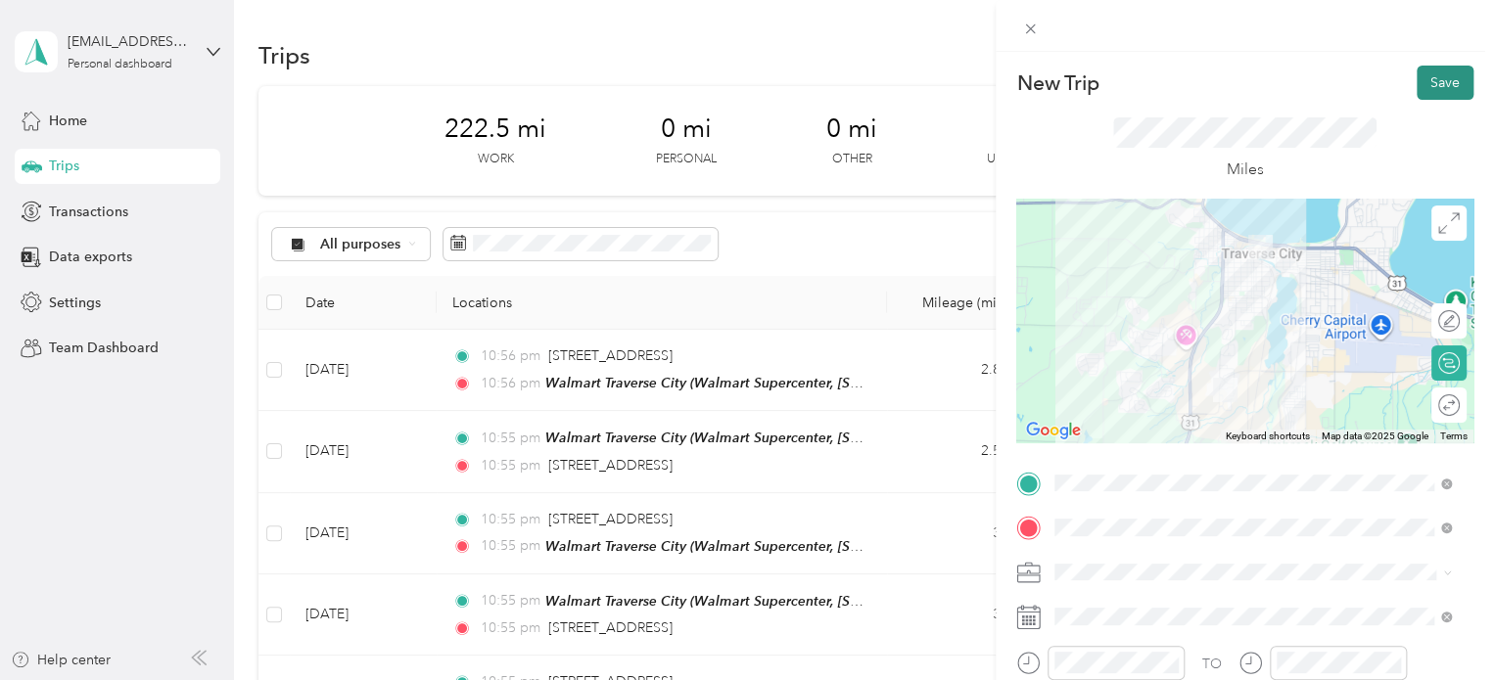
click at [1419, 77] on button "Save" at bounding box center [1445, 83] width 57 height 34
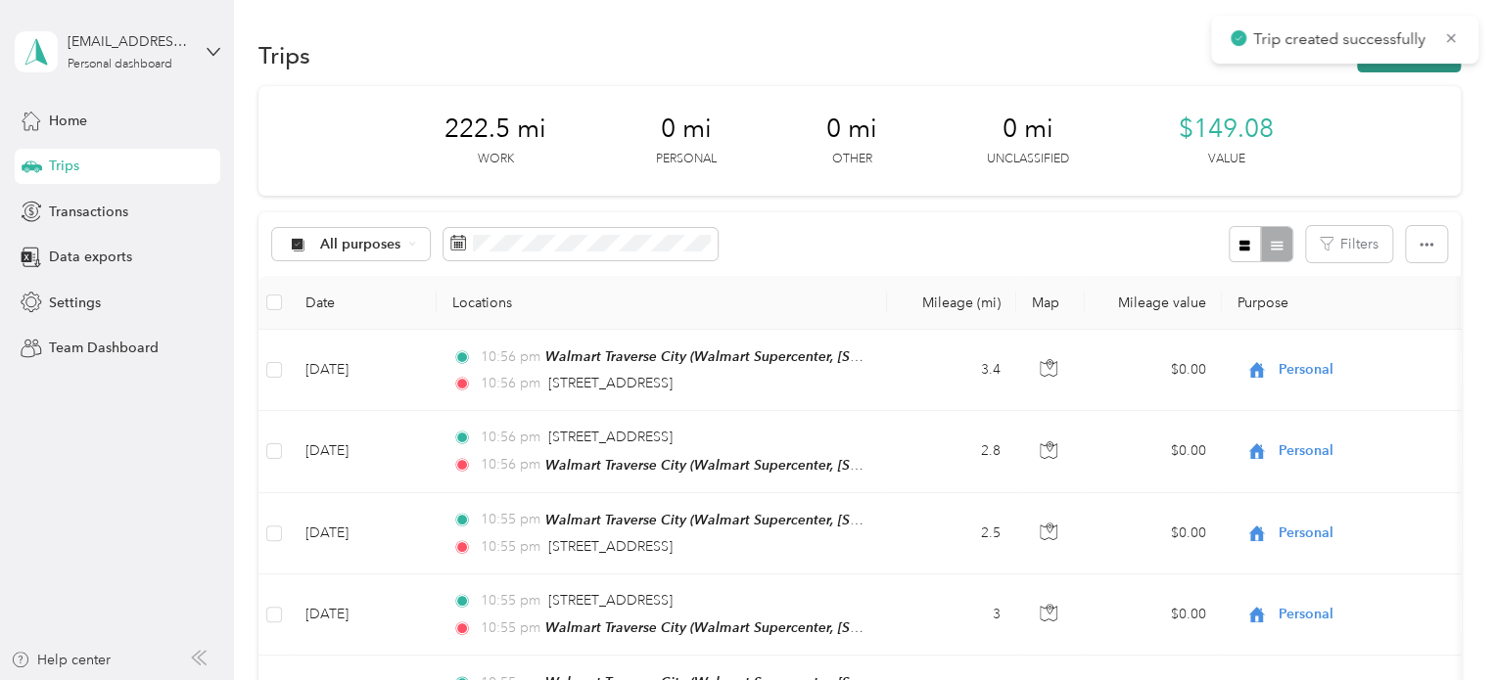
click at [1379, 68] on button "New trip" at bounding box center [1409, 55] width 104 height 34
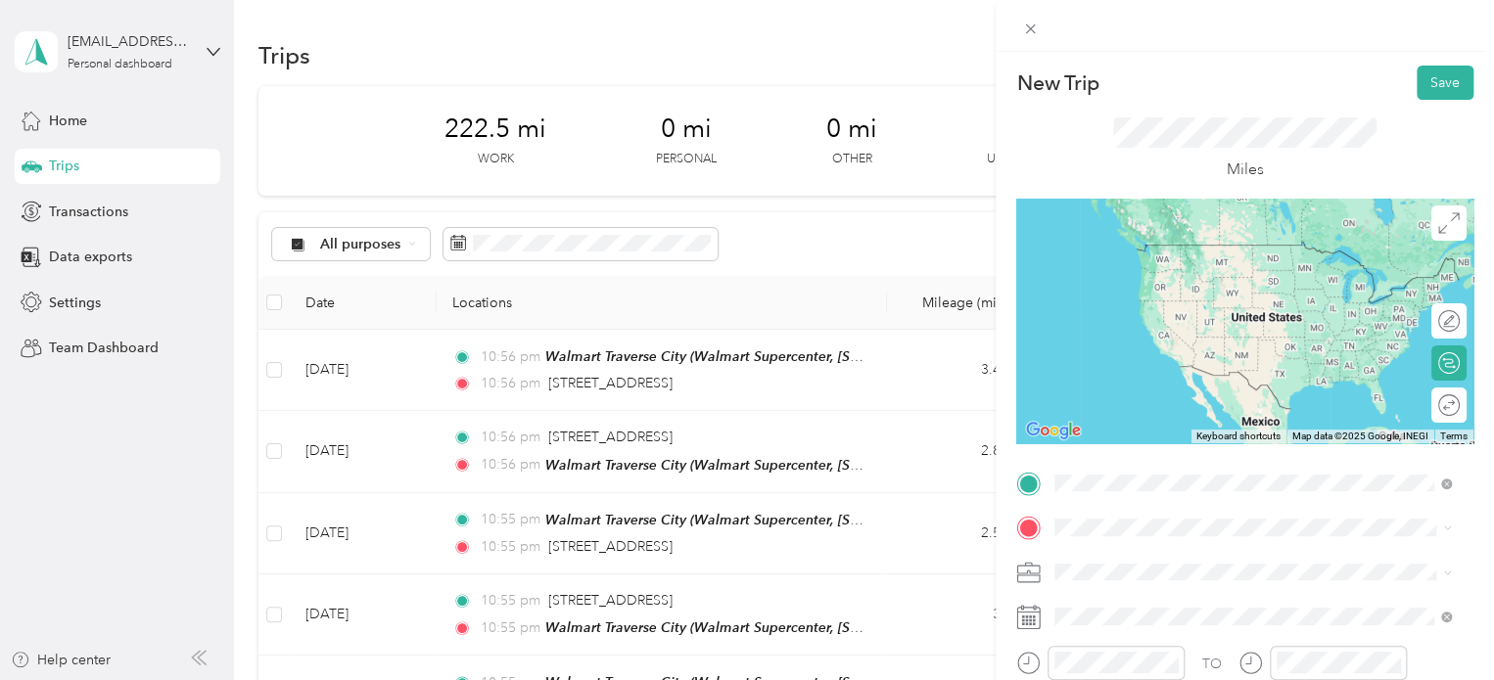
click at [1176, 259] on div "208 East Front Street Traverse City, Michigan 49684, United States" at bounding box center [1252, 246] width 383 height 26
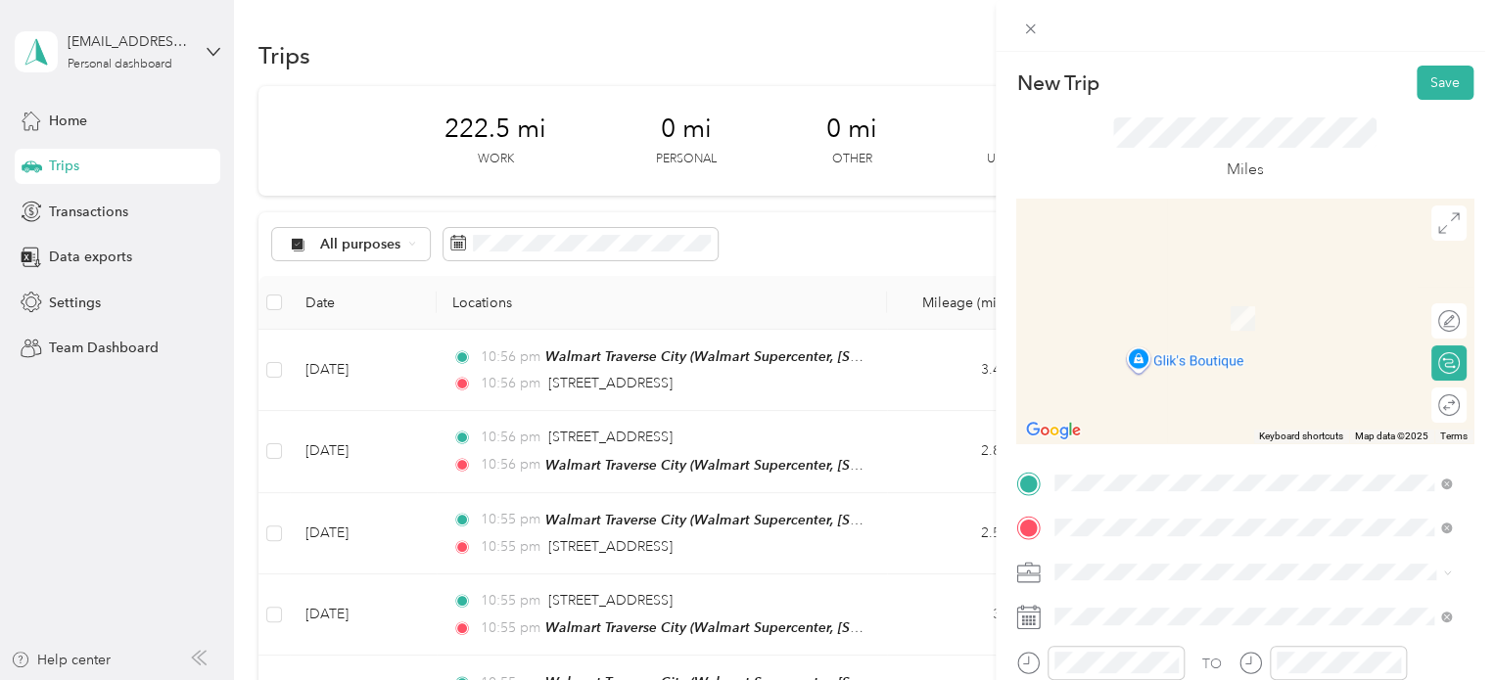
click at [1118, 329] on span "Walmart Supercenter, [STREET_ADDRESS] , 49684, [GEOGRAPHIC_DATA], [GEOGRAPHIC_D…" at bounding box center [1250, 339] width 316 height 58
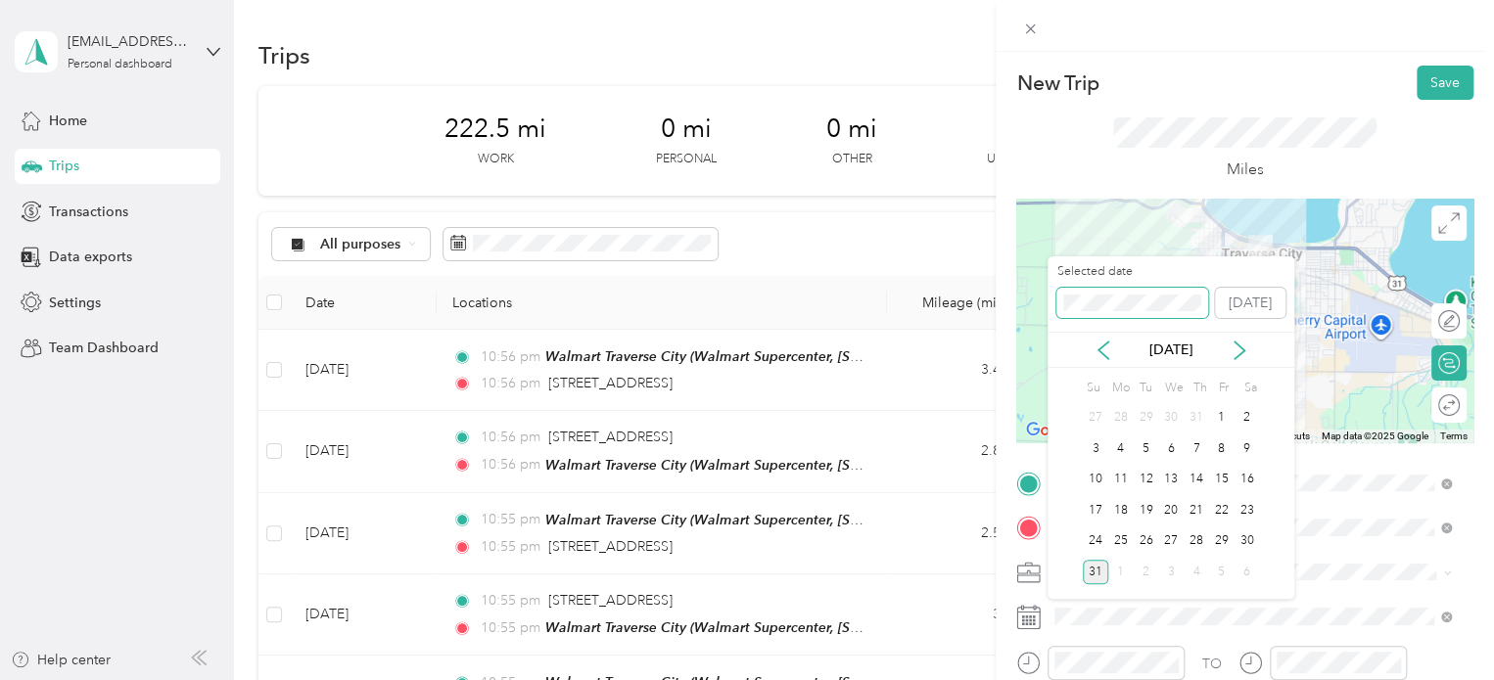
click at [1038, 679] on div "New Trip Save This trip cannot be edited because it is either under review, app…" at bounding box center [742, 680] width 1484 height 0
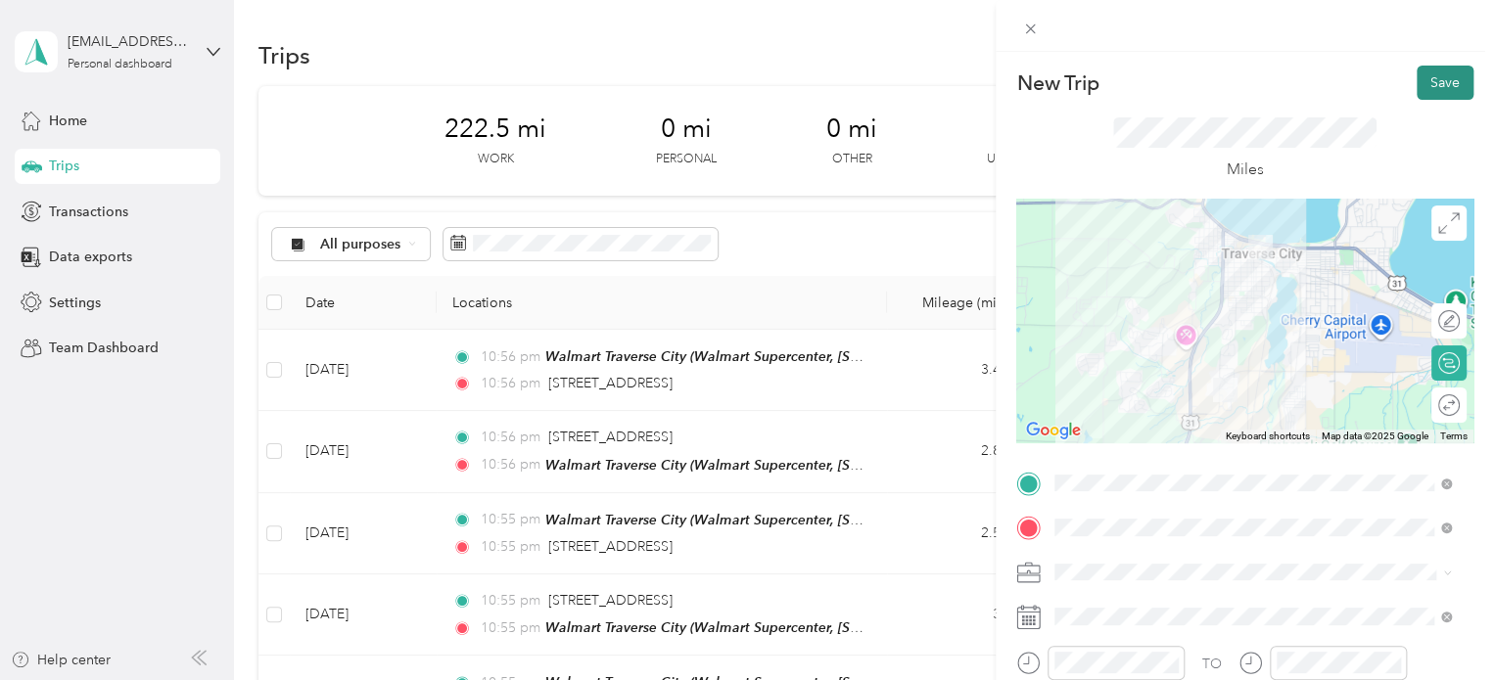
click at [1417, 97] on button "Save" at bounding box center [1445, 83] width 57 height 34
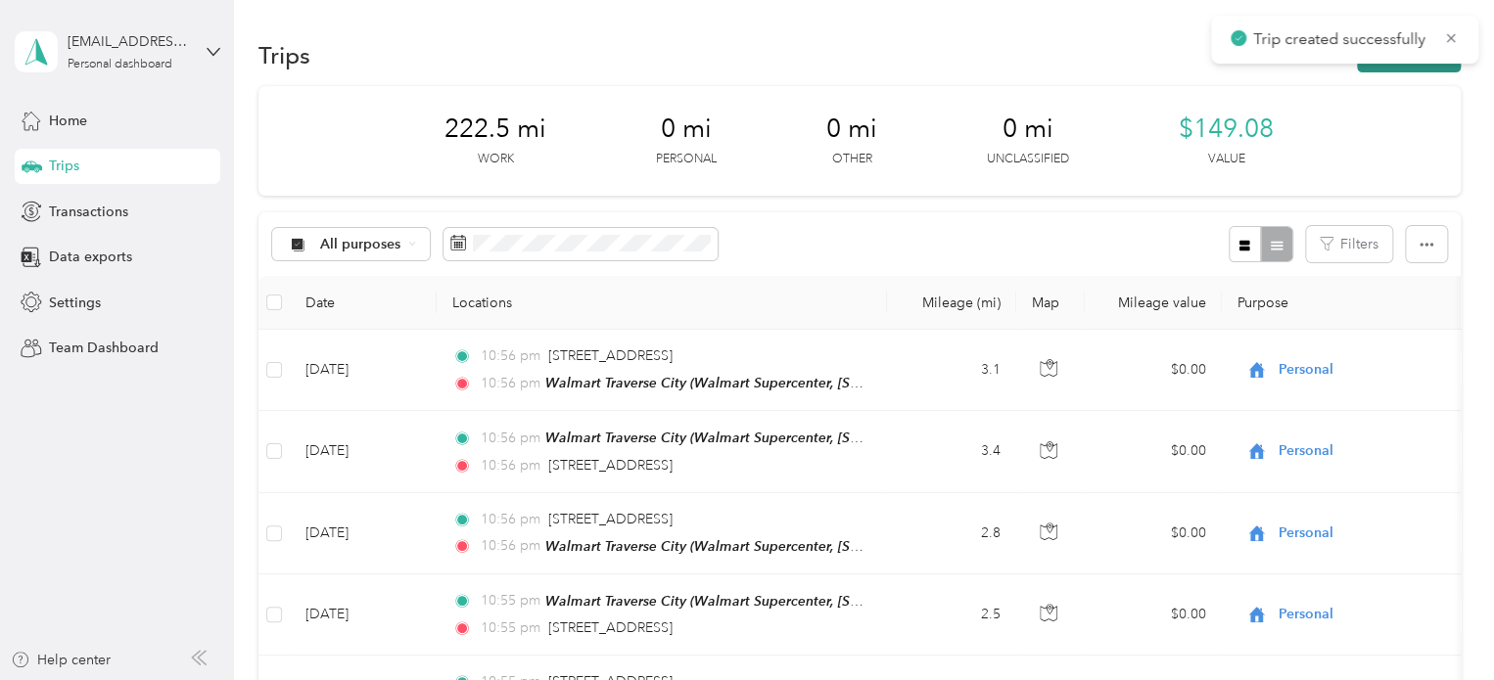
click at [1379, 68] on button "New trip" at bounding box center [1409, 55] width 104 height 34
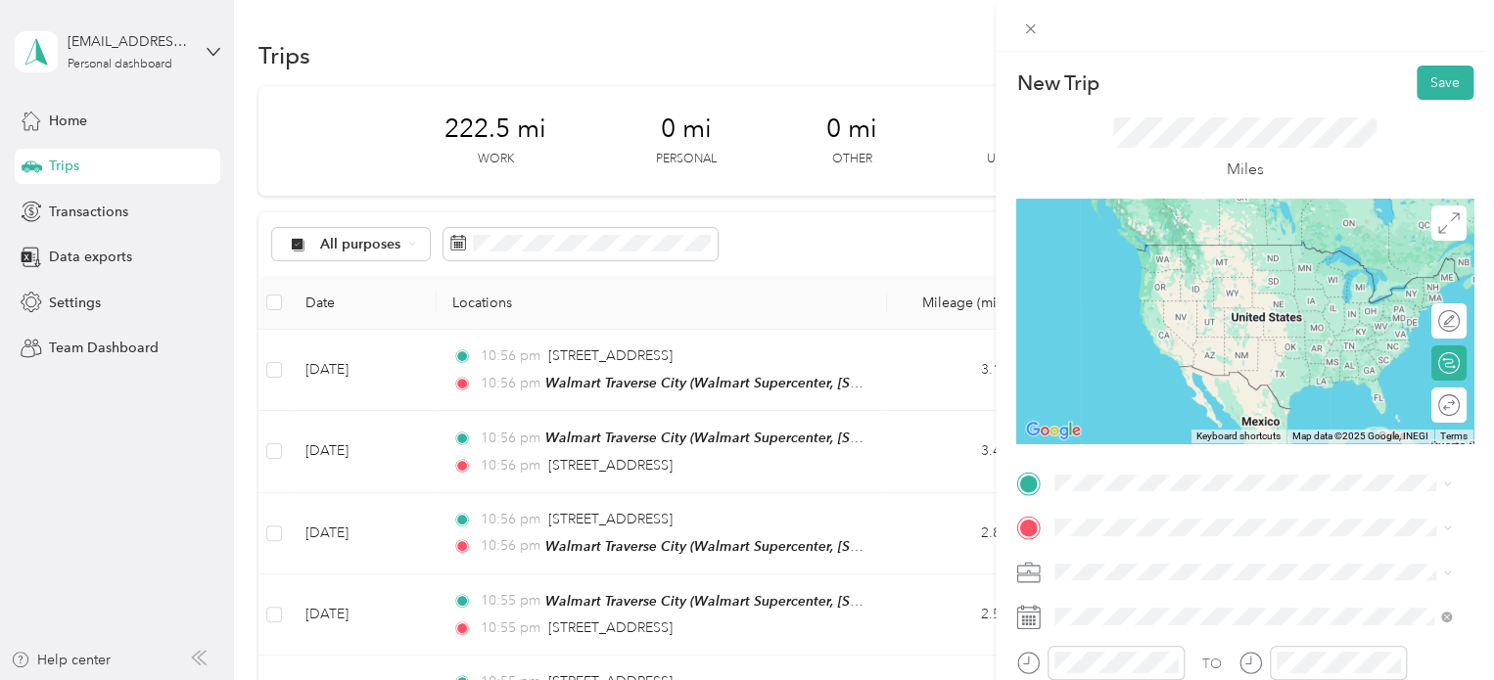
click at [1120, 295] on div "Walmart Traverse City Walmart Supercenter, [STREET_ADDRESS] , 49684, [GEOGRAPHI…" at bounding box center [1268, 279] width 353 height 82
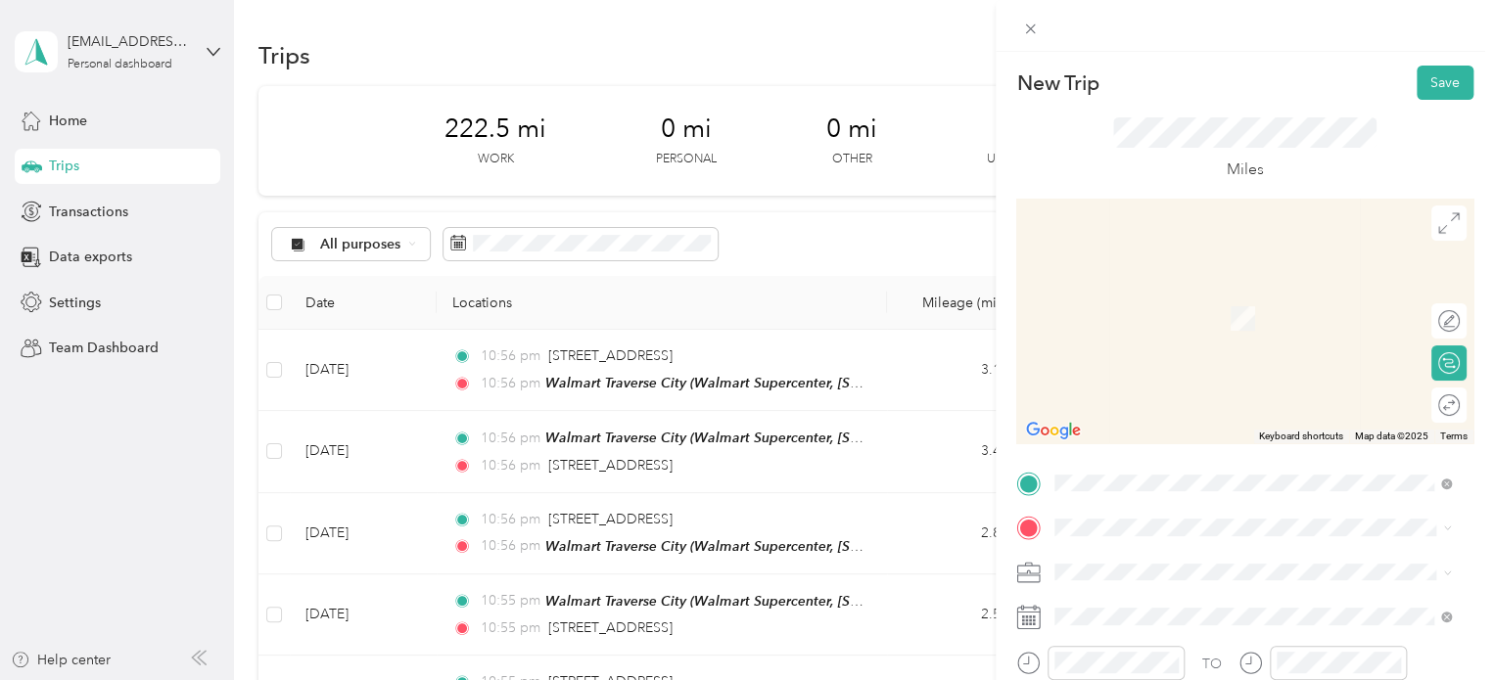
click at [1119, 284] on span "1645 Maple Ridge Way Traverse City, Michigan 49686, United States" at bounding box center [1190, 284] width 196 height 18
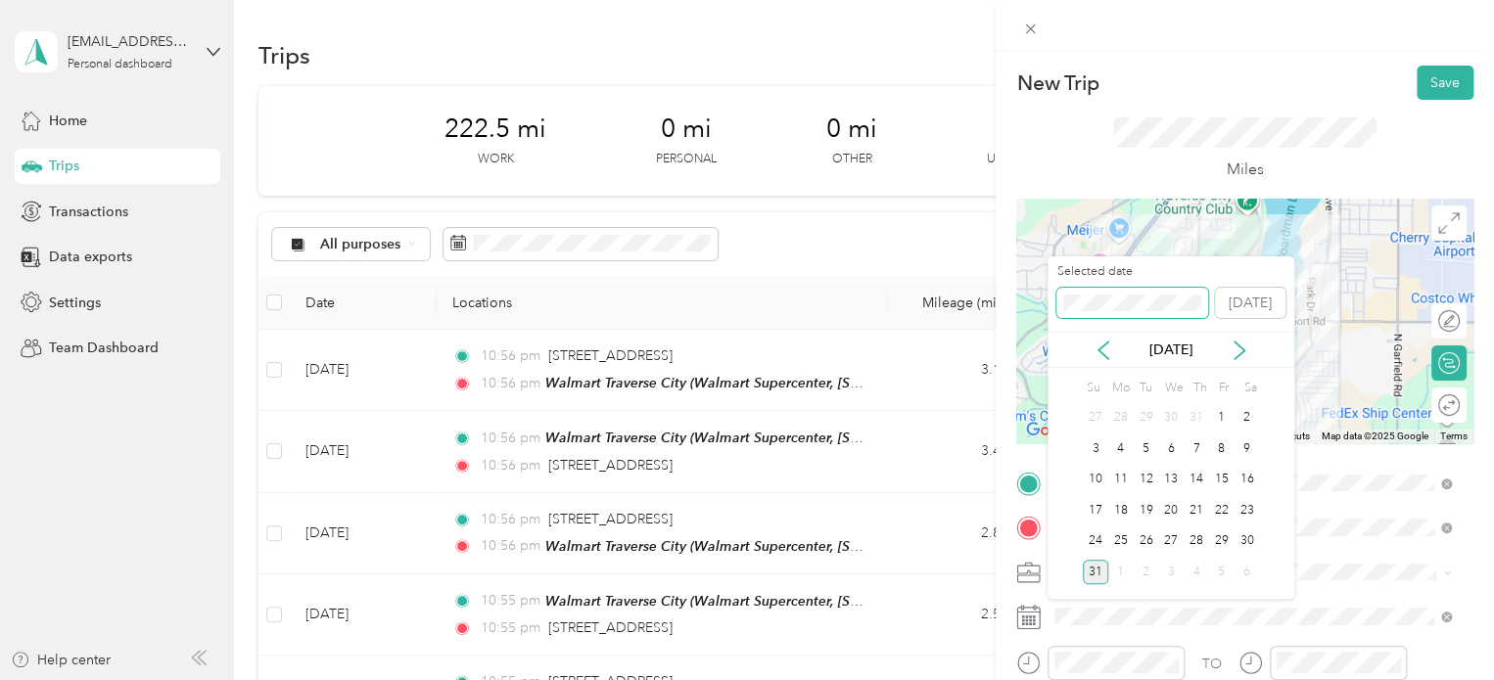
click at [1047, 300] on div "Selected date [DATE]" at bounding box center [1170, 297] width 247 height 69
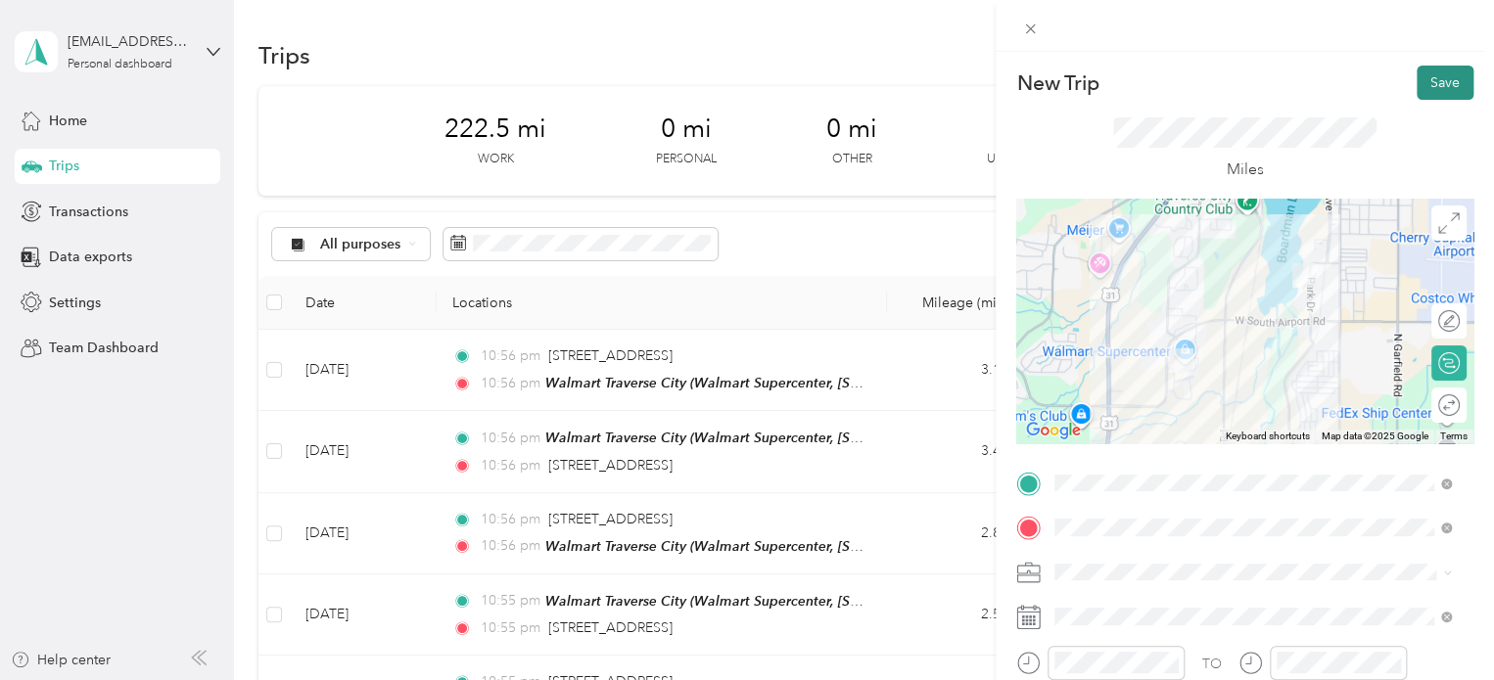
click at [1417, 91] on button "Save" at bounding box center [1445, 83] width 57 height 34
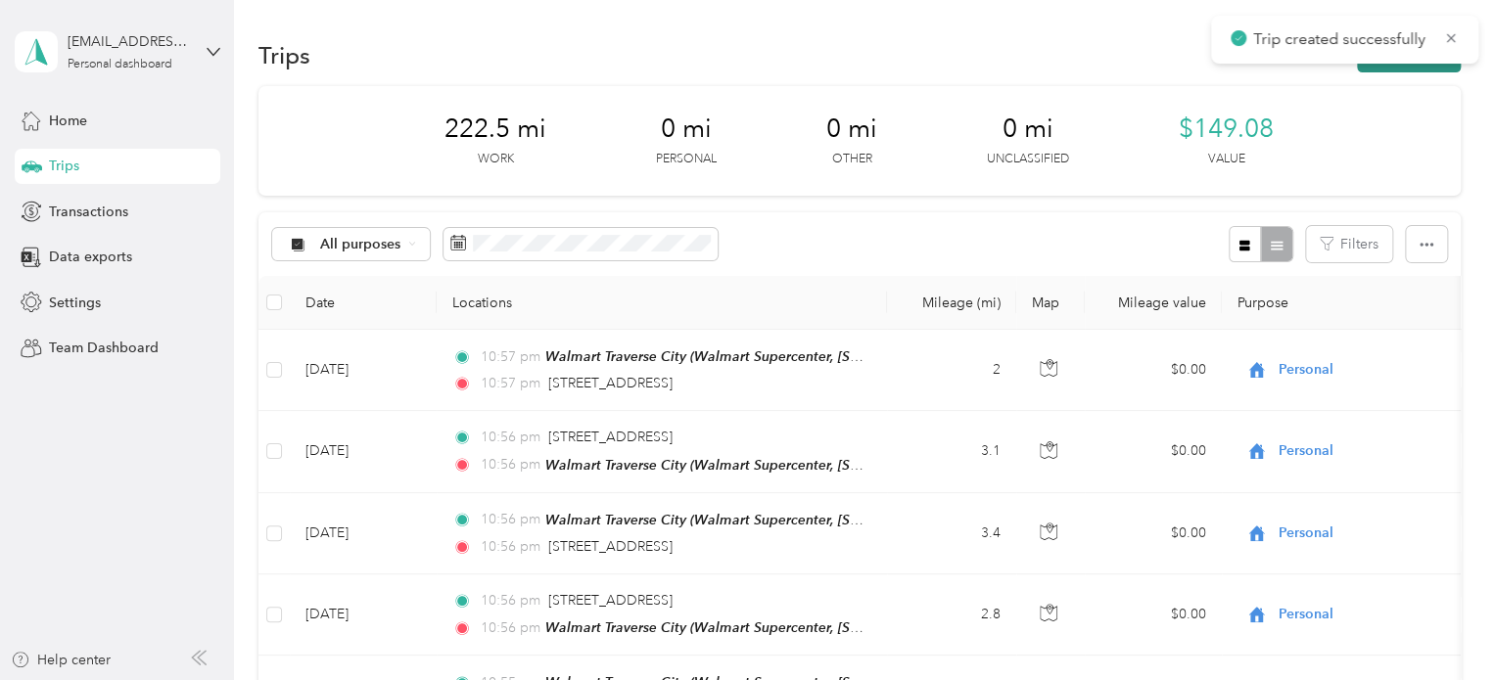
click at [1384, 71] on button "New trip" at bounding box center [1409, 55] width 104 height 34
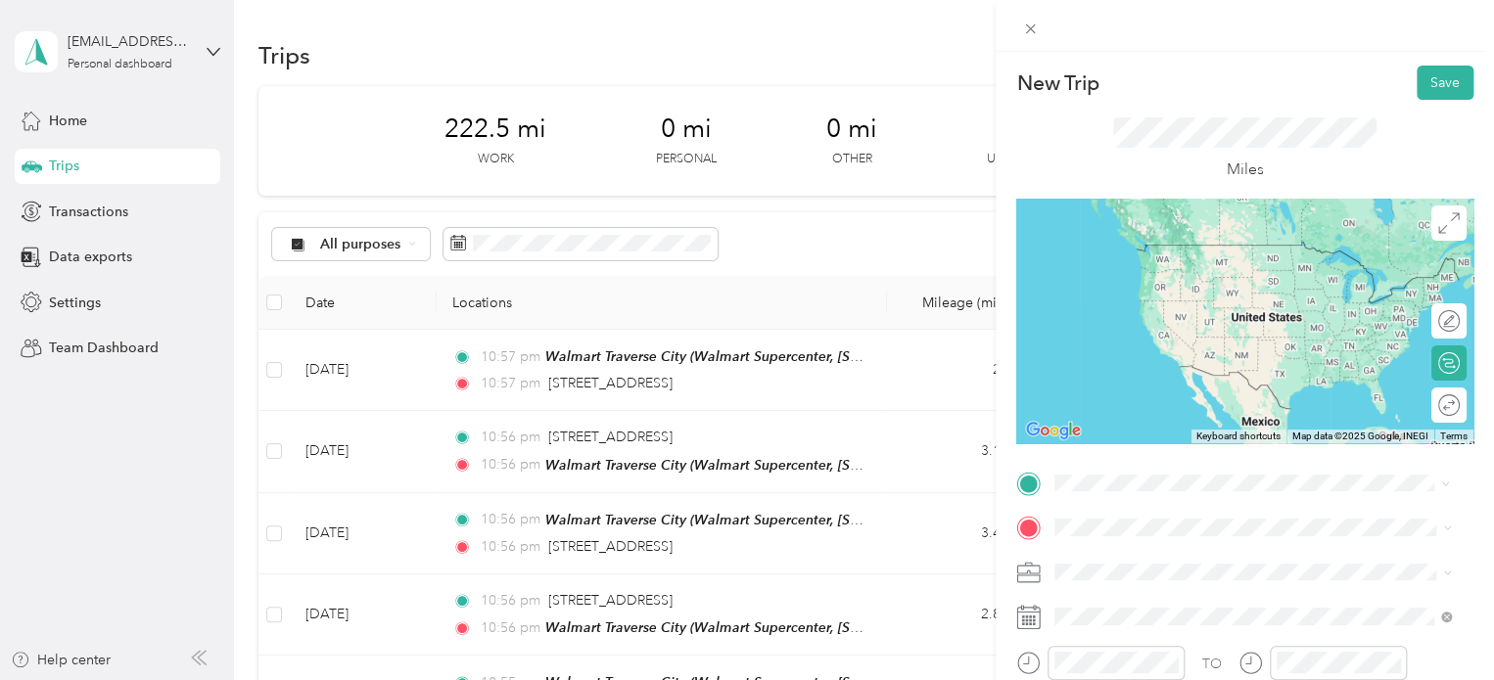
click at [1140, 253] on span "1645 Maple Ridge Way Traverse City, Michigan 49686, United States" at bounding box center [1190, 244] width 196 height 17
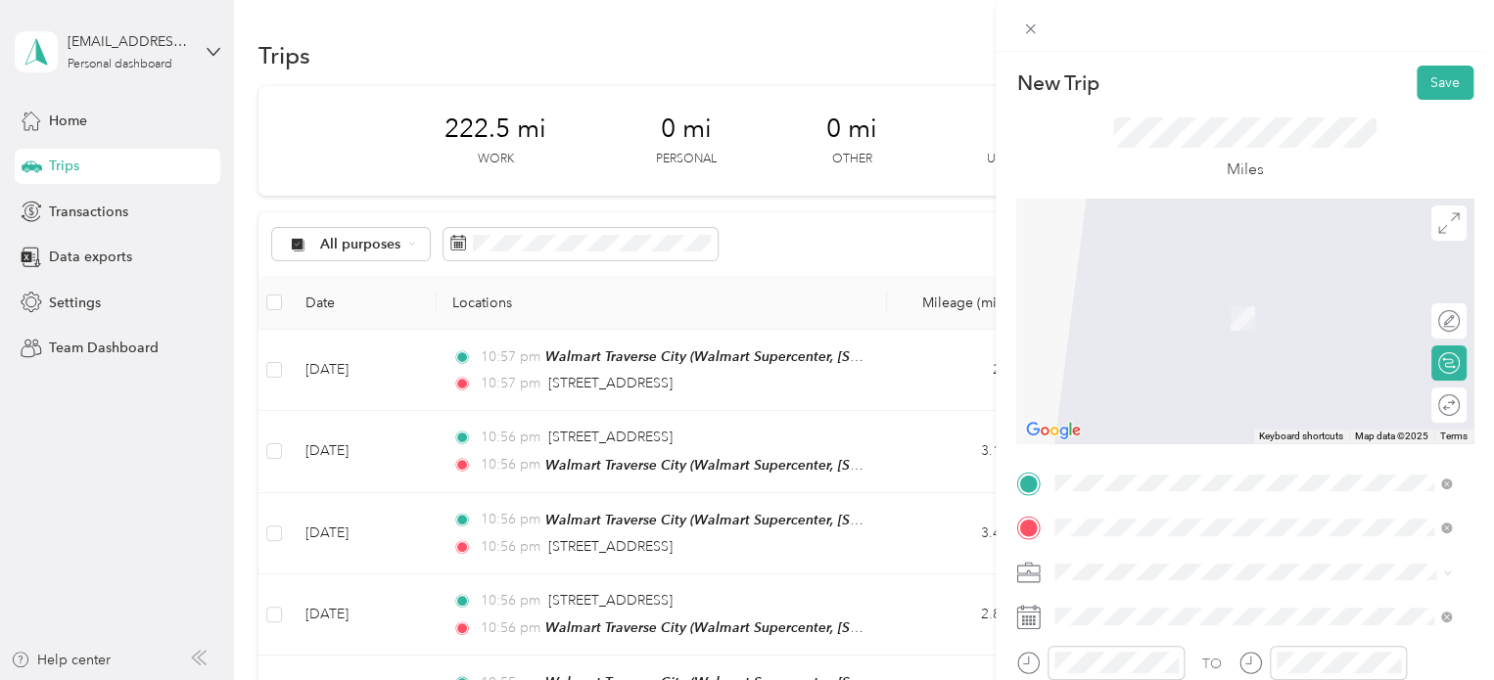
click at [1116, 299] on span "1300 Birch Tree Lane Traverse City, Michigan 49686, United States" at bounding box center [1190, 290] width 196 height 18
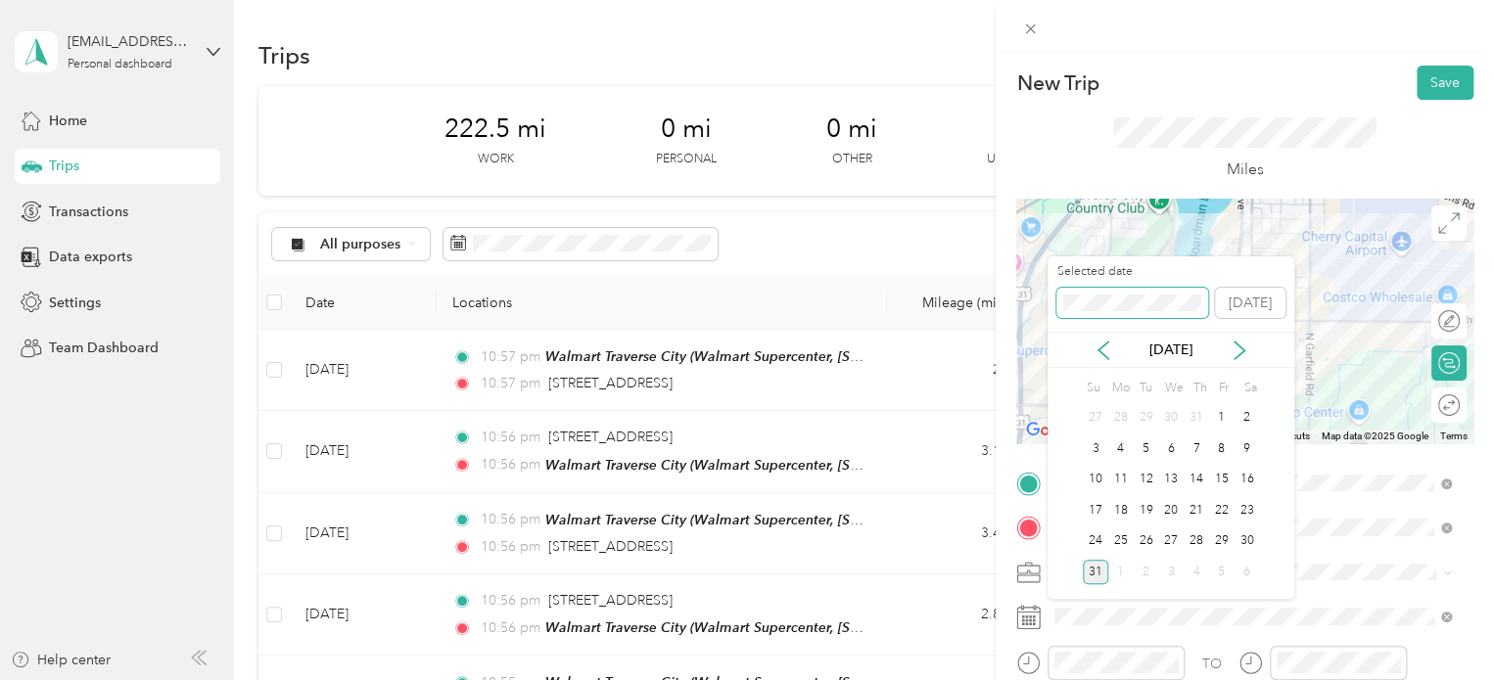
click at [1002, 679] on div "New Trip Save This trip cannot be edited because it is either under review, app…" at bounding box center [742, 680] width 1484 height 0
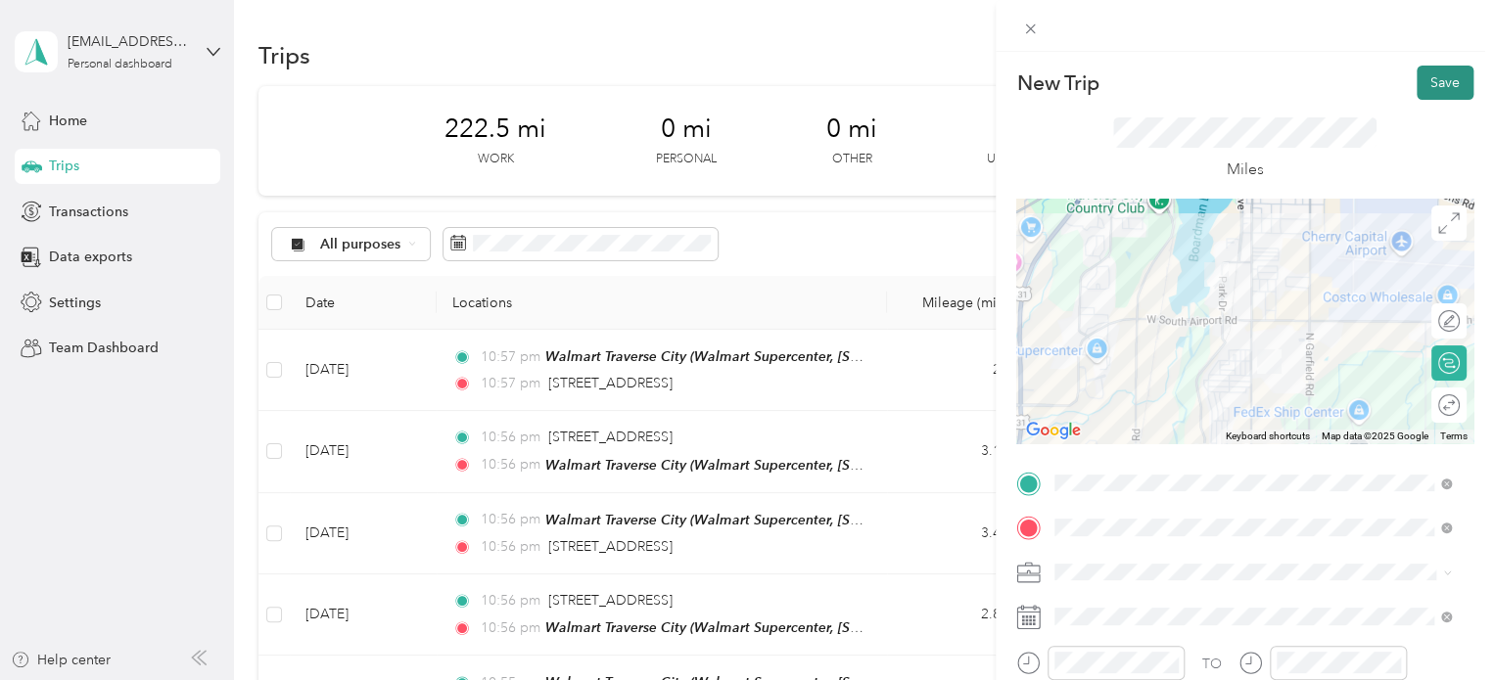
click at [1426, 72] on button "Save" at bounding box center [1445, 83] width 57 height 34
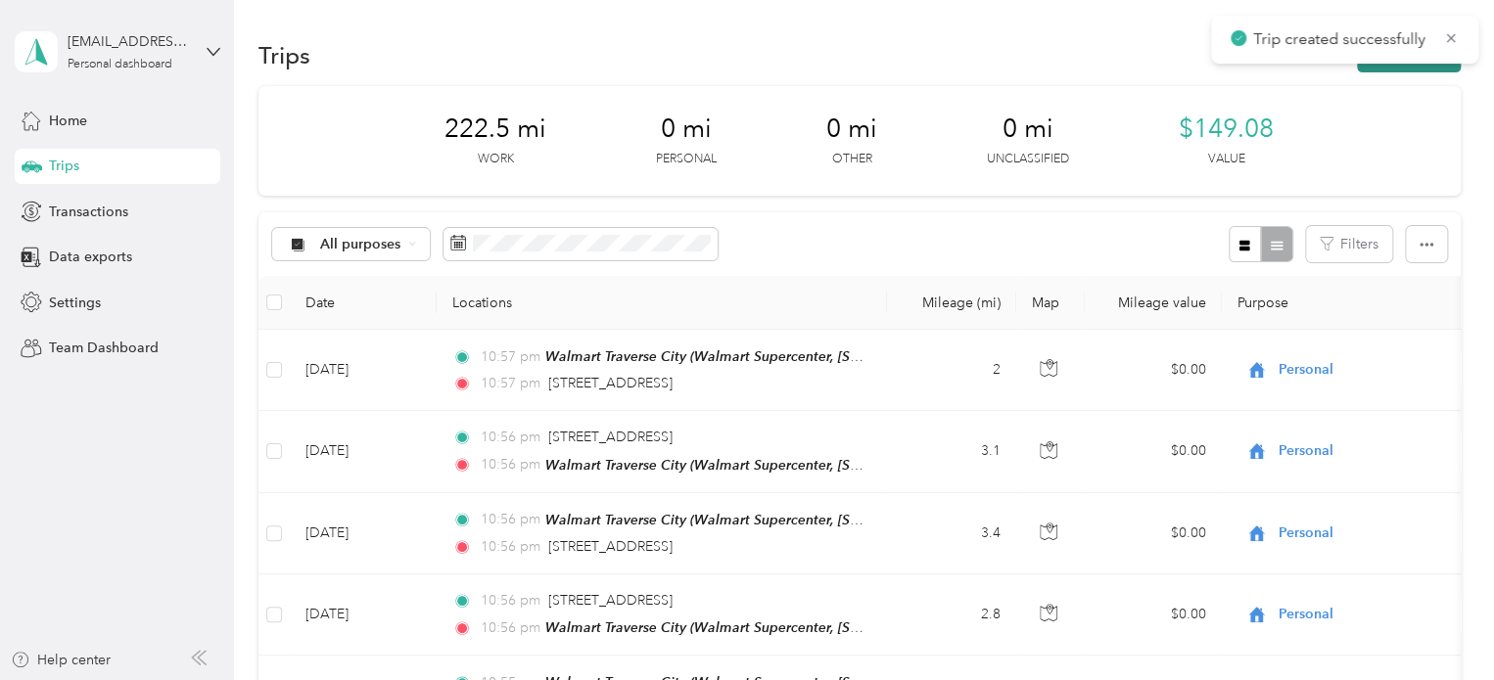
click at [1405, 66] on button "New trip" at bounding box center [1409, 55] width 104 height 34
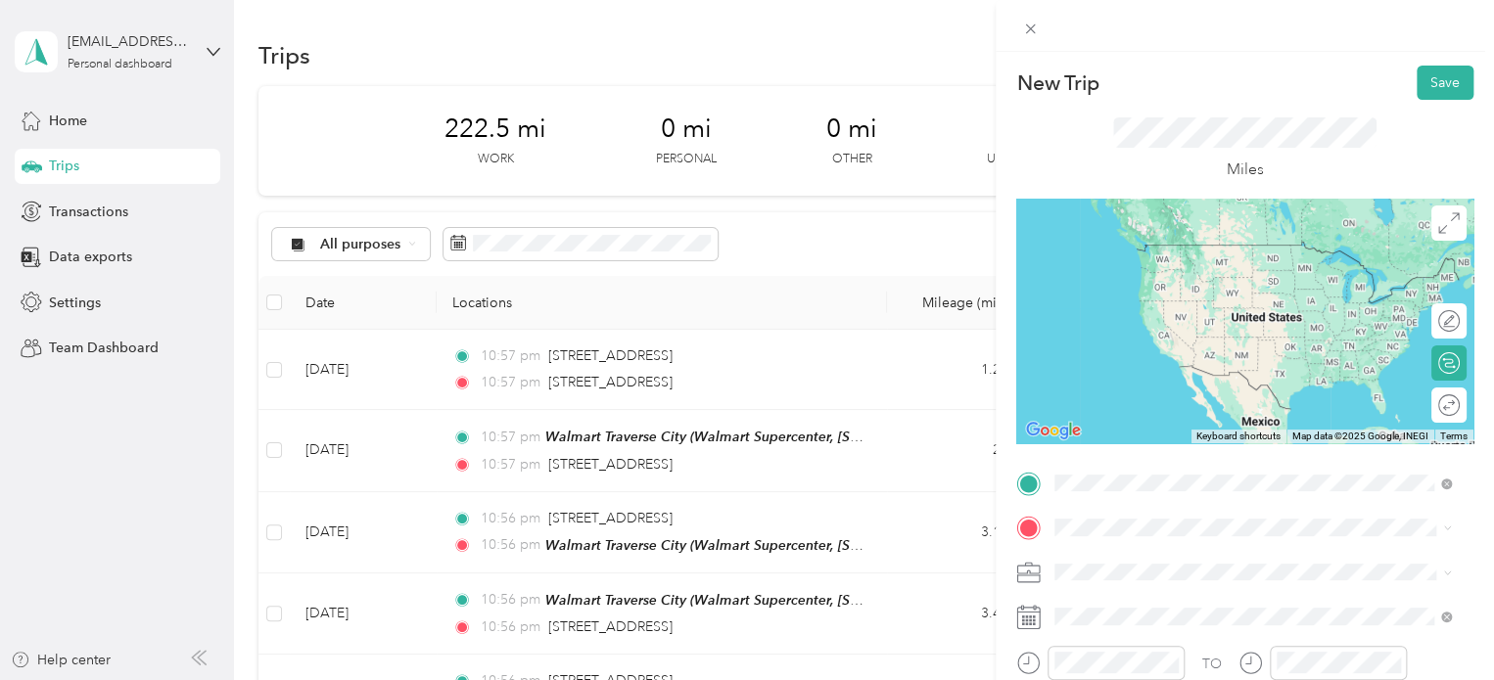
click at [1222, 259] on div "1300 Birch Tree Lane Traverse City, Michigan 49686, United States" at bounding box center [1252, 246] width 383 height 26
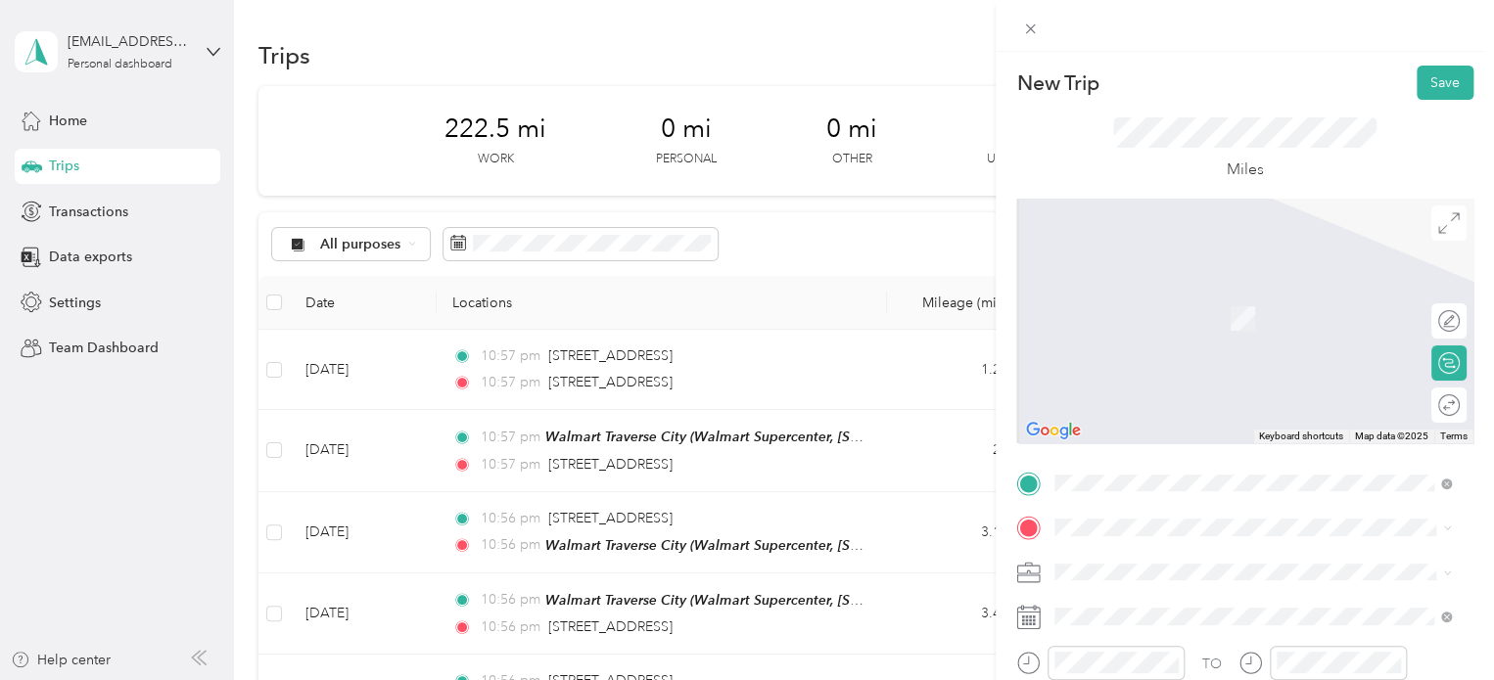
click at [1184, 294] on span "1182 Lynn Lane Traverse City, Michigan 49685, United States" at bounding box center [1244, 288] width 304 height 18
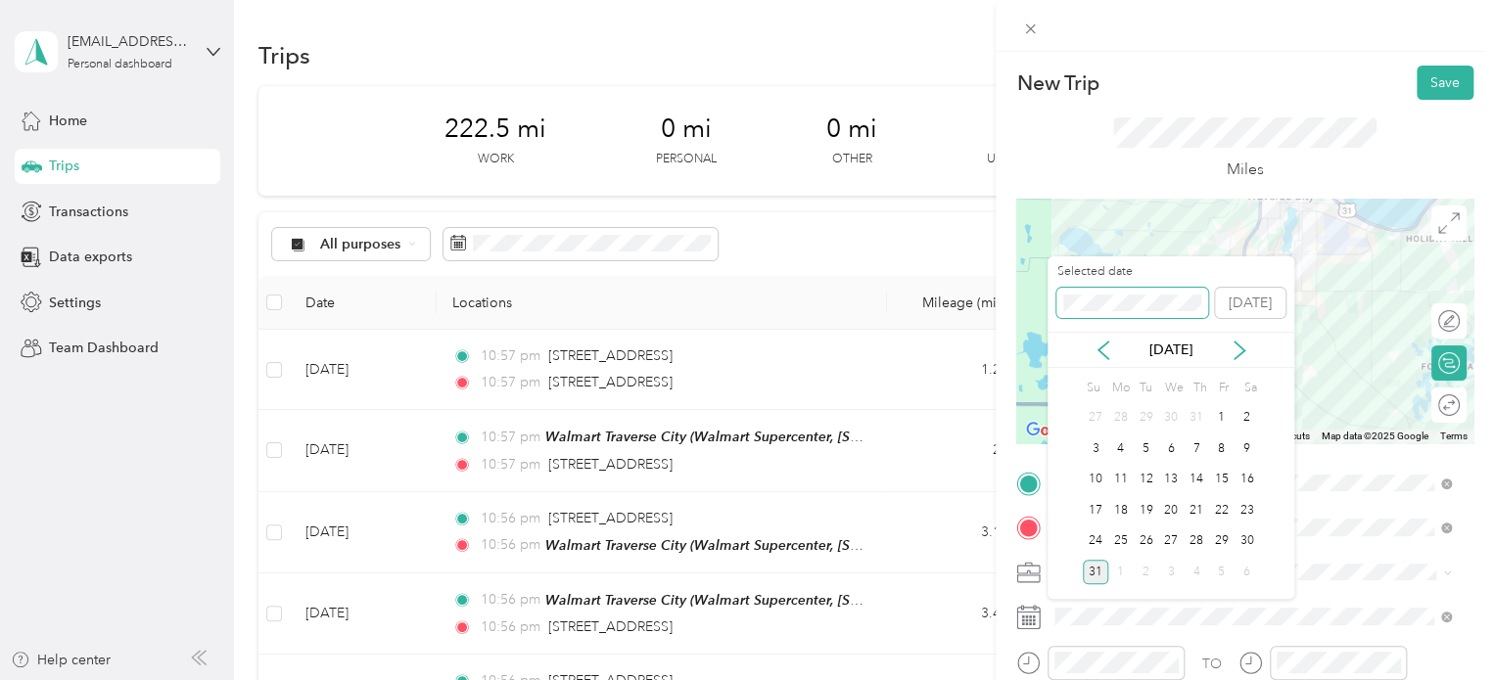
click at [1026, 679] on div "New Trip Save This trip cannot be edited because it is either under review, app…" at bounding box center [742, 680] width 1484 height 0
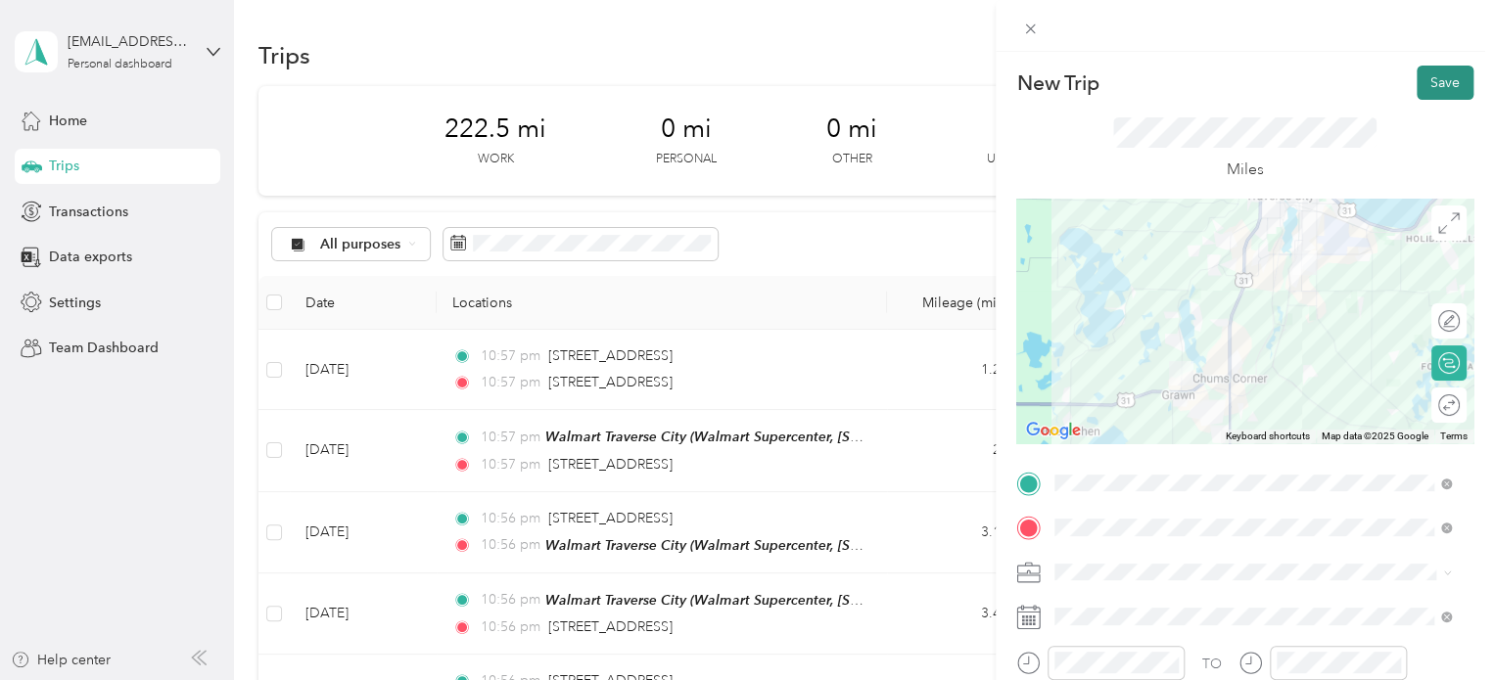
click at [1430, 67] on button "Save" at bounding box center [1445, 83] width 57 height 34
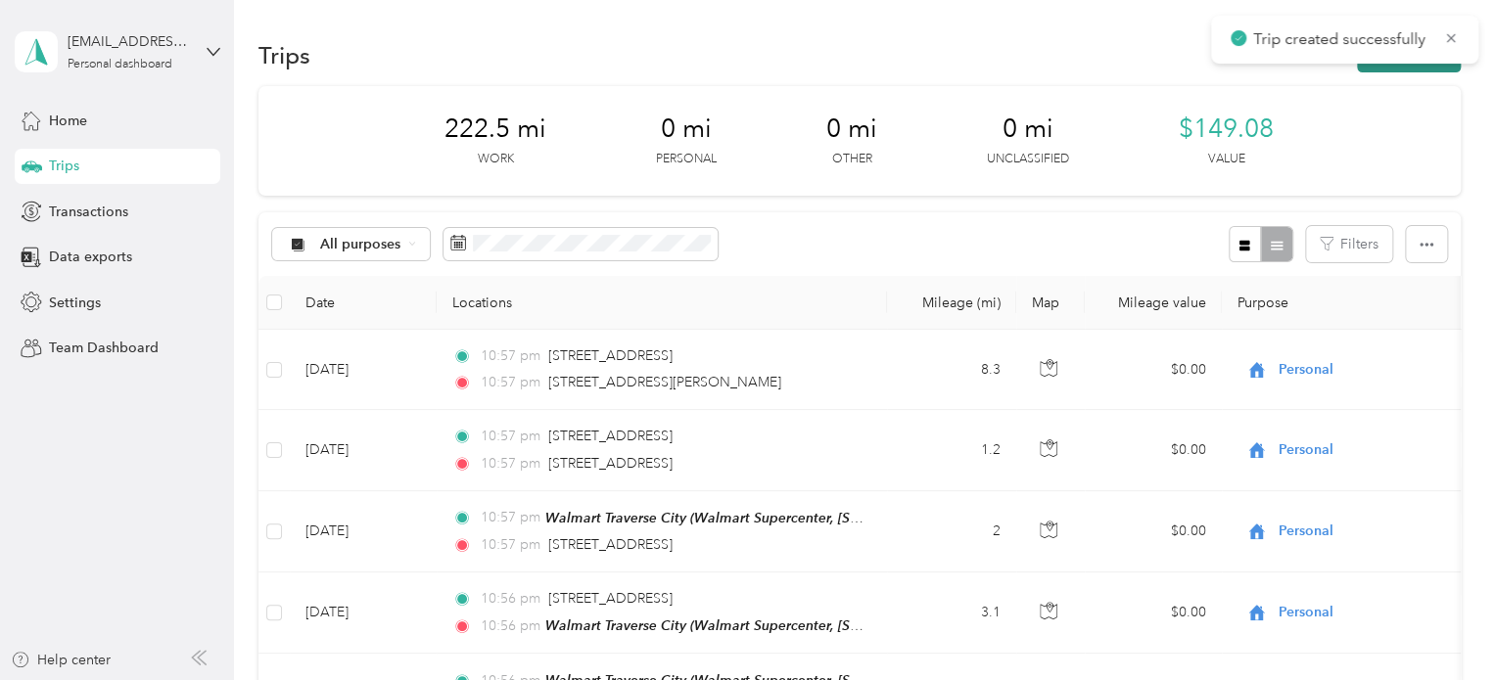
click at [1430, 66] on button "New trip" at bounding box center [1409, 55] width 104 height 34
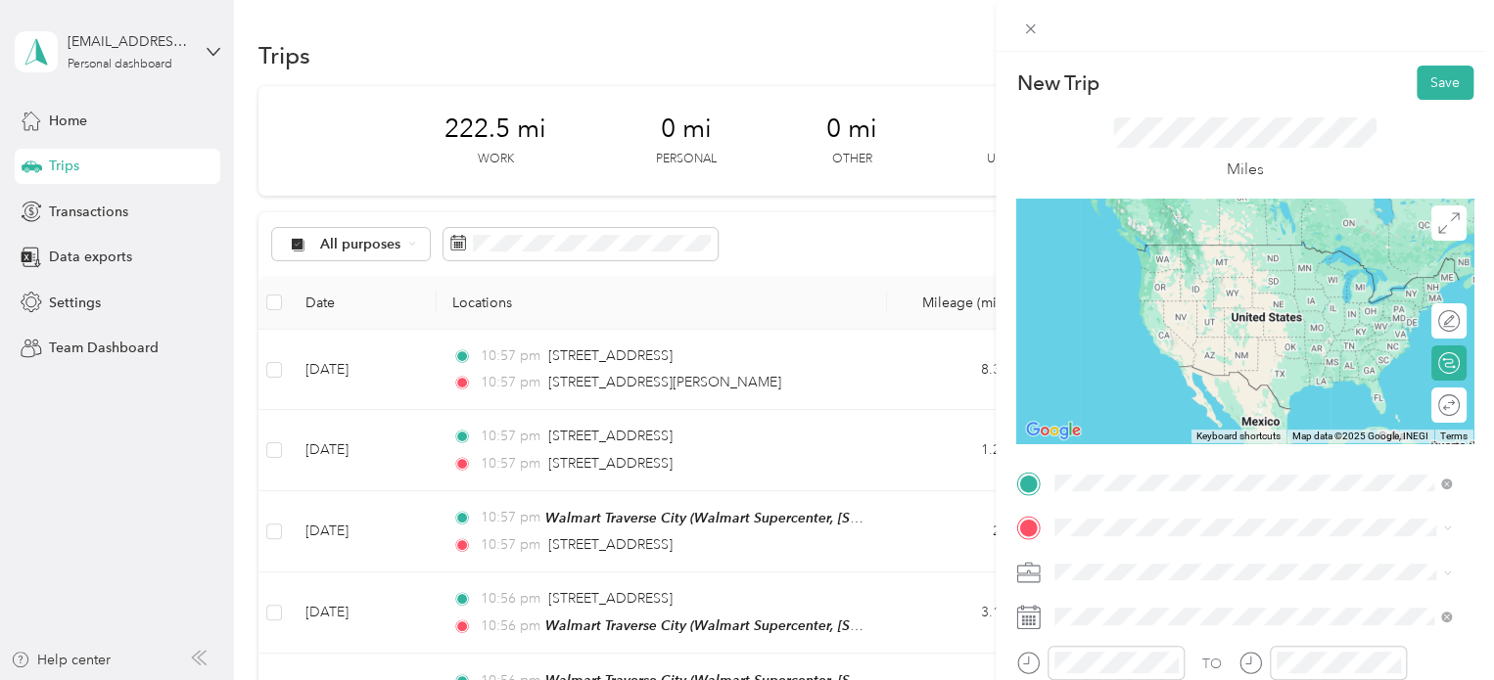
drag, startPoint x: 1091, startPoint y: 251, endPoint x: 1084, endPoint y: 269, distance: 19.8
click at [1092, 252] on span "1182 Lynn Lane Traverse City, Michigan 49685, United States" at bounding box center [1244, 245] width 304 height 18
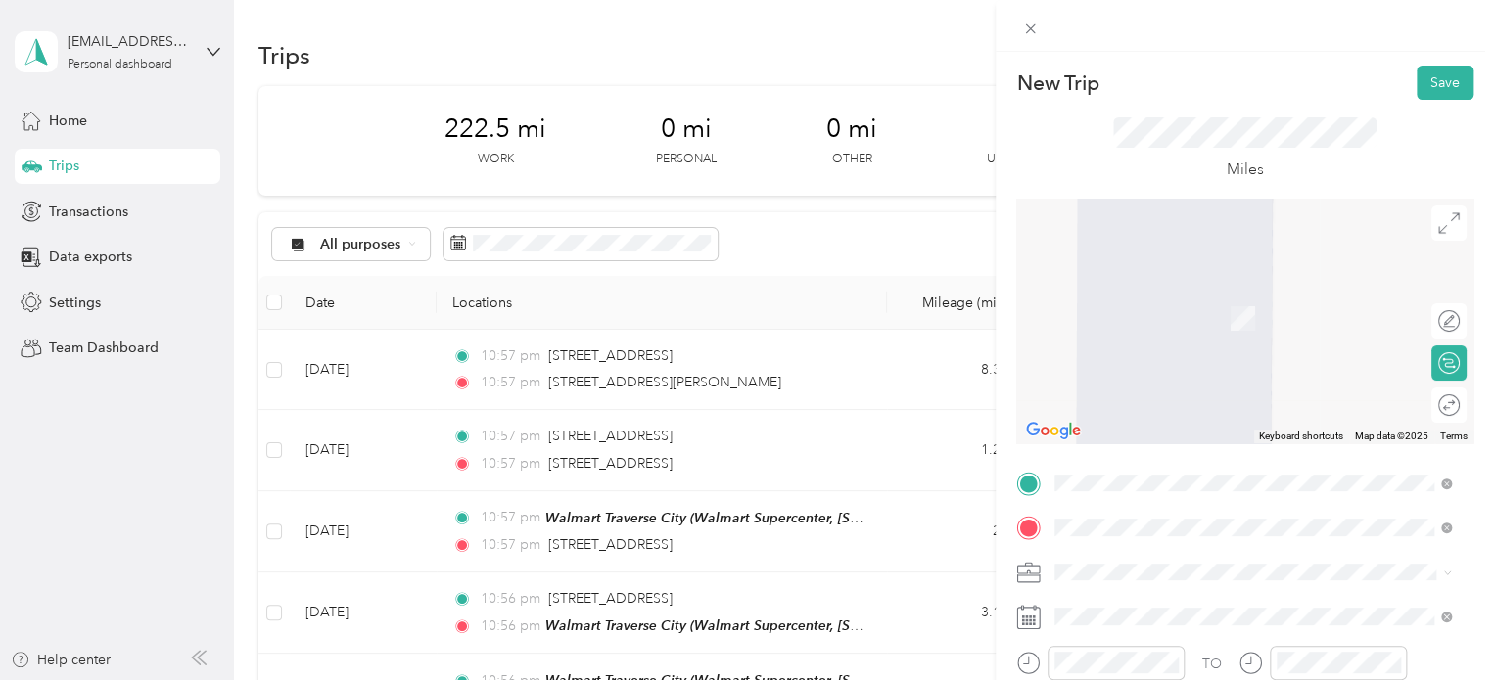
click at [1138, 328] on div "Walmart Traverse City Walmart Supercenter, [STREET_ADDRESS] , 49684, [GEOGRAPHI…" at bounding box center [1268, 329] width 353 height 82
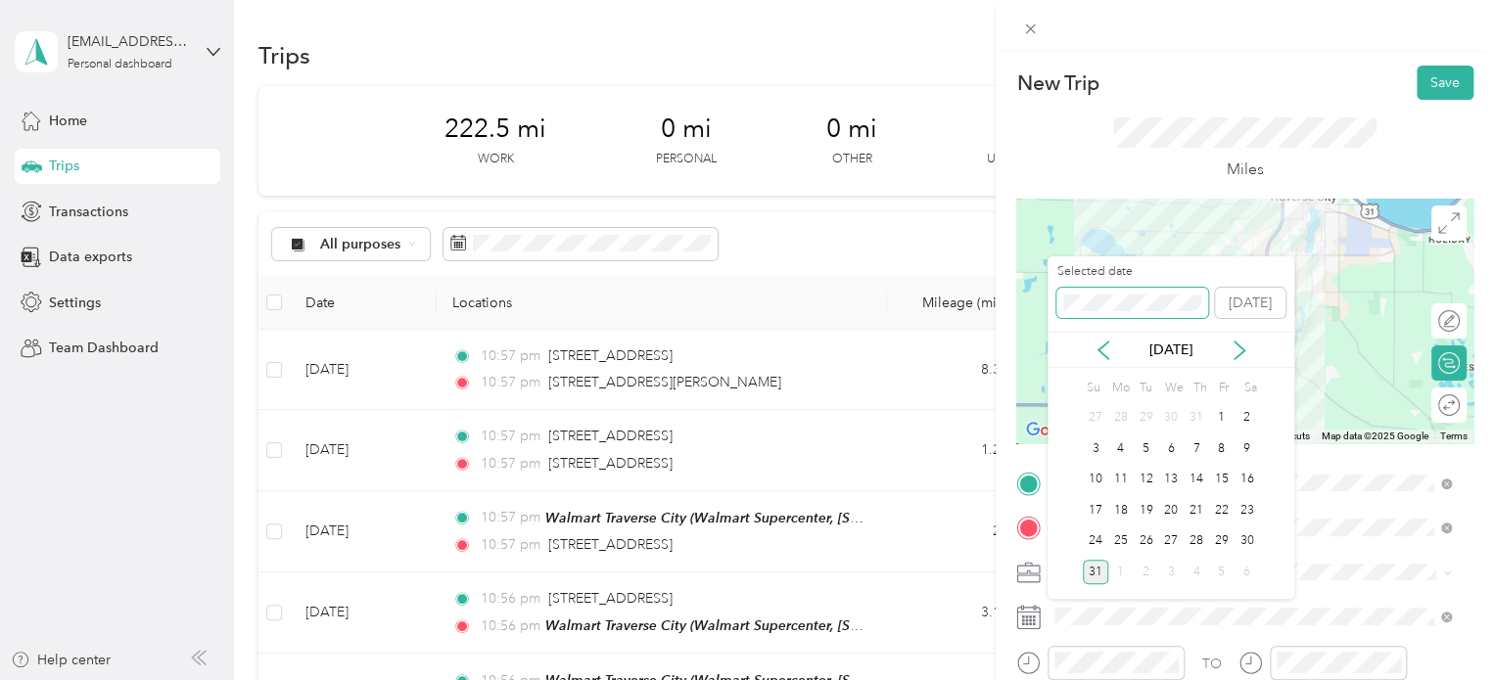
click at [975, 679] on div "New Trip Save This trip cannot be edited because it is either under review, app…" at bounding box center [742, 680] width 1484 height 0
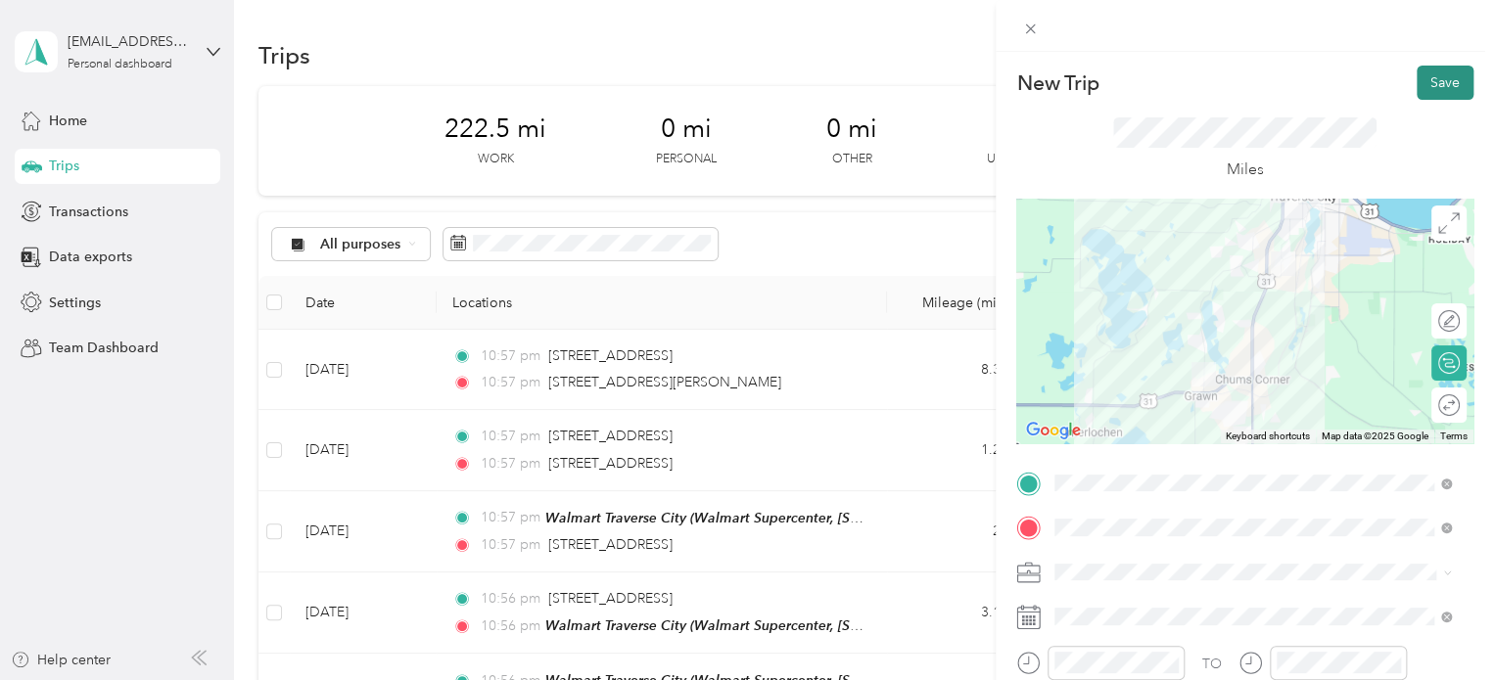
click at [1417, 90] on button "Save" at bounding box center [1445, 83] width 57 height 34
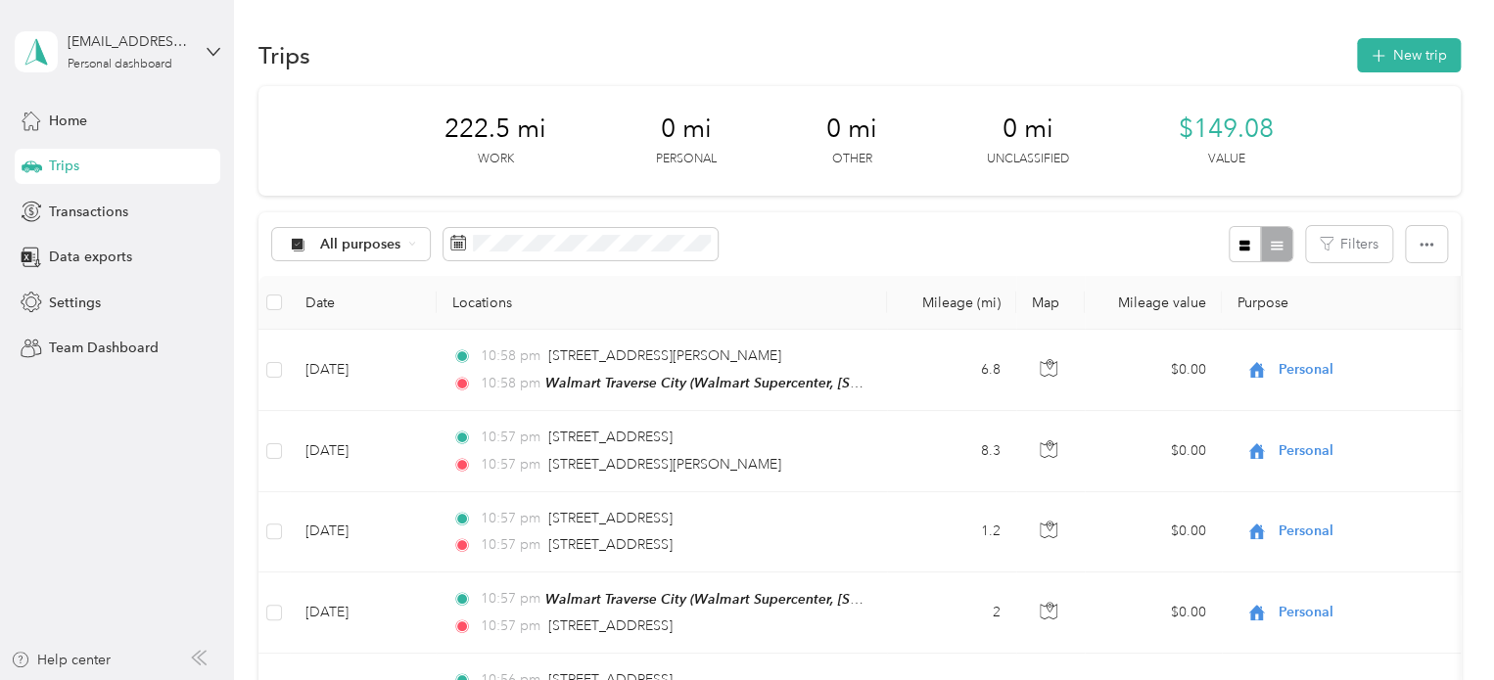
click at [1392, 73] on div "Trips New trip" at bounding box center [859, 54] width 1202 height 41
click at [1394, 60] on button "New trip" at bounding box center [1409, 55] width 104 height 34
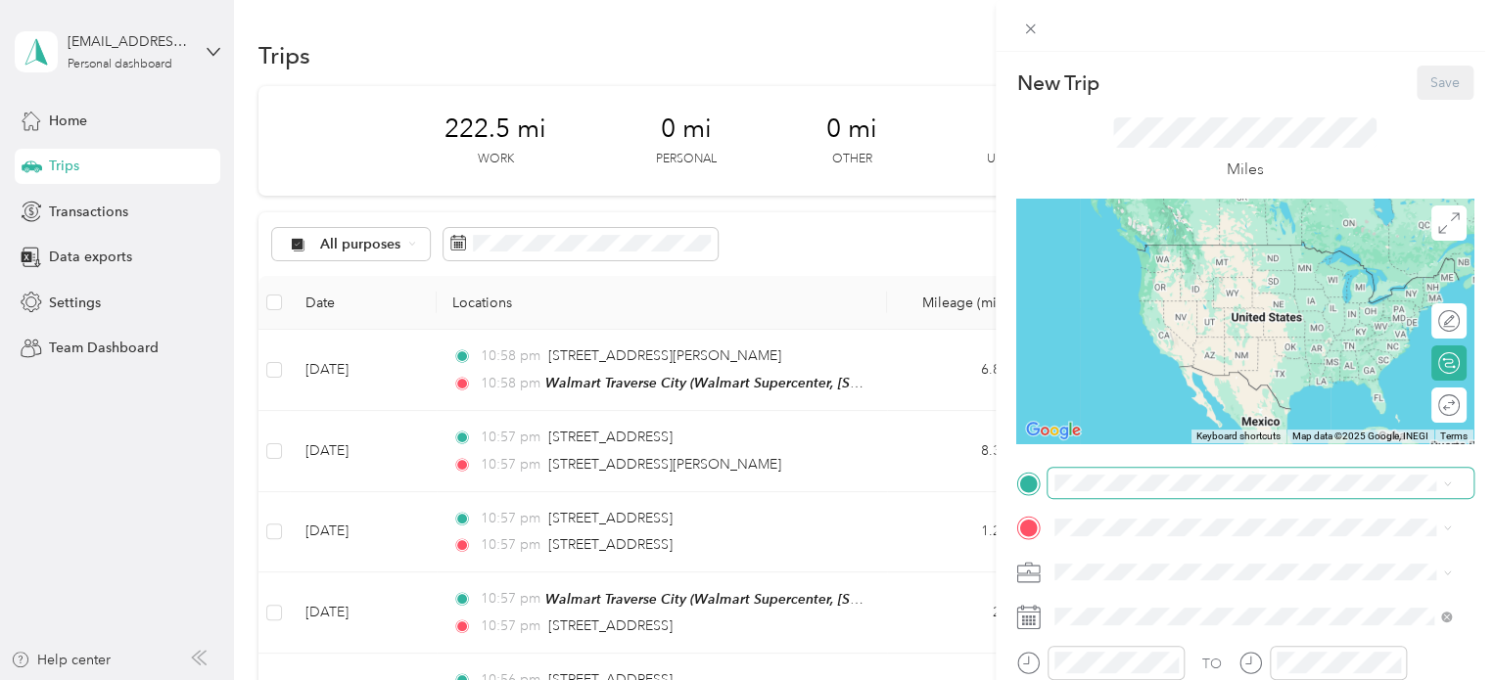
click at [1152, 473] on span at bounding box center [1260, 483] width 426 height 31
click at [1182, 283] on div "Walmart Traverse City Walmart Supercenter, [STREET_ADDRESS] , 49684, [GEOGRAPHI…" at bounding box center [1268, 284] width 353 height 82
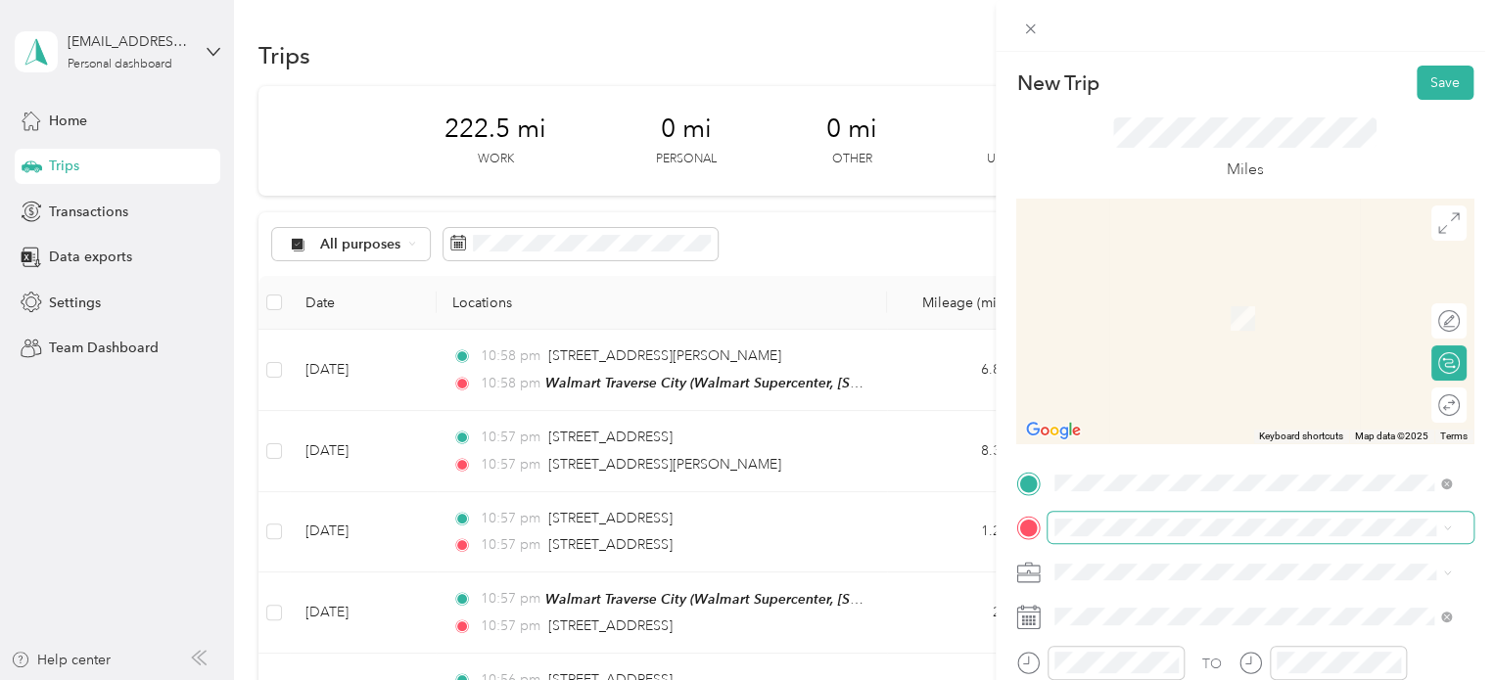
click at [1097, 516] on span at bounding box center [1260, 527] width 426 height 31
click at [1107, 297] on span "601 Fitzhugh Drive Traverse City, Michigan 49684, United States" at bounding box center [1244, 290] width 304 height 18
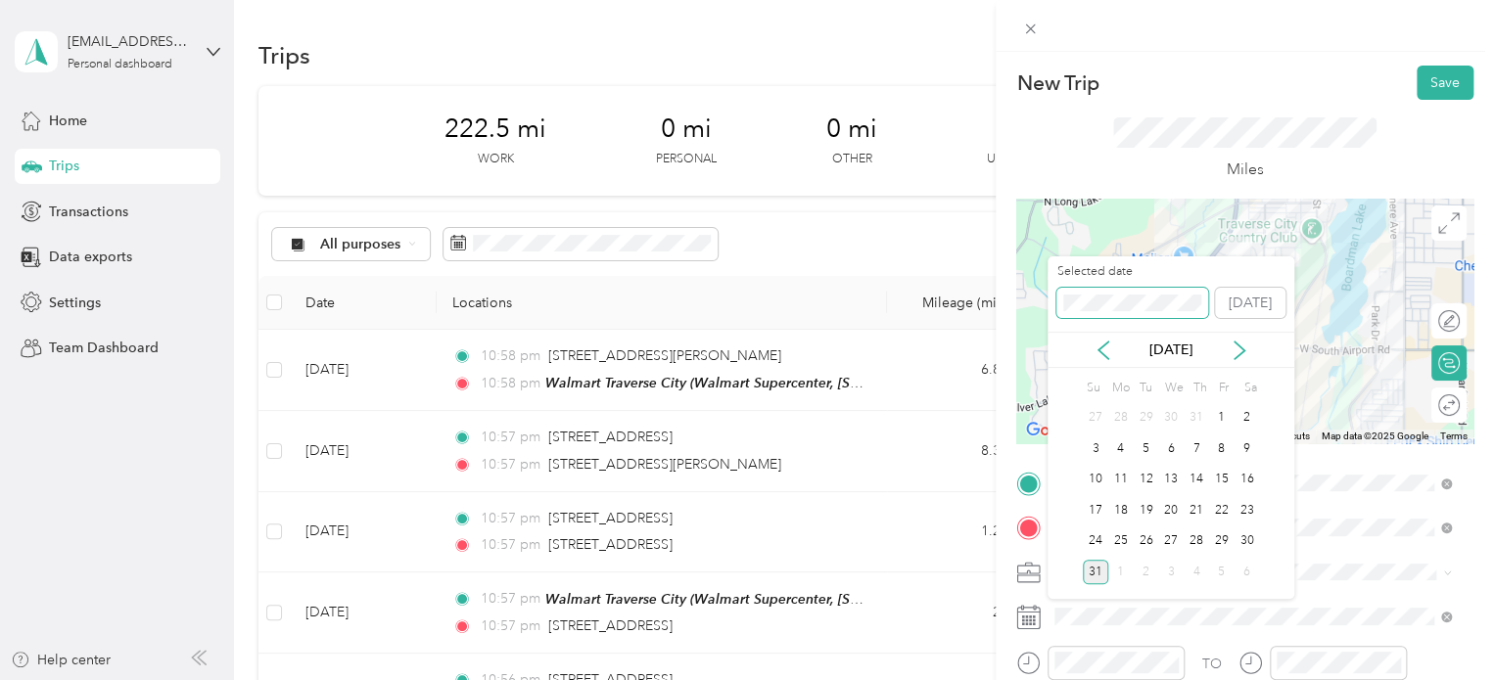
click at [996, 679] on div "New Trip Save This trip cannot be edited because it is either under review, app…" at bounding box center [742, 680] width 1484 height 0
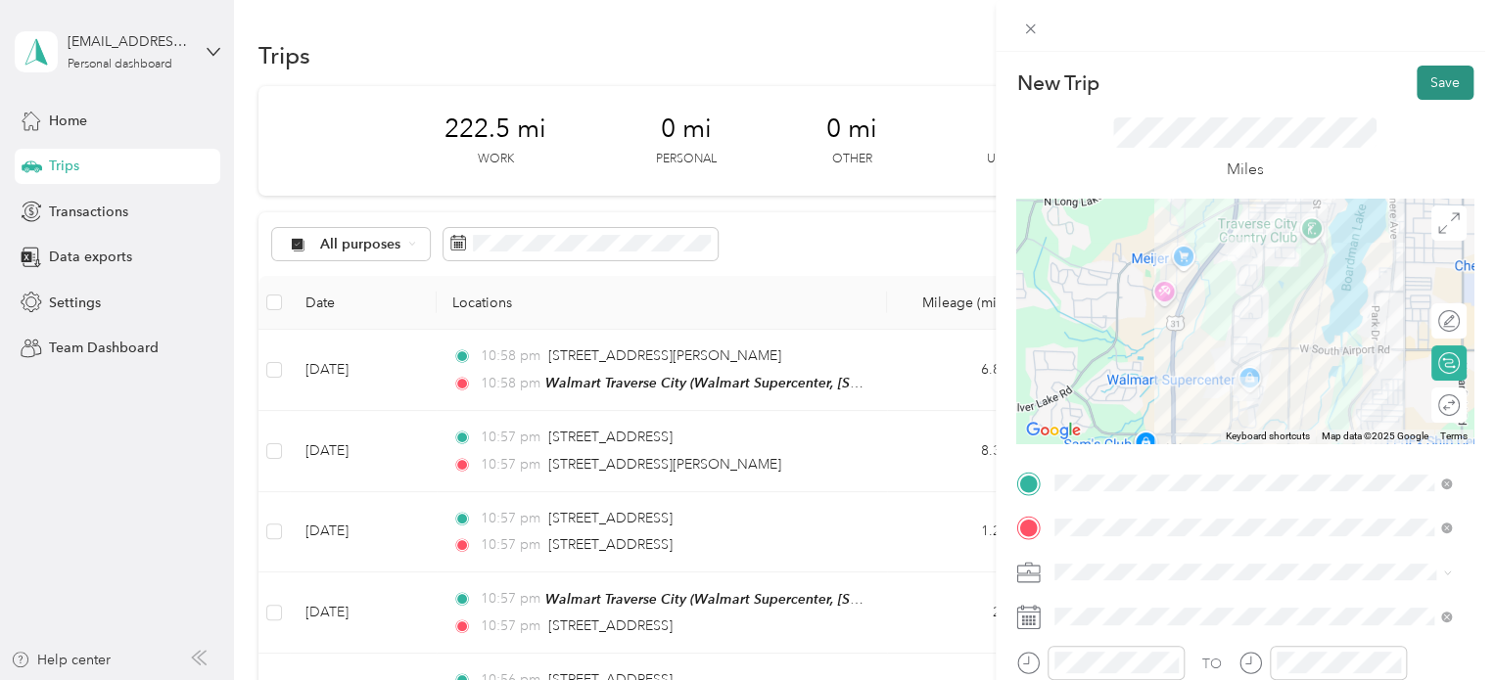
click at [1417, 81] on button "Save" at bounding box center [1445, 83] width 57 height 34
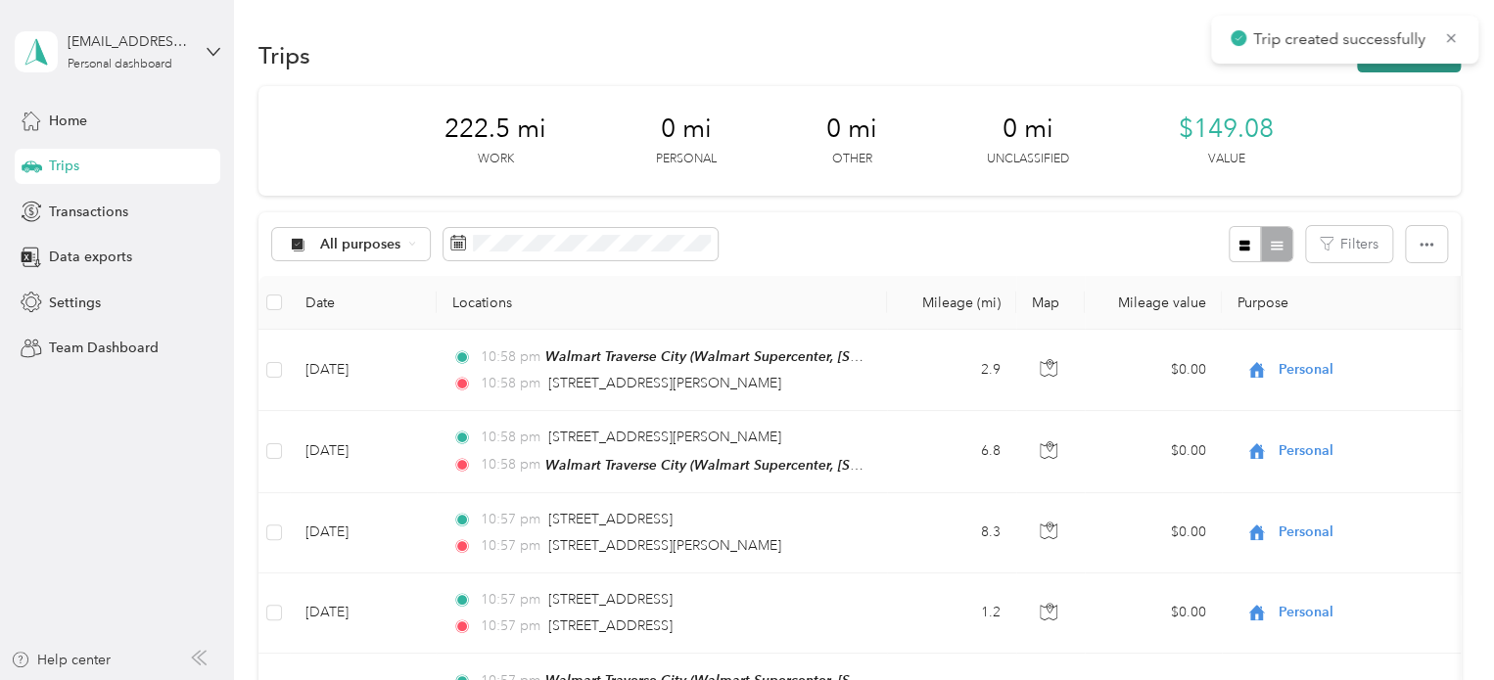
click at [1389, 66] on button "New trip" at bounding box center [1409, 55] width 104 height 34
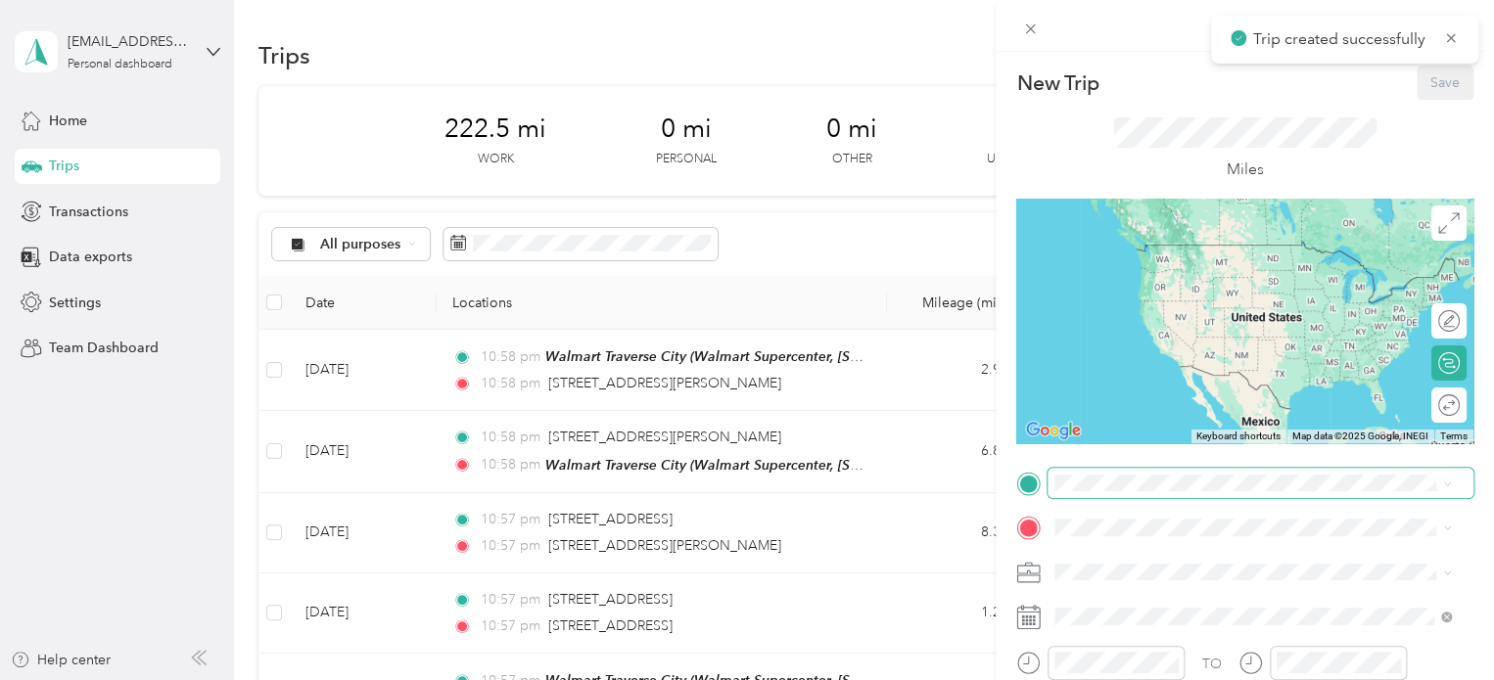
click at [1124, 492] on span at bounding box center [1260, 483] width 426 height 31
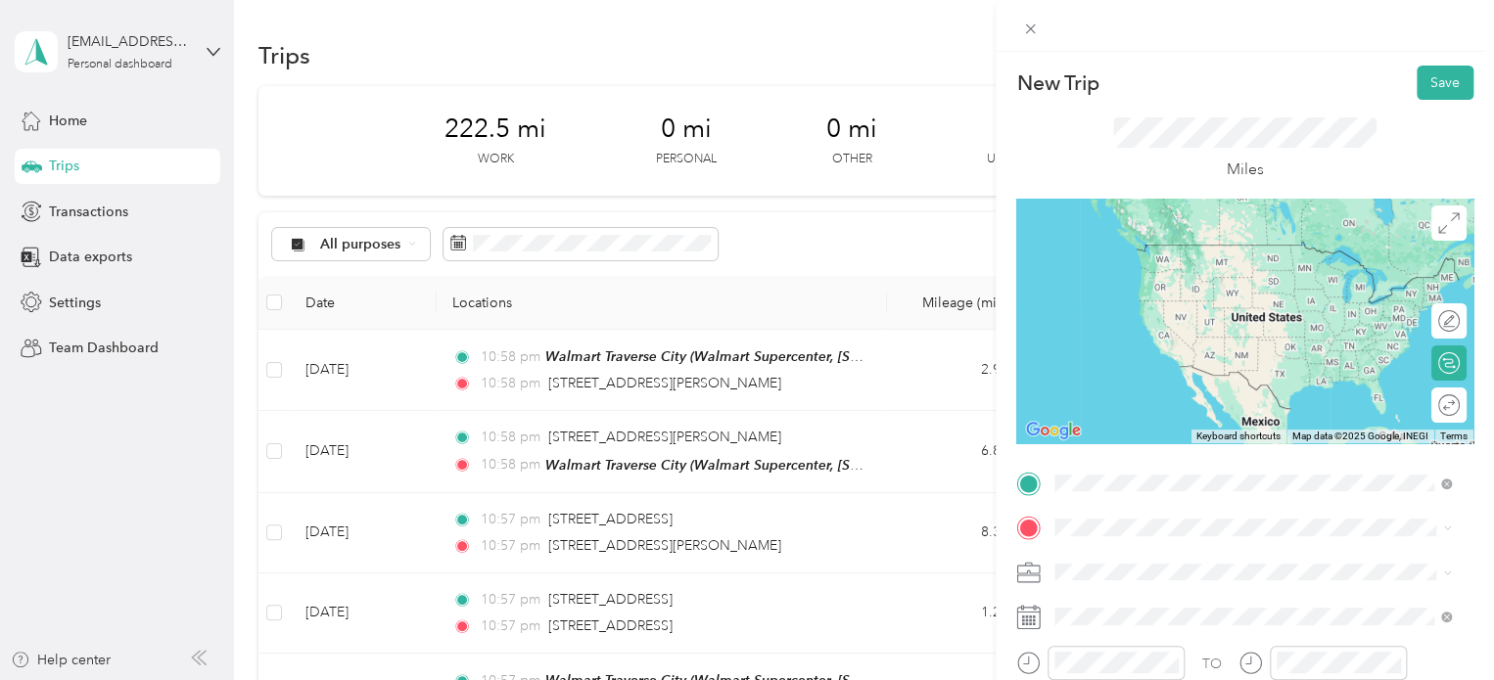
click at [1137, 254] on span "601 Fitzhugh Drive Traverse City, Michigan 49684, United States" at bounding box center [1244, 245] width 304 height 18
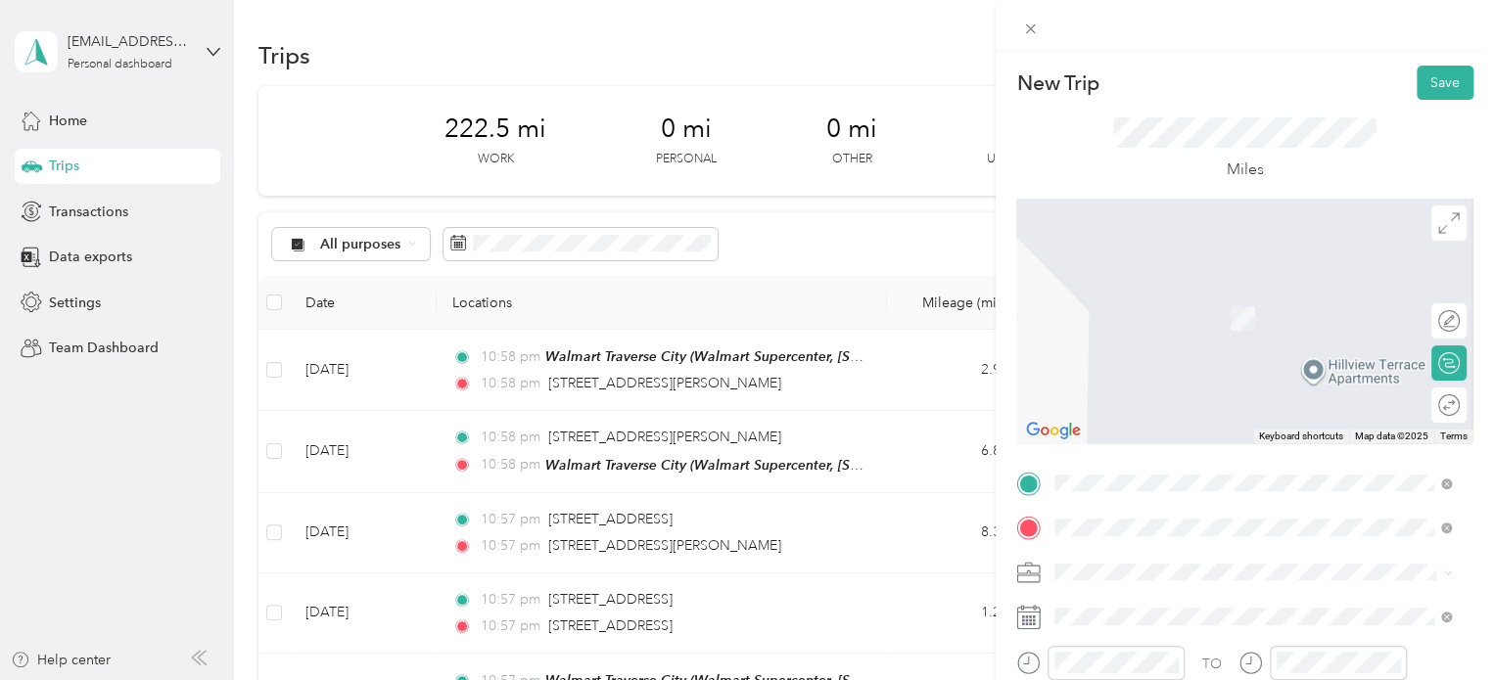
click at [1141, 327] on span "[STREET_ADDRESS][US_STATE]" at bounding box center [1190, 318] width 196 height 17
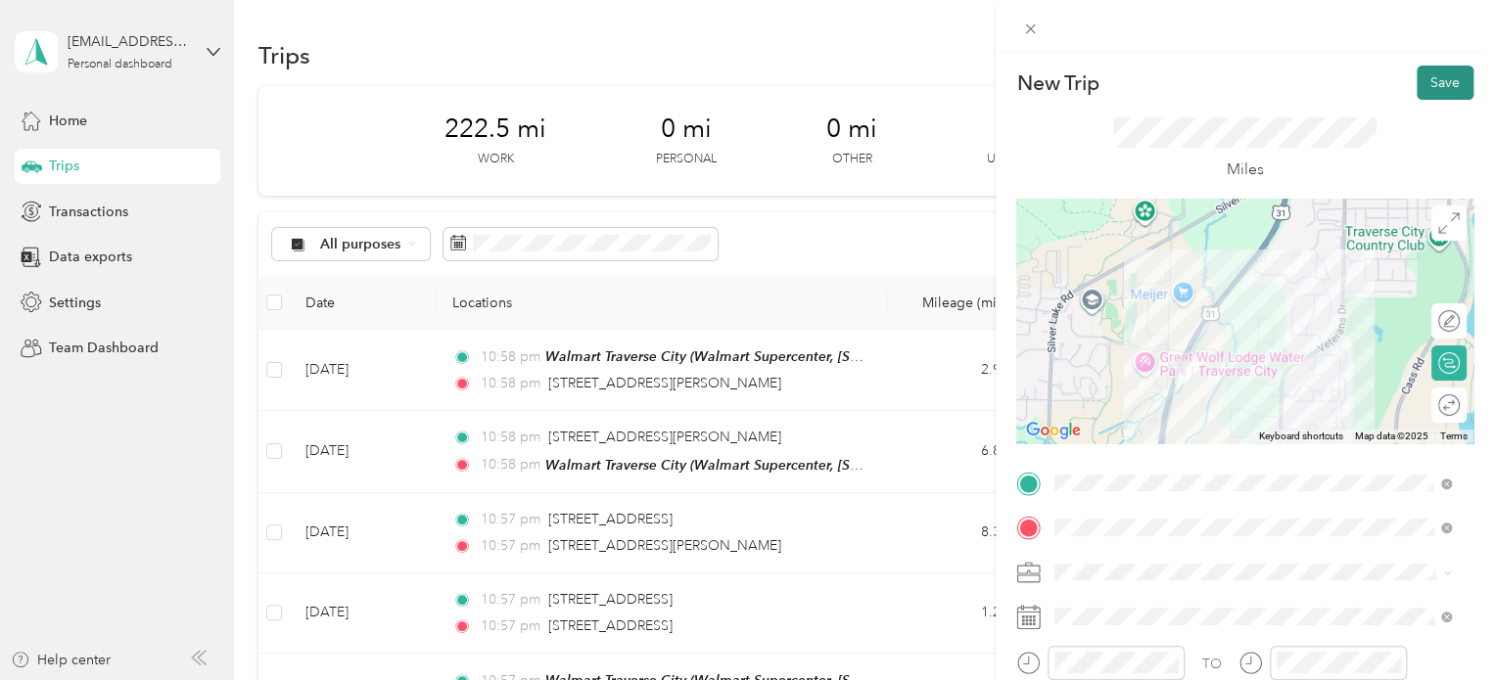
click at [1421, 87] on button "Save" at bounding box center [1445, 83] width 57 height 34
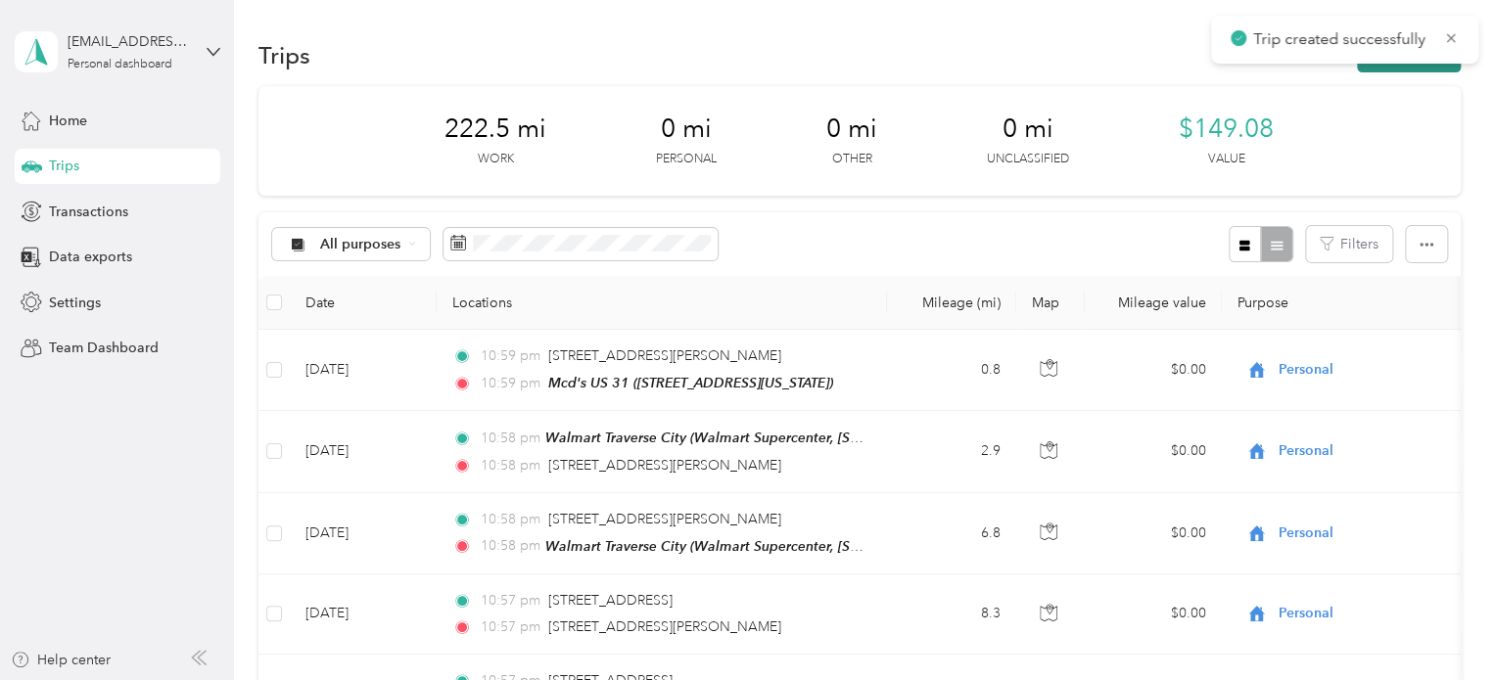
click at [1429, 67] on button "New trip" at bounding box center [1409, 55] width 104 height 34
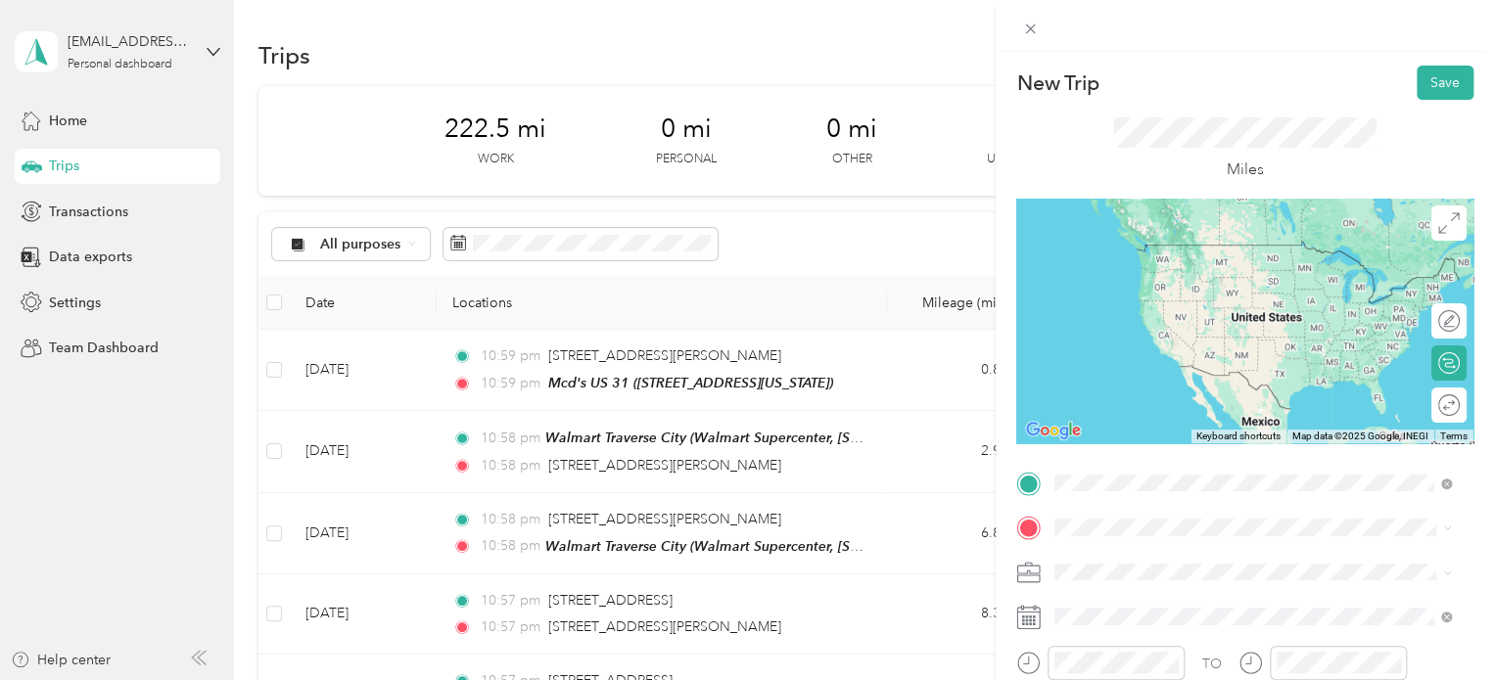
click at [1127, 281] on div "Mcd's US 31 [STREET_ADDRESS][US_STATE]" at bounding box center [1190, 263] width 196 height 41
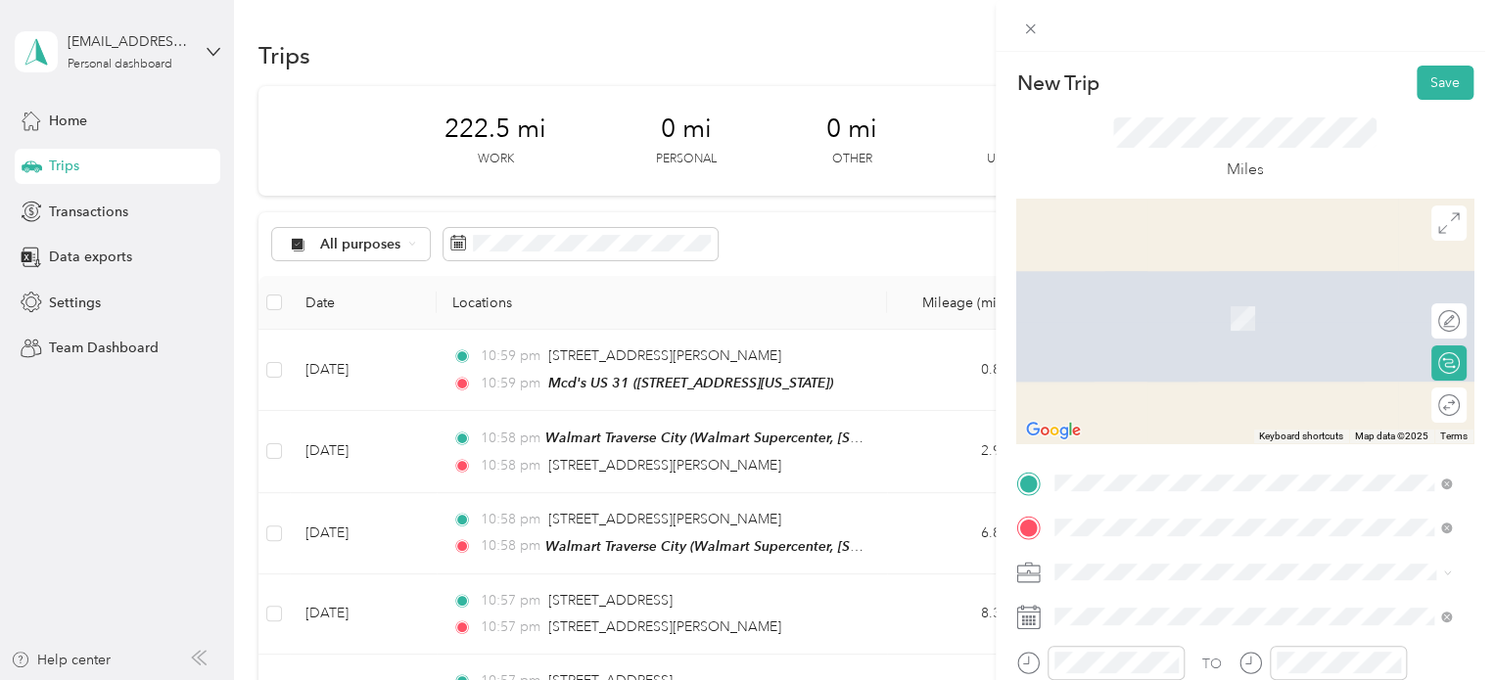
click at [1120, 296] on span "3100 North US 31 South Traverse City, Michigan 49684, United States" at bounding box center [1190, 290] width 196 height 18
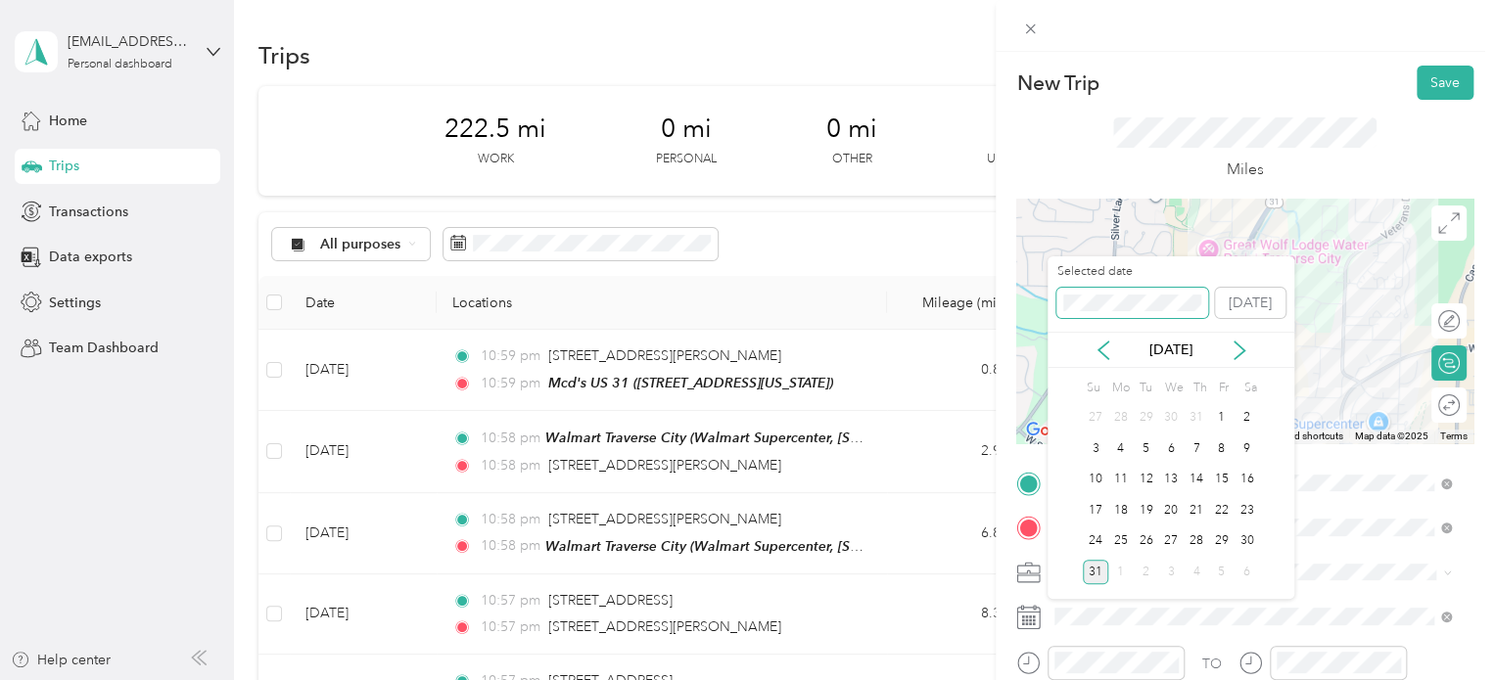
click at [1014, 679] on div "New Trip Save This trip cannot be edited because it is either under review, app…" at bounding box center [742, 680] width 1484 height 0
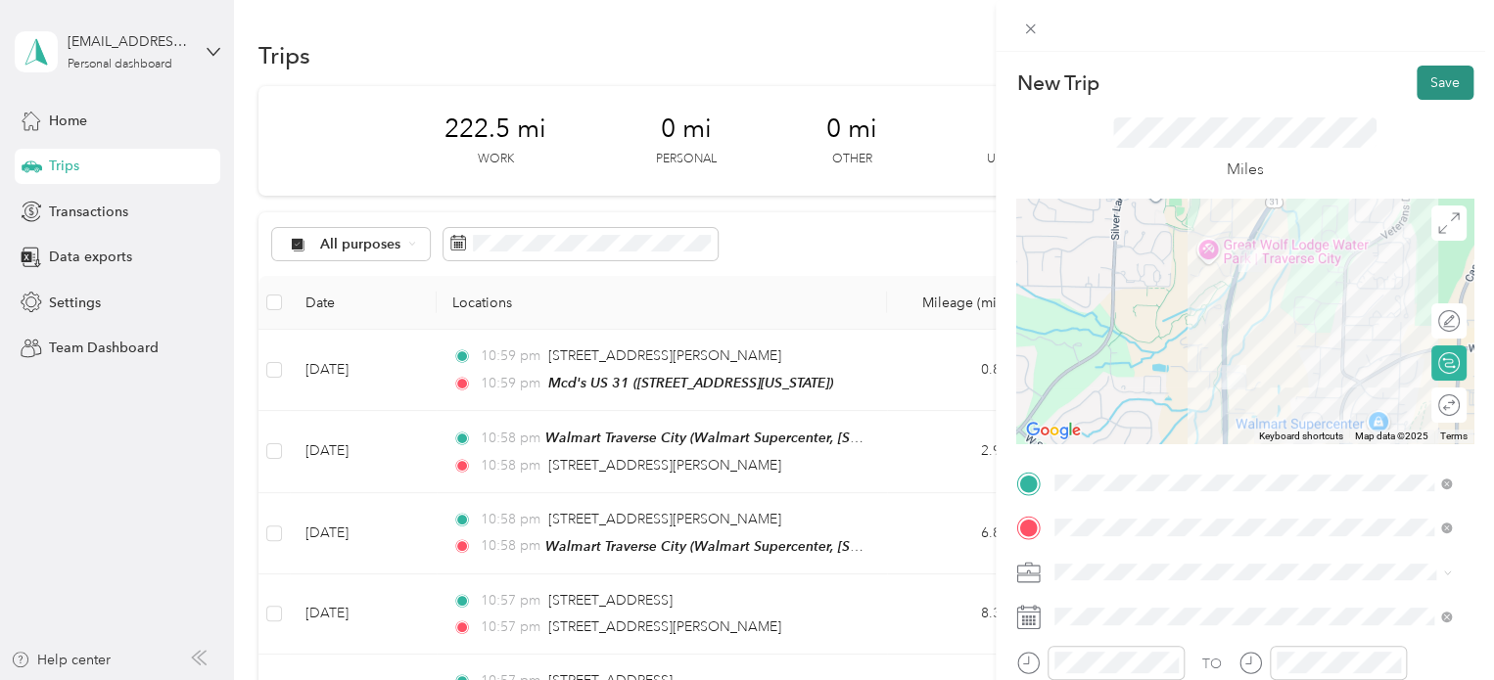
click at [1419, 90] on button "Save" at bounding box center [1445, 83] width 57 height 34
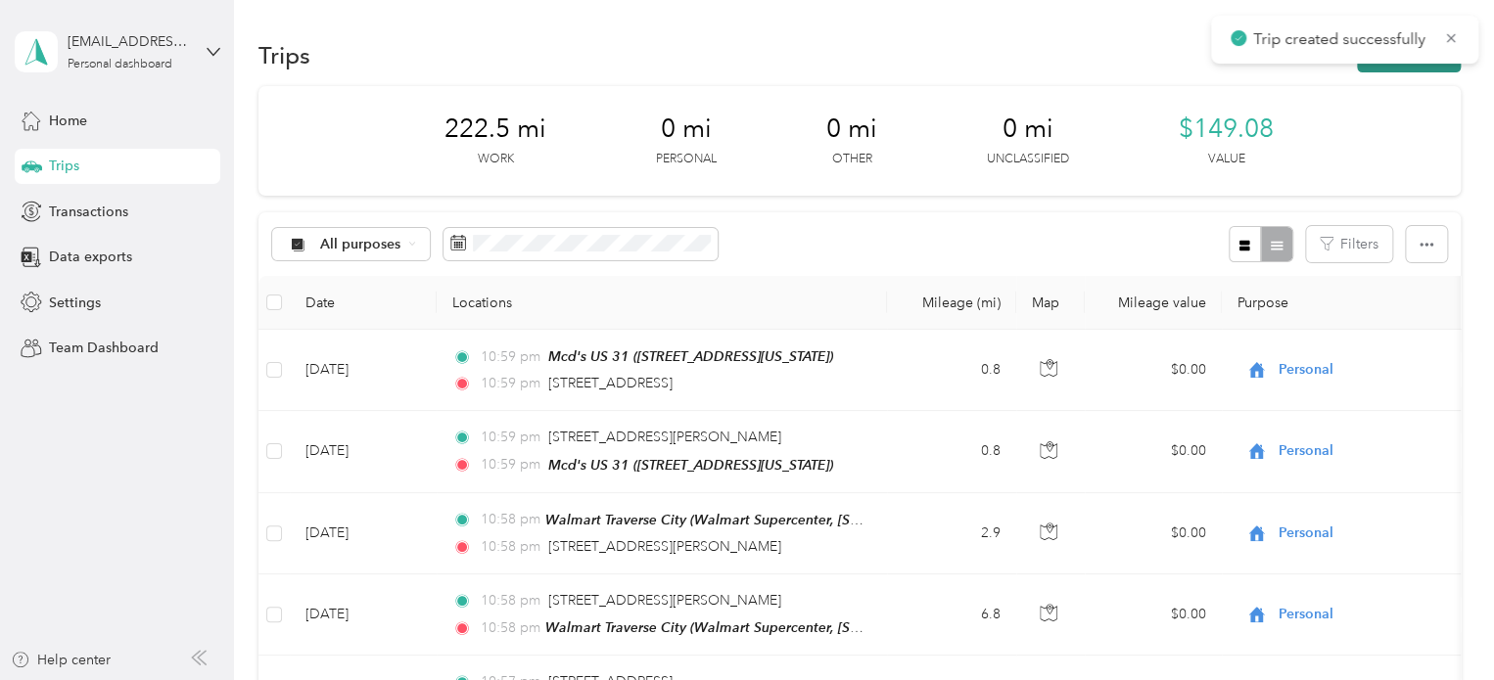
click at [1417, 68] on button "New trip" at bounding box center [1409, 55] width 104 height 34
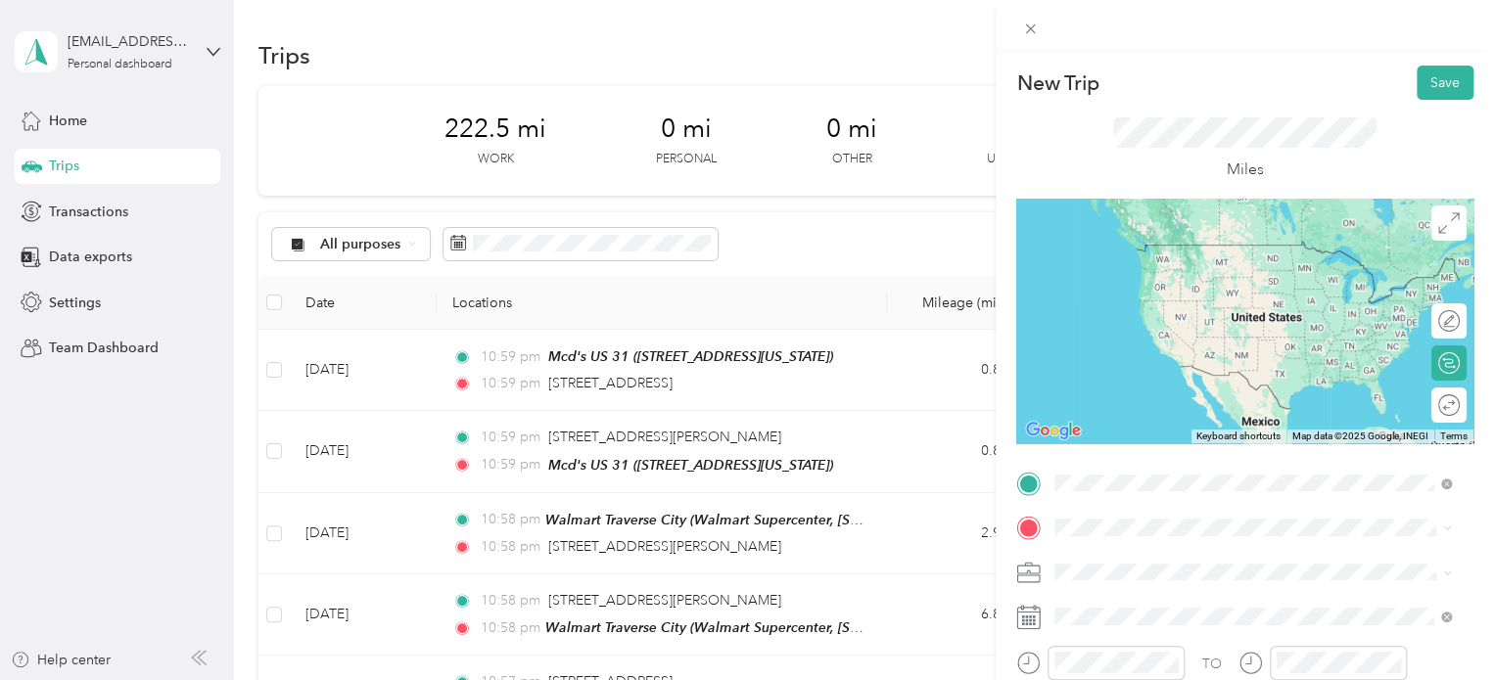
click at [1176, 254] on span "3100 North US 31 South Traverse City, Michigan 49684, United States" at bounding box center [1190, 245] width 196 height 18
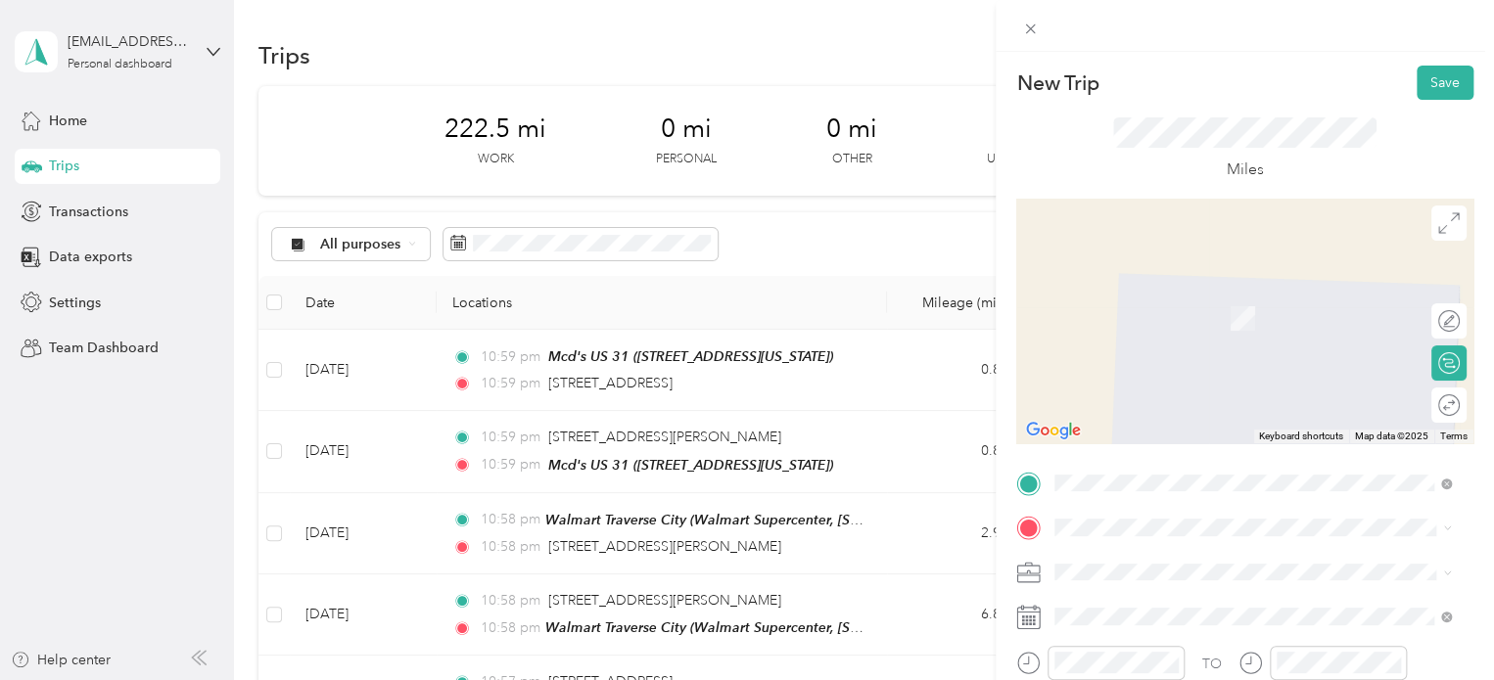
click at [1151, 293] on strong "Walmart [GEOGRAPHIC_DATA]" at bounding box center [1194, 292] width 204 height 18
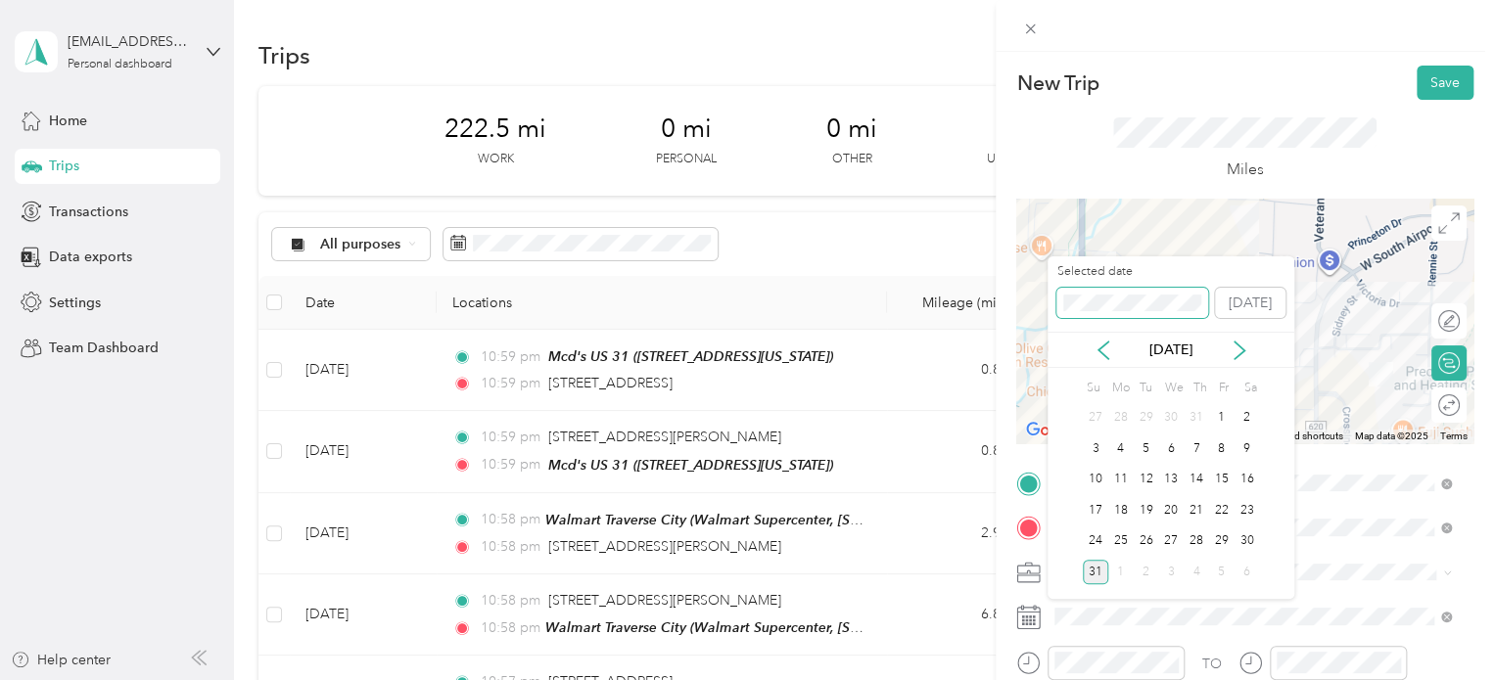
click at [1034, 679] on div "New Trip Save This trip cannot be edited because it is either under review, app…" at bounding box center [742, 680] width 1484 height 0
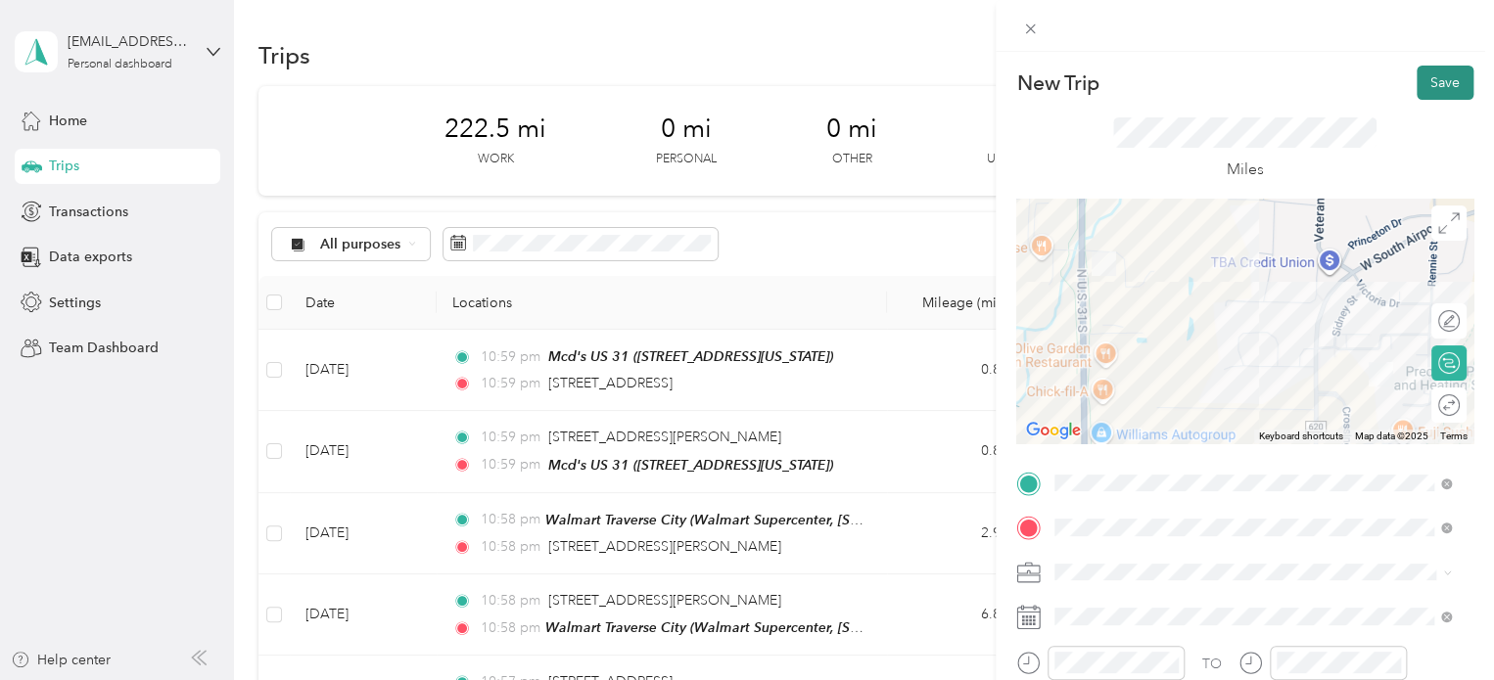
click at [1443, 76] on button "Save" at bounding box center [1445, 83] width 57 height 34
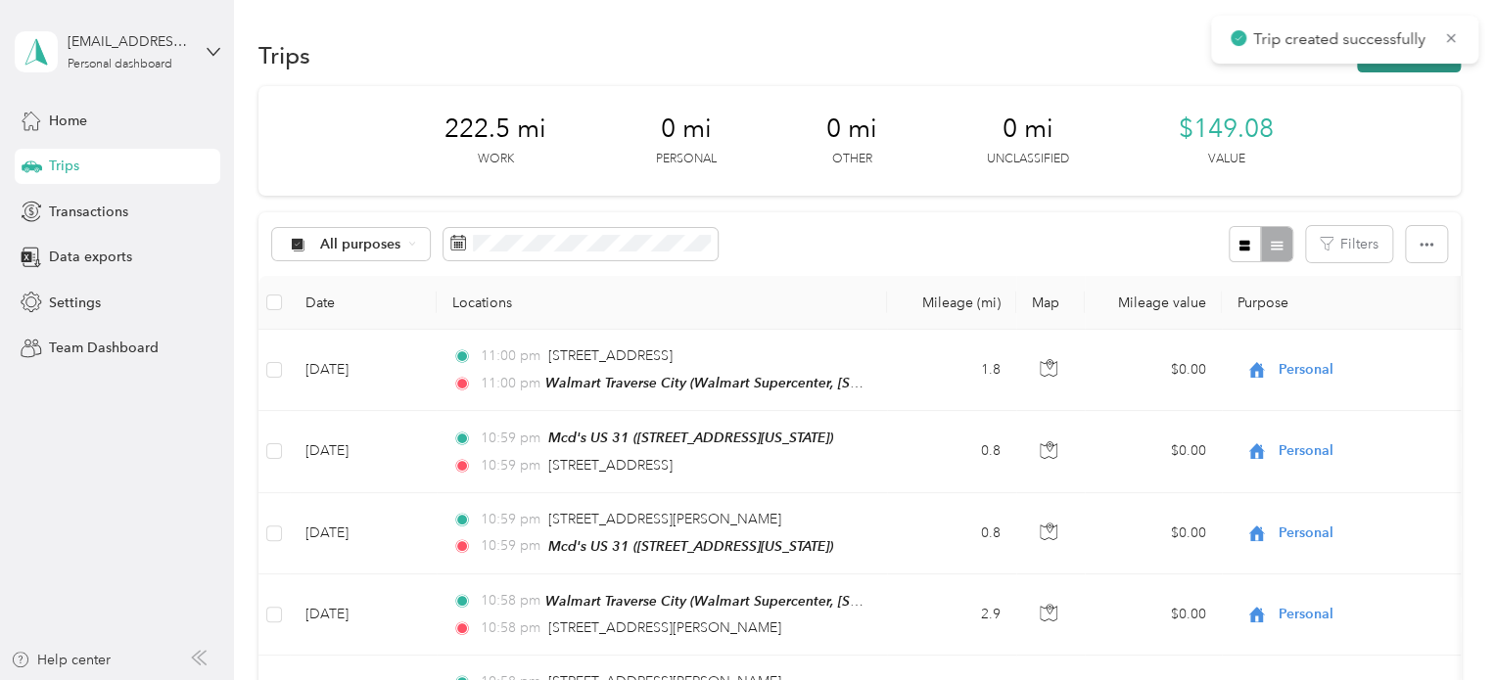
click at [1390, 68] on button "New trip" at bounding box center [1409, 55] width 104 height 34
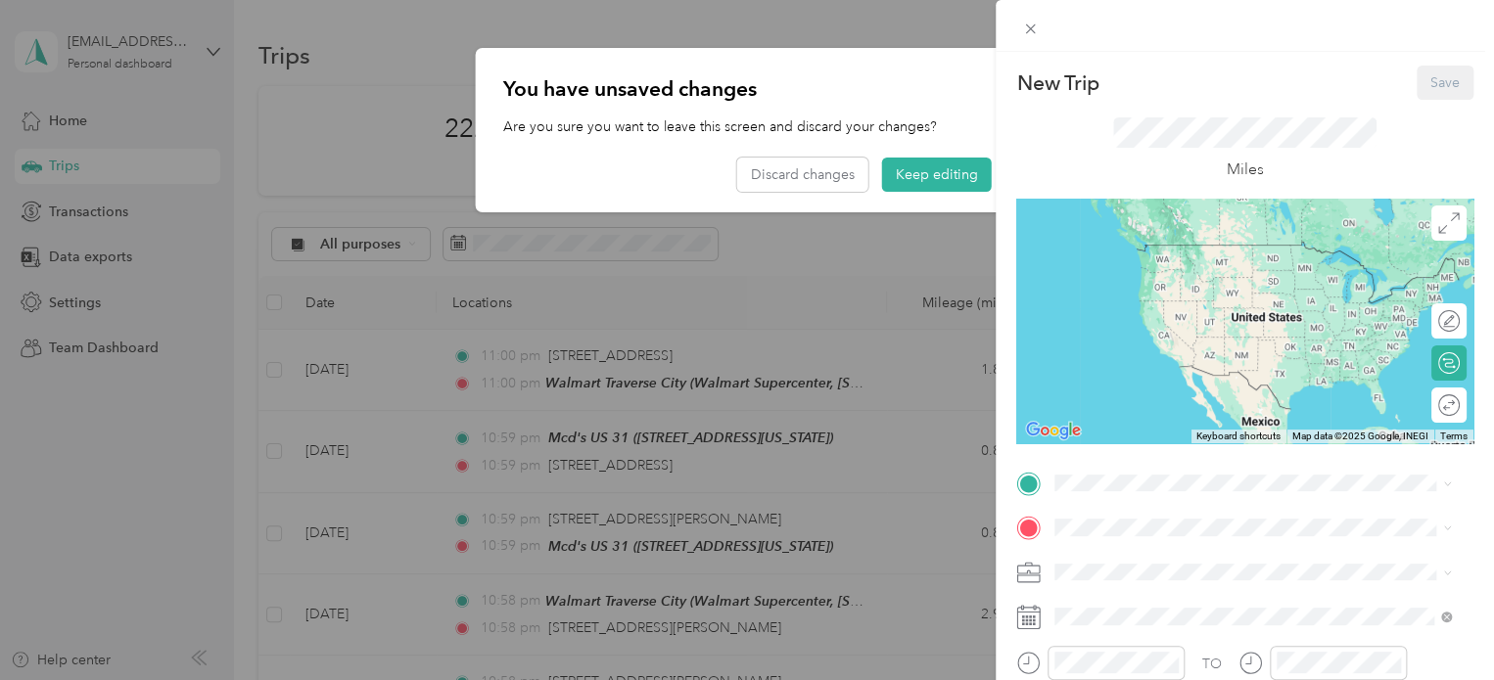
click at [1061, 465] on div "New Trip Save This trip cannot be edited because it is either under review, app…" at bounding box center [1244, 481] width 457 height 830
click at [1105, 290] on span "Walmart Supercenter, [STREET_ADDRESS] , 49684, [GEOGRAPHIC_DATA], [GEOGRAPHIC_D…" at bounding box center [1250, 294] width 316 height 58
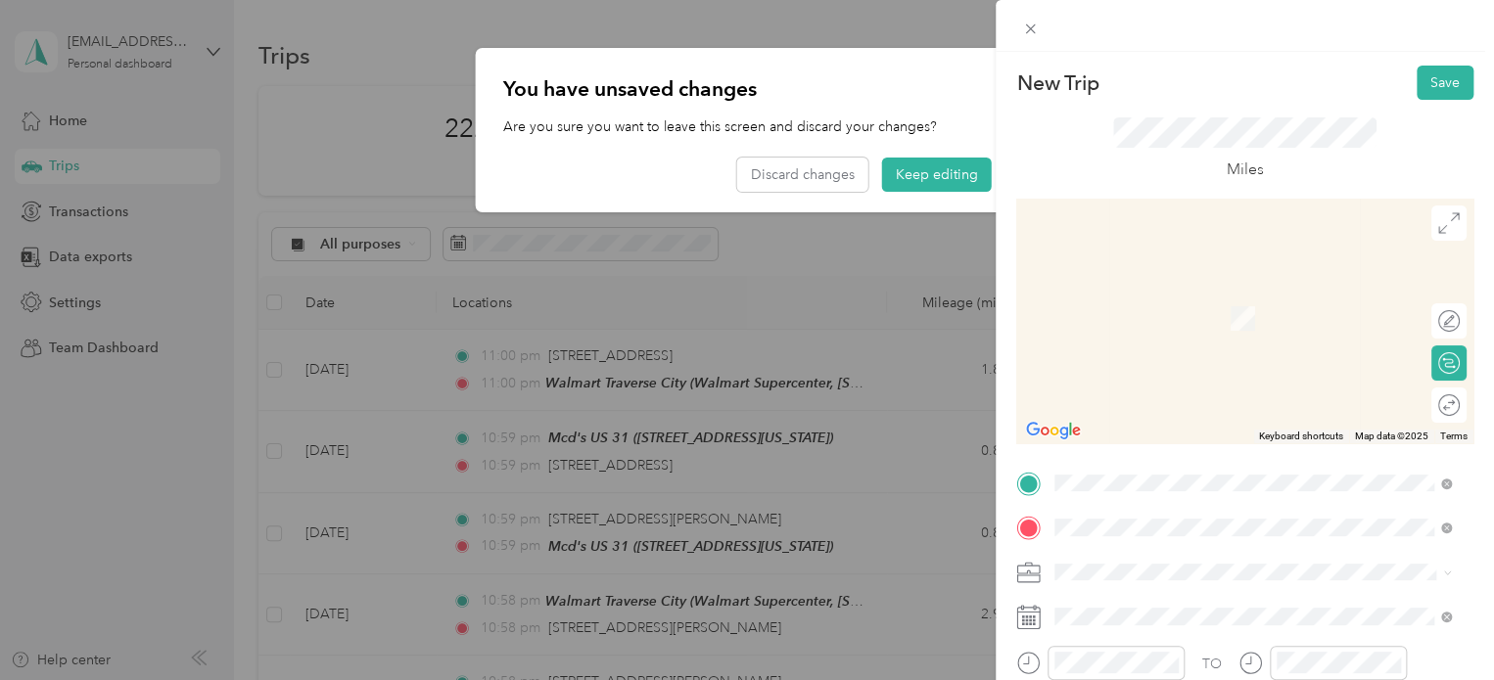
click at [1135, 299] on span "180 Wakulat Lane Traverse City, Michigan 49686, United States" at bounding box center [1190, 290] width 196 height 18
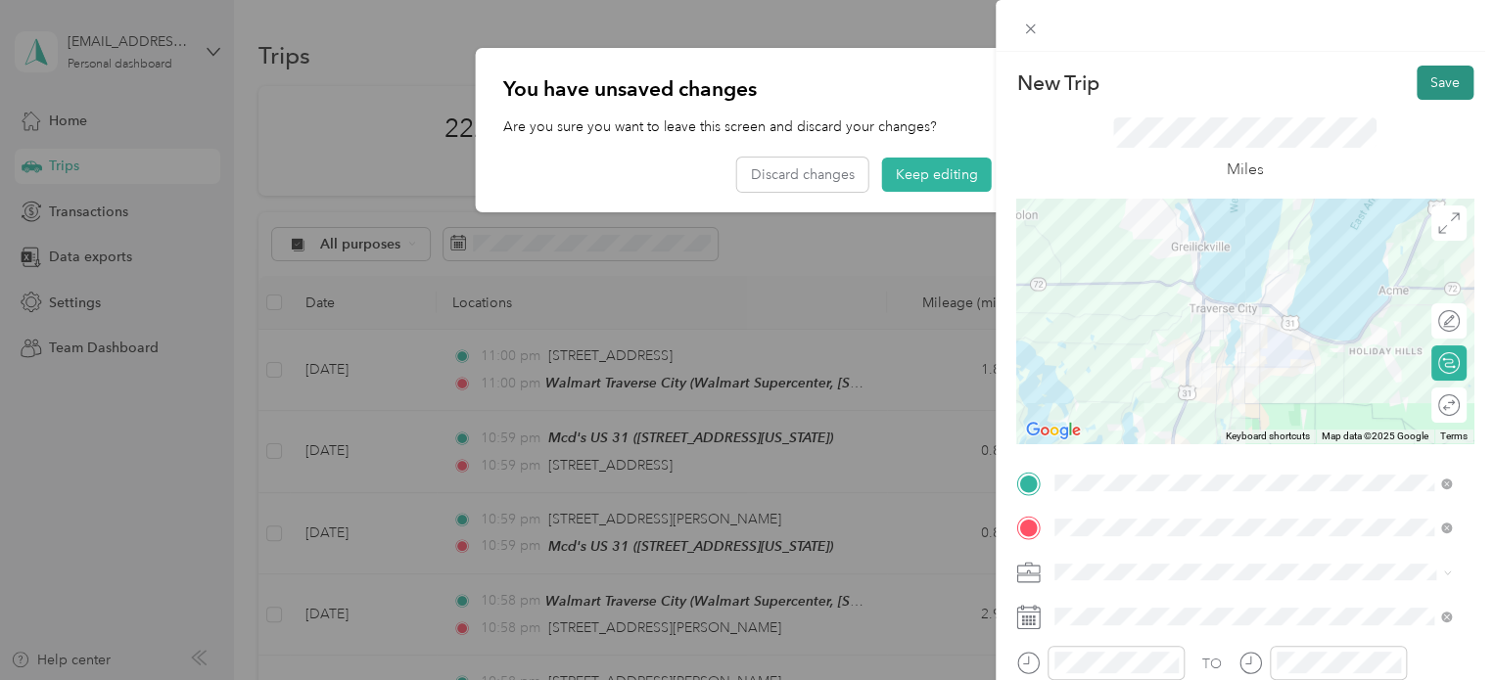
click at [1441, 73] on button "Save" at bounding box center [1445, 83] width 57 height 34
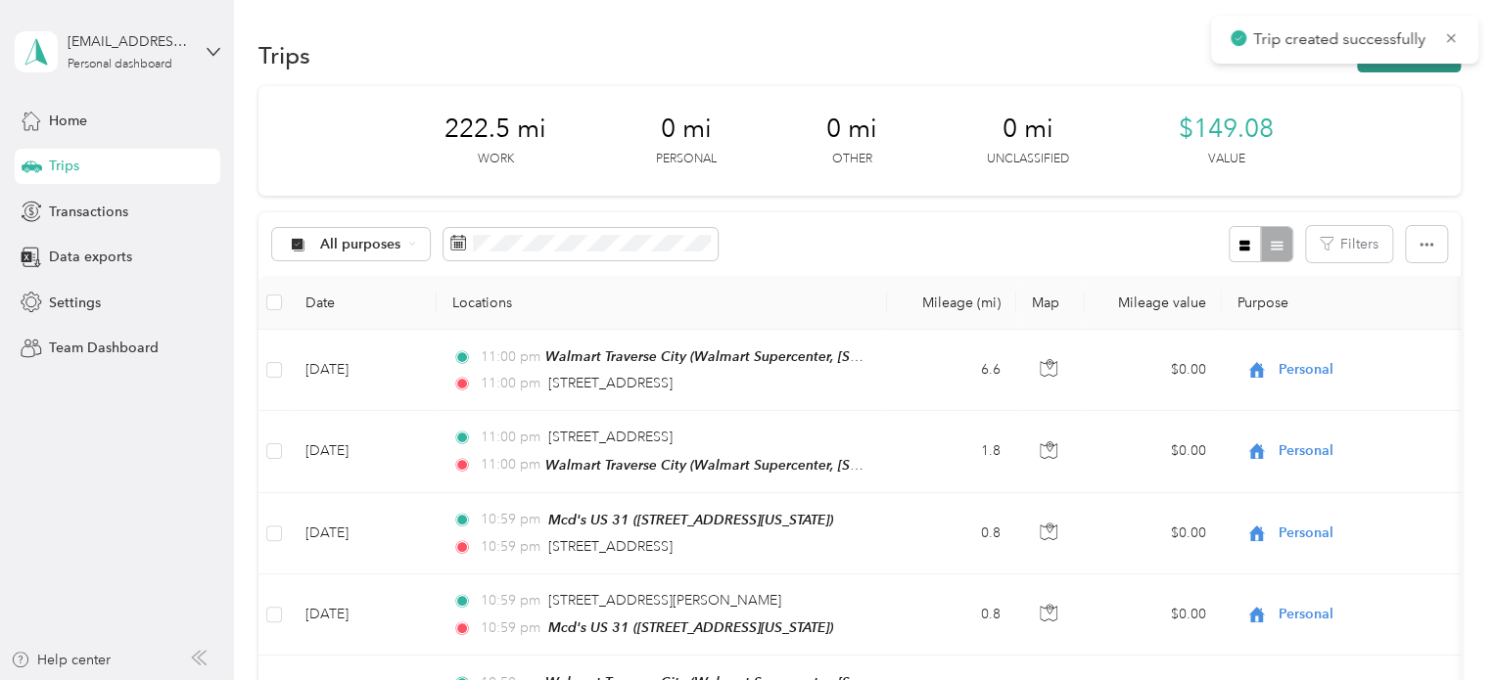
click at [1427, 68] on button "New trip" at bounding box center [1409, 55] width 104 height 34
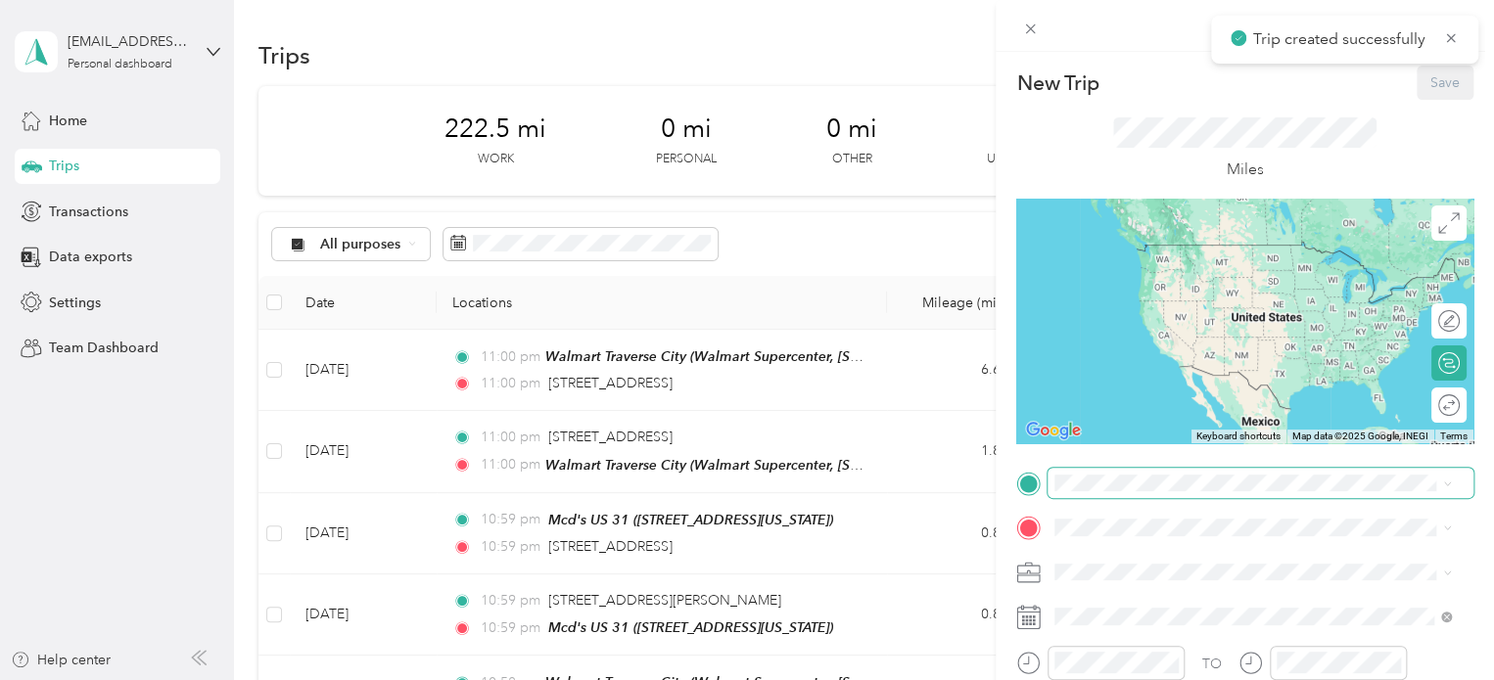
click at [1101, 481] on span at bounding box center [1260, 483] width 426 height 31
click at [1084, 492] on span at bounding box center [1260, 483] width 426 height 31
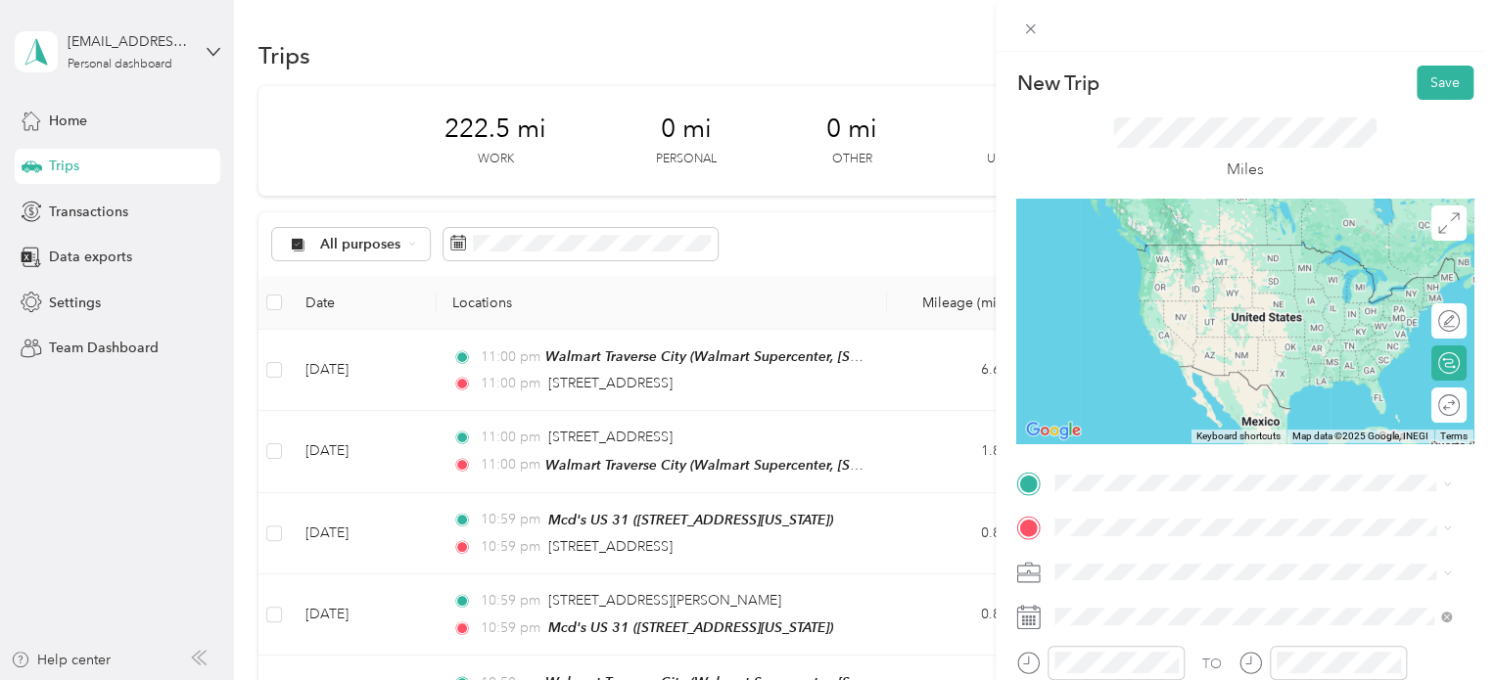
drag, startPoint x: 1112, startPoint y: 240, endPoint x: 1091, endPoint y: 295, distance: 58.9
click at [1112, 241] on span "180 Wakulat Lane Traverse City, Michigan 49686, United States" at bounding box center [1190, 243] width 196 height 18
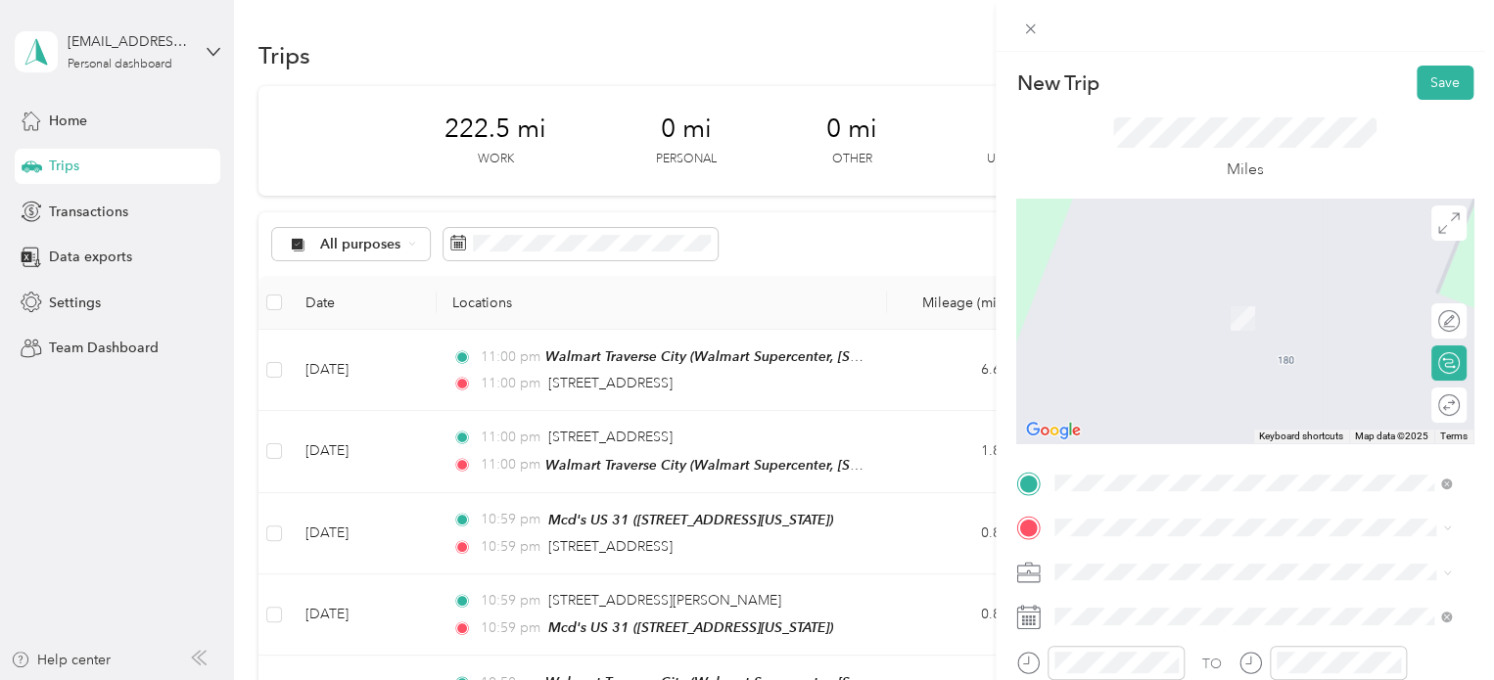
click at [1168, 319] on span "Walmart Supercenter, [STREET_ADDRESS] , 49684, [GEOGRAPHIC_DATA], [GEOGRAPHIC_D…" at bounding box center [1250, 338] width 316 height 58
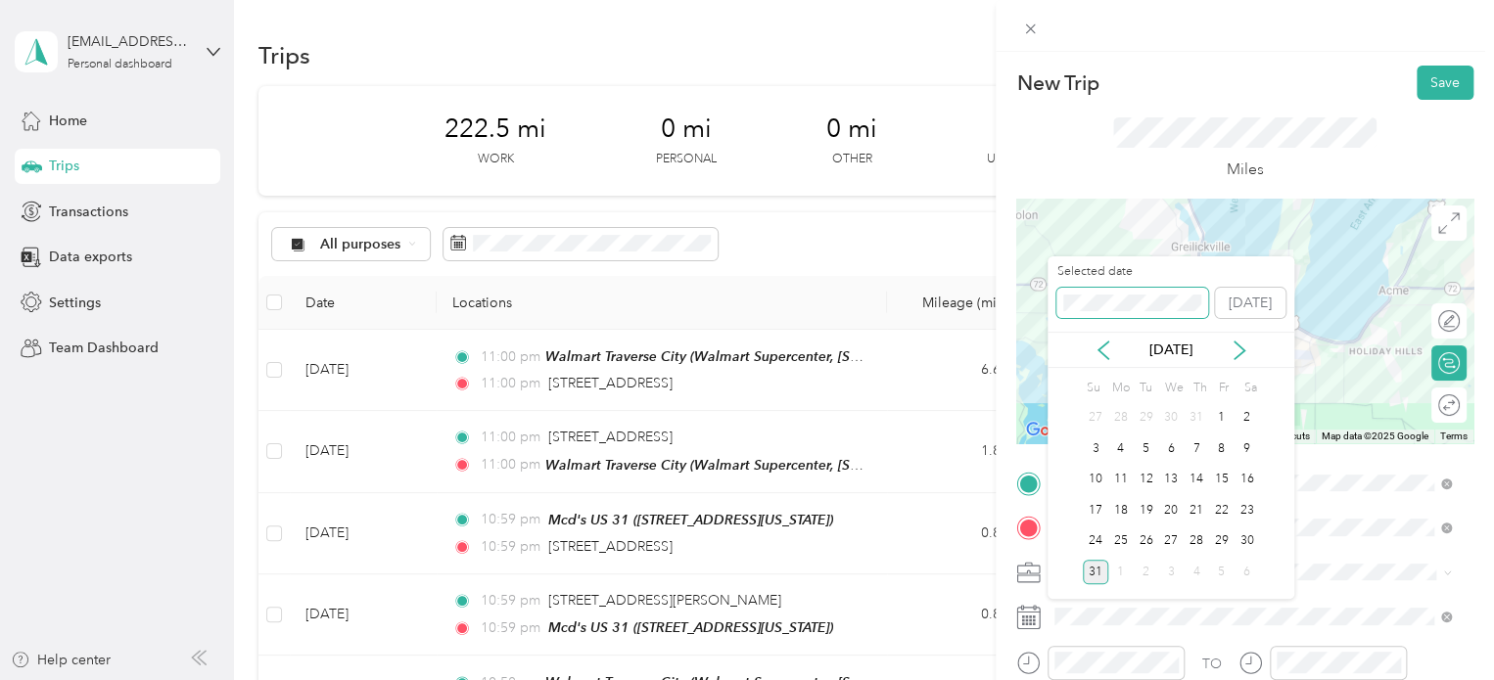
click at [1062, 309] on span at bounding box center [1132, 303] width 152 height 31
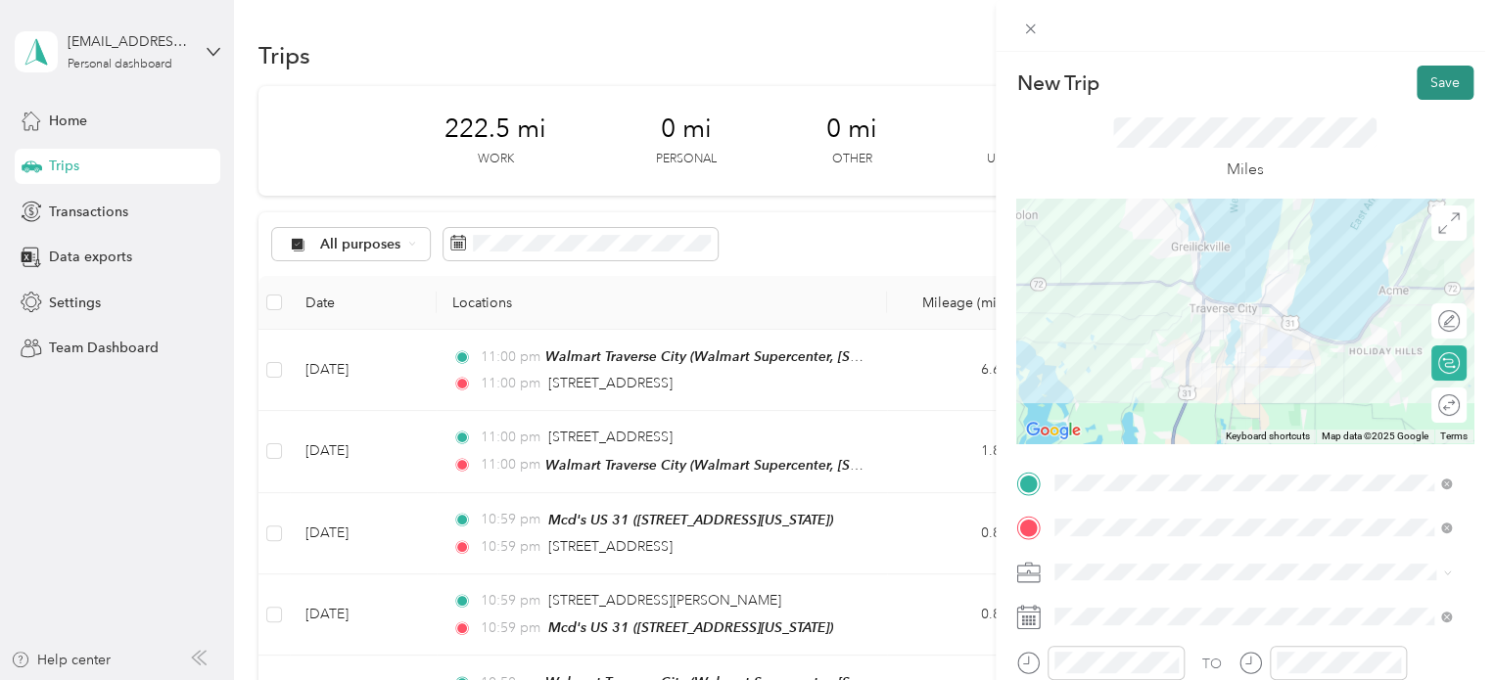
click at [1423, 86] on button "Save" at bounding box center [1445, 83] width 57 height 34
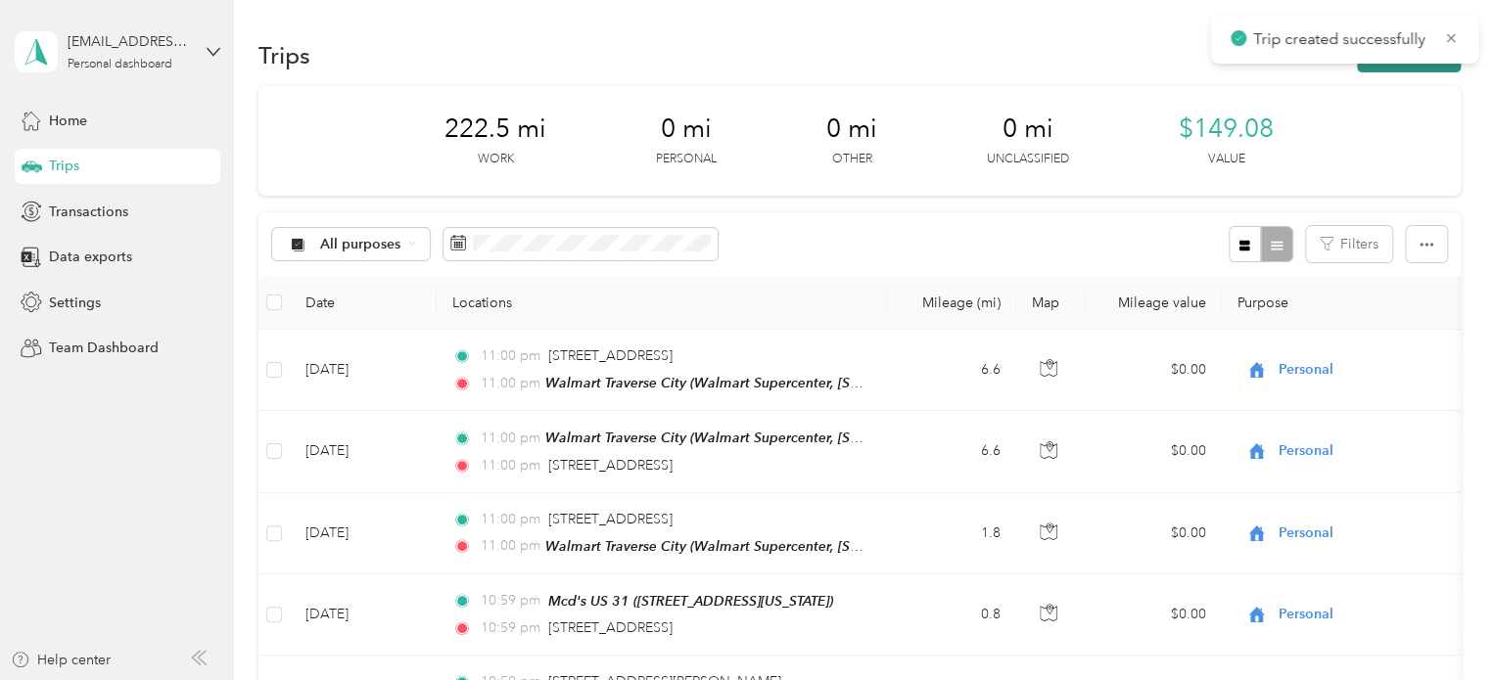
click at [1402, 70] on button "New trip" at bounding box center [1409, 55] width 104 height 34
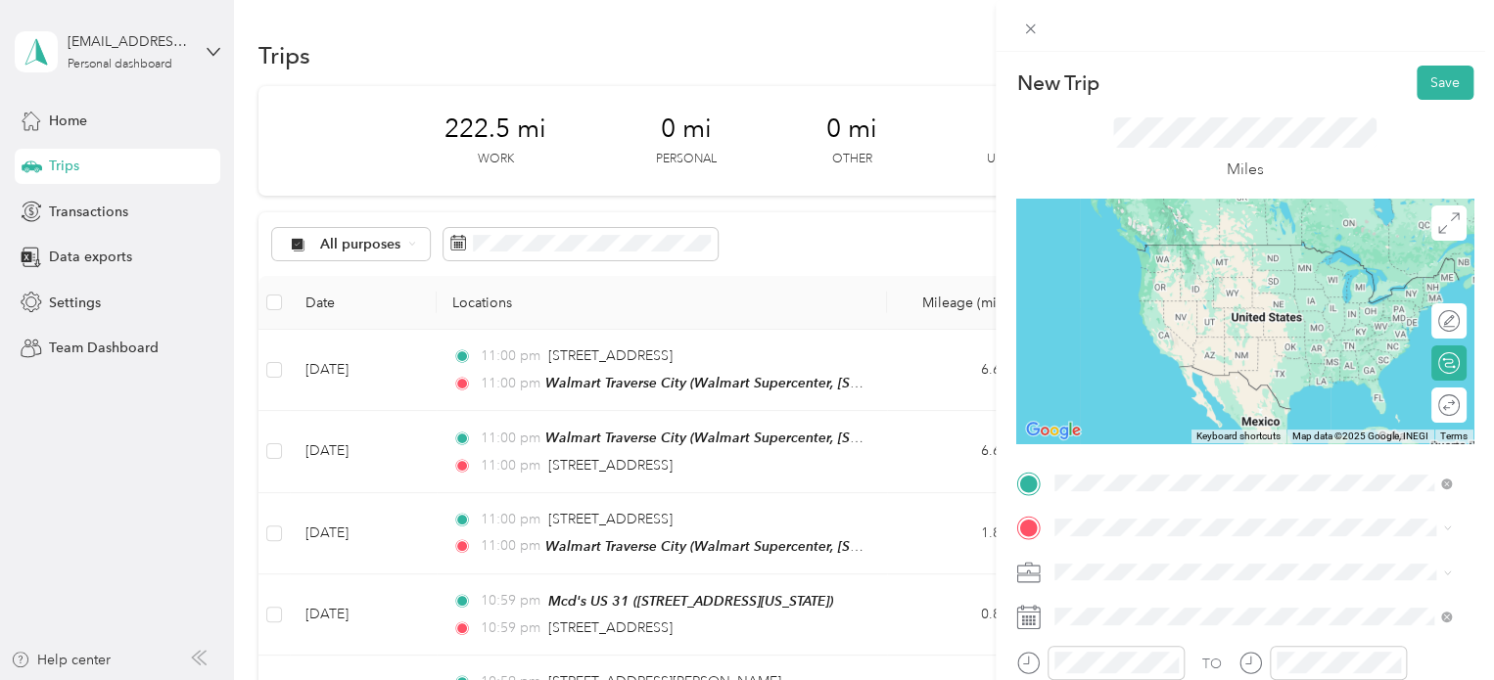
click at [1120, 287] on span "Walmart Supercenter, [STREET_ADDRESS] , 49684, [GEOGRAPHIC_DATA], [GEOGRAPHIC_D…" at bounding box center [1250, 294] width 316 height 58
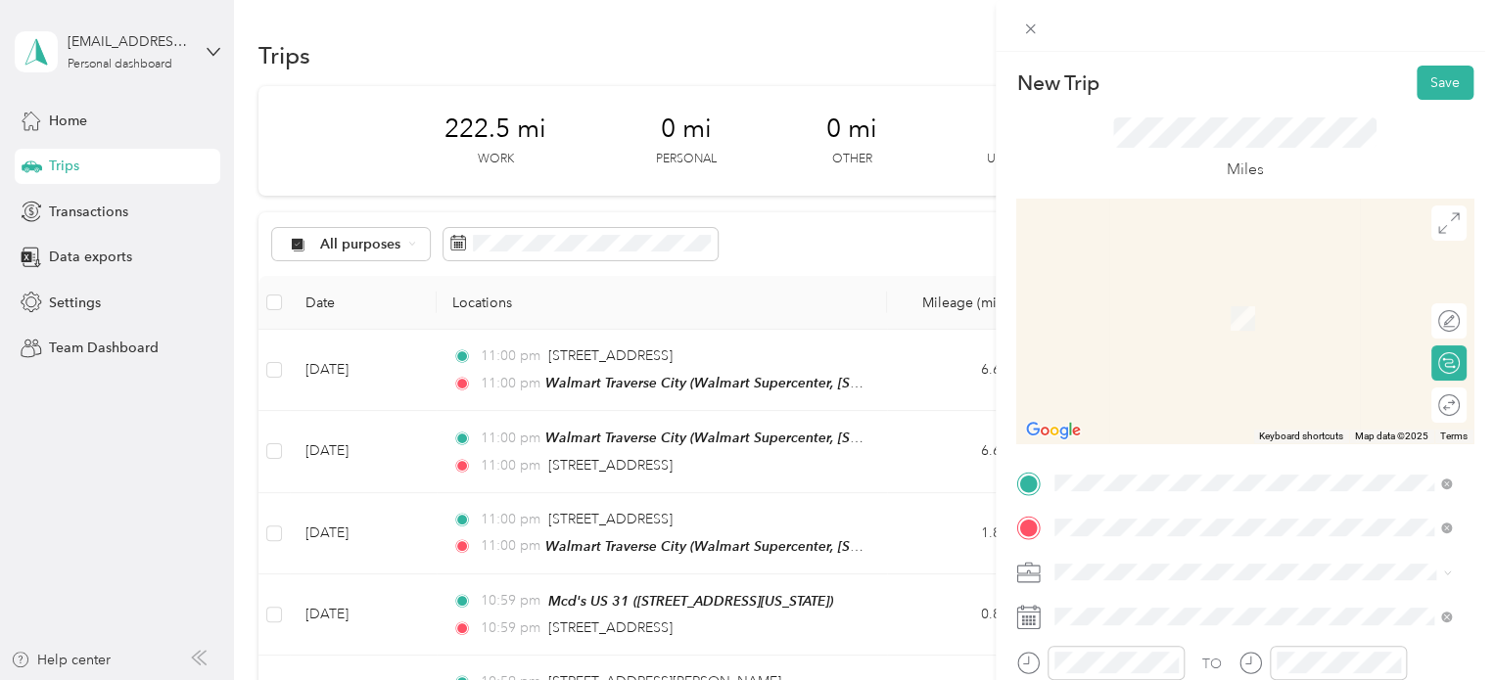
click at [1125, 289] on span "2837 North Dennis Place Traverse City, Michigan 49686, United States" at bounding box center [1244, 290] width 304 height 18
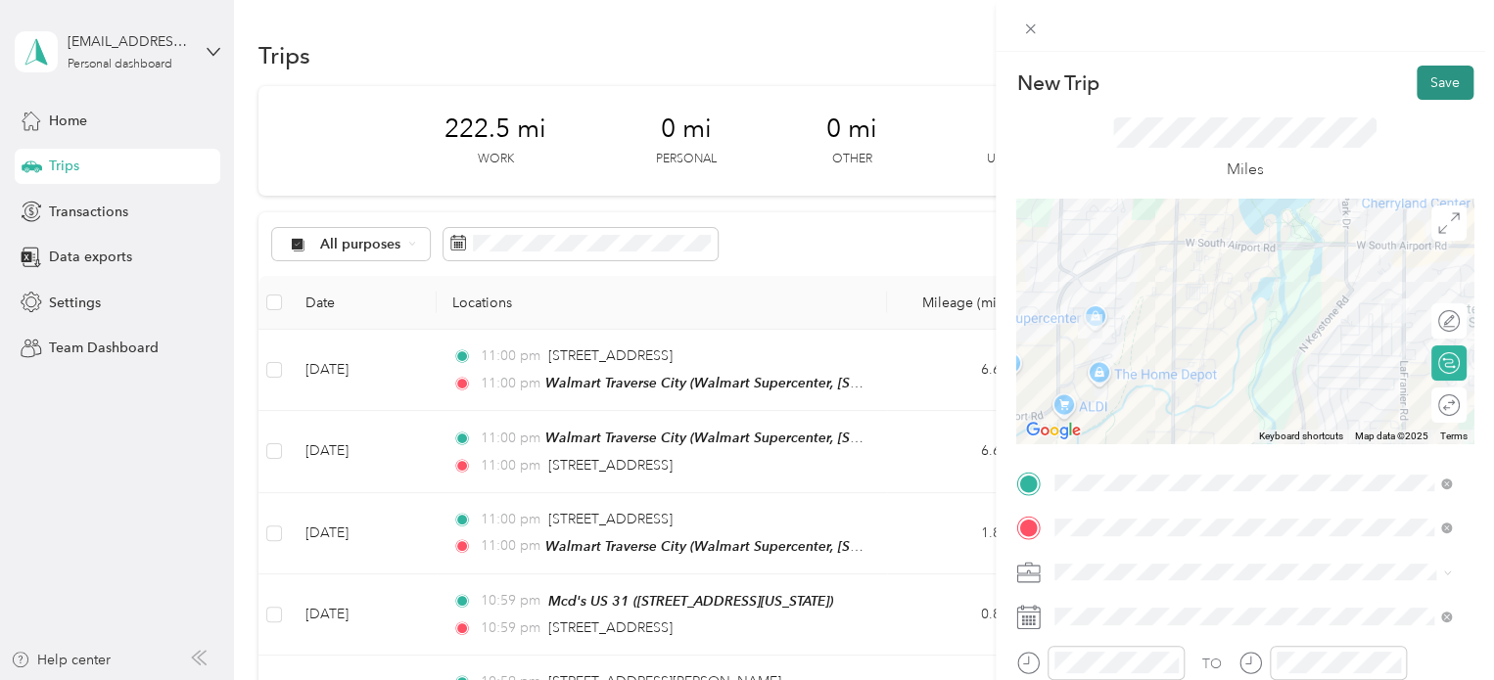
click at [1417, 84] on button "Save" at bounding box center [1445, 83] width 57 height 34
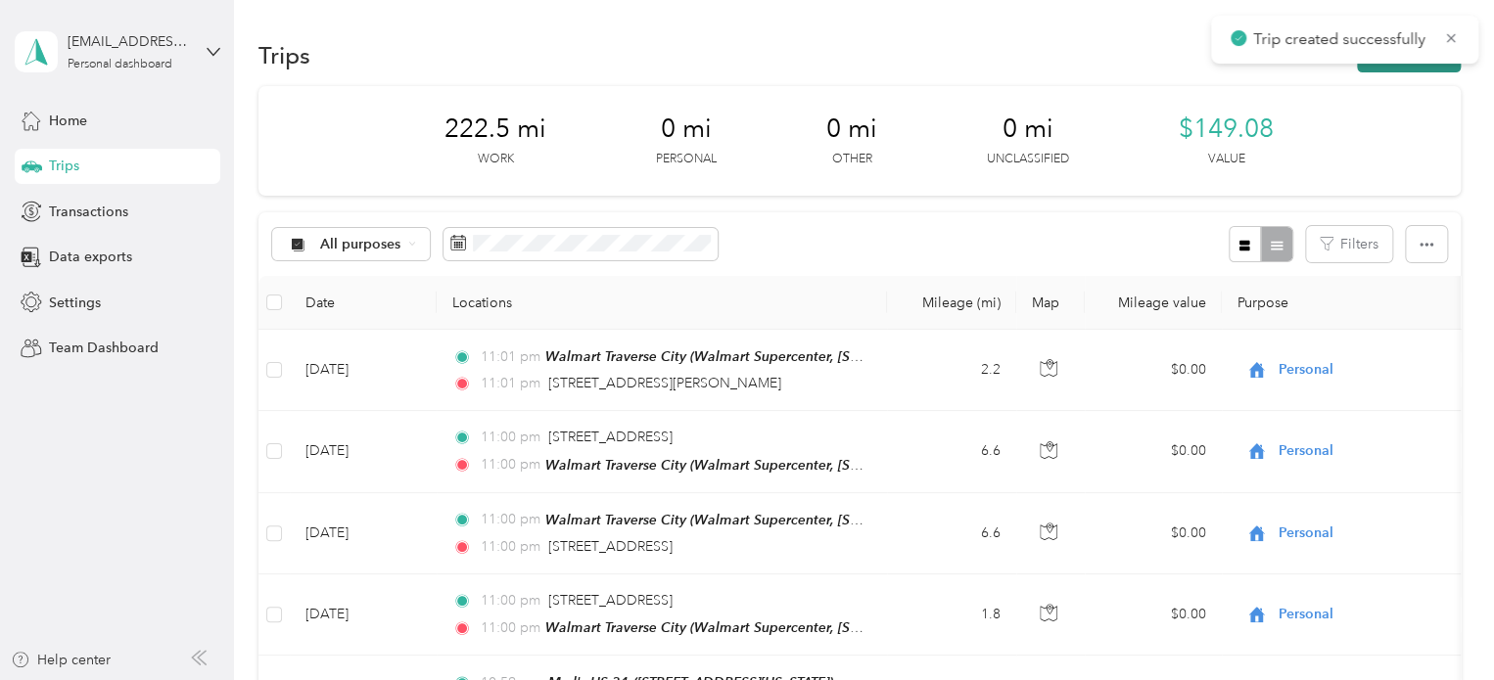
click at [1390, 69] on button "New trip" at bounding box center [1409, 55] width 104 height 34
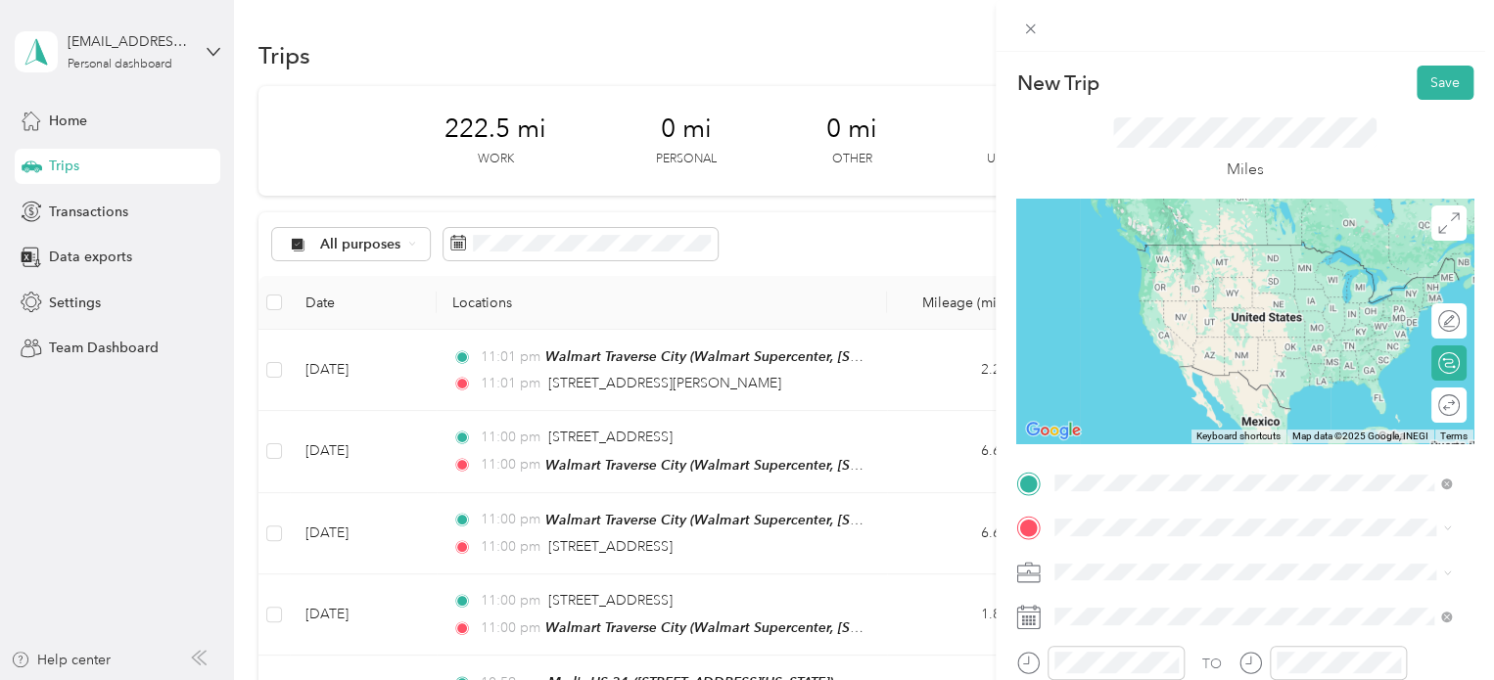
click at [1175, 227] on li "2837 North Dennis Place Traverse City, Michigan 49686, United States" at bounding box center [1252, 246] width 410 height 40
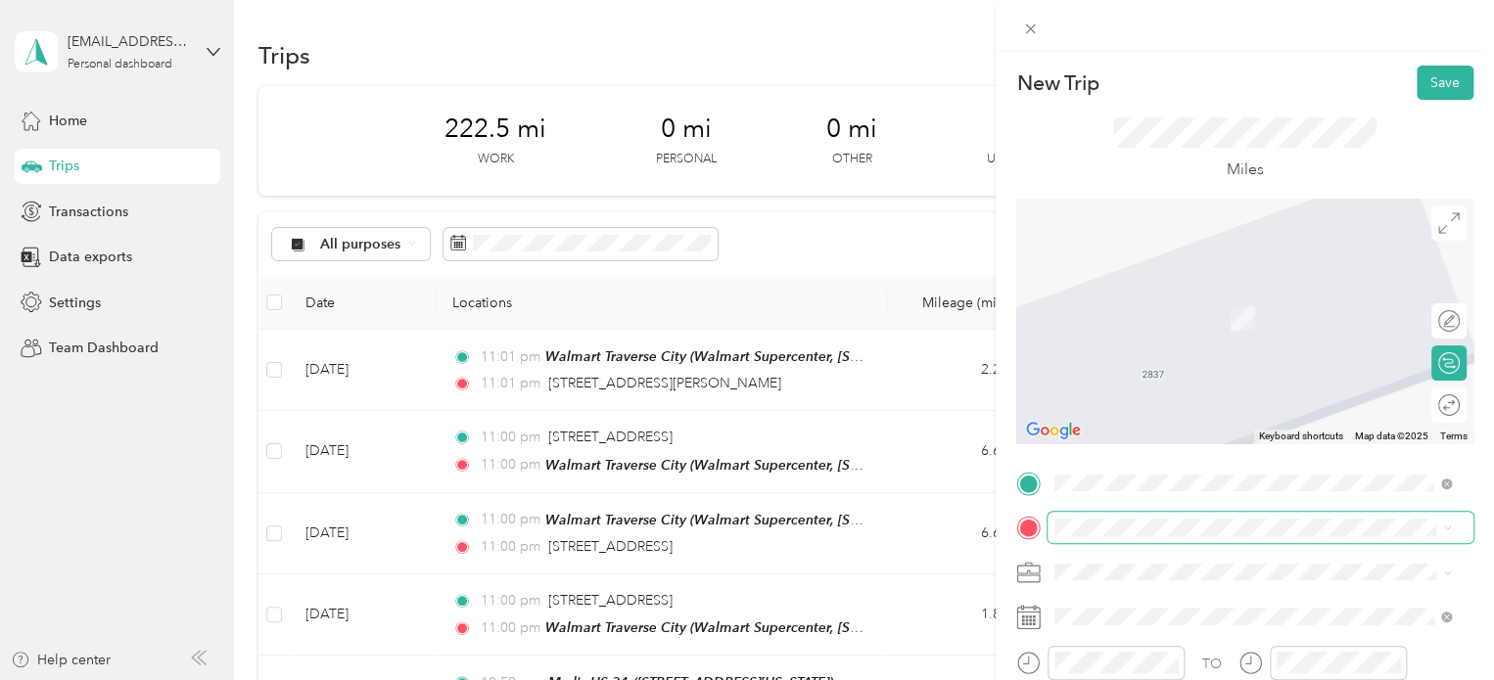
click at [1081, 517] on span at bounding box center [1260, 527] width 426 height 31
click at [1180, 328] on div "Walmart Traverse City Walmart Supercenter, [STREET_ADDRESS] , 49684, [GEOGRAPHI…" at bounding box center [1268, 329] width 353 height 82
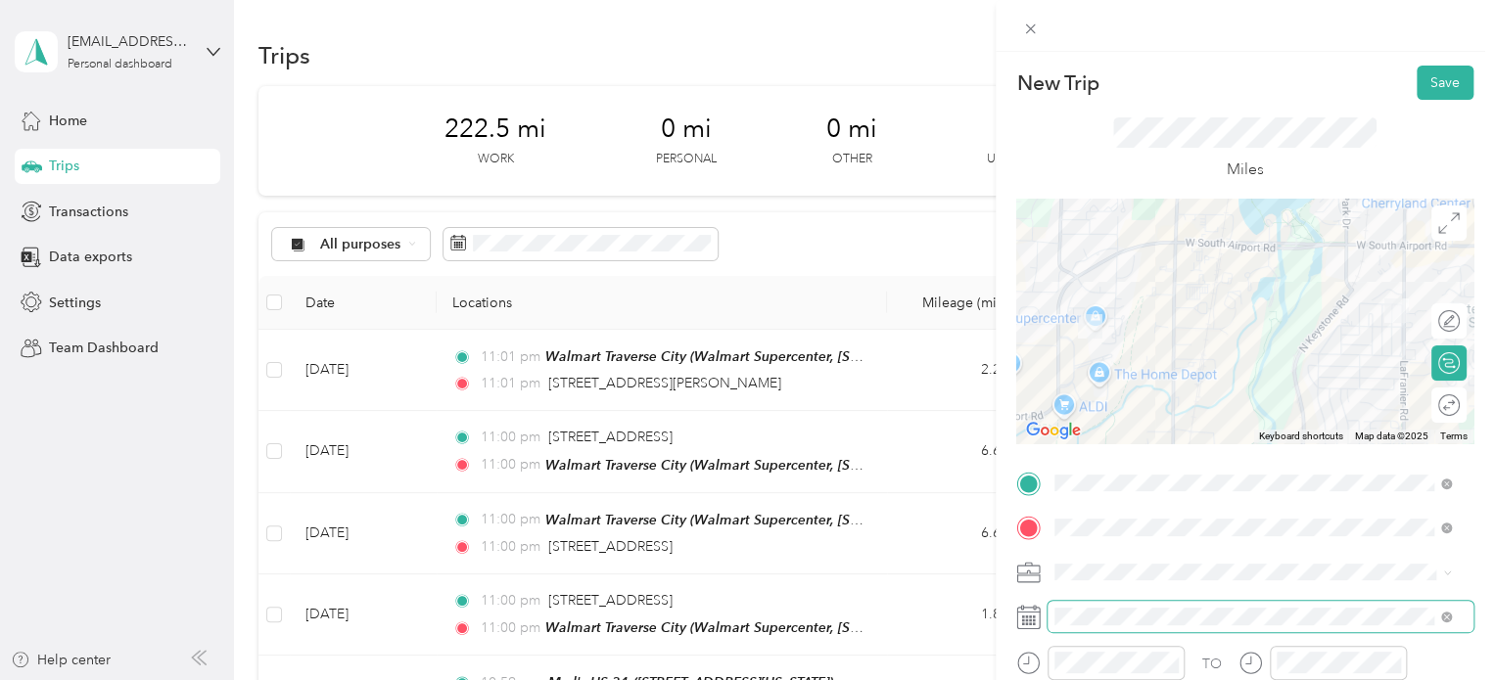
click at [1112, 607] on span at bounding box center [1260, 616] width 426 height 31
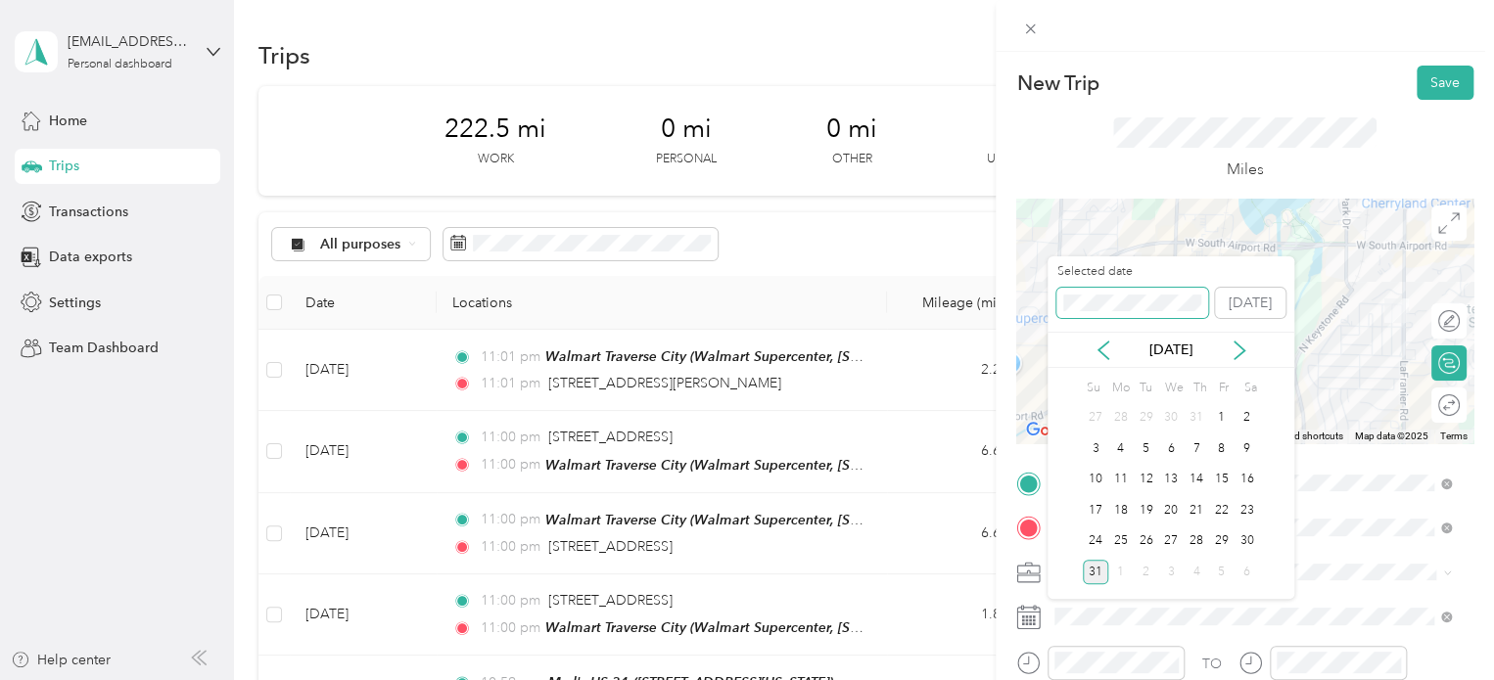
drag, startPoint x: 1112, startPoint y: 606, endPoint x: 1027, endPoint y: 296, distance: 321.8
click at [1027, 679] on div "New Trip Save This trip cannot be edited because it is either under review, app…" at bounding box center [742, 680] width 1484 height 0
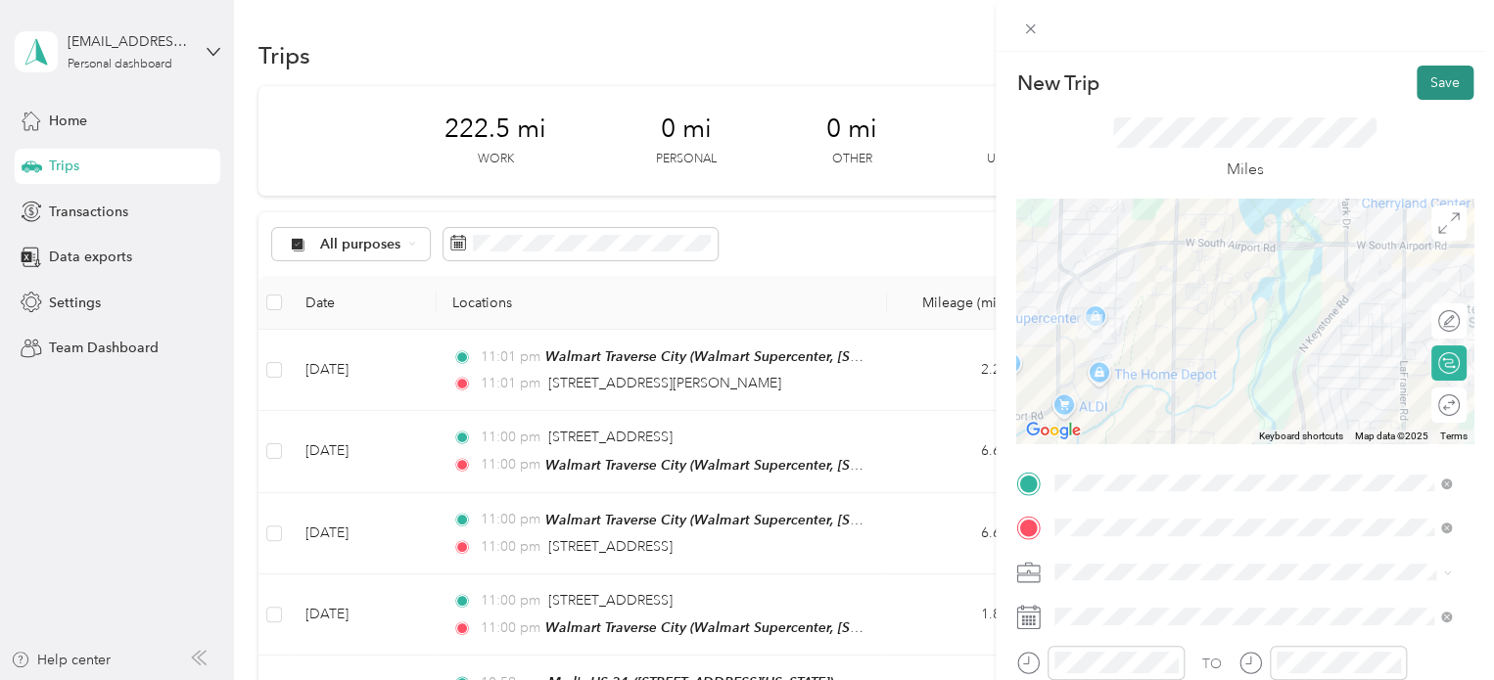
click at [1417, 89] on button "Save" at bounding box center [1445, 83] width 57 height 34
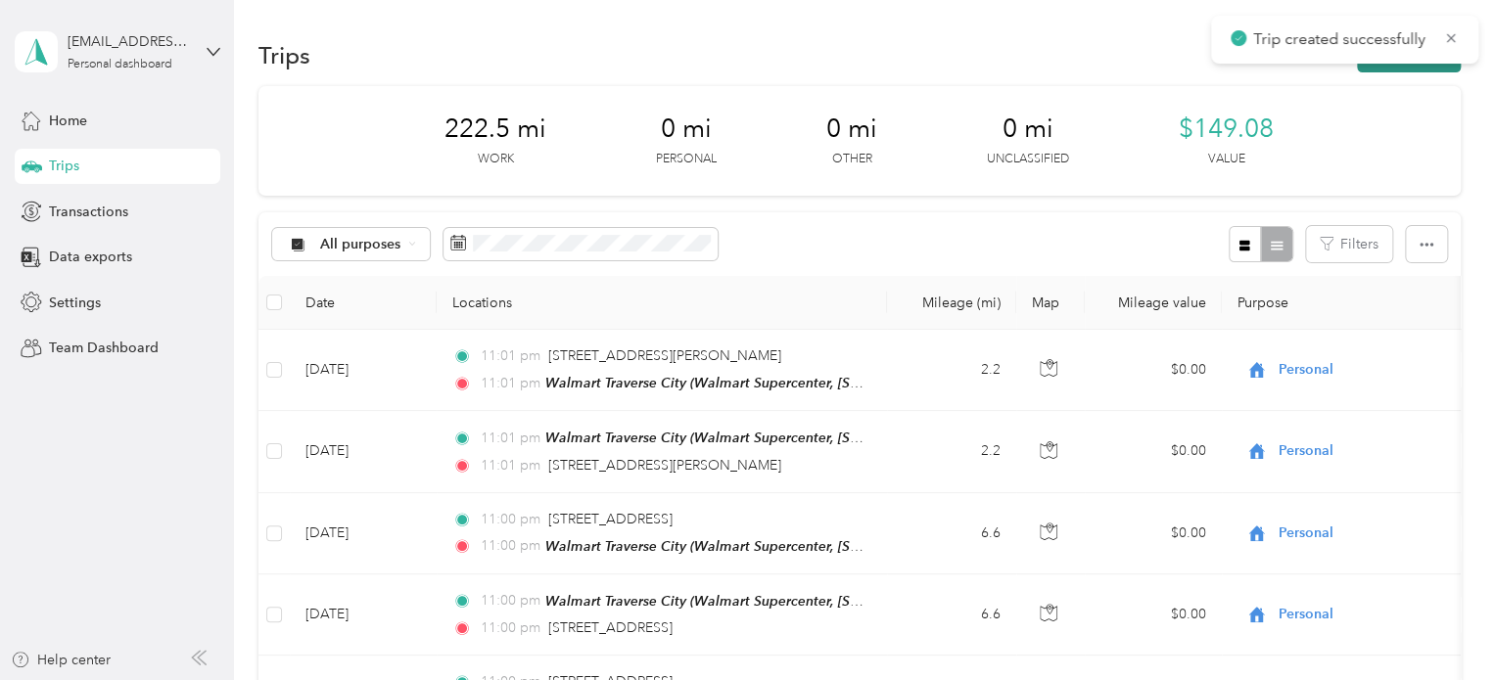
click at [1398, 68] on button "New trip" at bounding box center [1409, 55] width 104 height 34
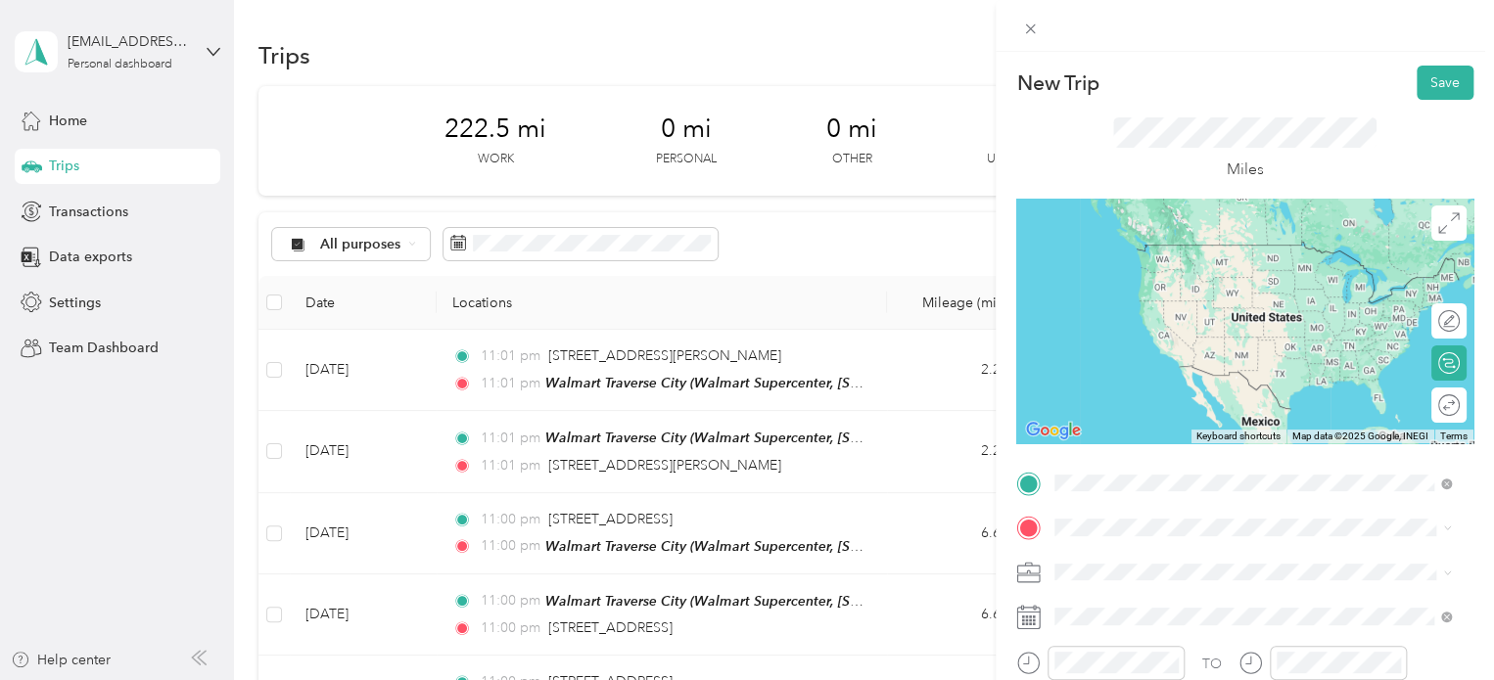
click at [1188, 263] on div "Walmart Traverse City Walmart Supercenter, [STREET_ADDRESS] , 49684, [GEOGRAPHI…" at bounding box center [1268, 284] width 353 height 82
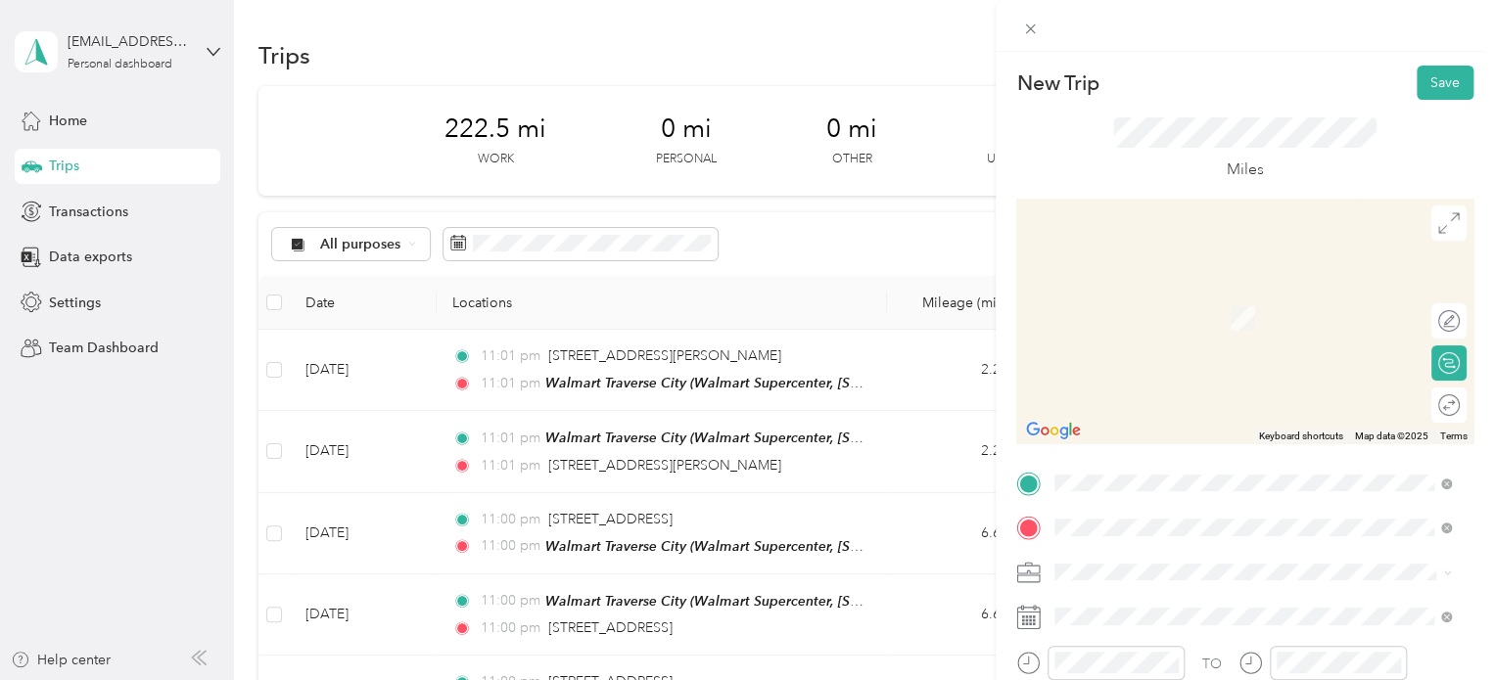
click at [1161, 296] on span "4344 Wyatt Road Traverse City, Michigan 49684, United States" at bounding box center [1244, 290] width 304 height 18
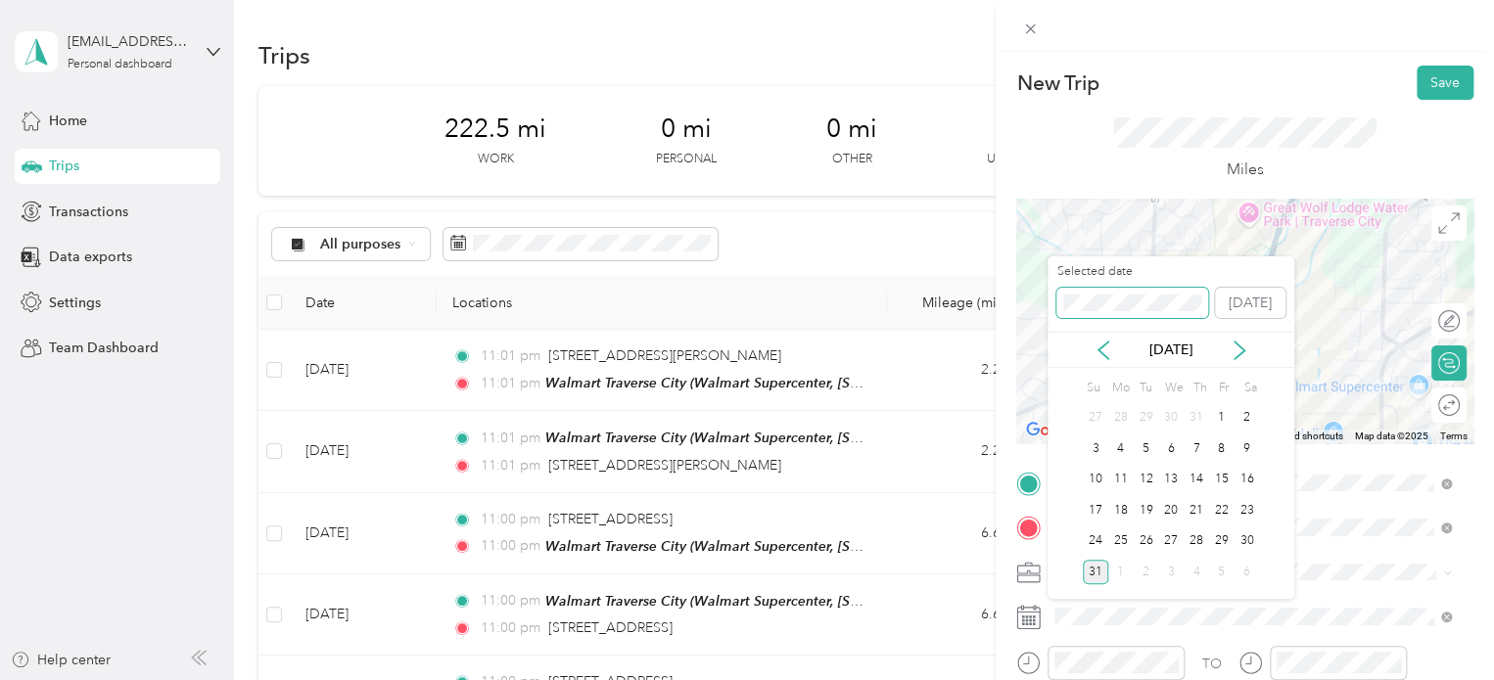
click at [1026, 679] on div "New Trip Save This trip cannot be edited because it is either under review, app…" at bounding box center [742, 680] width 1484 height 0
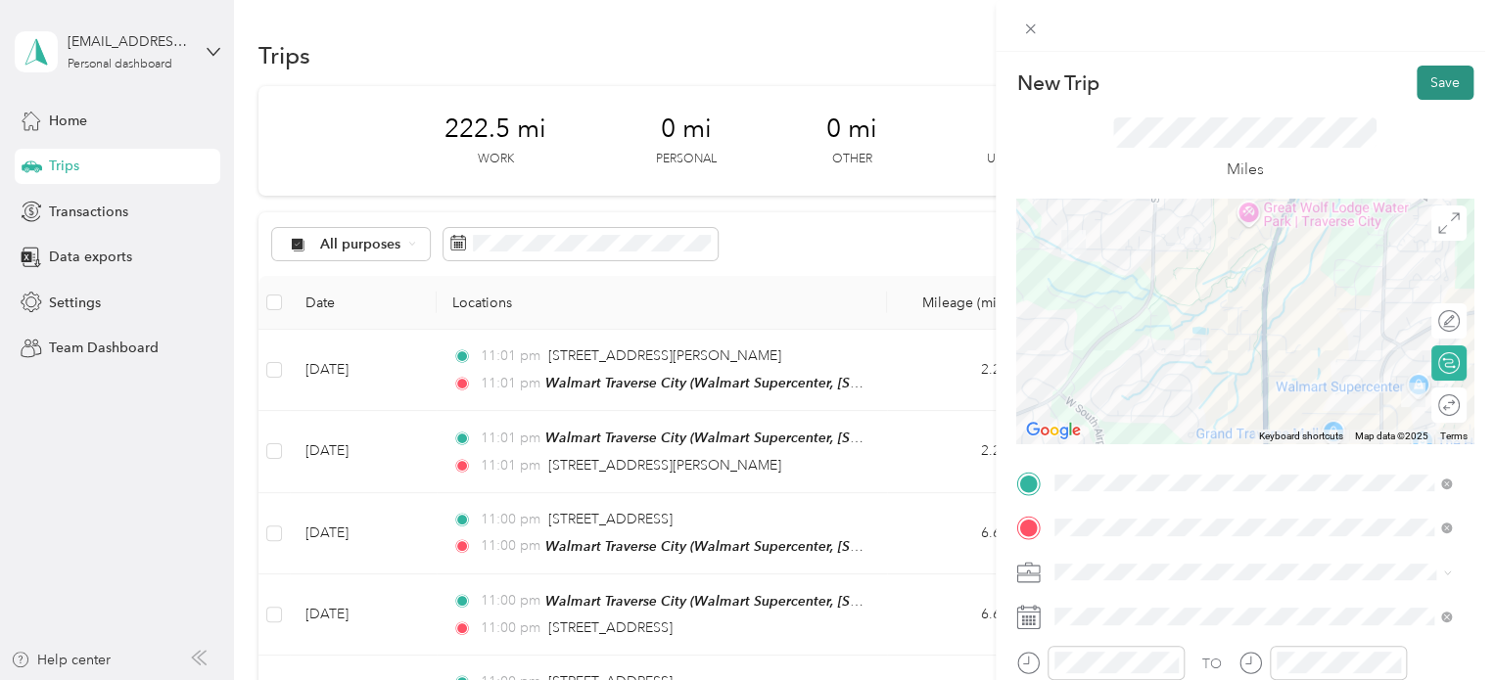
click at [1429, 89] on button "Save" at bounding box center [1445, 83] width 57 height 34
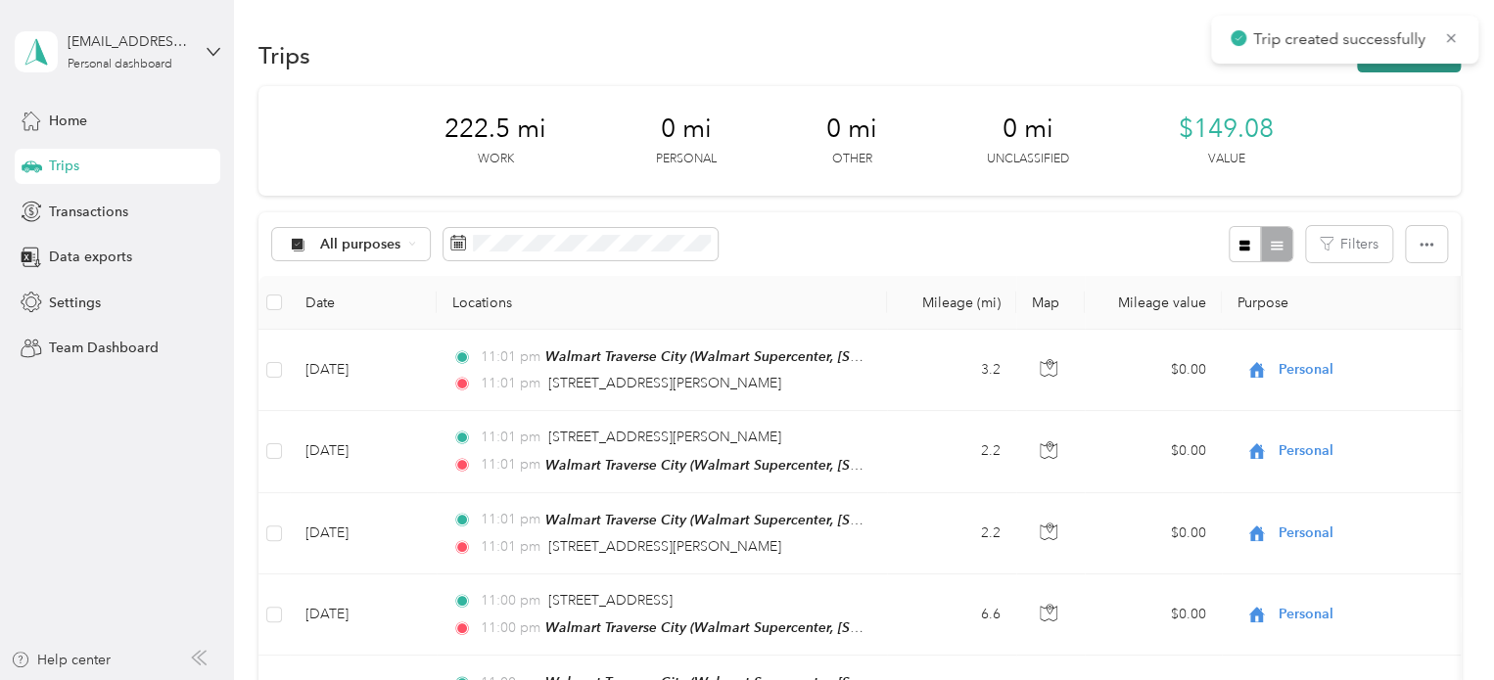
click at [1371, 67] on icon "button" at bounding box center [1378, 56] width 23 height 23
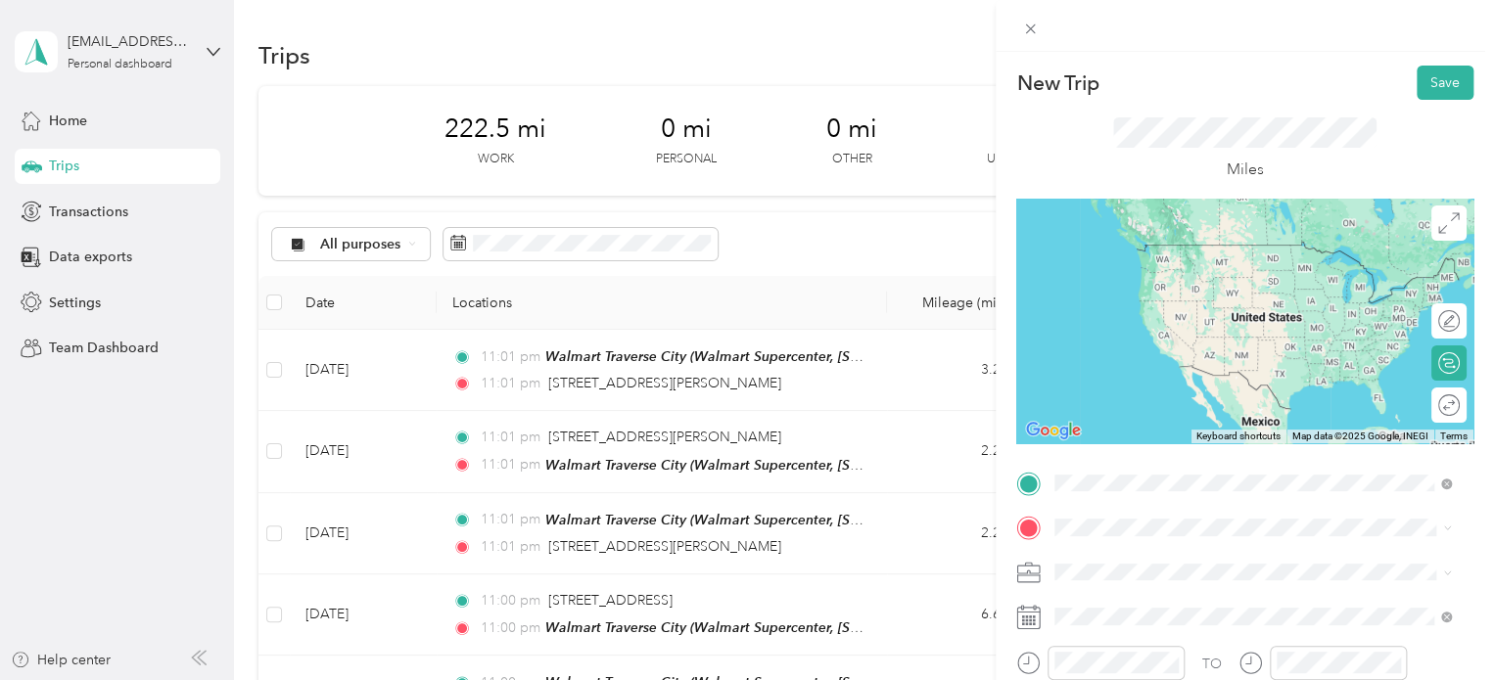
click at [1137, 246] on span "4344 Wyatt Road Traverse City, Michigan 49684, United States" at bounding box center [1244, 245] width 304 height 18
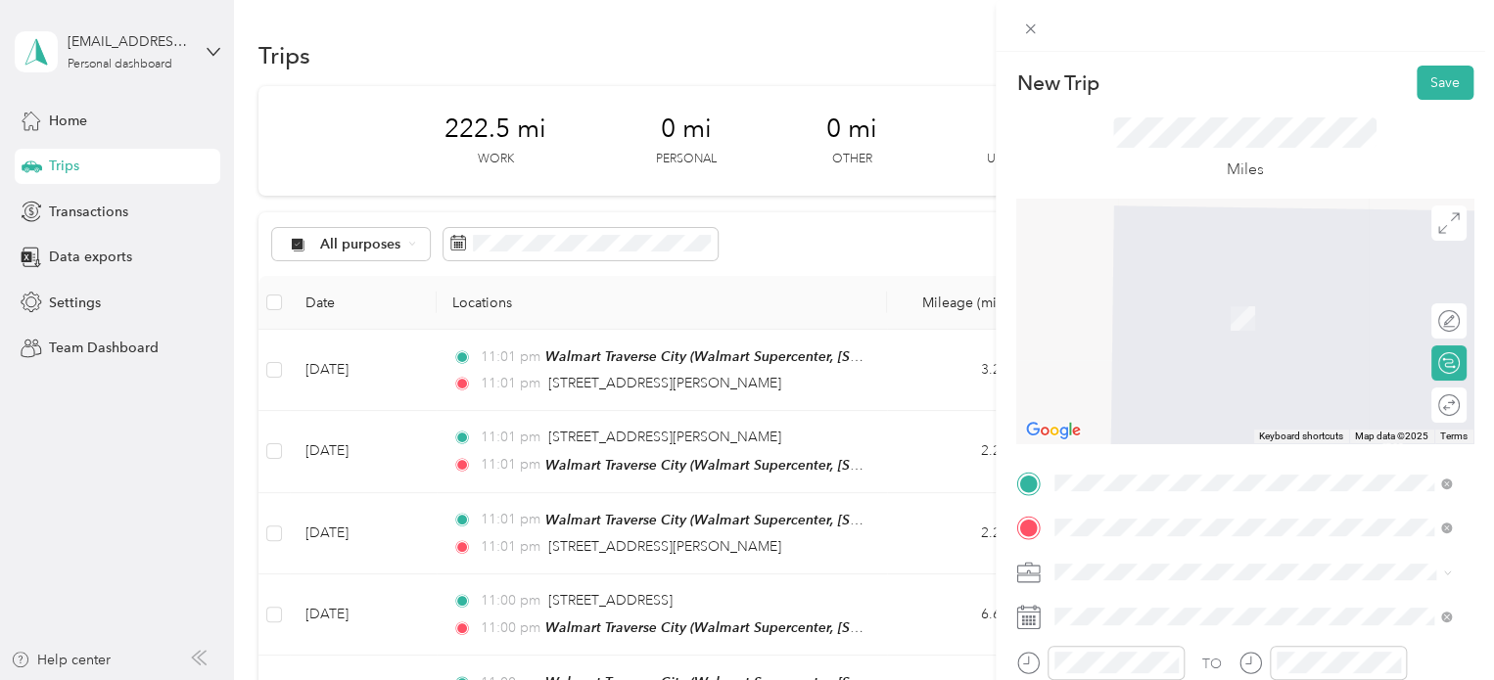
click at [1214, 335] on span "Walmart Supercenter, [STREET_ADDRESS] , 49684, [GEOGRAPHIC_DATA], [GEOGRAPHIC_D…" at bounding box center [1250, 339] width 316 height 58
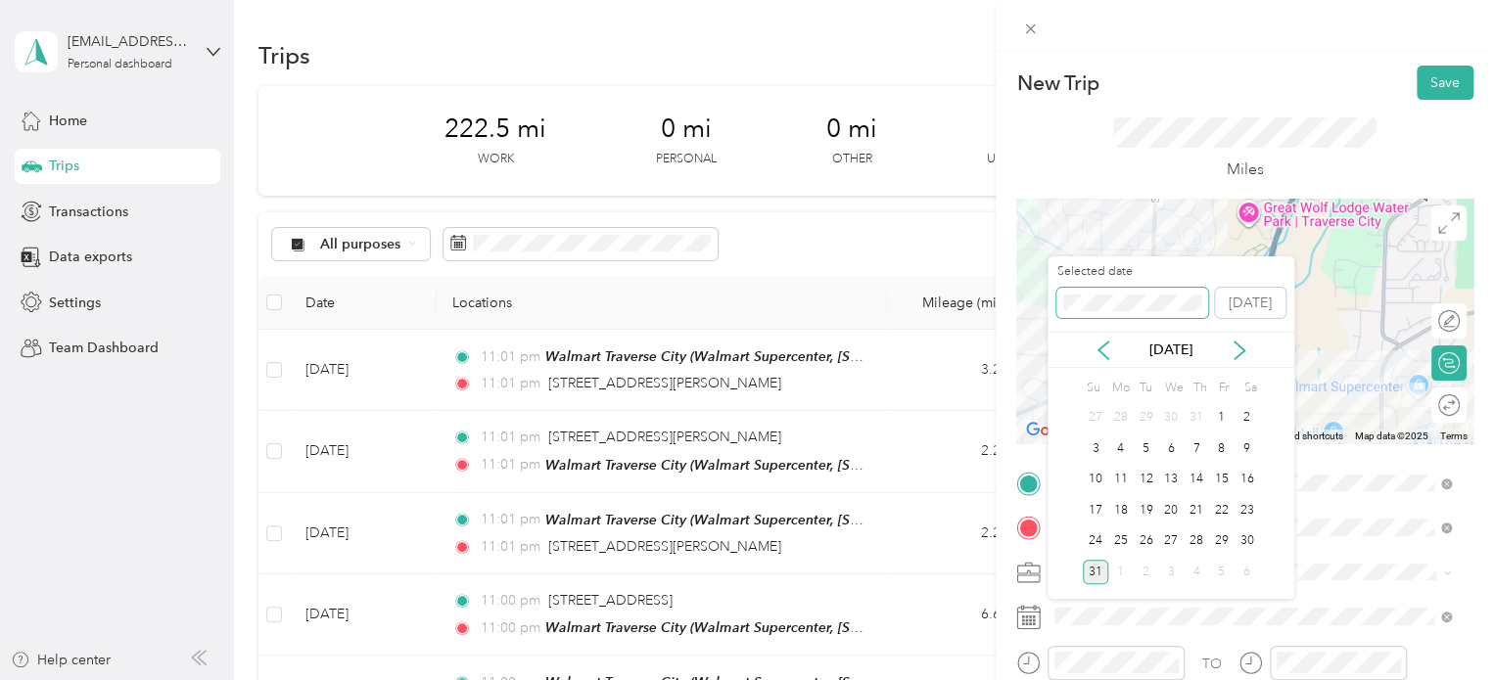
click at [1015, 679] on div "New Trip Save This trip cannot be edited because it is either under review, app…" at bounding box center [742, 680] width 1484 height 0
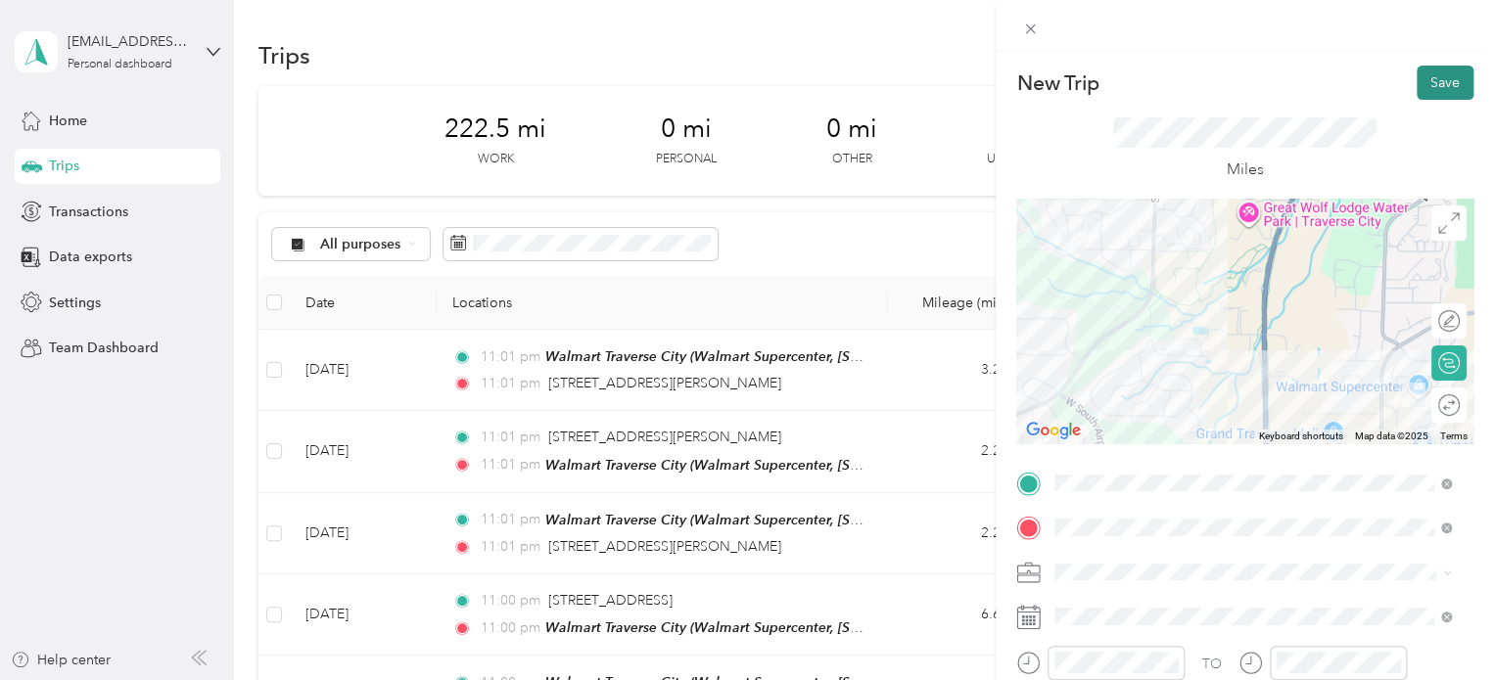
click at [1442, 85] on button "Save" at bounding box center [1445, 83] width 57 height 34
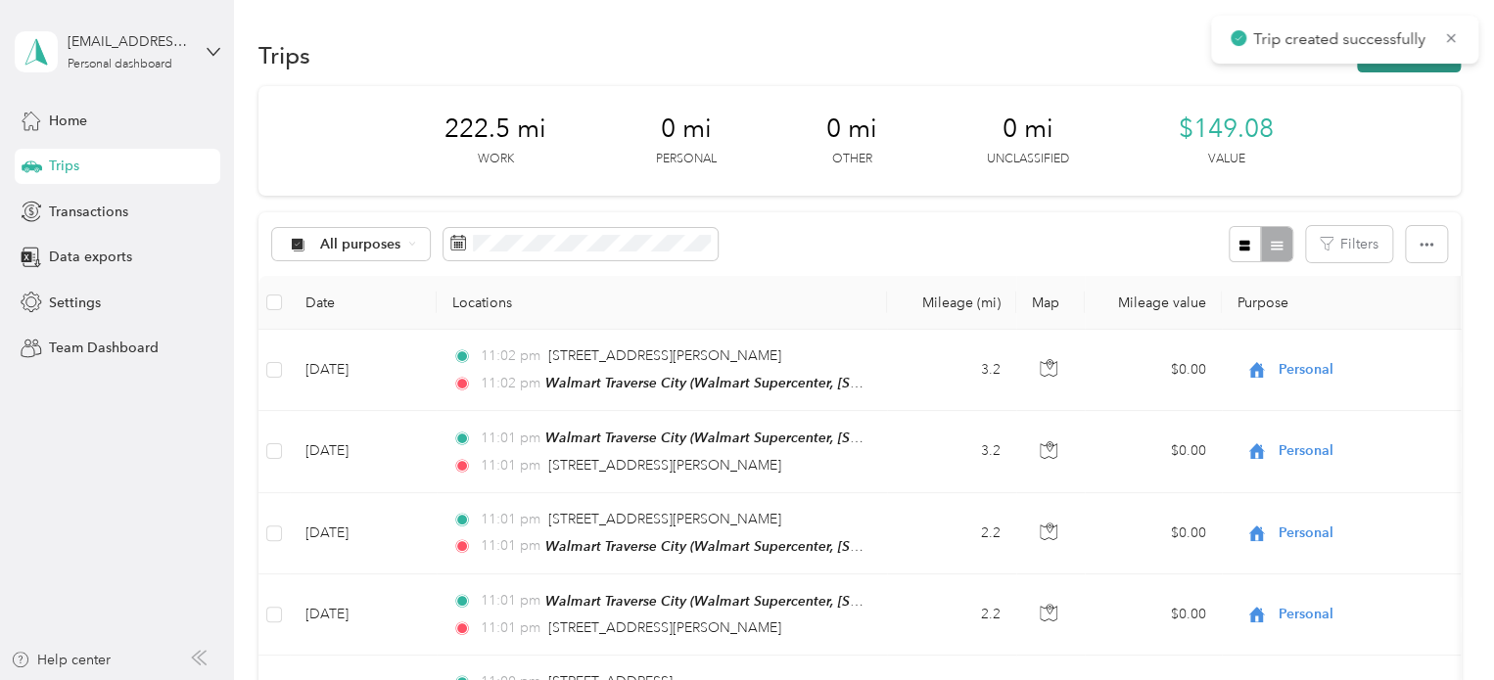
click at [1367, 64] on button "New trip" at bounding box center [1409, 55] width 104 height 34
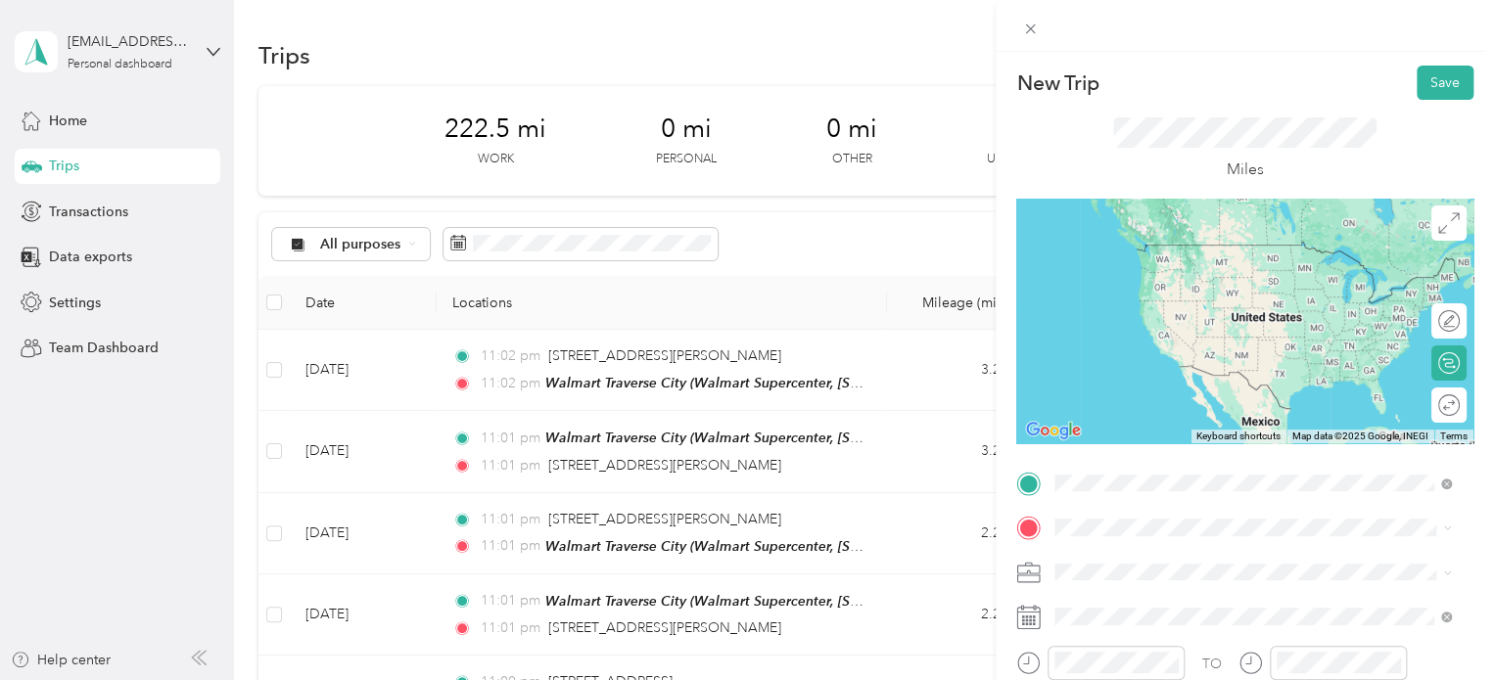
click at [1136, 285] on span "Walmart Supercenter, [STREET_ADDRESS] , 49684, [GEOGRAPHIC_DATA], [GEOGRAPHIC_D…" at bounding box center [1250, 294] width 316 height 58
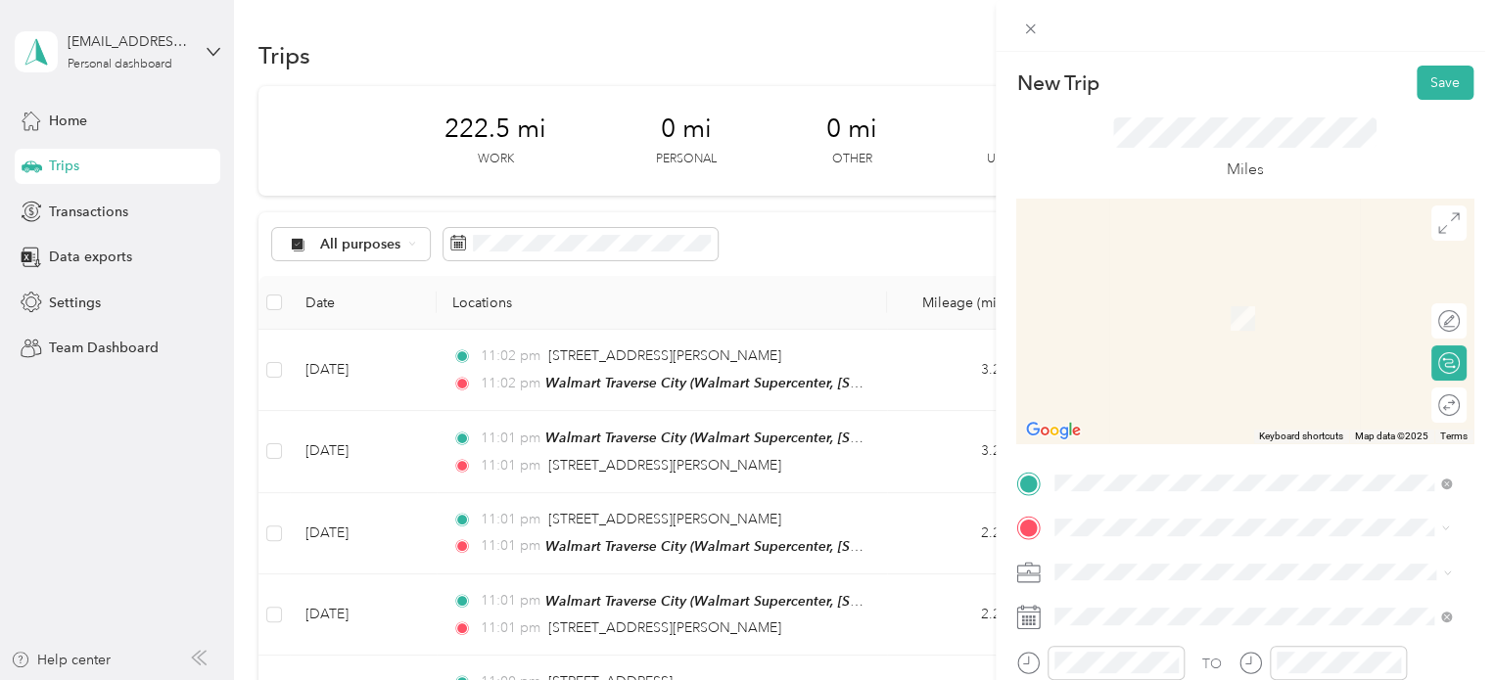
click at [1165, 298] on span "2800 Arborview Drive Traverse City, Michigan 49685, United States" at bounding box center [1190, 289] width 196 height 18
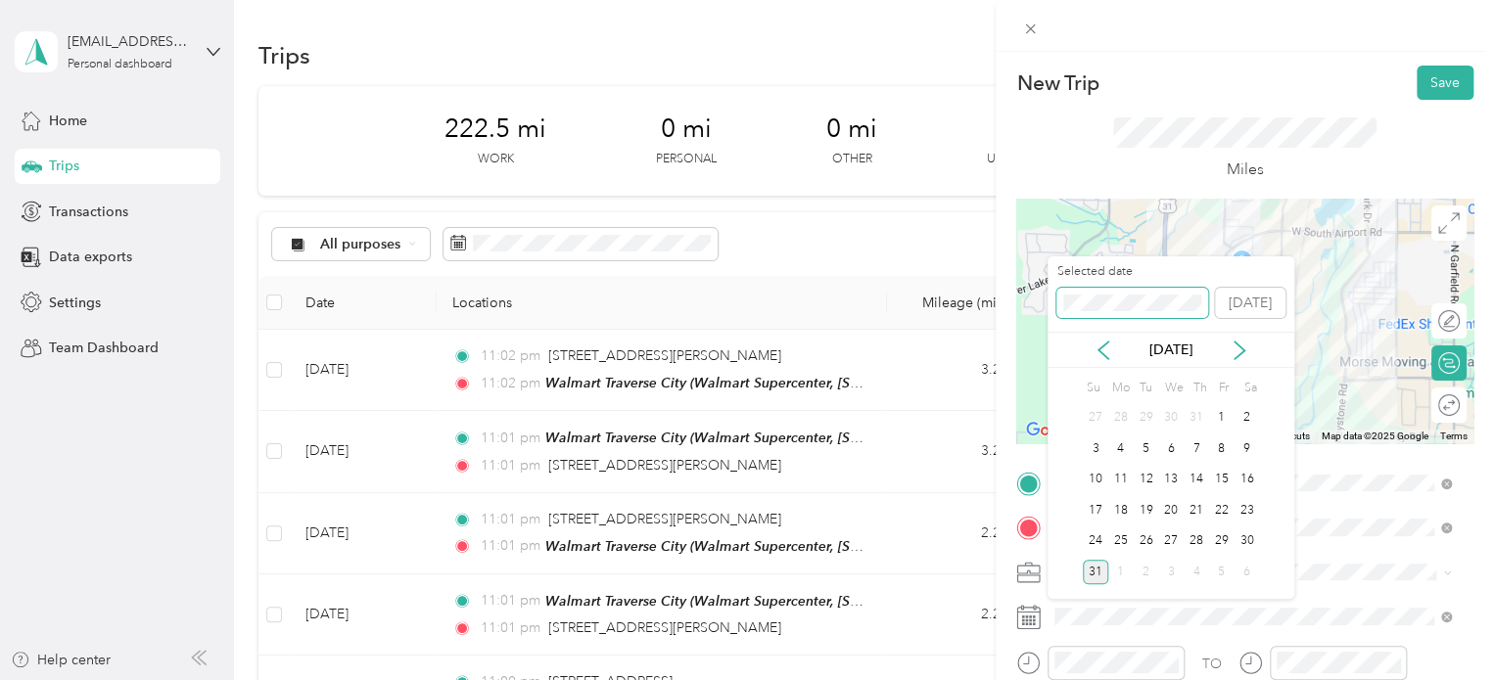
click at [1034, 679] on div "New Trip Save This trip cannot be edited because it is either under review, app…" at bounding box center [742, 680] width 1484 height 0
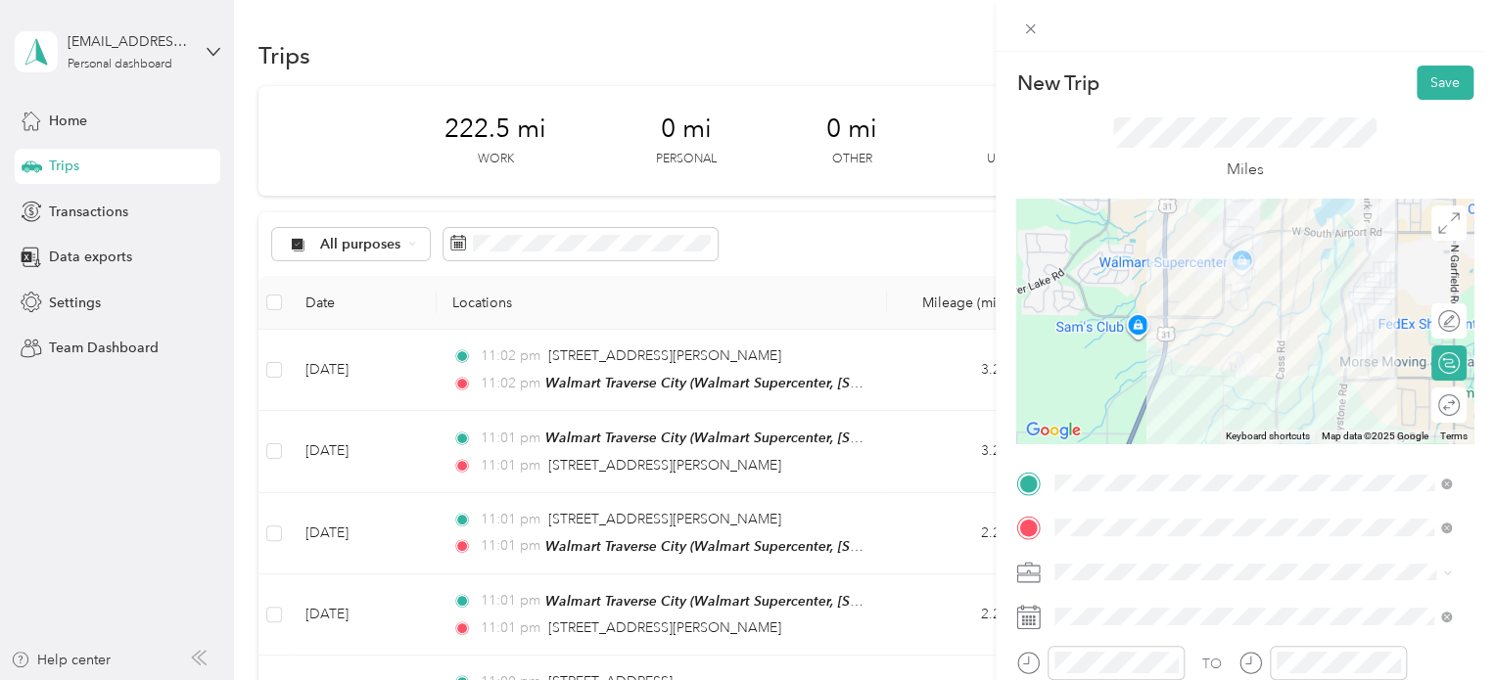
click at [1416, 101] on div "Miles" at bounding box center [1244, 149] width 457 height 99
click at [1417, 95] on button "Save" at bounding box center [1445, 83] width 57 height 34
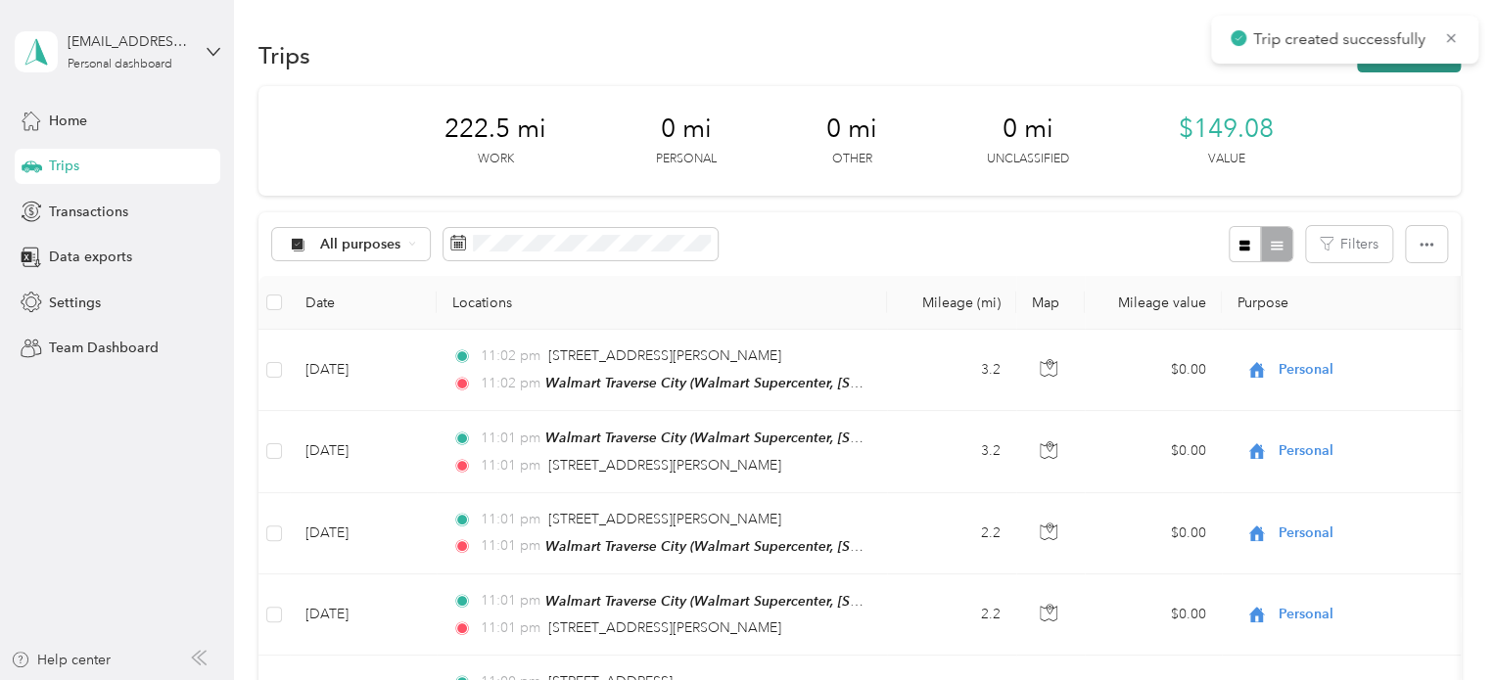
click at [1414, 70] on button "New trip" at bounding box center [1409, 55] width 104 height 34
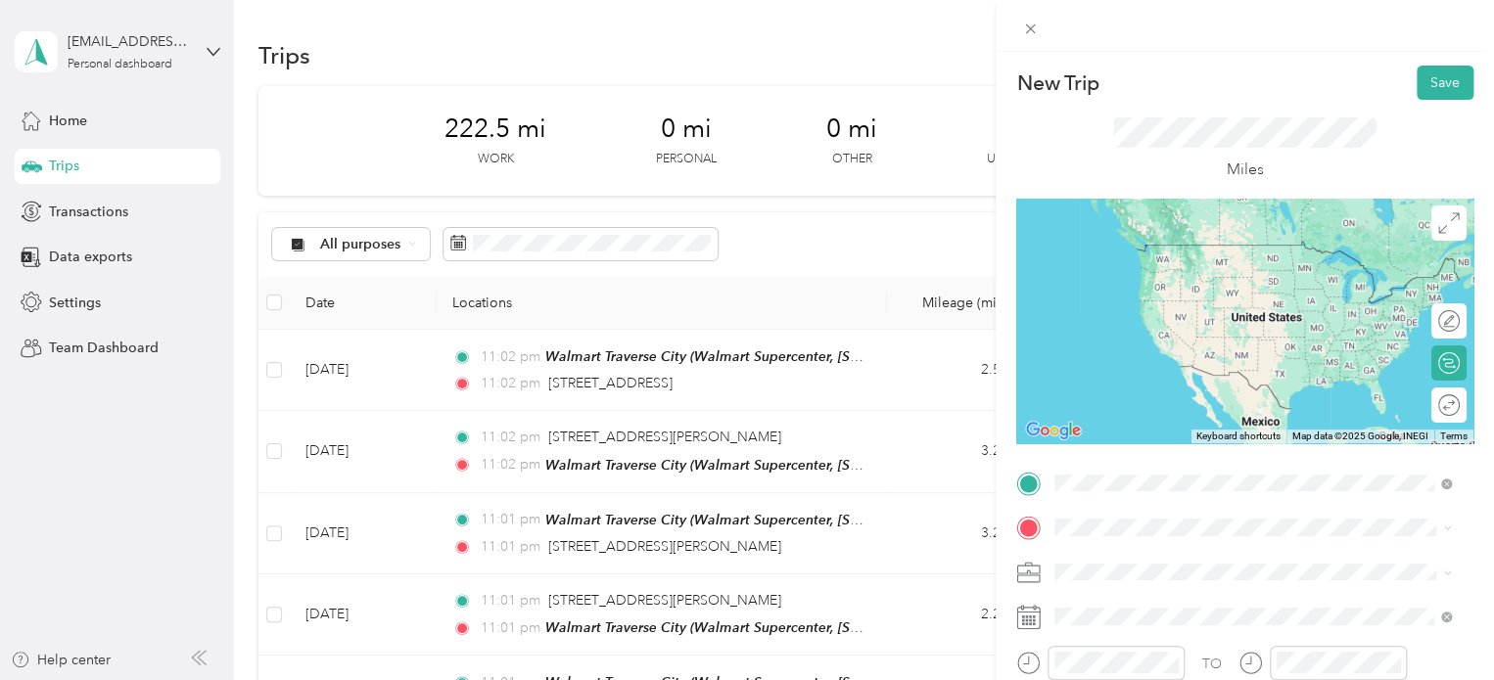
click at [1178, 245] on span "2800 Arborview Drive Traverse City, Michigan 49685, United States" at bounding box center [1190, 245] width 196 height 18
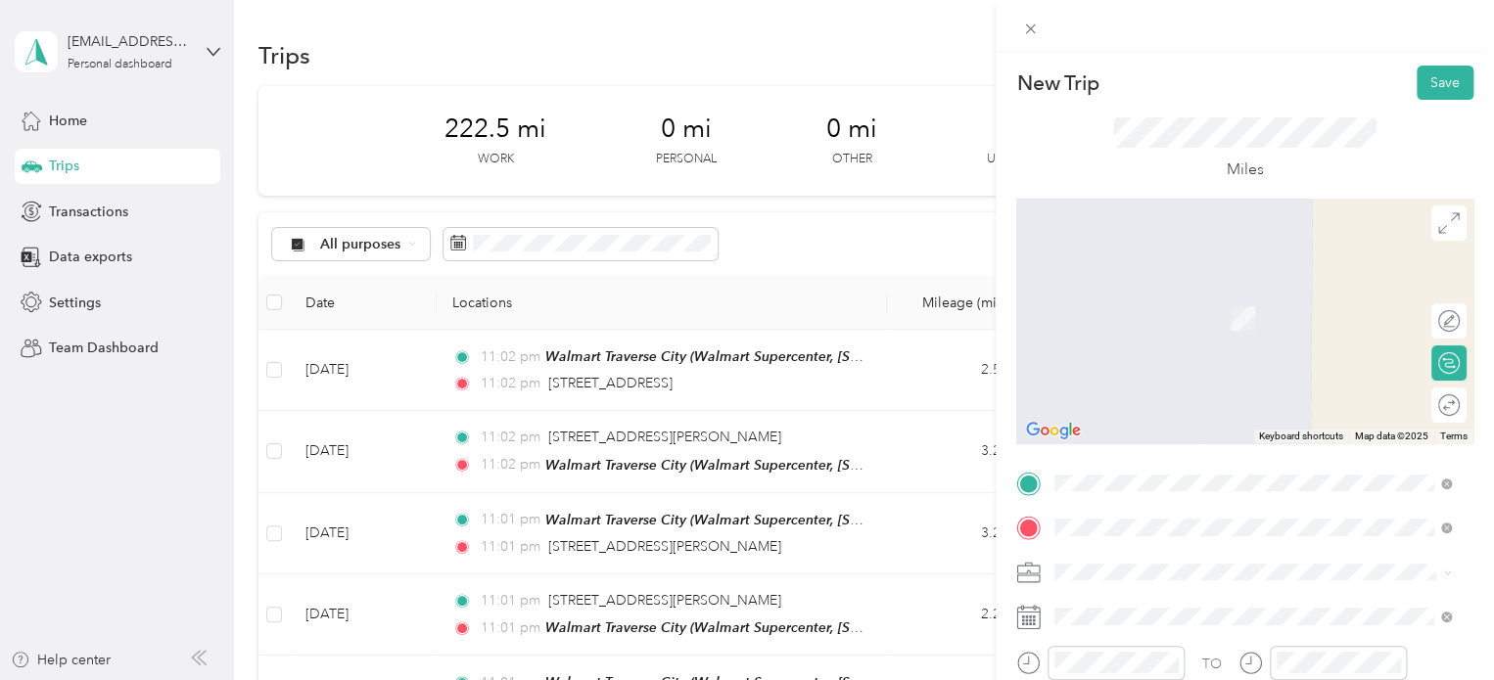
click at [1102, 294] on span "2138 Arthur Court Traverse City, Michigan 49685, United States" at bounding box center [1244, 290] width 304 height 18
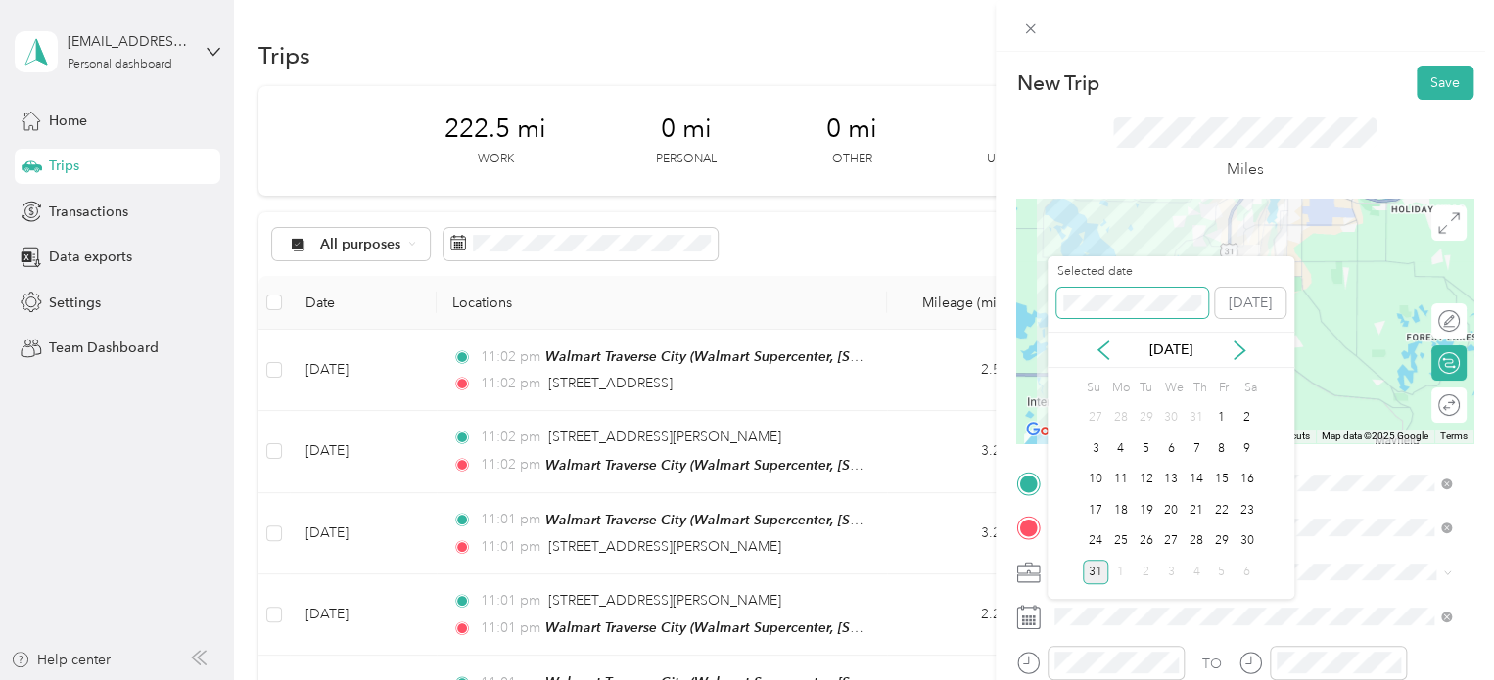
click at [975, 679] on div "New Trip Save This trip cannot be edited because it is either under review, app…" at bounding box center [742, 680] width 1484 height 0
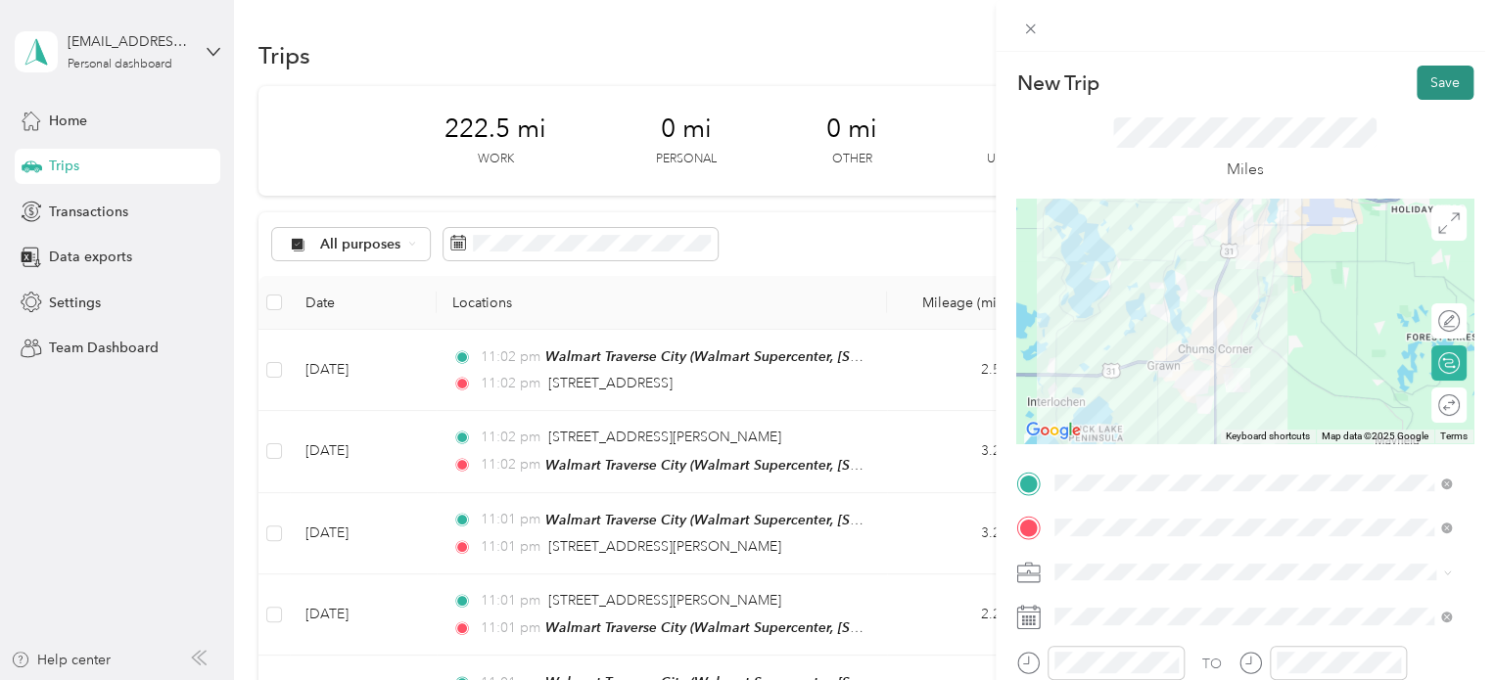
click at [1421, 74] on button "Save" at bounding box center [1445, 83] width 57 height 34
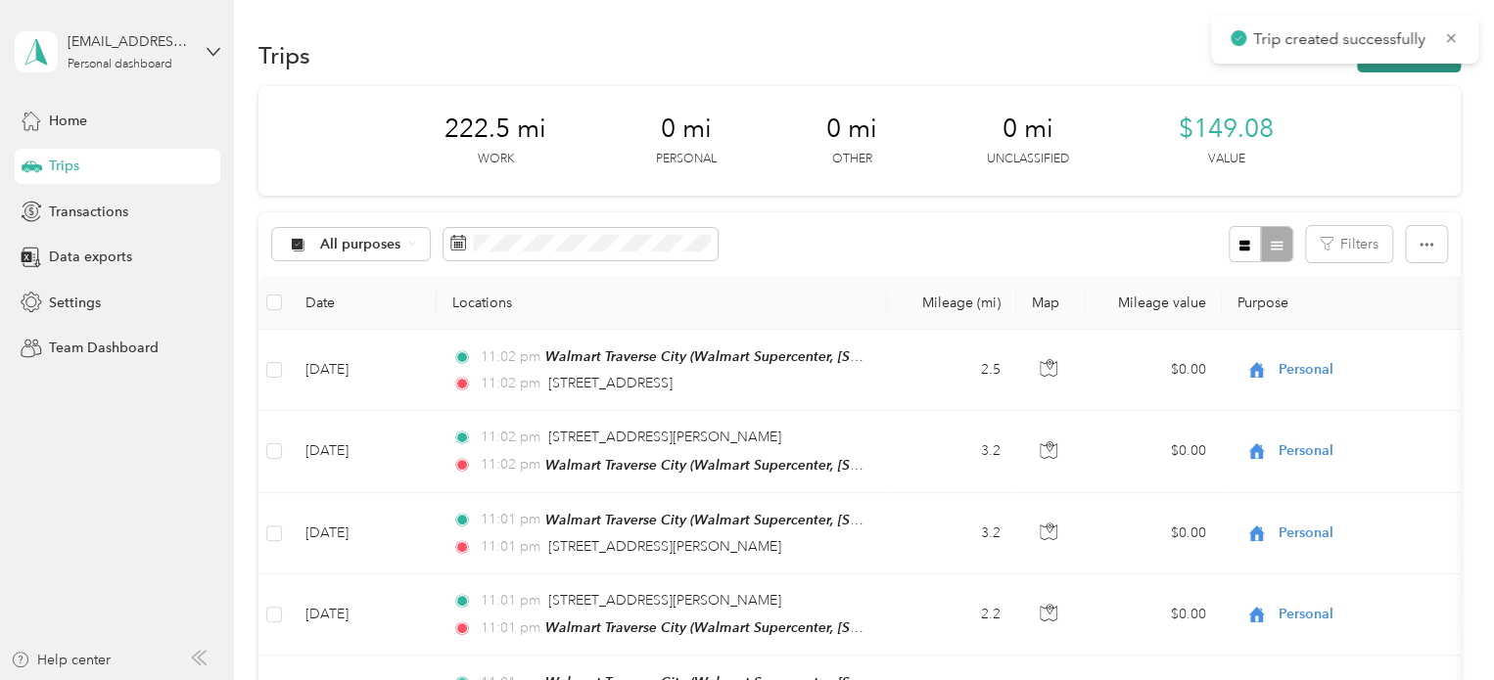
click at [1389, 67] on button "New trip" at bounding box center [1409, 55] width 104 height 34
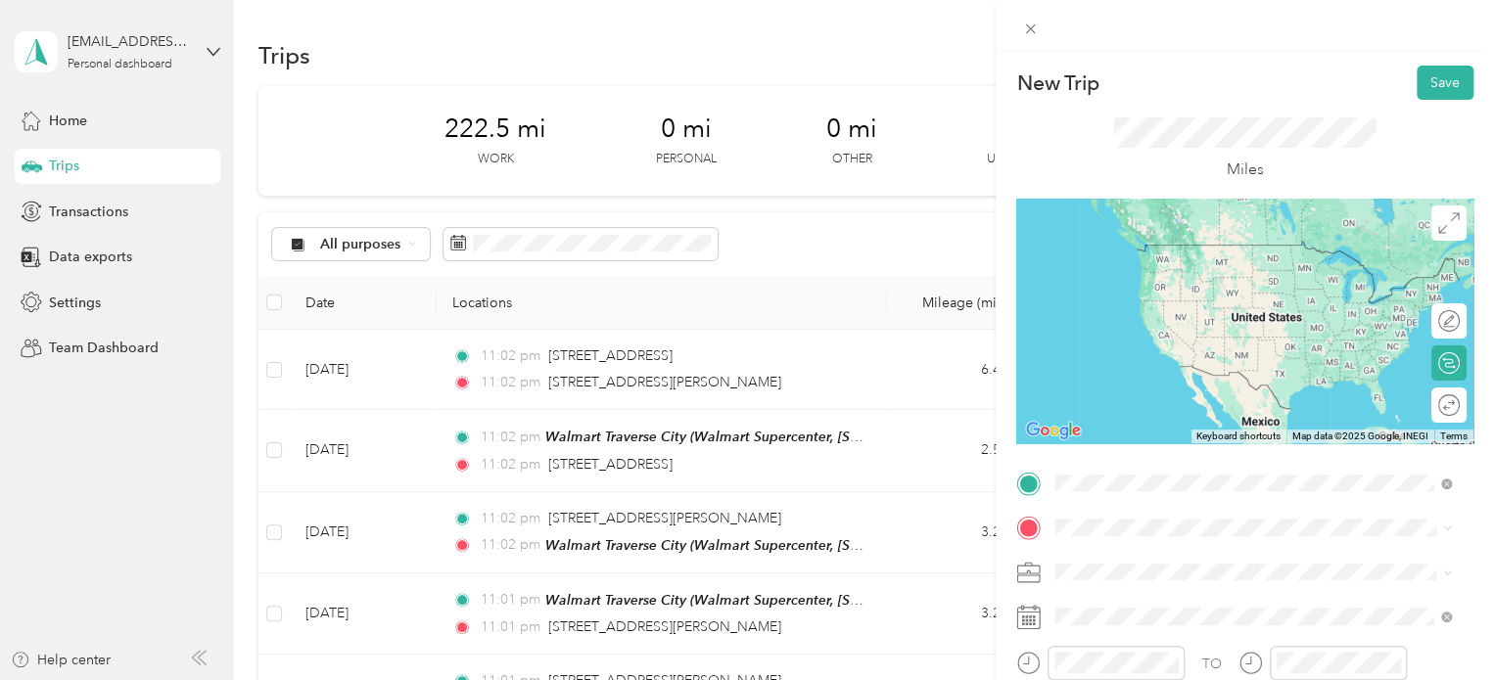
click at [1199, 254] on span "2138 Arthur Court Traverse City, Michigan 49685, United States" at bounding box center [1244, 245] width 304 height 18
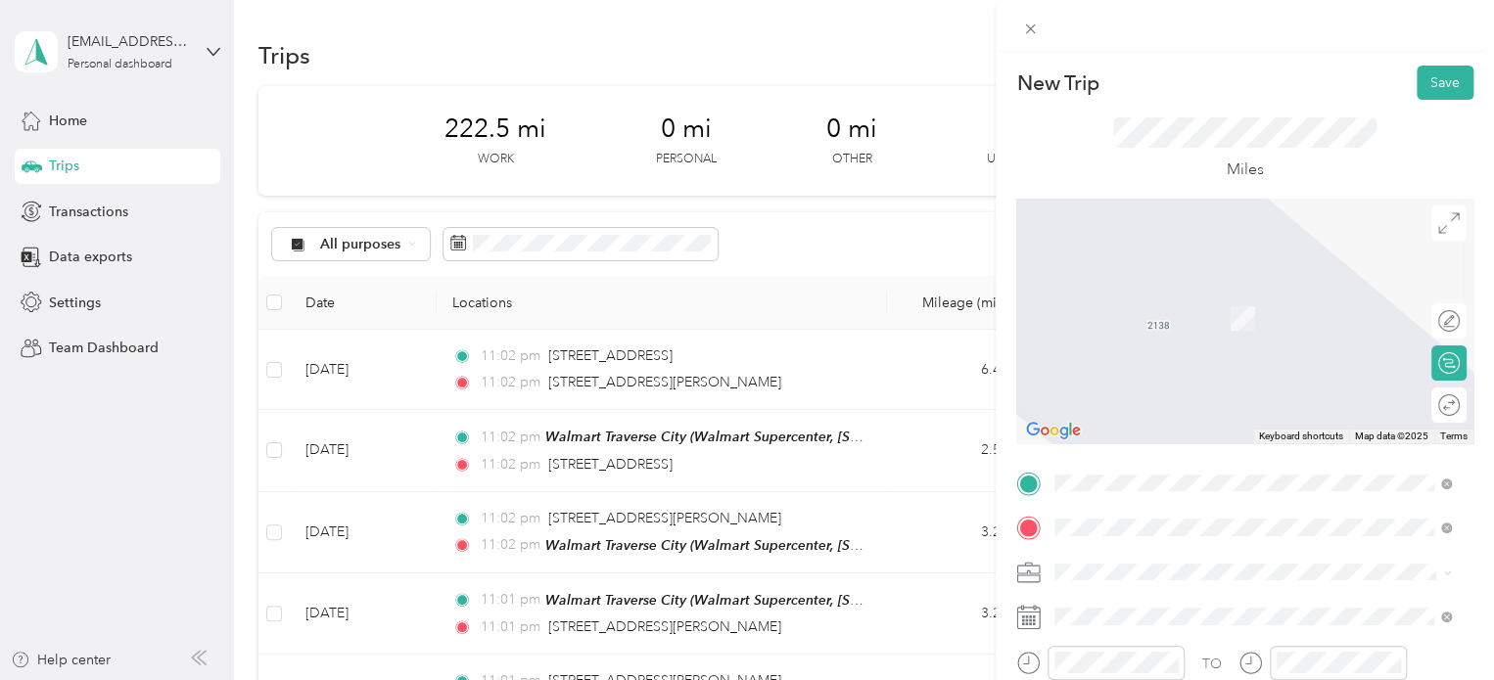
click at [1187, 445] on div "Home [PERSON_NAME] [STREET_ADDRESS][PERSON_NAME][PERSON_NAME] , [GEOGRAPHIC_DAT…" at bounding box center [1268, 452] width 353 height 82
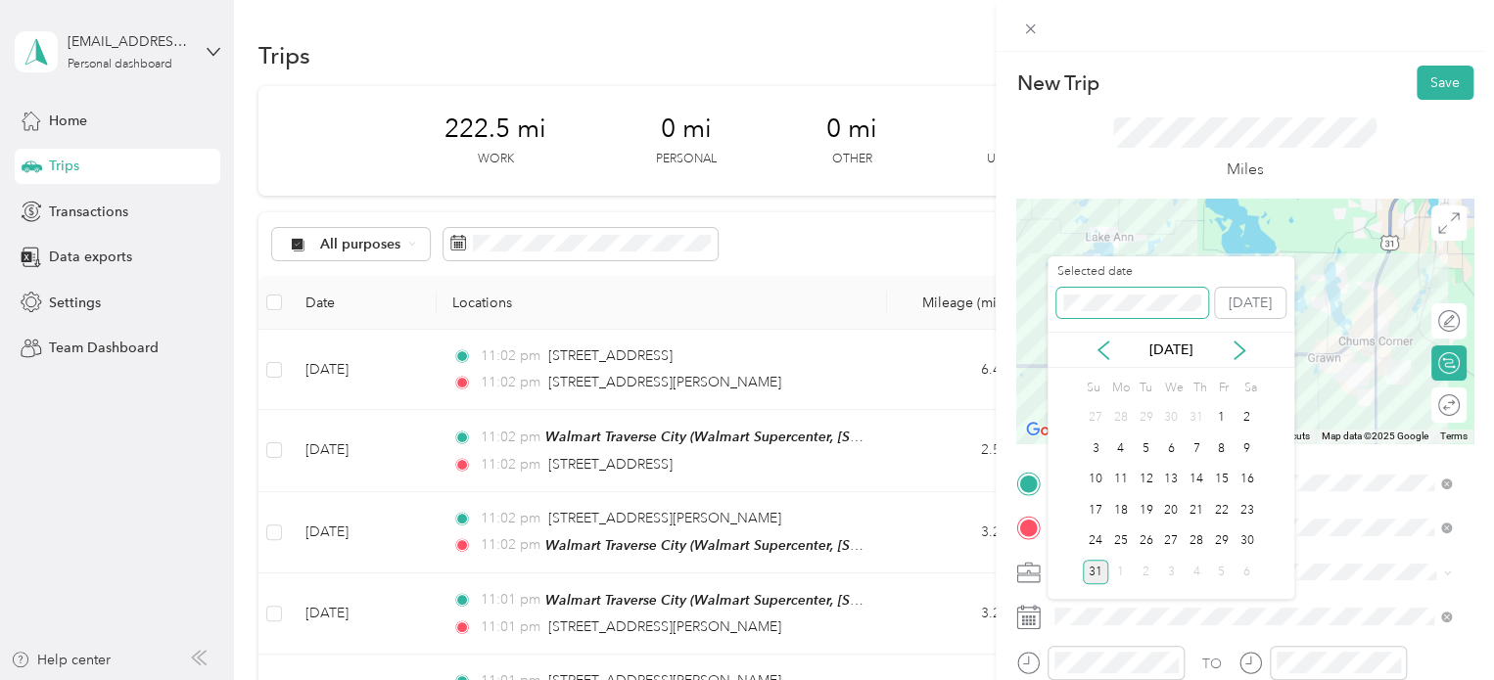
click at [1023, 679] on div "New Trip Save This trip cannot be edited because it is either under review, app…" at bounding box center [742, 680] width 1484 height 0
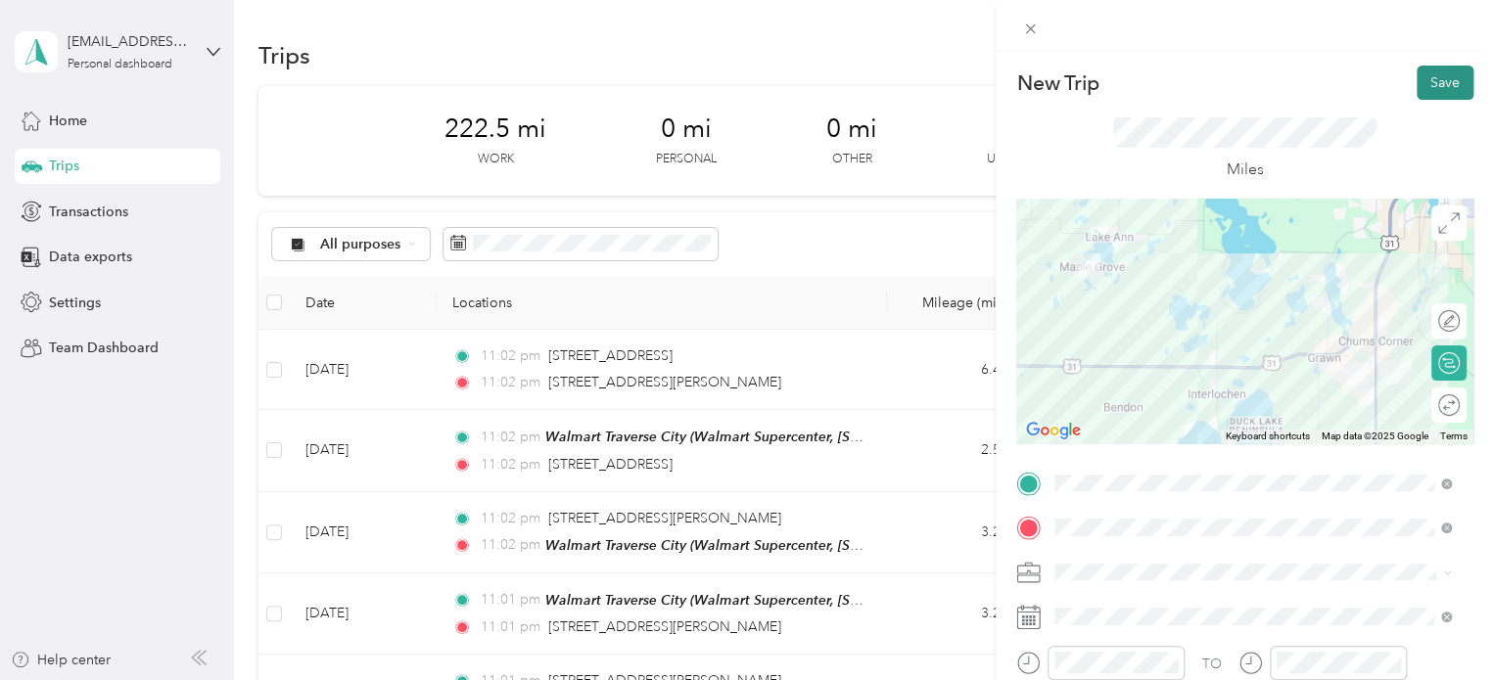
click at [1425, 93] on button "Save" at bounding box center [1445, 83] width 57 height 34
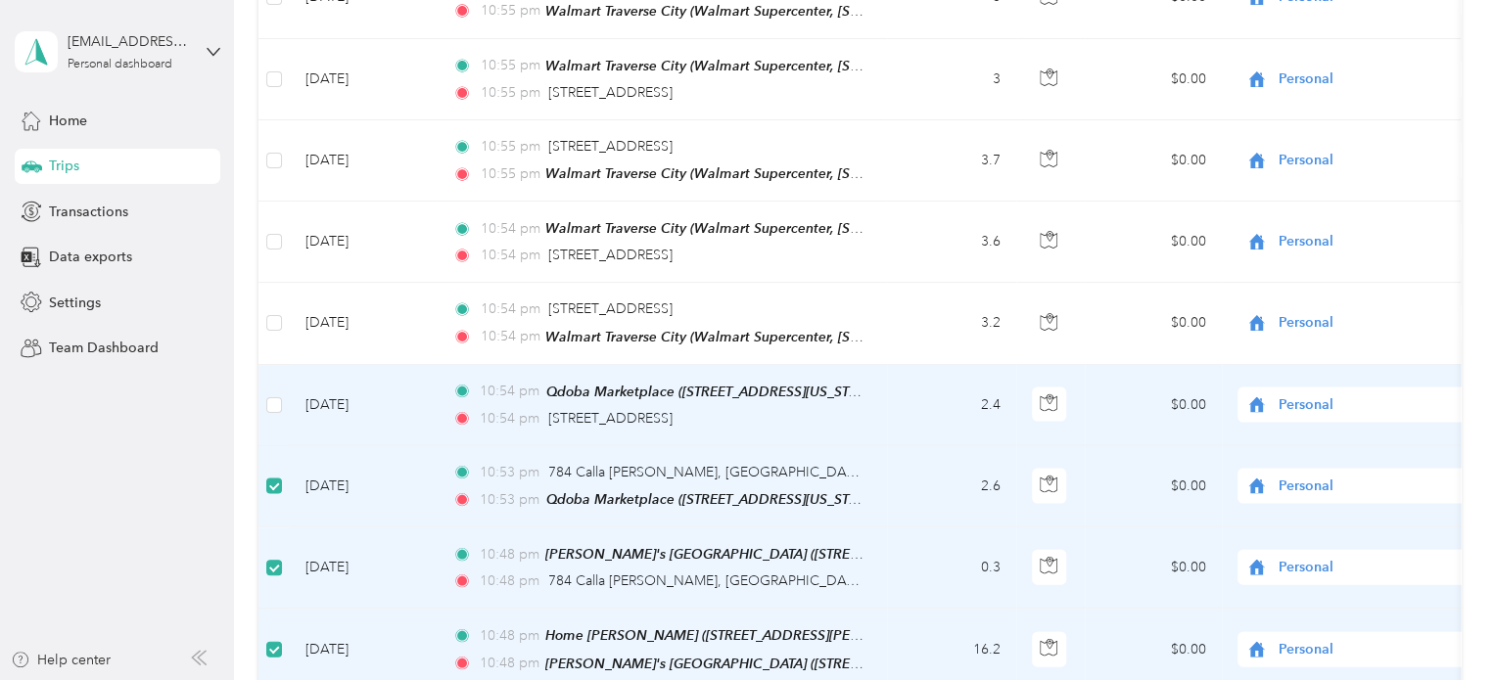
scroll to position [2064, 0]
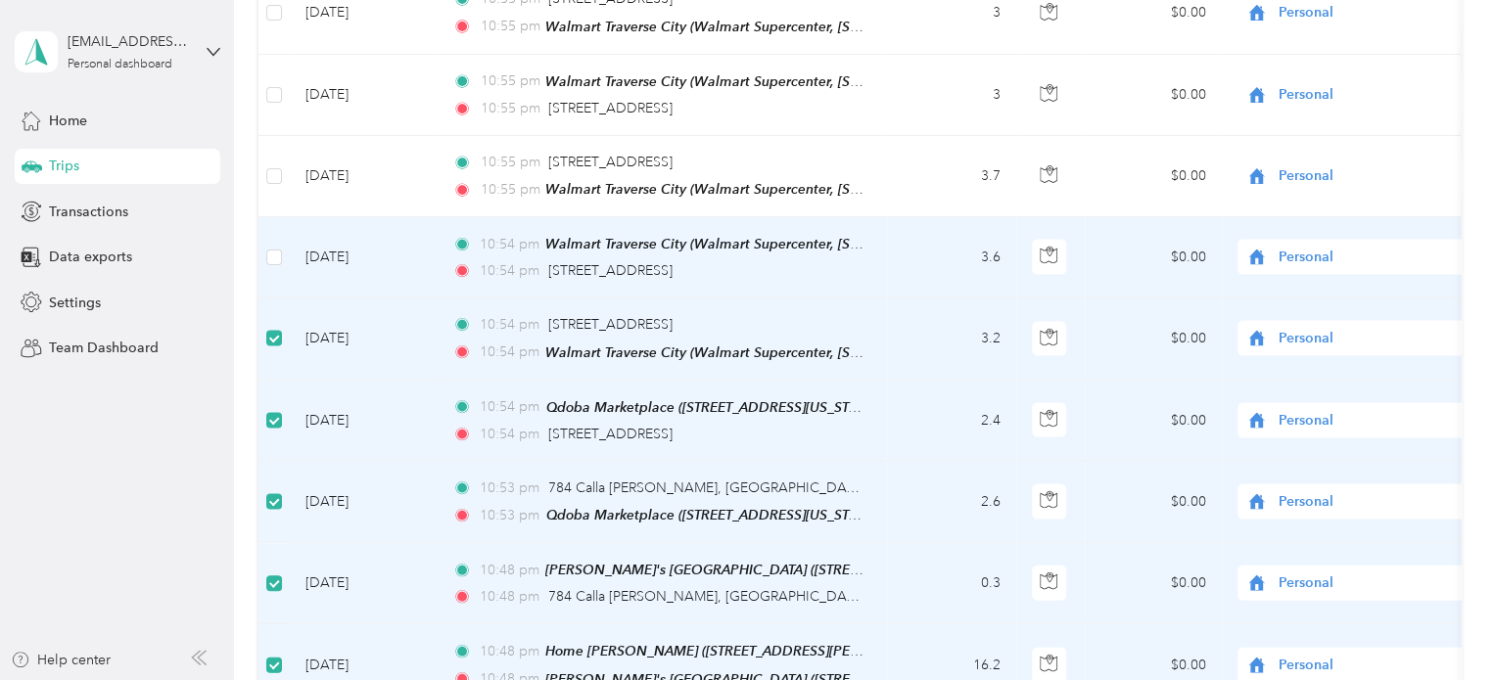
click at [267, 247] on label at bounding box center [274, 258] width 16 height 22
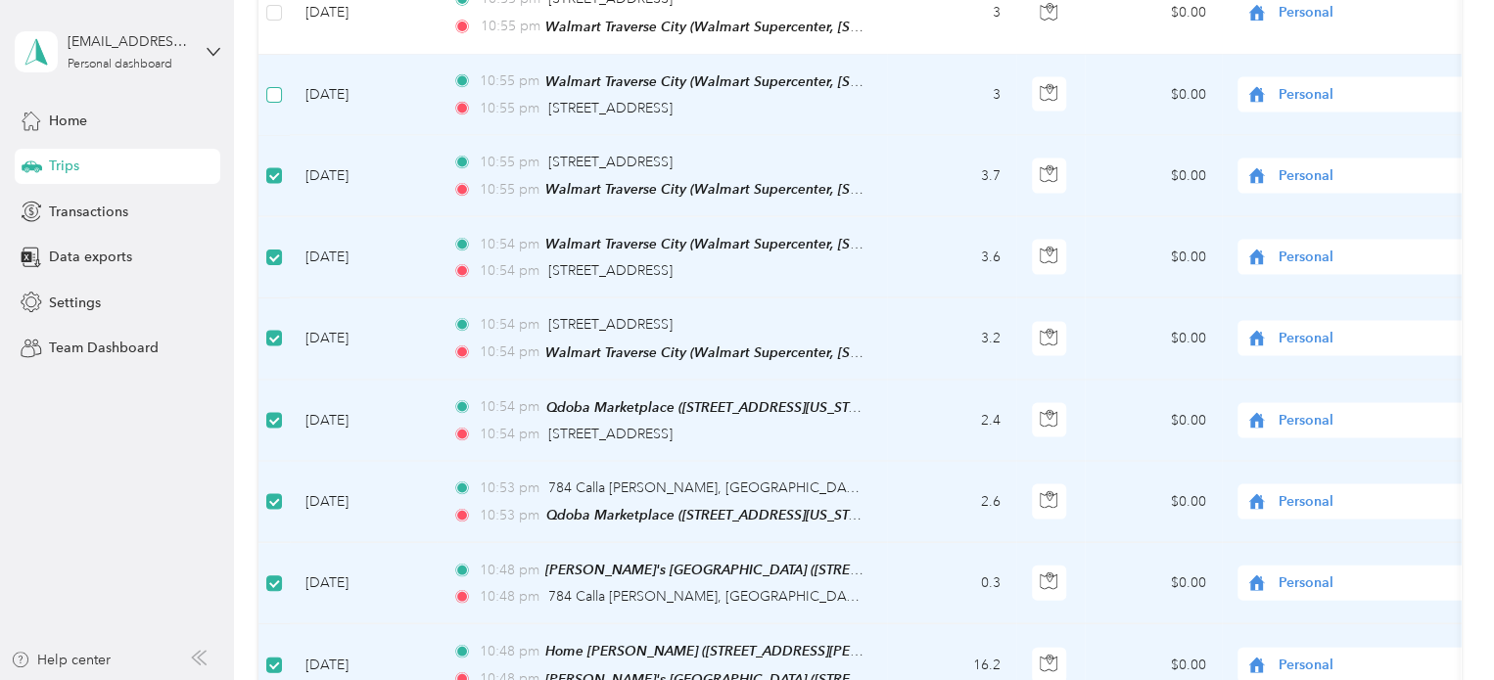
click at [270, 84] on label at bounding box center [274, 95] width 16 height 22
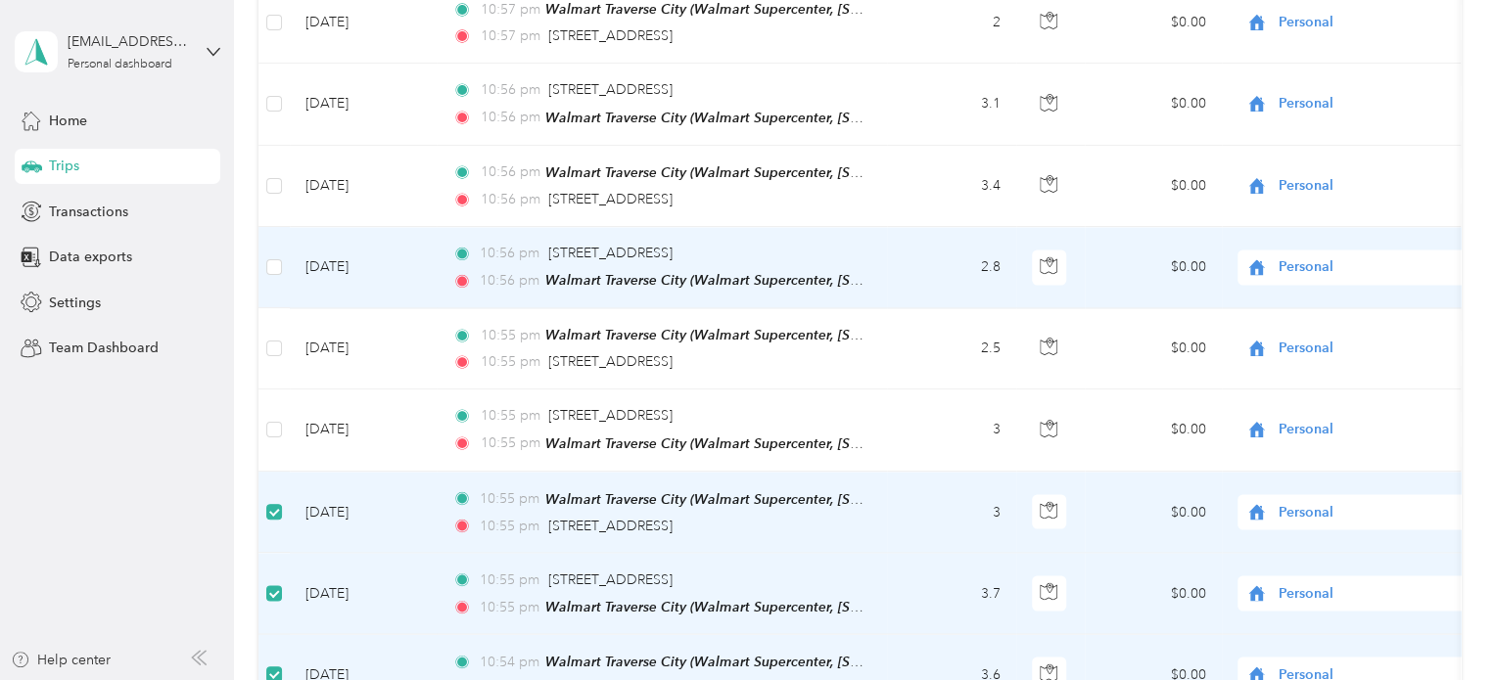
scroll to position [1574, 0]
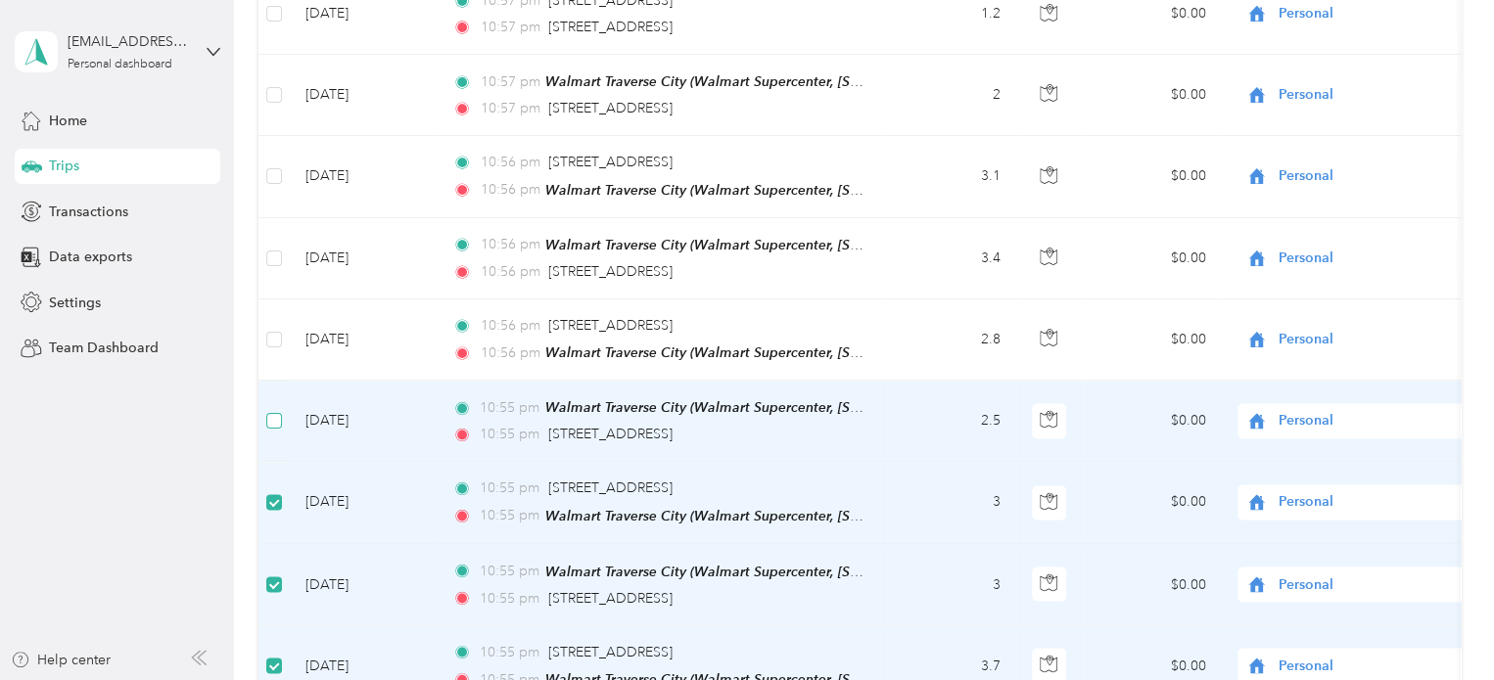
click at [274, 410] on label at bounding box center [274, 421] width 16 height 22
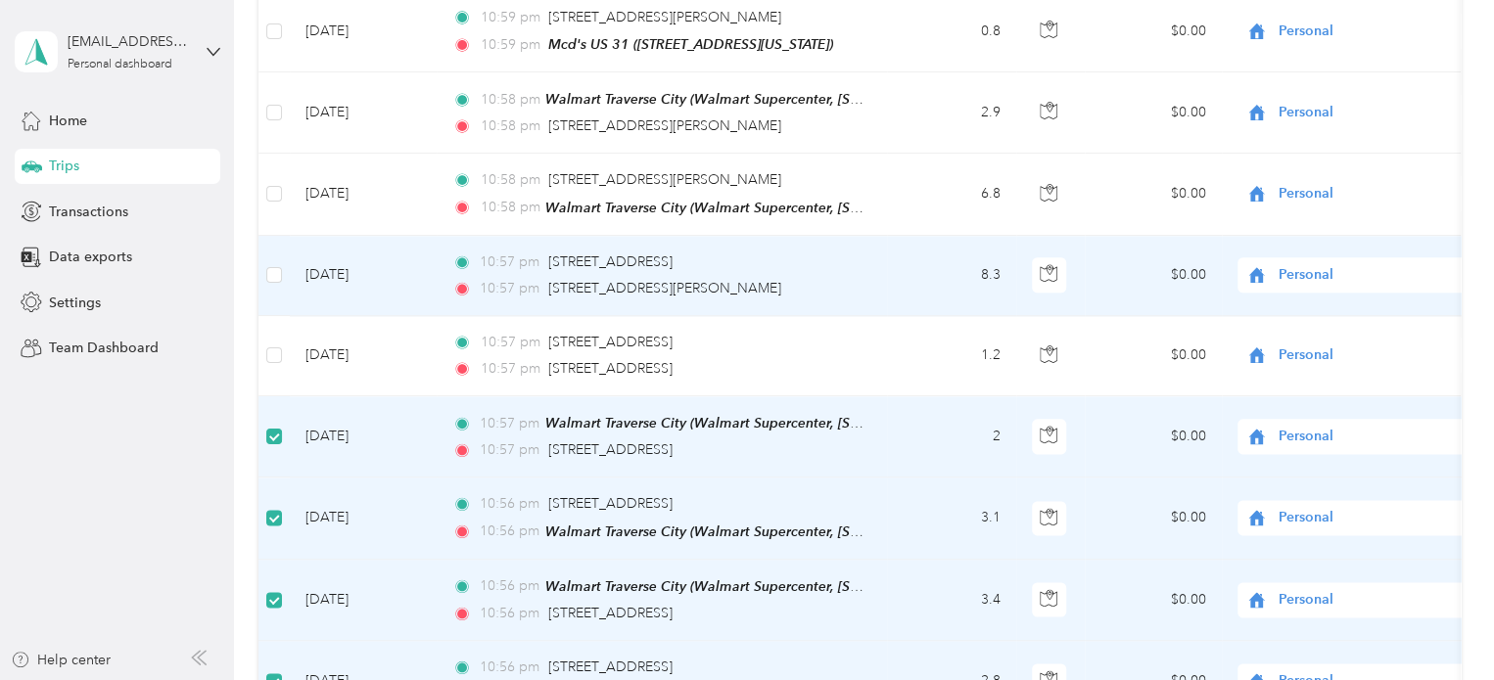
scroll to position [1183, 0]
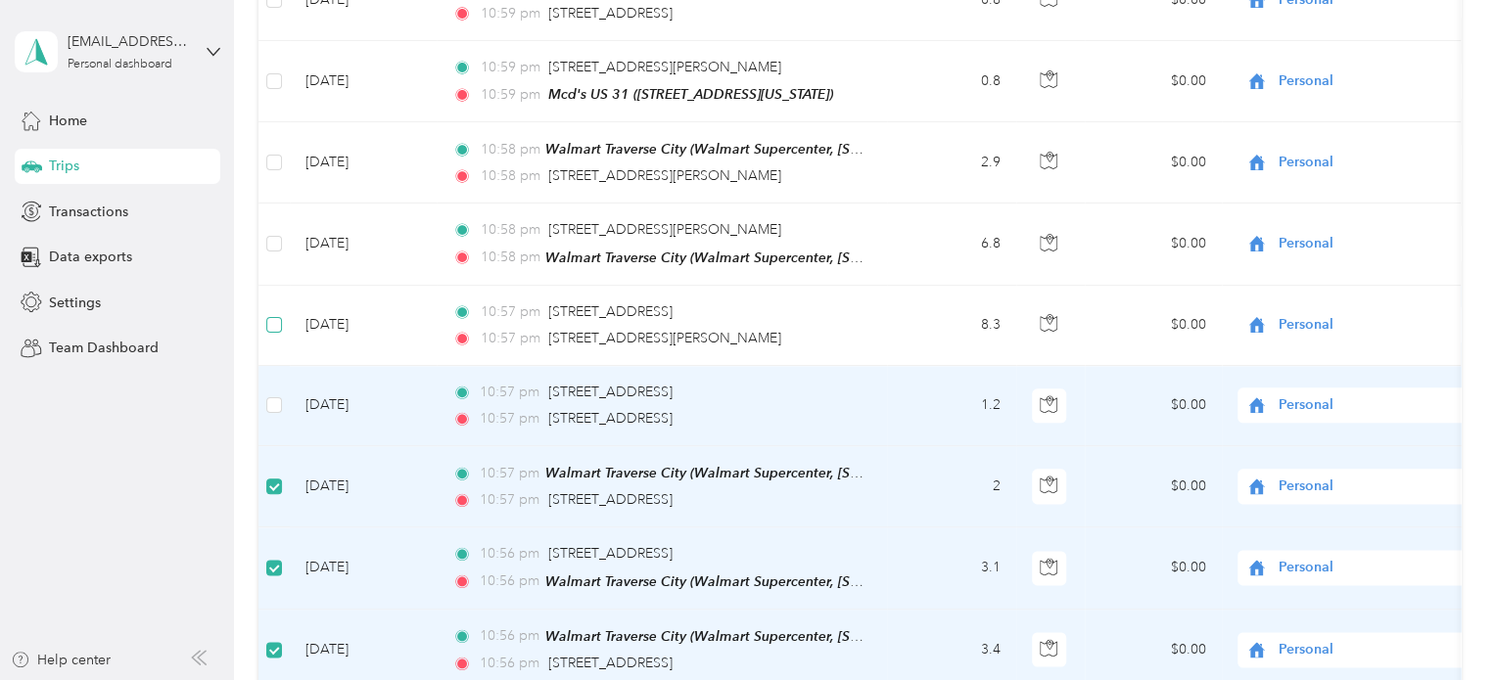
click at [273, 374] on td at bounding box center [273, 406] width 31 height 80
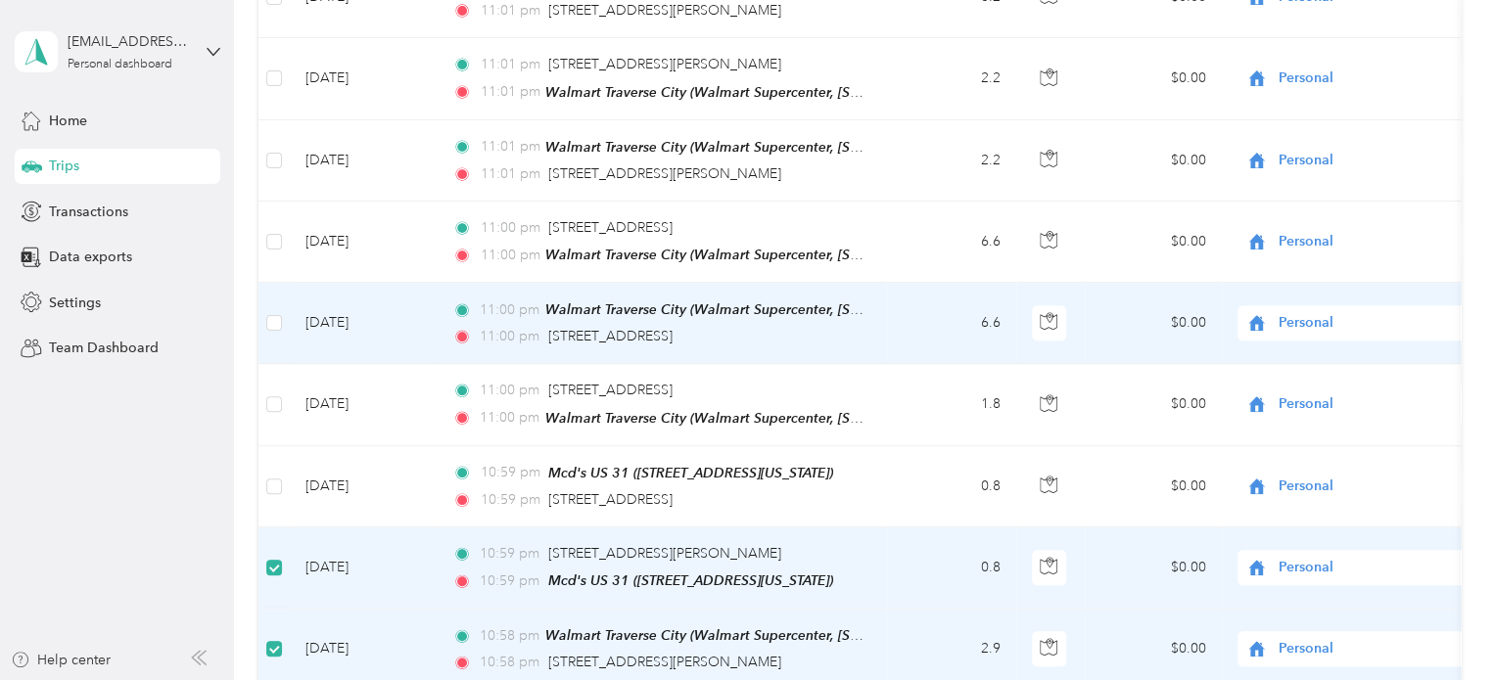
scroll to position [693, 0]
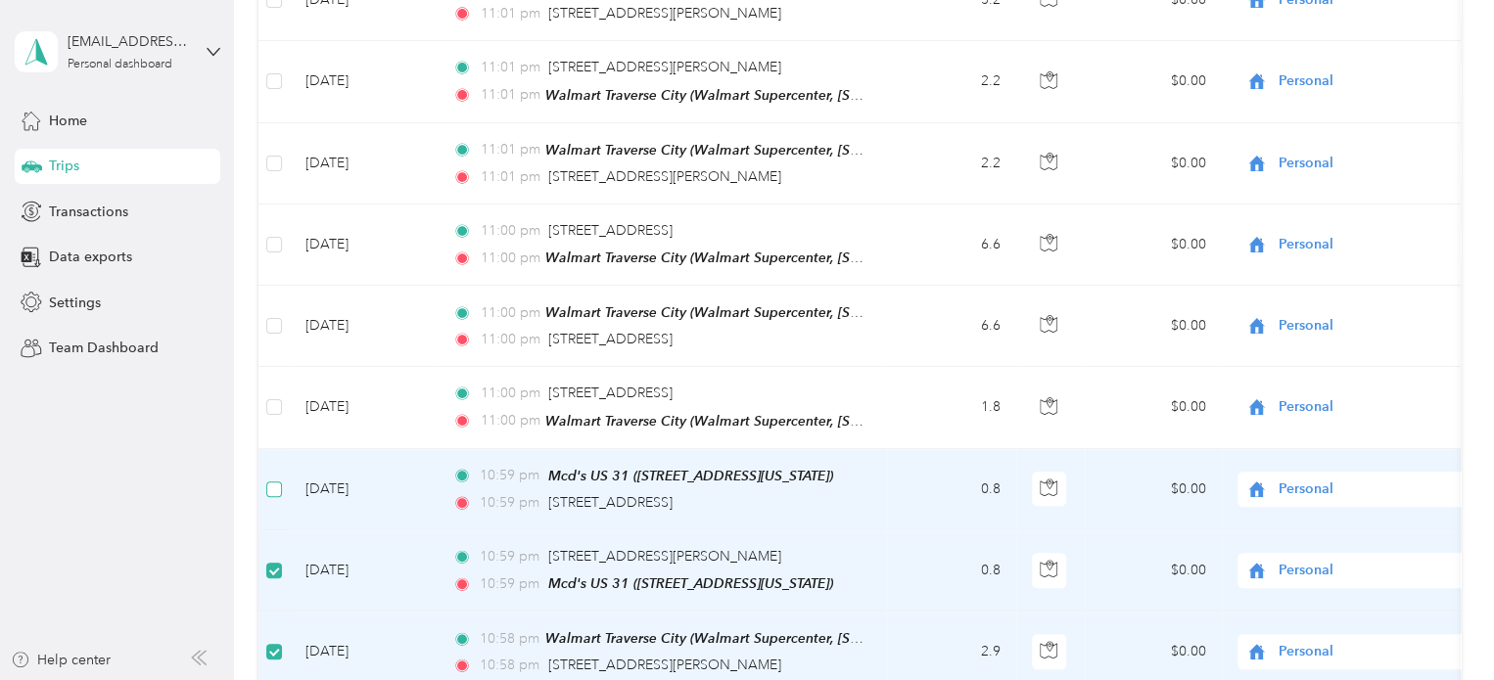
click at [271, 479] on label at bounding box center [274, 490] width 16 height 22
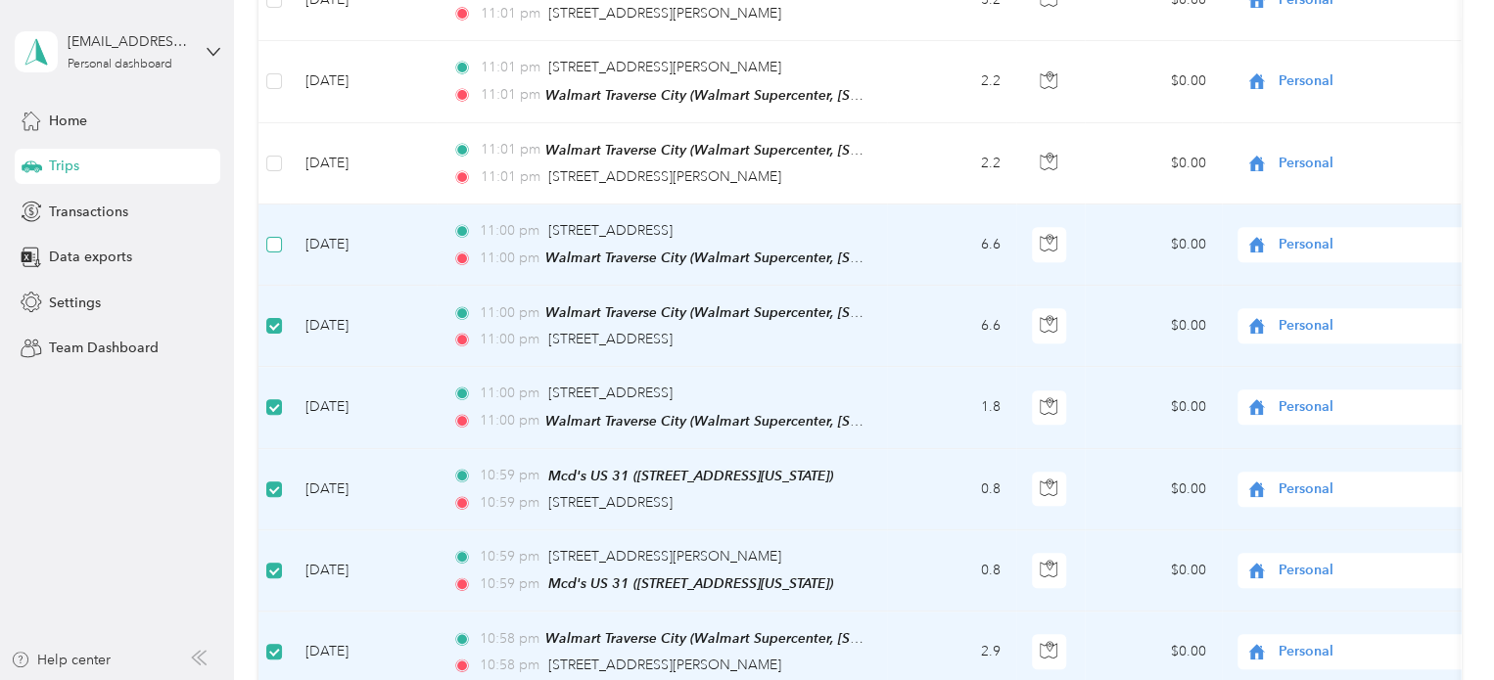
click at [277, 244] on label at bounding box center [274, 245] width 16 height 22
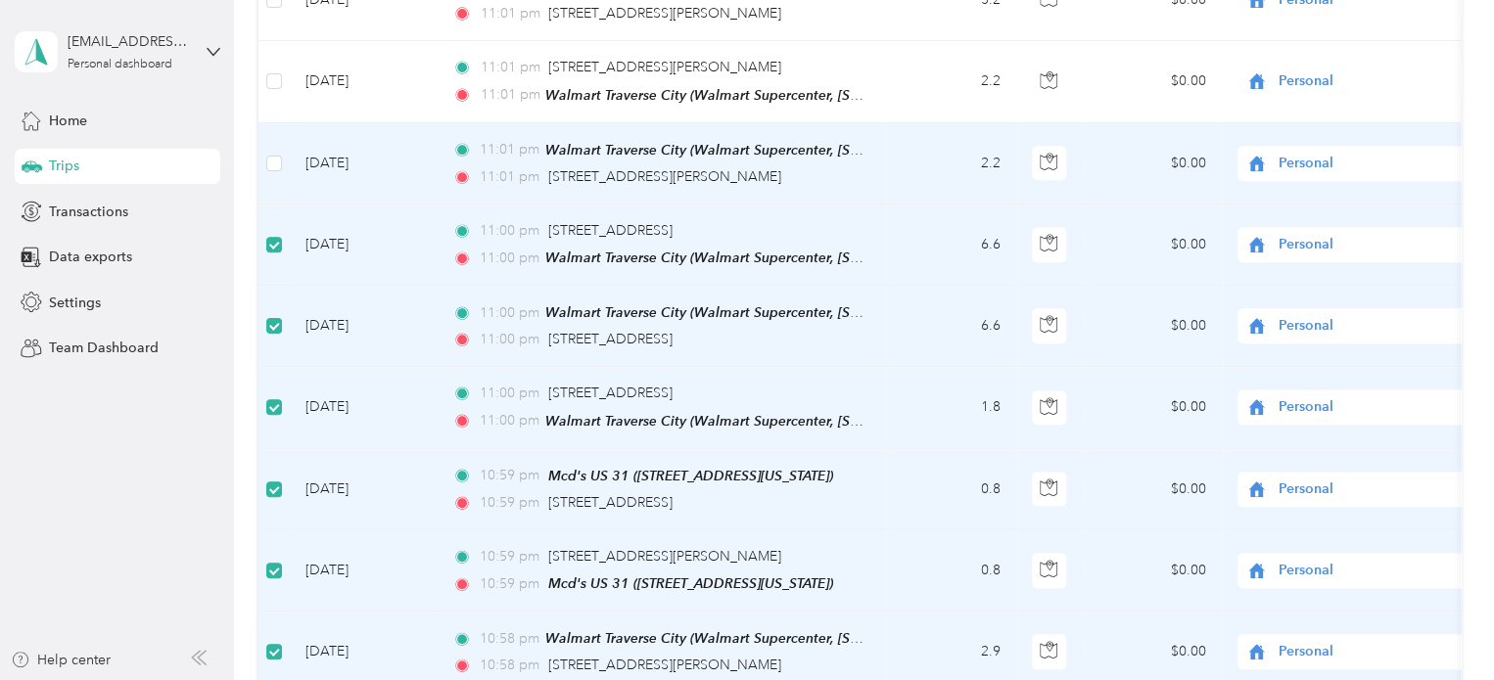
drag, startPoint x: 274, startPoint y: 170, endPoint x: 268, endPoint y: 132, distance: 38.6
click at [274, 169] on td at bounding box center [273, 163] width 31 height 81
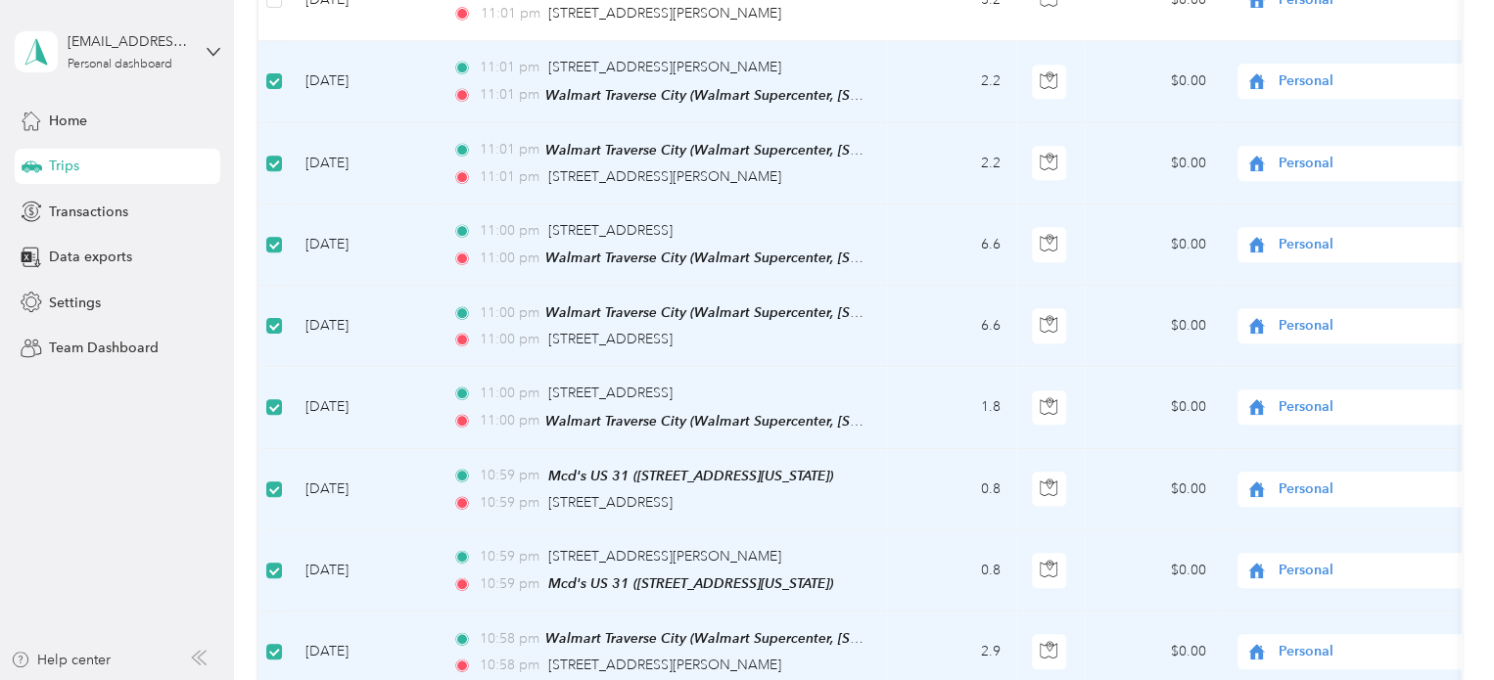
scroll to position [302, 0]
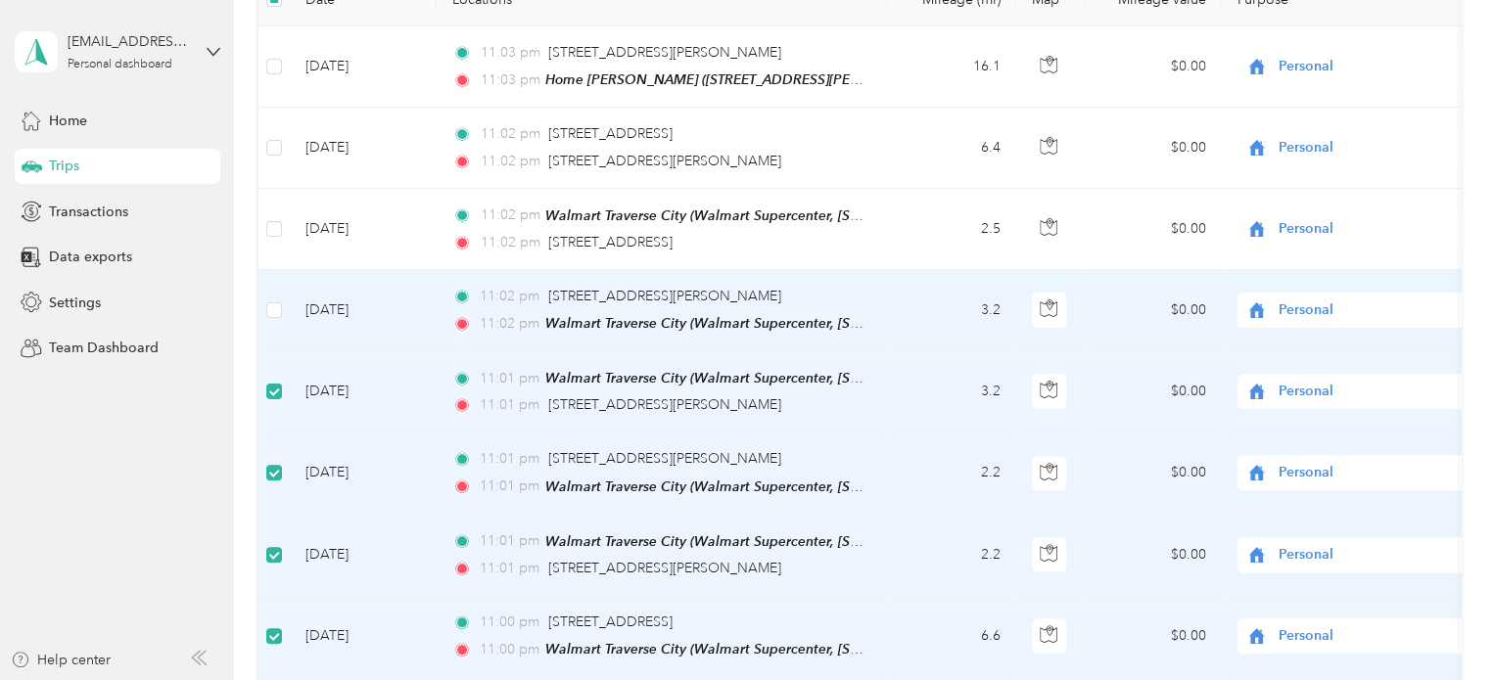
click at [282, 307] on td at bounding box center [273, 310] width 31 height 81
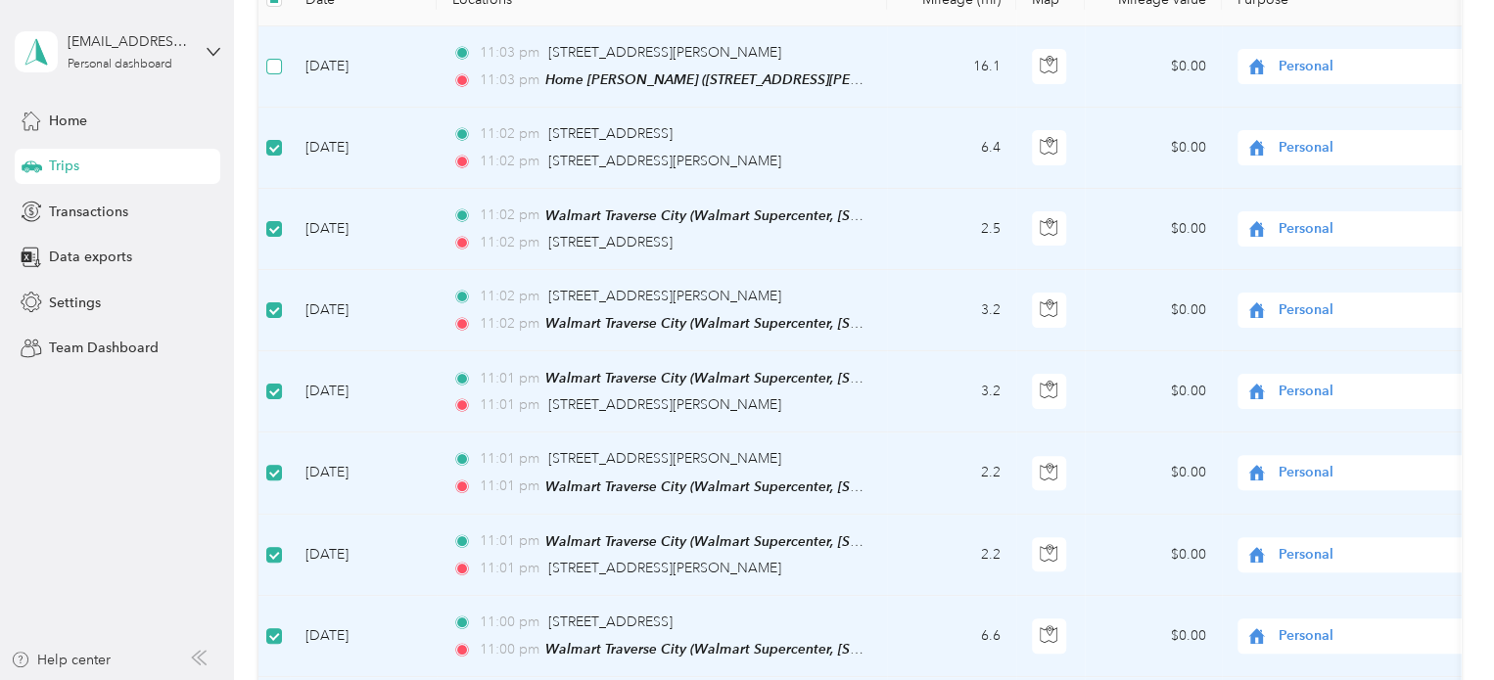
click at [272, 73] on label at bounding box center [274, 67] width 16 height 22
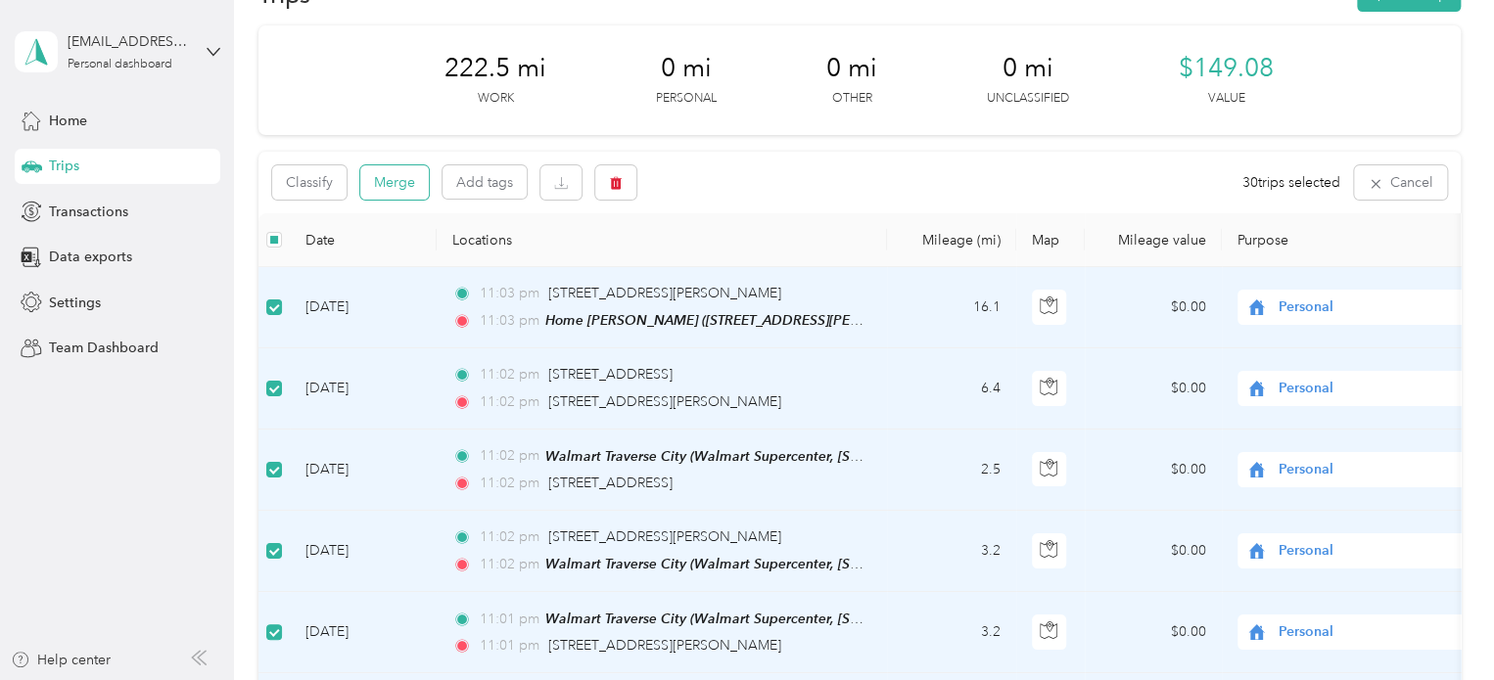
scroll to position [8, 0]
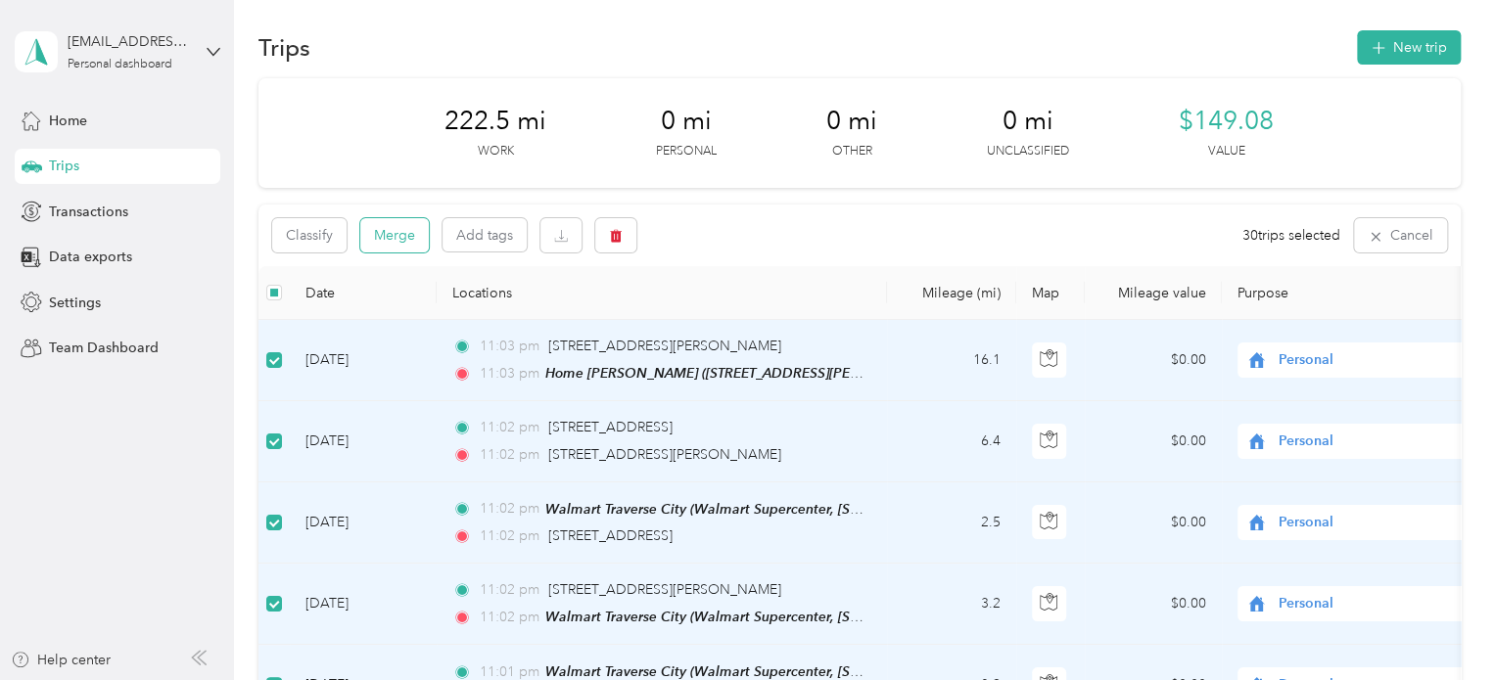
click at [400, 222] on button "Merge" at bounding box center [394, 235] width 69 height 34
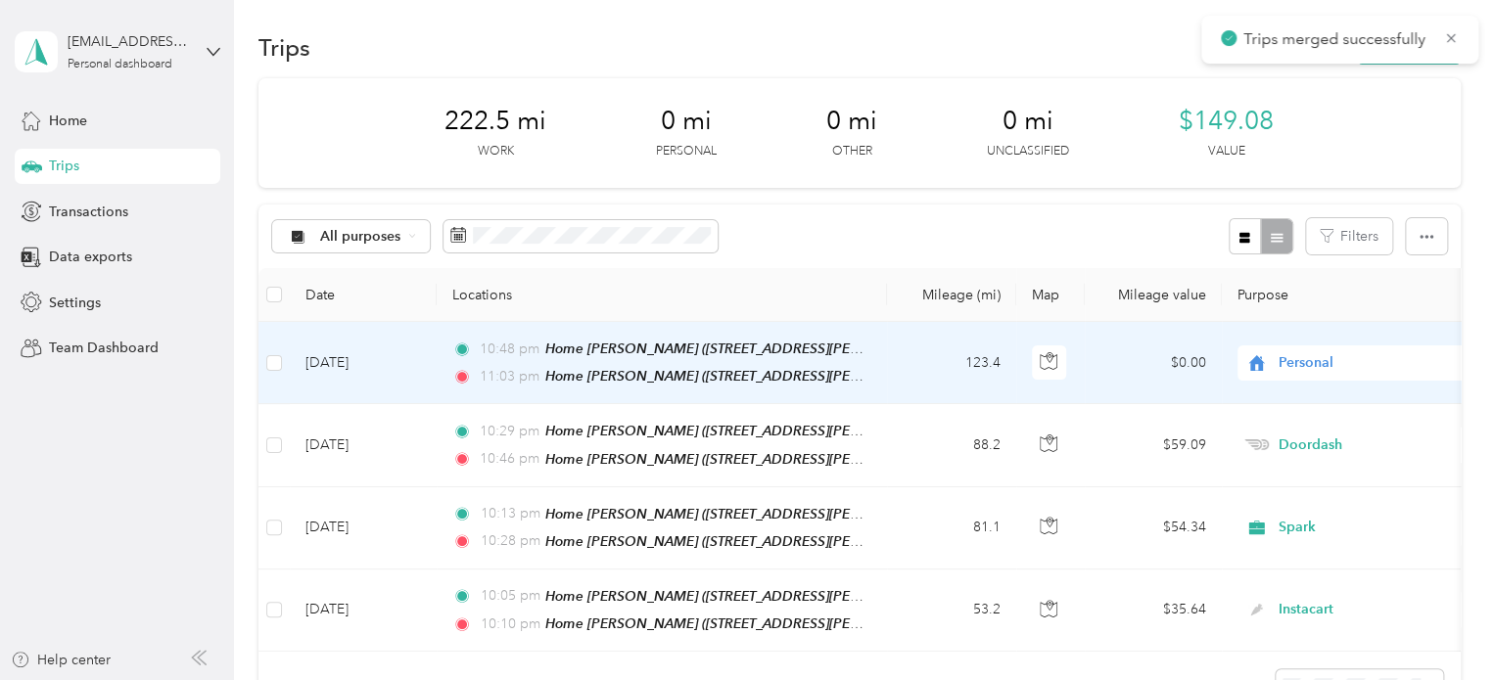
click at [1288, 363] on span "Personal" at bounding box center [1367, 363] width 179 height 22
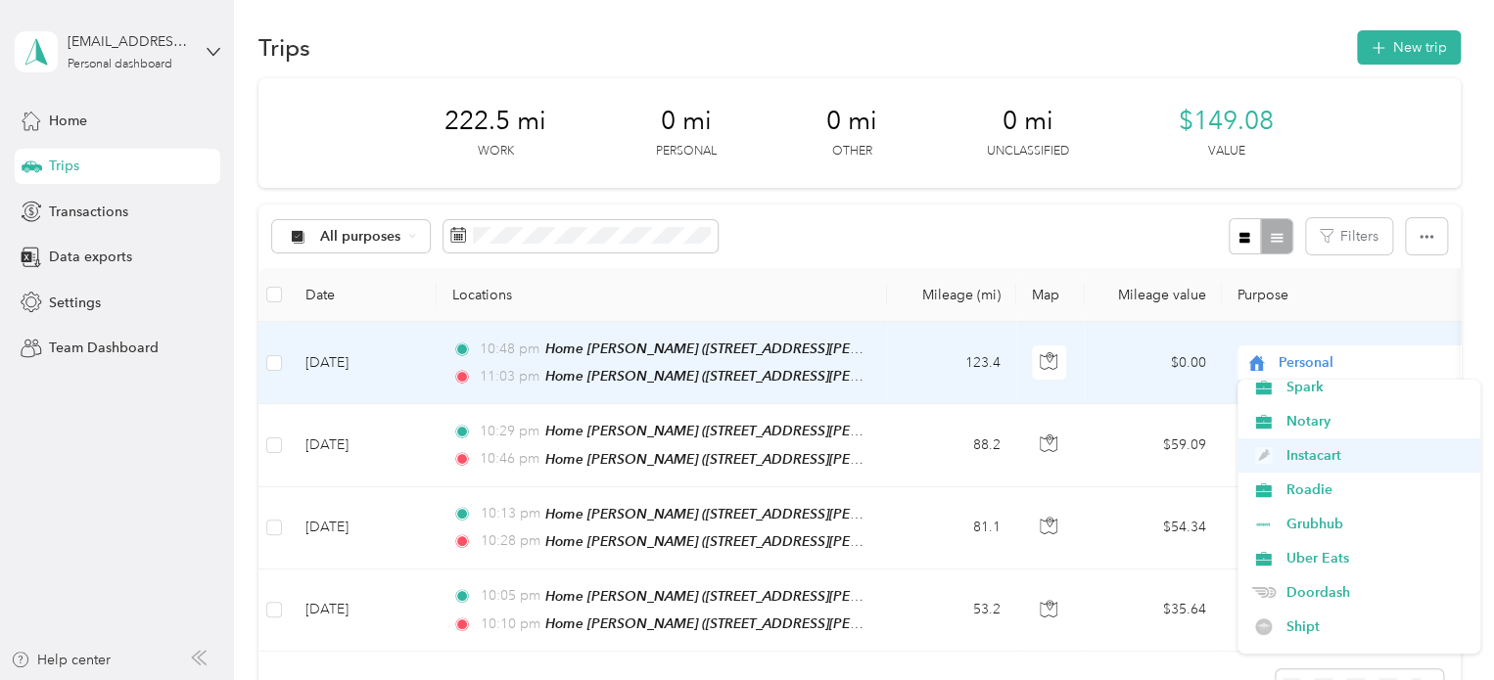
scroll to position [78, 0]
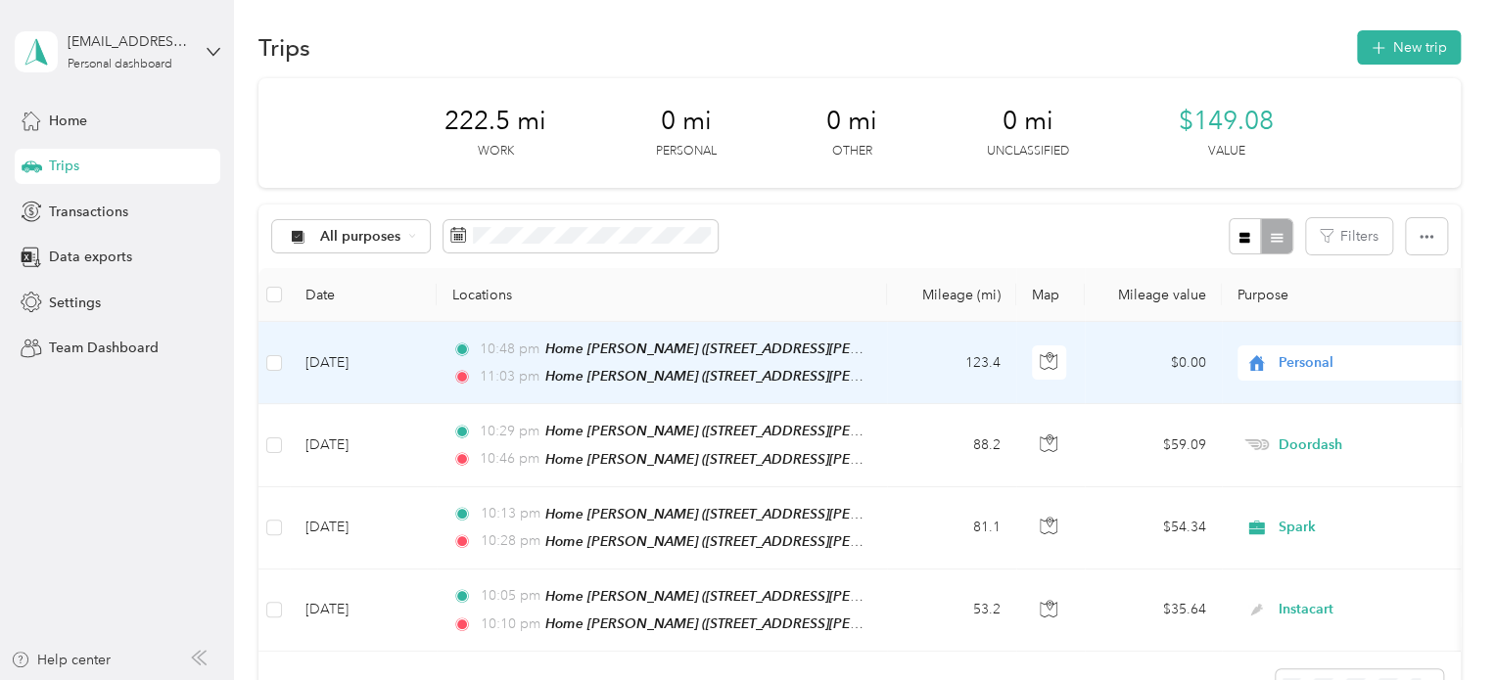
click at [1315, 389] on li "Spark" at bounding box center [1358, 387] width 243 height 34
